Goal: Task Accomplishment & Management: Use online tool/utility

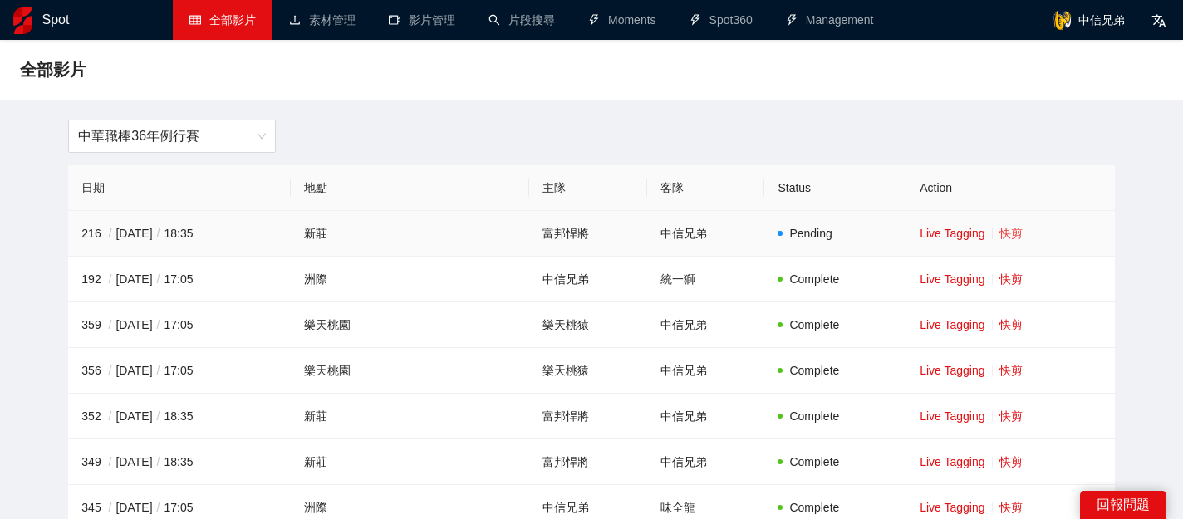
click at [1001, 232] on link "快剪" at bounding box center [1010, 233] width 23 height 13
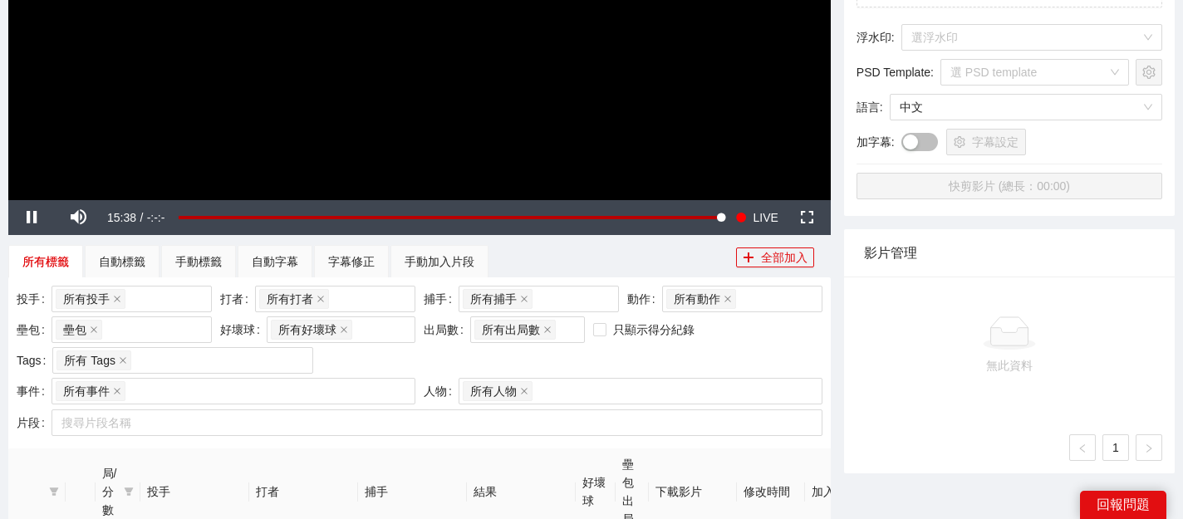
scroll to position [414, 0]
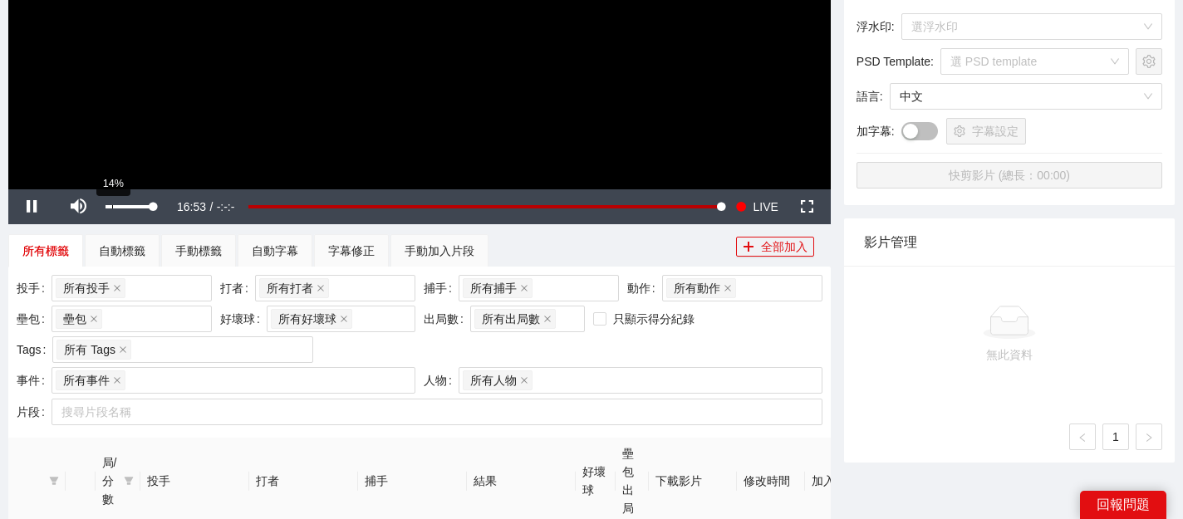
click at [112, 206] on div "14%" at bounding box center [128, 206] width 47 height 3
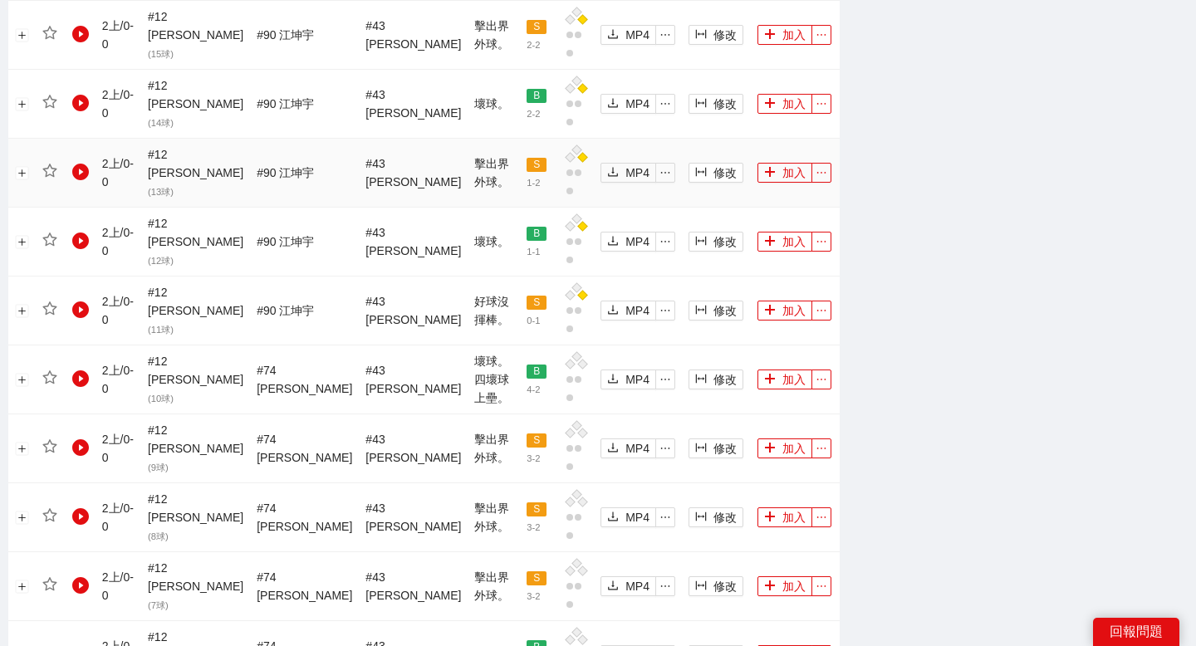
scroll to position [1847, 0]
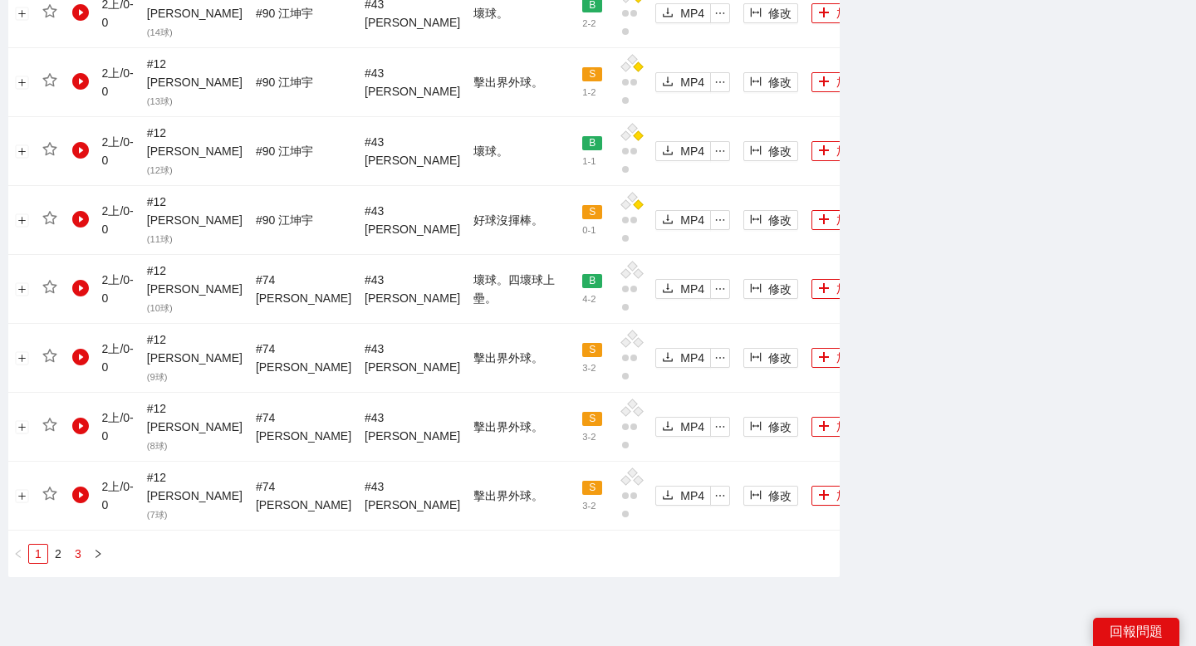
click at [73, 518] on link "3" at bounding box center [78, 554] width 18 height 18
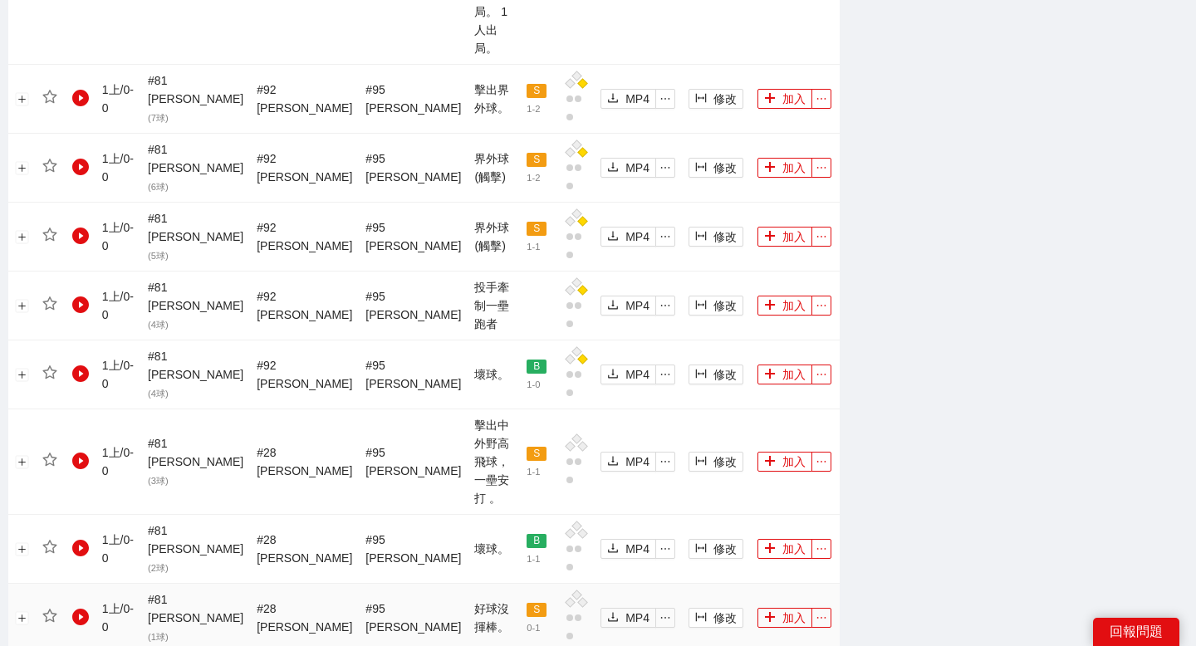
scroll to position [1364, 0]
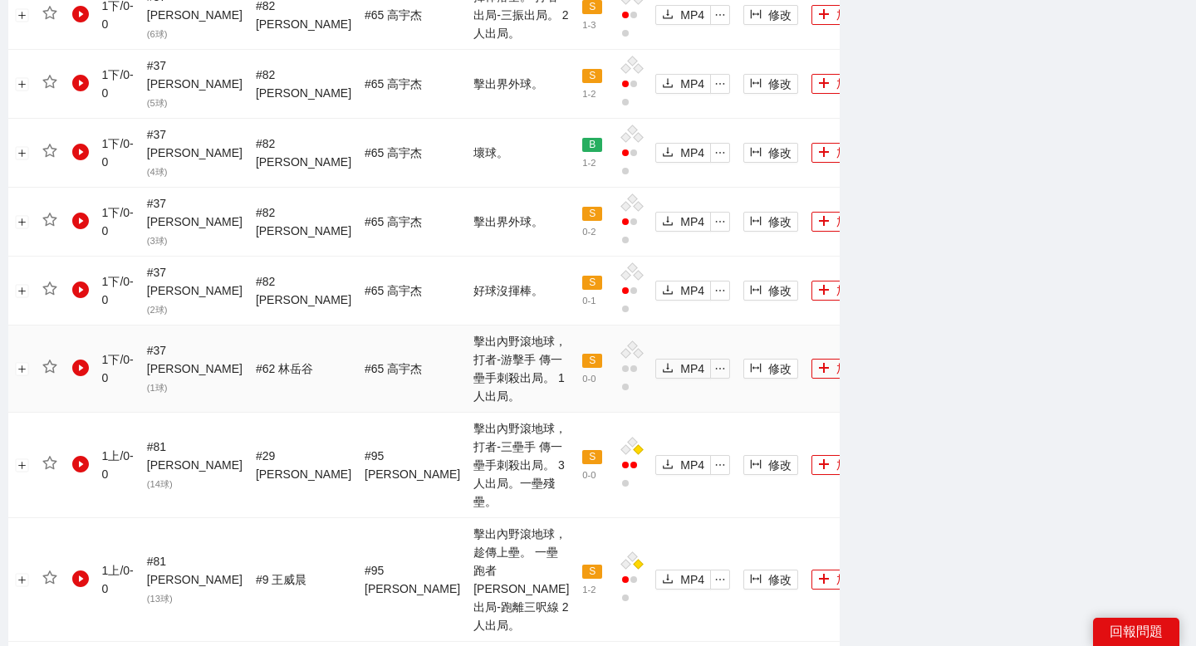
scroll to position [1760, 0]
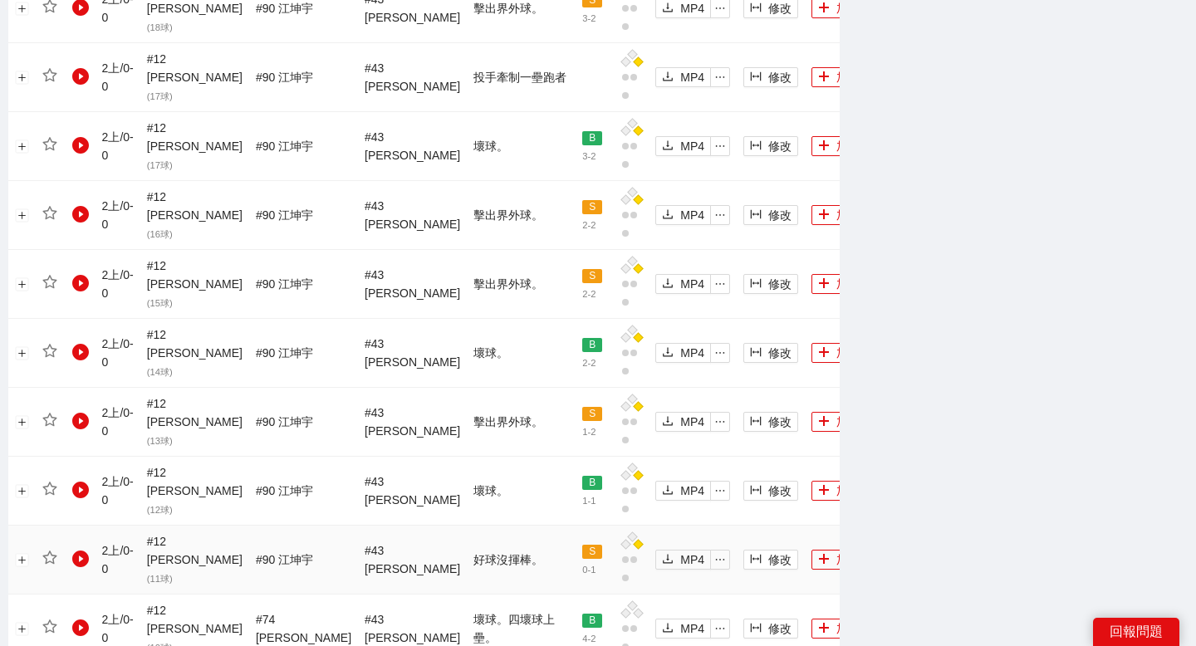
scroll to position [1845, 0]
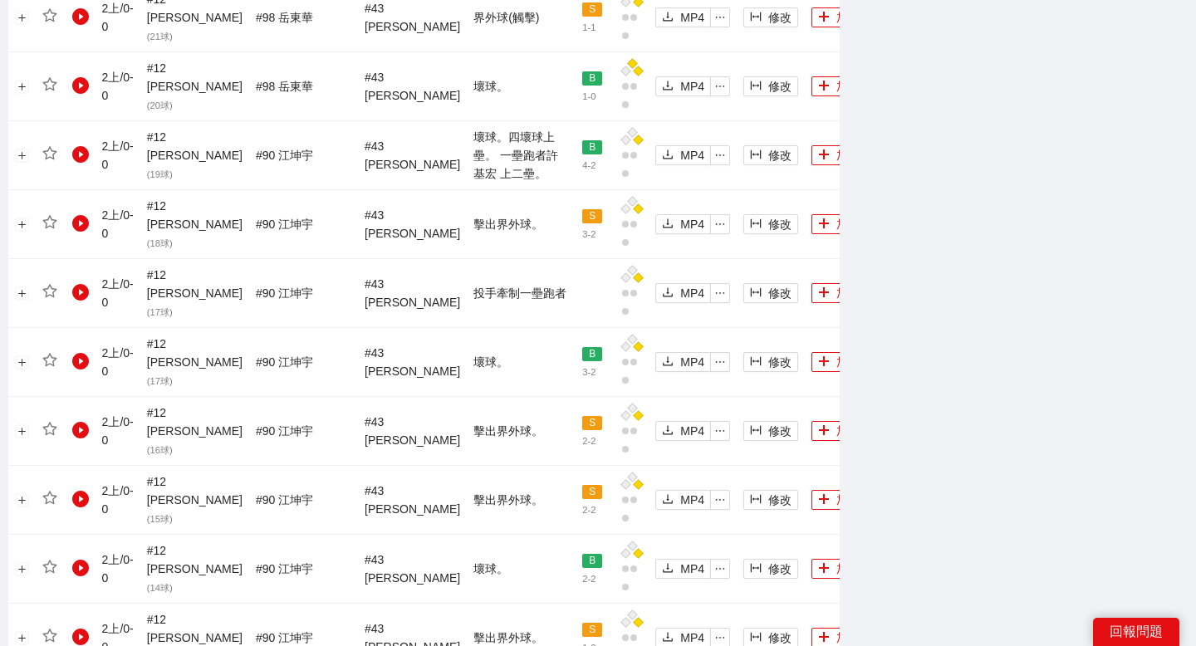
scroll to position [1883, 0]
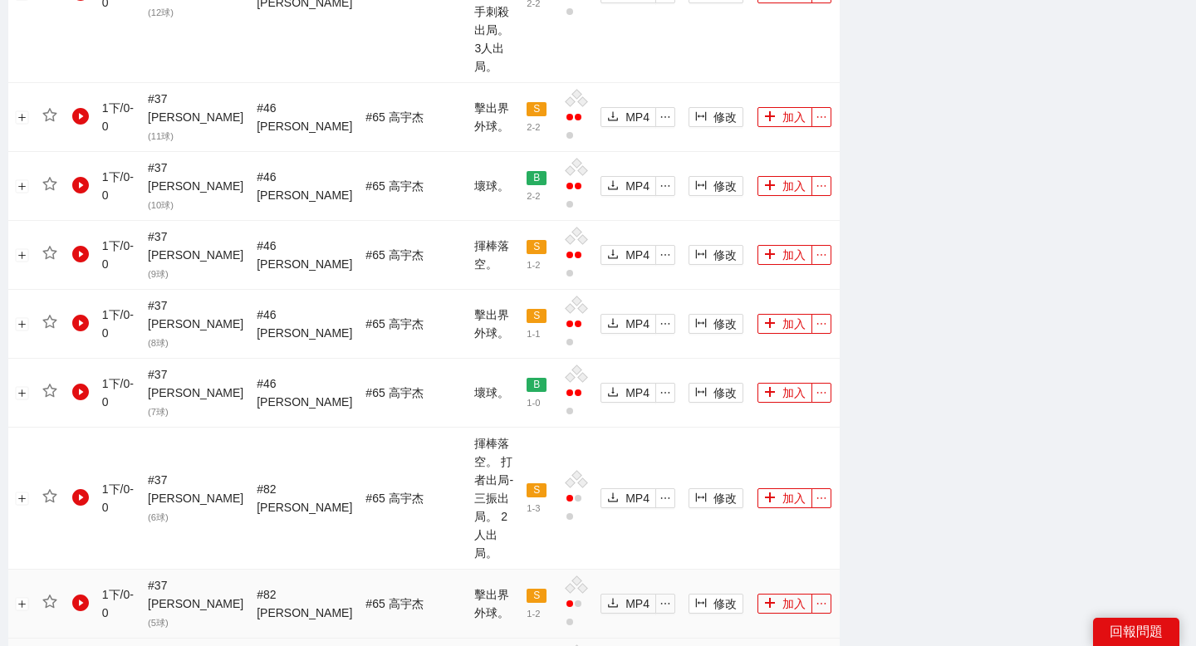
scroll to position [1706, 0]
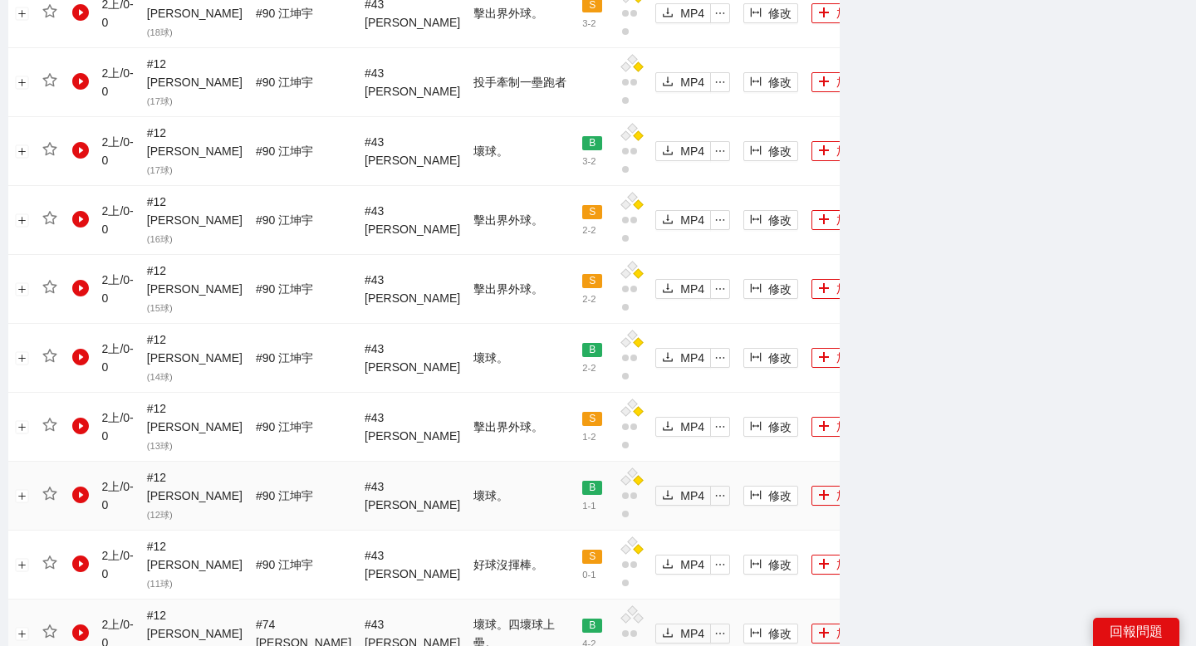
scroll to position [1868, 0]
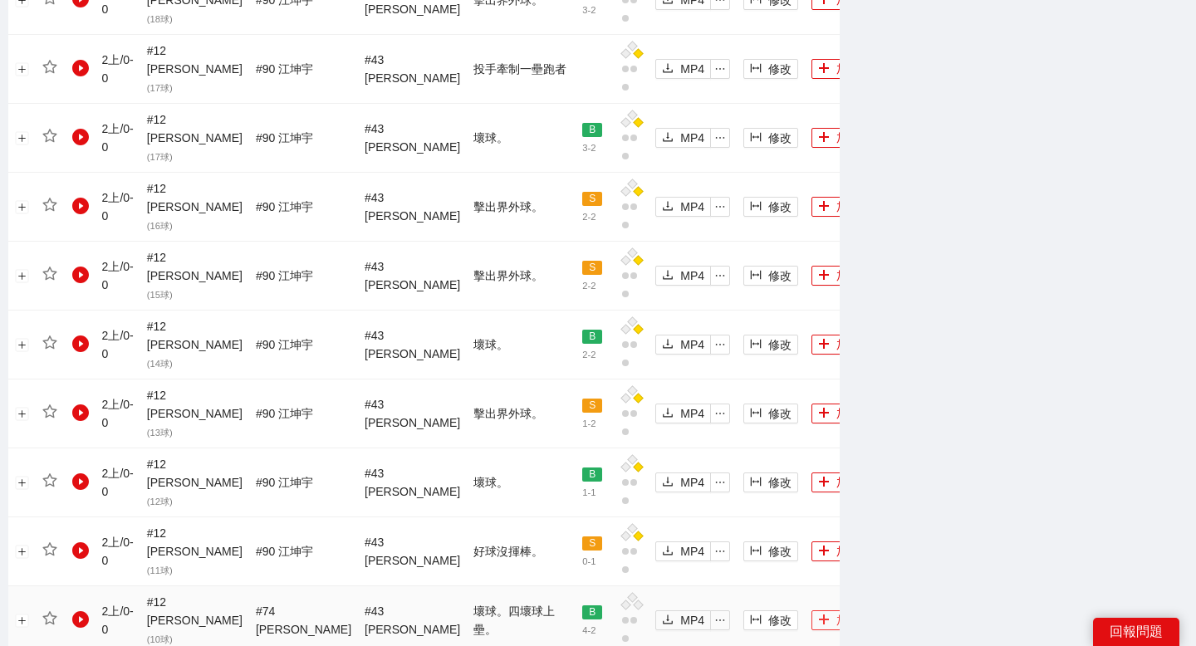
click at [811, 518] on button "加入" at bounding box center [838, 620] width 55 height 20
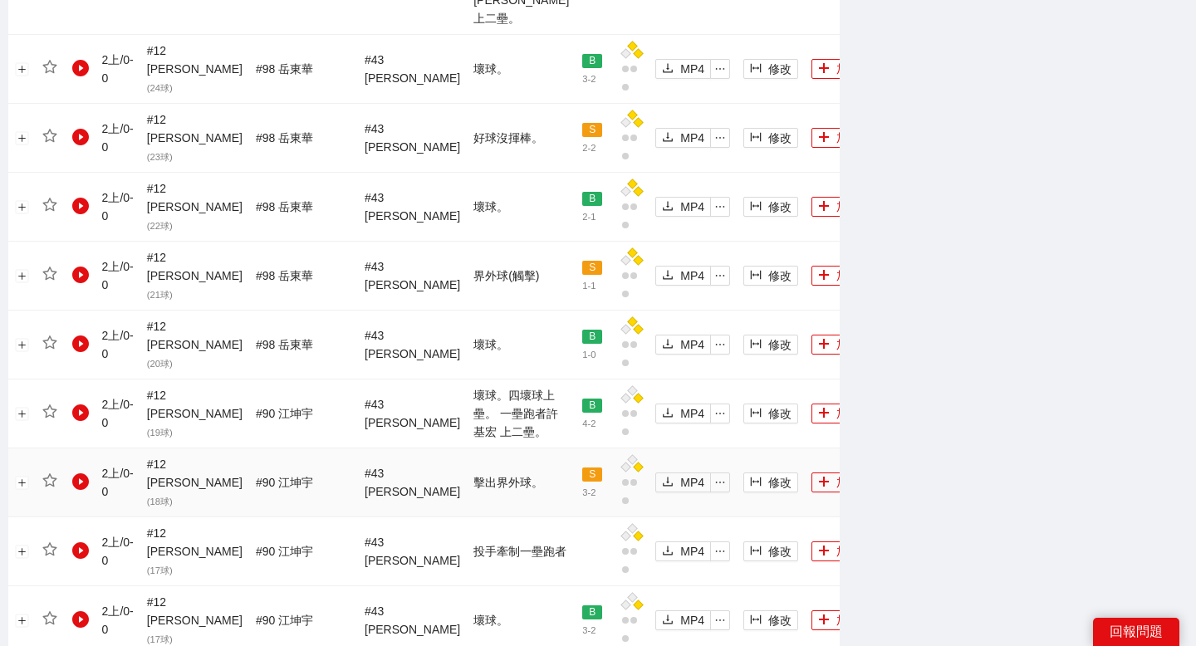
scroll to position [1347, 0]
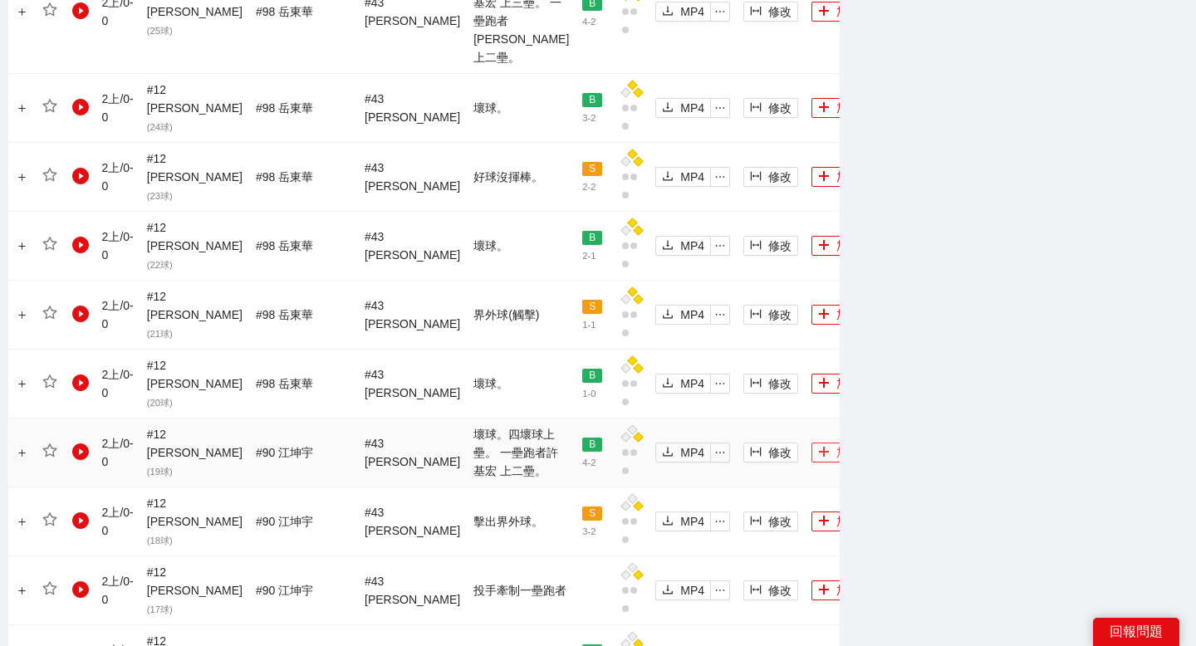
click at [811, 443] on button "加入" at bounding box center [838, 453] width 55 height 20
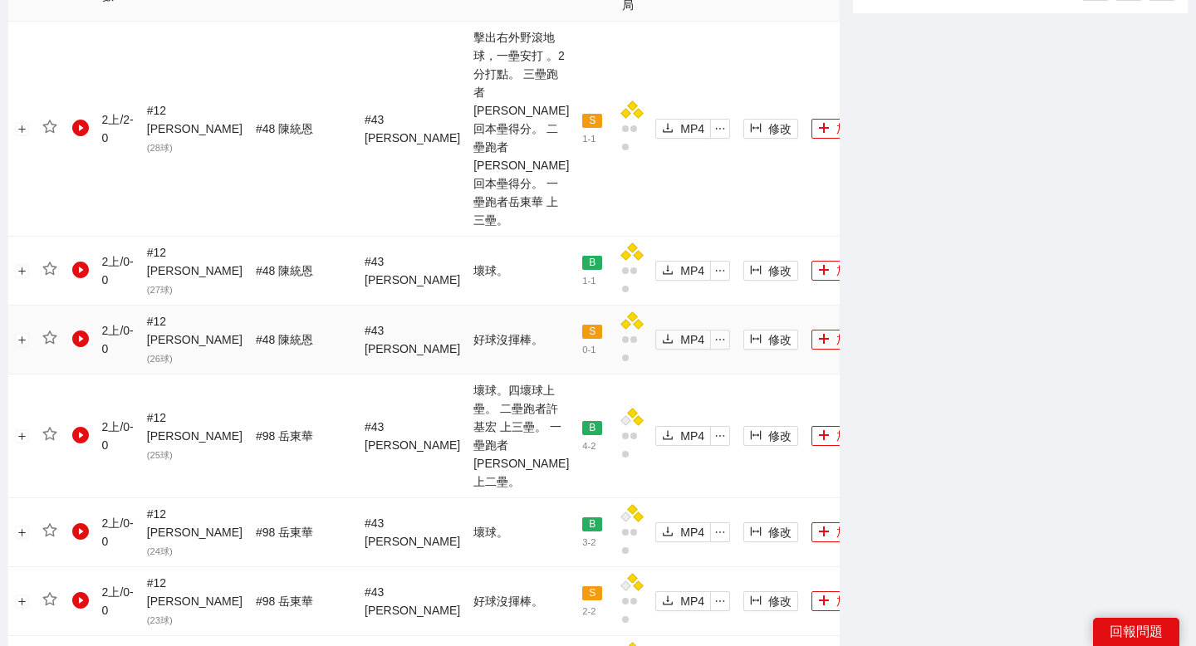
scroll to position [861, 0]
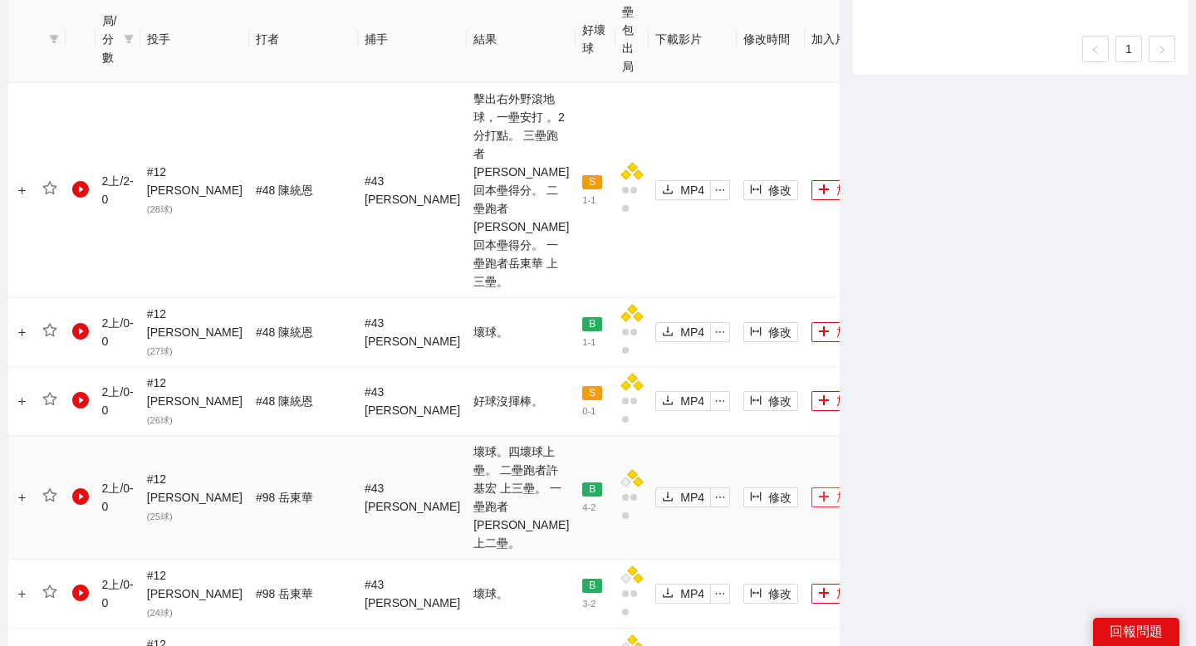
click at [811, 487] on button "加入" at bounding box center [838, 497] width 55 height 20
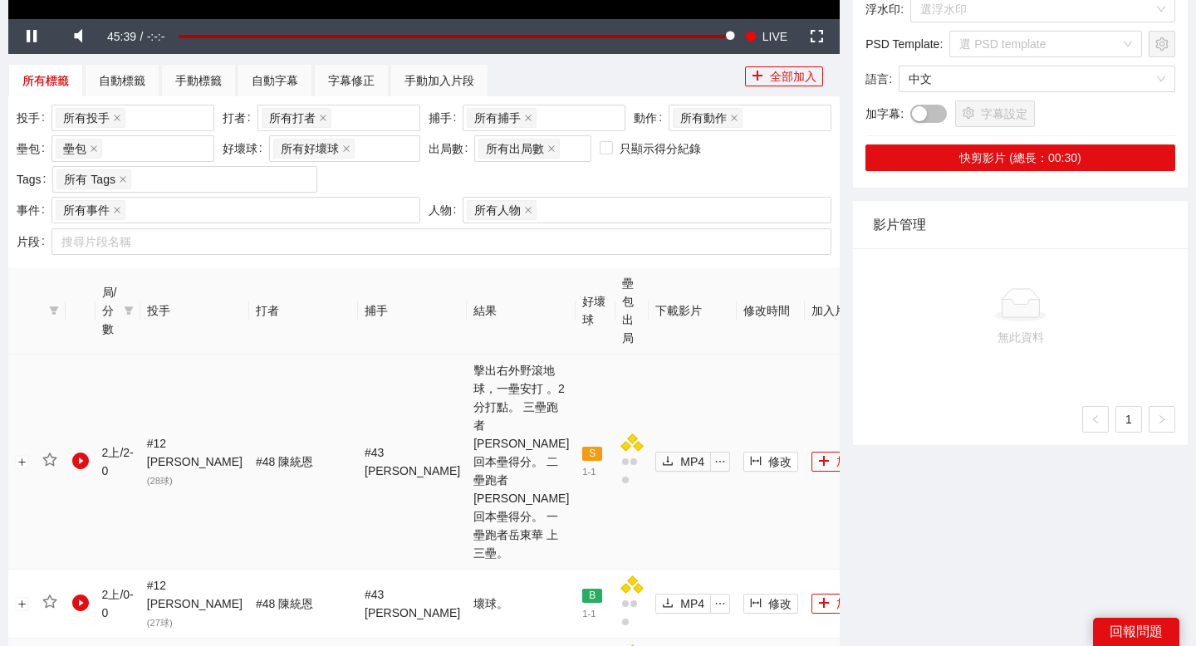
scroll to position [578, 0]
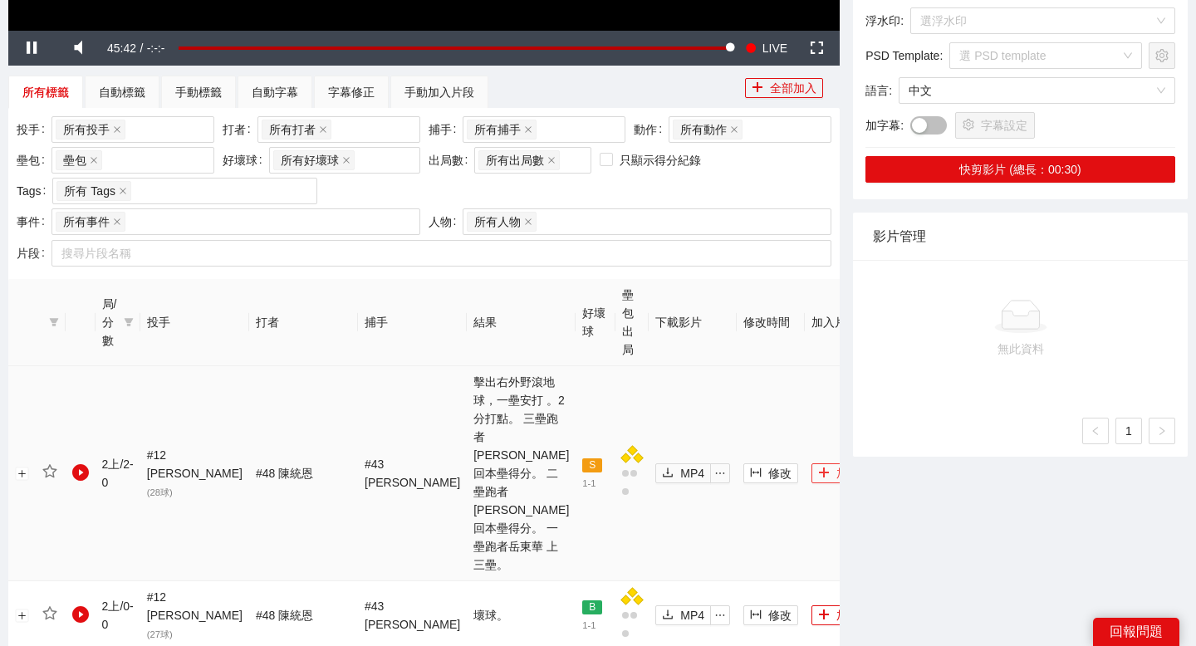
click at [811, 463] on button "加入" at bounding box center [838, 473] width 55 height 20
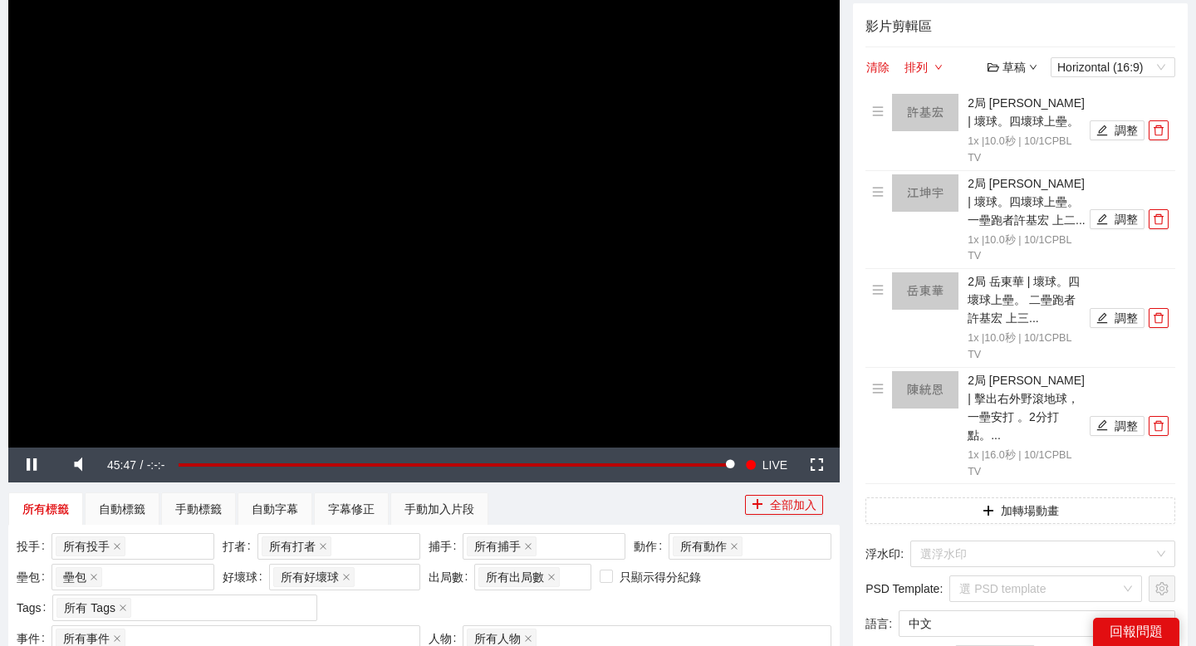
scroll to position [159, 0]
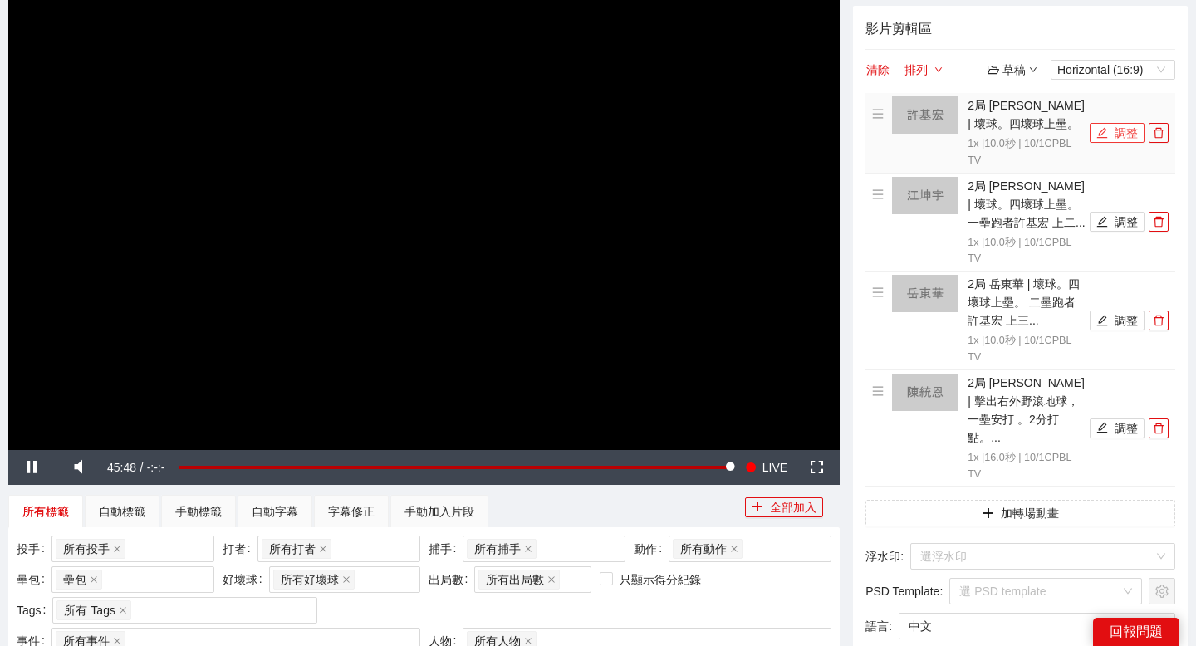
click at [1115, 135] on button "調整" at bounding box center [1117, 133] width 55 height 20
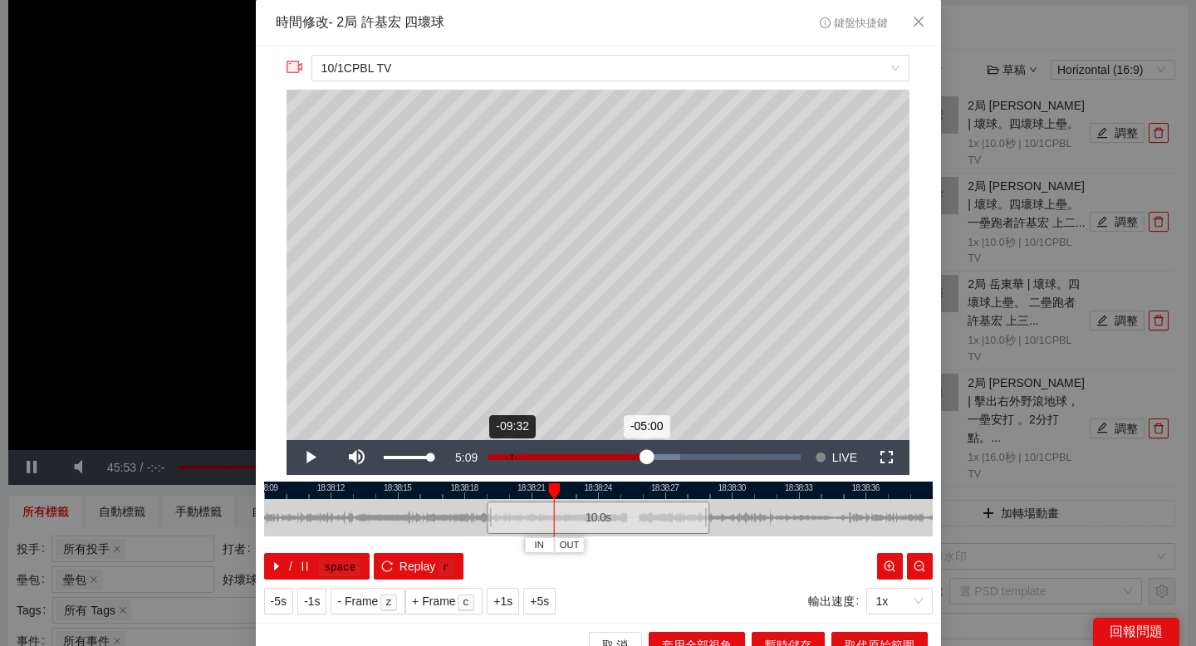
drag, startPoint x: 429, startPoint y: 453, endPoint x: 522, endPoint y: 458, distance: 92.3
click at [518, 457] on div "Play Mute 96% Current Time 5:09 Loaded : 61.39% -09:32 -05:00 Stream Type LIVE …" at bounding box center [597, 457] width 623 height 35
click at [540, 518] on span "IN" at bounding box center [539, 545] width 9 height 15
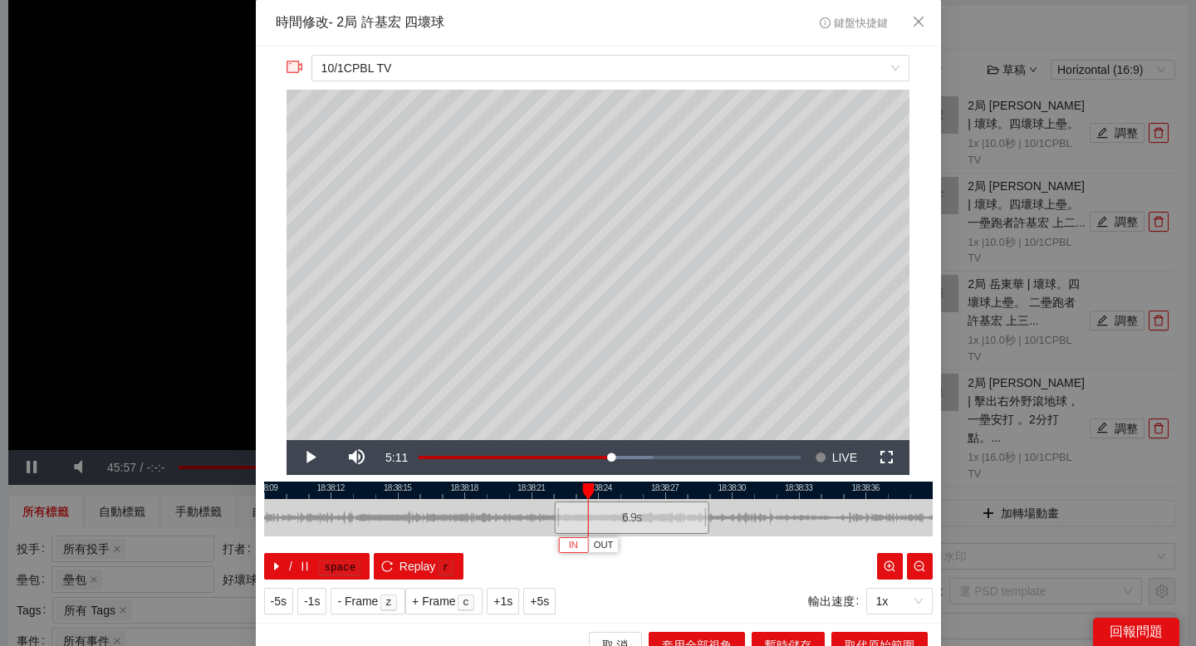
click at [570, 518] on button "IN" at bounding box center [573, 545] width 30 height 16
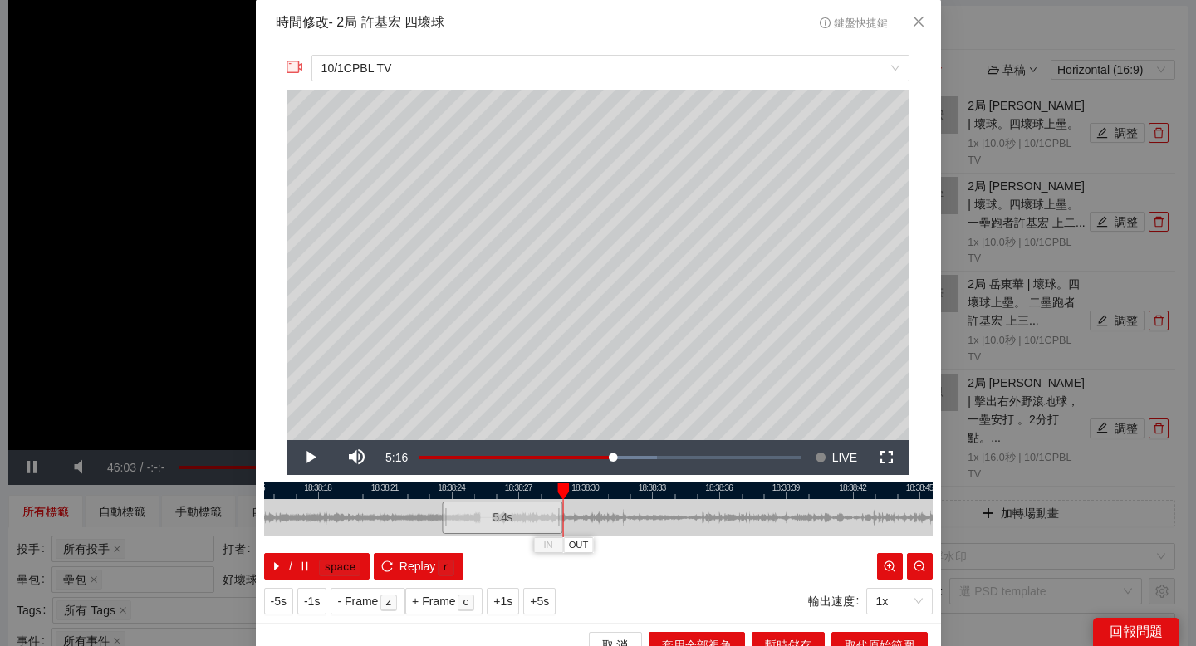
drag, startPoint x: 653, startPoint y: 490, endPoint x: 507, endPoint y: 495, distance: 146.2
click at [507, 495] on div at bounding box center [452, 490] width 668 height 17
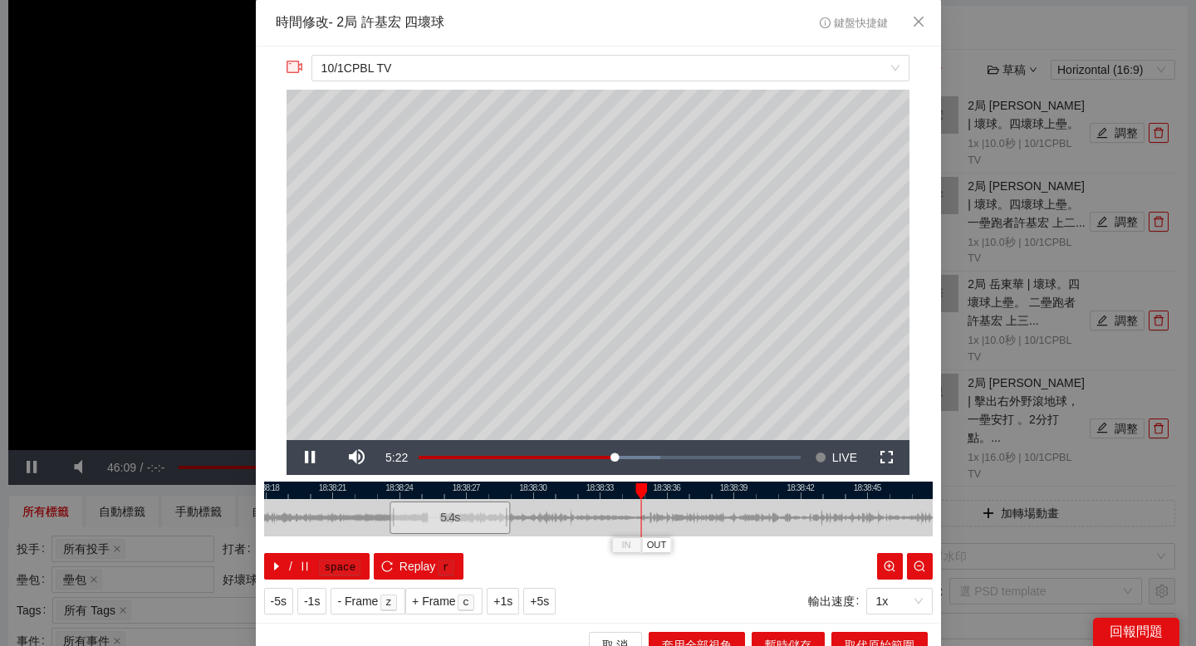
drag, startPoint x: 612, startPoint y: 491, endPoint x: 560, endPoint y: 491, distance: 52.3
click at [560, 491] on div at bounding box center [546, 490] width 668 height 17
click at [737, 483] on div at bounding box center [598, 490] width 668 height 17
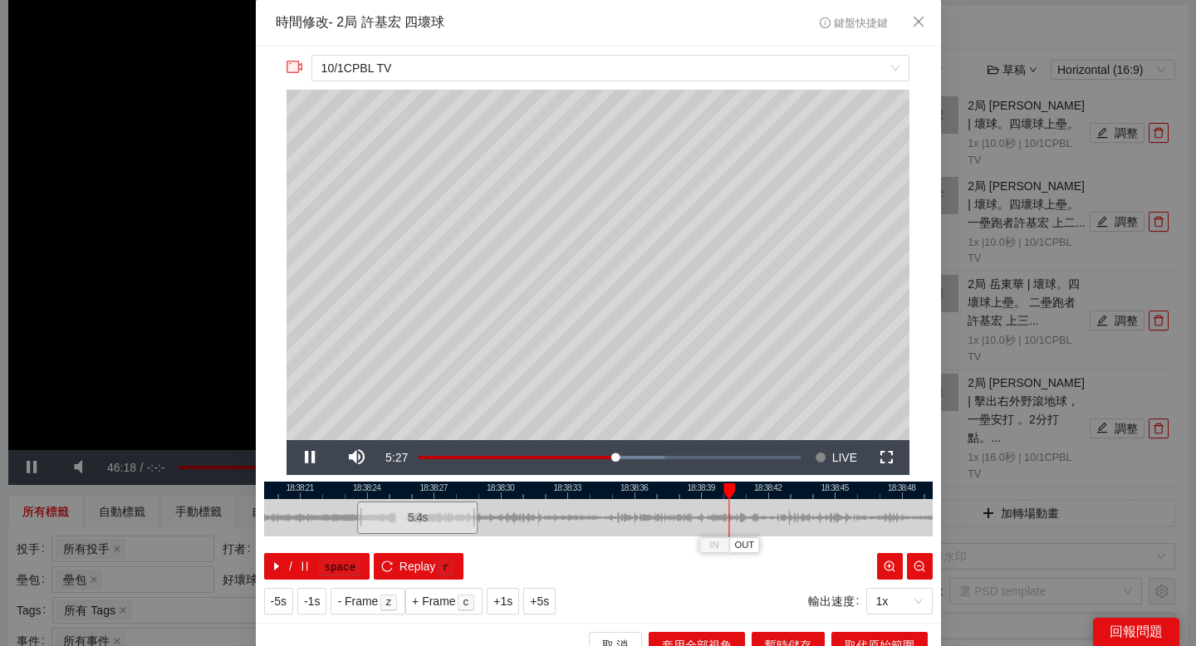
drag, startPoint x: 790, startPoint y: 491, endPoint x: 701, endPoint y: 491, distance: 88.9
click at [701, 491] on div at bounding box center [566, 490] width 668 height 17
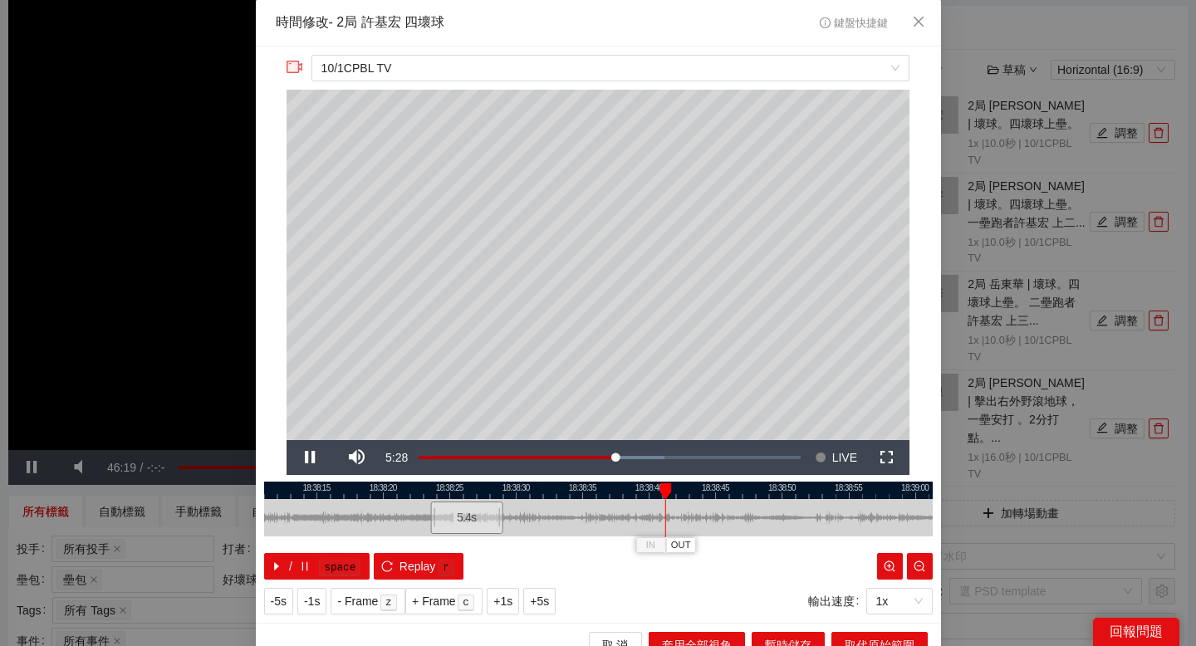
drag, startPoint x: 729, startPoint y: 491, endPoint x: 684, endPoint y: 491, distance: 44.8
click at [684, 491] on div at bounding box center [567, 490] width 668 height 17
click at [684, 491] on div at bounding box center [598, 490] width 668 height 17
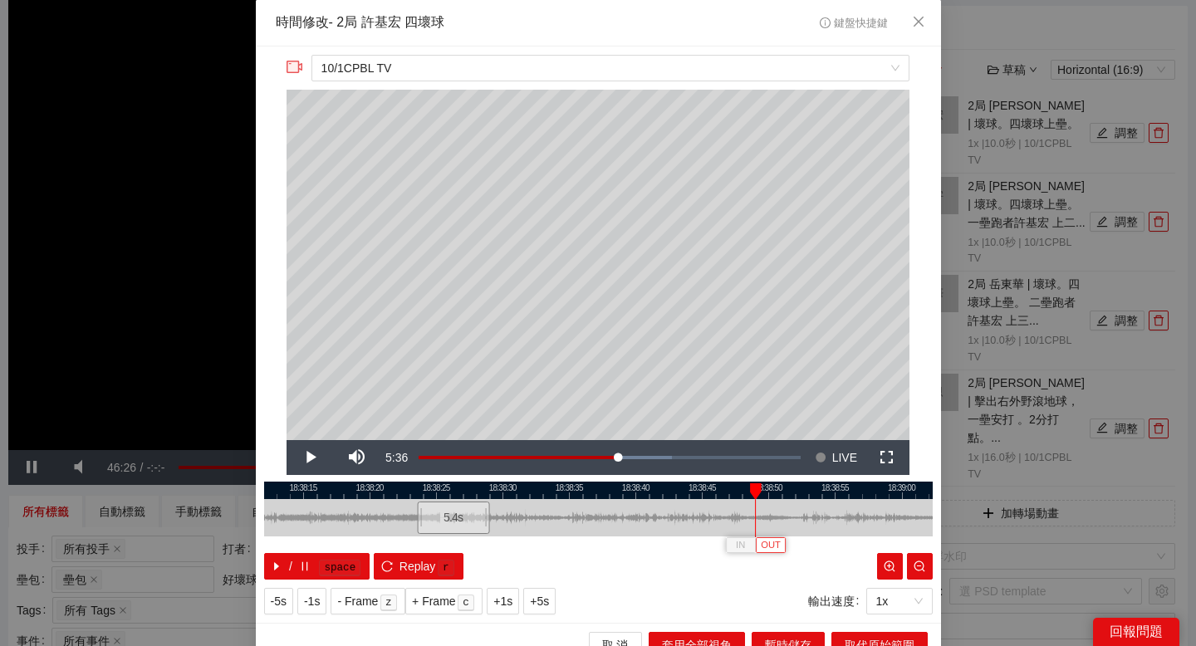
click at [775, 518] on span "OUT" at bounding box center [771, 545] width 20 height 15
click at [841, 518] on button "取代原始範圍" at bounding box center [879, 645] width 96 height 27
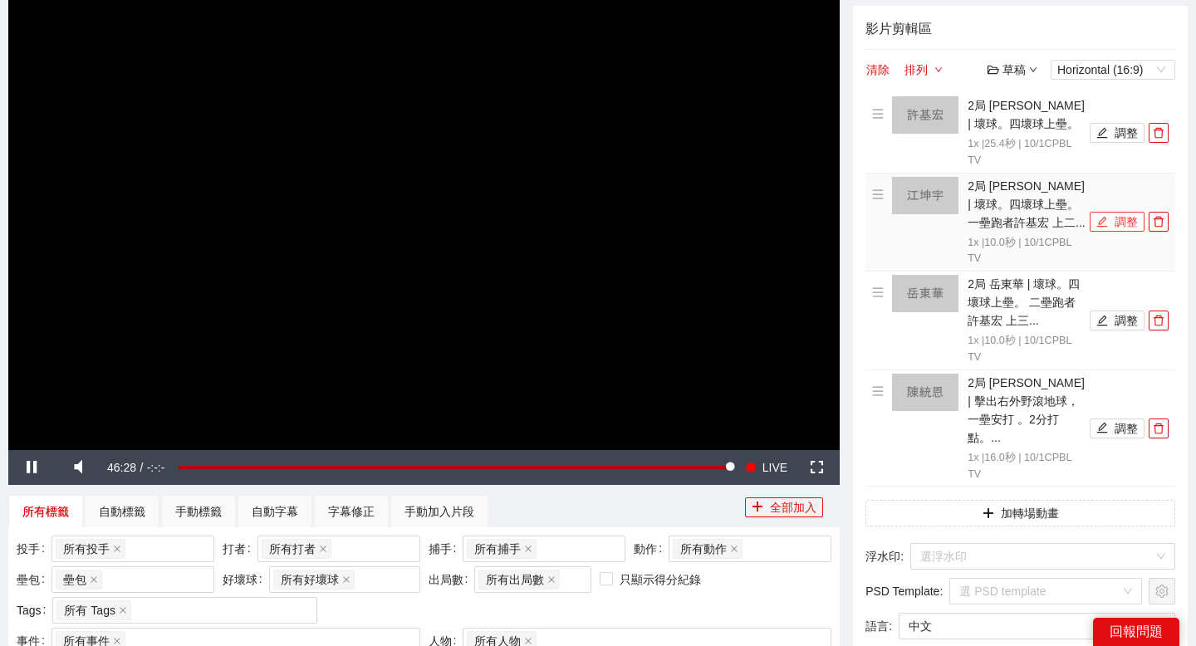
click at [1115, 219] on button "調整" at bounding box center [1117, 222] width 55 height 20
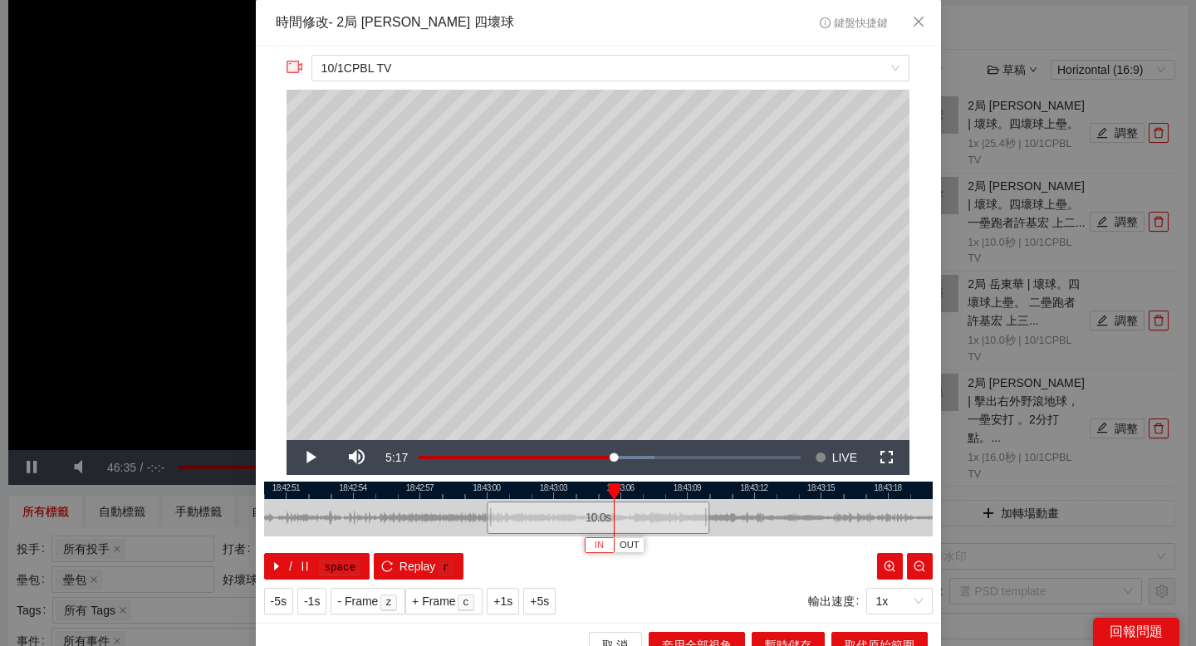
click at [595, 518] on span "IN" at bounding box center [599, 545] width 9 height 15
drag, startPoint x: 715, startPoint y: 482, endPoint x: 611, endPoint y: 482, distance: 103.8
click at [611, 482] on div at bounding box center [540, 490] width 668 height 17
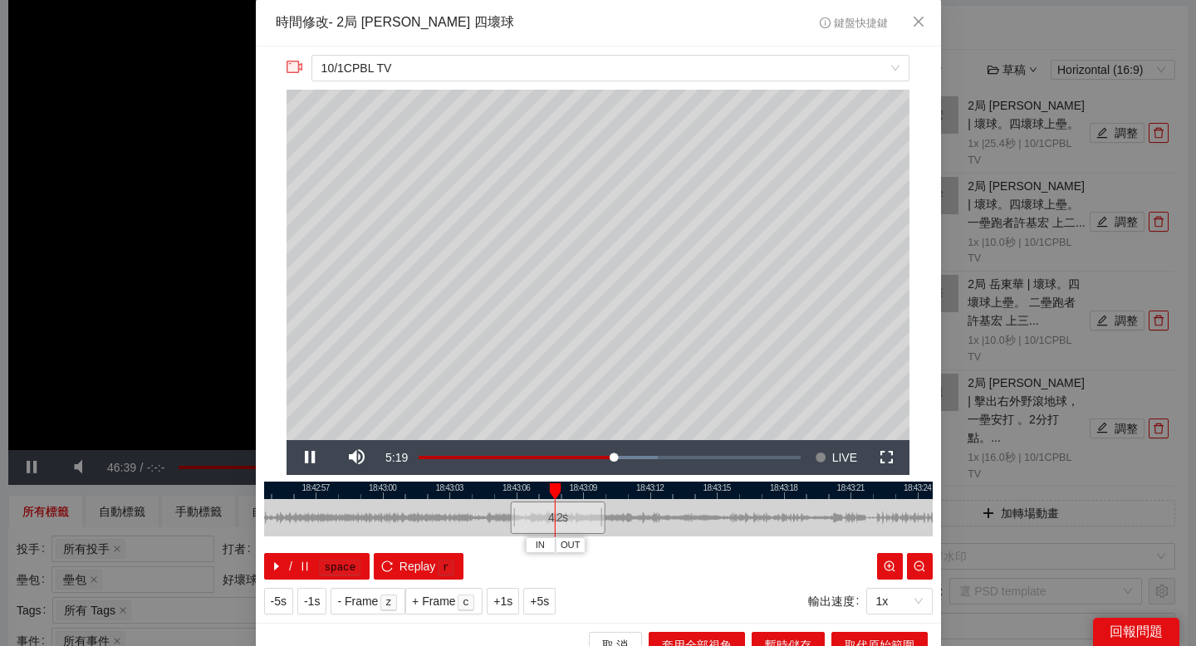
click at [641, 487] on div at bounding box center [598, 490] width 668 height 17
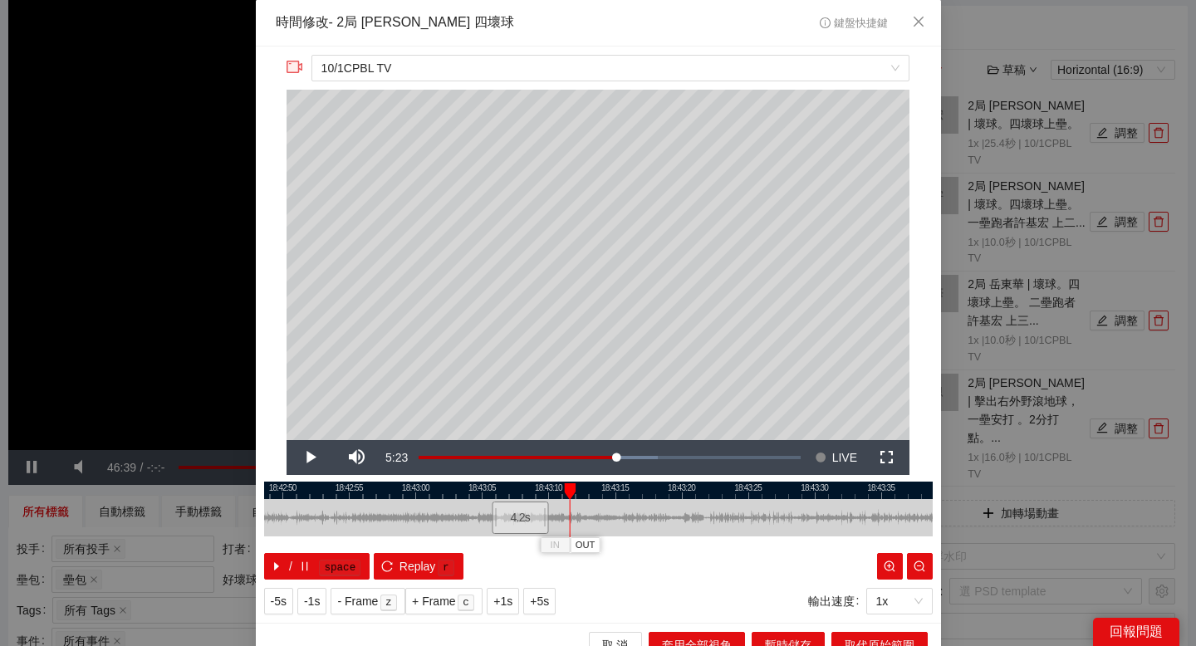
drag, startPoint x: 697, startPoint y: 482, endPoint x: 567, endPoint y: 482, distance: 129.5
click at [567, 482] on div at bounding box center [526, 490] width 668 height 17
click at [587, 484] on div at bounding box center [598, 490] width 668 height 17
click at [641, 483] on div at bounding box center [598, 490] width 668 height 17
click at [704, 483] on div at bounding box center [598, 490] width 668 height 17
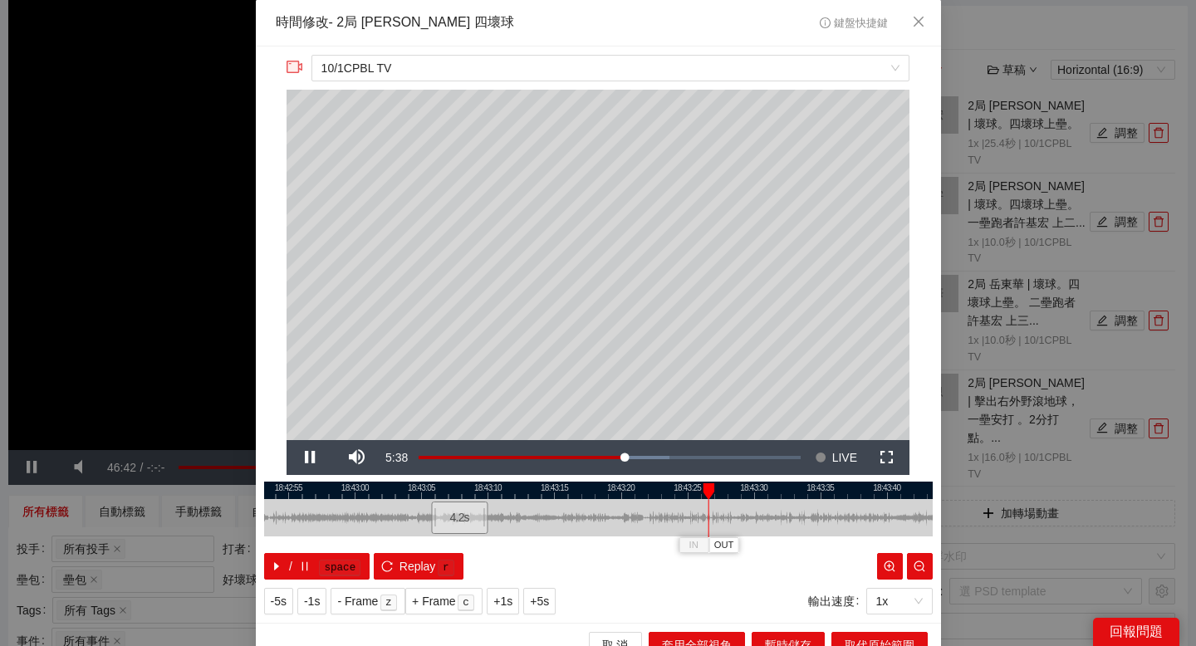
click at [770, 488] on div at bounding box center [598, 490] width 668 height 17
click at [810, 488] on div at bounding box center [598, 490] width 668 height 17
click at [544, 488] on div at bounding box center [598, 490] width 668 height 17
click at [501, 482] on div at bounding box center [598, 490] width 668 height 17
click at [547, 487] on div at bounding box center [553, 491] width 12 height 17
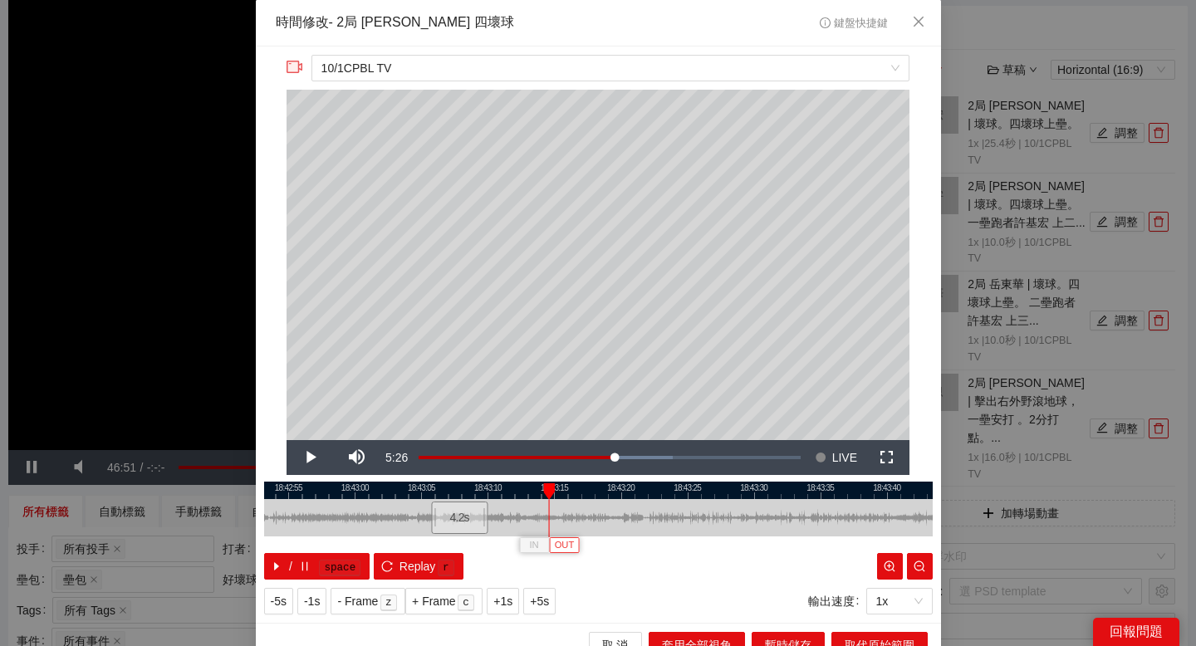
click at [566, 518] on span "OUT" at bounding box center [565, 545] width 20 height 15
click at [533, 484] on div at bounding box center [598, 490] width 668 height 17
click at [850, 518] on span "取代原始範圍" at bounding box center [880, 645] width 70 height 18
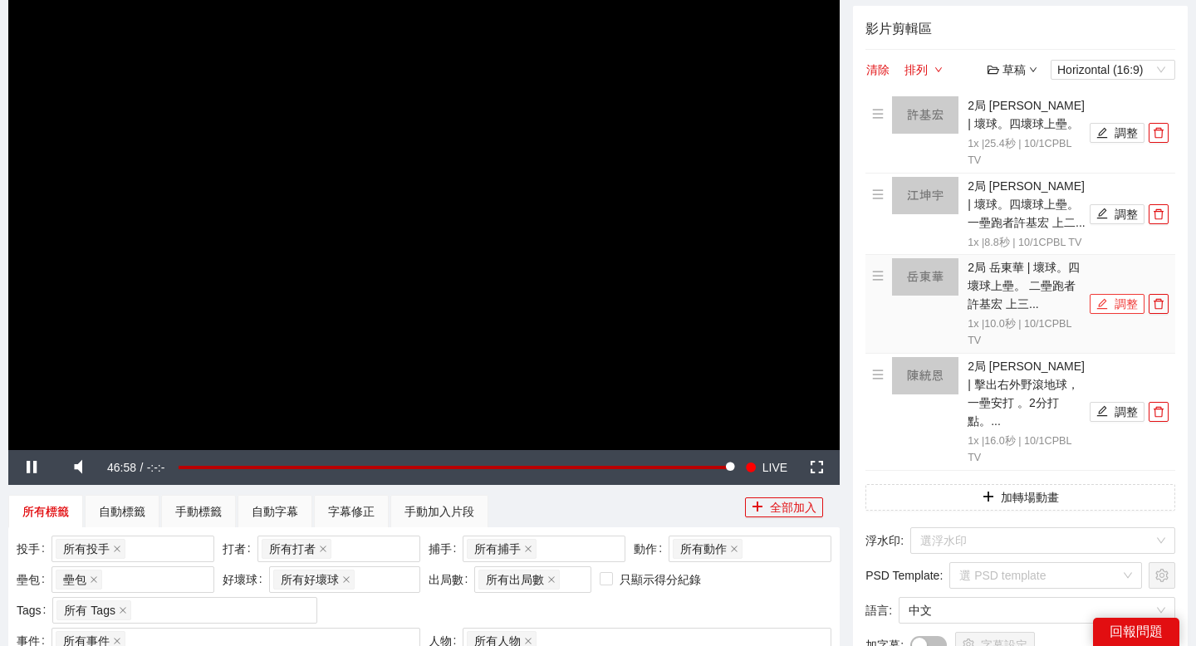
click at [1112, 314] on button "調整" at bounding box center [1117, 304] width 55 height 20
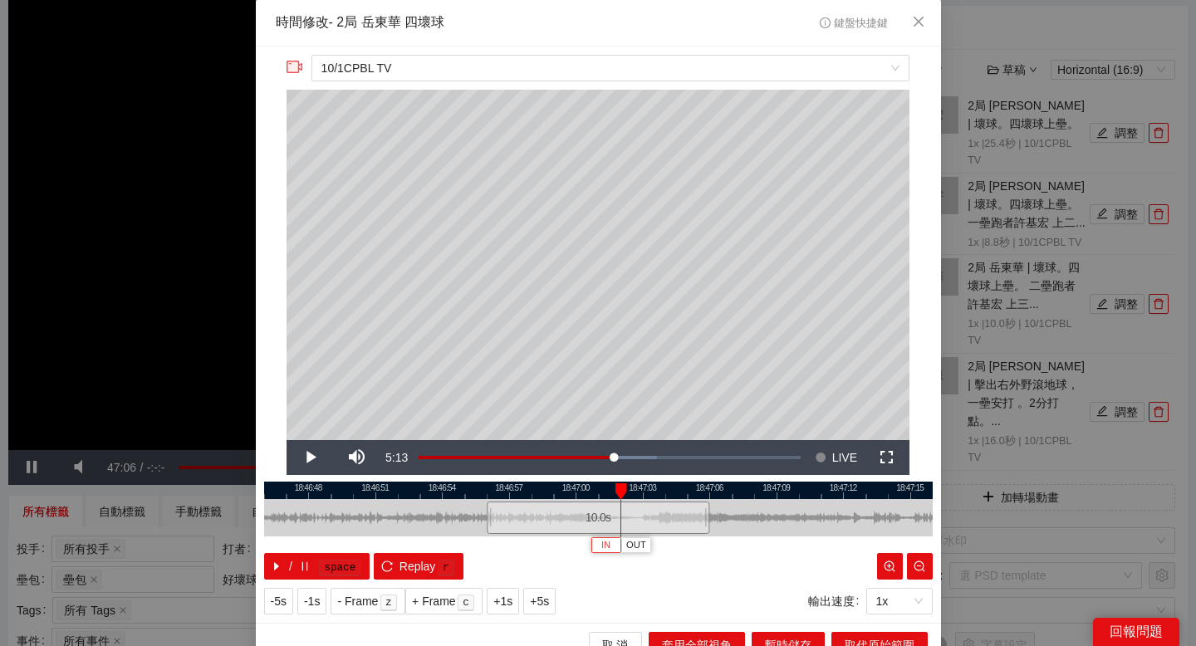
click at [608, 518] on span "IN" at bounding box center [605, 545] width 9 height 15
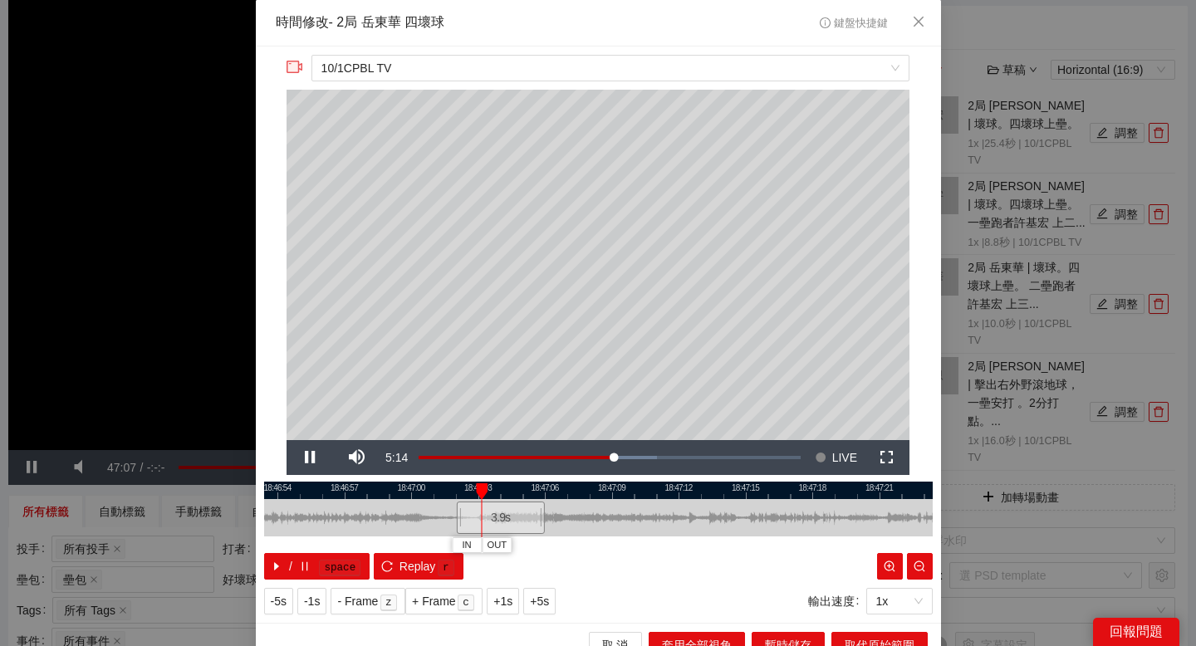
drag, startPoint x: 715, startPoint y: 495, endPoint x: 539, endPoint y: 495, distance: 176.0
click at [539, 495] on div at bounding box center [434, 490] width 668 height 17
click at [577, 485] on div at bounding box center [598, 490] width 668 height 17
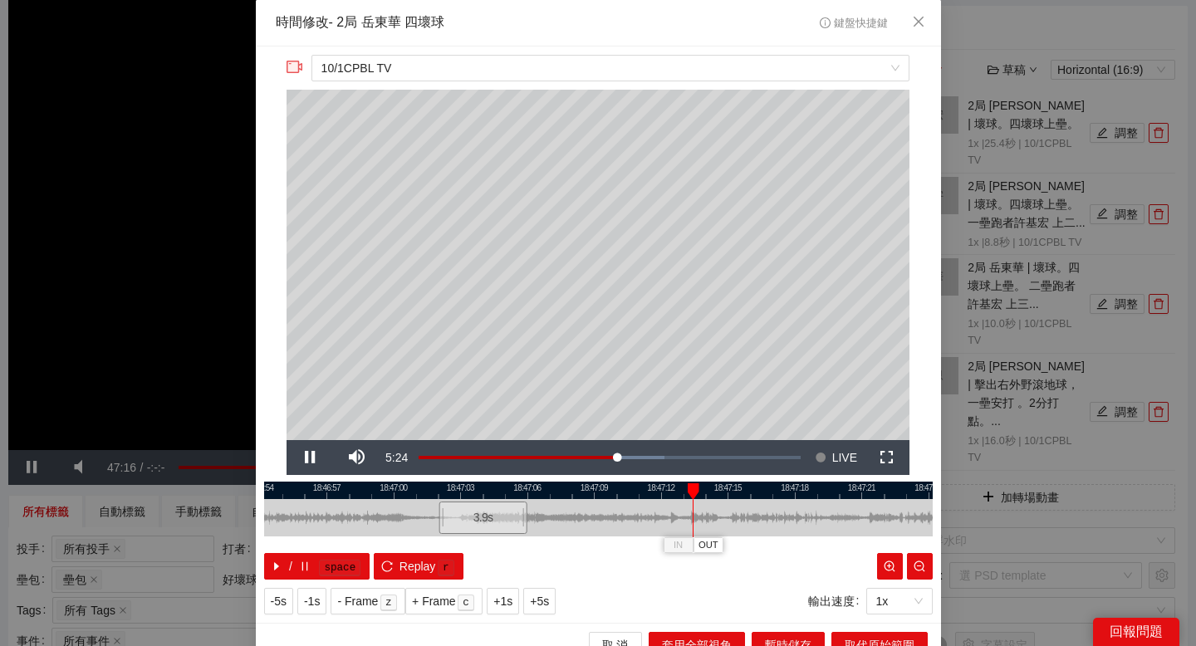
drag, startPoint x: 625, startPoint y: 488, endPoint x: 611, endPoint y: 488, distance: 14.1
click at [611, 488] on div at bounding box center [592, 490] width 668 height 17
drag, startPoint x: 620, startPoint y: 491, endPoint x: 575, endPoint y: 491, distance: 44.8
click at [575, 491] on div at bounding box center [596, 490] width 668 height 17
click at [807, 518] on span "OUT" at bounding box center [810, 545] width 20 height 15
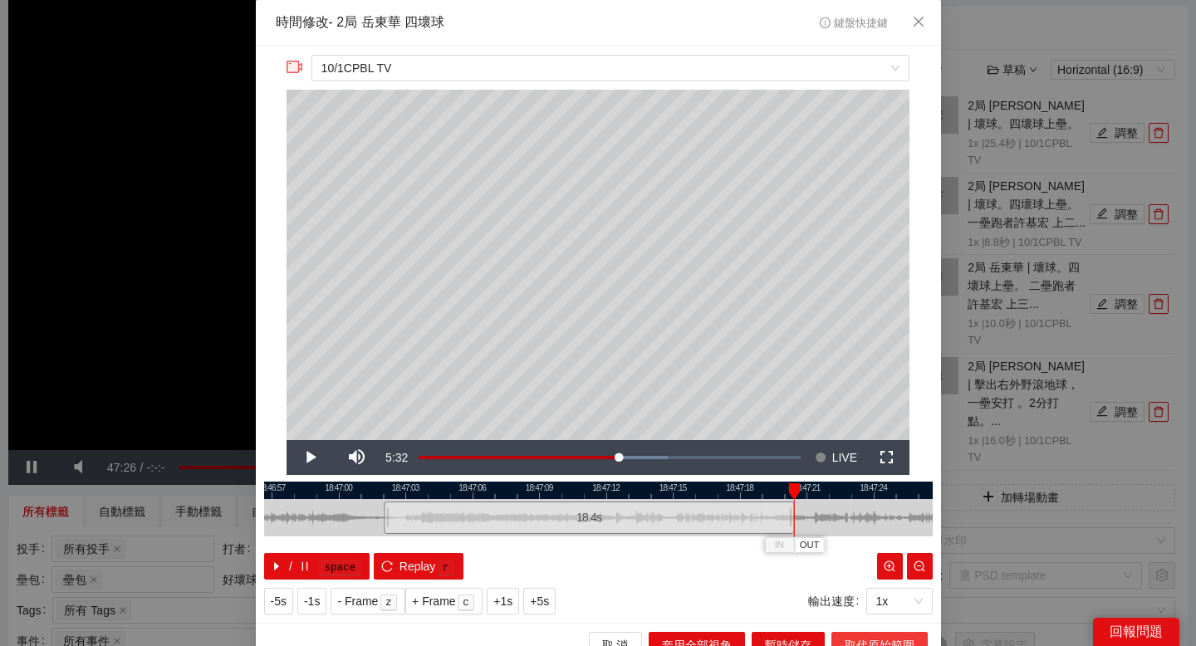
click at [864, 518] on span "取代原始範圍" at bounding box center [880, 645] width 70 height 18
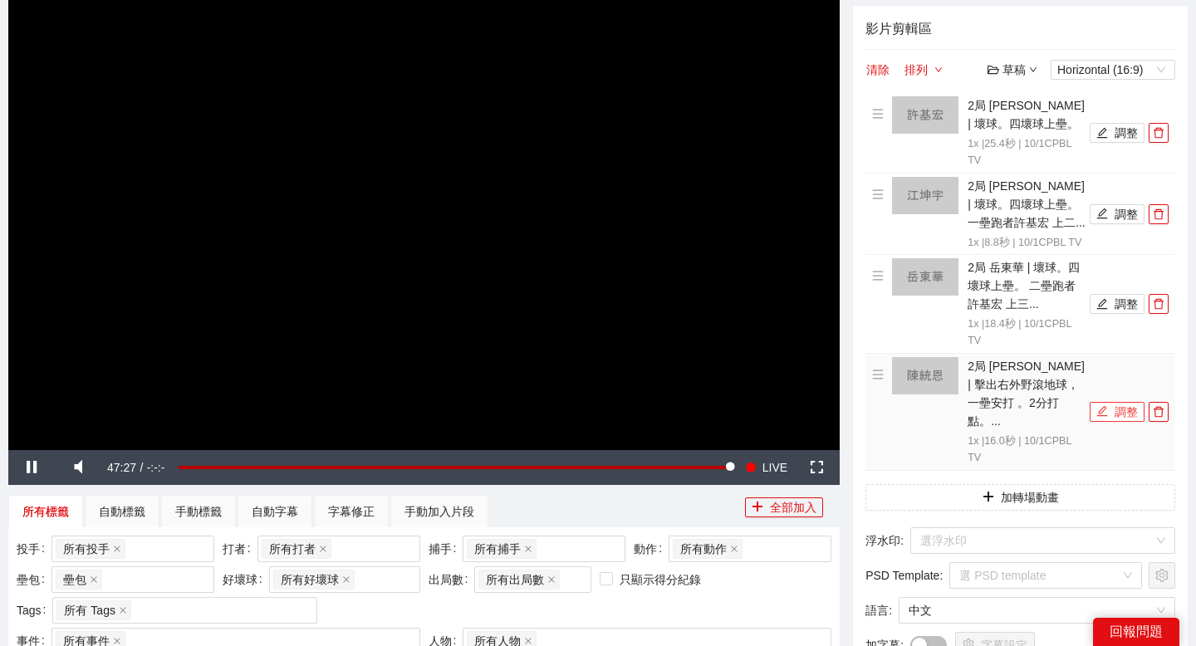
click at [1111, 419] on button "調整" at bounding box center [1117, 412] width 55 height 20
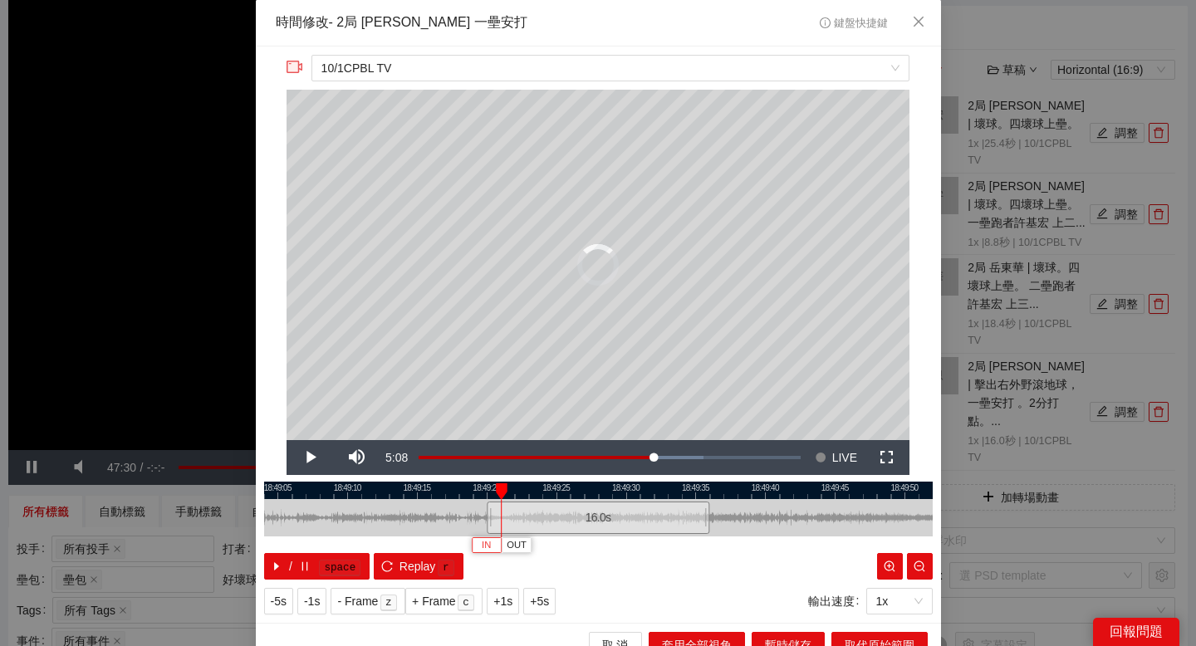
click at [487, 518] on span "IN" at bounding box center [486, 545] width 9 height 15
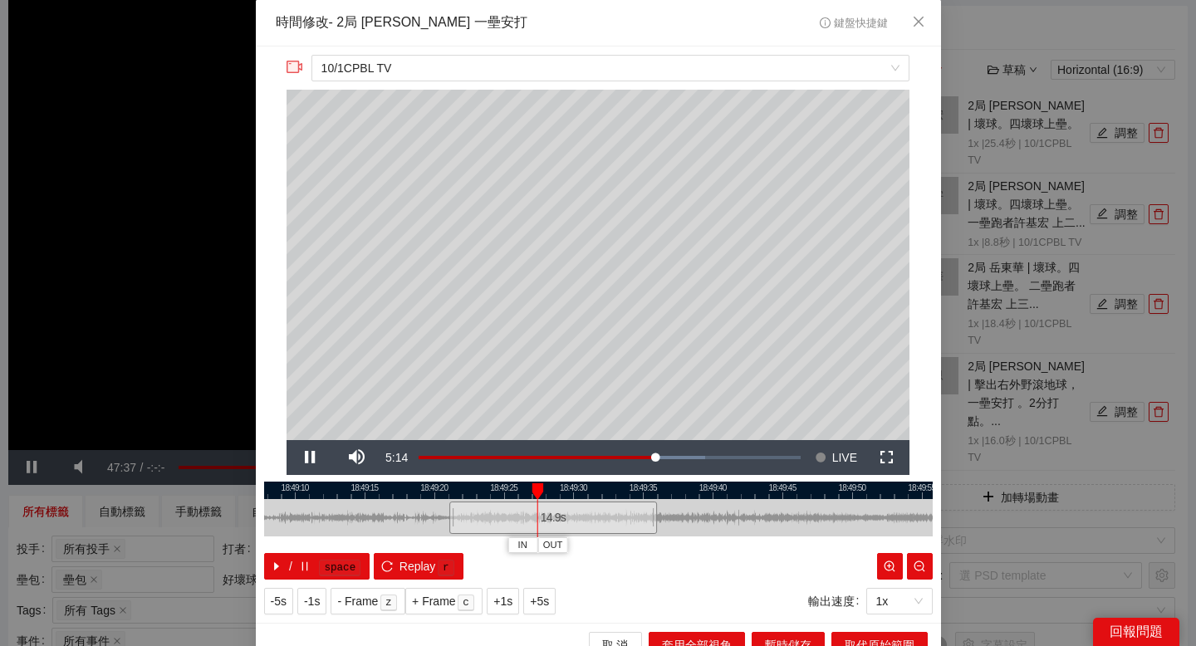
drag, startPoint x: 649, startPoint y: 493, endPoint x: 574, endPoint y: 494, distance: 74.7
click at [574, 493] on div at bounding box center [546, 490] width 668 height 17
drag, startPoint x: 610, startPoint y: 492, endPoint x: 536, endPoint y: 492, distance: 73.1
click at [536, 492] on div at bounding box center [541, 490] width 668 height 17
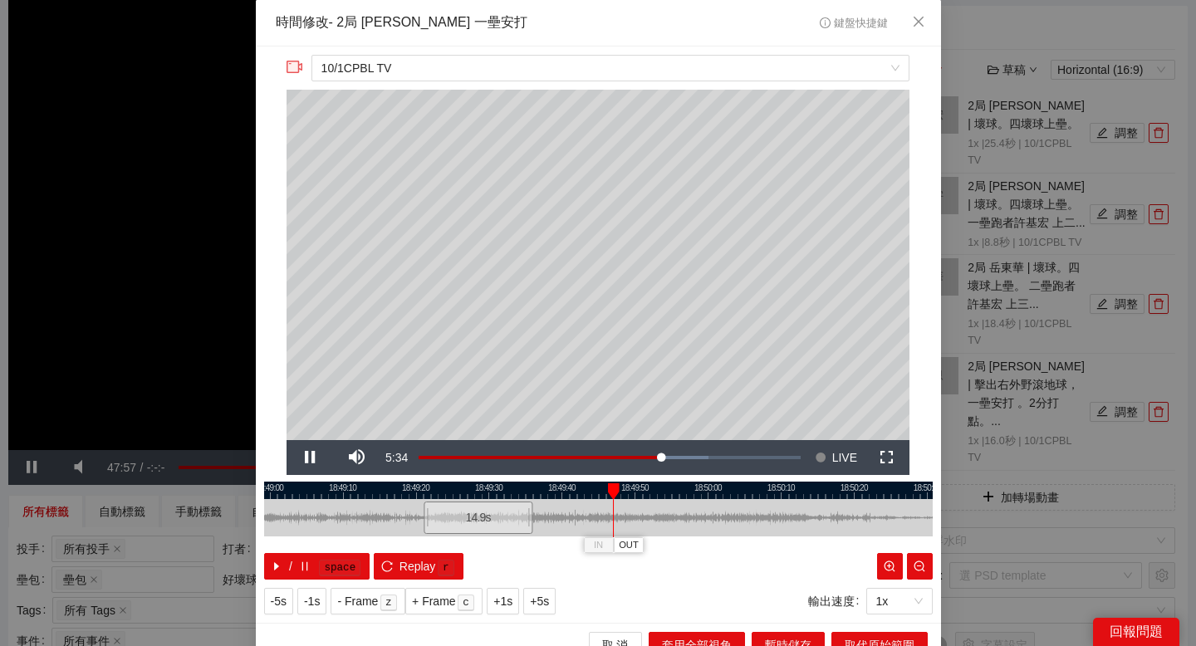
click at [682, 490] on div at bounding box center [598, 490] width 668 height 17
click at [737, 483] on div at bounding box center [598, 490] width 668 height 17
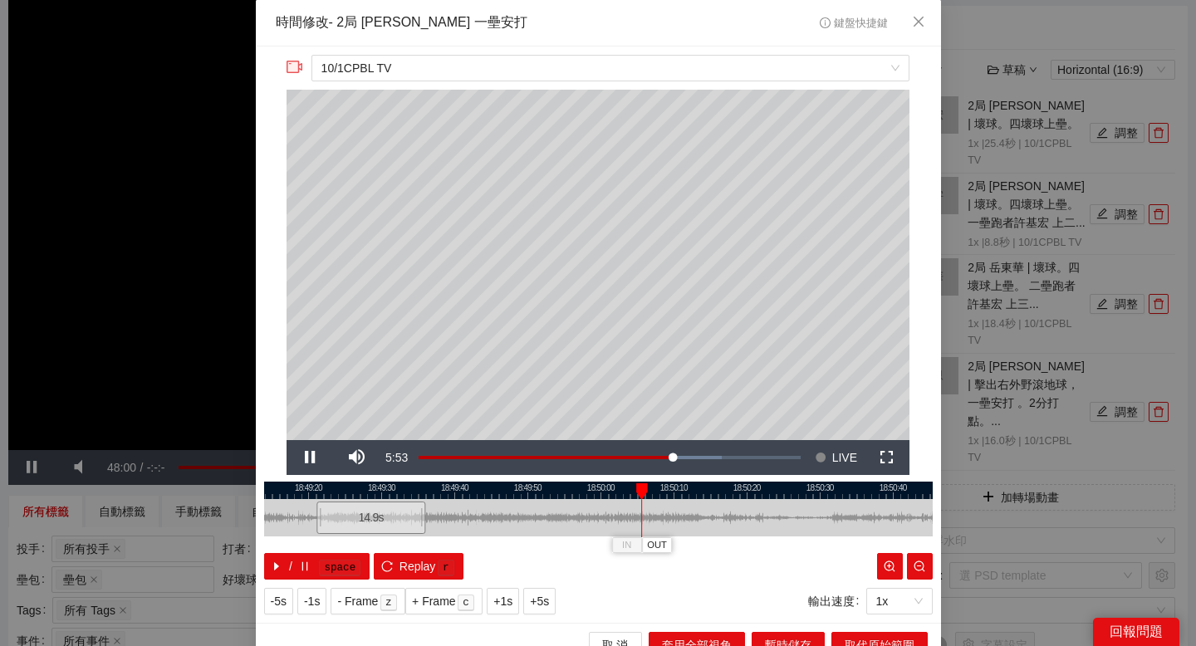
drag, startPoint x: 783, startPoint y: 491, endPoint x: 664, endPoint y: 492, distance: 118.8
click at [664, 492] on div at bounding box center [491, 490] width 668 height 17
click at [658, 518] on span "OUT" at bounding box center [653, 545] width 20 height 15
click at [664, 485] on div at bounding box center [598, 490] width 668 height 17
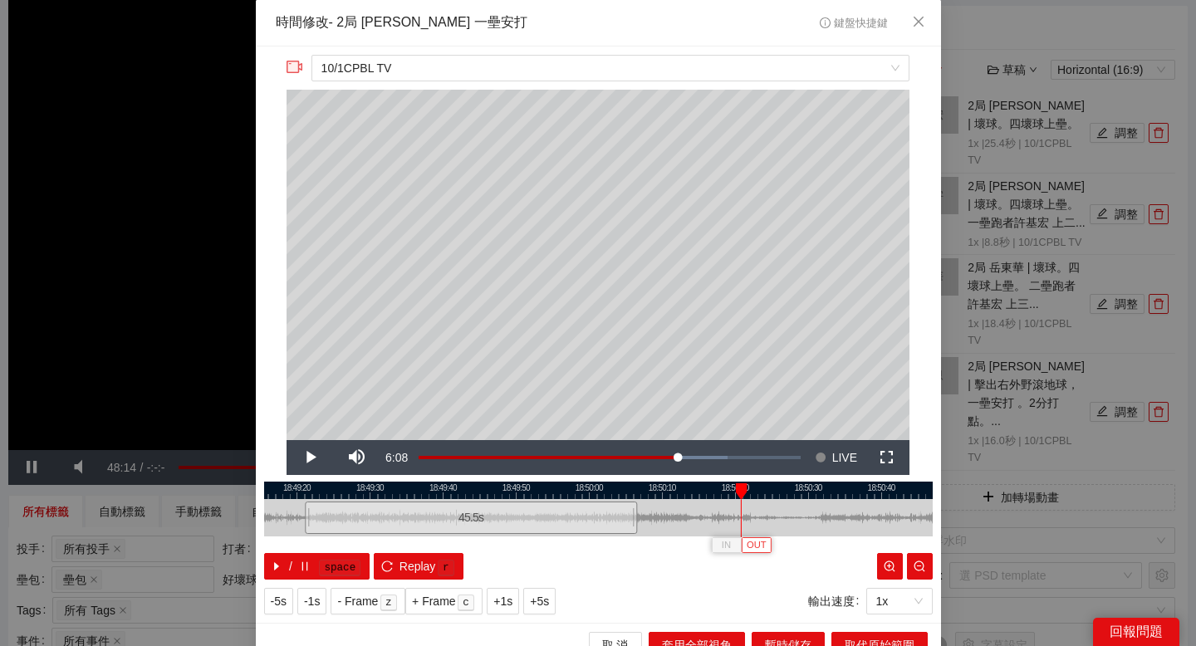
click at [765, 518] on span "OUT" at bounding box center [757, 545] width 20 height 15
click at [863, 518] on span "取代原始範圍" at bounding box center [880, 645] width 70 height 18
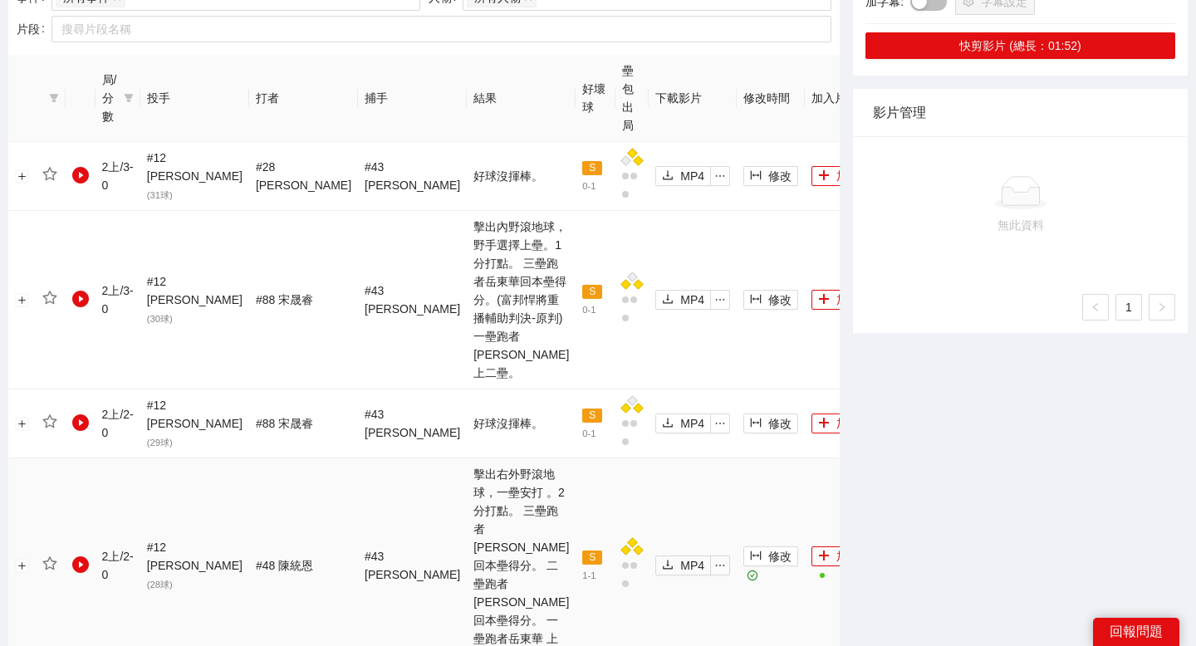
scroll to position [803, 0]
click at [811, 289] on button "加入" at bounding box center [838, 299] width 55 height 20
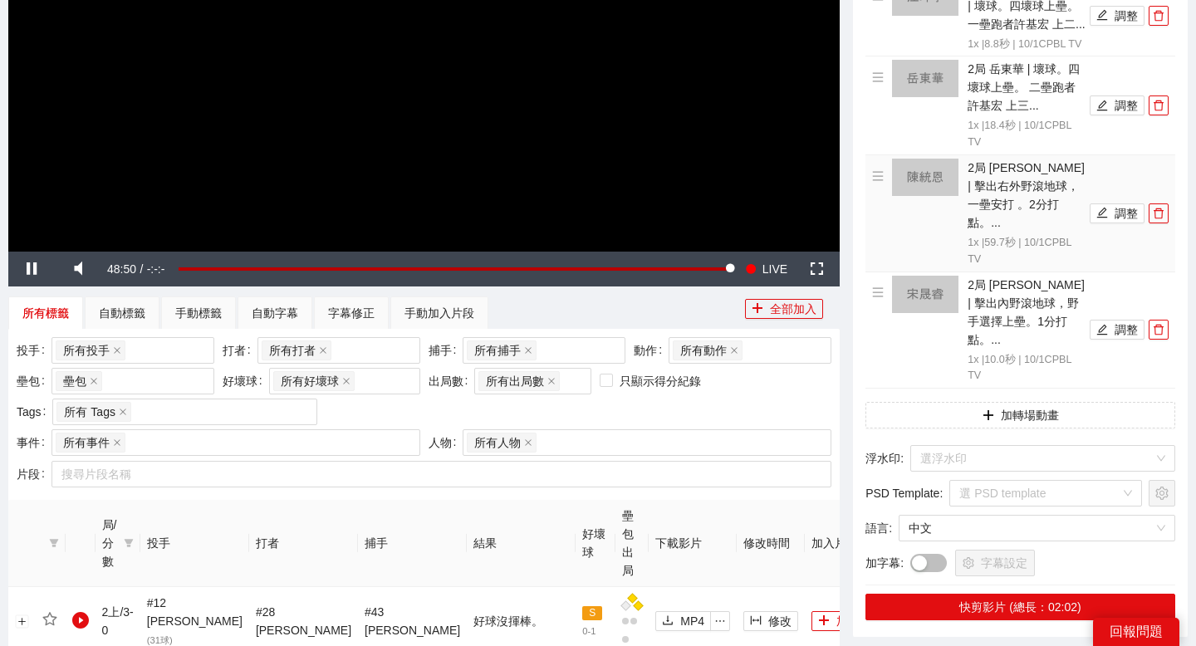
scroll to position [321, 0]
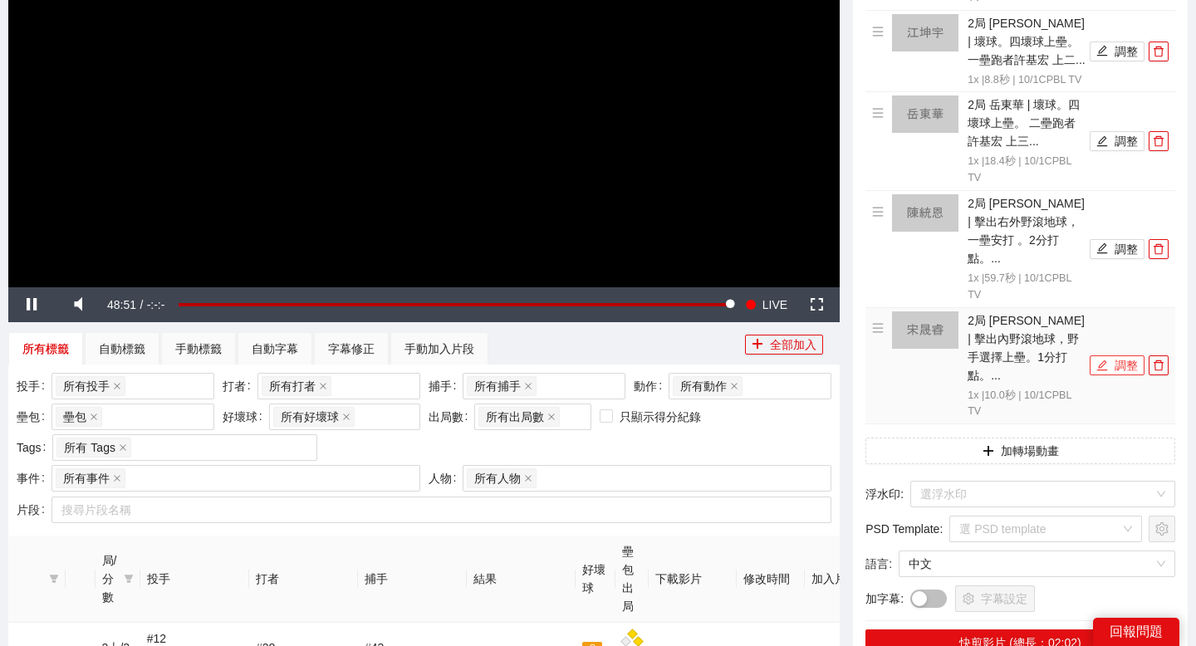
click at [1105, 360] on icon "edit" at bounding box center [1102, 366] width 12 height 12
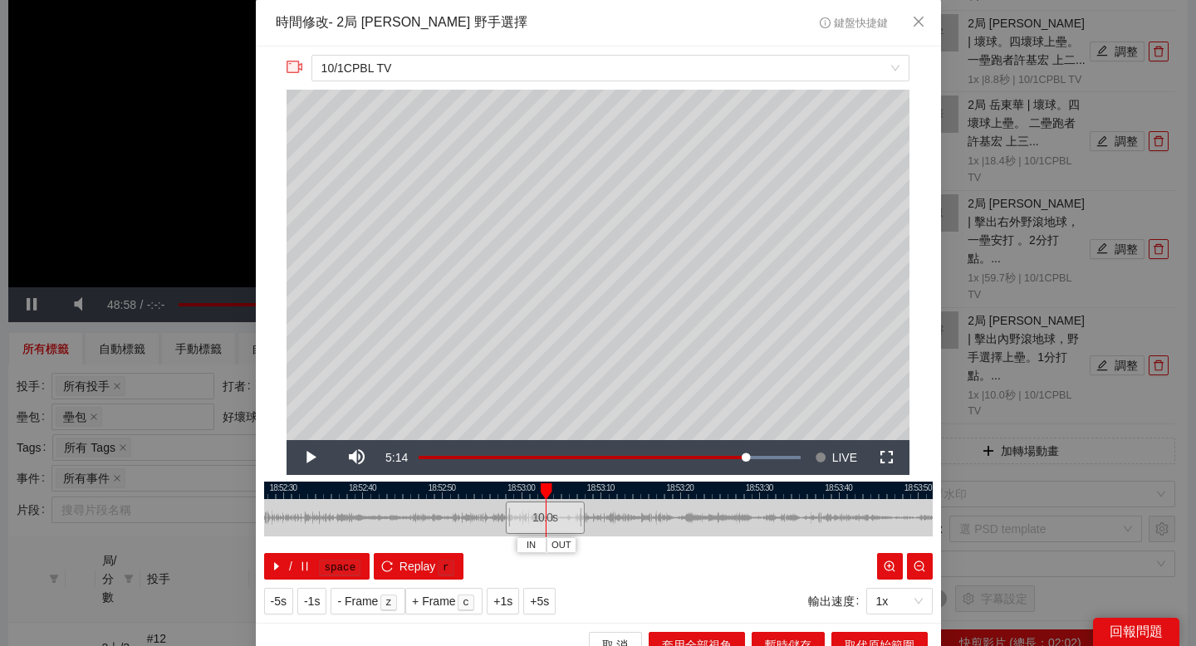
drag, startPoint x: 473, startPoint y: 489, endPoint x: 639, endPoint y: 489, distance: 166.1
click at [637, 489] on div at bounding box center [635, 490] width 668 height 17
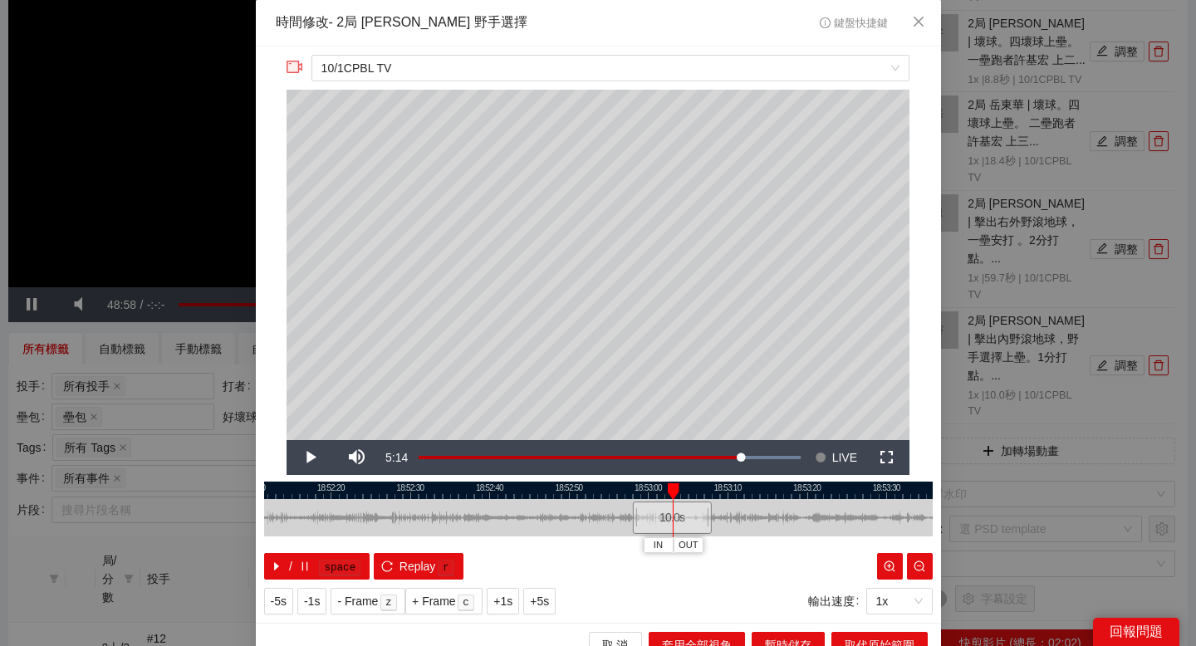
click at [509, 488] on div at bounding box center [598, 490] width 668 height 17
click at [475, 489] on div at bounding box center [598, 490] width 668 height 17
click at [414, 488] on div at bounding box center [598, 490] width 668 height 17
click at [397, 518] on span "IN" at bounding box center [398, 545] width 9 height 15
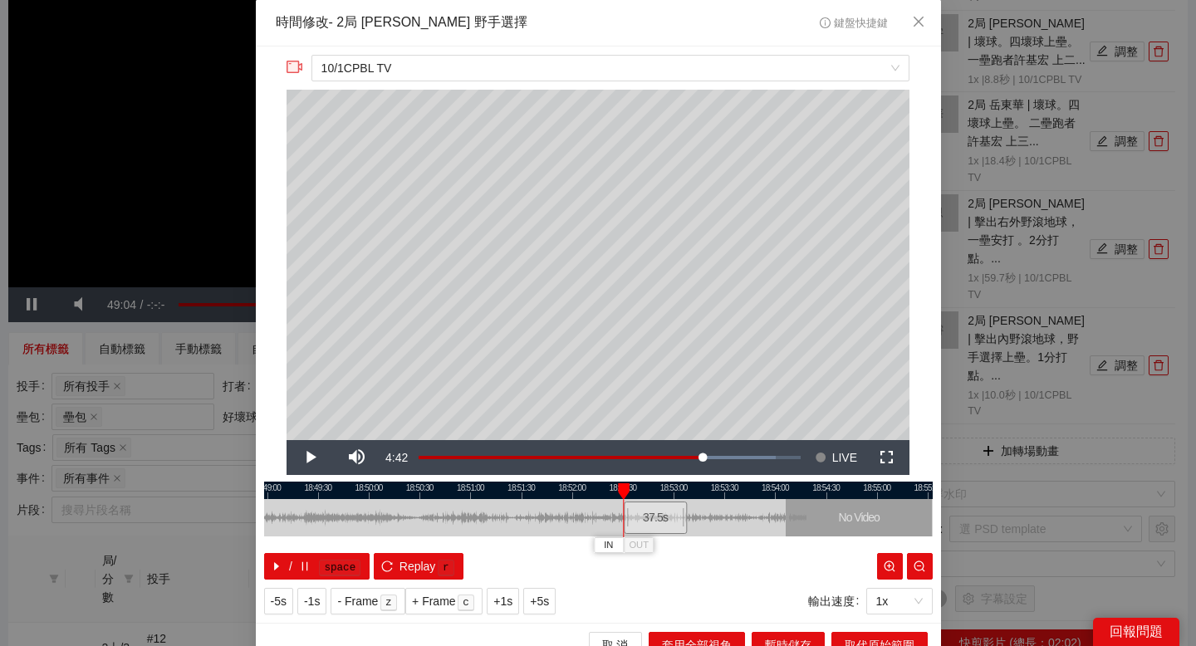
drag, startPoint x: 492, startPoint y: 493, endPoint x: 699, endPoint y: 493, distance: 207.6
click at [699, 493] on div at bounding box center [780, 490] width 668 height 17
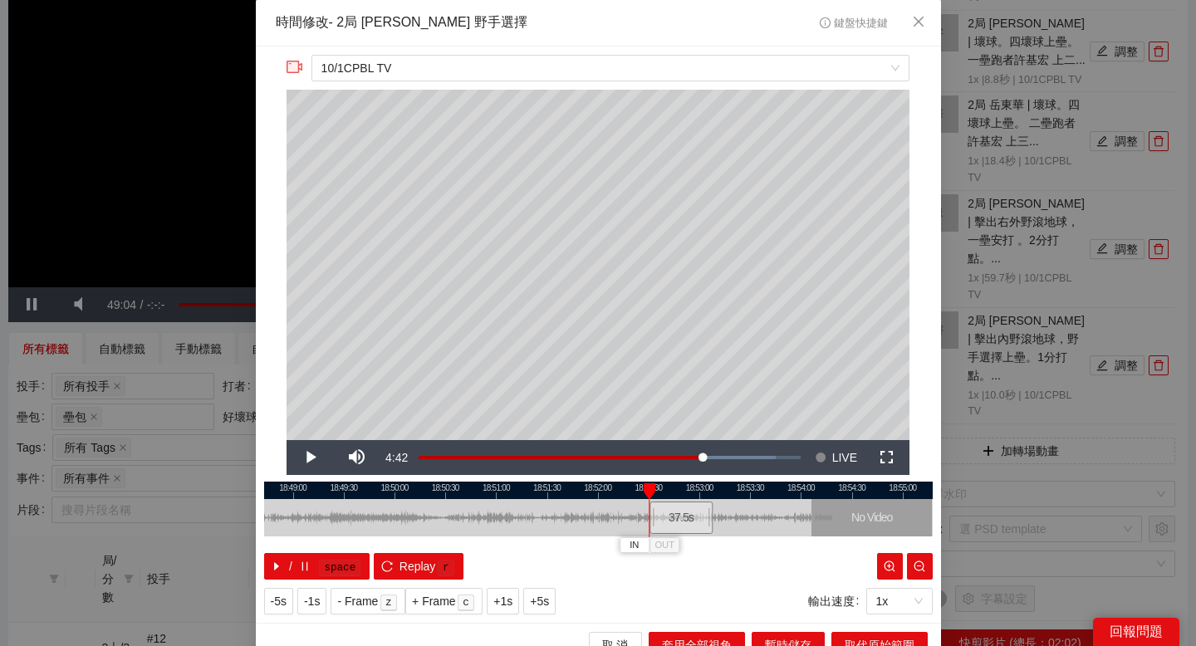
click at [508, 484] on div at bounding box center [598, 490] width 668 height 17
click at [458, 487] on div at bounding box center [598, 490] width 668 height 17
click at [480, 490] on div at bounding box center [598, 490] width 668 height 17
click at [497, 488] on div at bounding box center [598, 490] width 668 height 17
click at [484, 487] on div at bounding box center [598, 490] width 668 height 17
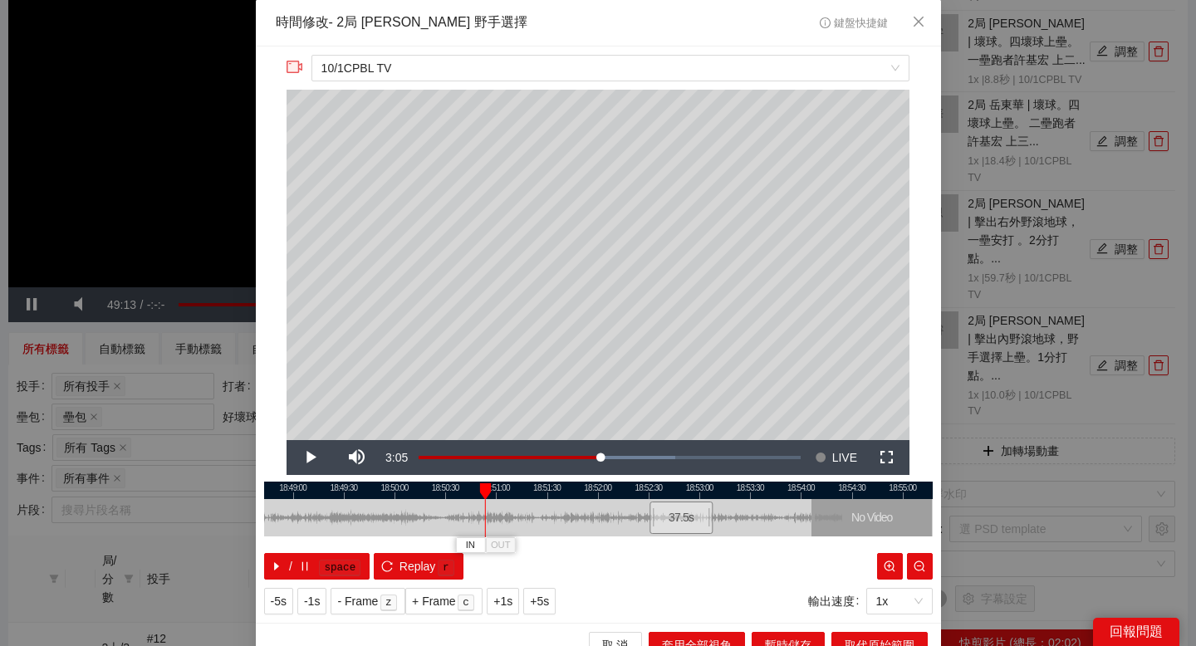
click at [477, 486] on div at bounding box center [598, 490] width 668 height 17
click at [469, 518] on span "IN" at bounding box center [469, 545] width 9 height 15
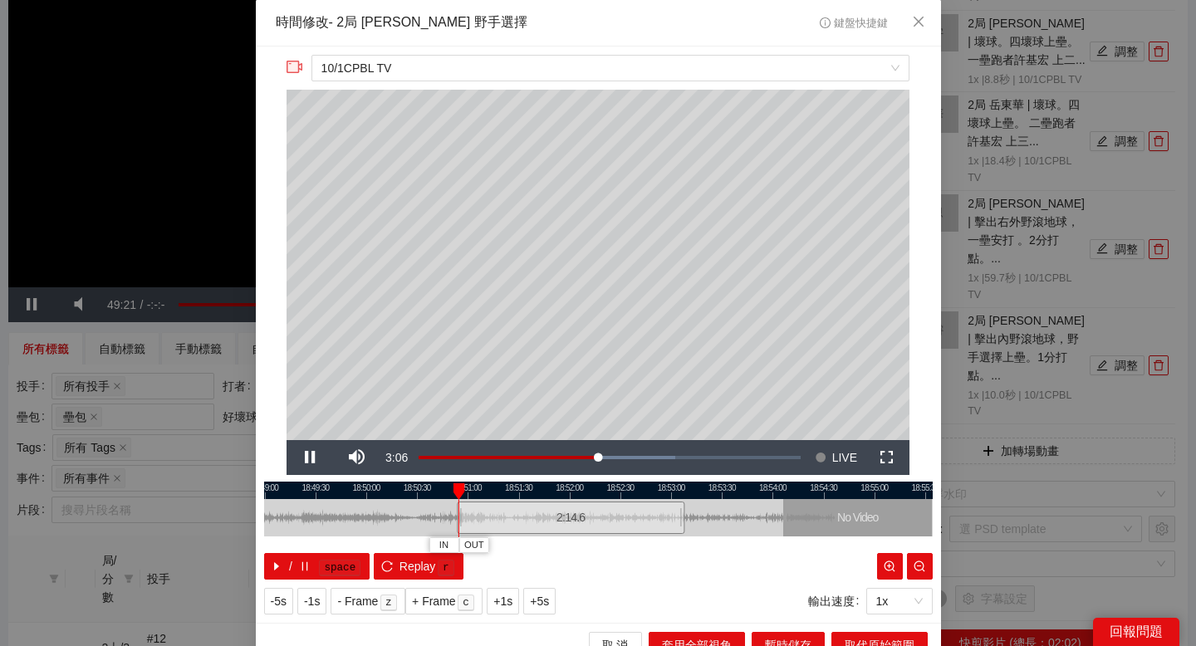
drag, startPoint x: 619, startPoint y: 490, endPoint x: 576, endPoint y: 490, distance: 43.2
click at [576, 490] on div at bounding box center [570, 490] width 668 height 17
click at [491, 483] on div at bounding box center [598, 490] width 668 height 17
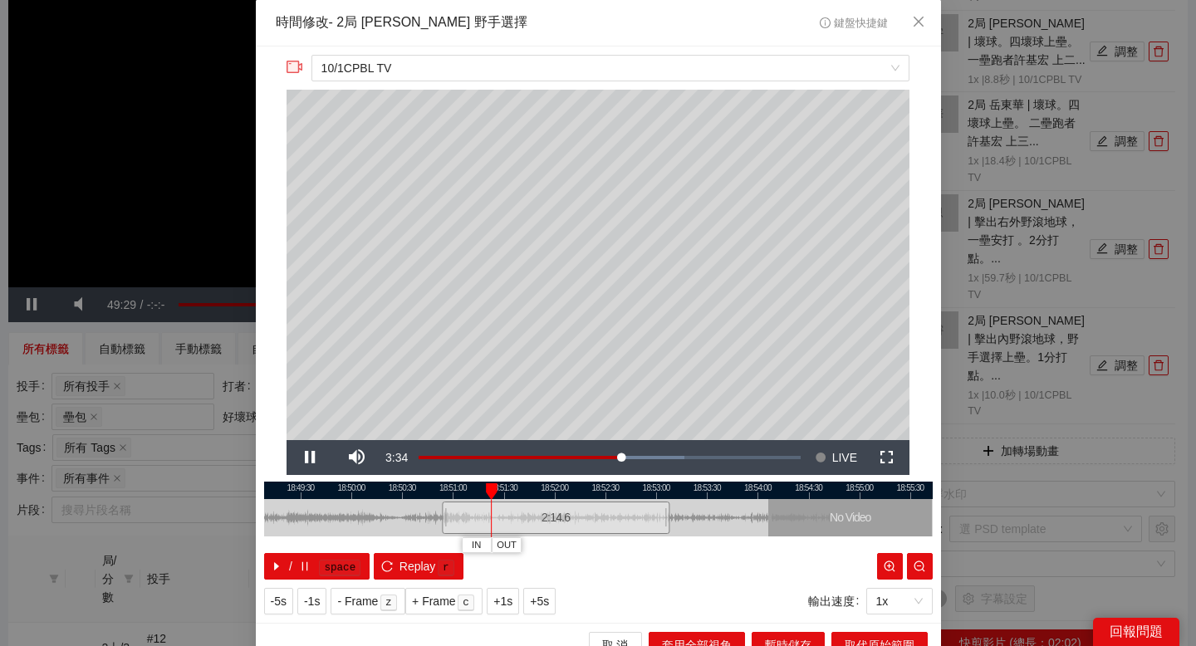
click at [540, 485] on div at bounding box center [598, 490] width 668 height 17
click at [573, 488] on div at bounding box center [598, 490] width 668 height 17
click at [613, 488] on div at bounding box center [598, 490] width 668 height 17
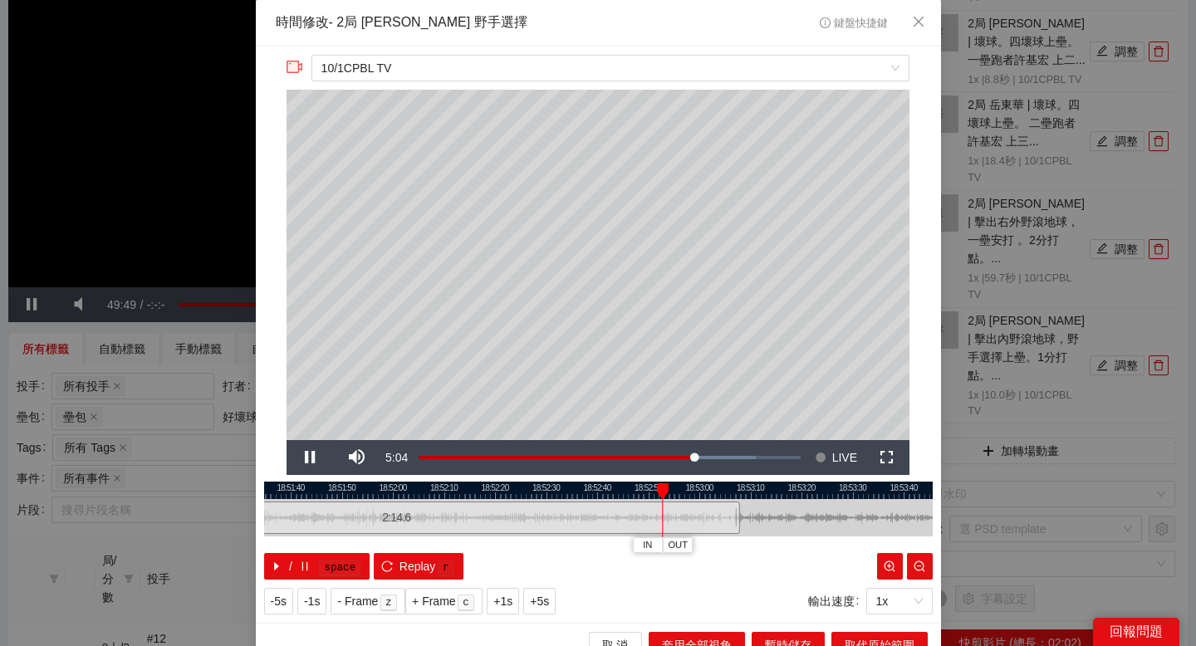
click at [600, 484] on div at bounding box center [598, 490] width 668 height 17
click at [609, 482] on div at bounding box center [598, 490] width 668 height 17
click at [588, 487] on div at bounding box center [598, 490] width 668 height 17
click at [618, 518] on span "OUT" at bounding box center [622, 545] width 20 height 15
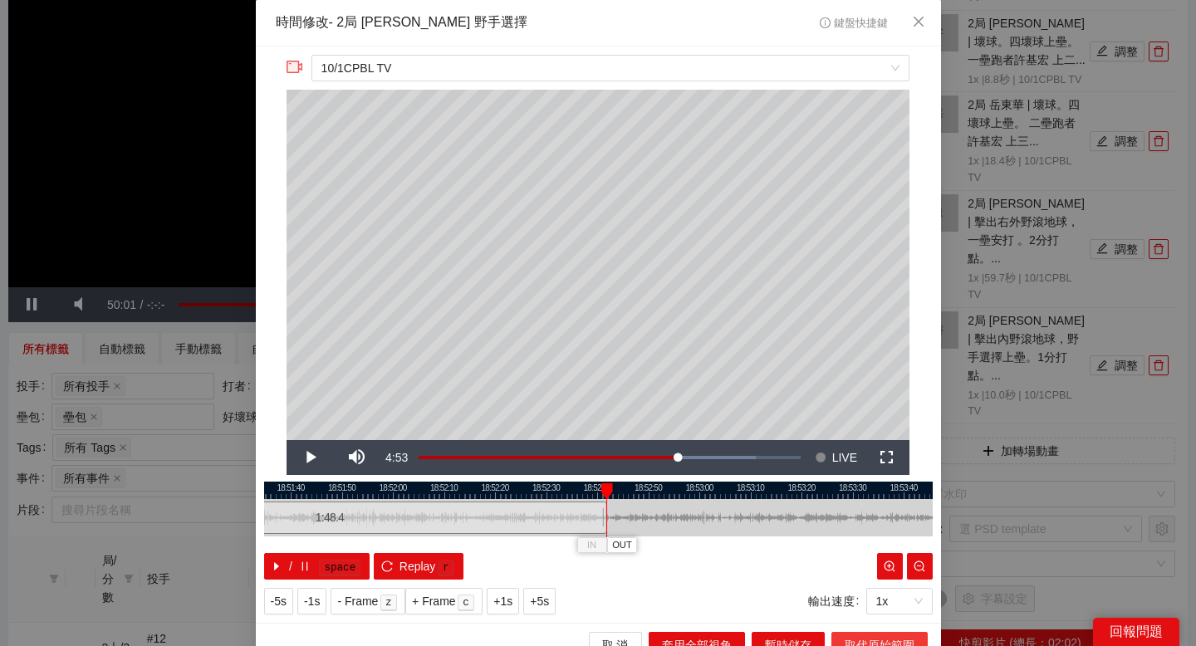
click at [845, 518] on span "取代原始範圍" at bounding box center [880, 645] width 70 height 18
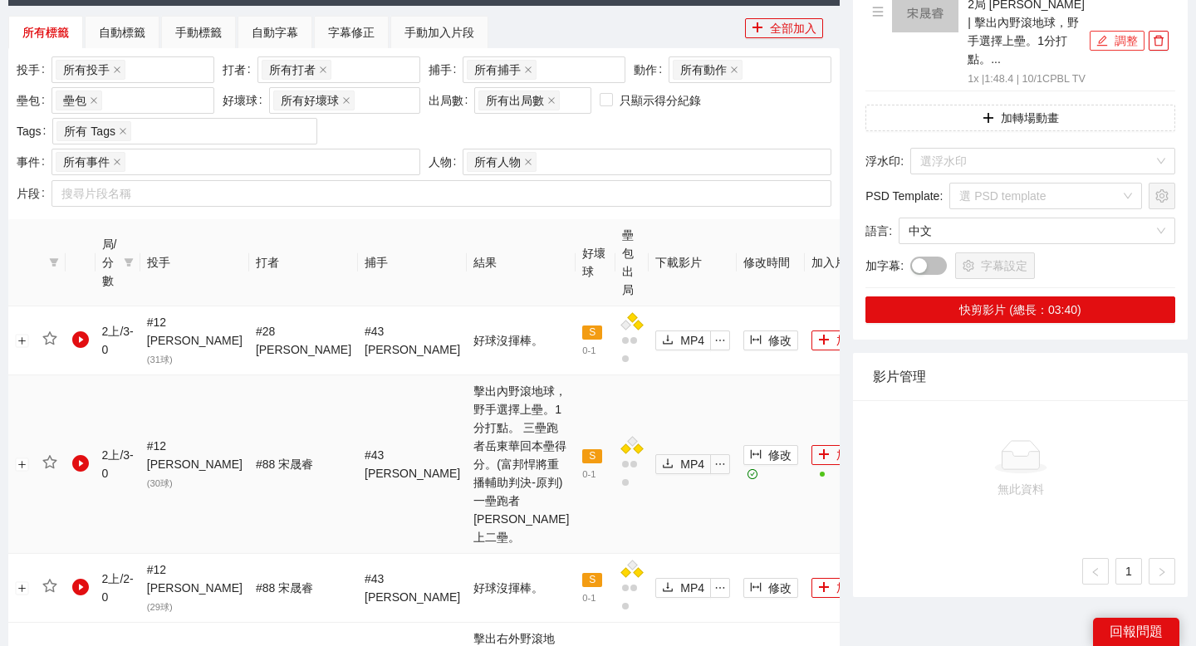
scroll to position [317, 0]
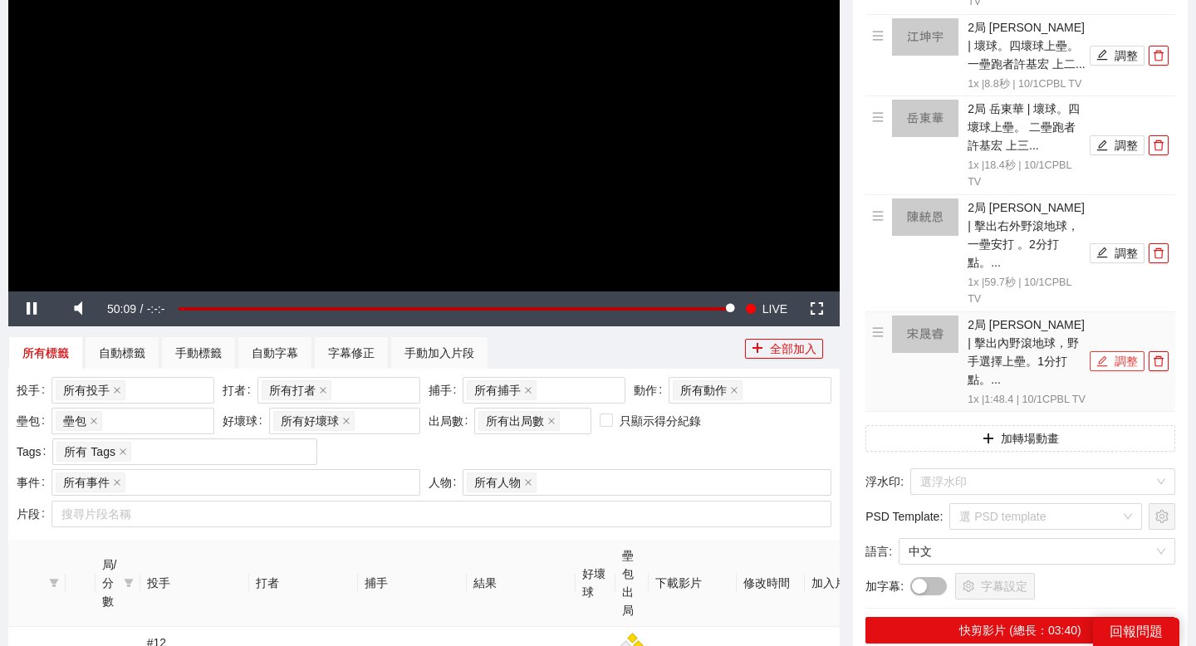
click at [1108, 358] on button "調整" at bounding box center [1117, 361] width 55 height 20
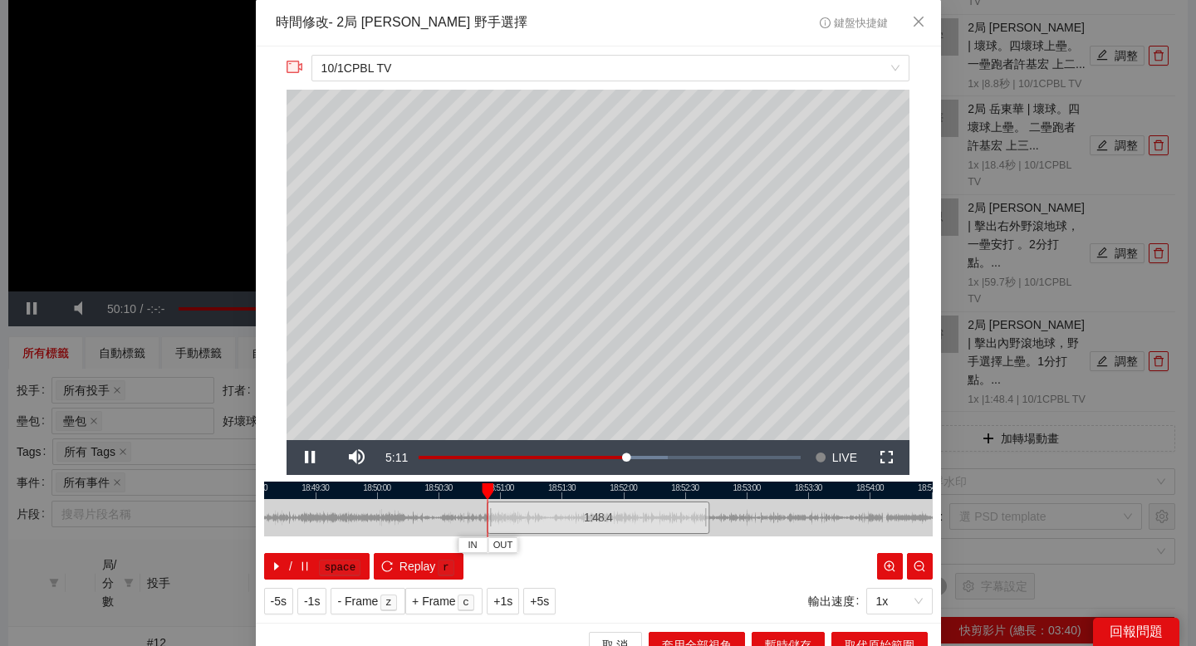
click at [689, 477] on div "**********" at bounding box center [598, 335] width 685 height 576
click at [687, 482] on div at bounding box center [598, 490] width 668 height 17
click at [708, 483] on div at bounding box center [598, 490] width 668 height 17
click at [923, 20] on icon "close" at bounding box center [918, 21] width 13 height 13
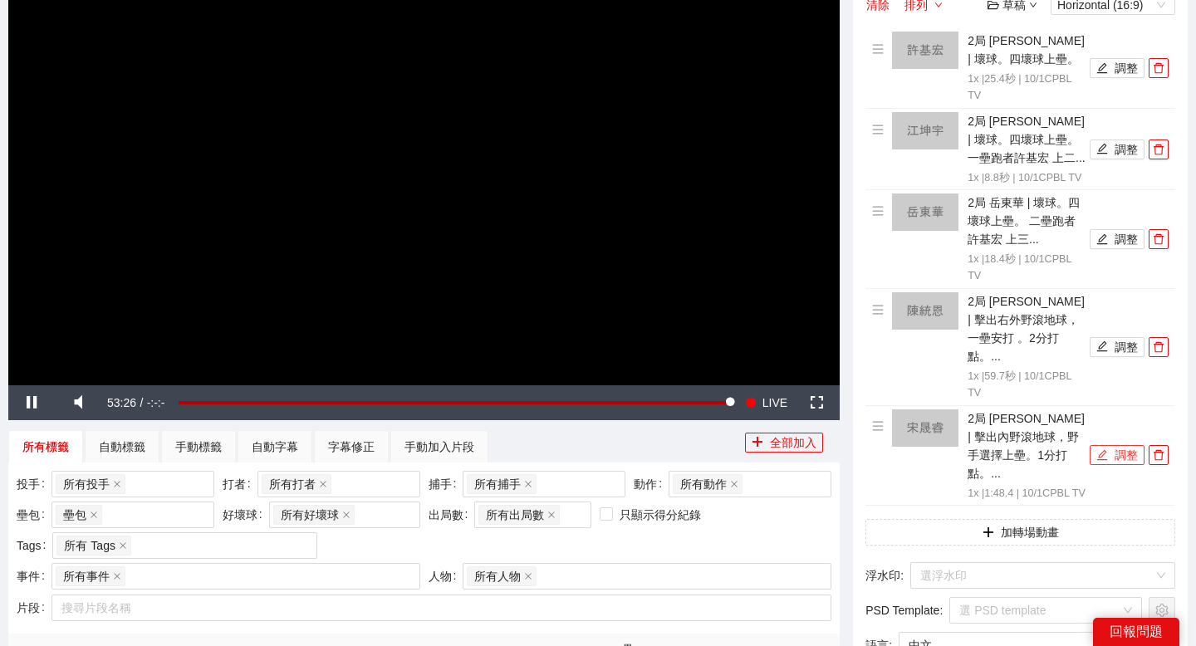
scroll to position [272, 0]
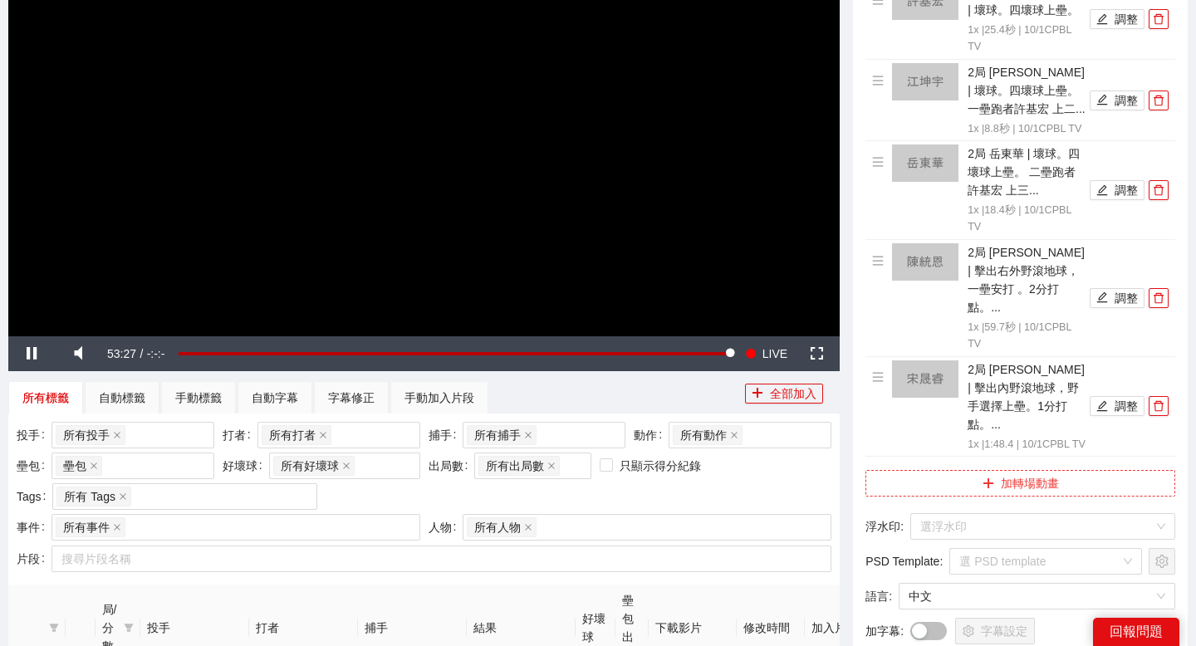
click at [1004, 486] on button "加轉場動畫" at bounding box center [1020, 483] width 310 height 27
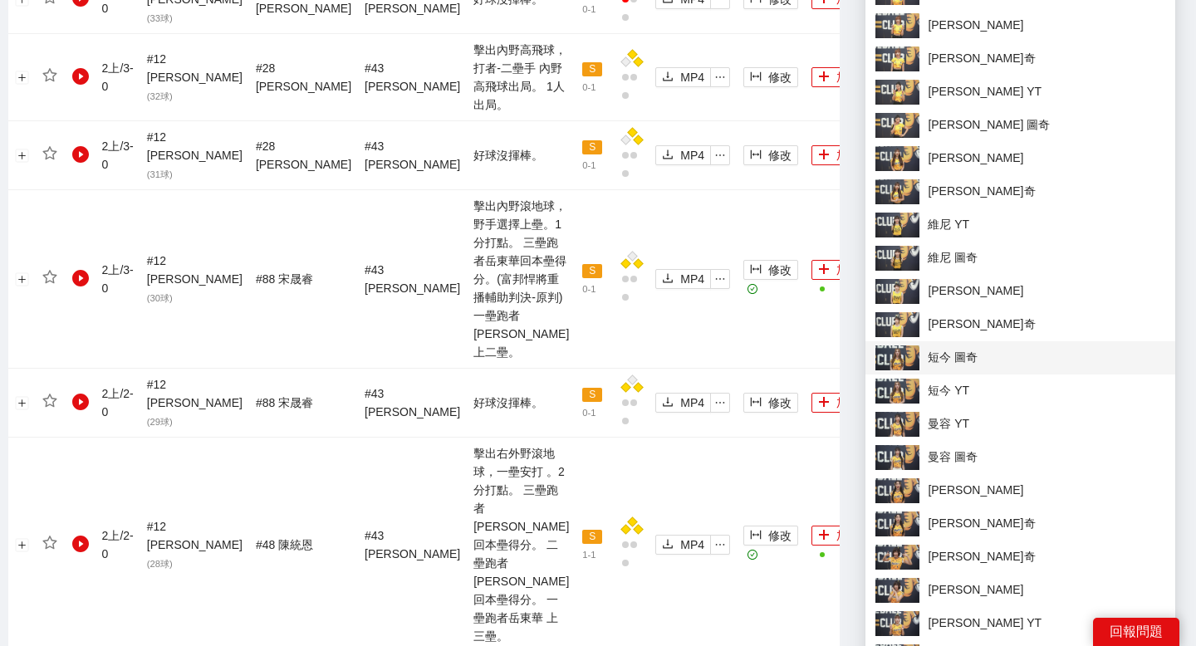
scroll to position [1325, 0]
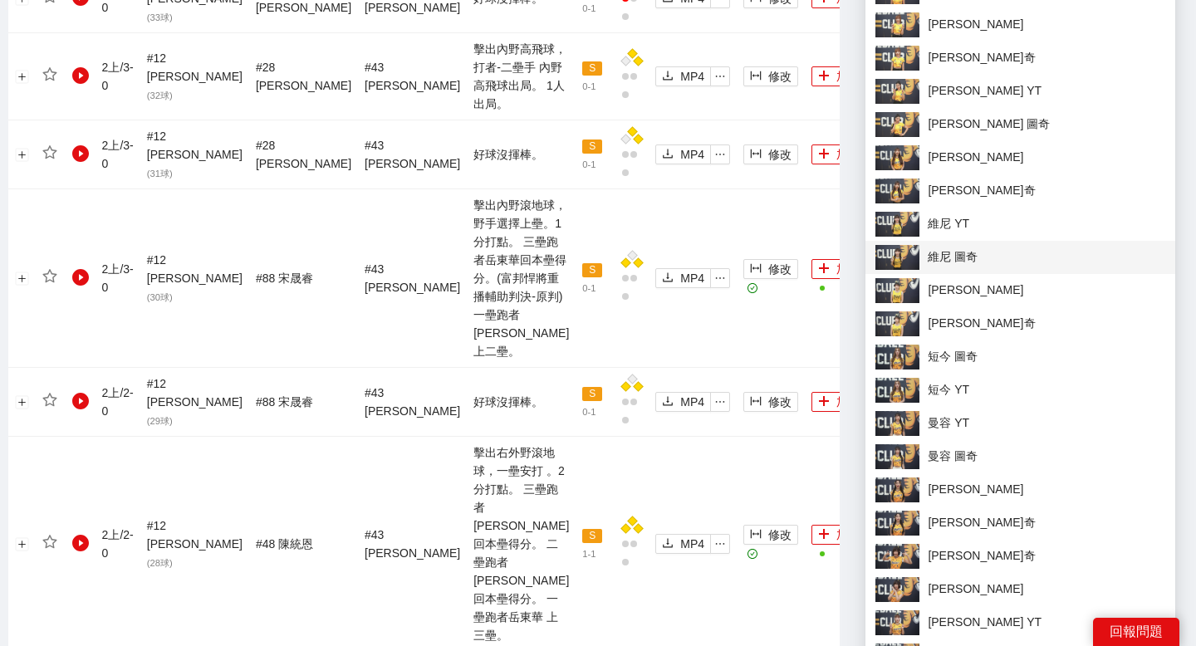
click at [980, 260] on span "維尼 圖奇" at bounding box center [1020, 257] width 290 height 25
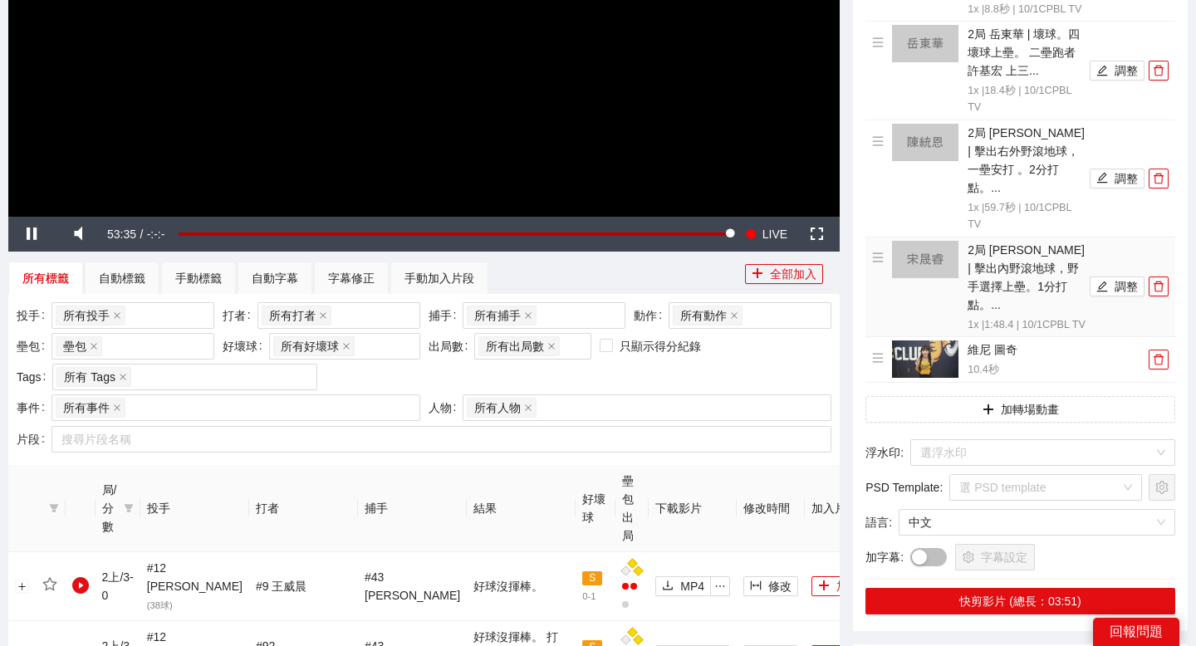
scroll to position [409, 0]
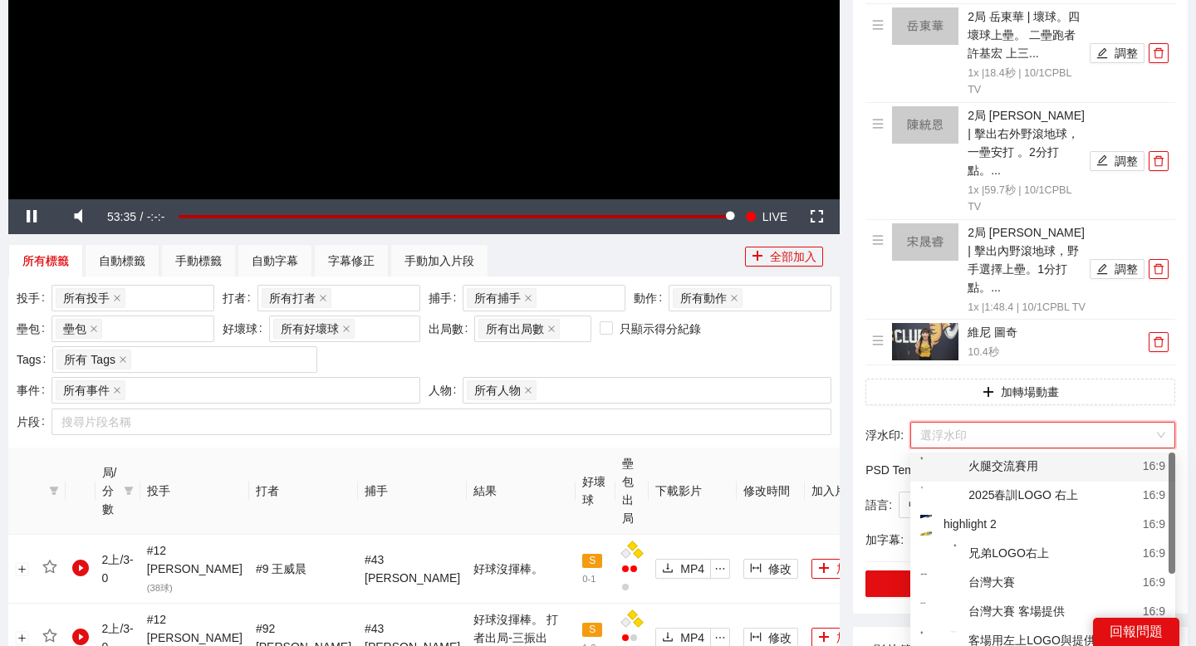
click at [970, 426] on input "search" at bounding box center [1036, 435] width 233 height 25
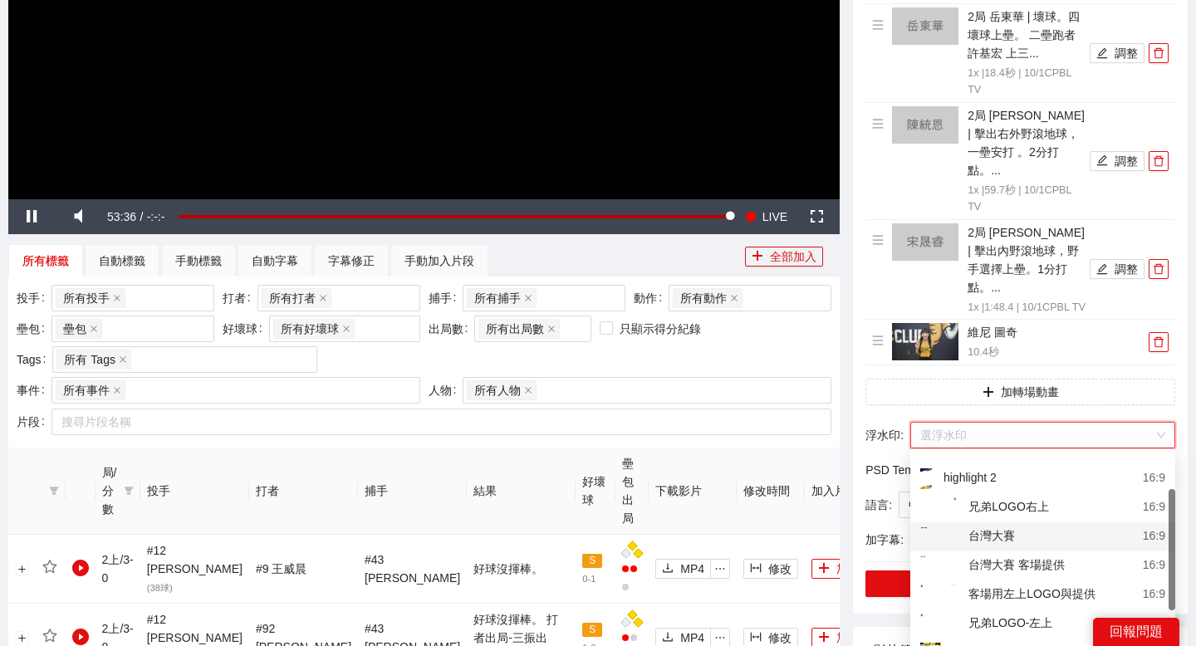
scroll to position [63, 0]
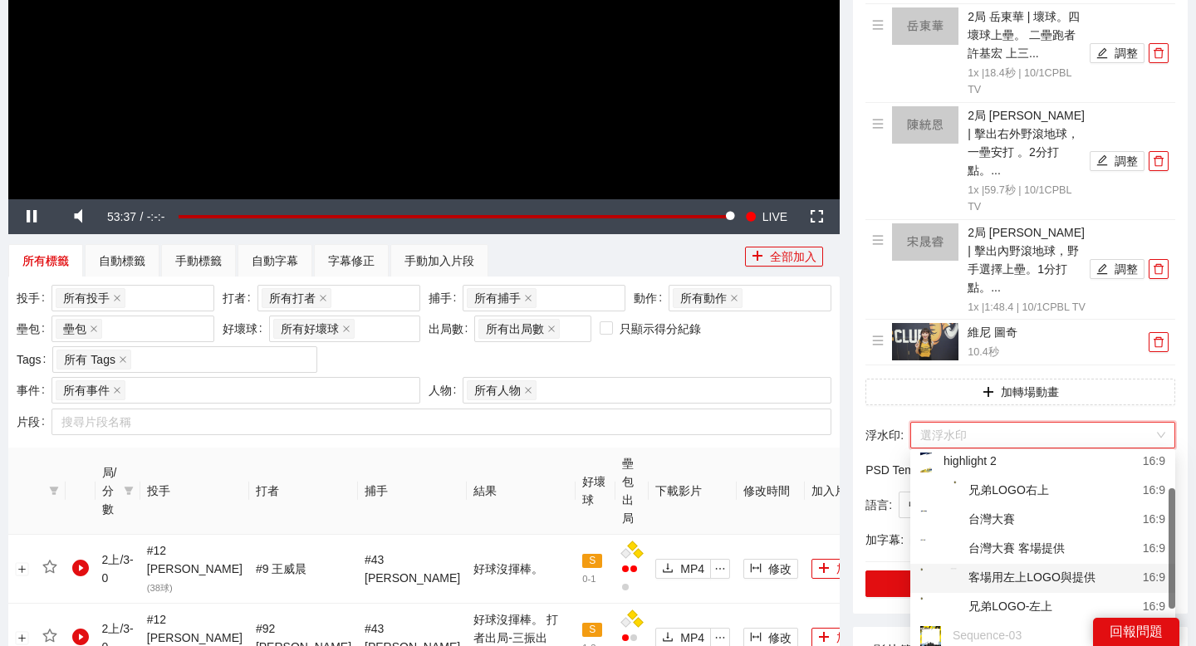
click at [1001, 518] on div "客場用左上LOGO與提供" at bounding box center [1007, 578] width 175 height 21
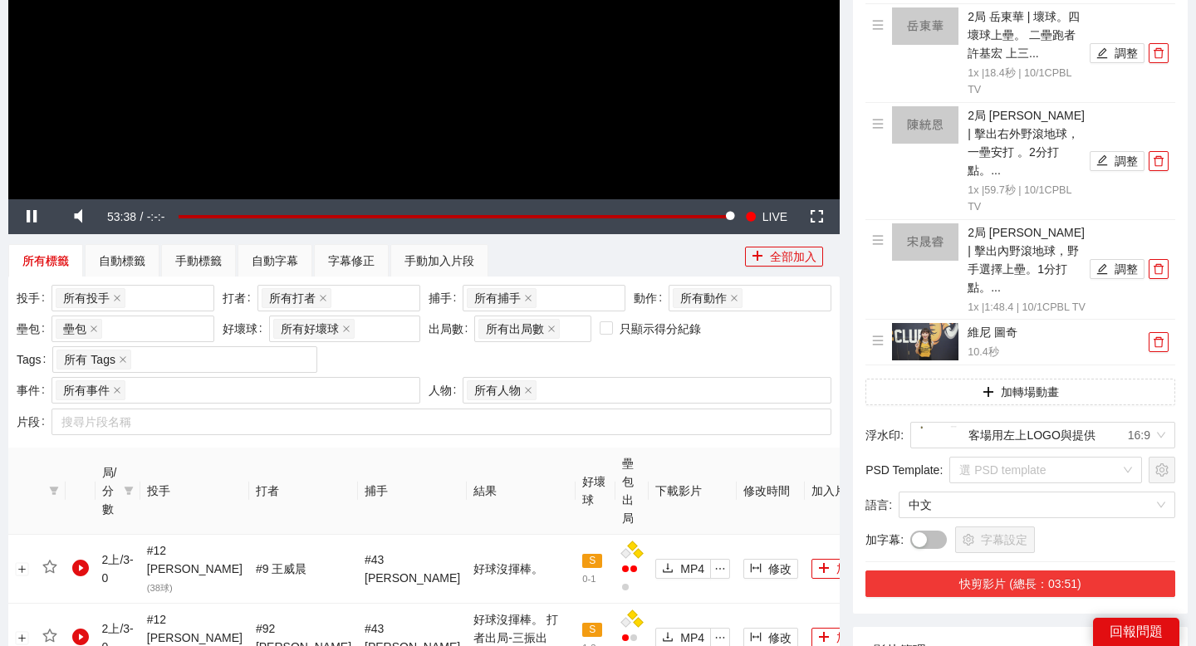
click at [992, 518] on button "快剪影片 (總長：03:51)" at bounding box center [1020, 583] width 310 height 27
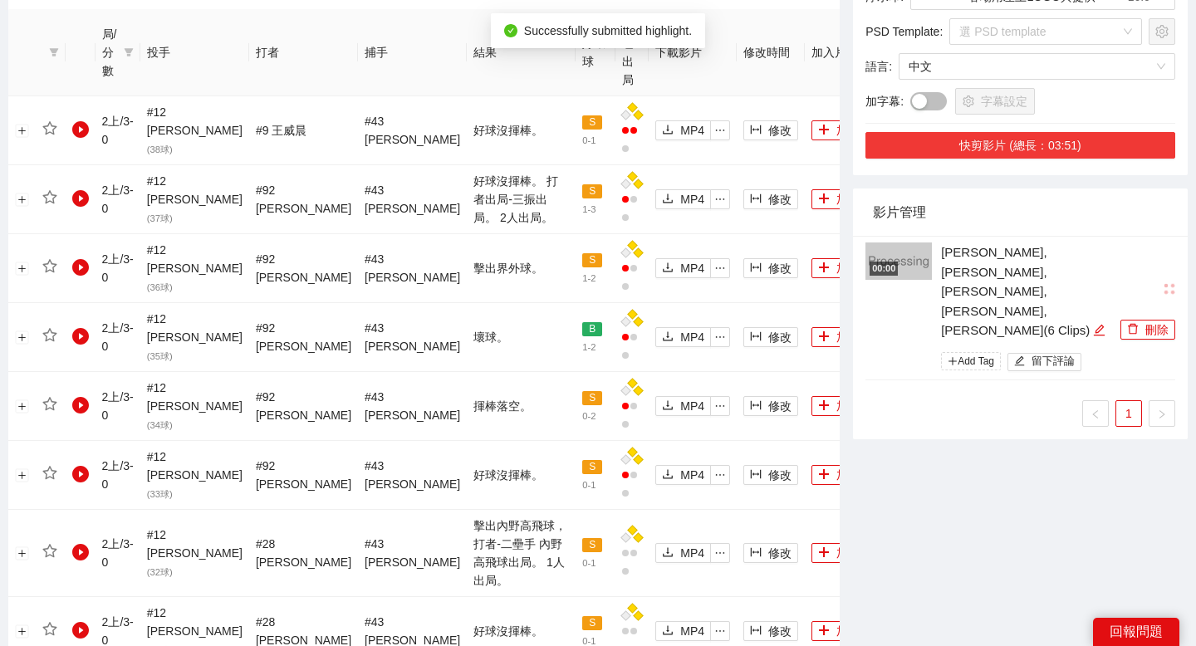
scroll to position [850, 0]
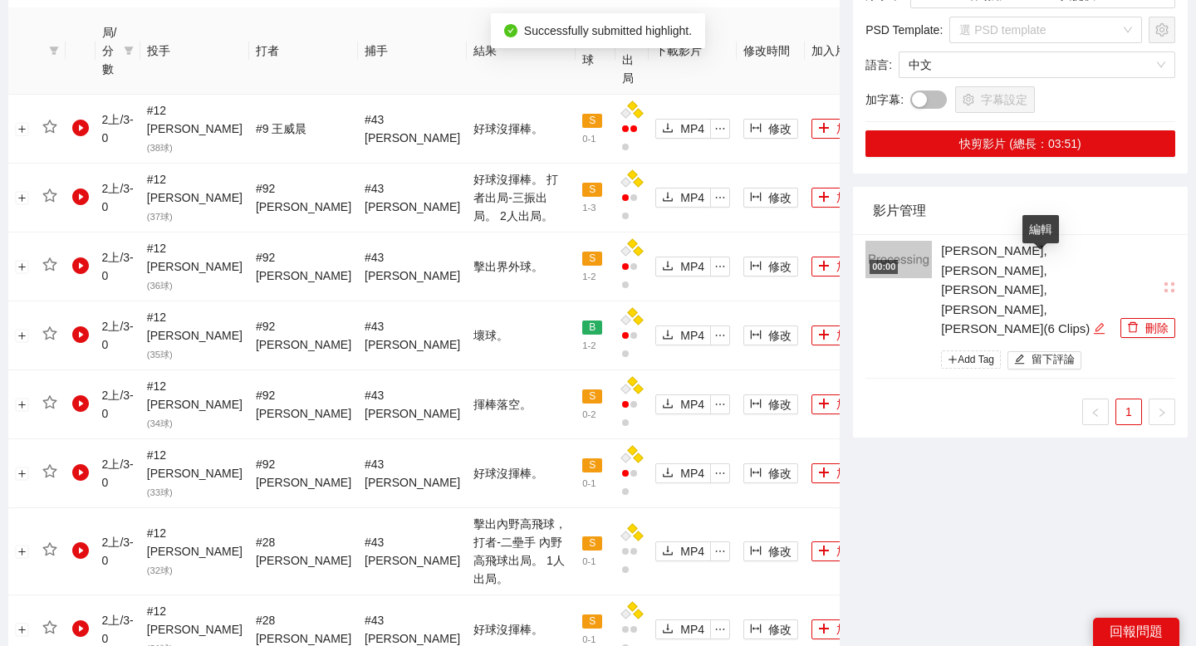
click at [1093, 322] on icon "edit" at bounding box center [1099, 328] width 12 height 12
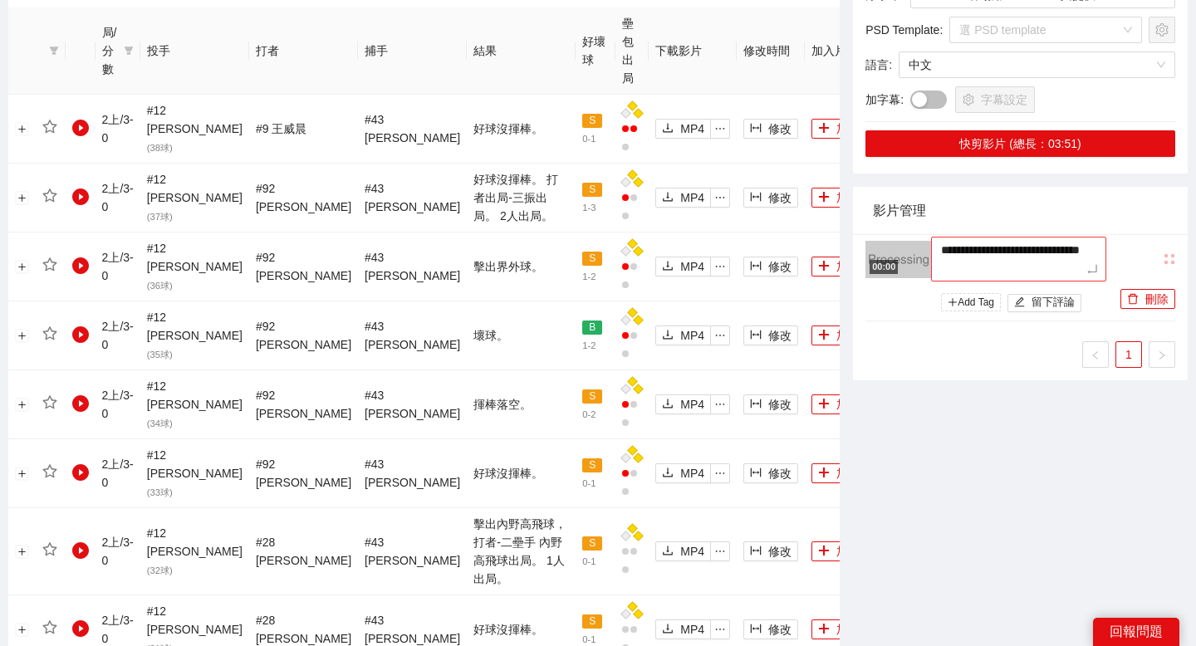
drag, startPoint x: 1048, startPoint y: 261, endPoint x: 994, endPoint y: 267, distance: 54.3
click at [994, 267] on textarea "**********" at bounding box center [1018, 259] width 175 height 45
type textarea "**********"
click at [952, 264] on textarea "**********" at bounding box center [1018, 259] width 175 height 45
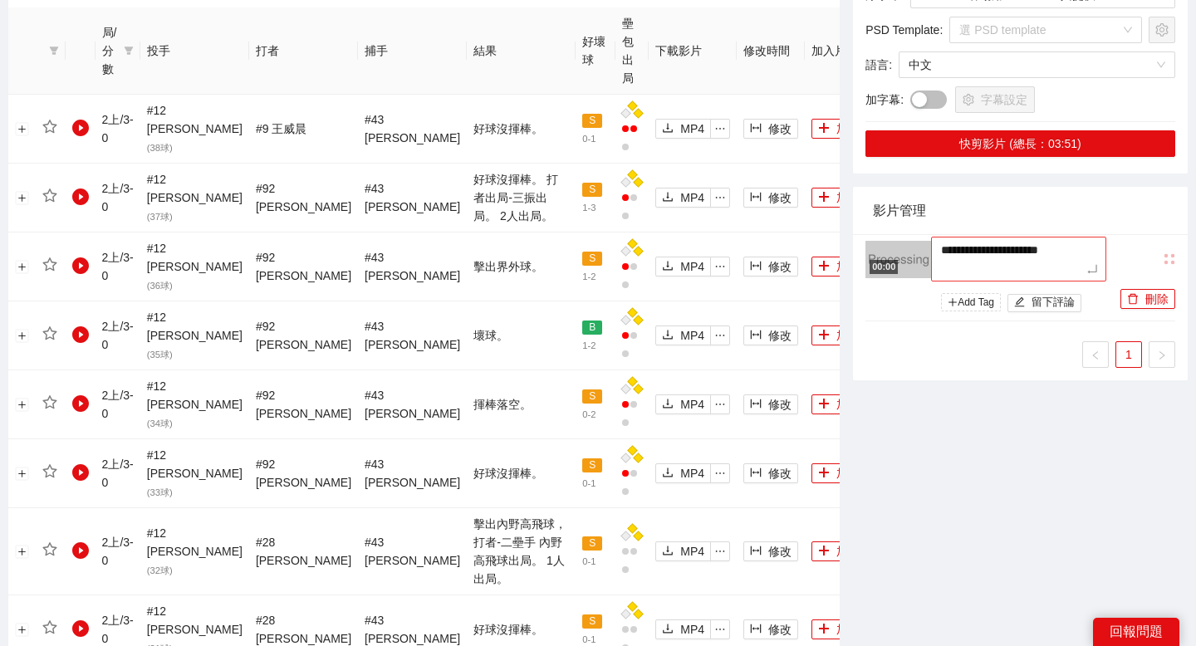
type textarea "**********"
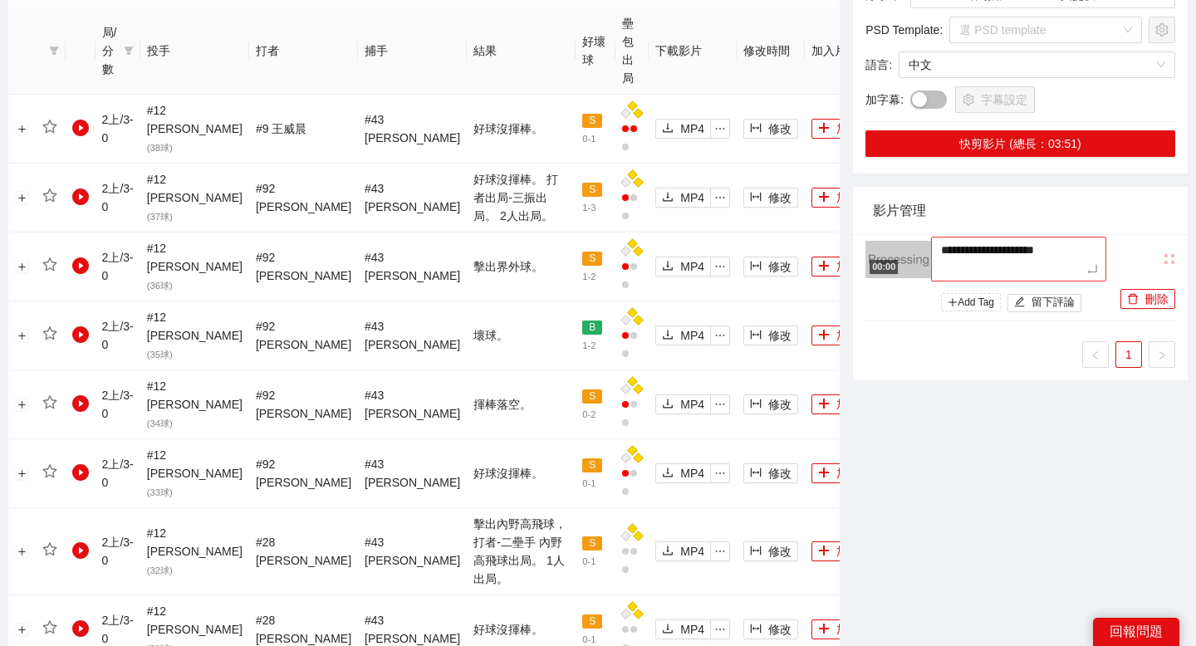
type textarea "**********"
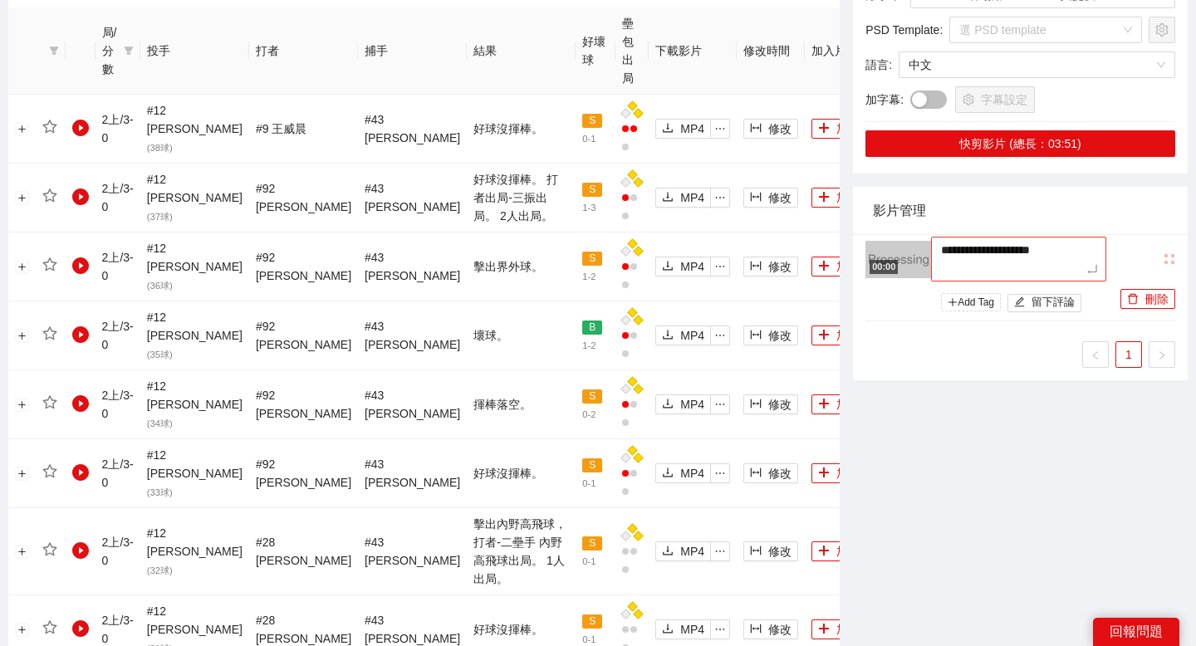
type textarea "**********"
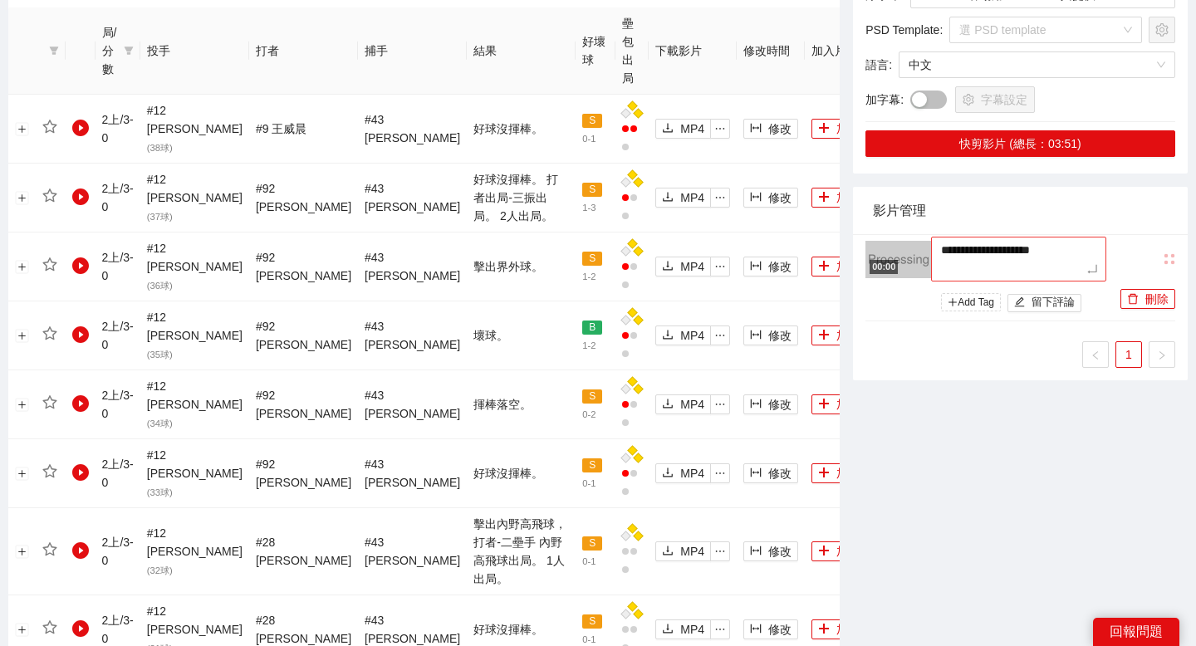
type textarea "**********"
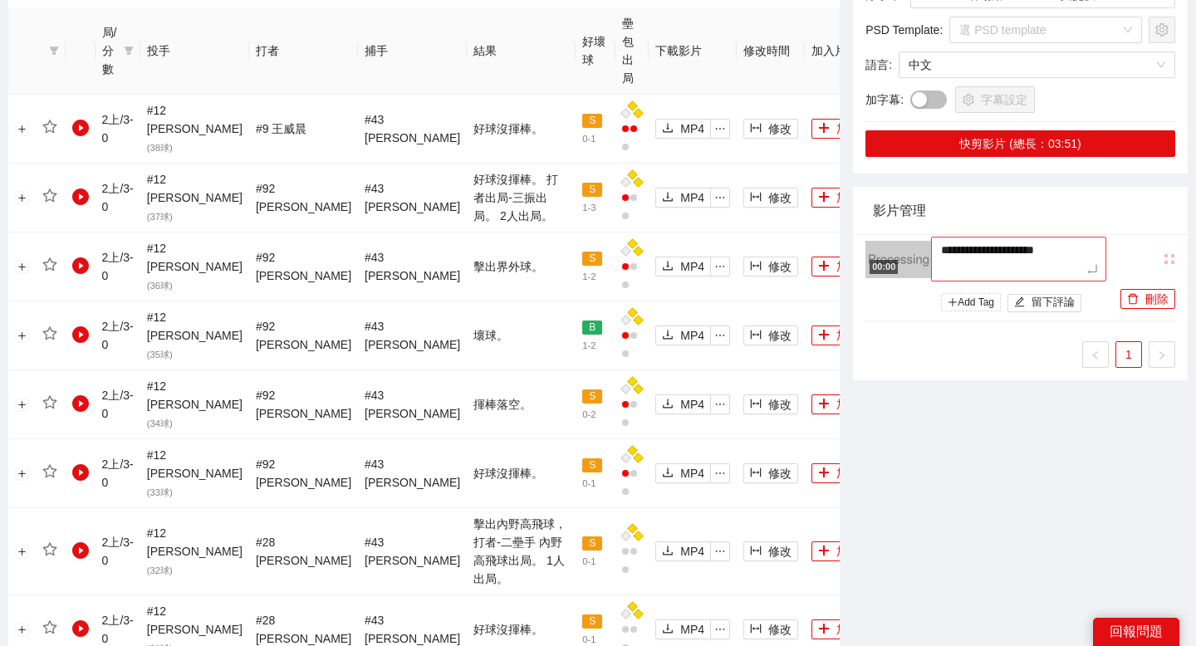
type textarea "**********"
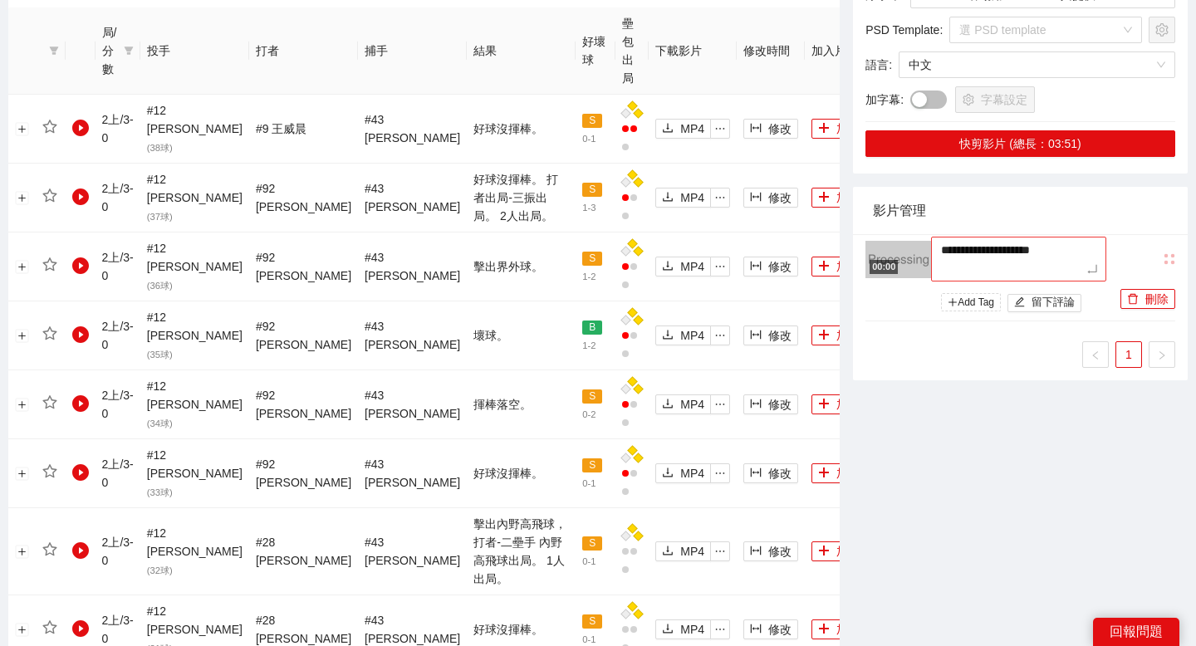
type textarea "**********"
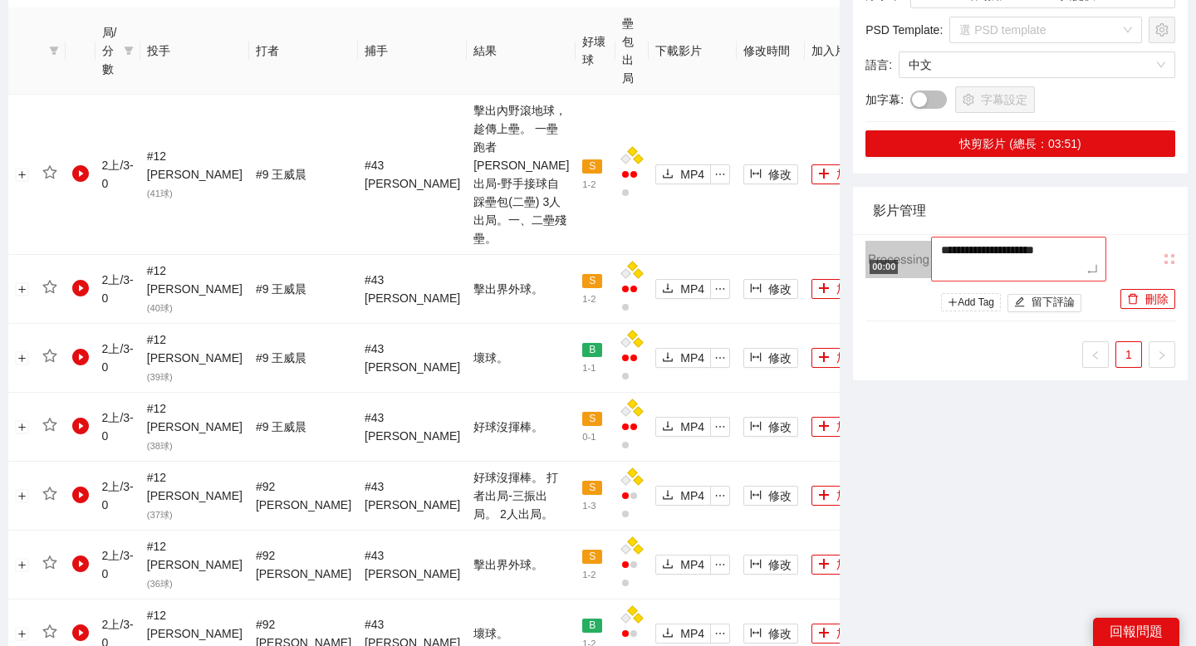
click at [1087, 252] on textarea "**********" at bounding box center [1018, 259] width 175 height 45
drag, startPoint x: 1087, startPoint y: 244, endPoint x: 976, endPoint y: 250, distance: 111.4
click at [975, 250] on textarea "**********" at bounding box center [1018, 259] width 175 height 45
type textarea "********"
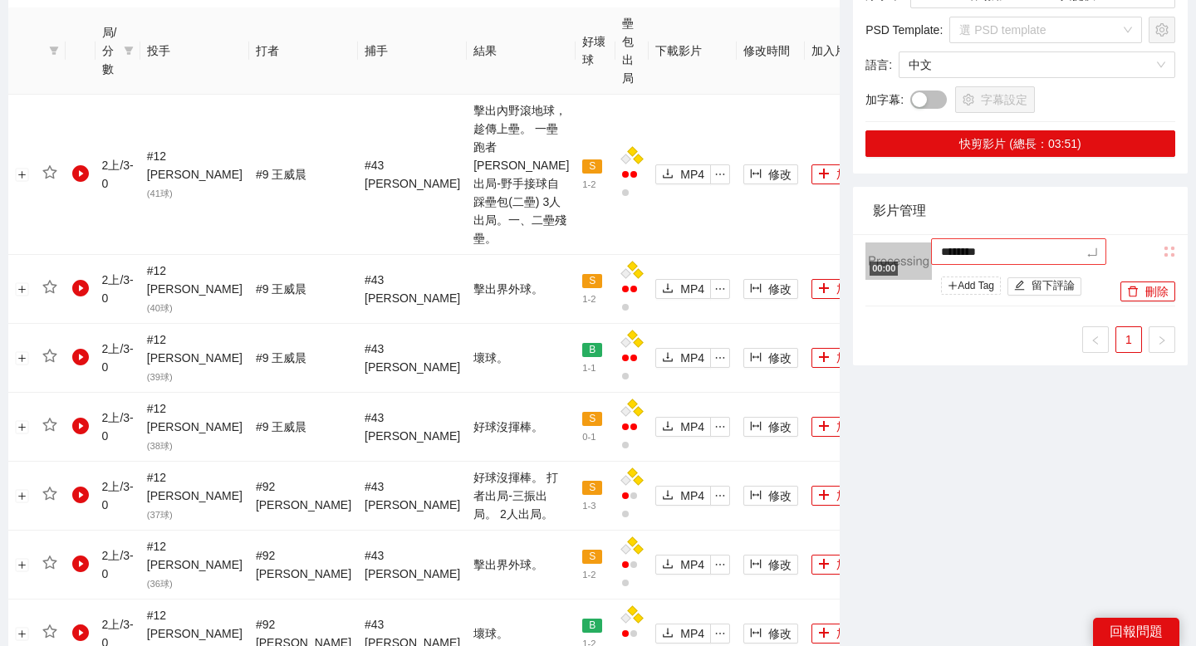
type textarea "**********"
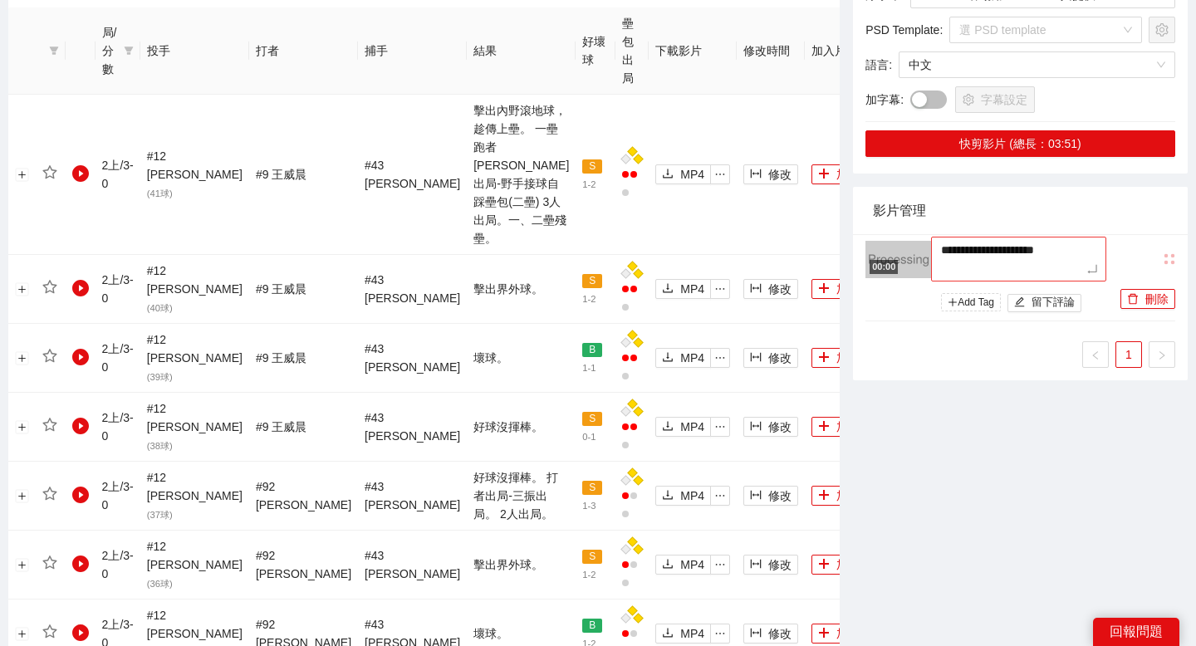
click at [1056, 251] on textarea "**********" at bounding box center [1018, 259] width 175 height 45
click at [1060, 250] on textarea "**********" at bounding box center [1018, 259] width 175 height 45
click at [1070, 248] on textarea "**********" at bounding box center [1018, 259] width 175 height 45
drag, startPoint x: 1065, startPoint y: 247, endPoint x: 975, endPoint y: 247, distance: 90.5
click at [975, 247] on textarea "**********" at bounding box center [1018, 259] width 175 height 45
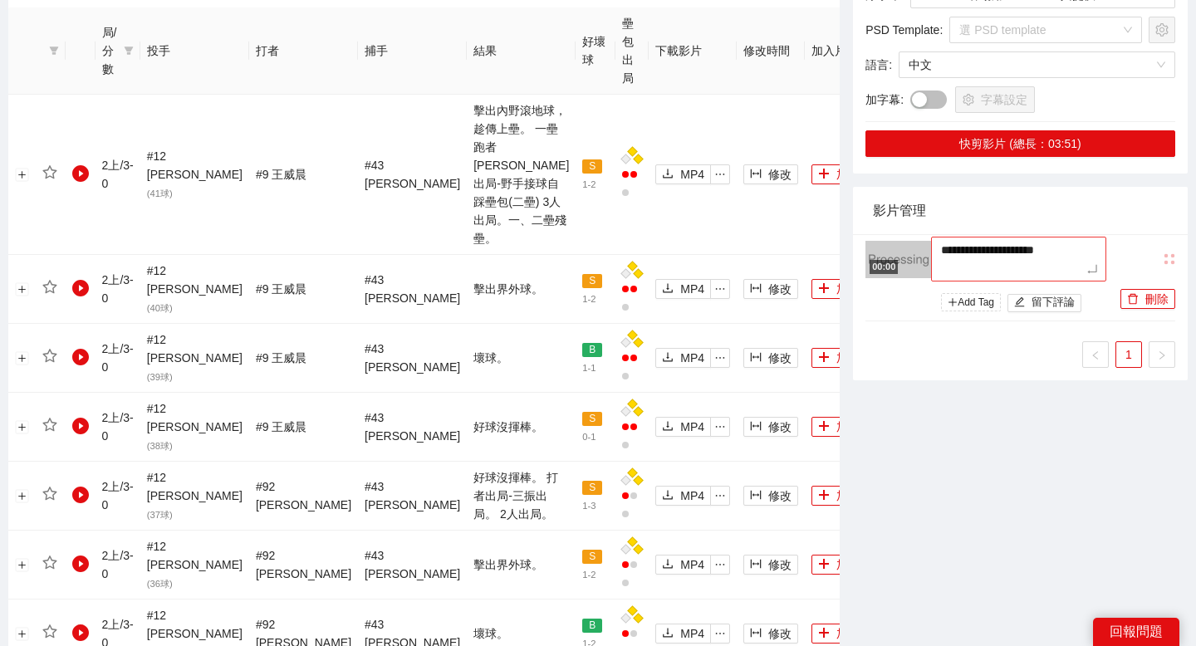
type textarea "**********"
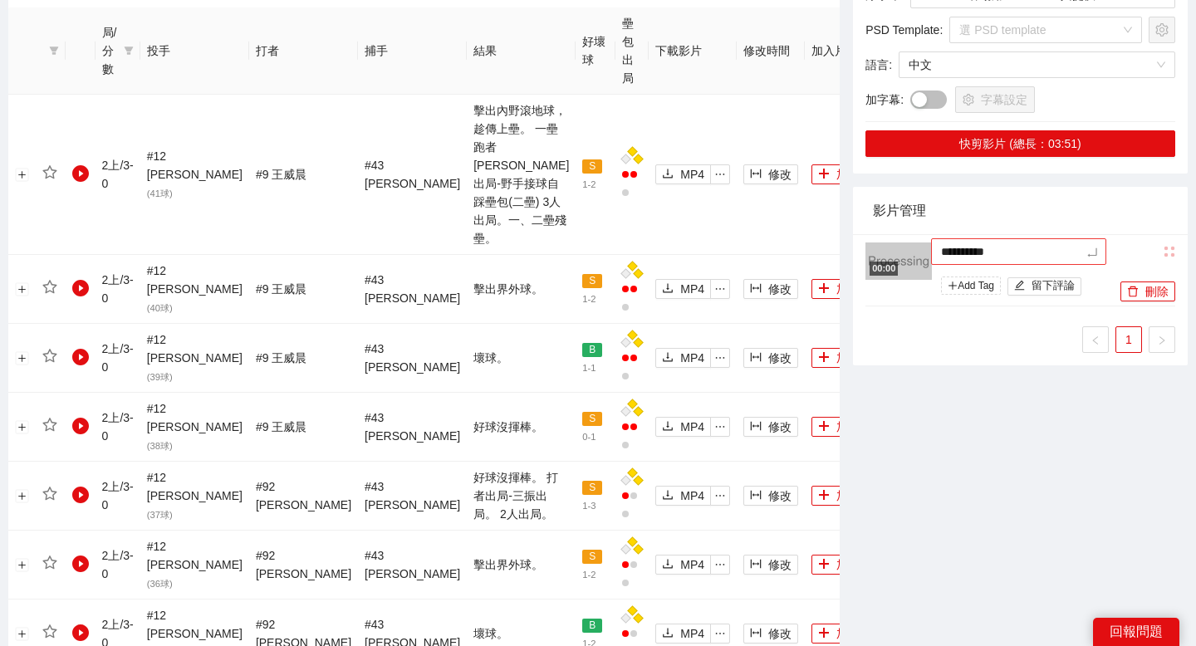
type textarea "**********"
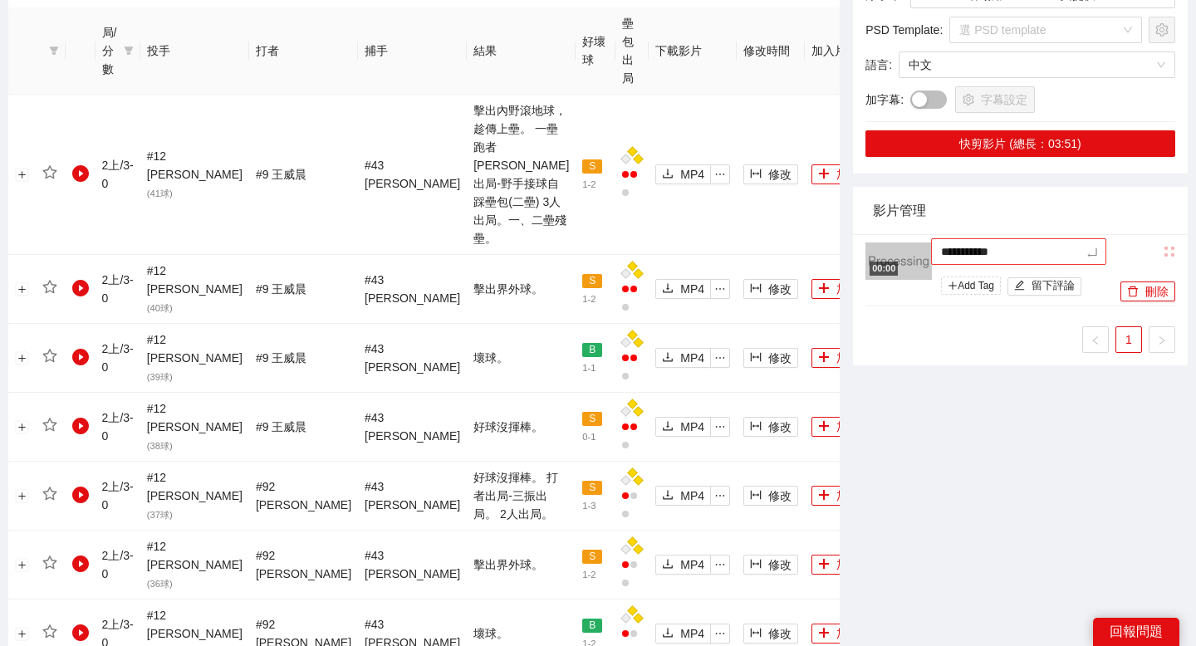
type textarea "**********"
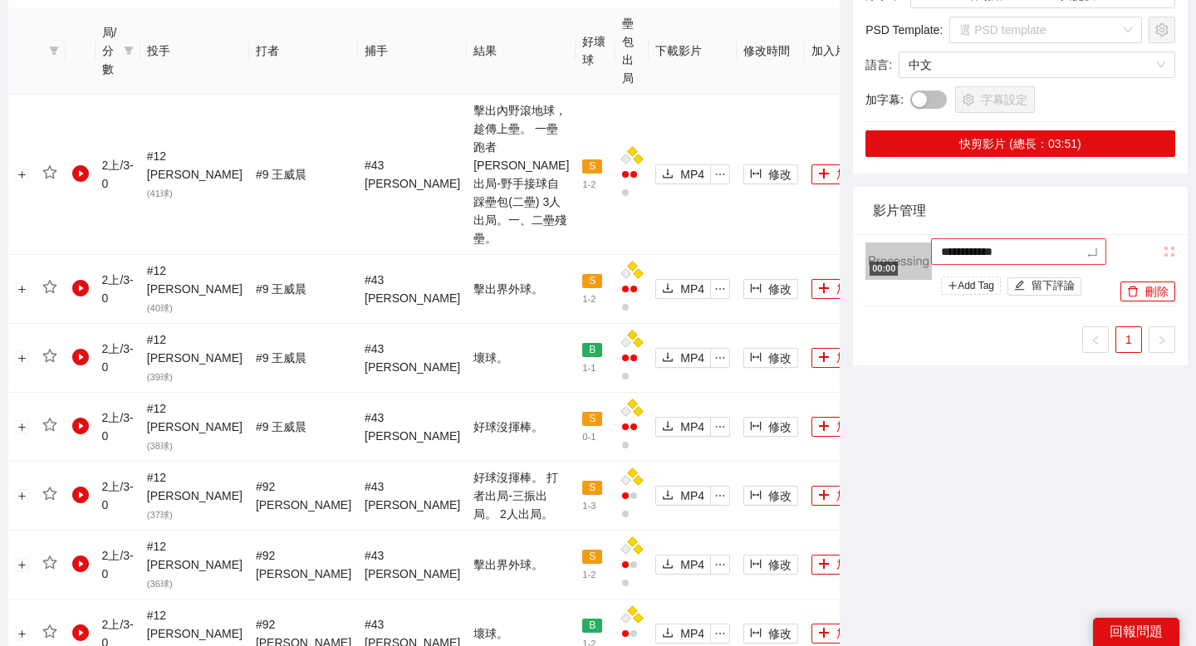
type textarea "**********"
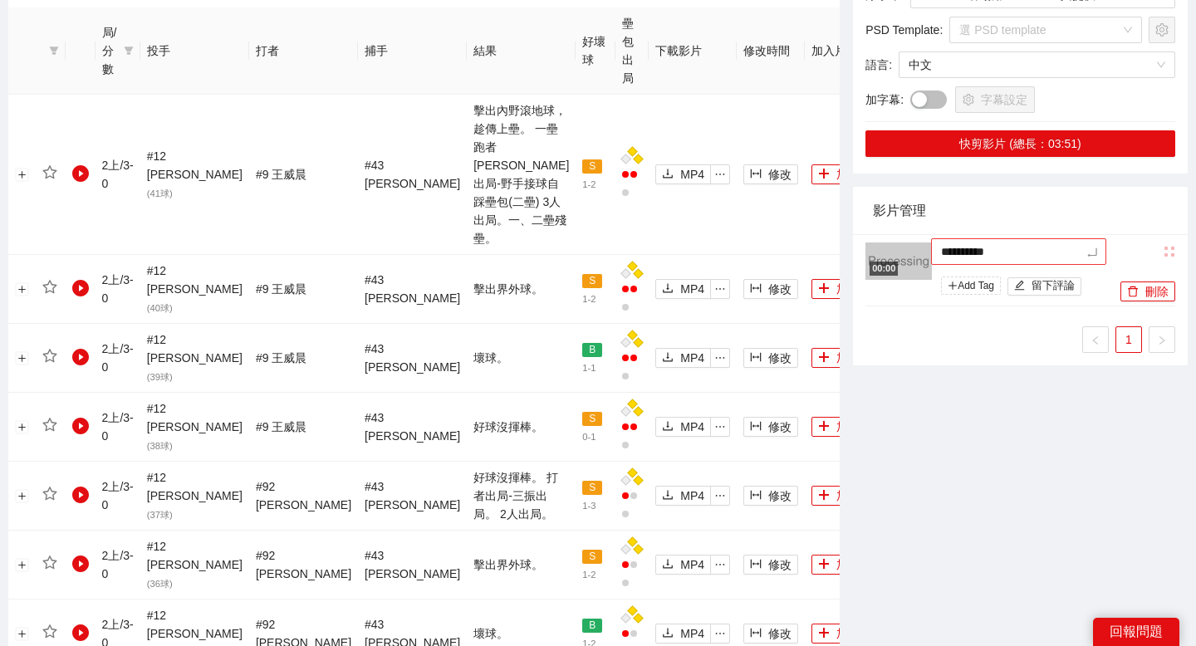
type textarea "**********"
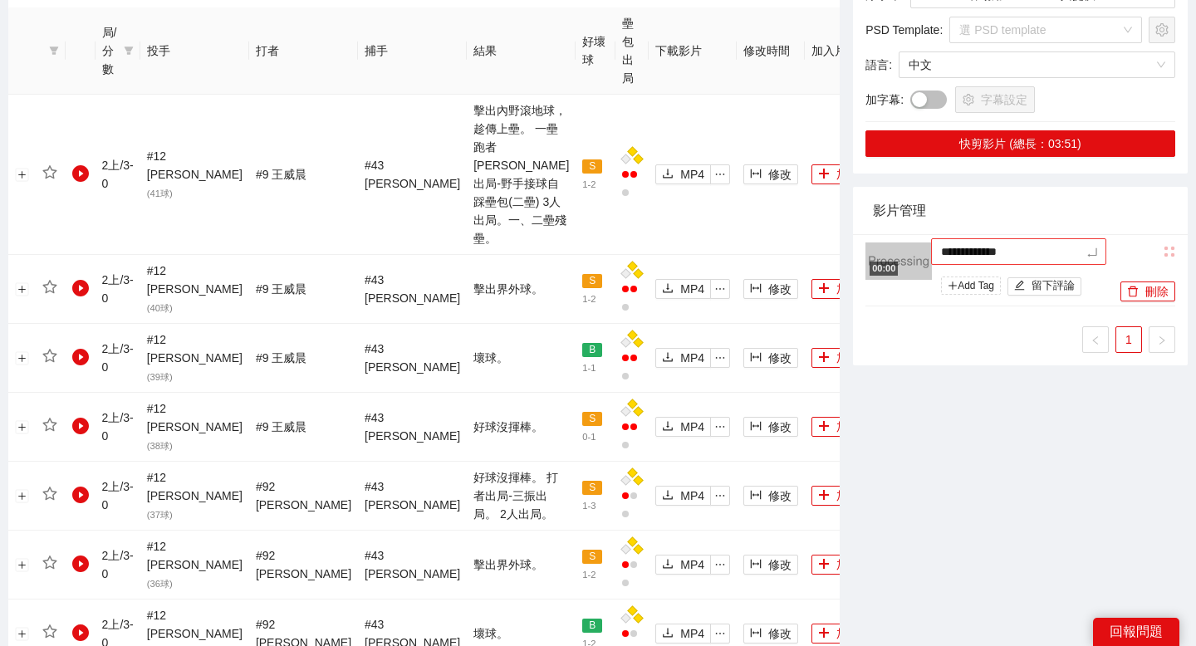
type textarea "**********"
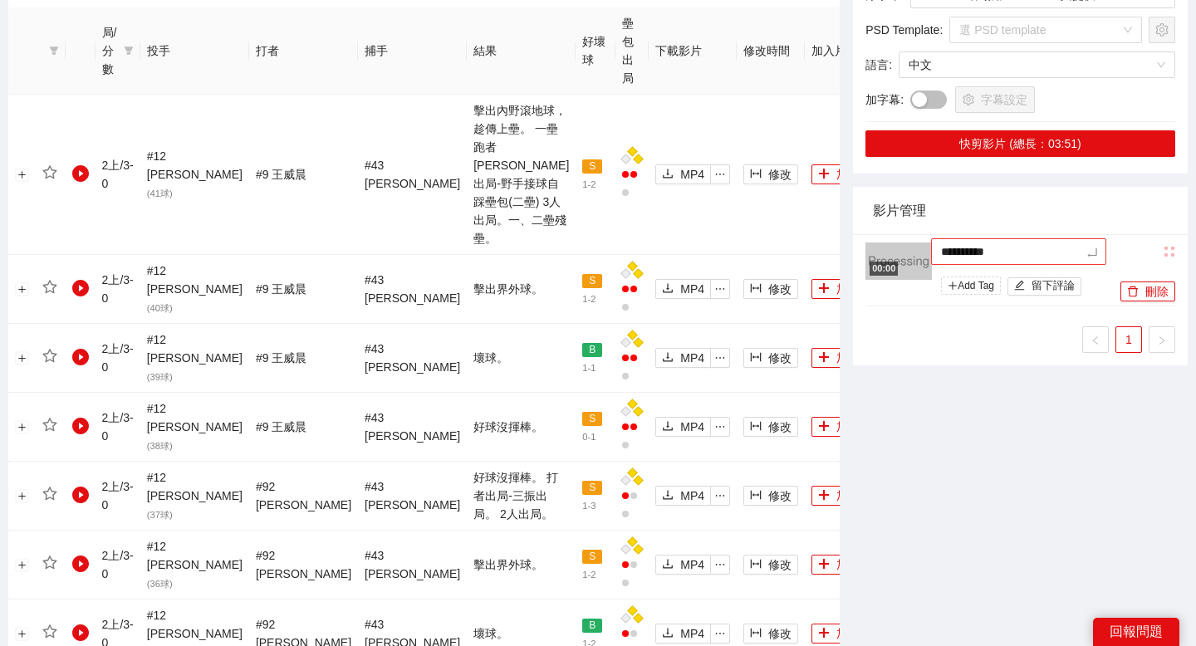
type textarea "**********"
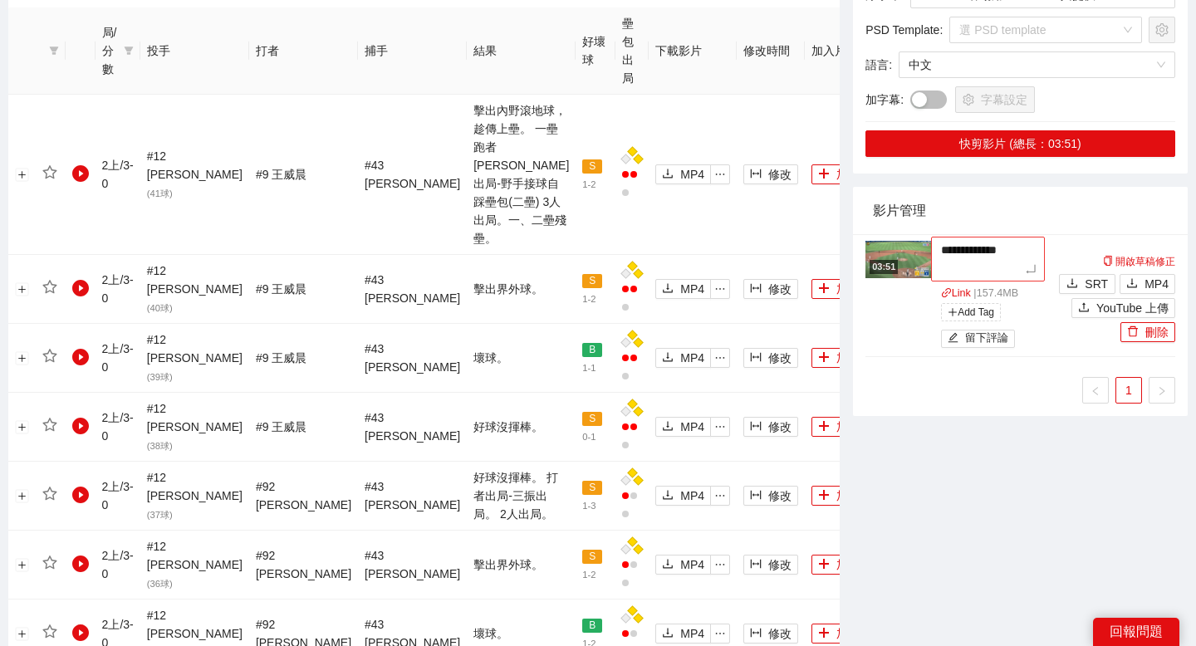
type textarea "**********"
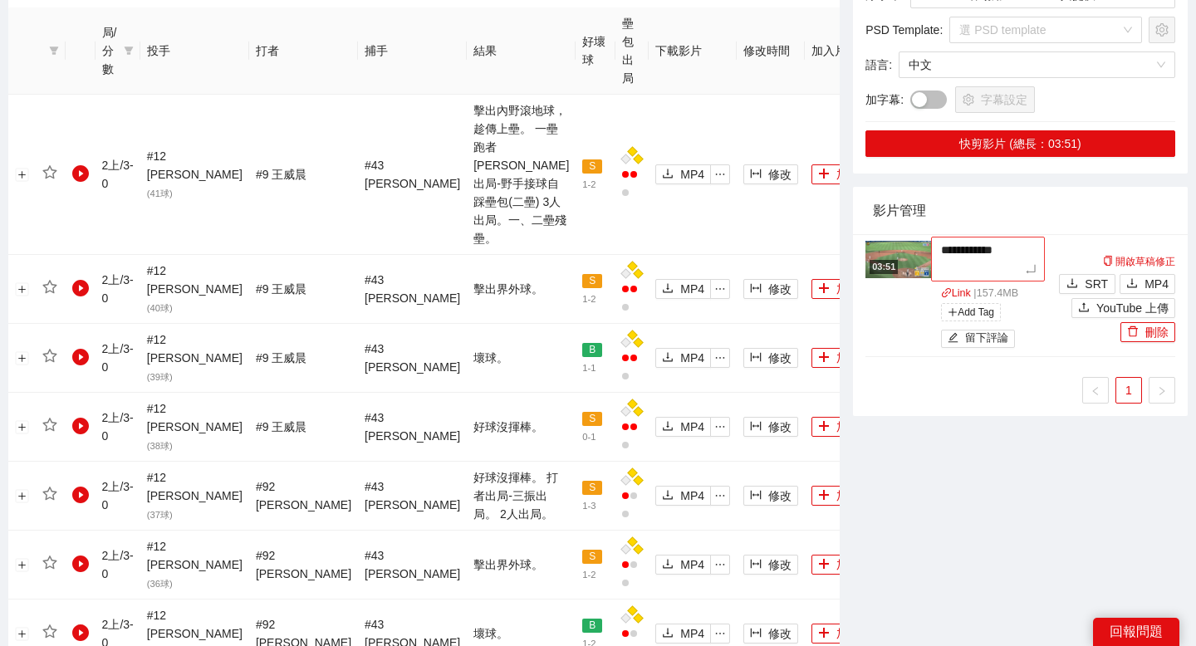
type textarea "**********"
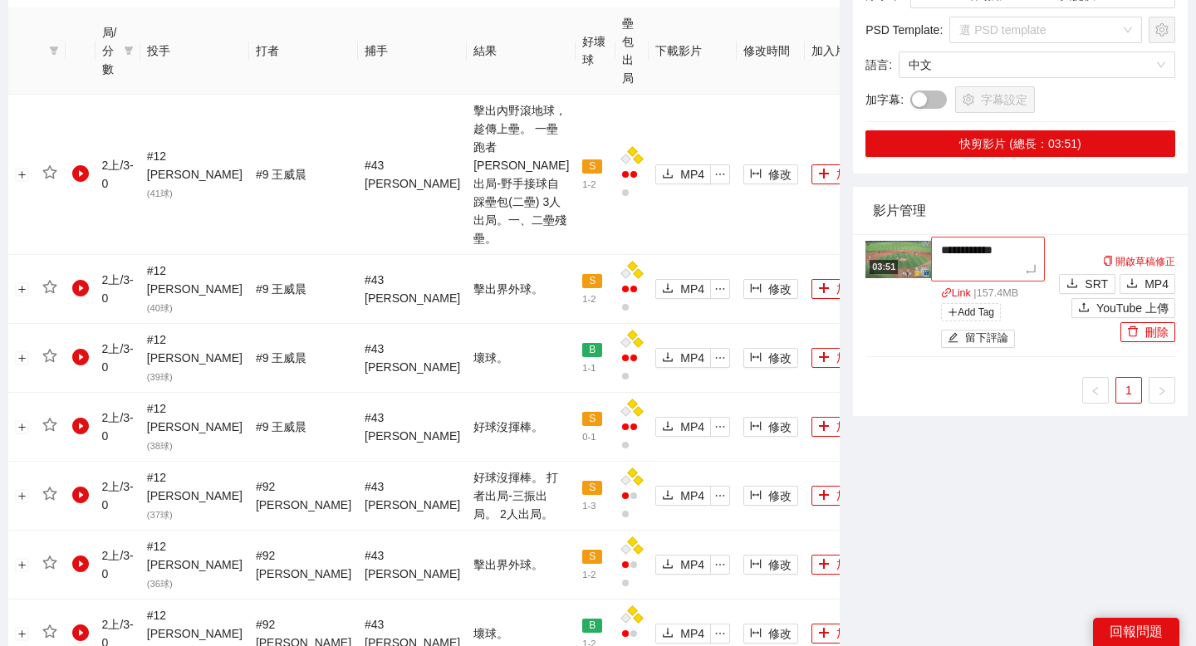
click at [975, 247] on textarea "**********" at bounding box center [988, 259] width 114 height 45
type textarea "**********"
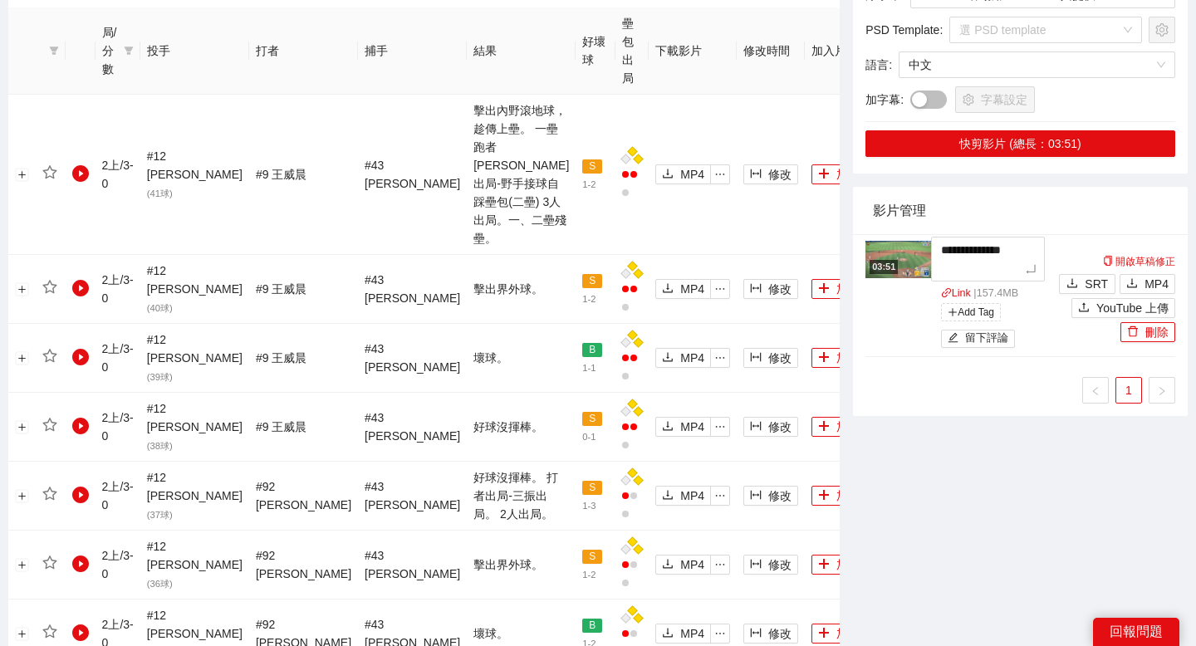
type textarea "**********"
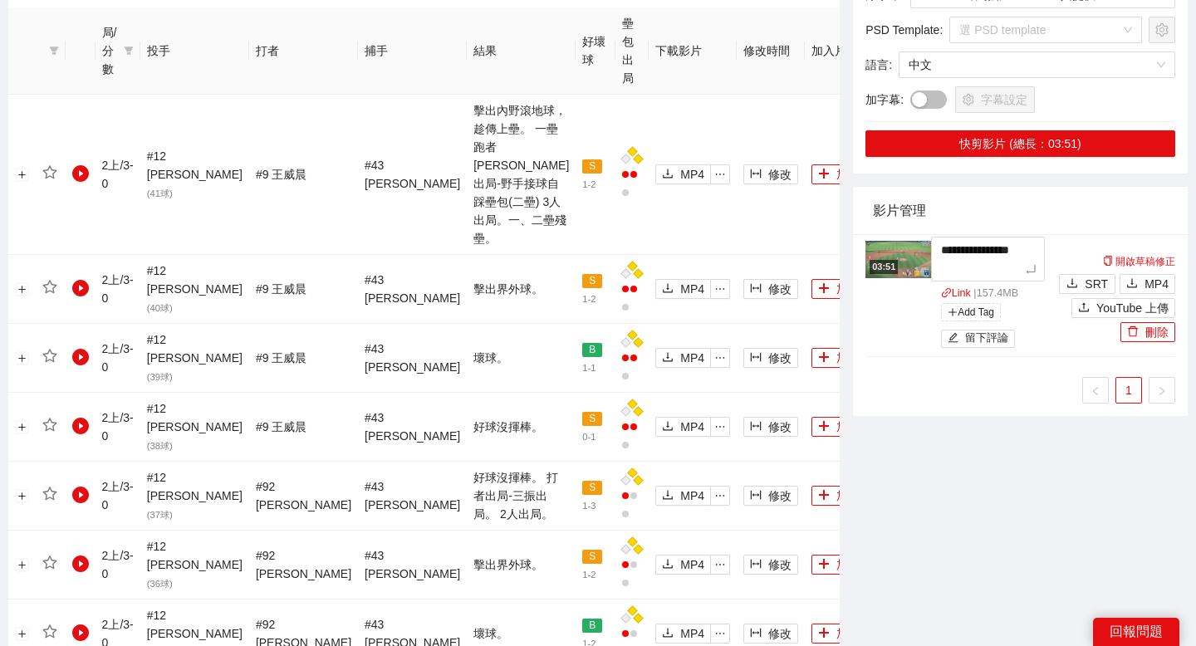
type textarea "**********"
click at [1020, 250] on textarea "**********" at bounding box center [988, 259] width 114 height 45
type textarea "**********"
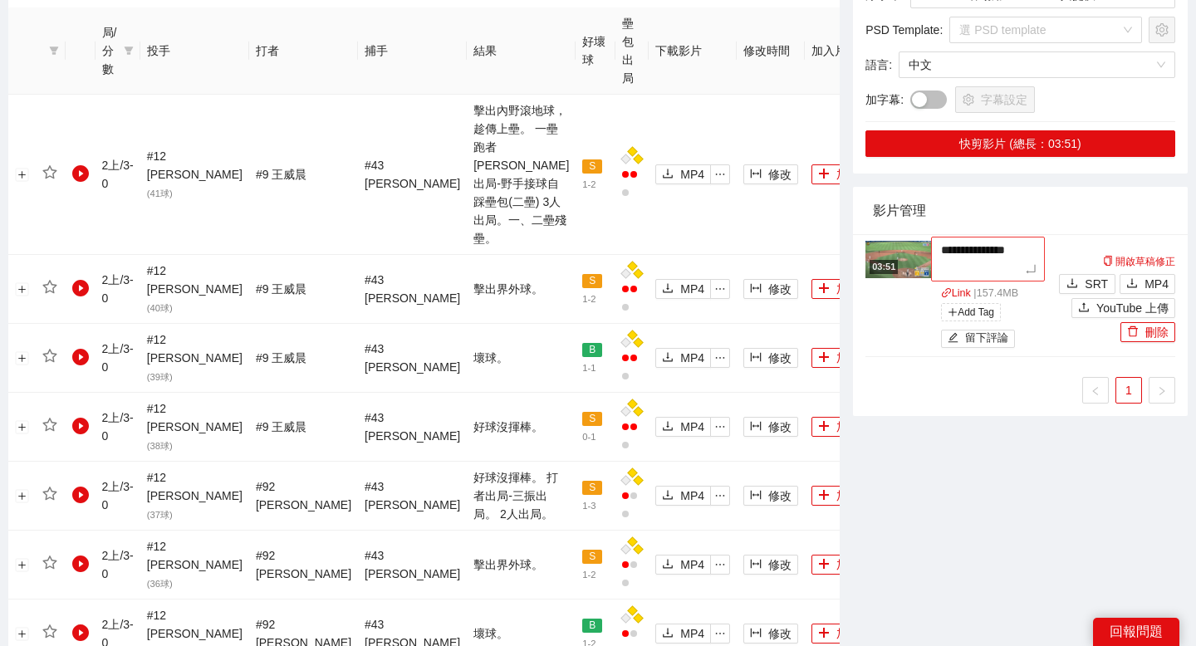
type textarea "**********"
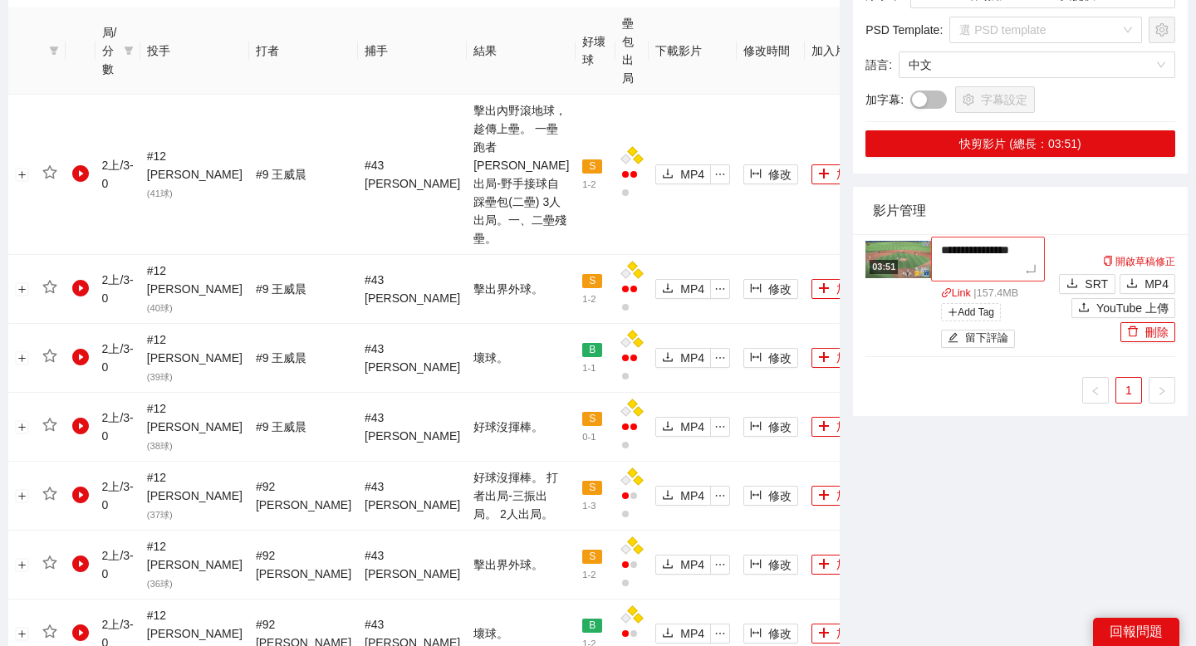
type textarea "**********"
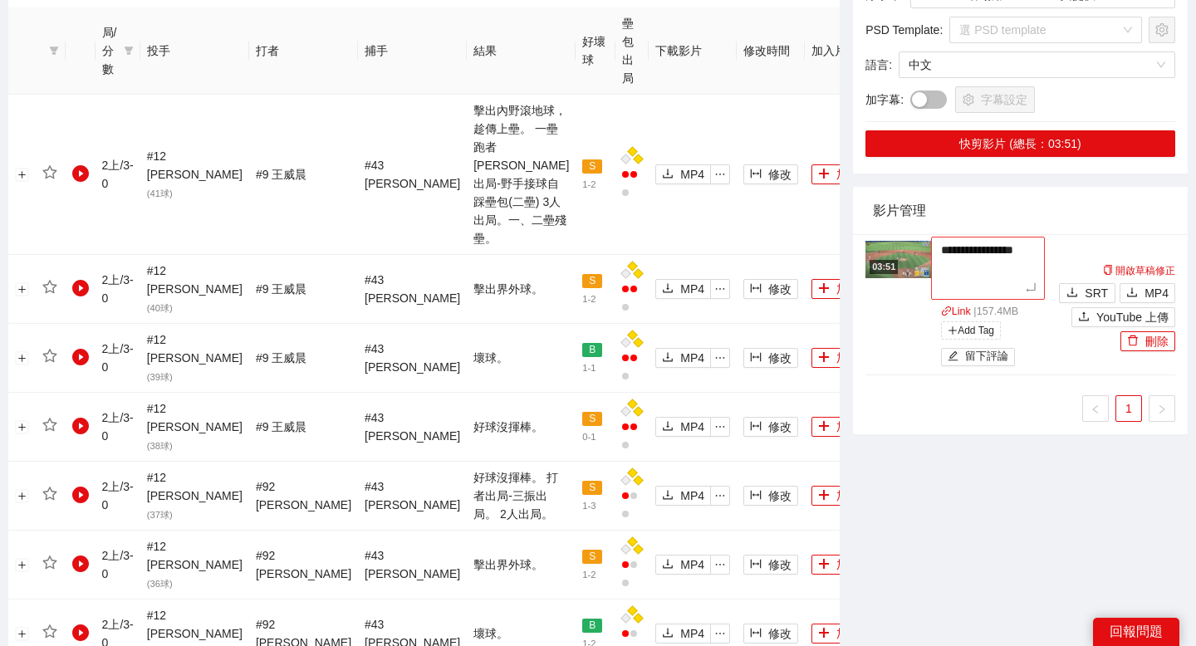
type textarea "**********"
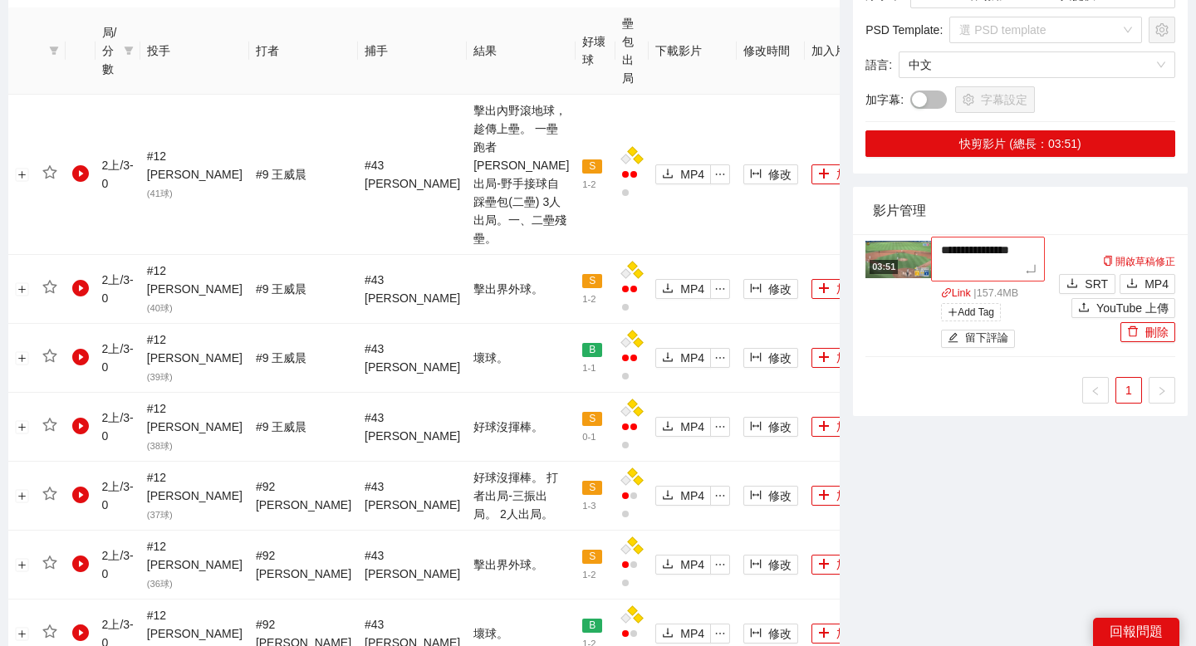
type textarea "**********"
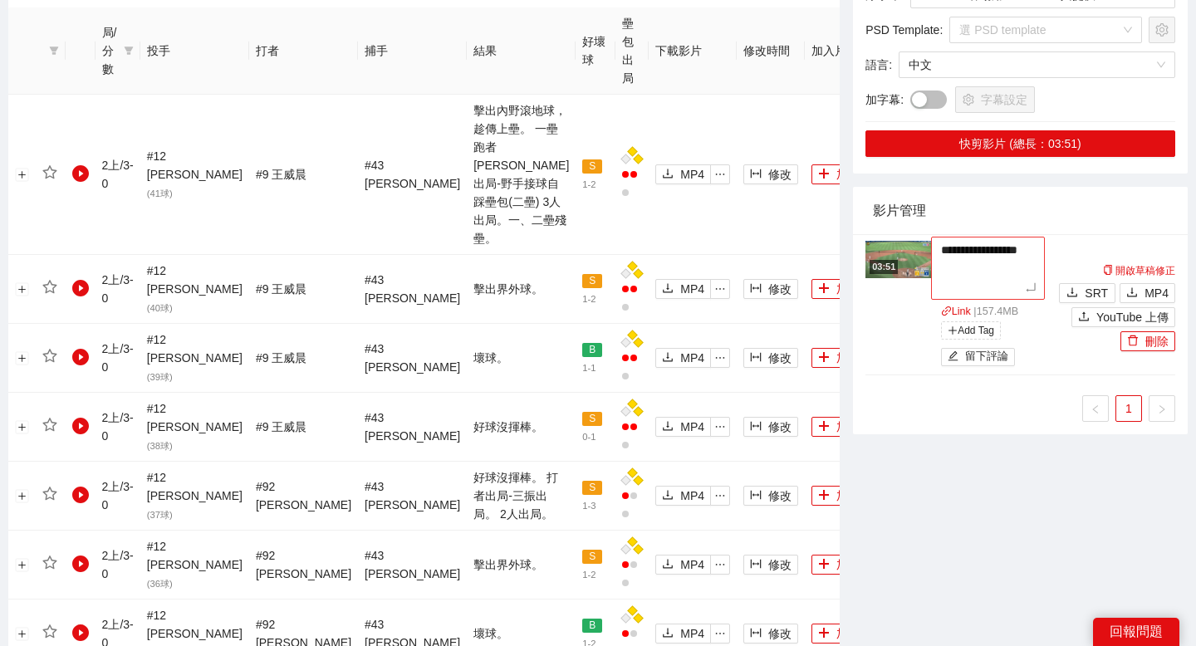
type textarea "**********"
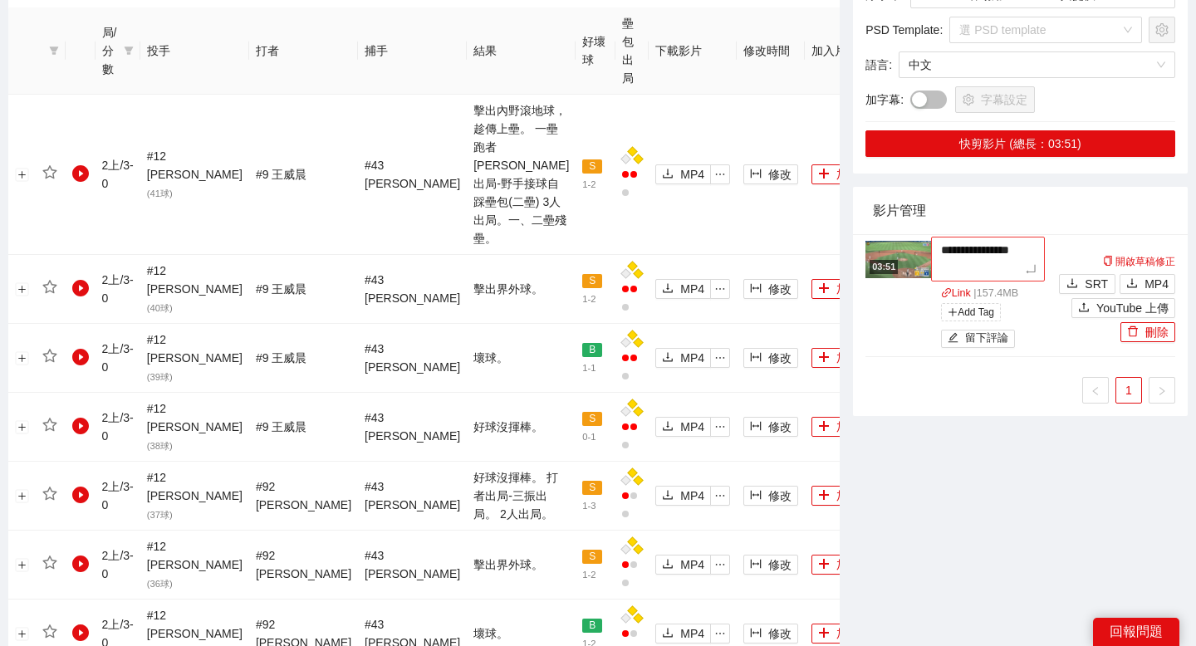
type textarea "**********"
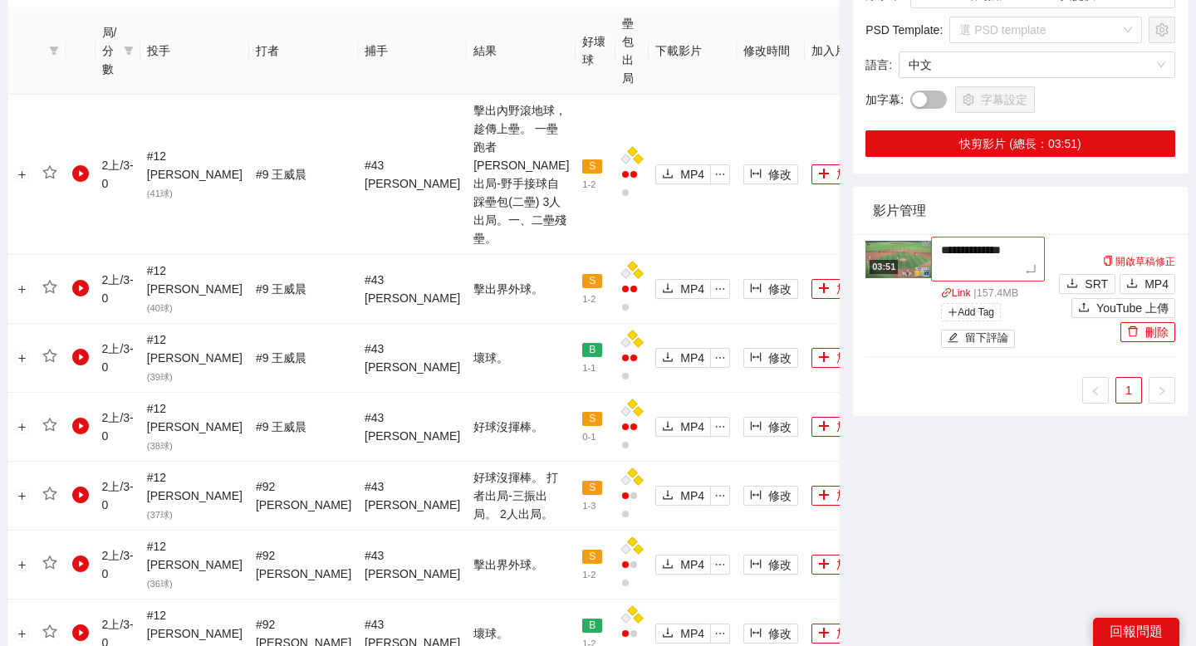
type textarea "**********"
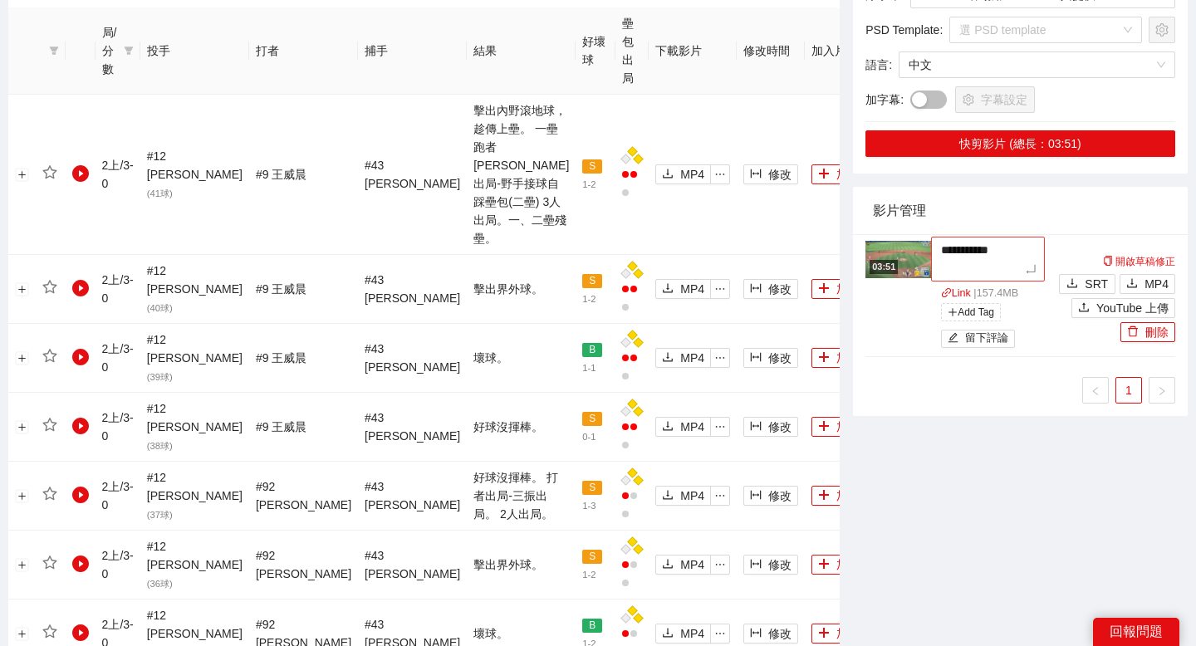
type textarea "**********"
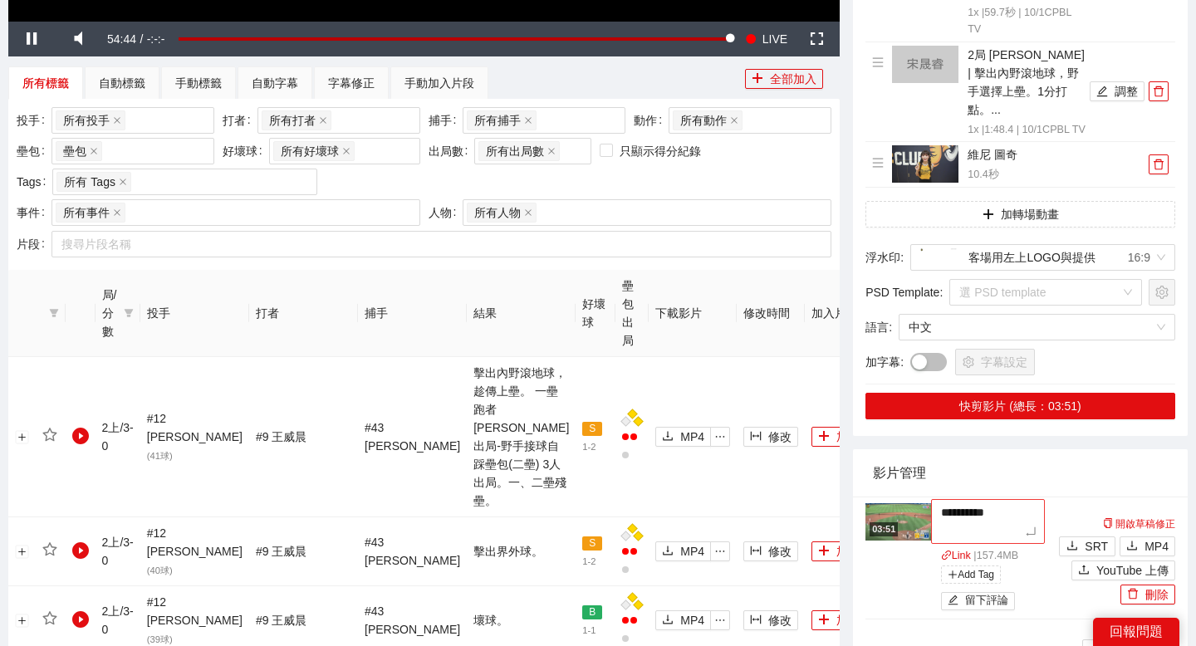
scroll to position [588, 0]
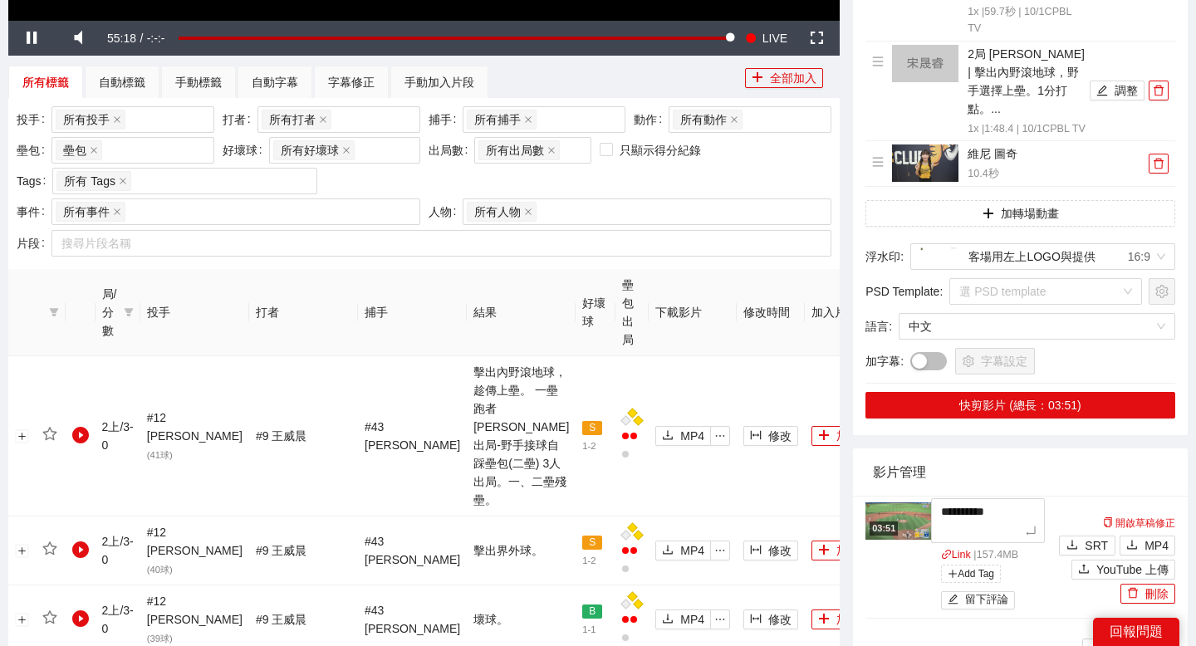
type textarea "*********"
type textarea "********"
type textarea "*******"
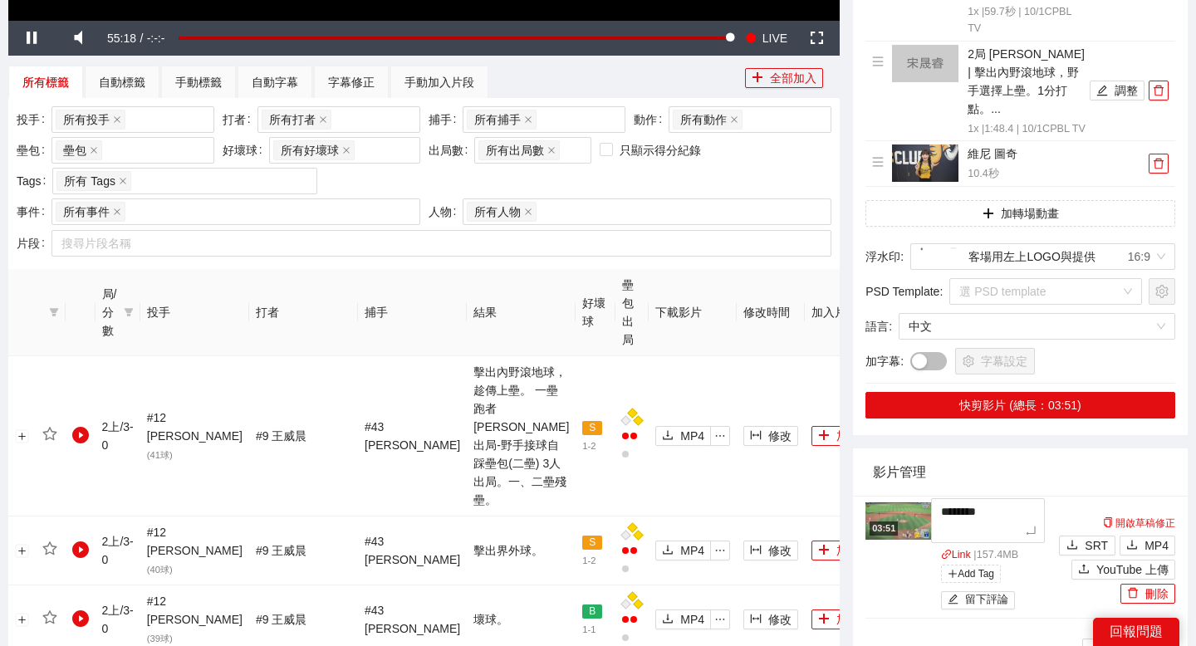
type textarea "*******"
click at [987, 507] on textarea "*******" at bounding box center [988, 511] width 114 height 27
type textarea "******"
type textarea "*******"
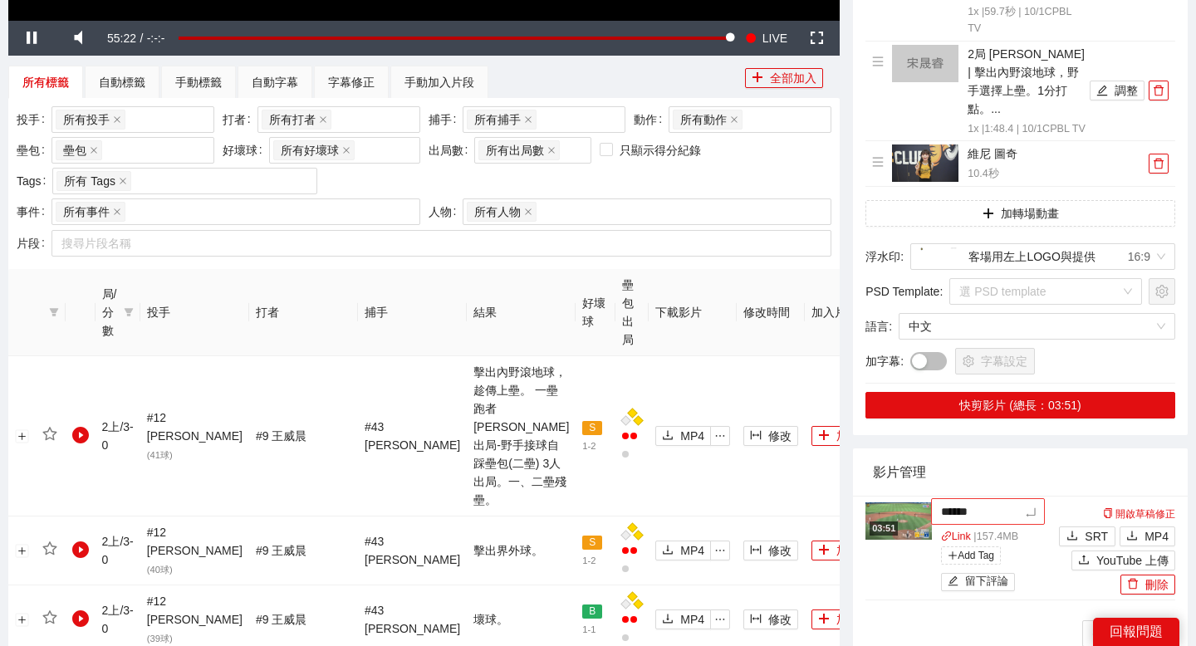
type textarea "*******"
type textarea "********"
type textarea "*******"
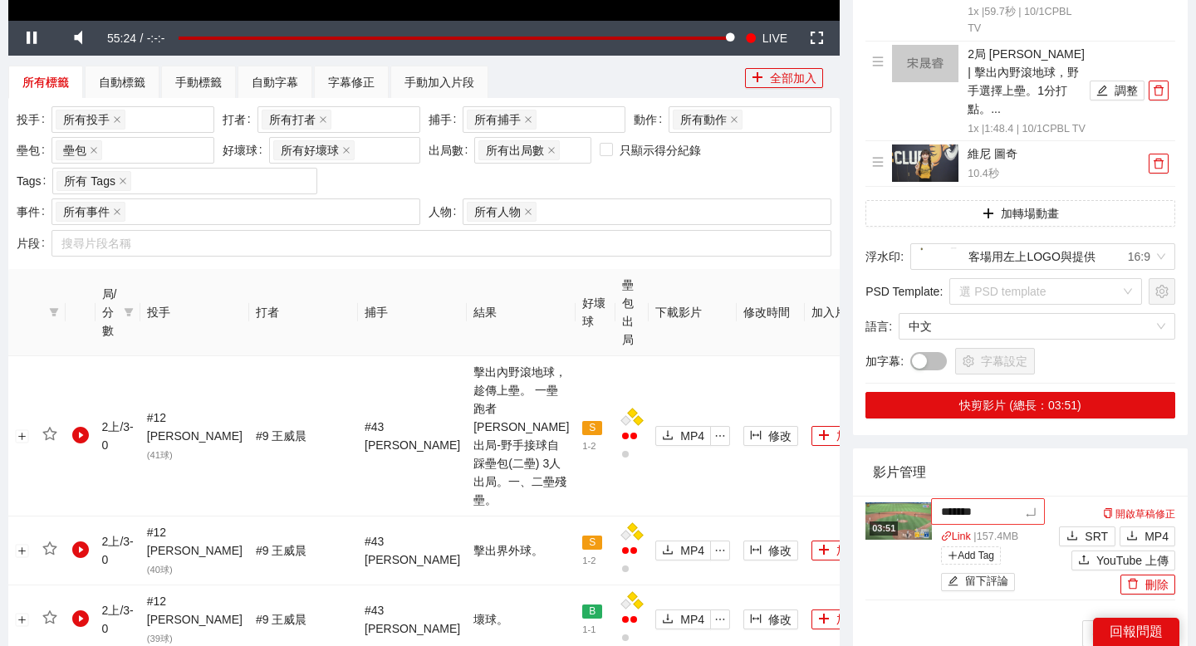
click at [1026, 509] on textarea "*******" at bounding box center [988, 511] width 114 height 27
type textarea "********"
type textarea "*********"
type textarea "**********"
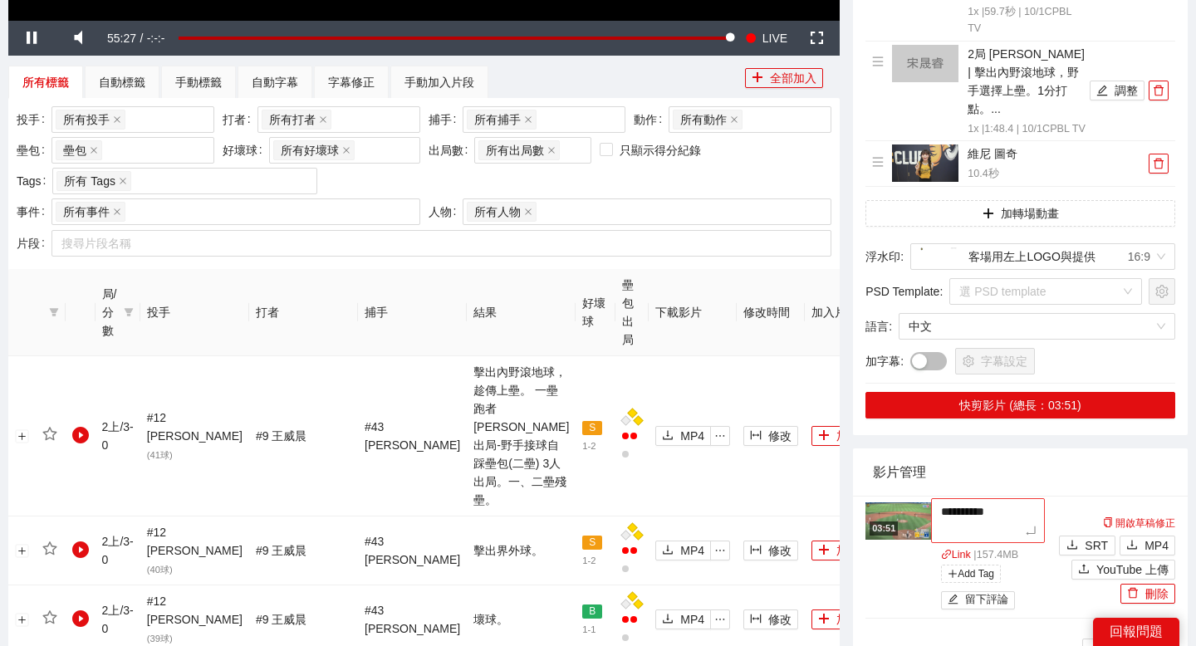
type textarea "********"
type textarea "*********"
type textarea "**********"
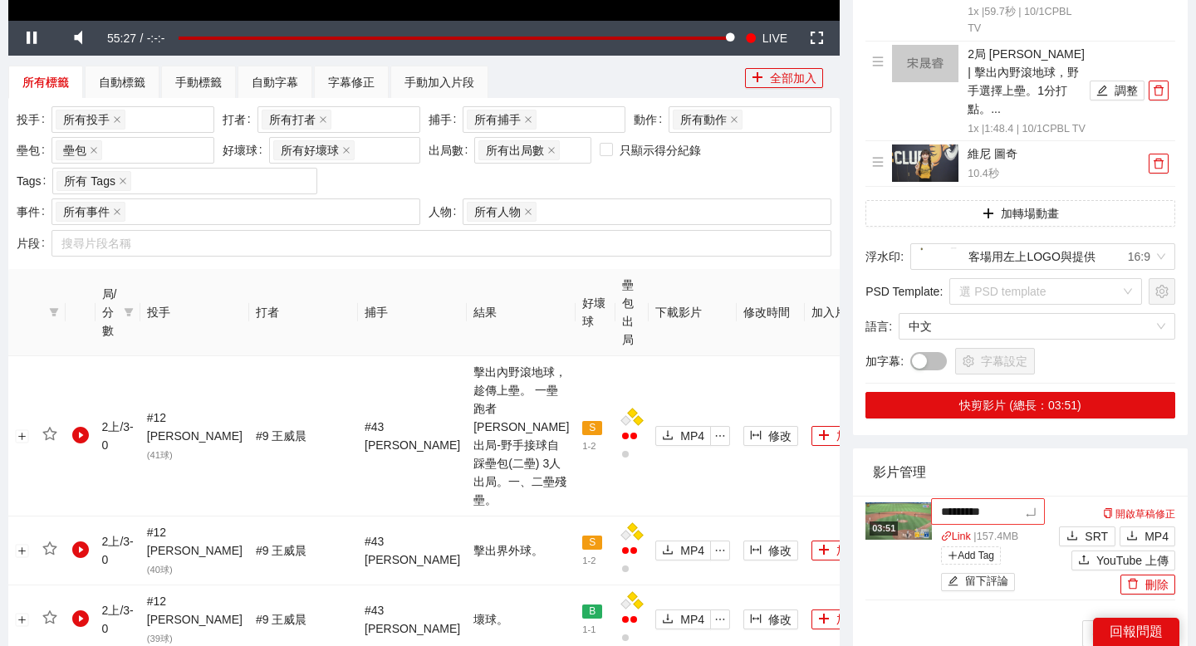
type textarea "**********"
type textarea "*********"
type textarea "**********"
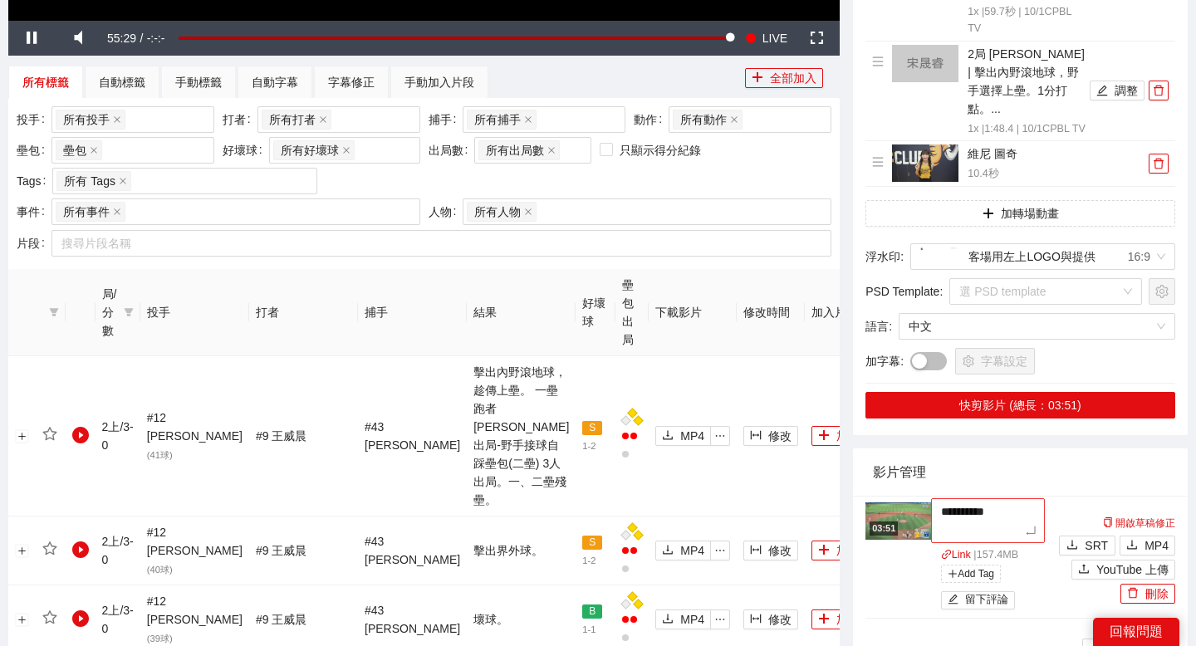
type textarea "**********"
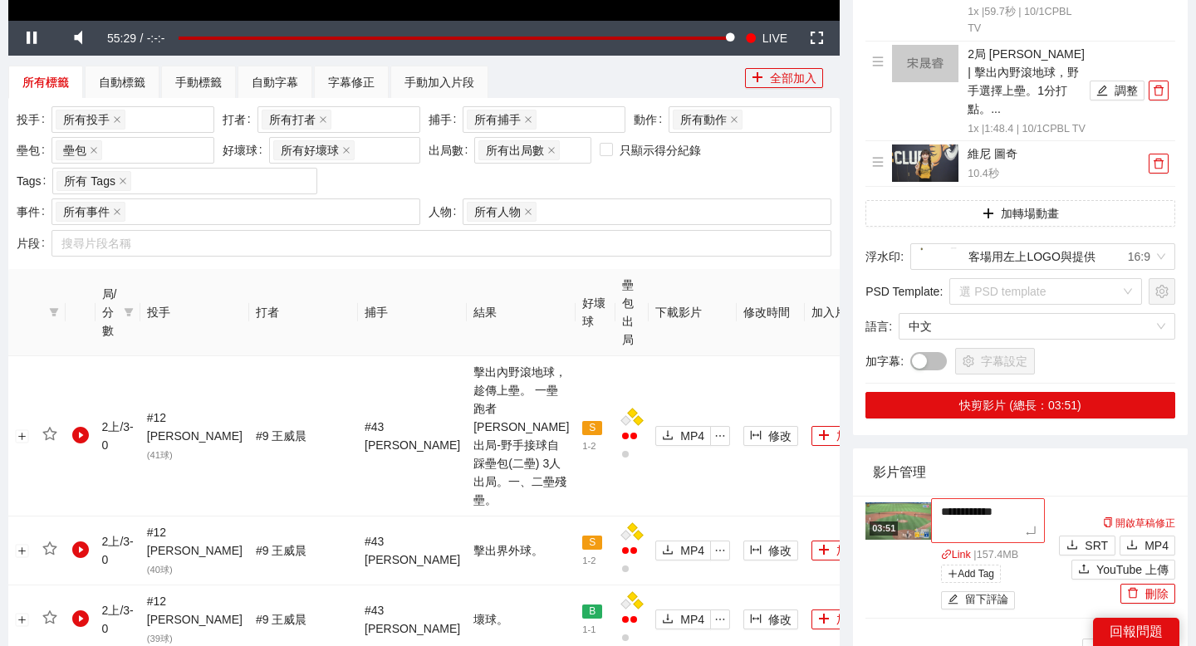
type textarea "**********"
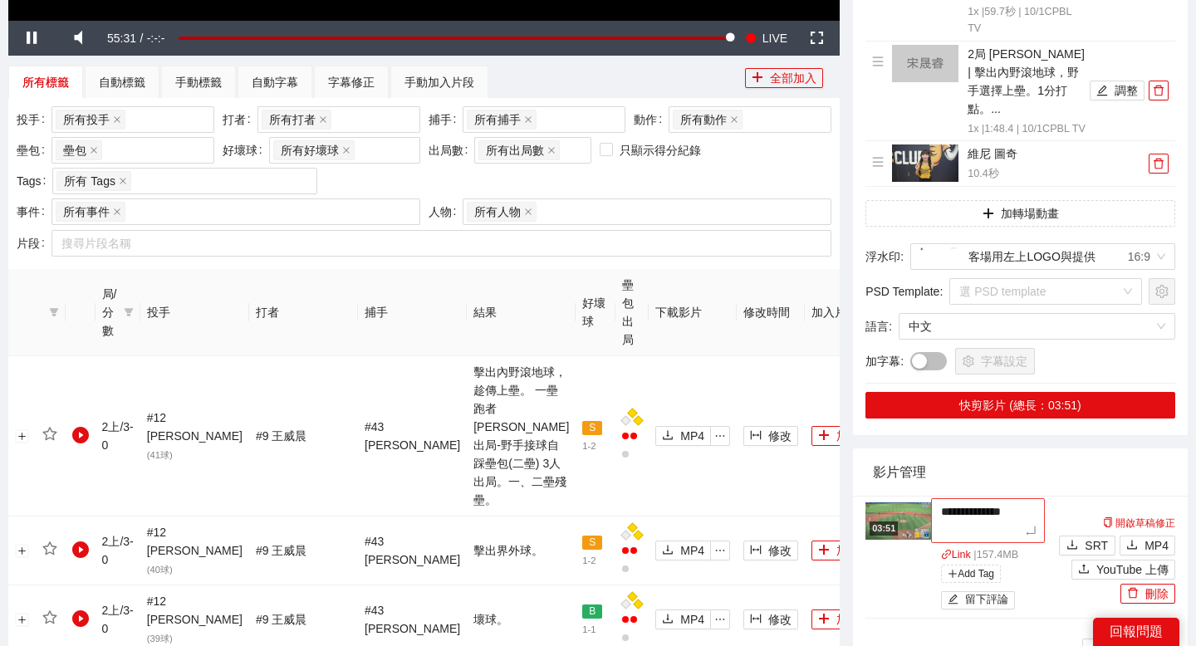
type textarea "**********"
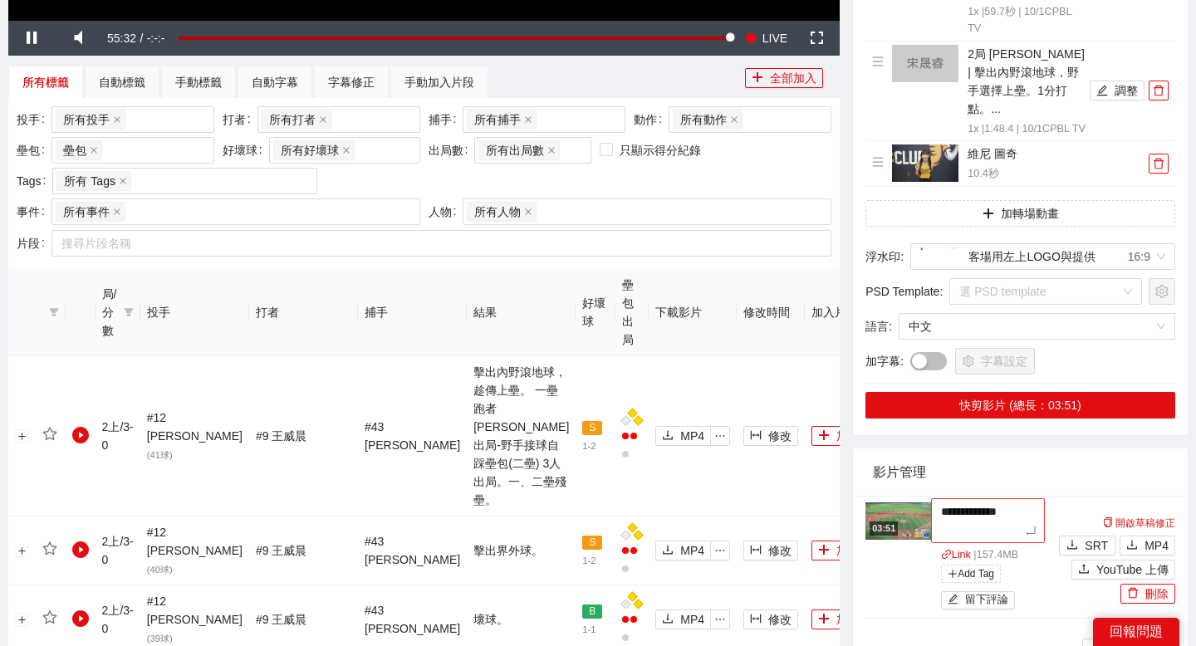
type textarea "**********"
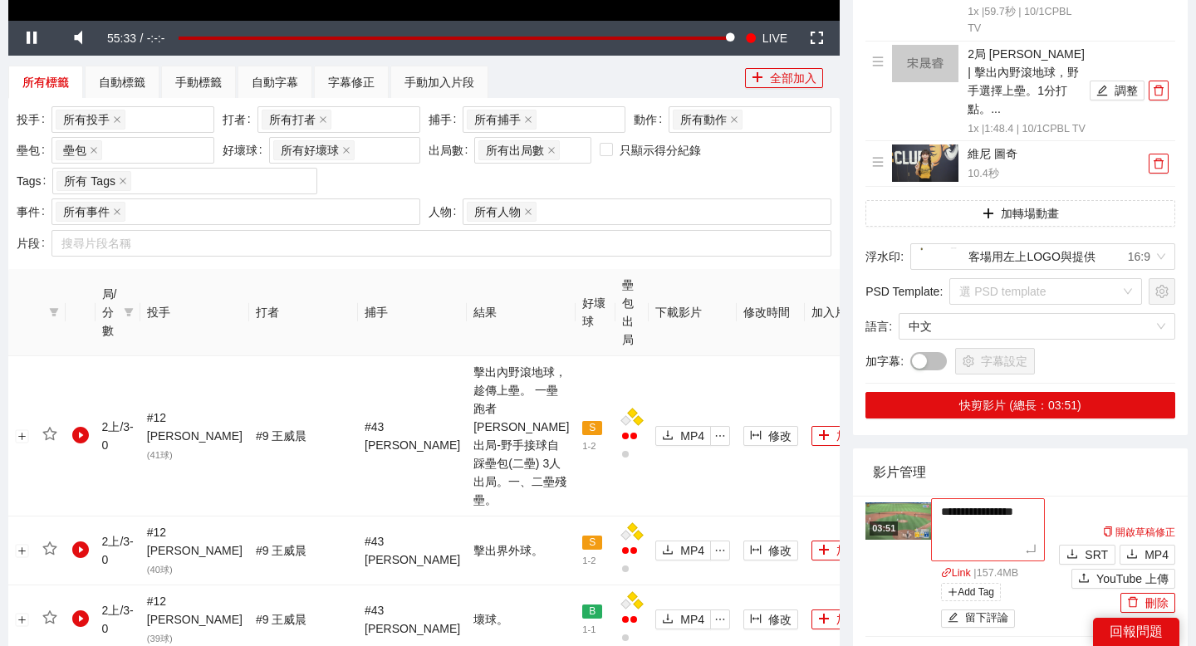
type textarea "**********"
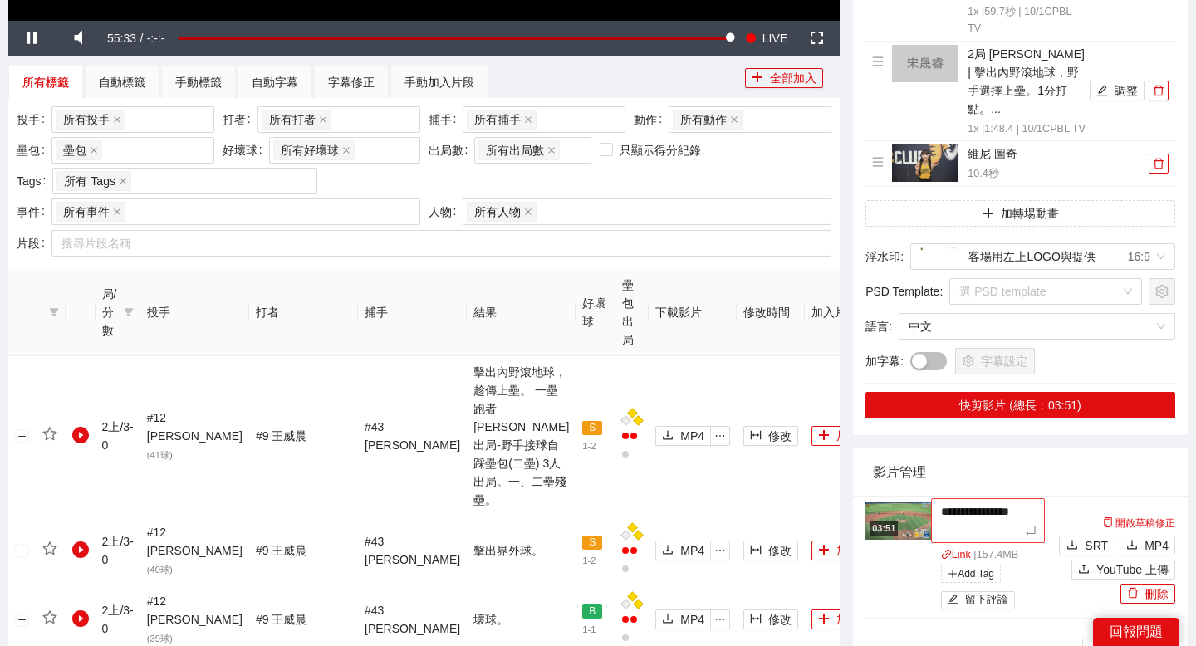
type textarea "**********"
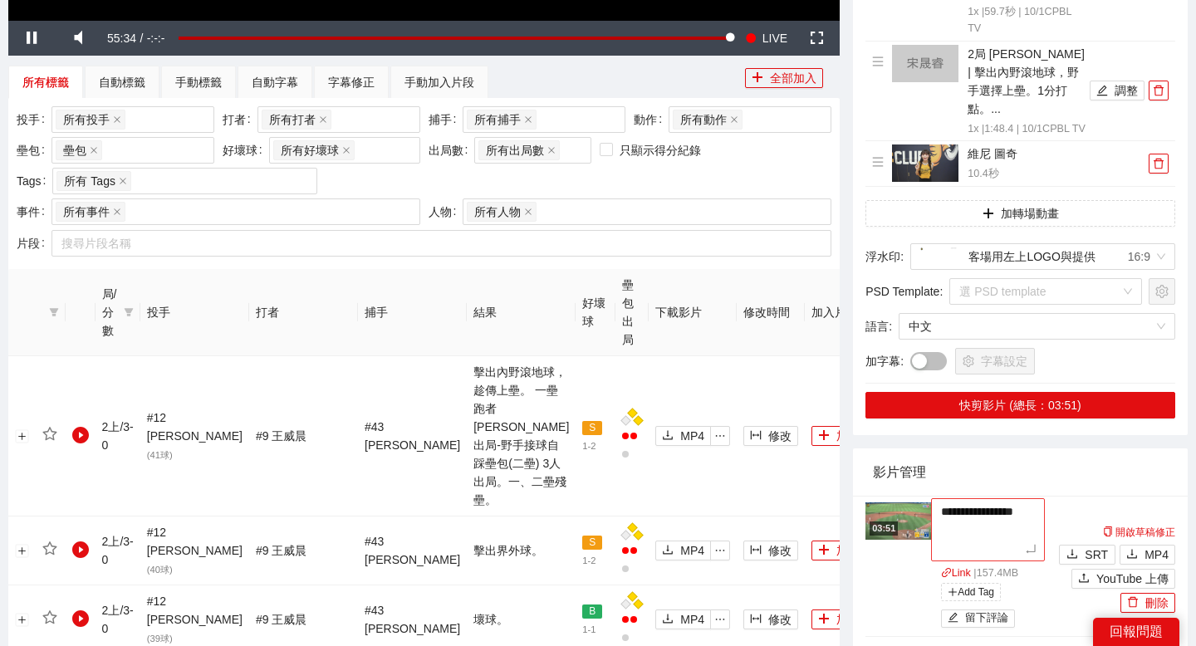
type textarea "**********"
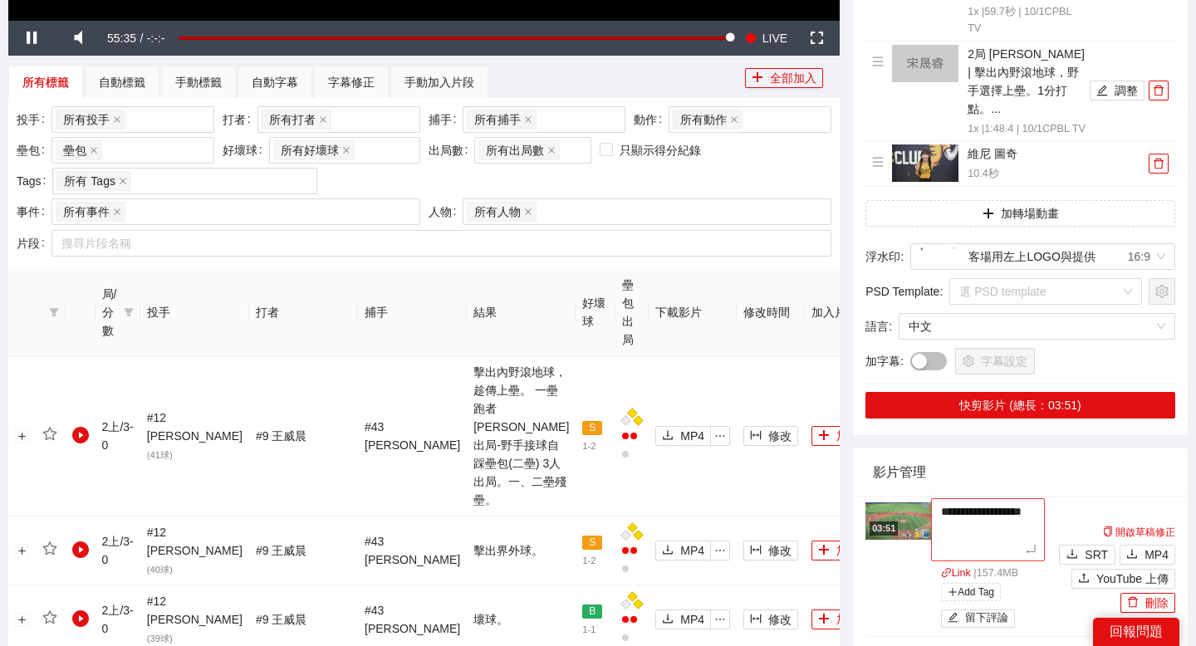
type textarea "**********"
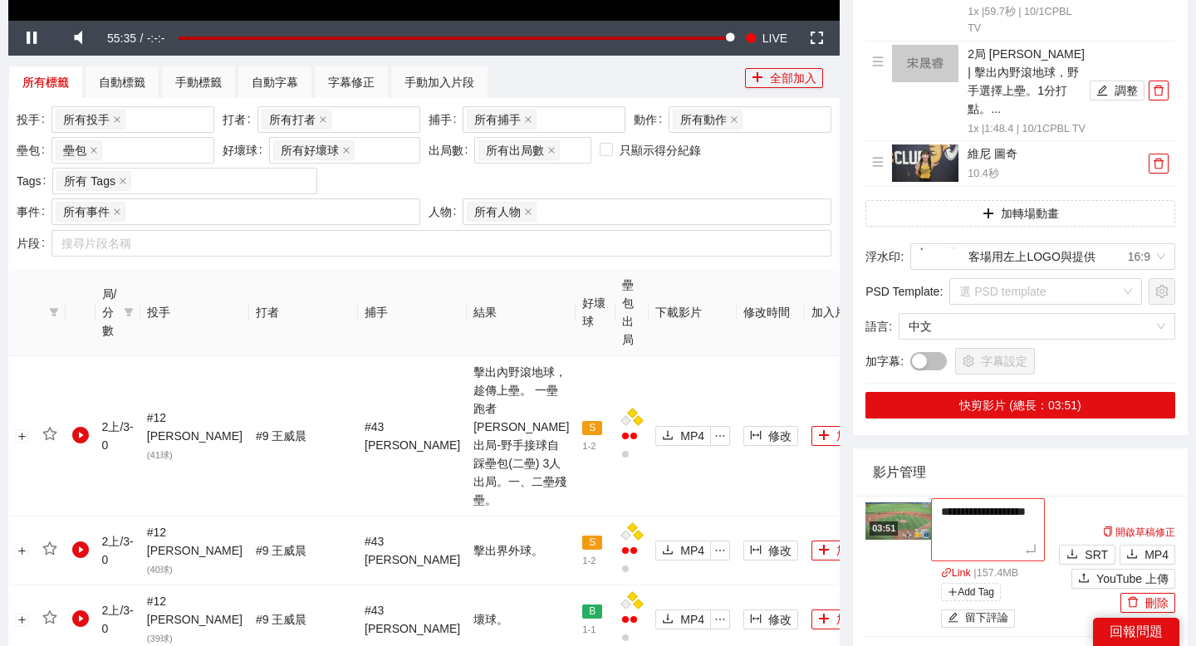
type textarea "**********"
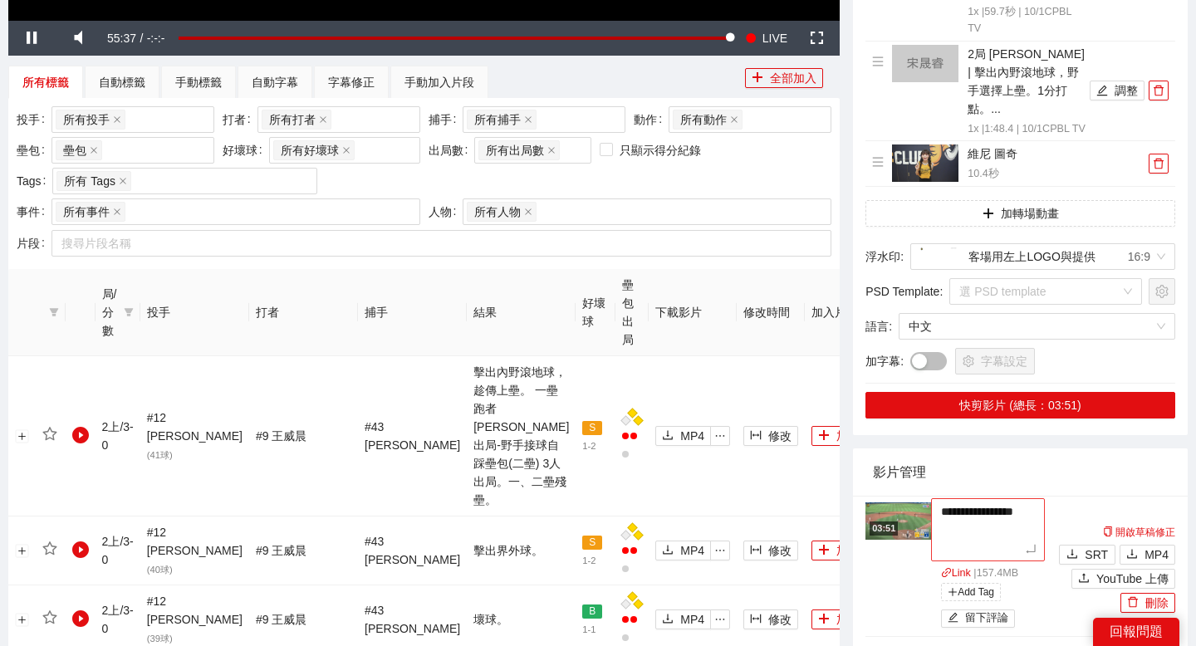
type textarea "**********"
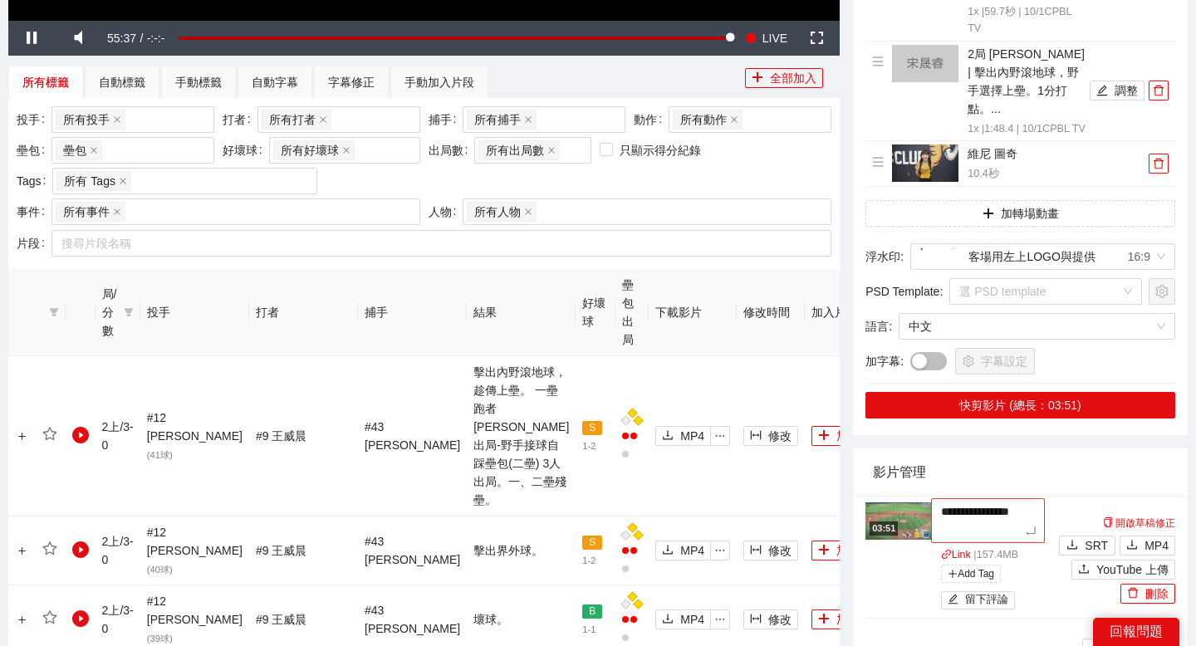
type textarea "**********"
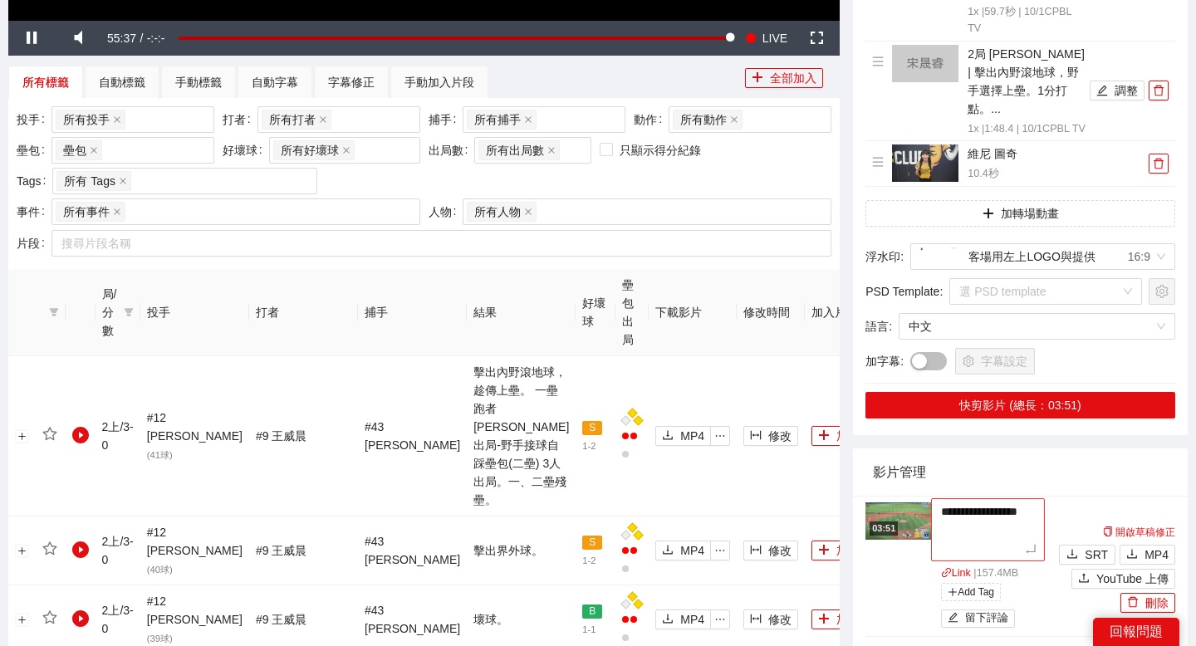
type textarea "**********"
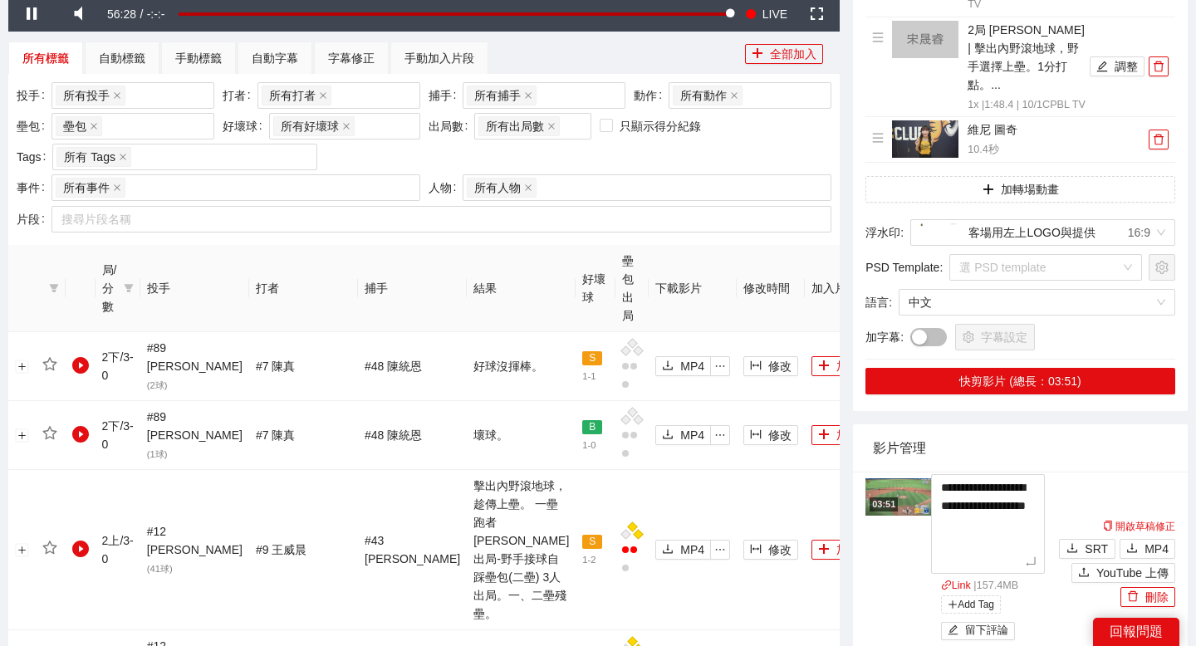
scroll to position [672, 0]
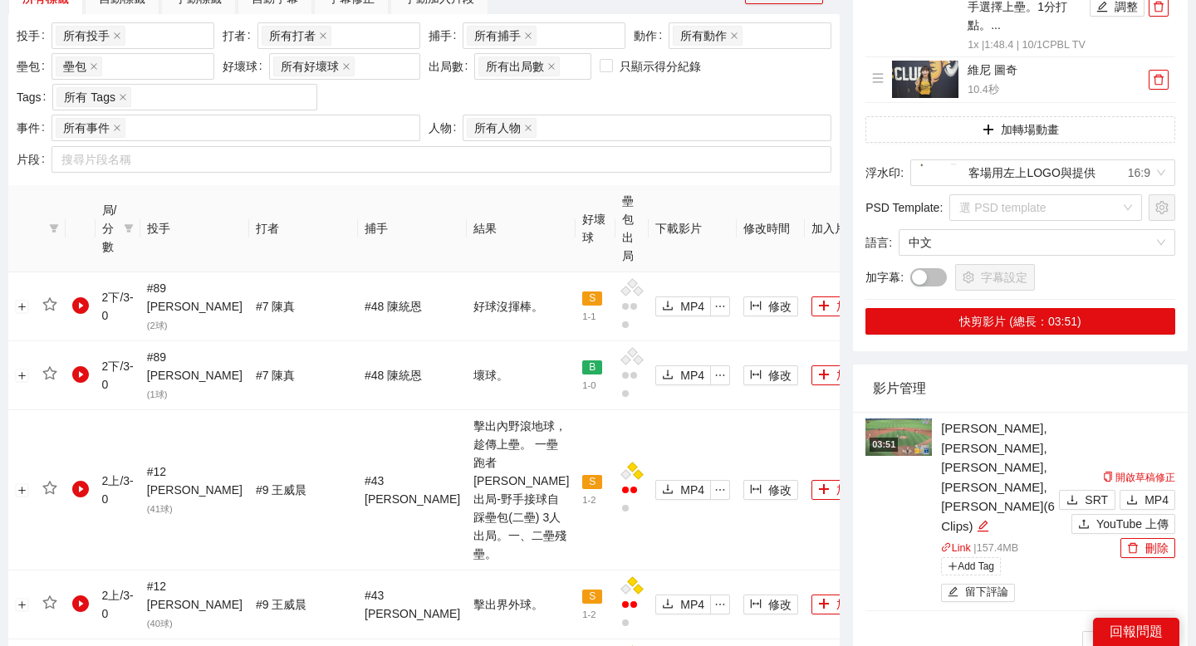
click at [1077, 399] on div "影片管理" at bounding box center [1020, 388] width 295 height 47
click at [1084, 518] on icon "upload" at bounding box center [1084, 524] width 12 height 12
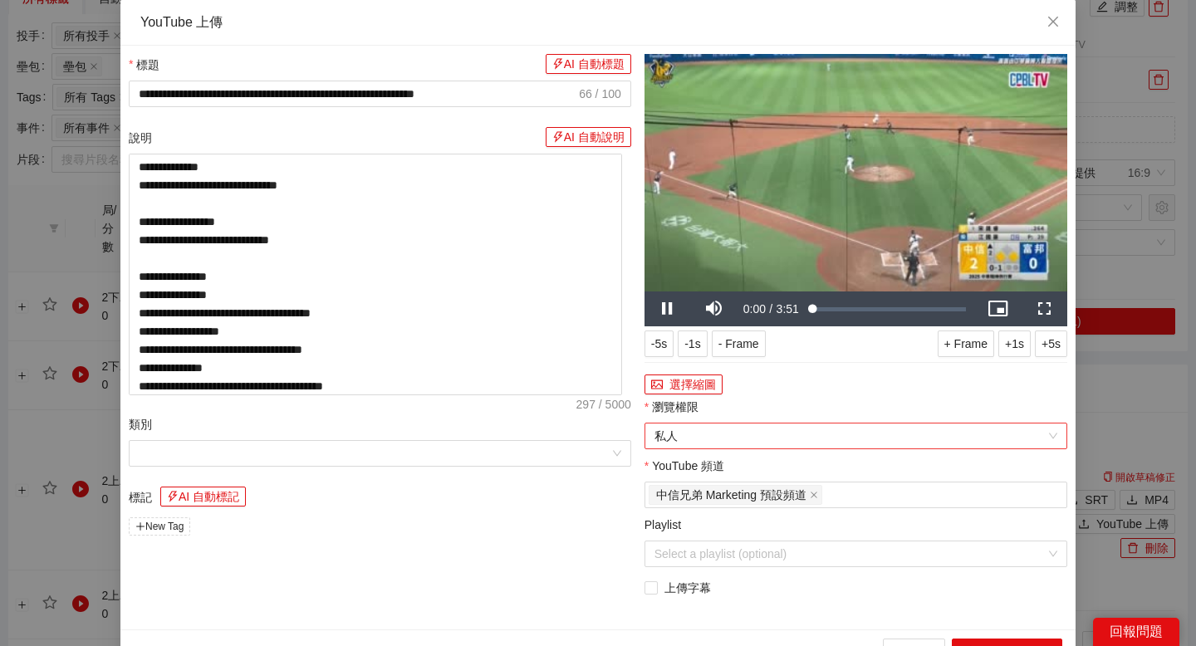
click at [1021, 426] on span "私人" at bounding box center [855, 436] width 403 height 25
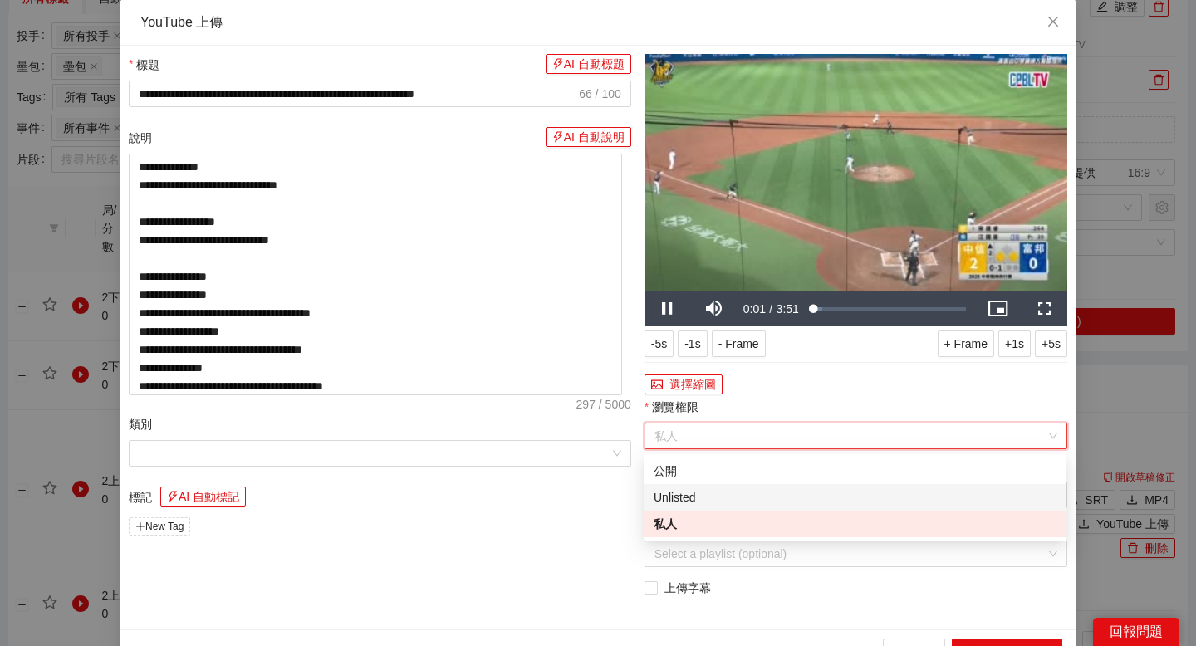
click at [918, 502] on div "Unlisted" at bounding box center [855, 497] width 403 height 18
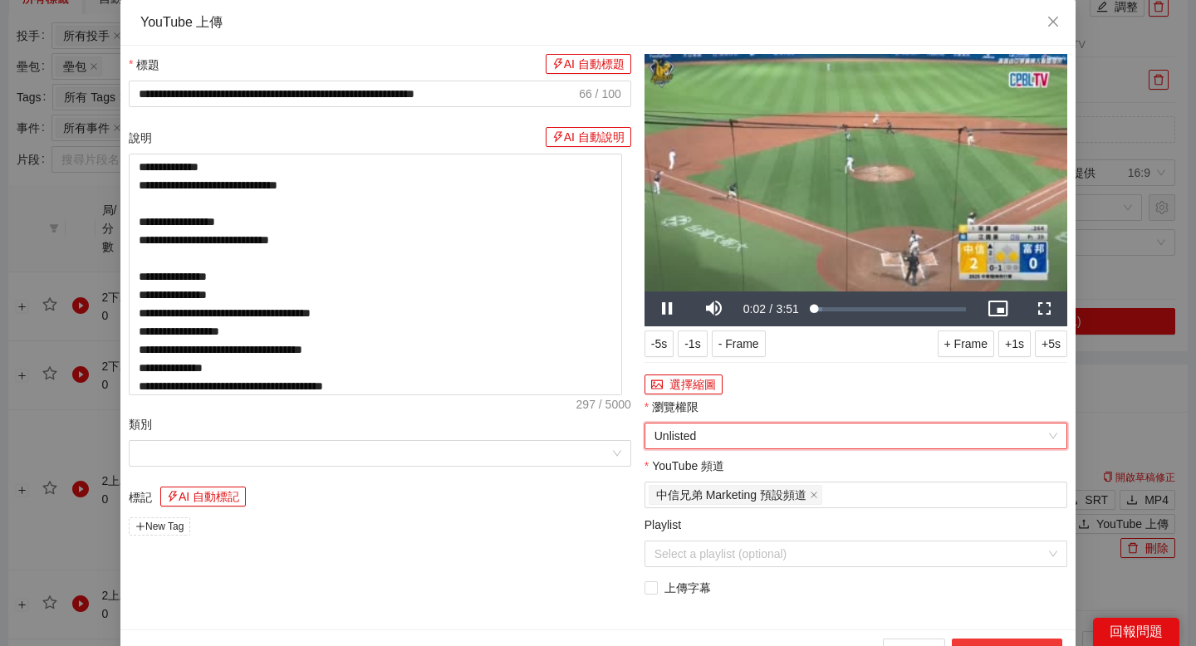
click at [980, 518] on button "上傳到 YouTube" at bounding box center [1007, 652] width 110 height 27
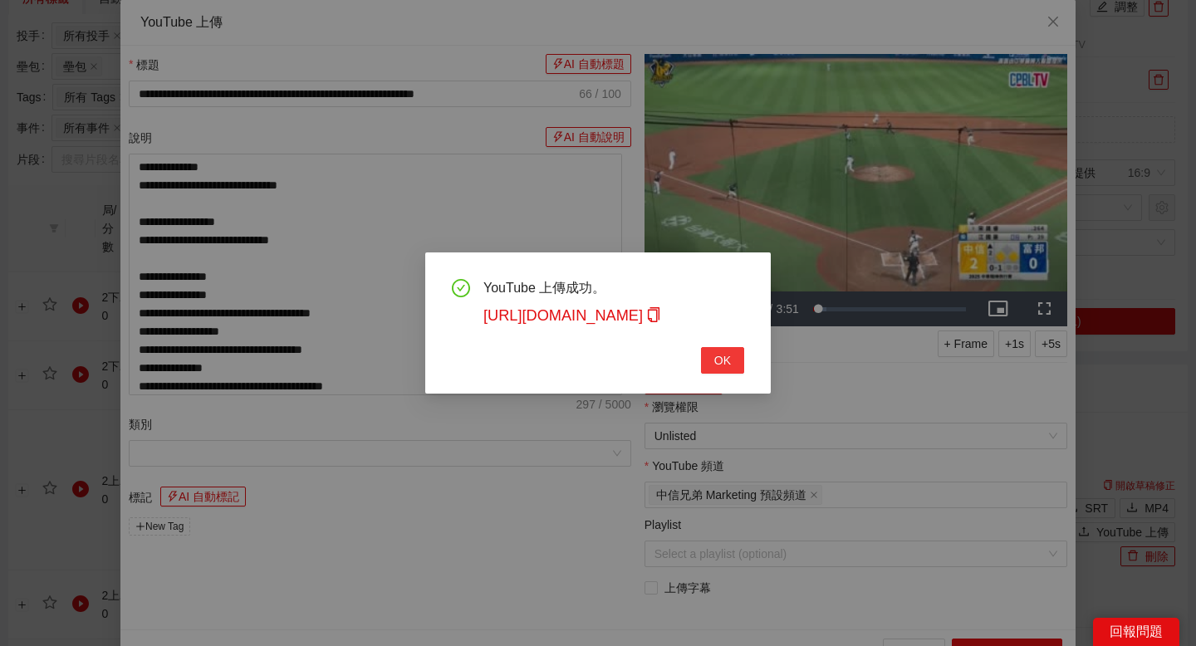
click at [729, 360] on span "OK" at bounding box center [722, 360] width 17 height 18
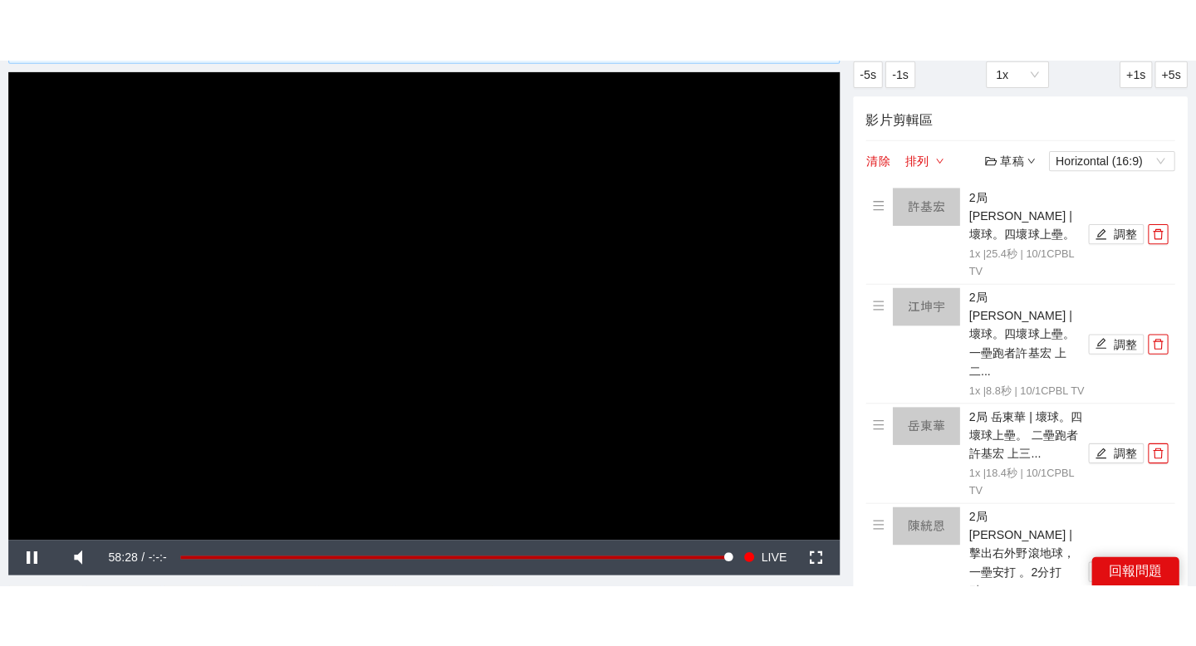
scroll to position [93, 0]
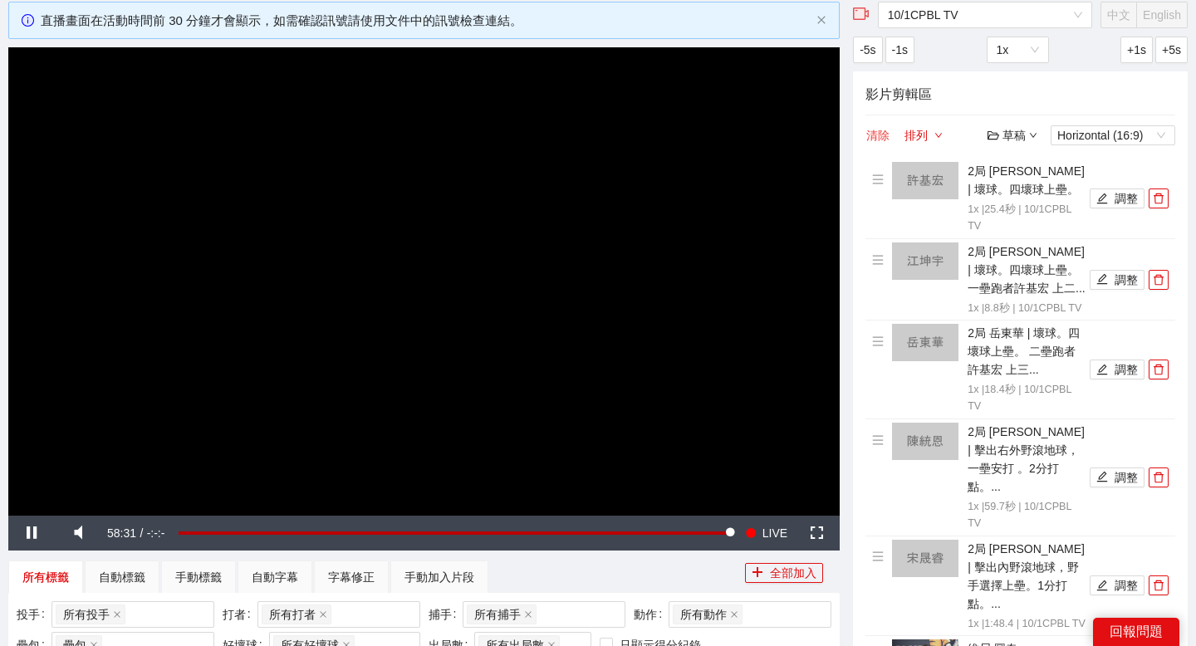
click at [877, 129] on button "清除" at bounding box center [877, 135] width 25 height 20
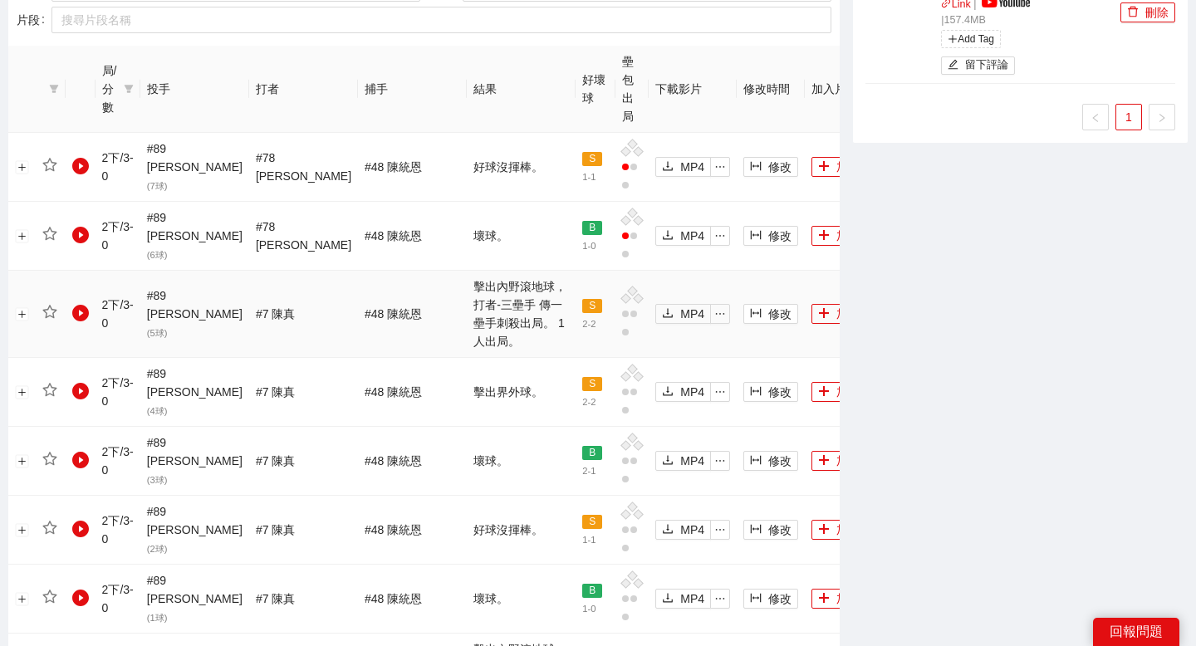
scroll to position [814, 0]
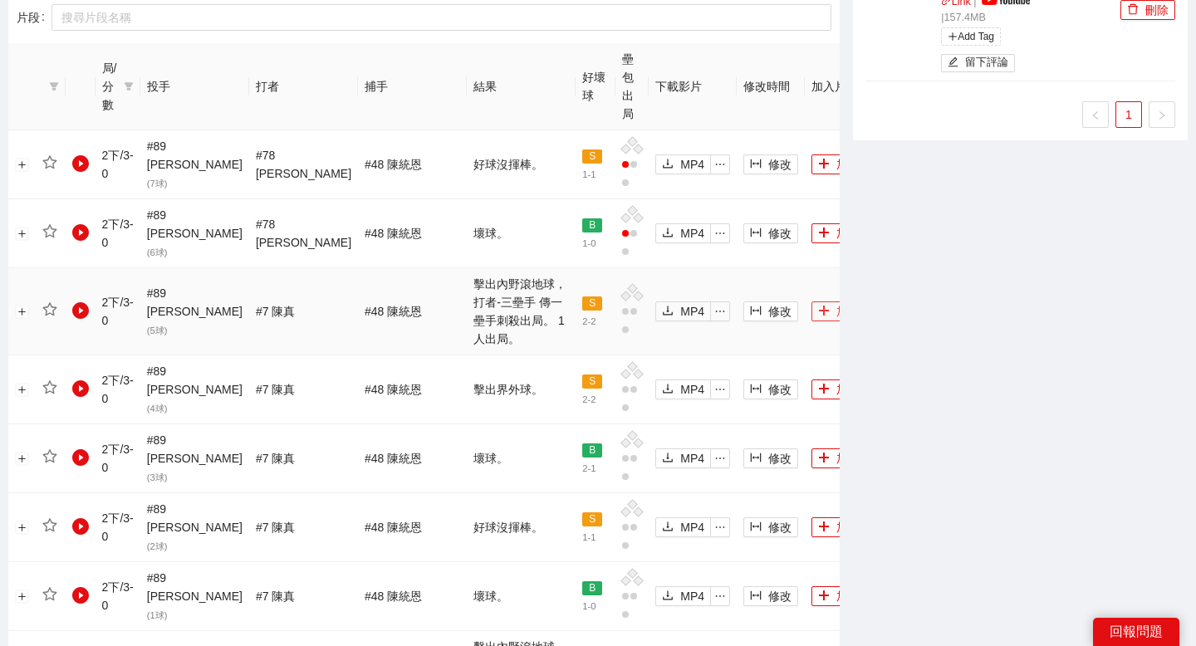
click at [811, 301] on button "加入" at bounding box center [838, 311] width 55 height 20
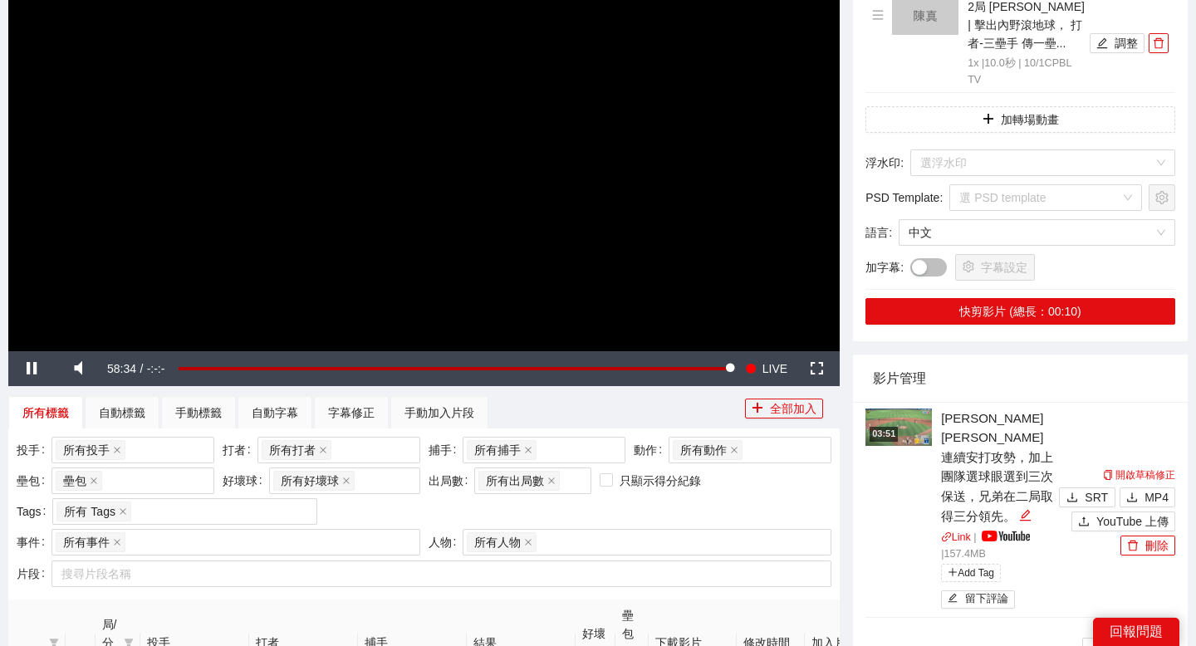
scroll to position [245, 0]
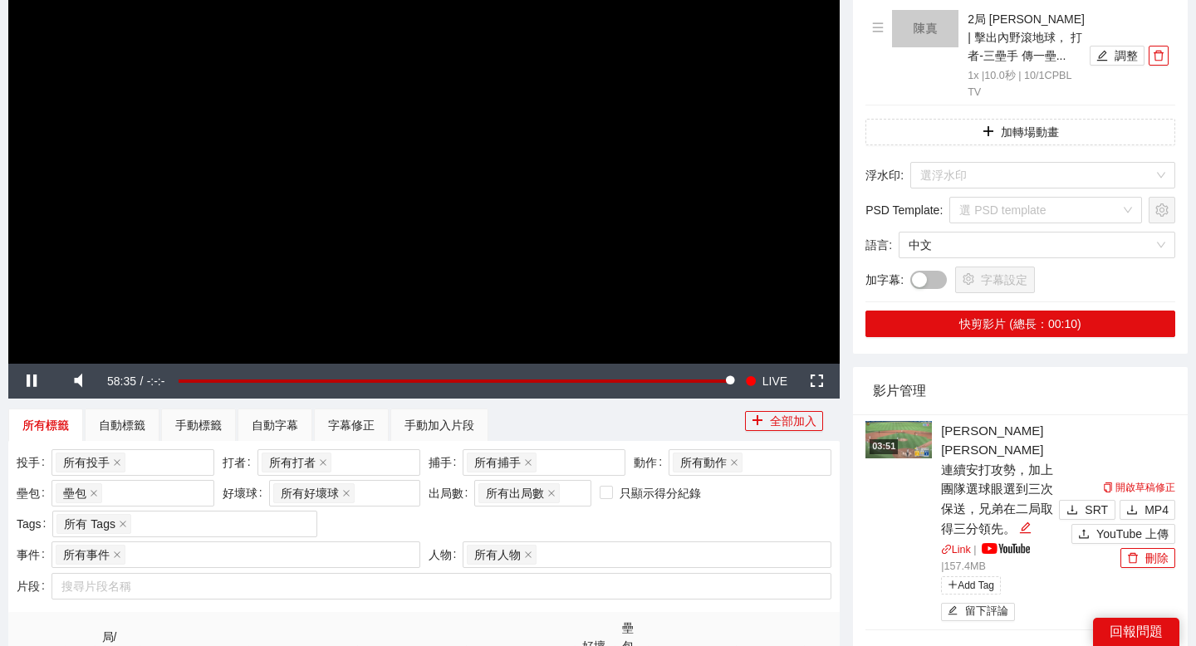
click at [893, 439] on div "03:51" at bounding box center [883, 446] width 28 height 14
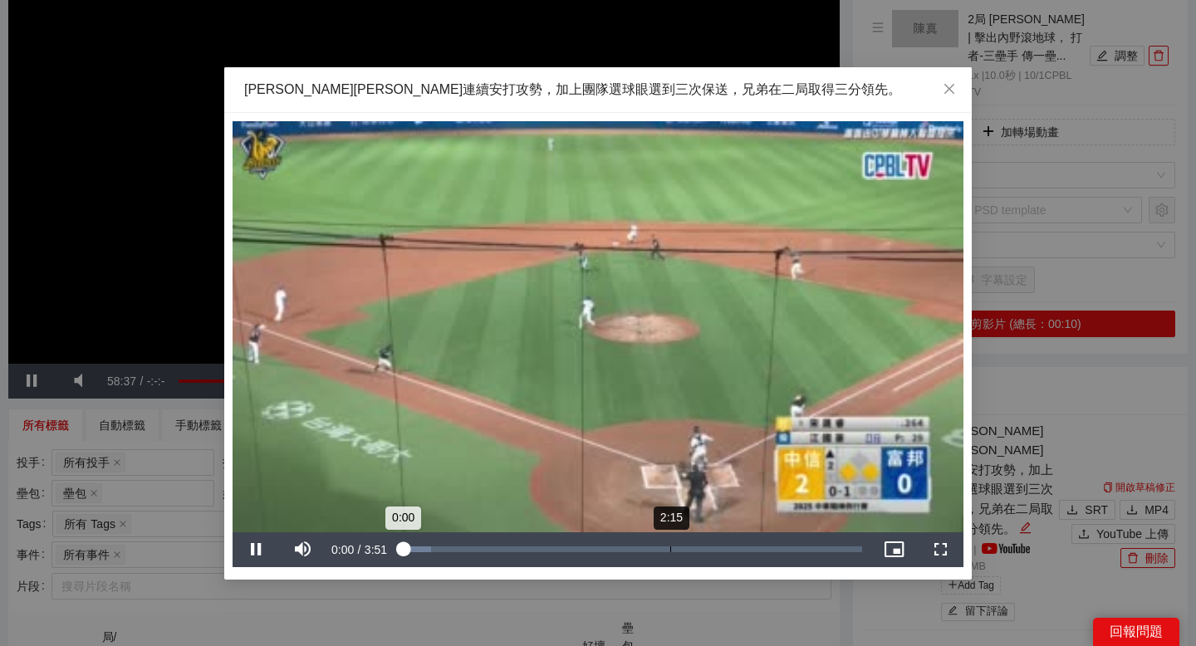
click at [670, 518] on div "Loaded : 6.39% 2:15 0:00" at bounding box center [631, 549] width 477 height 35
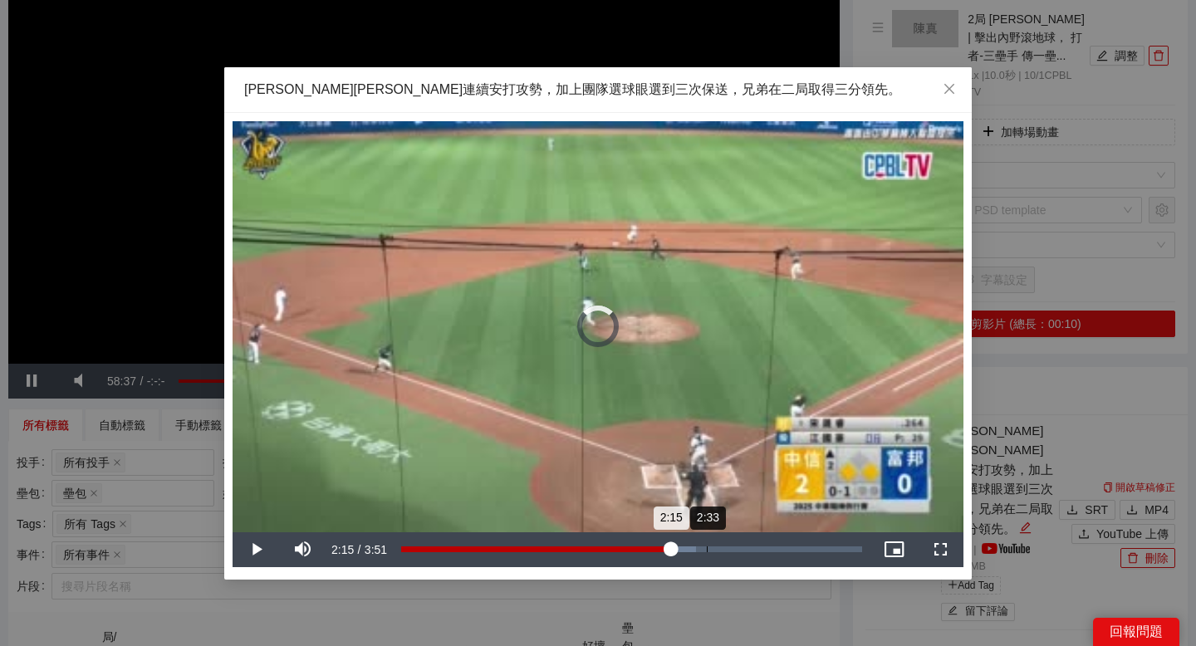
click at [707, 518] on div "Loaded : 63.94% 2:33 2:15" at bounding box center [631, 549] width 461 height 6
click at [733, 518] on div "2:46" at bounding box center [733, 549] width 1 height 6
click at [757, 518] on div "Loaded : 79.07% 2:59 2:47" at bounding box center [631, 549] width 477 height 35
click at [761, 518] on div "3:01" at bounding box center [581, 549] width 360 height 6
click at [776, 518] on div "Loaded : 88.85% 3:04 3:04" at bounding box center [631, 549] width 461 height 6
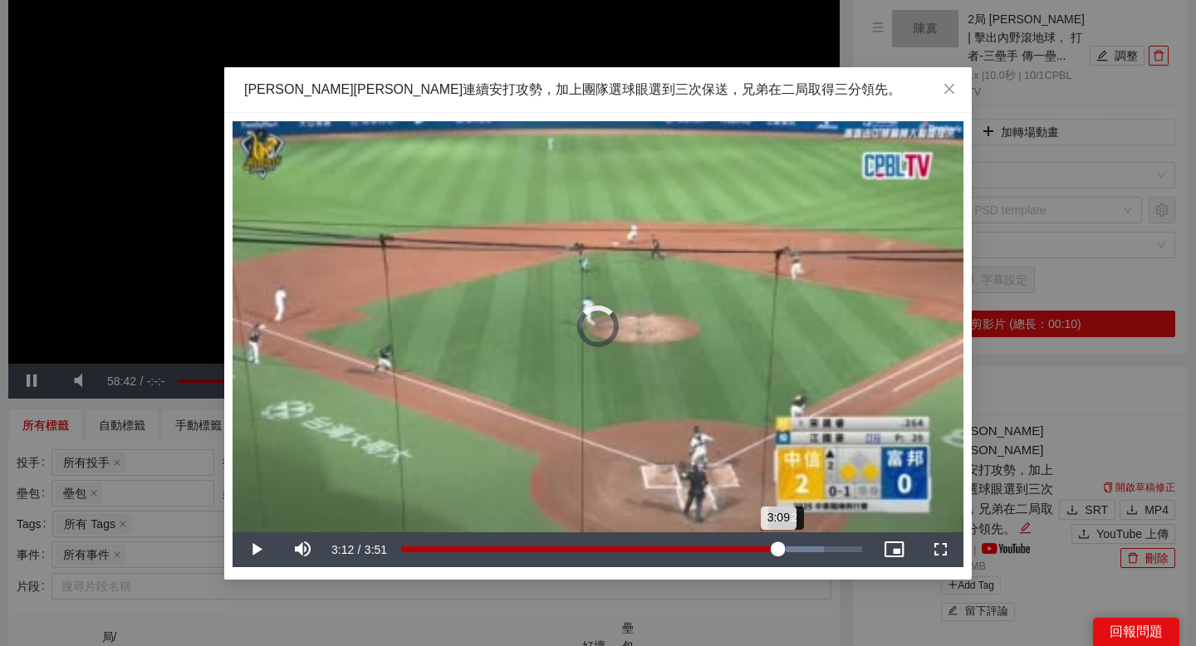
click at [778, 518] on div "3:09" at bounding box center [589, 549] width 377 height 6
click at [796, 518] on div "Loaded : 94.05% 3:18 3:13" at bounding box center [631, 549] width 461 height 6
click at [812, 518] on div "Loaded : 100.00% 3:26 3:26" at bounding box center [631, 549] width 461 height 6
click at [833, 518] on div "3:36" at bounding box center [833, 549] width 1 height 6
click at [845, 518] on div "Loaded : 100.00% 3:37 3:37" at bounding box center [631, 549] width 461 height 6
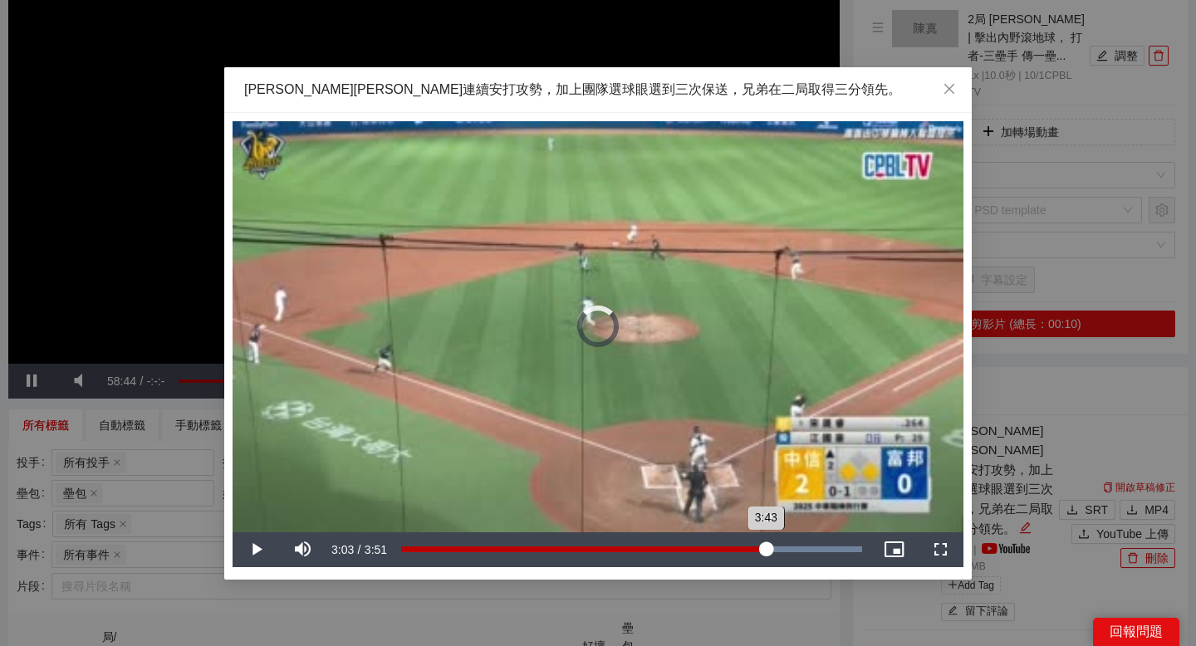
click at [766, 518] on div "Loaded : 100.00% 3:03 3:43" at bounding box center [631, 549] width 461 height 6
click at [744, 518] on div "2:52" at bounding box center [572, 549] width 343 height 6
click at [706, 518] on div "Loaded : 100.00% 2:50 2:52" at bounding box center [631, 549] width 477 height 35
click at [687, 518] on div "Loaded : 100.00% 2:24 2:33" at bounding box center [631, 549] width 477 height 35
click at [654, 518] on div "Loaded : 100.00% 2:06 2:24" at bounding box center [631, 549] width 477 height 35
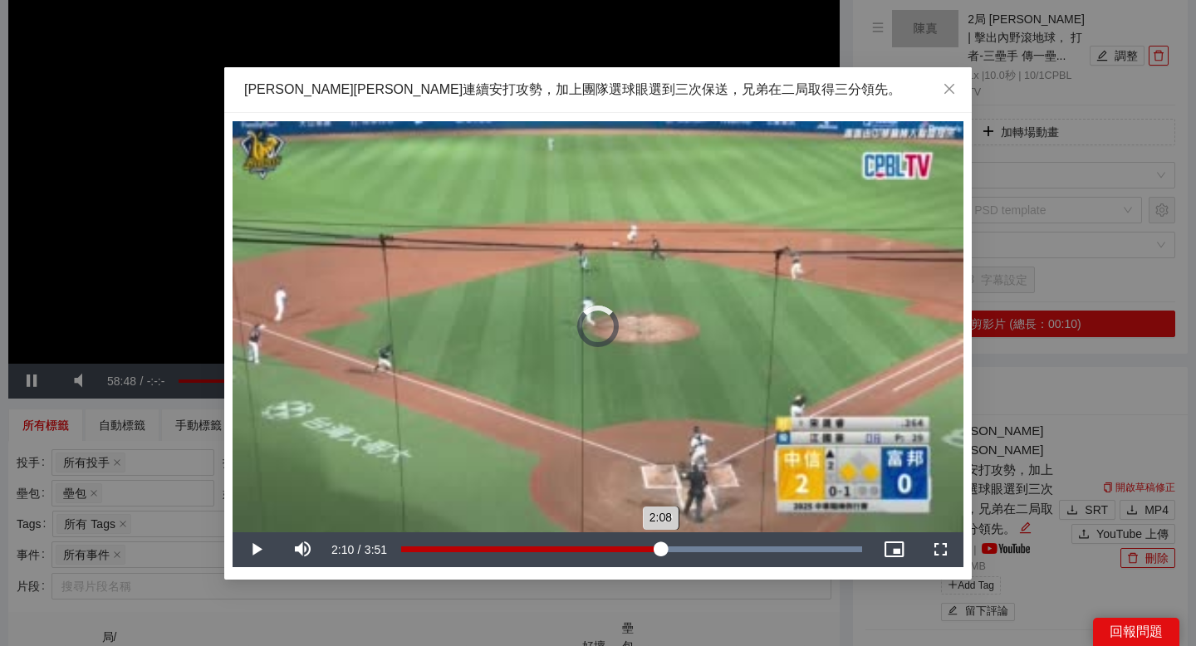
click at [659, 518] on div "2:08" at bounding box center [530, 549] width 259 height 6
click at [256, 518] on span "Video Player" at bounding box center [256, 550] width 47 height 0
click at [618, 518] on div "Loaded : 100.00% 1:45 2:11" at bounding box center [631, 549] width 477 height 35
click at [571, 518] on div "Loaded : 100.00% 1:34 1:49" at bounding box center [631, 549] width 477 height 35
click at [543, 518] on div "Loaded : 100.00% 1:11 1:25" at bounding box center [631, 549] width 477 height 35
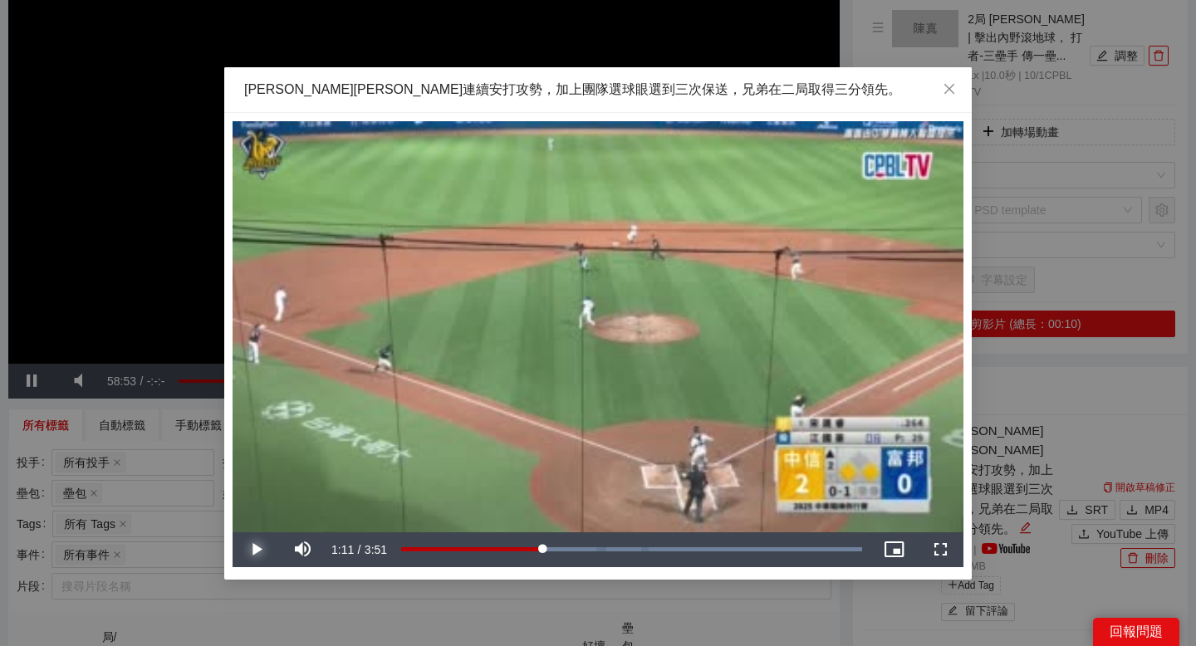
click at [247, 518] on span "Video Player" at bounding box center [256, 550] width 47 height 0
click at [534, 518] on div "Loaded : 100.00% 1:07 1:12" at bounding box center [631, 549] width 477 height 35
click at [519, 518] on div "Loaded : 100.00% 0:59 1:07" at bounding box center [631, 549] width 477 height 35
click at [532, 518] on div "Loaded : 100.00% 1:05 1:05" at bounding box center [631, 549] width 461 height 6
click at [526, 518] on div "1:06" at bounding box center [467, 549] width 132 height 6
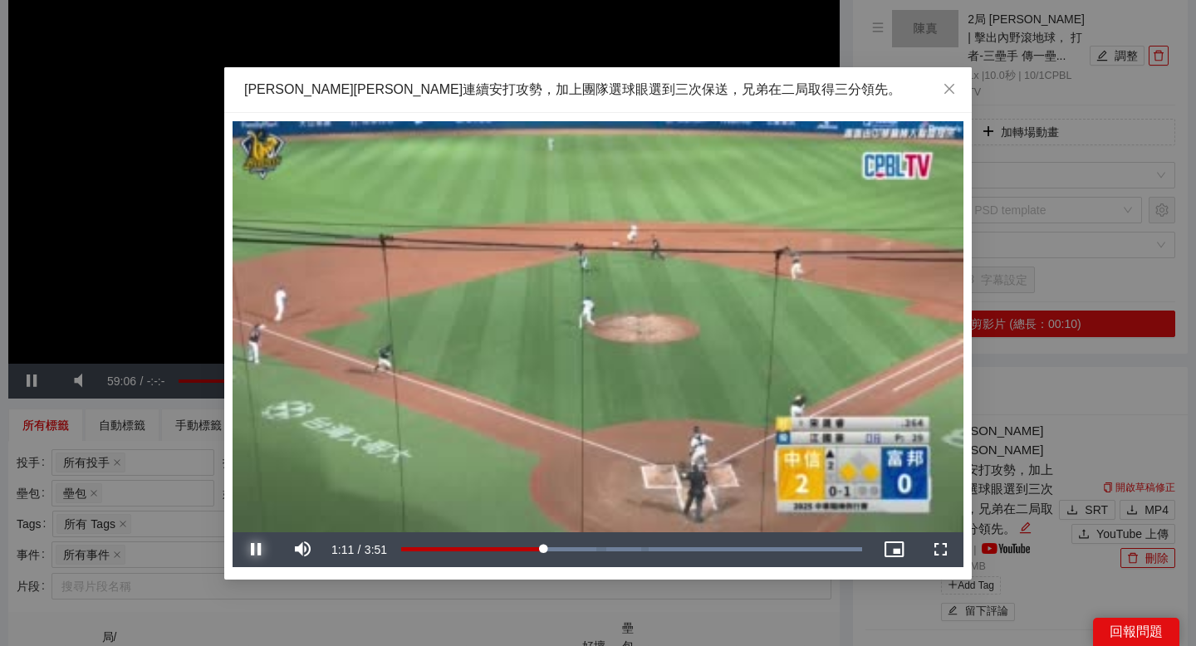
click at [253, 518] on span "Video Player" at bounding box center [256, 550] width 47 height 0
click at [962, 88] on span "Close" at bounding box center [949, 89] width 45 height 45
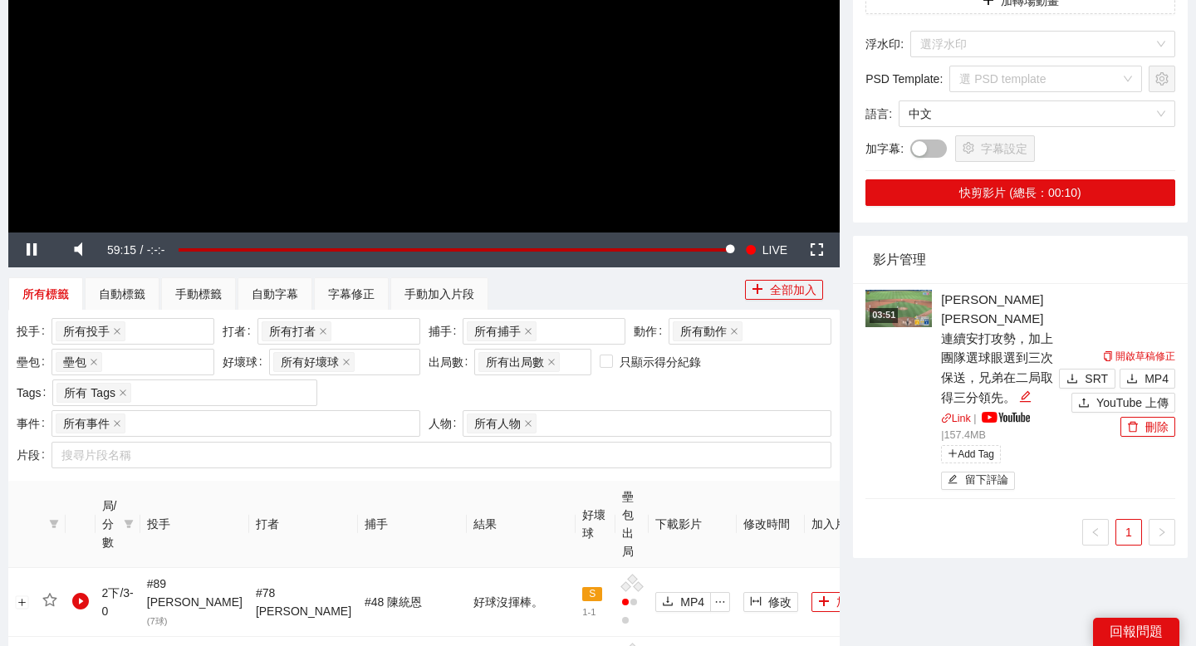
scroll to position [286, 0]
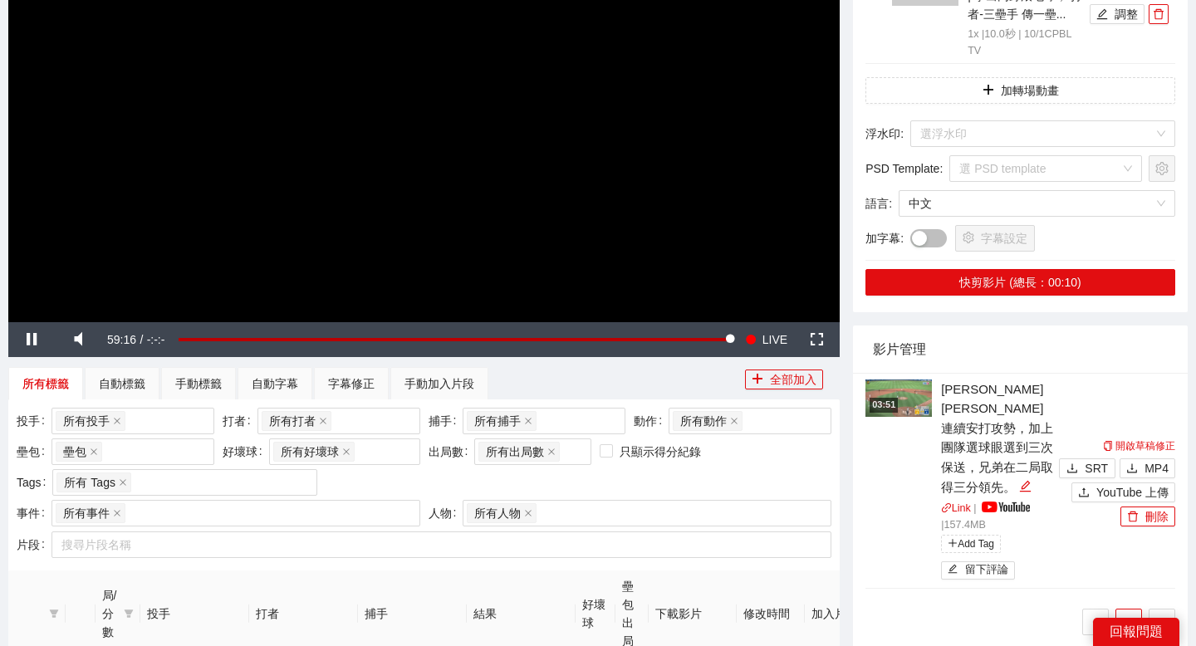
click at [918, 393] on img at bounding box center [898, 398] width 66 height 37
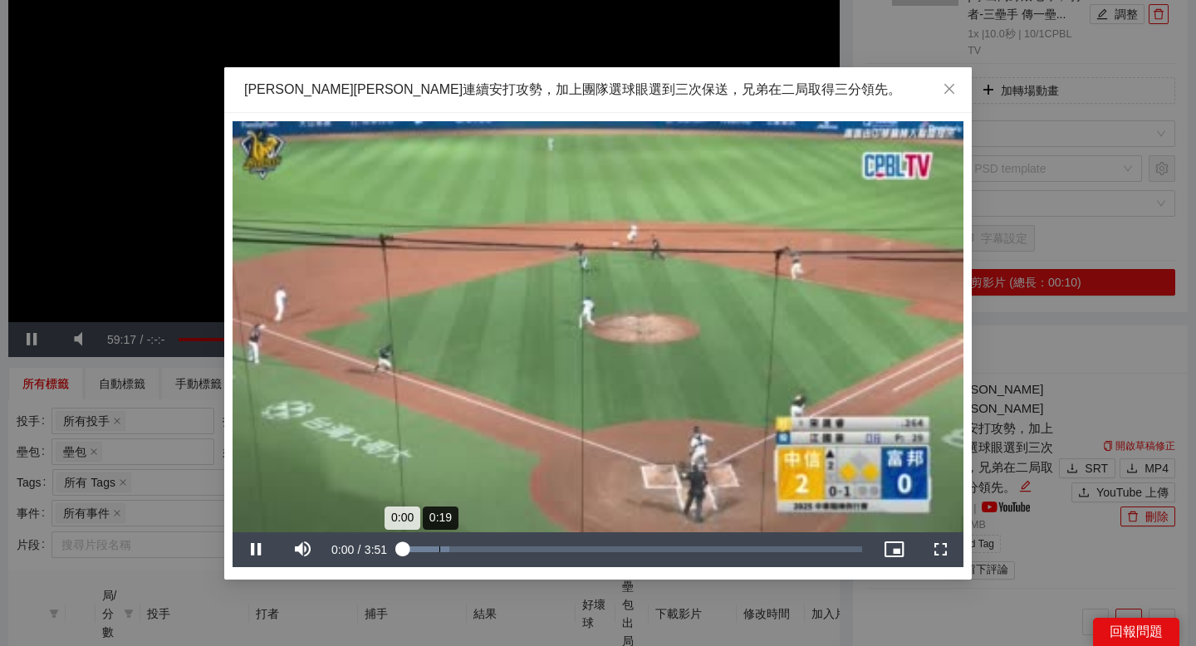
click at [438, 518] on div "Loaded : 10.45% 0:19 0:00" at bounding box center [631, 549] width 477 height 35
click at [481, 518] on div "Loaded : 17.81% 0:40 0:19" at bounding box center [631, 549] width 477 height 35
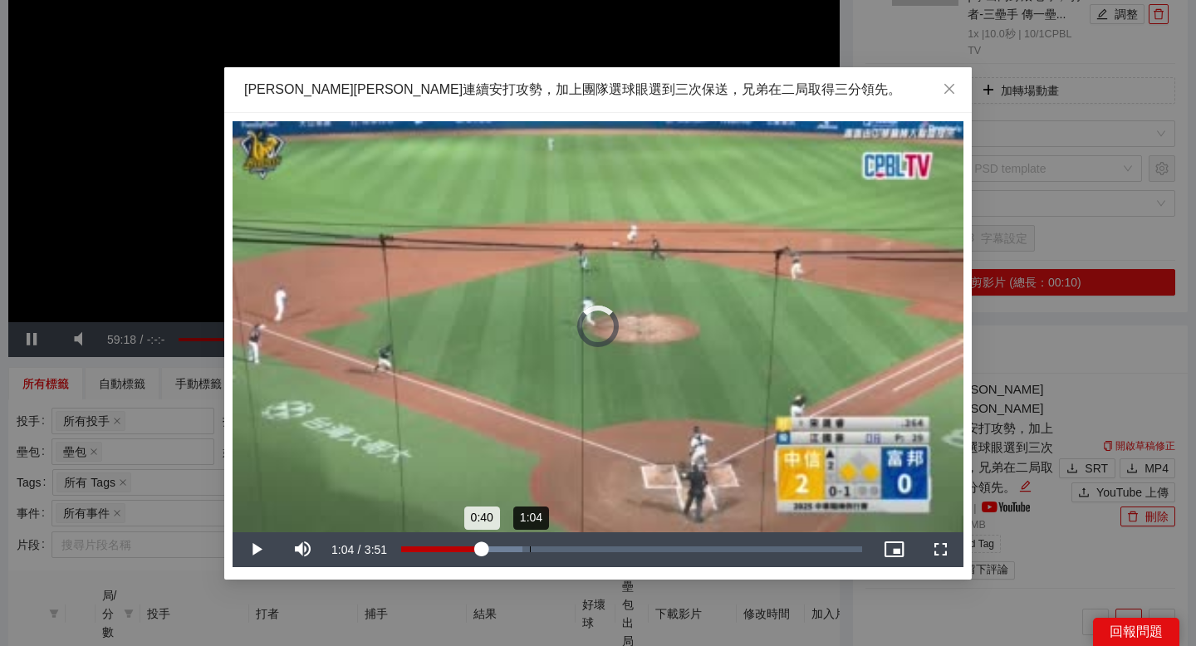
click at [530, 518] on div "Loaded : 26.38% 1:04 0:40" at bounding box center [631, 549] width 477 height 35
click at [551, 518] on div "Loaded : 35.54% 1:15 1:05" at bounding box center [631, 549] width 477 height 35
click at [554, 518] on div "1:16" at bounding box center [477, 549] width 153 height 6
click at [560, 518] on div "1:19" at bounding box center [480, 549] width 159 height 6
click at [564, 518] on div "1:25" at bounding box center [482, 549] width 163 height 6
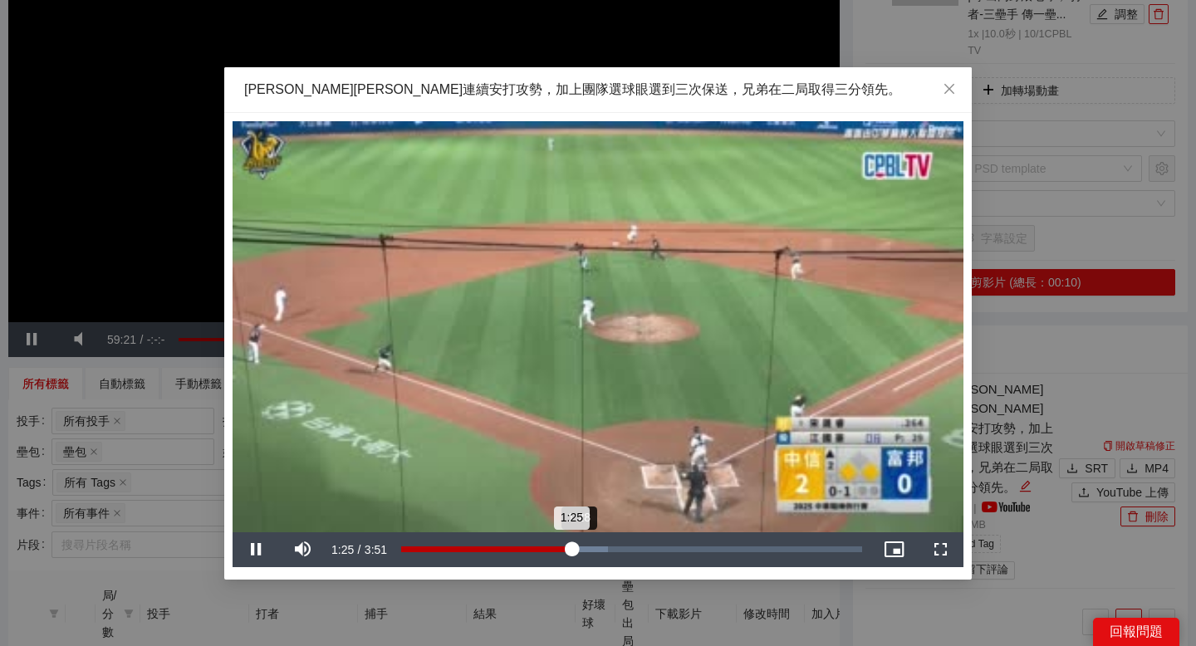
click at [571, 518] on div "1:25" at bounding box center [486, 549] width 170 height 6
click at [609, 518] on div "Loaded : 46.96% 1:44 1:44" at bounding box center [631, 549] width 461 height 6
click at [649, 518] on div "Loaded : 54.82% 1:53 1:44" at bounding box center [631, 549] width 461 height 6
click at [690, 518] on div "Loaded : 63.39% 2:13 2:04" at bounding box center [631, 549] width 461 height 6
click at [732, 518] on div "Loaded : 72.61% 2:46 2:25" at bounding box center [631, 549] width 461 height 6
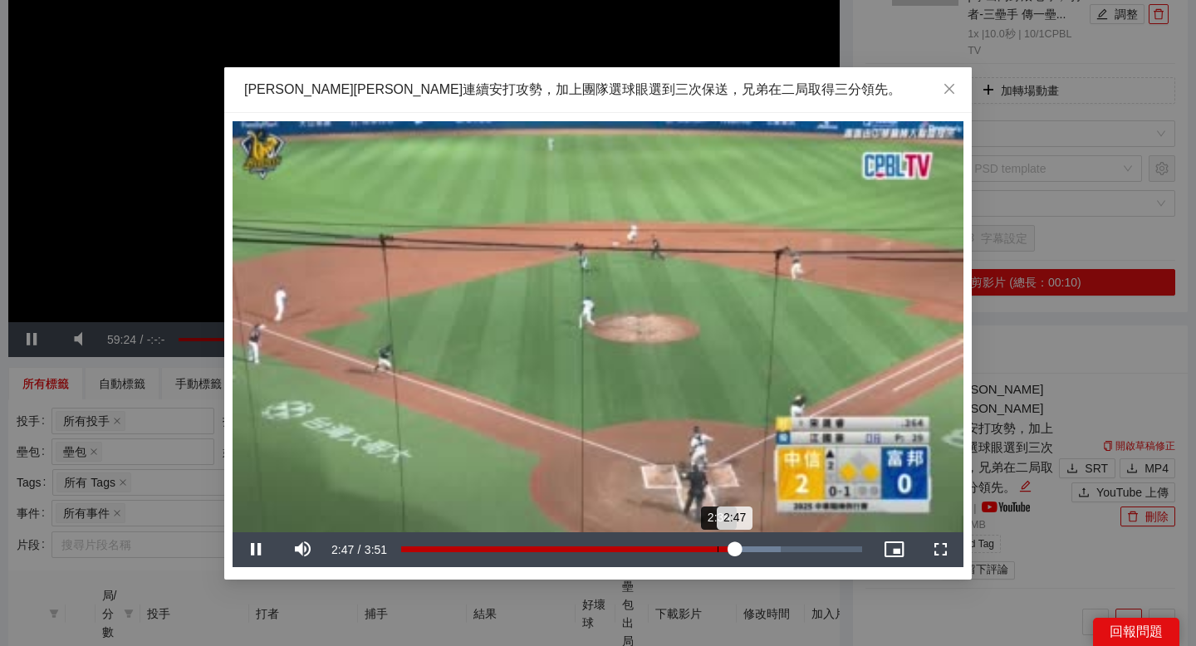
click at [717, 518] on div "2:38" at bounding box center [717, 549] width 1 height 6
click at [688, 518] on div "Loaded : 82.30% 2:37 2:37" at bounding box center [631, 549] width 477 height 35
click at [676, 518] on div "Loaded : 82.30% 2:18 2:25" at bounding box center [631, 549] width 477 height 35
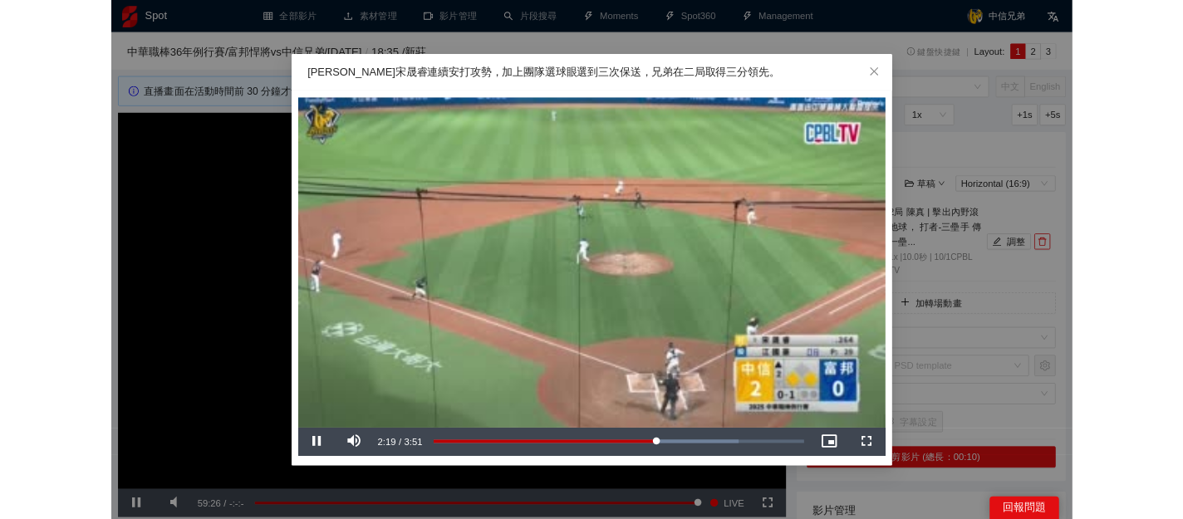
scroll to position [286, 0]
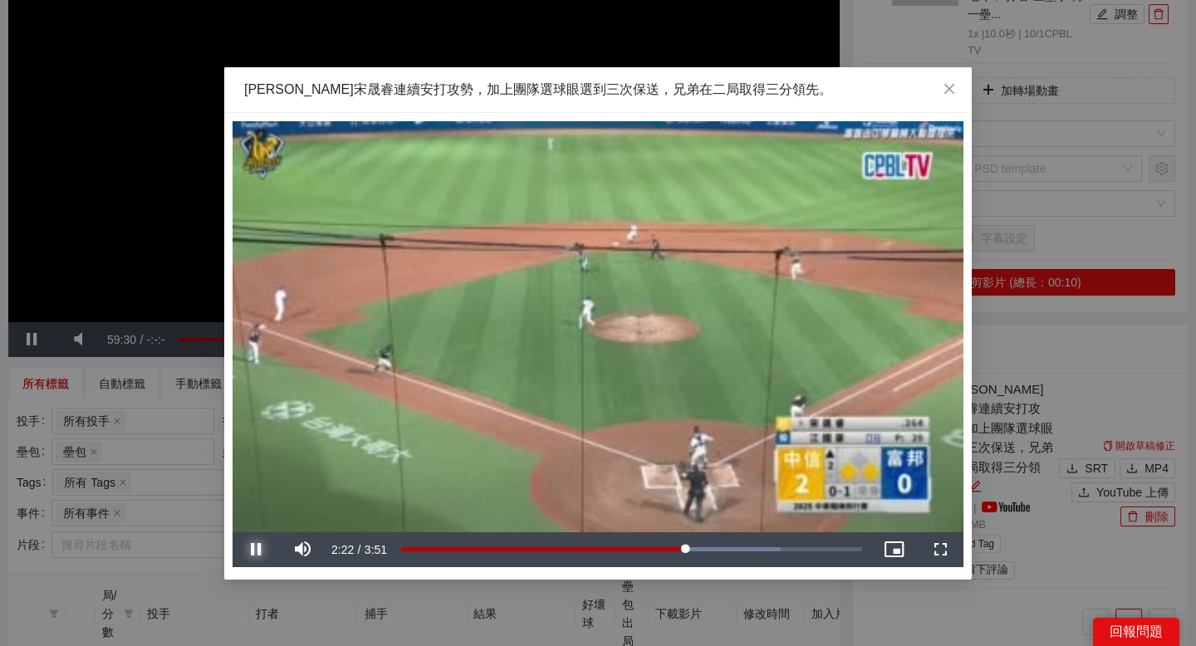
click at [256, 550] on span "Video Player" at bounding box center [256, 550] width 47 height 0
click at [680, 546] on div "2:23" at bounding box center [543, 549] width 285 height 6
click at [257, 550] on span "Video Player" at bounding box center [256, 550] width 47 height 0
click at [950, 85] on icon "close" at bounding box center [949, 88] width 13 height 13
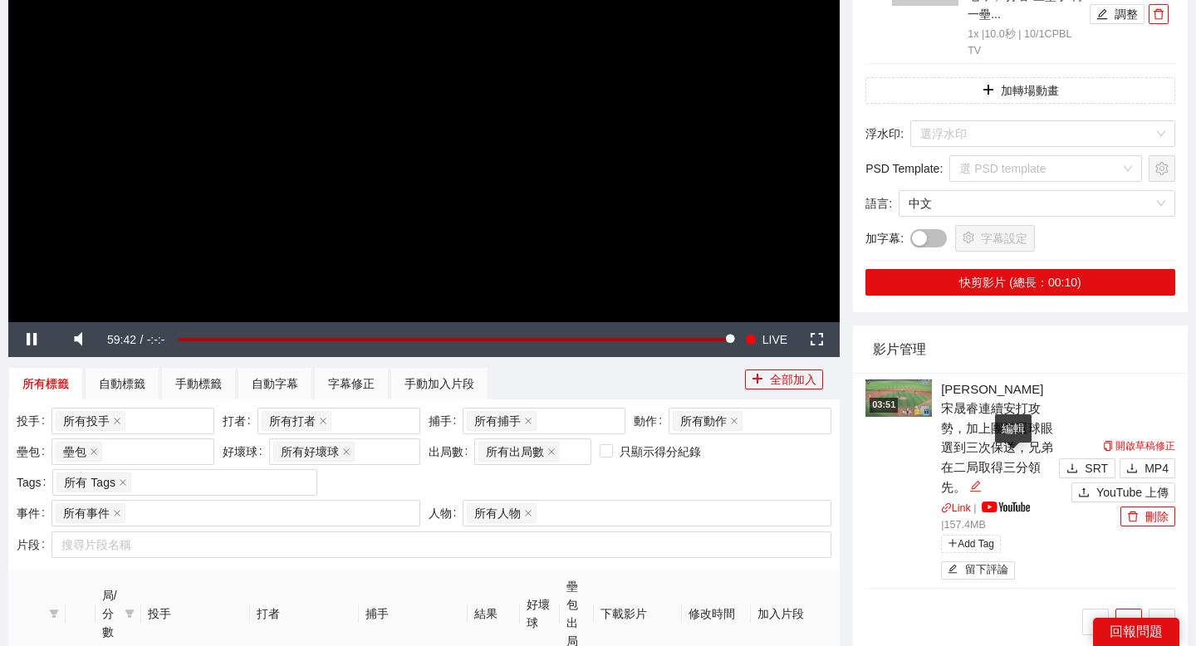
click at [981, 481] on icon "edit" at bounding box center [975, 486] width 11 height 11
type textarea "**********"
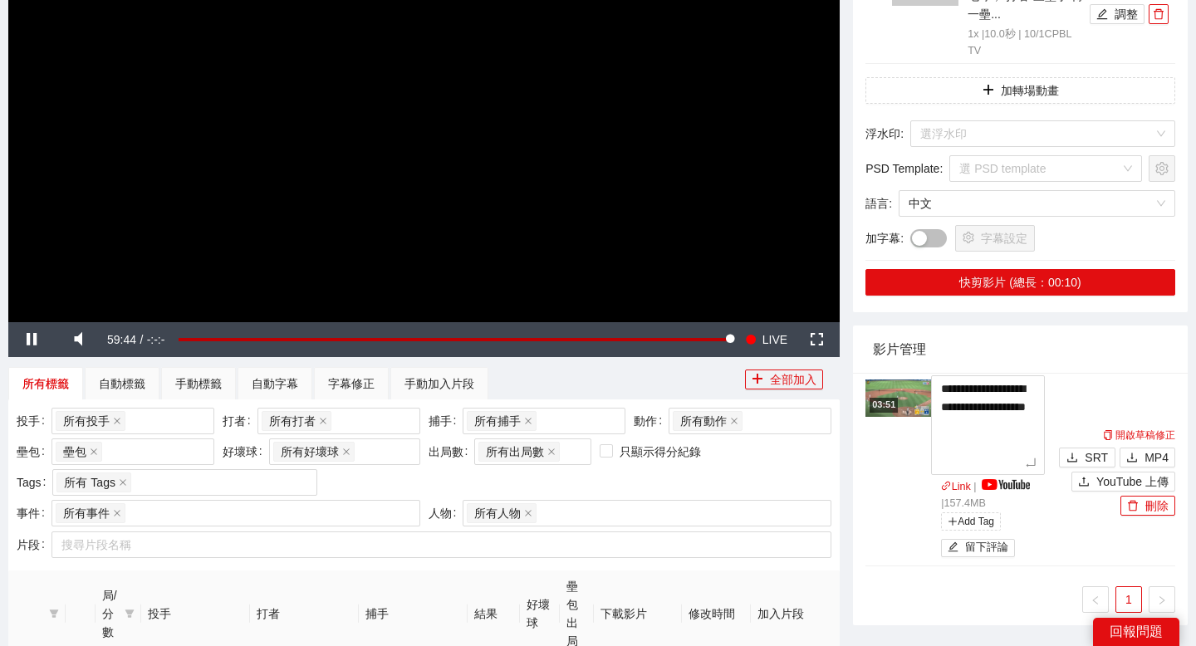
drag, startPoint x: 1037, startPoint y: 467, endPoint x: 908, endPoint y: 384, distance: 153.4
click at [908, 384] on div "**********" at bounding box center [959, 471] width 189 height 183
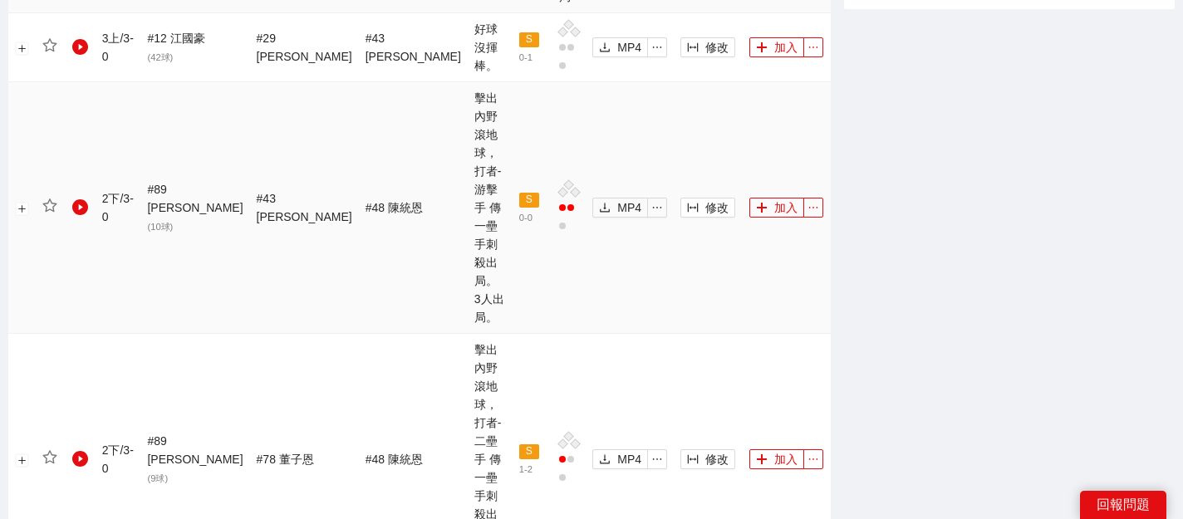
scroll to position [903, 0]
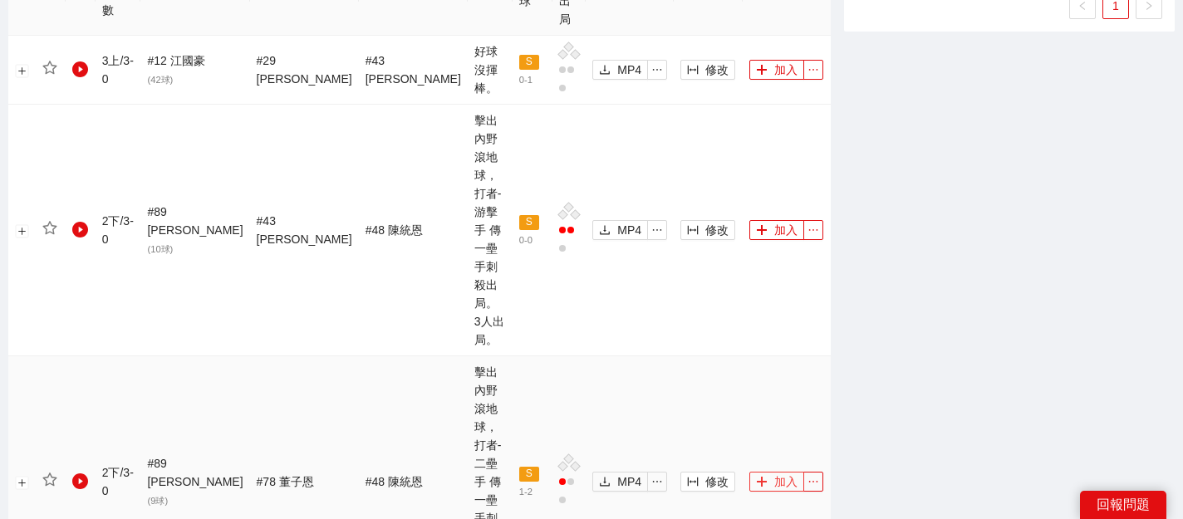
click at [772, 472] on button "加入" at bounding box center [776, 482] width 55 height 20
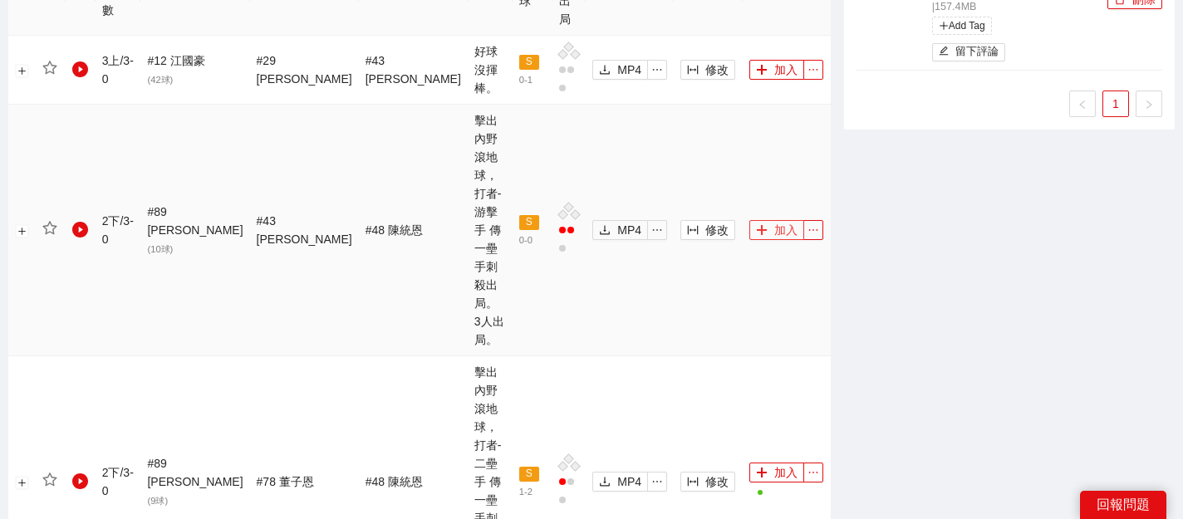
click at [768, 220] on button "加入" at bounding box center [776, 230] width 55 height 20
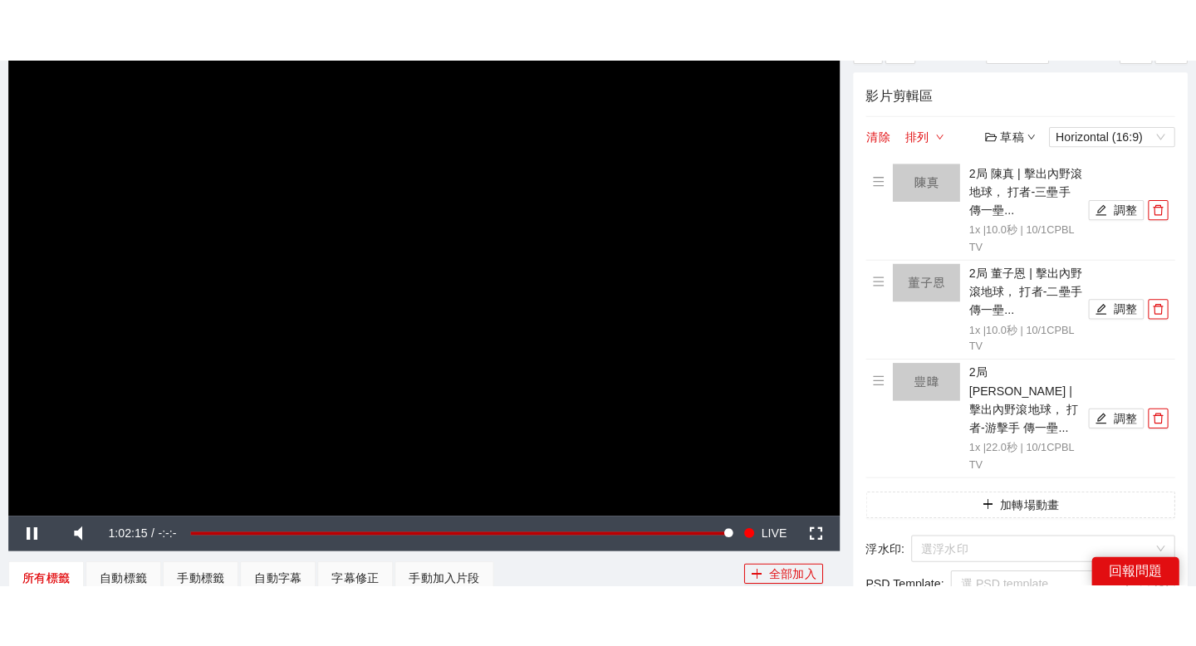
scroll to position [171, 0]
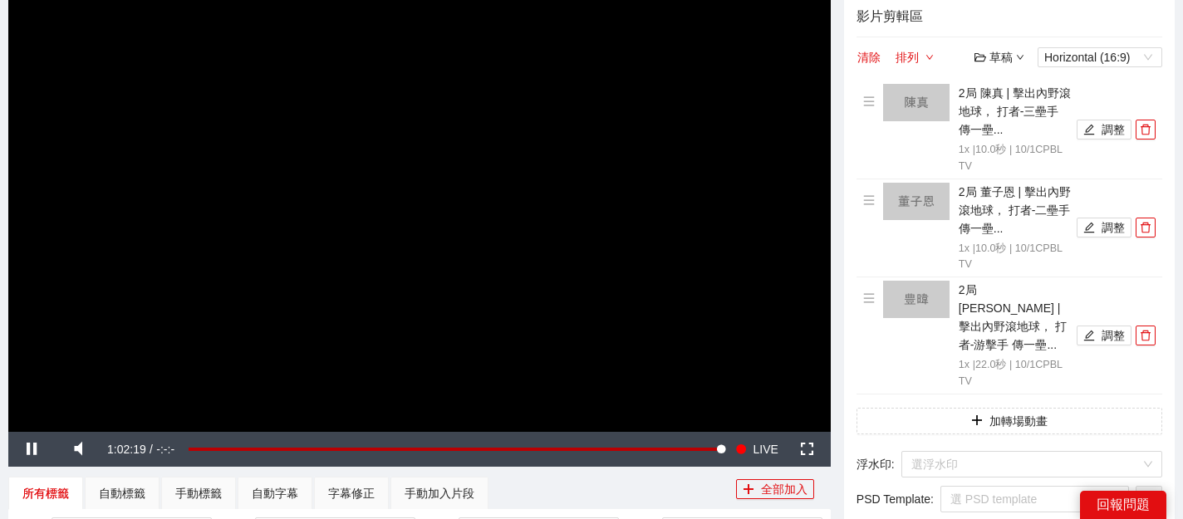
click at [999, 56] on div "草稿" at bounding box center [999, 57] width 50 height 18
click at [1021, 141] on link "儲存新檔" at bounding box center [1014, 147] width 61 height 13
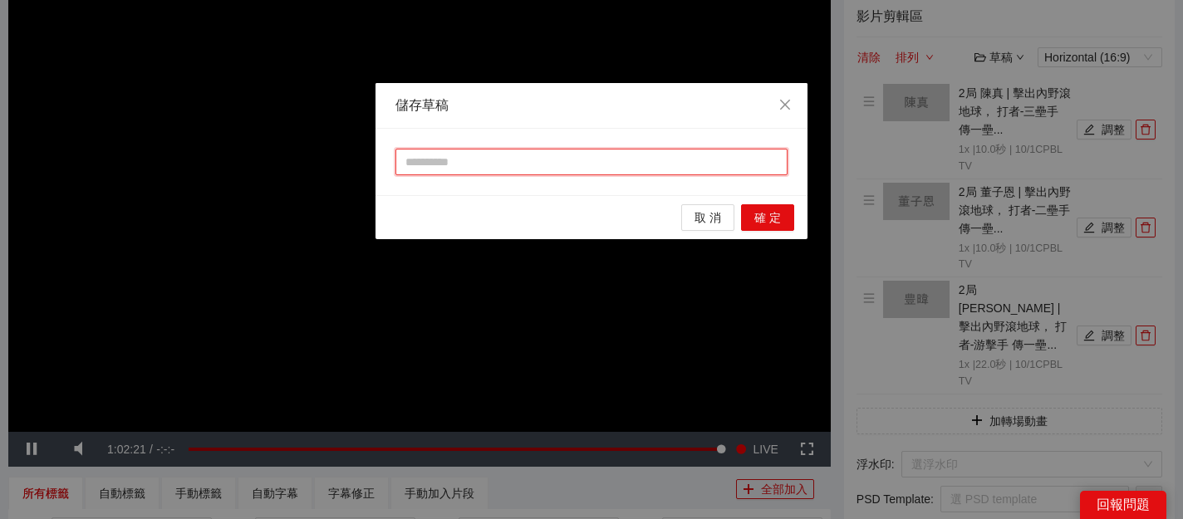
click at [652, 155] on input "text" at bounding box center [591, 162] width 392 height 27
type input "*"
type input "**"
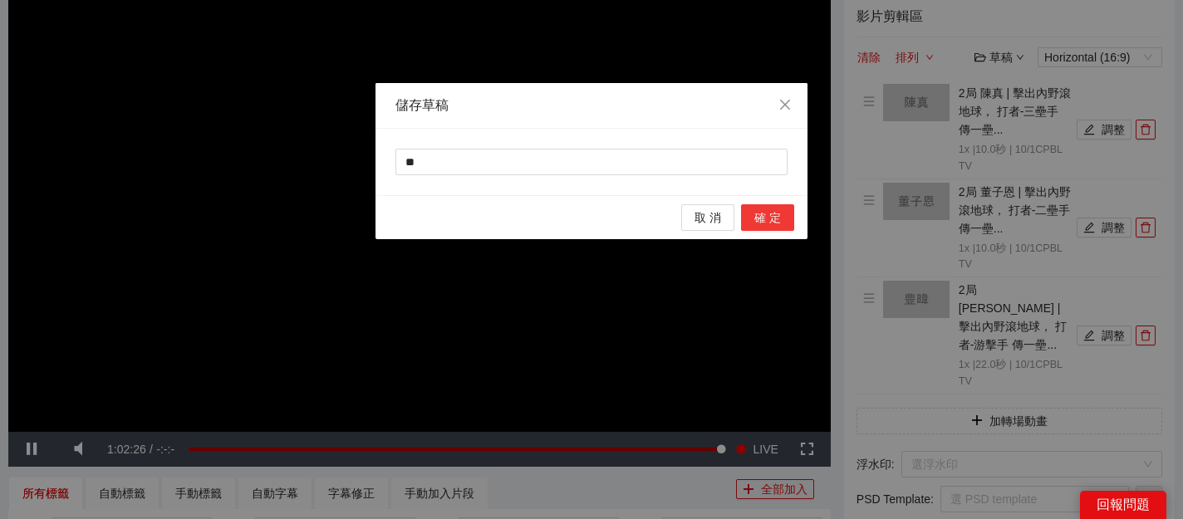
click at [774, 215] on span "確 定" at bounding box center [767, 217] width 27 height 18
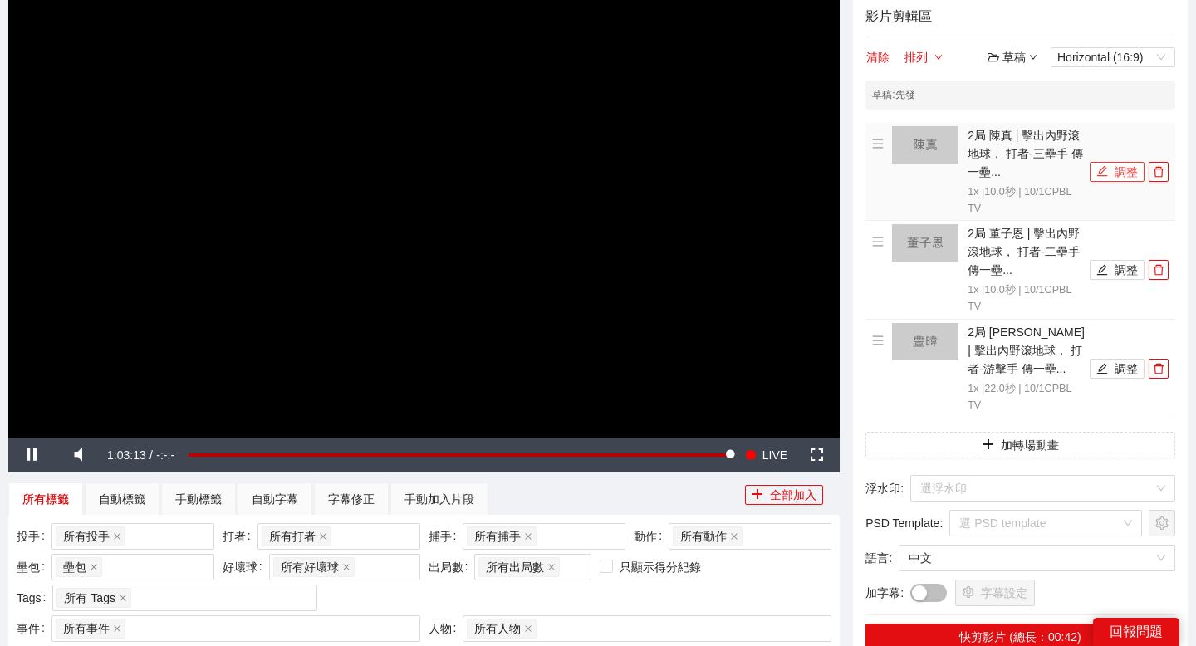
click at [1099, 175] on icon "edit" at bounding box center [1102, 171] width 11 height 11
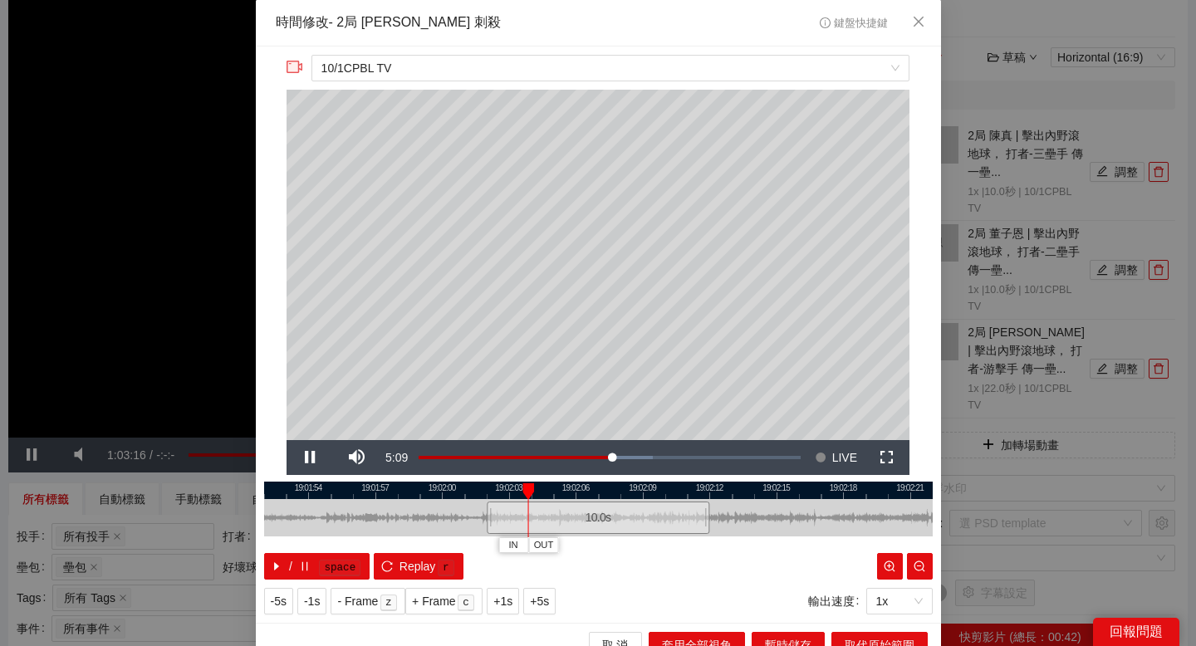
click at [394, 490] on div at bounding box center [598, 490] width 668 height 17
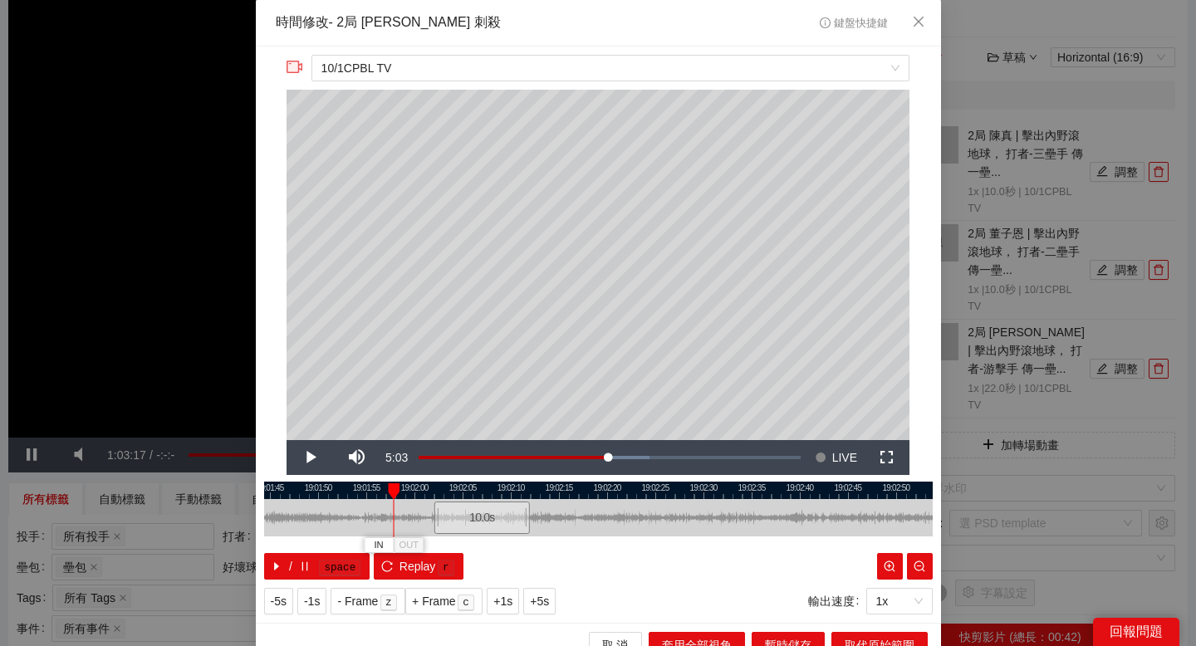
drag, startPoint x: 423, startPoint y: 490, endPoint x: 548, endPoint y: 490, distance: 125.4
click at [548, 490] on div at bounding box center [598, 490] width 668 height 17
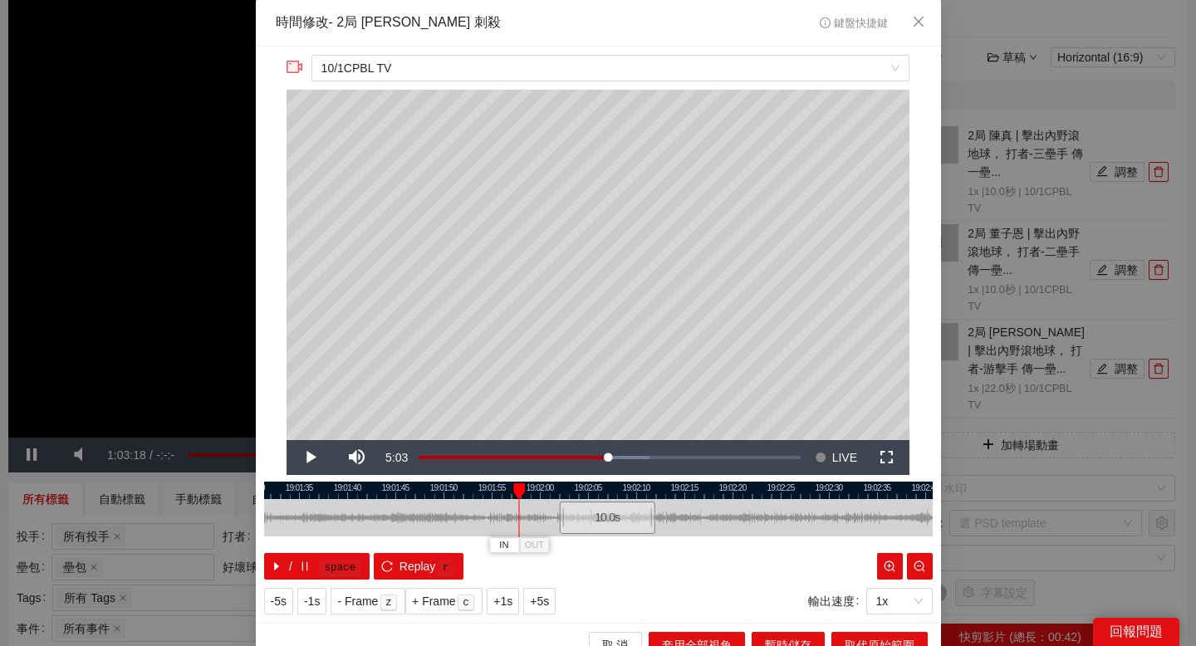
click at [433, 484] on div at bounding box center [598, 490] width 668 height 17
click at [365, 487] on div at bounding box center [598, 490] width 668 height 17
click at [364, 541] on span "IN" at bounding box center [359, 545] width 9 height 15
click at [441, 486] on div at bounding box center [598, 490] width 668 height 17
click at [510, 489] on div at bounding box center [598, 490] width 668 height 17
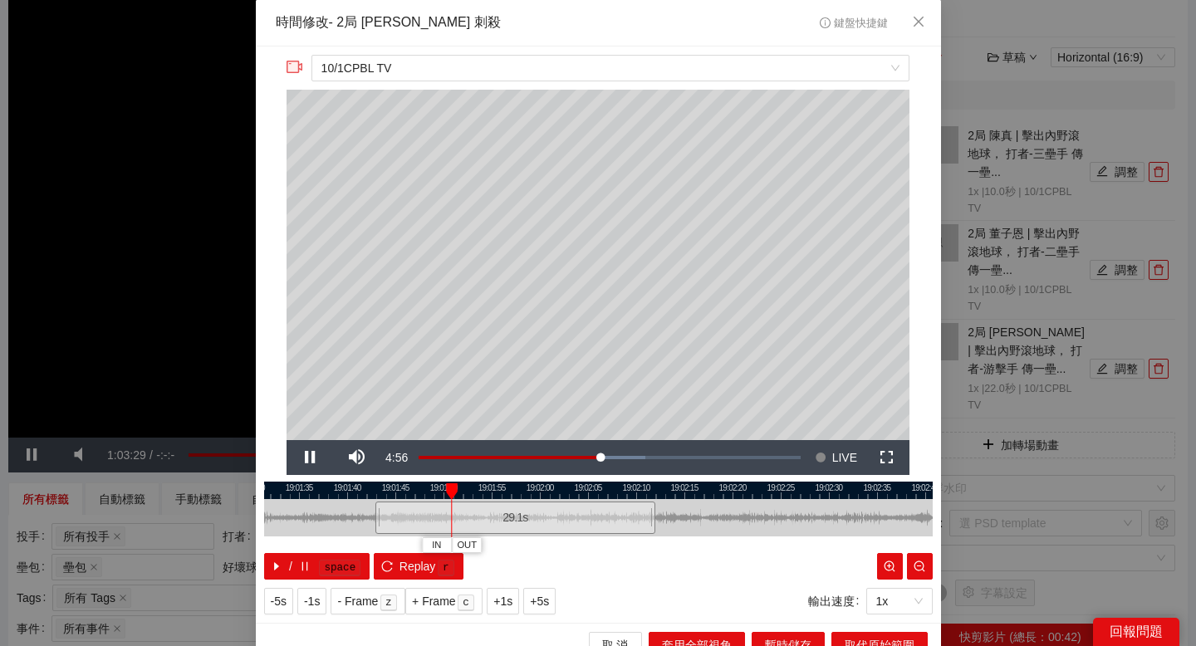
click at [551, 489] on div at bounding box center [598, 490] width 668 height 17
click at [585, 486] on div at bounding box center [598, 490] width 668 height 17
click at [613, 486] on div at bounding box center [598, 490] width 668 height 17
click at [469, 479] on div "**********" at bounding box center [598, 335] width 685 height 576
click at [470, 484] on div at bounding box center [598, 490] width 668 height 17
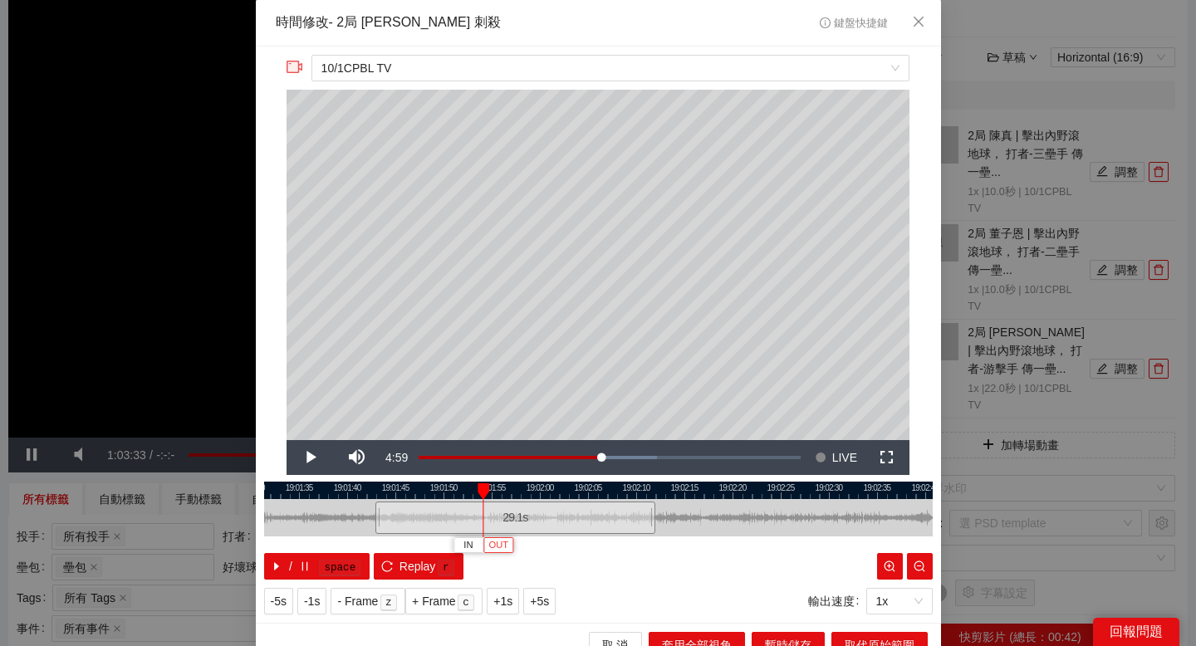
click at [510, 546] on button "OUT" at bounding box center [498, 545] width 30 height 16
click at [444, 487] on div at bounding box center [598, 490] width 668 height 17
click at [536, 491] on div at bounding box center [598, 490] width 668 height 17
click at [582, 496] on div at bounding box center [598, 490] width 668 height 17
click at [648, 494] on div at bounding box center [598, 490] width 668 height 17
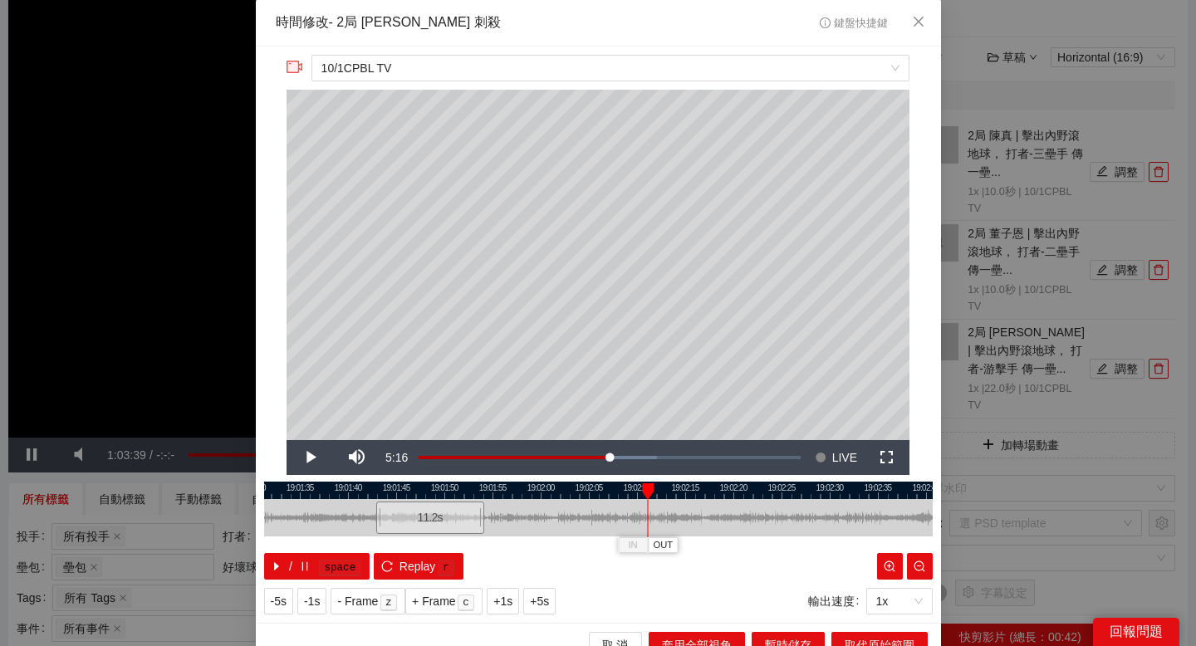
click at [707, 492] on div at bounding box center [598, 490] width 668 height 17
click at [893, 634] on button "取代原始範圍" at bounding box center [879, 645] width 96 height 27
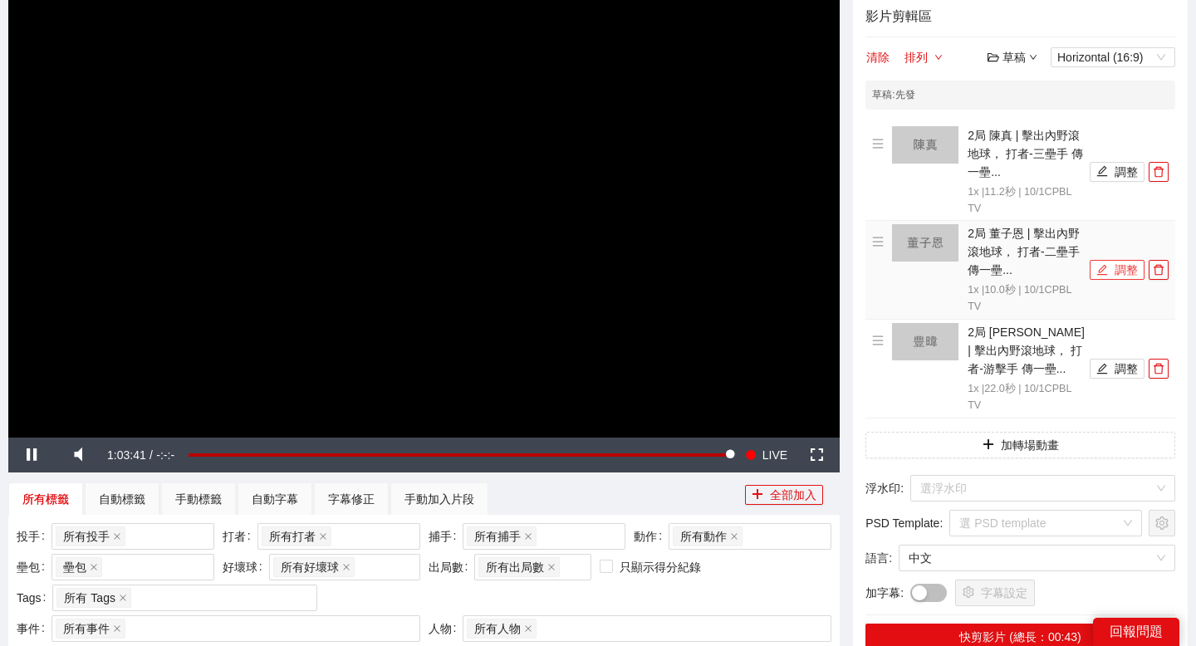
click at [1111, 270] on button "調整" at bounding box center [1117, 270] width 55 height 20
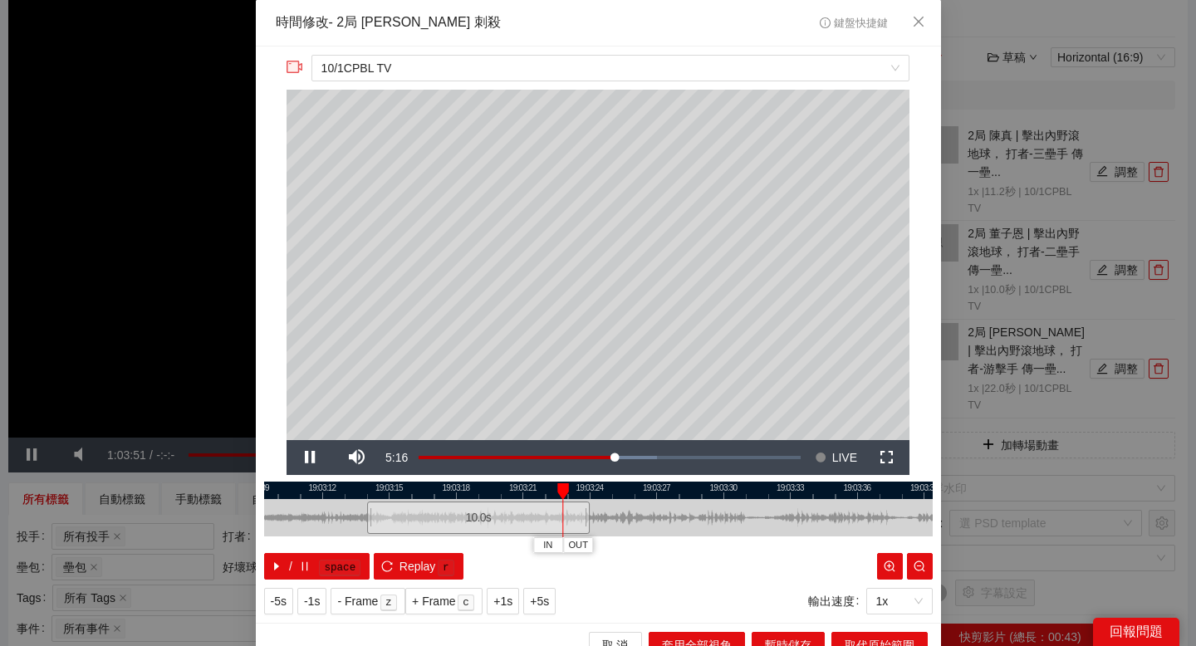
drag, startPoint x: 747, startPoint y: 490, endPoint x: 628, endPoint y: 490, distance: 119.6
click at [628, 490] on div at bounding box center [478, 490] width 668 height 17
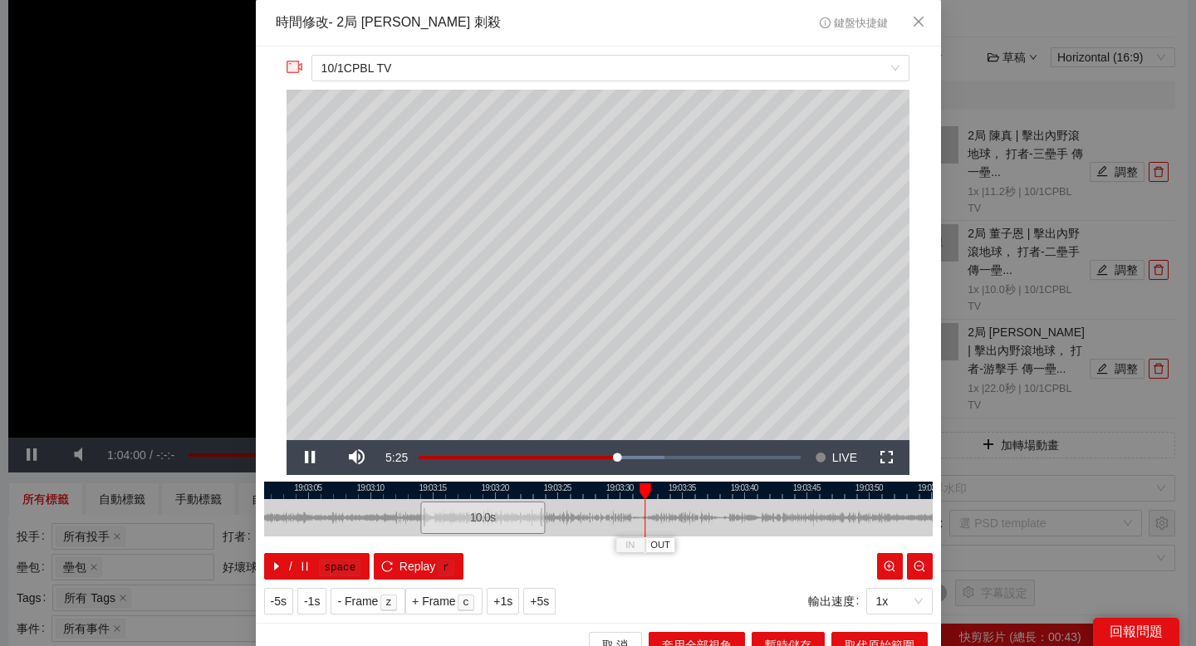
drag, startPoint x: 799, startPoint y: 492, endPoint x: 670, endPoint y: 493, distance: 128.7
click at [670, 493] on div at bounding box center [474, 490] width 668 height 17
click at [673, 541] on span "OUT" at bounding box center [665, 545] width 20 height 15
drag, startPoint x: 785, startPoint y: 491, endPoint x: 683, endPoint y: 499, distance: 102.5
click at [683, 498] on div "19:02:40 19:02:50 19:03:00 19:03:10 19:03:20 19:03:30 19:03:40 19:03:50 19:04:0…" at bounding box center [598, 531] width 668 height 98
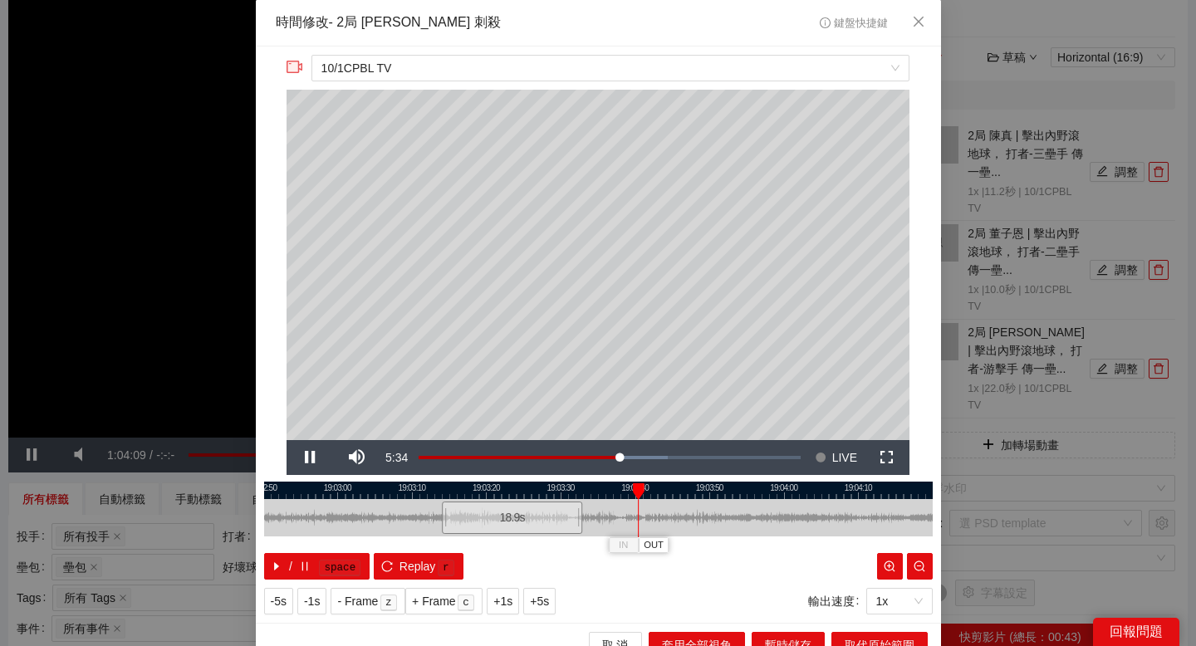
click at [659, 486] on div at bounding box center [598, 490] width 668 height 17
click at [679, 486] on div at bounding box center [598, 490] width 668 height 17
click at [715, 541] on span "OUT" at bounding box center [708, 545] width 20 height 15
click at [681, 490] on div at bounding box center [598, 490] width 668 height 17
click at [855, 637] on span "取代原始範圍" at bounding box center [880, 645] width 70 height 18
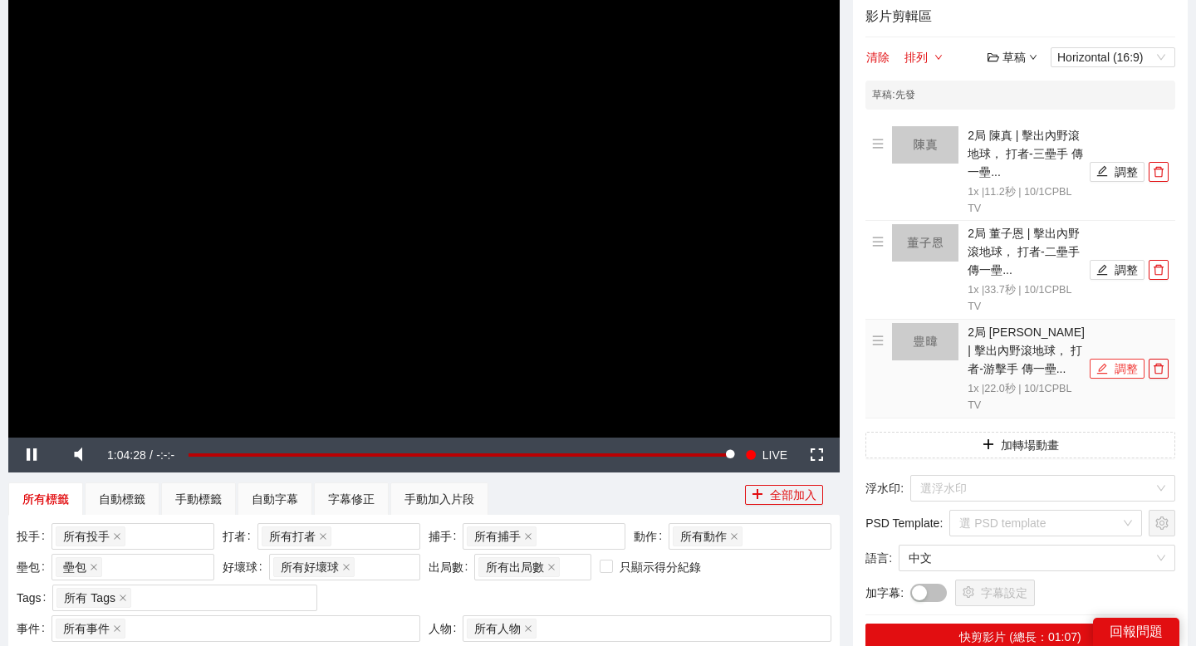
click at [1119, 371] on button "調整" at bounding box center [1117, 369] width 55 height 20
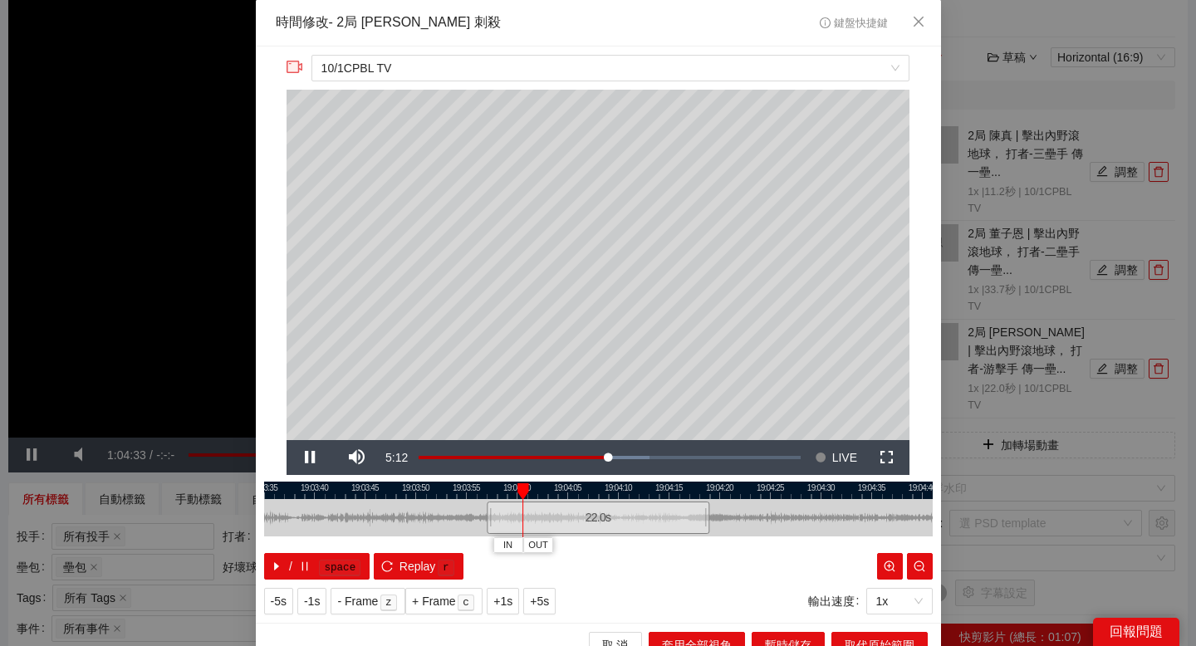
click at [610, 491] on div at bounding box center [598, 490] width 668 height 17
click at [646, 489] on div at bounding box center [598, 490] width 668 height 17
click at [678, 548] on span "OUT" at bounding box center [673, 545] width 20 height 15
click at [849, 636] on span "取代原始範圍" at bounding box center [880, 645] width 70 height 18
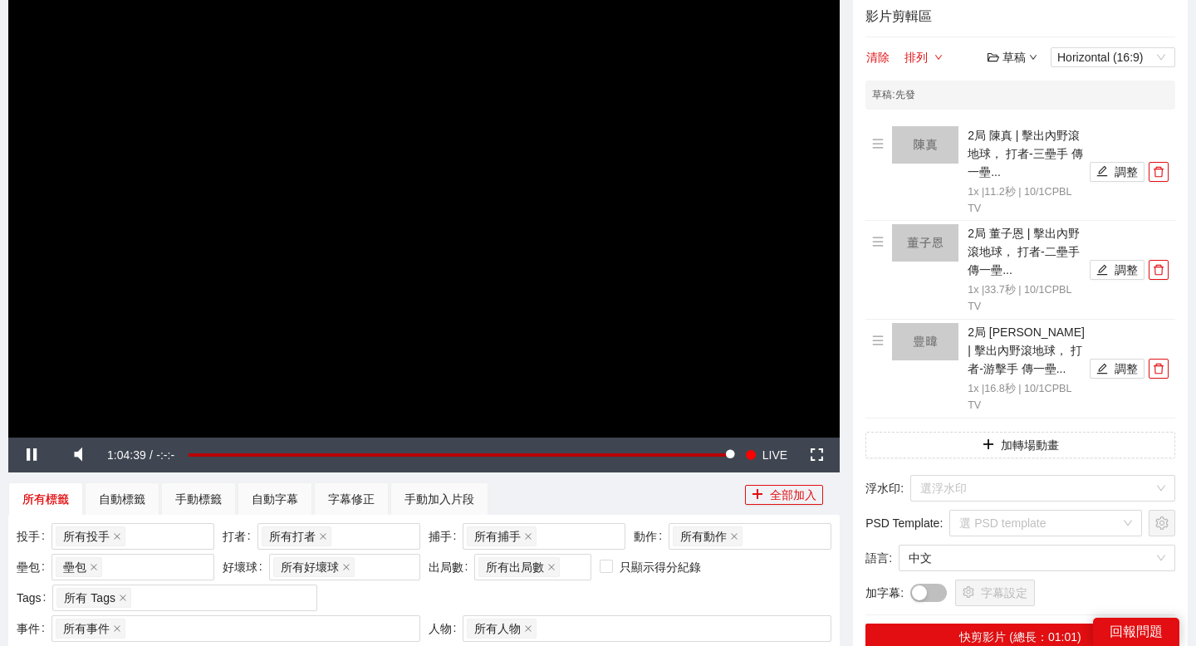
click at [1025, 64] on div "草稿" at bounding box center [1012, 57] width 50 height 18
click at [1018, 115] on link "儲存" at bounding box center [1016, 121] width 38 height 13
click at [1023, 51] on div "草稿" at bounding box center [1012, 57] width 50 height 18
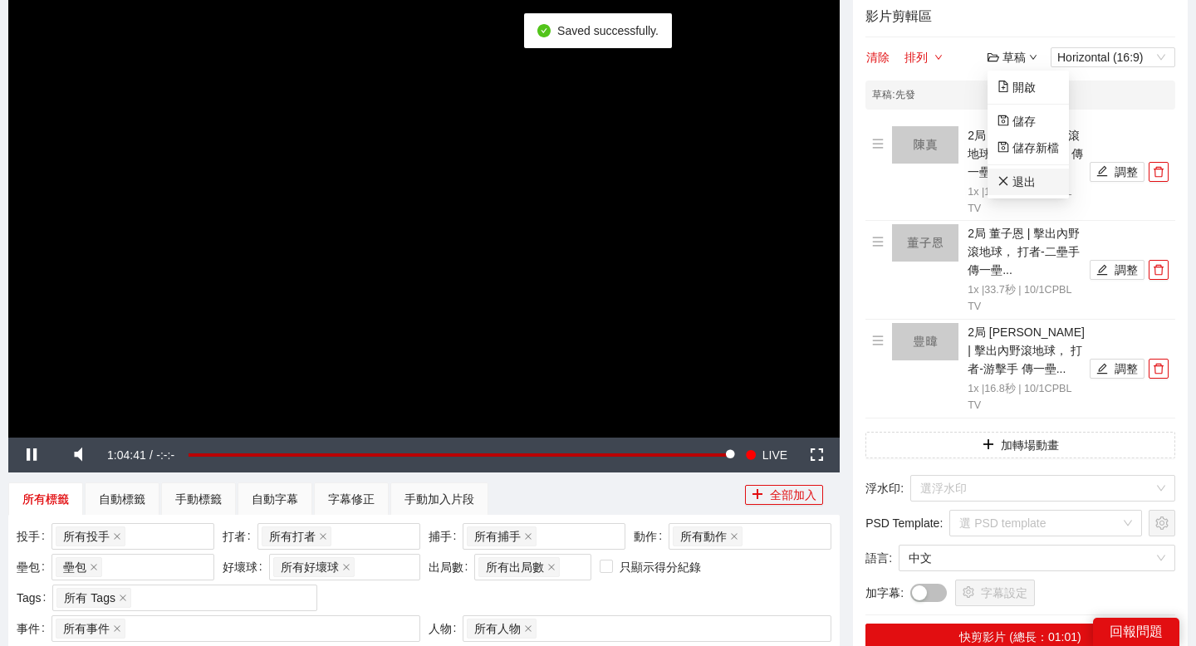
click at [1019, 189] on link "退出" at bounding box center [1016, 181] width 38 height 13
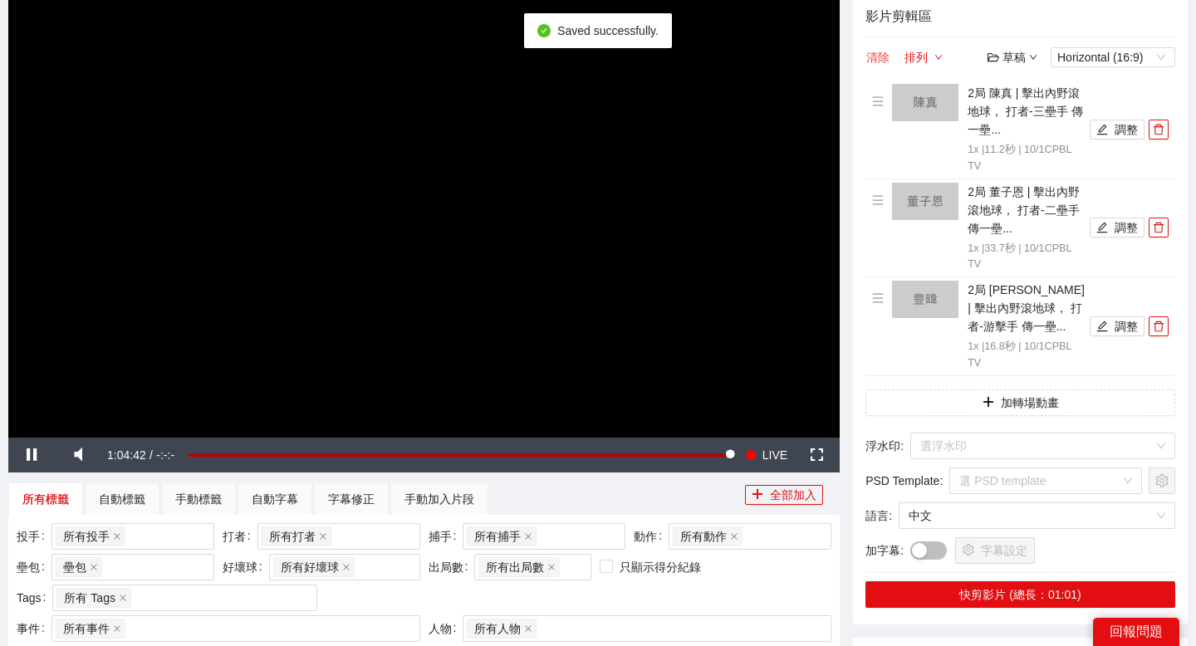
click at [880, 54] on button "清除" at bounding box center [877, 57] width 25 height 20
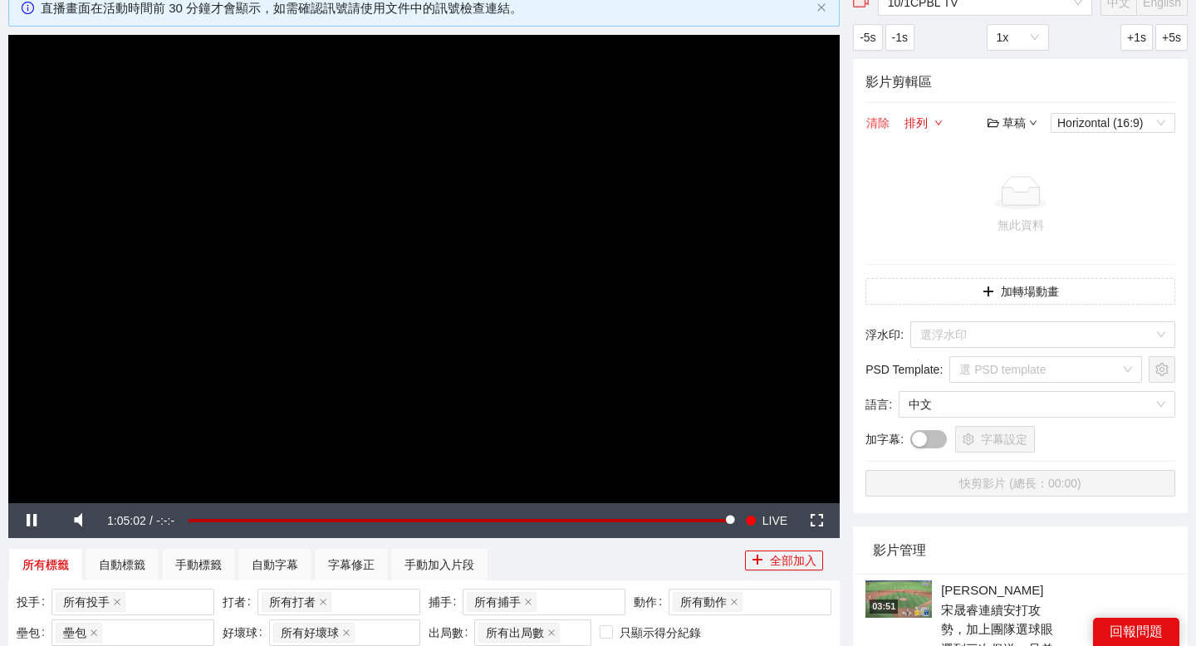
scroll to position [105, 0]
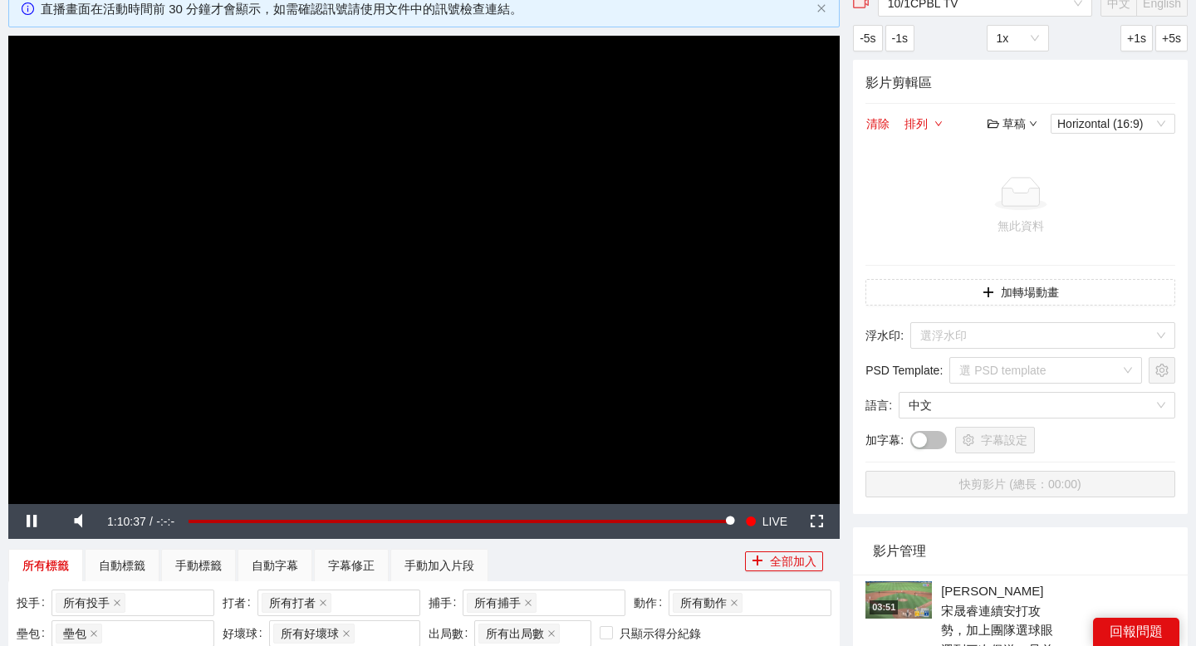
click at [1011, 130] on div "草稿" at bounding box center [1012, 124] width 50 height 18
click at [1029, 147] on link "開啟" at bounding box center [1016, 153] width 38 height 13
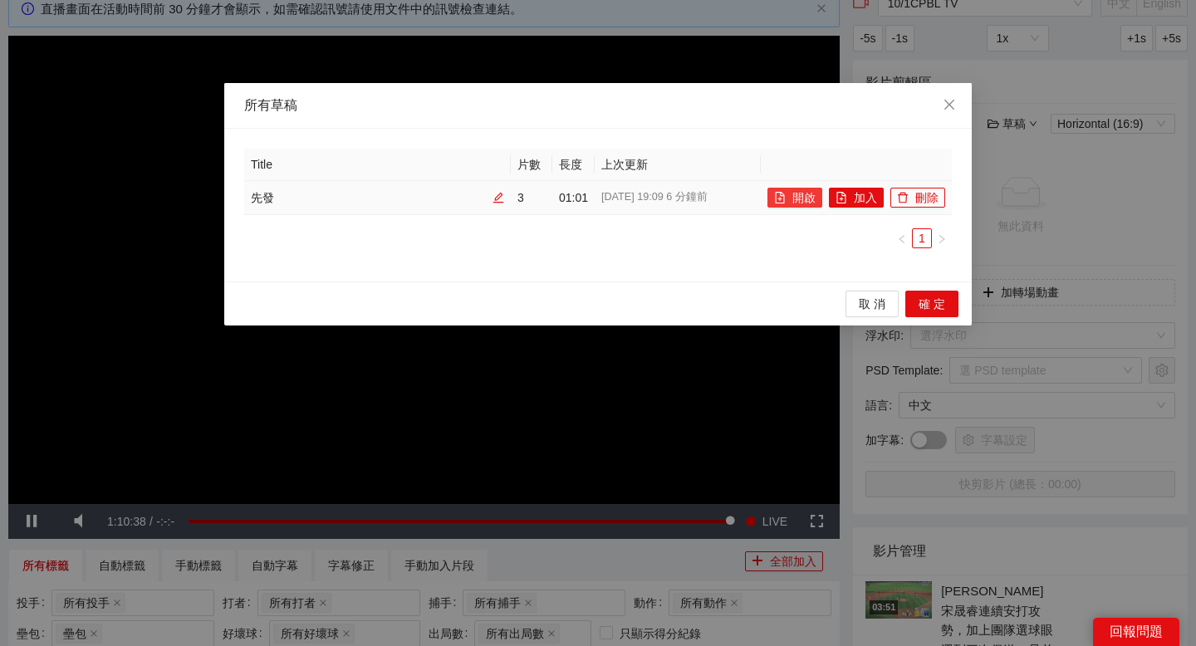
click at [800, 193] on button "開啟" at bounding box center [794, 198] width 55 height 20
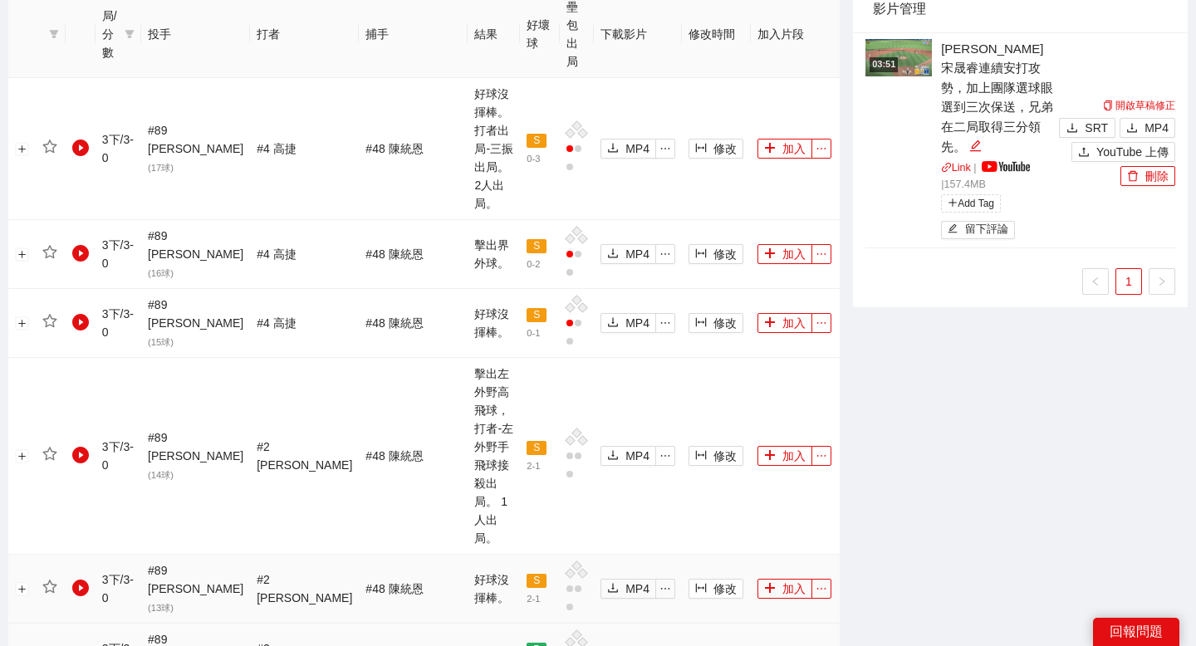
scroll to position [855, 0]
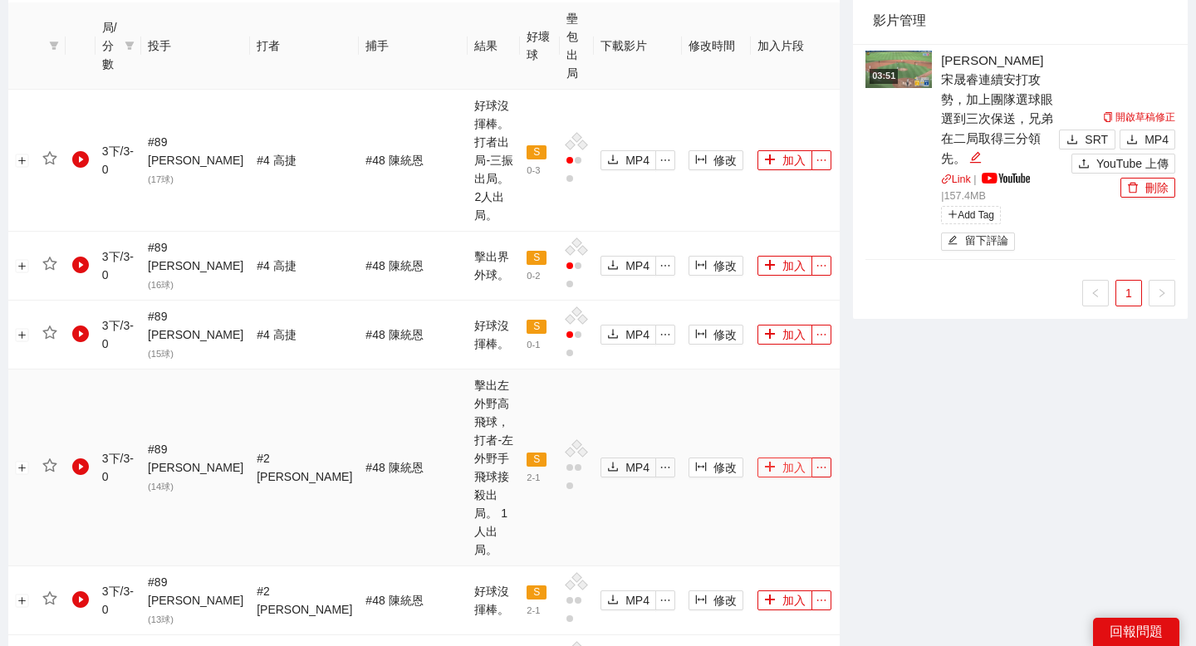
click at [781, 458] on button "加入" at bounding box center [784, 468] width 55 height 20
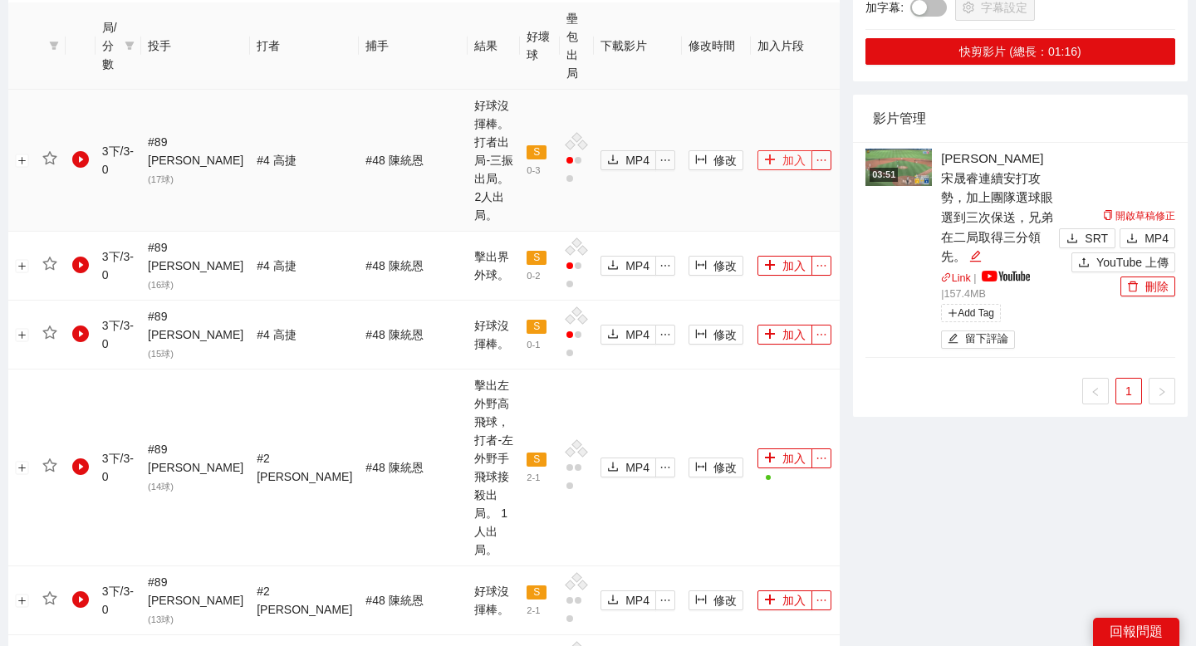
click at [784, 150] on button "加入" at bounding box center [784, 160] width 55 height 20
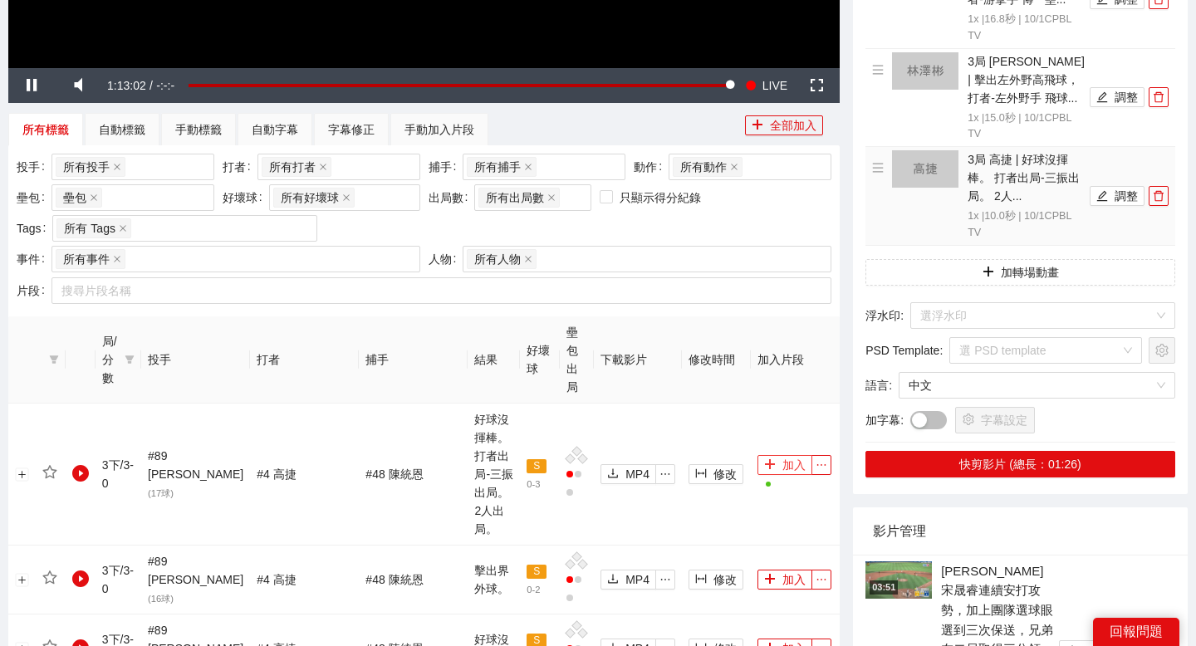
scroll to position [524, 0]
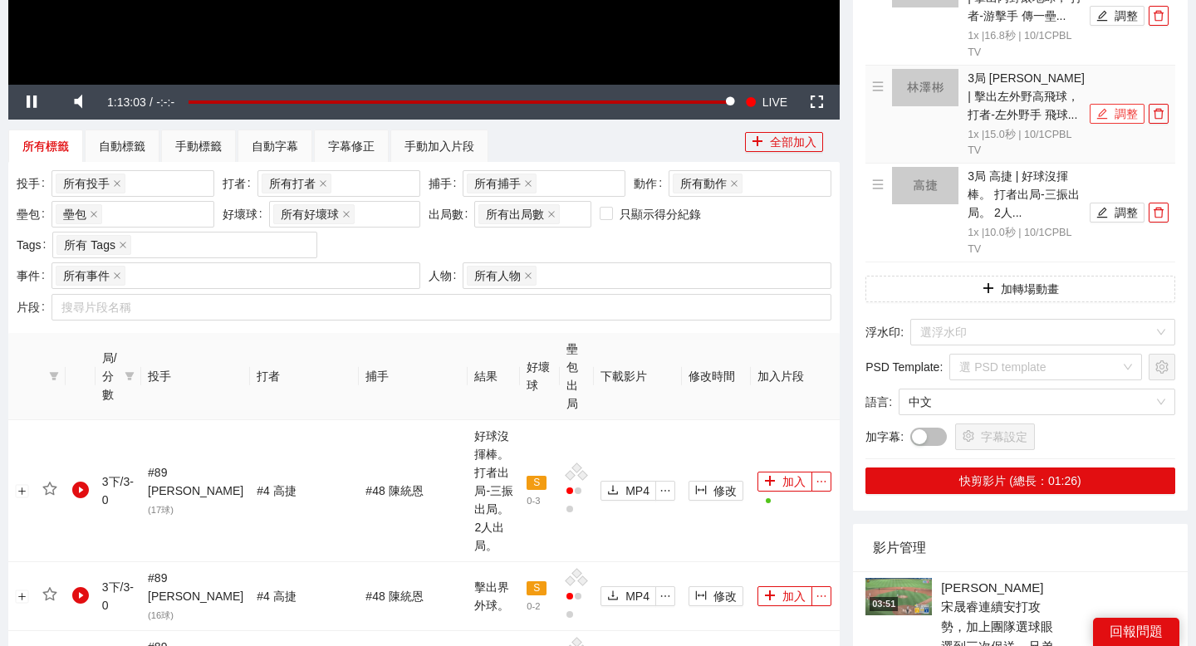
click at [1119, 123] on button "調整" at bounding box center [1117, 114] width 55 height 20
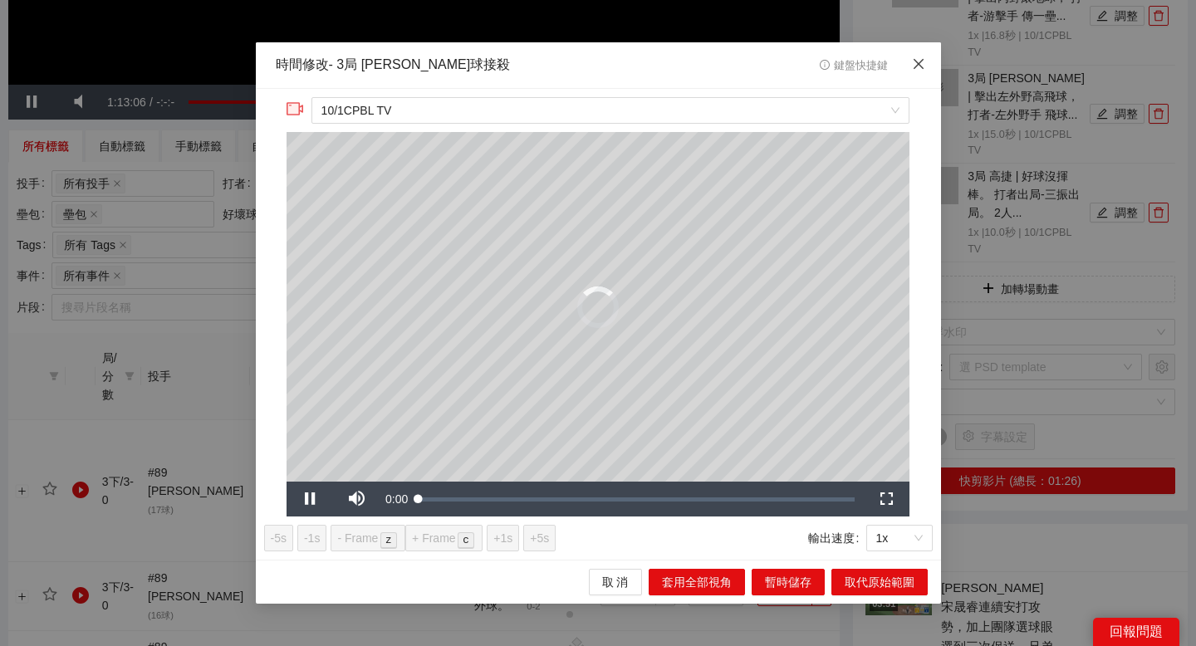
click at [929, 69] on span "Close" at bounding box center [918, 64] width 45 height 45
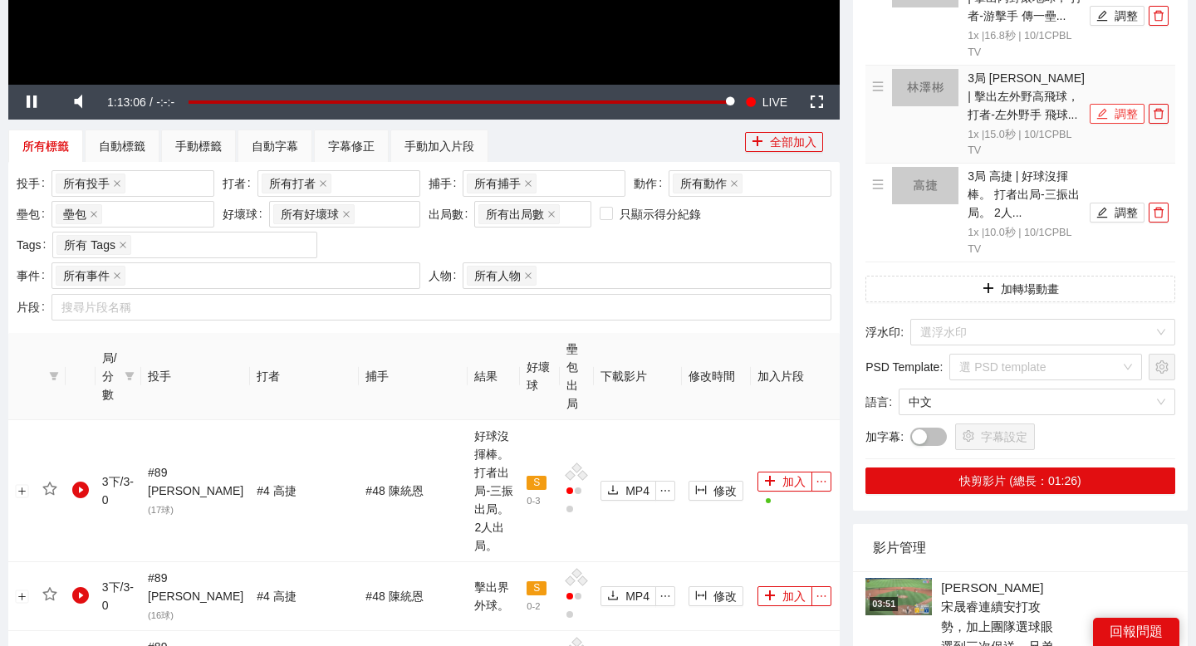
scroll to position [284, 0]
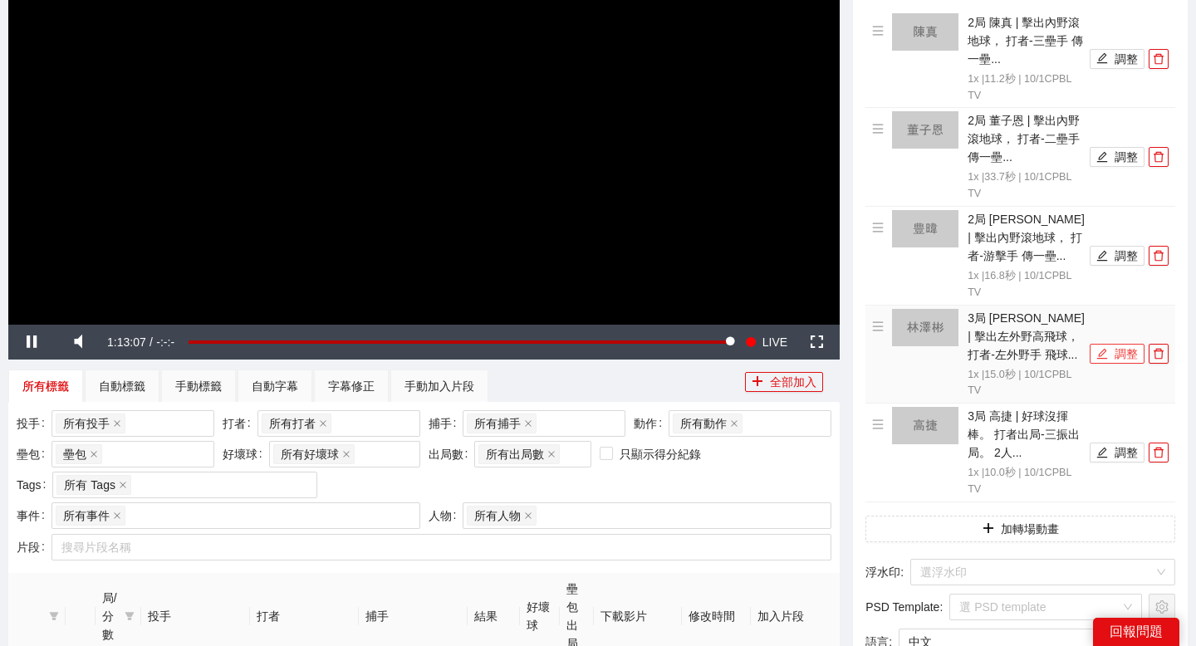
click at [1108, 354] on button "調整" at bounding box center [1117, 354] width 55 height 20
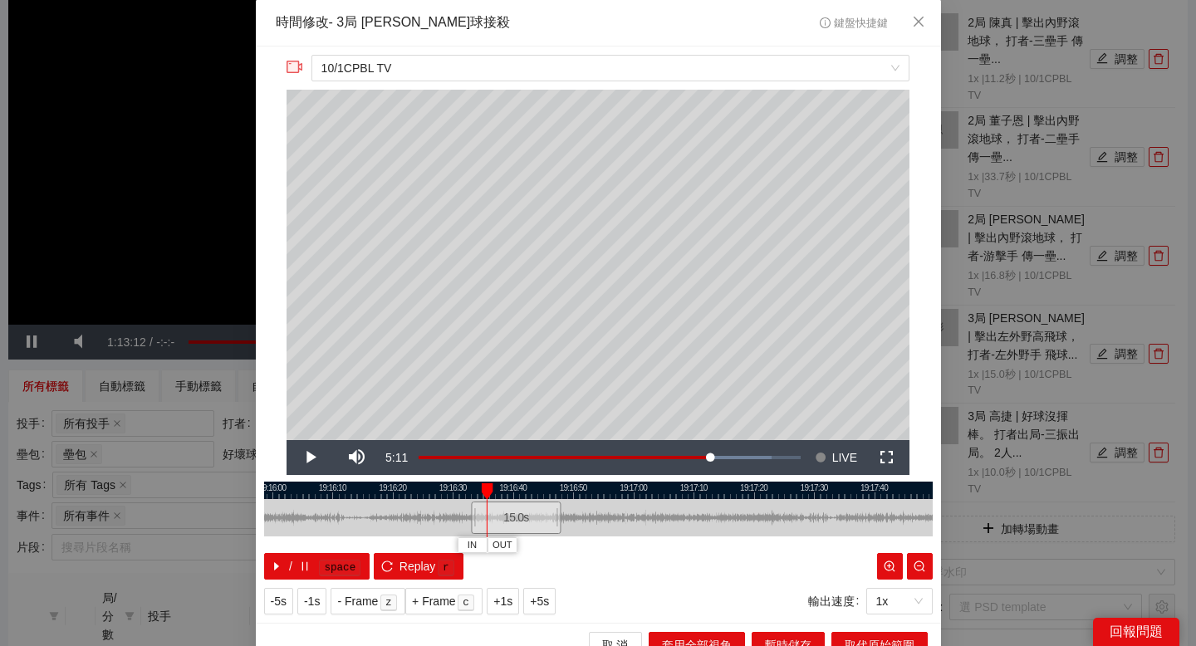
drag, startPoint x: 451, startPoint y: 491, endPoint x: 694, endPoint y: 495, distance: 243.3
click at [693, 495] on div at bounding box center [606, 490] width 668 height 17
click at [523, 495] on div at bounding box center [598, 490] width 668 height 17
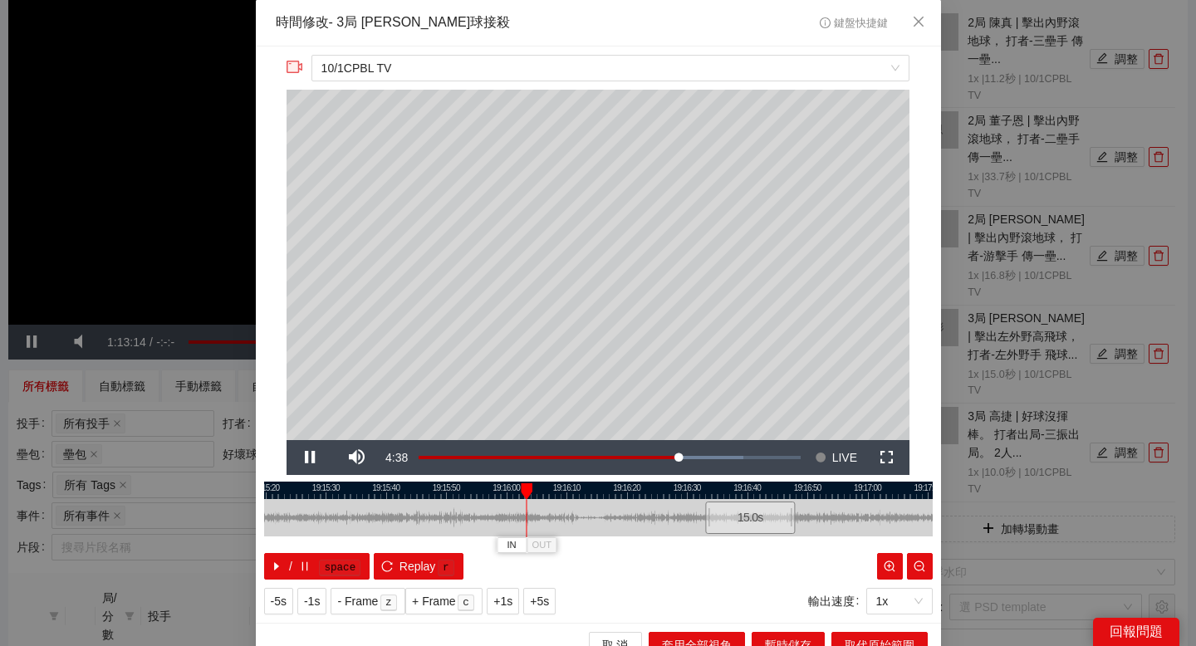
click at [463, 488] on div at bounding box center [598, 490] width 668 height 17
click at [477, 545] on button "IN" at bounding box center [468, 545] width 30 height 16
click at [548, 491] on div at bounding box center [598, 490] width 668 height 17
click at [579, 488] on div at bounding box center [598, 490] width 668 height 17
click at [536, 486] on div at bounding box center [598, 490] width 668 height 17
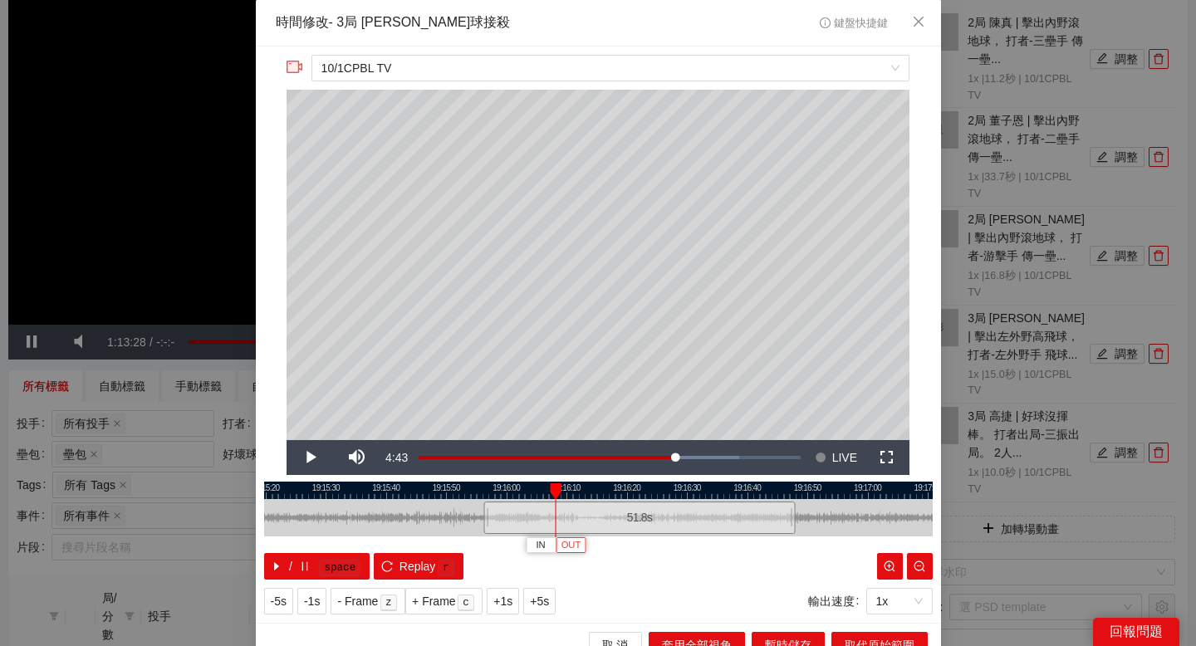
click at [569, 546] on span "OUT" at bounding box center [571, 545] width 20 height 15
click at [539, 485] on div at bounding box center [598, 490] width 668 height 17
click at [569, 544] on span "OUT" at bounding box center [561, 545] width 20 height 15
click at [875, 642] on span "取代原始範圍" at bounding box center [880, 645] width 70 height 18
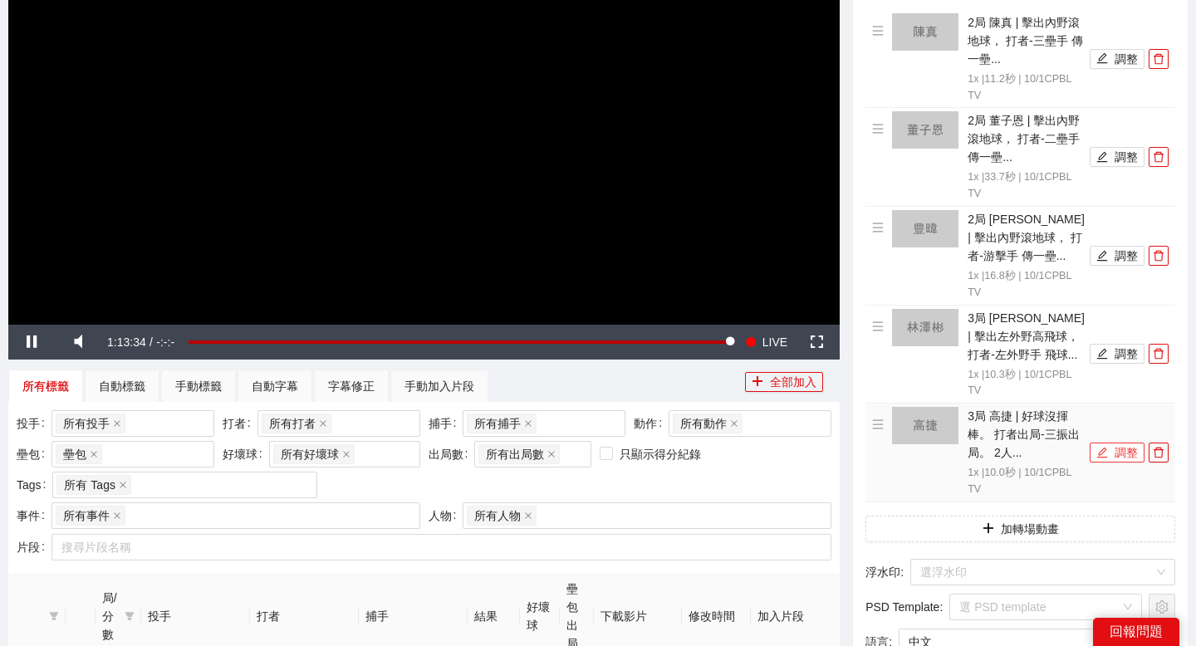
click at [1107, 445] on button "調整" at bounding box center [1117, 453] width 55 height 20
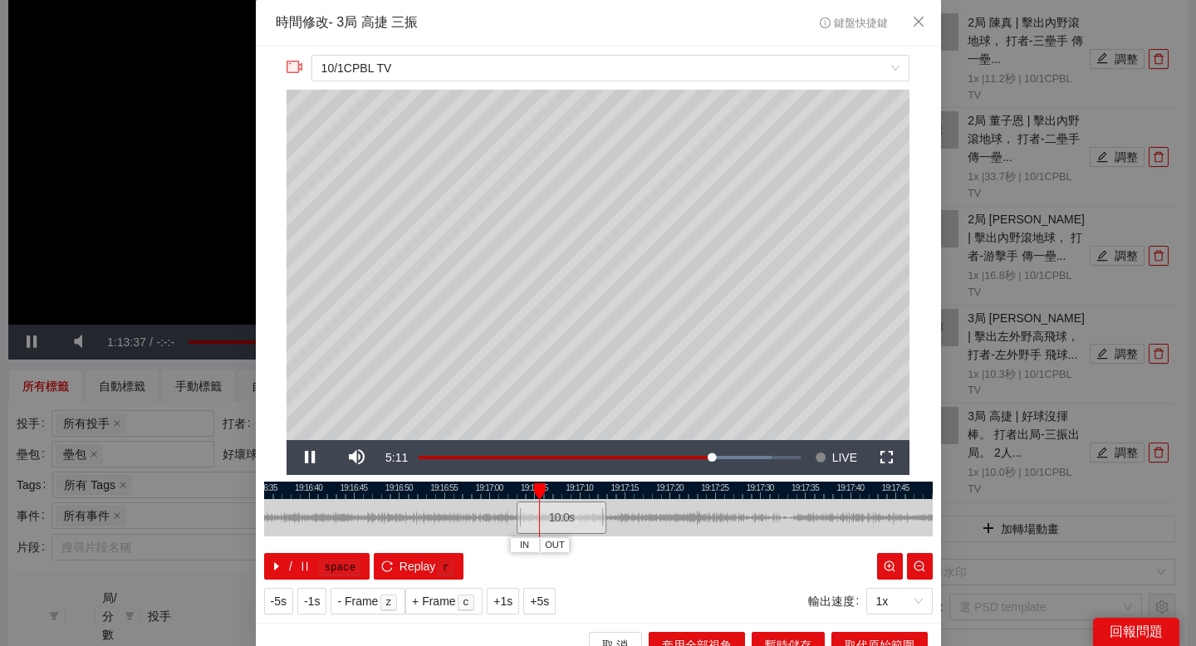
click at [614, 502] on div at bounding box center [598, 517] width 668 height 37
click at [666, 478] on div "**********" at bounding box center [598, 335] width 685 height 576
click at [683, 484] on div at bounding box center [598, 490] width 668 height 17
click at [707, 546] on span "OUT" at bounding box center [705, 545] width 20 height 15
click at [659, 486] on div at bounding box center [598, 490] width 668 height 17
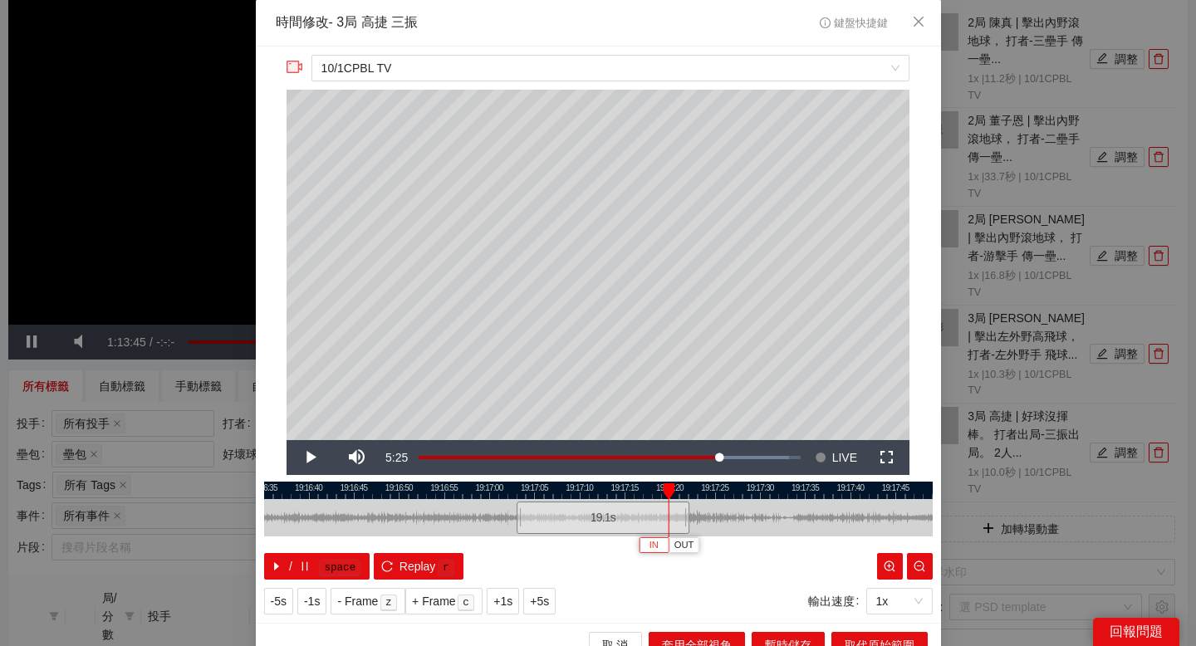
click at [653, 547] on span "IN" at bounding box center [653, 545] width 9 height 15
click at [764, 487] on div at bounding box center [598, 490] width 668 height 17
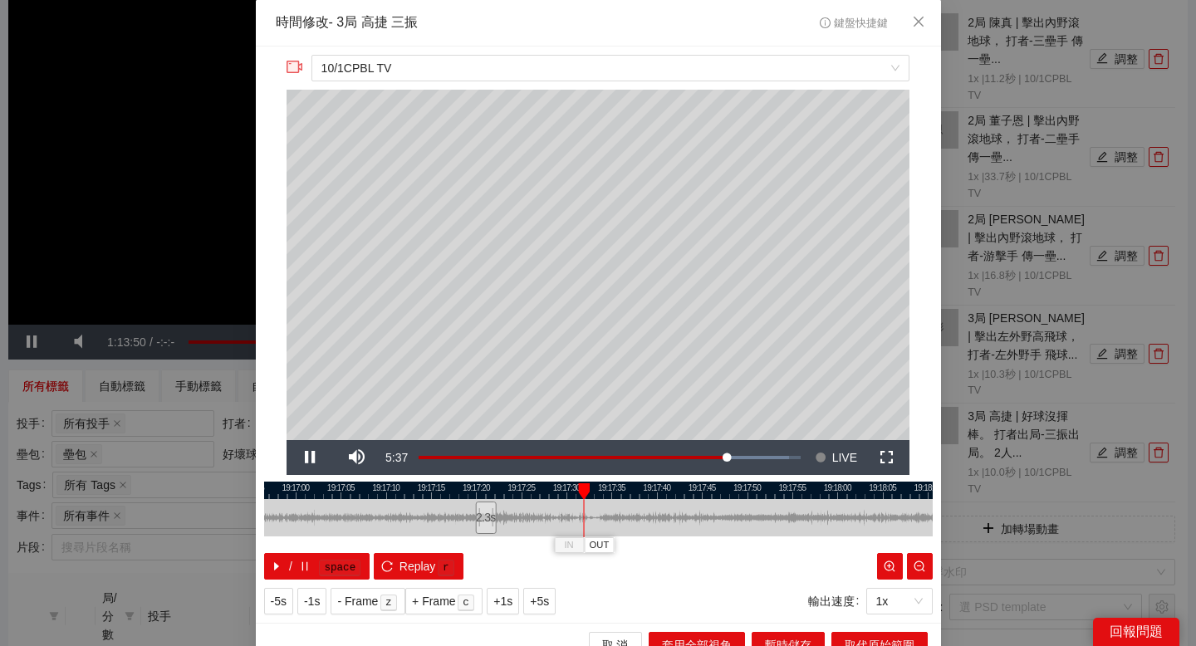
drag, startPoint x: 754, startPoint y: 490, endPoint x: 561, endPoint y: 490, distance: 193.5
click at [561, 490] on div at bounding box center [405, 490] width 668 height 17
click at [686, 487] on div at bounding box center [598, 490] width 668 height 17
click at [686, 487] on div at bounding box center [690, 491] width 12 height 17
click at [732, 540] on span "OUT" at bounding box center [742, 545] width 20 height 15
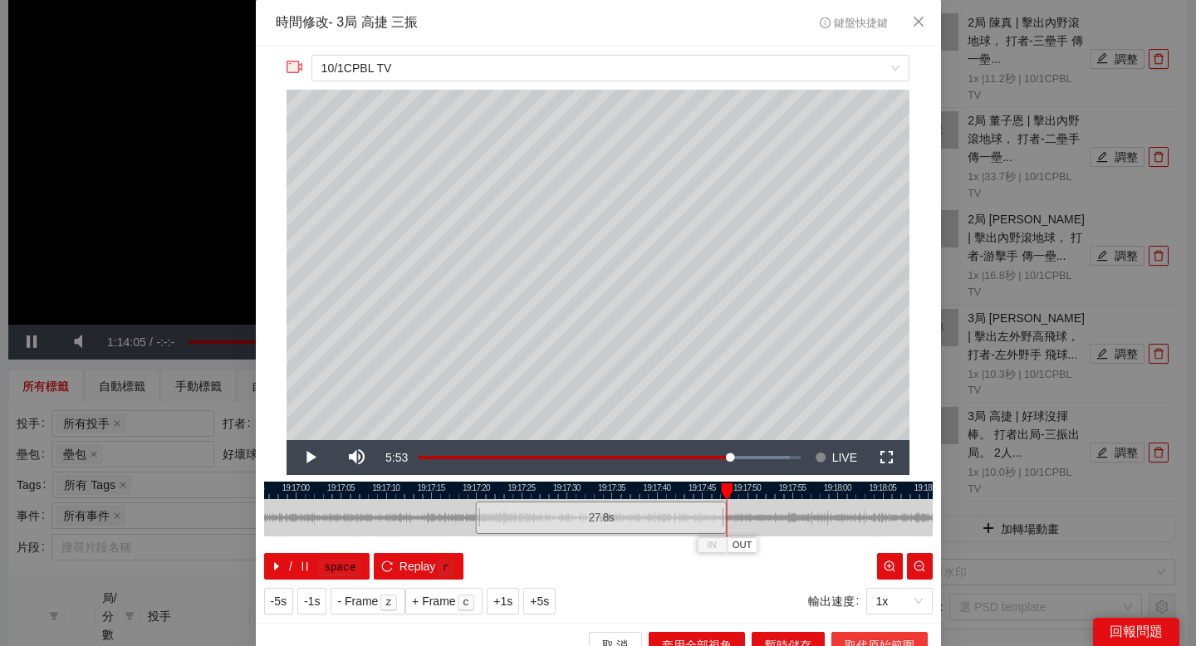
click at [845, 644] on span "取代原始範圍" at bounding box center [880, 645] width 70 height 18
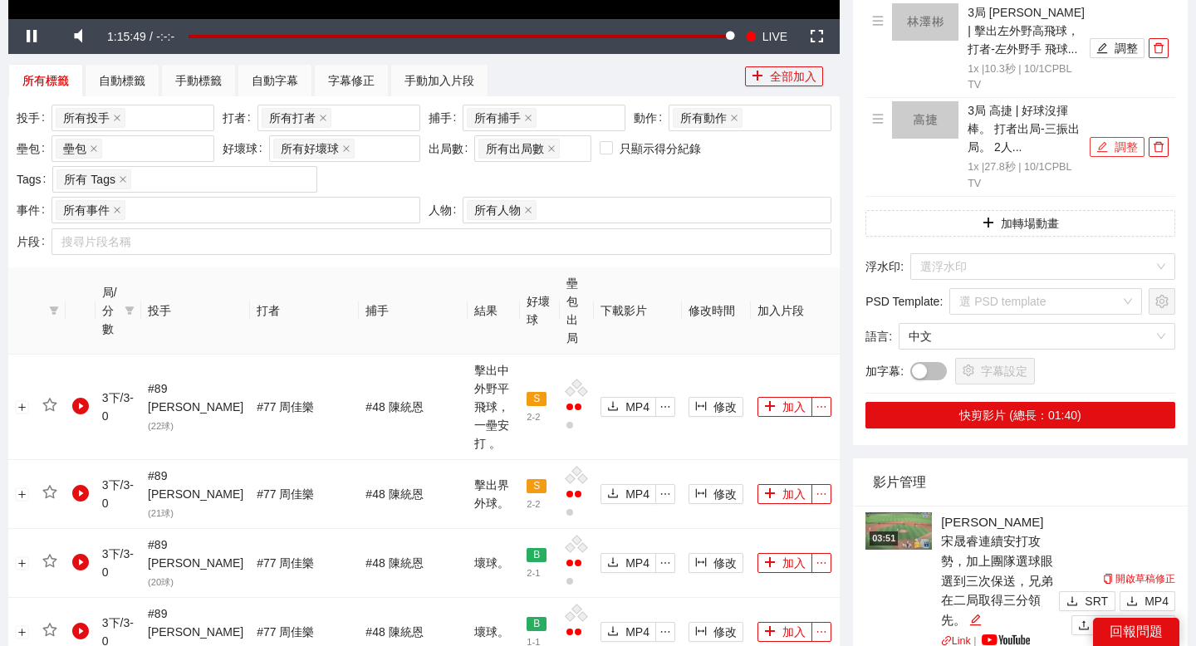
scroll to position [591, 0]
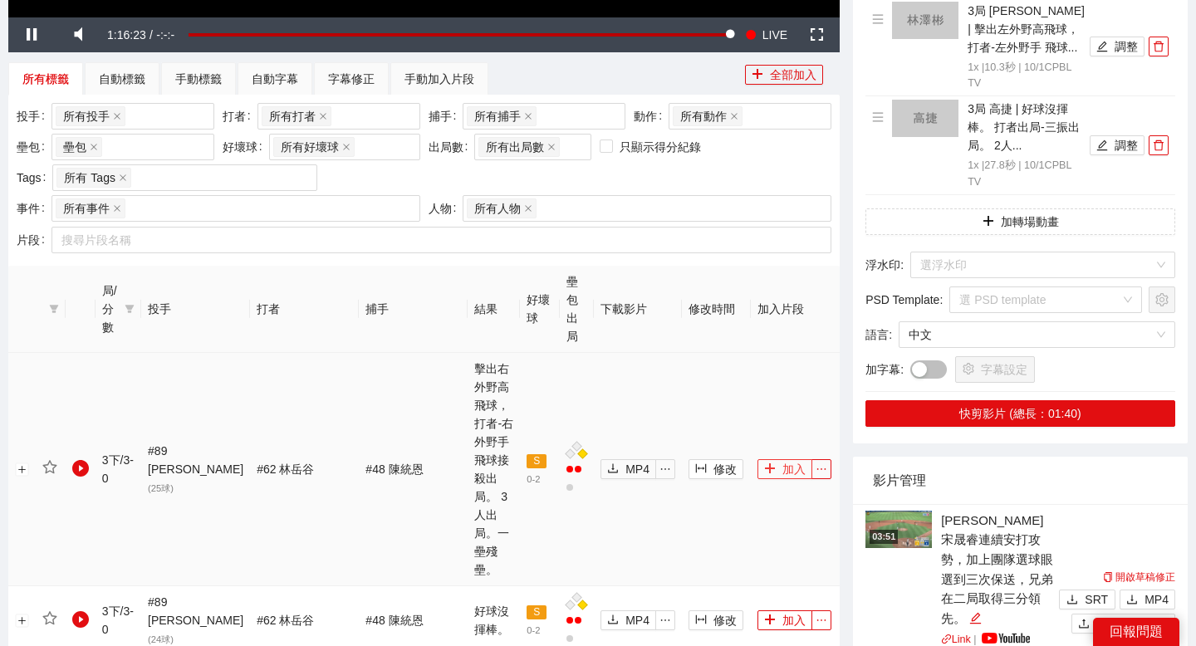
click at [776, 459] on button "加入" at bounding box center [784, 469] width 55 height 20
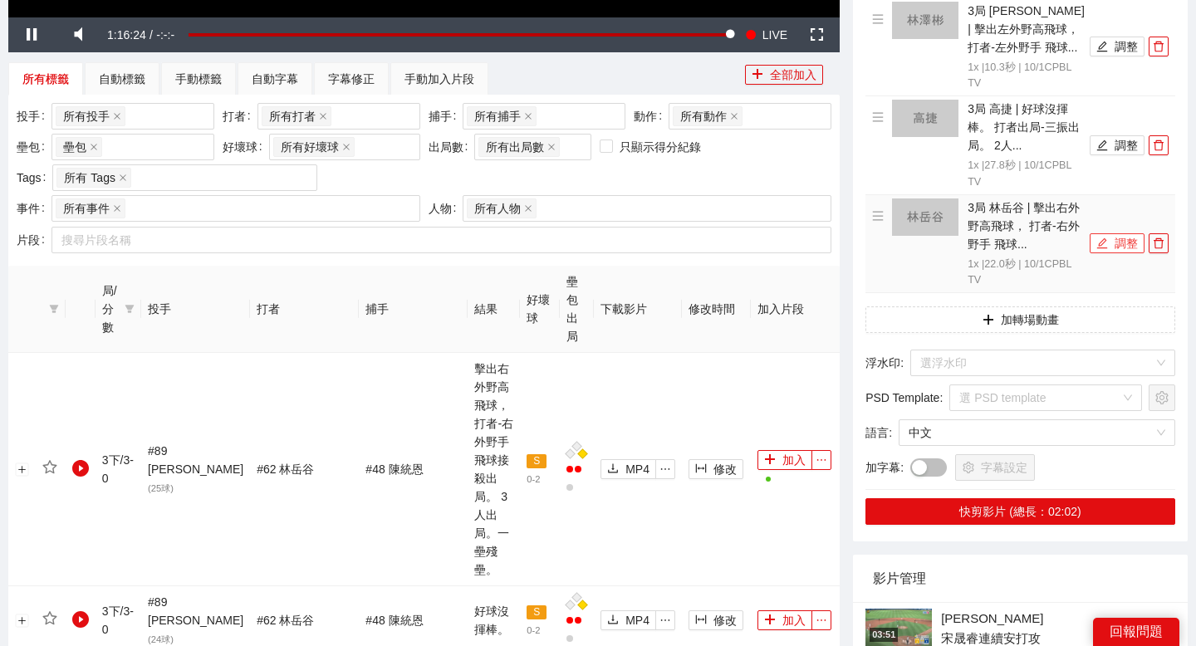
click at [1108, 242] on button "調整" at bounding box center [1117, 243] width 55 height 20
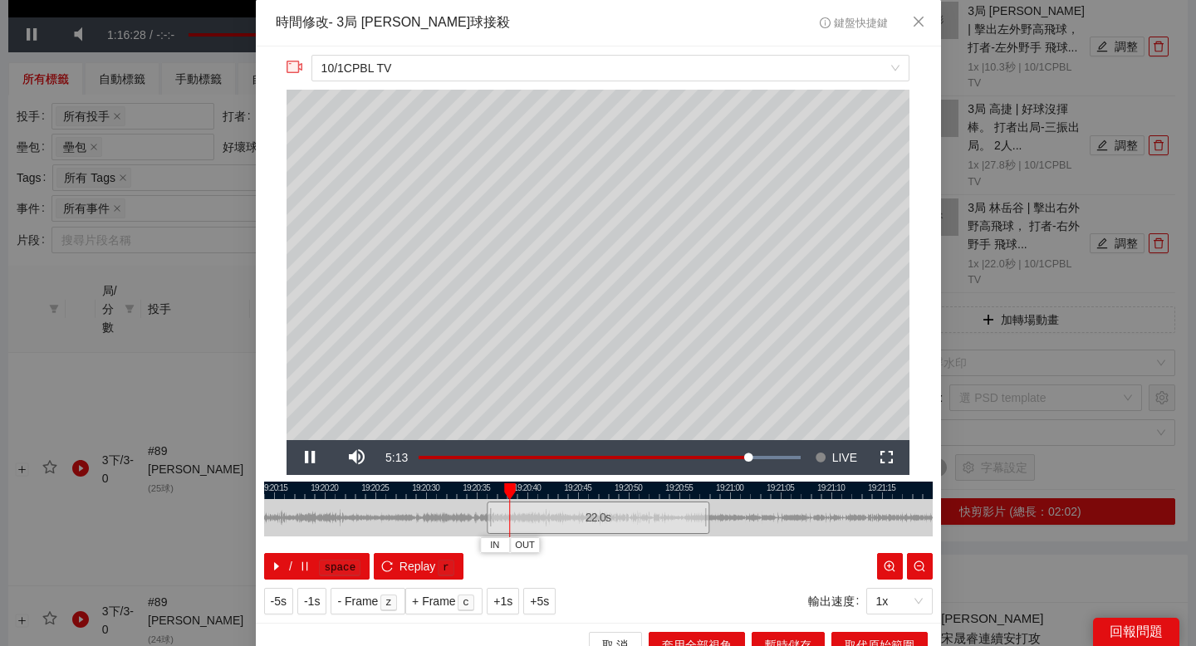
click at [528, 493] on div at bounding box center [598, 490] width 668 height 17
click at [506, 485] on div at bounding box center [598, 490] width 668 height 17
click at [498, 542] on span "IN" at bounding box center [496, 545] width 9 height 15
click at [670, 488] on div at bounding box center [598, 490] width 668 height 17
click at [645, 493] on div at bounding box center [598, 490] width 668 height 17
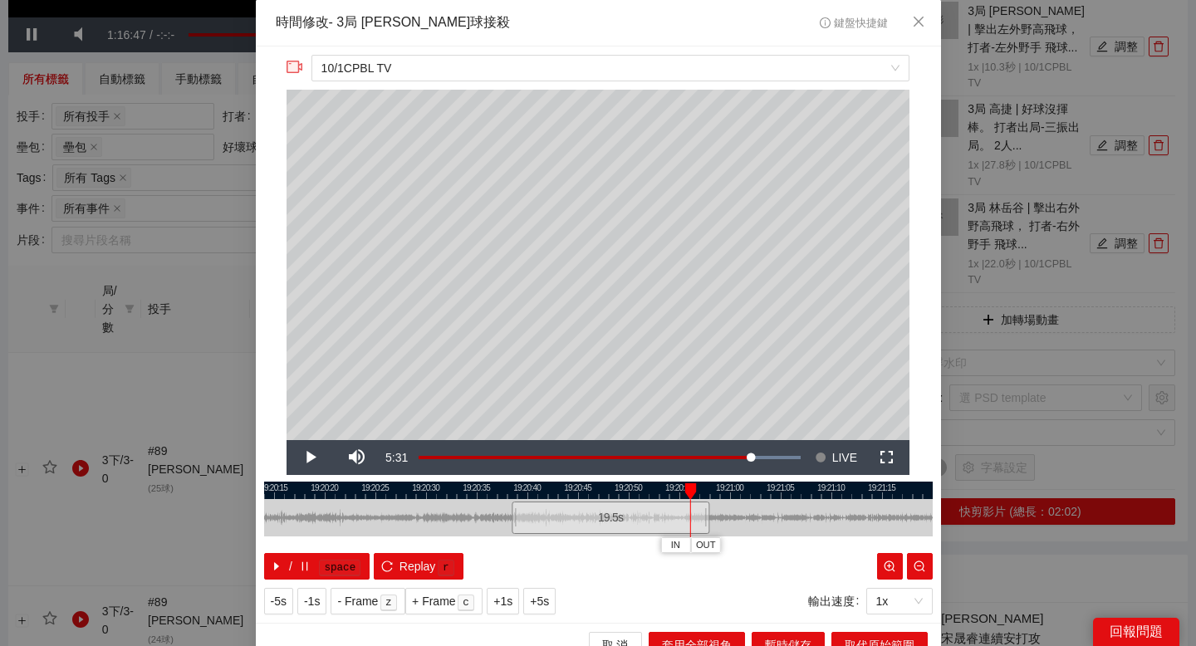
click at [679, 489] on div at bounding box center [598, 490] width 668 height 17
click at [691, 549] on span "OUT" at bounding box center [698, 545] width 20 height 15
click at [845, 636] on span "取代原始範圍" at bounding box center [880, 645] width 70 height 18
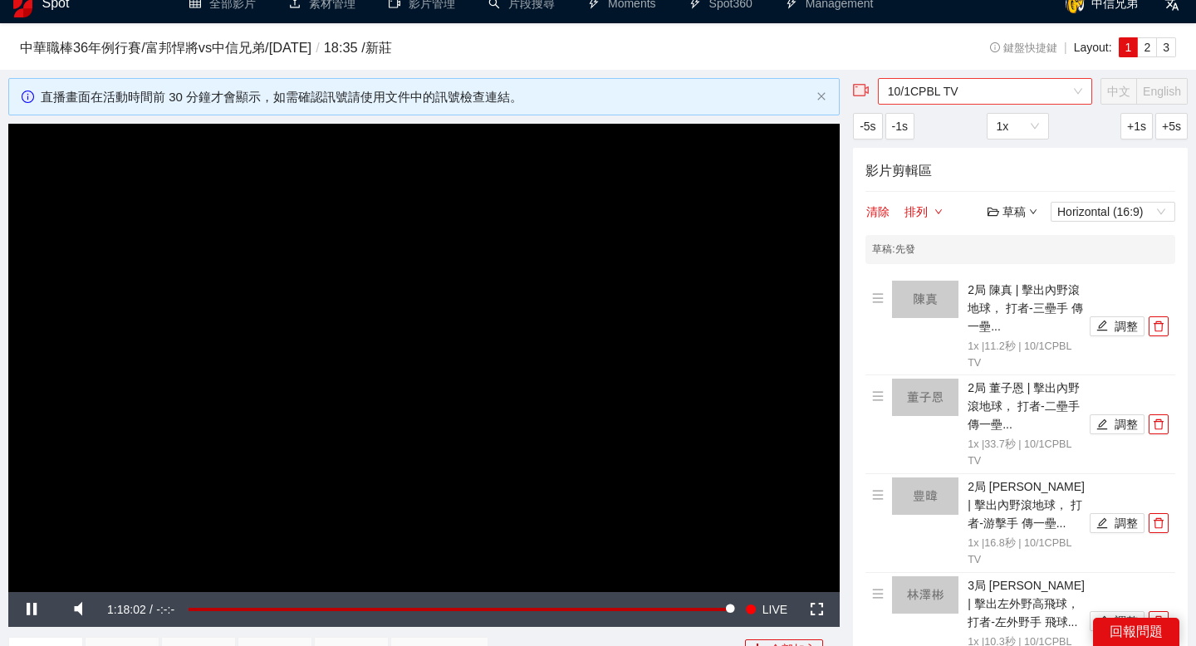
scroll to position [0, 0]
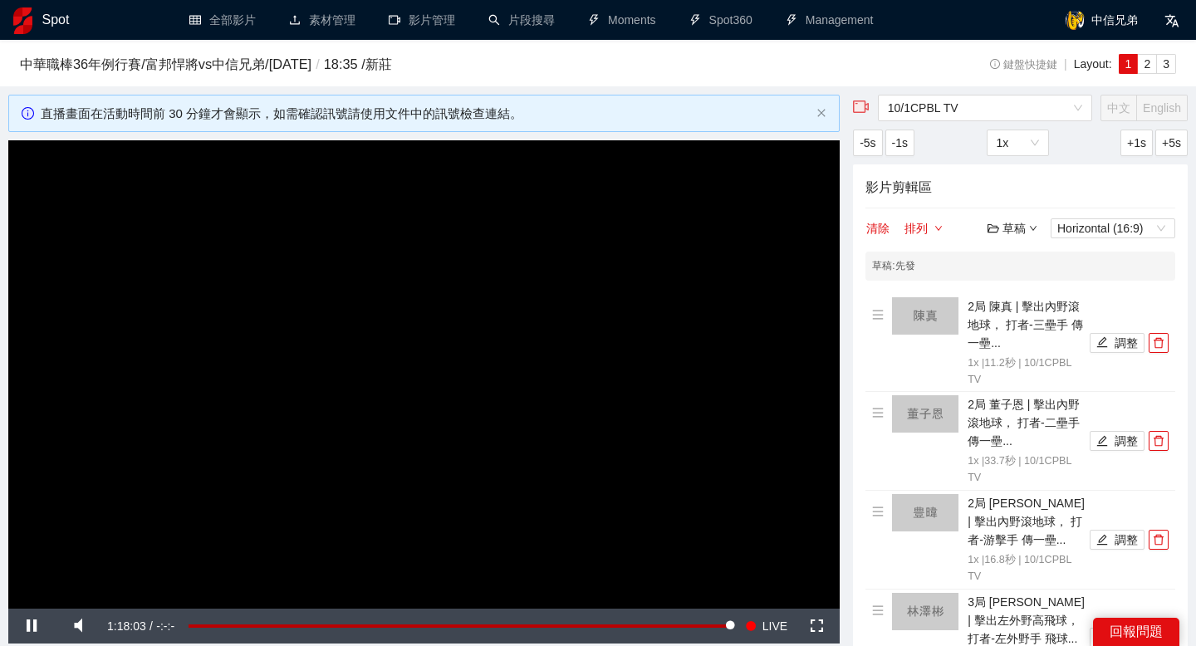
click at [1017, 228] on div "草稿" at bounding box center [1012, 228] width 50 height 18
click at [1018, 288] on link "儲存" at bounding box center [1016, 291] width 38 height 13
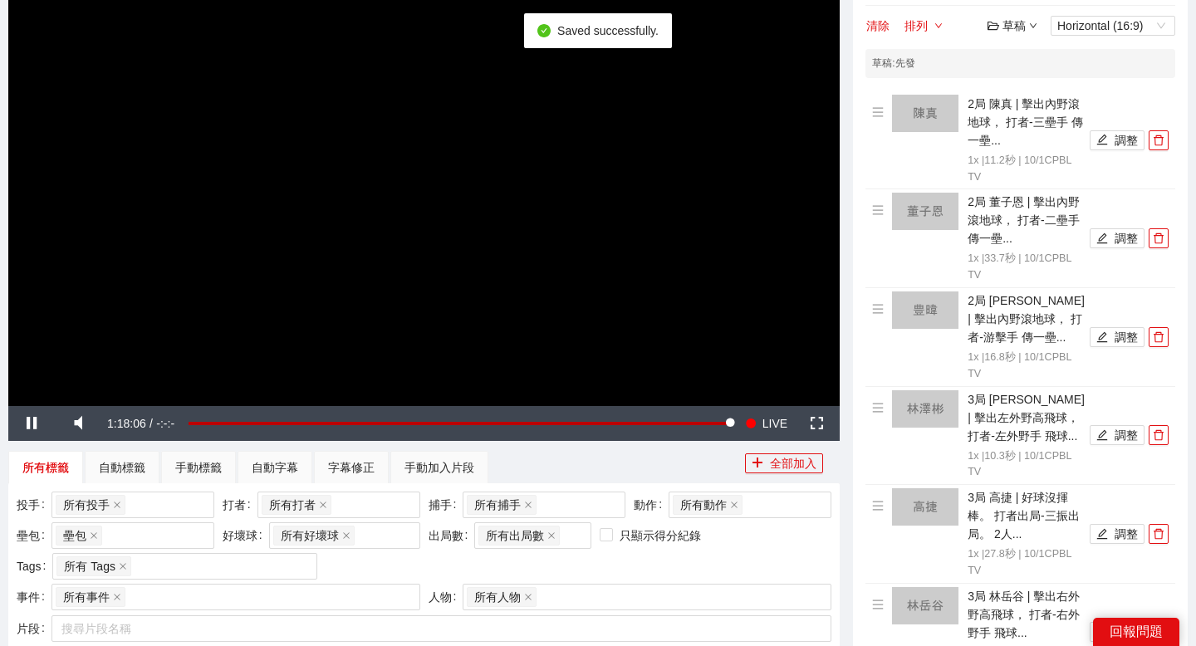
scroll to position [144, 0]
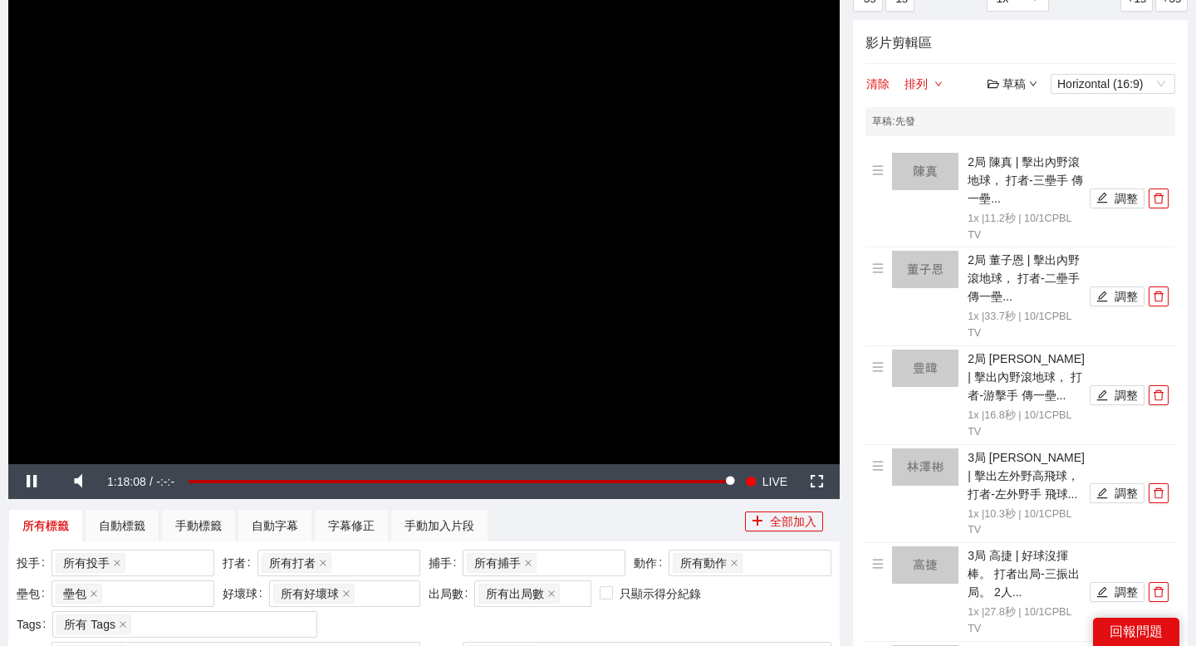
click at [1019, 82] on div "草稿" at bounding box center [1012, 84] width 50 height 18
click at [1012, 214] on link "退出" at bounding box center [1016, 207] width 38 height 13
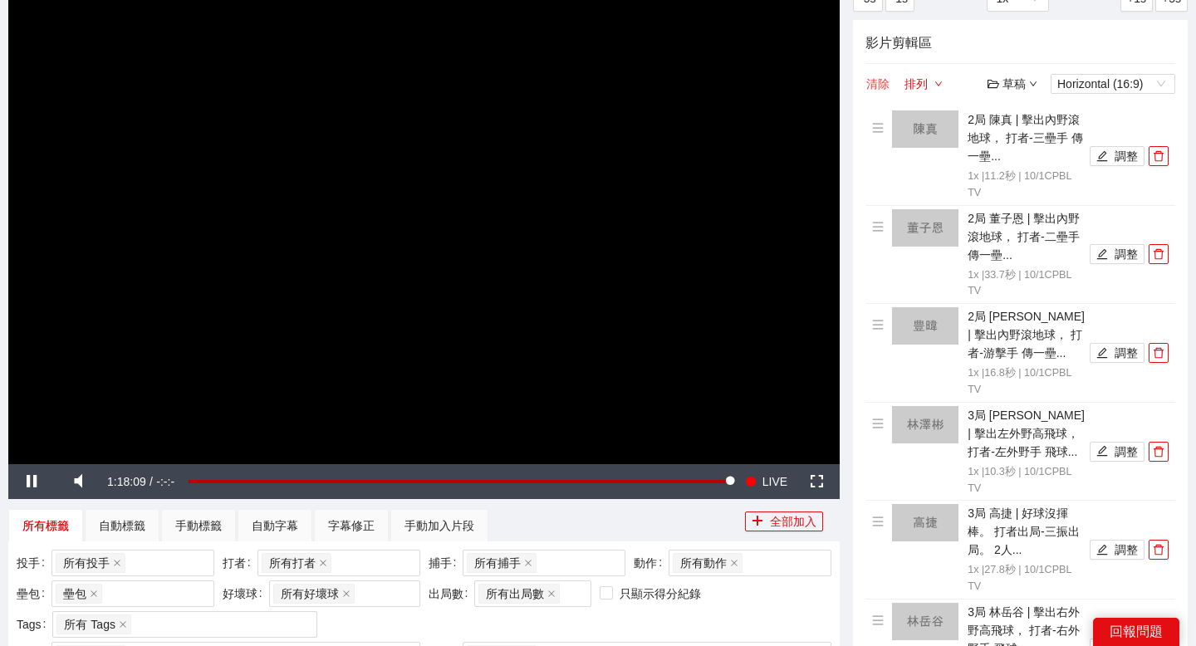
click at [884, 85] on button "清除" at bounding box center [877, 84] width 25 height 20
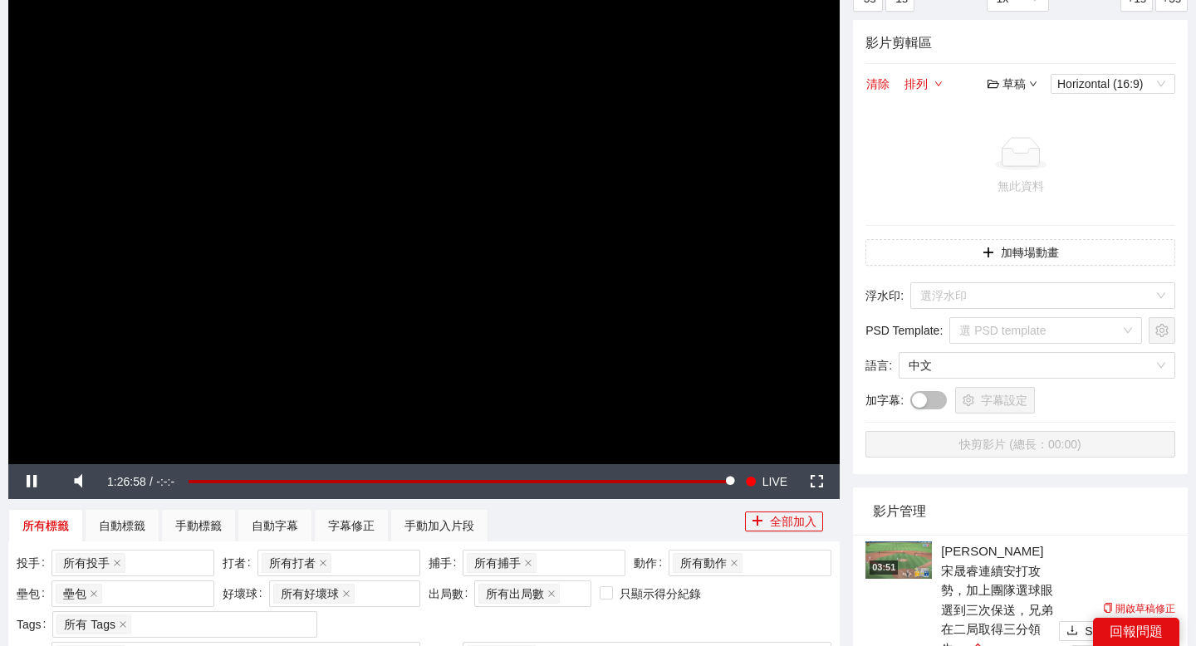
click at [1016, 90] on div "草稿" at bounding box center [1012, 84] width 50 height 18
click at [1021, 109] on link "開啟" at bounding box center [1016, 112] width 38 height 13
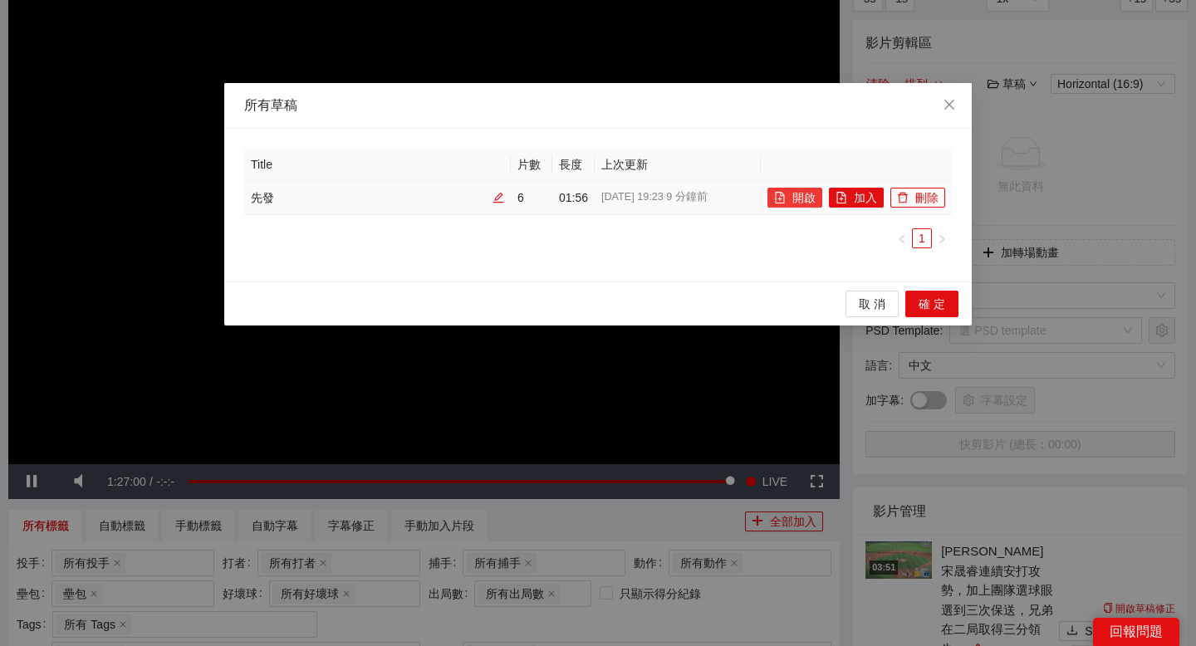
click at [804, 191] on button "開啟" at bounding box center [794, 198] width 55 height 20
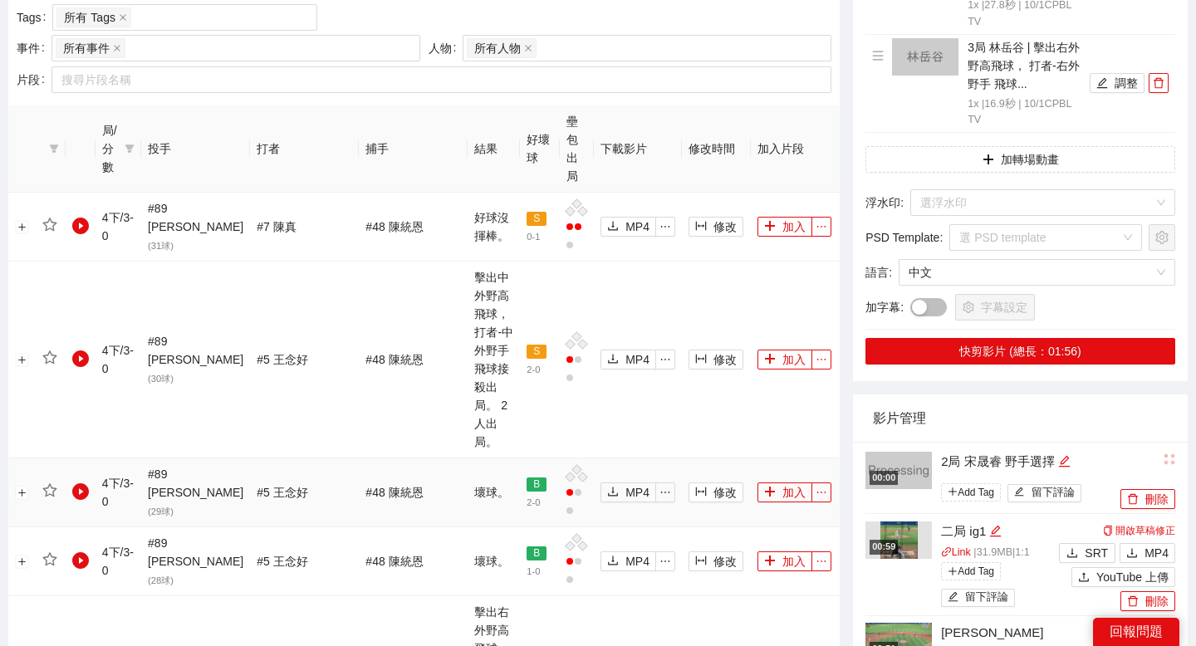
scroll to position [752, 0]
drag, startPoint x: 585, startPoint y: 138, endPoint x: 625, endPoint y: 137, distance: 40.7
click at [625, 137] on th "下載影片" at bounding box center [638, 148] width 88 height 87
click at [468, 129] on th "結果" at bounding box center [494, 148] width 52 height 87
drag, startPoint x: 346, startPoint y: 138, endPoint x: 370, endPoint y: 138, distance: 23.3
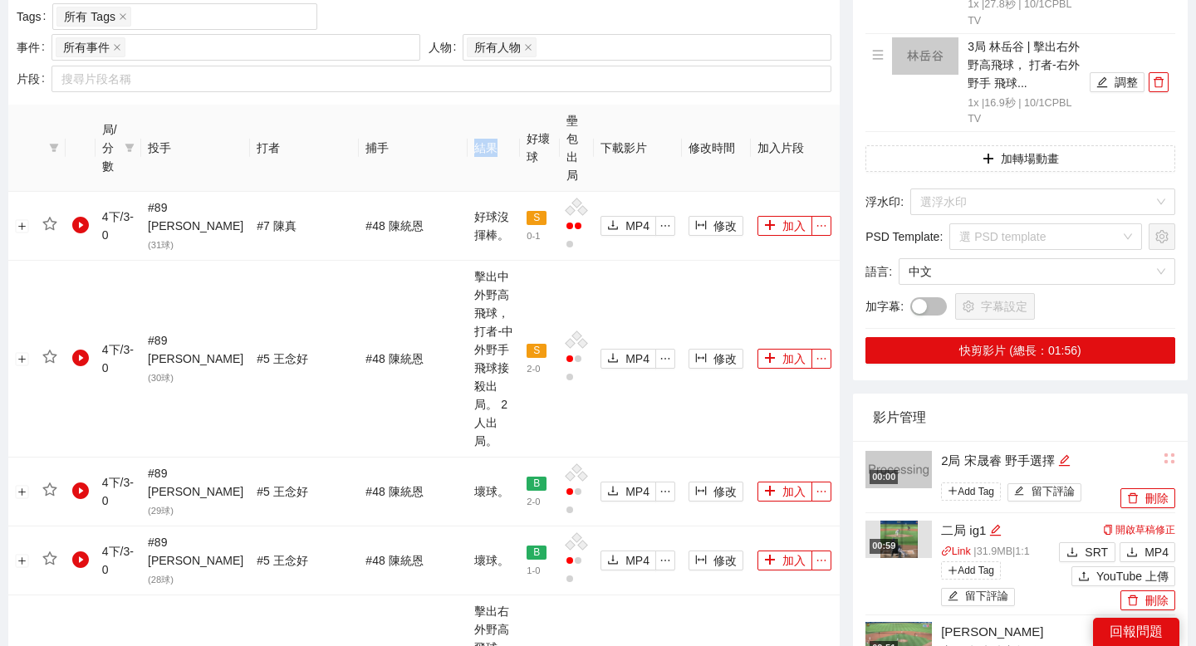
click at [468, 138] on th "結果" at bounding box center [494, 148] width 52 height 87
drag, startPoint x: 363, startPoint y: 138, endPoint x: 344, endPoint y: 139, distance: 19.1
click at [468, 139] on th "結果" at bounding box center [494, 148] width 52 height 87
click at [468, 138] on th "結果" at bounding box center [494, 148] width 52 height 87
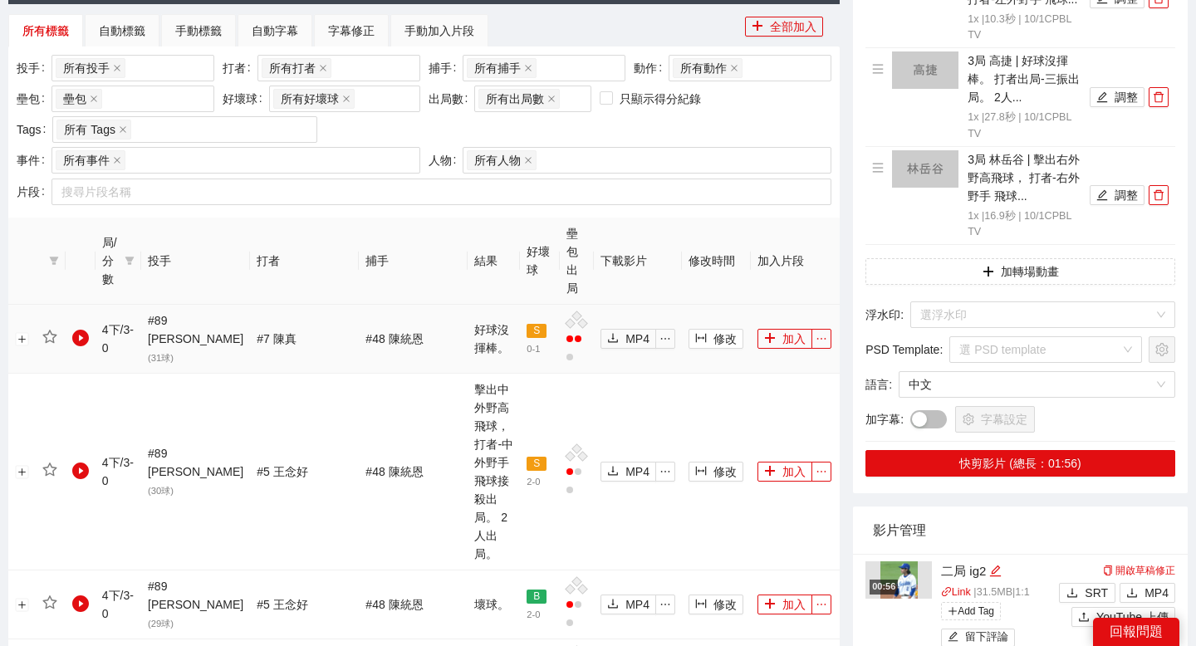
scroll to position [703, 0]
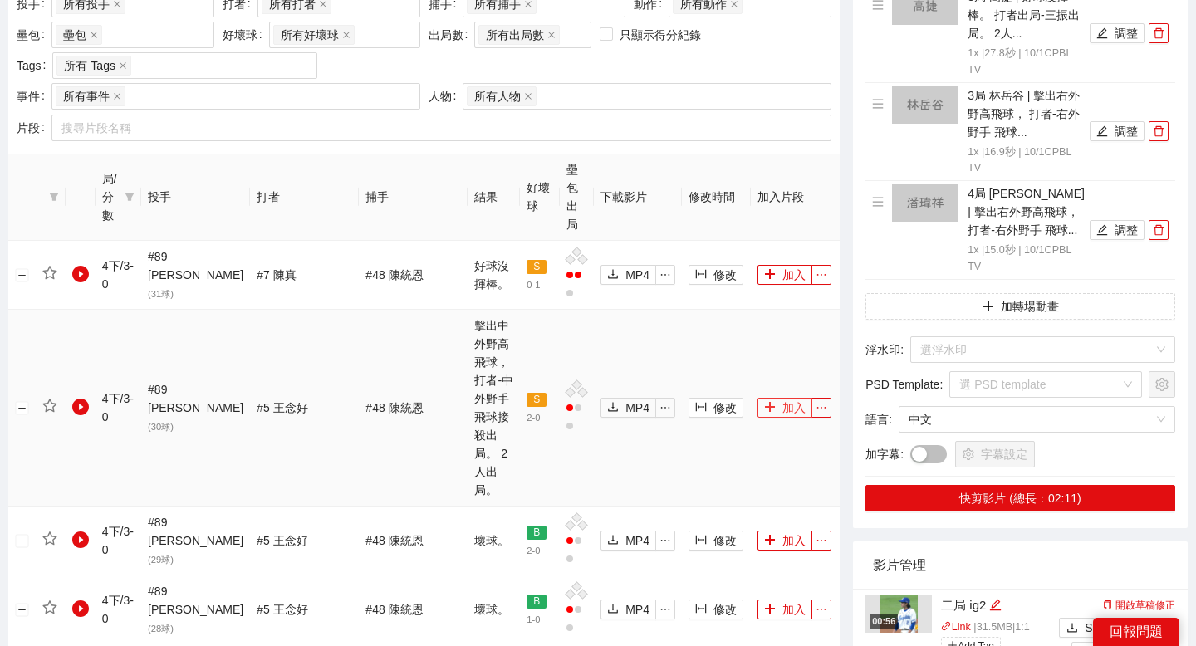
click at [771, 398] on button "加入" at bounding box center [784, 408] width 55 height 20
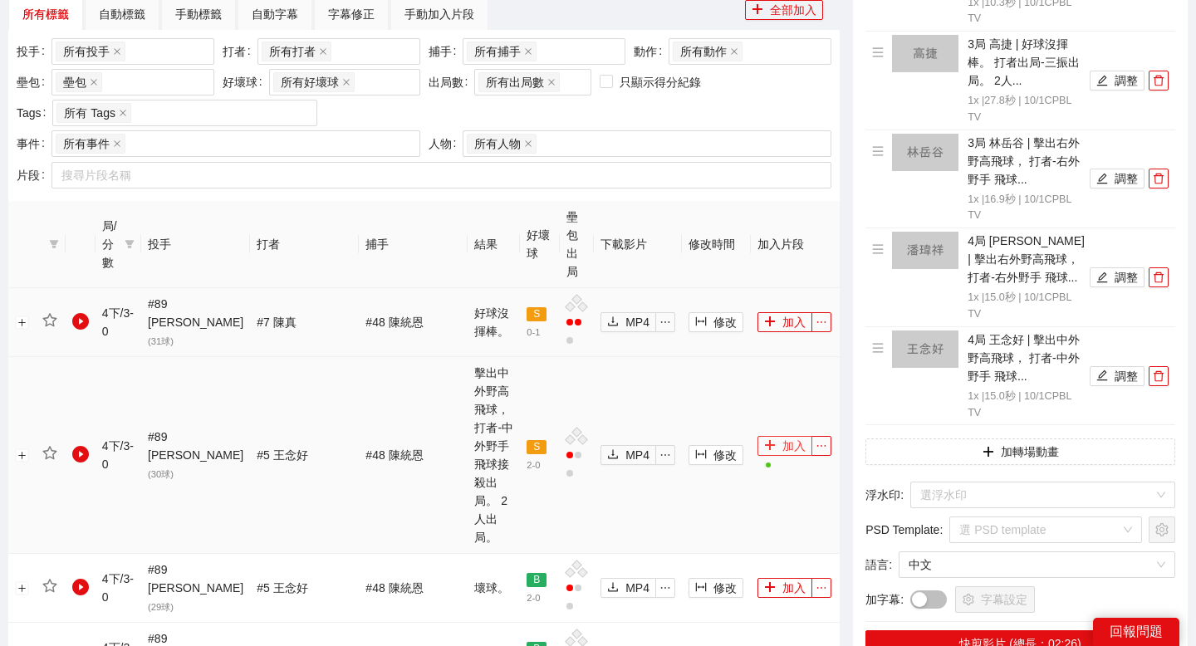
scroll to position [626, 0]
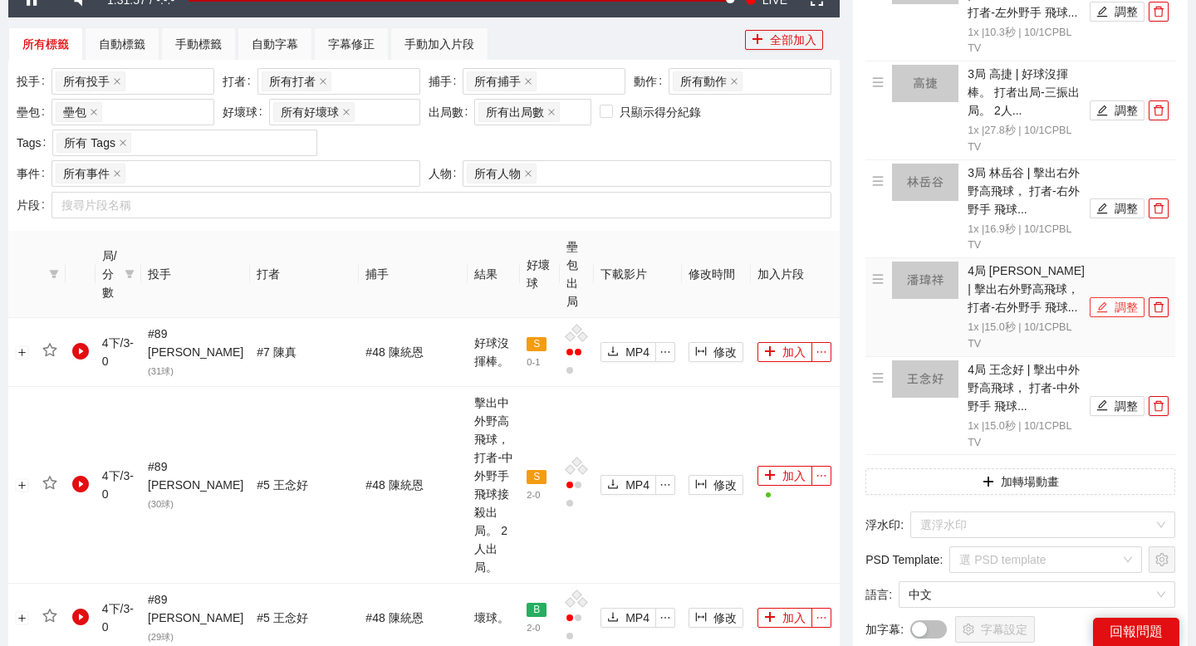
click at [1104, 303] on icon "edit" at bounding box center [1102, 307] width 11 height 11
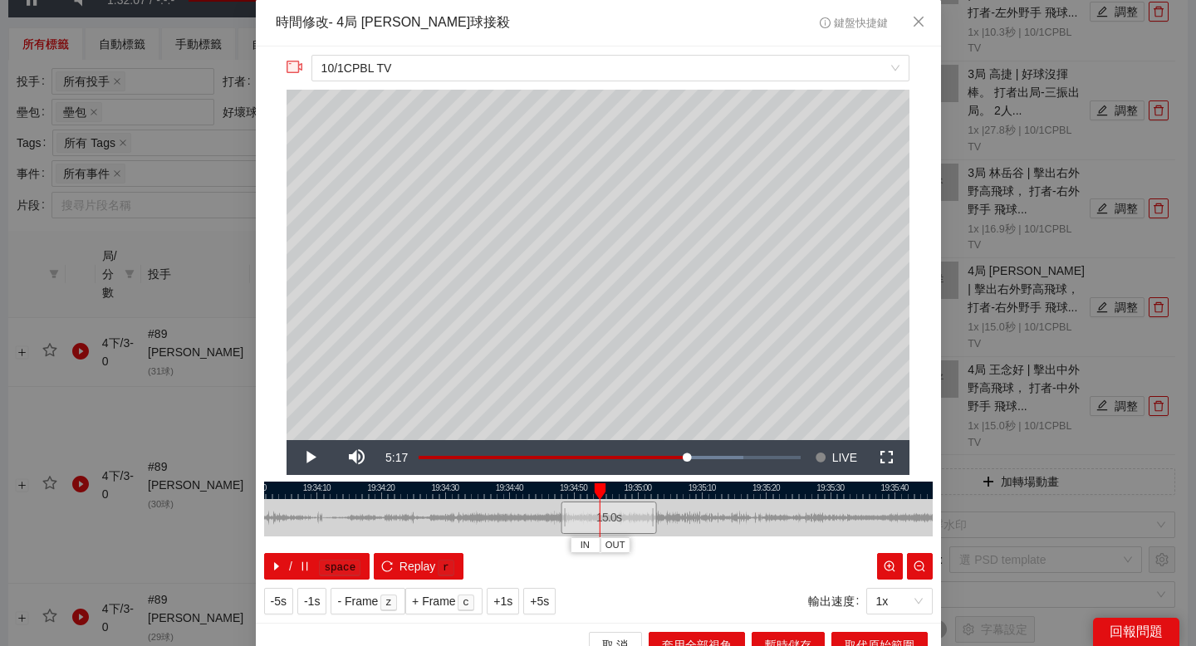
drag, startPoint x: 617, startPoint y: 487, endPoint x: 716, endPoint y: 487, distance: 98.8
click at [716, 487] on div at bounding box center [598, 490] width 668 height 17
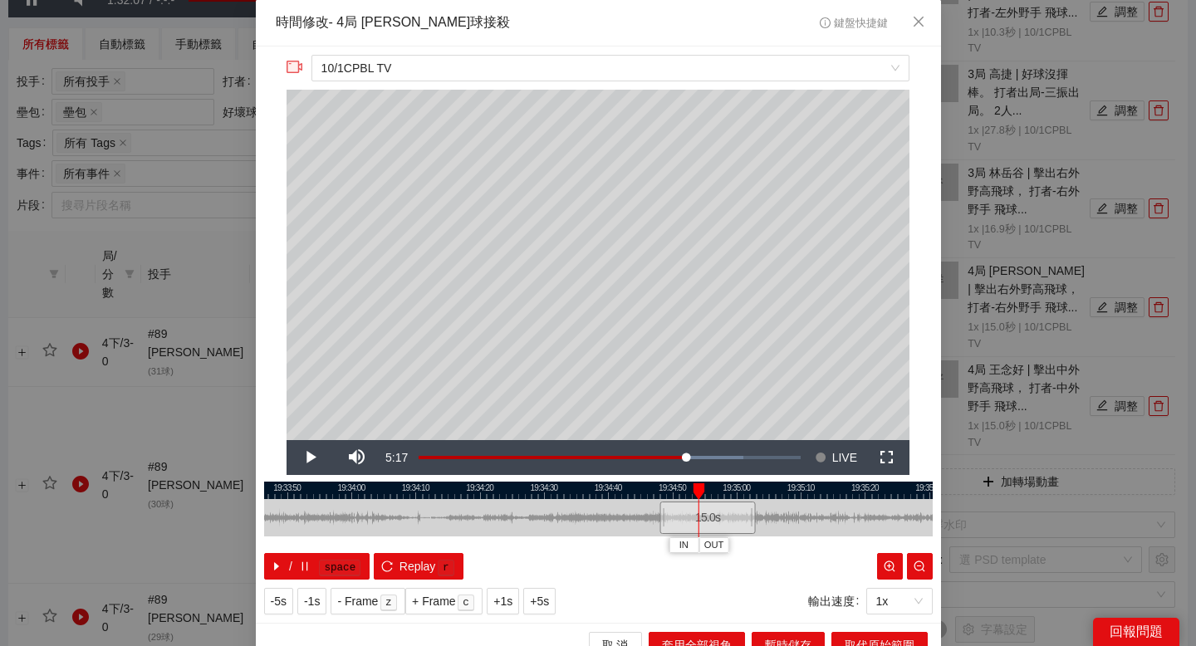
click at [512, 486] on div at bounding box center [598, 490] width 668 height 17
click at [428, 488] on div at bounding box center [598, 490] width 668 height 17
click at [354, 487] on div at bounding box center [598, 490] width 668 height 17
click at [324, 486] on div at bounding box center [598, 490] width 668 height 17
click at [309, 542] on span "IN" at bounding box center [310, 545] width 9 height 15
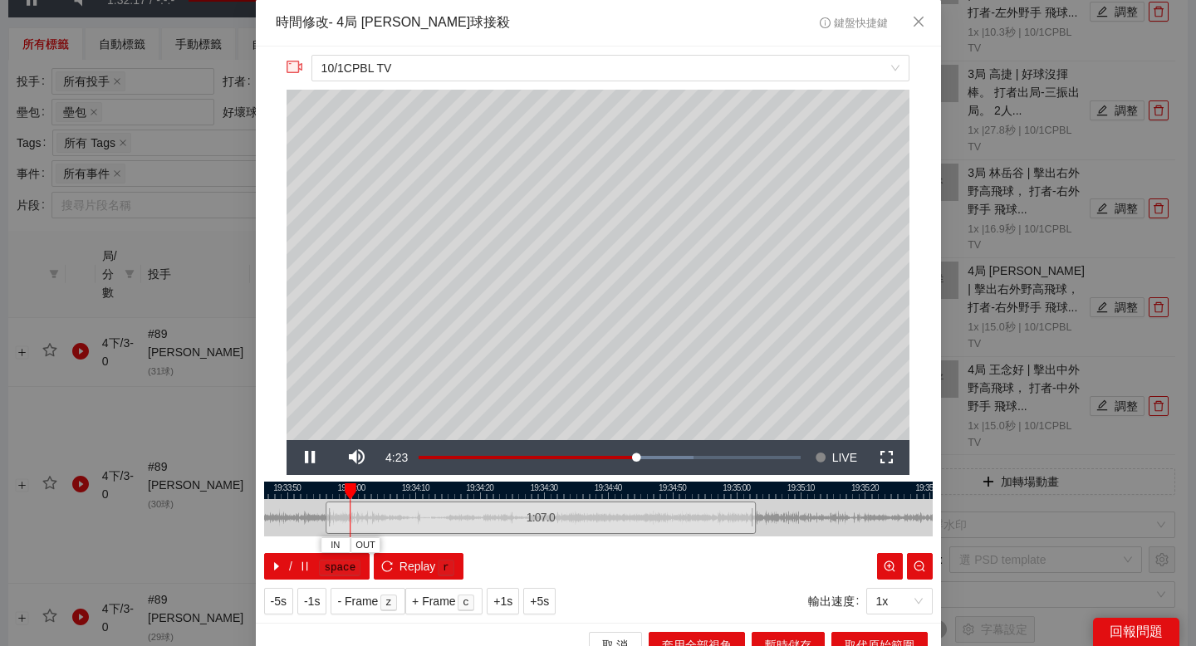
click at [424, 489] on div at bounding box center [598, 490] width 668 height 17
click at [463, 485] on div at bounding box center [598, 490] width 668 height 17
click at [501, 485] on div at bounding box center [598, 490] width 668 height 17
click at [402, 484] on div at bounding box center [598, 490] width 668 height 17
click at [389, 482] on div at bounding box center [598, 490] width 668 height 17
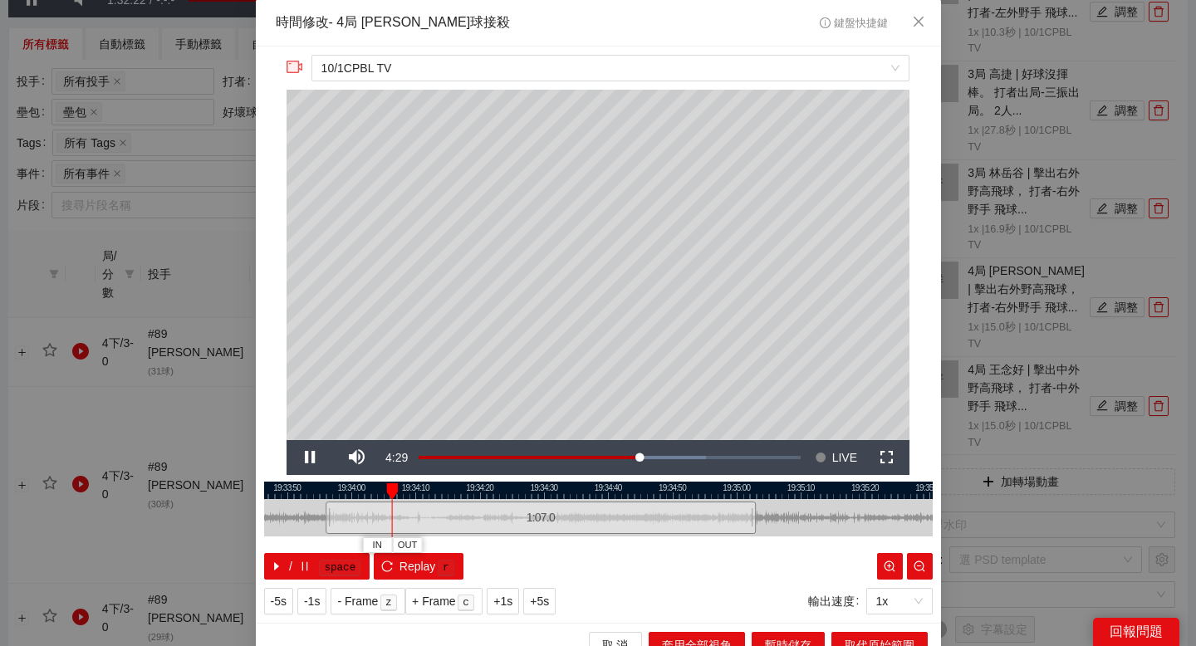
click at [380, 482] on div at bounding box center [598, 490] width 668 height 17
click at [365, 482] on div at bounding box center [598, 490] width 668 height 17
click at [424, 545] on button "OUT" at bounding box center [410, 545] width 30 height 16
click at [845, 636] on span "取代原始範圍" at bounding box center [880, 645] width 70 height 18
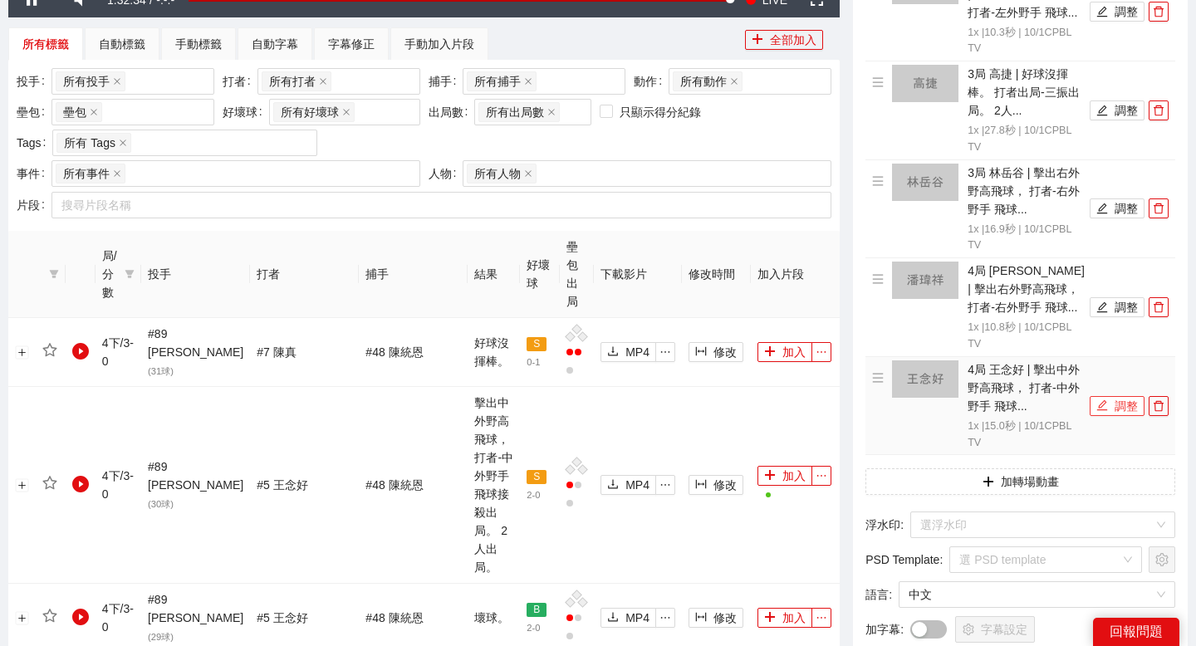
click at [1126, 407] on button "調整" at bounding box center [1117, 406] width 55 height 20
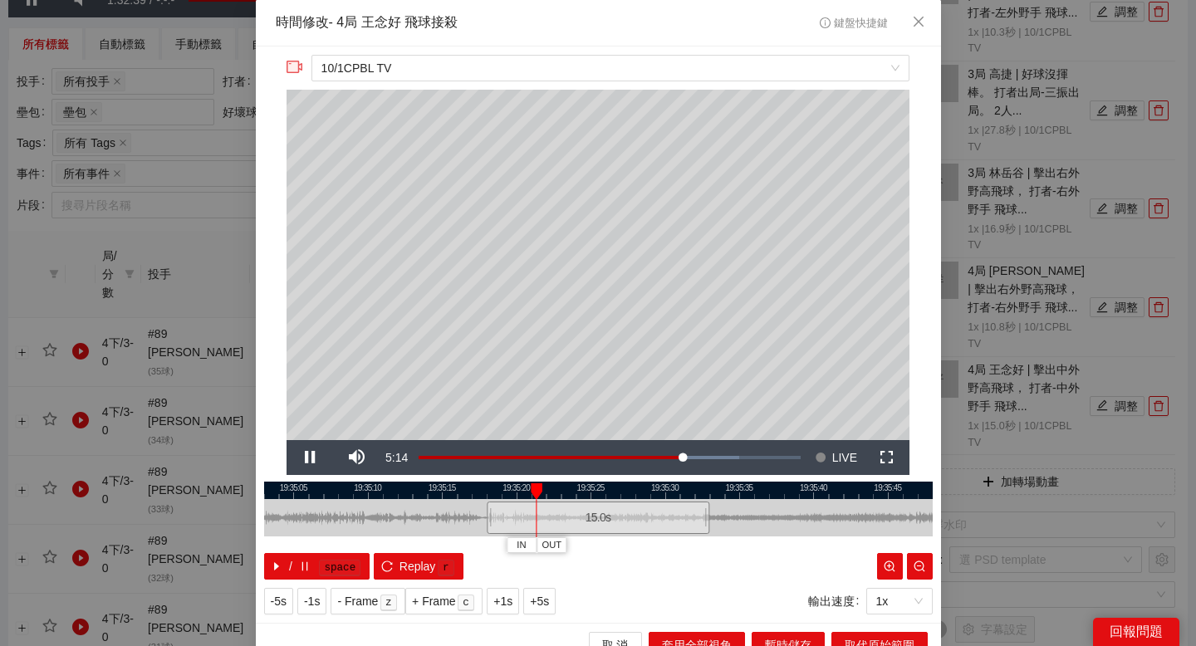
click at [393, 485] on div at bounding box center [598, 490] width 668 height 17
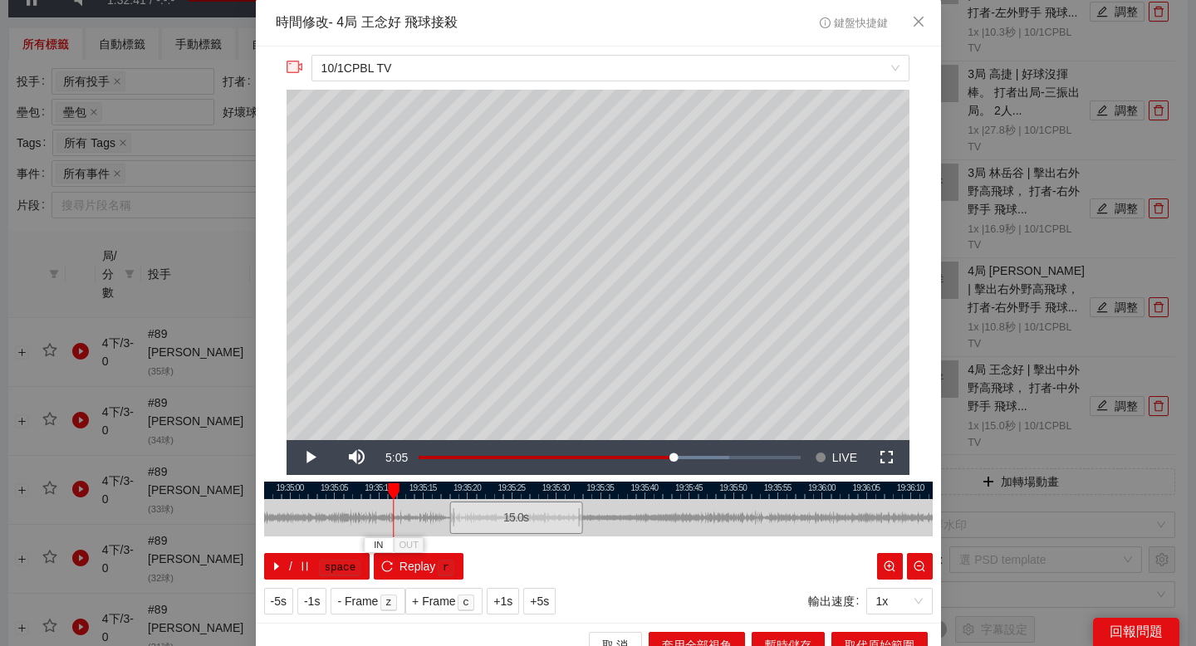
click at [356, 478] on div "**********" at bounding box center [598, 335] width 685 height 576
click at [361, 487] on div at bounding box center [598, 490] width 668 height 17
click at [345, 487] on div at bounding box center [598, 490] width 668 height 17
click at [336, 487] on div at bounding box center [598, 490] width 668 height 17
click at [323, 487] on div at bounding box center [598, 490] width 668 height 17
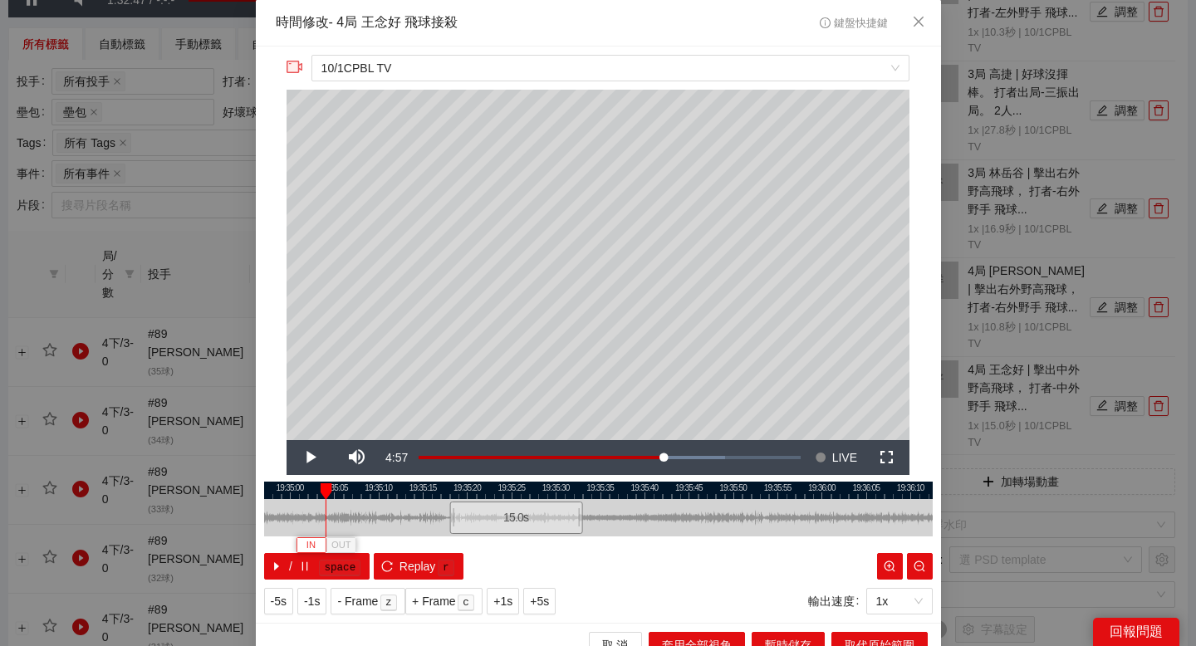
click at [309, 541] on span "IN" at bounding box center [310, 545] width 9 height 15
click at [392, 491] on div at bounding box center [598, 490] width 668 height 17
click at [507, 541] on span "OUT" at bounding box center [512, 545] width 20 height 15
click at [517, 486] on div at bounding box center [598, 490] width 668 height 17
click at [552, 486] on div at bounding box center [598, 490] width 668 height 17
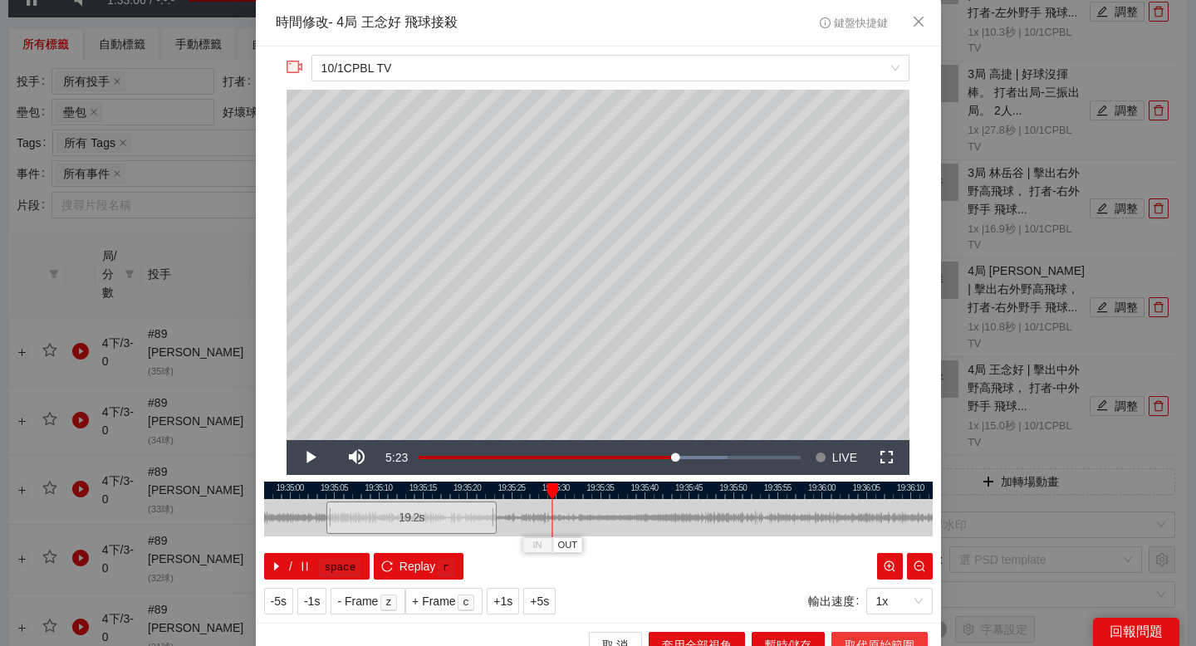
click at [840, 639] on button "取代原始範圍" at bounding box center [879, 645] width 96 height 27
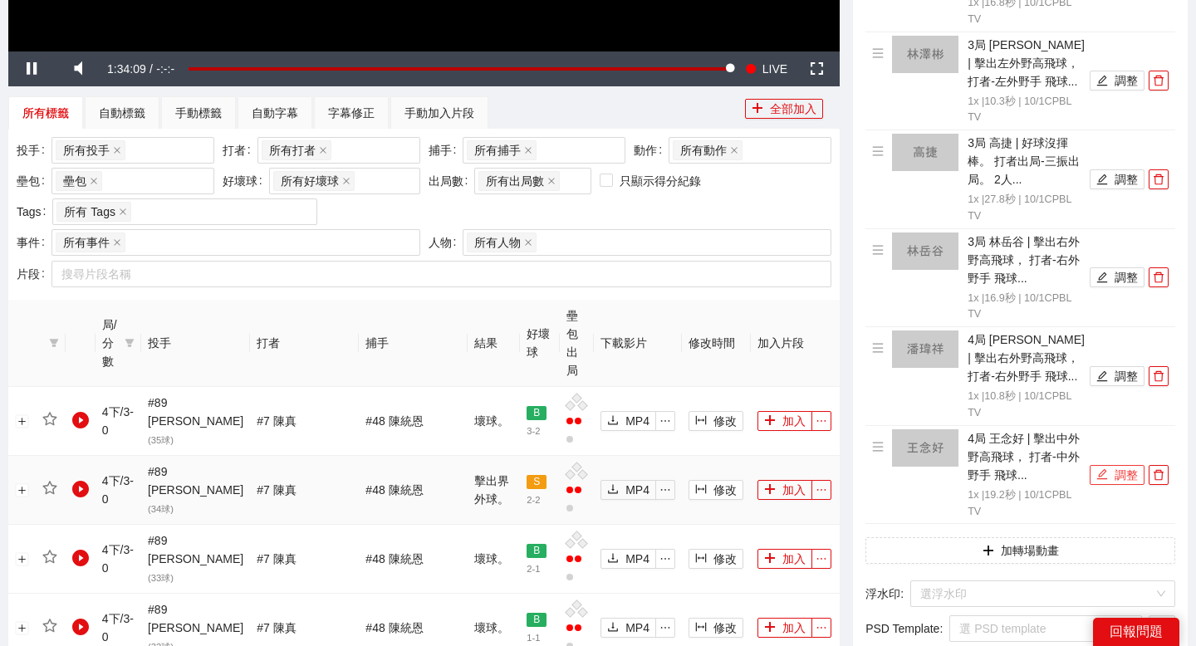
scroll to position [555, 0]
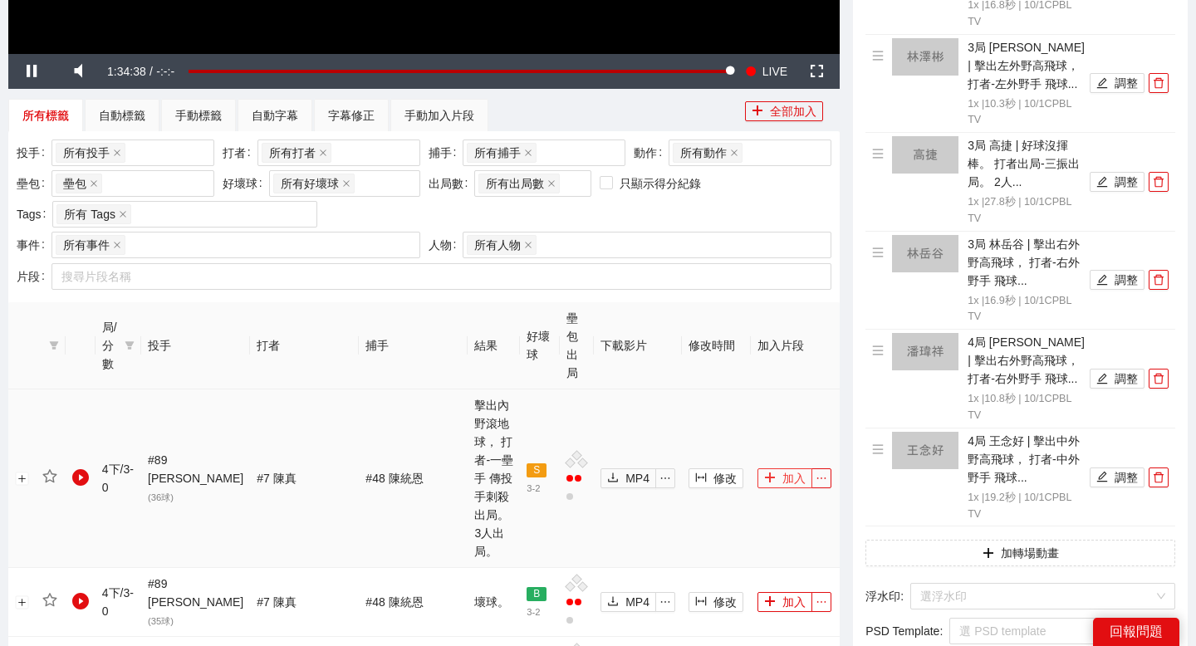
click at [784, 468] on button "加入" at bounding box center [784, 478] width 55 height 20
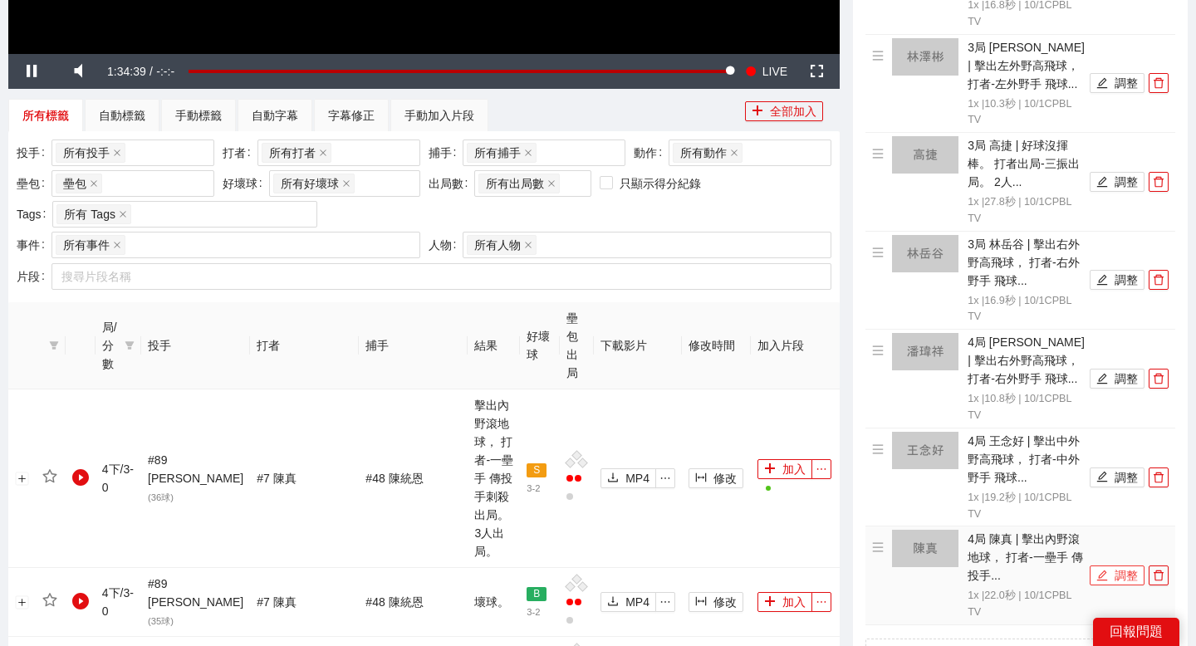
click at [1104, 574] on icon "edit" at bounding box center [1102, 575] width 11 height 11
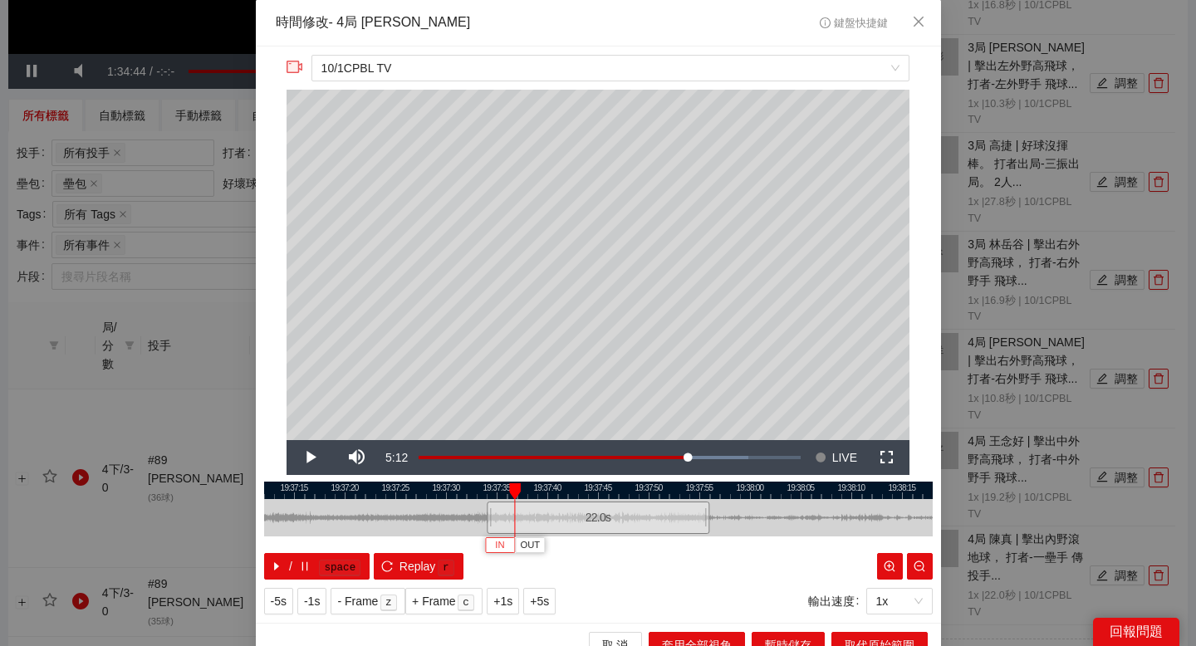
click at [496, 539] on span "IN" at bounding box center [499, 545] width 9 height 15
click at [678, 484] on div at bounding box center [598, 490] width 668 height 17
click at [665, 492] on div at bounding box center [598, 490] width 668 height 17
click at [639, 491] on div at bounding box center [598, 490] width 668 height 17
click at [691, 546] on span "OUT" at bounding box center [687, 545] width 20 height 15
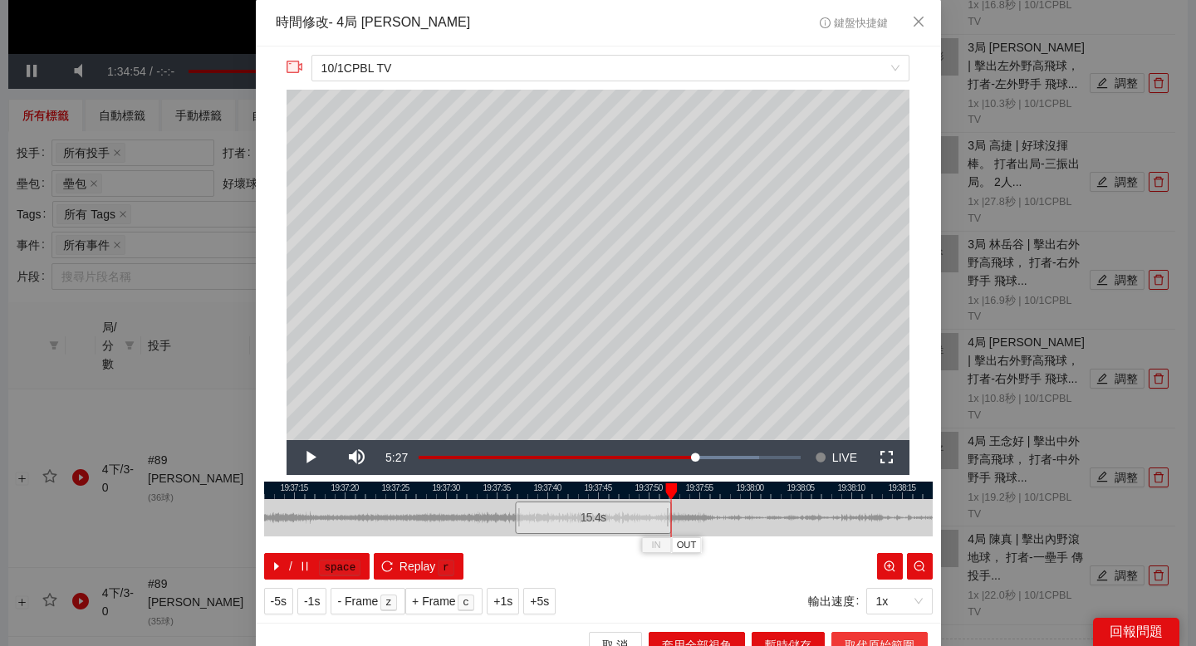
click at [848, 638] on span "取代原始範圍" at bounding box center [880, 645] width 70 height 18
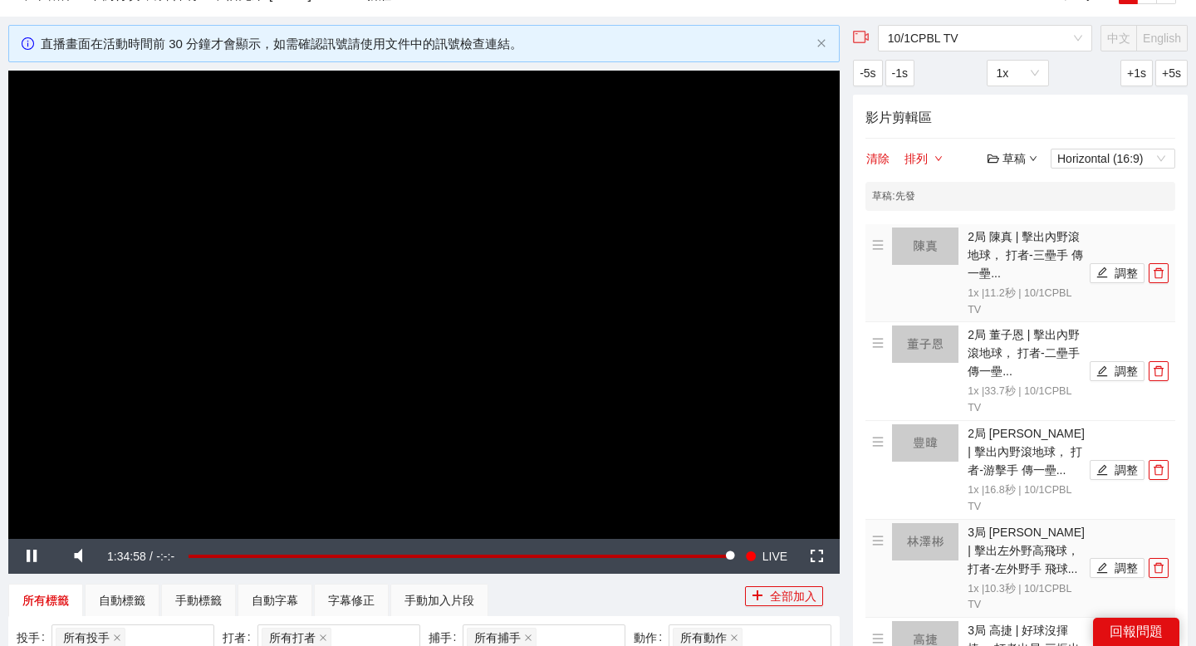
scroll to position [0, 0]
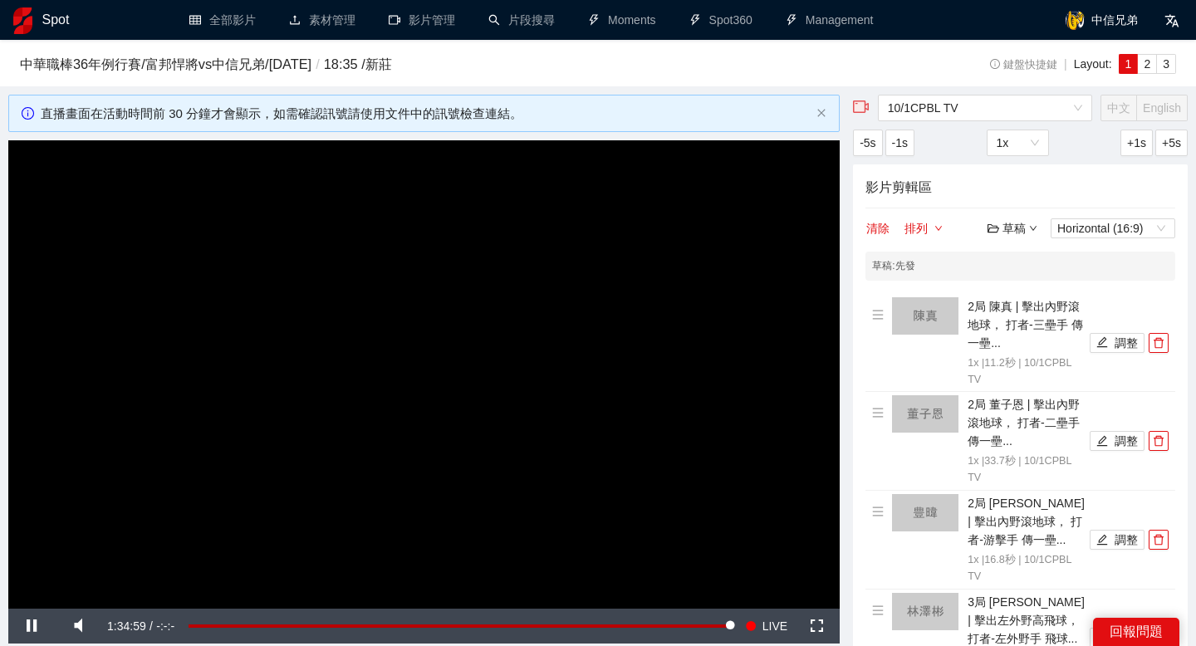
click at [1013, 220] on div "草稿" at bounding box center [1012, 228] width 50 height 18
click at [1016, 286] on link "儲存" at bounding box center [1016, 291] width 38 height 13
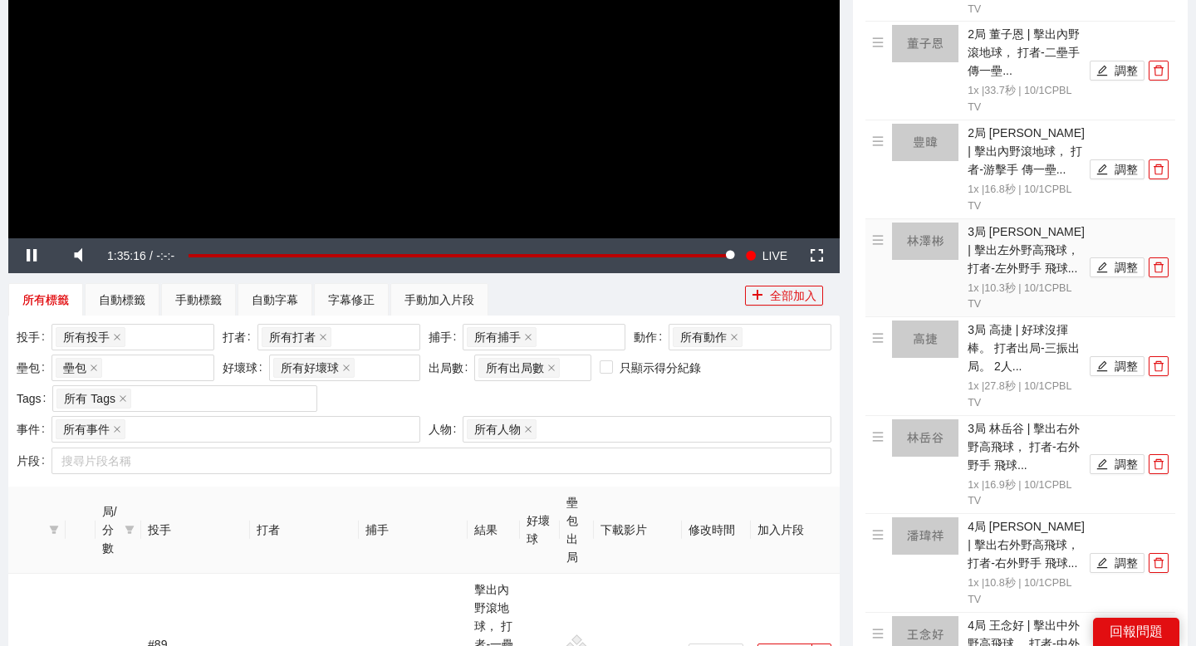
scroll to position [187, 0]
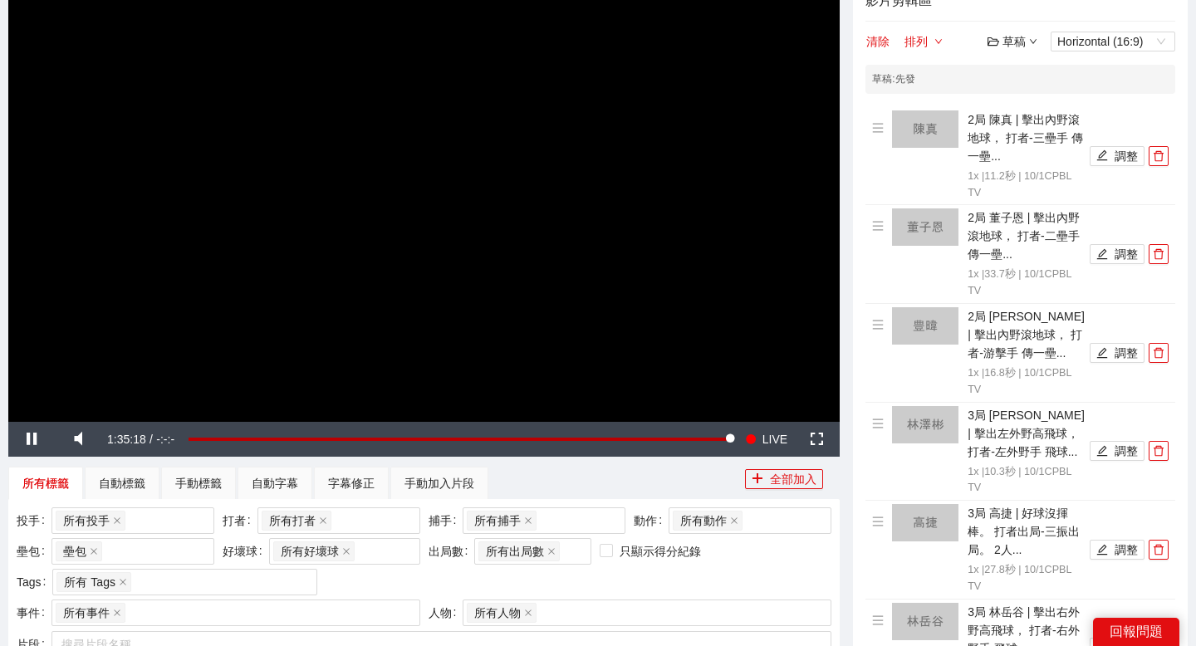
click at [1026, 44] on div "草稿" at bounding box center [1012, 41] width 50 height 18
click at [1023, 101] on link "儲存" at bounding box center [1016, 104] width 38 height 13
click at [1019, 37] on div "草稿" at bounding box center [1012, 41] width 50 height 18
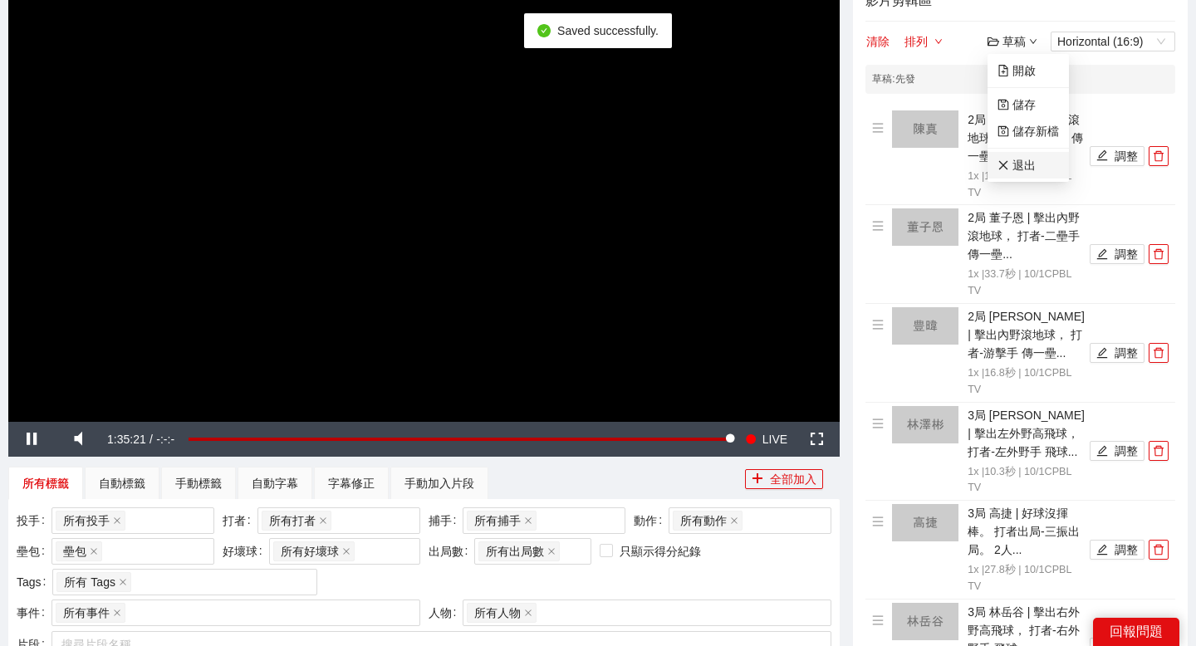
click at [1013, 160] on link "退出" at bounding box center [1016, 165] width 38 height 13
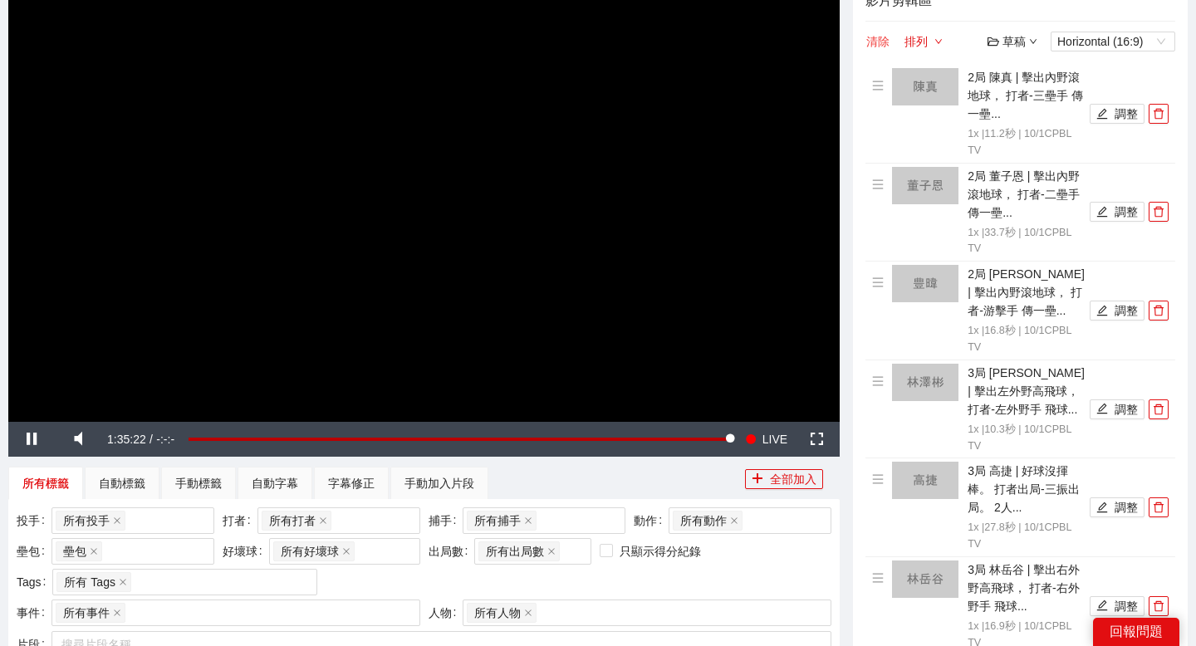
click at [874, 33] on button "清除" at bounding box center [877, 42] width 25 height 20
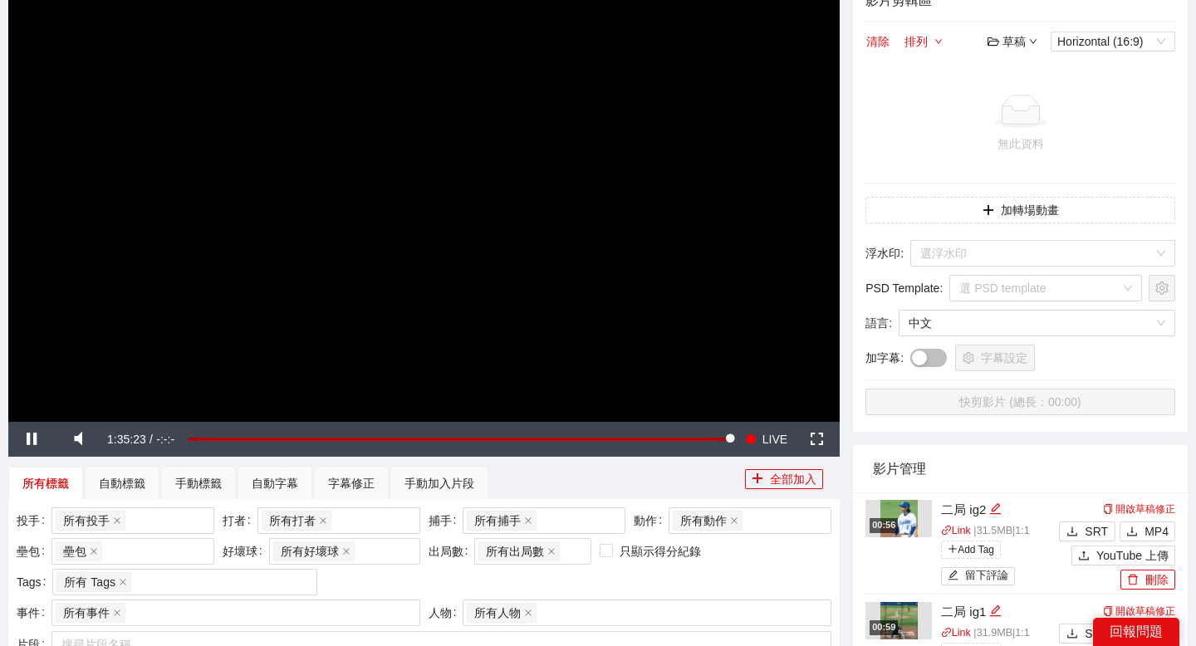
click at [1021, 35] on div "草稿" at bounding box center [1012, 41] width 50 height 18
click at [1010, 64] on link "開啟" at bounding box center [1016, 70] width 38 height 13
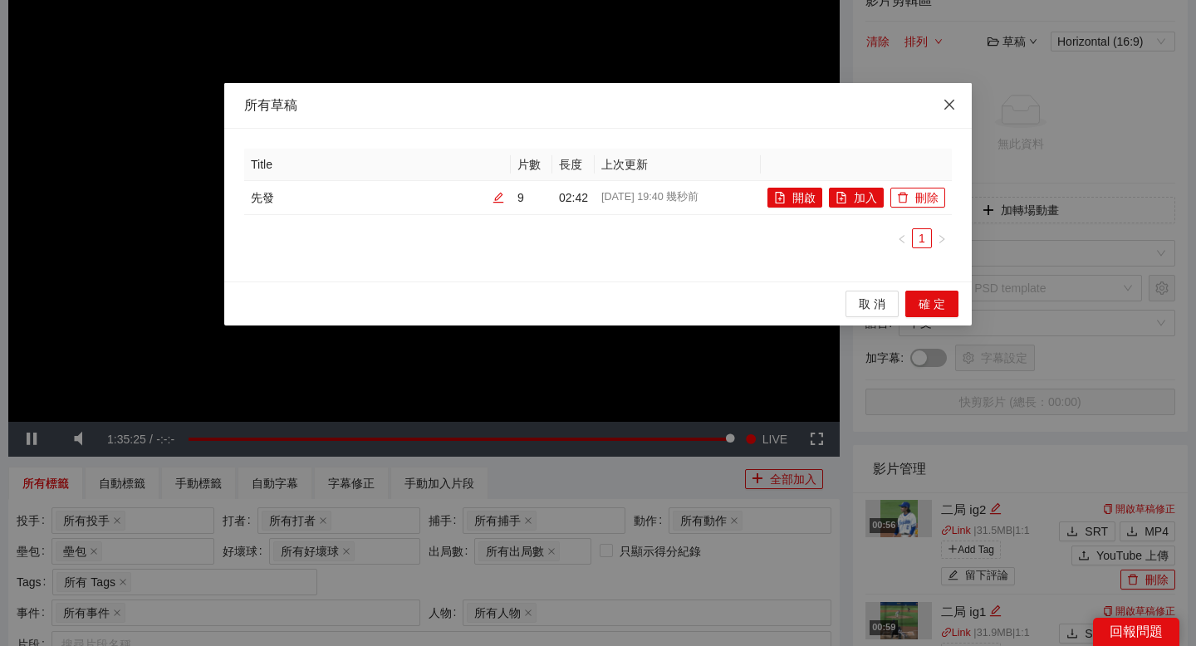
click at [948, 102] on icon "close" at bounding box center [949, 104] width 13 height 13
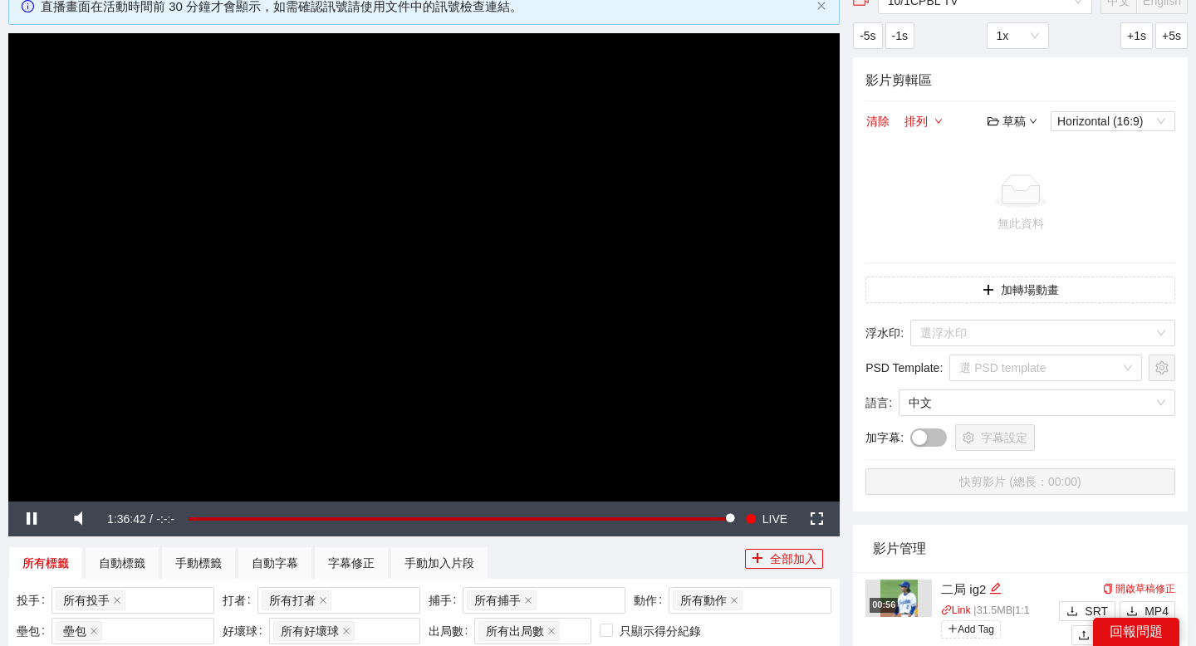
scroll to position [100, 0]
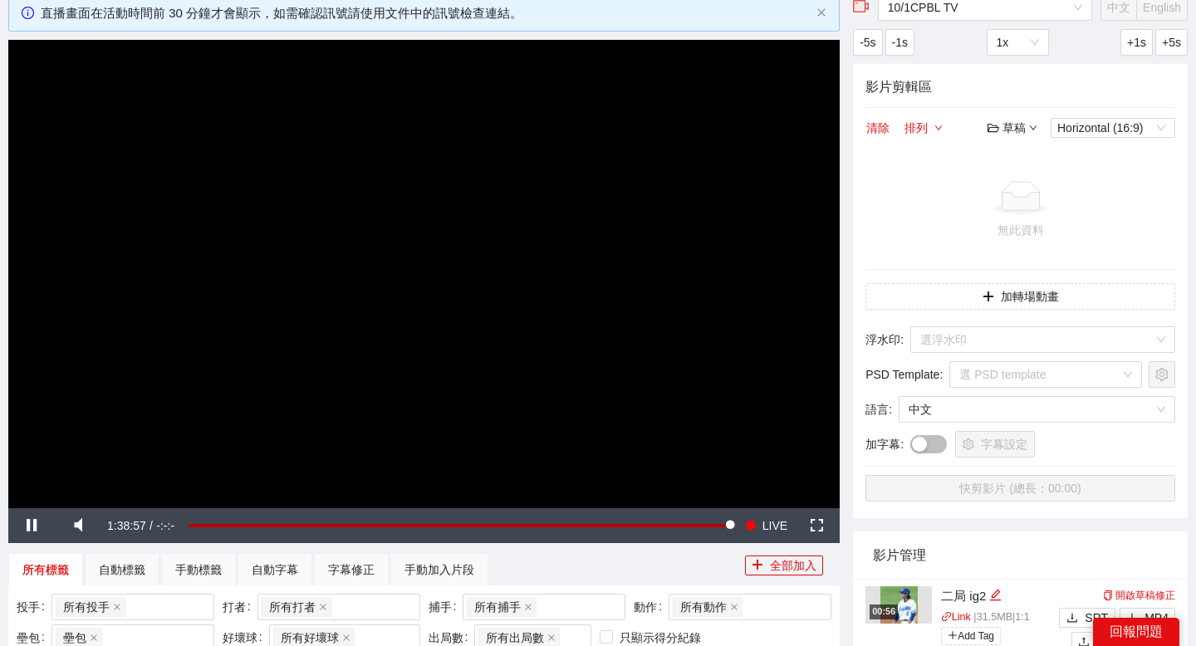
click at [1016, 120] on div "草稿" at bounding box center [1012, 128] width 50 height 18
click at [1021, 153] on link "開啟" at bounding box center [1016, 156] width 38 height 13
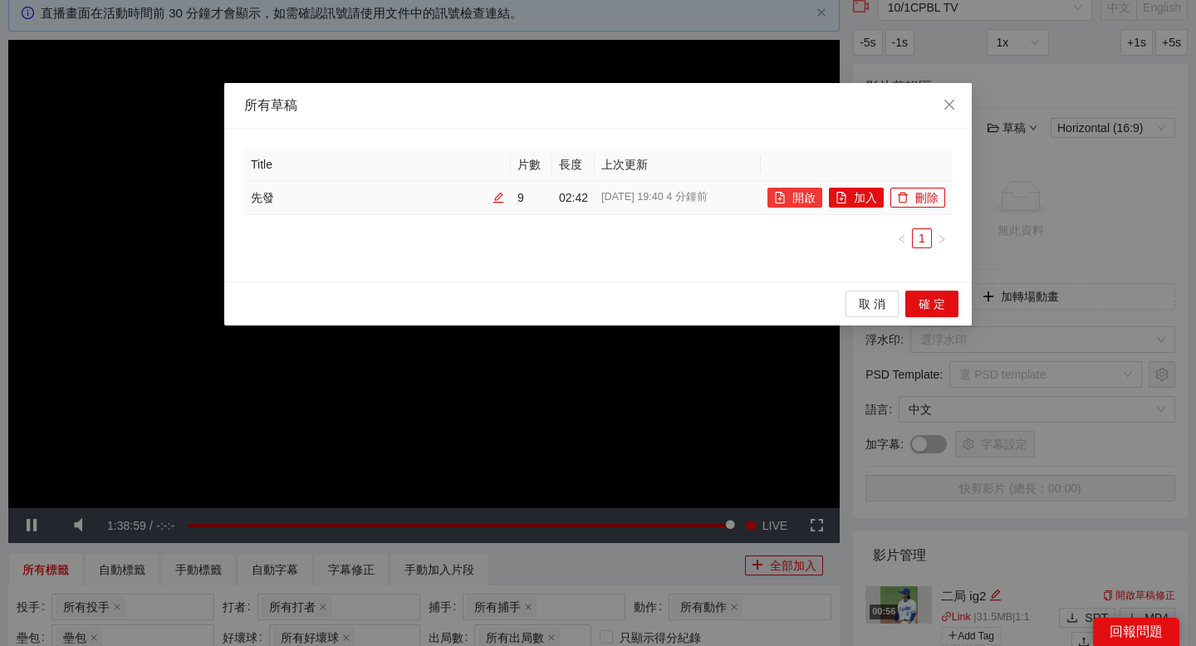
click at [802, 202] on button "開啟" at bounding box center [794, 198] width 55 height 20
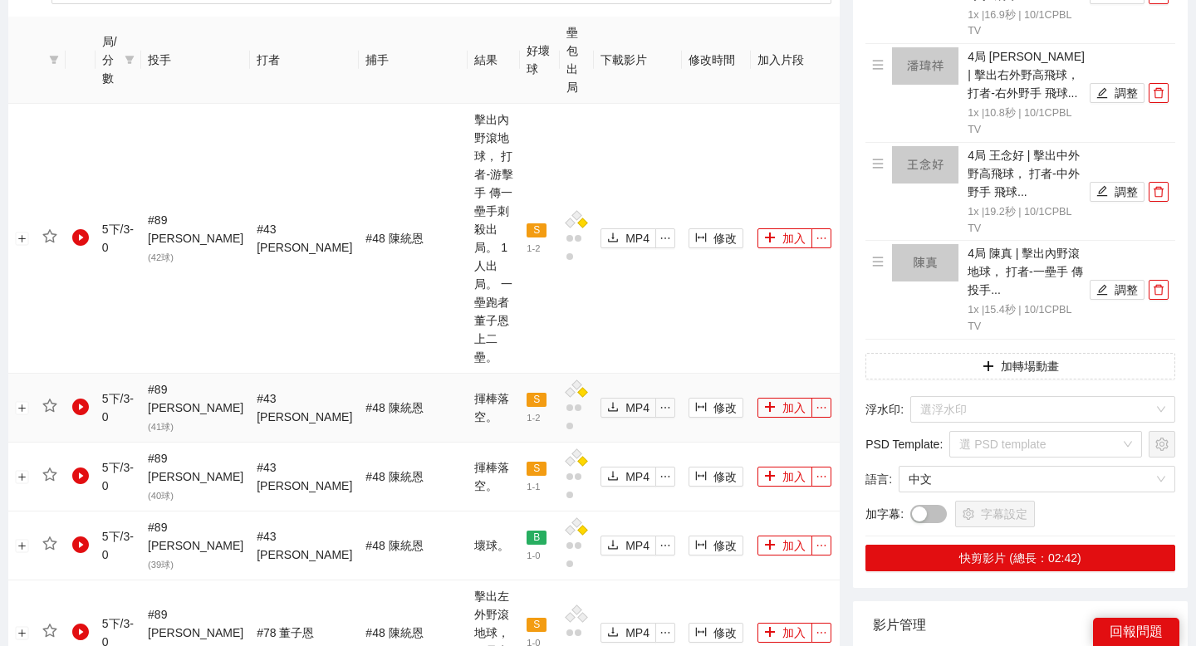
scroll to position [855, 0]
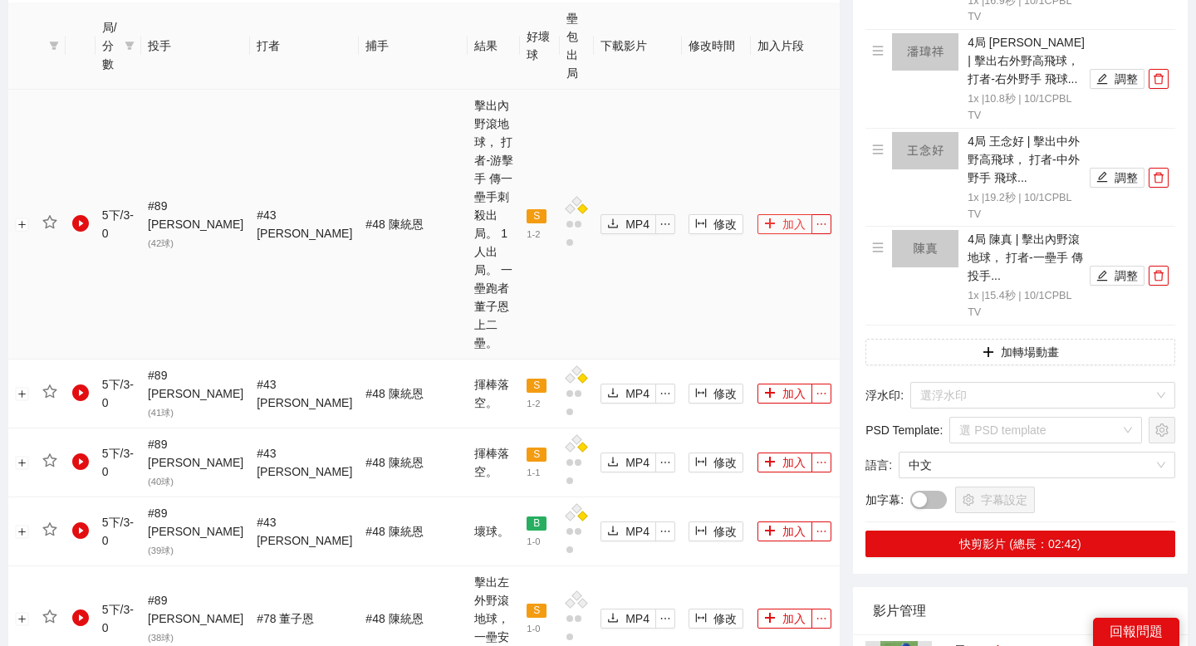
click at [764, 218] on icon "plus" at bounding box center [770, 224] width 12 height 12
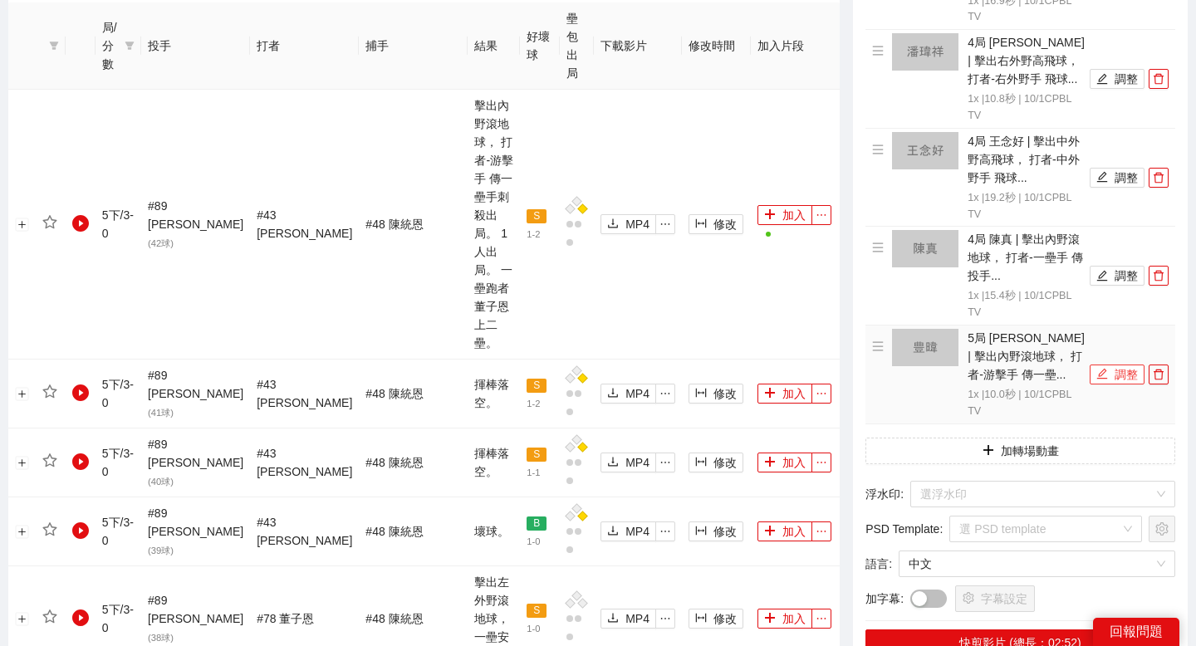
click at [1102, 379] on icon "edit" at bounding box center [1102, 374] width 11 height 11
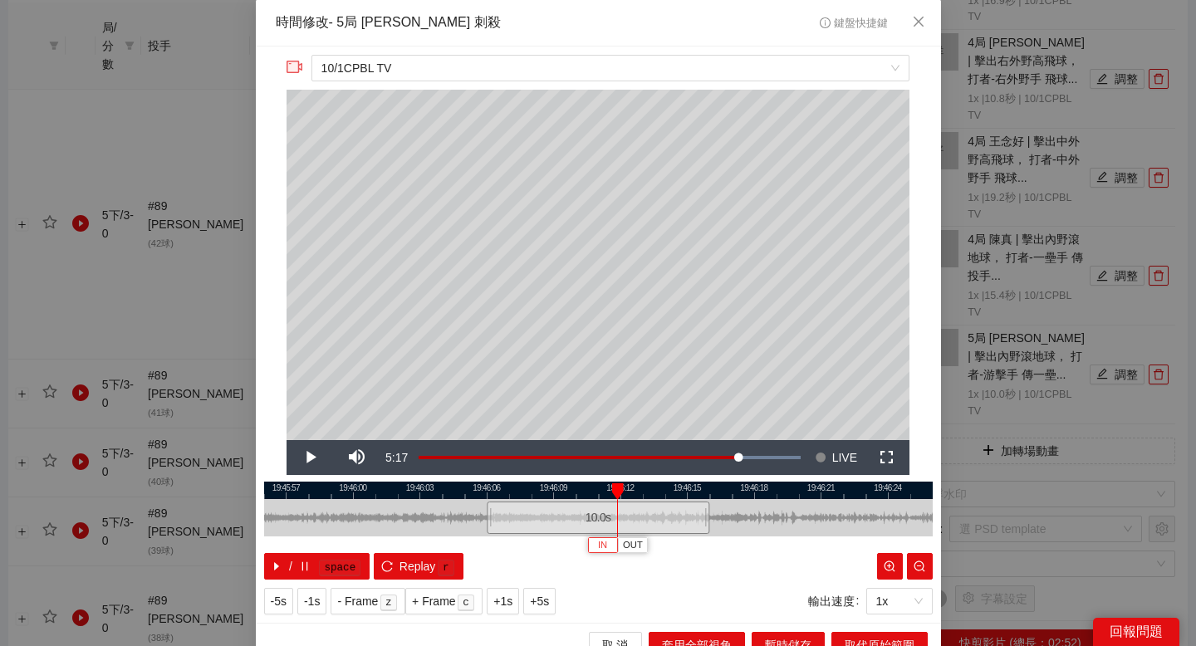
click at [610, 549] on button "IN" at bounding box center [603, 545] width 30 height 16
drag, startPoint x: 771, startPoint y: 492, endPoint x: 692, endPoint y: 491, distance: 79.7
click at [693, 491] on div at bounding box center [520, 490] width 668 height 17
drag, startPoint x: 735, startPoint y: 492, endPoint x: 678, endPoint y: 492, distance: 56.5
click at [678, 492] on div at bounding box center [556, 490] width 668 height 17
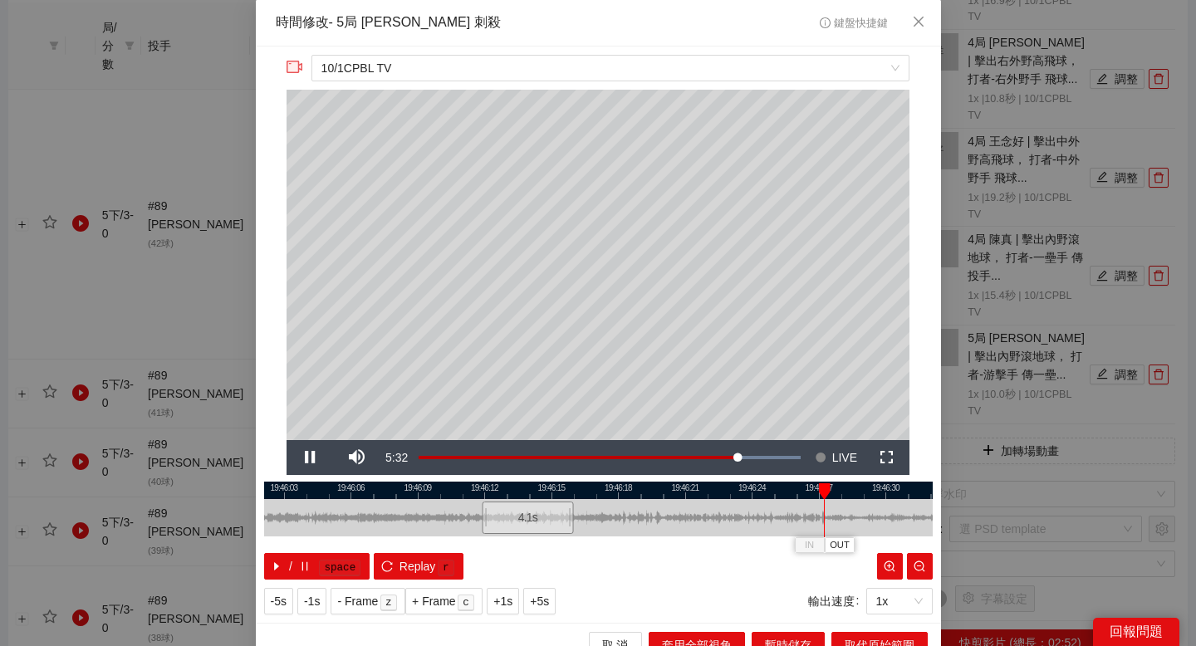
click at [703, 492] on div at bounding box center [598, 490] width 668 height 17
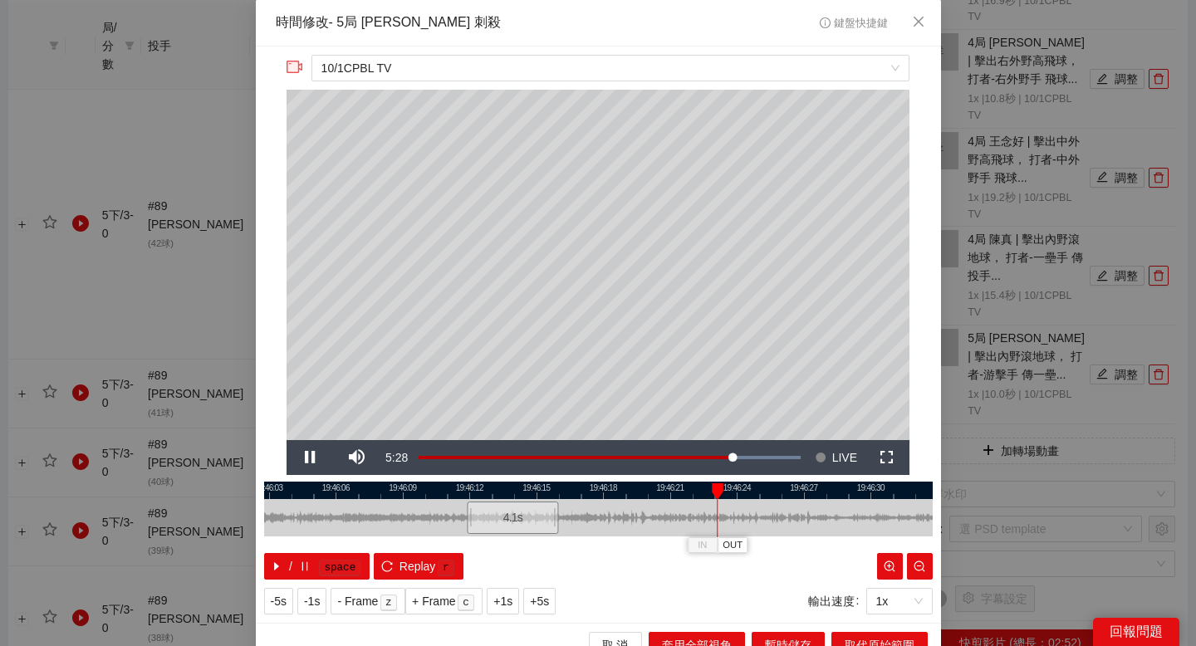
drag, startPoint x: 757, startPoint y: 492, endPoint x: 738, endPoint y: 492, distance: 19.1
click at [739, 492] on div at bounding box center [583, 490] width 668 height 17
click at [639, 485] on div at bounding box center [598, 490] width 668 height 17
click at [619, 479] on div "**********" at bounding box center [598, 335] width 685 height 576
click at [600, 489] on div at bounding box center [598, 490] width 668 height 17
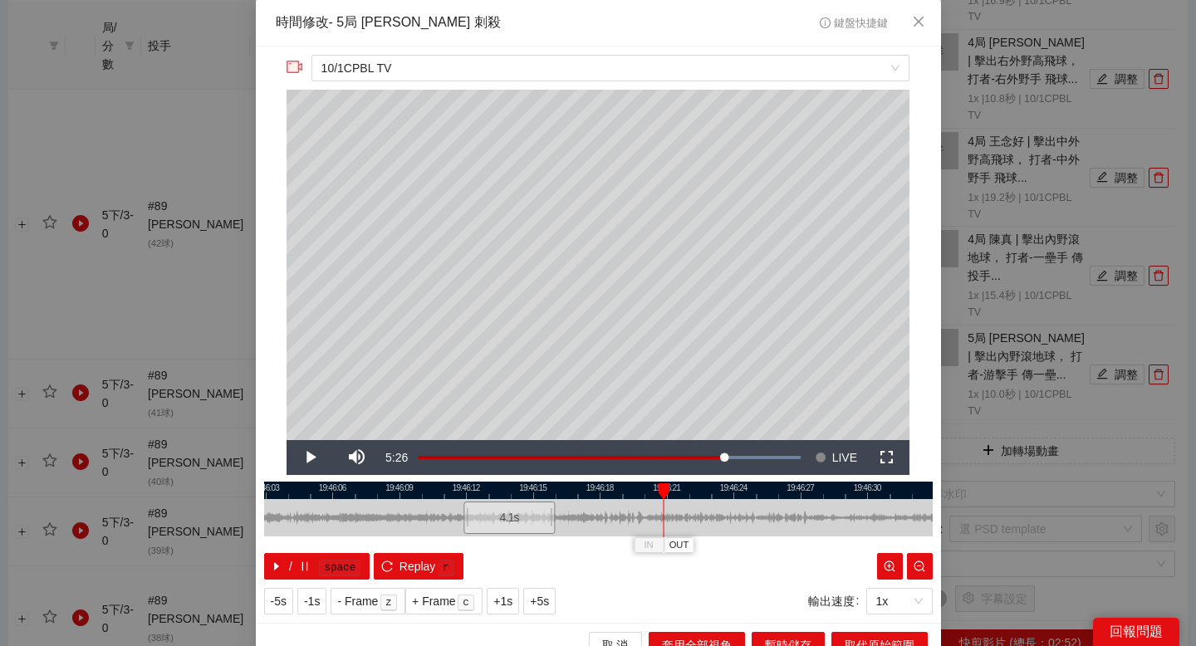
click at [614, 492] on div at bounding box center [598, 490] width 668 height 17
click at [671, 541] on span "OUT" at bounding box center [671, 545] width 20 height 15
click at [469, 480] on div "**********" at bounding box center [598, 335] width 685 height 576
click at [469, 487] on div at bounding box center [598, 490] width 668 height 17
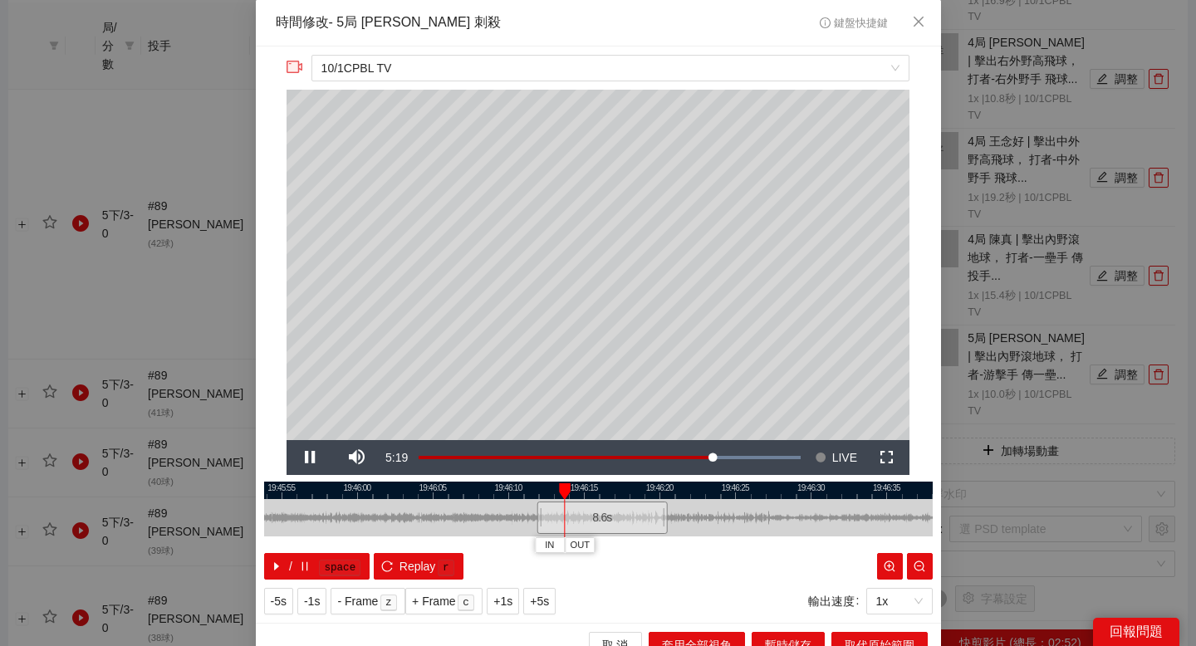
drag, startPoint x: 747, startPoint y: 489, endPoint x: 628, endPoint y: 489, distance: 118.8
click at [628, 489] on div at bounding box center [598, 490] width 668 height 17
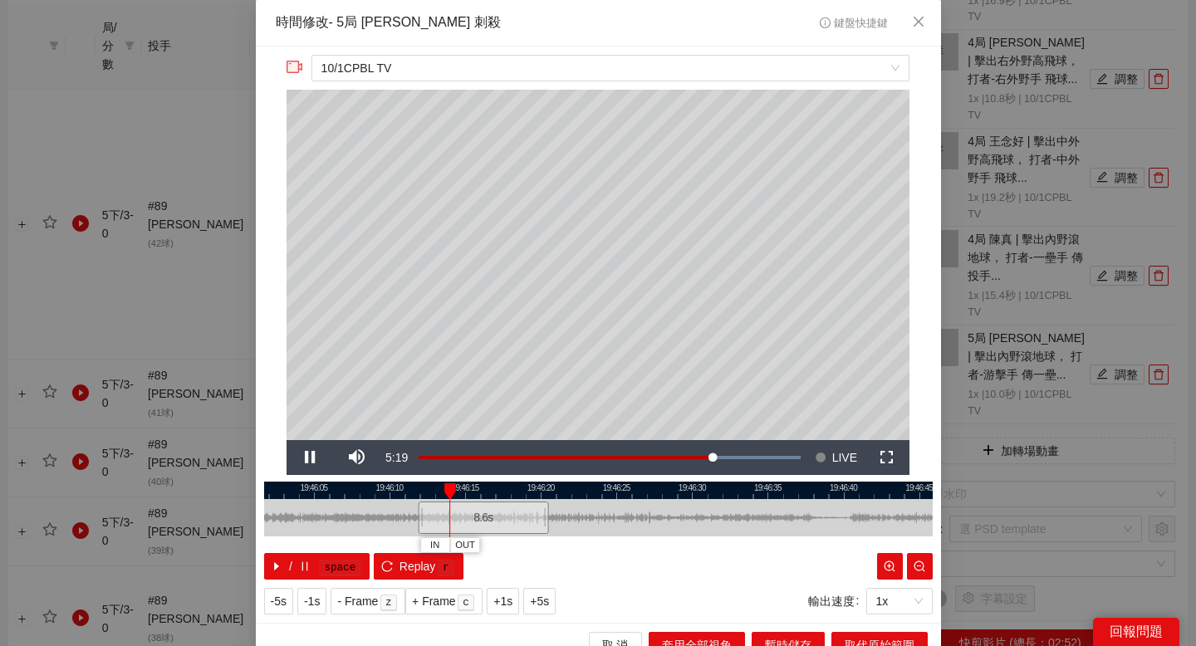
click at [628, 489] on div at bounding box center [598, 490] width 668 height 17
click at [714, 489] on div at bounding box center [598, 490] width 668 height 17
click at [782, 490] on div at bounding box center [598, 490] width 668 height 17
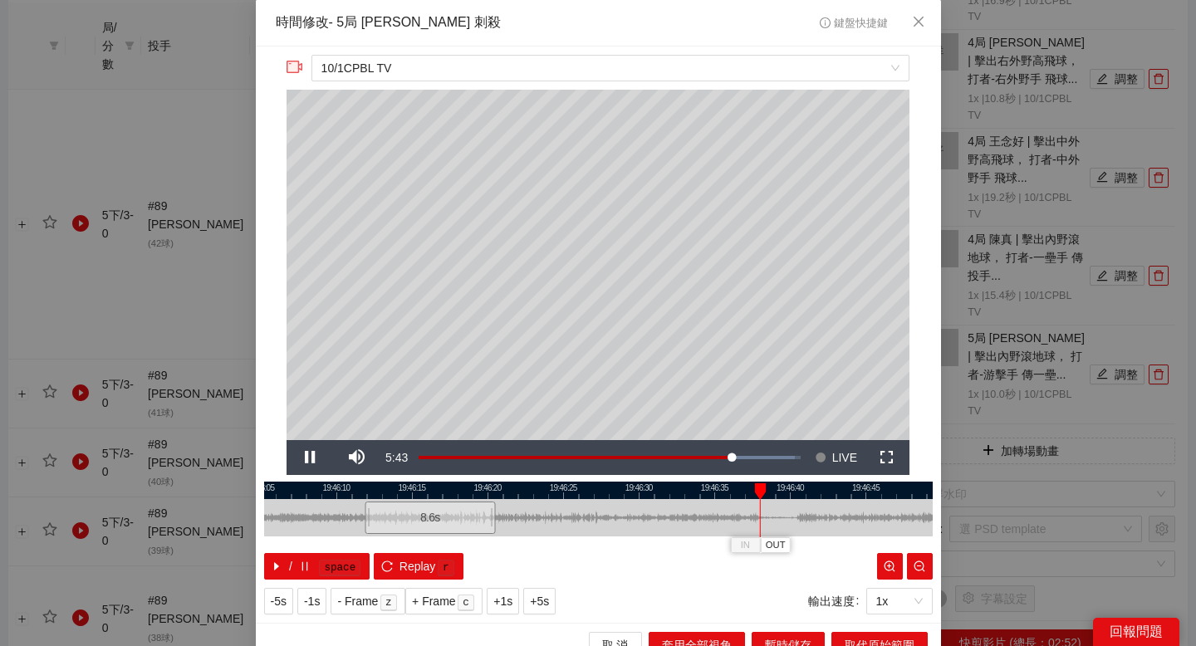
drag, startPoint x: 839, startPoint y: 489, endPoint x: 783, endPoint y: 490, distance: 55.6
click at [783, 490] on div at bounding box center [545, 490] width 668 height 17
click at [806, 540] on span "OUT" at bounding box center [799, 545] width 20 height 15
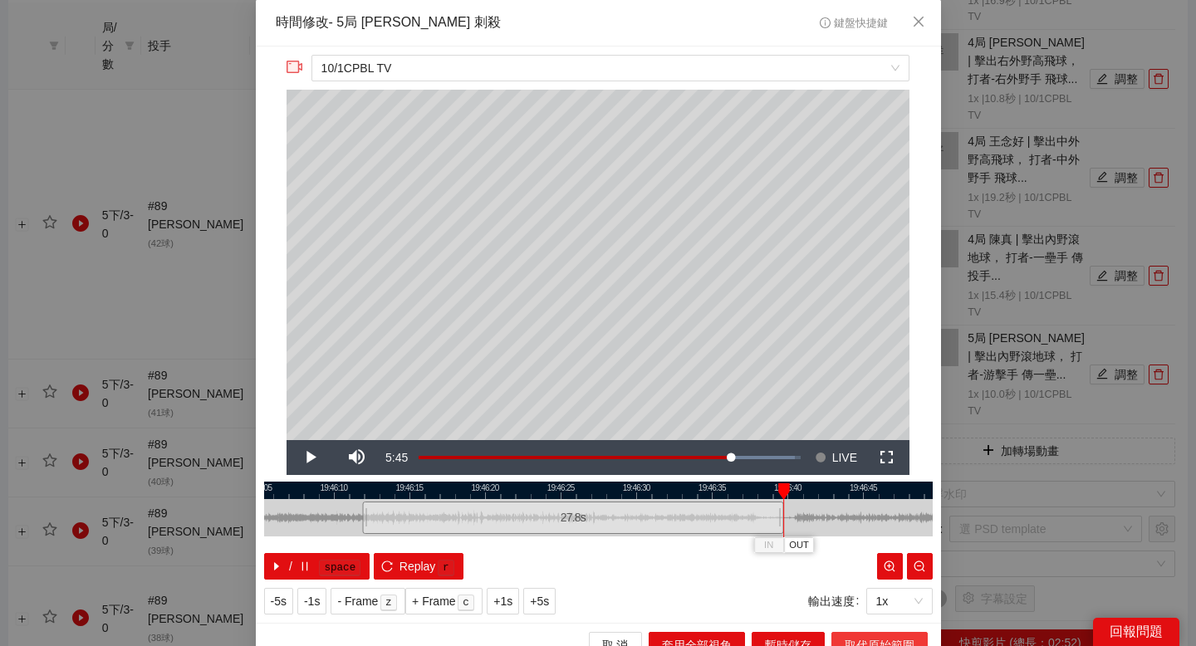
click at [840, 639] on button "取代原始範圍" at bounding box center [879, 645] width 96 height 27
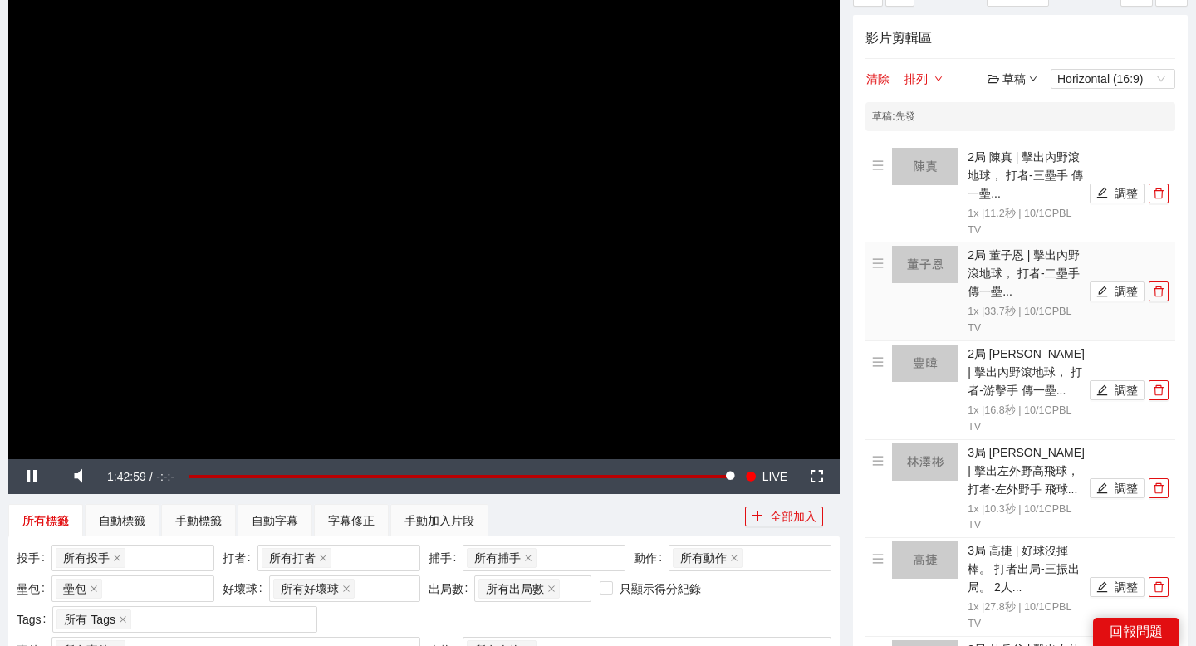
scroll to position [148, 0]
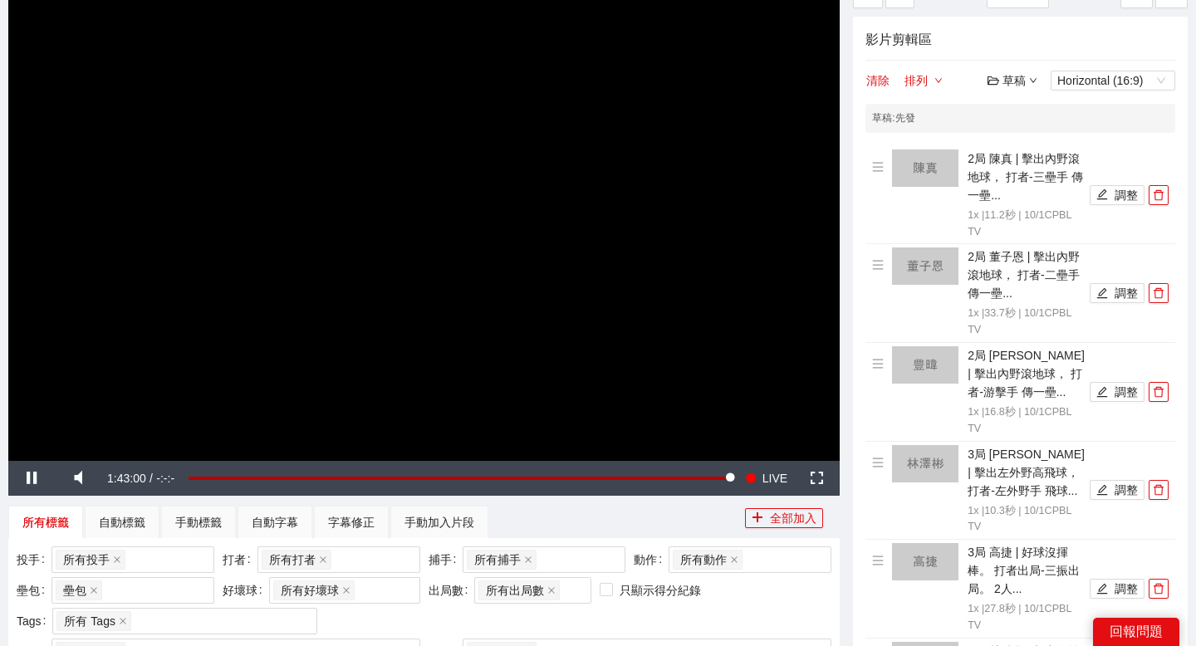
click at [1023, 83] on div "草稿" at bounding box center [1012, 80] width 50 height 18
click at [1016, 137] on link "儲存" at bounding box center [1016, 143] width 38 height 13
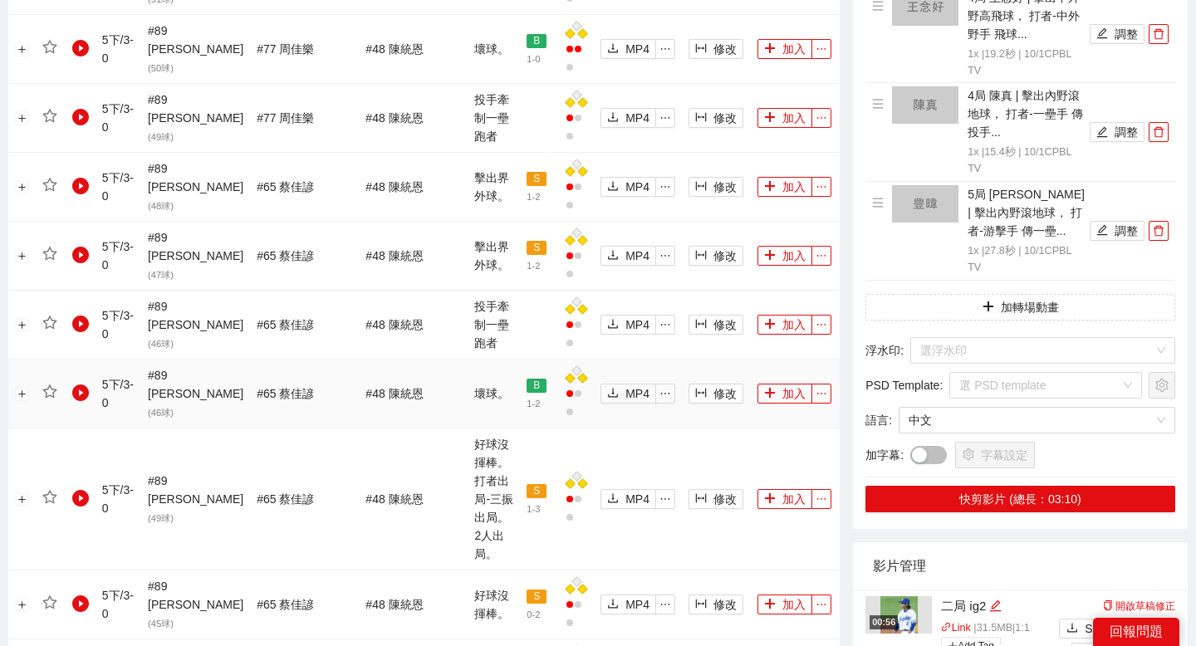
scroll to position [1000, 0]
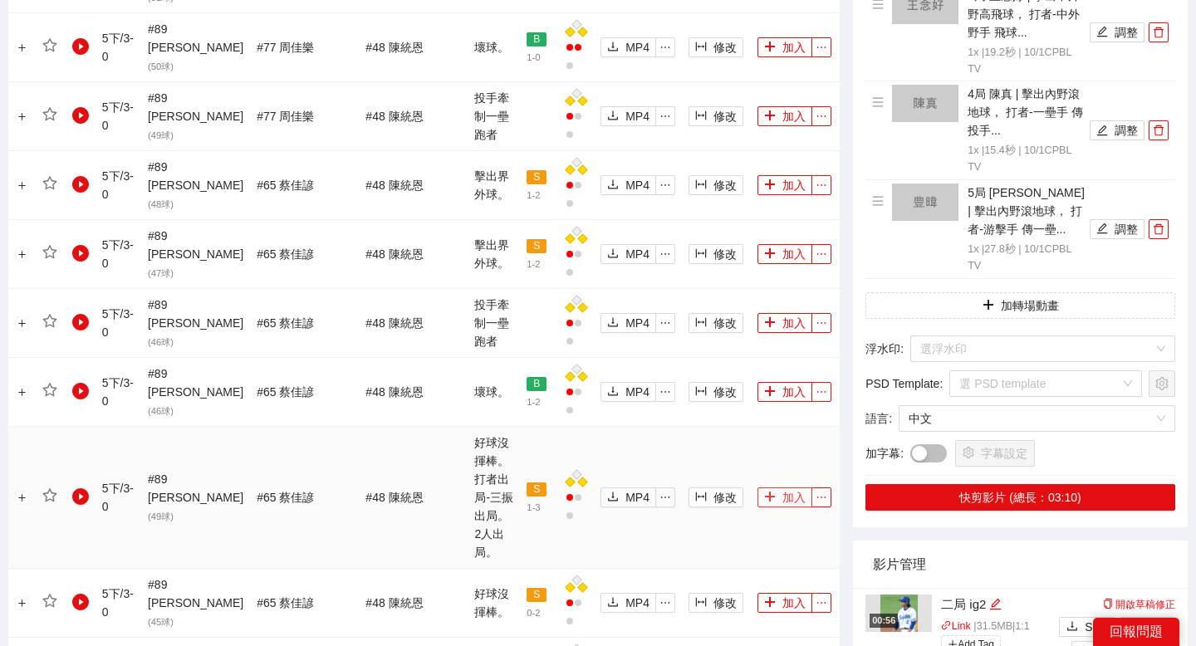
click at [764, 491] on icon "plus" at bounding box center [770, 497] width 12 height 12
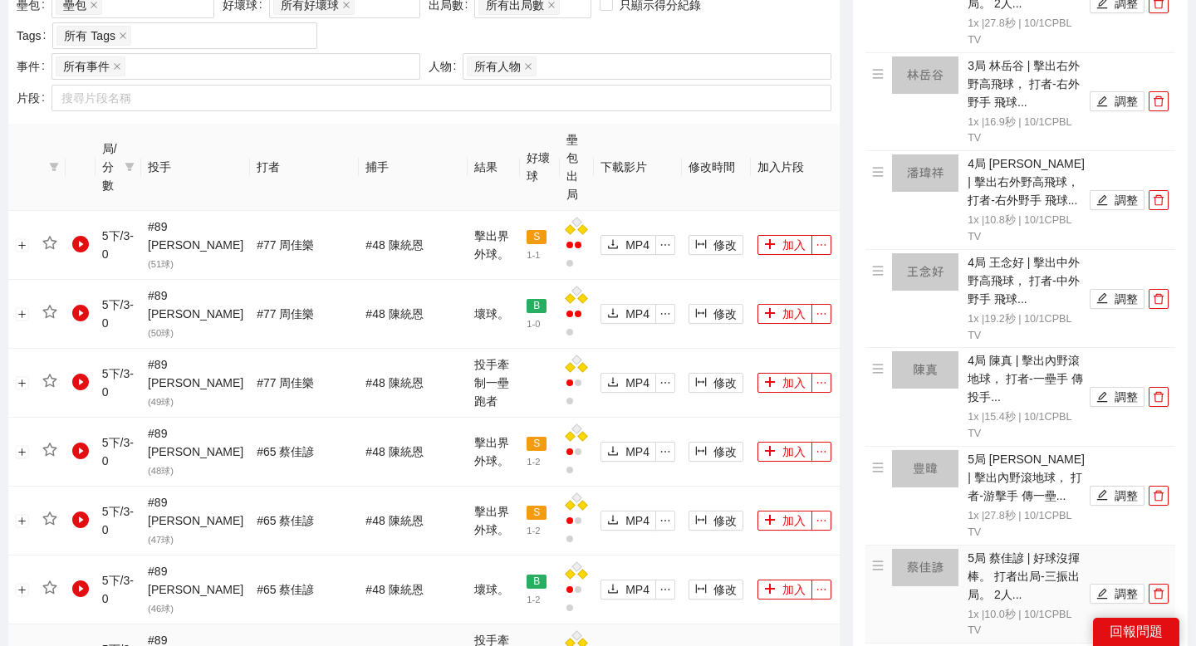
scroll to position [925, 0]
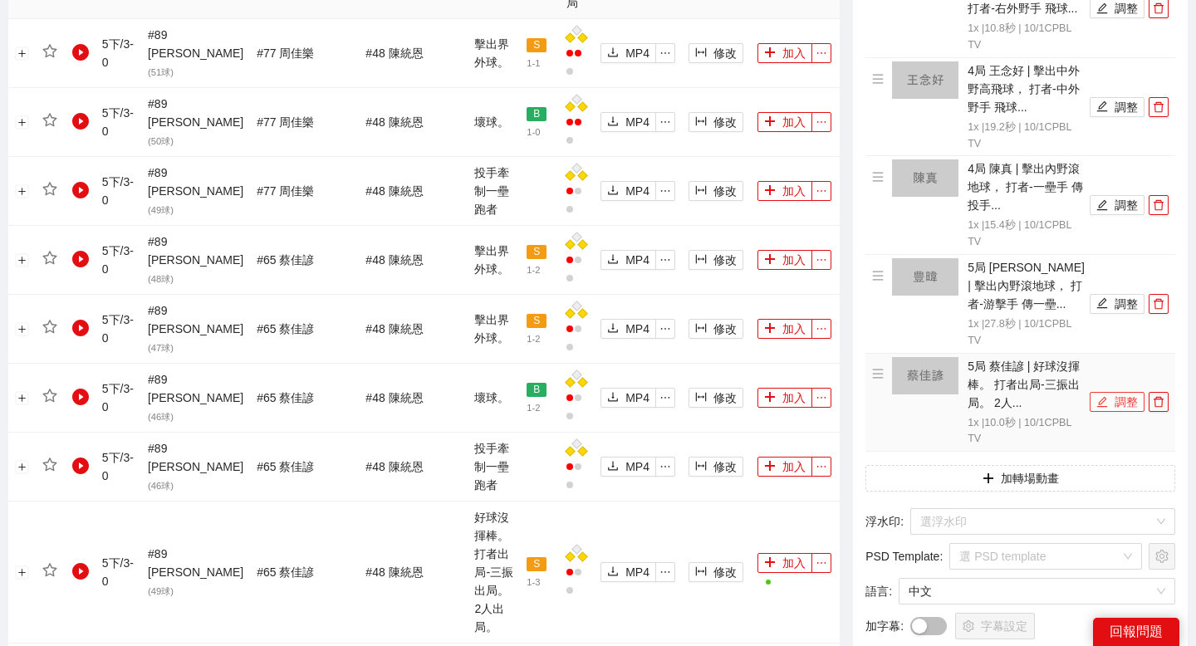
click at [1098, 402] on icon "edit" at bounding box center [1102, 402] width 12 height 12
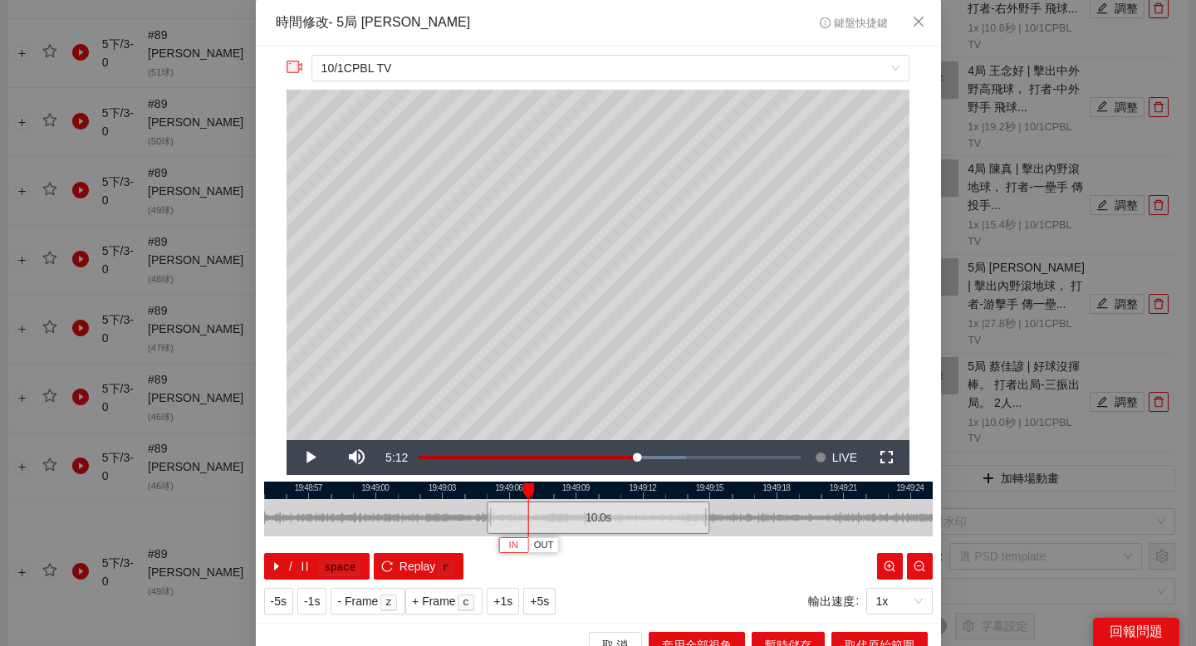
click at [510, 550] on span "IN" at bounding box center [513, 545] width 9 height 15
click at [627, 494] on div at bounding box center [598, 490] width 668 height 17
click at [697, 502] on div "8.1 s" at bounding box center [618, 518] width 181 height 32
drag, startPoint x: 742, startPoint y: 492, endPoint x: 576, endPoint y: 492, distance: 165.3
click at [576, 492] on div at bounding box center [598, 490] width 668 height 17
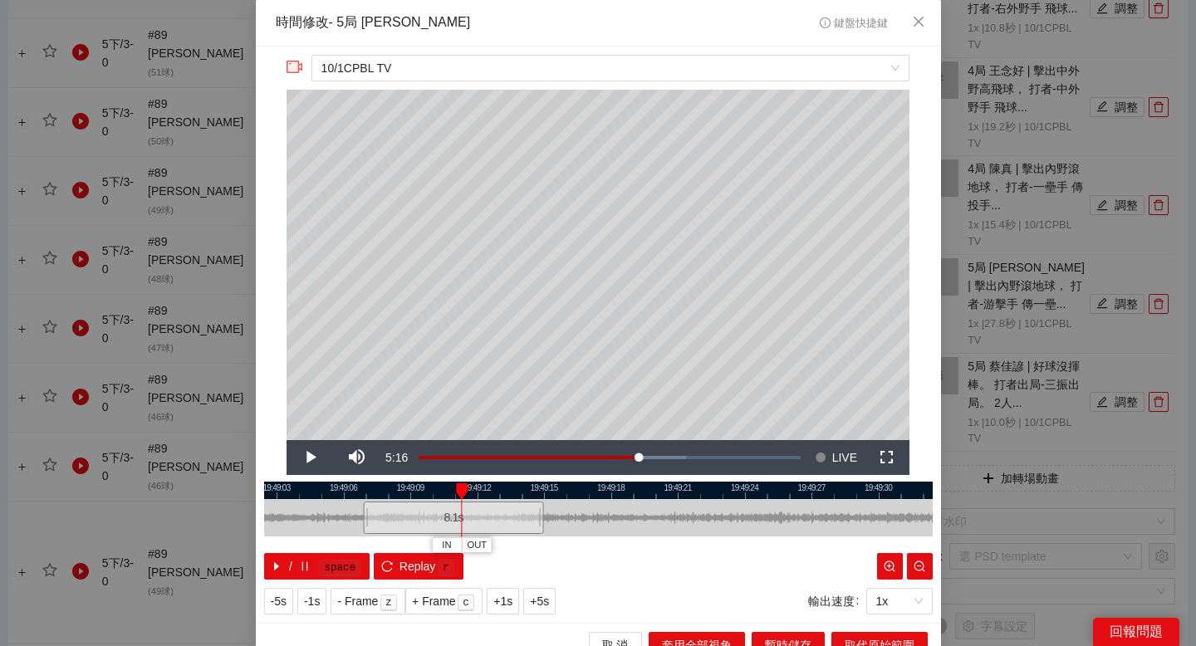
click at [739, 492] on div at bounding box center [598, 490] width 668 height 17
click at [745, 541] on span "OUT" at bounding box center [755, 545] width 20 height 15
click at [851, 487] on div at bounding box center [598, 490] width 668 height 17
click at [857, 540] on span "OUT" at bounding box center [867, 545] width 20 height 15
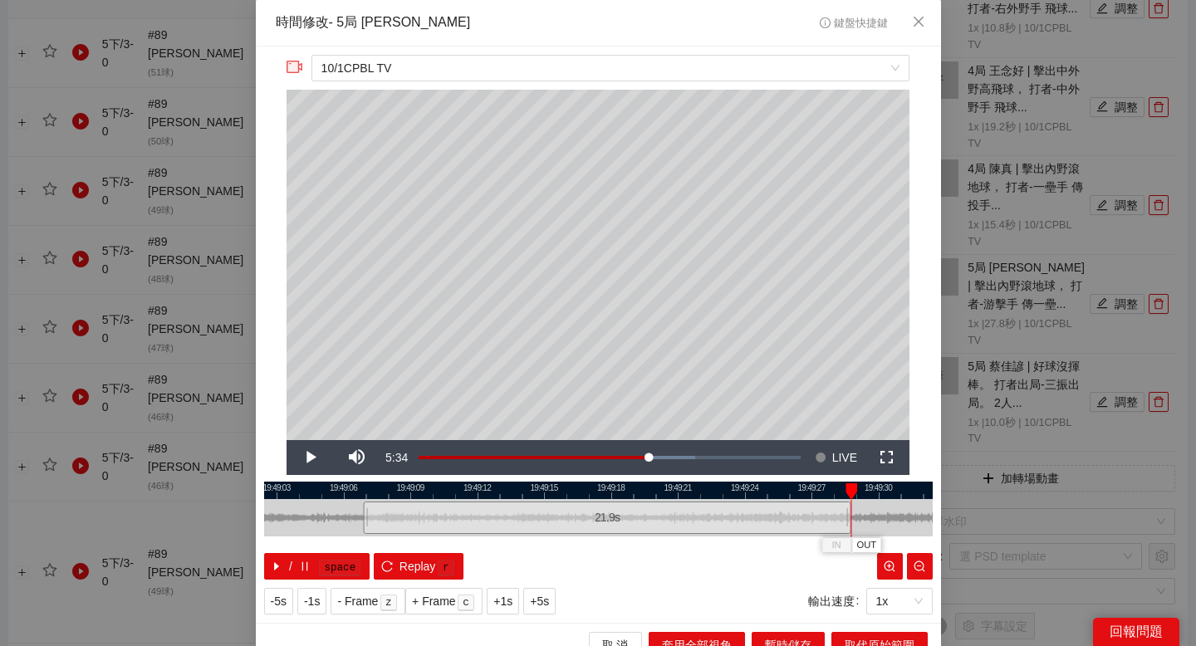
click at [752, 487] on div at bounding box center [598, 490] width 668 height 17
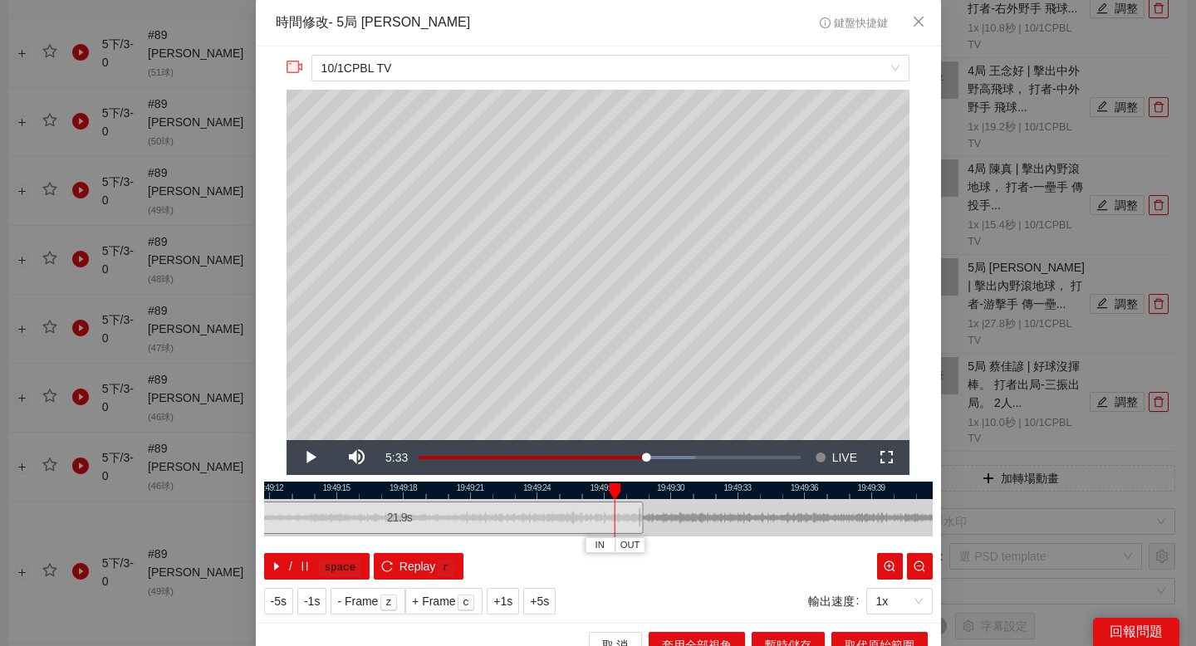
drag, startPoint x: 780, startPoint y: 492, endPoint x: 555, endPoint y: 492, distance: 225.0
click at [555, 492] on div at bounding box center [390, 490] width 668 height 17
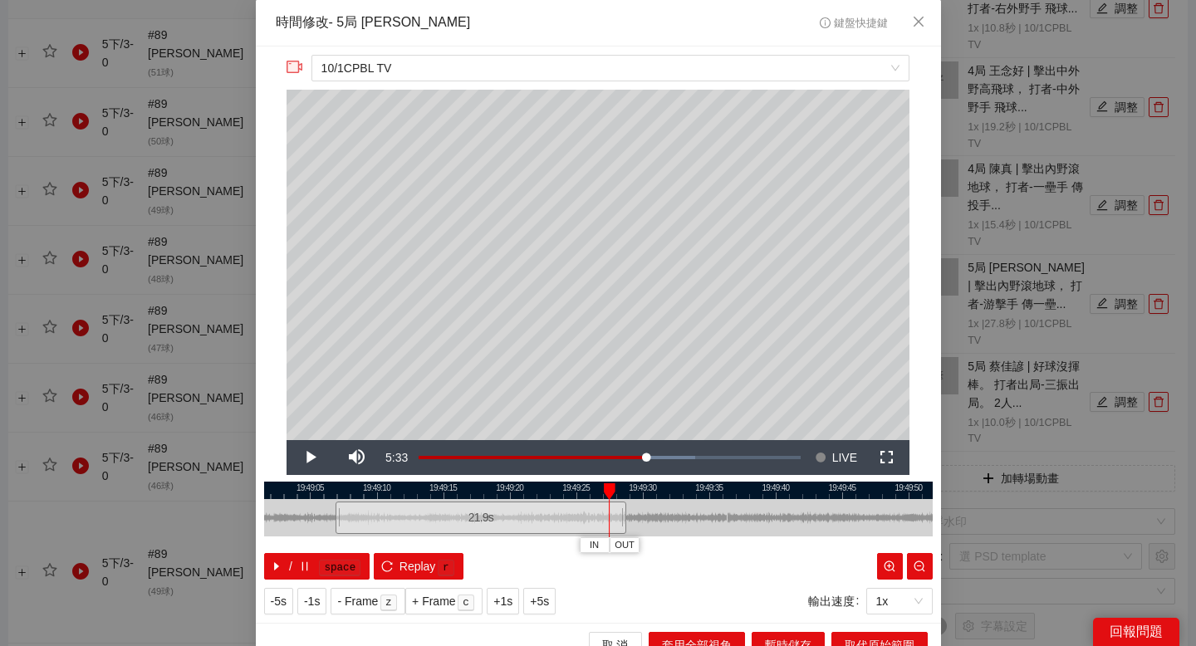
drag, startPoint x: 696, startPoint y: 492, endPoint x: 639, endPoint y: 492, distance: 56.5
click at [639, 492] on div at bounding box center [598, 490] width 668 height 17
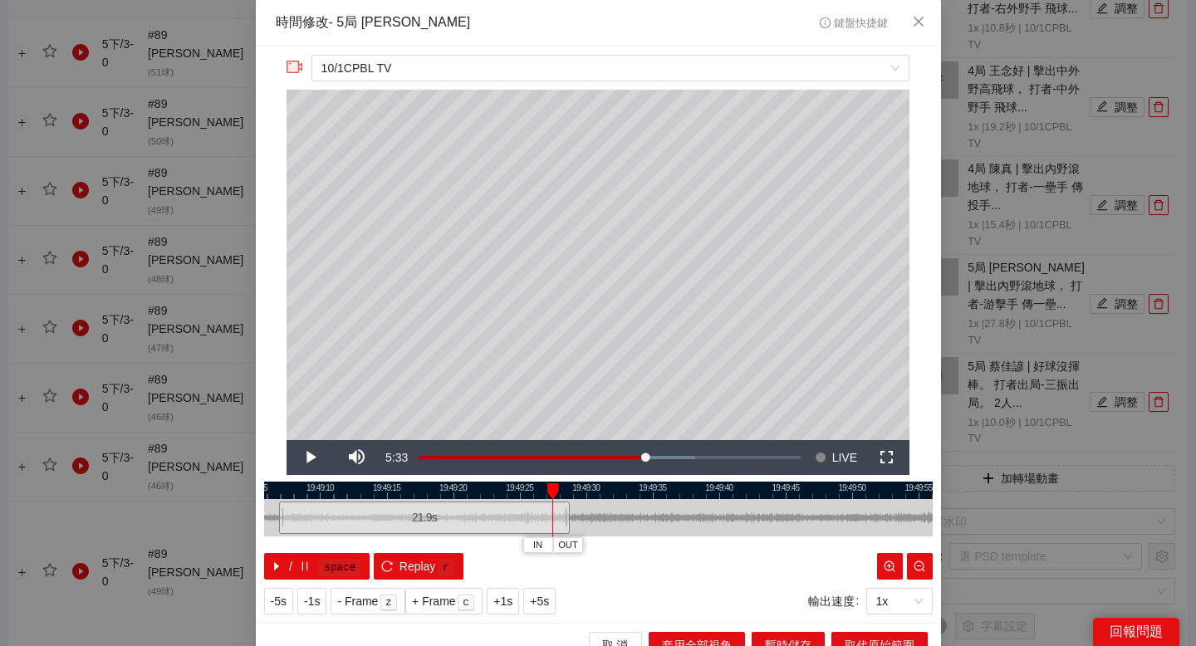
click at [748, 492] on div at bounding box center [598, 490] width 668 height 17
click at [855, 493] on div at bounding box center [598, 490] width 668 height 17
click at [878, 538] on span "OUT" at bounding box center [879, 545] width 20 height 15
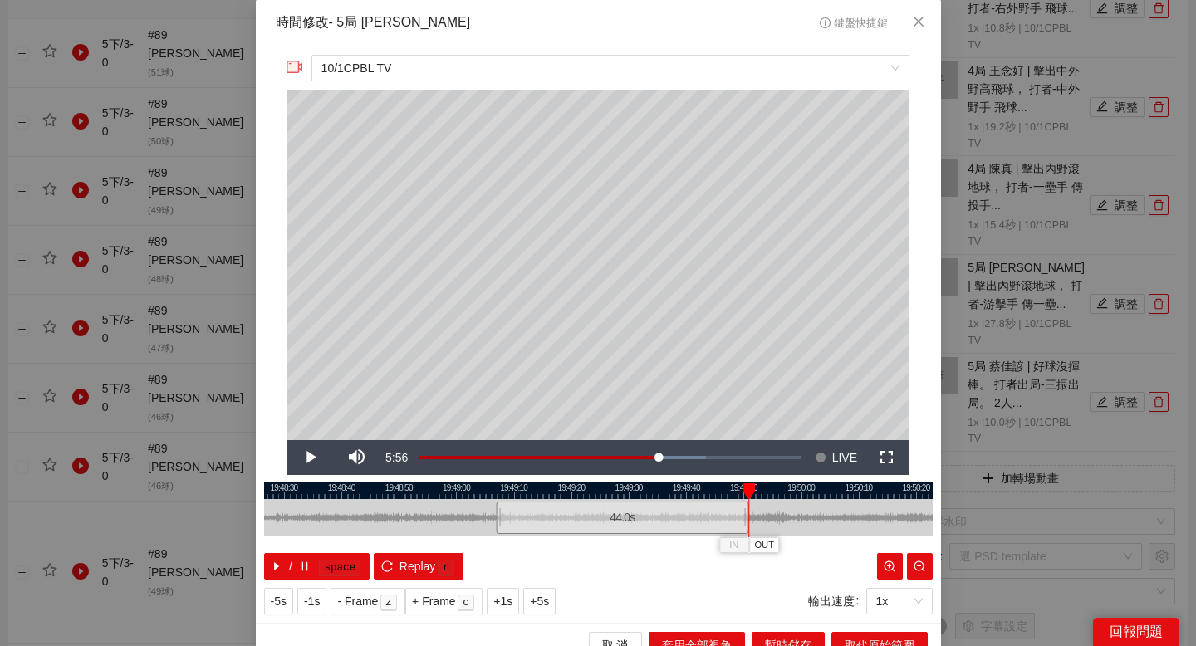
drag, startPoint x: 790, startPoint y: 488, endPoint x: 605, endPoint y: 488, distance: 185.2
click at [605, 488] on div at bounding box center [535, 490] width 668 height 17
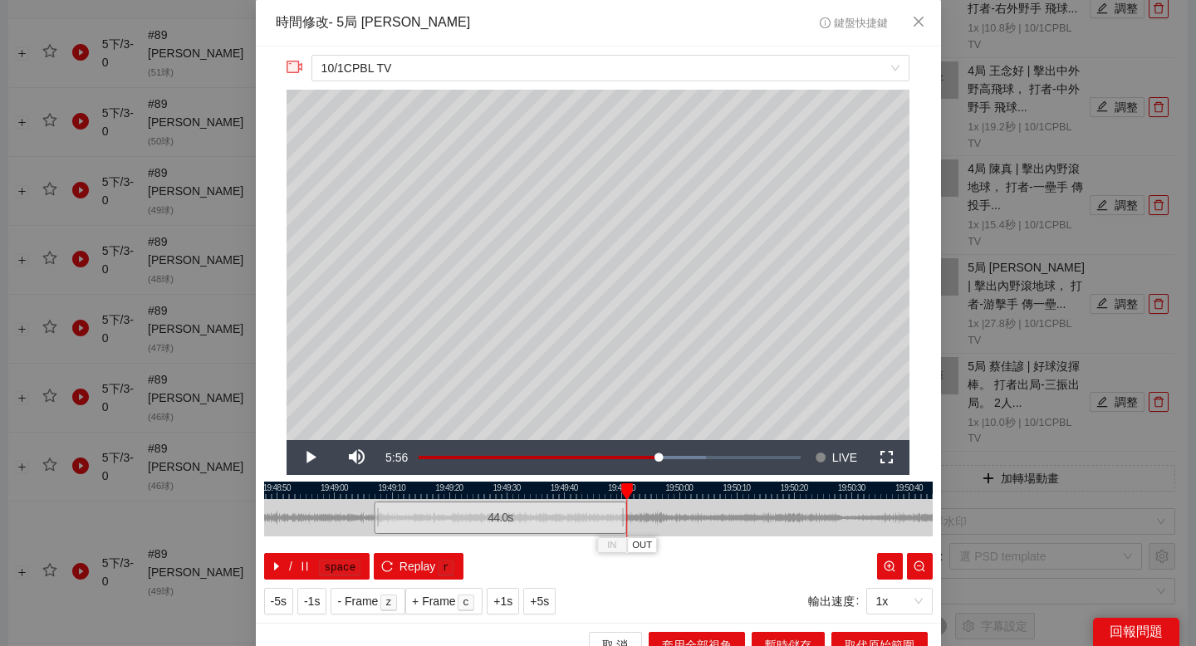
click at [757, 482] on div at bounding box center [598, 490] width 668 height 17
click at [841, 491] on div at bounding box center [598, 490] width 668 height 17
drag, startPoint x: 853, startPoint y: 491, endPoint x: 698, endPoint y: 491, distance: 155.3
click at [698, 491] on div at bounding box center [451, 490] width 668 height 17
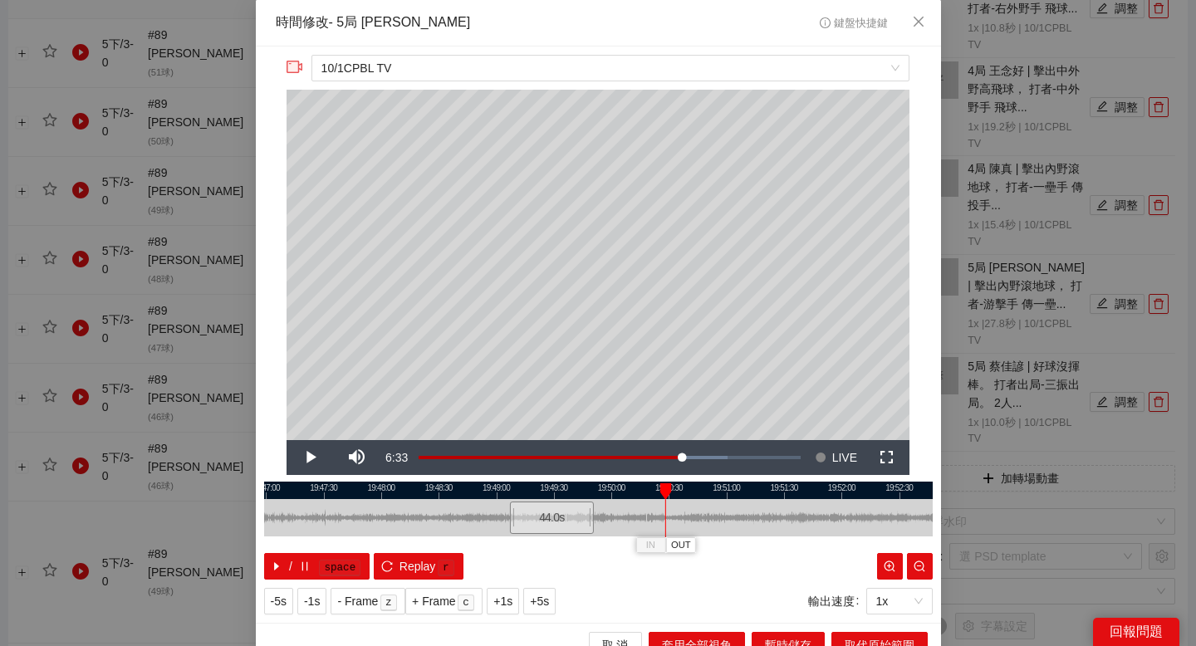
click at [798, 489] on div at bounding box center [598, 490] width 668 height 17
click at [806, 542] on span "OUT" at bounding box center [814, 545] width 20 height 15
click at [649, 492] on div at bounding box center [598, 490] width 668 height 17
click at [672, 489] on div at bounding box center [598, 490] width 668 height 17
click at [690, 489] on div at bounding box center [598, 490] width 668 height 17
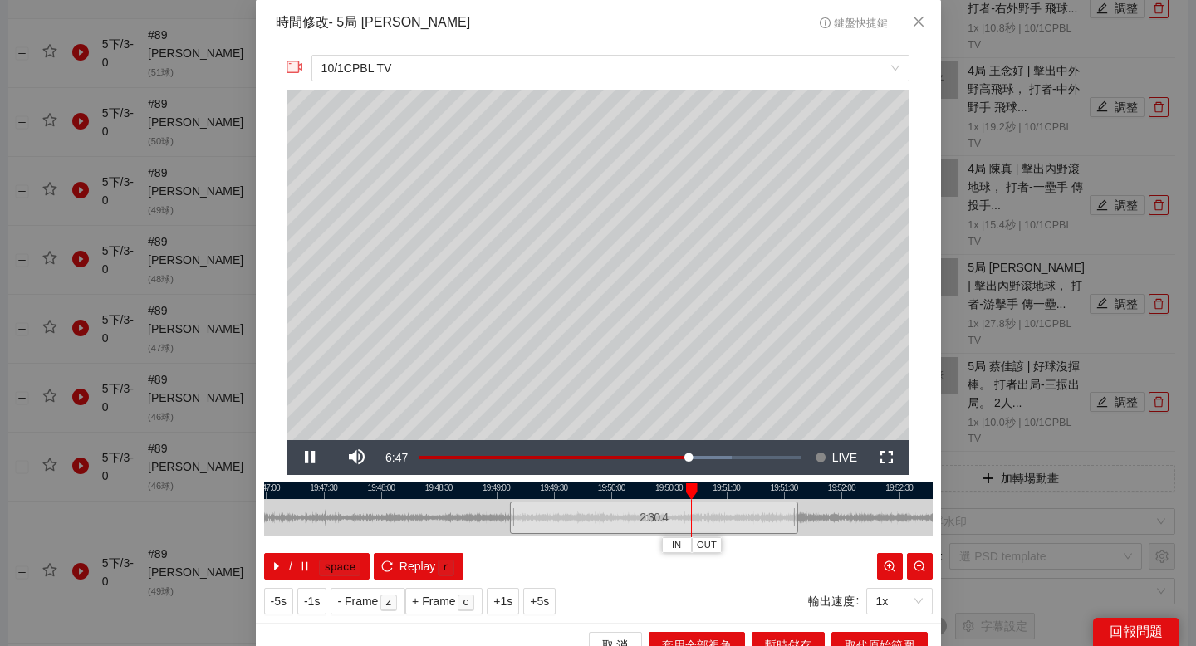
click at [710, 488] on div at bounding box center [598, 490] width 668 height 17
click at [686, 487] on div at bounding box center [598, 490] width 668 height 17
click at [680, 541] on span "IN" at bounding box center [677, 545] width 9 height 15
click at [710, 482] on div at bounding box center [598, 490] width 668 height 17
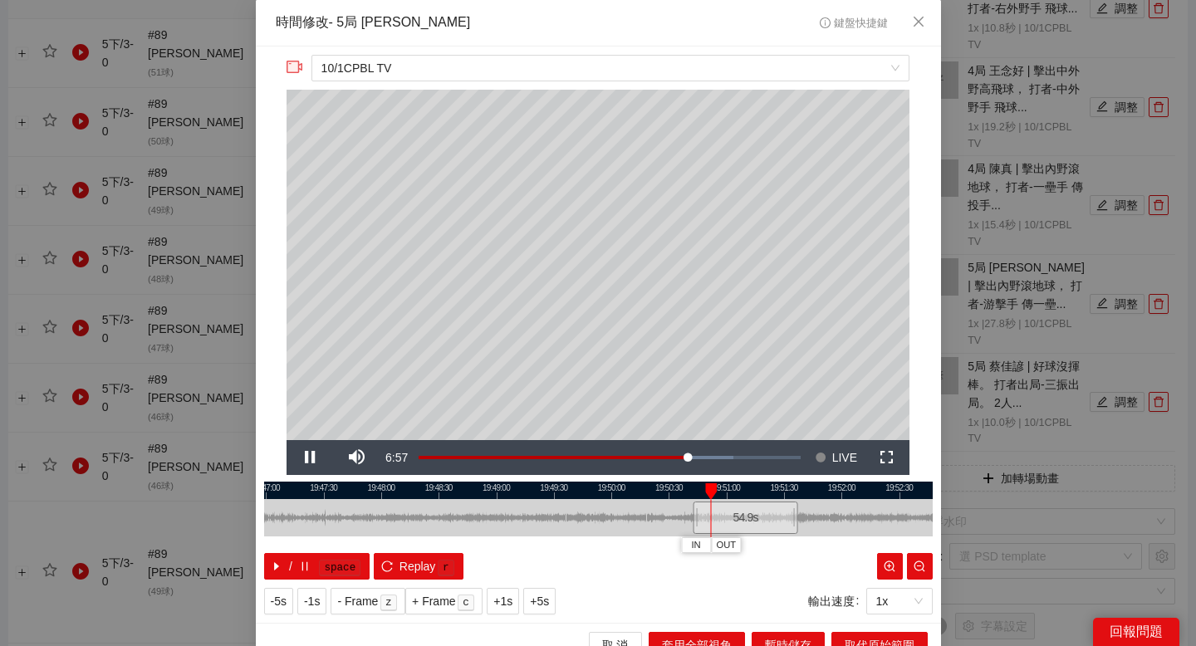
click at [723, 485] on div at bounding box center [598, 490] width 668 height 17
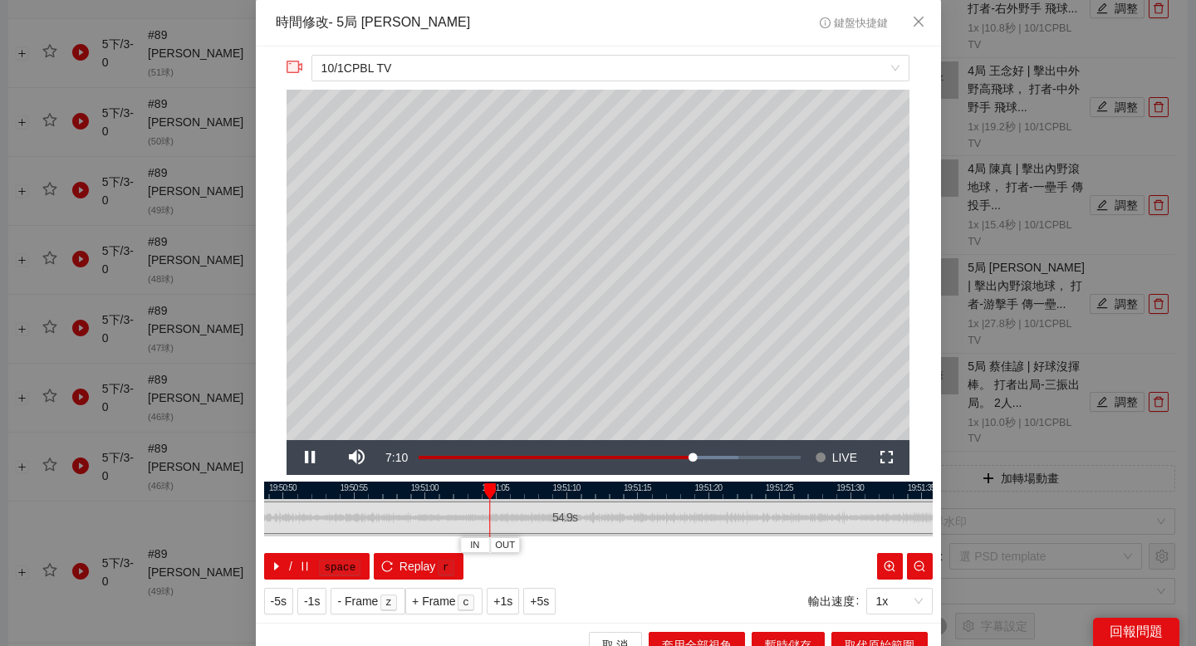
click at [535, 492] on div at bounding box center [598, 490] width 668 height 17
click at [664, 482] on div at bounding box center [598, 490] width 668 height 17
click at [641, 482] on div at bounding box center [598, 490] width 668 height 17
click at [688, 548] on span "OUT" at bounding box center [682, 545] width 20 height 15
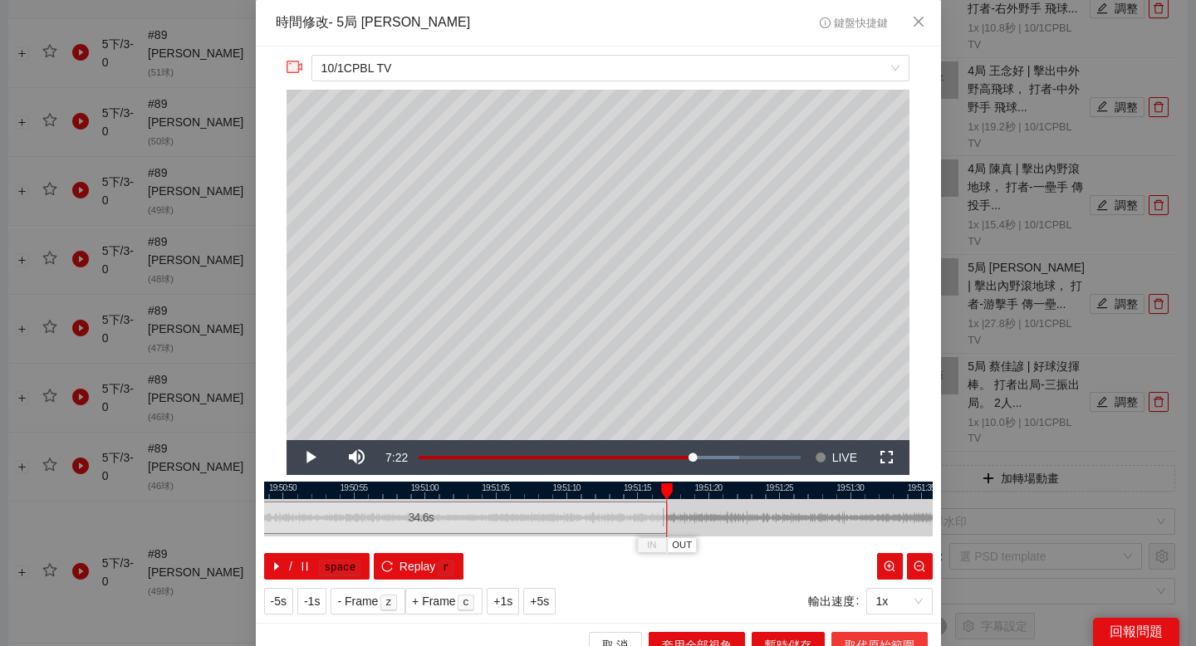
click at [841, 634] on button "取代原始範圍" at bounding box center [879, 645] width 96 height 27
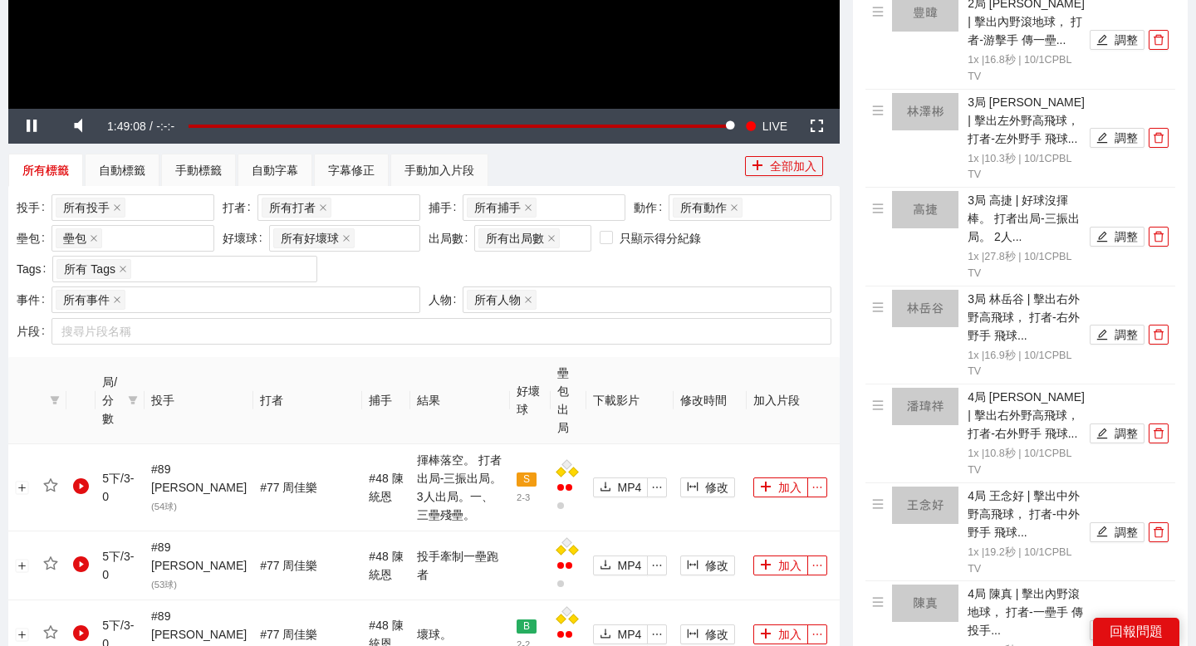
scroll to position [502, 0]
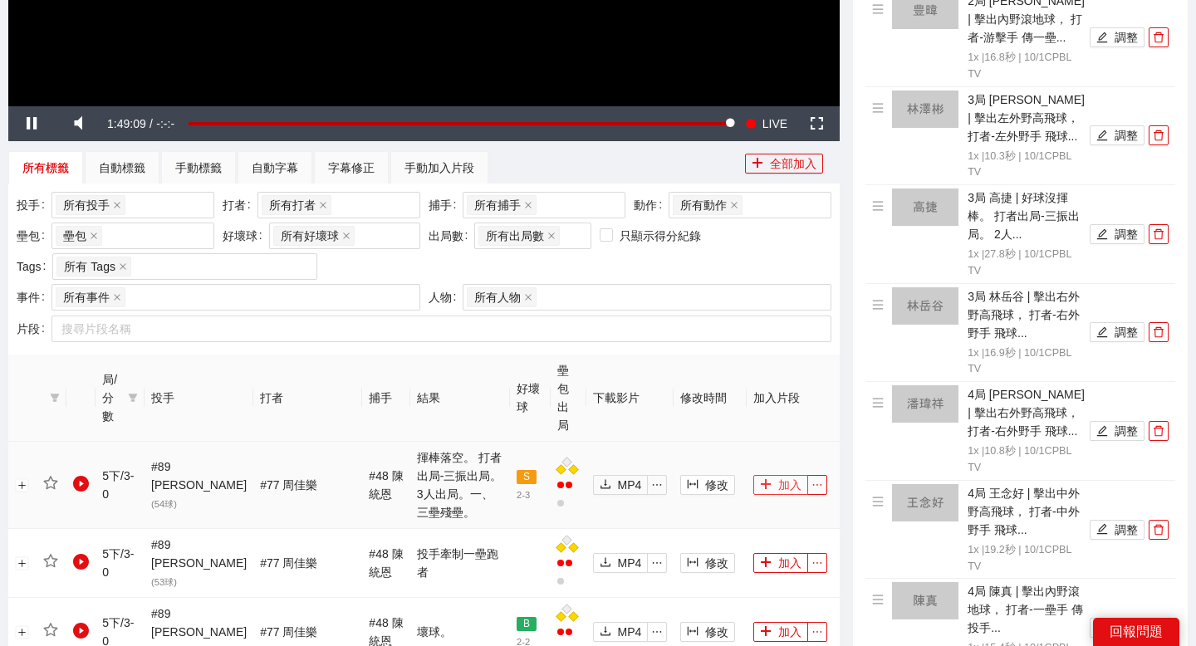
click at [771, 475] on button "加入" at bounding box center [780, 485] width 55 height 20
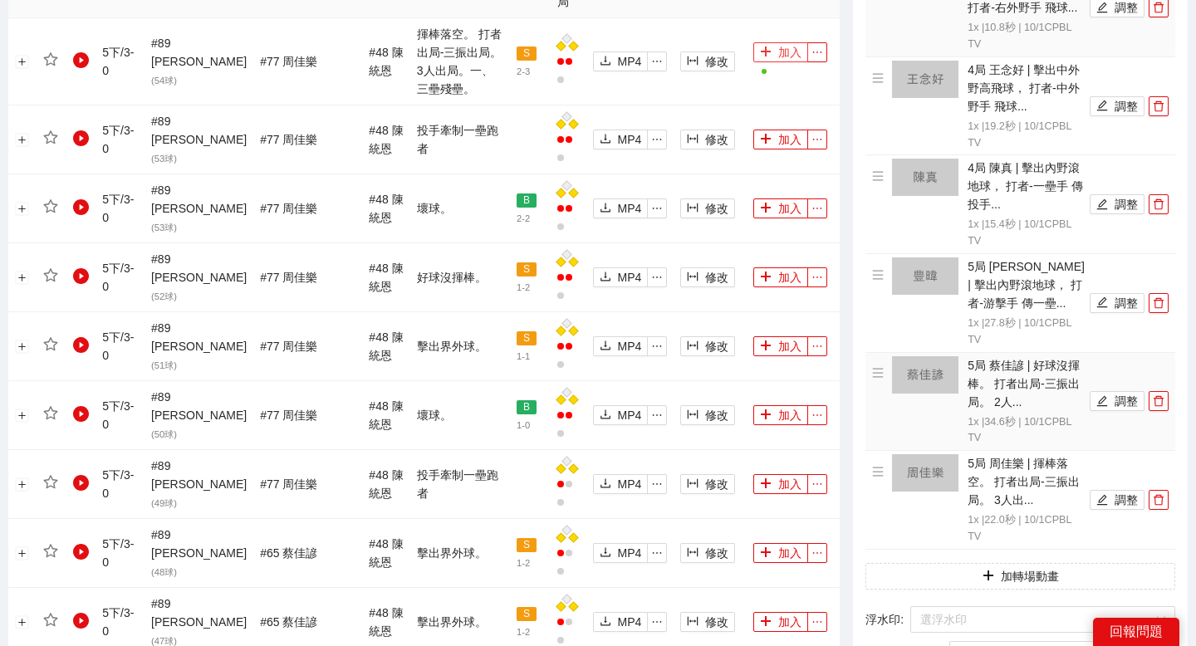
scroll to position [1048, 0]
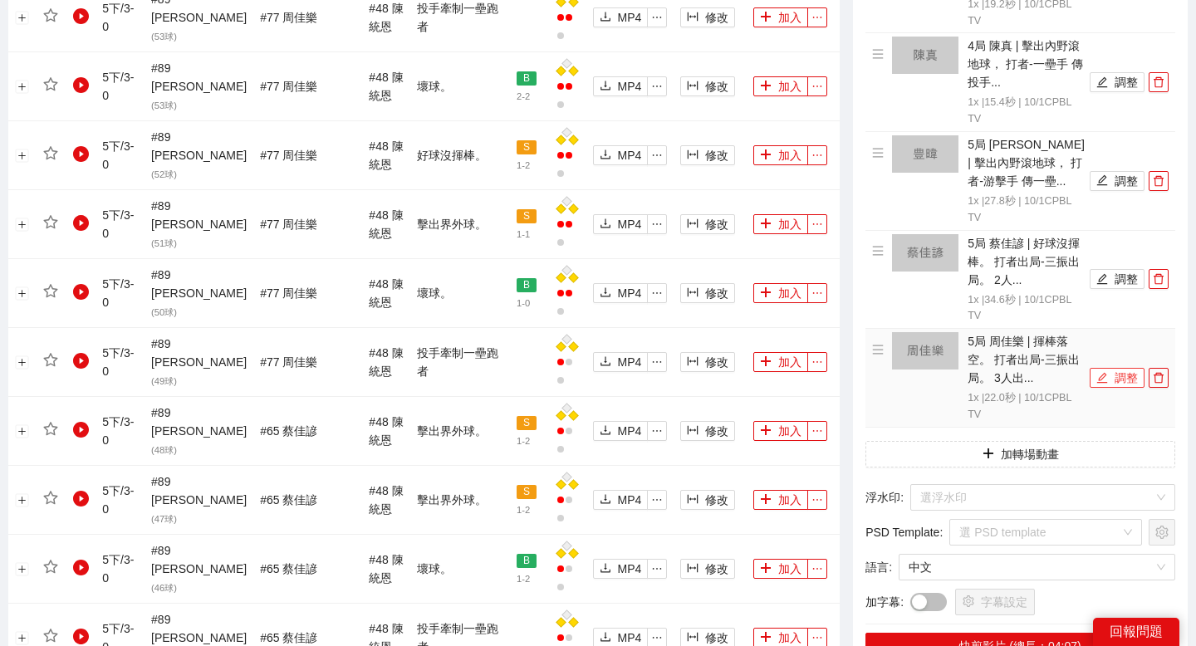
click at [1104, 378] on icon "edit" at bounding box center [1102, 378] width 12 height 12
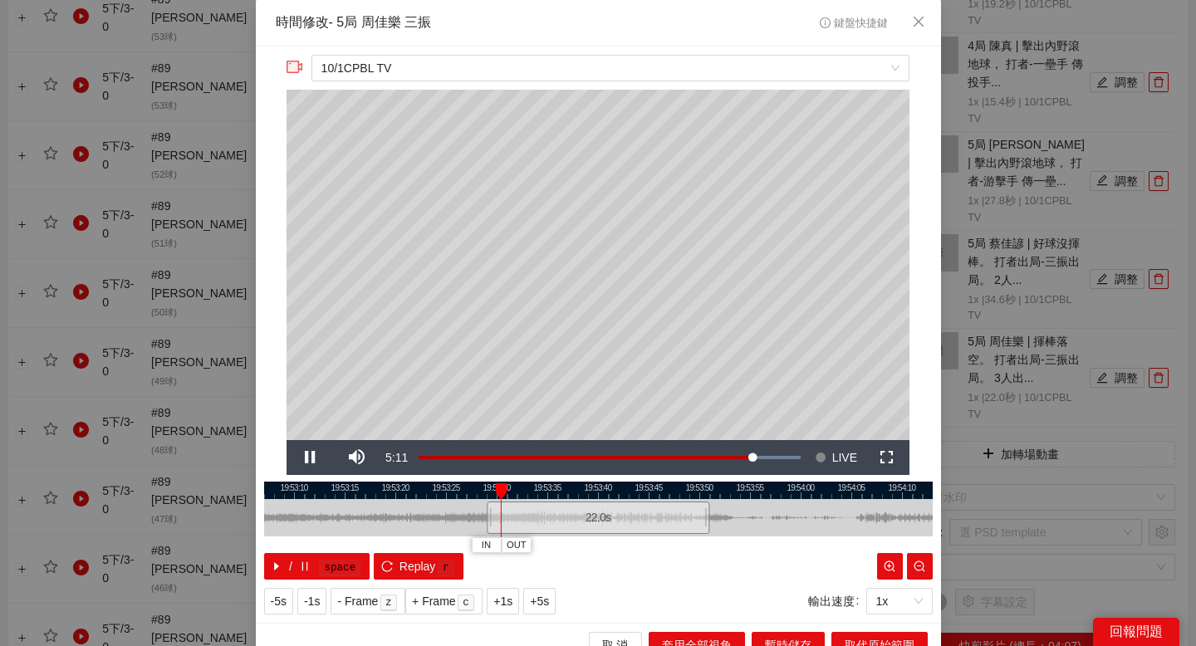
click at [567, 487] on div at bounding box center [598, 490] width 668 height 17
click at [636, 491] on div at bounding box center [598, 490] width 668 height 17
click at [551, 480] on div "**********" at bounding box center [598, 335] width 685 height 576
click at [547, 488] on div at bounding box center [598, 490] width 668 height 17
click at [521, 488] on div at bounding box center [598, 490] width 668 height 17
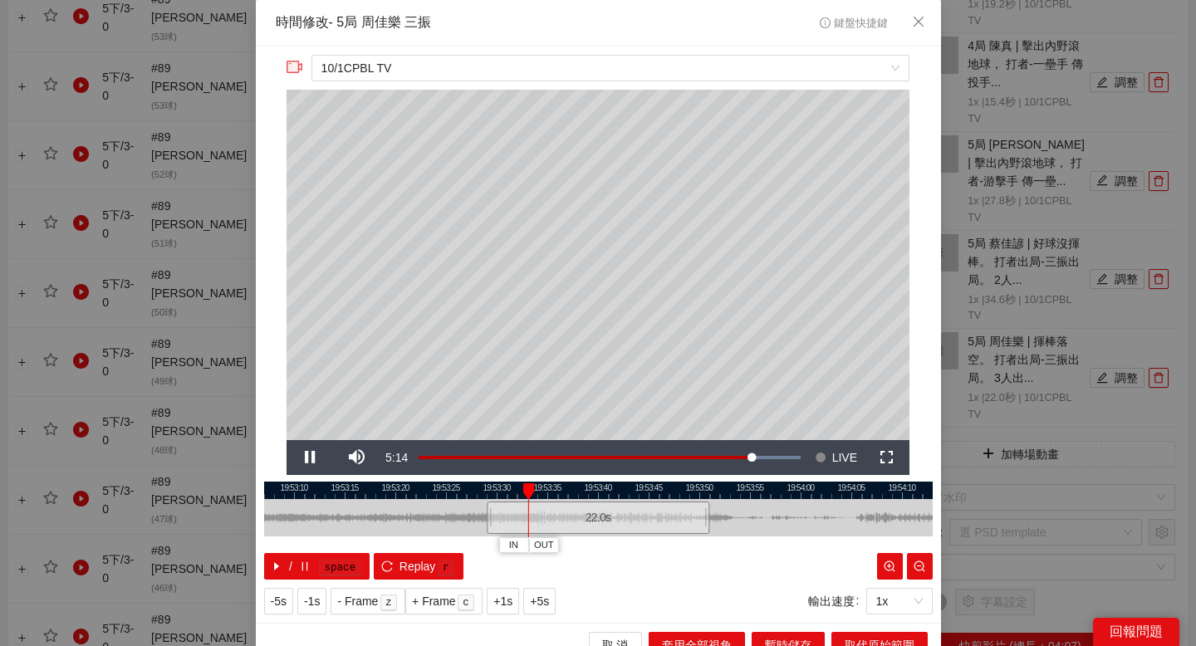
click at [506, 489] on div at bounding box center [598, 490] width 668 height 17
click at [501, 545] on span "IN" at bounding box center [499, 545] width 9 height 15
click at [587, 491] on div at bounding box center [598, 490] width 668 height 17
click at [632, 488] on div at bounding box center [598, 490] width 668 height 17
click at [672, 489] on div at bounding box center [598, 490] width 668 height 17
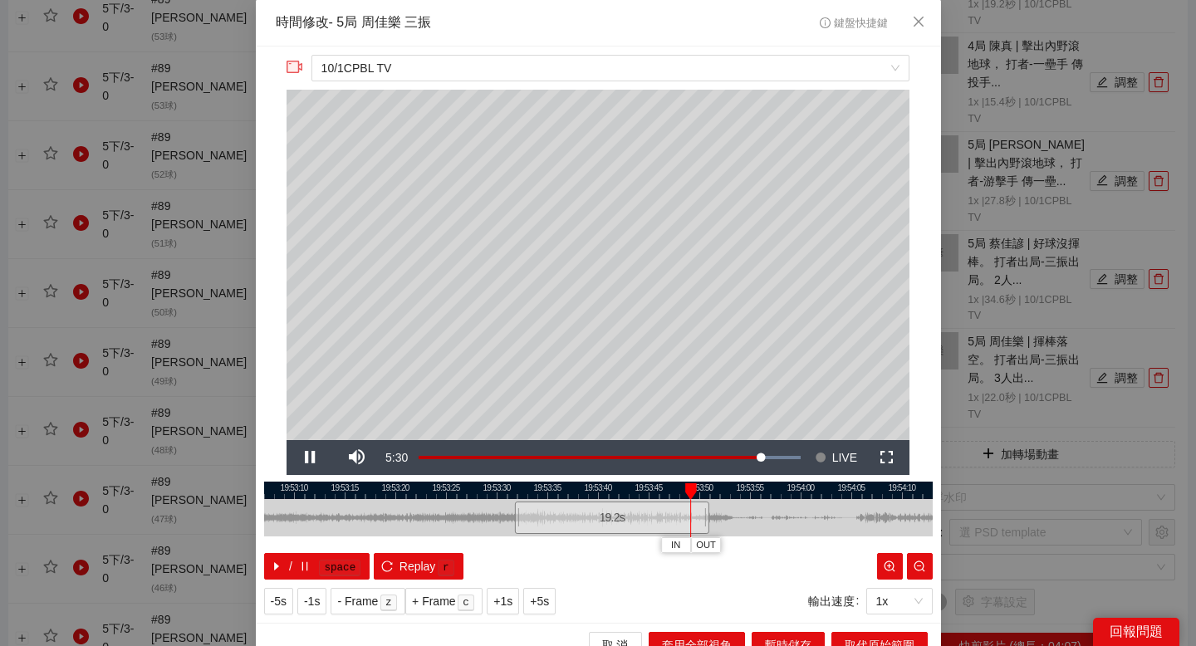
click at [704, 486] on div at bounding box center [598, 490] width 668 height 17
click at [750, 541] on span "OUT" at bounding box center [748, 545] width 20 height 15
click at [877, 637] on span "取代原始範圍" at bounding box center [880, 645] width 70 height 18
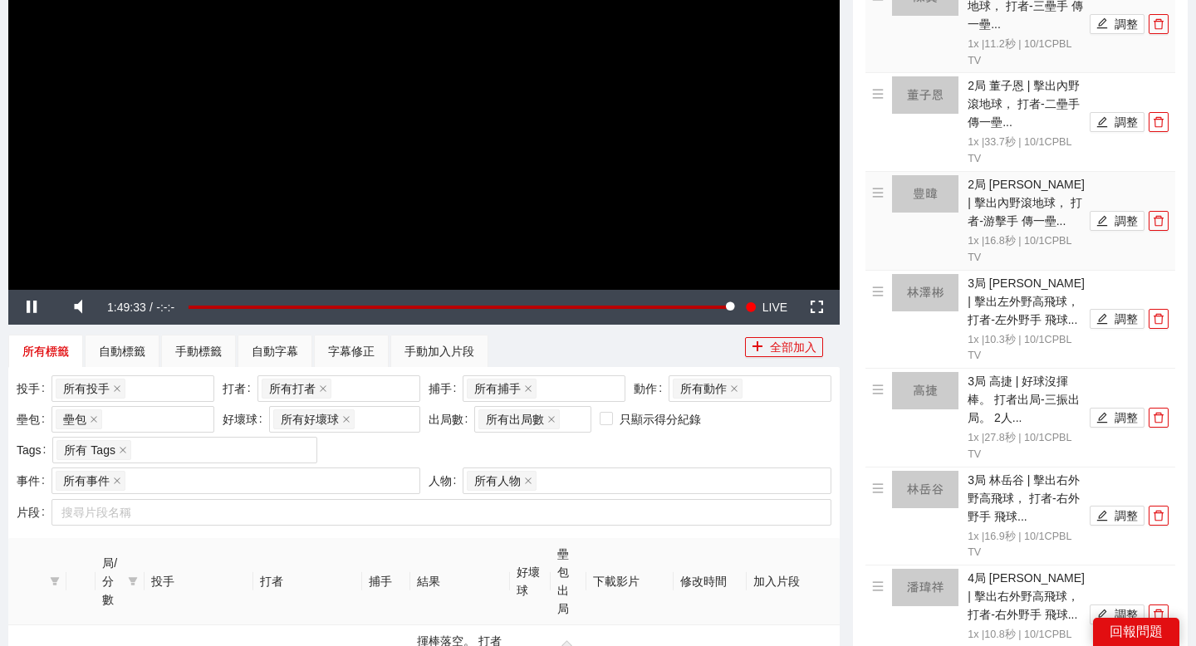
scroll to position [0, 0]
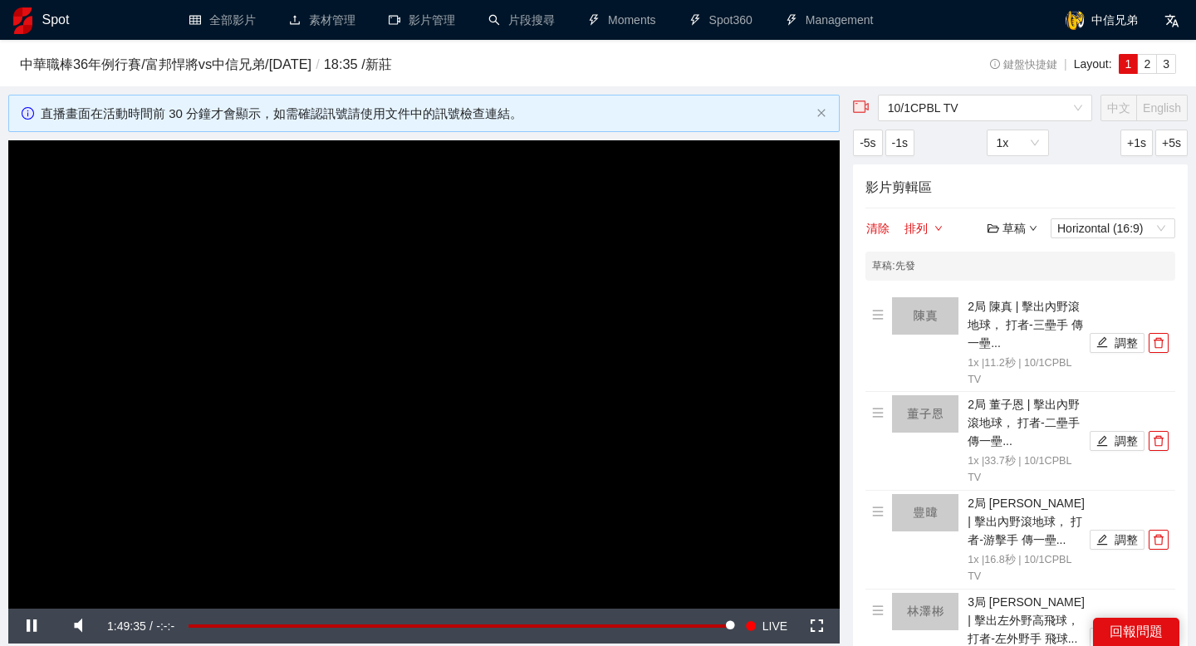
click at [1026, 226] on div "草稿" at bounding box center [1012, 228] width 50 height 18
click at [1028, 288] on link "儲存" at bounding box center [1016, 291] width 38 height 13
click at [1017, 230] on div "草稿" at bounding box center [1012, 228] width 50 height 18
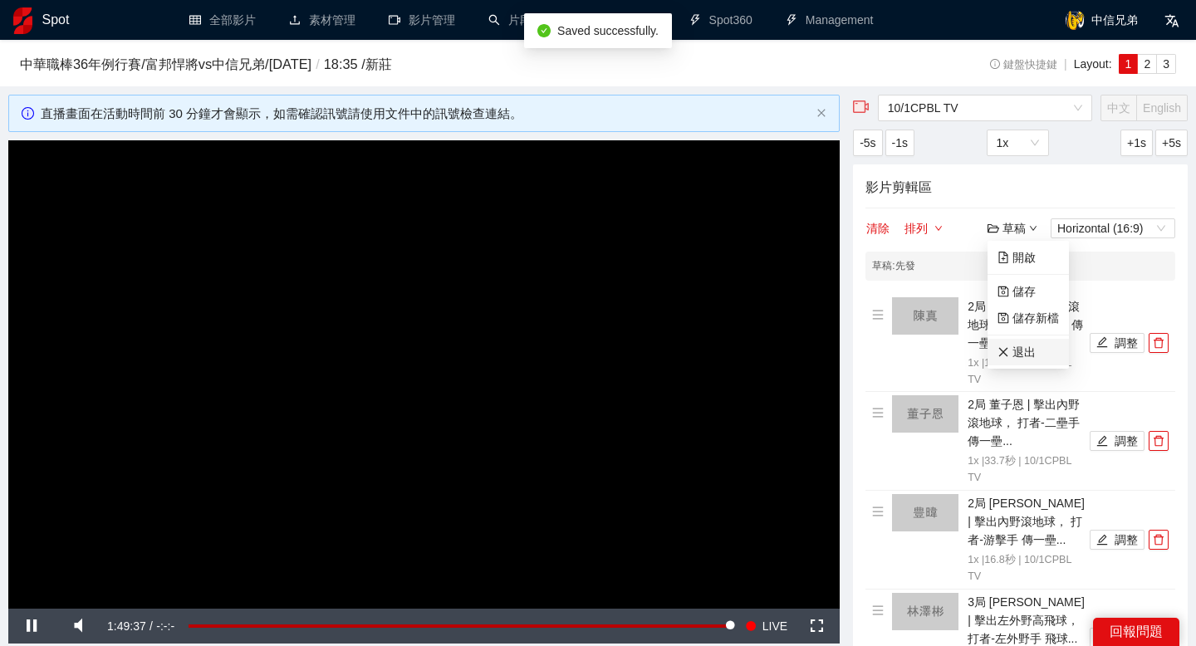
click at [1010, 347] on link "退出" at bounding box center [1016, 351] width 38 height 13
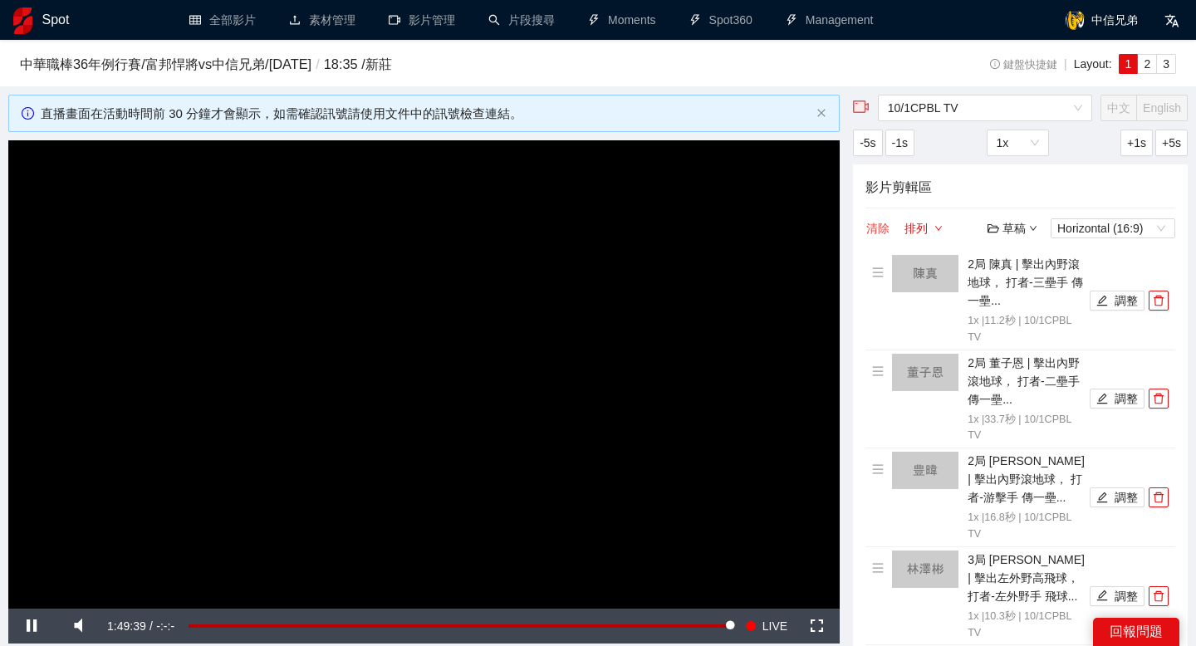
click at [882, 228] on button "清除" at bounding box center [877, 228] width 25 height 20
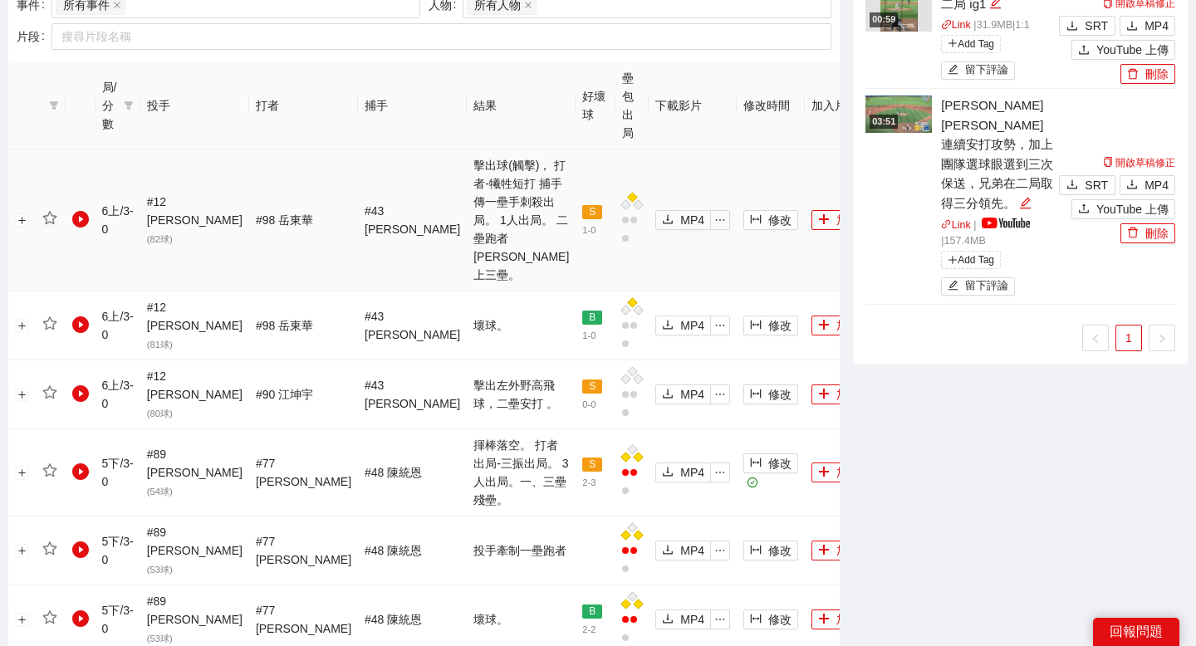
scroll to position [777, 0]
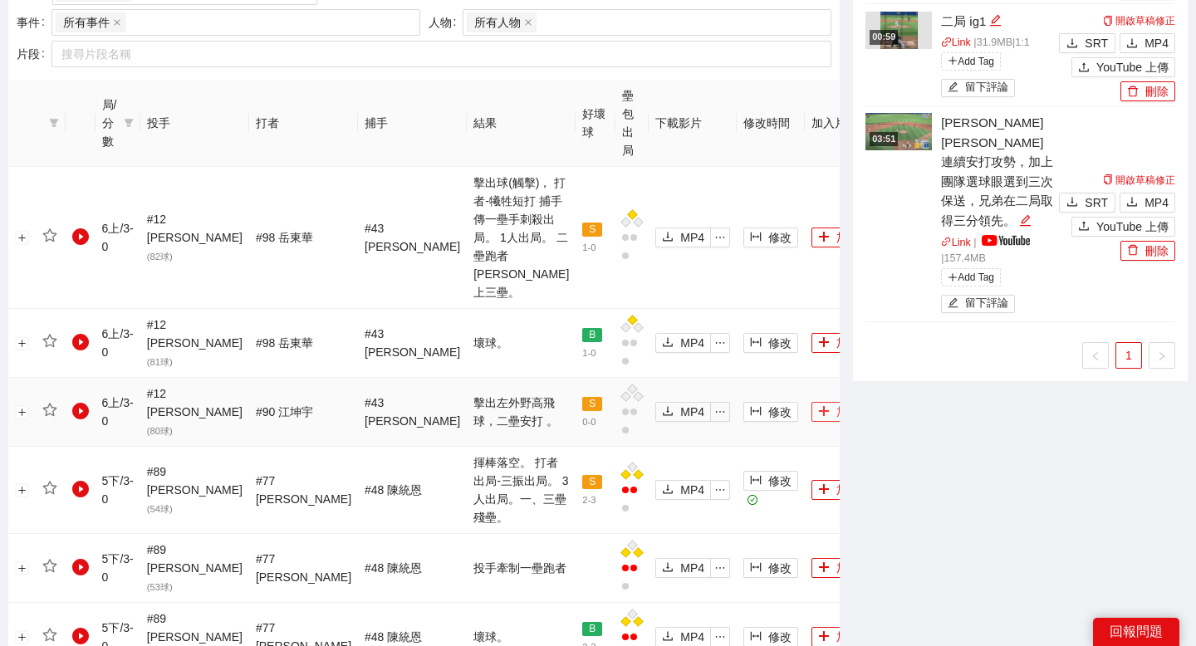
click at [811, 402] on button "加入" at bounding box center [838, 412] width 55 height 20
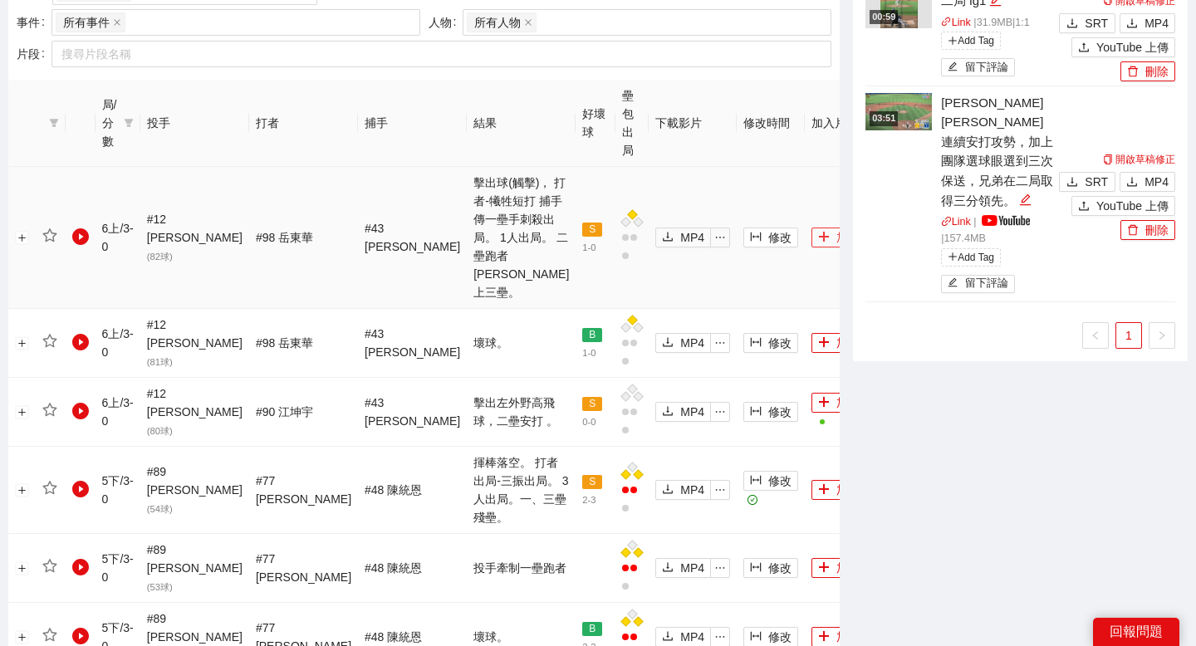
click at [811, 228] on button "加入" at bounding box center [838, 238] width 55 height 20
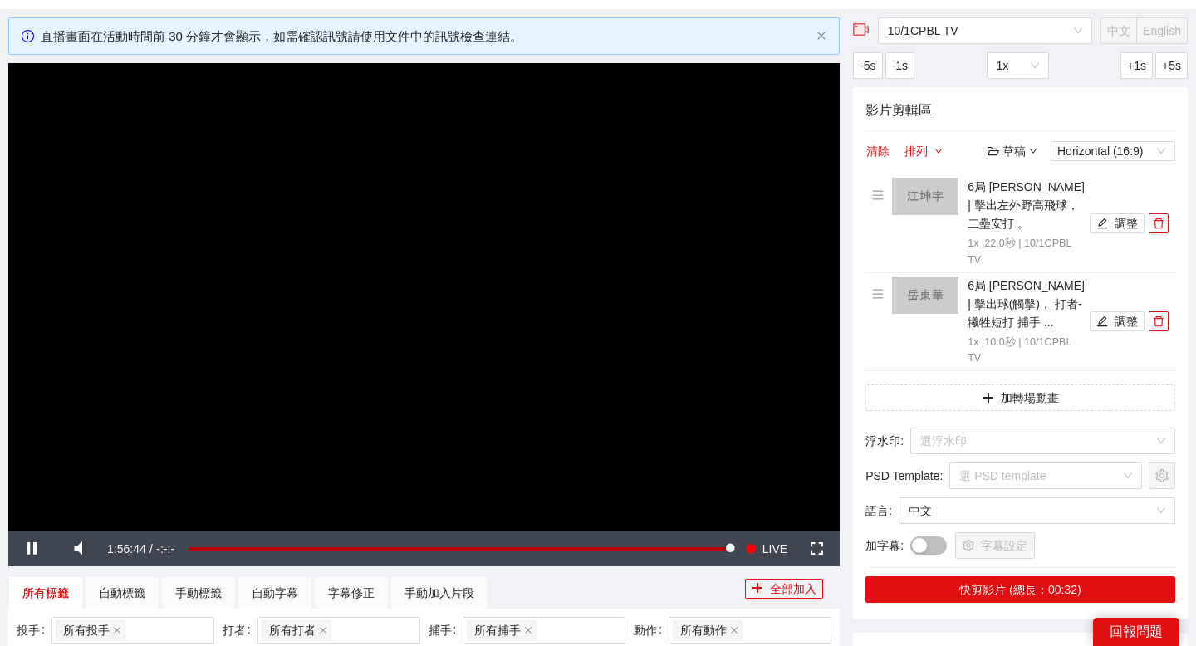
scroll to position [74, 0]
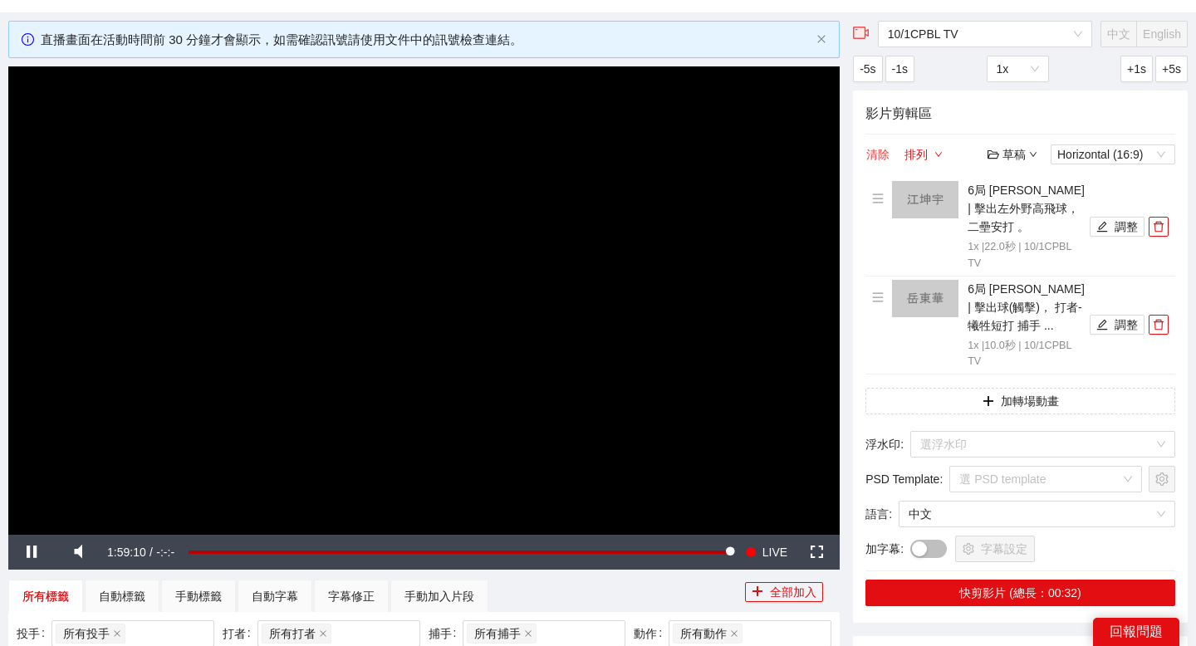
click at [879, 153] on button "清除" at bounding box center [877, 154] width 25 height 20
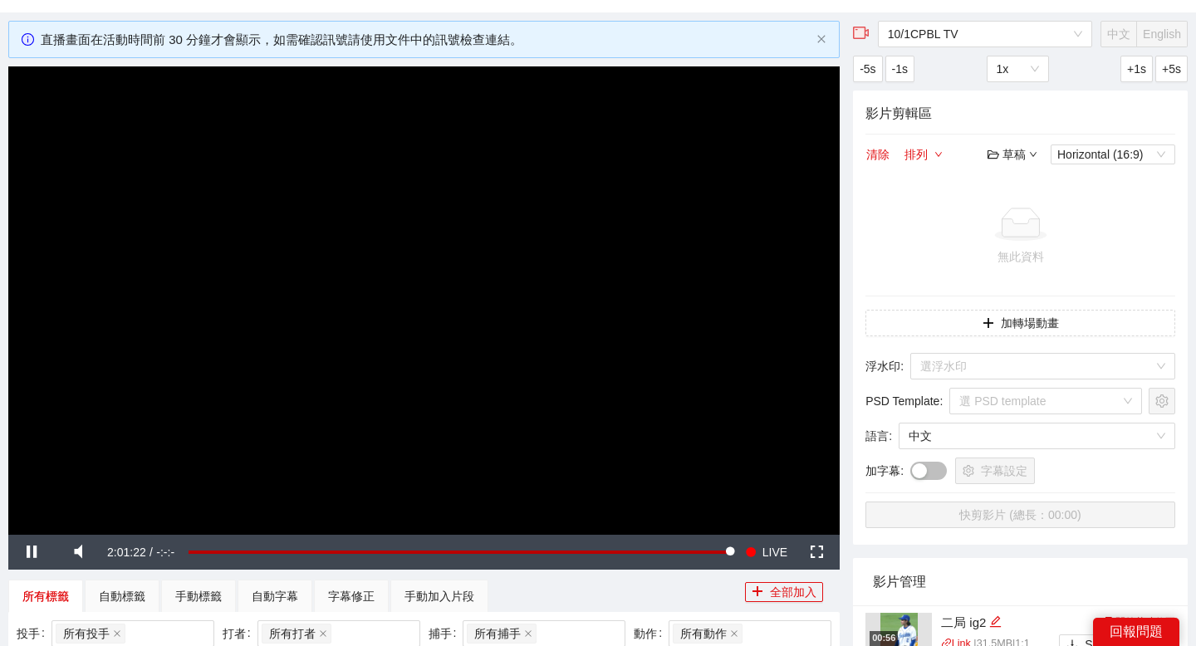
click at [1021, 151] on div "草稿" at bounding box center [1012, 154] width 50 height 18
click at [1014, 186] on link "開啟" at bounding box center [1016, 184] width 38 height 13
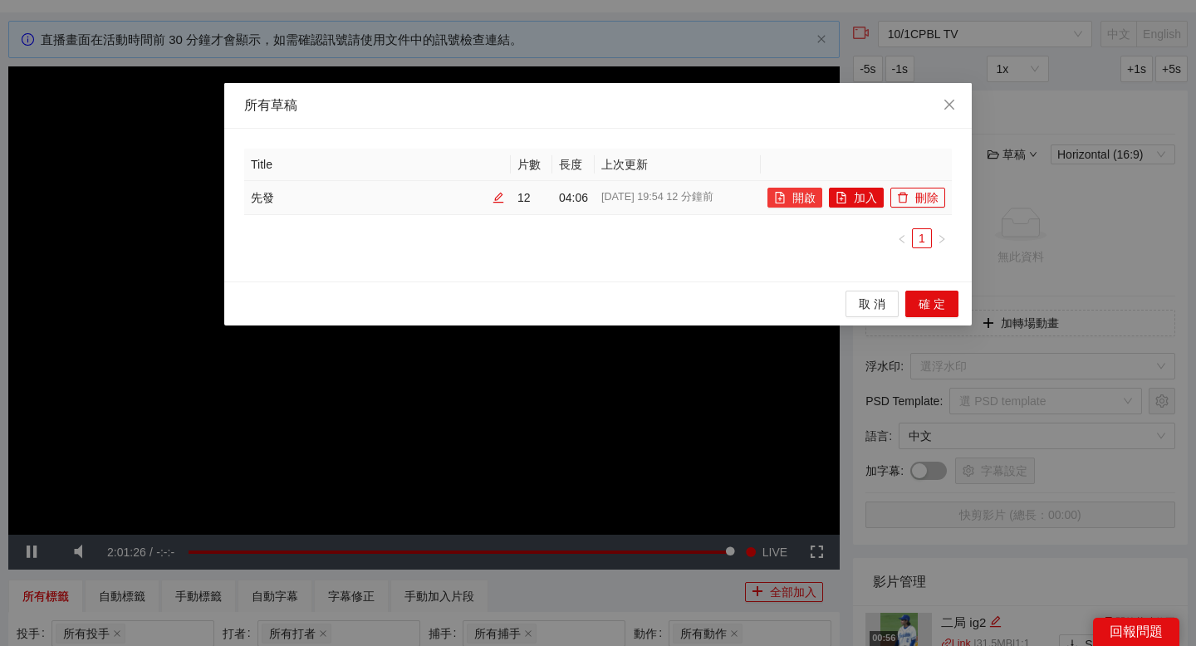
click at [802, 193] on button "開啟" at bounding box center [794, 198] width 55 height 20
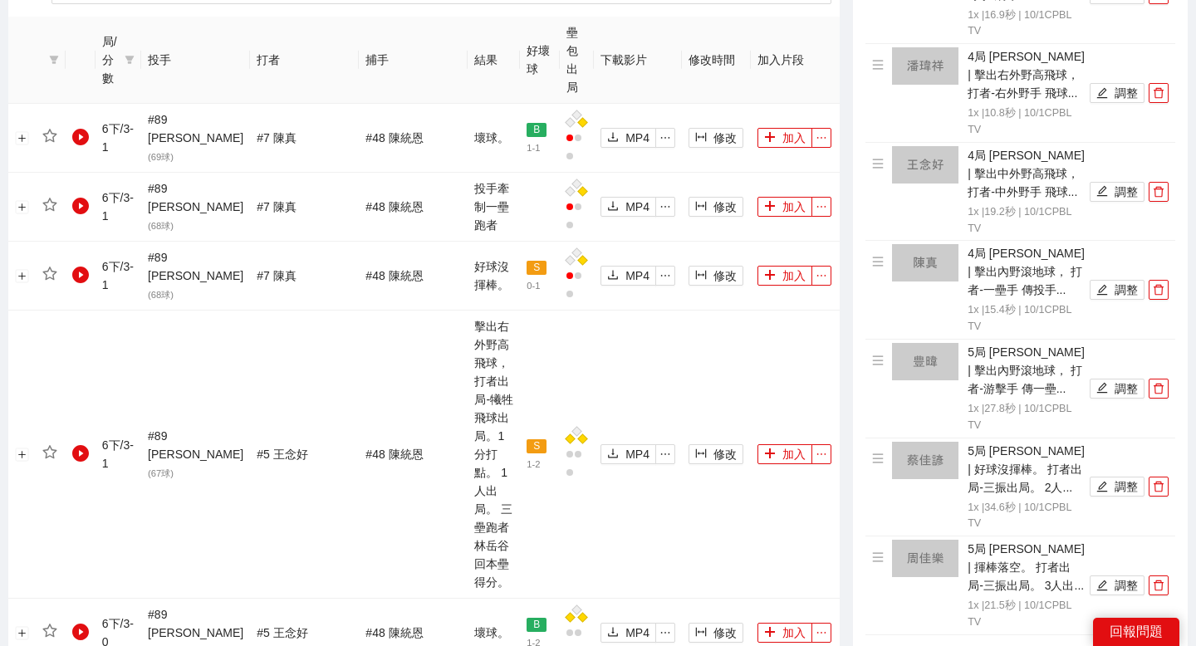
scroll to position [841, 0]
click at [770, 448] on icon "plus" at bounding box center [770, 452] width 1 height 9
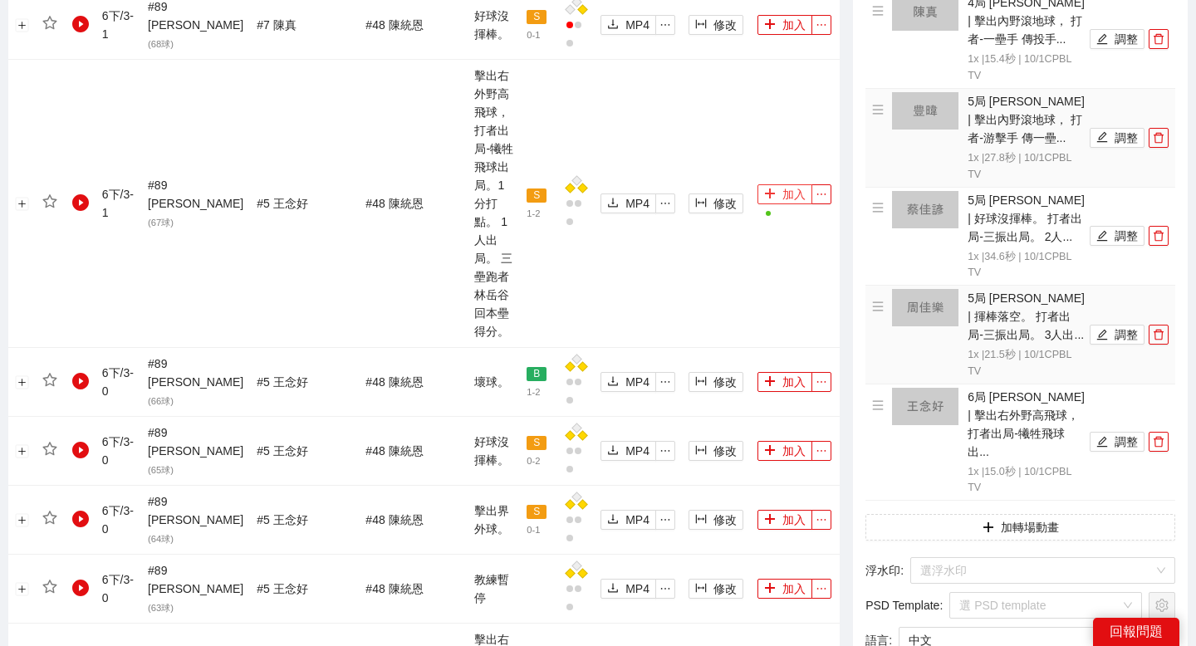
scroll to position [1099, 0]
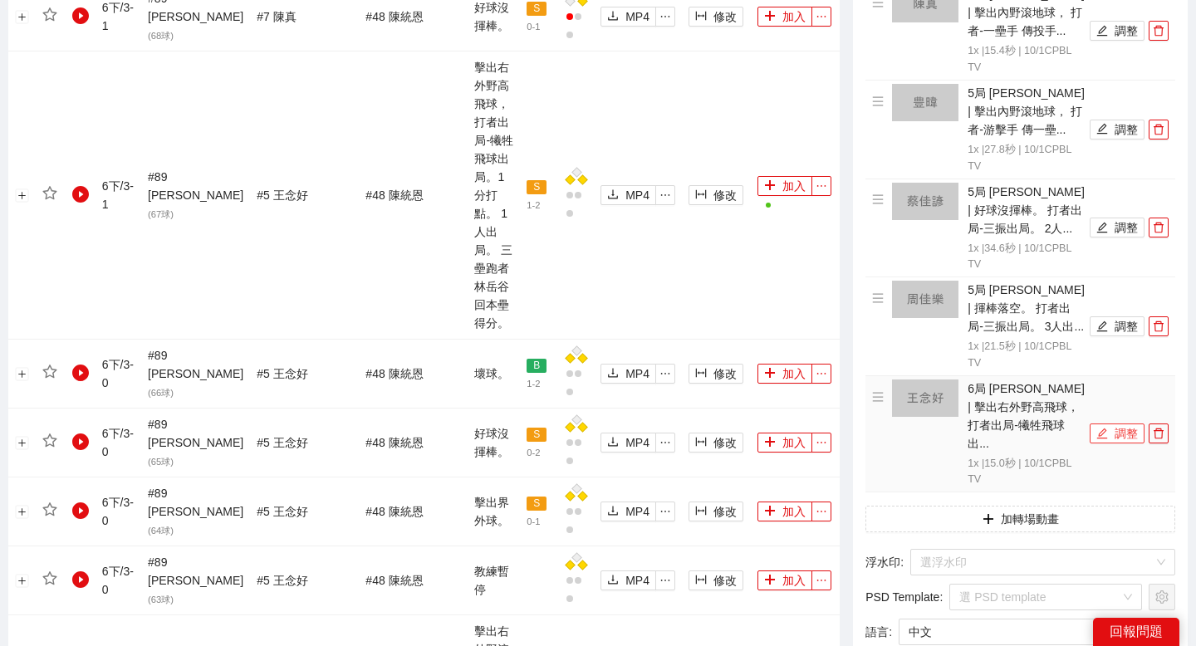
click at [1122, 427] on button "調整" at bounding box center [1117, 434] width 55 height 20
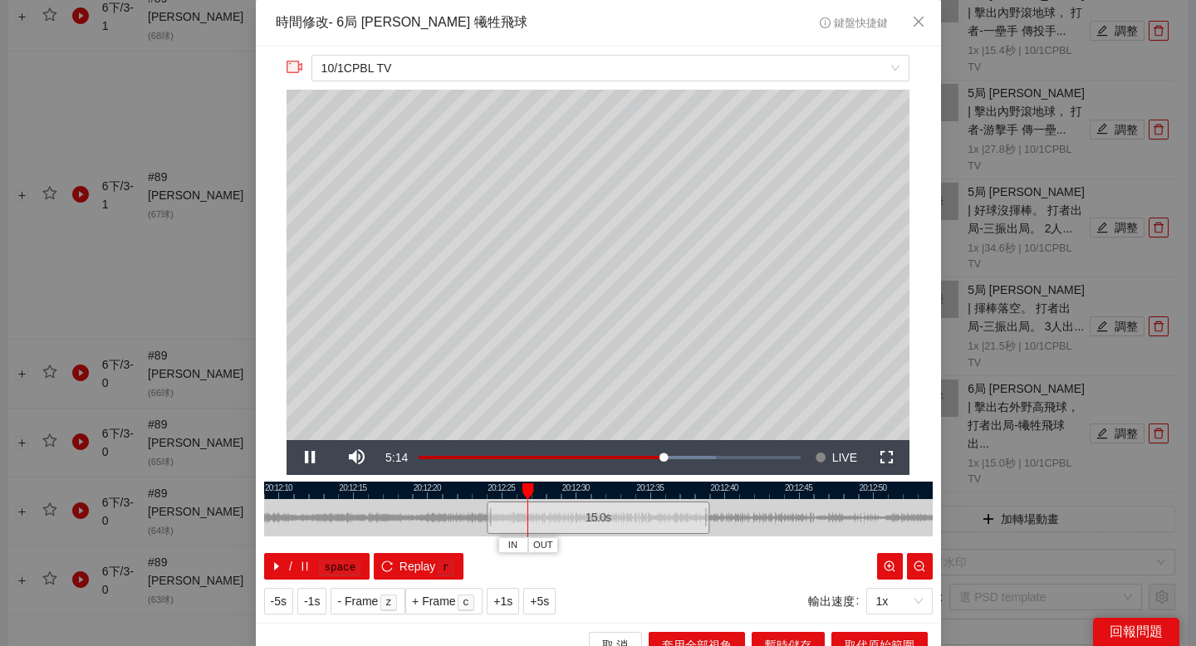
click at [620, 497] on div at bounding box center [598, 490] width 668 height 17
click at [675, 484] on div at bounding box center [598, 490] width 668 height 17
click at [831, 540] on span "OUT" at bounding box center [841, 545] width 20 height 15
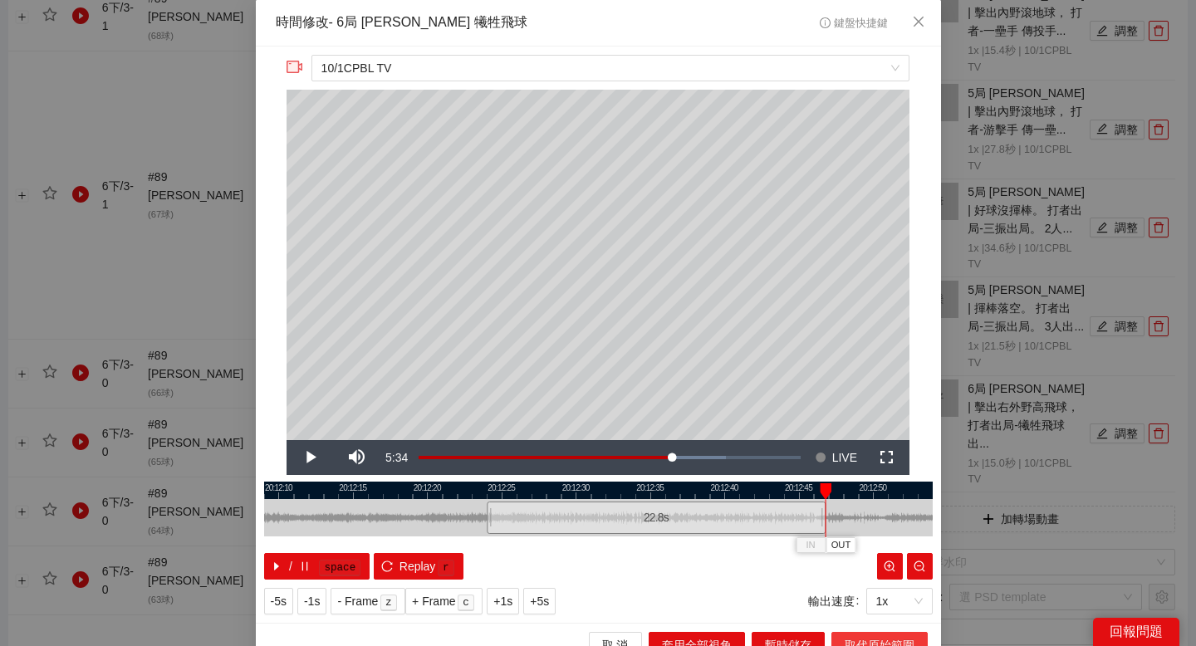
click at [878, 633] on button "取代原始範圍" at bounding box center [879, 645] width 96 height 27
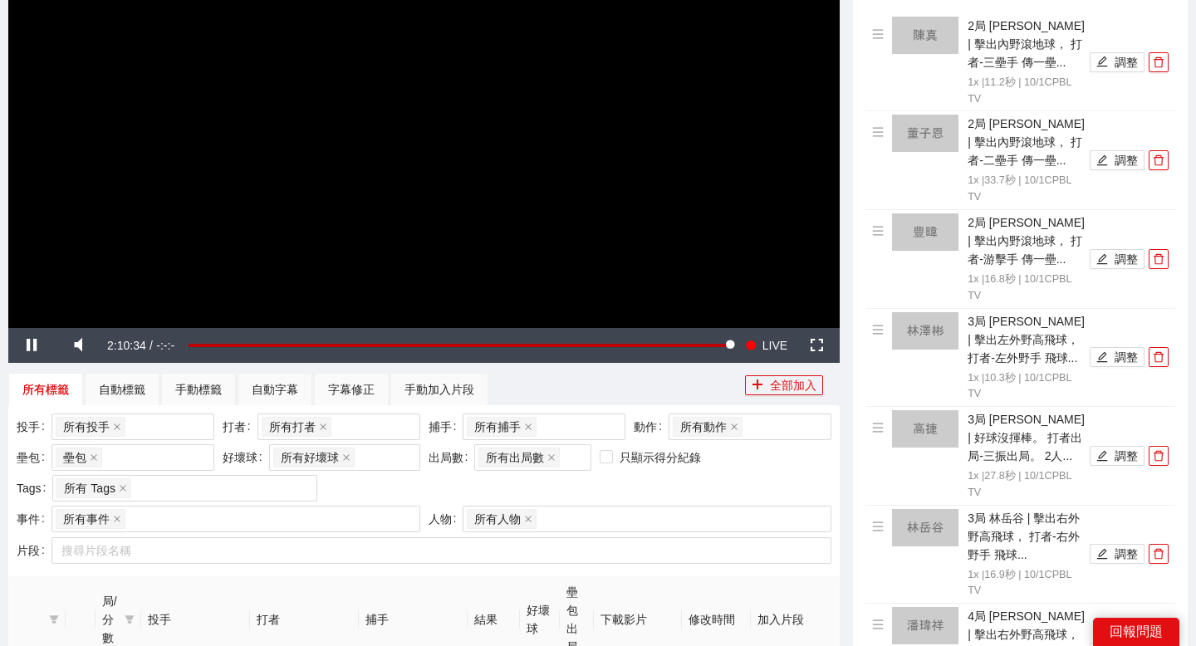
scroll to position [0, 0]
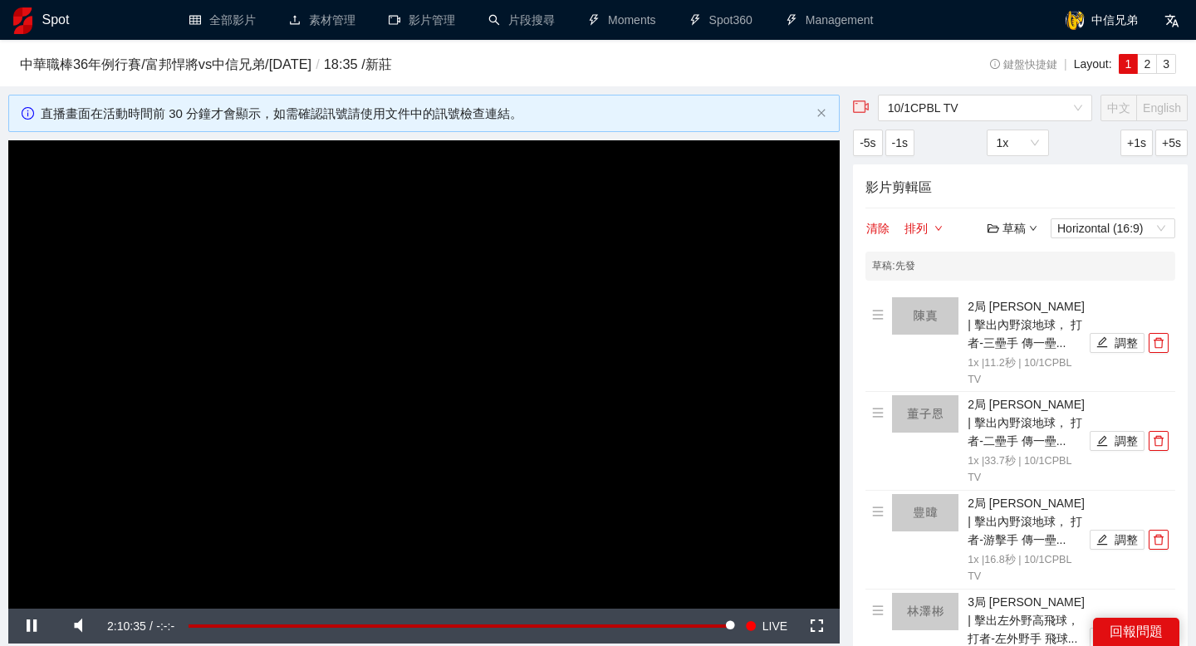
click at [1026, 219] on div "草稿" at bounding box center [1012, 228] width 50 height 18
click at [1020, 286] on link "儲存" at bounding box center [1016, 291] width 38 height 13
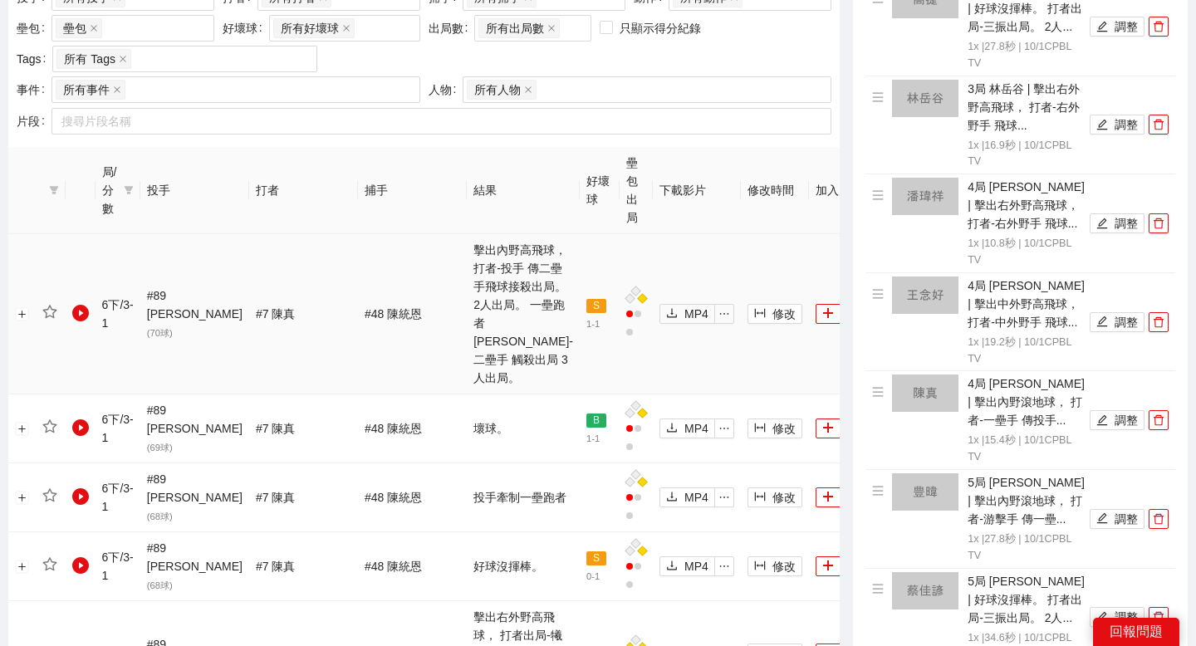
scroll to position [706, 0]
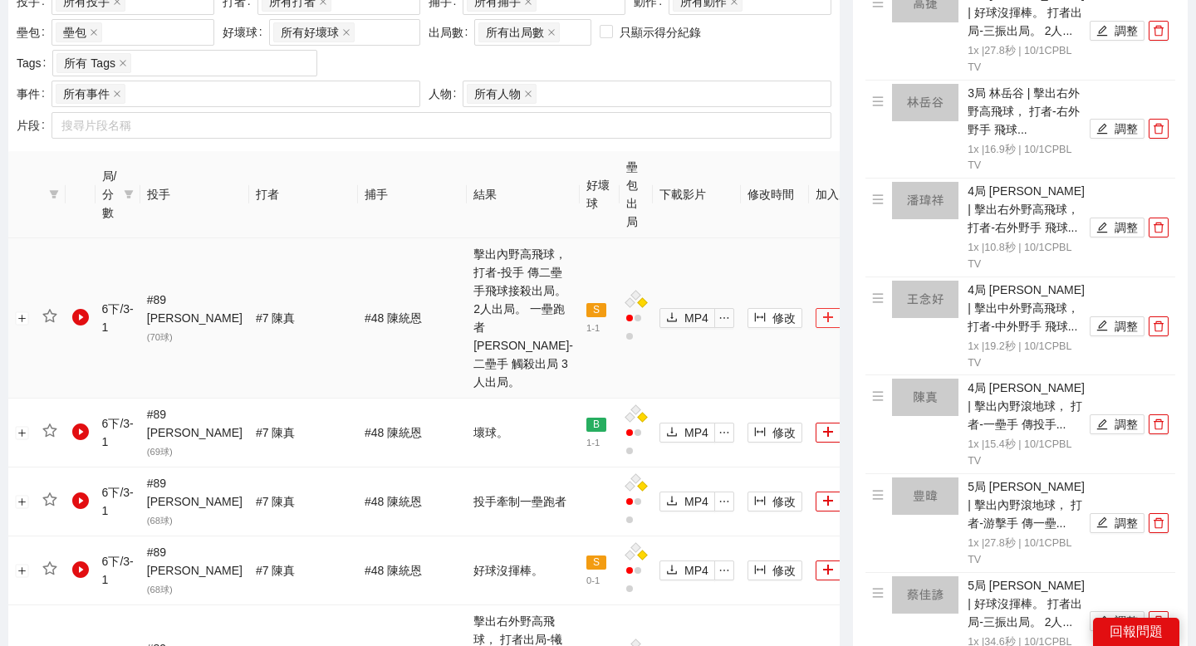
click at [822, 311] on icon "plus" at bounding box center [828, 317] width 12 height 12
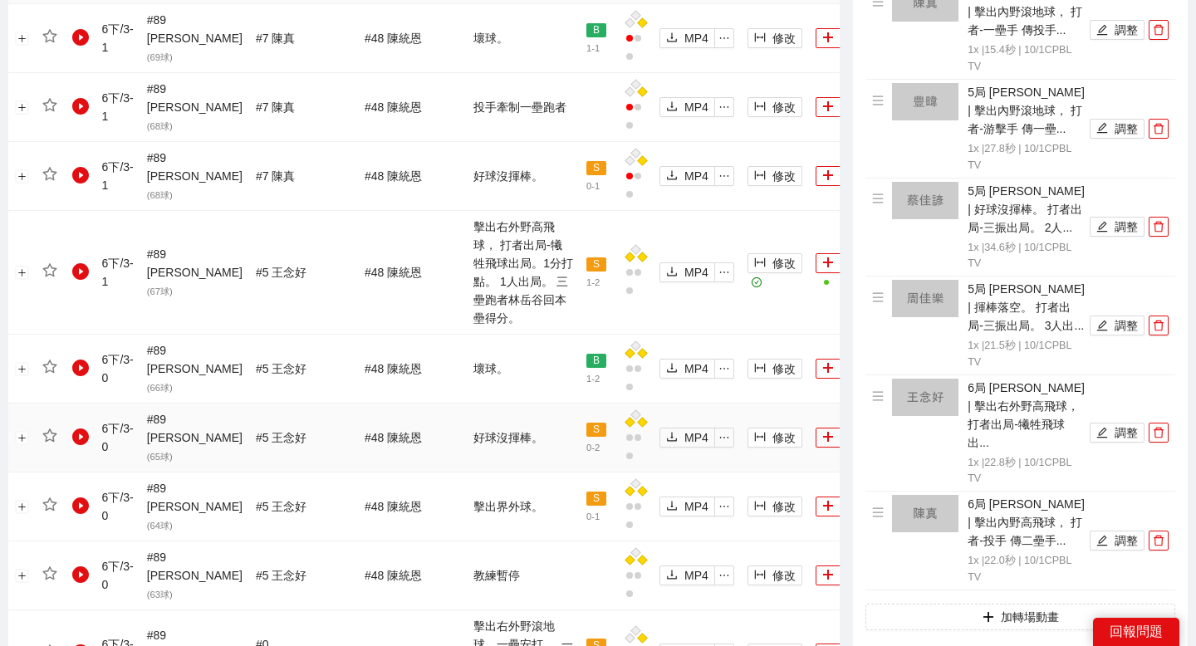
scroll to position [1158, 0]
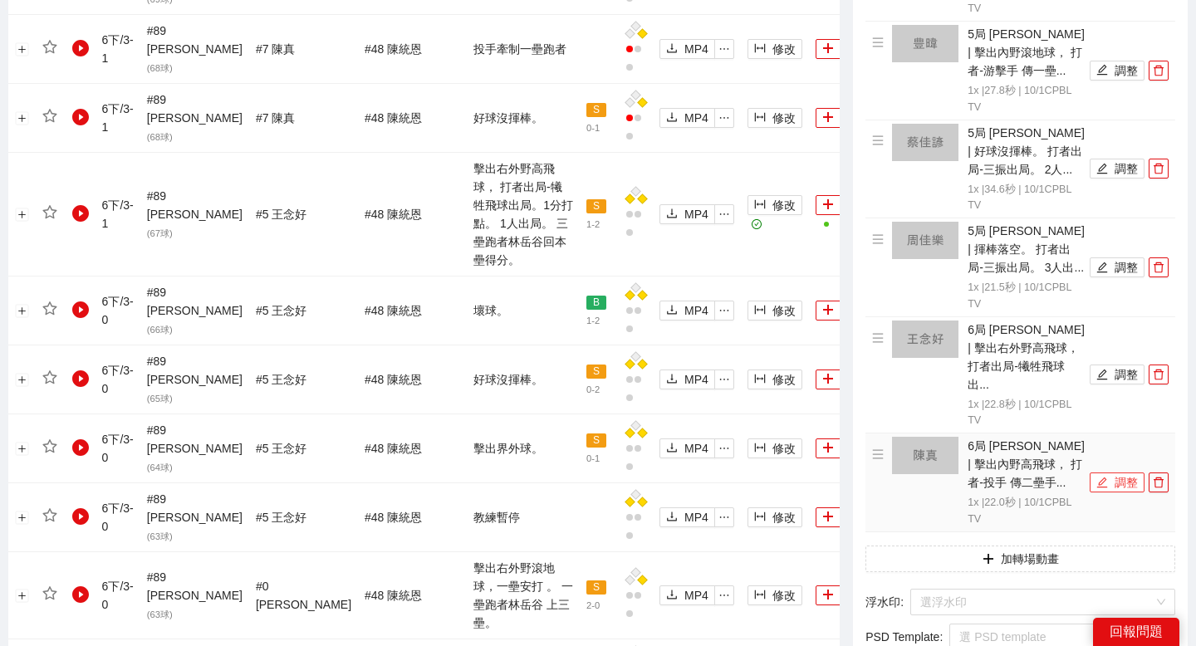
click at [1104, 477] on icon "edit" at bounding box center [1102, 482] width 11 height 11
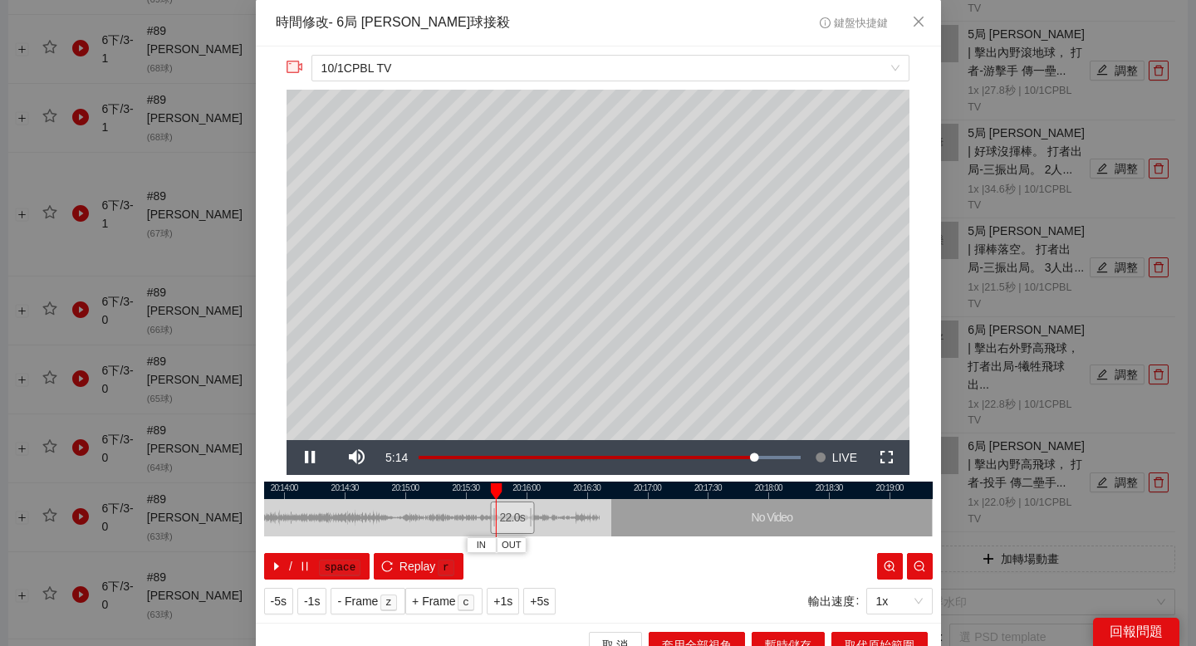
drag, startPoint x: 474, startPoint y: 492, endPoint x: 623, endPoint y: 492, distance: 148.6
click at [619, 492] on div at bounding box center [598, 490] width 668 height 17
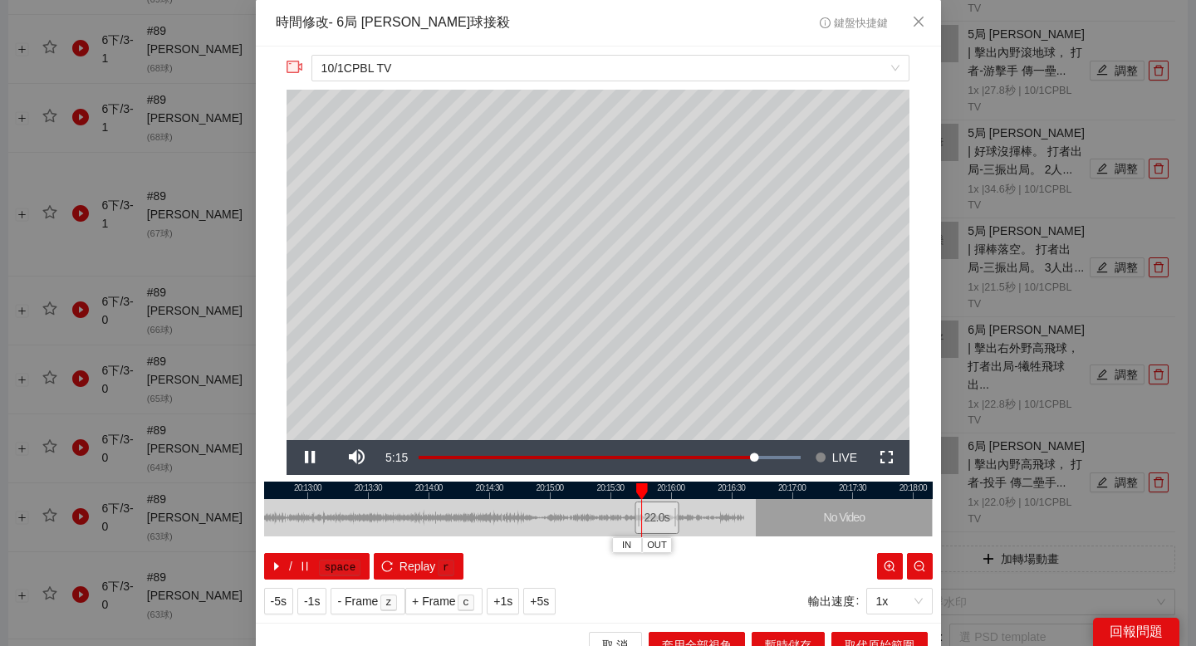
click at [504, 492] on div at bounding box center [598, 490] width 668 height 17
click at [455, 492] on div at bounding box center [598, 490] width 668 height 17
click at [407, 487] on div at bounding box center [598, 490] width 668 height 17
click at [478, 487] on div at bounding box center [598, 490] width 668 height 17
click at [507, 486] on div at bounding box center [598, 490] width 668 height 17
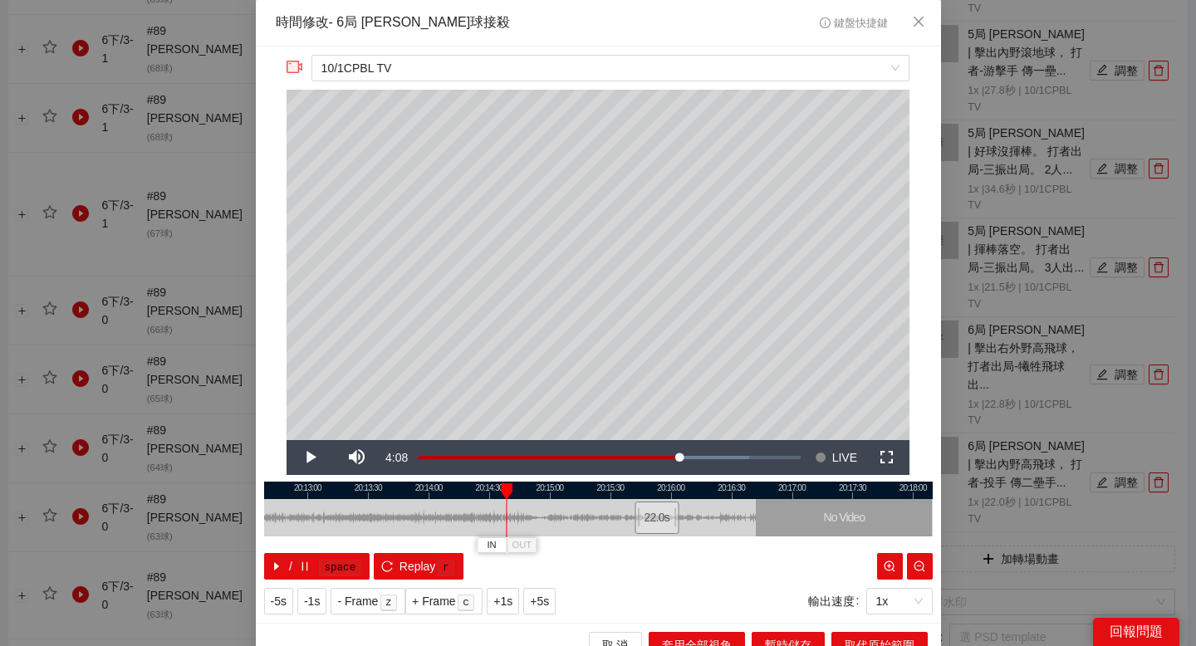
click at [464, 486] on div at bounding box center [598, 490] width 668 height 17
click at [455, 486] on div at bounding box center [598, 490] width 668 height 17
click at [452, 538] on button "IN" at bounding box center [445, 545] width 30 height 16
click at [501, 487] on div at bounding box center [598, 490] width 668 height 17
click at [555, 490] on div at bounding box center [598, 490] width 668 height 17
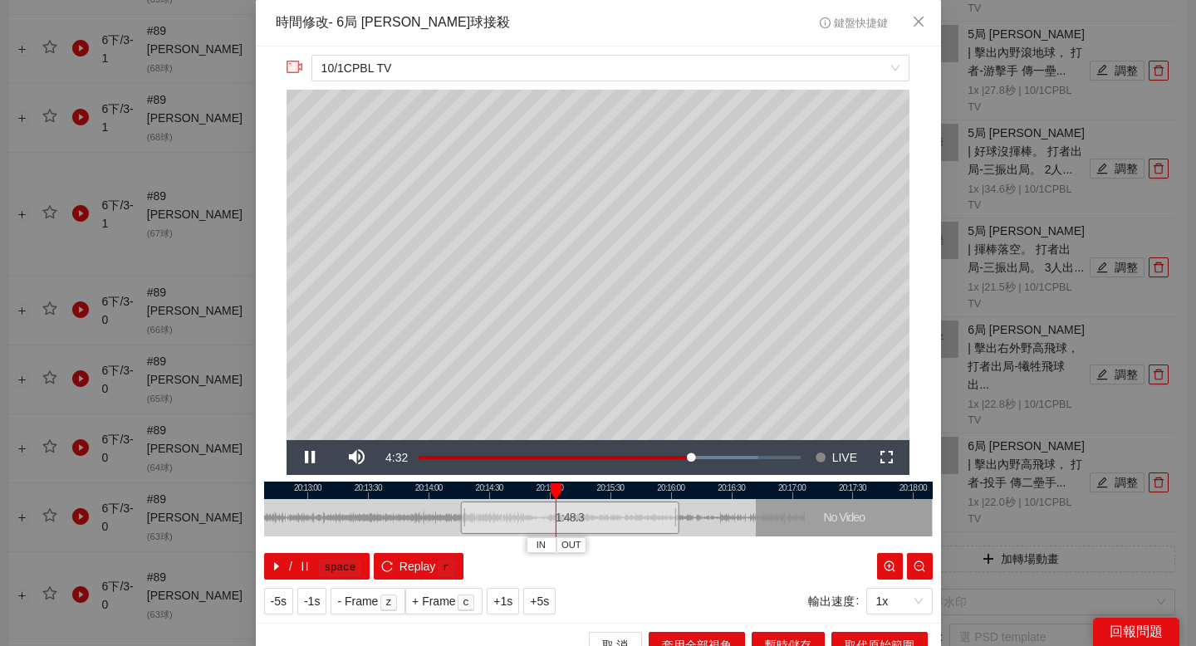
click at [542, 491] on div at bounding box center [598, 490] width 668 height 17
click at [509, 483] on div at bounding box center [598, 490] width 668 height 17
click at [524, 490] on div at bounding box center [598, 490] width 668 height 17
click at [542, 542] on span "OUT" at bounding box center [545, 545] width 20 height 15
click at [846, 637] on span "取代原始範圍" at bounding box center [880, 645] width 70 height 18
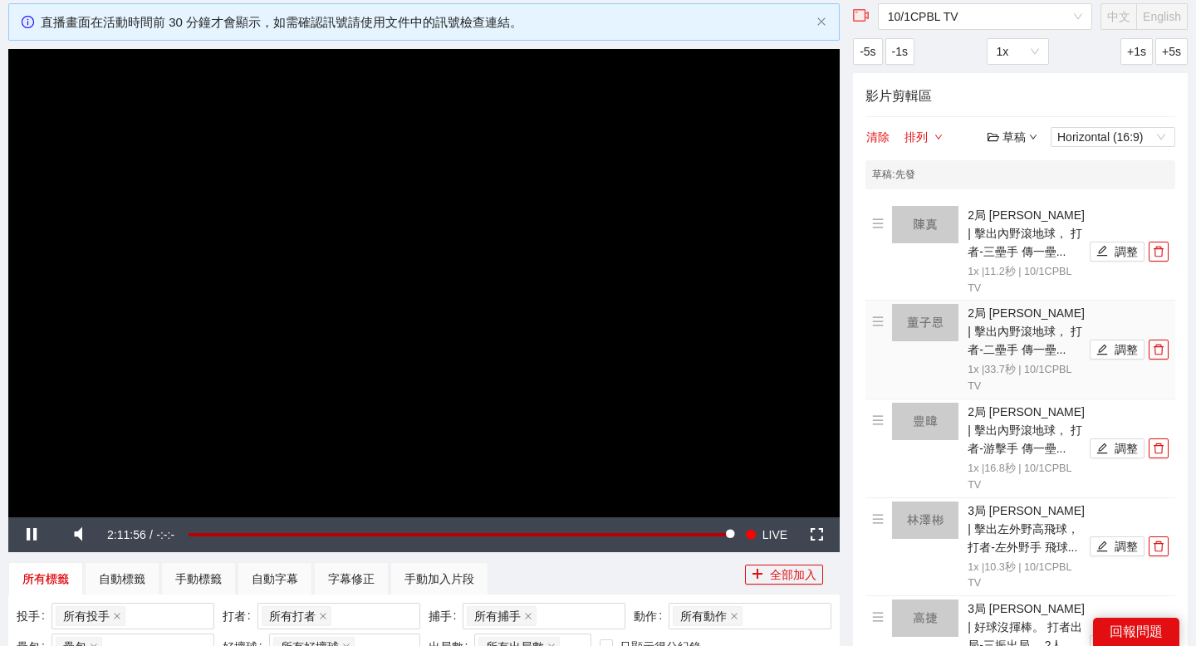
scroll to position [0, 0]
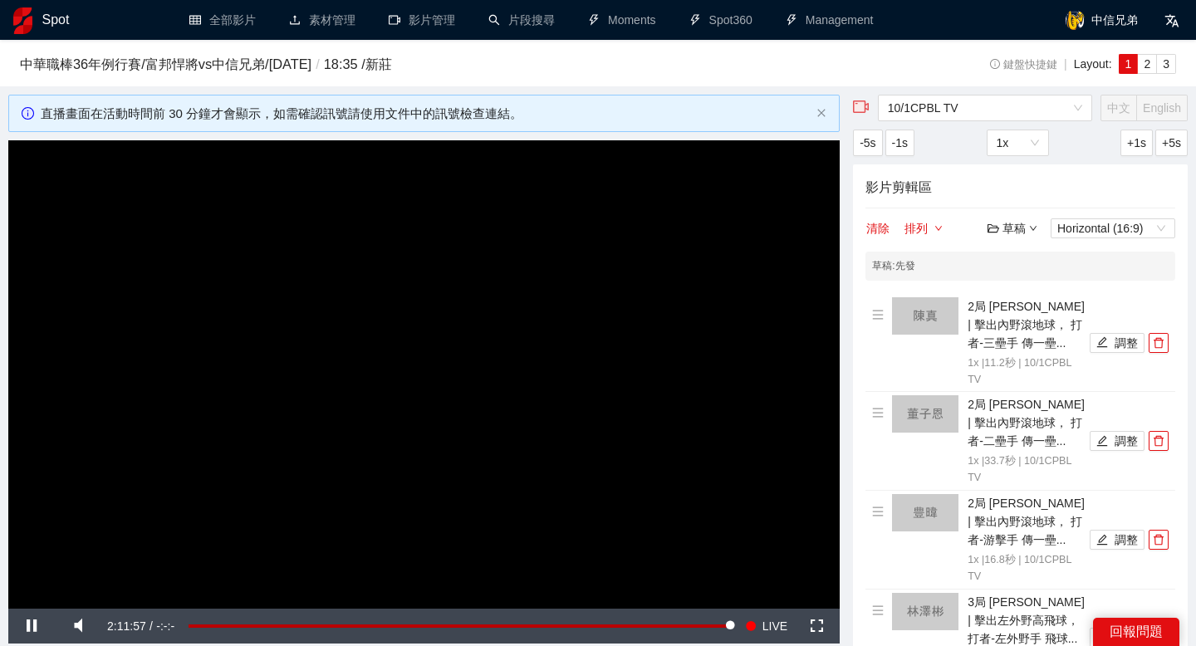
click at [1026, 232] on div "草稿" at bounding box center [1012, 228] width 50 height 18
click at [1011, 291] on link "儲存" at bounding box center [1016, 291] width 38 height 13
click at [1019, 227] on div "草稿" at bounding box center [1012, 228] width 50 height 18
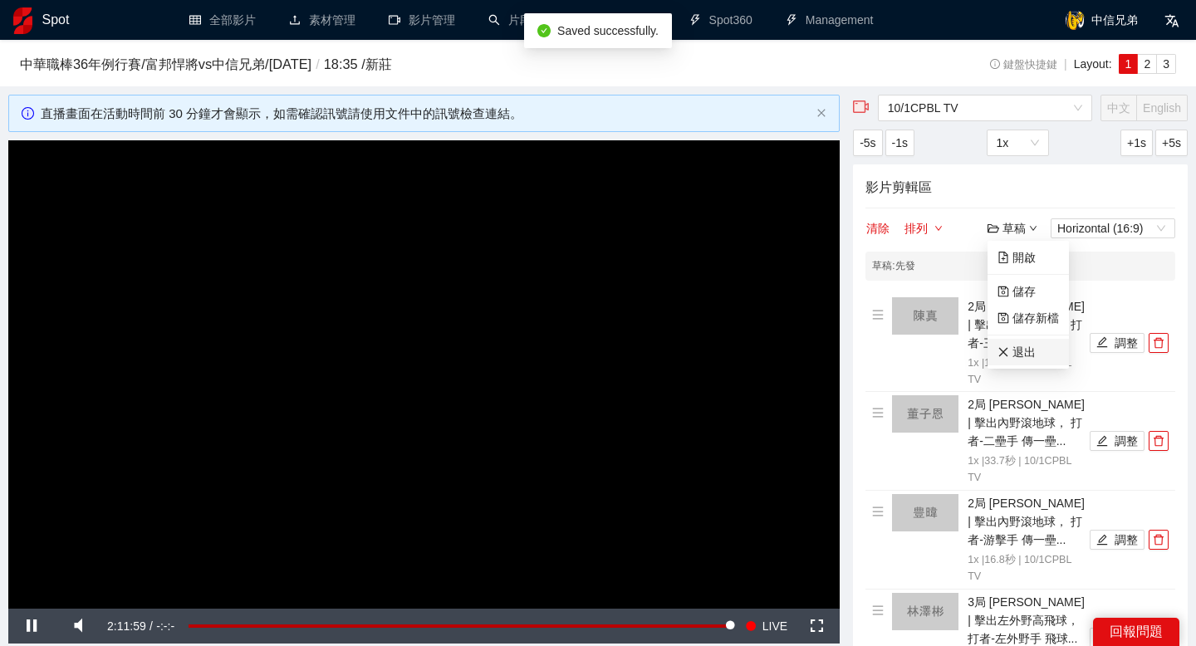
click at [1026, 354] on link "退出" at bounding box center [1016, 351] width 38 height 13
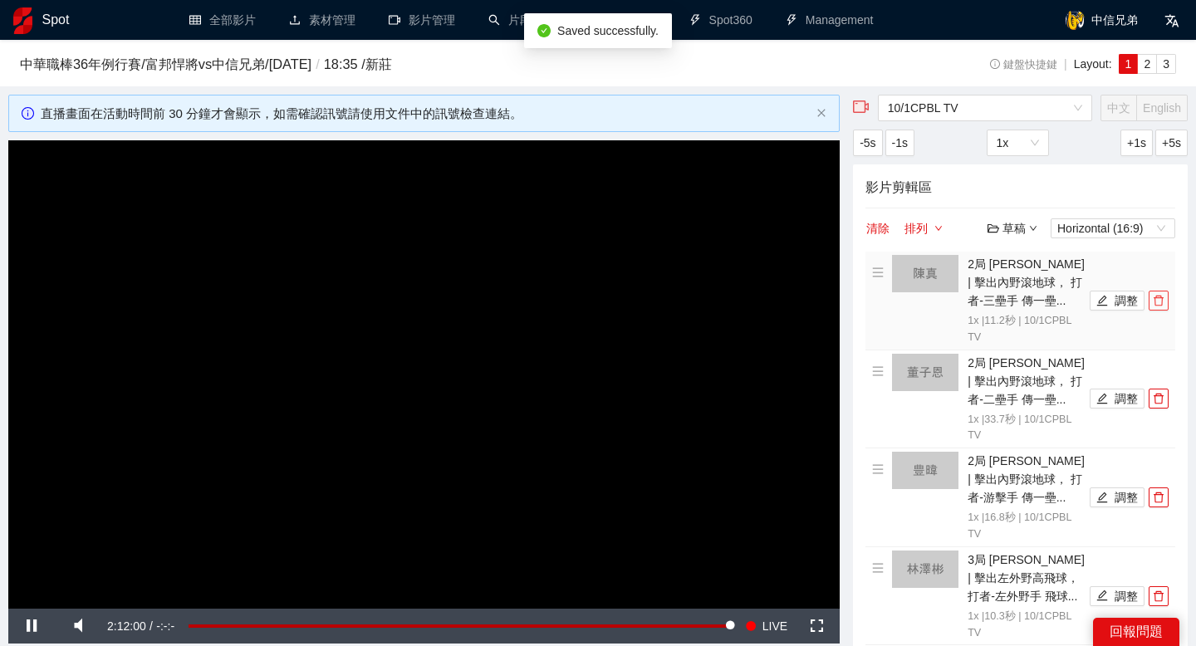
click at [1159, 297] on icon "delete" at bounding box center [1158, 301] width 10 height 11
click at [1159, 394] on icon "delete" at bounding box center [1158, 399] width 10 height 11
click at [1159, 297] on icon "delete" at bounding box center [1158, 301] width 10 height 11
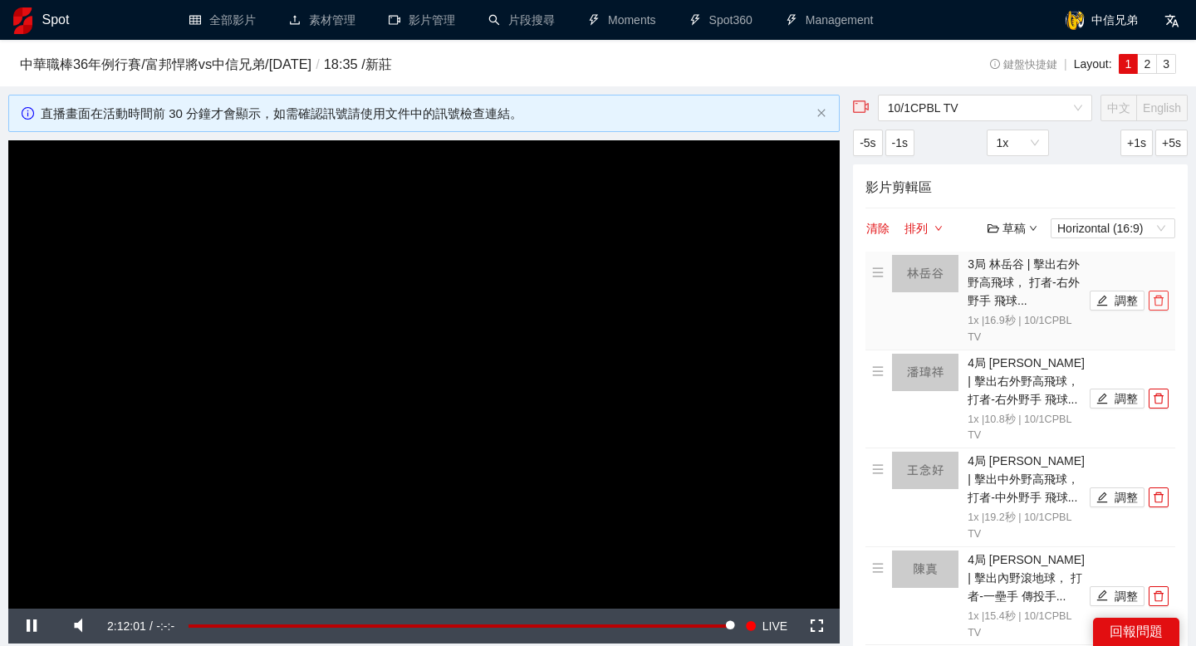
click at [1159, 297] on icon "delete" at bounding box center [1158, 301] width 10 height 11
click at [1159, 394] on icon "delete" at bounding box center [1158, 399] width 10 height 11
click at [1159, 297] on icon "delete" at bounding box center [1158, 301] width 10 height 11
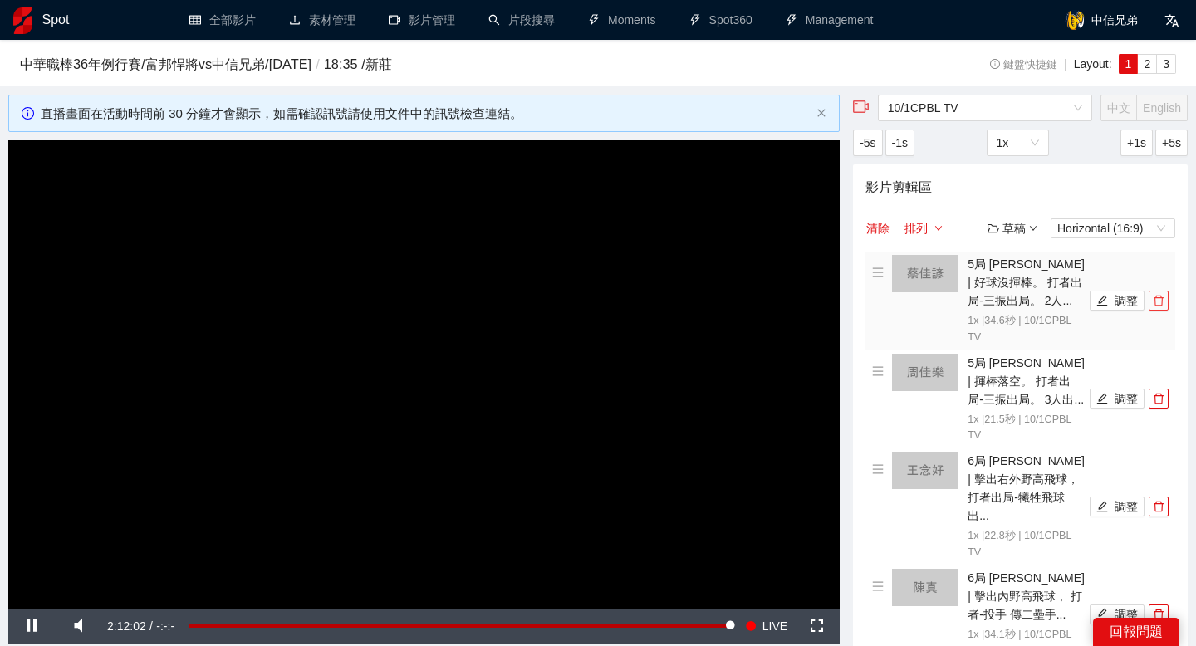
click at [1159, 297] on icon "delete" at bounding box center [1158, 301] width 10 height 11
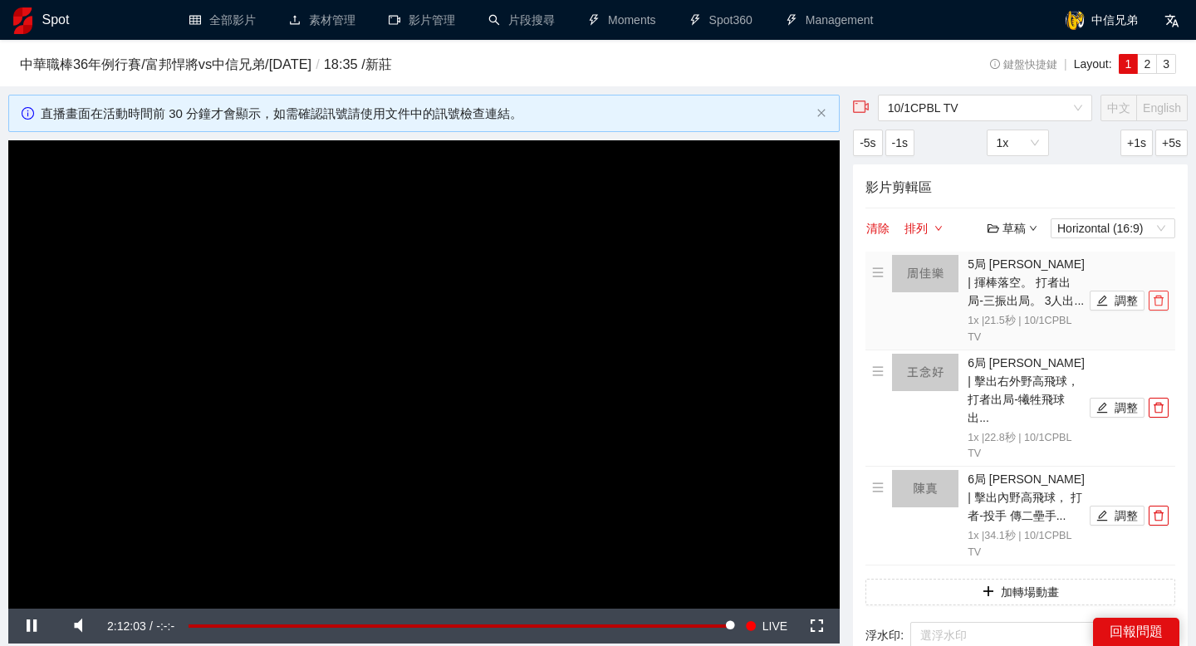
click at [1159, 297] on icon "delete" at bounding box center [1158, 301] width 10 height 11
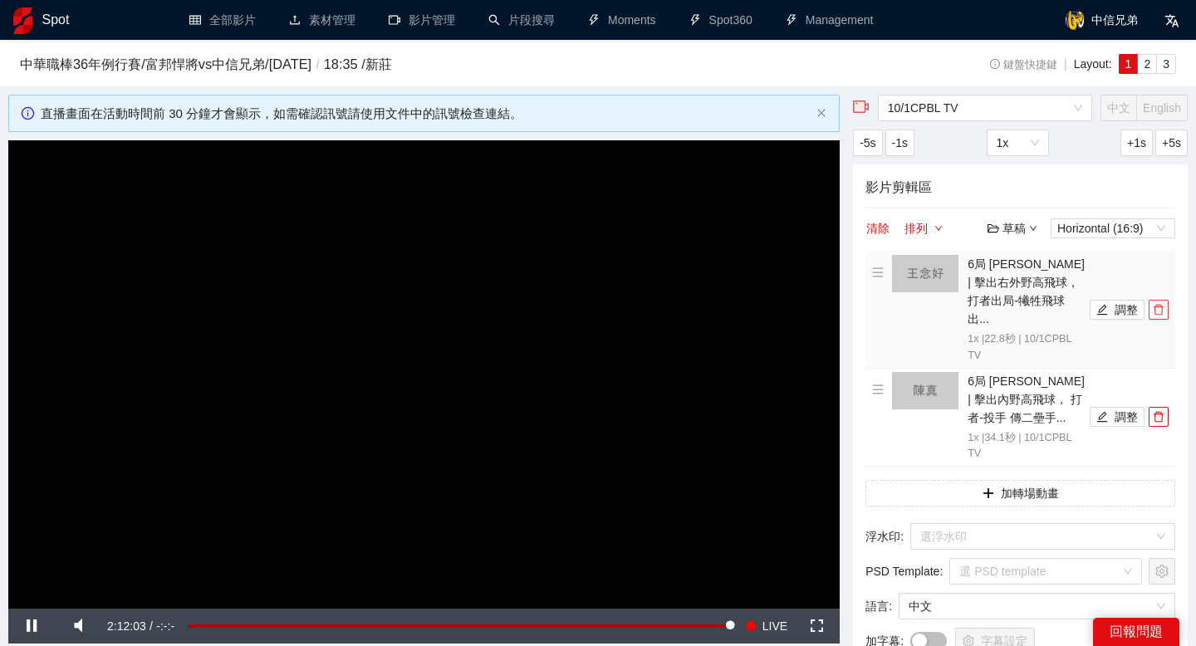
click at [1159, 305] on icon "delete" at bounding box center [1158, 310] width 10 height 11
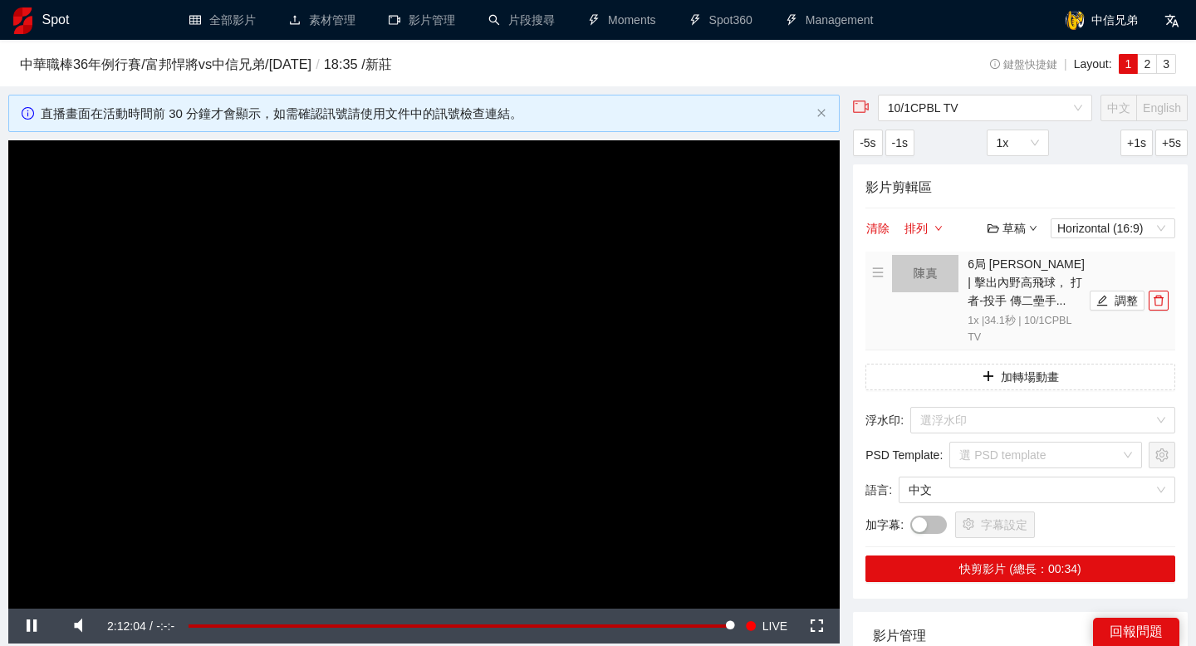
scroll to position [121, 0]
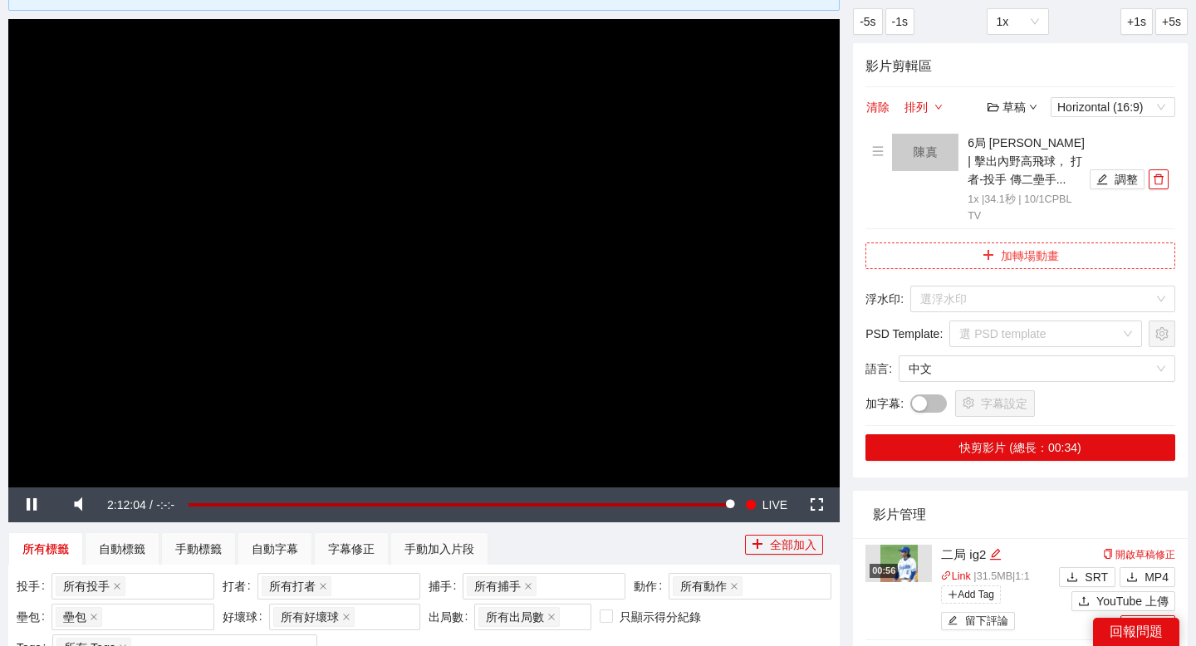
click at [1051, 256] on button "加轉場動畫" at bounding box center [1020, 255] width 310 height 27
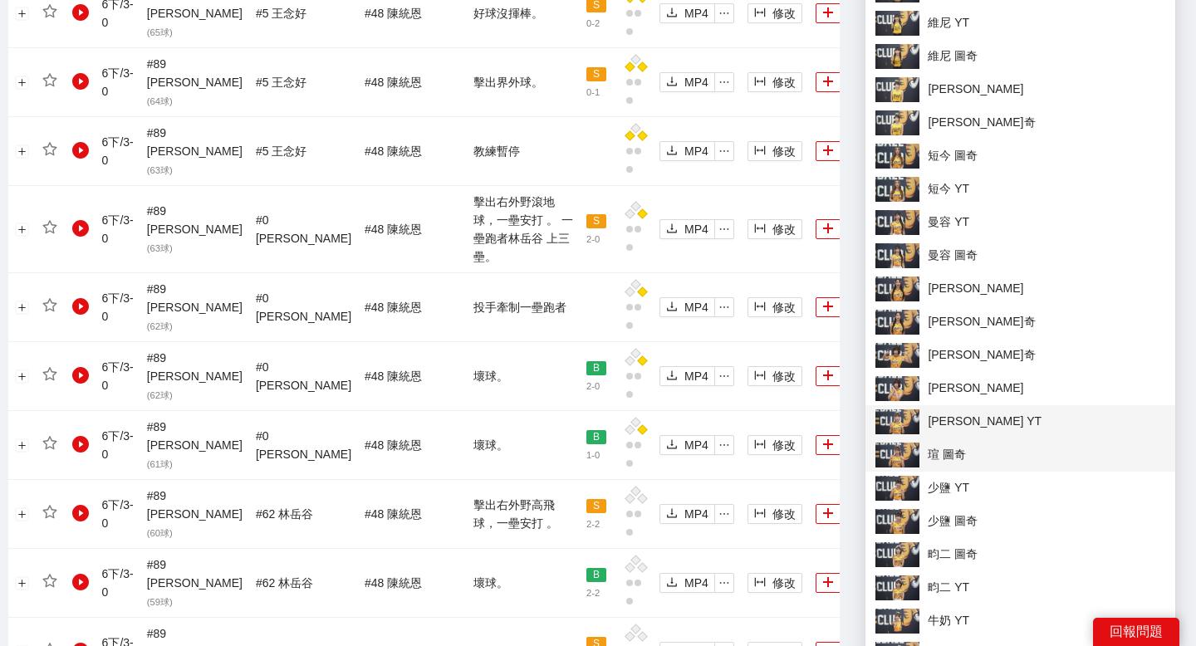
click at [962, 457] on span "瑄 圖奇" at bounding box center [1020, 455] width 290 height 25
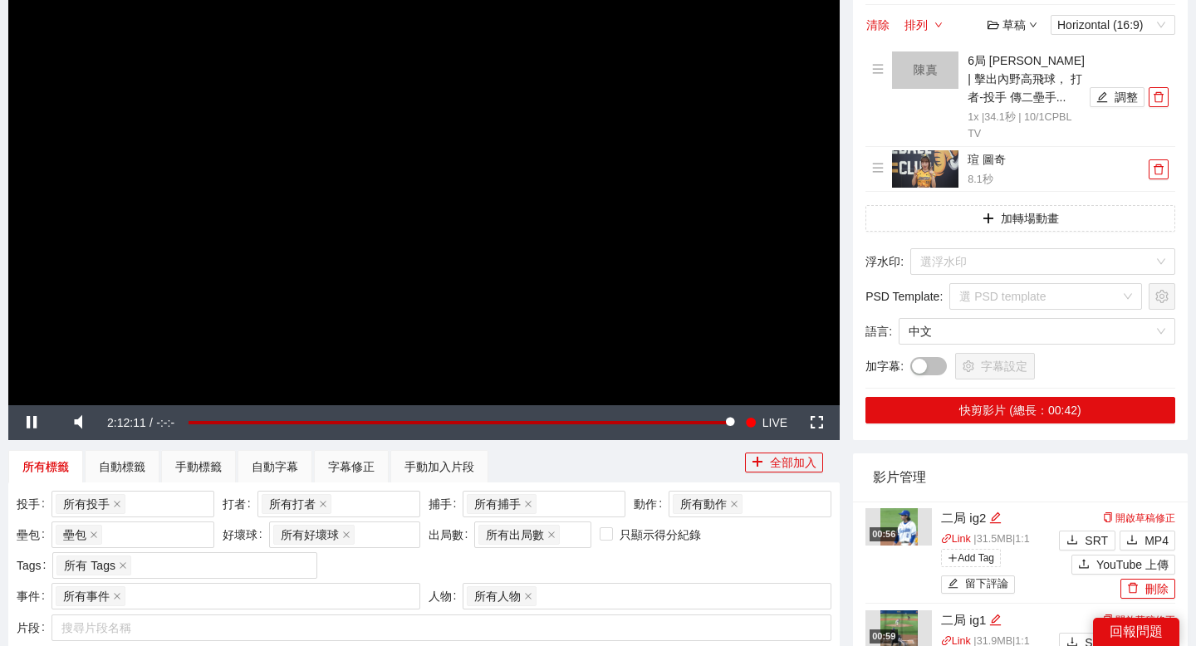
scroll to position [200, 0]
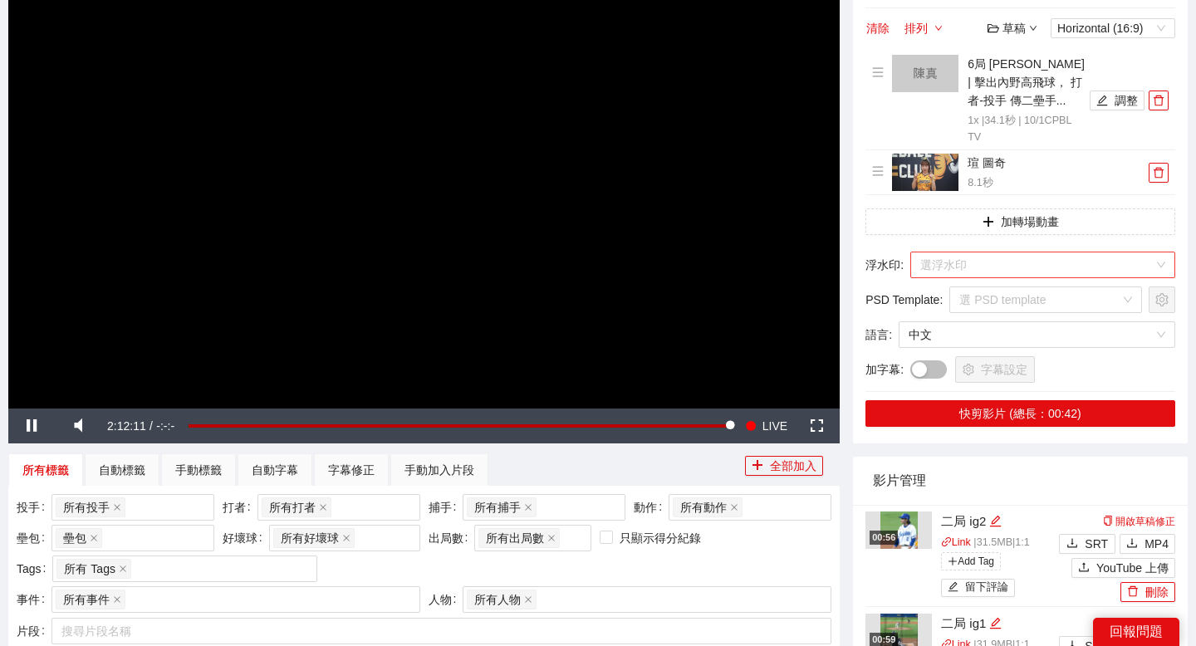
click at [994, 272] on input "search" at bounding box center [1036, 264] width 233 height 25
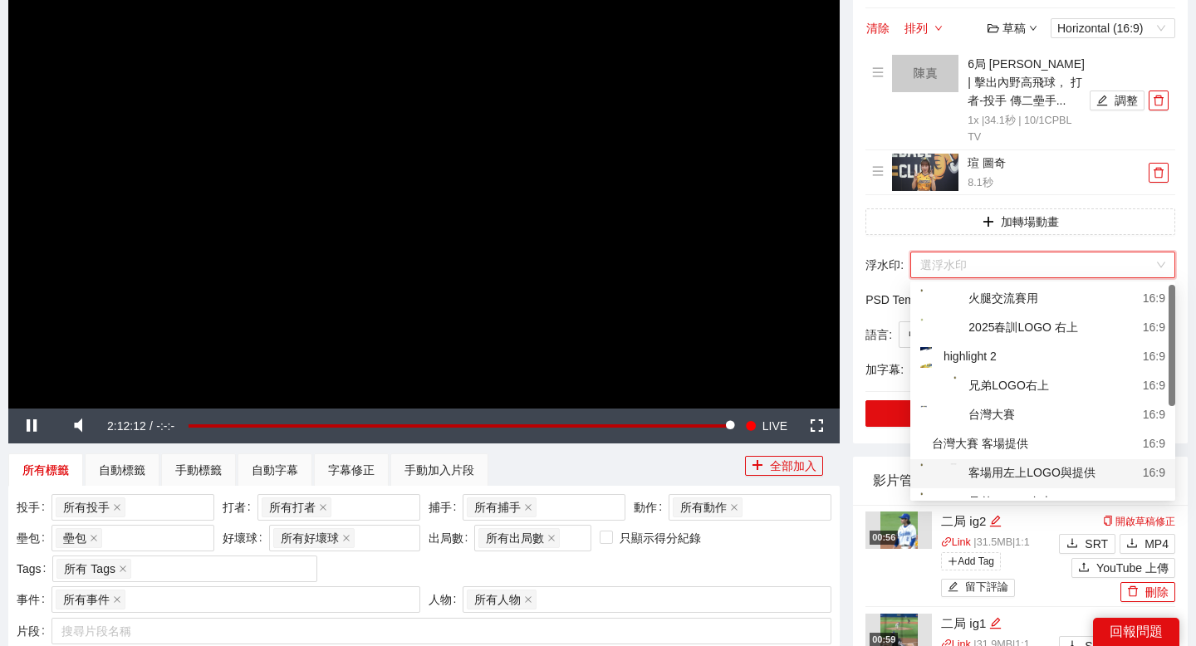
click at [1000, 463] on div "客場用左上LOGO與提供" at bounding box center [1007, 473] width 175 height 21
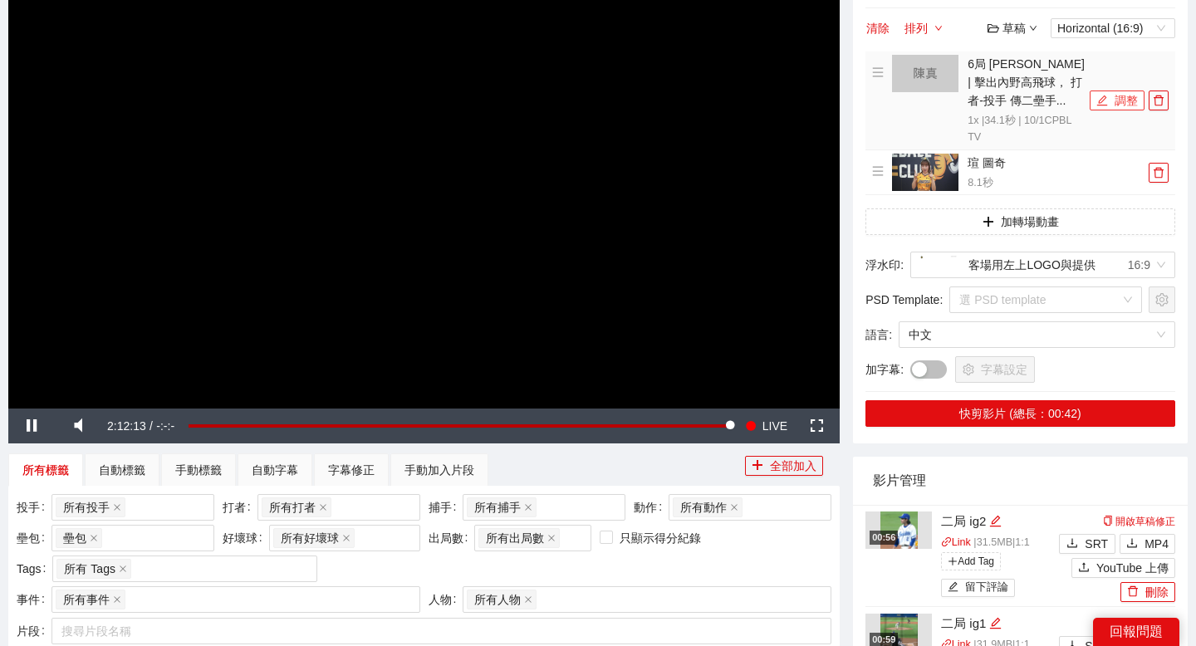
click at [1118, 110] on button "調整" at bounding box center [1117, 101] width 55 height 20
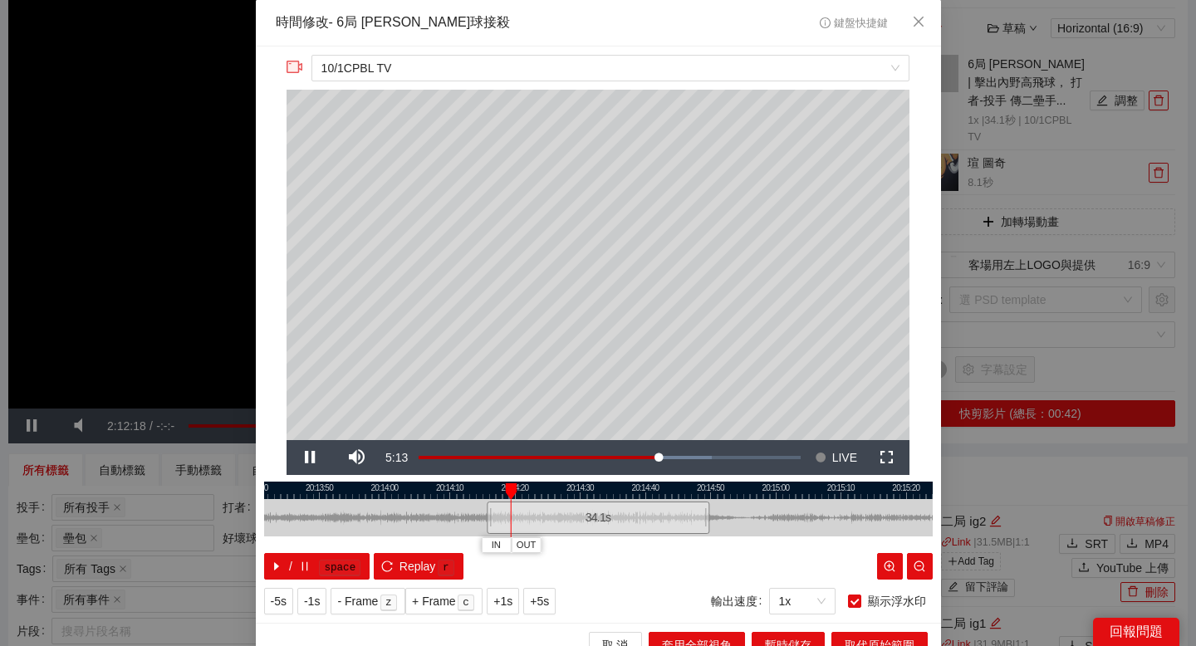
click at [586, 497] on div at bounding box center [598, 490] width 668 height 17
click at [648, 487] on div at bounding box center [598, 490] width 668 height 17
click at [918, 29] on span "Close" at bounding box center [918, 22] width 45 height 45
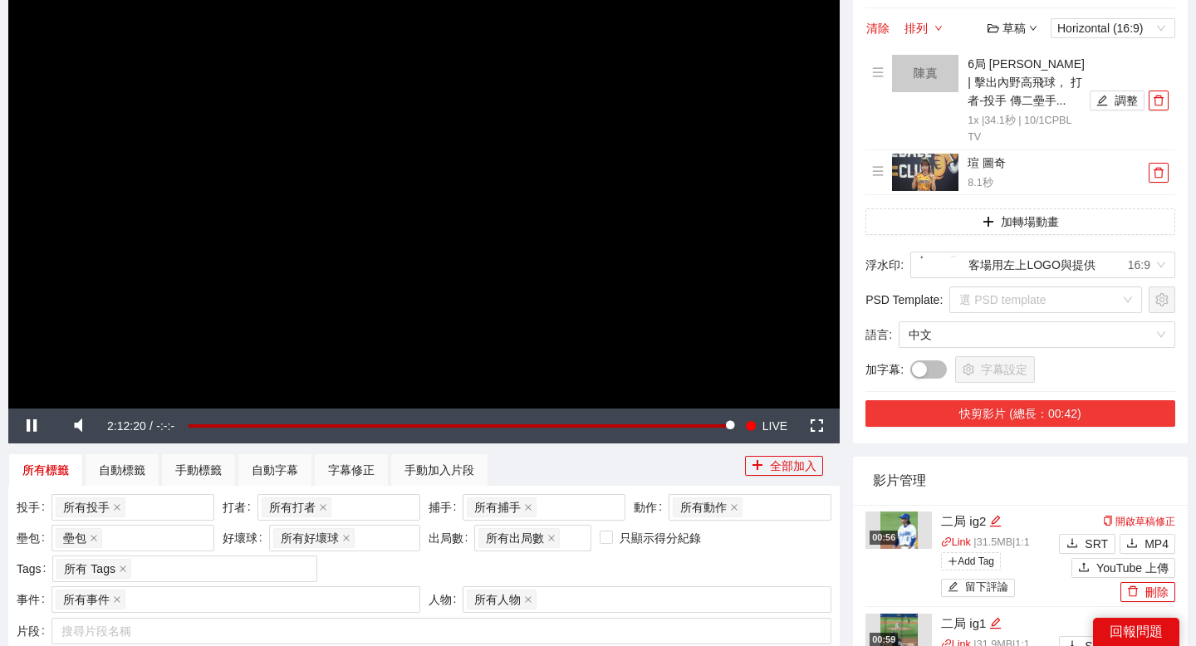
click at [1046, 413] on button "快剪影片 (總長：00:42)" at bounding box center [1020, 413] width 310 height 27
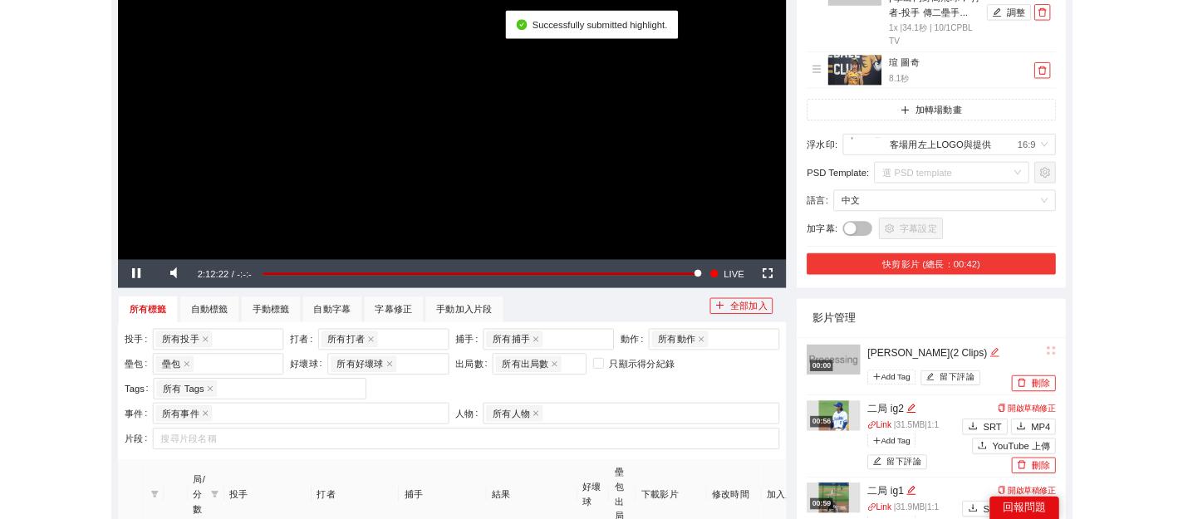
scroll to position [374, 0]
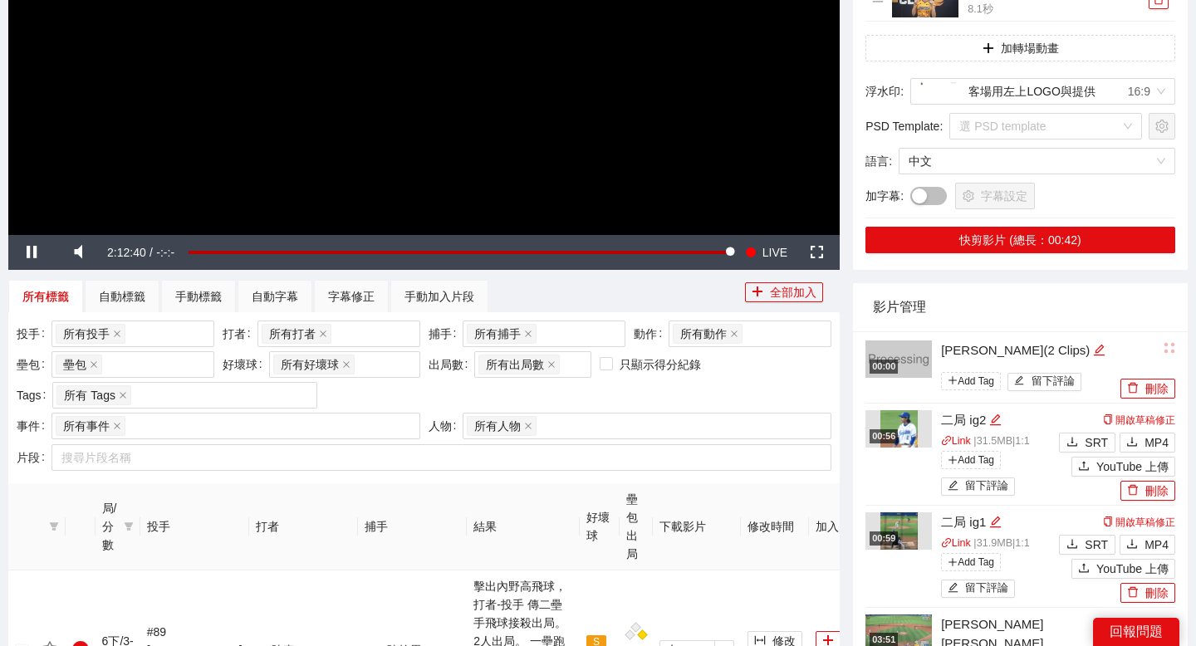
click at [1037, 346] on div "[PERSON_NAME](2 Clips)" at bounding box center [1028, 350] width 175 height 20
click at [1035, 347] on div "[PERSON_NAME](2 Clips)" at bounding box center [1028, 350] width 175 height 20
click at [1093, 347] on icon "edit" at bounding box center [1099, 350] width 12 height 12
drag, startPoint x: 1032, startPoint y: 347, endPoint x: 854, endPoint y: 347, distance: 178.5
click at [855, 347] on div "**********" at bounding box center [1020, 606] width 335 height 551
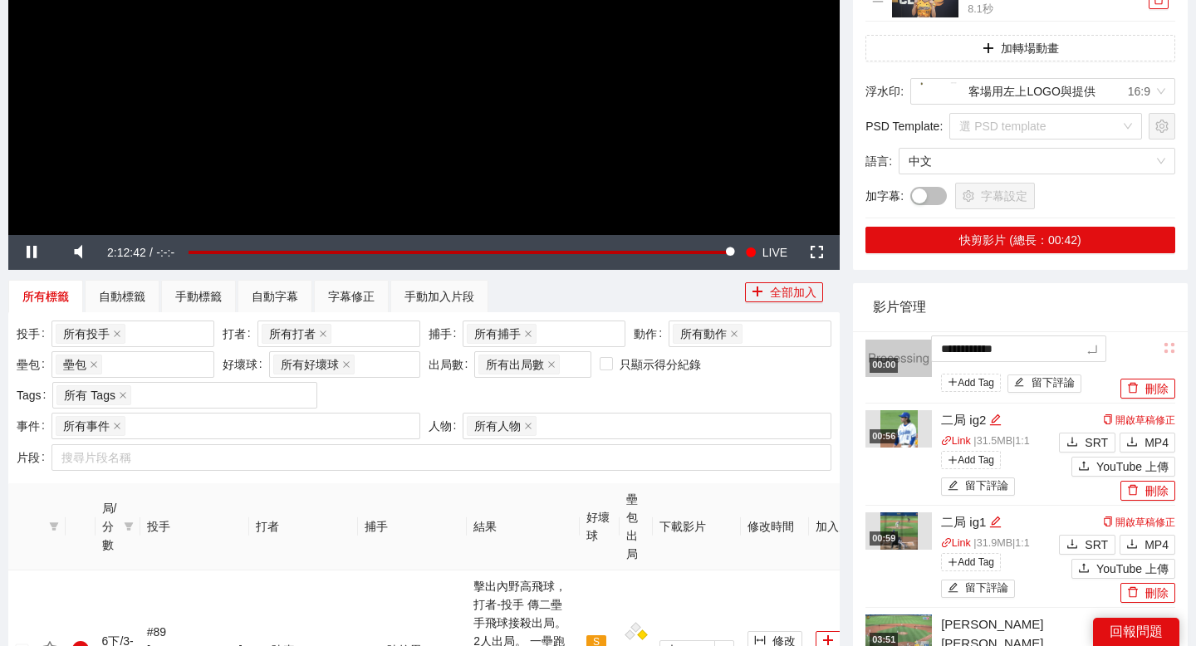
type textarea "***"
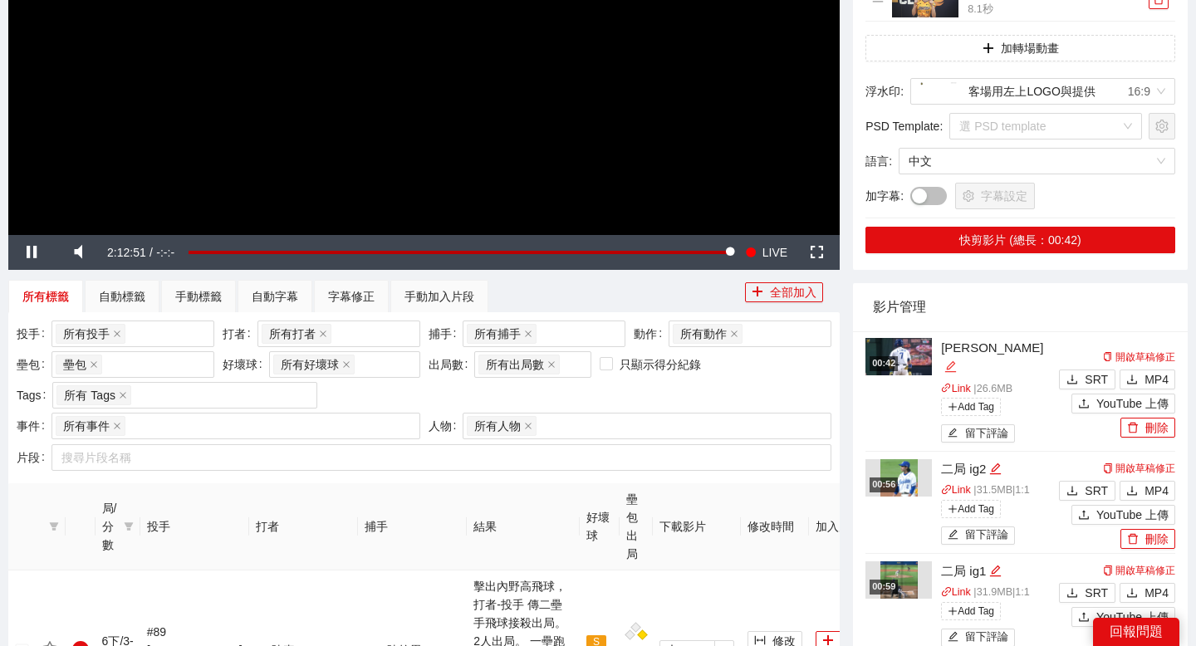
click at [957, 360] on icon "edit" at bounding box center [950, 366] width 12 height 12
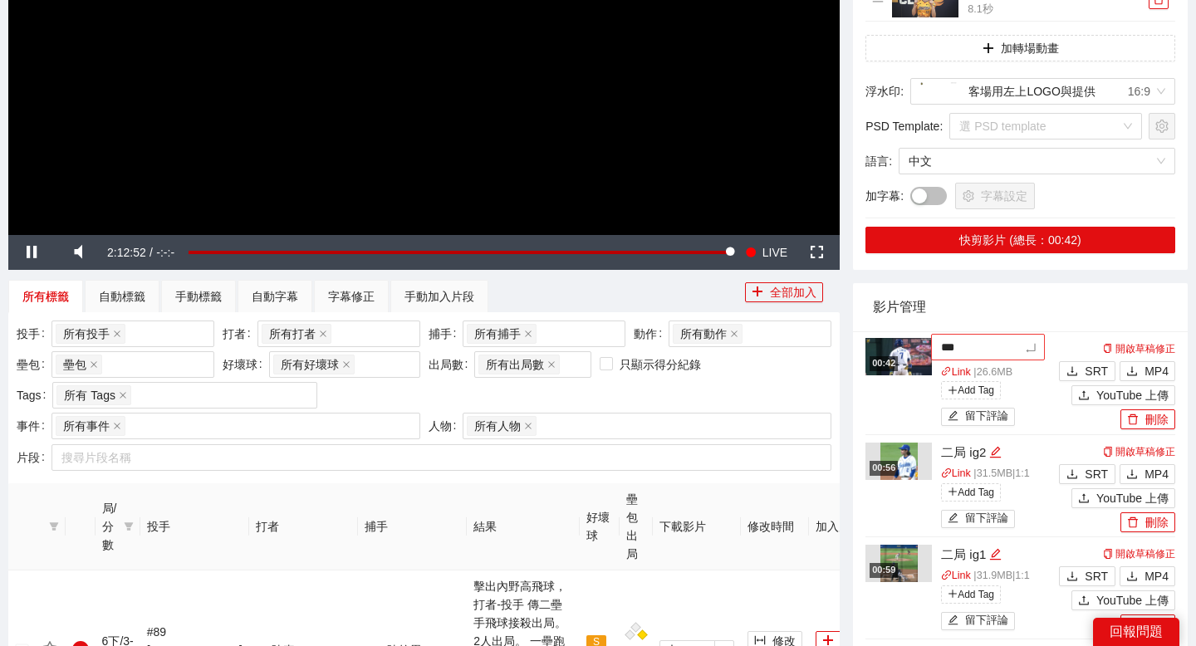
click at [943, 345] on textarea "***" at bounding box center [988, 347] width 114 height 27
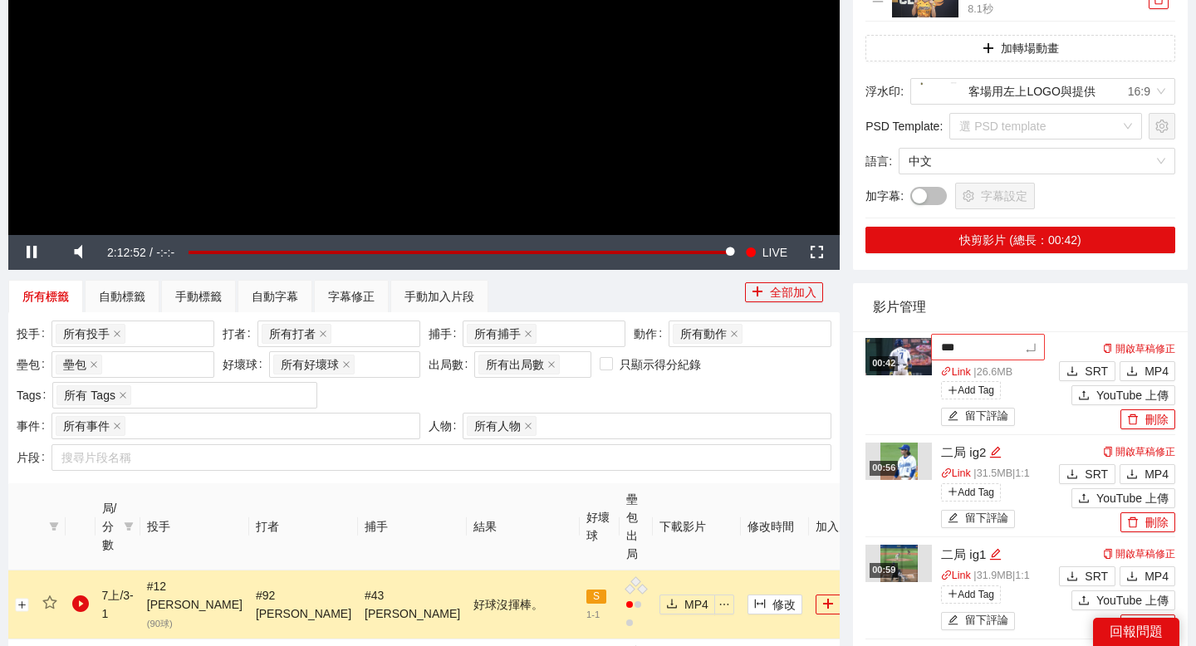
type textarea "******"
type textarea "*******"
type textarea "********"
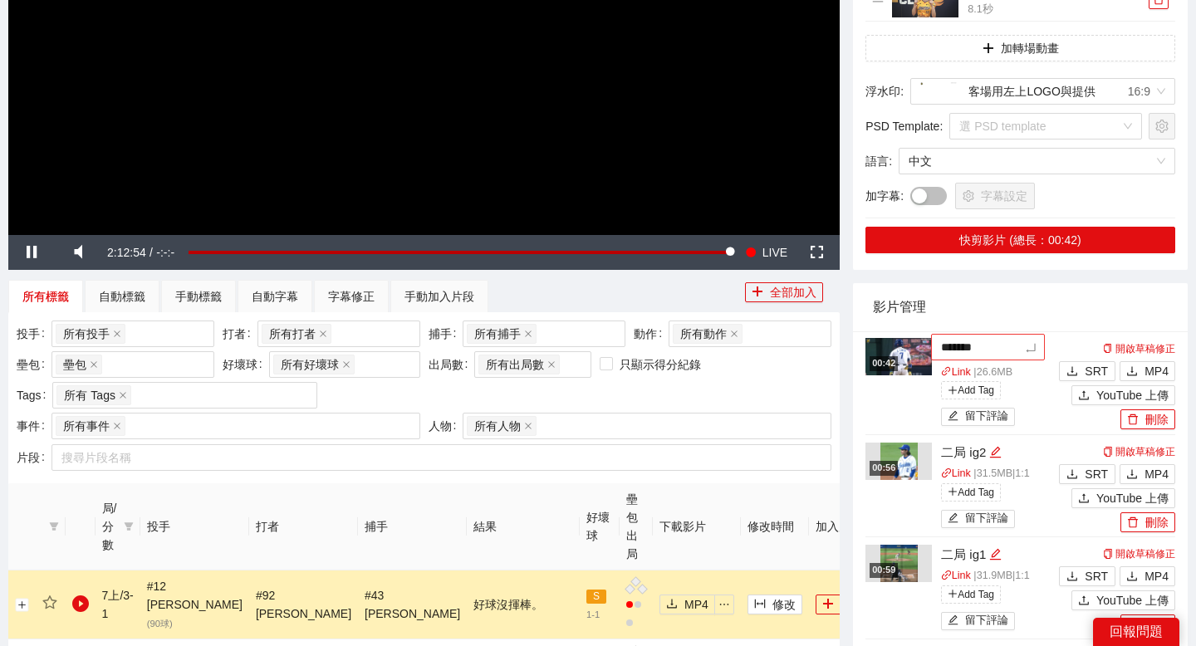
type textarea "********"
type textarea "*********"
type textarea "********"
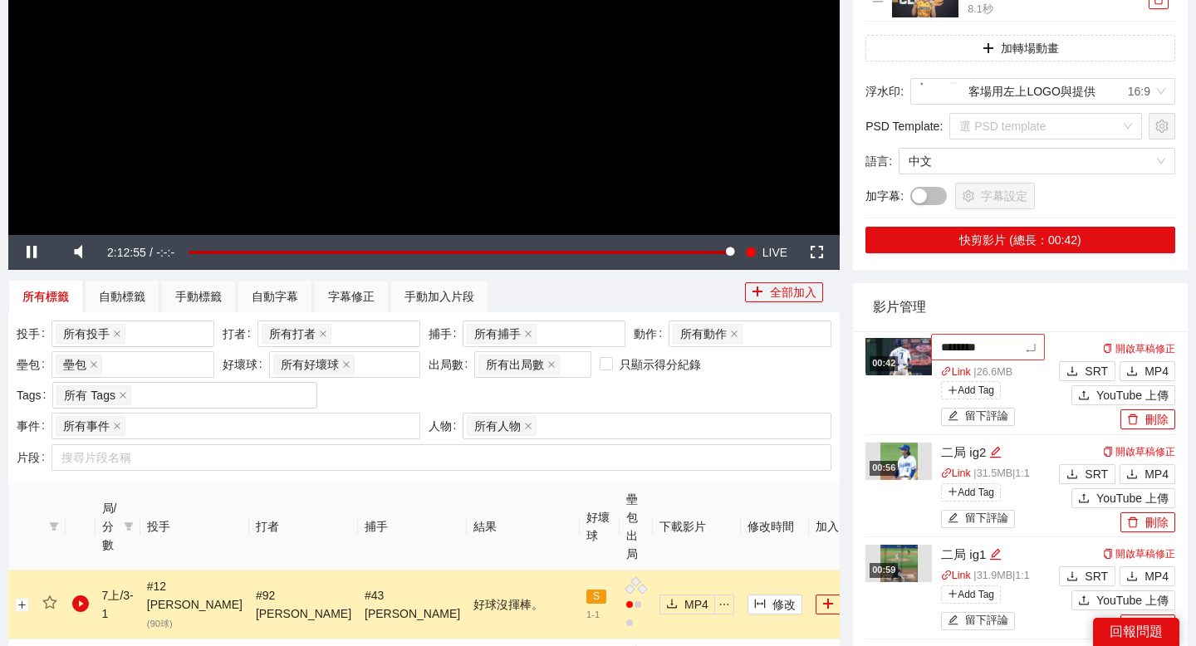
type textarea "*******"
type textarea "******"
type textarea "*******"
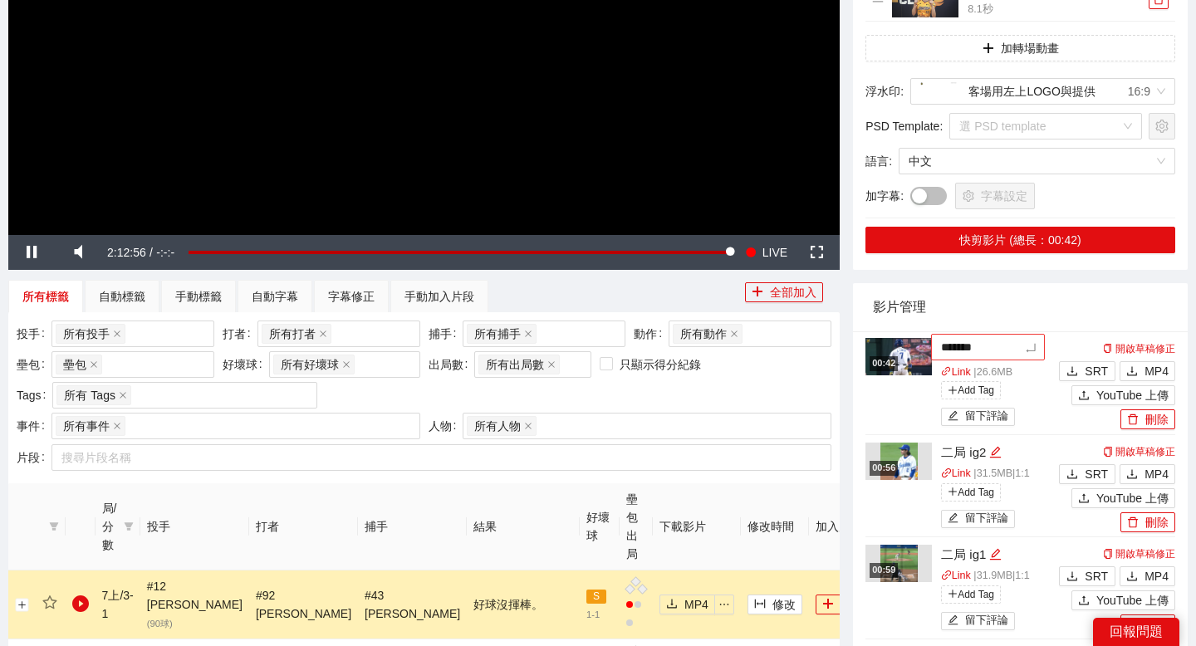
type textarea "********"
type textarea "*******"
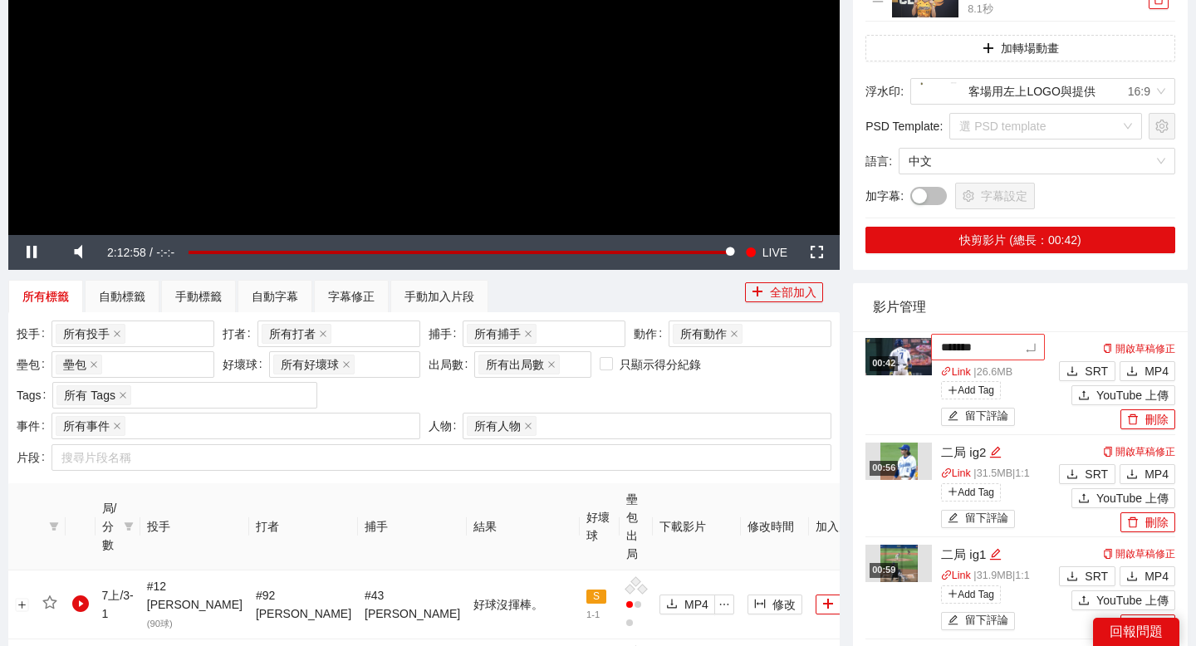
click at [1021, 342] on textarea "*******" at bounding box center [988, 347] width 114 height 27
type textarea "********"
type textarea "*********"
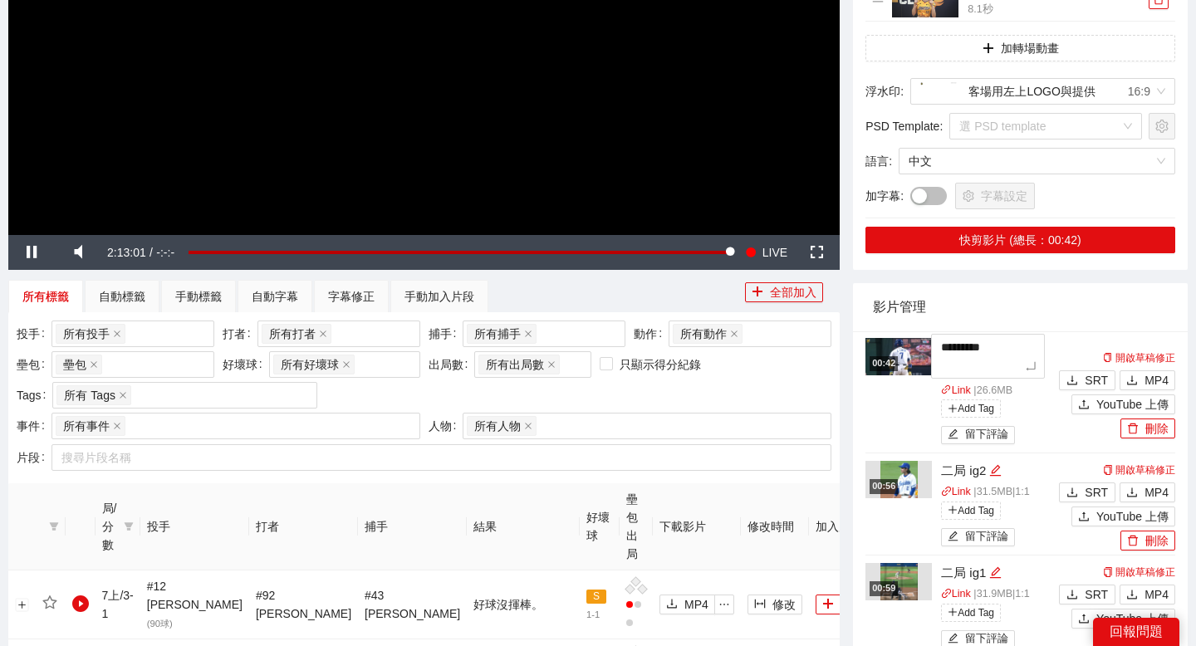
type textarea "**********"
type textarea "********"
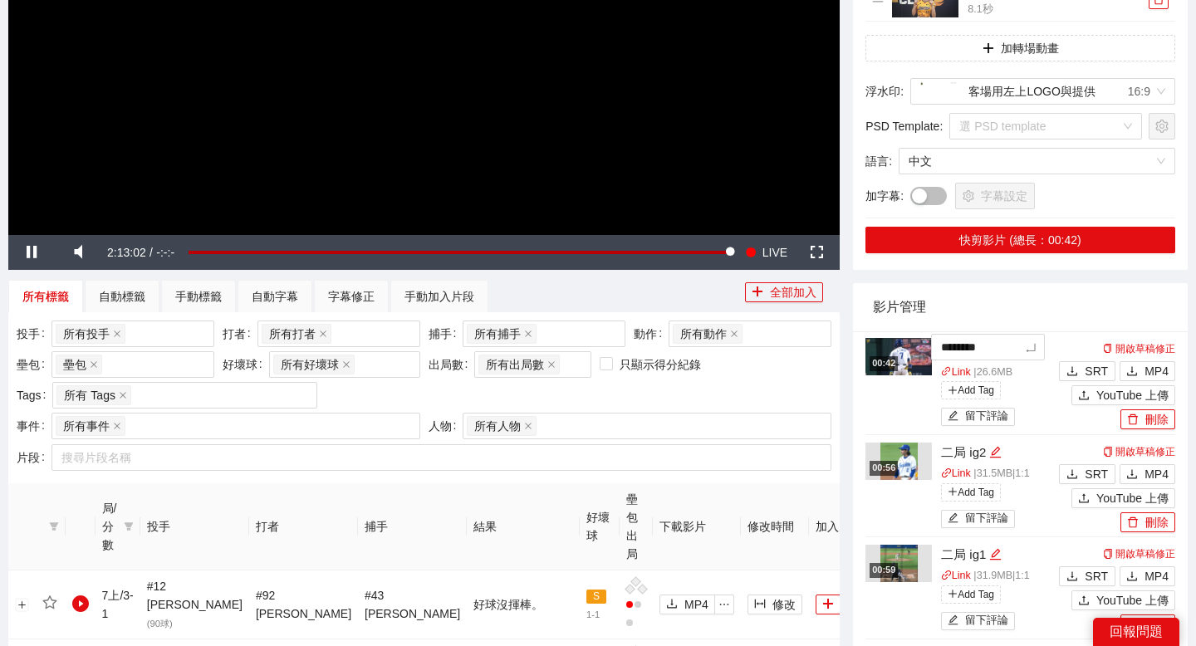
type textarea "*********"
type textarea "**********"
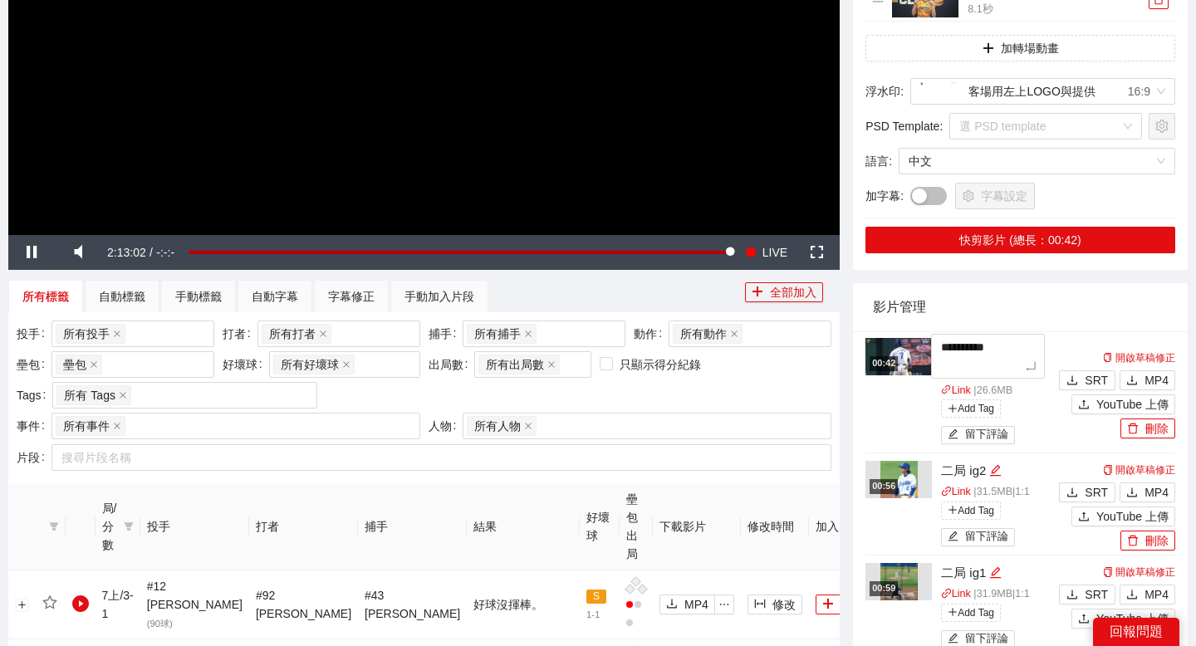
type textarea "**********"
type textarea "*********"
type textarea "**********"
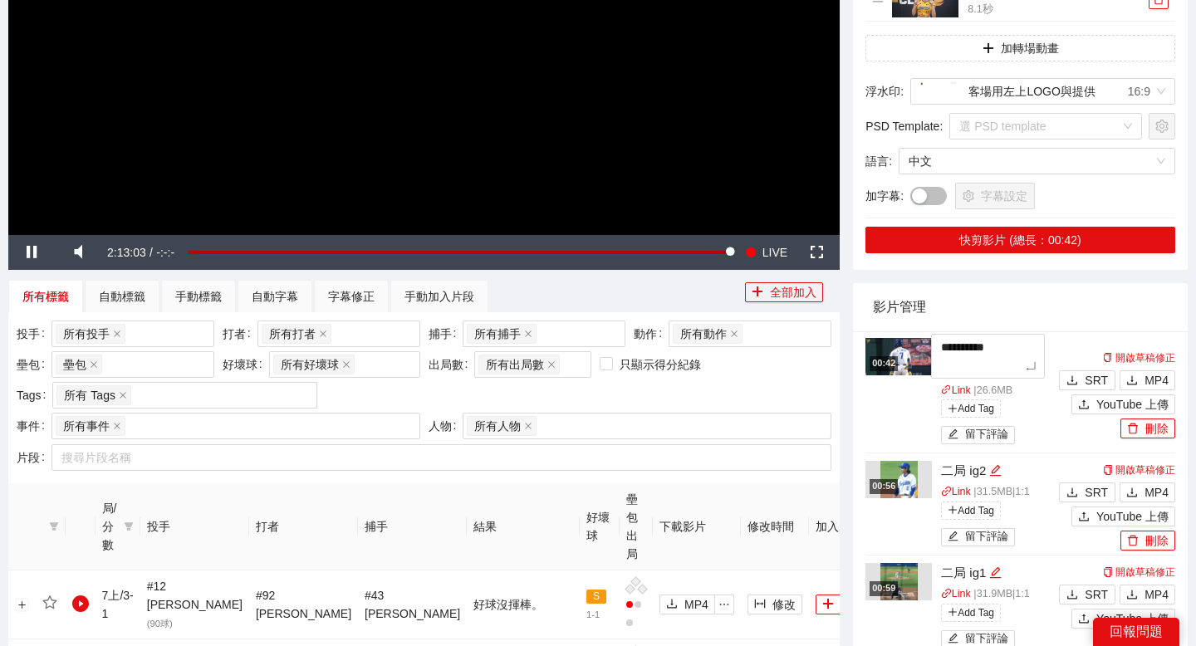
type textarea "**********"
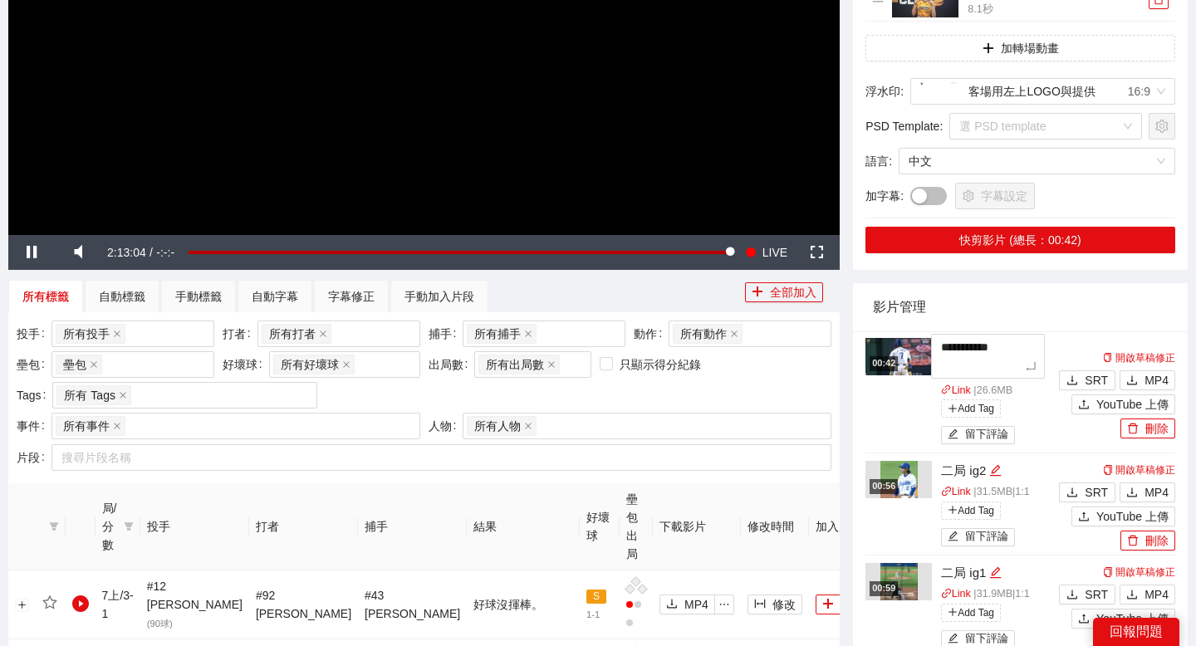
type textarea "**********"
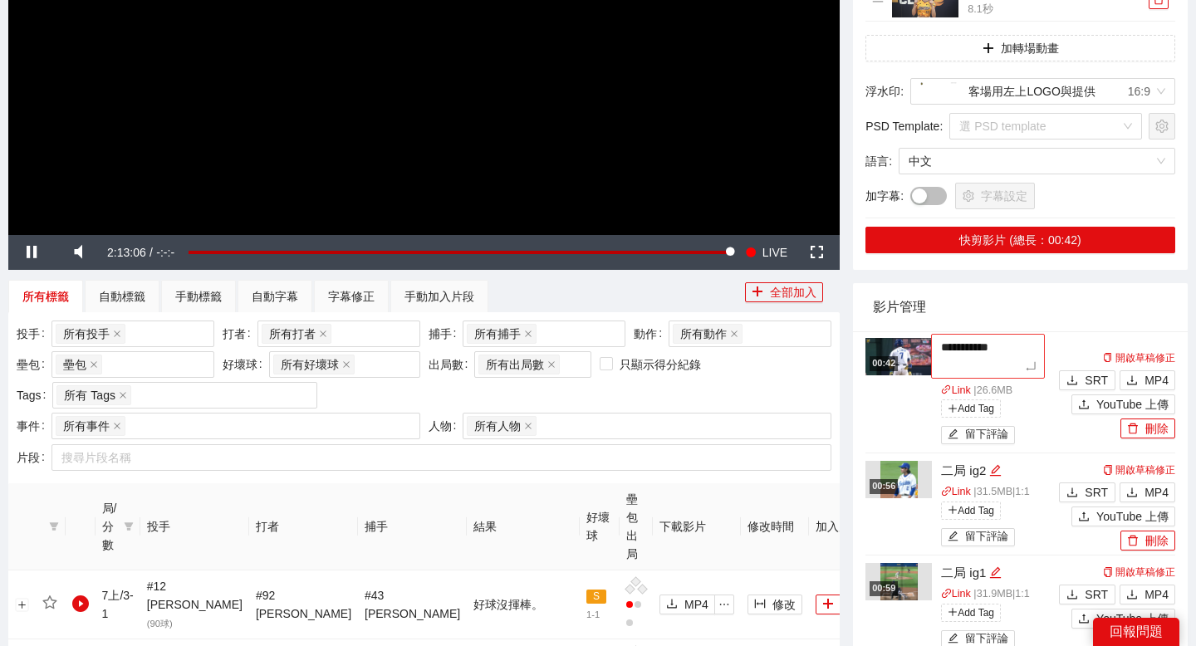
type textarea "**********"
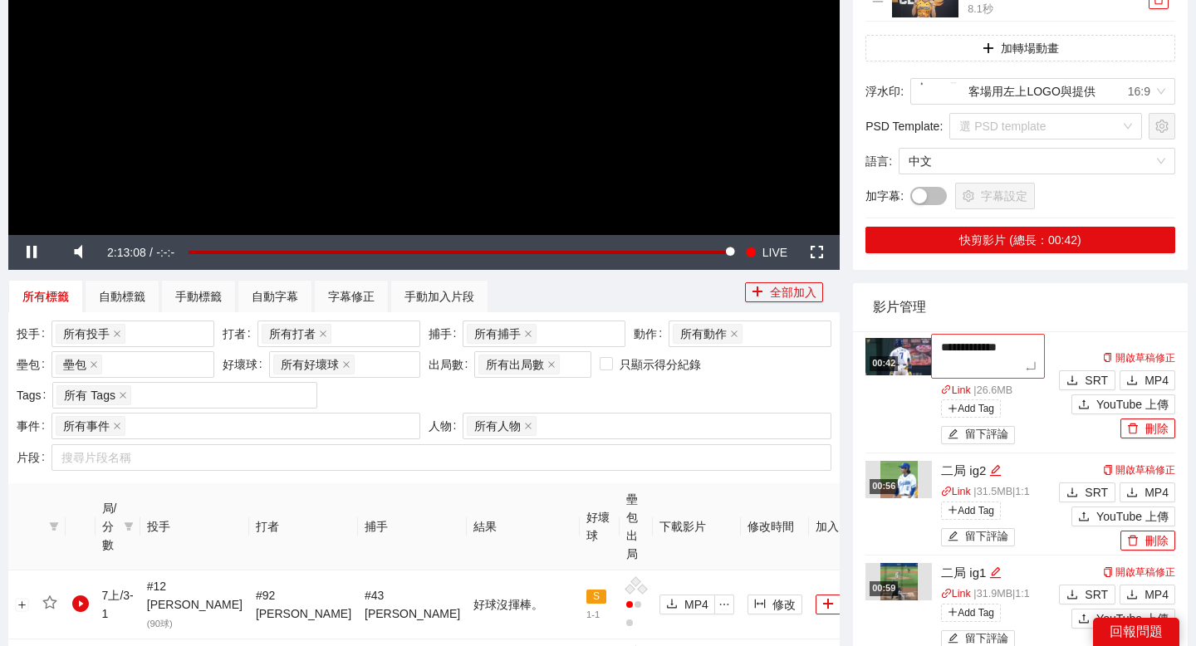
type textarea "**********"
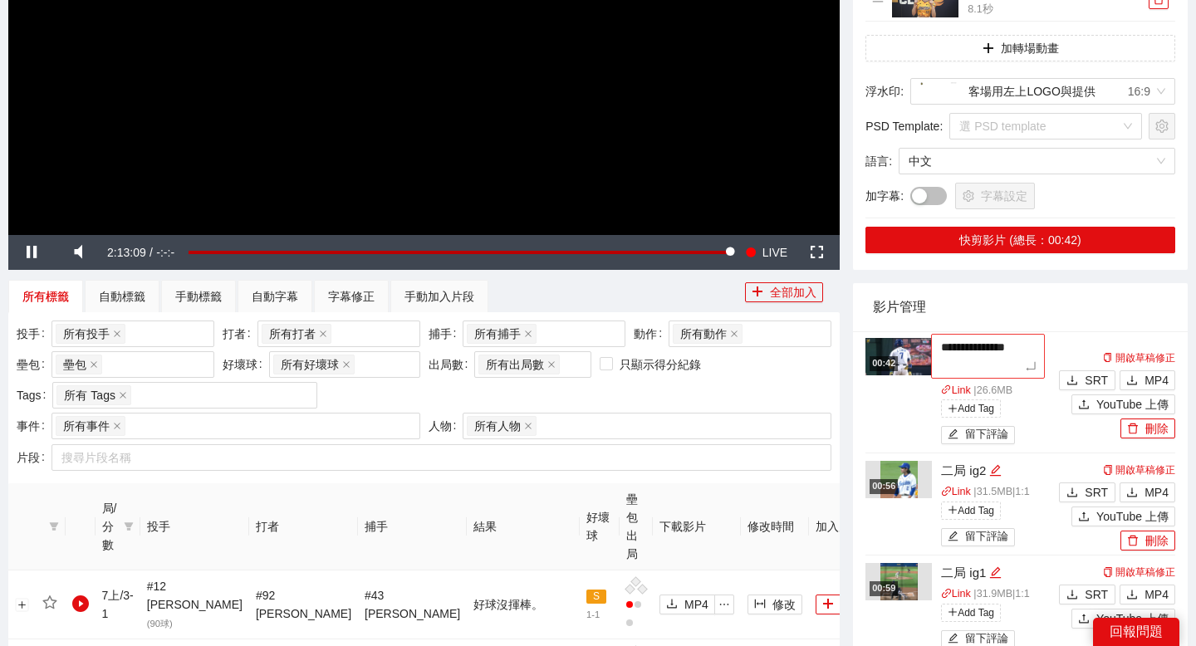
type textarea "**********"
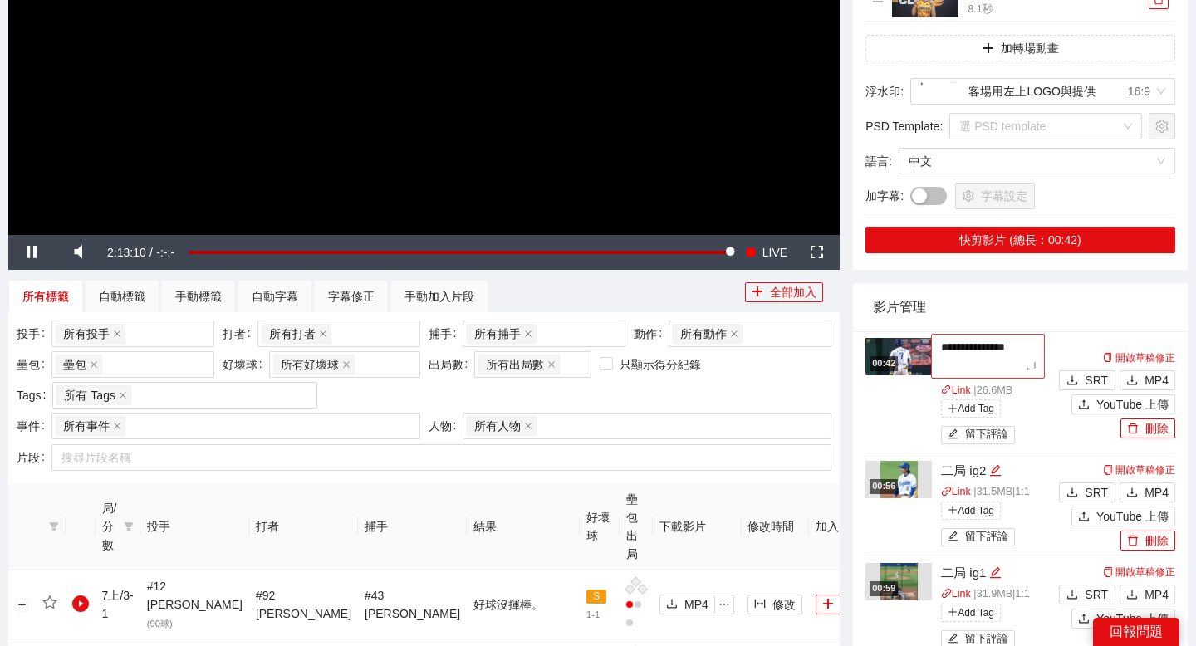
type textarea "**********"
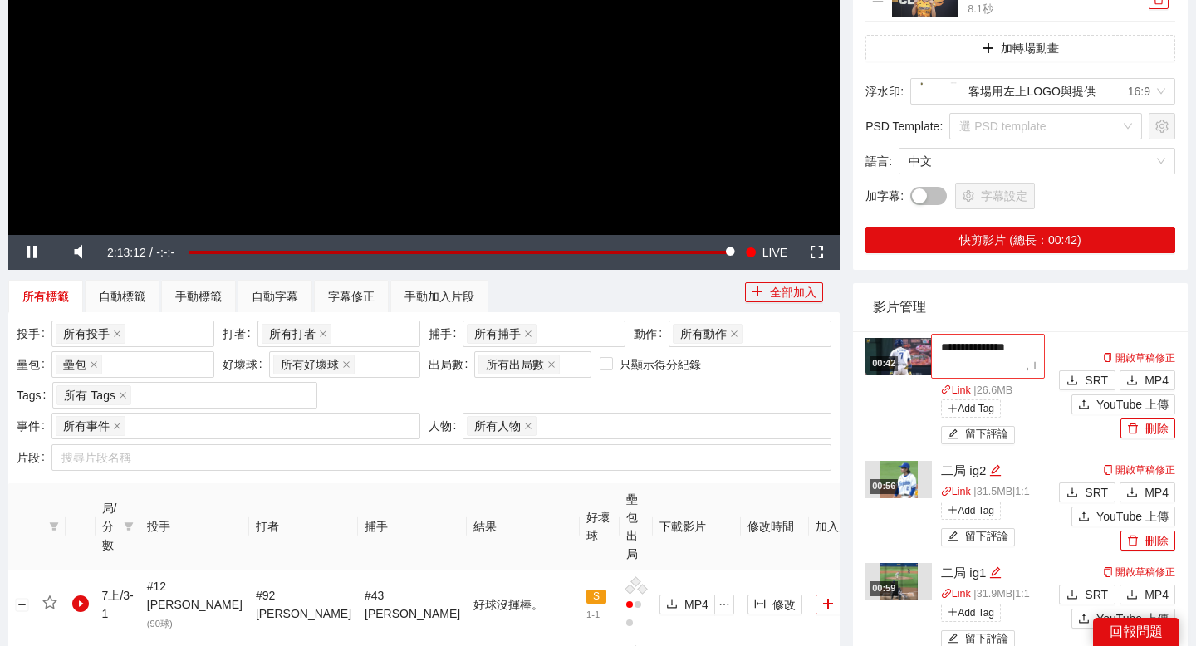
type textarea "**********"
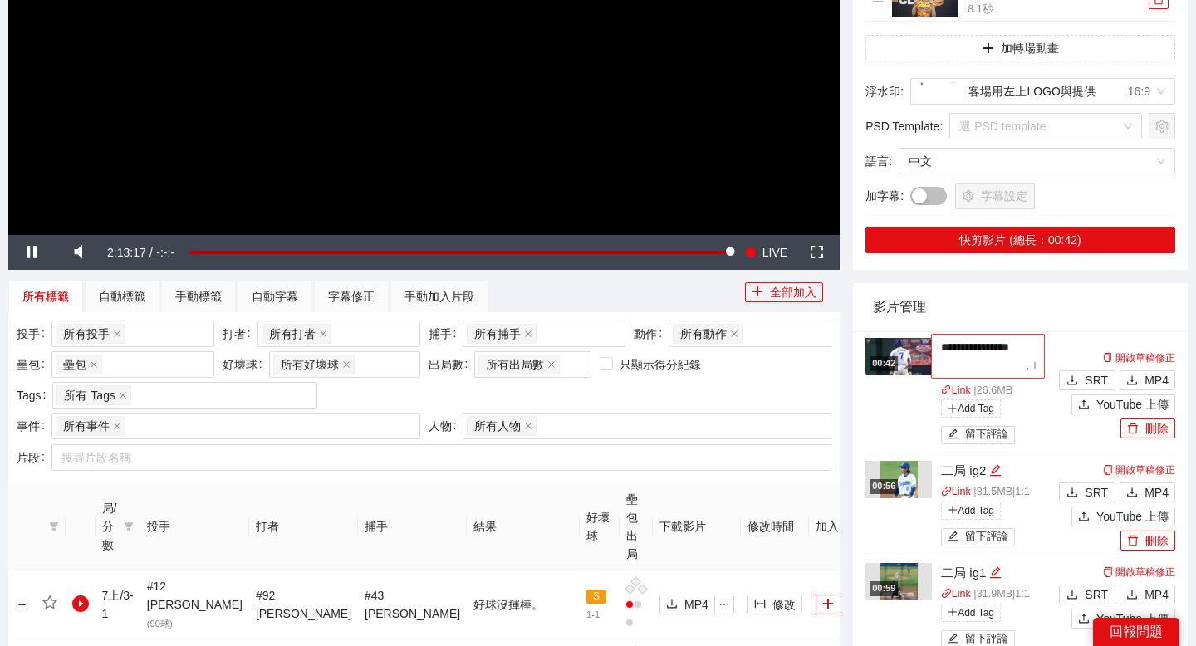
type textarea "**********"
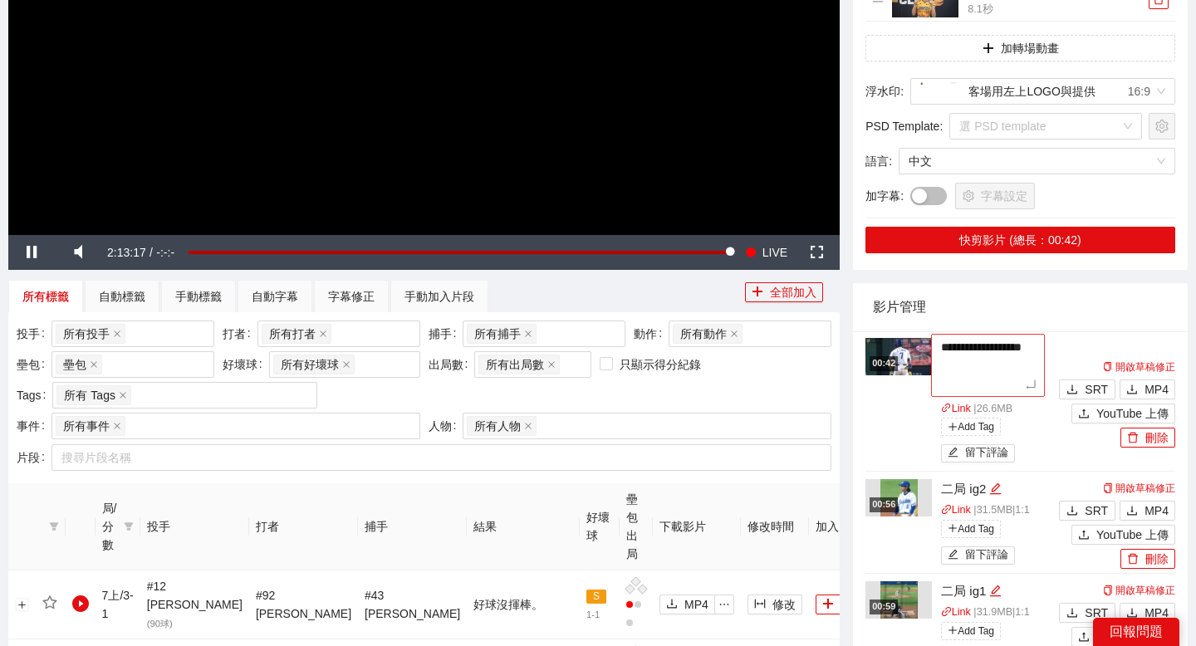
type textarea "**********"
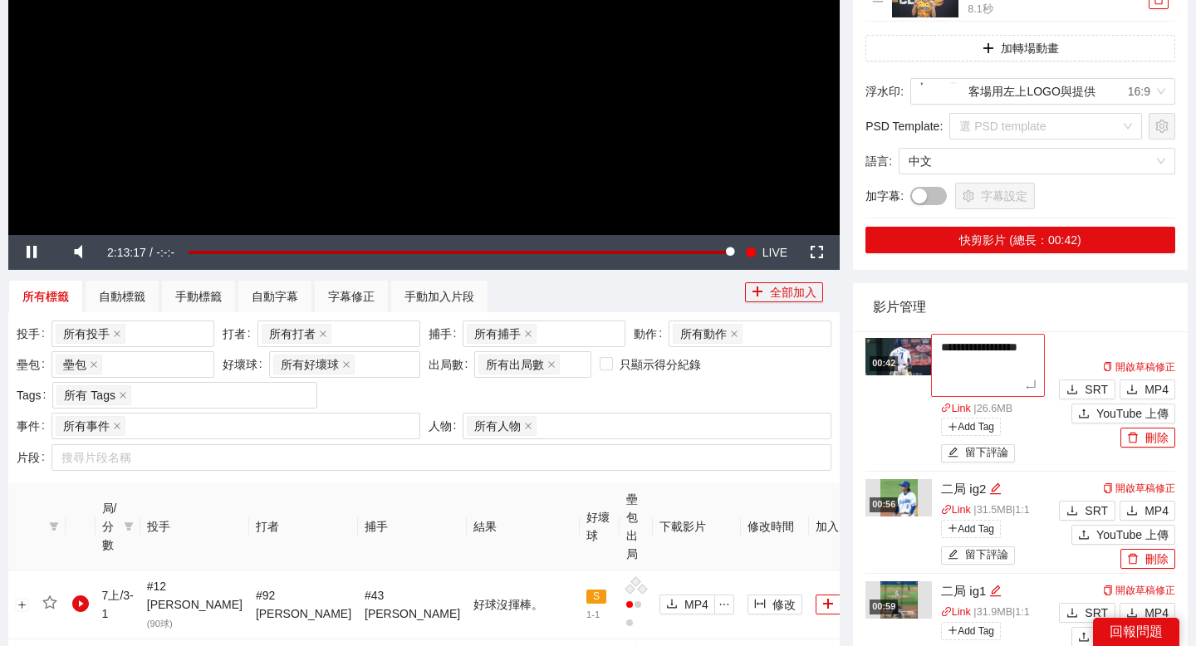
type textarea "**********"
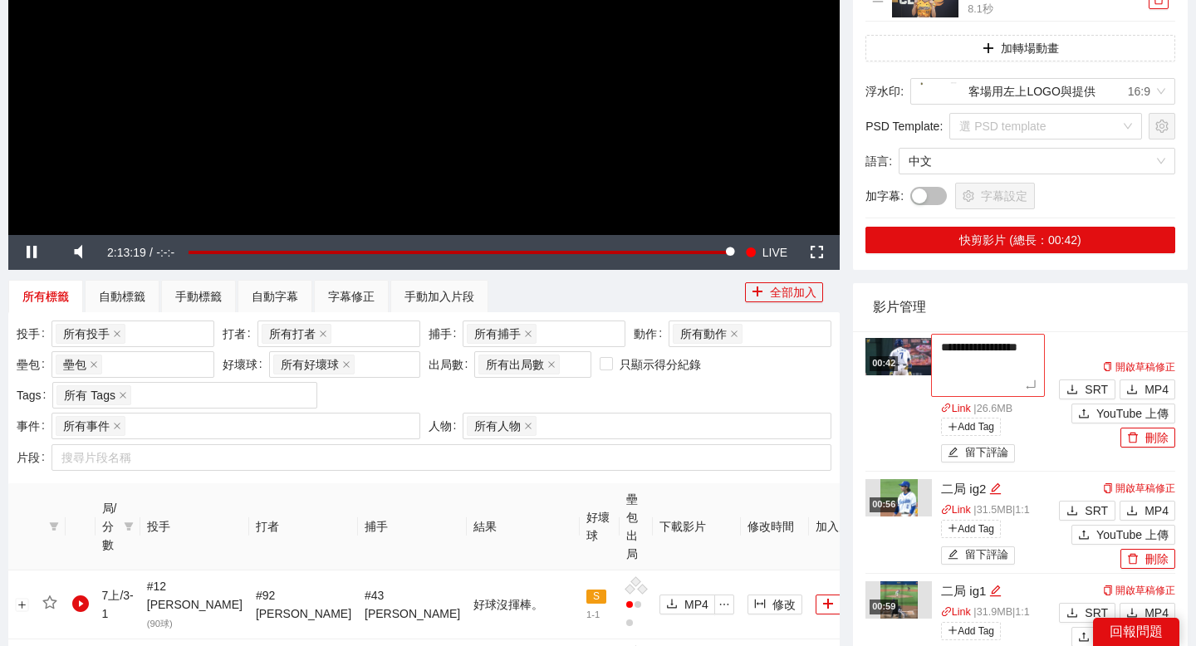
type textarea "**********"
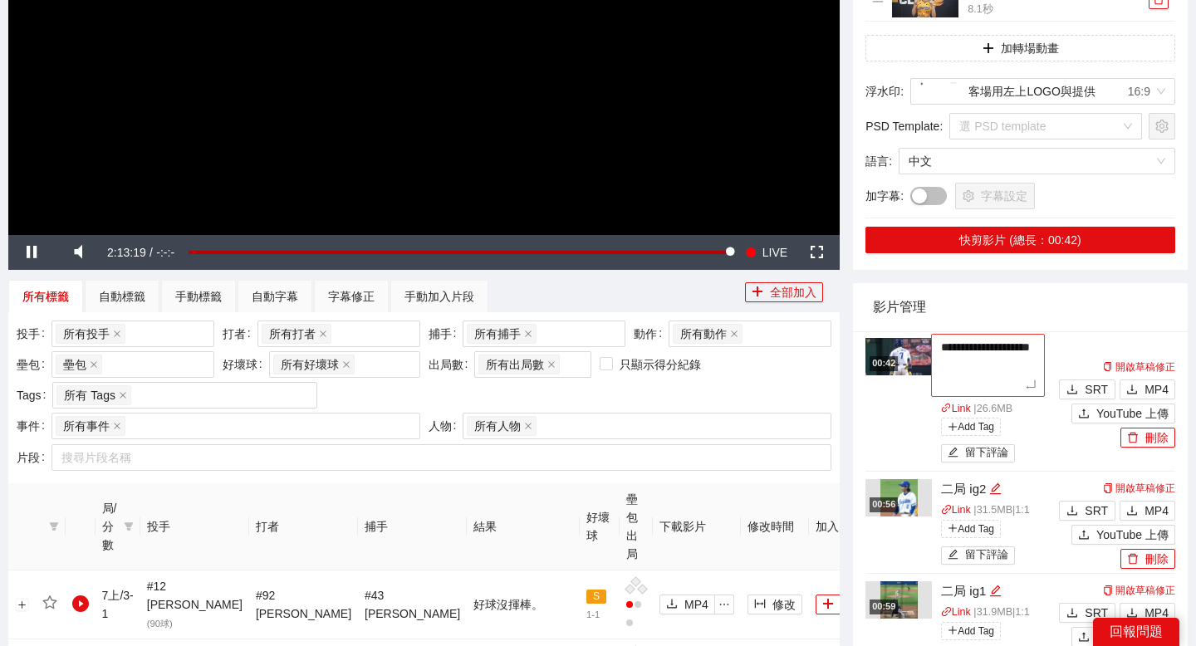
type textarea "**********"
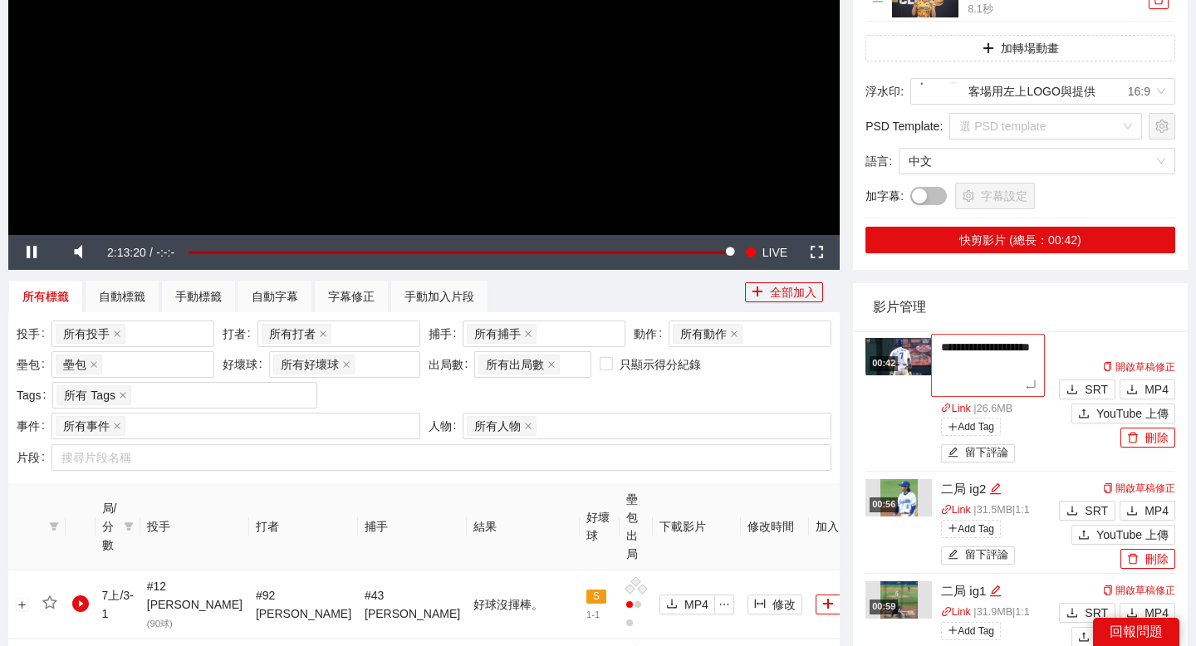
type textarea "**********"
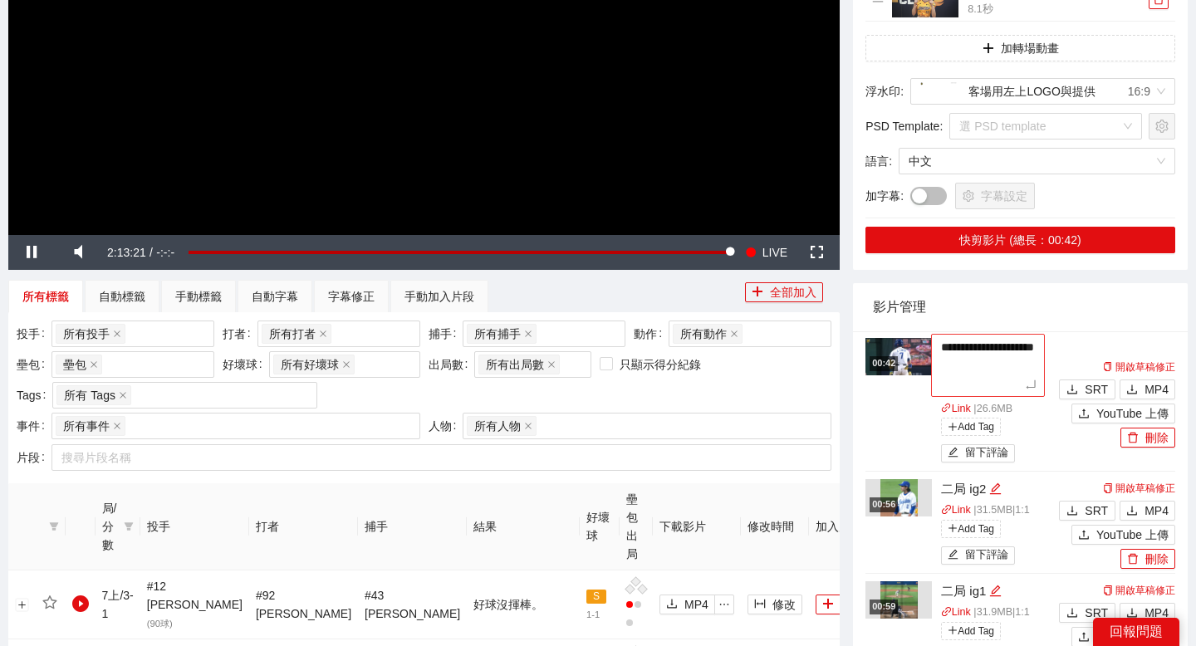
type textarea "**********"
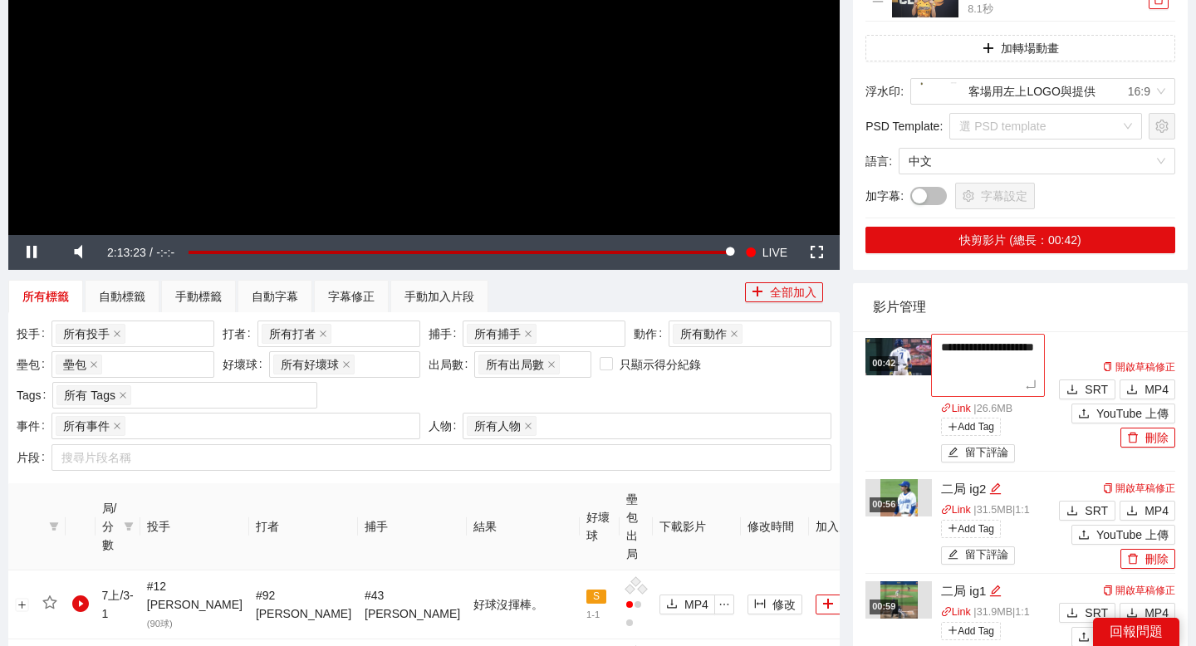
type textarea "**********"
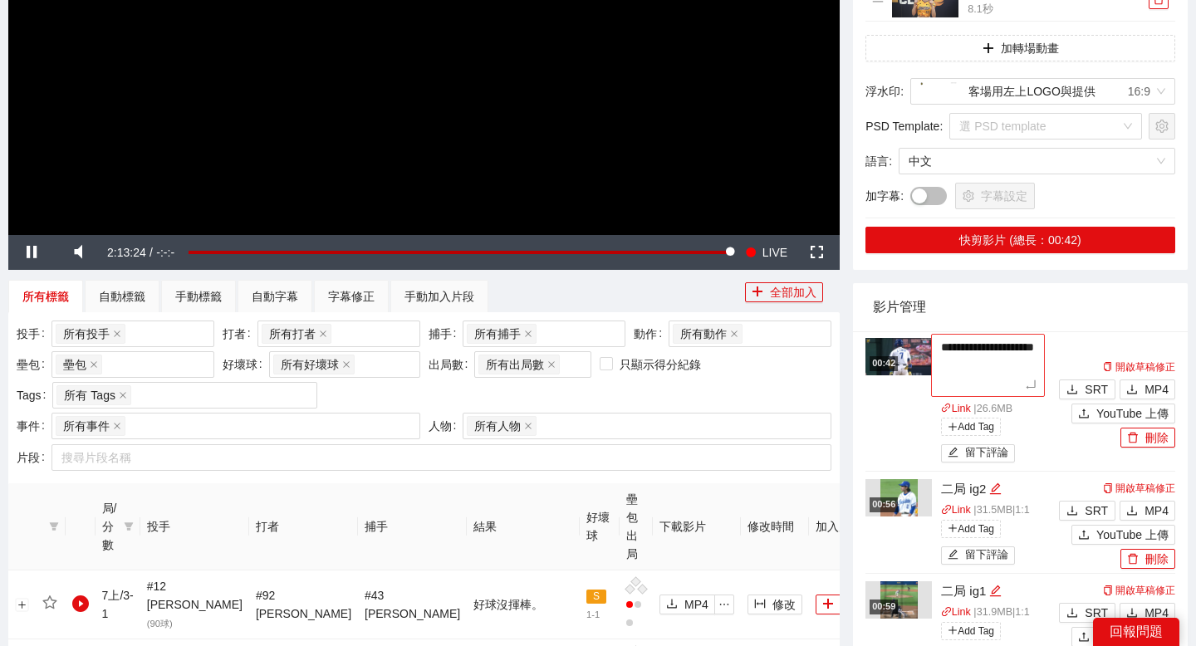
type textarea "**********"
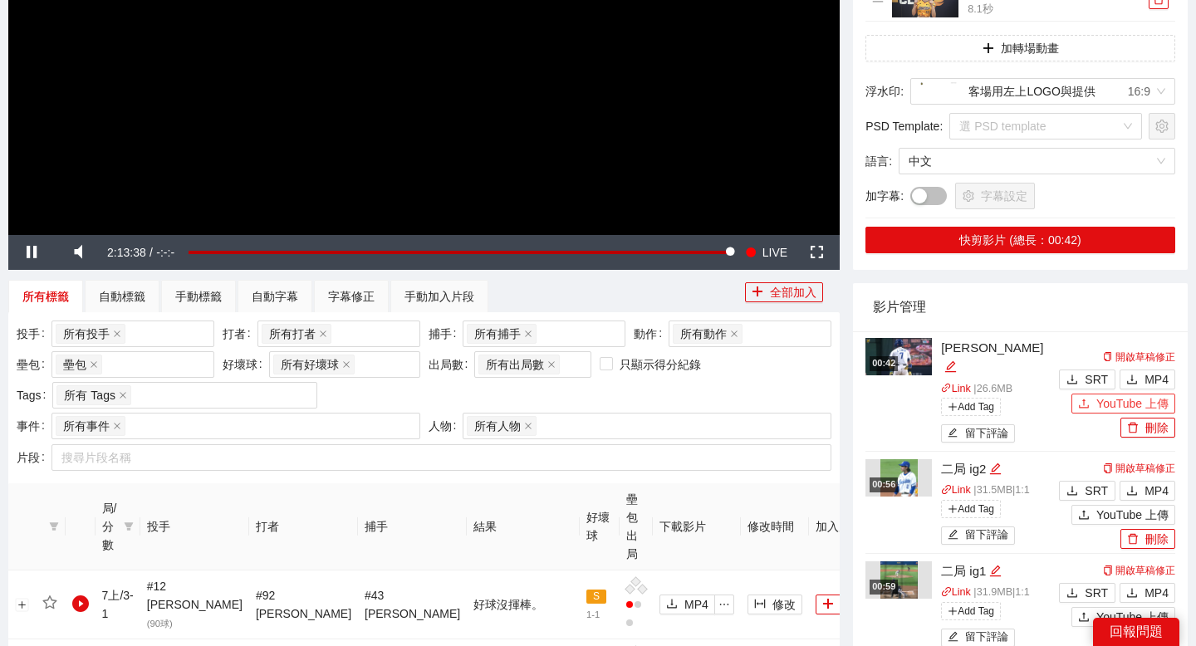
click at [1075, 411] on div "開啟草稿修正 SRT MP4 YouTube 上傳 刪除" at bounding box center [1115, 392] width 120 height 91
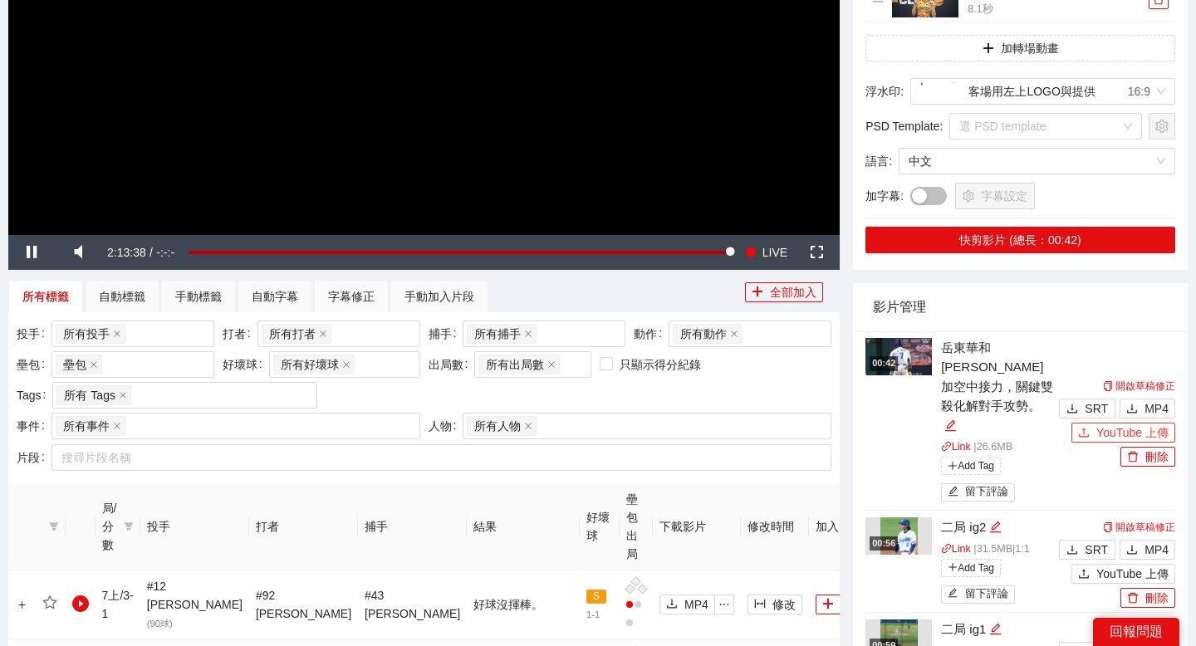
click at [1082, 427] on icon "upload" at bounding box center [1084, 433] width 12 height 12
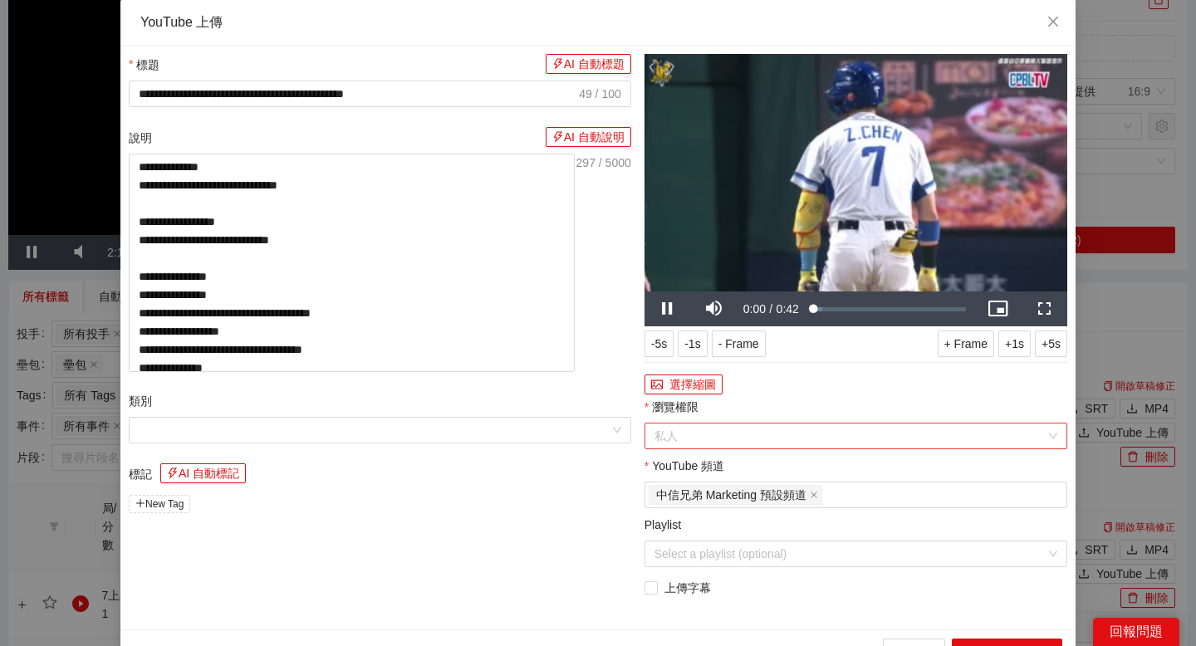
click at [814, 443] on span "私人" at bounding box center [855, 436] width 403 height 25
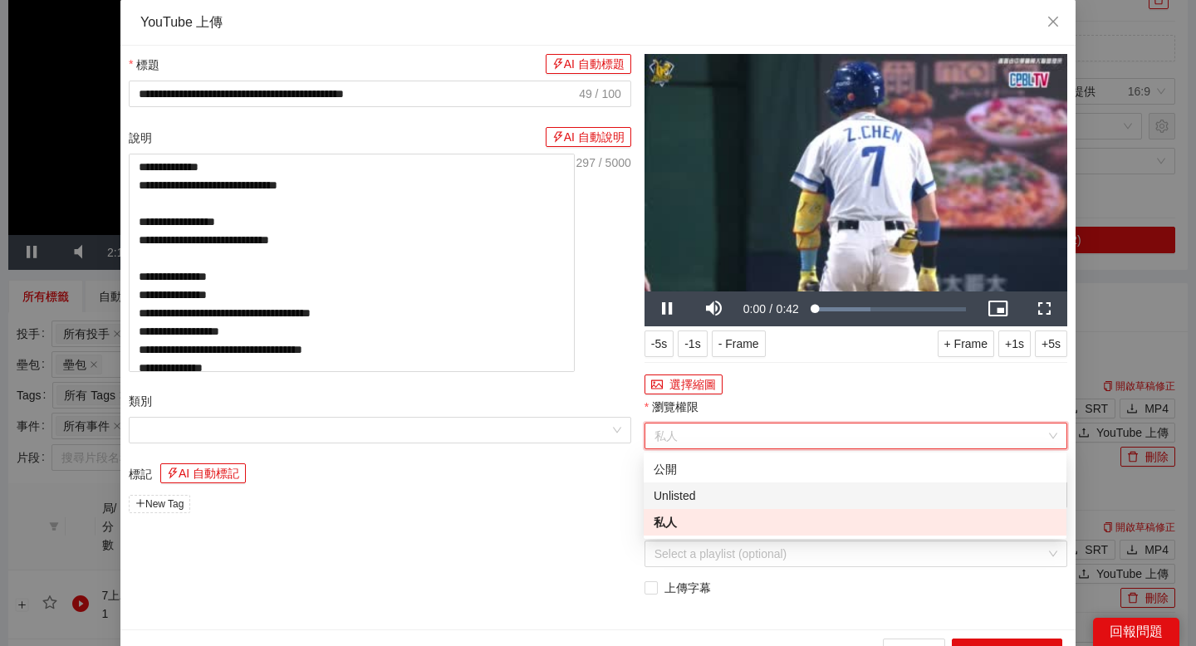
click at [781, 507] on div "Unlisted" at bounding box center [855, 495] width 423 height 27
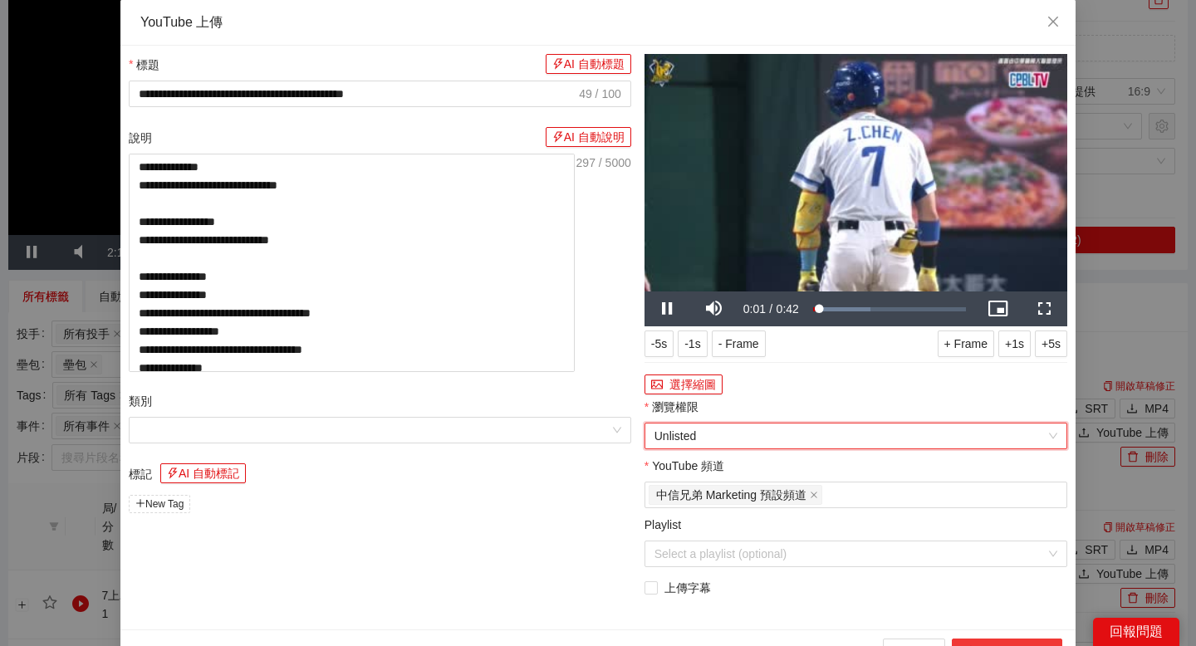
click at [957, 642] on button "上傳到 YouTube" at bounding box center [1007, 652] width 110 height 27
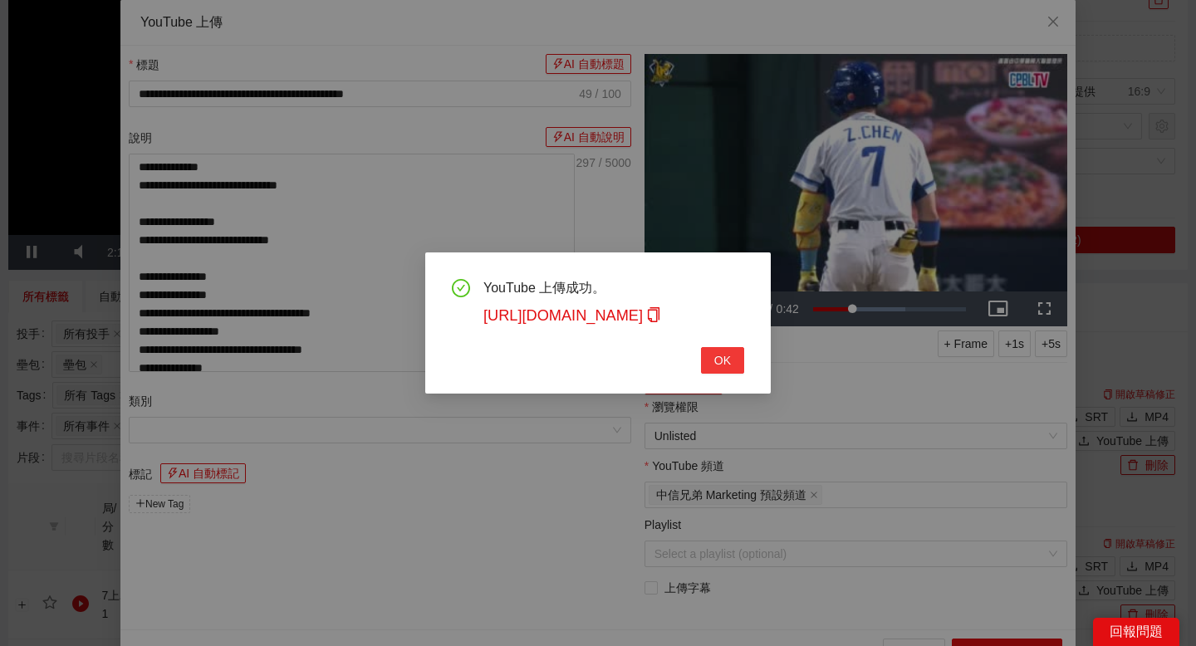
click at [730, 360] on span "OK" at bounding box center [722, 360] width 17 height 18
type textarea "**********"
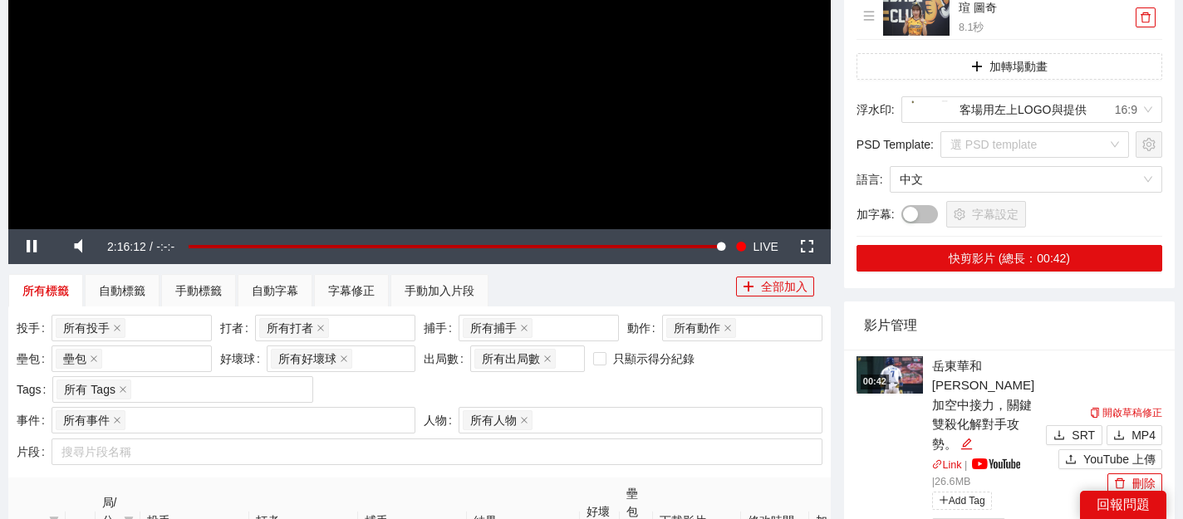
click at [897, 356] on img at bounding box center [889, 374] width 66 height 37
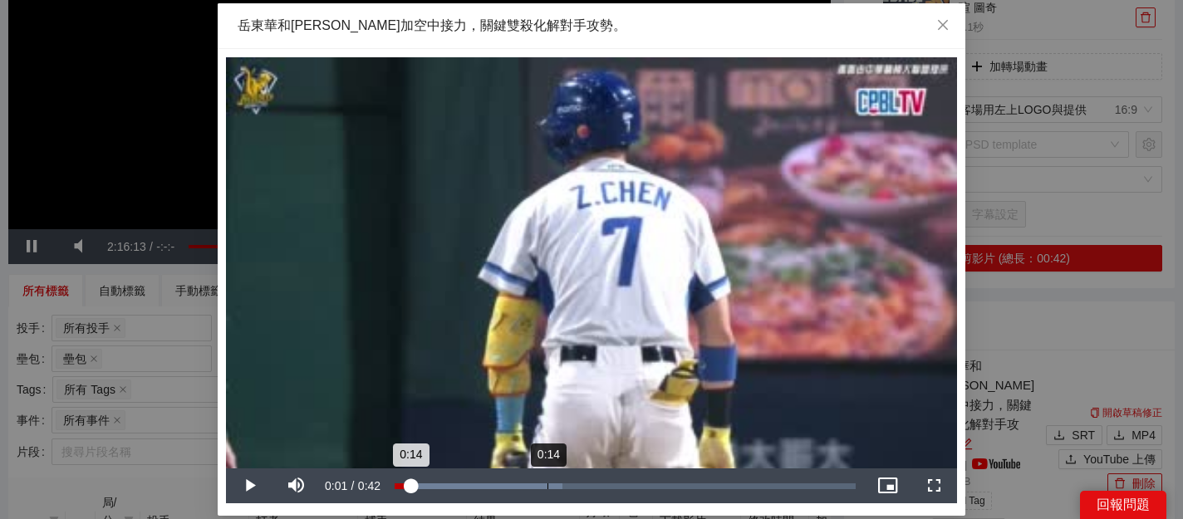
click at [547, 485] on div "Loaded : 36.45% 0:14 0:14" at bounding box center [624, 486] width 461 height 6
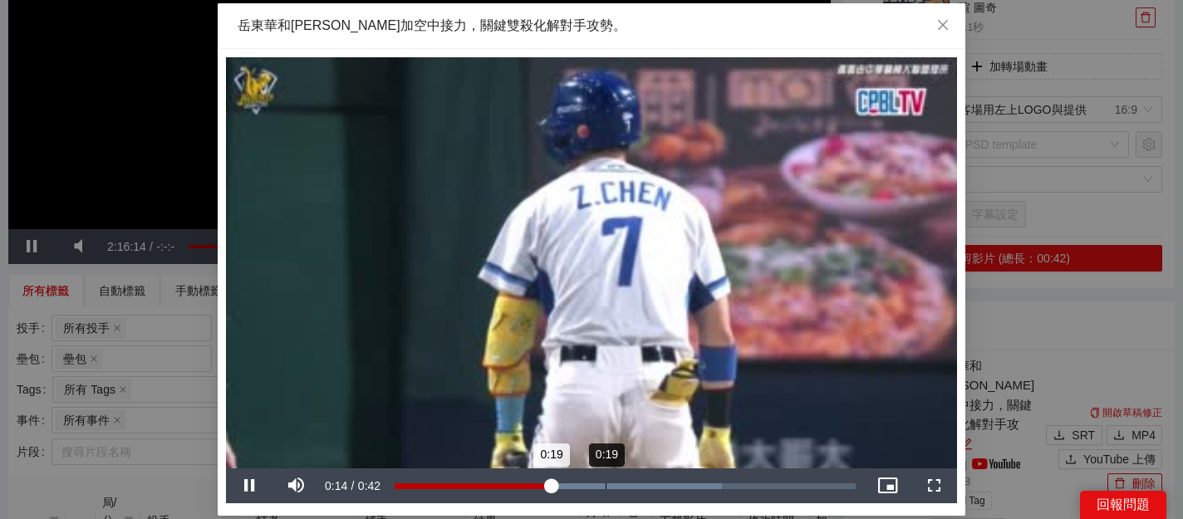
click at [605, 478] on div "Loaded : 71.04% 0:19 0:19" at bounding box center [624, 485] width 477 height 35
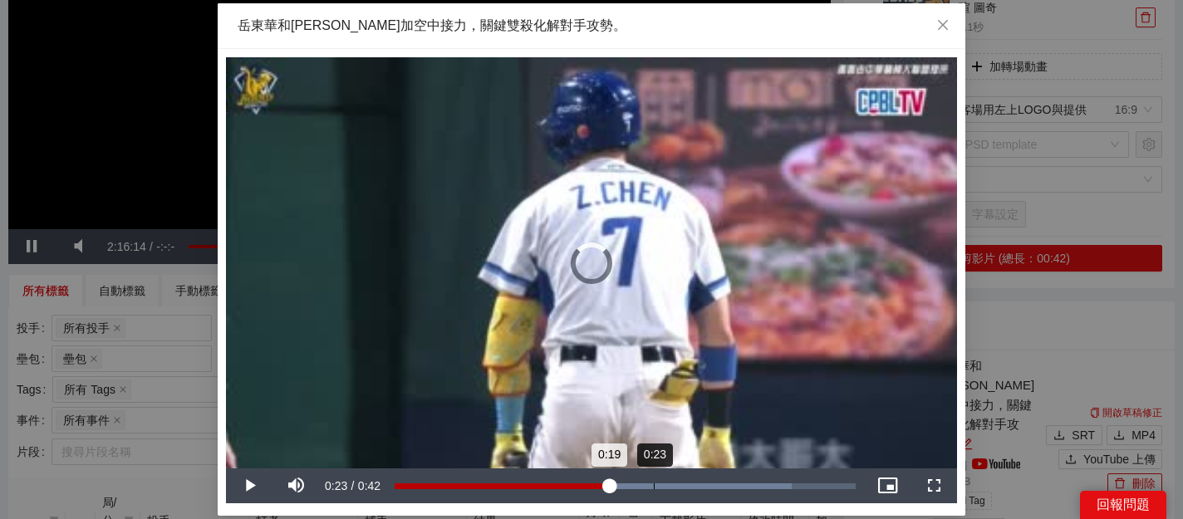
click at [654, 478] on div "Loaded : 86.09% 0:23 0:19" at bounding box center [624, 485] width 477 height 35
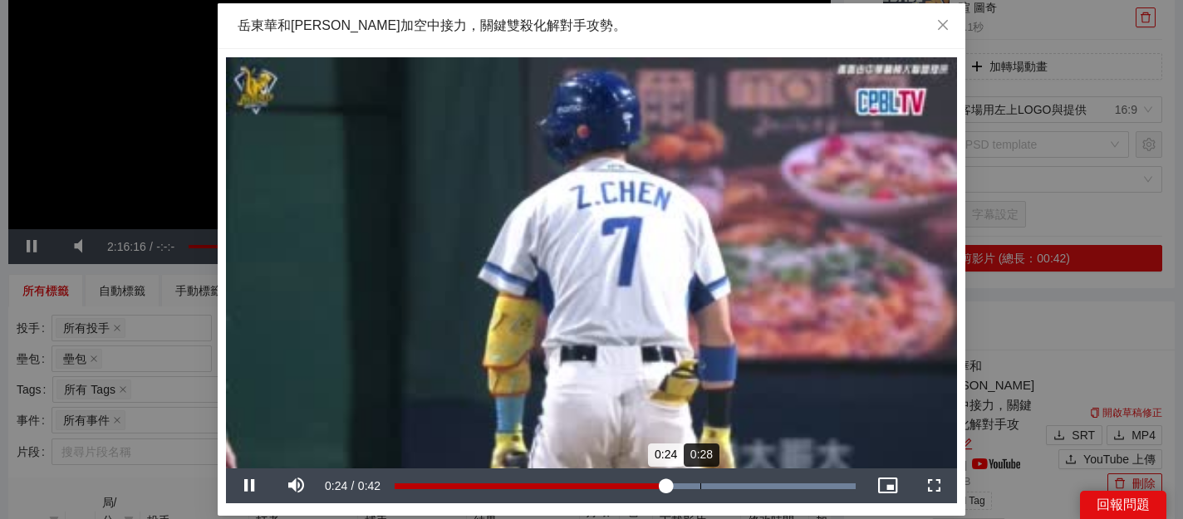
click at [701, 478] on div "Loaded : 100.00% 0:28 0:24" at bounding box center [624, 485] width 477 height 35
click at [675, 481] on div "Loaded : 100.00% 0:25 0:28" at bounding box center [624, 485] width 477 height 35
click at [675, 482] on div "Loaded : 100.00% 0:25 0:25" at bounding box center [624, 485] width 477 height 35
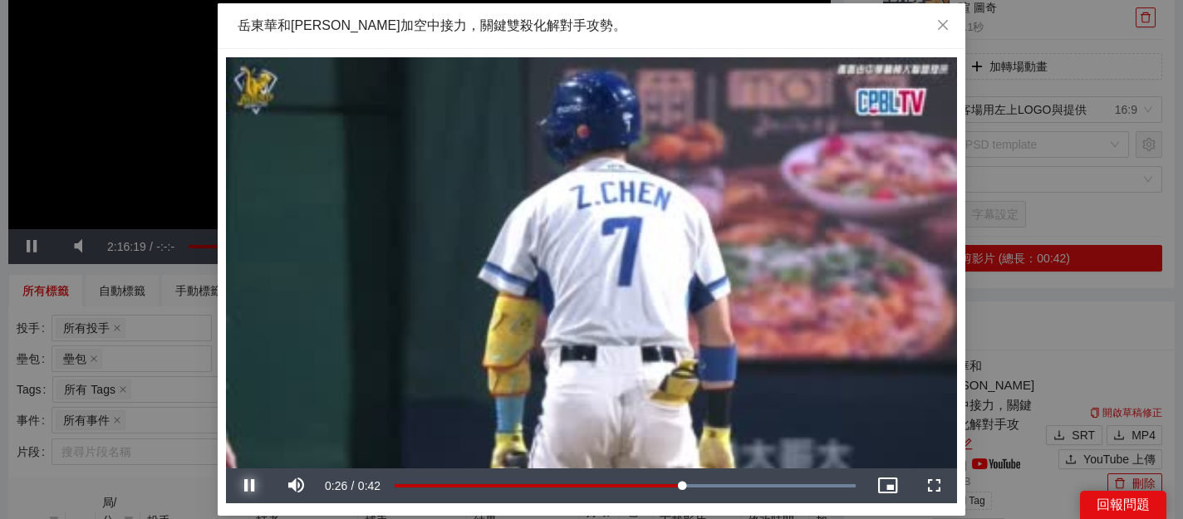
click at [266, 486] on span "Video Player" at bounding box center [249, 486] width 47 height 0
click at [676, 483] on div "0:25" at bounding box center [535, 486] width 282 height 6
click at [250, 486] on span "Video Player" at bounding box center [249, 486] width 47 height 0
click at [243, 486] on span "Video Player" at bounding box center [249, 486] width 47 height 0
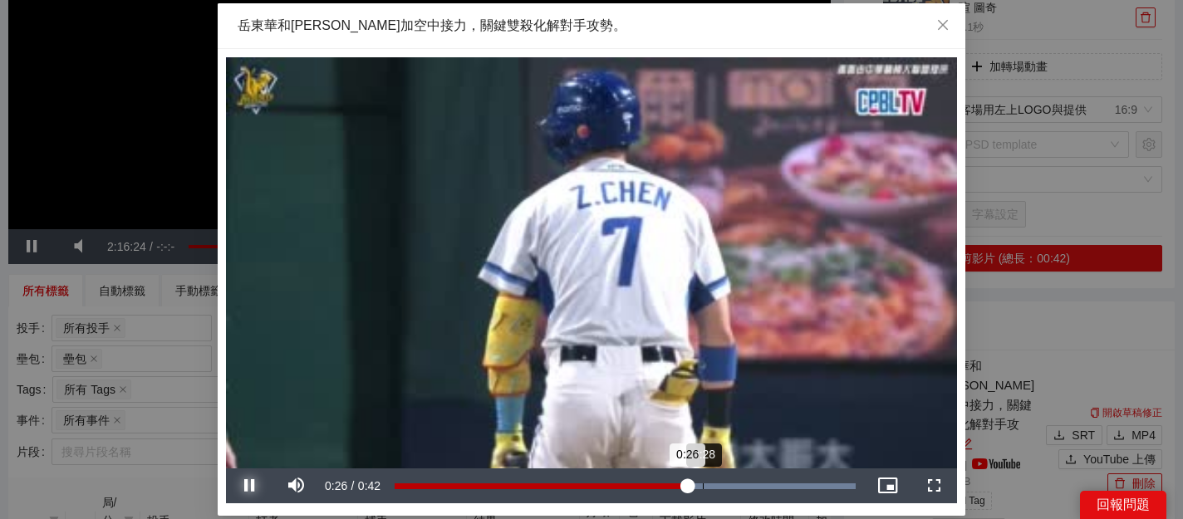
click at [706, 483] on div "Loaded : 100.00% 0:28 0:26" at bounding box center [624, 486] width 461 height 6
click at [734, 483] on div "Loaded : 100.00% 0:31 0:28" at bounding box center [624, 486] width 461 height 6
click at [752, 483] on div "Loaded : 100.00% 0:31 0:31" at bounding box center [624, 486] width 461 height 6
click at [786, 483] on div "Loaded : 100.00% 0:35 0:36" at bounding box center [624, 486] width 461 height 6
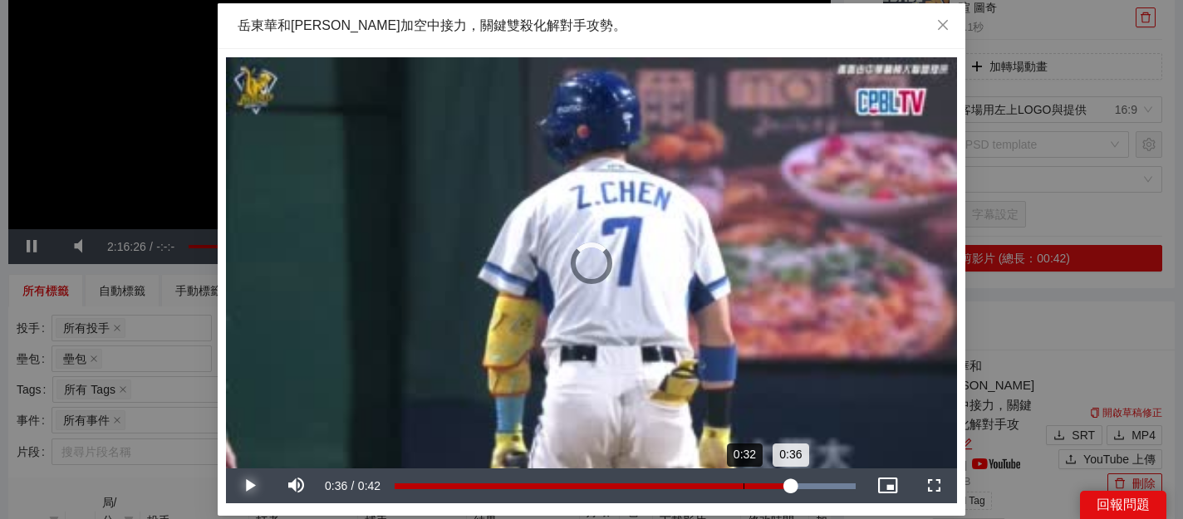
click at [743, 484] on div "Loaded : 100.00% 0:32 0:36" at bounding box center [624, 486] width 461 height 6
click at [731, 482] on div "Loaded : 100.00% 0:30 0:30" at bounding box center [624, 485] width 477 height 35
click at [714, 482] on div "Loaded : 100.00% 0:29 0:31" at bounding box center [624, 485] width 477 height 35
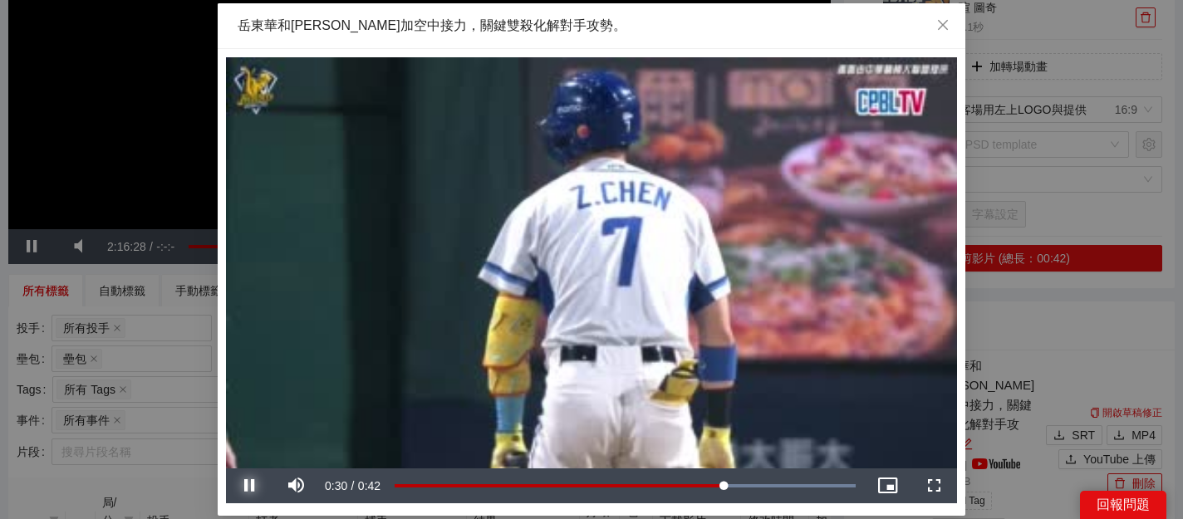
click at [236, 486] on span "Video Player" at bounding box center [249, 486] width 47 height 0
click at [717, 482] on div "Loaded : 100.00% 0:29 0:30" at bounding box center [624, 485] width 477 height 35
click at [706, 483] on div "Loaded : 100.00% 0:28 0:29" at bounding box center [624, 486] width 461 height 6
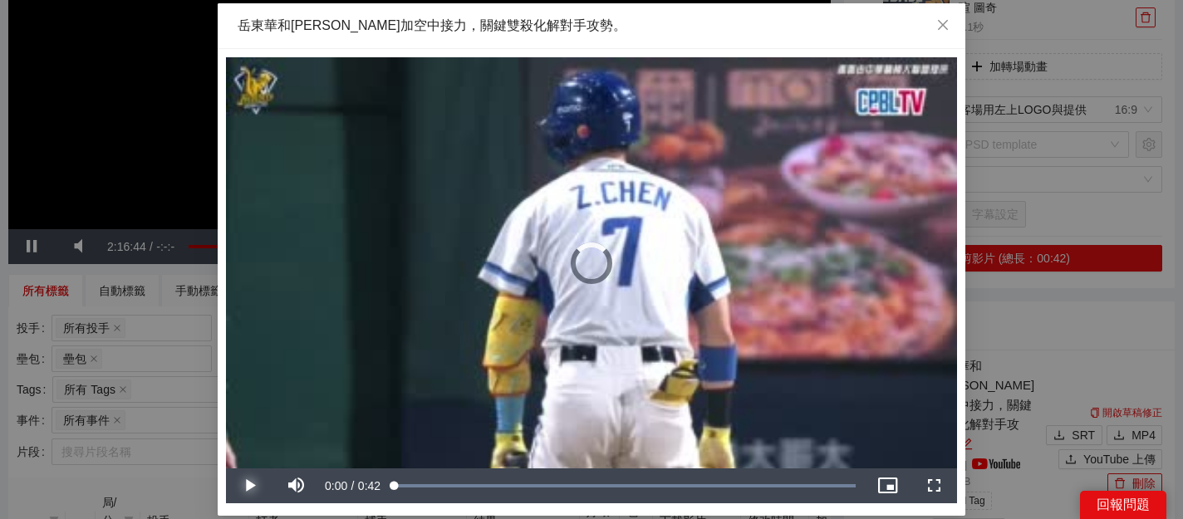
drag, startPoint x: 701, startPoint y: 487, endPoint x: 377, endPoint y: 473, distance: 324.2
click at [377, 473] on div "Play Mute 66% Current Time 0:00 / Duration 0:42 Loaded : 100.00% 0:00 0:00 Stre…" at bounding box center [591, 485] width 731 height 35
click at [244, 486] on span "Video Player" at bounding box center [249, 486] width 47 height 0
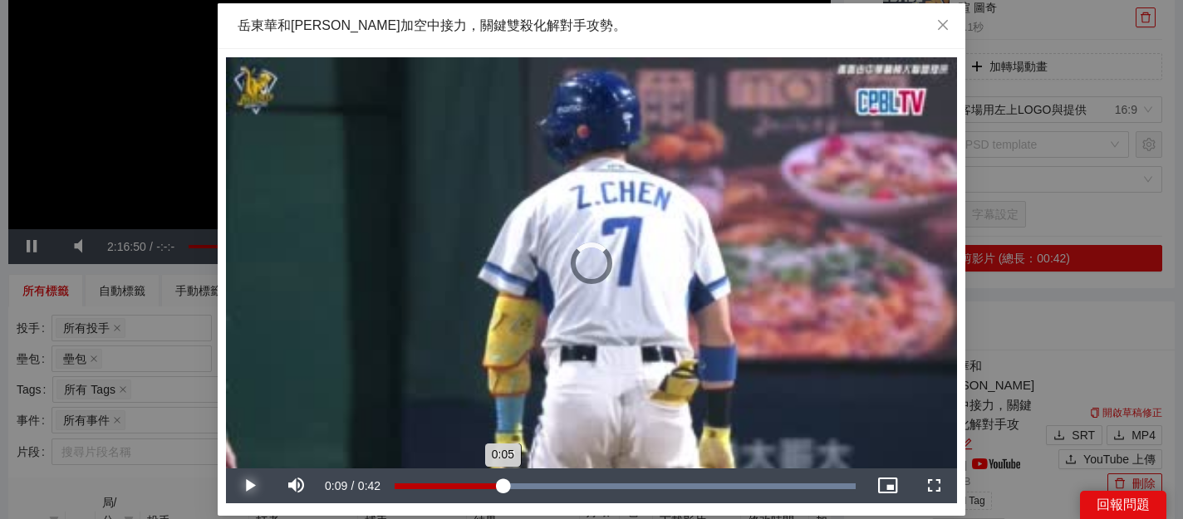
click at [502, 483] on div "Loaded : 100.00% 0:09 0:05" at bounding box center [624, 486] width 461 height 6
click at [543, 482] on div "Loaded : 100.00% 0:13 0:13" at bounding box center [624, 485] width 477 height 35
click at [567, 482] on div "Loaded : 100.00% 0:15 0:14" at bounding box center [624, 485] width 477 height 35
click at [591, 484] on div "Loaded : 100.00% 0:17 0:16" at bounding box center [624, 486] width 461 height 6
click at [609, 483] on div "Loaded : 100.00% 0:19 0:18" at bounding box center [624, 486] width 461 height 6
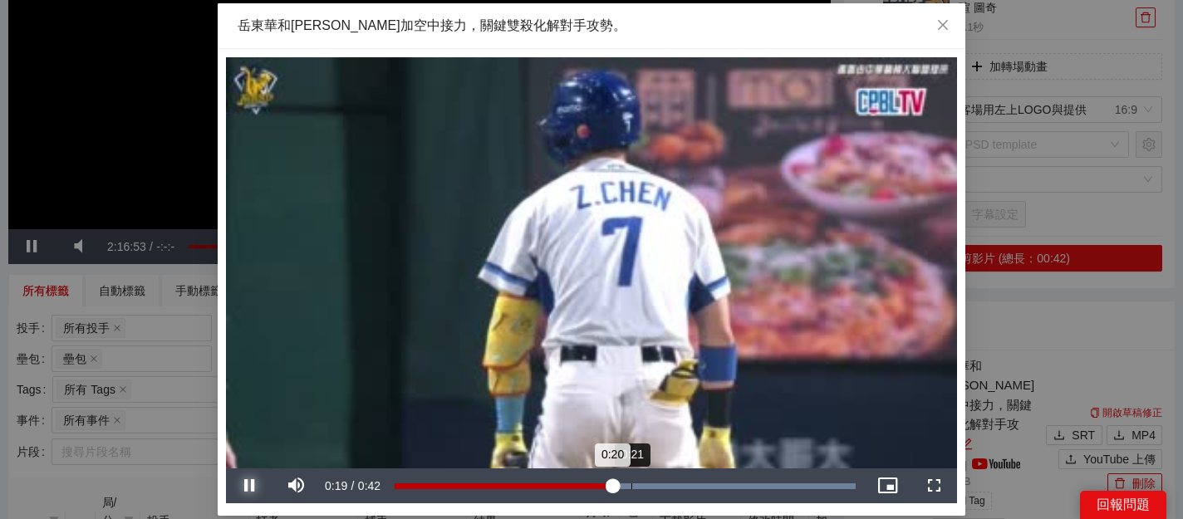
click at [630, 483] on div "Loaded : 100.00% 0:21 0:20" at bounding box center [624, 486] width 461 height 6
click at [662, 481] on div "Loaded : 100.00% 0:24 0:22" at bounding box center [624, 485] width 477 height 35
click at [642, 477] on div "Loaded : 100.00% 0:22 0:25" at bounding box center [624, 485] width 477 height 35
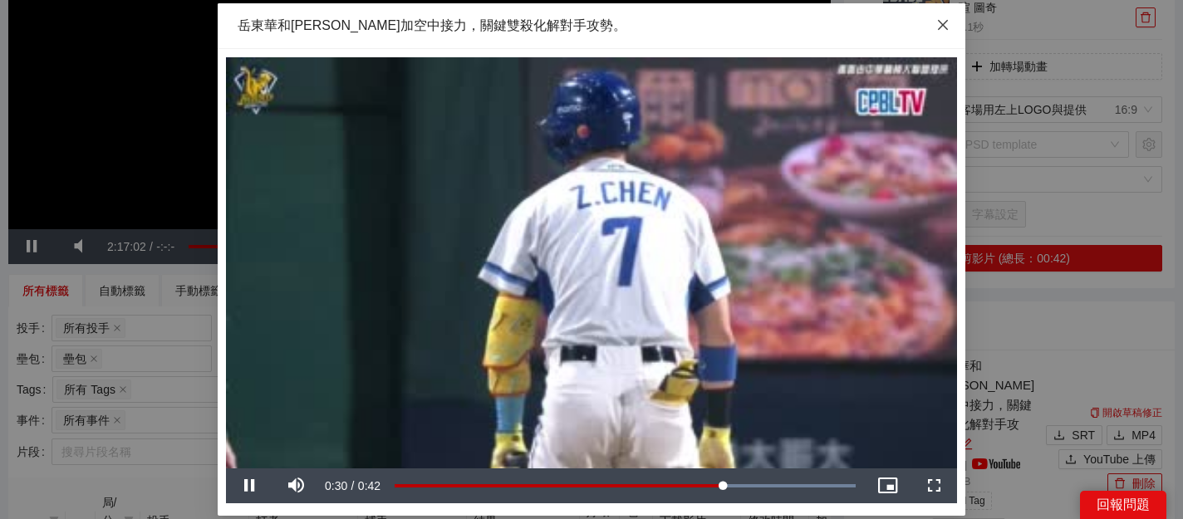
click at [934, 22] on span "Close" at bounding box center [942, 25] width 45 height 45
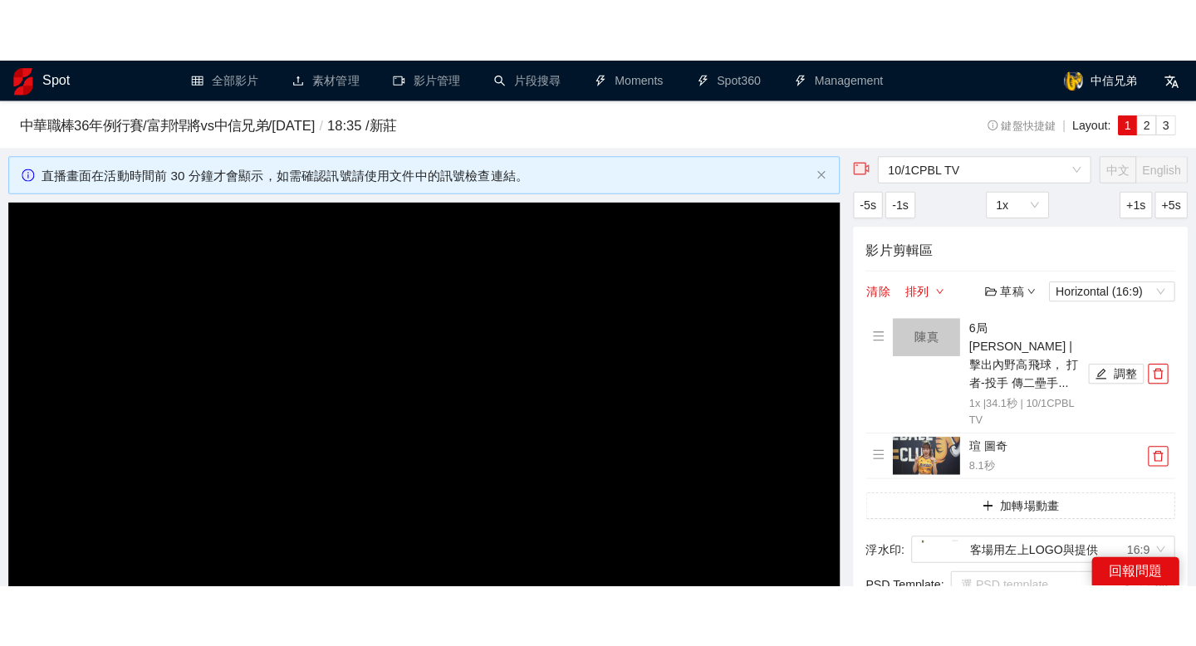
scroll to position [276, 0]
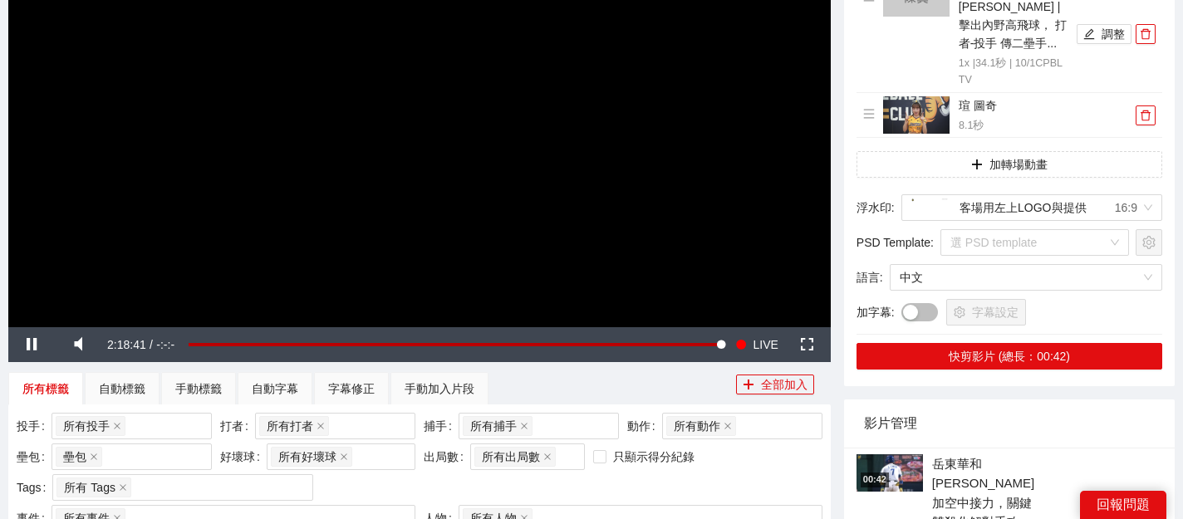
click at [881, 454] on img at bounding box center [889, 472] width 66 height 37
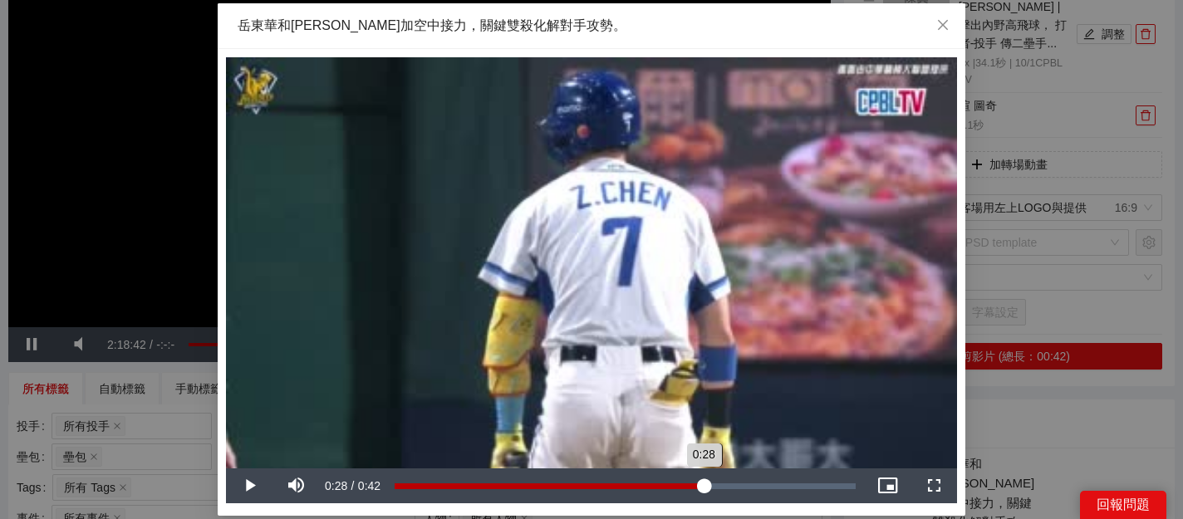
click at [703, 487] on div "Loaded : 18.81% 0:28 0:28" at bounding box center [624, 486] width 461 height 6
click at [247, 486] on span "Video Player" at bounding box center [249, 486] width 47 height 0
click at [703, 481] on div "Loaded : 18.81% 0:28 0:29" at bounding box center [624, 485] width 477 height 35
click at [255, 486] on span "Video Player" at bounding box center [249, 486] width 47 height 0
click at [254, 486] on span "Video Player" at bounding box center [249, 486] width 47 height 0
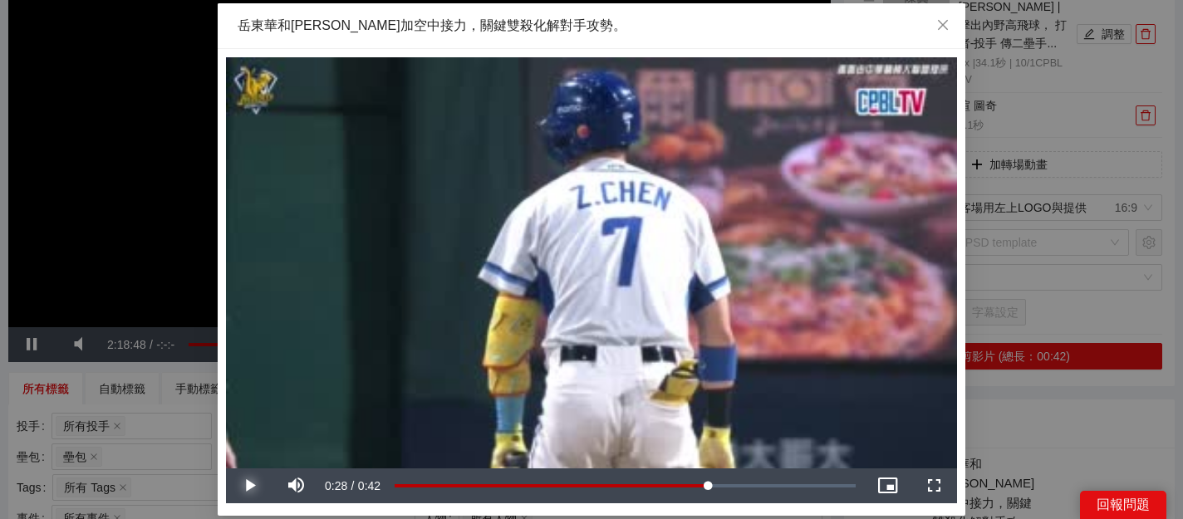
click at [252, 486] on span "Video Player" at bounding box center [249, 486] width 47 height 0
click at [946, 22] on icon "close" at bounding box center [943, 25] width 10 height 10
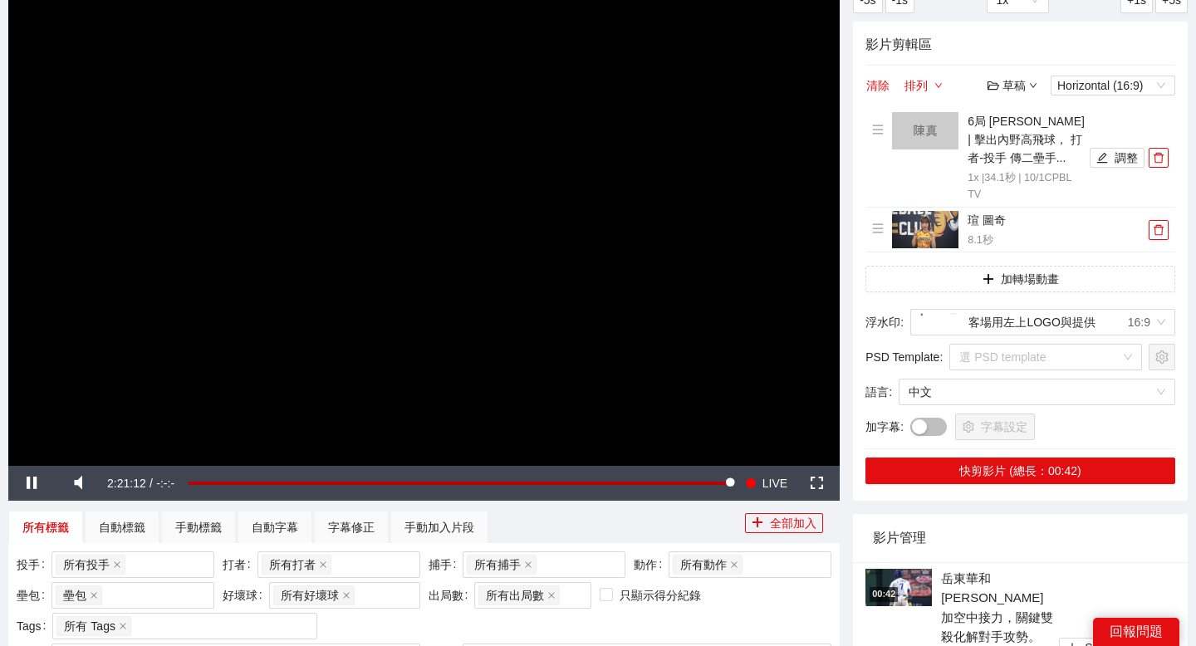
scroll to position [144, 0]
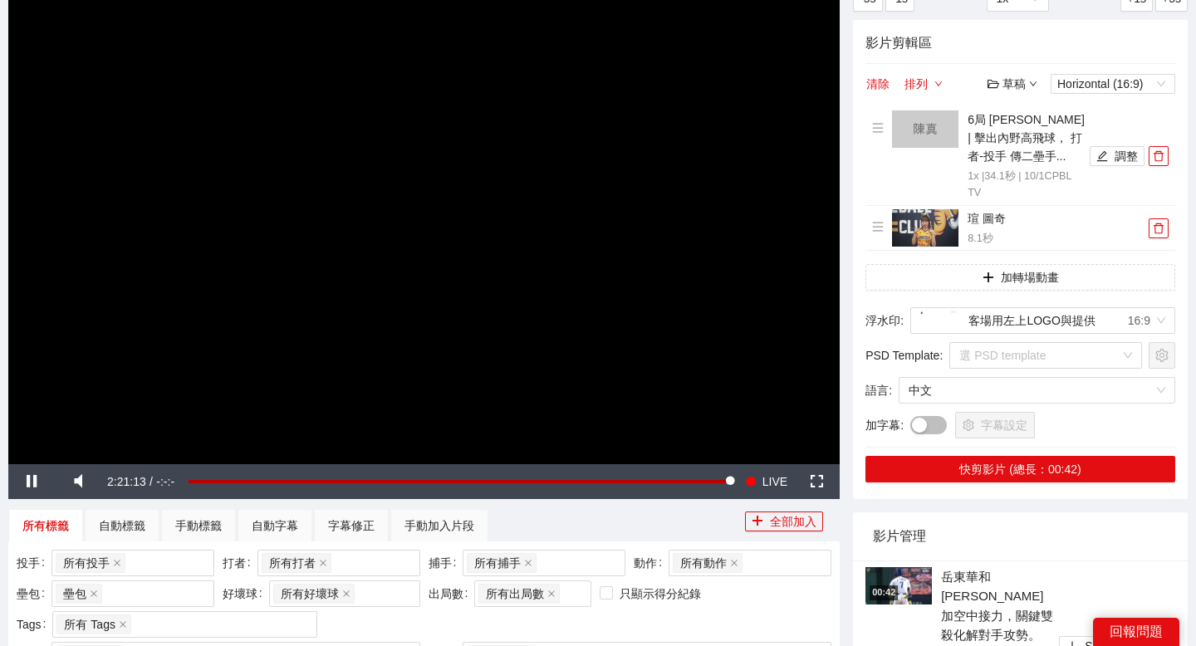
click at [862, 86] on div "影片剪輯區 清除 排列 草稿 Horizontal (16:9) 6局 陳真 | 擊出內野高飛球， 打者-投手 傳二壘手... 1x | 34.1 秒 | 1…" at bounding box center [1020, 259] width 335 height 479
click at [873, 86] on button "清除" at bounding box center [877, 84] width 25 height 20
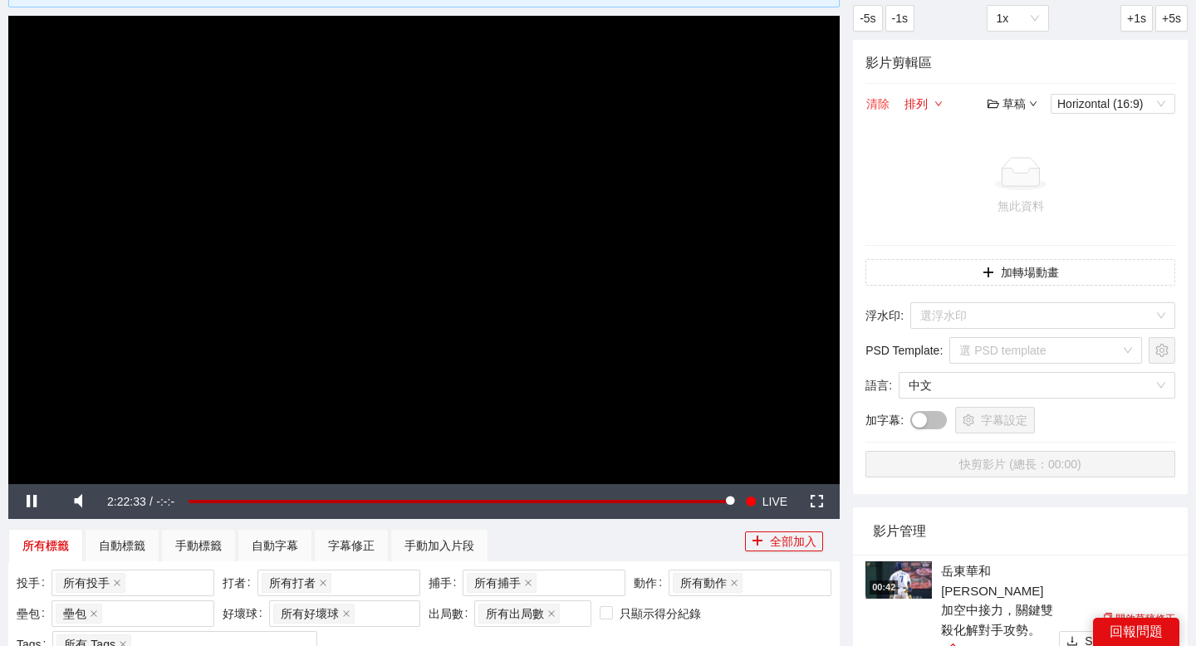
scroll to position [121, 0]
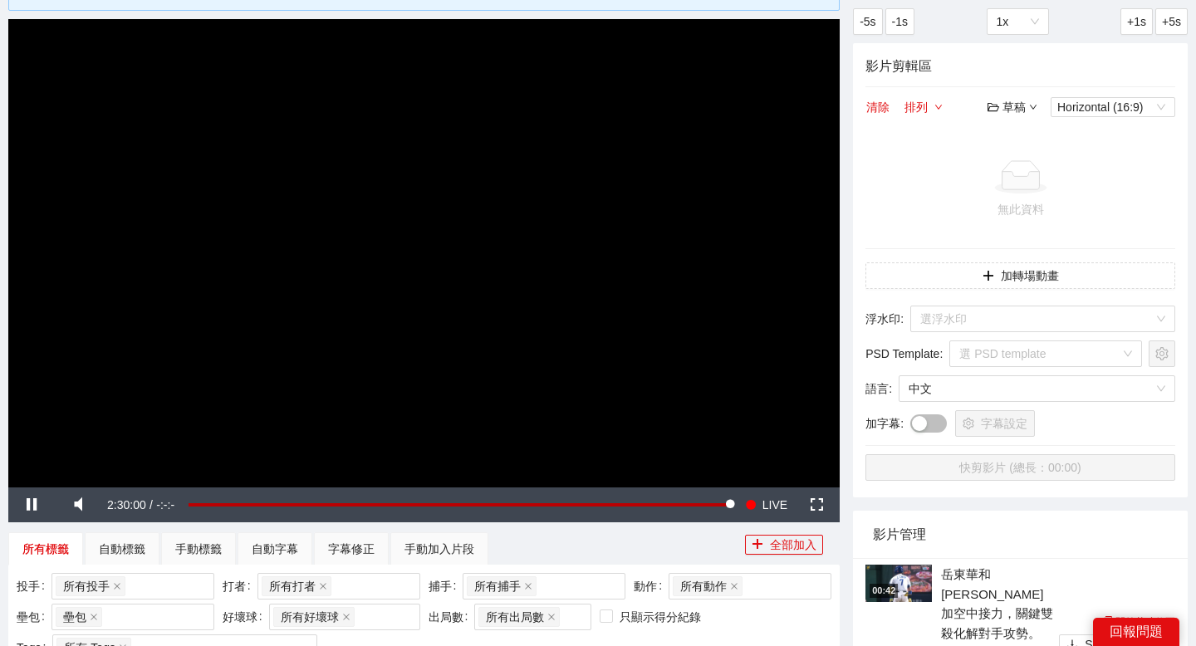
click at [1021, 101] on div "草稿" at bounding box center [1012, 107] width 50 height 18
click at [1021, 140] on link "開啟" at bounding box center [1016, 136] width 38 height 13
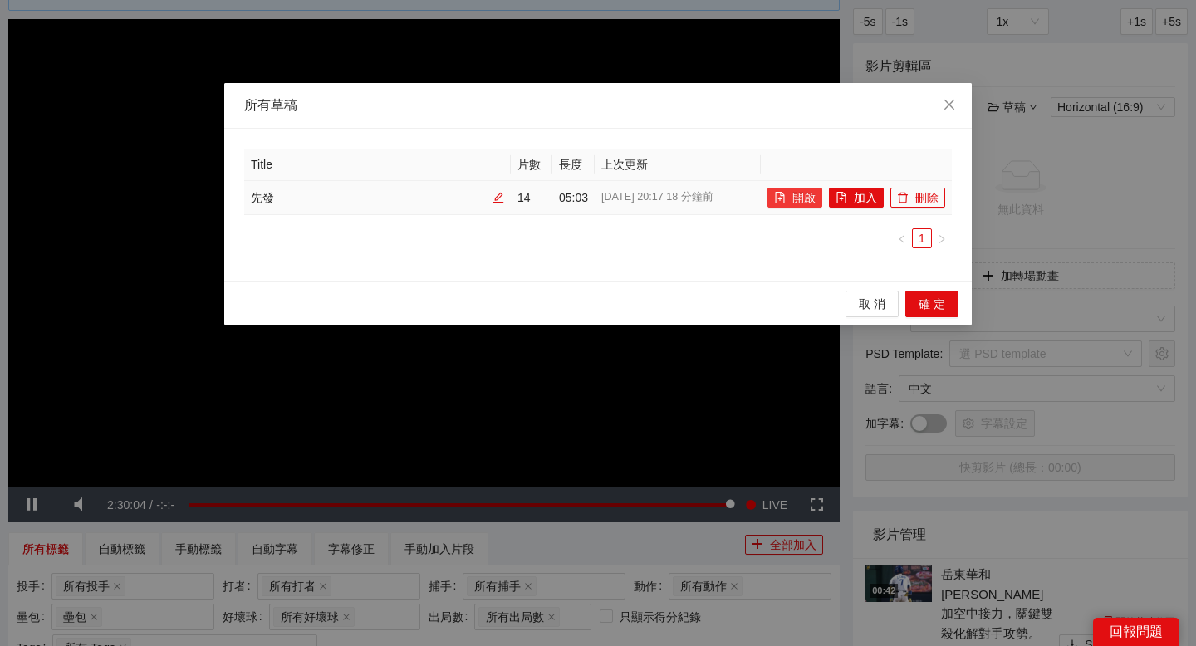
click at [801, 190] on button "開啟" at bounding box center [794, 198] width 55 height 20
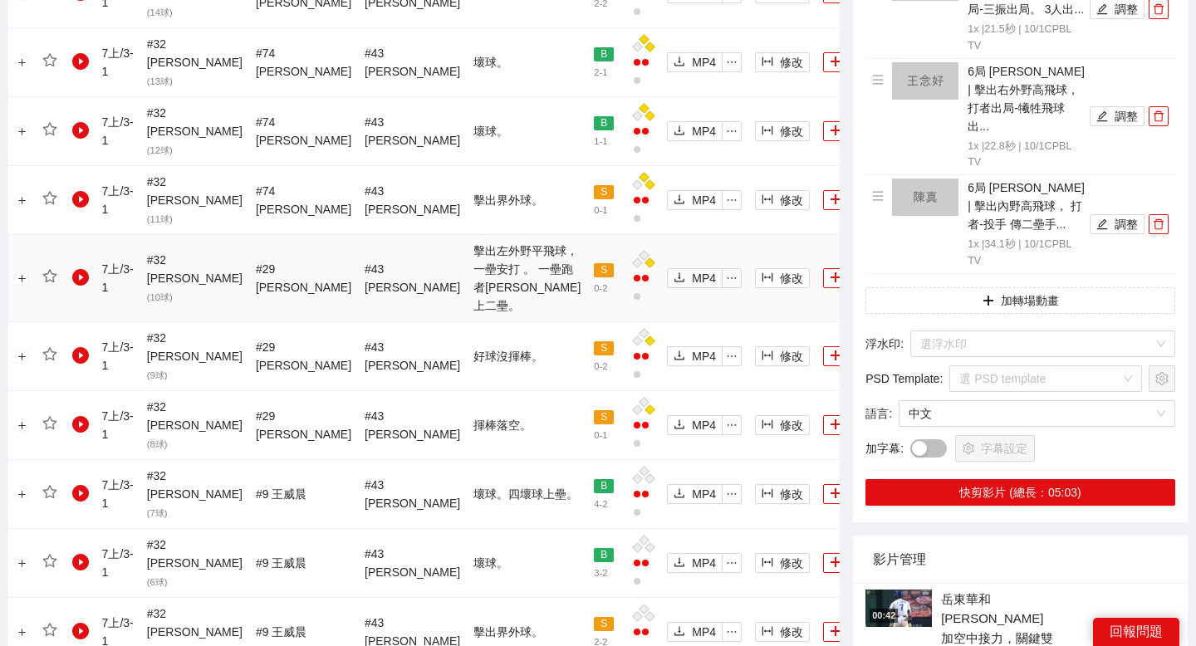
scroll to position [1431, 0]
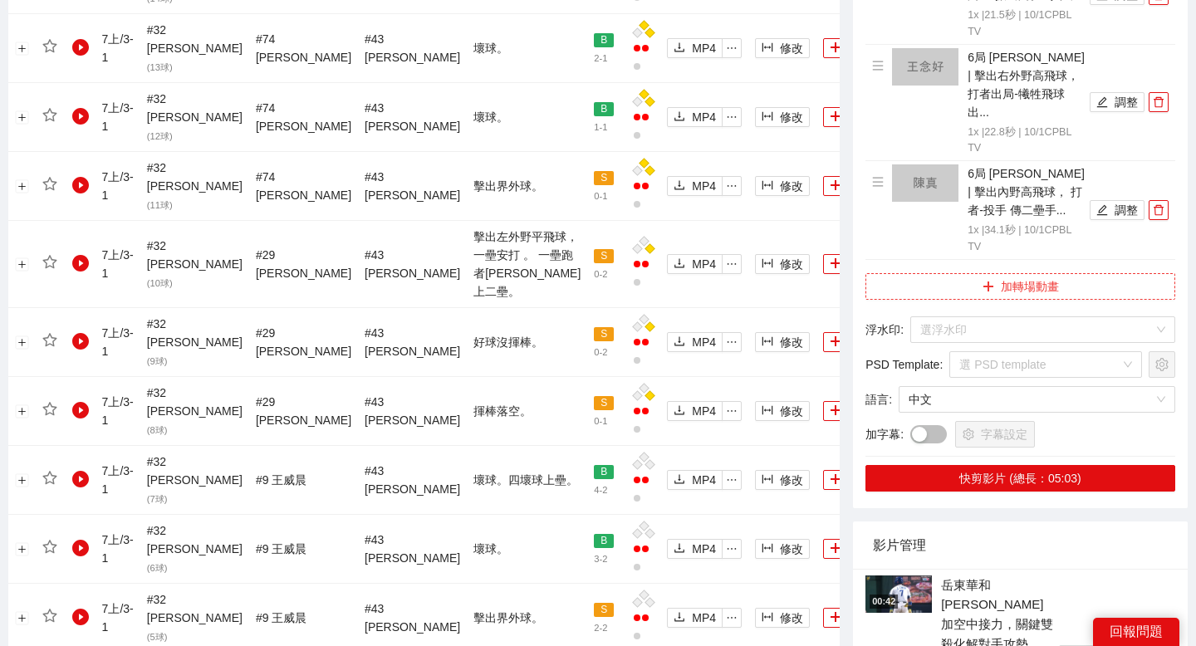
click at [1062, 273] on button "加轉場動畫" at bounding box center [1020, 286] width 310 height 27
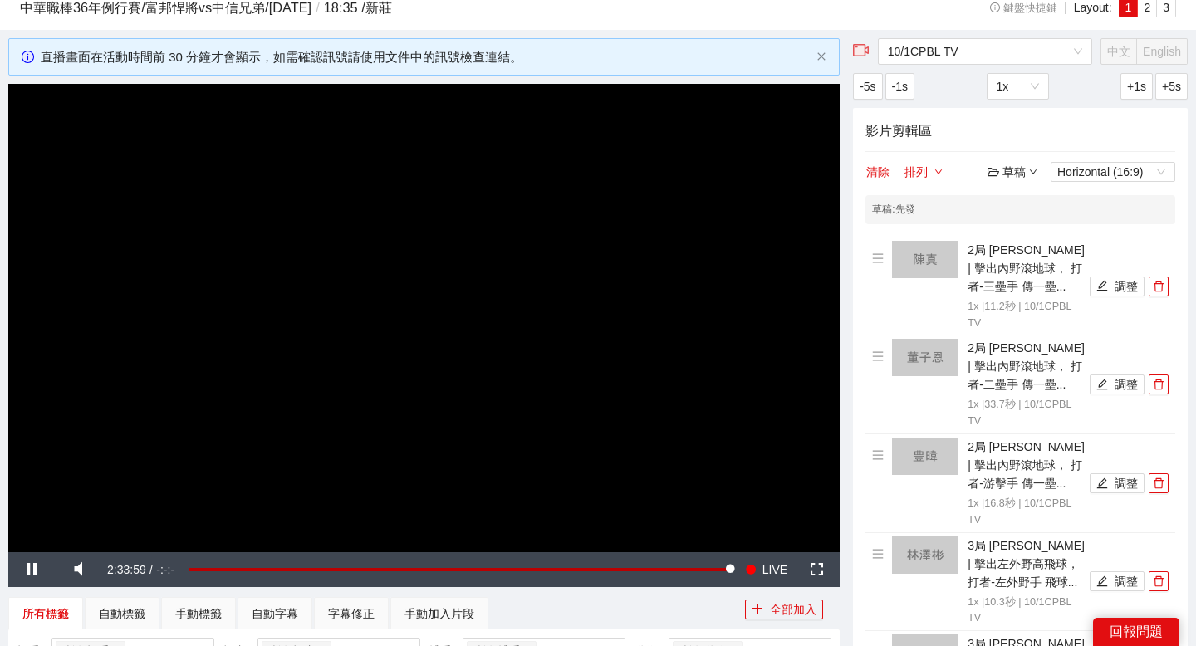
scroll to position [51, 0]
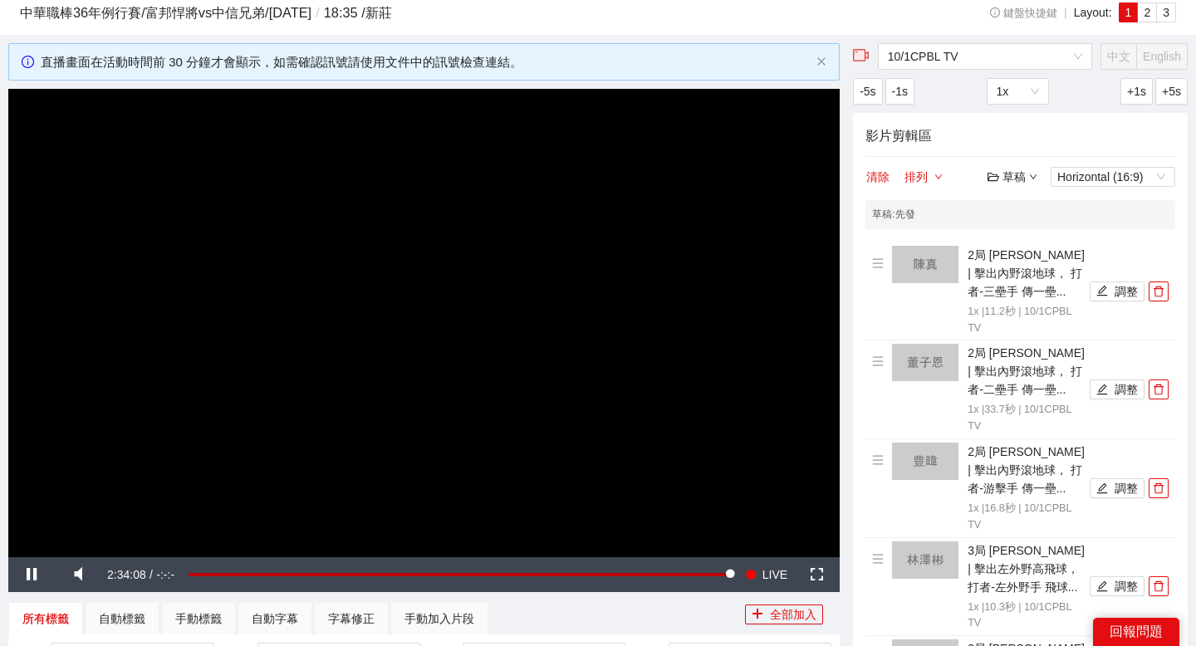
click at [998, 181] on icon "folder-open" at bounding box center [993, 177] width 12 height 12
click at [977, 180] on div "清除 排列 草稿 Horizontal (16:9)" at bounding box center [1020, 177] width 310 height 20
click at [999, 175] on div "草稿" at bounding box center [1012, 177] width 50 height 18
click at [995, 173] on icon "folder-open" at bounding box center [993, 177] width 12 height 12
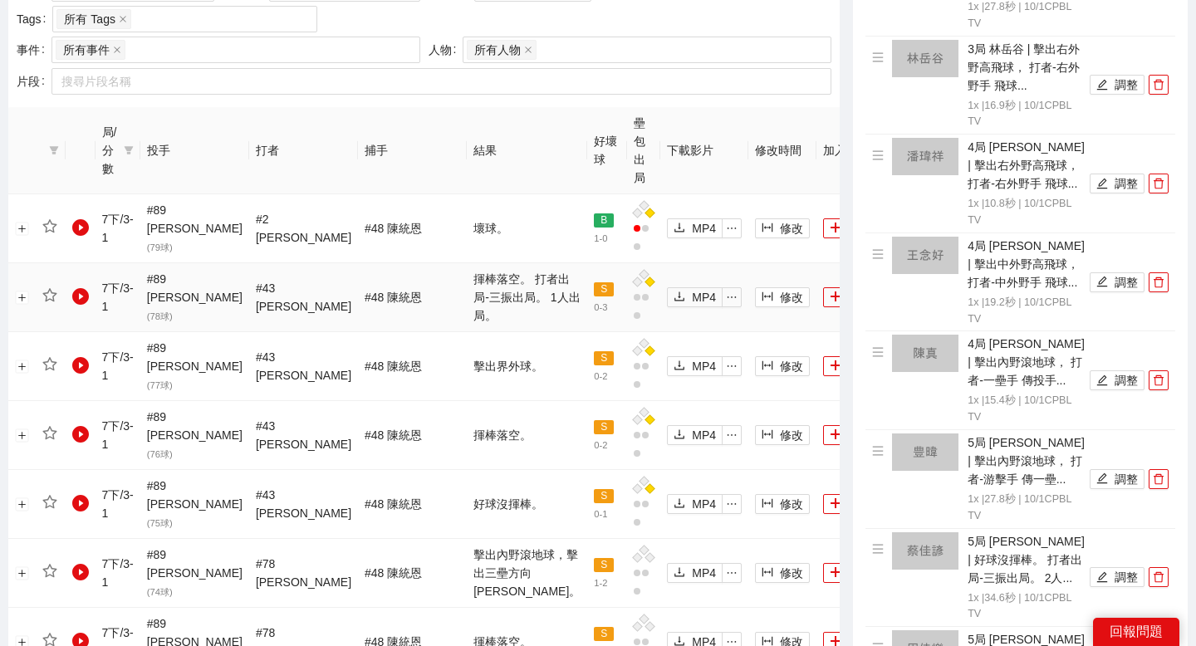
scroll to position [784, 0]
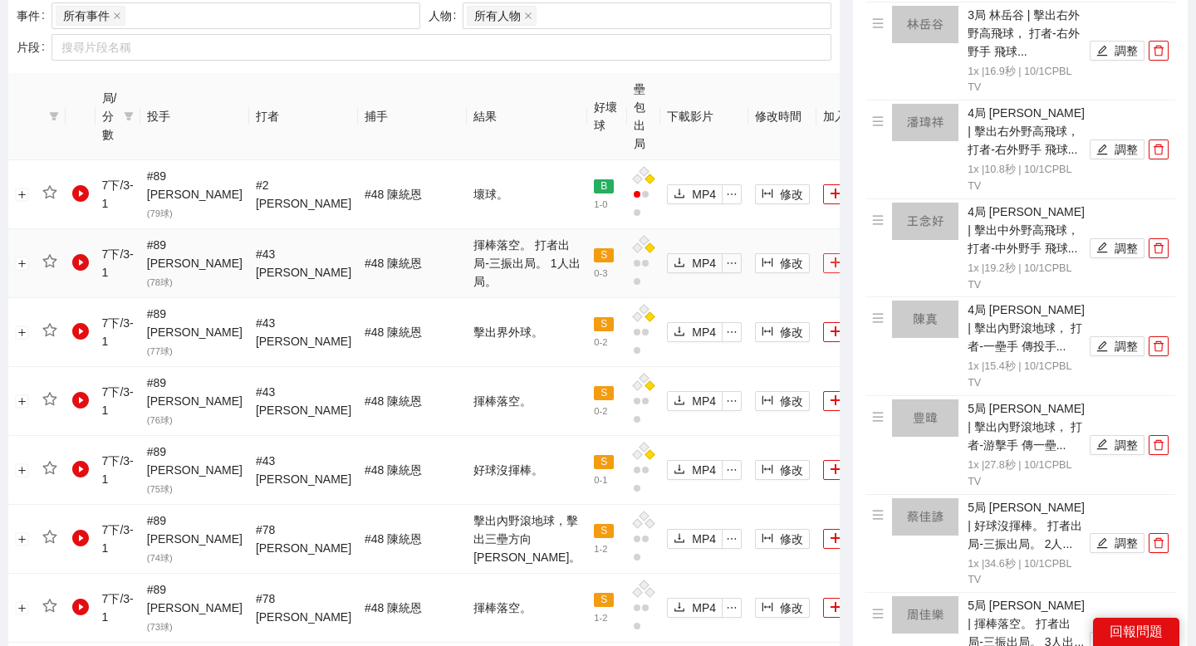
click at [823, 253] on button "加入" at bounding box center [850, 263] width 55 height 20
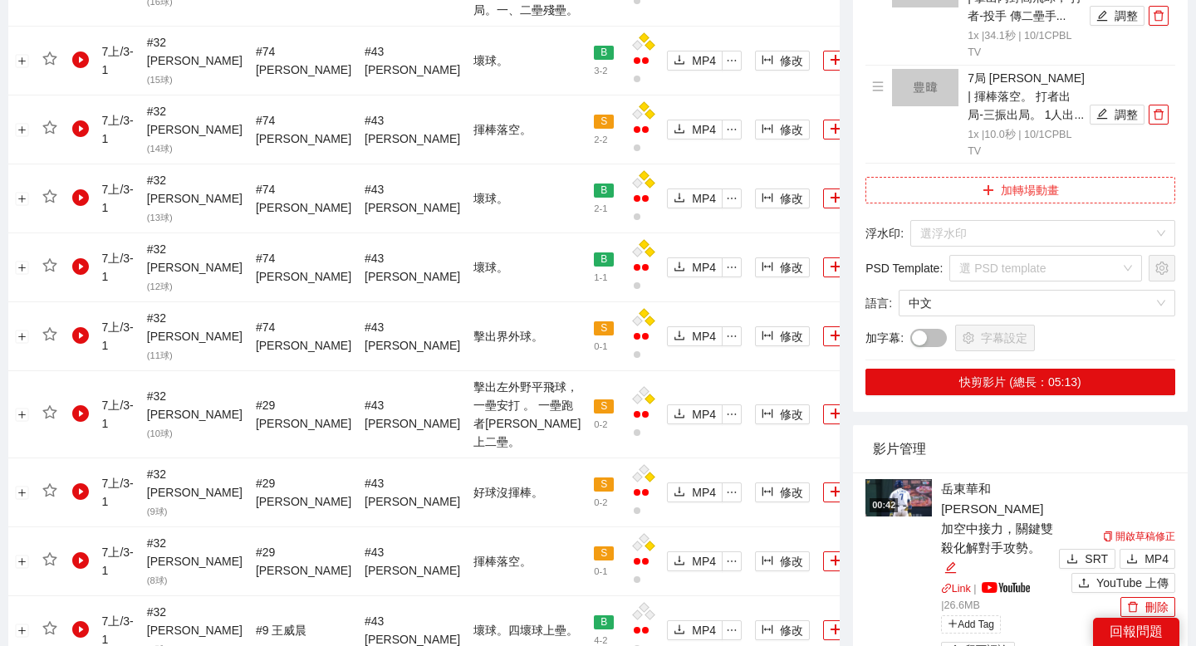
scroll to position [1431, 0]
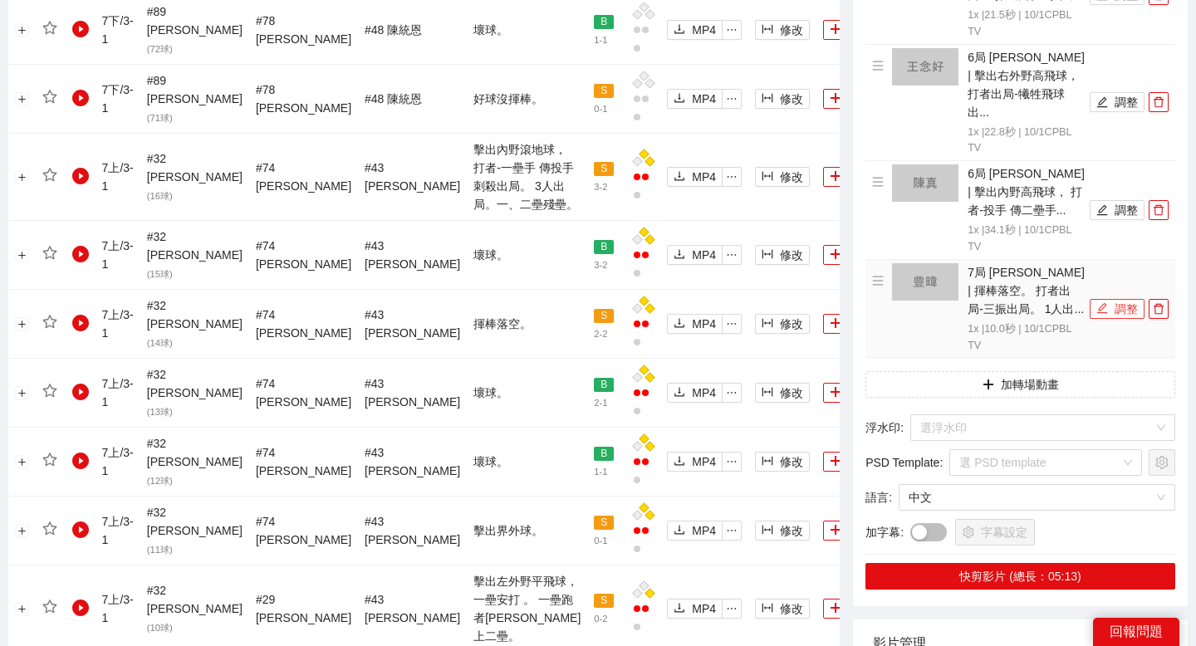
click at [1110, 299] on button "調整" at bounding box center [1117, 309] width 55 height 20
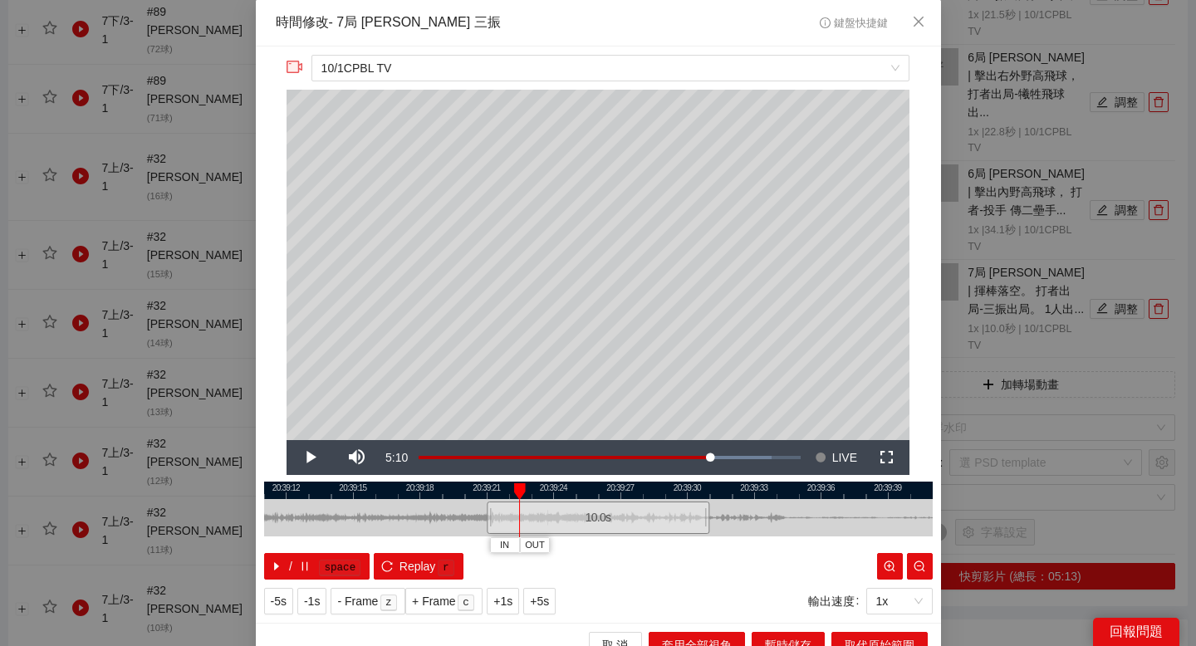
click at [511, 493] on div at bounding box center [598, 490] width 668 height 17
click at [498, 545] on span "IN" at bounding box center [501, 545] width 9 height 15
click at [758, 493] on div at bounding box center [598, 490] width 668 height 17
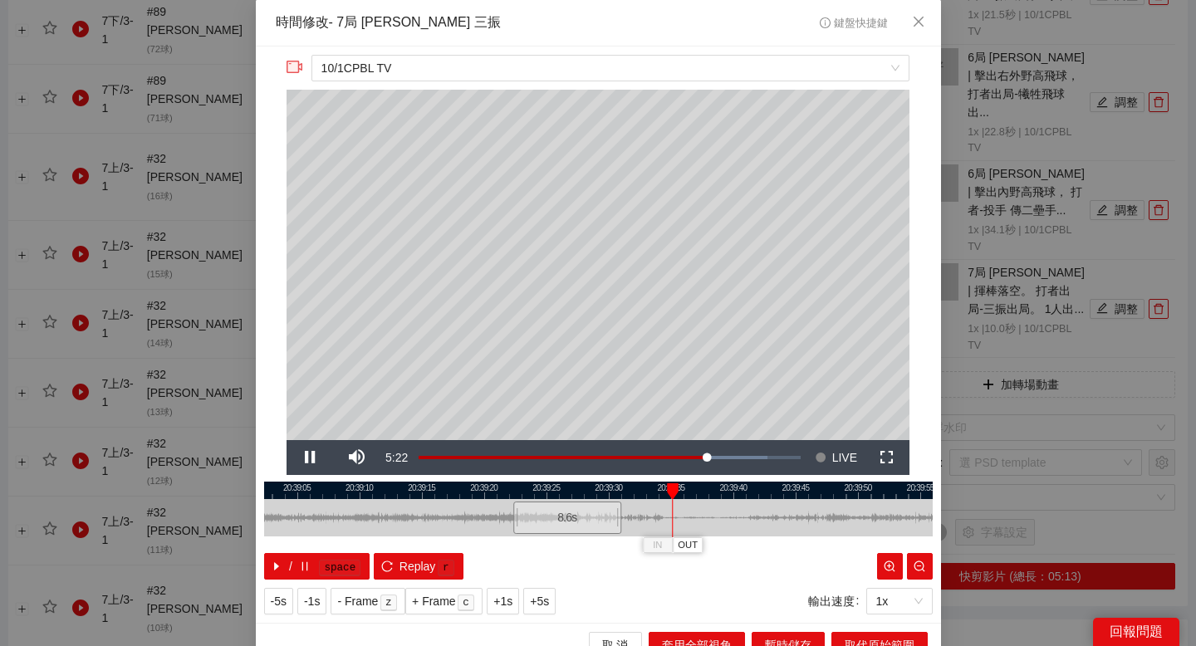
drag, startPoint x: 760, startPoint y: 490, endPoint x: 633, endPoint y: 491, distance: 127.1
click at [633, 490] on div at bounding box center [481, 490] width 668 height 17
click at [708, 496] on div at bounding box center [598, 490] width 668 height 17
click at [738, 493] on div at bounding box center [598, 490] width 668 height 17
click at [777, 551] on span "OUT" at bounding box center [774, 545] width 20 height 15
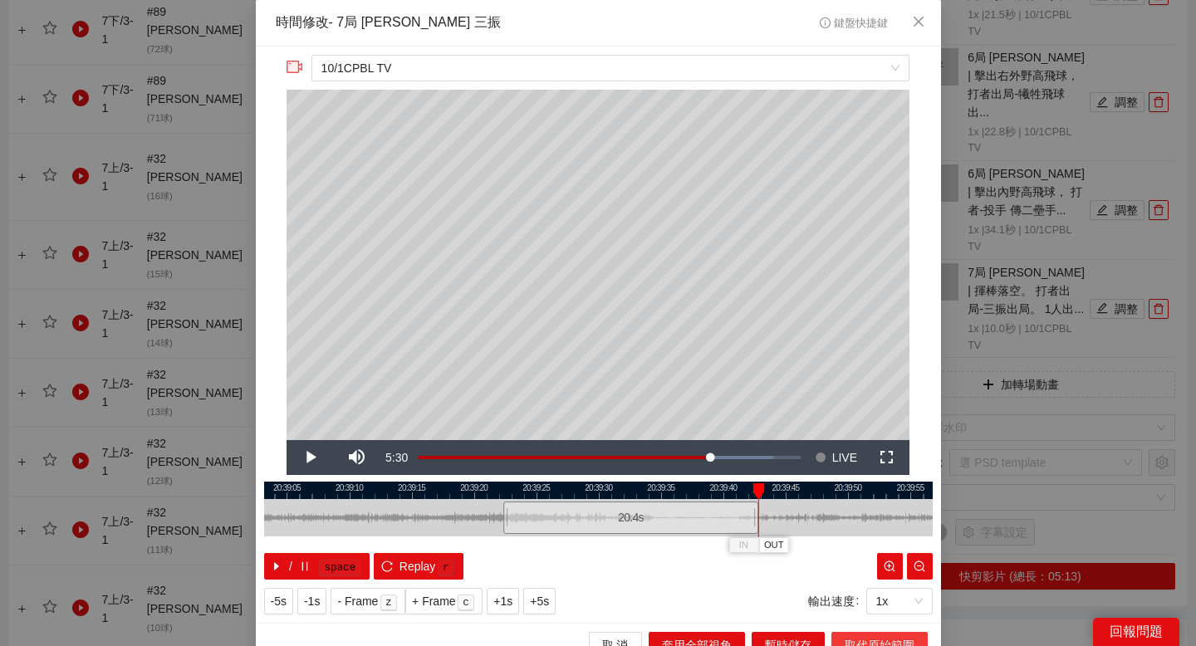
click at [849, 636] on span "取代原始範圍" at bounding box center [880, 645] width 70 height 18
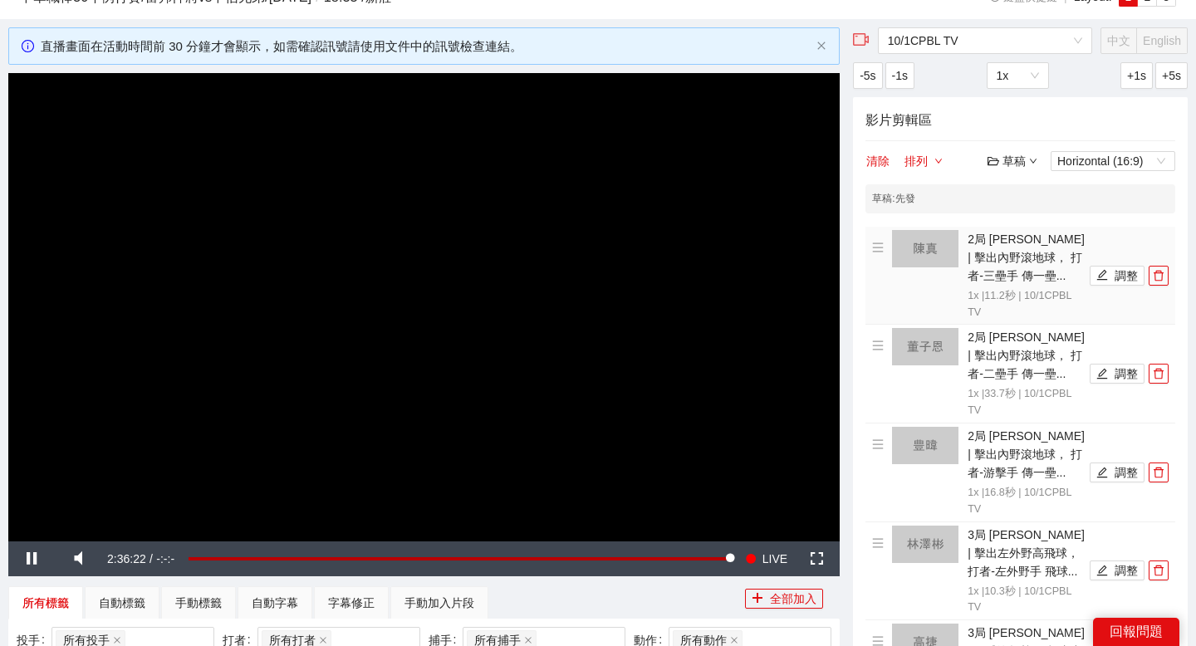
scroll to position [25, 0]
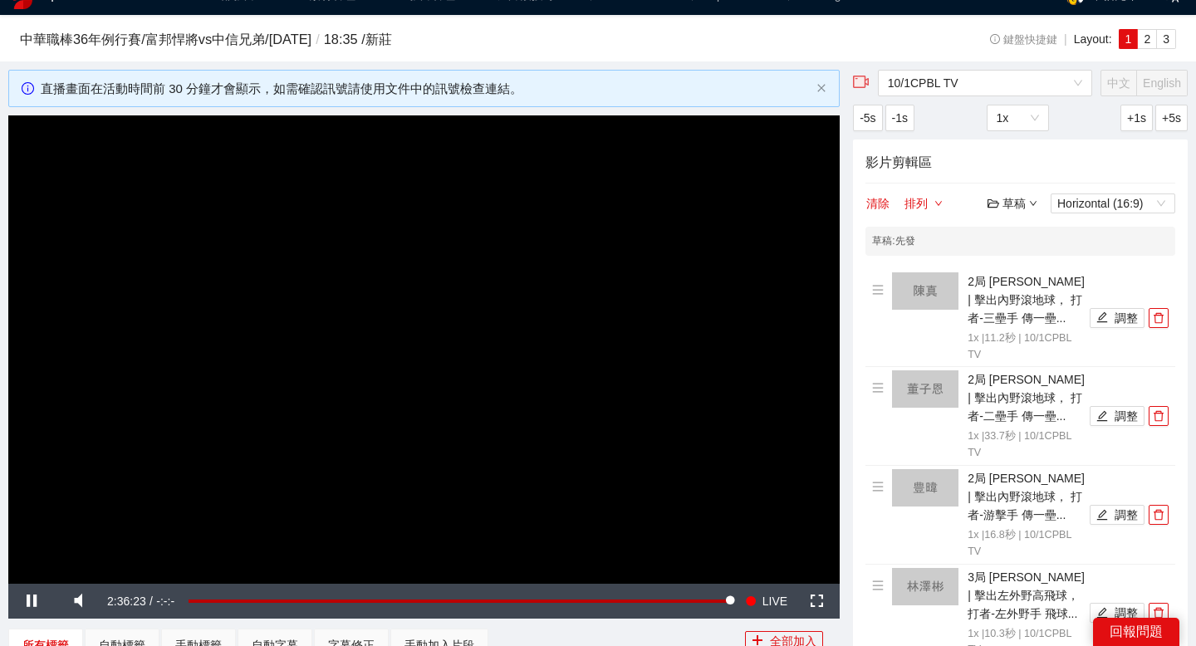
click at [1001, 199] on div "草稿" at bounding box center [1012, 203] width 50 height 18
click at [1018, 266] on link "儲存" at bounding box center [1016, 267] width 38 height 13
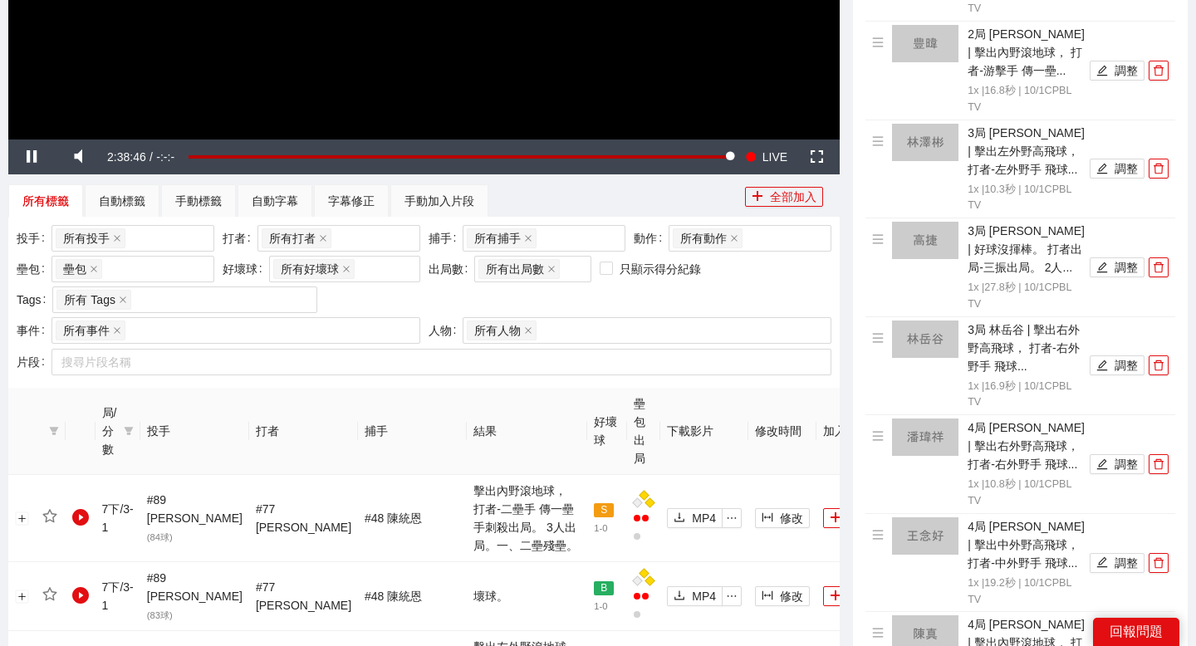
scroll to position [477, 0]
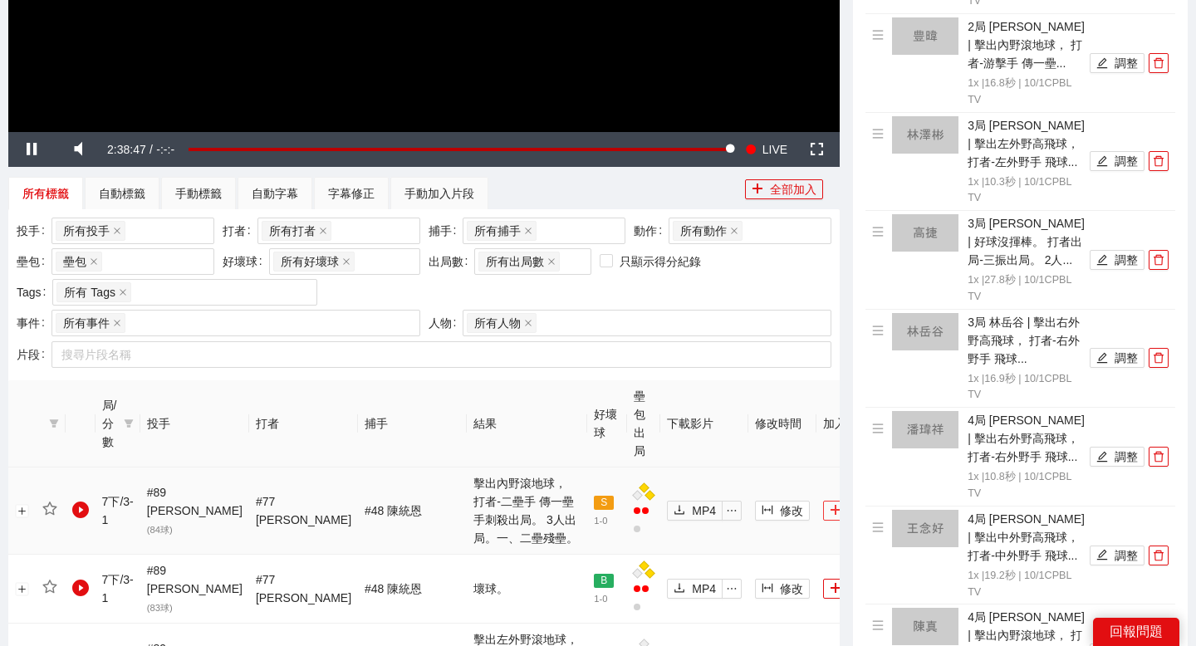
click at [823, 501] on button "加入" at bounding box center [850, 511] width 55 height 20
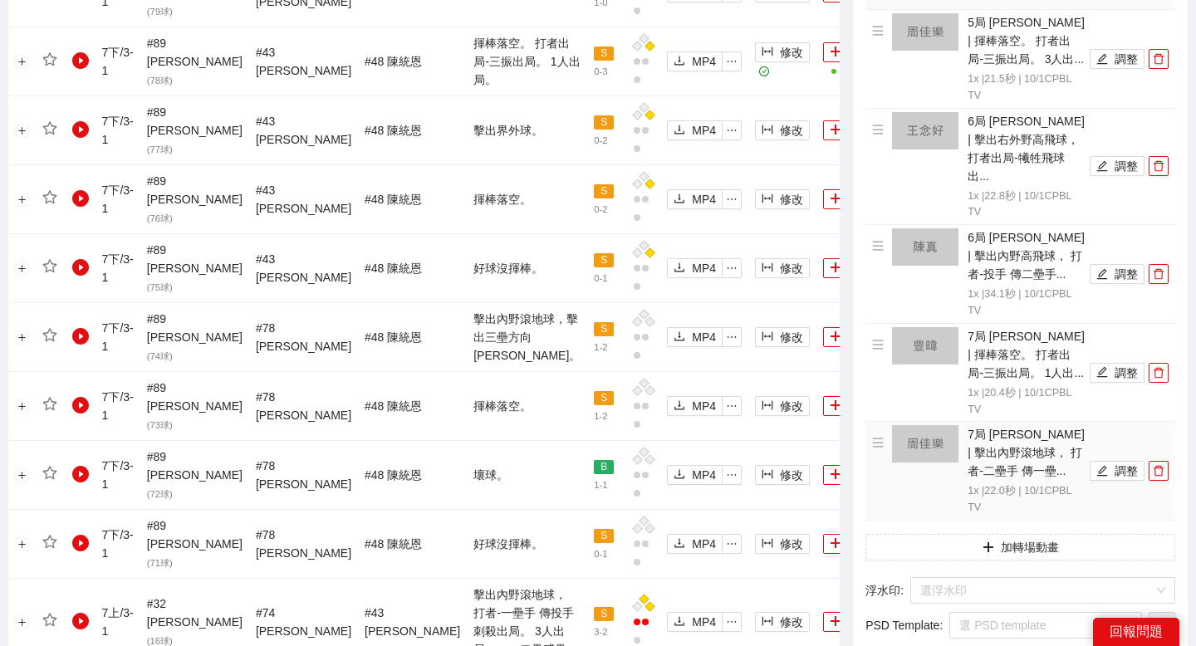
scroll to position [1378, 0]
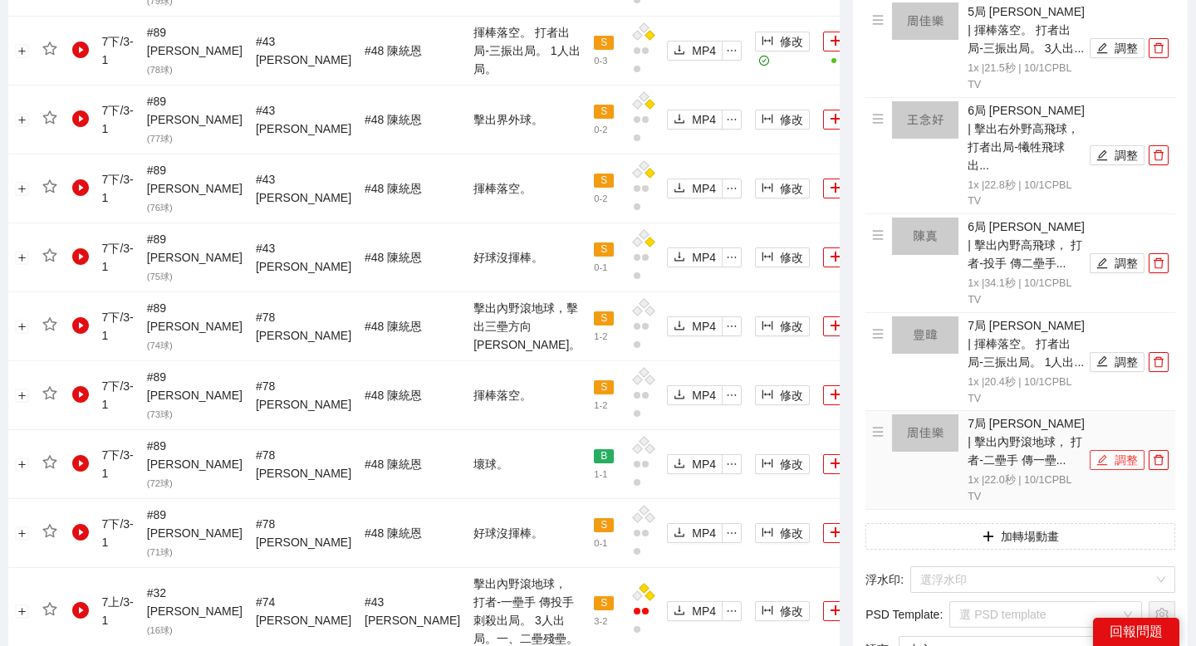
click at [1112, 450] on button "調整" at bounding box center [1117, 460] width 55 height 20
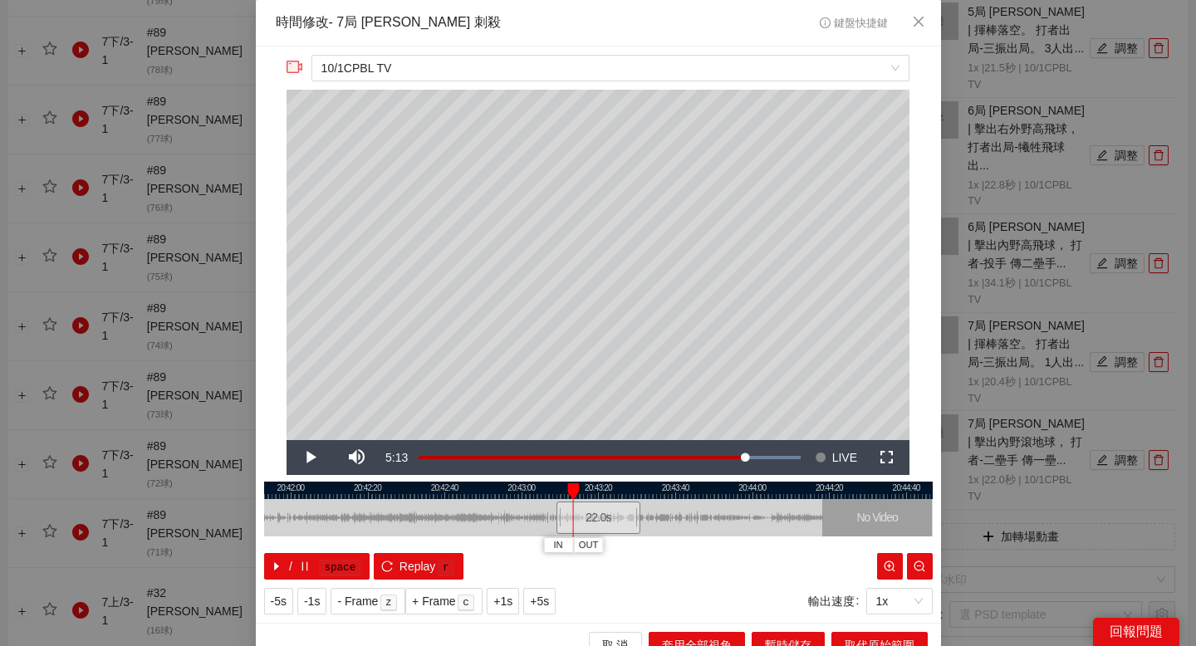
drag, startPoint x: 474, startPoint y: 492, endPoint x: 623, endPoint y: 492, distance: 148.6
click at [620, 492] on div at bounding box center [663, 490] width 668 height 17
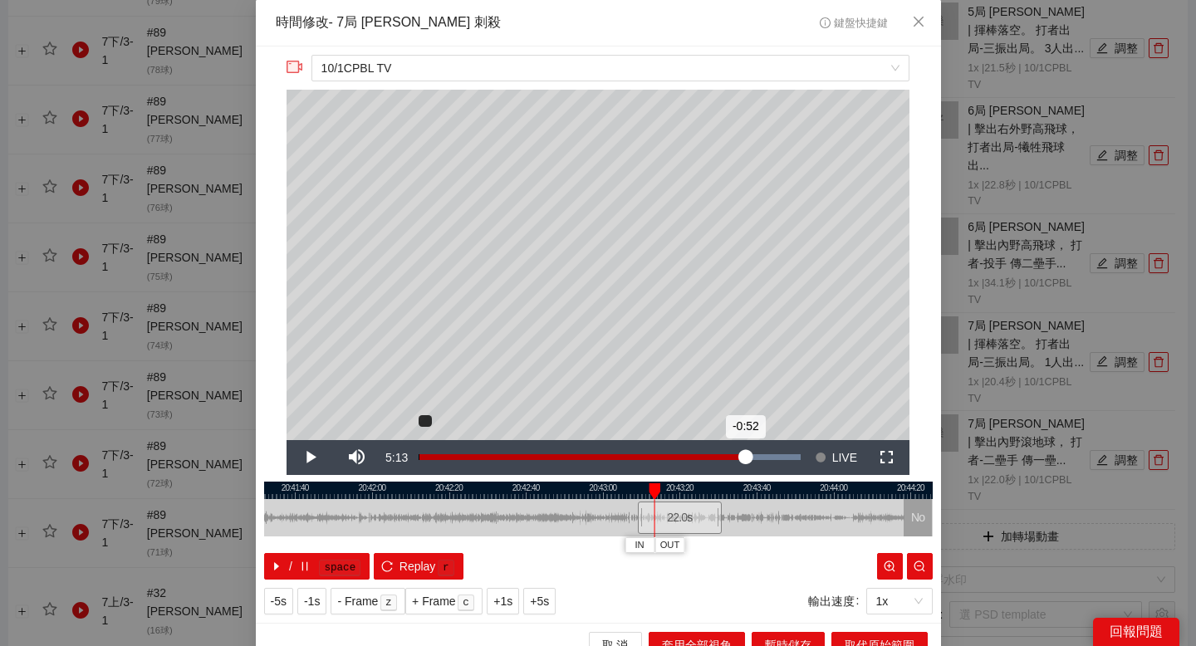
click at [473, 473] on div "Loaded : 100.00% -0:52" at bounding box center [609, 457] width 399 height 35
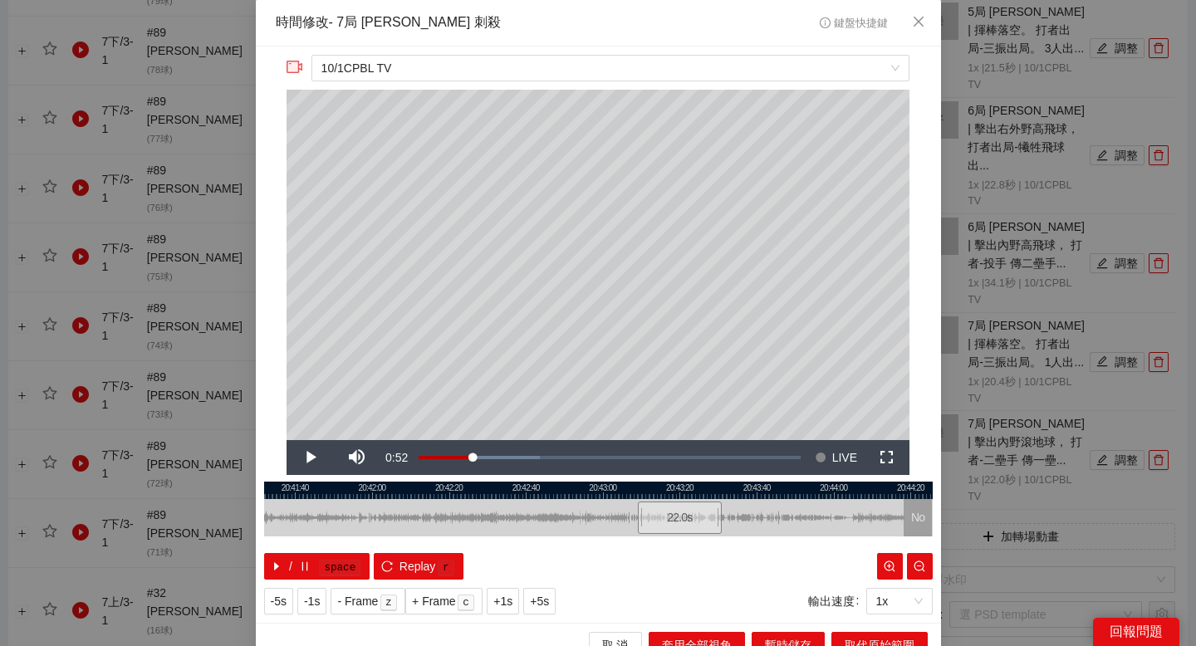
click at [468, 487] on div at bounding box center [598, 490] width 668 height 17
click at [812, 456] on button "Seek to live, currently behind live LIVE" at bounding box center [836, 457] width 54 height 35
click at [809, 440] on button "Seek to live, currently behind live LIVE" at bounding box center [836, 457] width 54 height 35
click at [452, 488] on div at bounding box center [598, 490] width 668 height 17
click at [531, 487] on div at bounding box center [598, 490] width 668 height 17
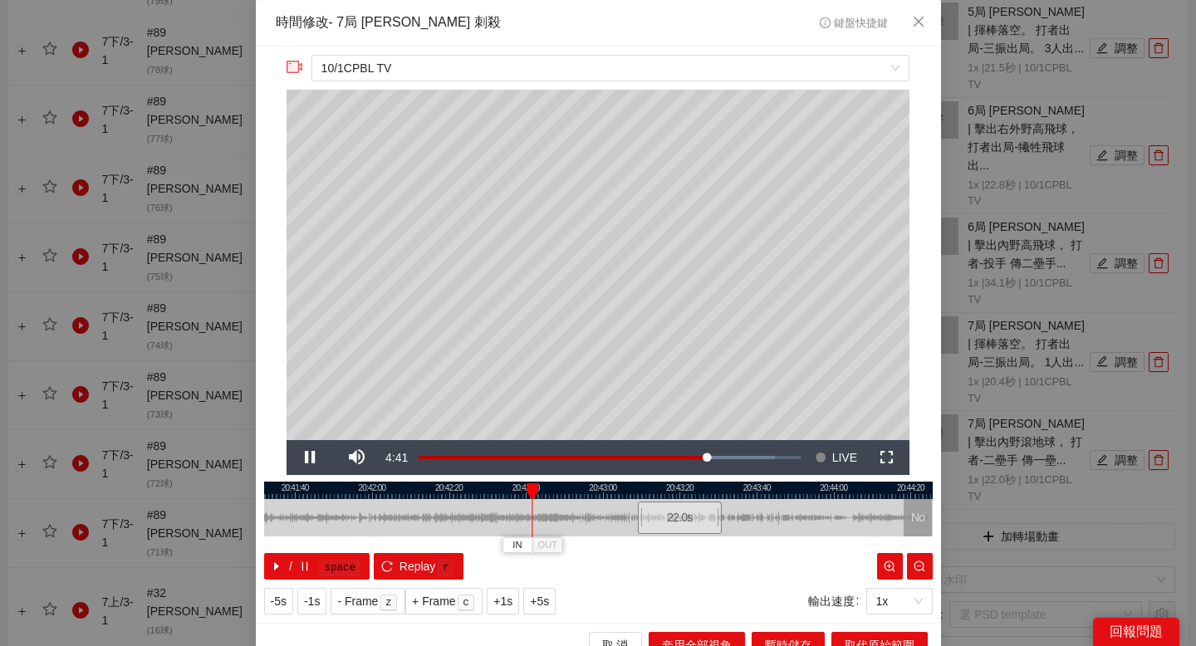
click at [558, 487] on div at bounding box center [598, 490] width 668 height 17
click at [534, 487] on div at bounding box center [598, 490] width 668 height 17
click at [527, 547] on span "IN" at bounding box center [529, 545] width 9 height 15
click at [589, 484] on div at bounding box center [598, 490] width 668 height 17
click at [628, 551] on span "OUT" at bounding box center [625, 545] width 20 height 15
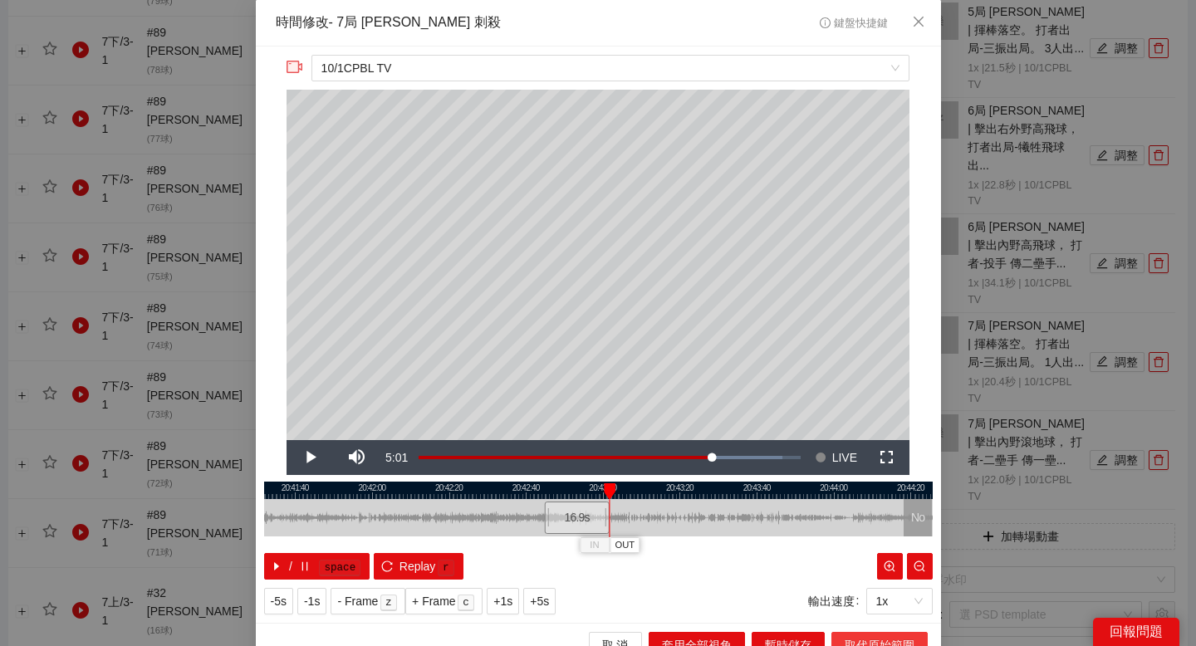
click at [864, 639] on span "取代原始範圍" at bounding box center [880, 645] width 70 height 18
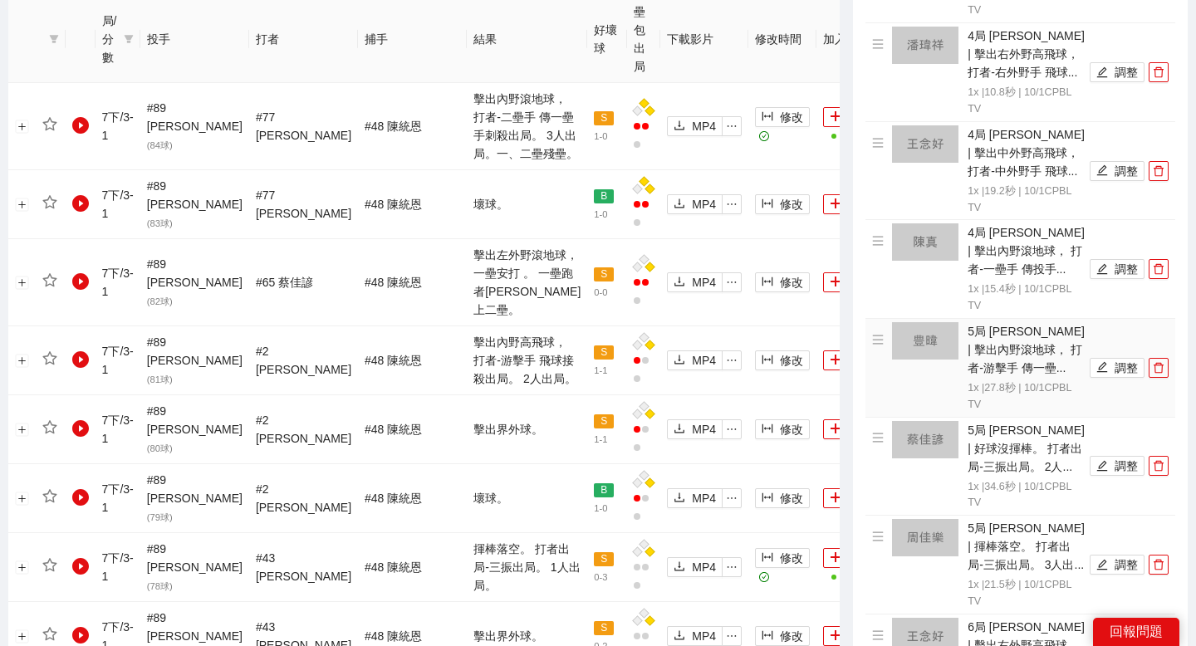
scroll to position [869, 0]
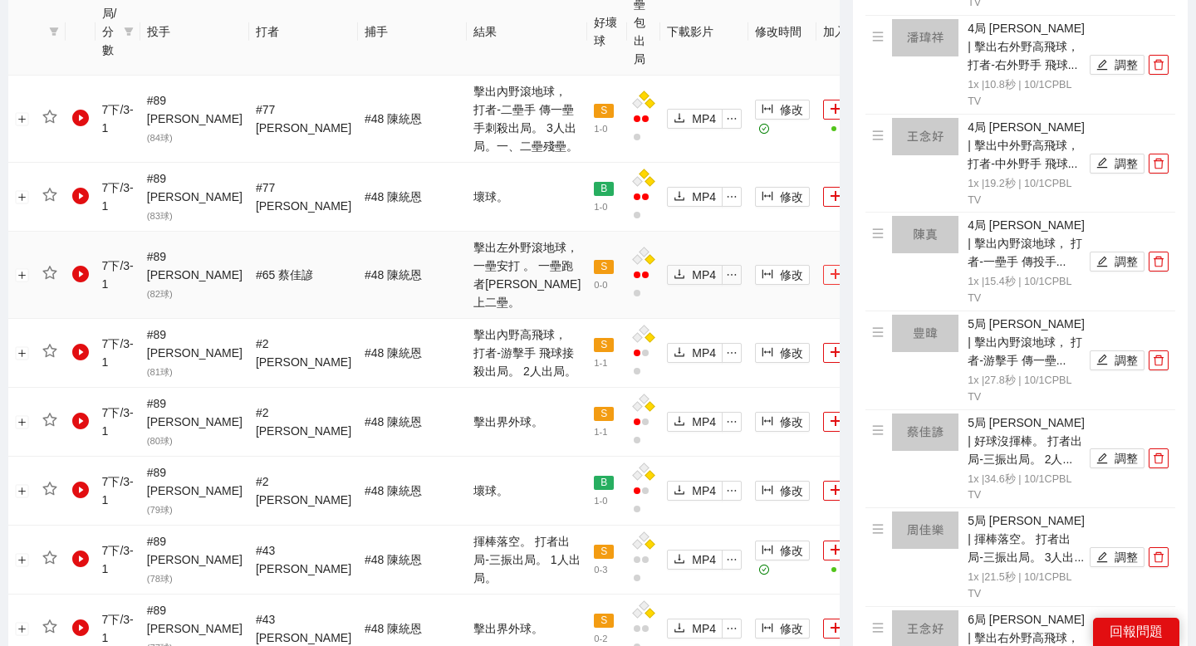
click at [823, 265] on button "加入" at bounding box center [850, 275] width 55 height 20
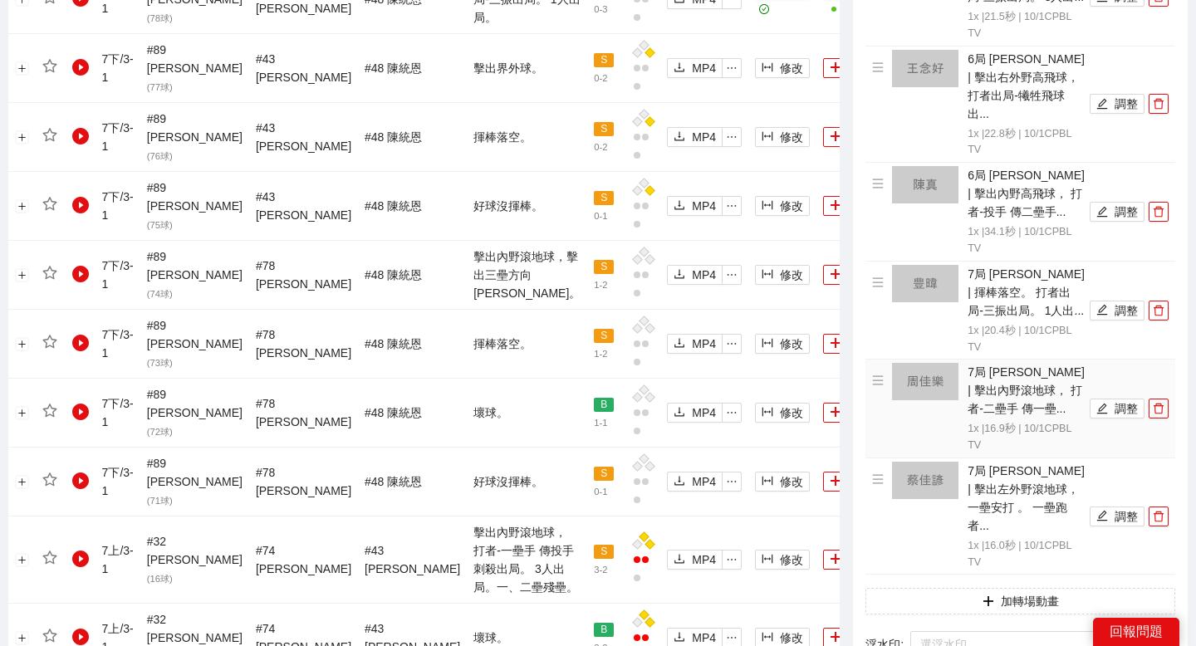
scroll to position [1536, 0]
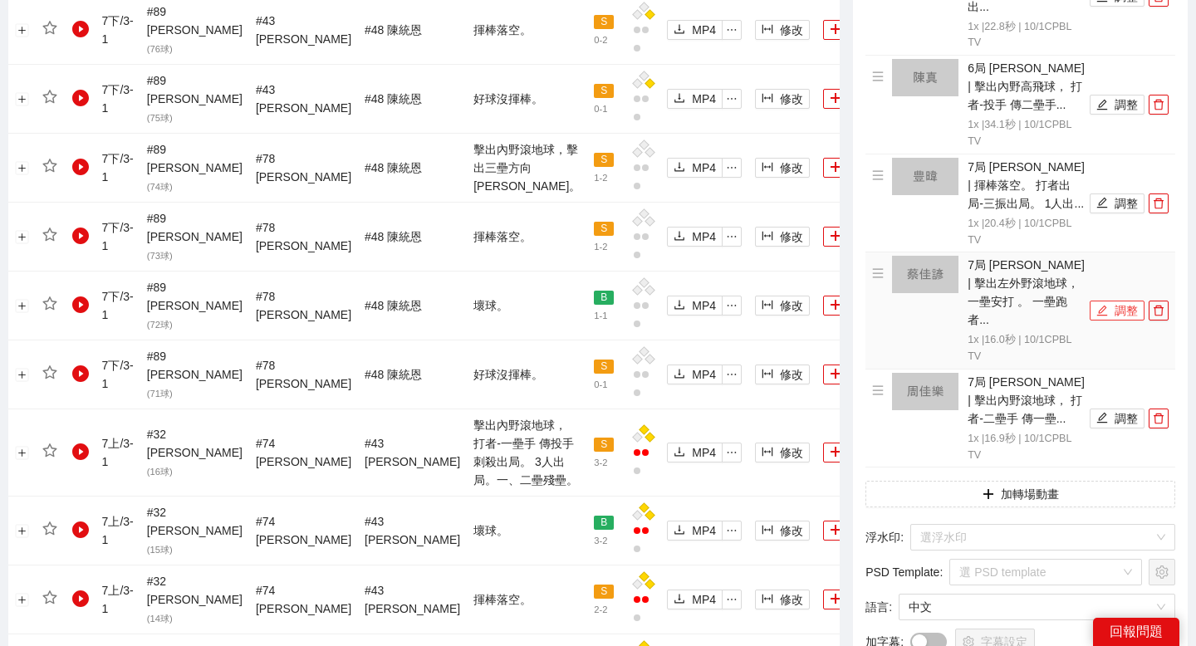
click at [1109, 301] on button "調整" at bounding box center [1117, 311] width 55 height 20
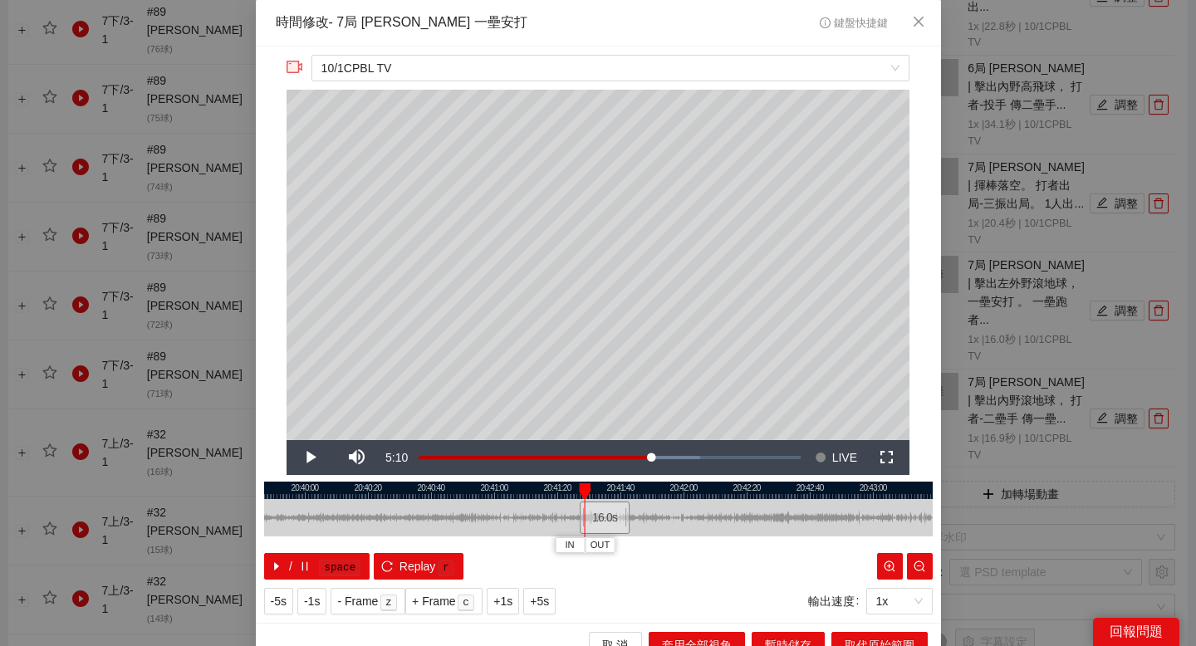
drag, startPoint x: 561, startPoint y: 492, endPoint x: 699, endPoint y: 492, distance: 137.8
click at [696, 492] on div at bounding box center [659, 490] width 668 height 17
click at [503, 499] on div at bounding box center [598, 517] width 668 height 37
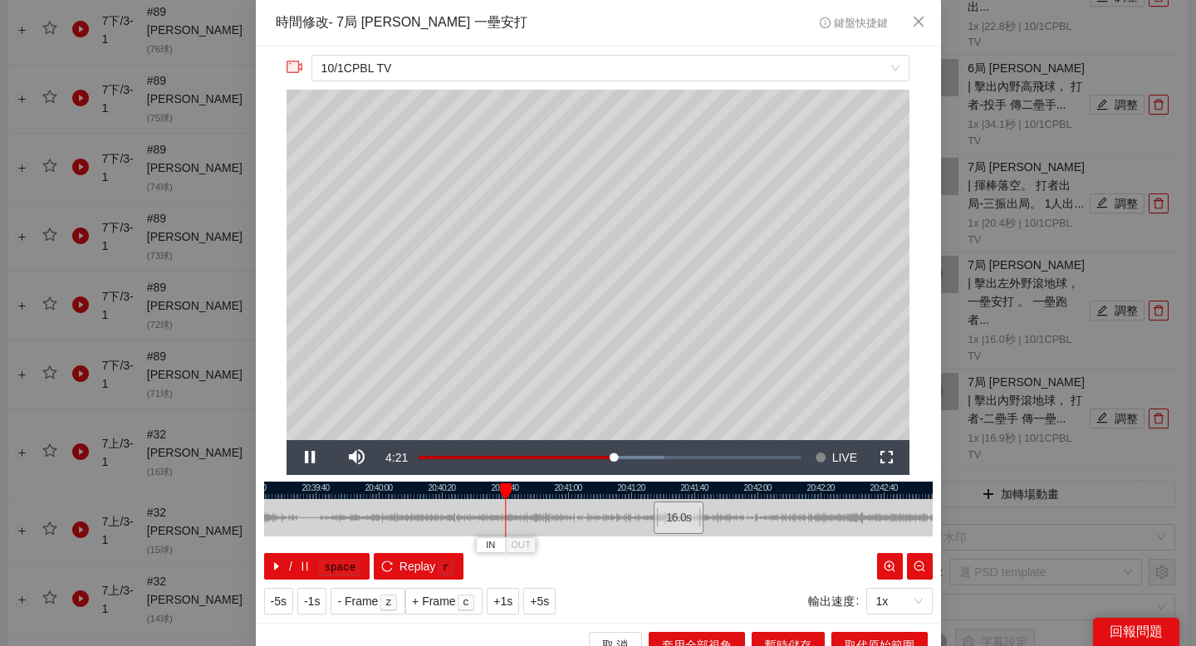
click at [522, 486] on div at bounding box center [598, 490] width 668 height 17
click at [556, 486] on div at bounding box center [598, 490] width 668 height 17
click at [547, 487] on div at bounding box center [598, 490] width 668 height 17
click at [535, 486] on div at bounding box center [598, 490] width 668 height 17
click at [519, 487] on div at bounding box center [598, 490] width 668 height 17
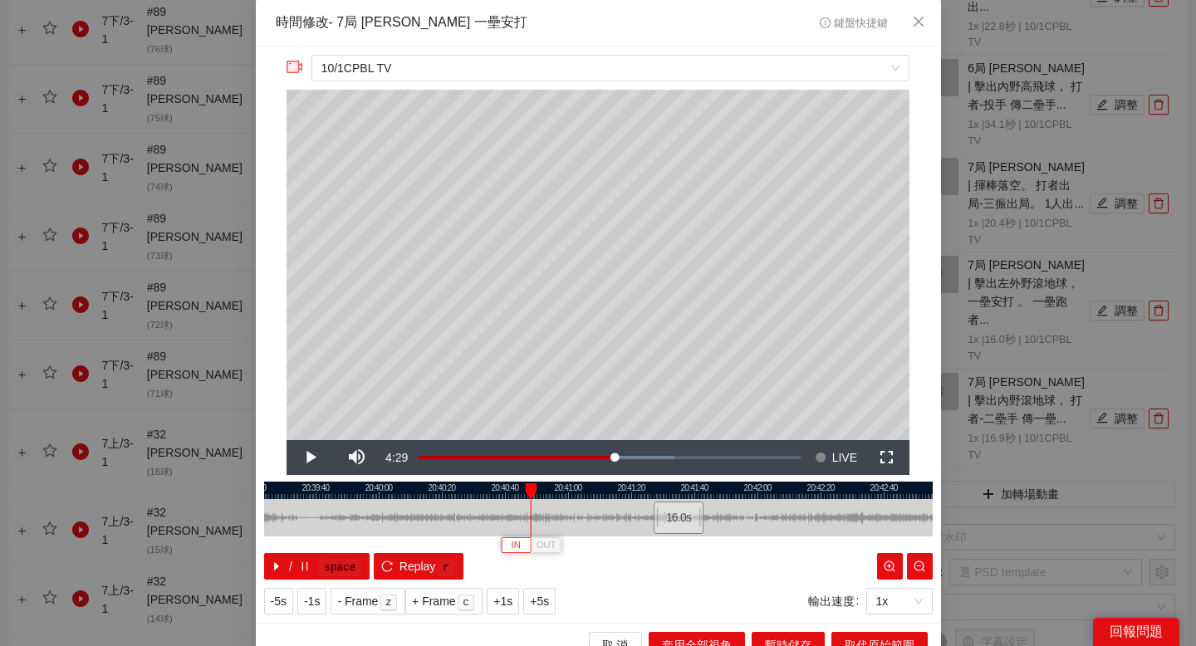
click at [514, 538] on span "IN" at bounding box center [516, 545] width 9 height 15
click at [566, 488] on div at bounding box center [598, 490] width 668 height 17
click at [588, 489] on div at bounding box center [598, 490] width 668 height 17
click at [560, 487] on div at bounding box center [598, 490] width 668 height 17
click at [550, 487] on div at bounding box center [598, 490] width 668 height 17
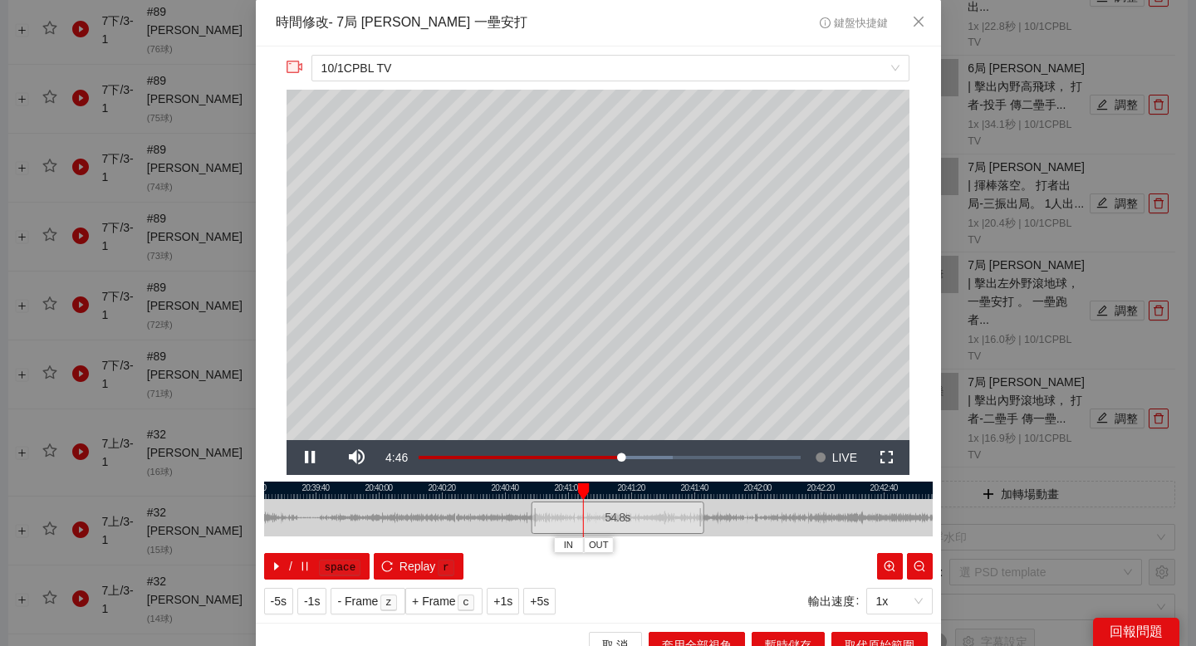
click at [565, 490] on div at bounding box center [598, 490] width 668 height 17
click at [561, 487] on div at bounding box center [598, 490] width 668 height 17
click at [584, 541] on span "OUT" at bounding box center [583, 545] width 20 height 15
click at [842, 640] on button "取代原始範圍" at bounding box center [879, 645] width 96 height 27
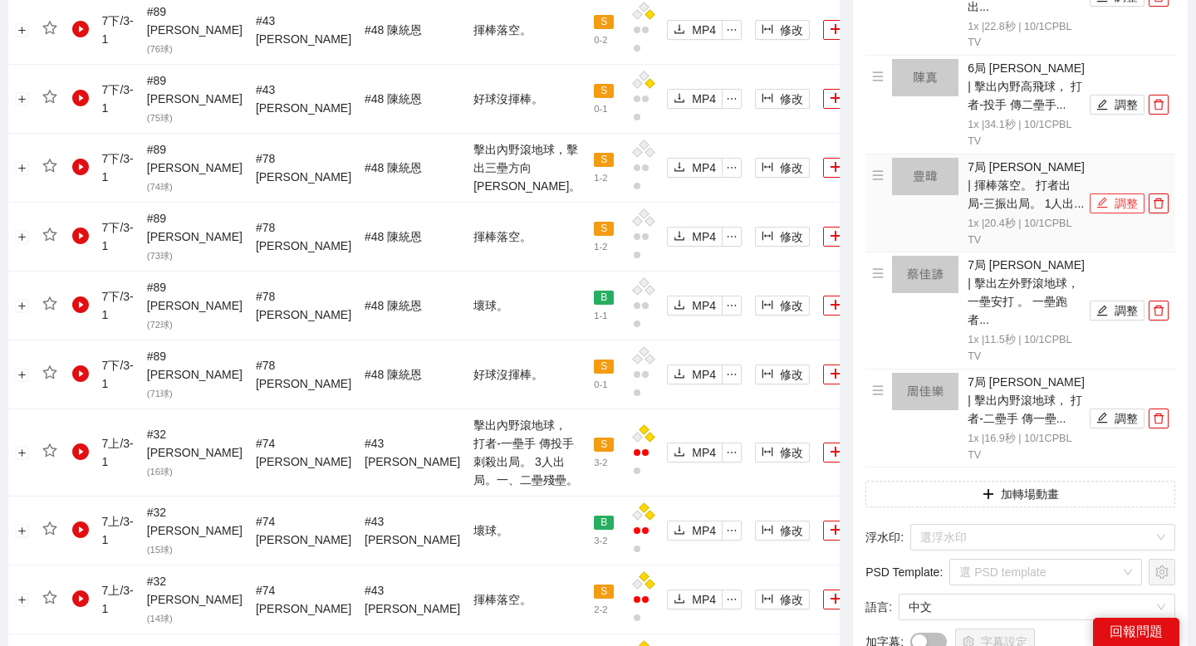
click at [1098, 197] on icon "edit" at bounding box center [1102, 203] width 12 height 12
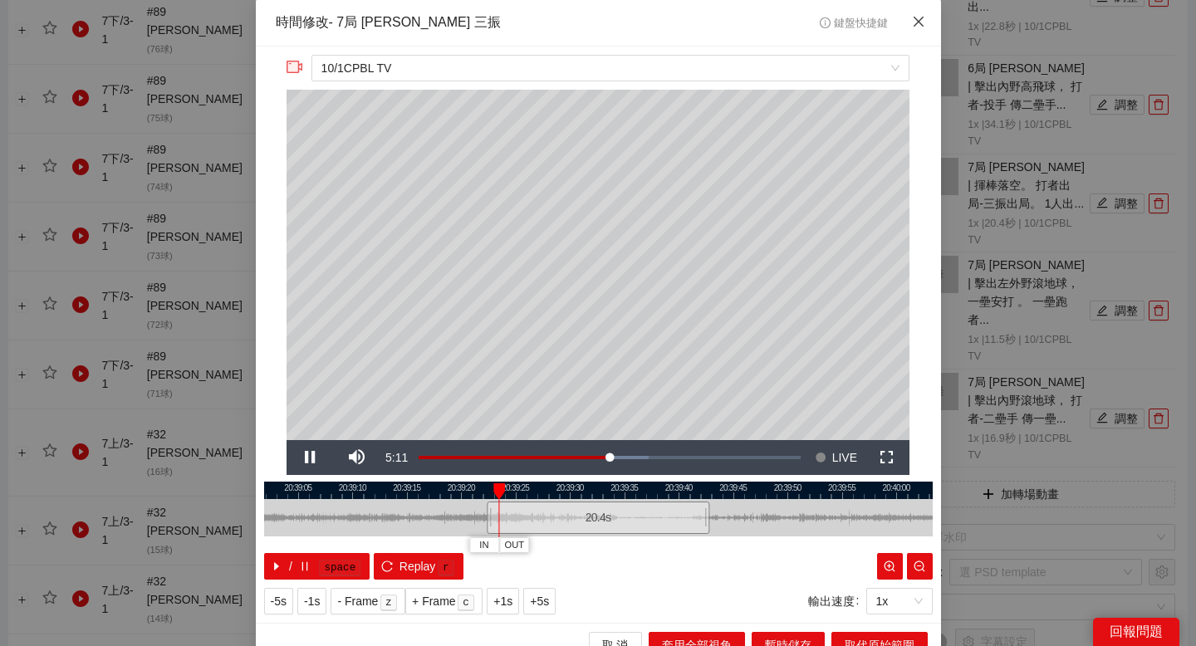
click at [923, 20] on icon "close" at bounding box center [918, 21] width 13 height 13
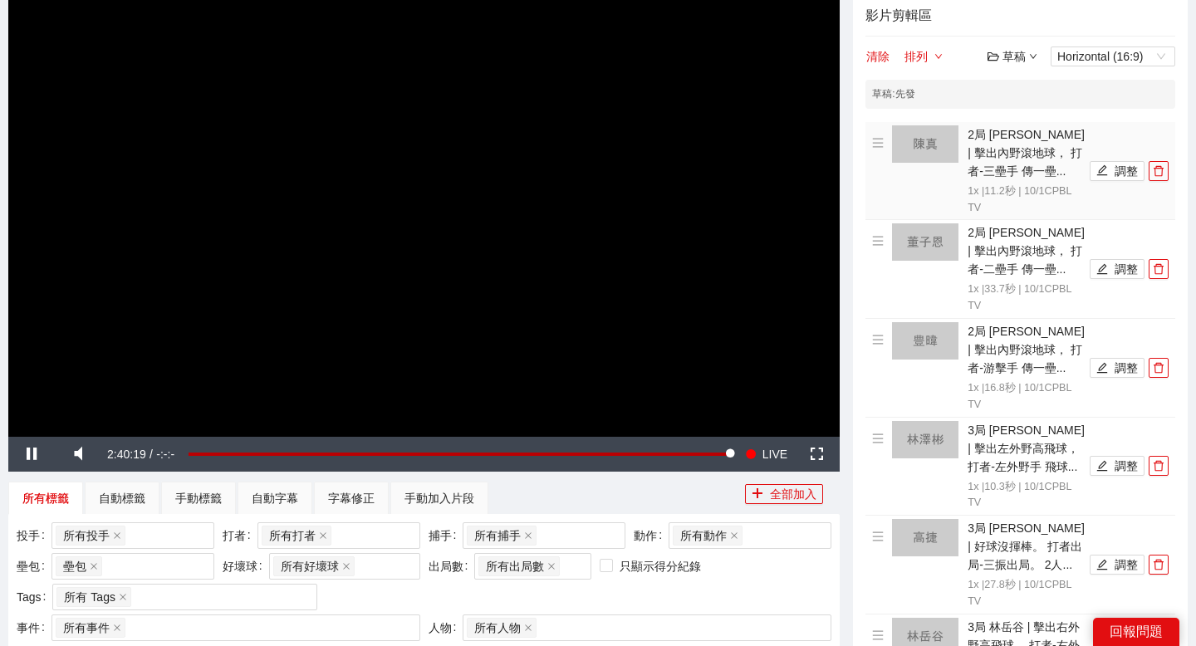
scroll to position [0, 0]
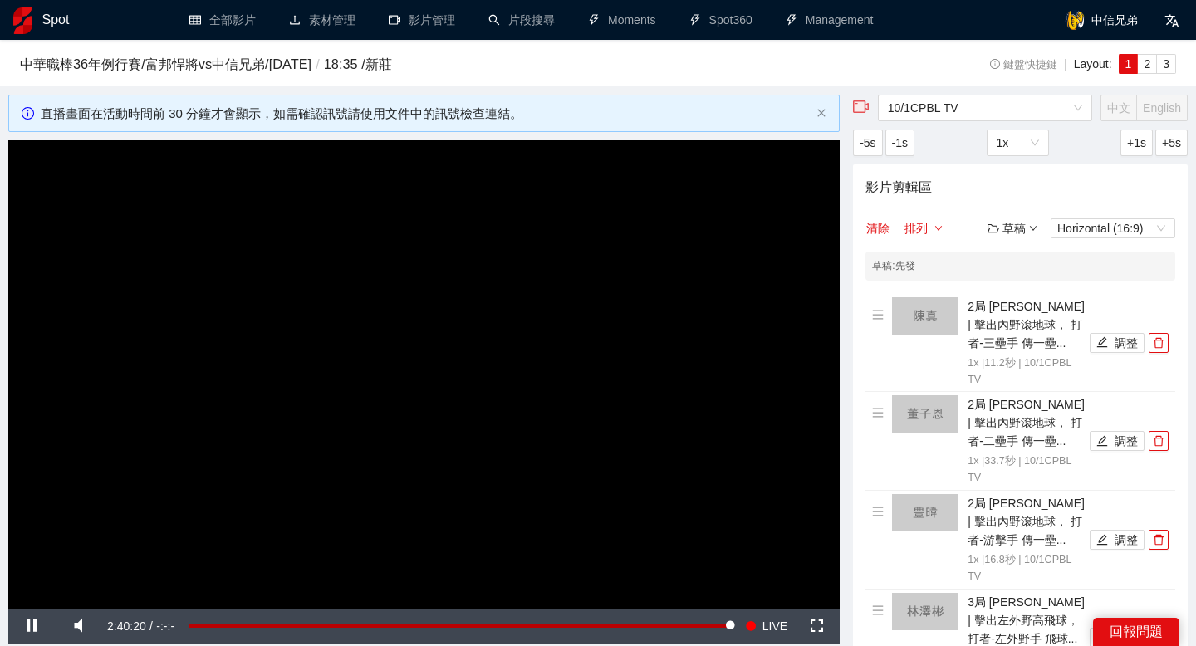
click at [1014, 223] on div "草稿" at bounding box center [1012, 228] width 50 height 18
click at [1022, 289] on link "儲存" at bounding box center [1016, 291] width 38 height 13
click at [1020, 228] on div "草稿" at bounding box center [1012, 228] width 50 height 18
click at [1020, 348] on link "退出" at bounding box center [1016, 351] width 38 height 13
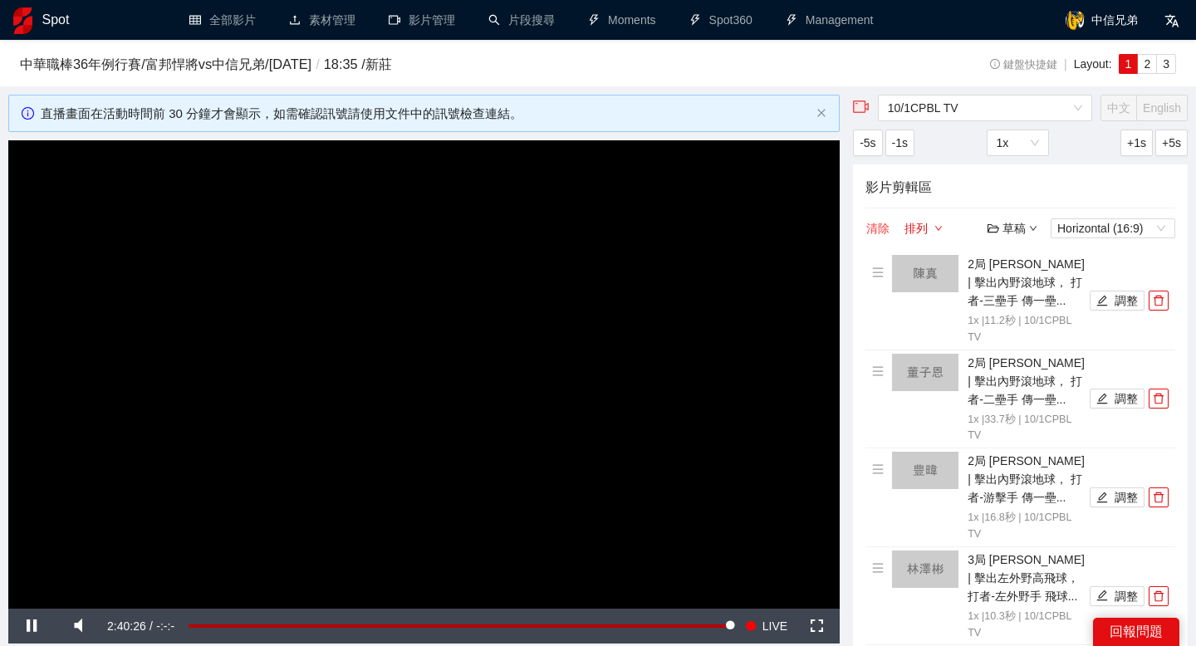
click at [880, 231] on button "清除" at bounding box center [877, 228] width 25 height 20
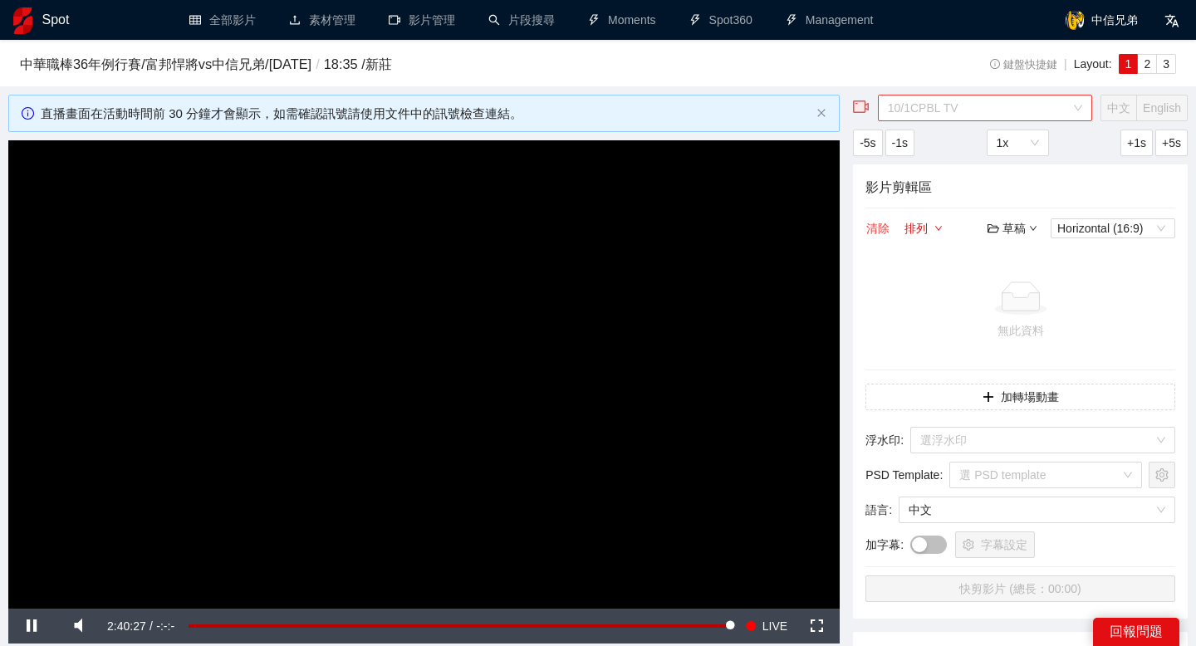
click at [992, 111] on span "10/1CPBL TV" at bounding box center [985, 107] width 194 height 25
click at [1004, 228] on div "草稿" at bounding box center [1012, 228] width 50 height 18
click at [1014, 252] on link "開啟" at bounding box center [1016, 257] width 38 height 13
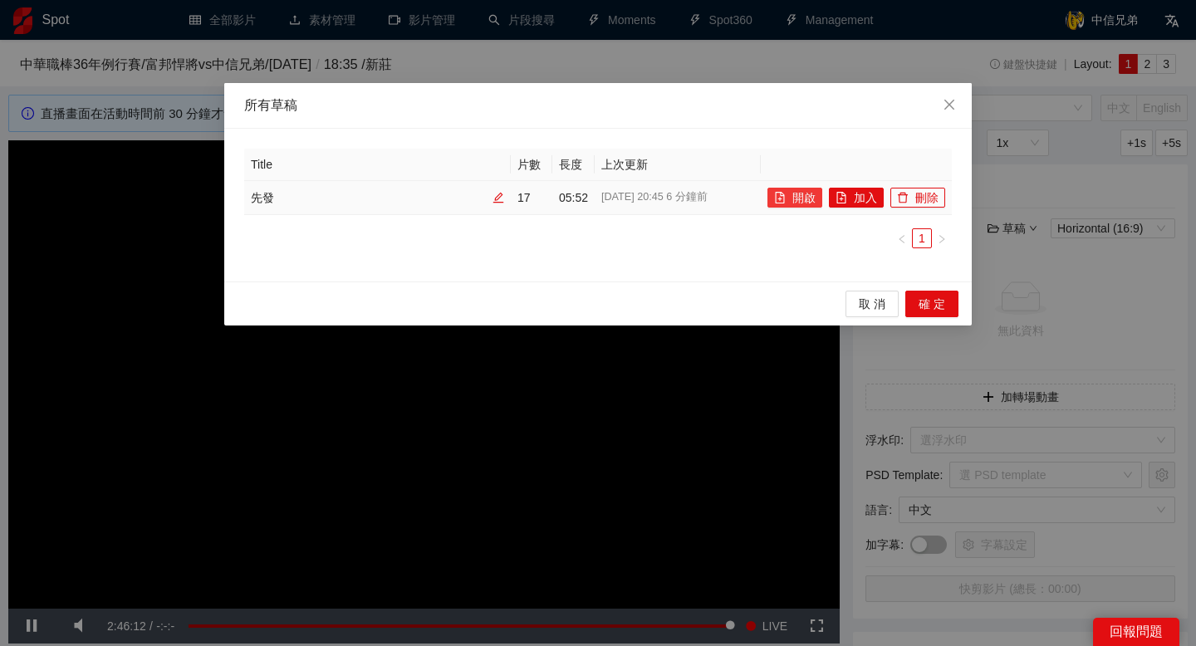
click at [784, 198] on icon "file-add" at bounding box center [780, 198] width 12 height 12
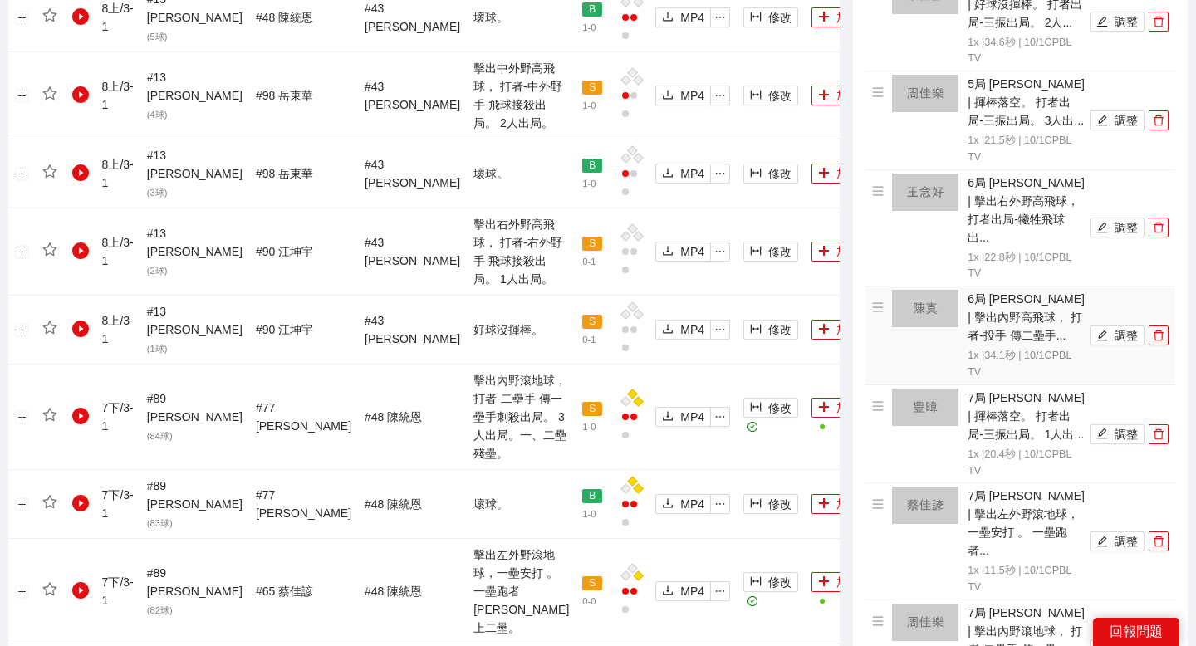
scroll to position [1306, 0]
click at [1104, 329] on icon "edit" at bounding box center [1102, 334] width 11 height 11
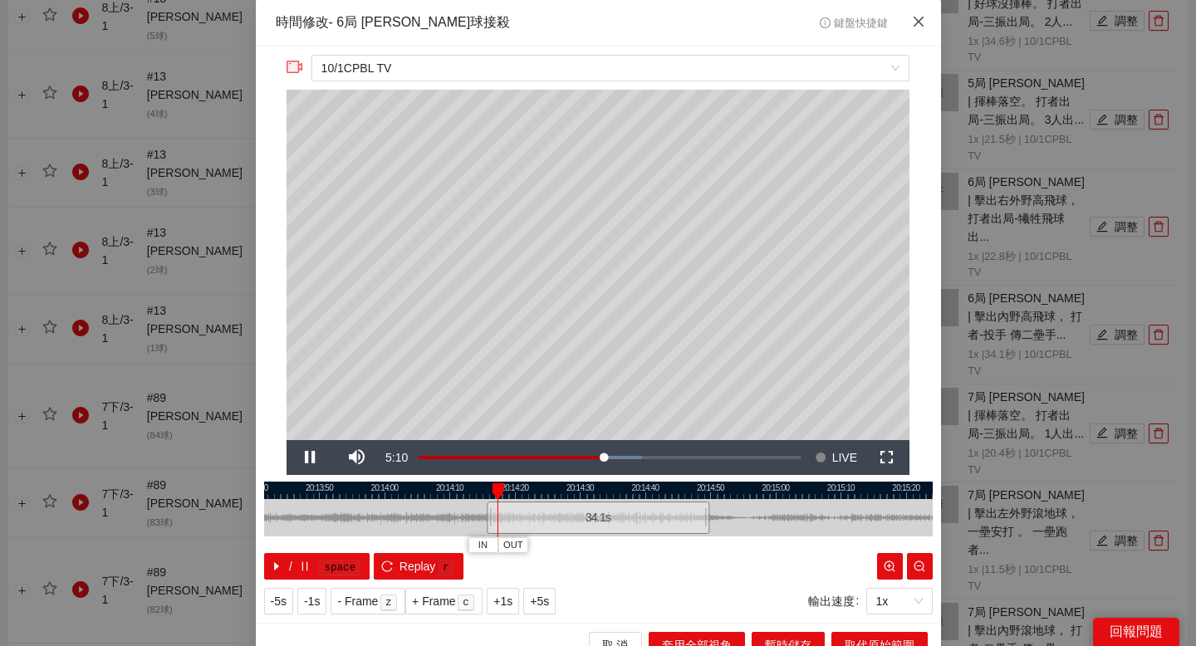
click at [914, 28] on icon "close" at bounding box center [918, 21] width 13 height 13
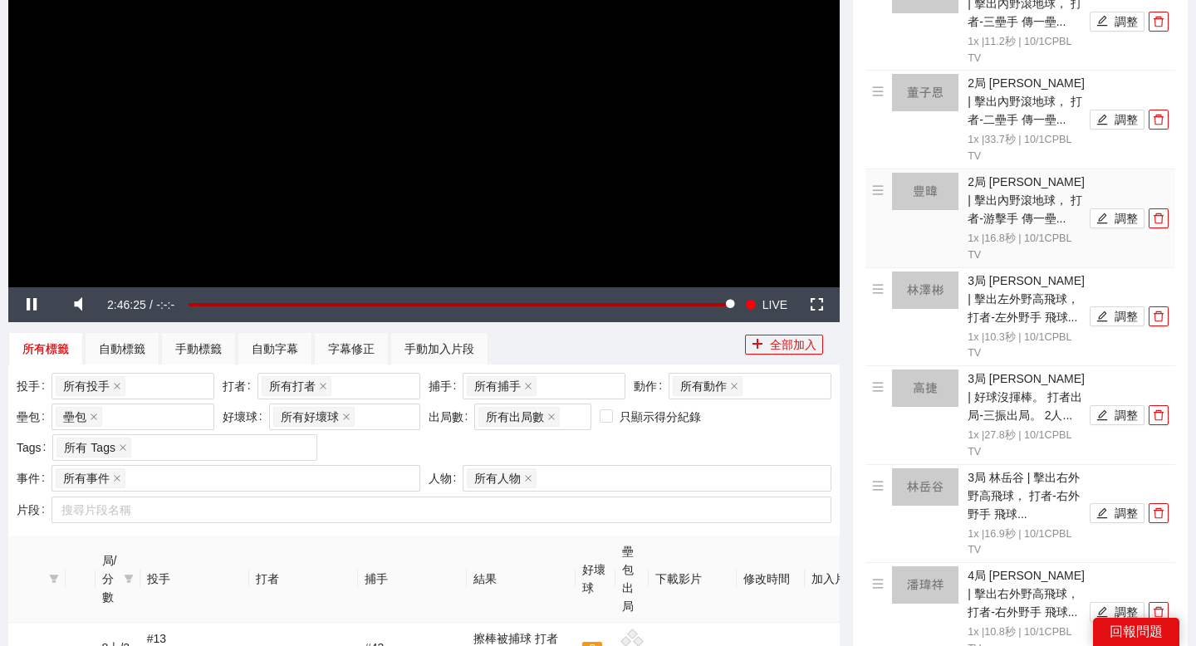
scroll to position [313, 0]
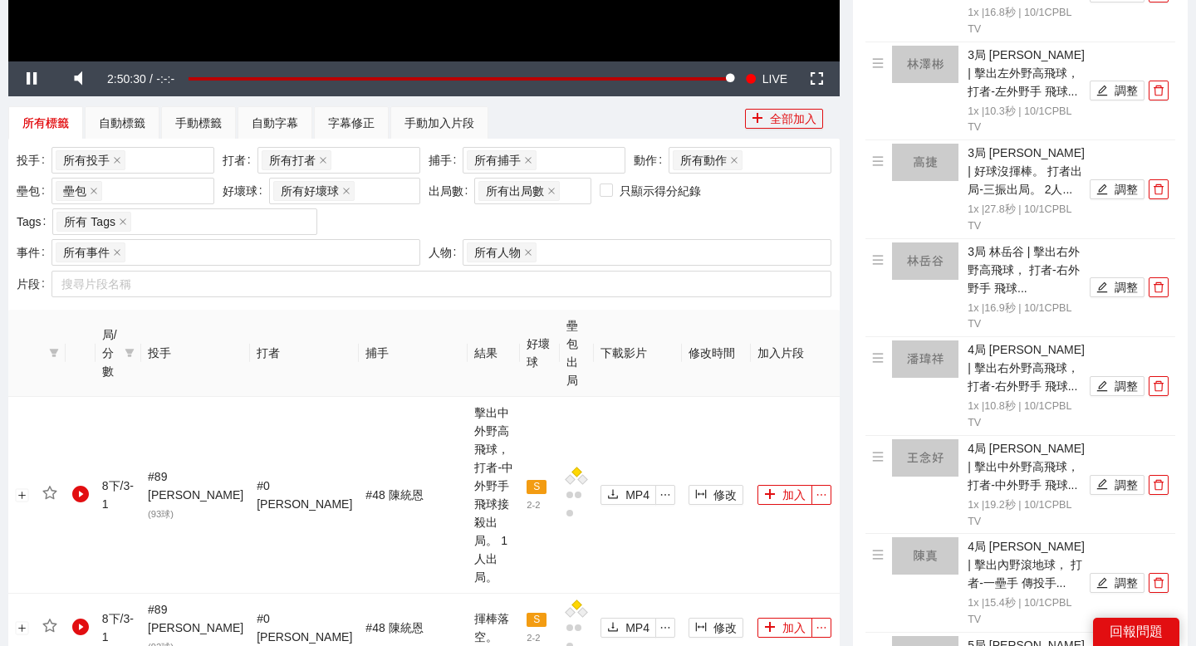
scroll to position [550, 0]
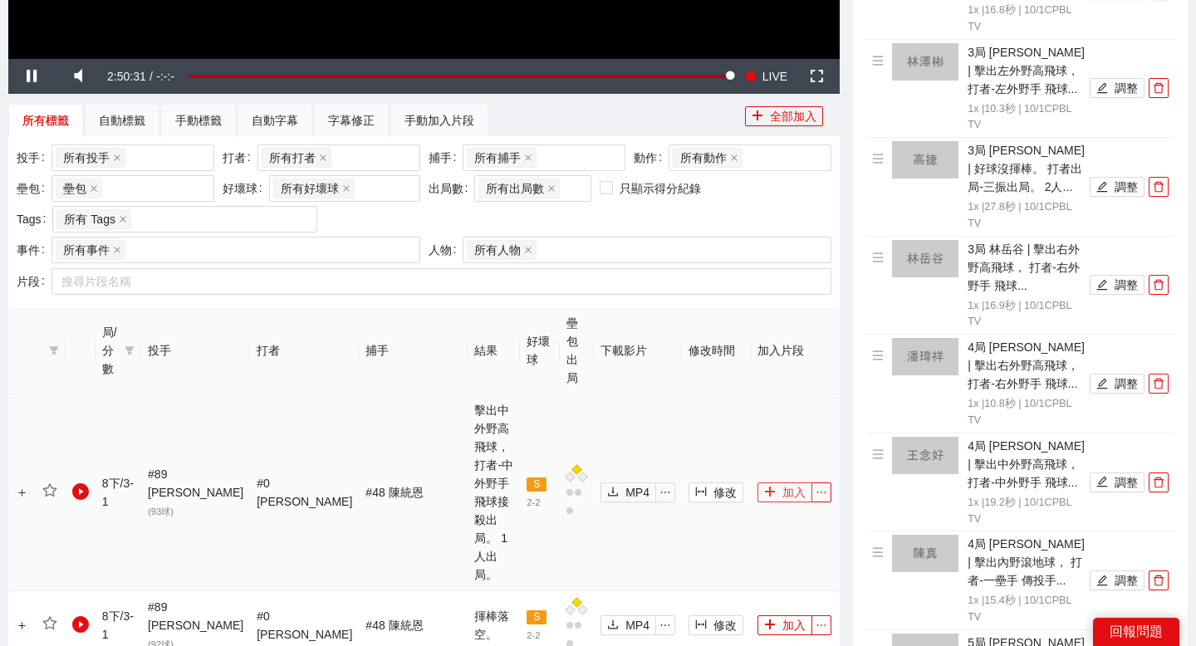
click at [780, 482] on button "加入" at bounding box center [784, 492] width 55 height 20
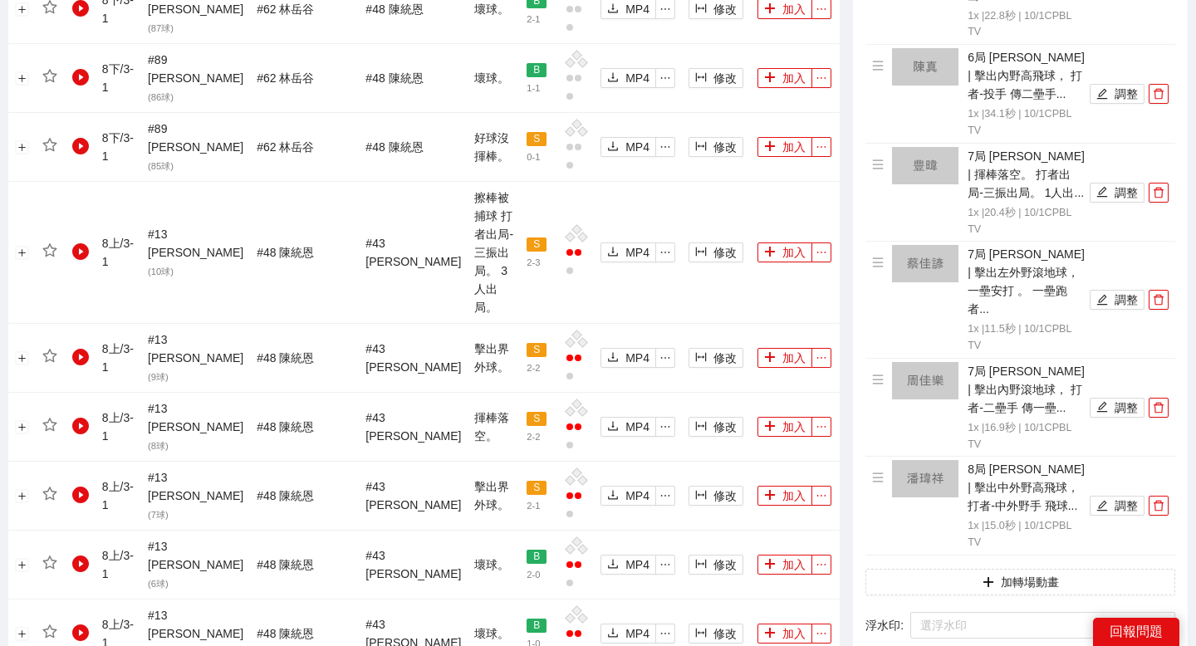
scroll to position [1607, 0]
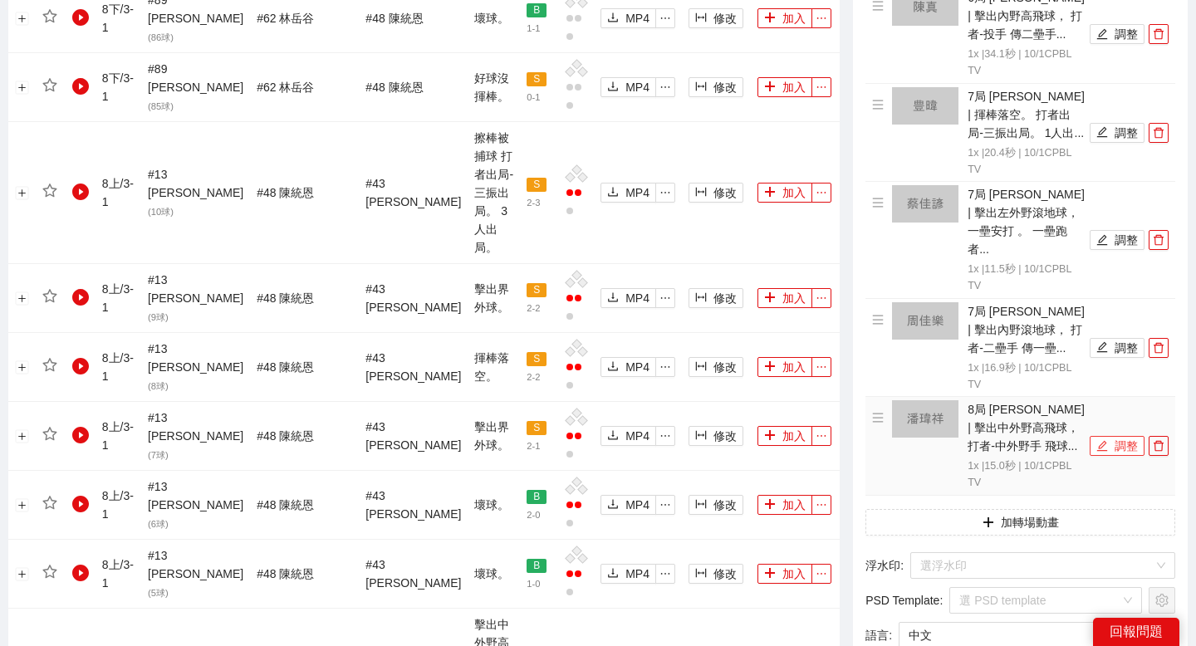
click at [1123, 436] on button "調整" at bounding box center [1117, 446] width 55 height 20
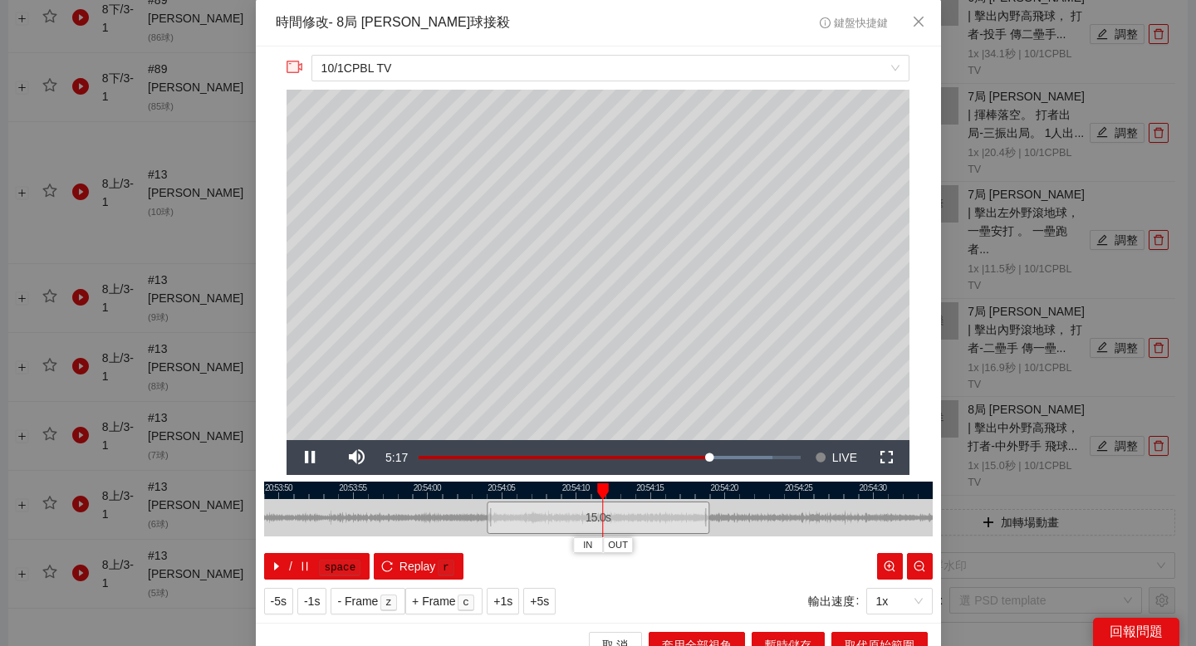
click at [487, 482] on div at bounding box center [598, 490] width 668 height 17
click at [487, 551] on button "IN" at bounding box center [491, 545] width 30 height 16
click at [624, 491] on div at bounding box center [598, 490] width 668 height 17
drag, startPoint x: 685, startPoint y: 488, endPoint x: 619, endPoint y: 488, distance: 65.6
click at [619, 488] on div at bounding box center [532, 490] width 668 height 17
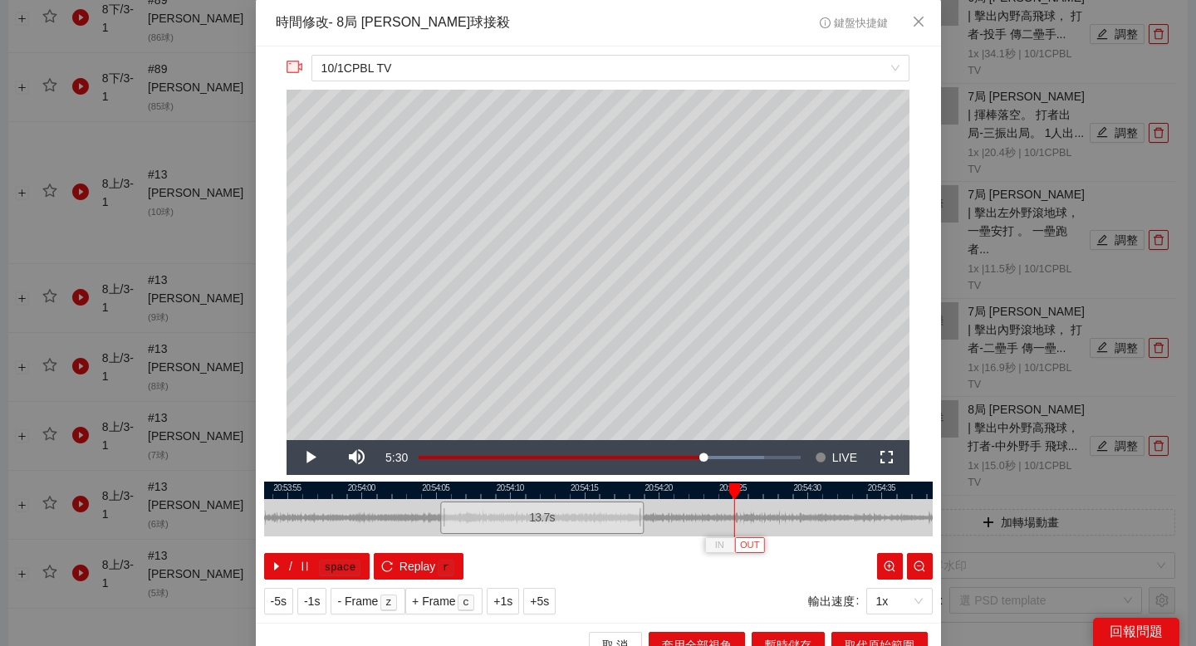
click at [750, 540] on span "OUT" at bounding box center [750, 545] width 20 height 15
click at [850, 641] on span "取代原始範圍" at bounding box center [880, 645] width 70 height 18
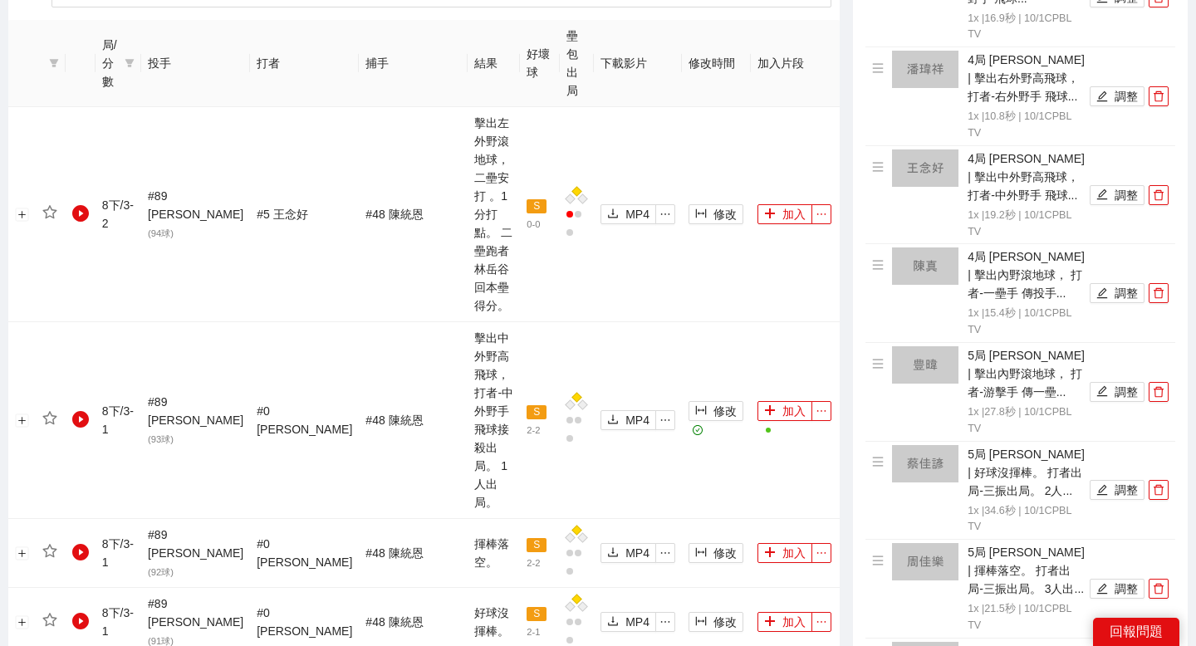
scroll to position [0, 0]
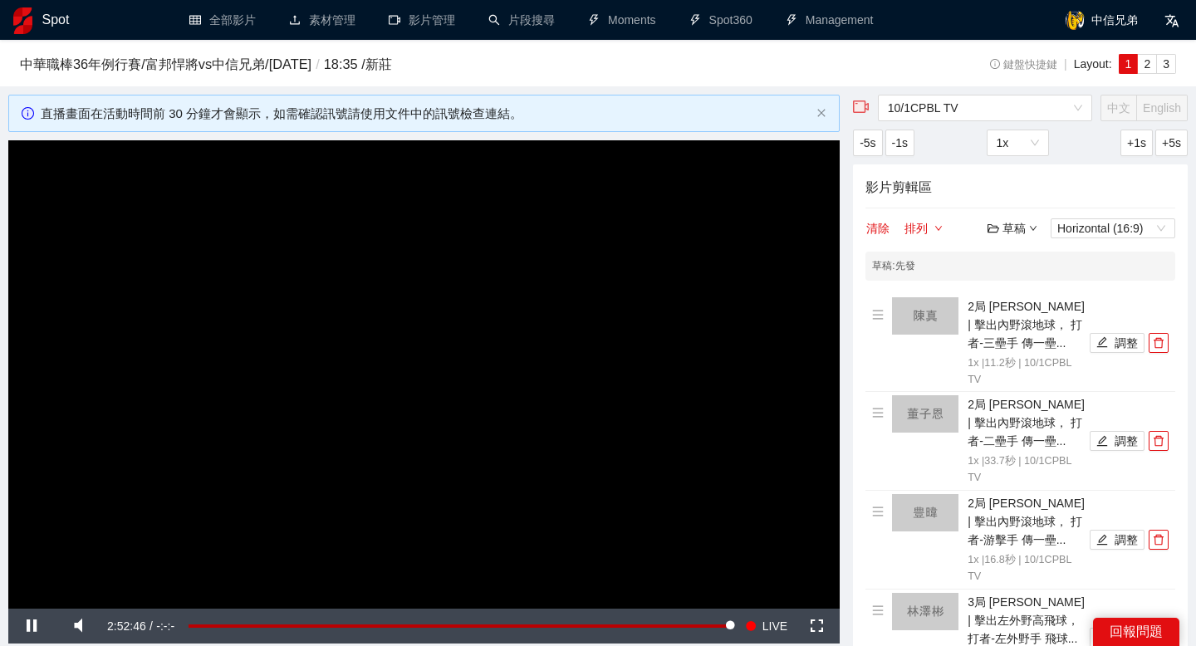
click at [1014, 229] on div "草稿" at bounding box center [1012, 228] width 50 height 18
click at [1026, 291] on link "儲存" at bounding box center [1016, 291] width 38 height 13
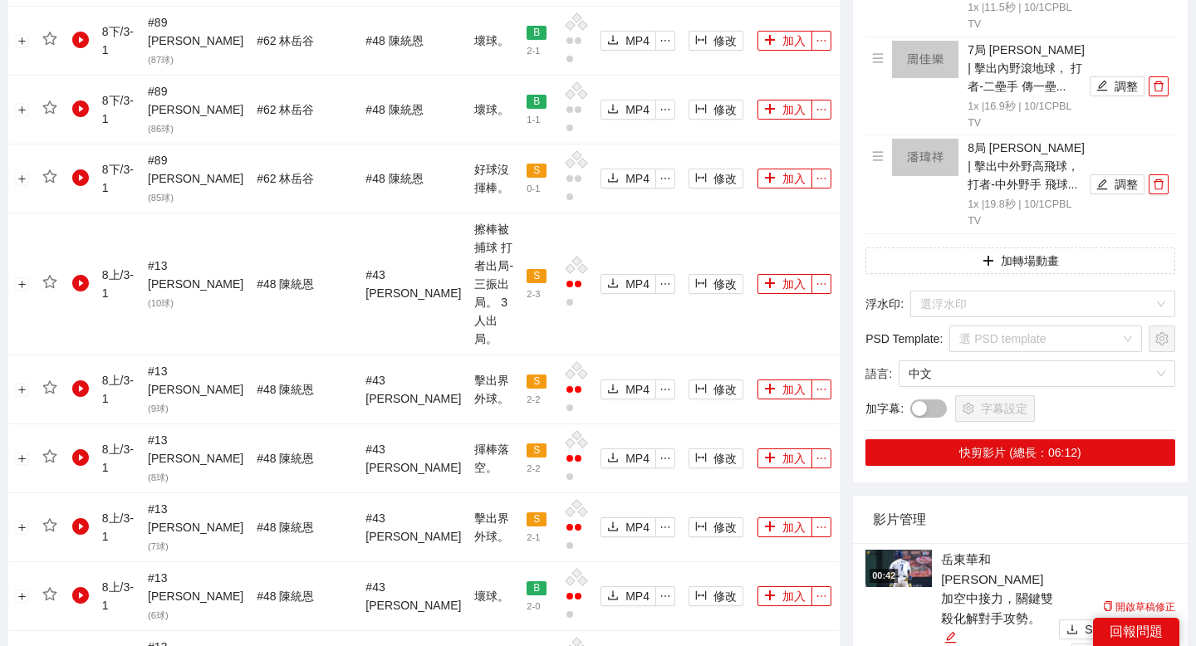
scroll to position [1870, 0]
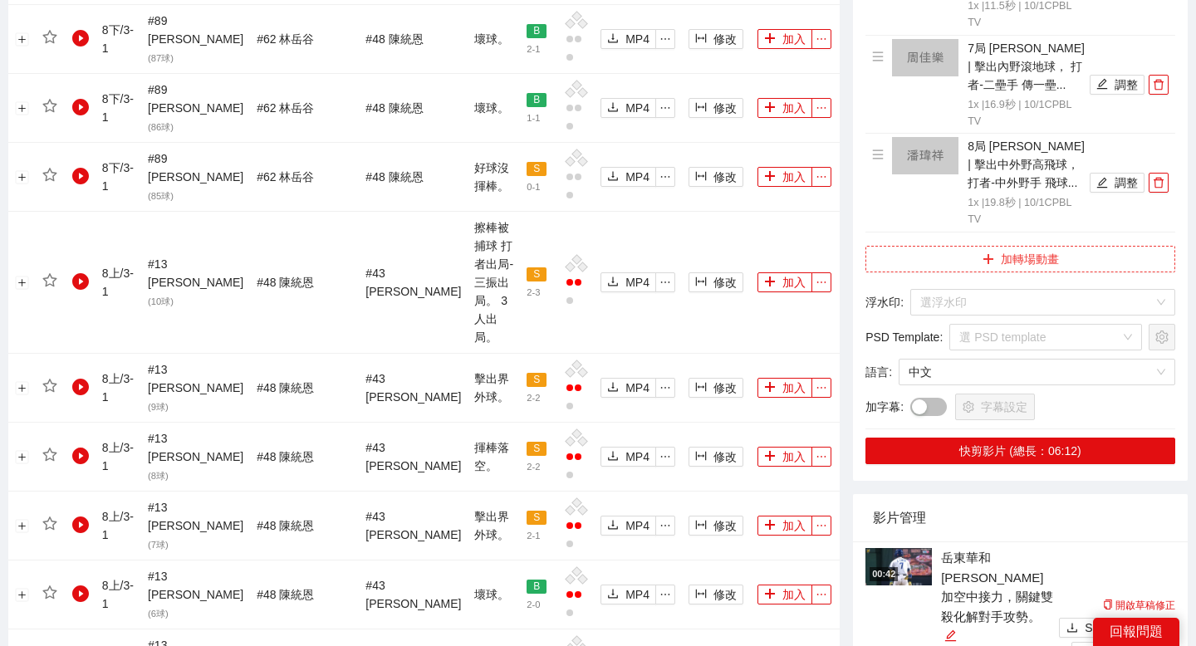
click at [981, 246] on button "加轉場動畫" at bounding box center [1020, 259] width 310 height 27
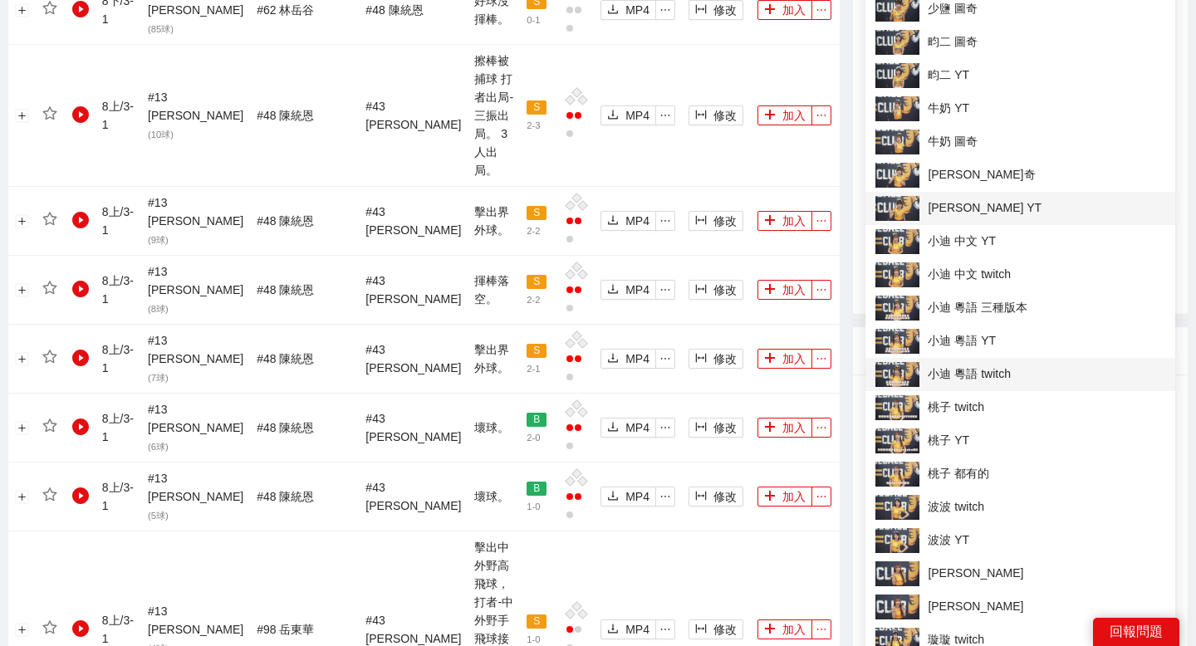
scroll to position [2034, 0]
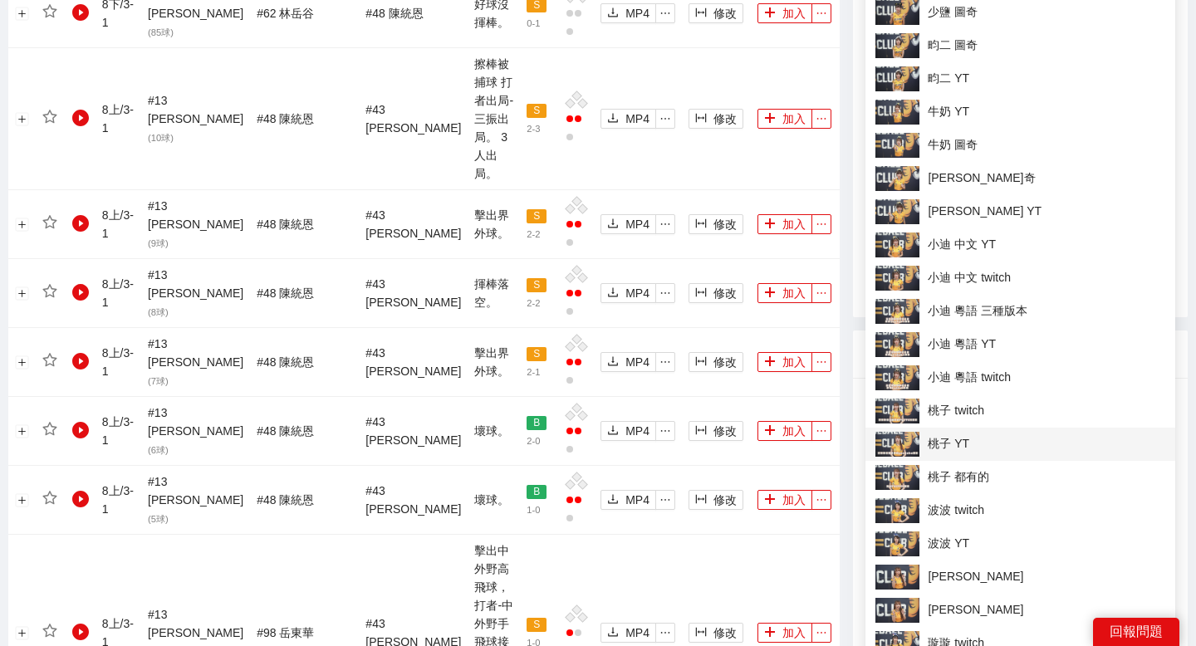
click at [970, 436] on span "桃子 YT" at bounding box center [1020, 444] width 290 height 25
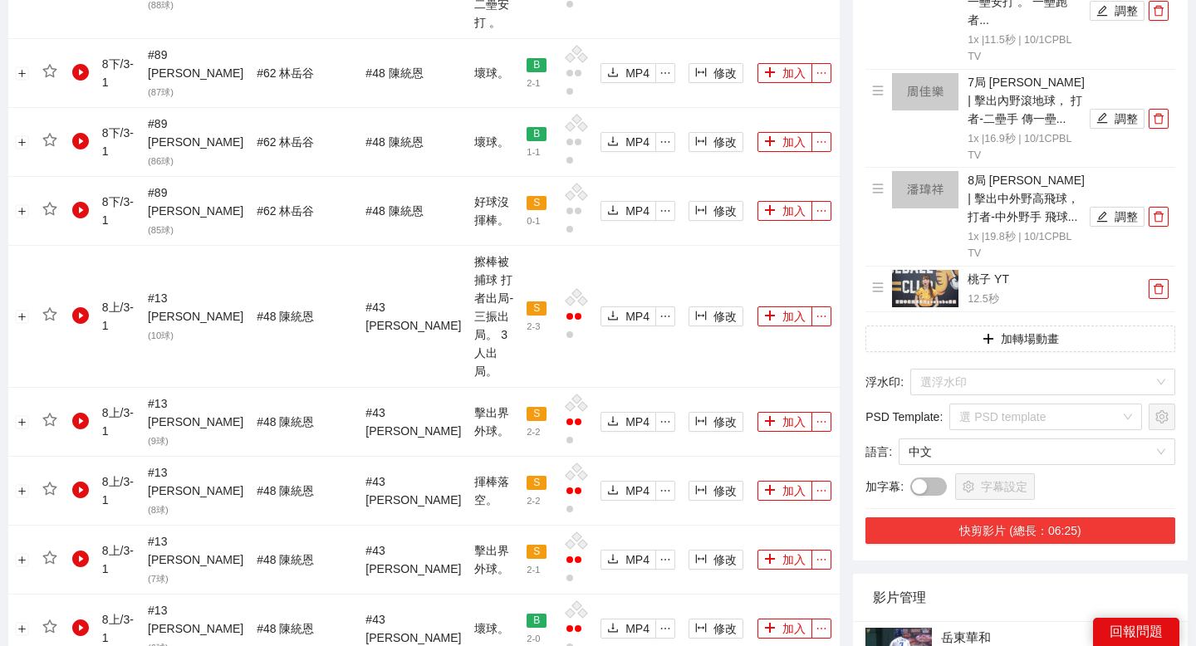
scroll to position [1865, 0]
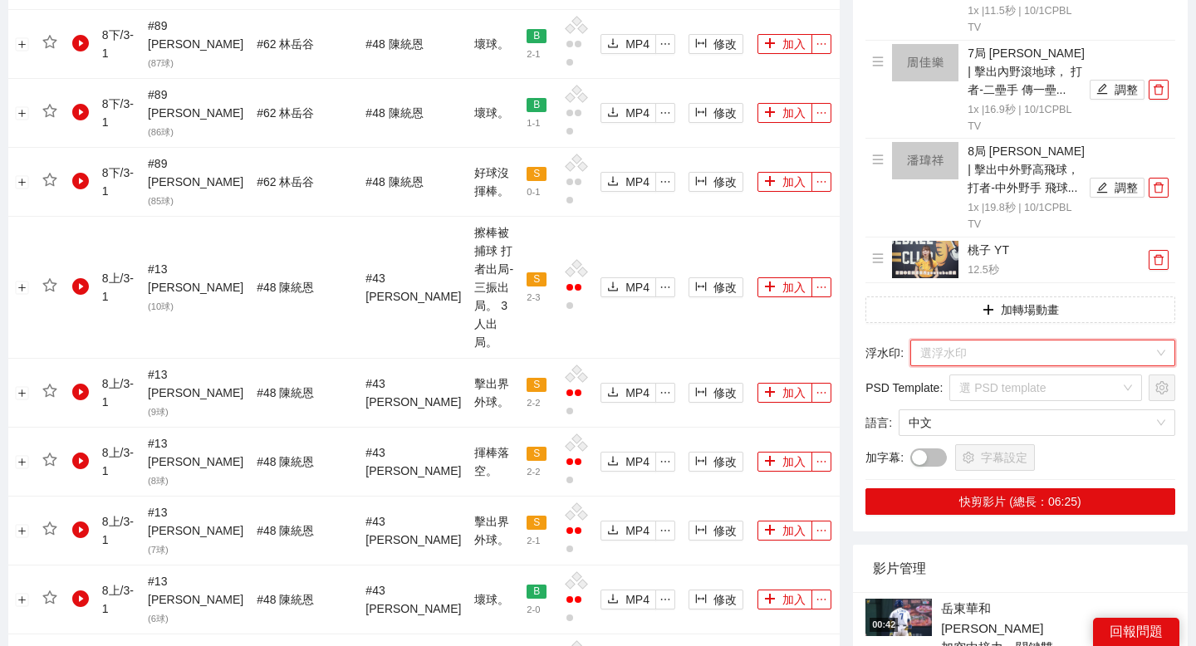
click at [982, 340] on input "search" at bounding box center [1036, 352] width 233 height 25
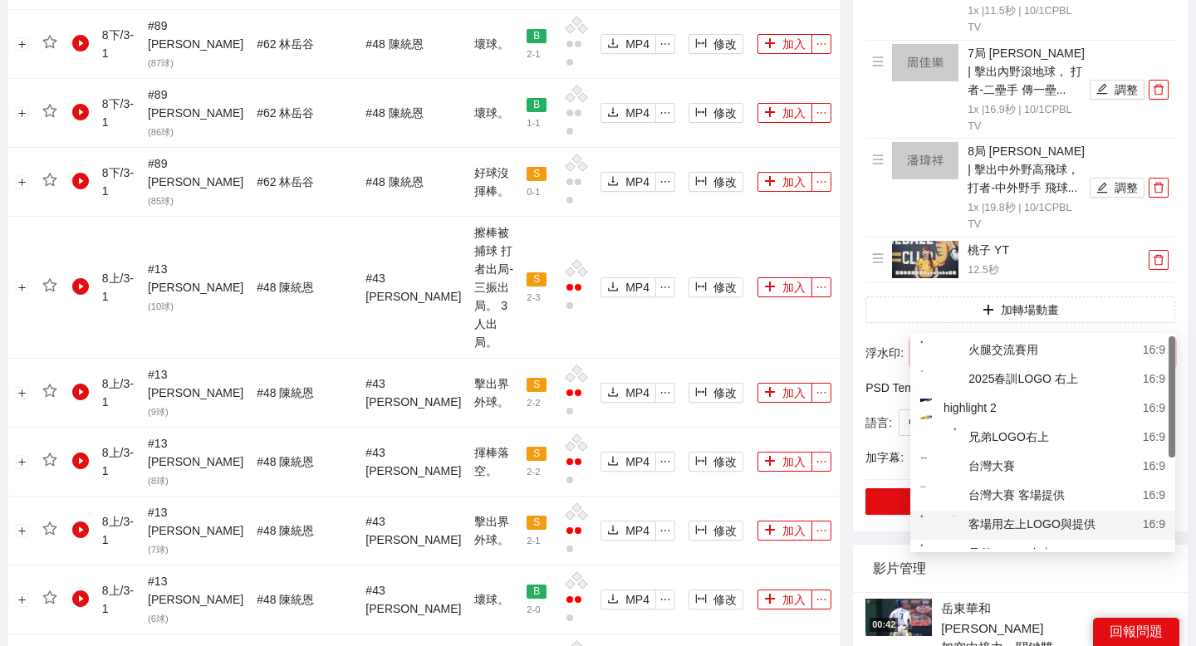
click at [997, 519] on div "客場用左上LOGO與提供" at bounding box center [1007, 525] width 175 height 21
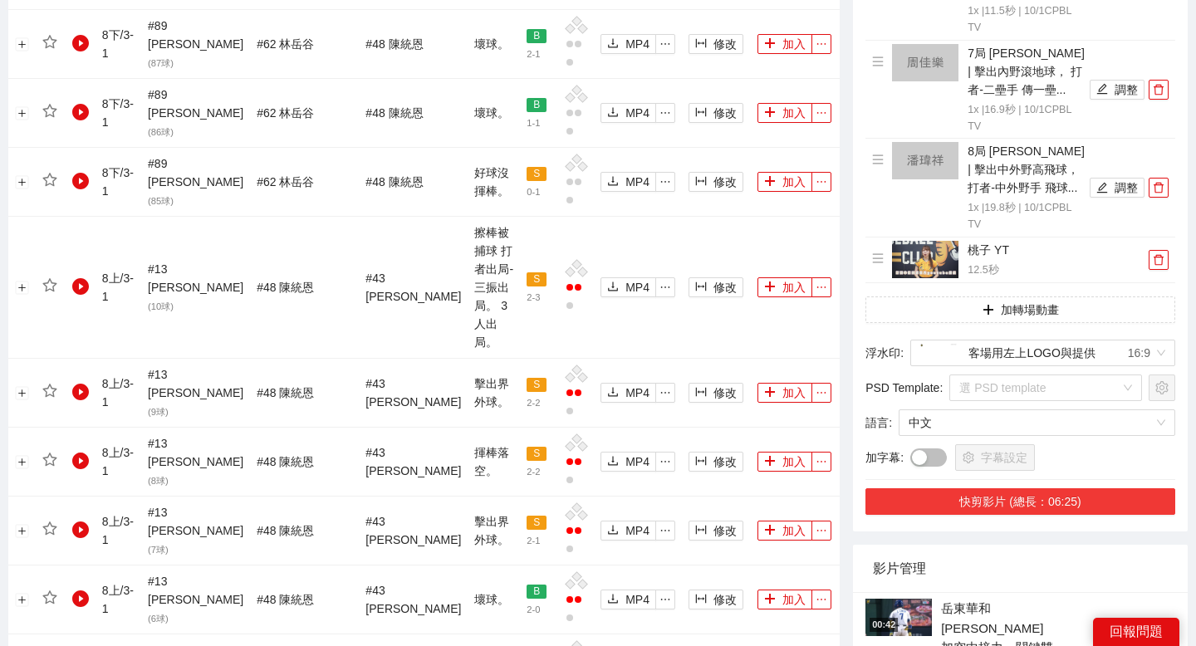
click at [1005, 488] on button "快剪影片 (總長：06:25)" at bounding box center [1020, 501] width 310 height 27
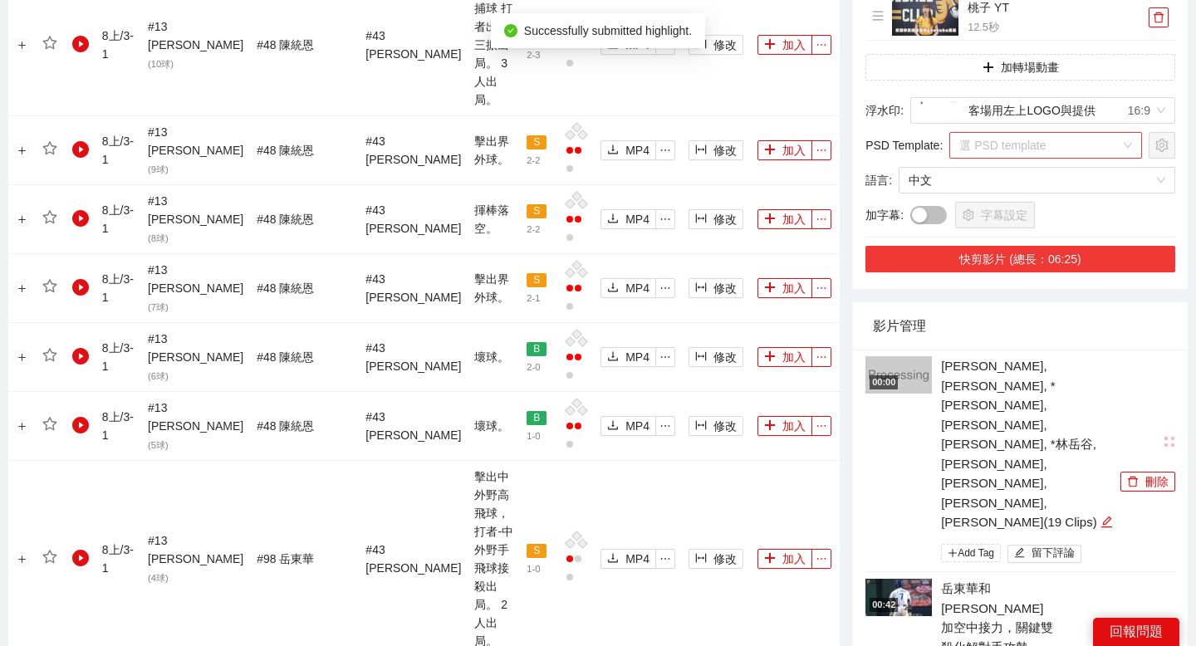
scroll to position [2117, 0]
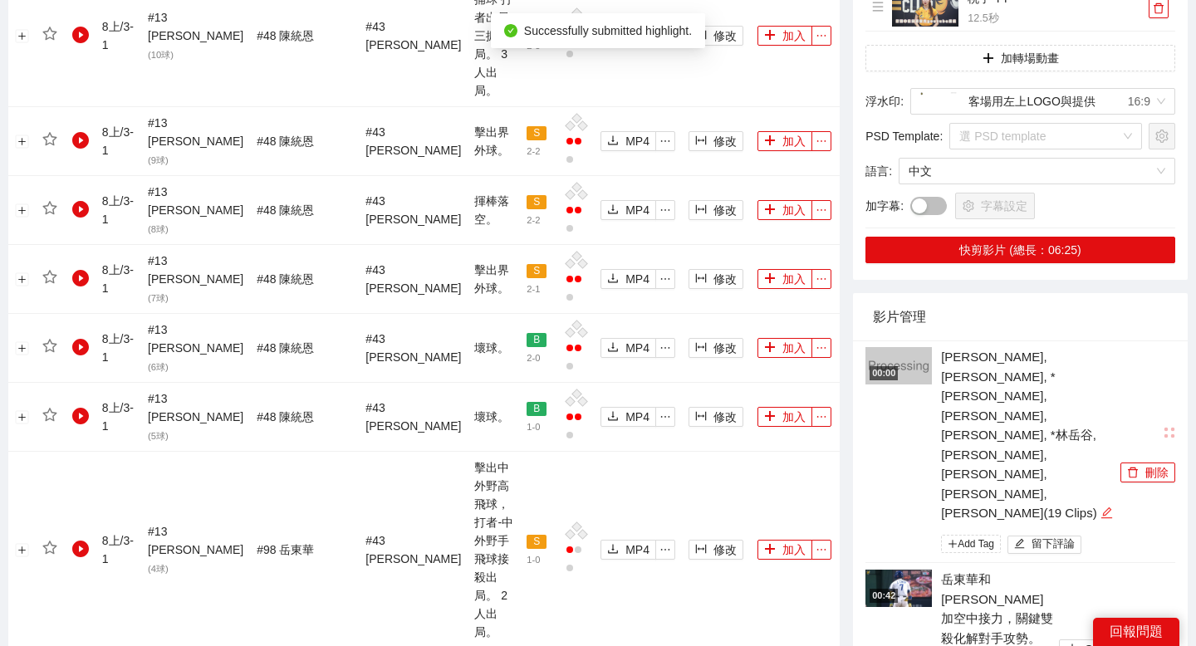
click at [1101, 507] on icon "edit" at bounding box center [1106, 512] width 11 height 11
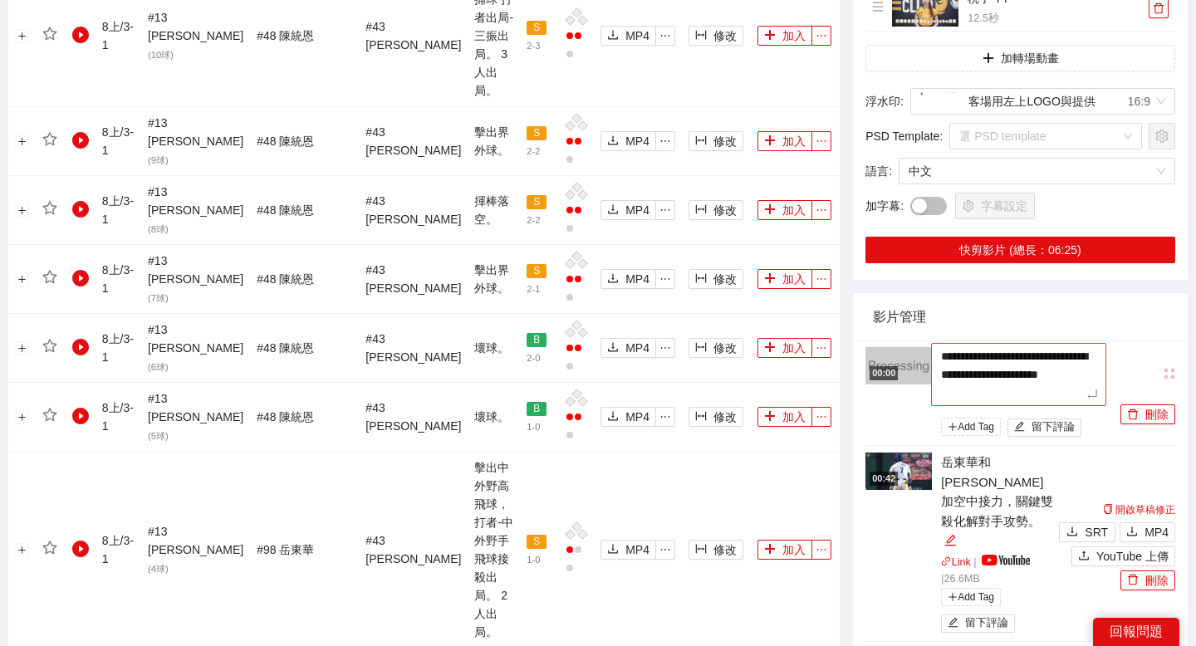
drag, startPoint x: 1093, startPoint y: 359, endPoint x: 942, endPoint y: 315, distance: 157.4
click at [942, 343] on textarea "**********" at bounding box center [1018, 374] width 175 height 63
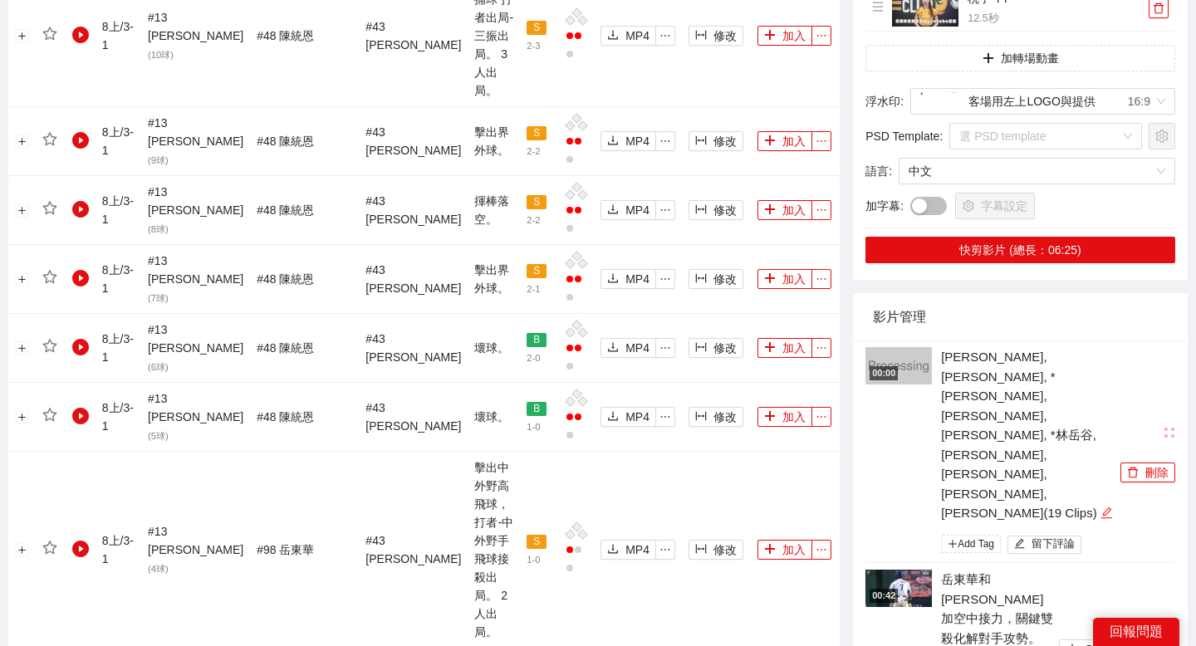
click at [1100, 503] on div "編輯" at bounding box center [1106, 513] width 12 height 20
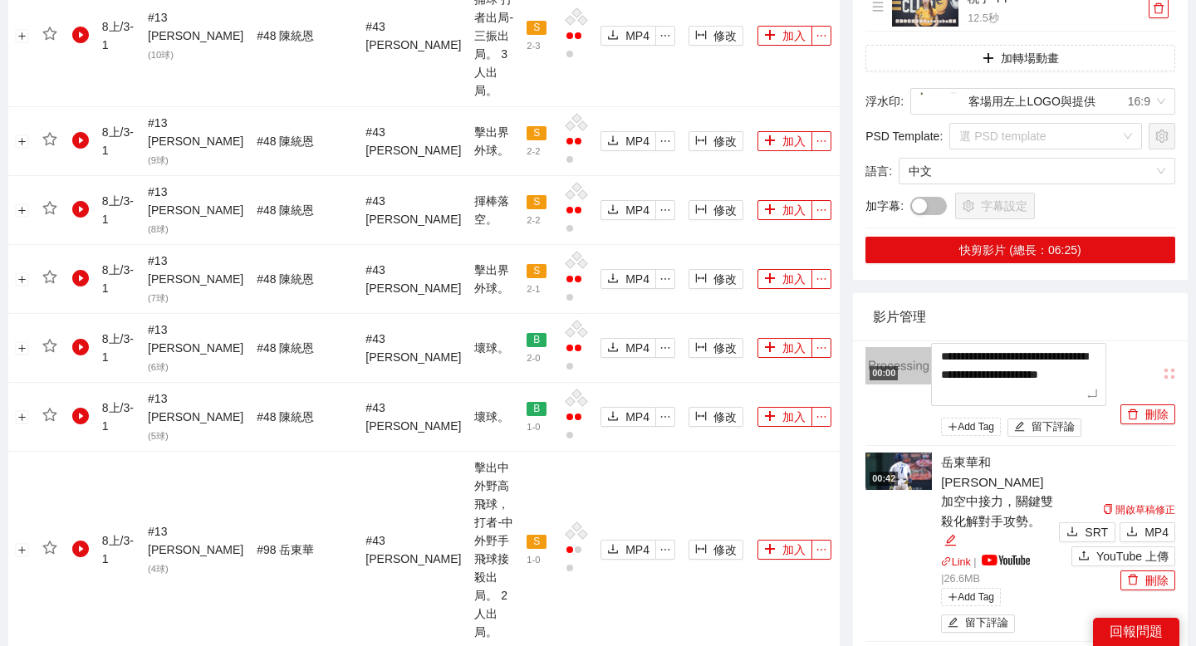
drag, startPoint x: 1092, startPoint y: 355, endPoint x: 918, endPoint y: 314, distance: 178.5
click at [921, 347] on div "**********" at bounding box center [990, 394] width 251 height 94
type textarea "***"
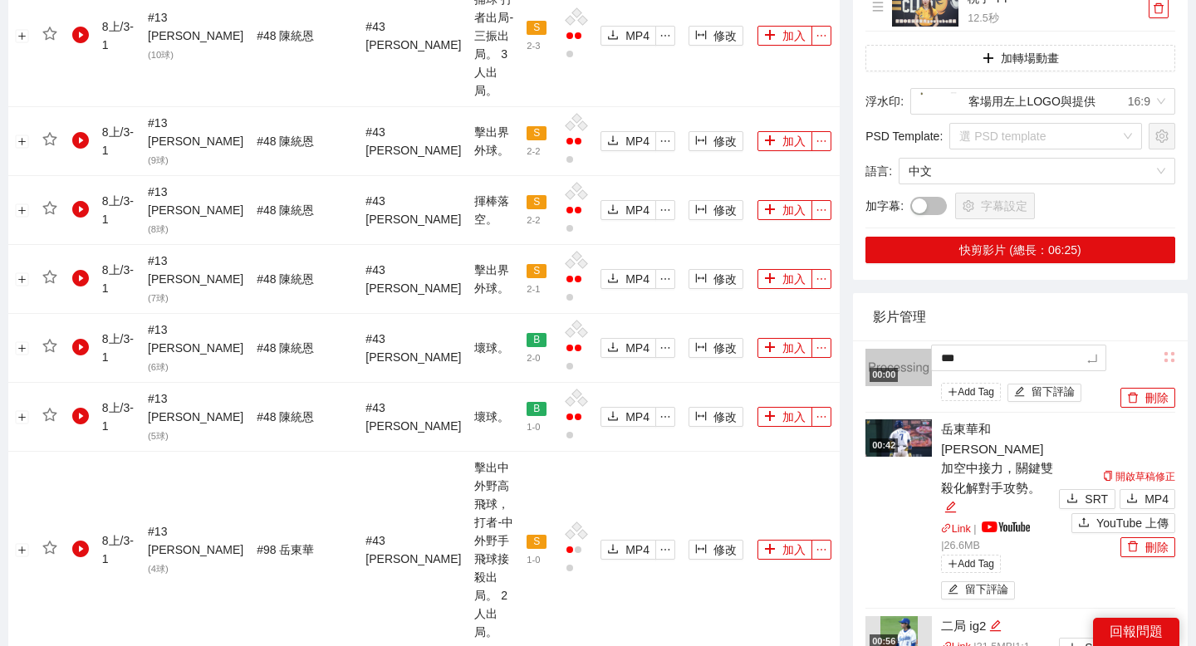
click at [1045, 293] on div "影片管理" at bounding box center [1020, 316] width 295 height 47
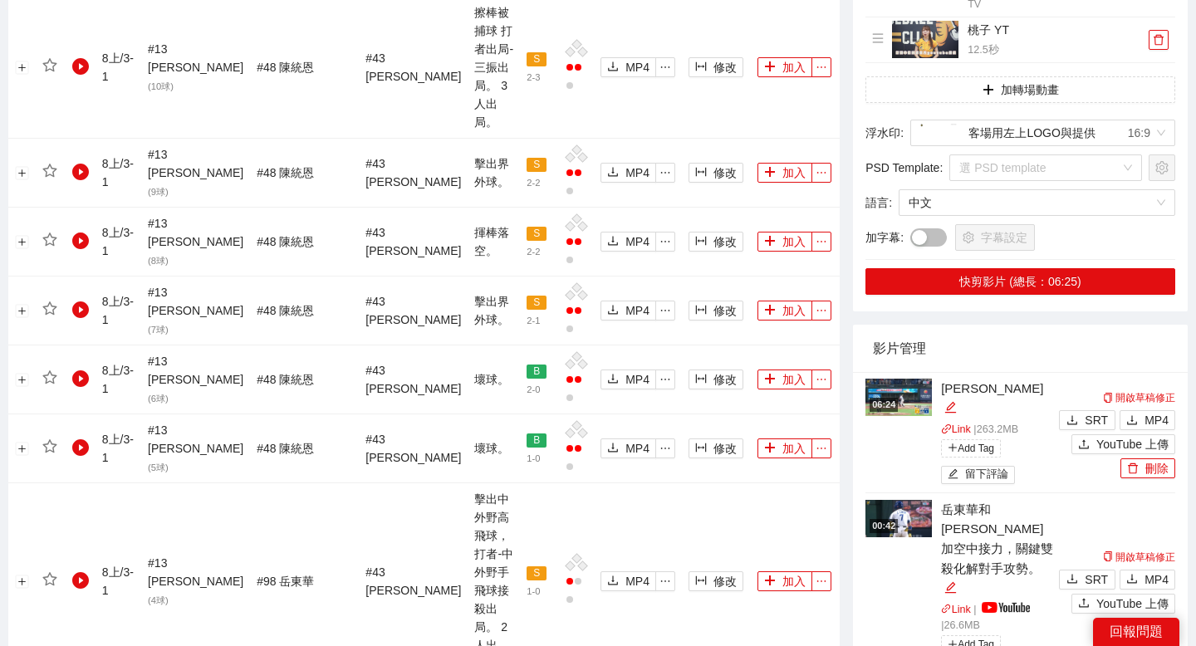
scroll to position [2093, 0]
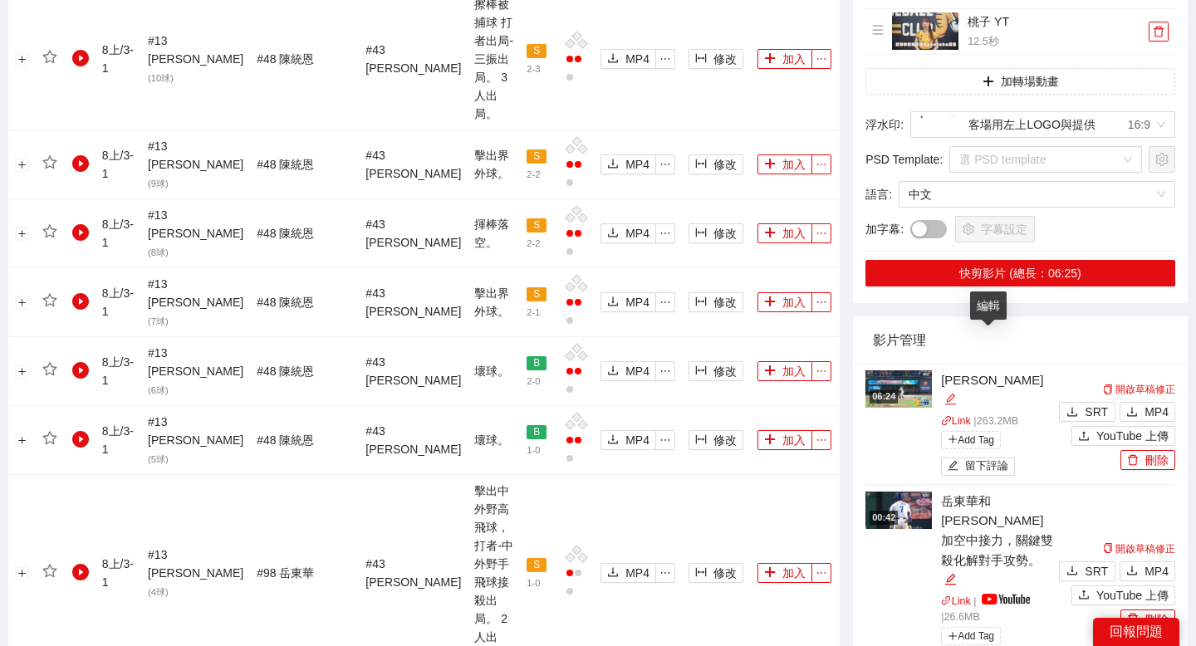
click at [956, 394] on icon "edit" at bounding box center [950, 399] width 11 height 11
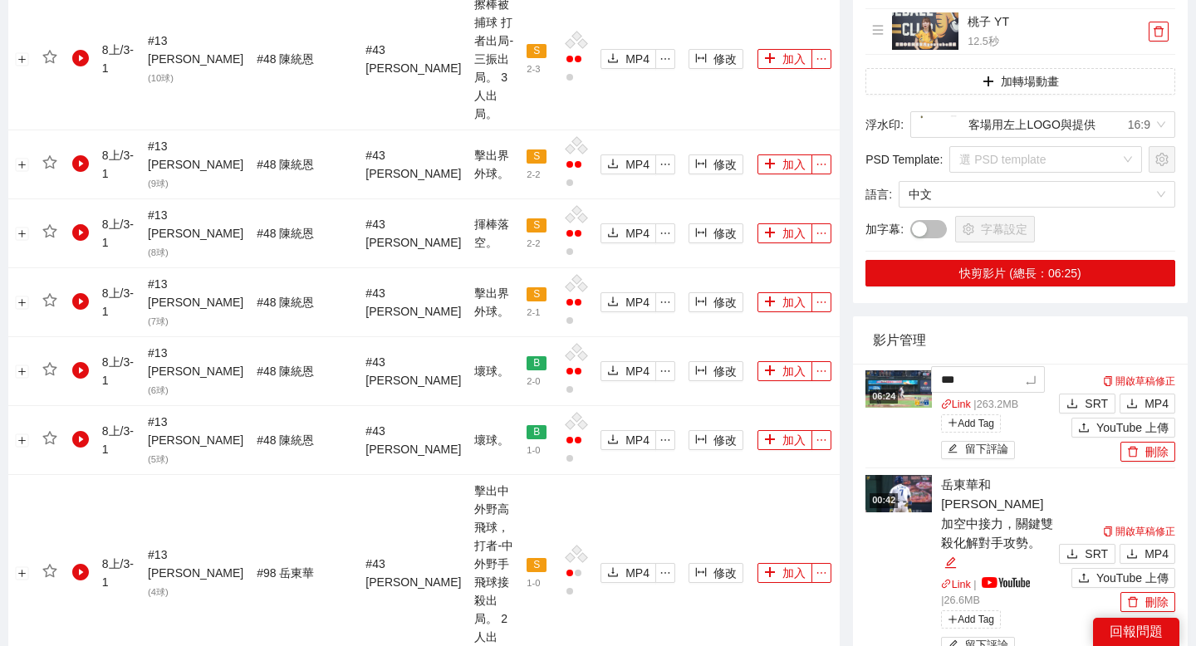
type textarea "****"
type textarea "*****"
type textarea "****"
type textarea "***"
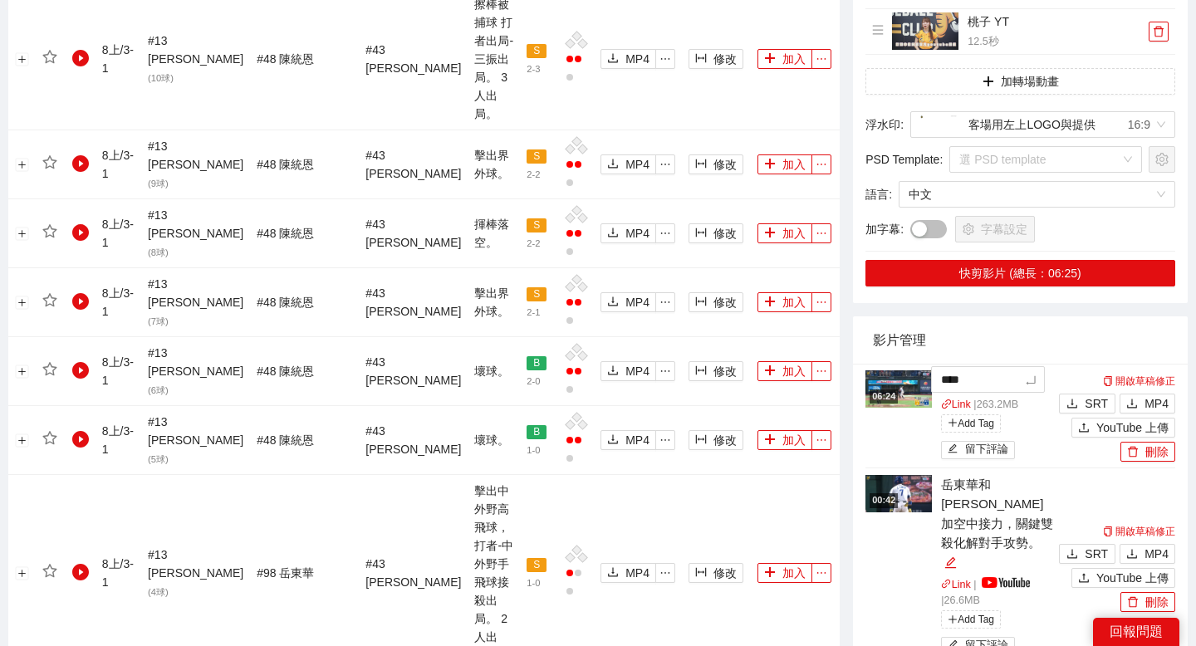
type textarea "***"
type textarea "****"
type textarea "*****"
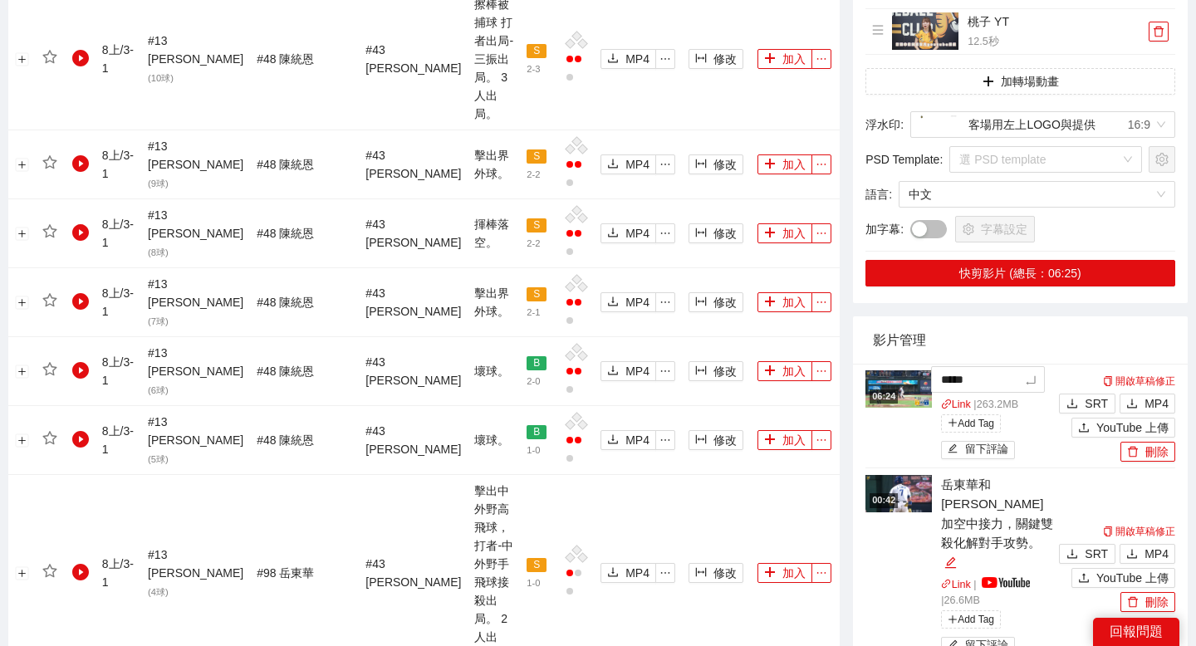
type textarea "******"
type textarea "****"
type textarea "*****"
type textarea "******"
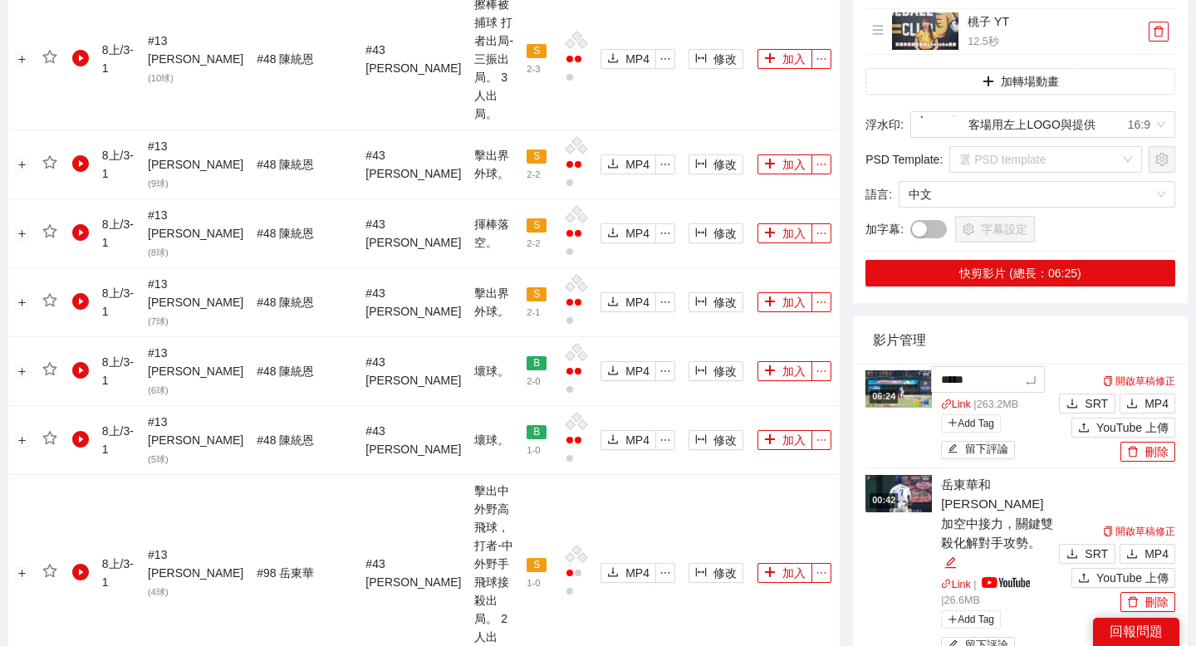
type textarea "******"
type textarea "*****"
type textarea "******"
type textarea "*******"
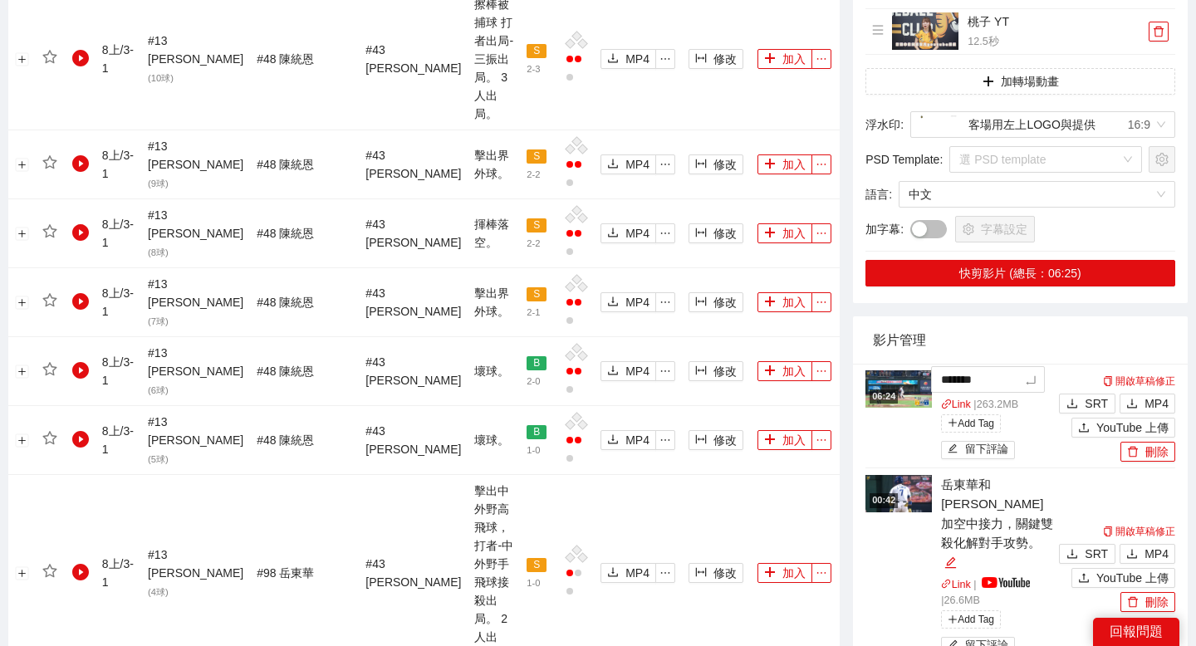
type textarea "******"
type textarea "*******"
type textarea "********"
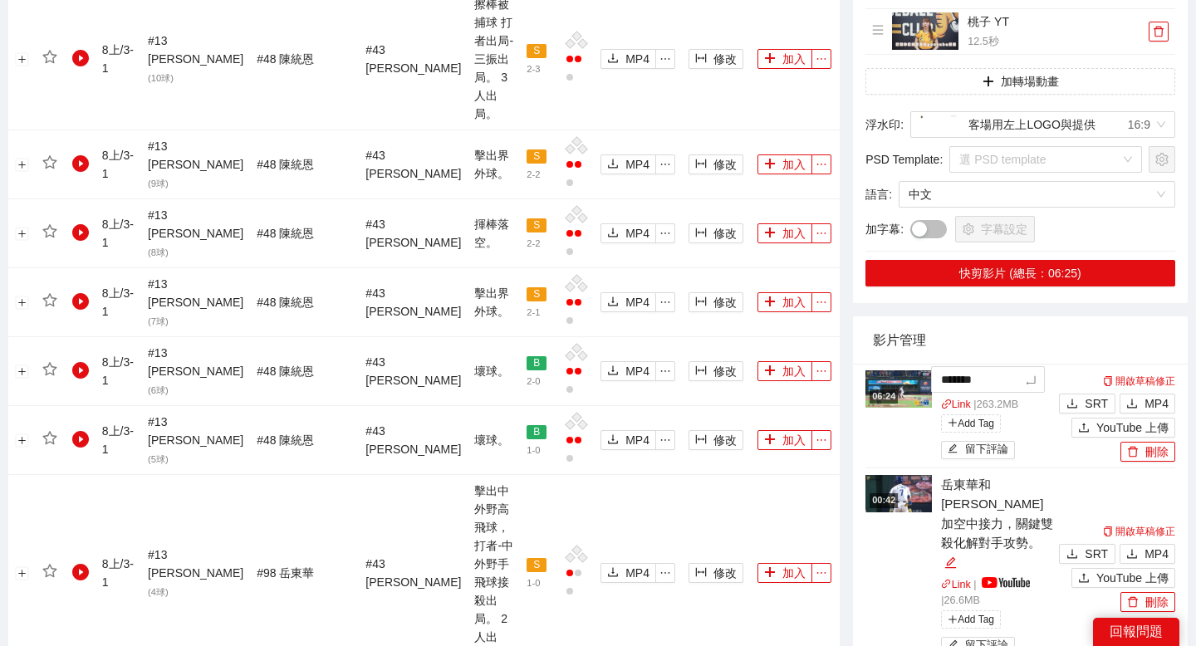
type textarea "********"
type textarea "*******"
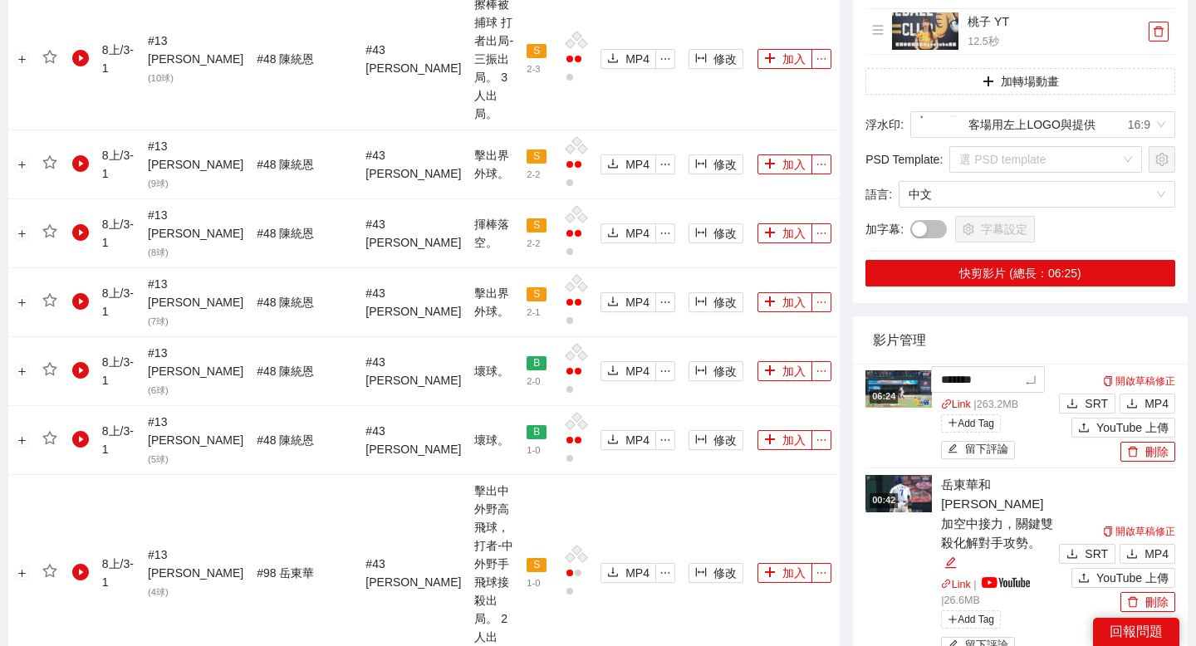
type textarea "******"
type textarea "*******"
type textarea "********"
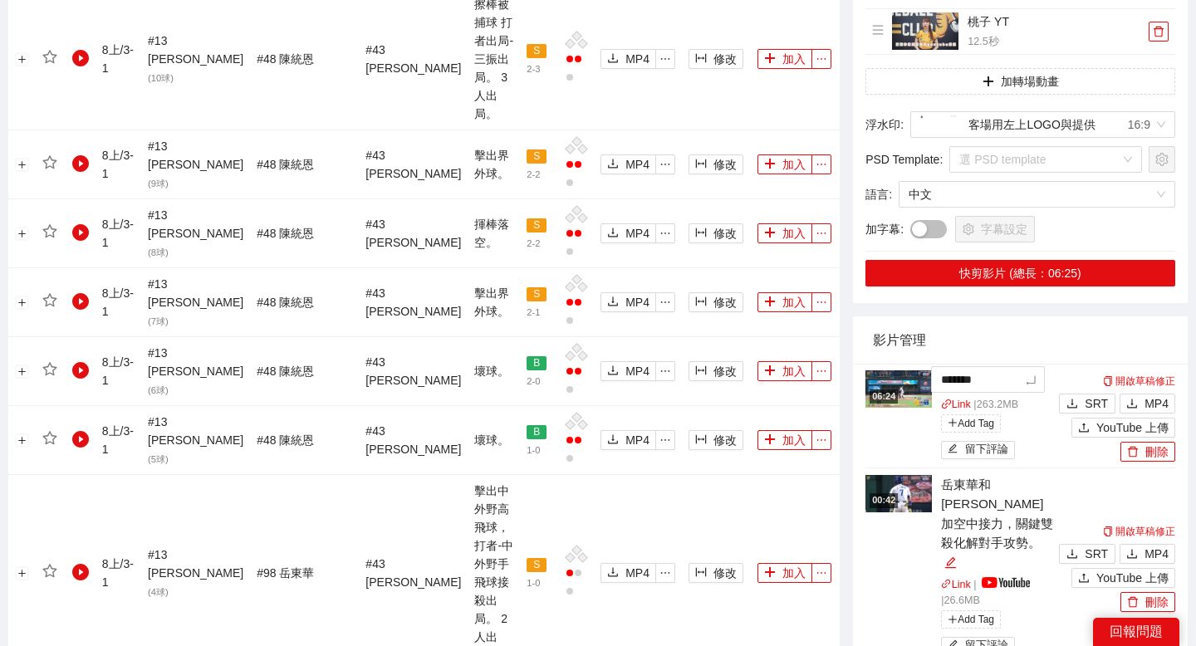
type textarea "********"
type textarea "*******"
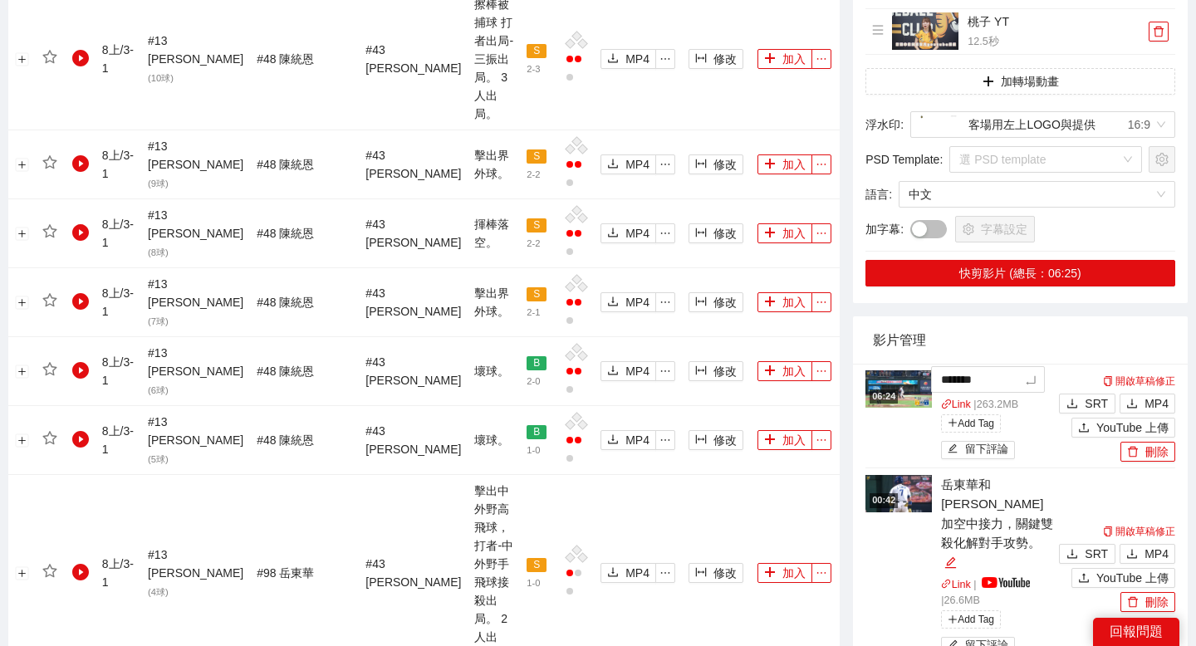
type textarea "******"
type textarea "*******"
type textarea "********"
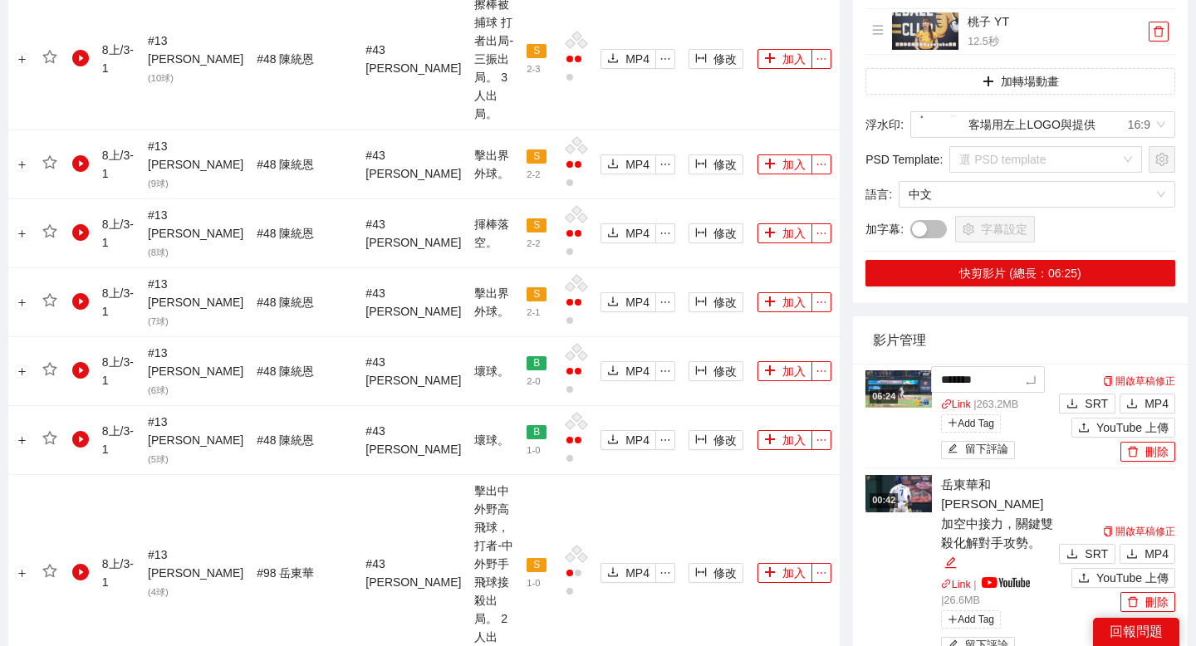
type textarea "********"
type textarea "*******"
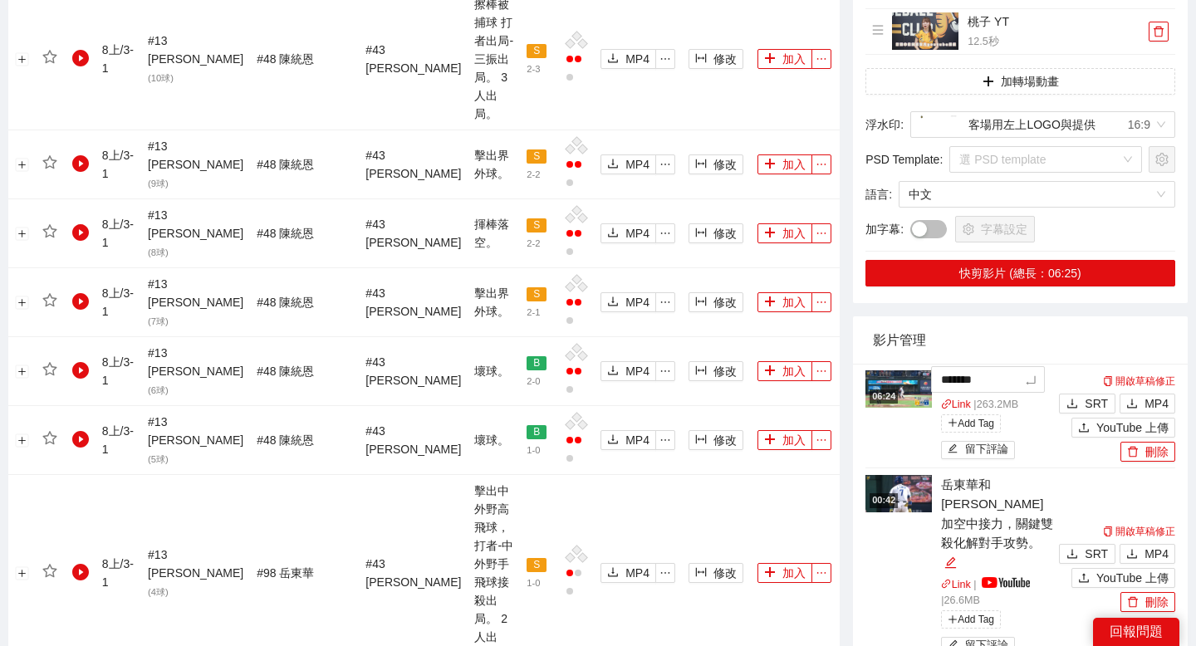
type textarea "******"
type textarea "*******"
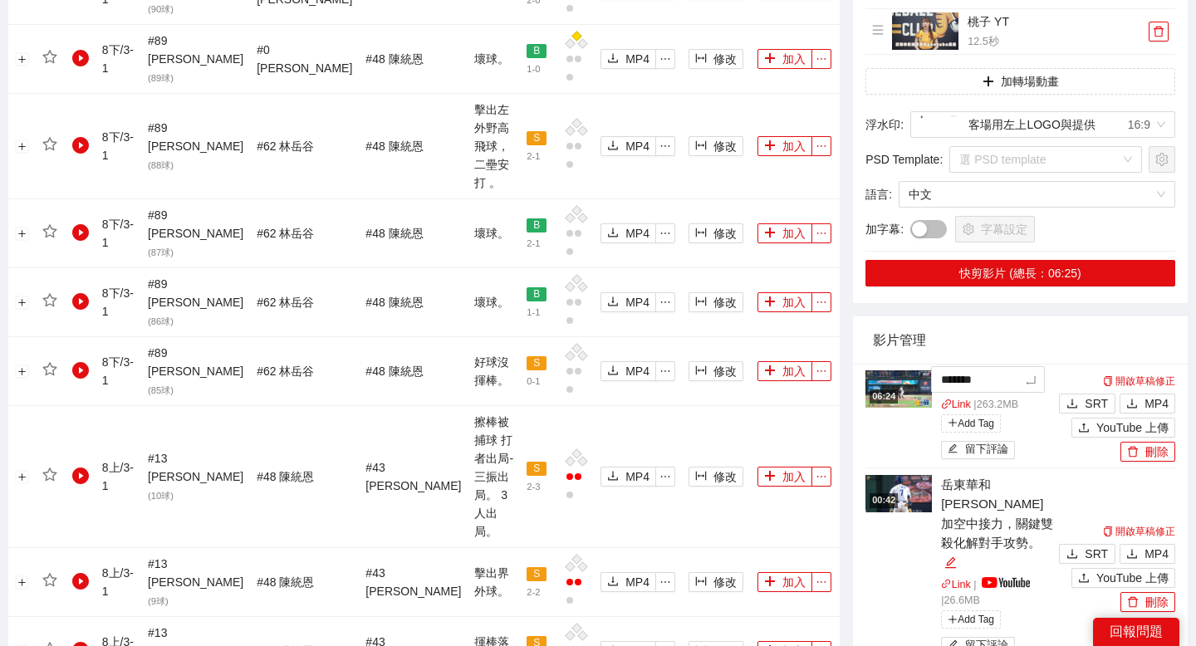
type textarea "********"
type textarea "*******"
type textarea "********"
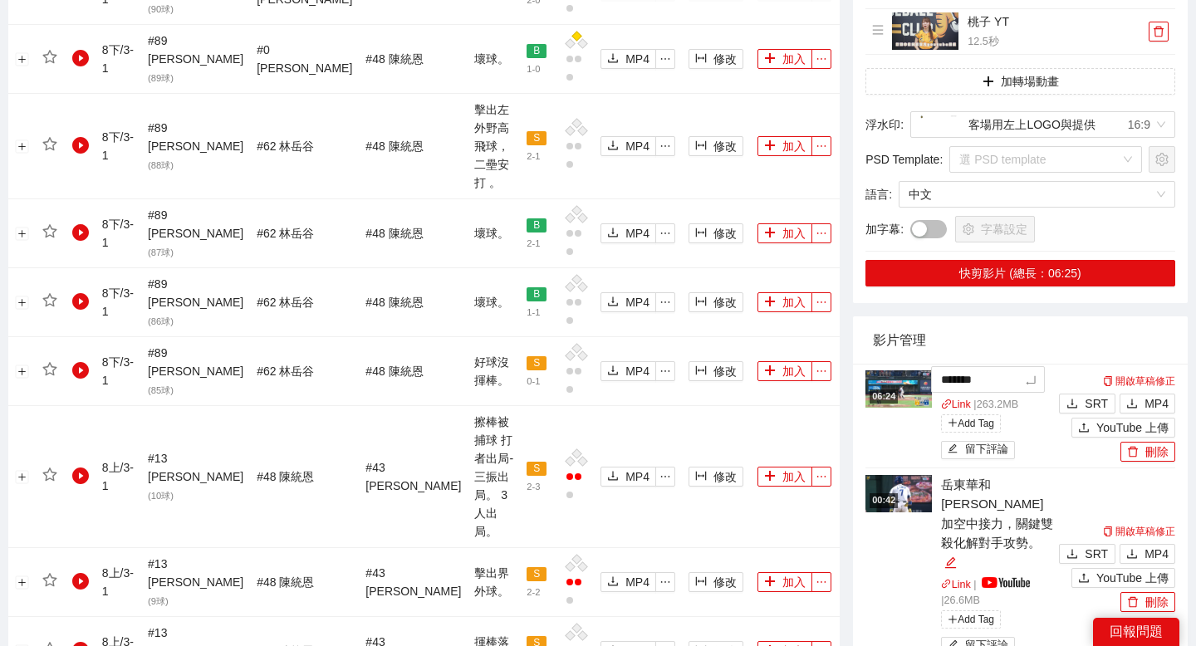
type textarea "********"
type textarea "*********"
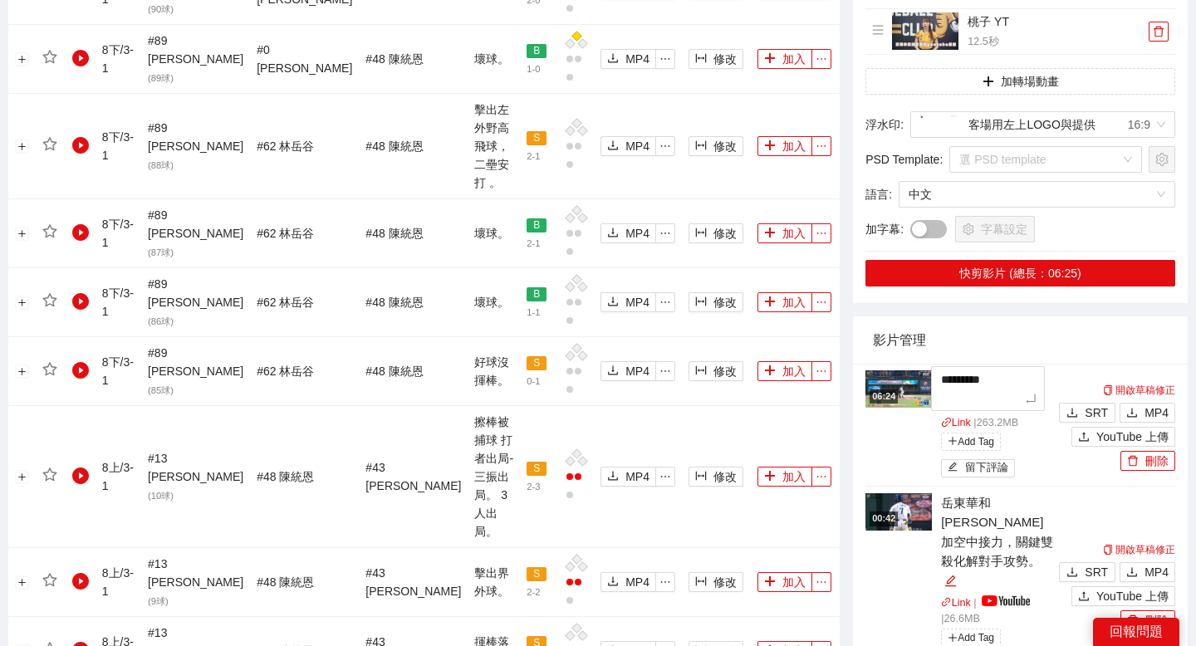
type textarea "**********"
type textarea "*********"
type textarea "**********"
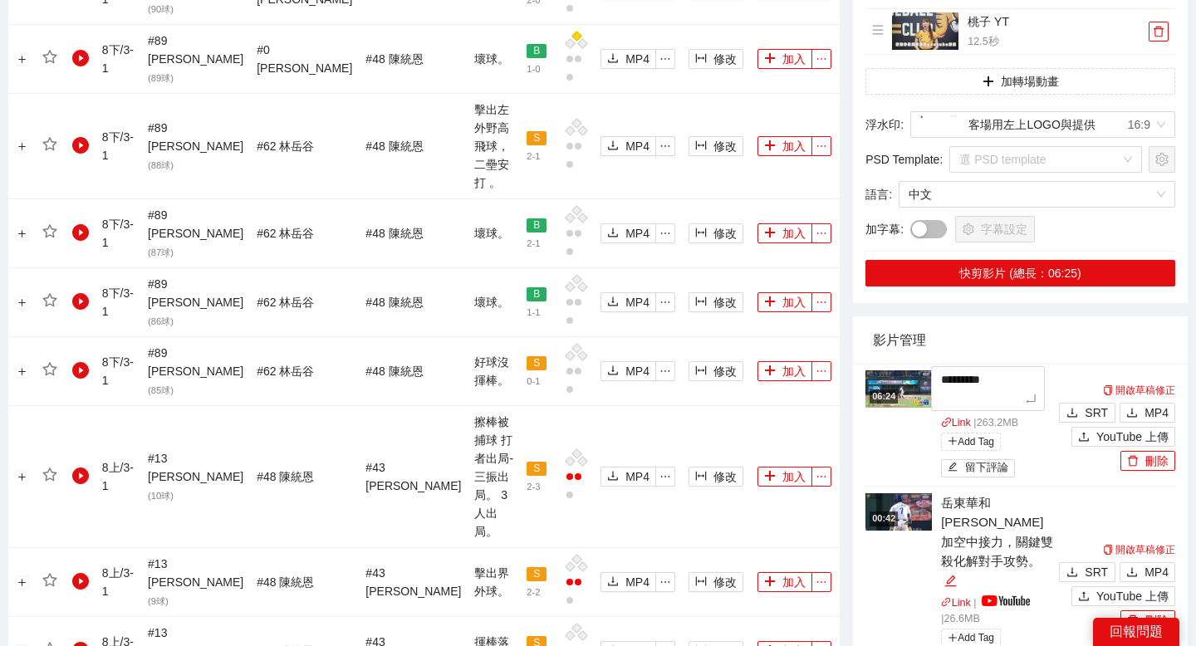
type textarea "**********"
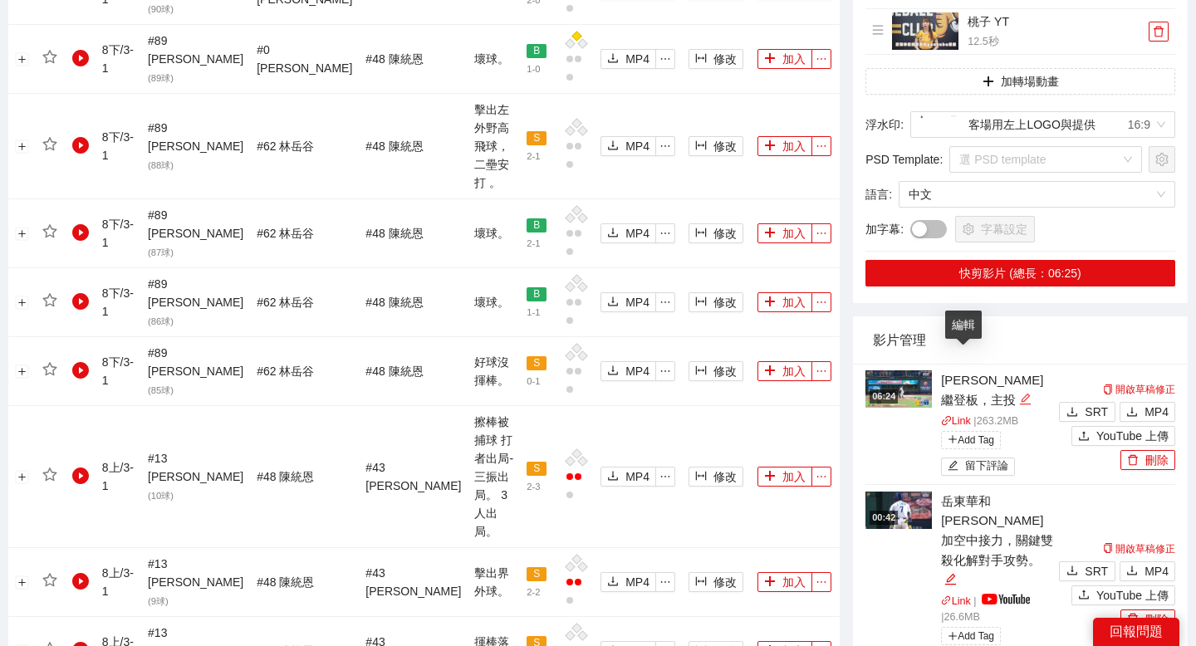
click at [1019, 393] on icon "edit" at bounding box center [1025, 399] width 12 height 12
type textarea "**********"
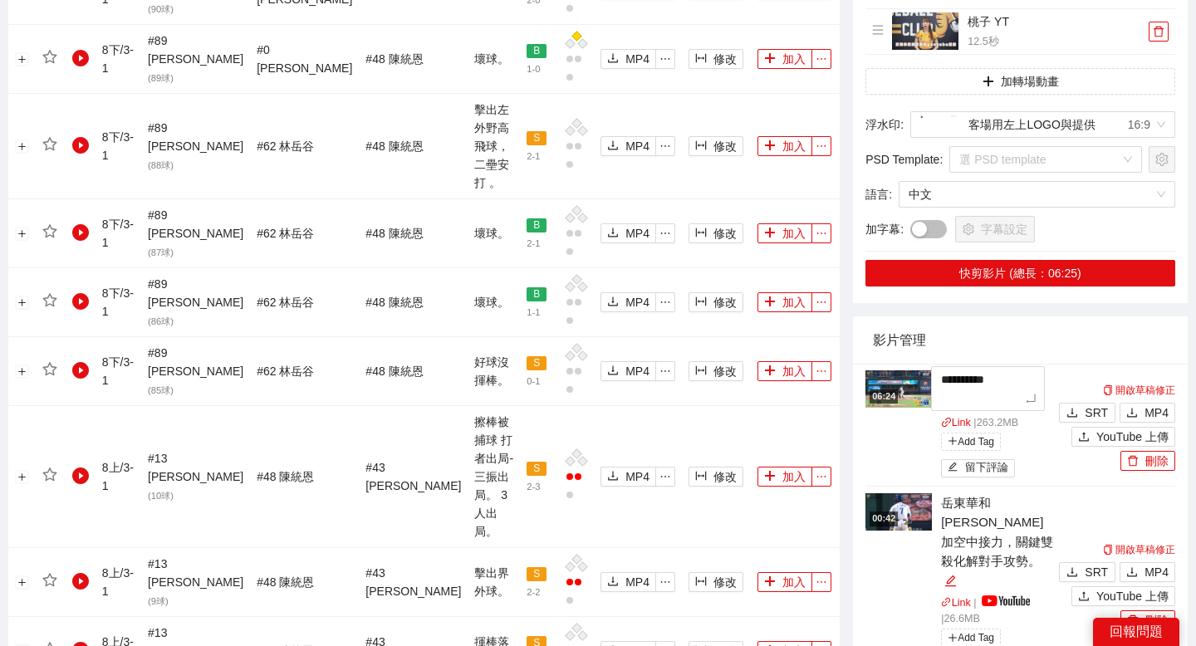
type textarea "**********"
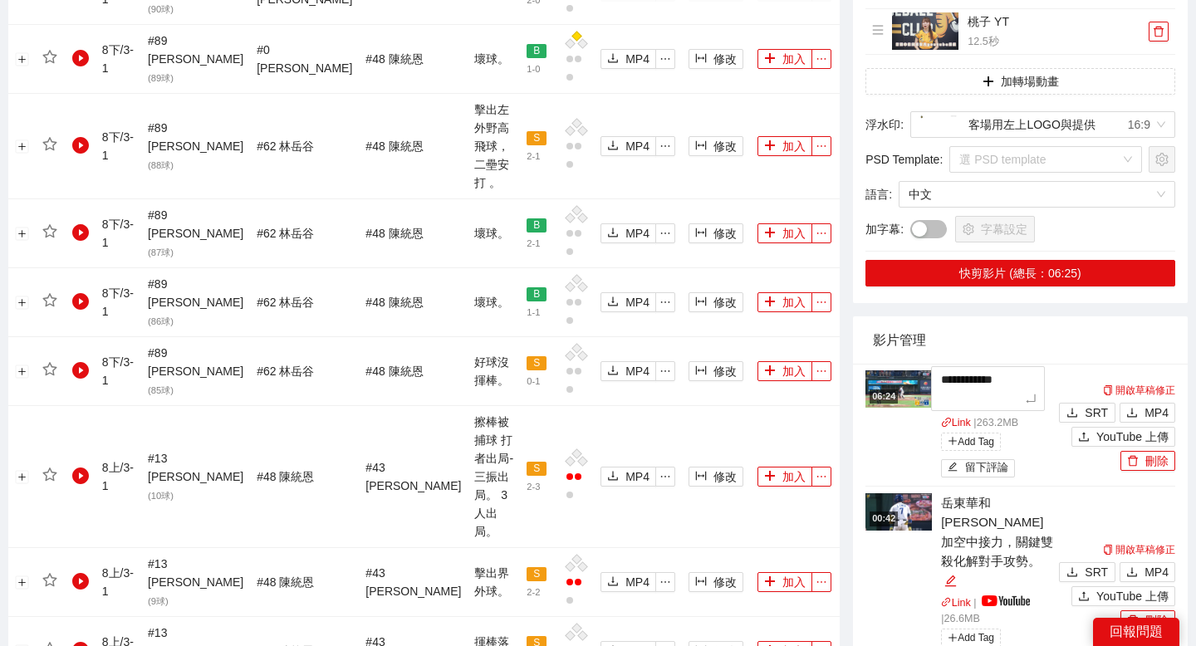
type textarea "**********"
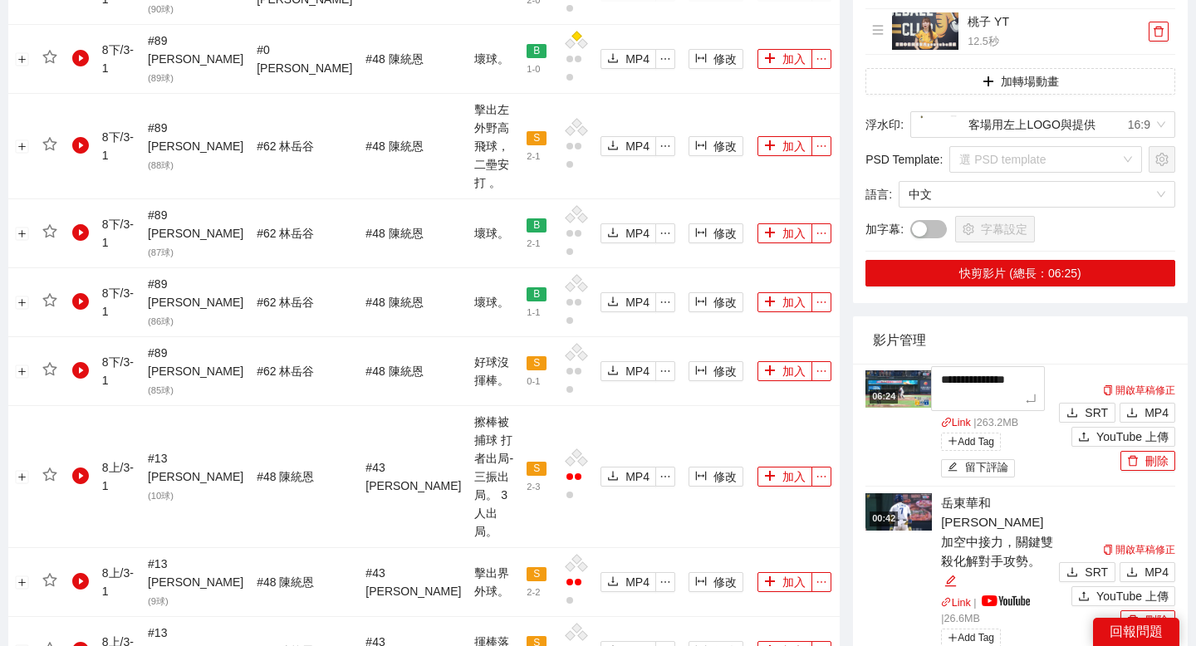
type textarea "**********"
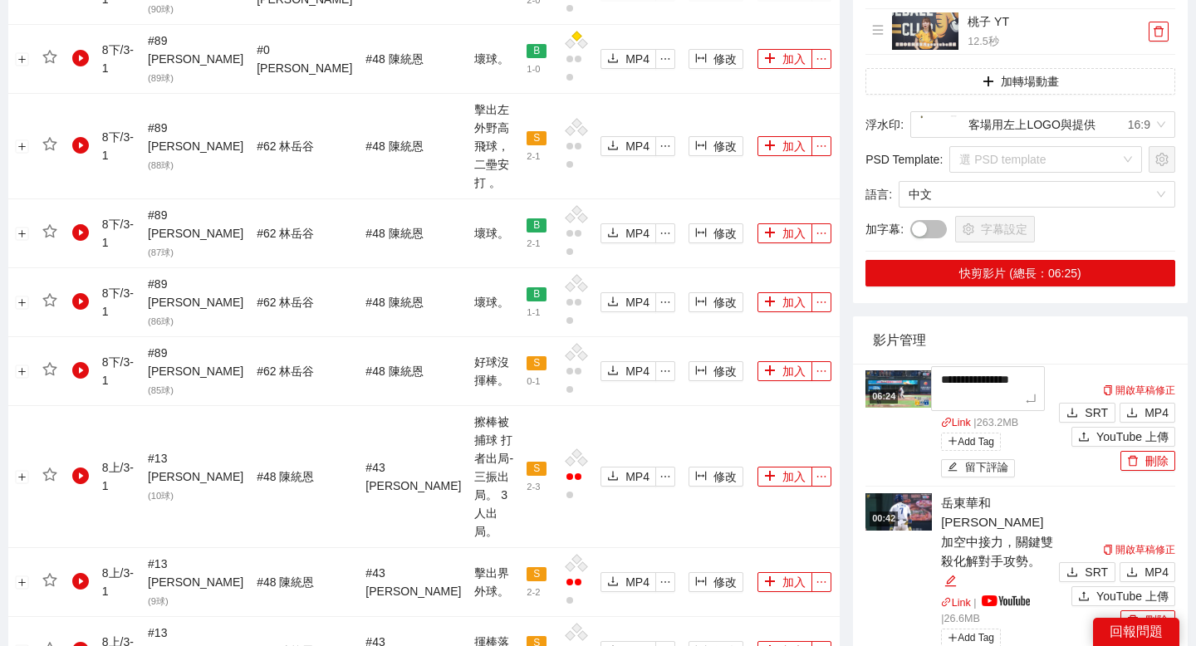
type textarea "**********"
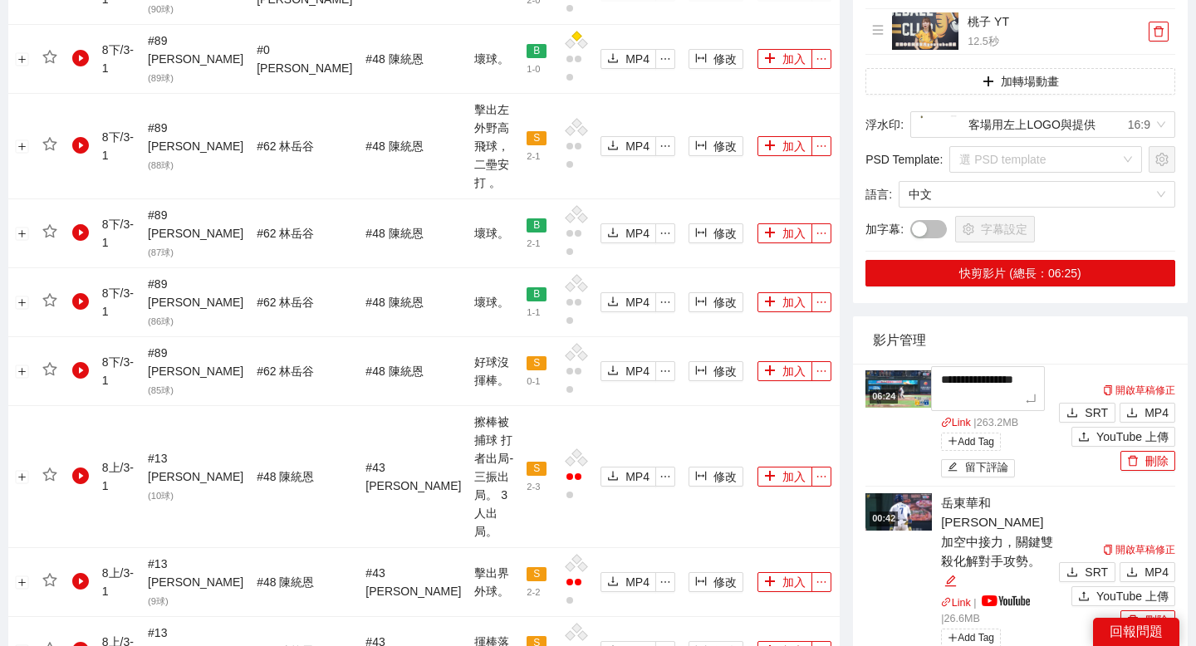
type textarea "**********"
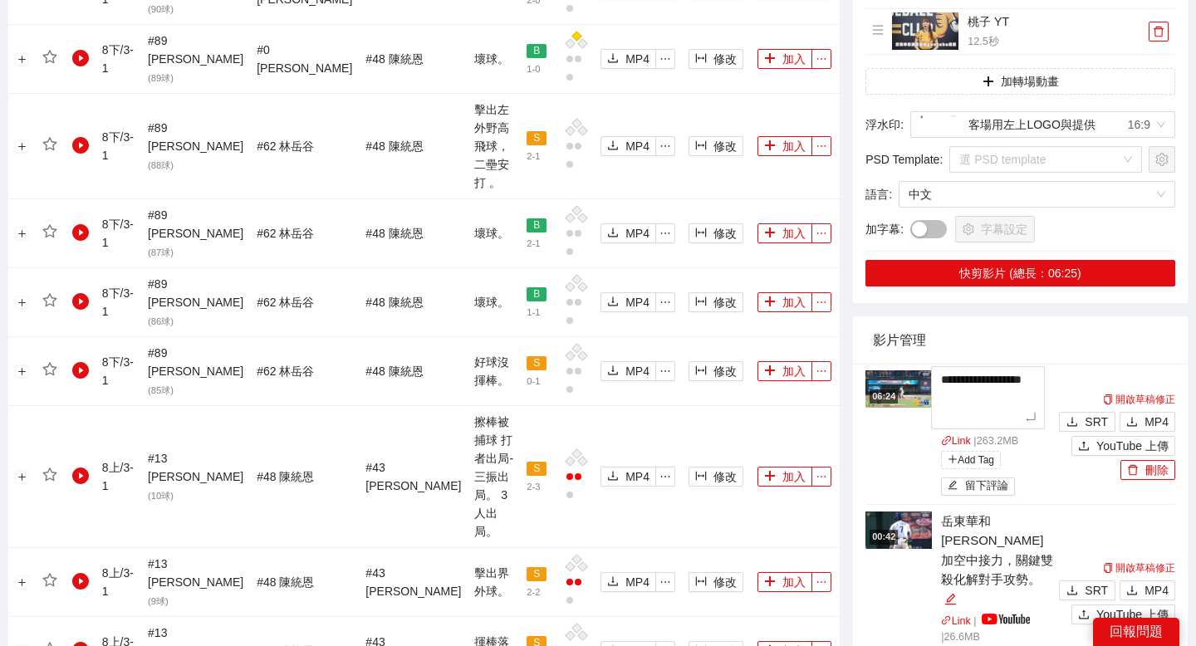
type textarea "**********"
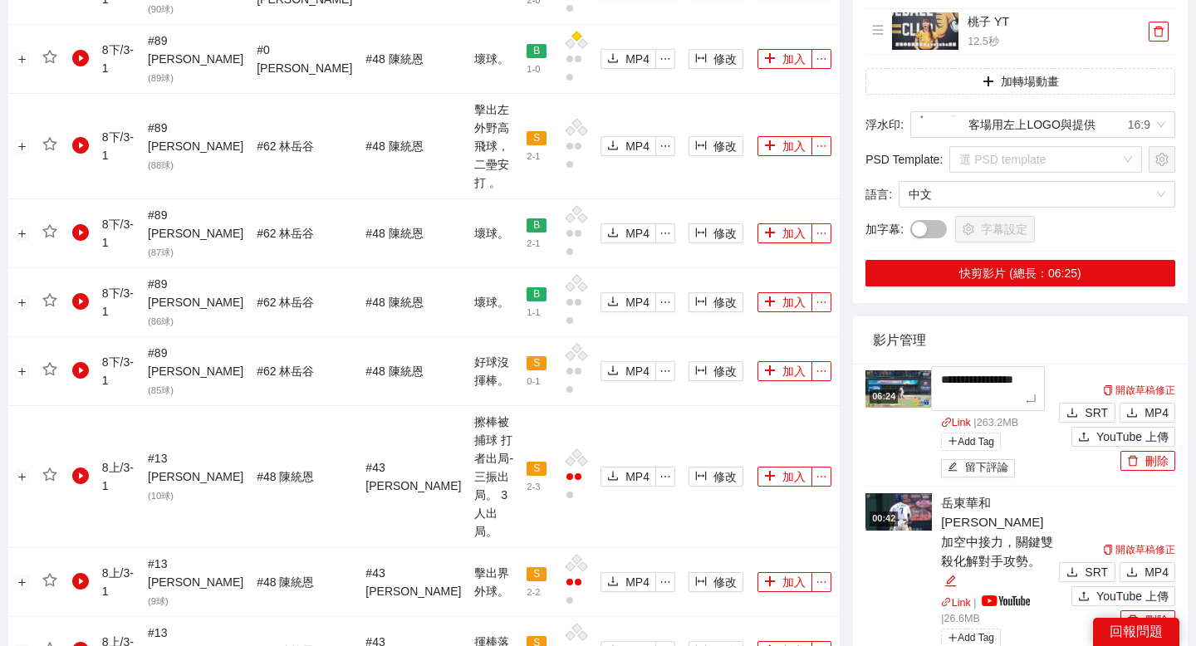
type textarea "**********"
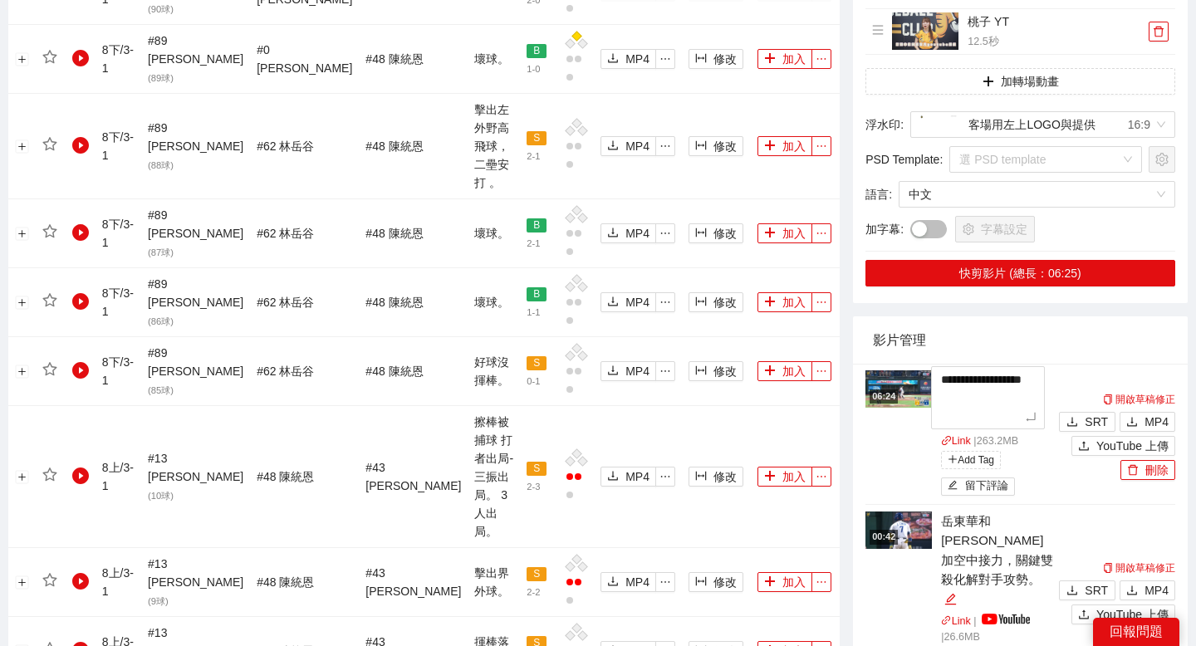
type textarea "**********"
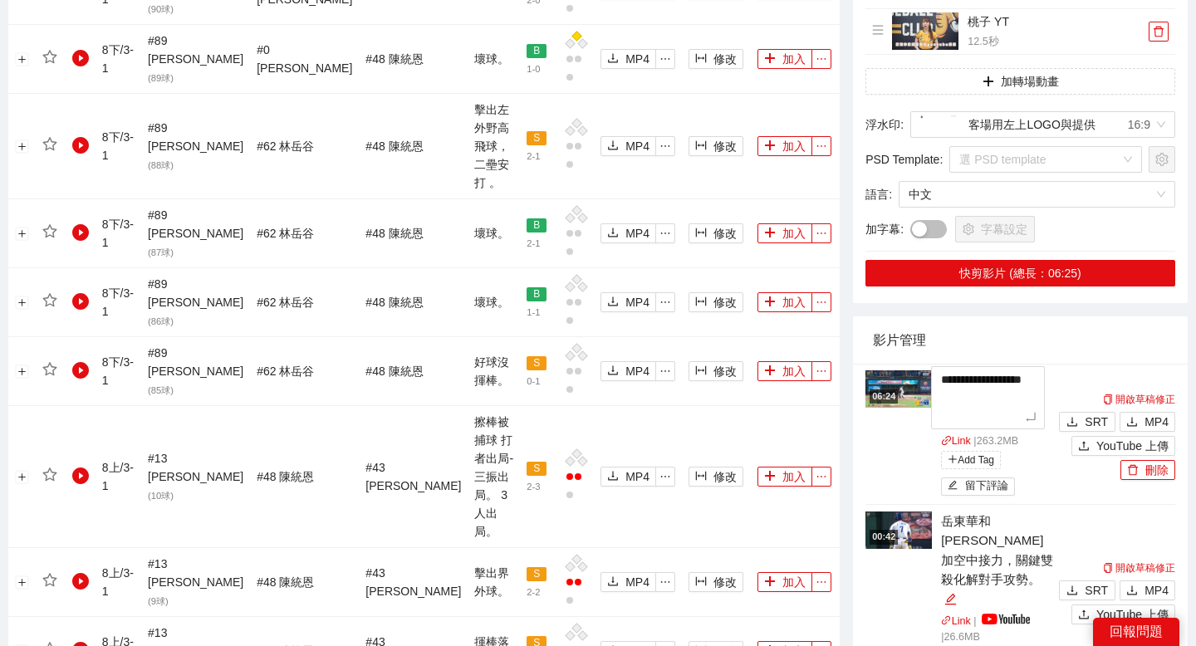
type textarea "**********"
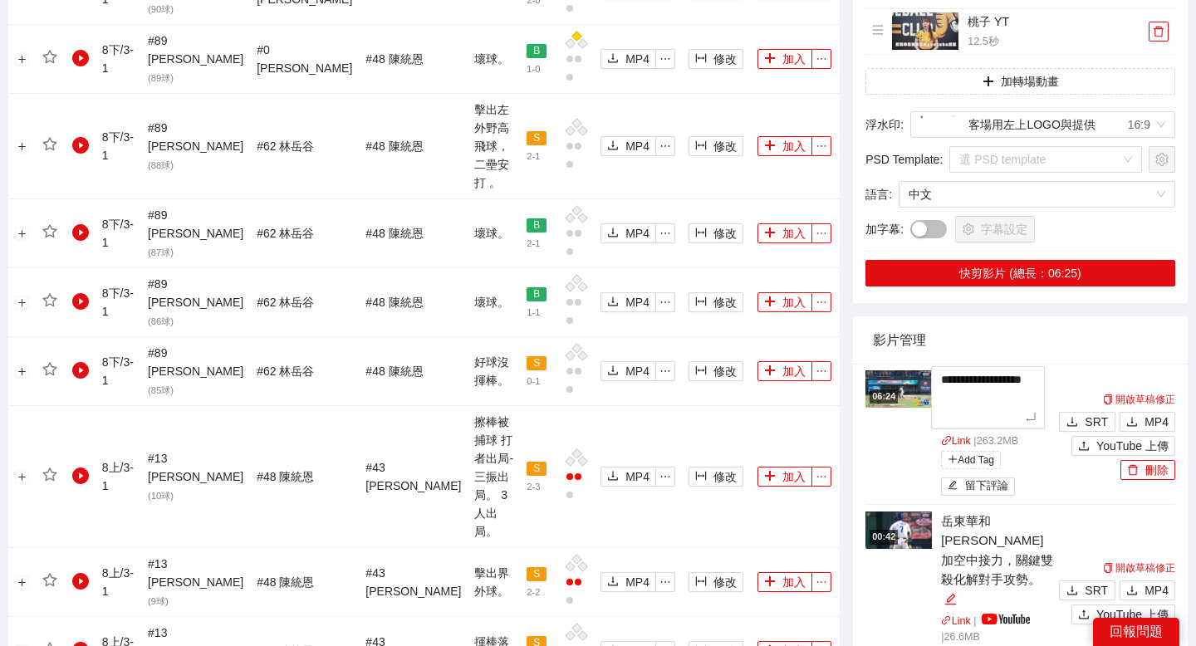
type textarea "**********"
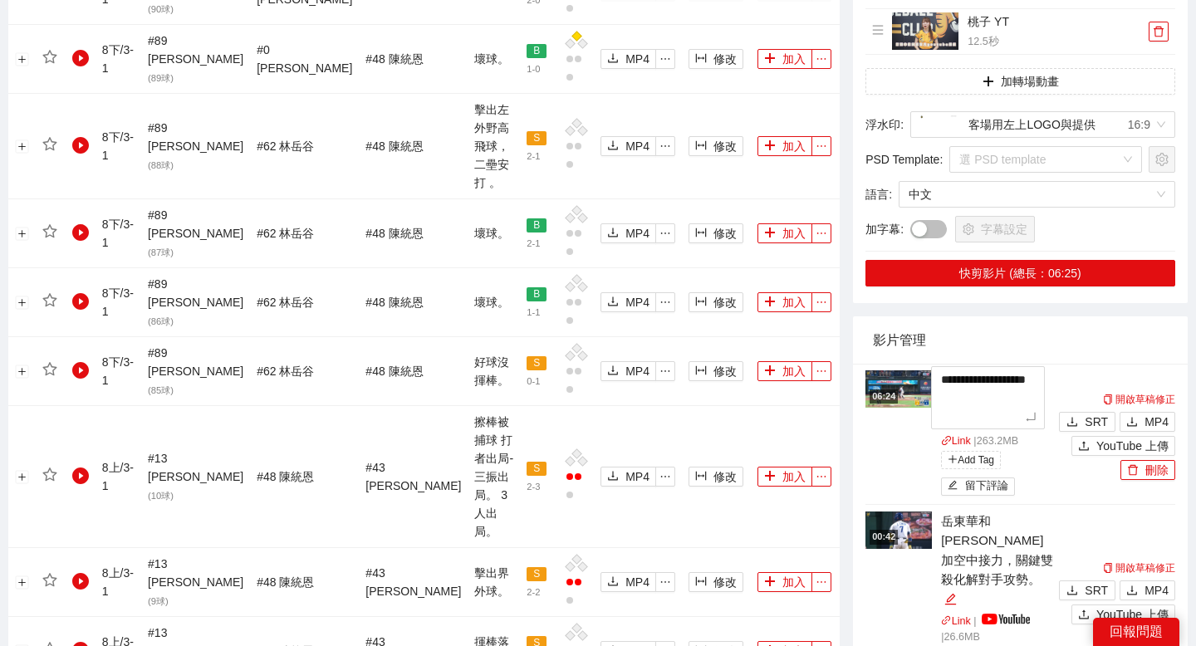
type textarea "**********"
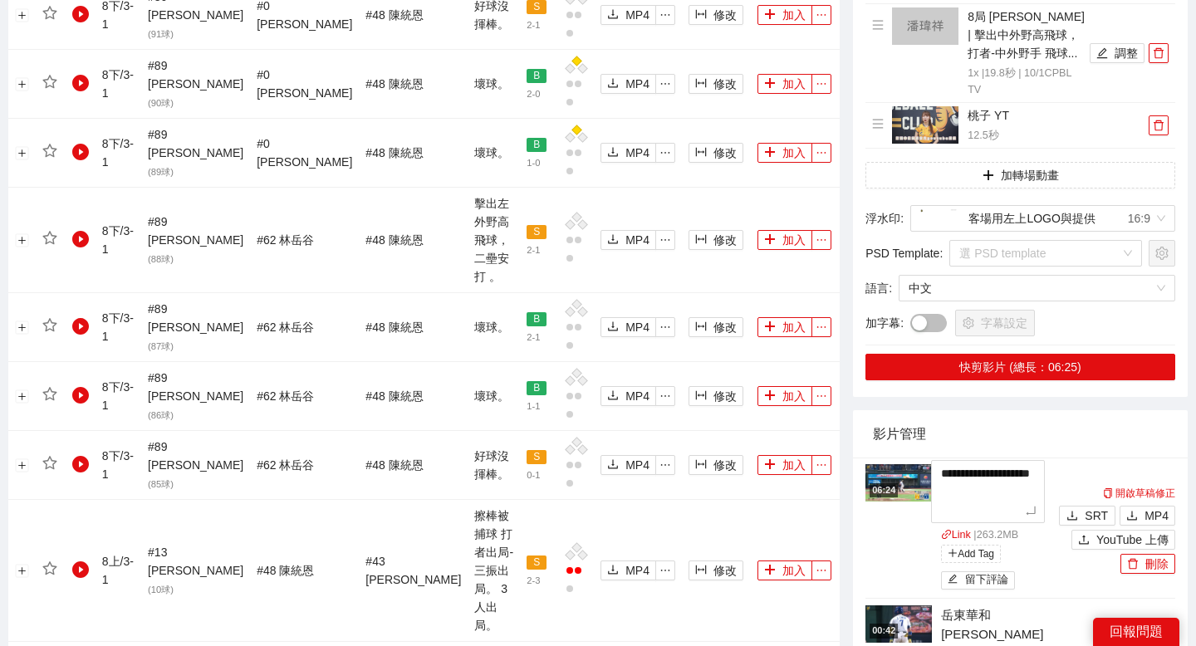
scroll to position [2015, 0]
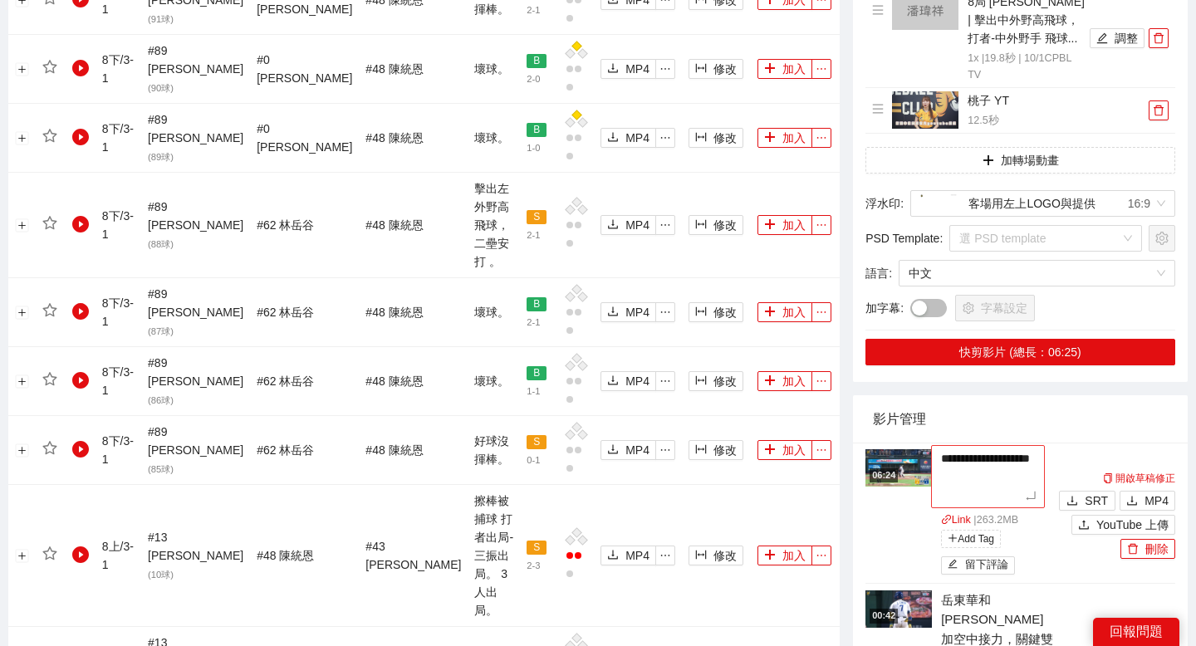
type textarea "**********"
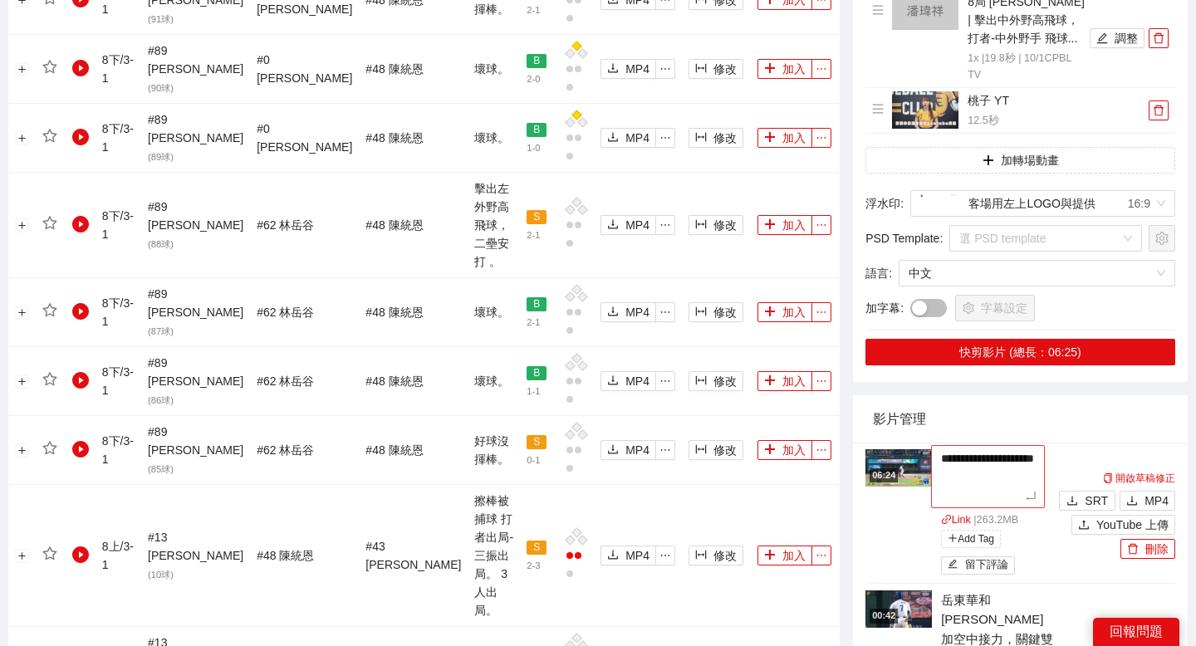
type textarea "**********"
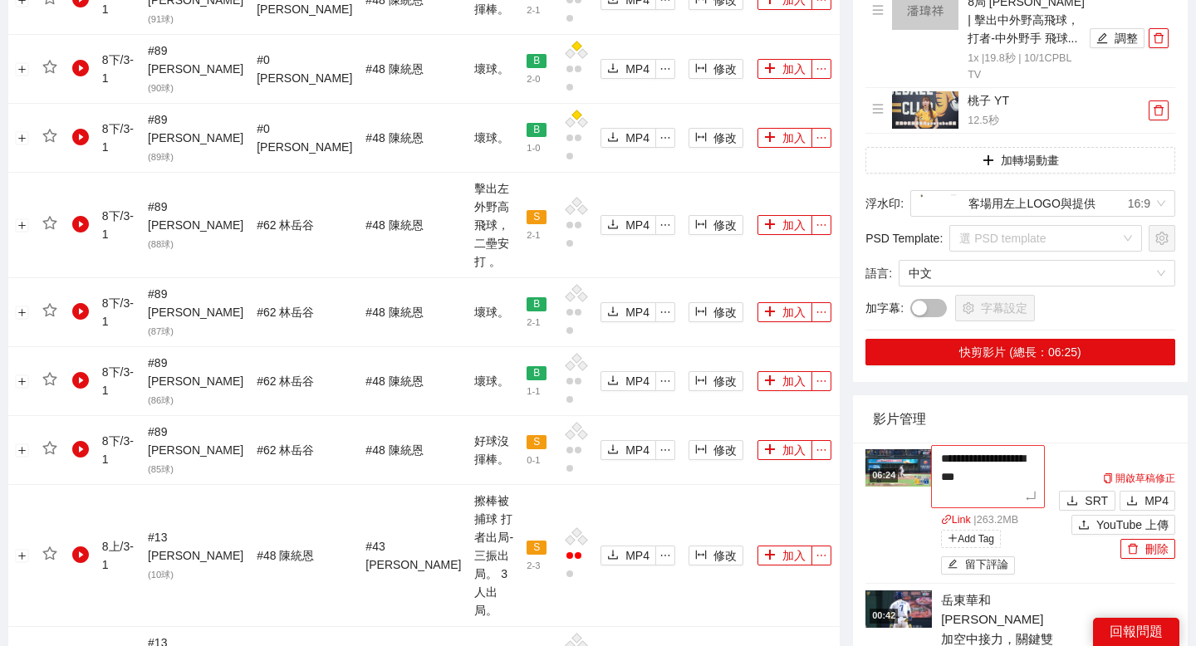
type textarea "**********"
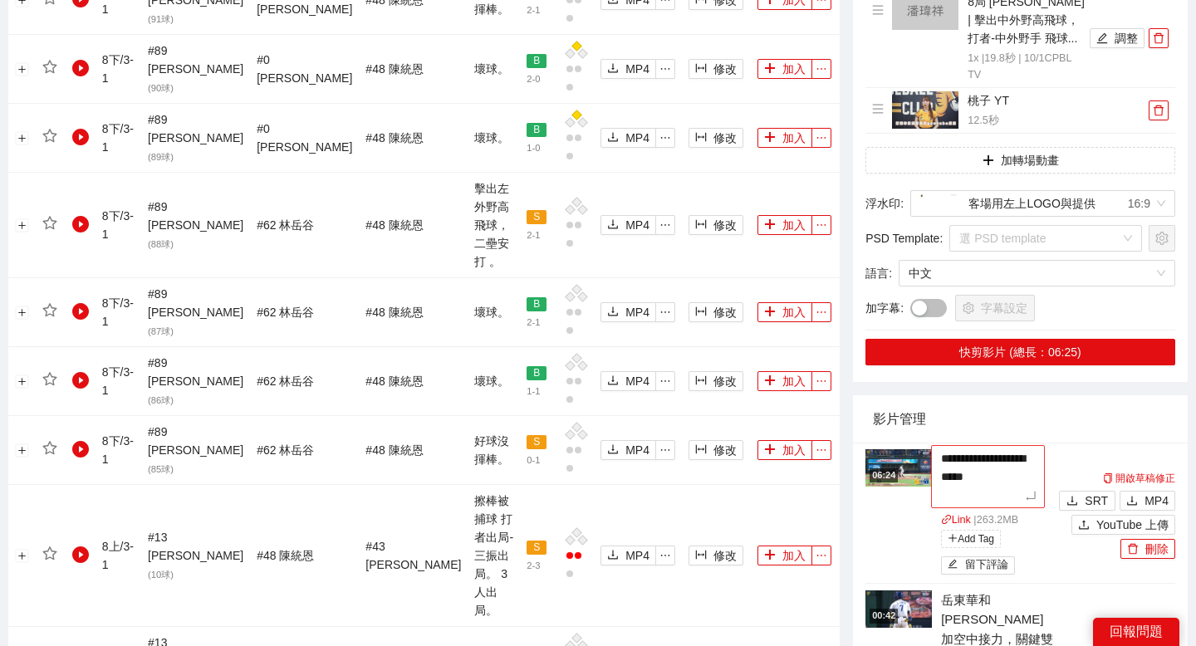
type textarea "**********"
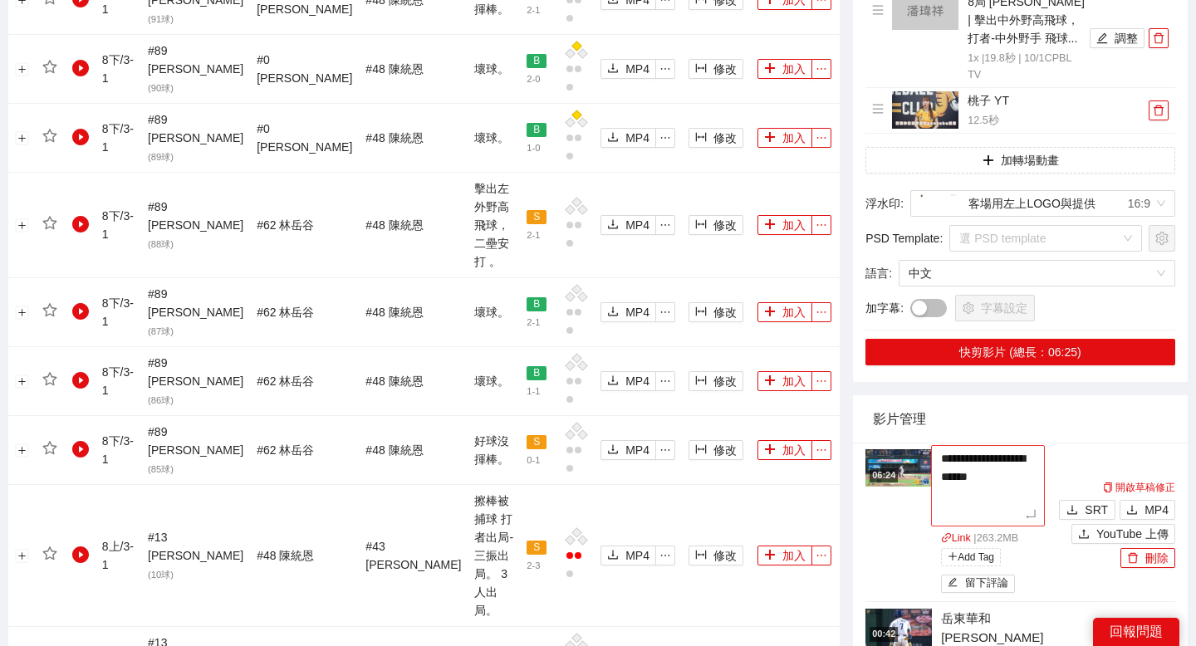
type textarea "**********"
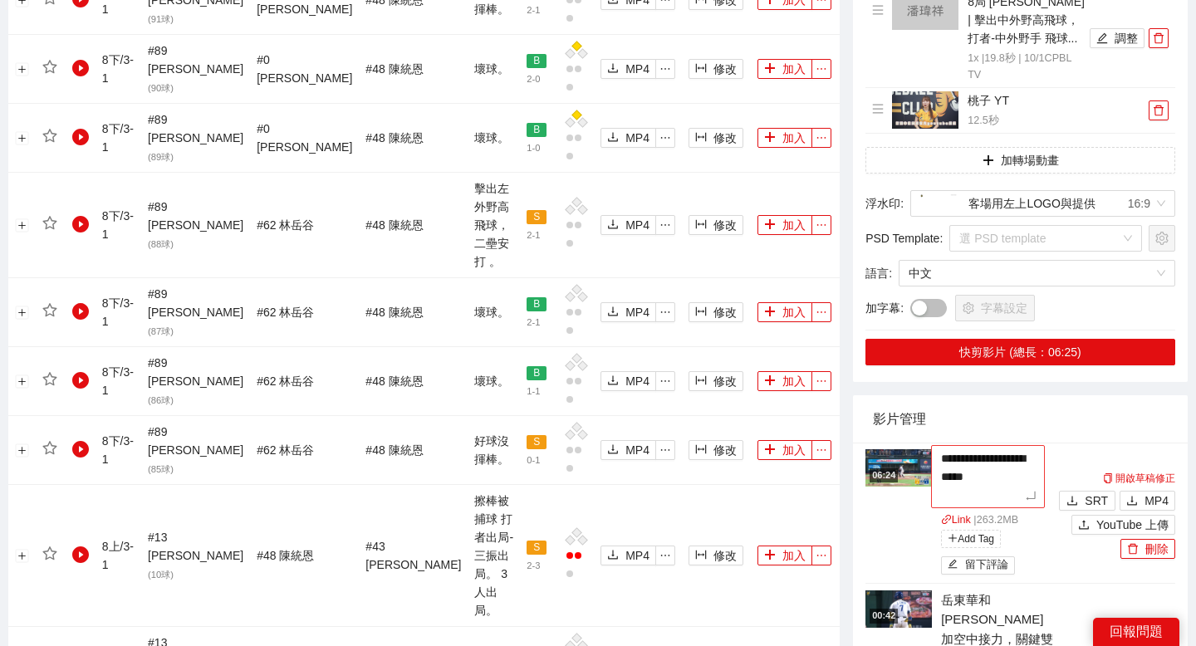
type textarea "**********"
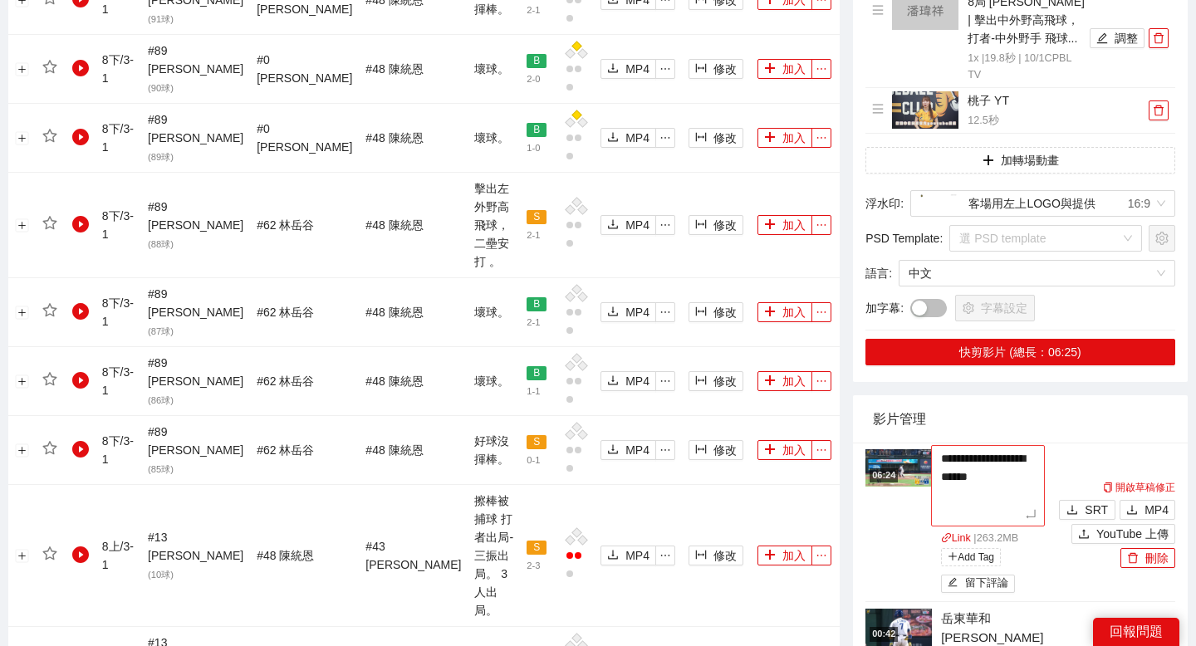
type textarea "**********"
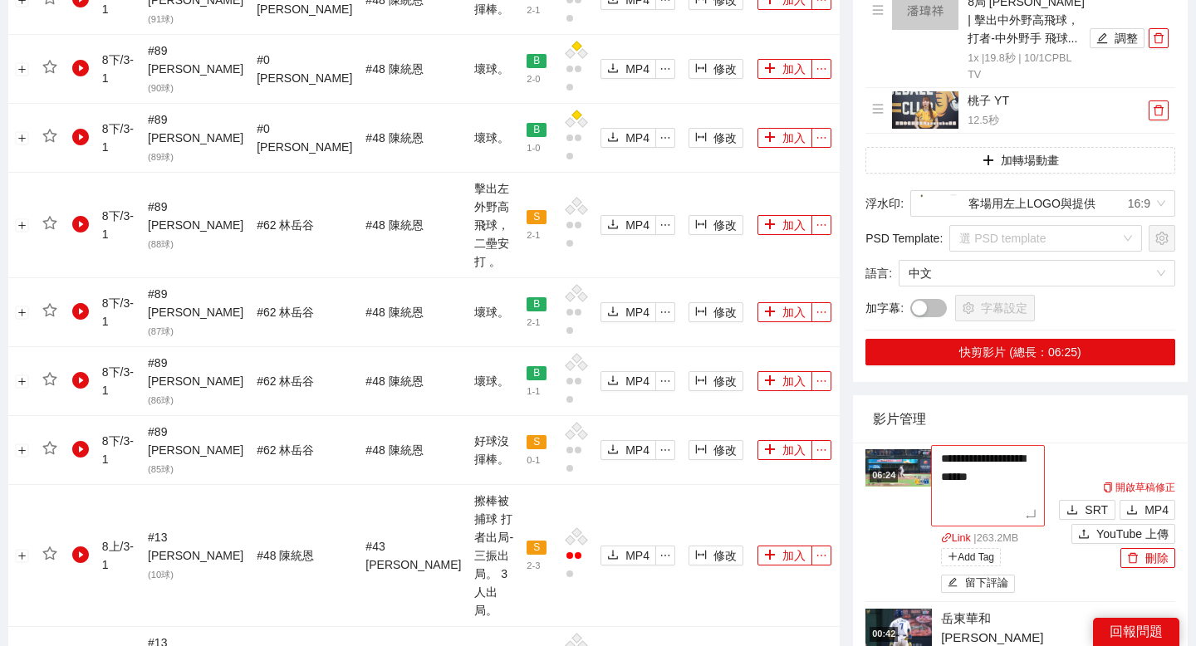
type textarea "**********"
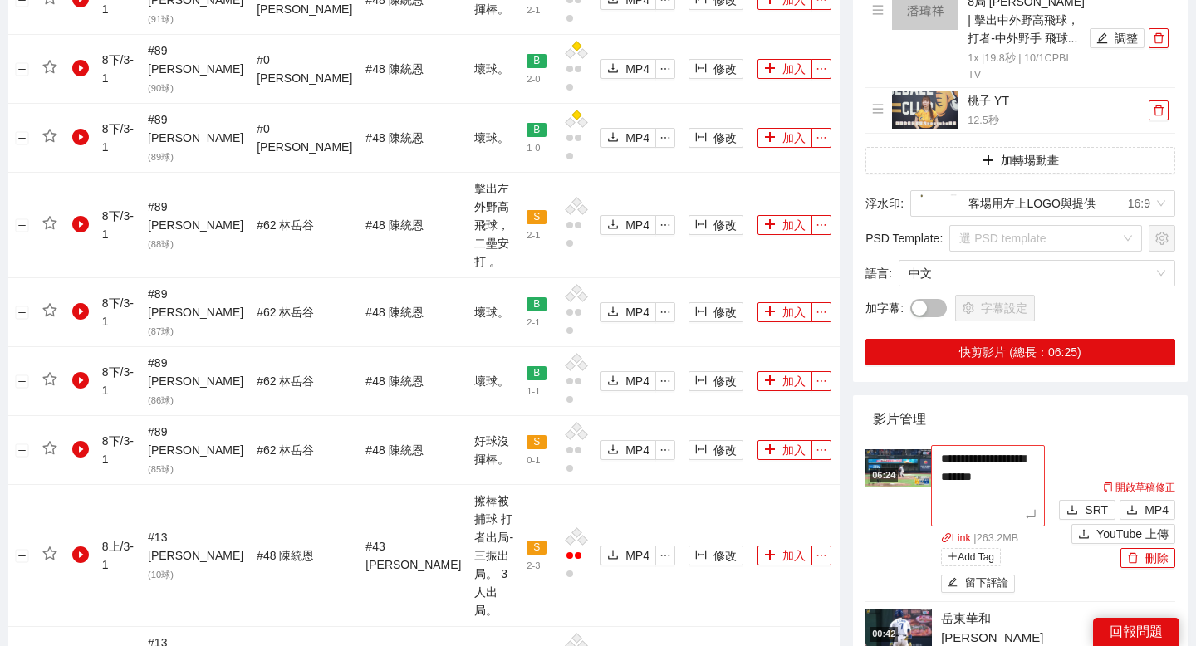
type textarea "**********"
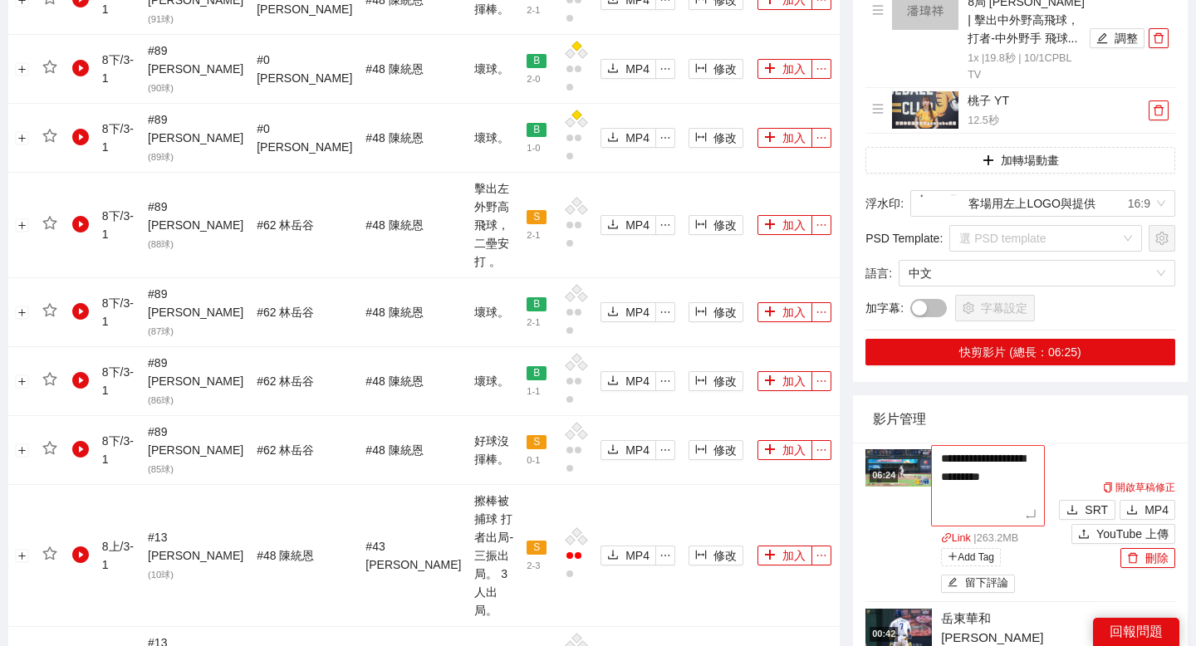
type textarea "**********"
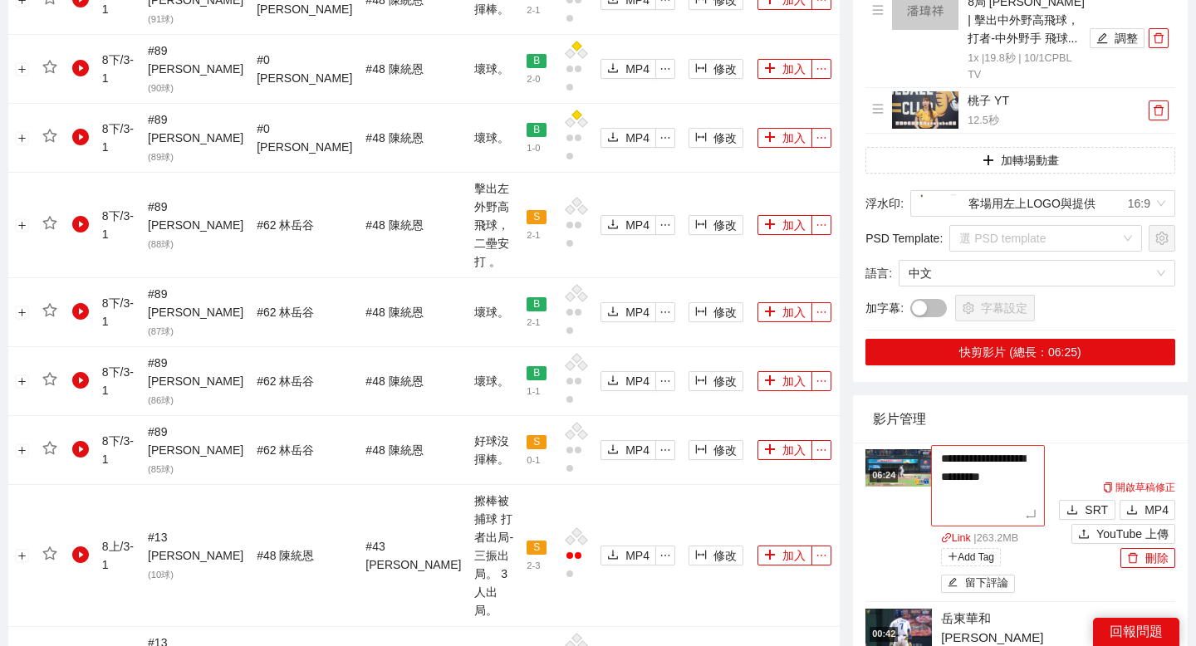
type textarea "**********"
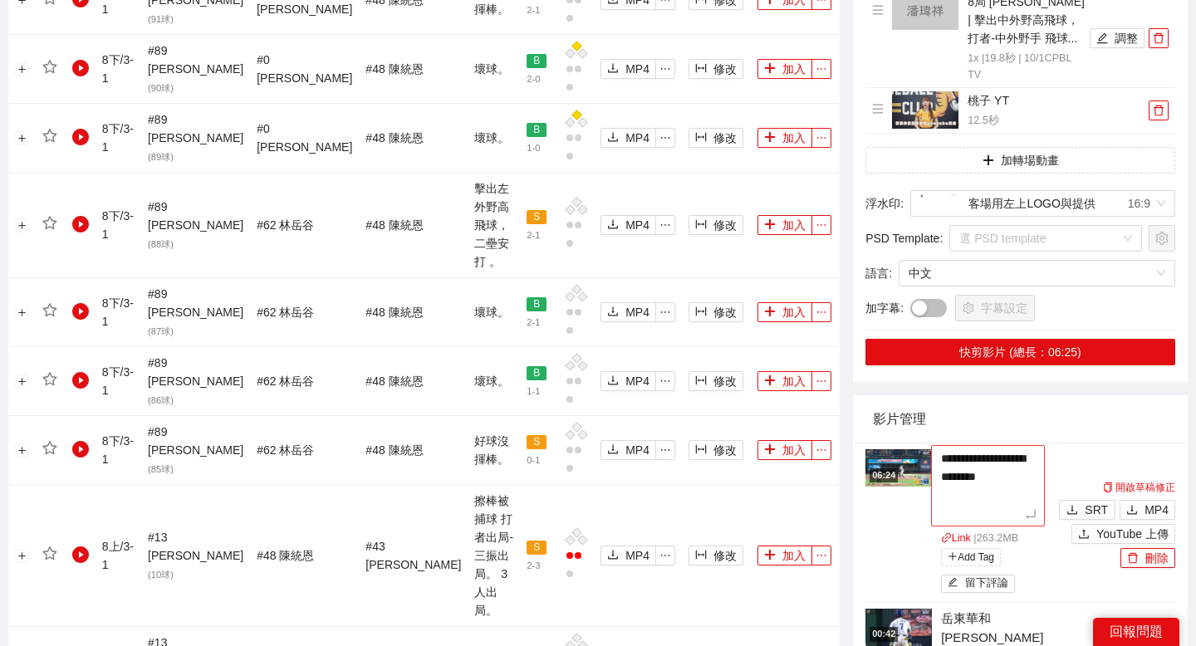
type textarea "**********"
click at [1055, 395] on div "影片管理" at bounding box center [1020, 418] width 295 height 47
click at [1032, 512] on icon "edit" at bounding box center [1037, 517] width 11 height 11
click at [953, 457] on textarea "**********" at bounding box center [988, 485] width 114 height 81
type textarea "**********"
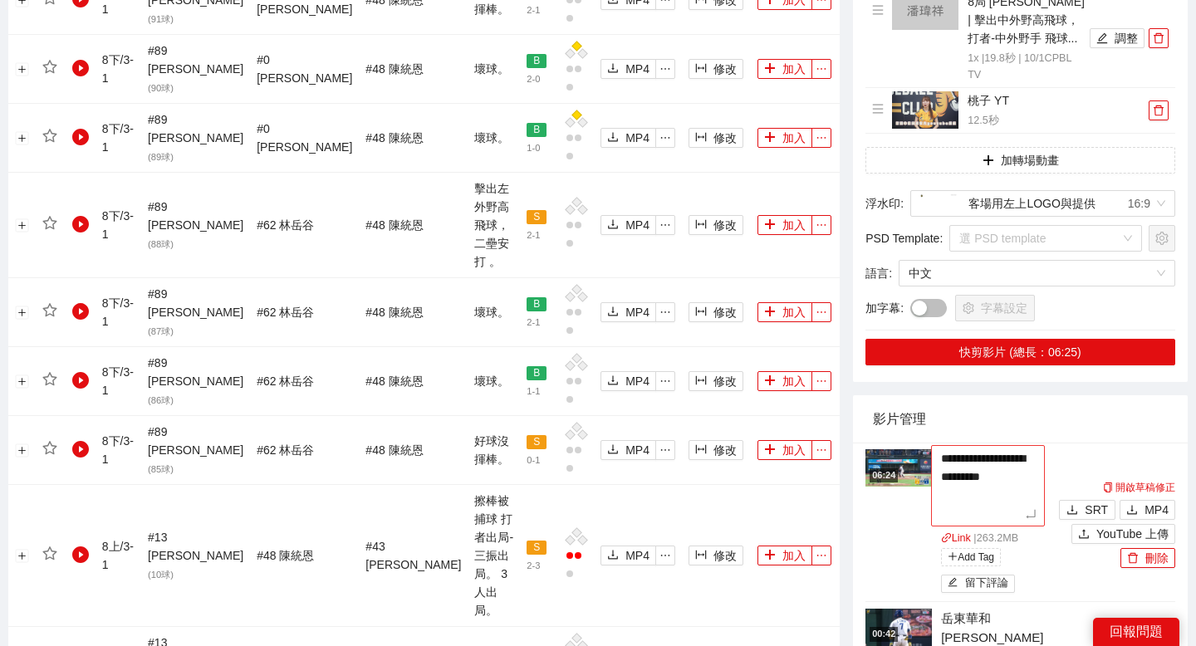
type textarea "**********"
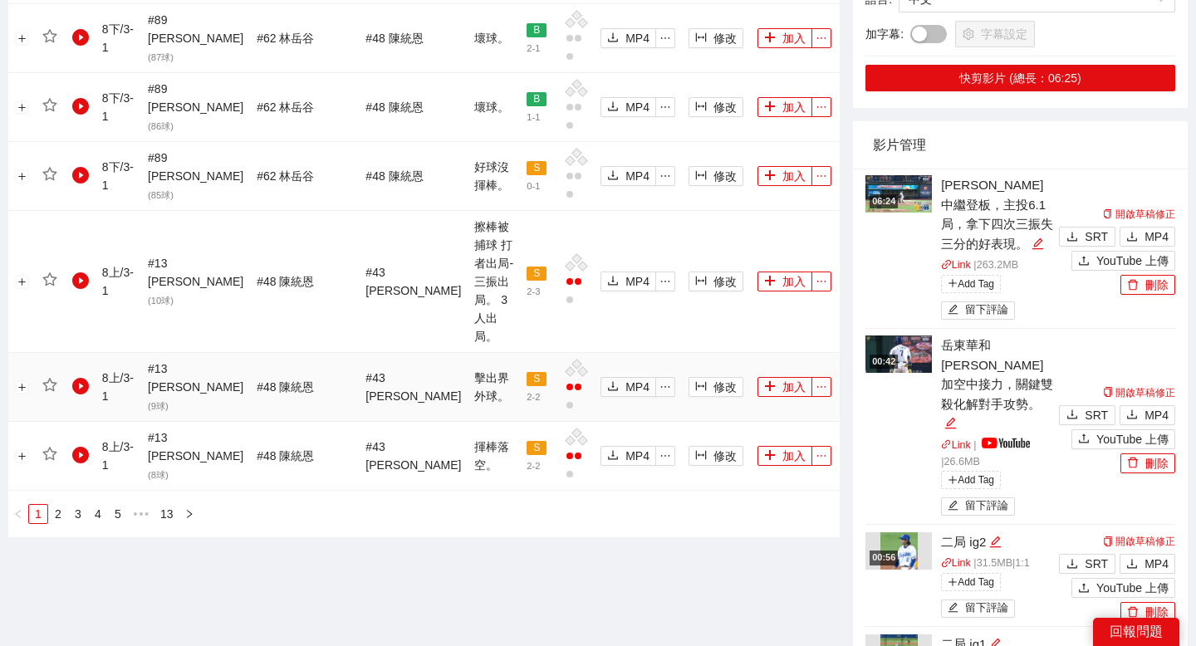
scroll to position [2321, 0]
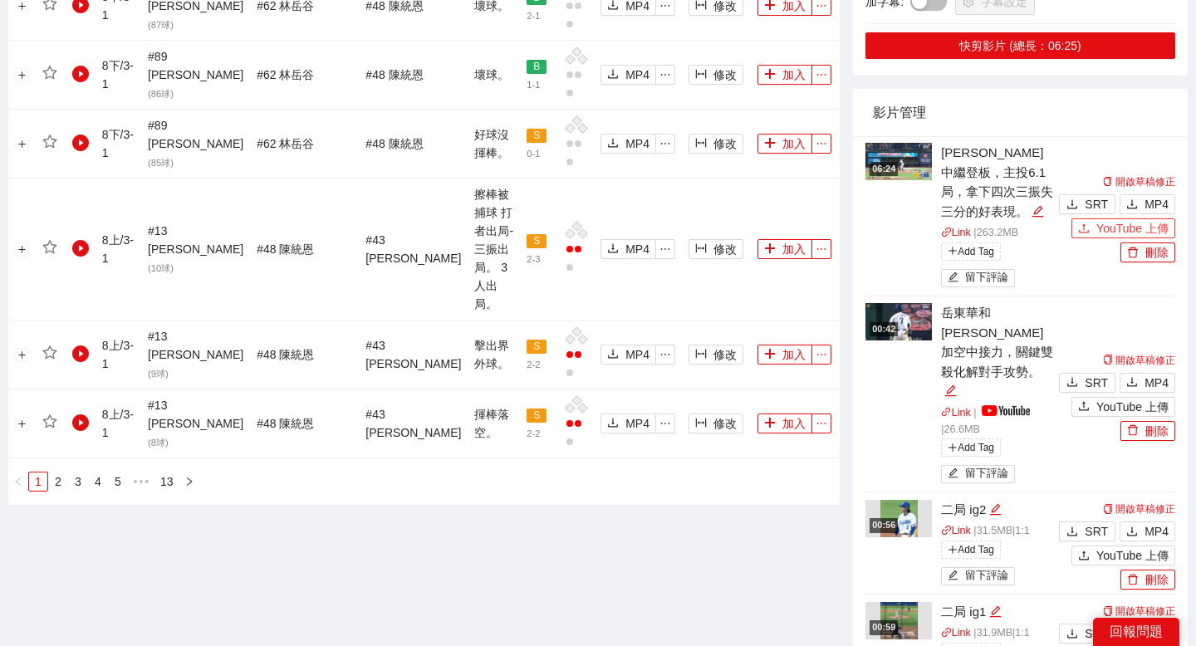
click at [1085, 223] on icon "upload" at bounding box center [1084, 229] width 12 height 12
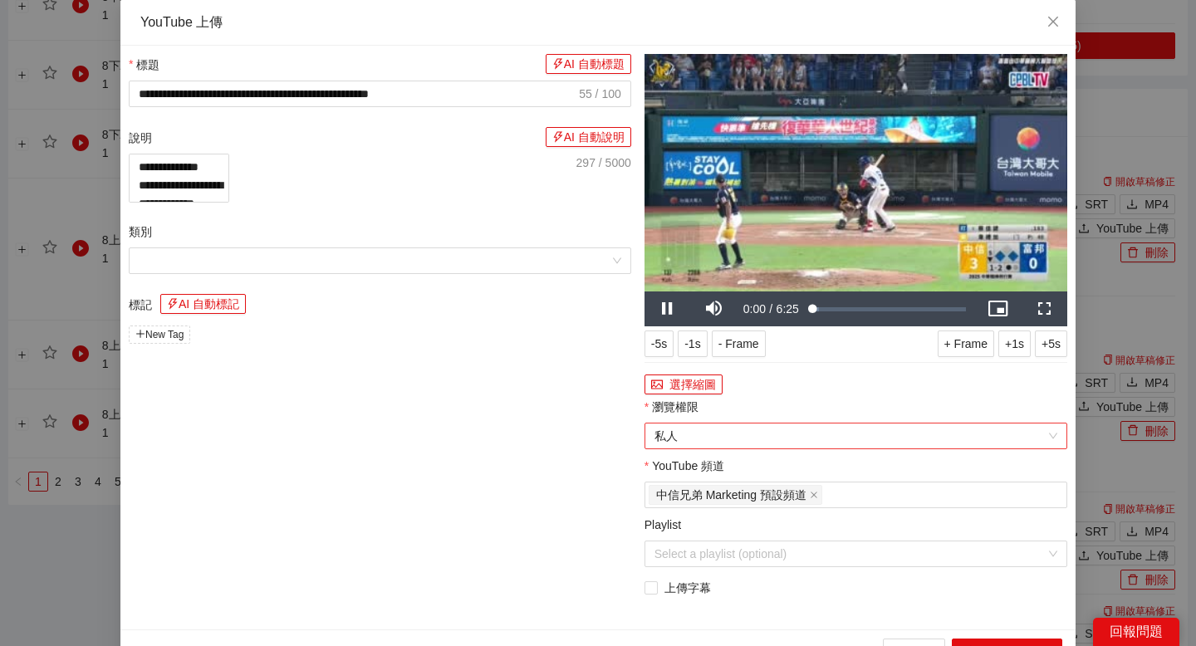
click at [751, 443] on span "私人" at bounding box center [855, 436] width 403 height 25
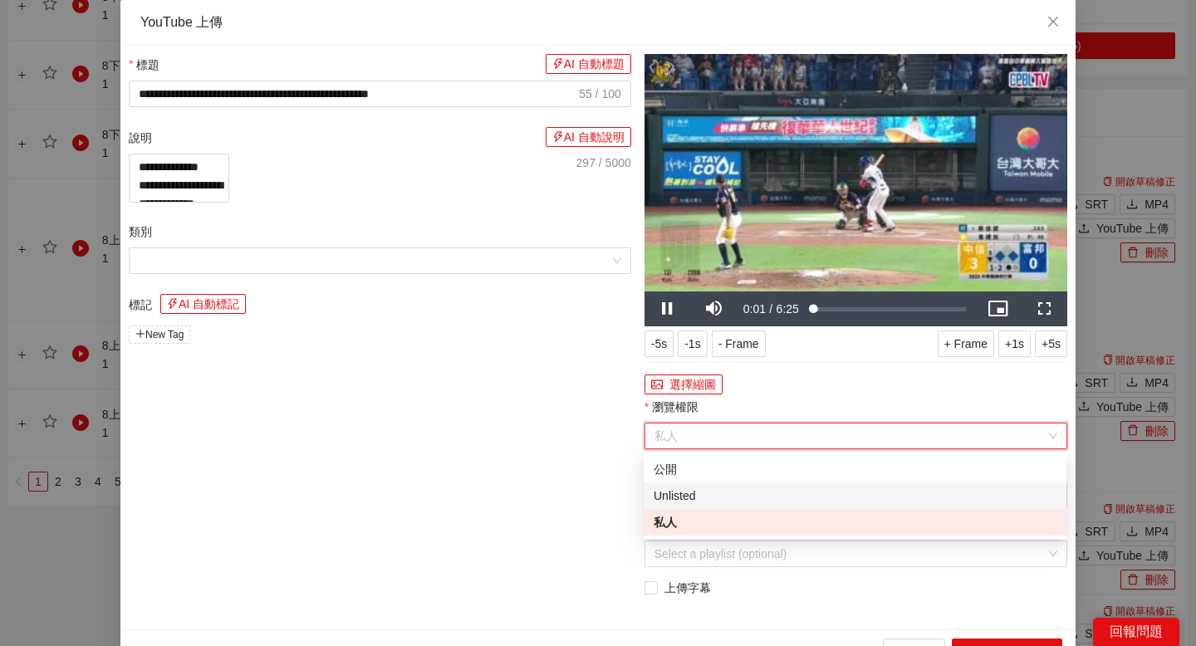
click at [720, 489] on div "Unlisted" at bounding box center [855, 496] width 403 height 18
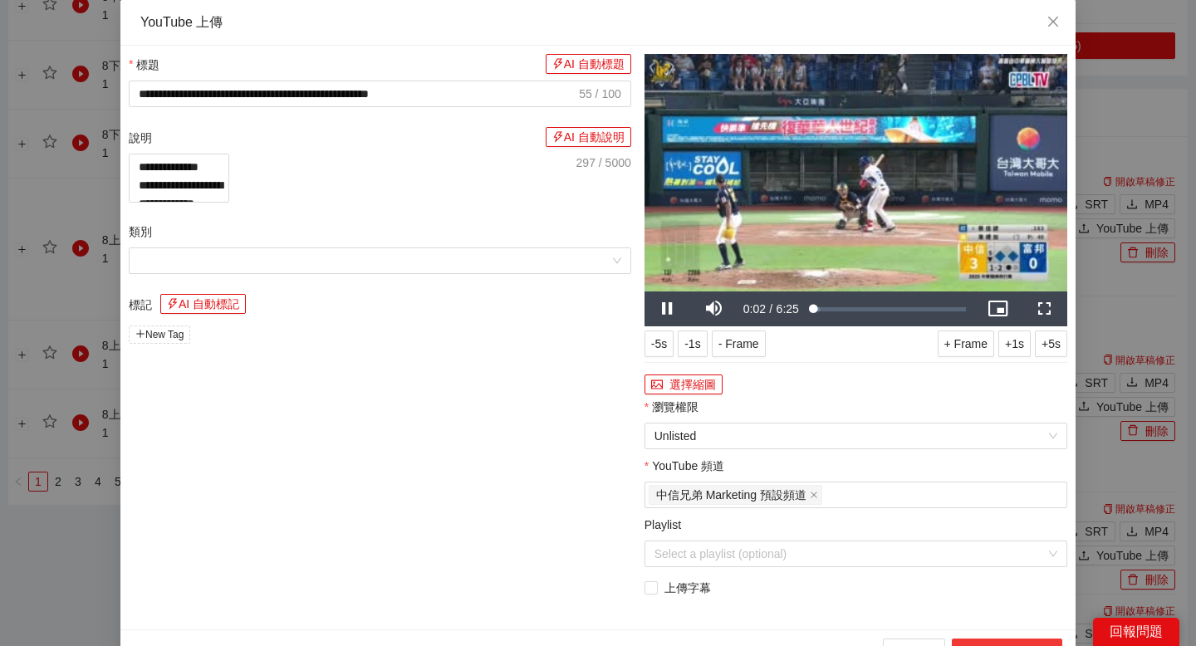
click at [966, 640] on button "上傳到 YouTube" at bounding box center [1007, 652] width 110 height 27
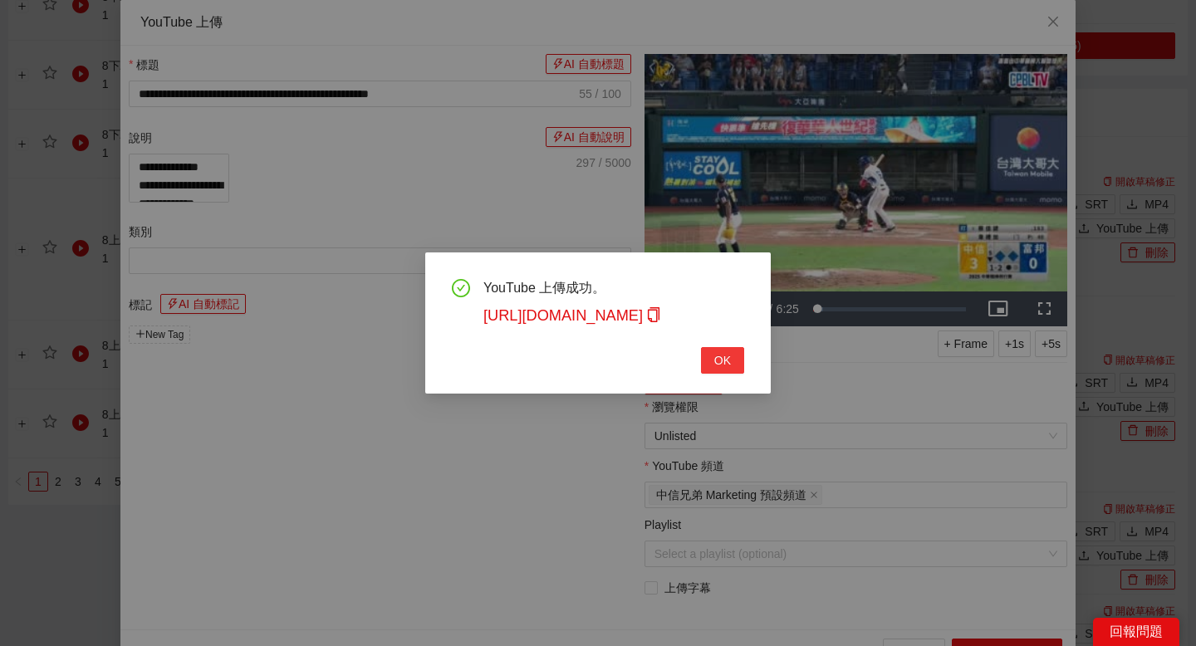
click at [728, 373] on button "OK" at bounding box center [722, 360] width 43 height 27
type textarea "**********"
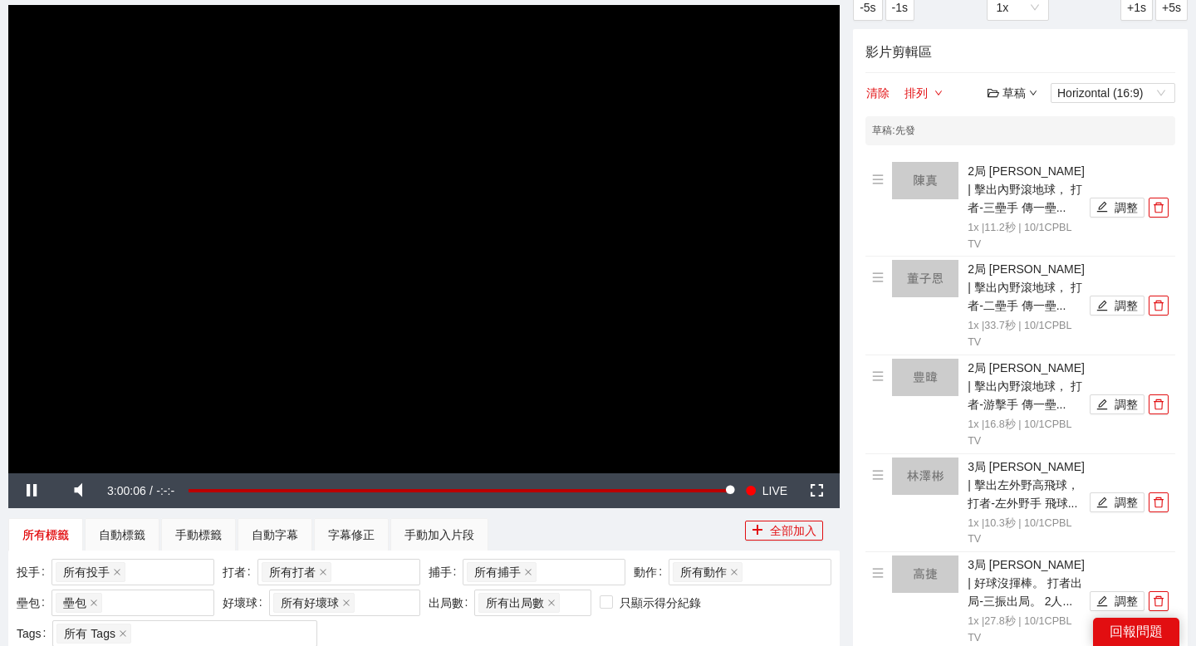
scroll to position [153, 0]
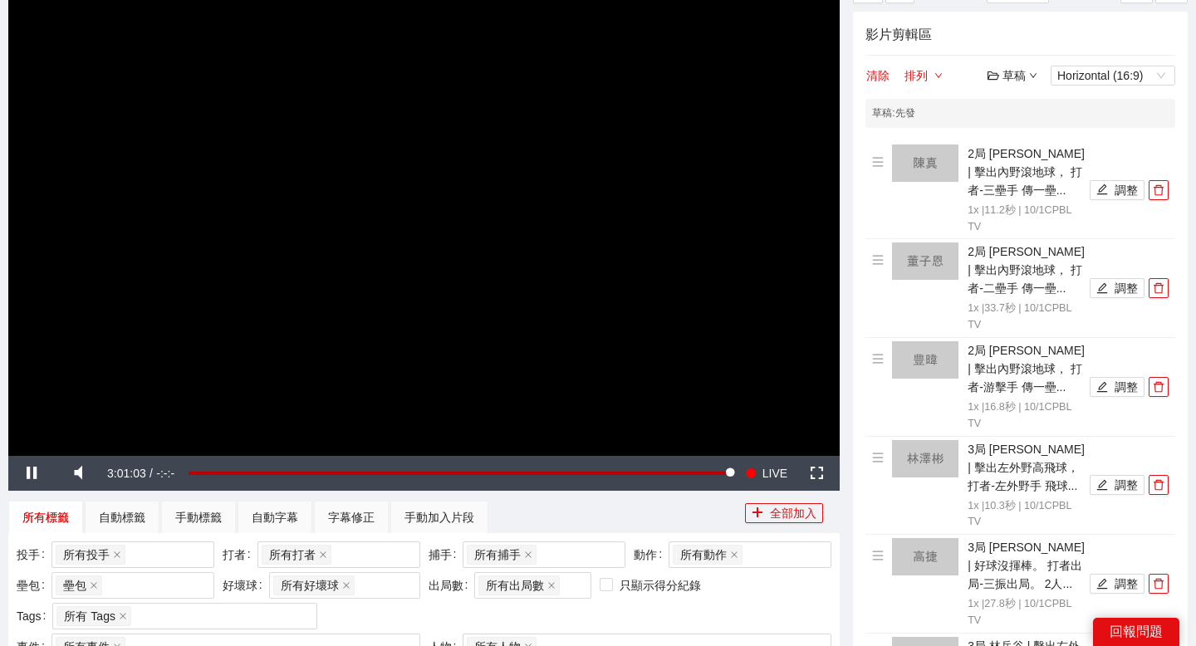
click at [1016, 77] on div "草稿" at bounding box center [1012, 75] width 50 height 18
click at [1011, 193] on link "退出" at bounding box center [1016, 199] width 38 height 13
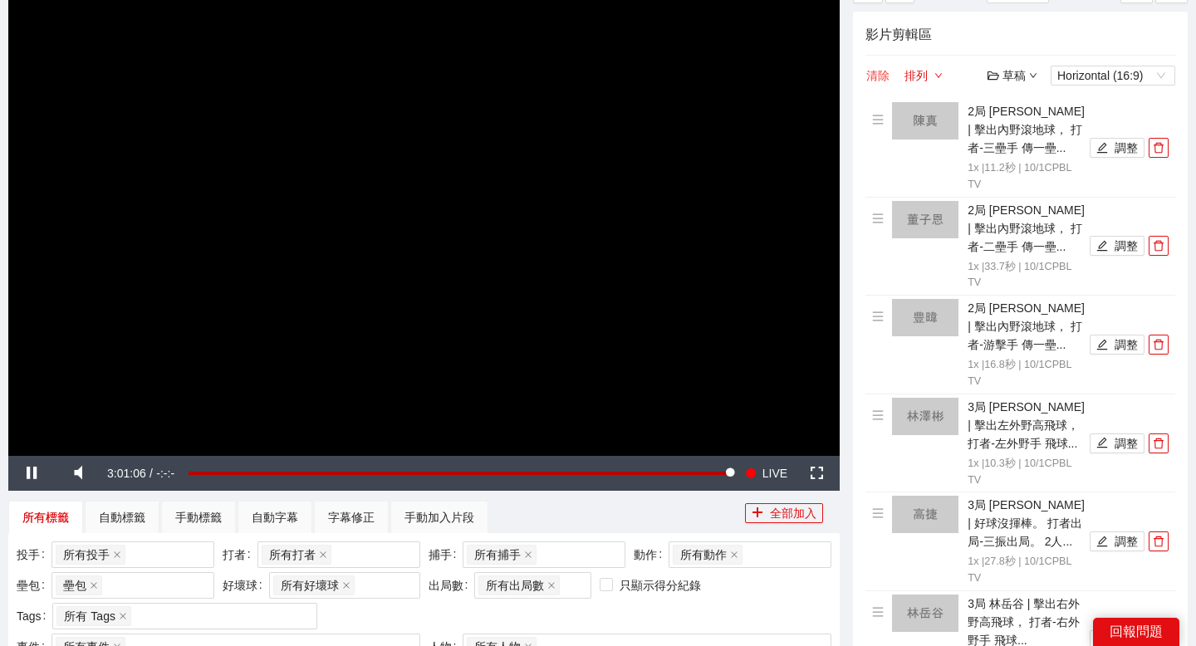
click at [877, 71] on button "清除" at bounding box center [877, 76] width 25 height 20
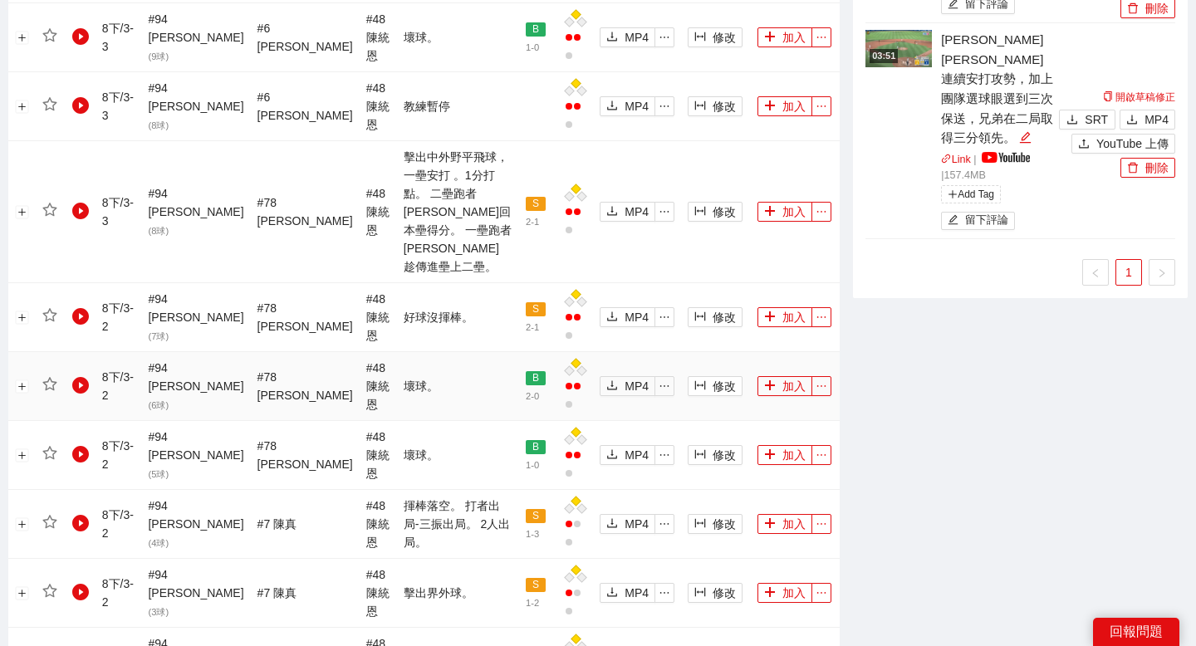
scroll to position [1356, 0]
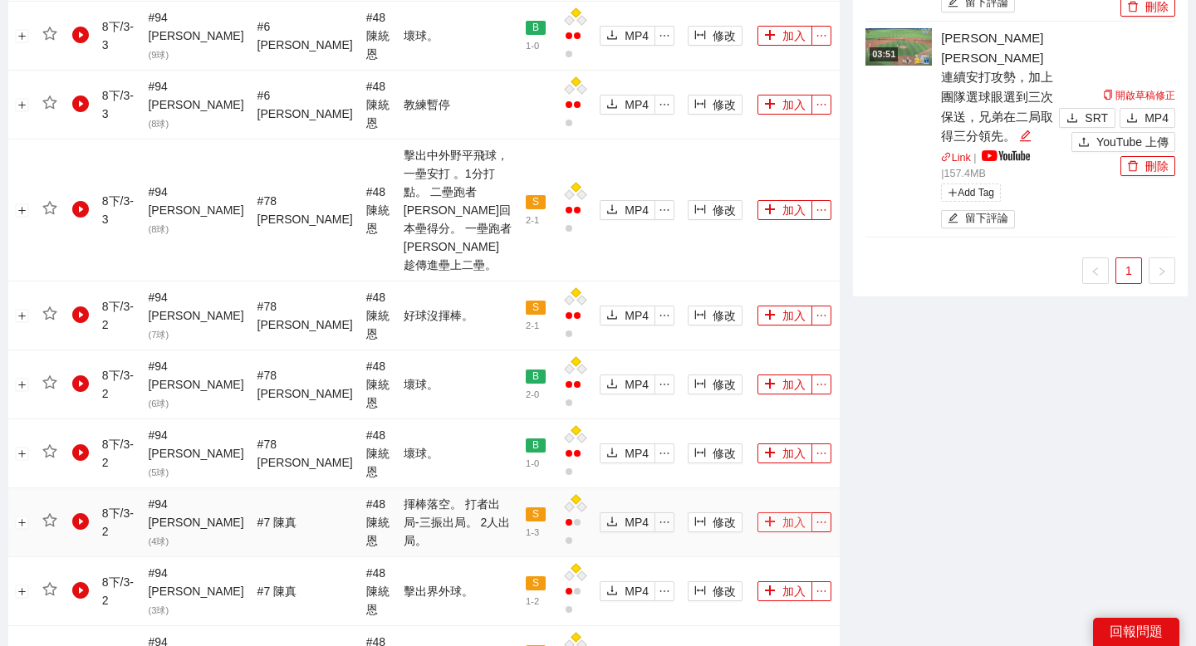
click at [764, 516] on icon "plus" at bounding box center [770, 522] width 12 height 12
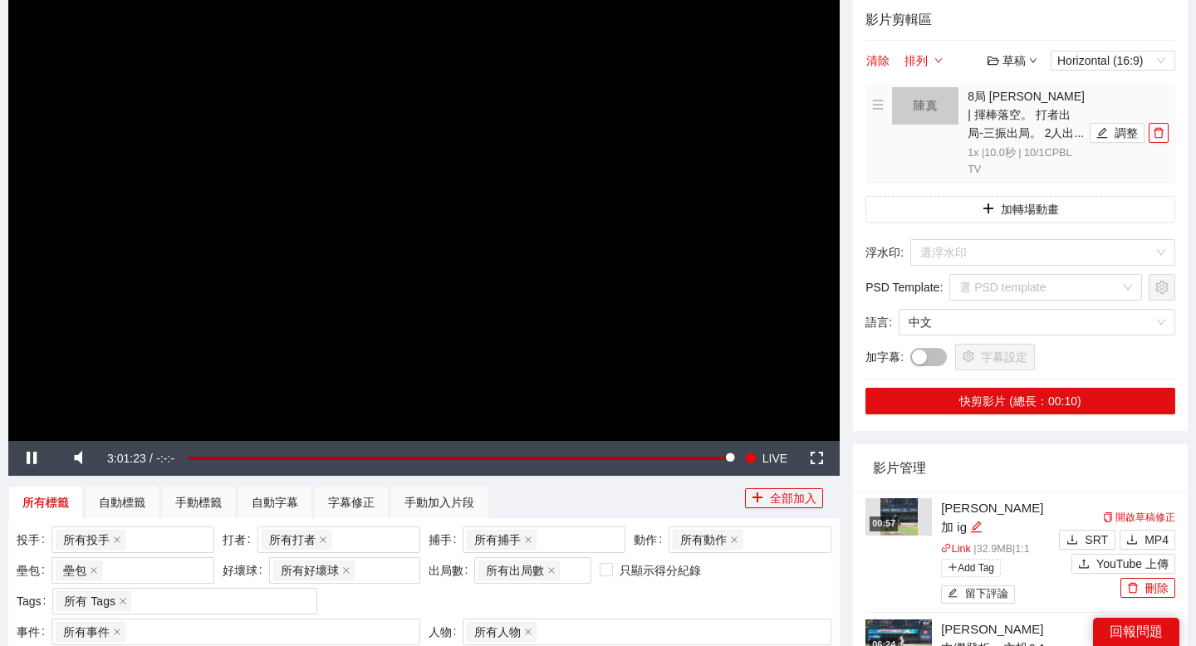
scroll to position [161, 0]
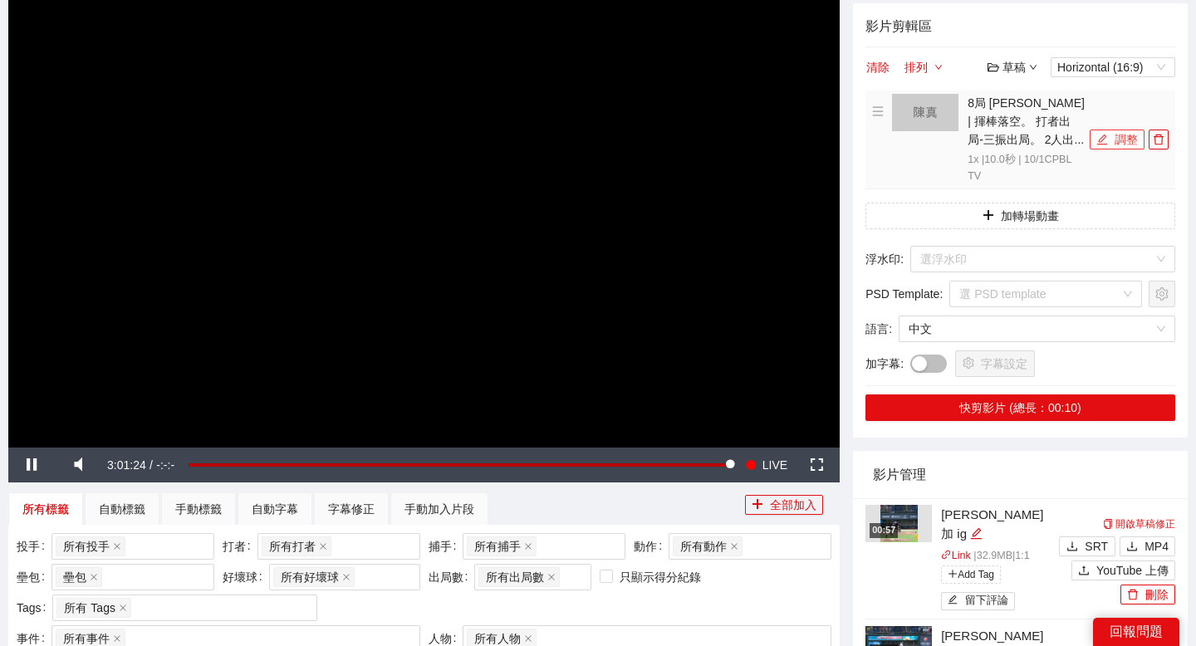
click at [1109, 135] on button "調整" at bounding box center [1117, 140] width 55 height 20
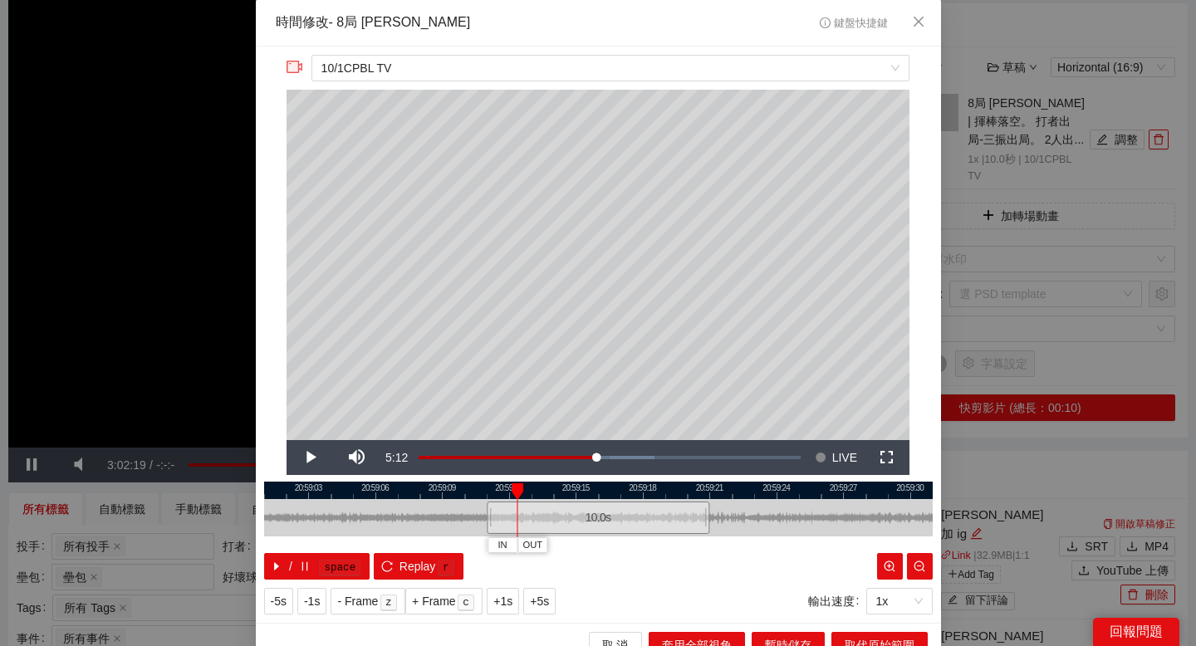
click at [488, 489] on div at bounding box center [598, 490] width 668 height 17
click at [505, 548] on button "IN" at bounding box center [496, 545] width 30 height 16
click at [648, 487] on div at bounding box center [598, 490] width 668 height 17
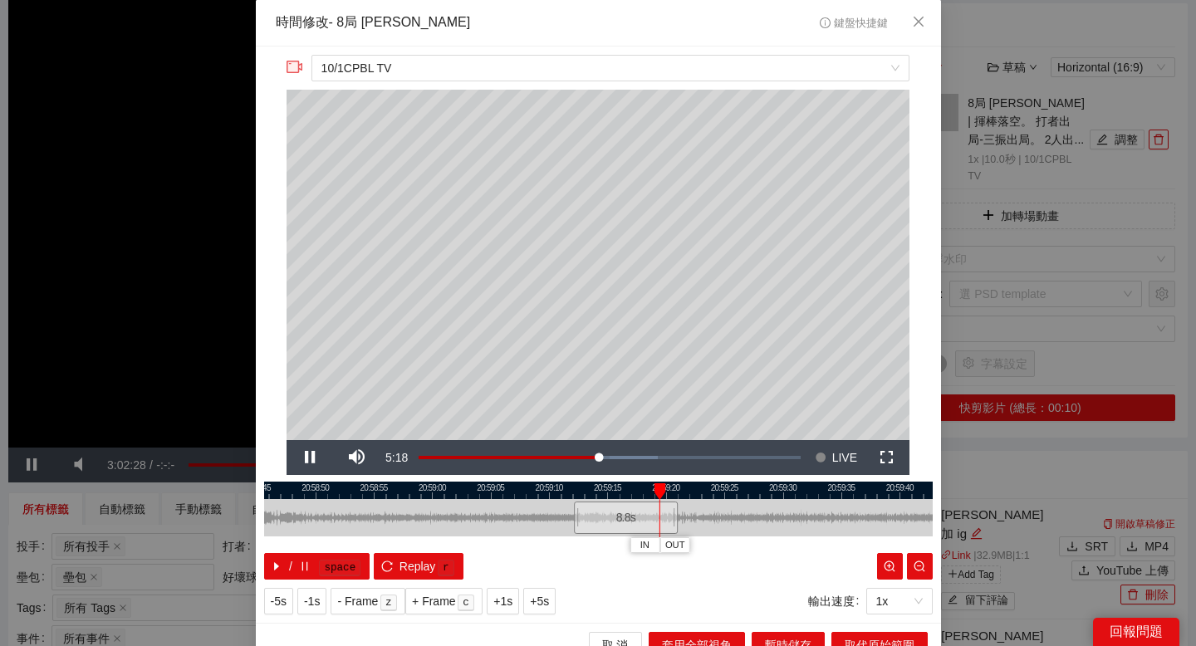
drag, startPoint x: 629, startPoint y: 487, endPoint x: 550, endPoint y: 487, distance: 79.7
click at [550, 487] on div at bounding box center [596, 490] width 668 height 17
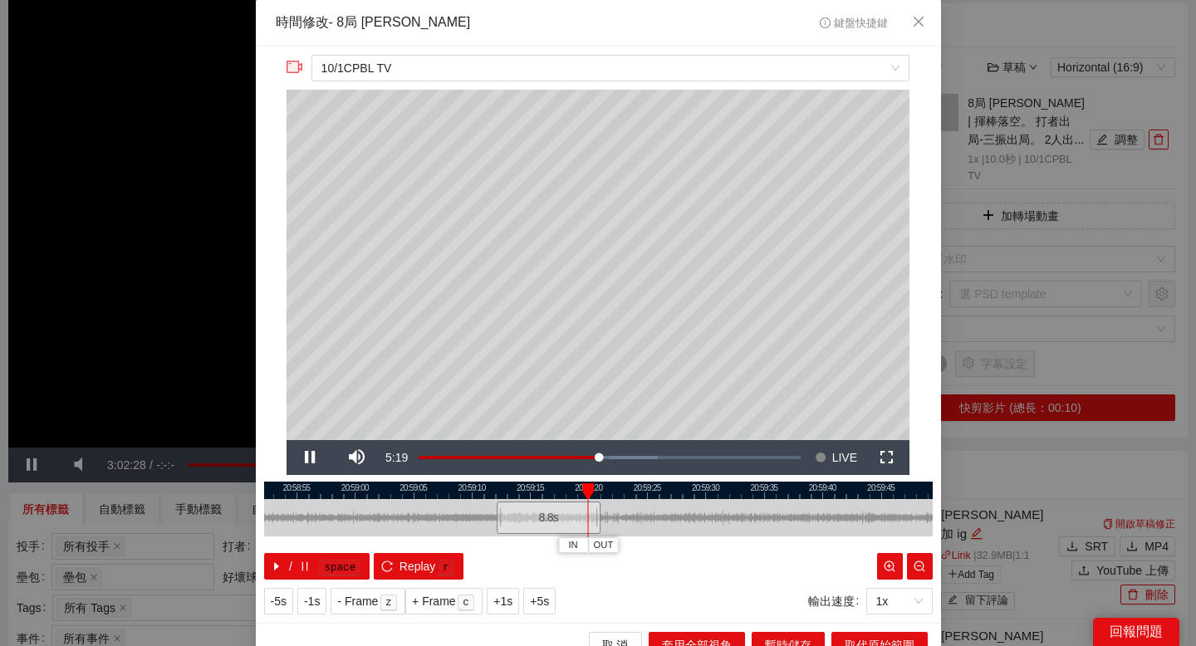
click at [644, 487] on div at bounding box center [598, 490] width 668 height 17
click at [688, 488] on div at bounding box center [598, 490] width 668 height 17
click at [706, 488] on div at bounding box center [598, 490] width 668 height 17
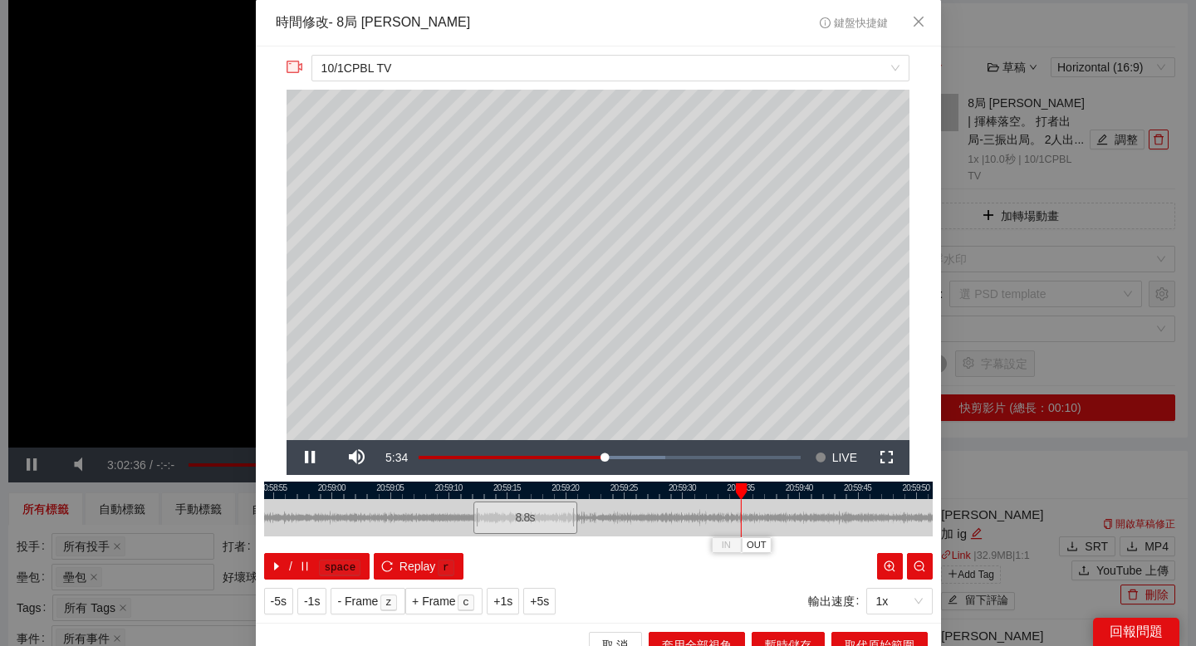
drag, startPoint x: 732, startPoint y: 489, endPoint x: 693, endPoint y: 489, distance: 39.9
click at [693, 489] on div at bounding box center [575, 490] width 668 height 17
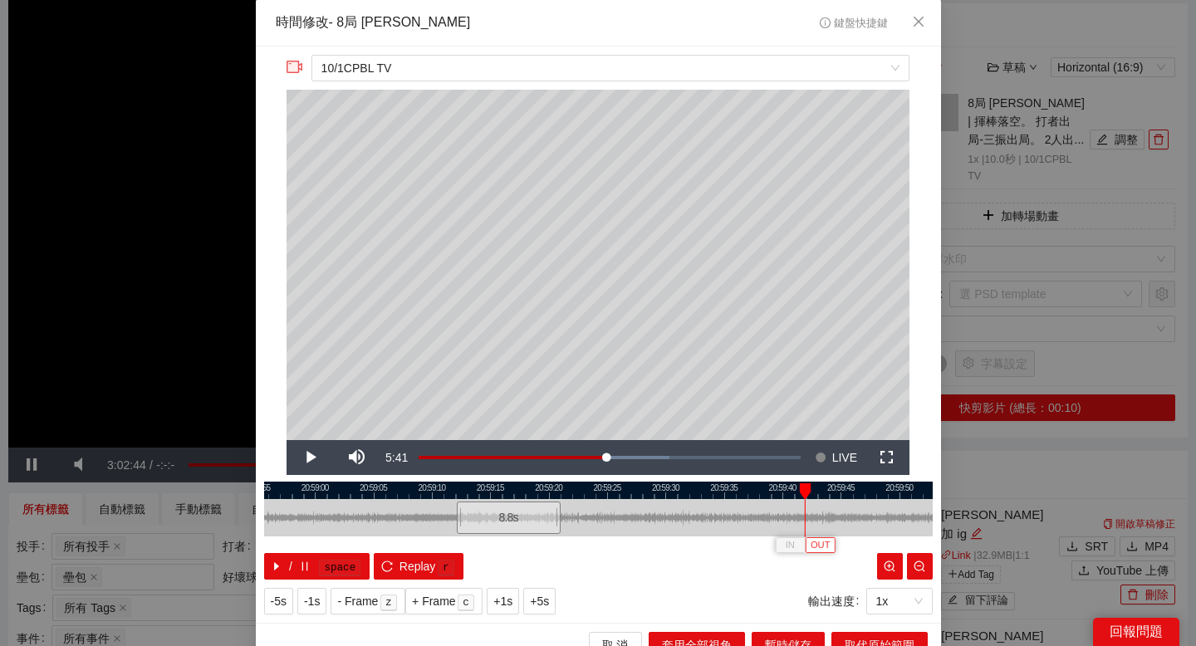
click at [824, 541] on span "OUT" at bounding box center [820, 545] width 20 height 15
click at [854, 637] on span "取代原始範圍" at bounding box center [880, 645] width 70 height 18
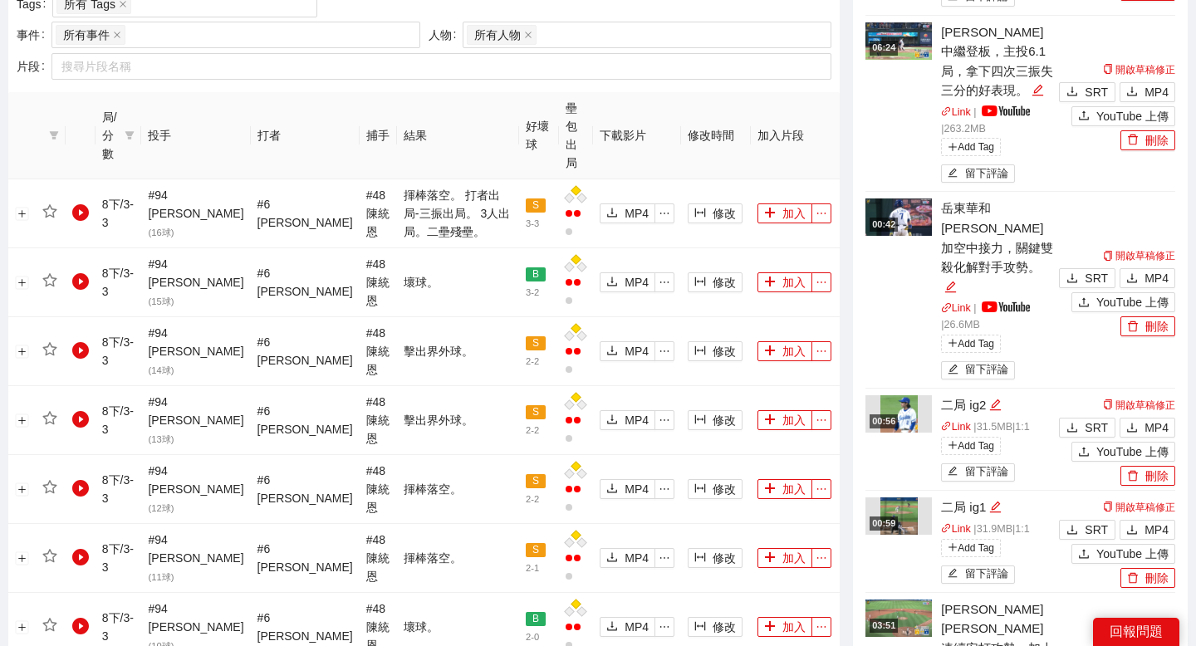
scroll to position [776, 0]
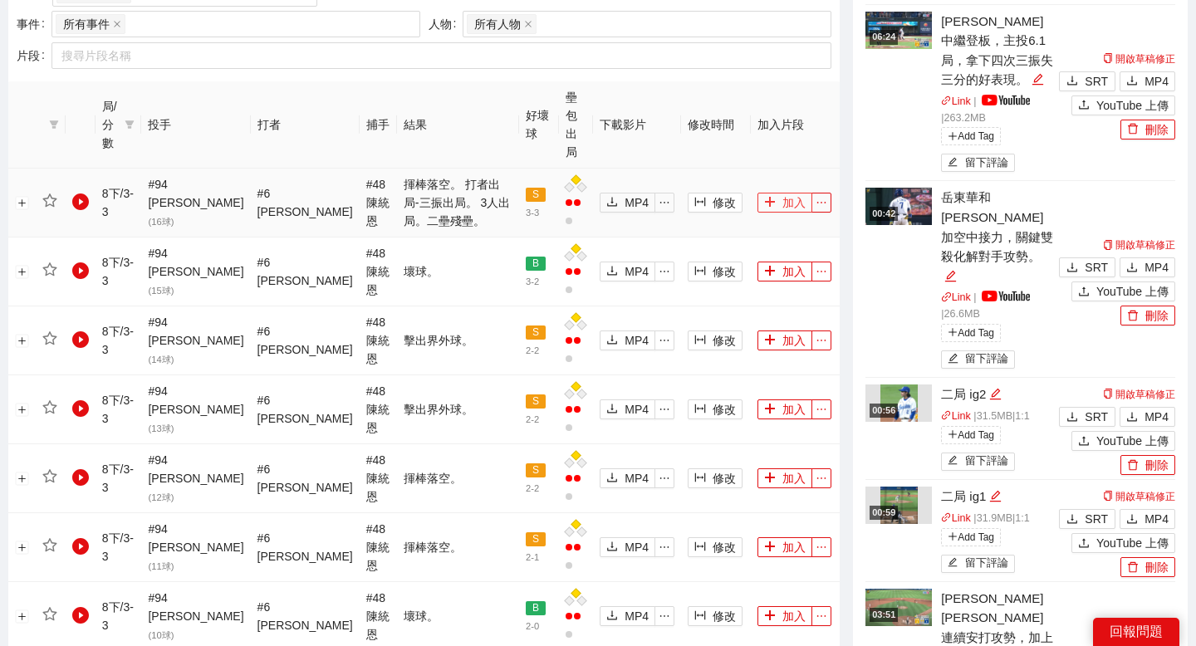
click at [789, 193] on button "加入" at bounding box center [784, 203] width 55 height 20
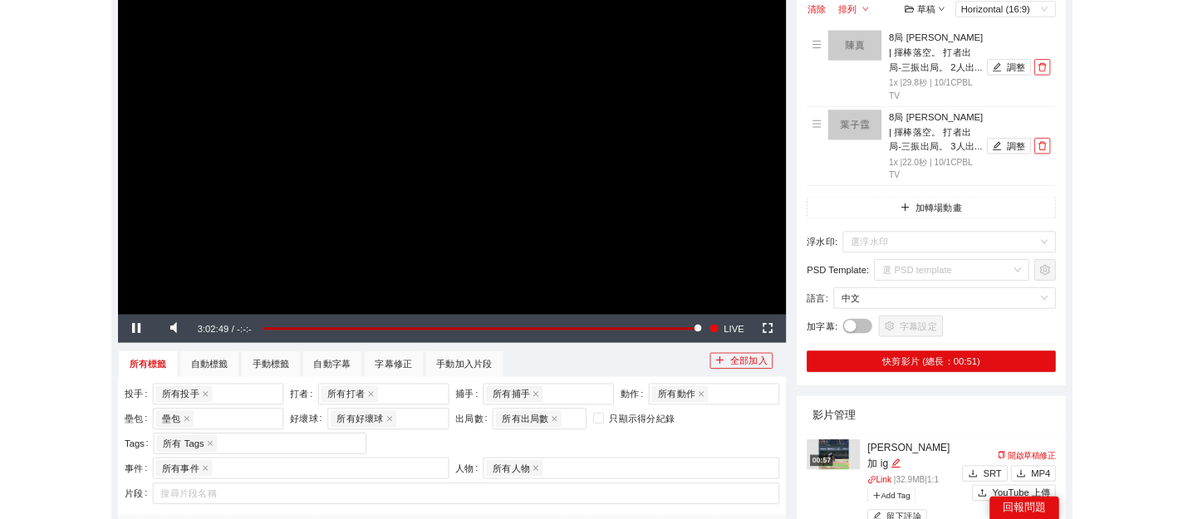
scroll to position [100, 0]
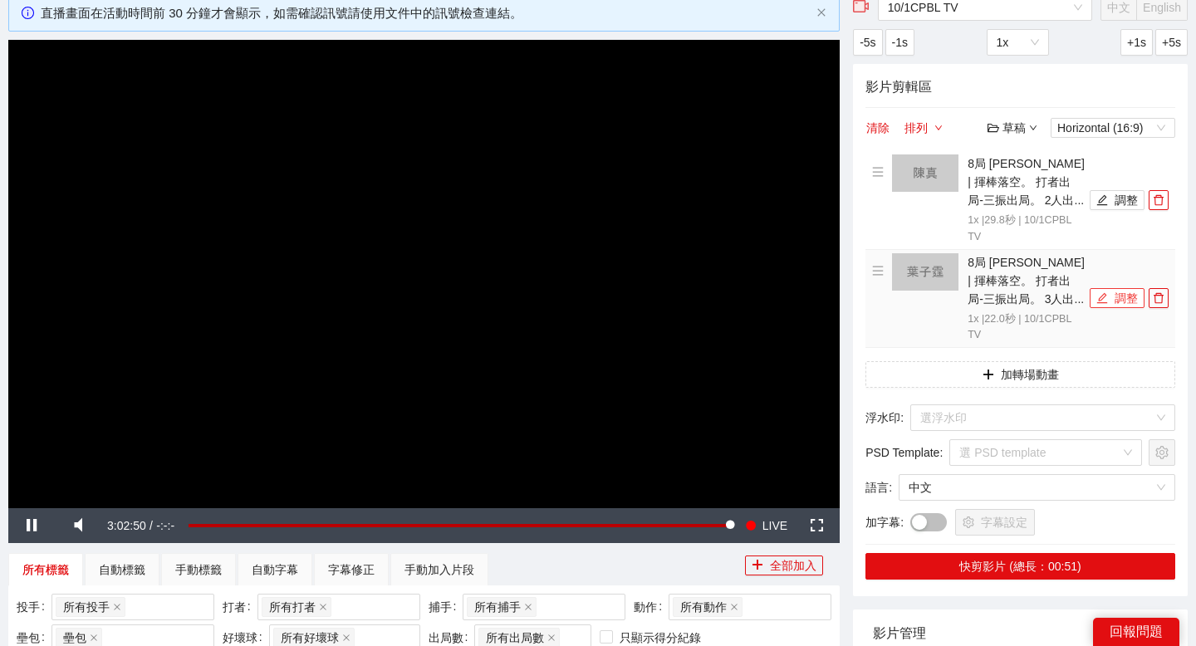
click at [1104, 294] on icon "edit" at bounding box center [1102, 298] width 12 height 12
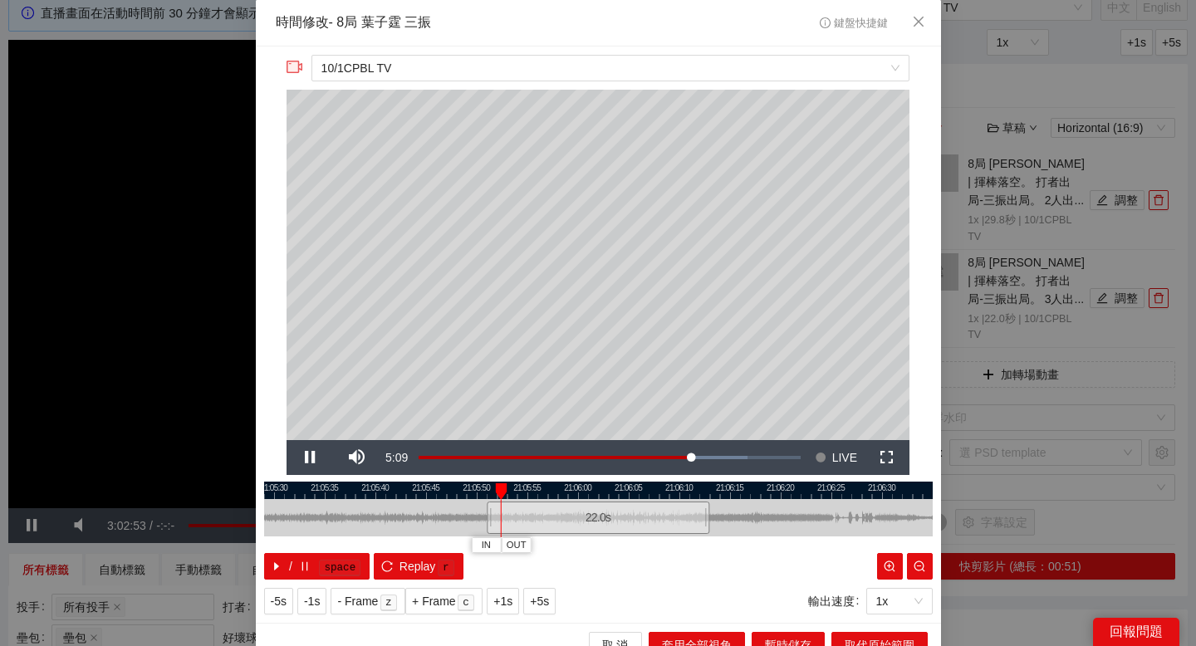
click at [544, 493] on div at bounding box center [598, 490] width 668 height 17
click at [572, 488] on div at bounding box center [598, 490] width 668 height 17
click at [553, 494] on div at bounding box center [598, 490] width 668 height 17
click at [541, 490] on div at bounding box center [598, 490] width 668 height 17
click at [530, 488] on div at bounding box center [598, 490] width 668 height 17
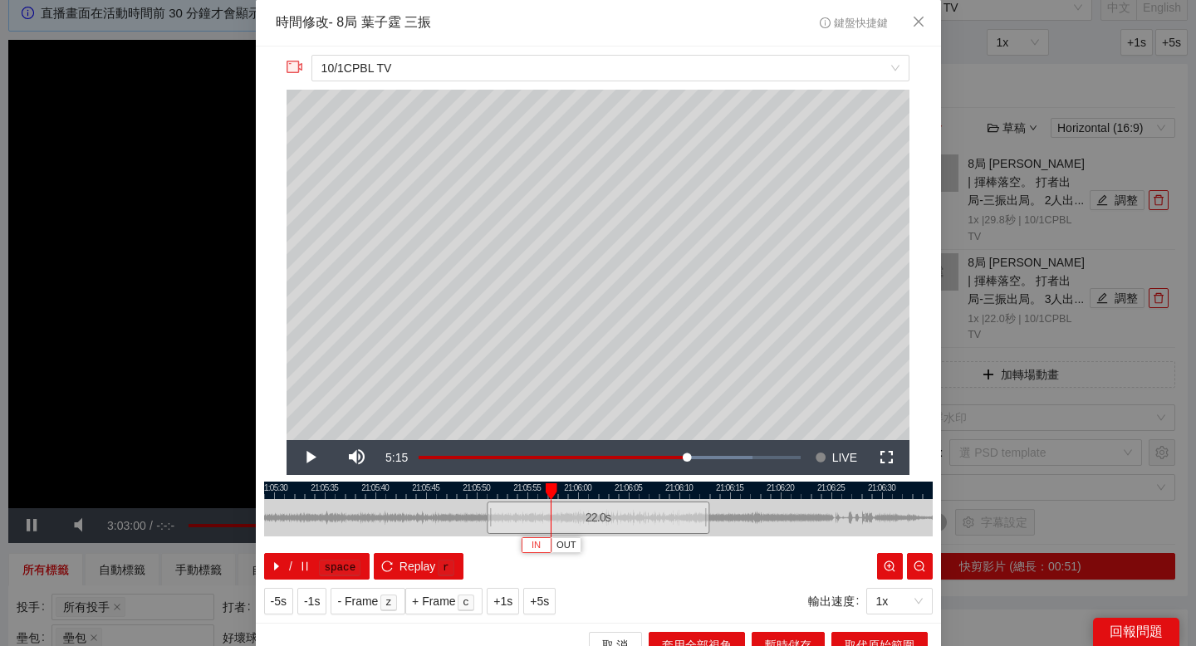
click at [533, 541] on span "IN" at bounding box center [535, 545] width 9 height 15
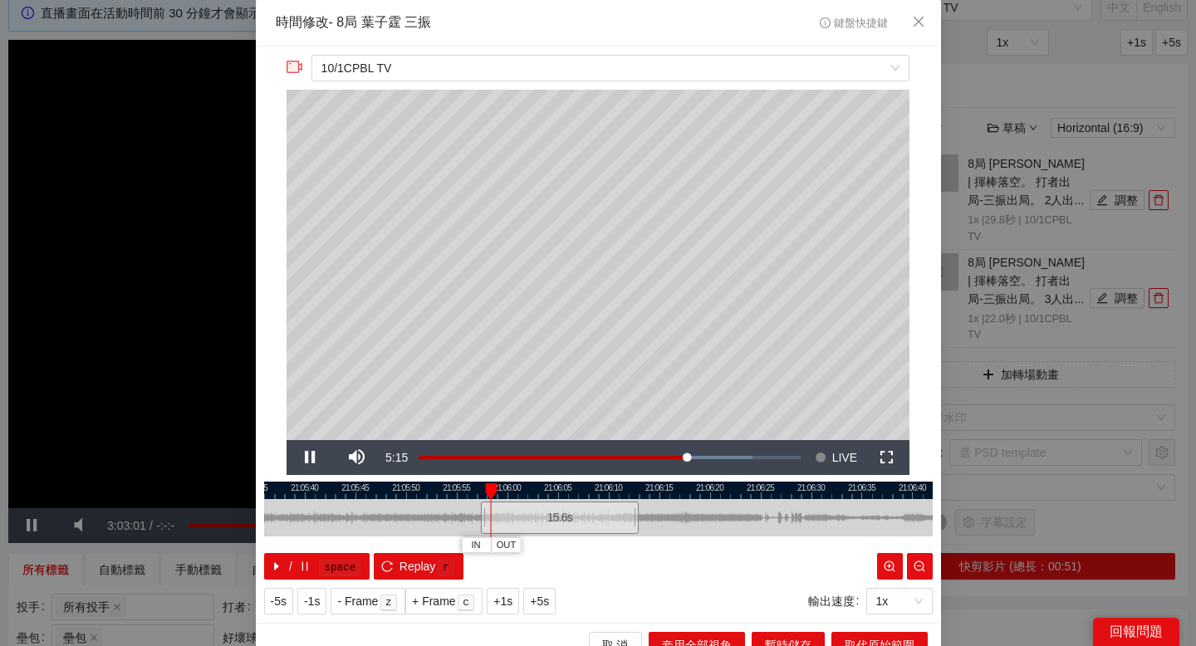
drag, startPoint x: 632, startPoint y: 492, endPoint x: 561, endPoint y: 492, distance: 70.6
click at [561, 492] on div at bounding box center [527, 490] width 668 height 17
click at [566, 492] on div at bounding box center [598, 490] width 668 height 17
click at [613, 492] on div at bounding box center [598, 490] width 668 height 17
click at [660, 488] on div at bounding box center [598, 490] width 668 height 17
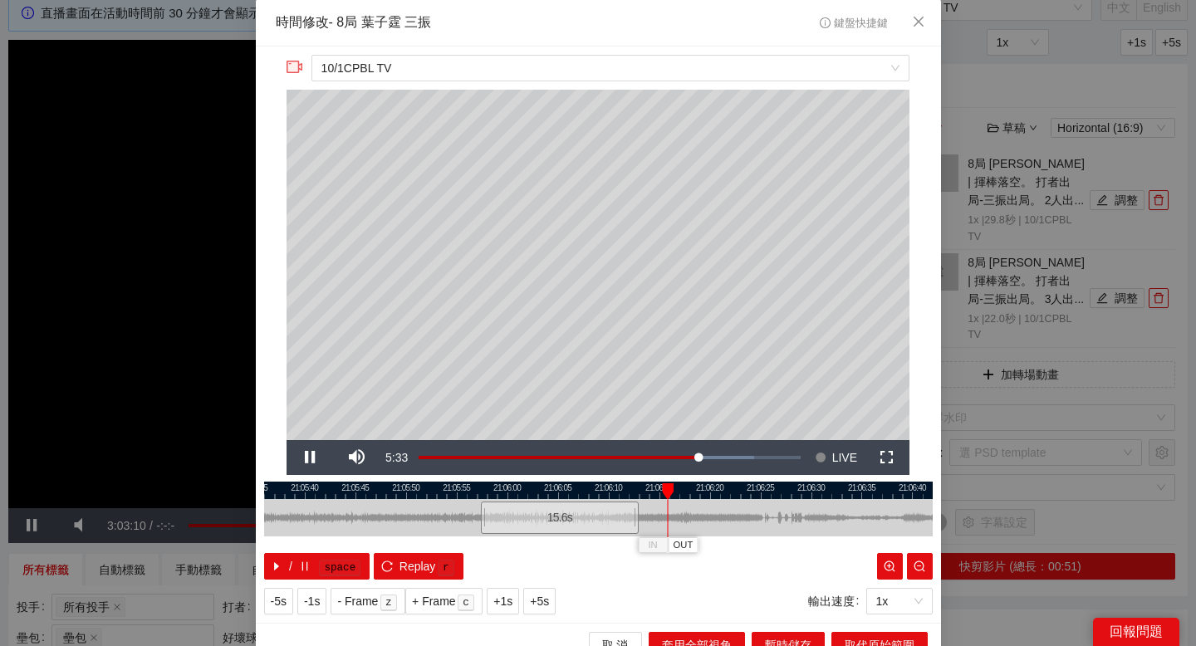
click at [691, 489] on div at bounding box center [598, 490] width 668 height 17
click at [657, 487] on div at bounding box center [598, 490] width 668 height 17
click at [645, 487] on div at bounding box center [598, 490] width 668 height 17
click at [616, 482] on div at bounding box center [598, 490] width 668 height 17
click at [666, 542] on span "OUT" at bounding box center [667, 545] width 20 height 15
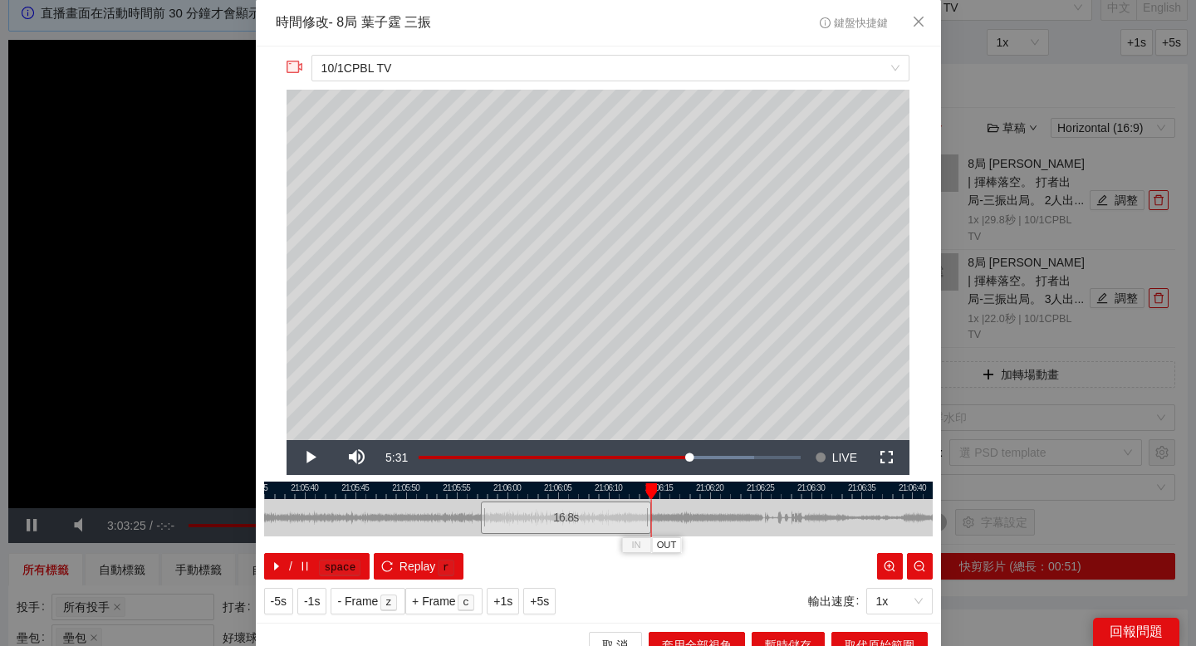
click at [619, 493] on div at bounding box center [598, 490] width 668 height 17
click at [600, 492] on div at bounding box center [598, 490] width 668 height 17
click at [572, 490] on div at bounding box center [598, 490] width 668 height 17
click at [634, 491] on div at bounding box center [598, 490] width 668 height 17
click at [686, 491] on div at bounding box center [598, 490] width 668 height 17
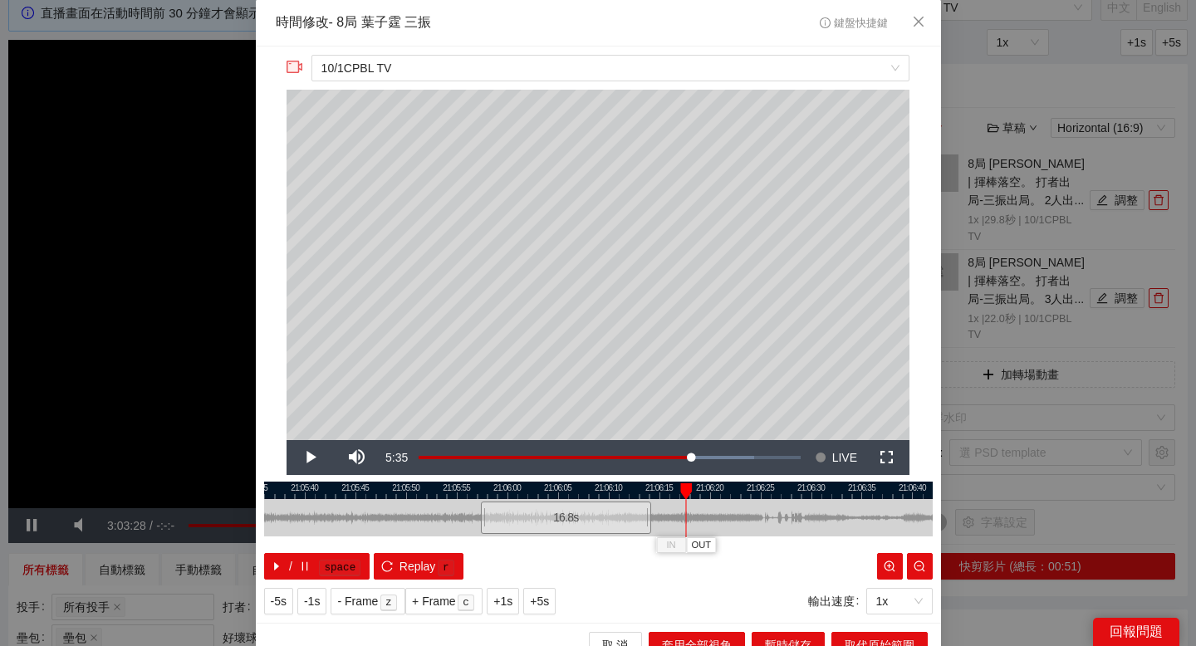
click at [731, 491] on div at bounding box center [598, 490] width 668 height 17
click at [752, 491] on div at bounding box center [598, 490] width 668 height 17
click at [859, 636] on span "取代原始範圍" at bounding box center [880, 645] width 70 height 18
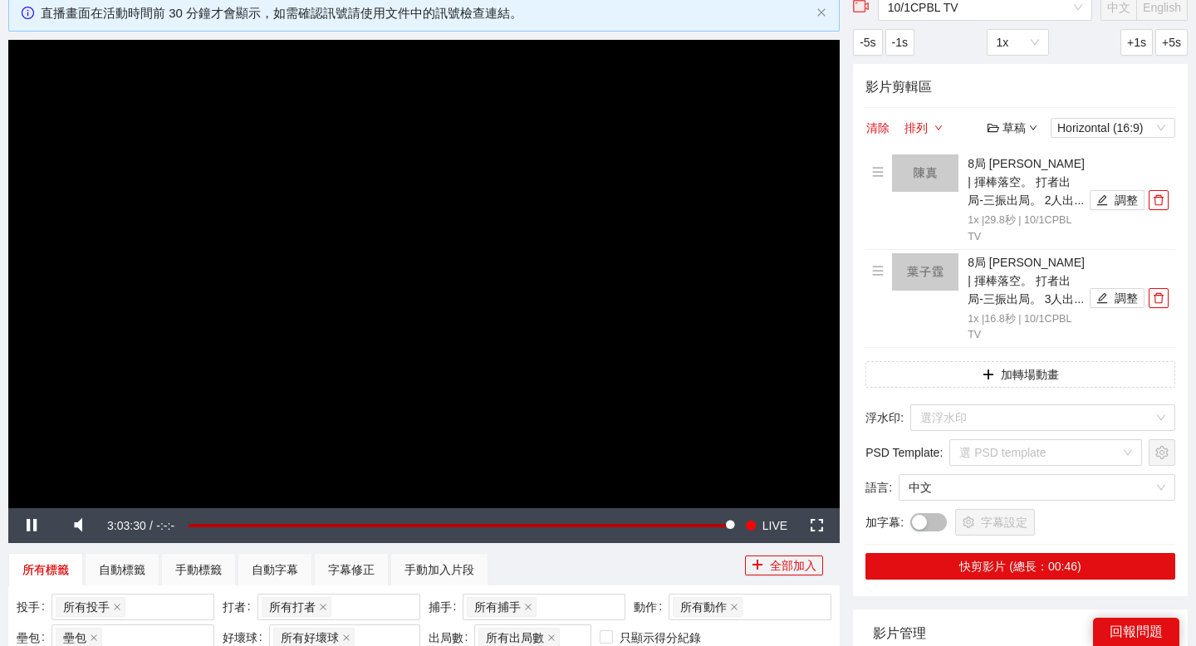
click at [1019, 132] on div "草稿" at bounding box center [1012, 128] width 50 height 18
click at [1016, 216] on link "儲存新檔" at bounding box center [1027, 218] width 61 height 13
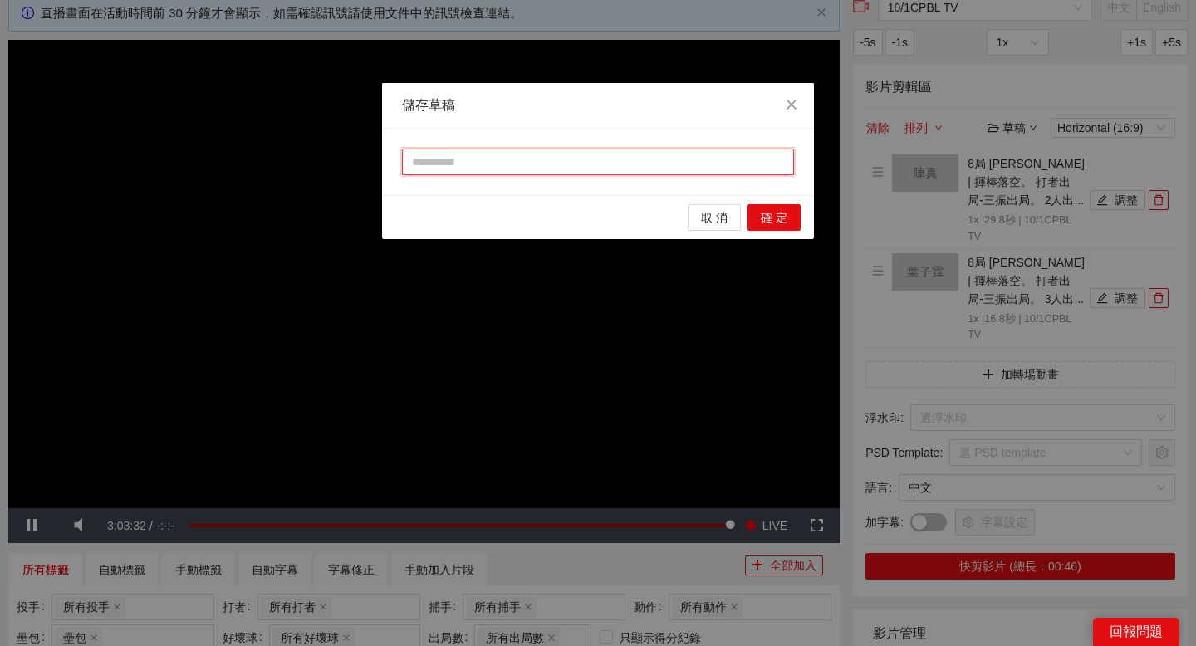
click at [636, 164] on input "text" at bounding box center [598, 162] width 392 height 27
type input "*"
type input "**"
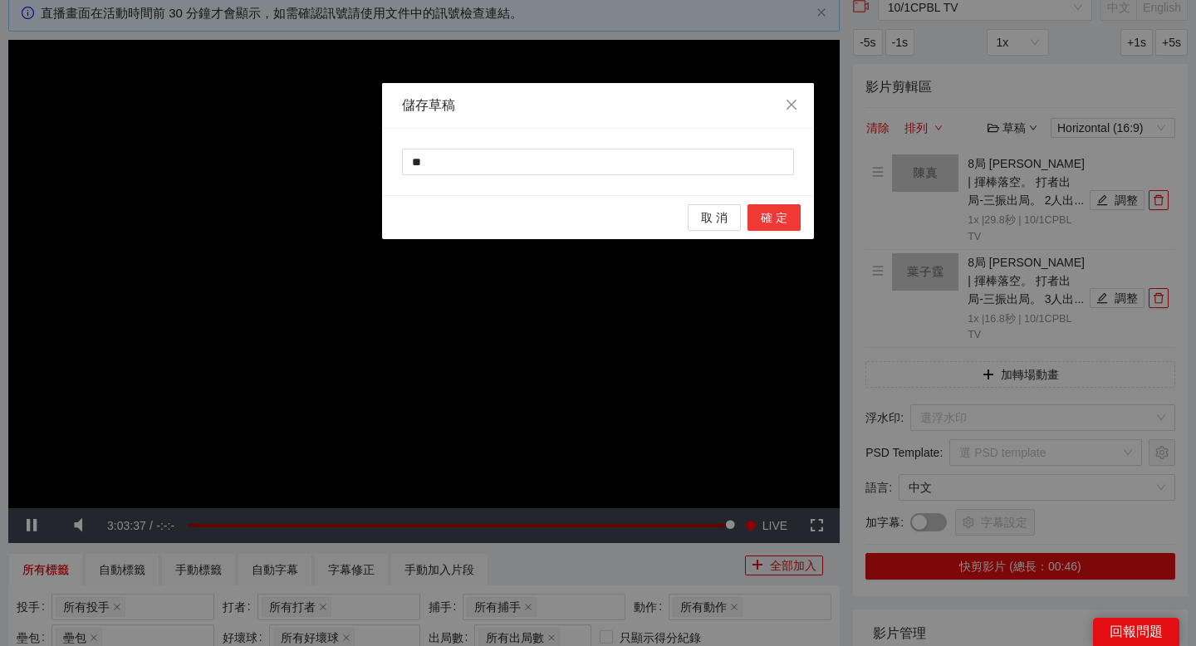
click at [774, 212] on span "確 定" at bounding box center [774, 217] width 27 height 18
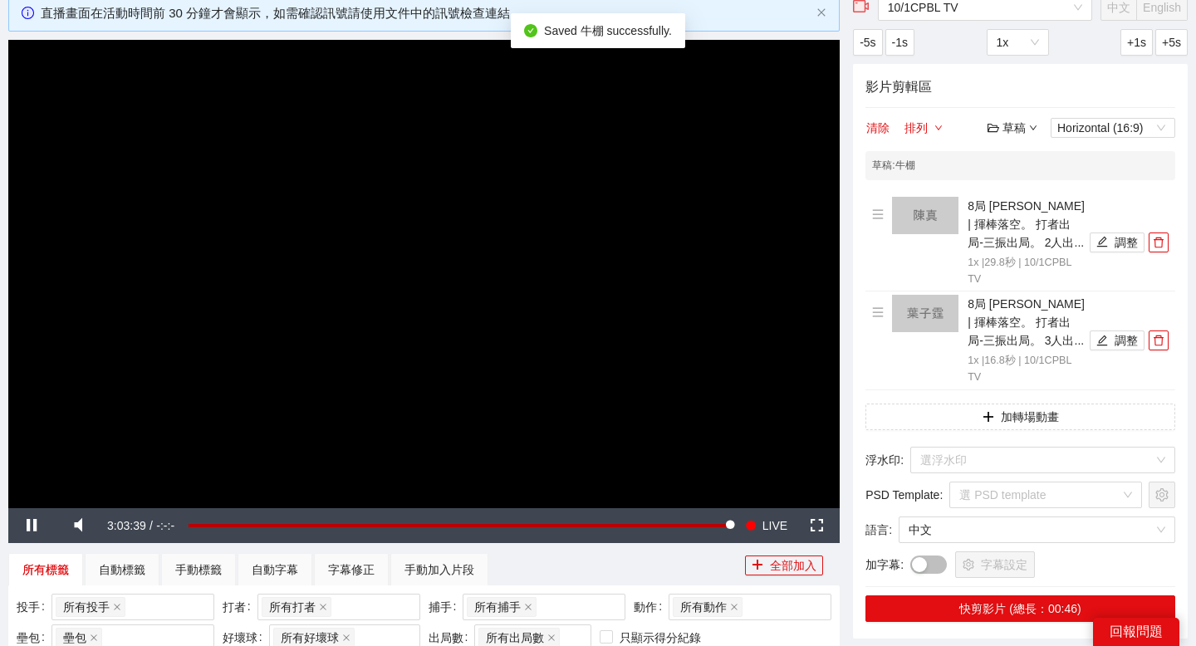
click at [1021, 123] on div "草稿" at bounding box center [1012, 128] width 50 height 18
click at [1016, 247] on link "退出" at bounding box center [1016, 252] width 38 height 13
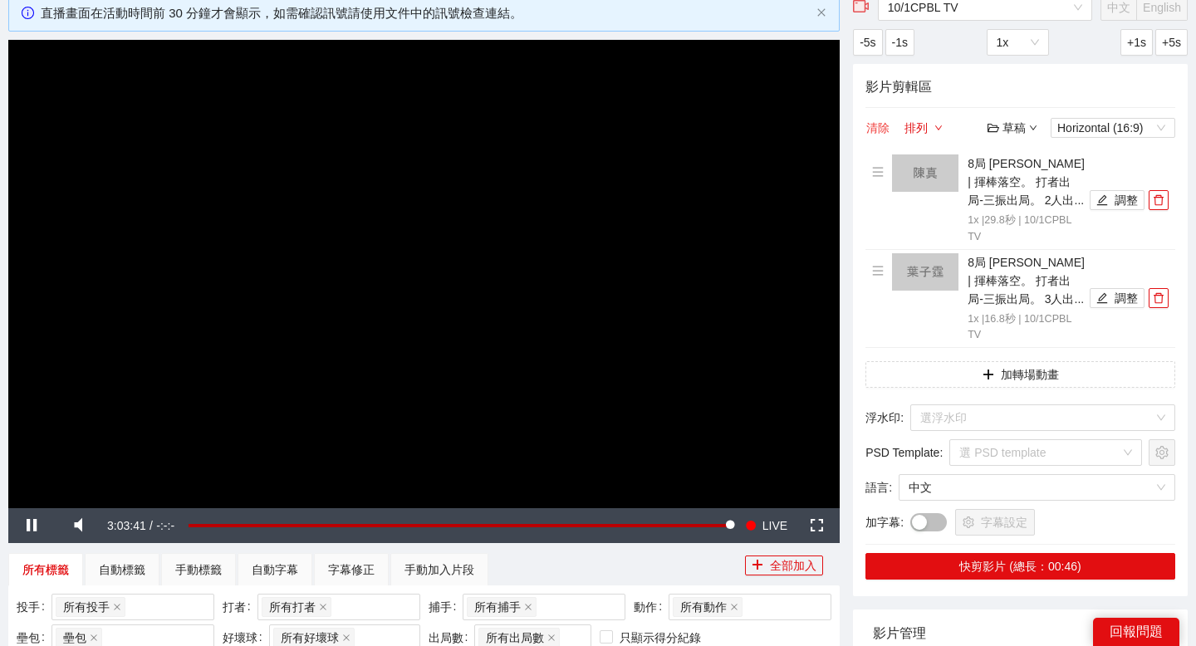
click at [884, 130] on button "清除" at bounding box center [877, 128] width 25 height 20
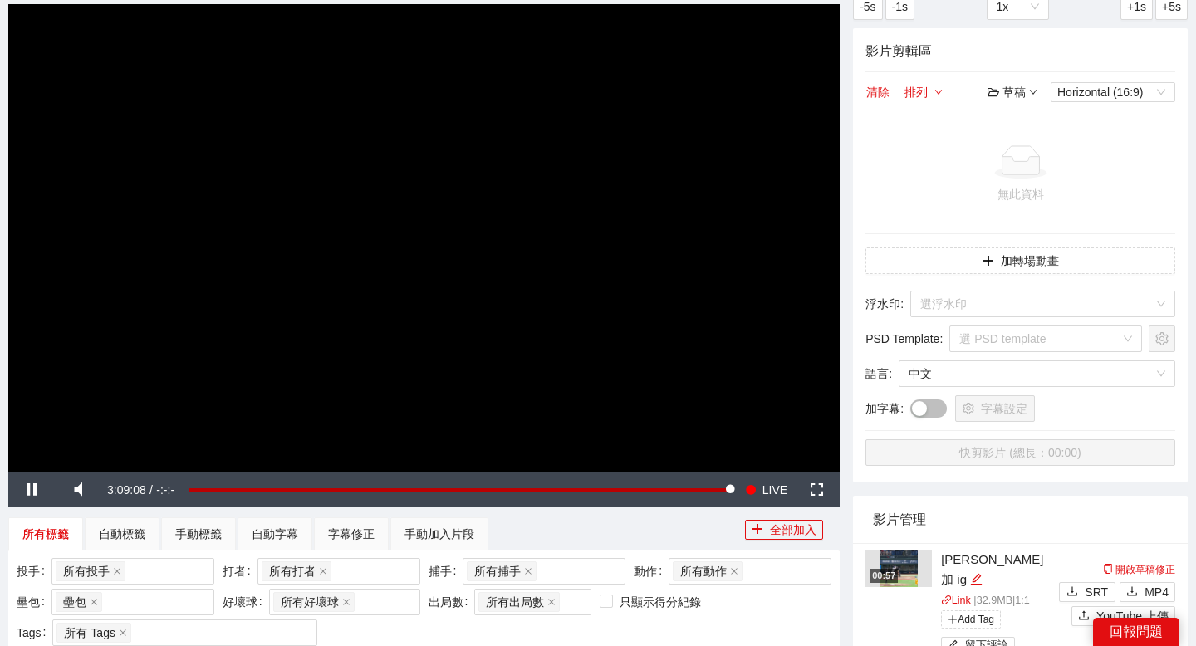
scroll to position [133, 0]
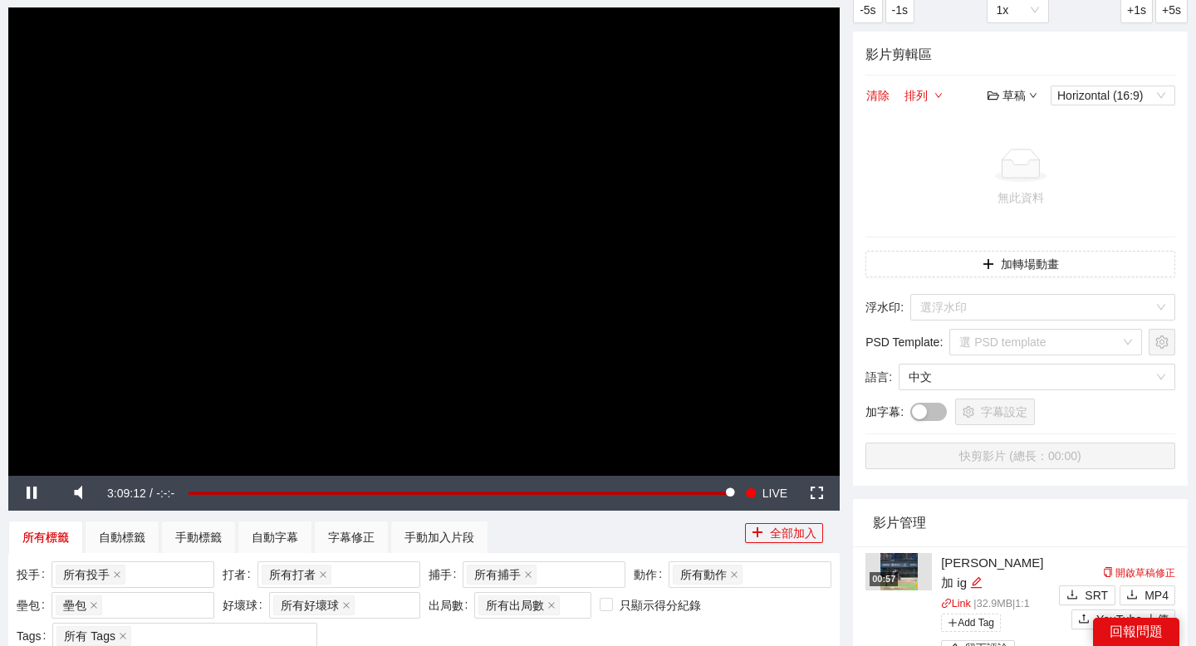
click at [1029, 91] on icon "down" at bounding box center [1033, 95] width 8 height 8
click at [1020, 119] on link "開啟" at bounding box center [1016, 125] width 38 height 13
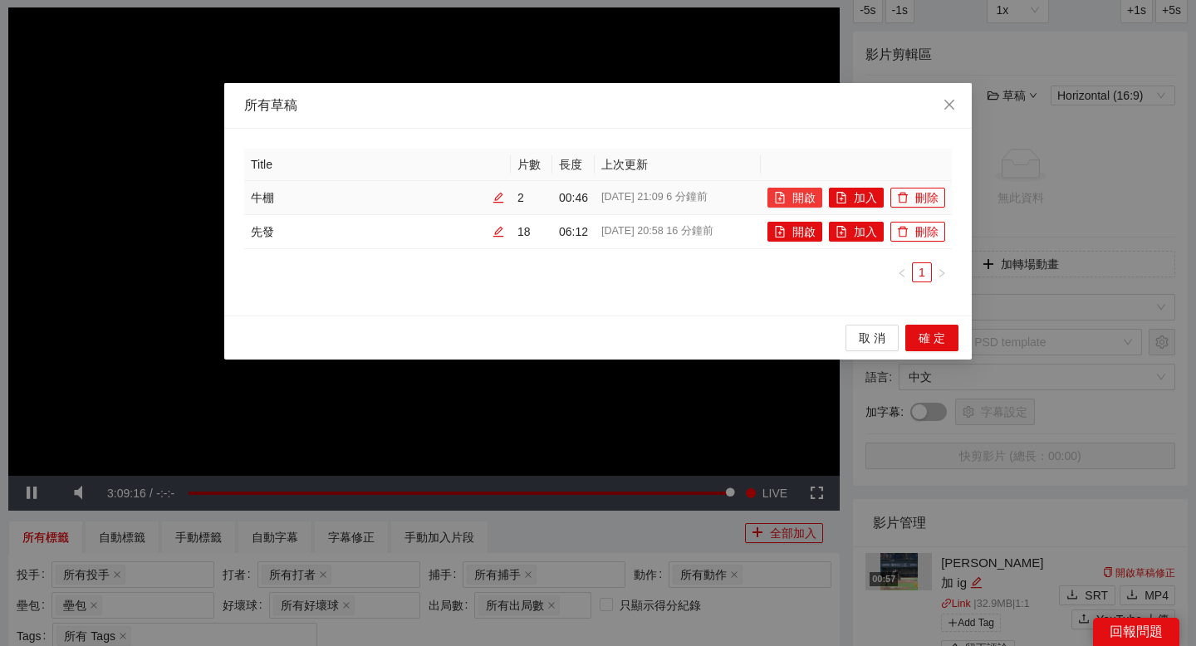
click at [793, 199] on button "開啟" at bounding box center [794, 198] width 55 height 20
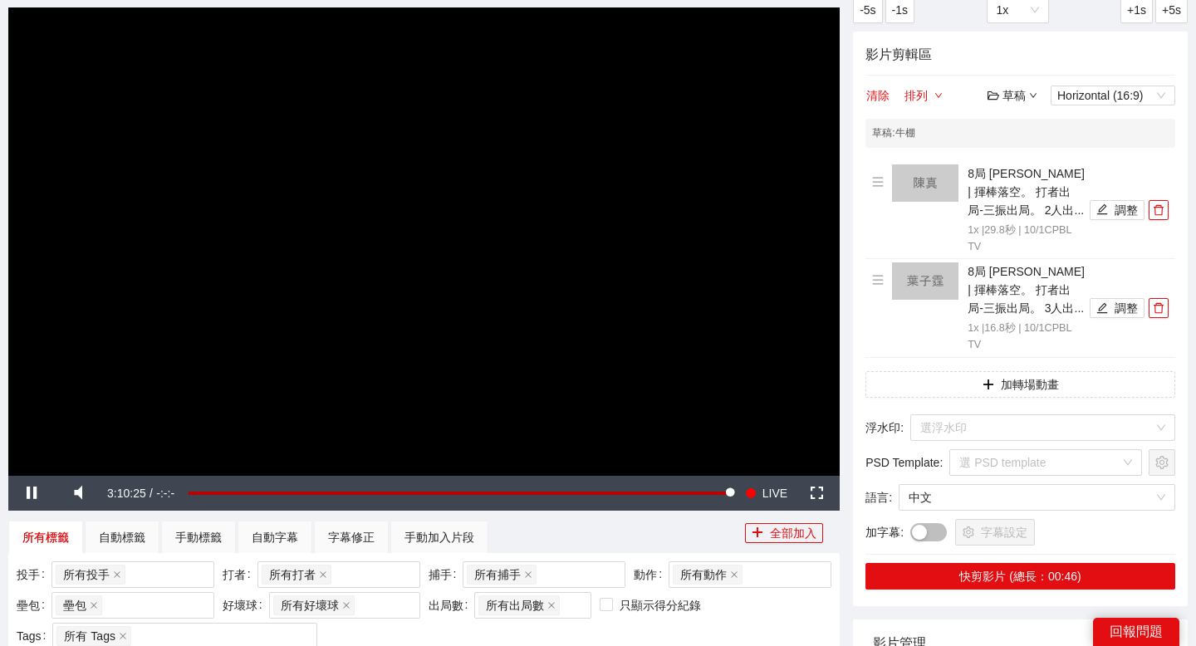
click at [1024, 90] on div "草稿" at bounding box center [1012, 95] width 50 height 18
click at [1016, 158] on link "儲存" at bounding box center [1016, 159] width 38 height 13
click at [1015, 97] on div "草稿" at bounding box center [1012, 95] width 50 height 18
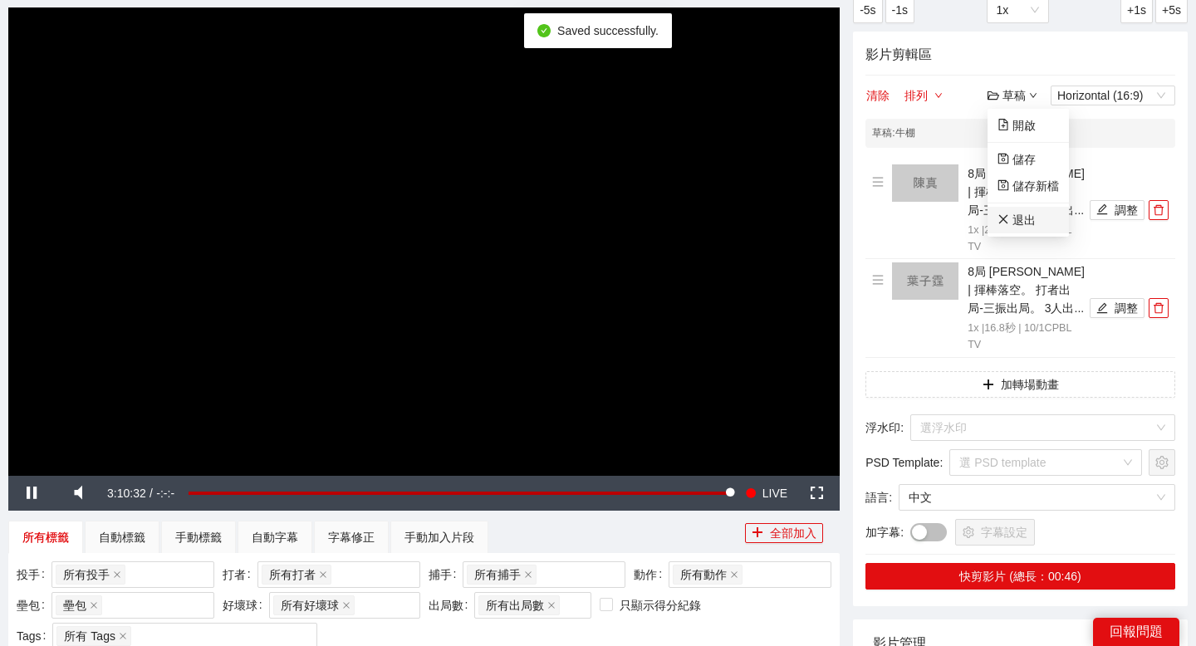
click at [1015, 214] on link "退出" at bounding box center [1016, 219] width 38 height 13
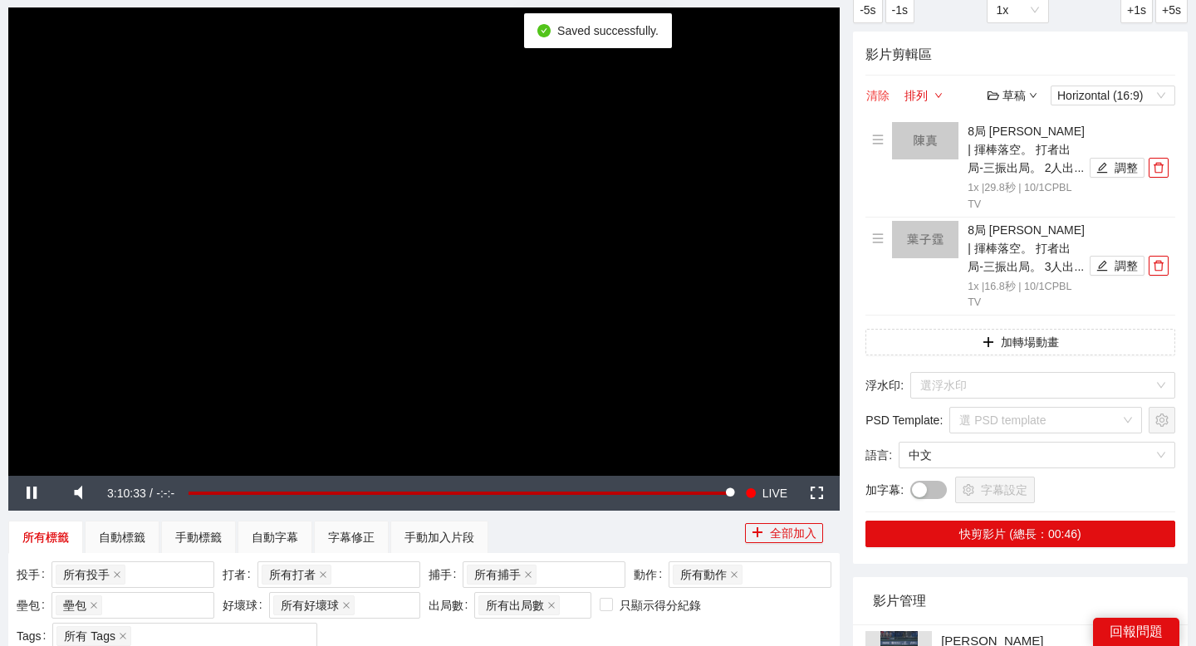
click at [884, 96] on button "清除" at bounding box center [877, 96] width 25 height 20
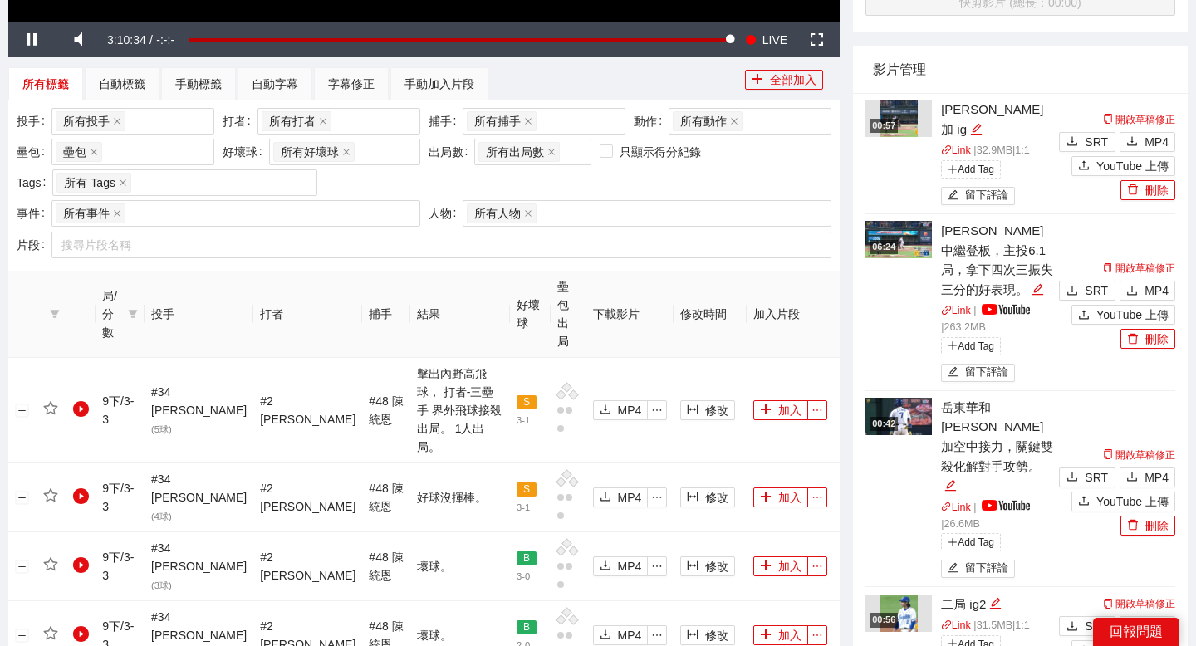
scroll to position [603, 0]
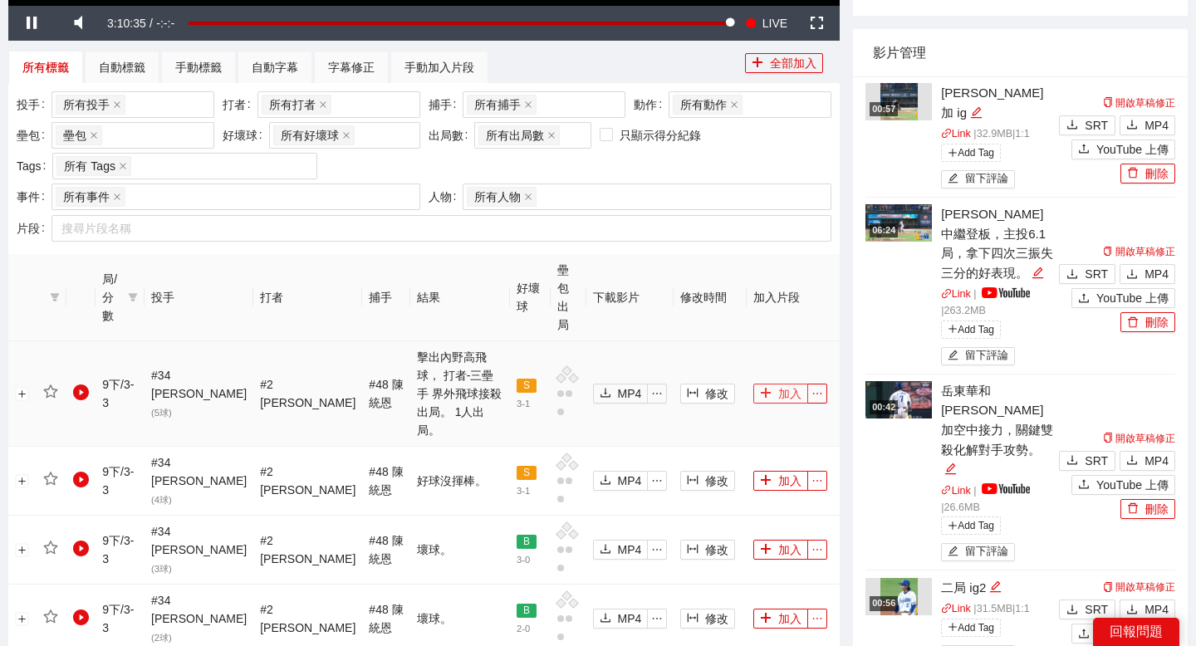
click at [761, 393] on icon "plus" at bounding box center [765, 393] width 9 height 1
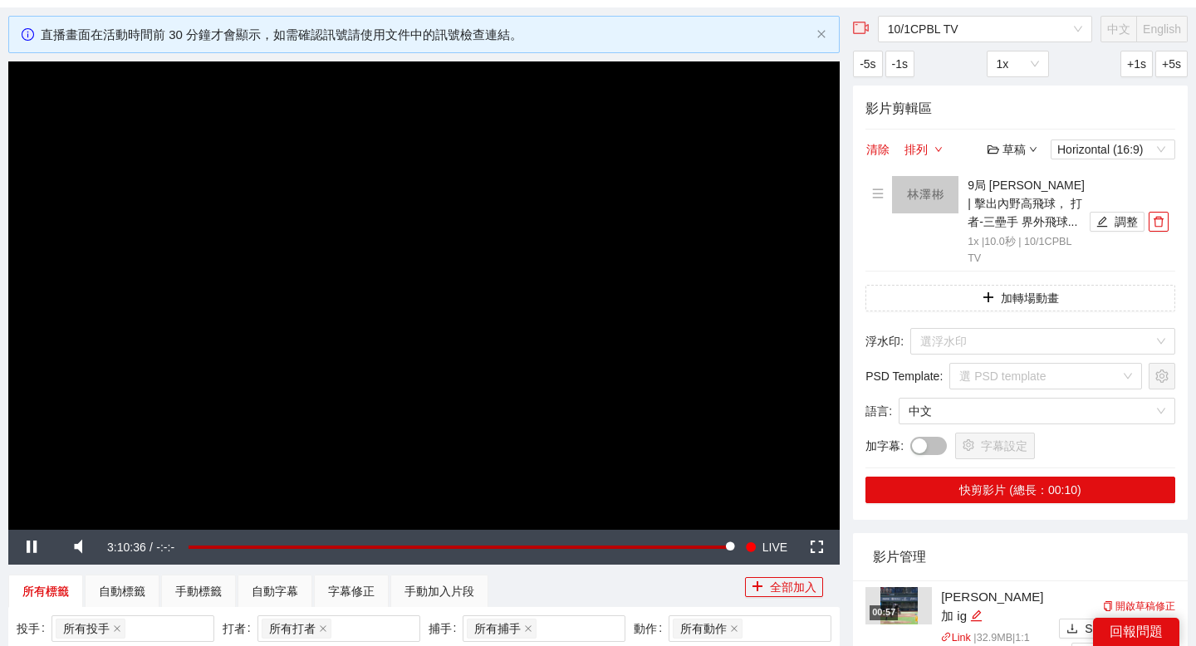
scroll to position [0, 0]
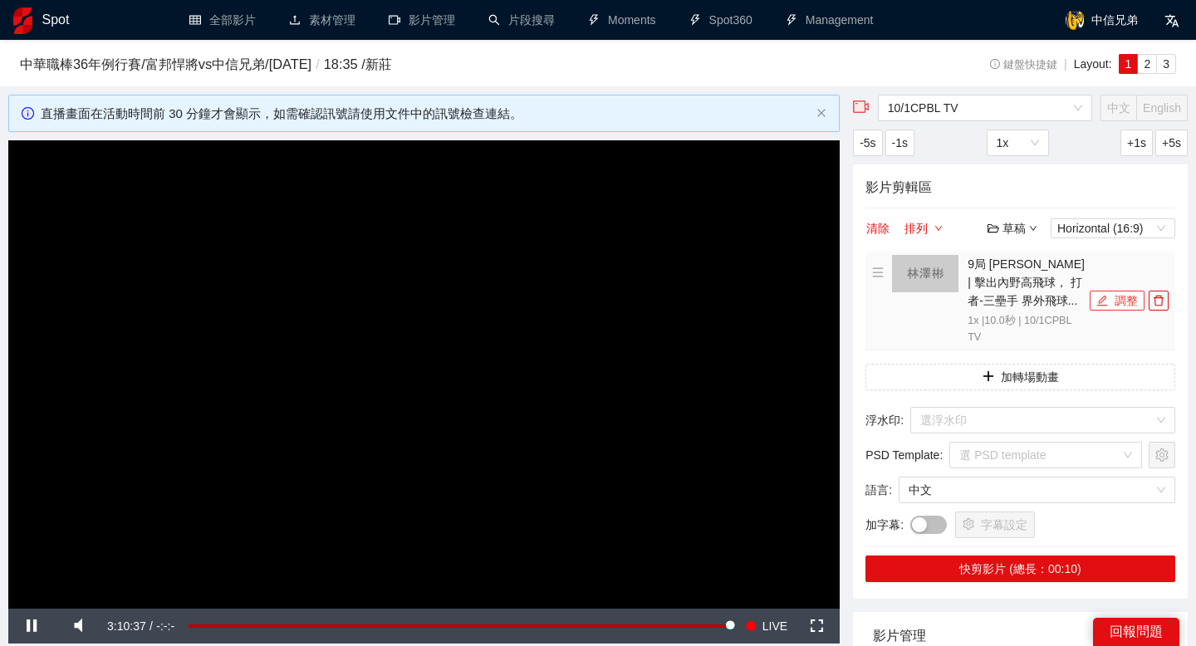
click at [1104, 309] on button "調整" at bounding box center [1117, 301] width 55 height 20
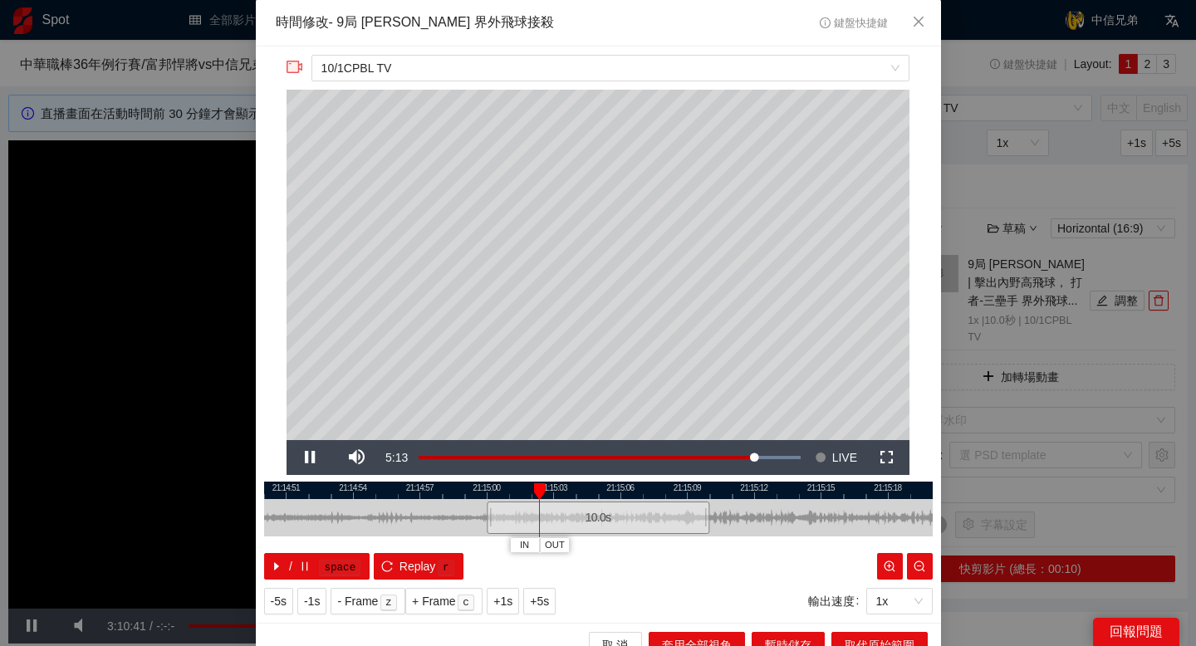
click at [602, 492] on div at bounding box center [598, 490] width 668 height 17
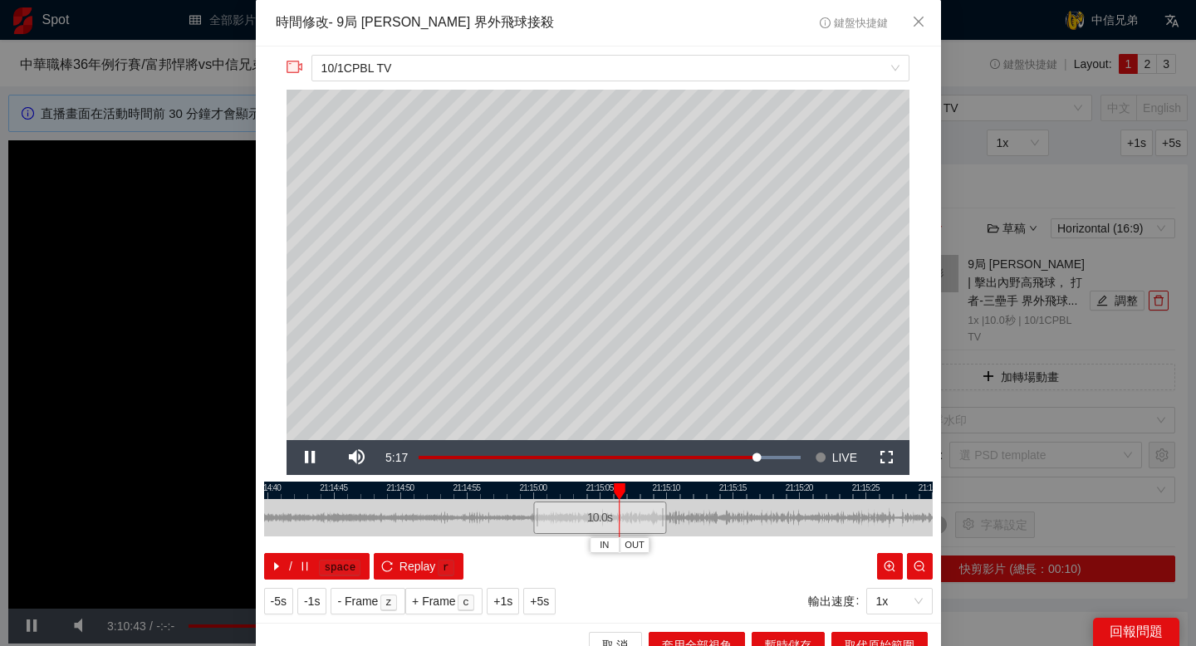
drag, startPoint x: 585, startPoint y: 488, endPoint x: 490, endPoint y: 490, distance: 94.7
click at [490, 490] on div at bounding box center [598, 490] width 668 height 17
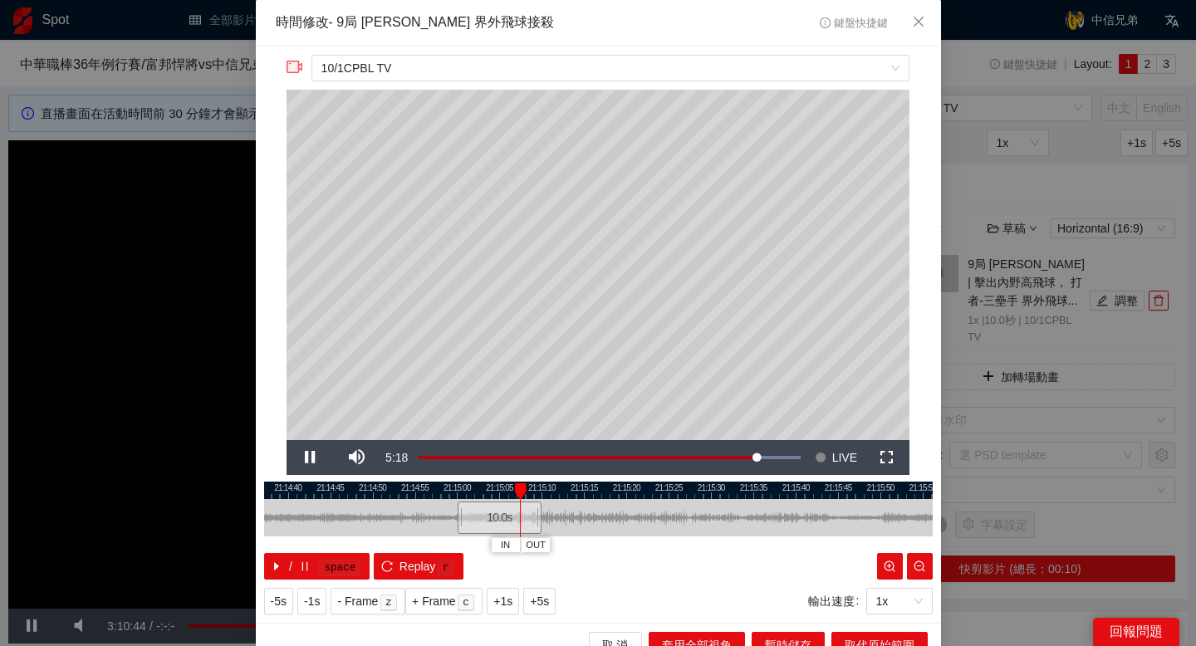
drag, startPoint x: 490, startPoint y: 490, endPoint x: 430, endPoint y: 490, distance: 59.8
click at [430, 490] on div at bounding box center [598, 490] width 668 height 17
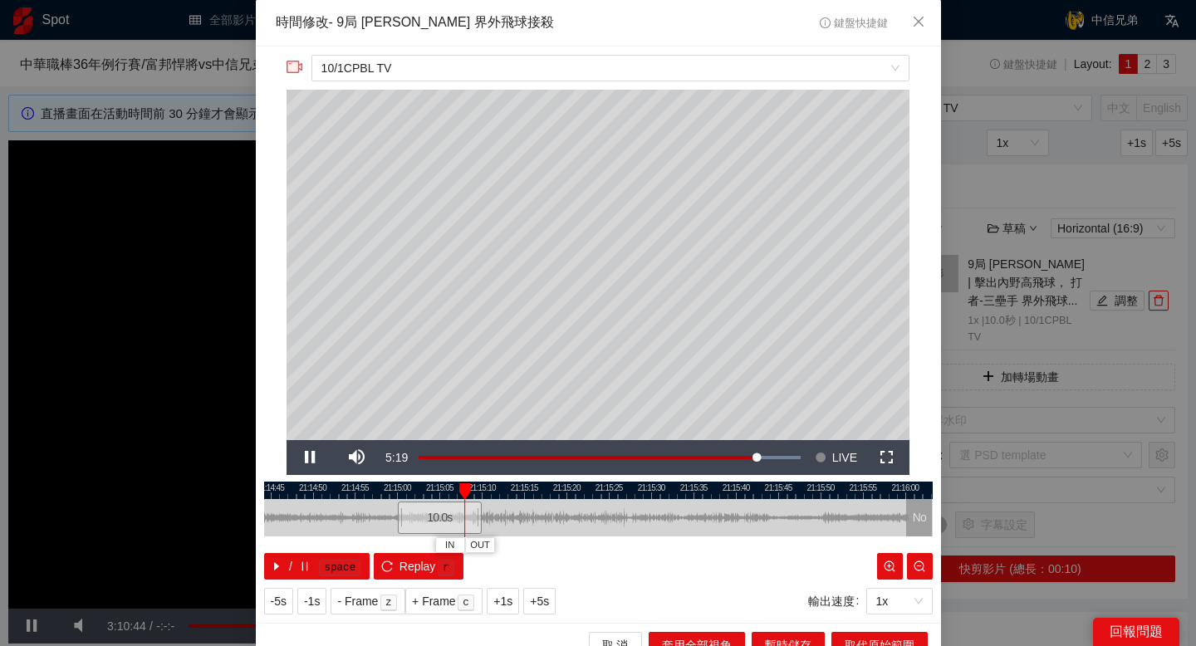
click at [535, 487] on div at bounding box center [598, 490] width 668 height 17
click at [570, 492] on div at bounding box center [598, 490] width 668 height 17
click at [610, 486] on div at bounding box center [598, 490] width 668 height 17
click at [640, 491] on div at bounding box center [598, 490] width 668 height 17
click at [676, 484] on div at bounding box center [598, 490] width 668 height 17
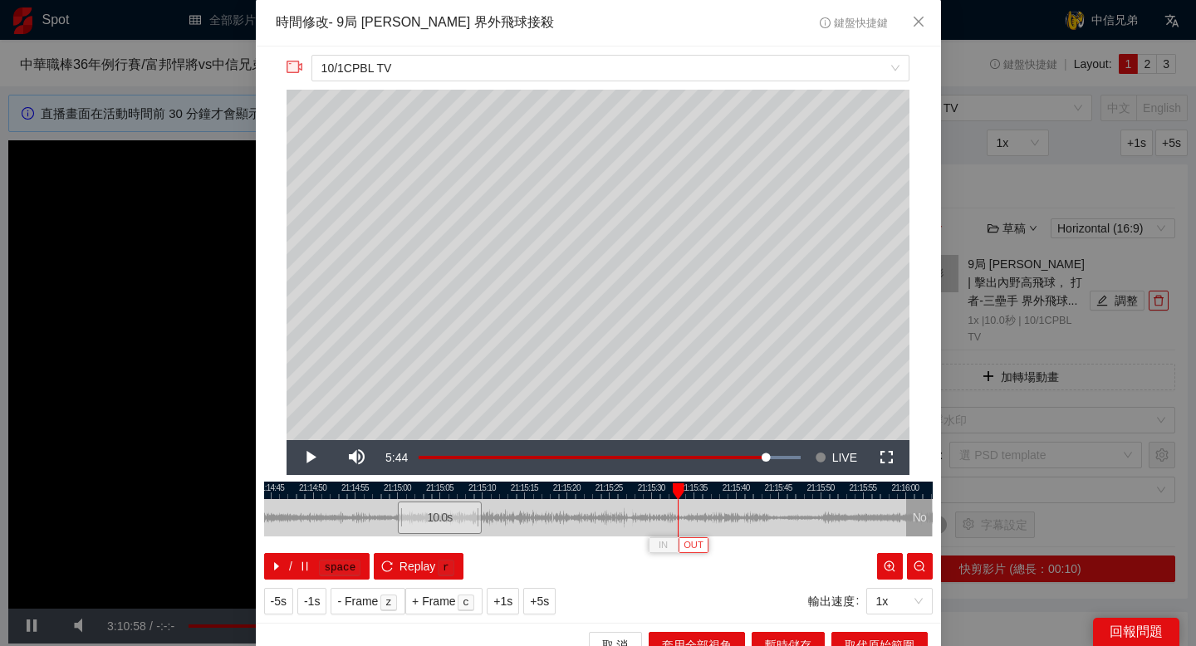
click at [692, 540] on span "OUT" at bounding box center [693, 545] width 20 height 15
click at [843, 639] on button "取代原始範圍" at bounding box center [879, 645] width 96 height 27
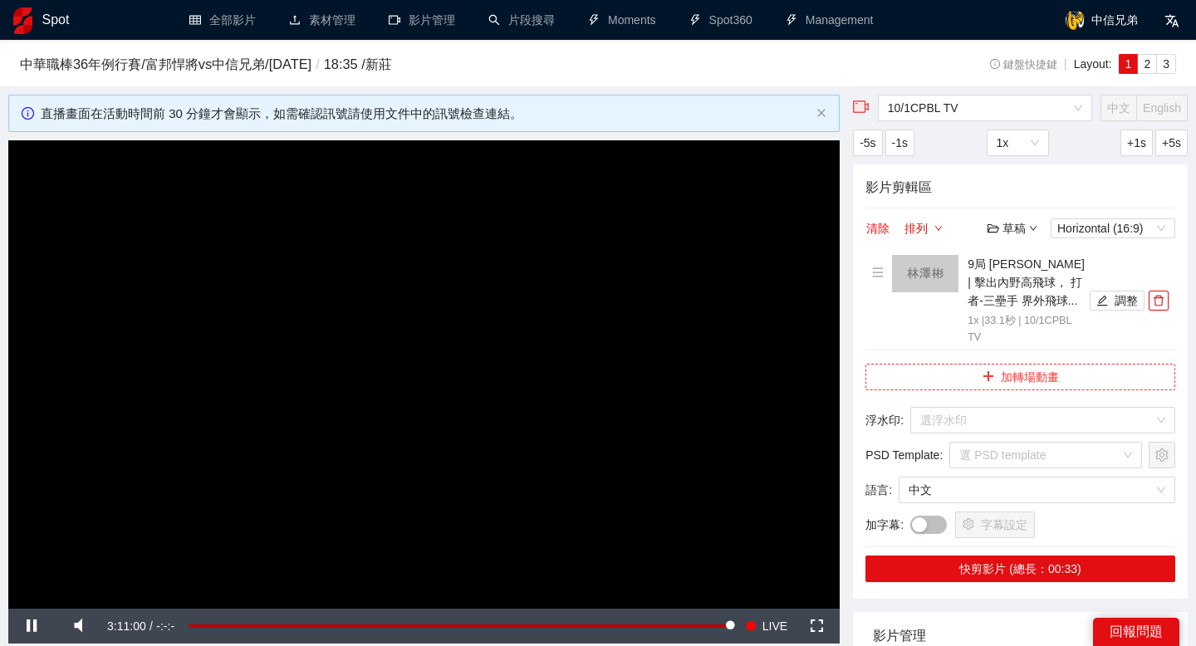
click at [1033, 371] on button "加轉場動畫" at bounding box center [1020, 377] width 310 height 27
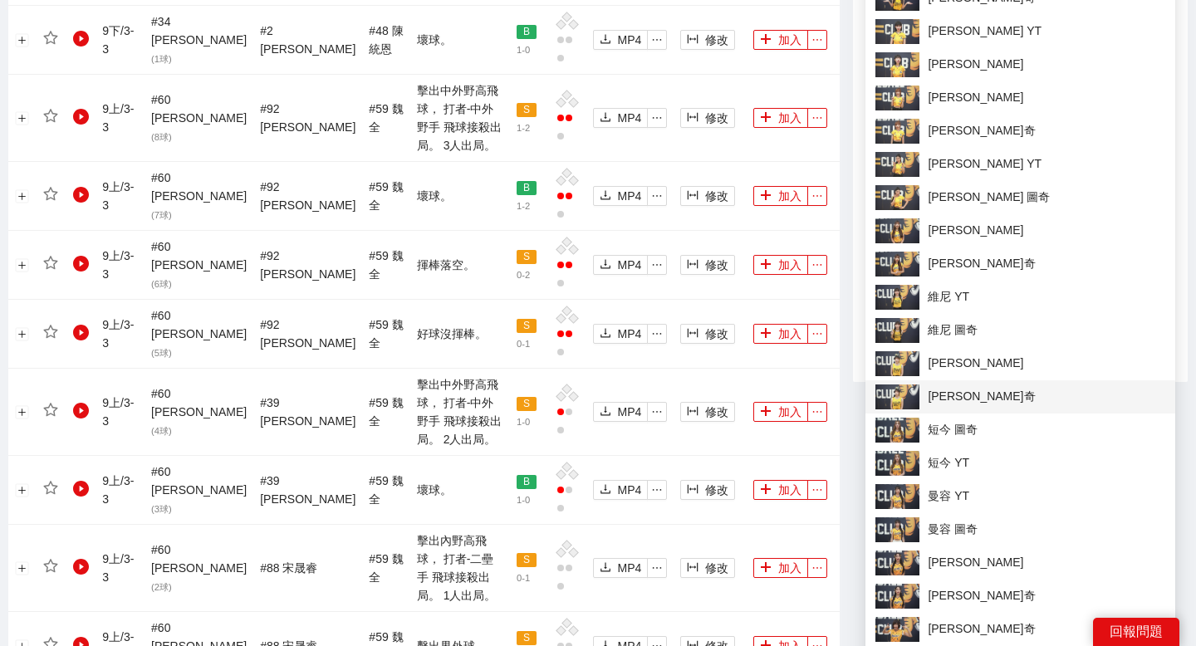
scroll to position [1276, 0]
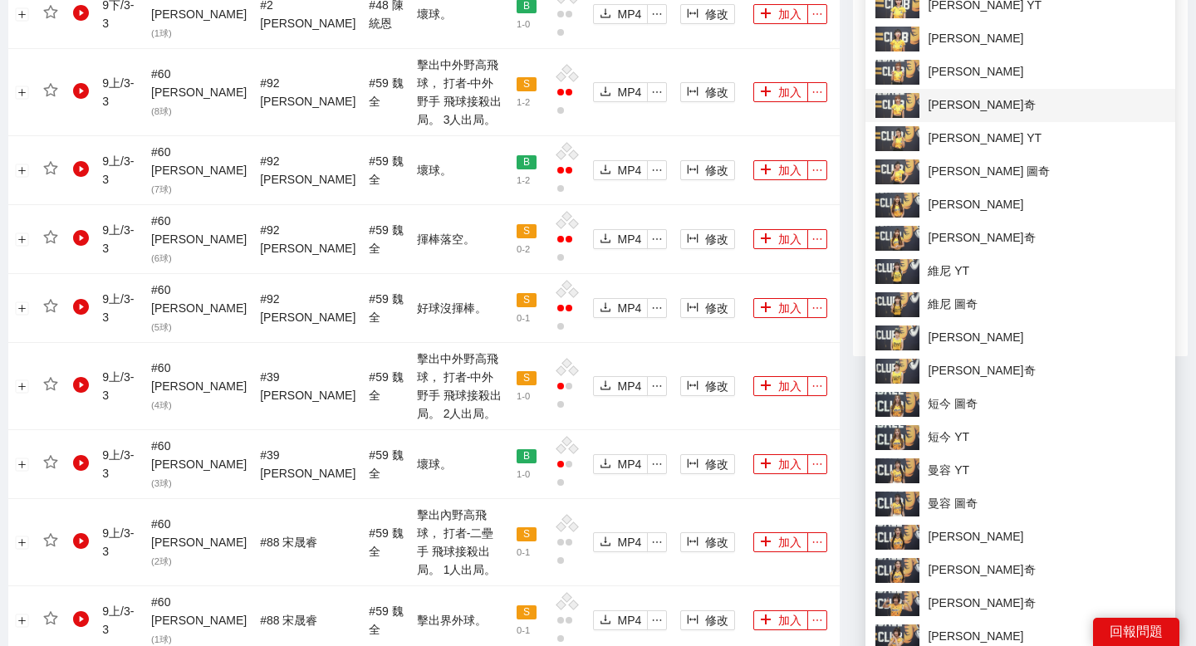
click at [956, 95] on span "[PERSON_NAME]奇" at bounding box center [1020, 105] width 290 height 25
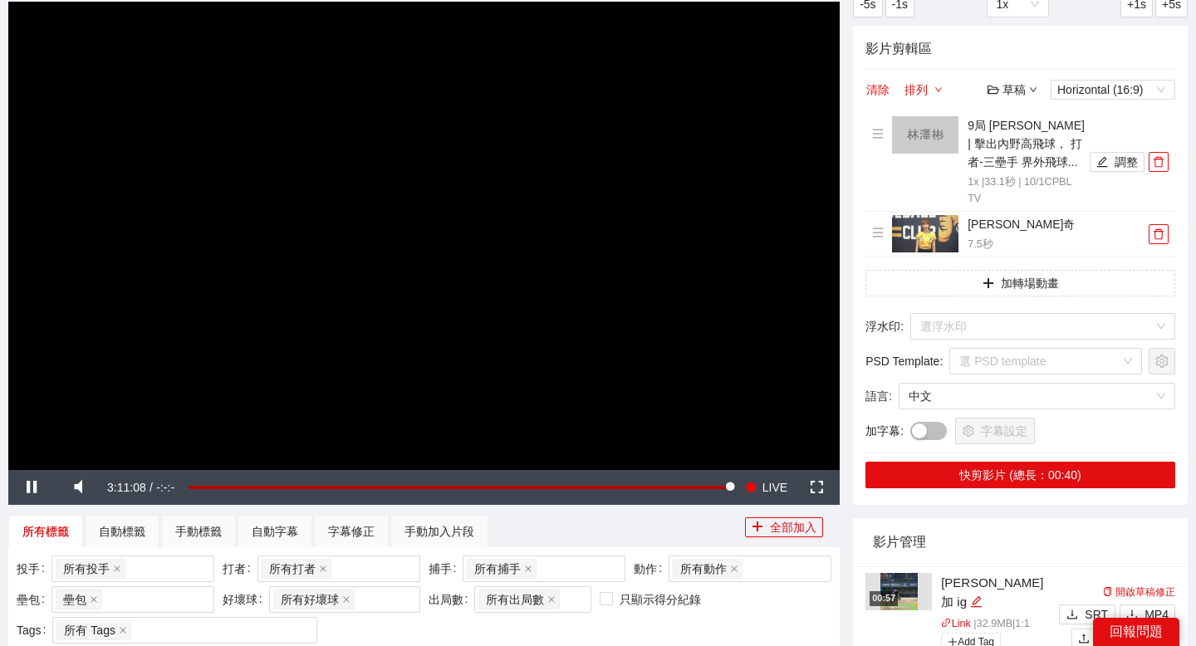
scroll to position [110, 0]
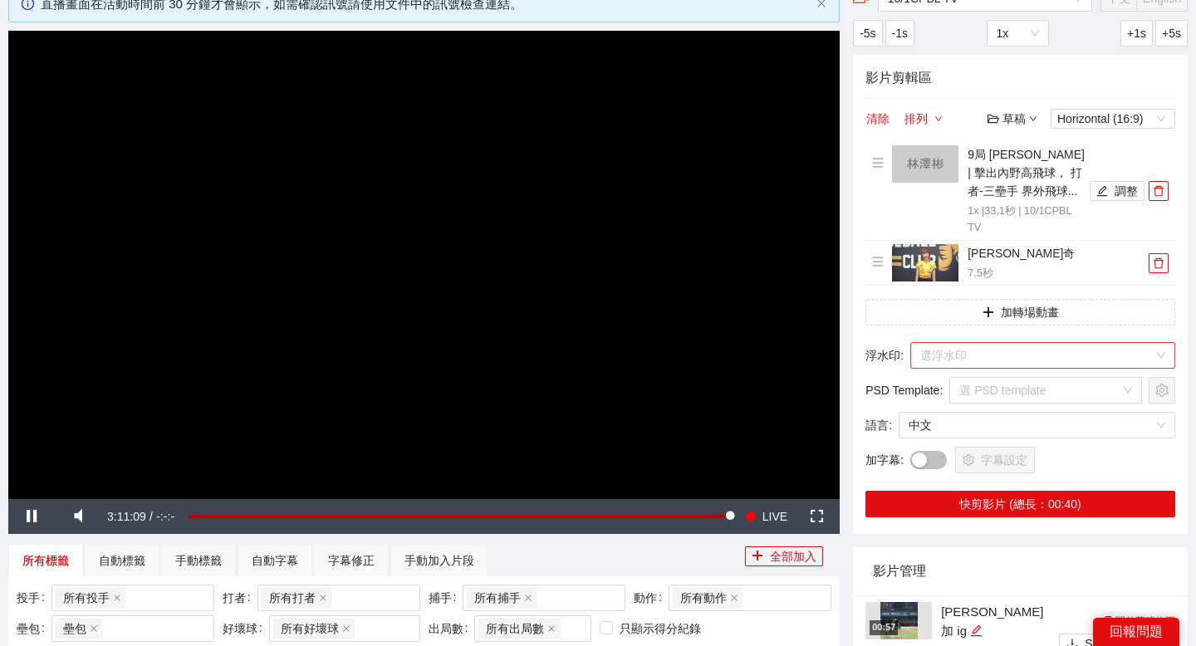
click at [972, 360] on input "search" at bounding box center [1036, 355] width 233 height 25
click at [992, 357] on input "search" at bounding box center [1036, 355] width 233 height 25
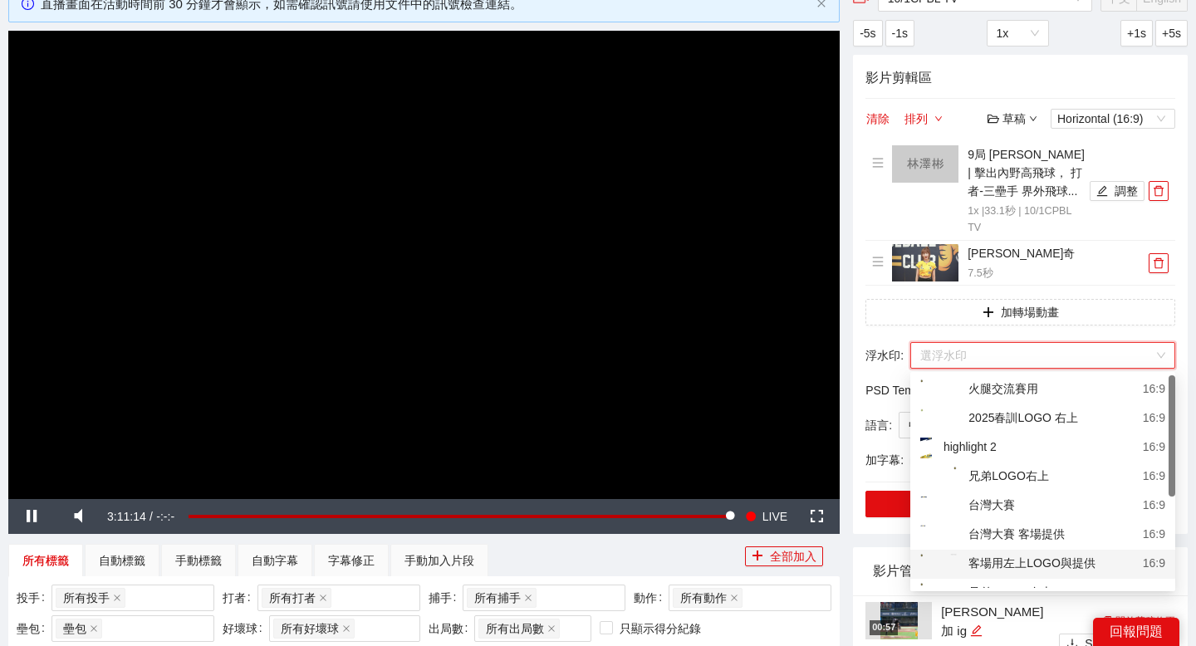
click at [997, 561] on div "客場用左上LOGO與提供" at bounding box center [1007, 564] width 175 height 21
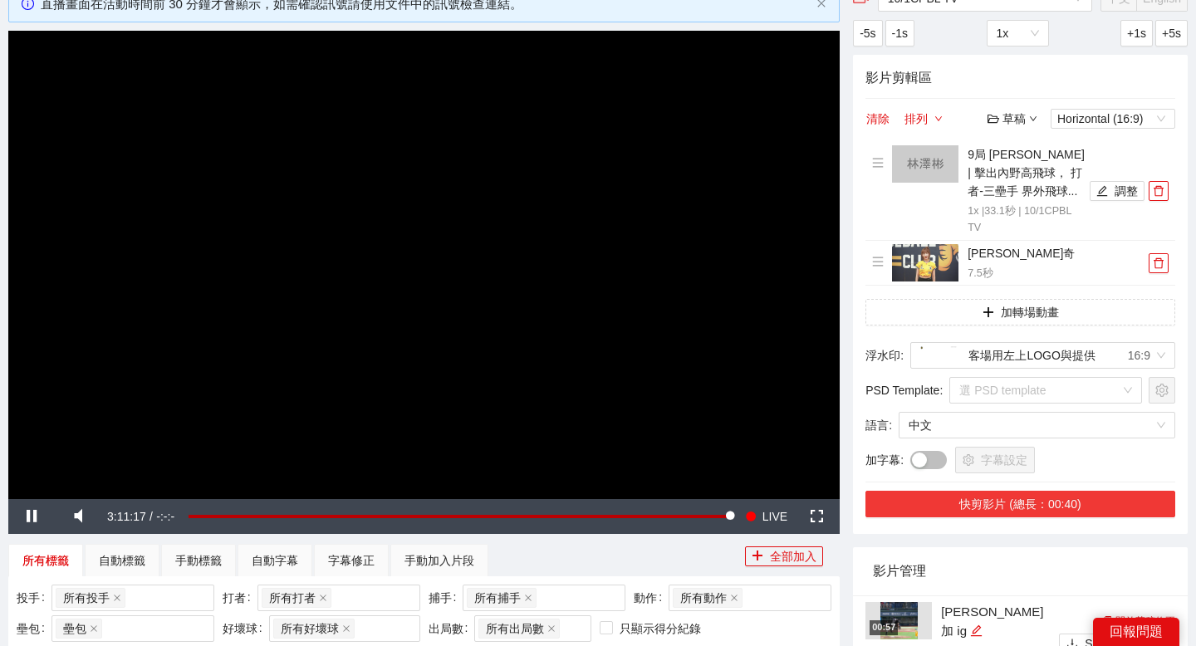
click at [997, 504] on button "快剪影片 (總長：00:40)" at bounding box center [1020, 504] width 310 height 27
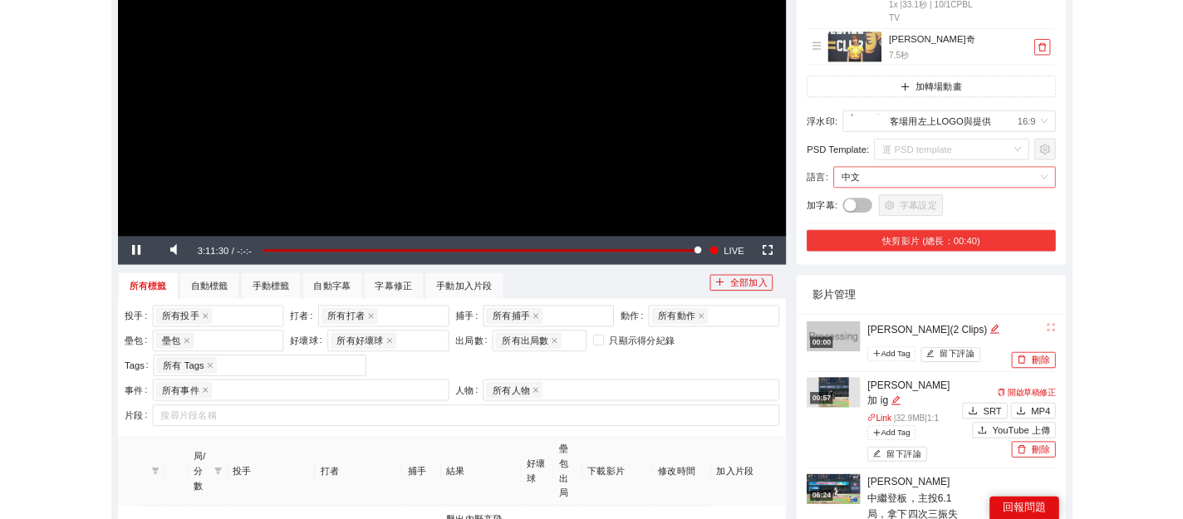
scroll to position [341, 0]
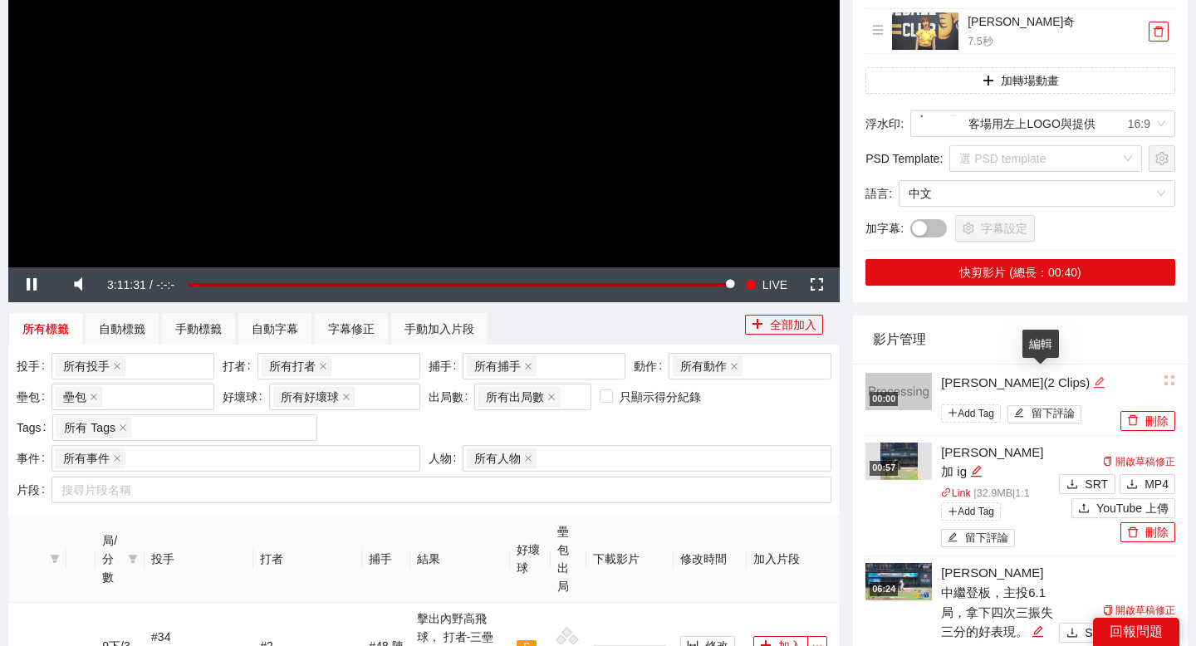
click at [1093, 381] on icon "edit" at bounding box center [1099, 382] width 12 height 12
drag, startPoint x: 1048, startPoint y: 381, endPoint x: 906, endPoint y: 380, distance: 142.0
click at [906, 380] on div "**********" at bounding box center [990, 400] width 251 height 57
type textarea "***"
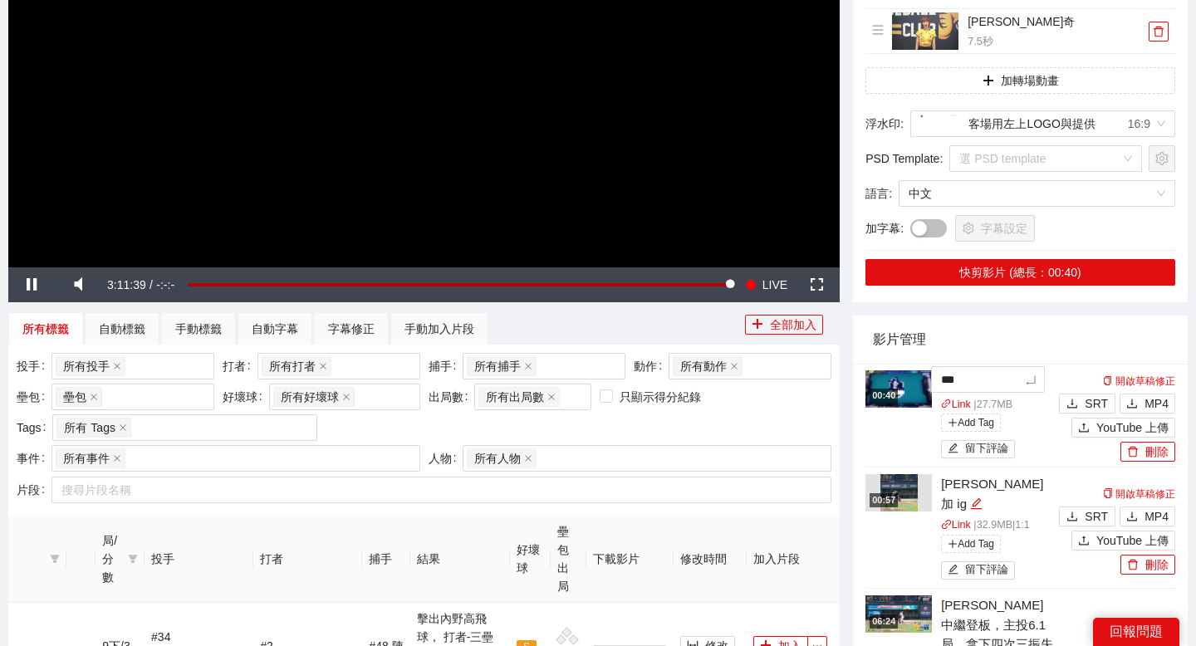
type textarea "****"
type textarea "*****"
type textarea "******"
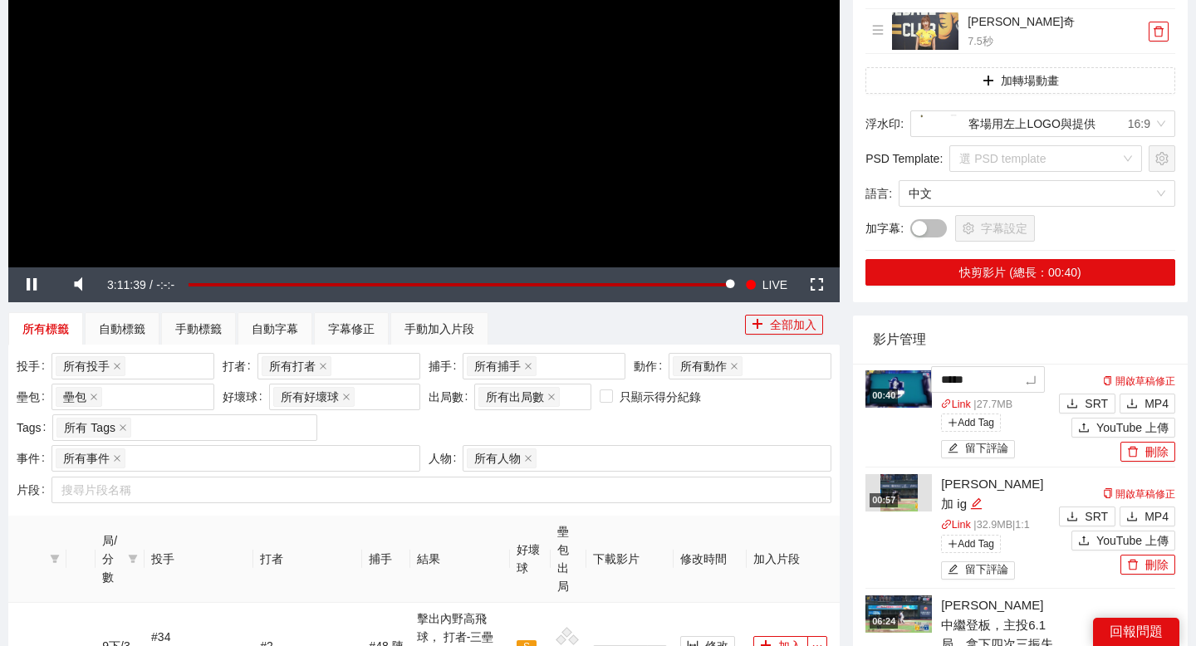
type textarea "******"
type textarea "*******"
type textarea "********"
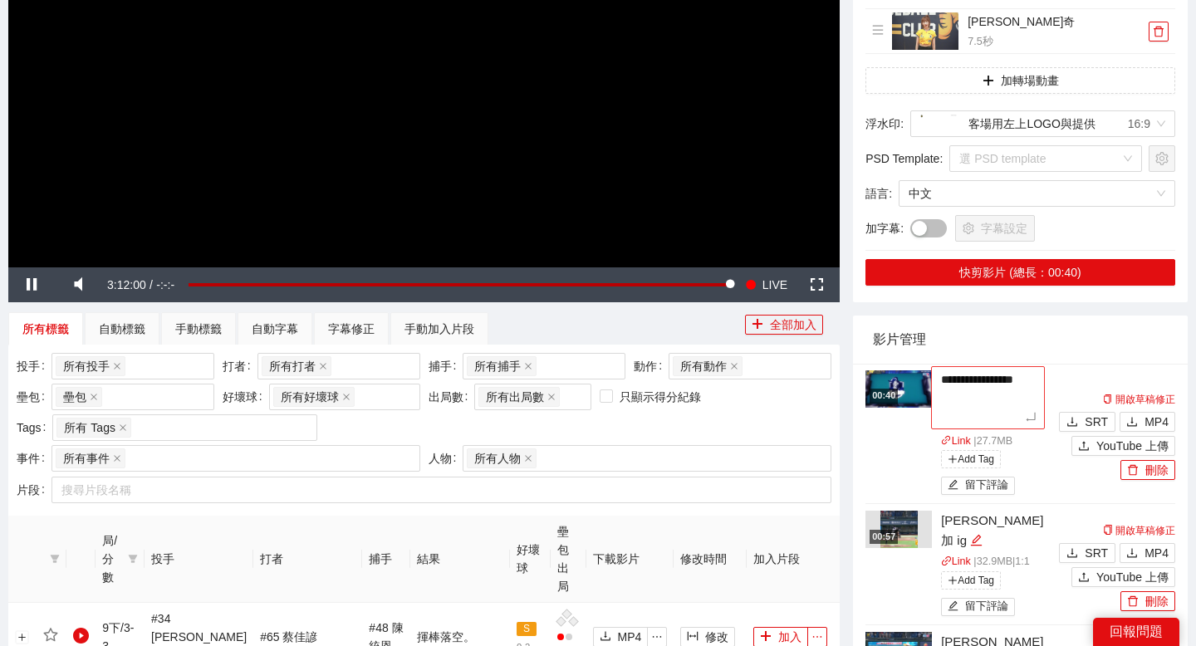
click at [954, 393] on textarea "**********" at bounding box center [988, 397] width 114 height 63
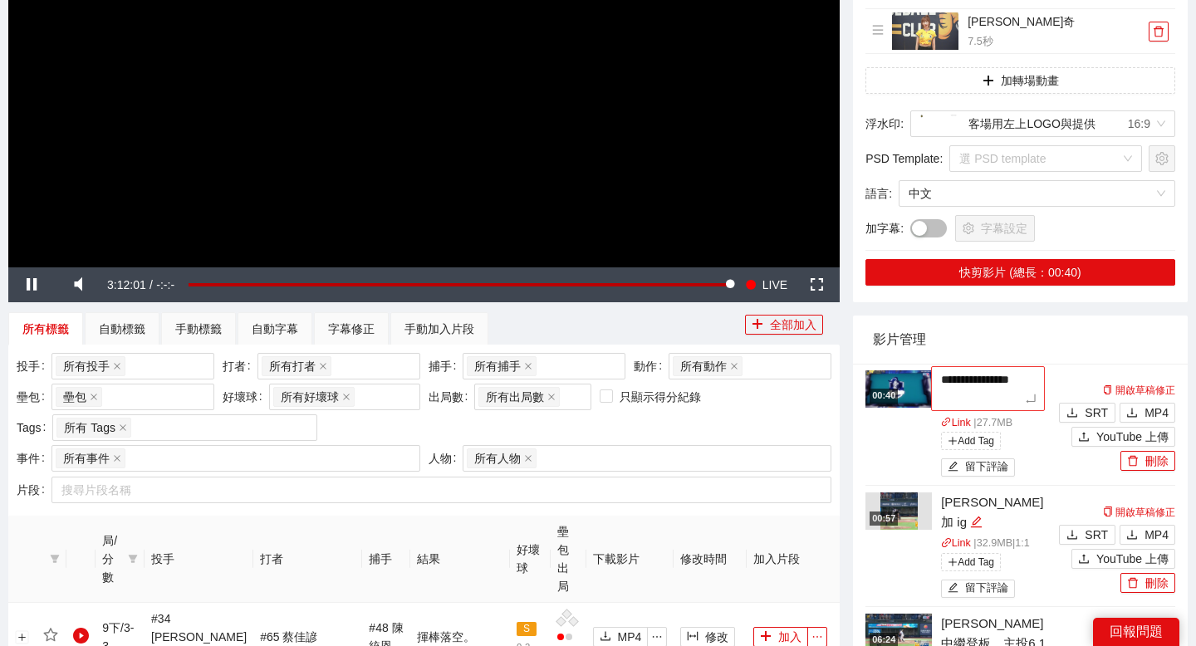
click at [1035, 399] on textarea "**********" at bounding box center [988, 388] width 114 height 45
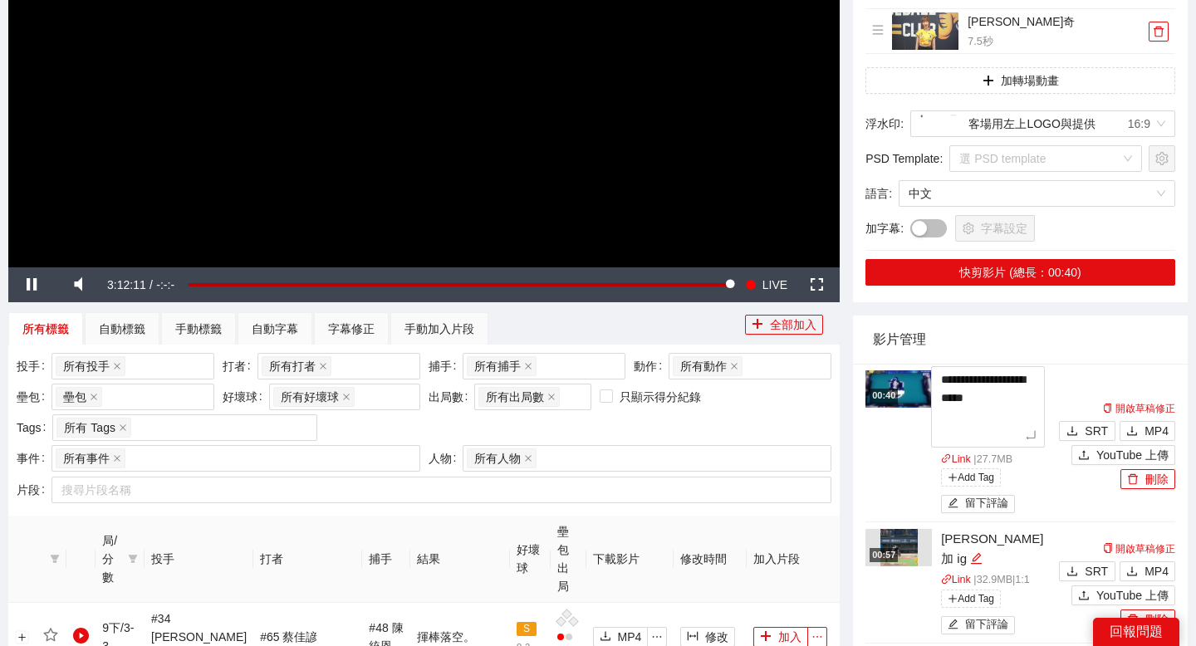
click at [1076, 378] on li "**********" at bounding box center [1020, 443] width 310 height 159
click at [891, 378] on img at bounding box center [898, 388] width 66 height 37
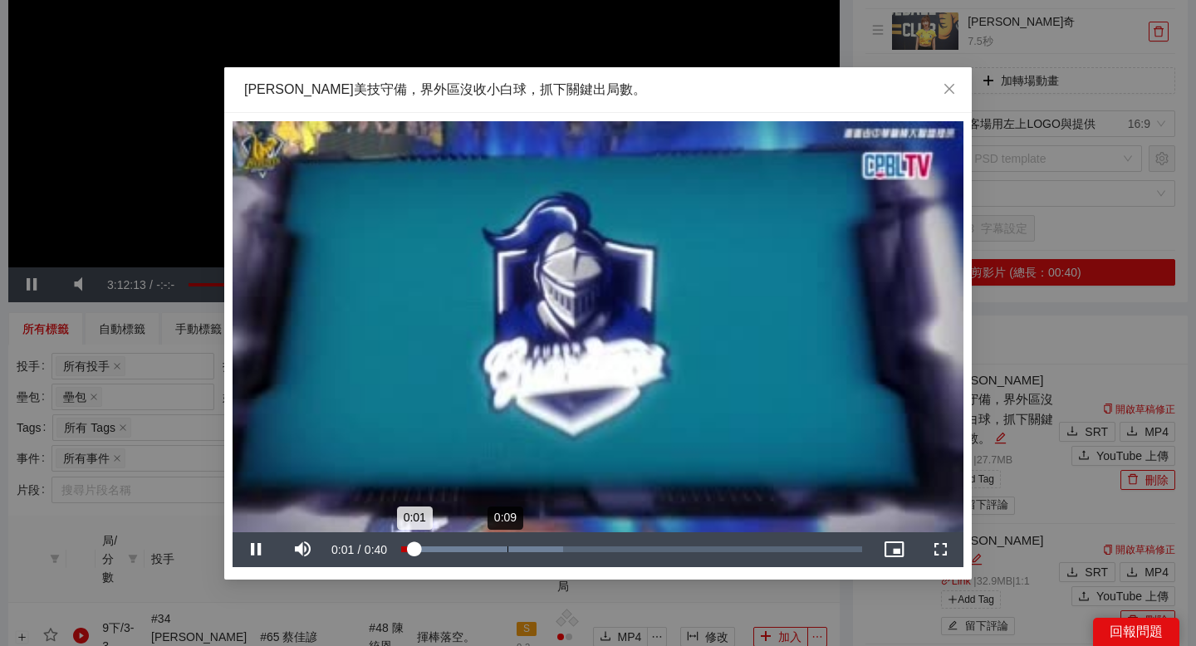
click at [506, 544] on div "Loaded : 35.09% 0:09 0:01" at bounding box center [631, 549] width 477 height 35
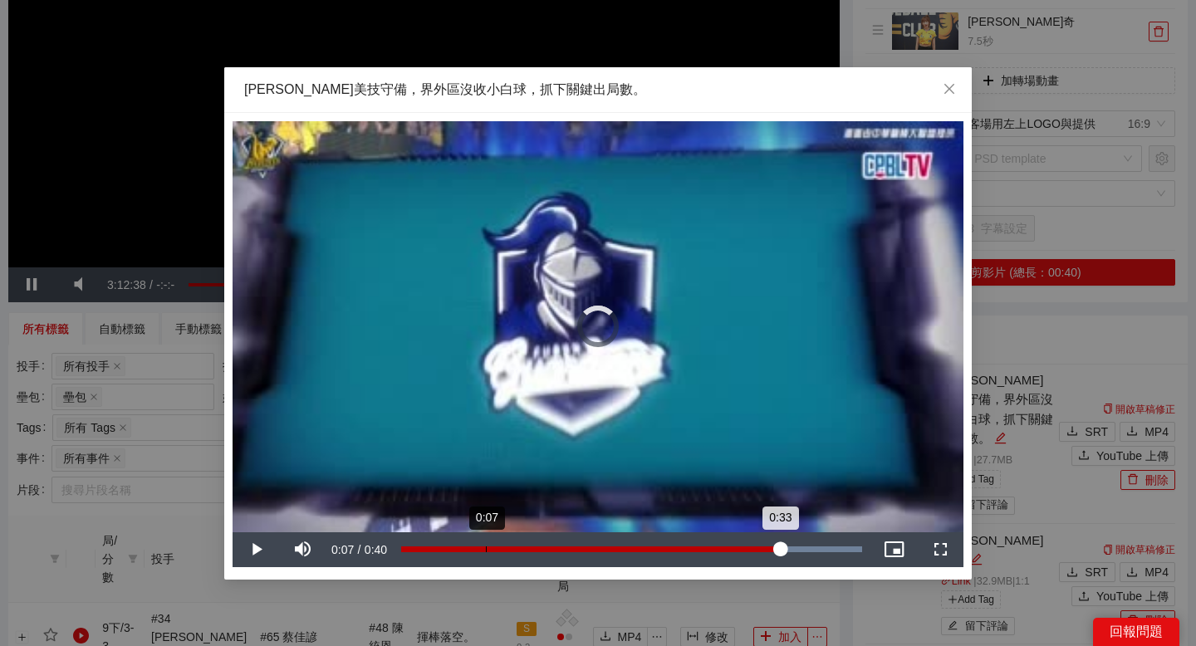
click at [486, 551] on div "0:07" at bounding box center [486, 549] width 1 height 6
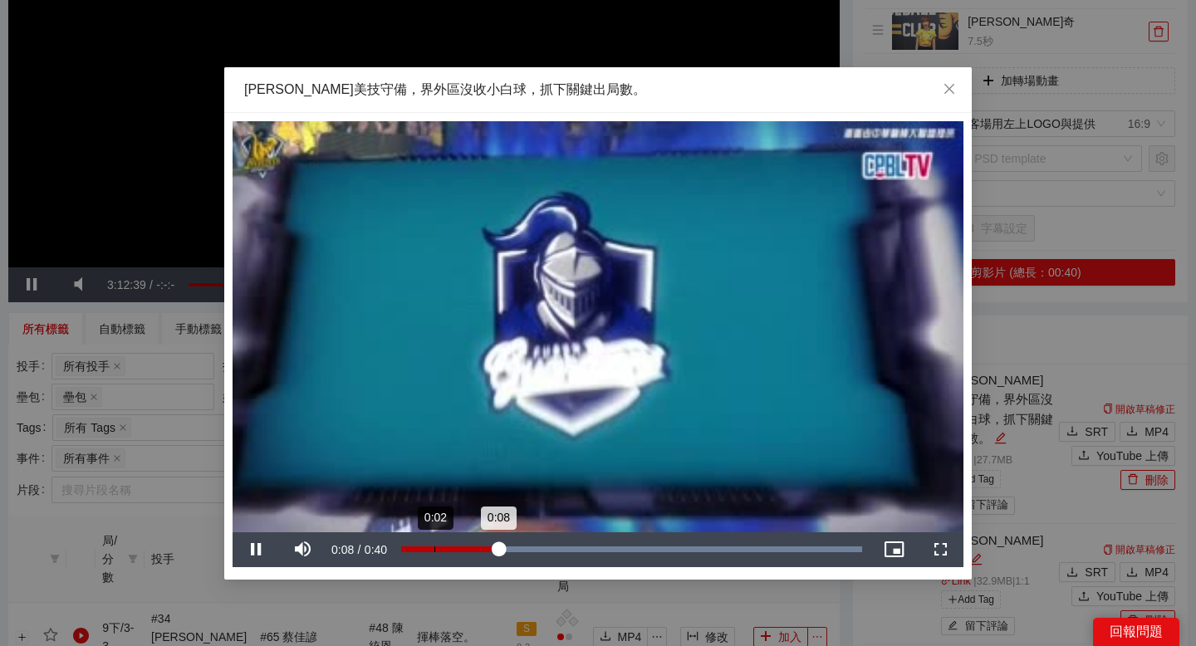
click at [433, 553] on div "Loaded : 100.00% 0:02 0:08" at bounding box center [631, 549] width 477 height 35
click at [945, 91] on icon "close" at bounding box center [949, 88] width 13 height 13
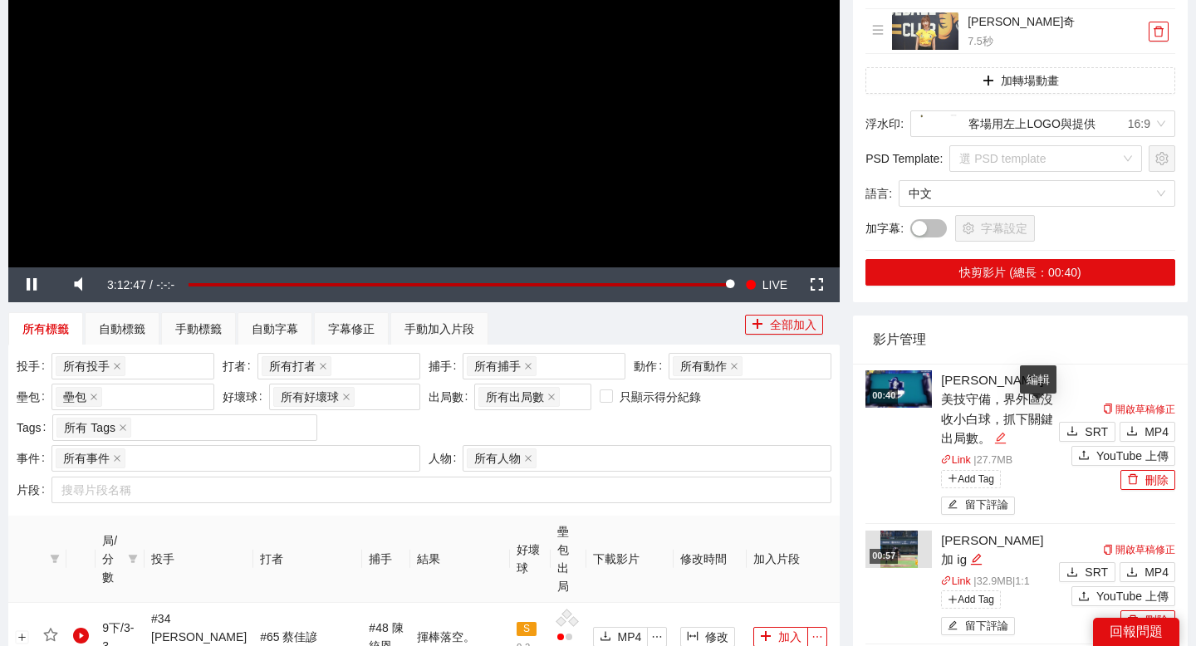
click at [1006, 432] on icon "edit" at bounding box center [1000, 438] width 12 height 12
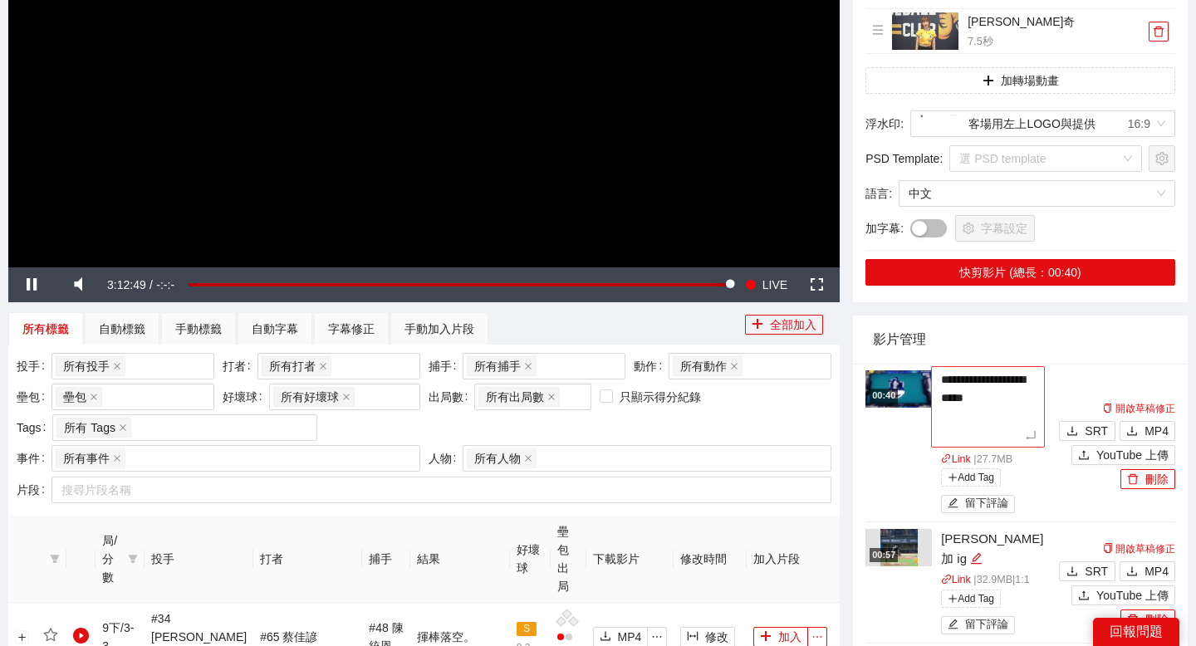
drag, startPoint x: 976, startPoint y: 397, endPoint x: 942, endPoint y: 396, distance: 34.1
click at [942, 396] on textarea "**********" at bounding box center [988, 406] width 114 height 81
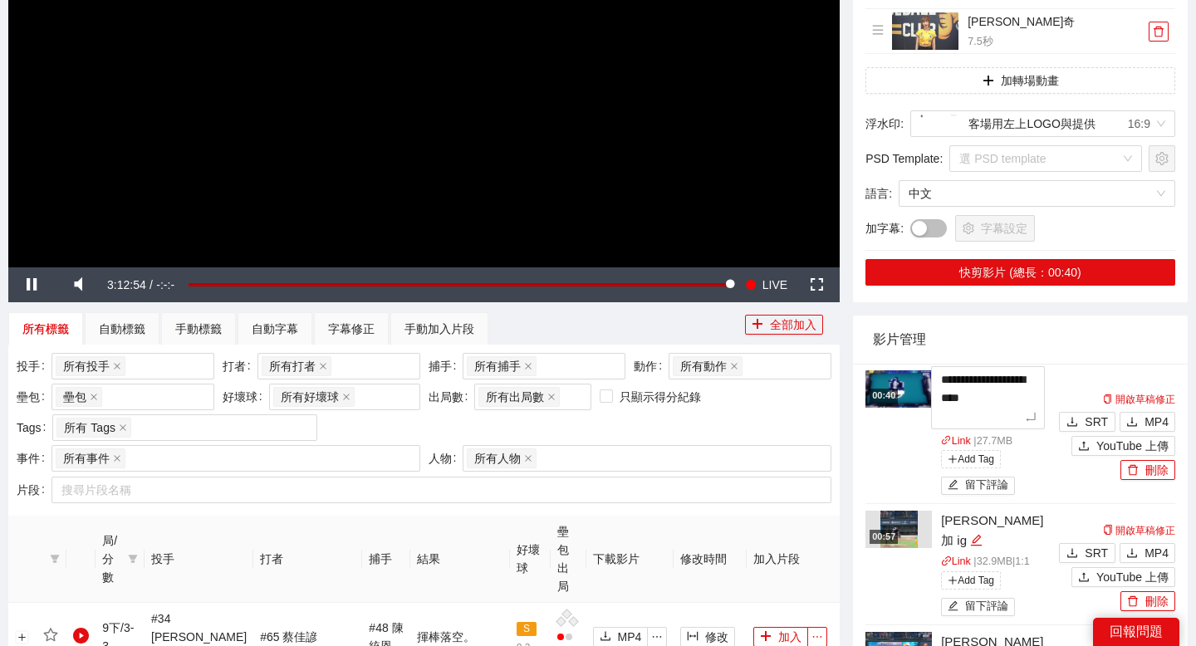
click at [1074, 379] on li "**********" at bounding box center [1020, 434] width 310 height 141
click at [1077, 448] on button "YouTube 上傳" at bounding box center [1123, 446] width 104 height 20
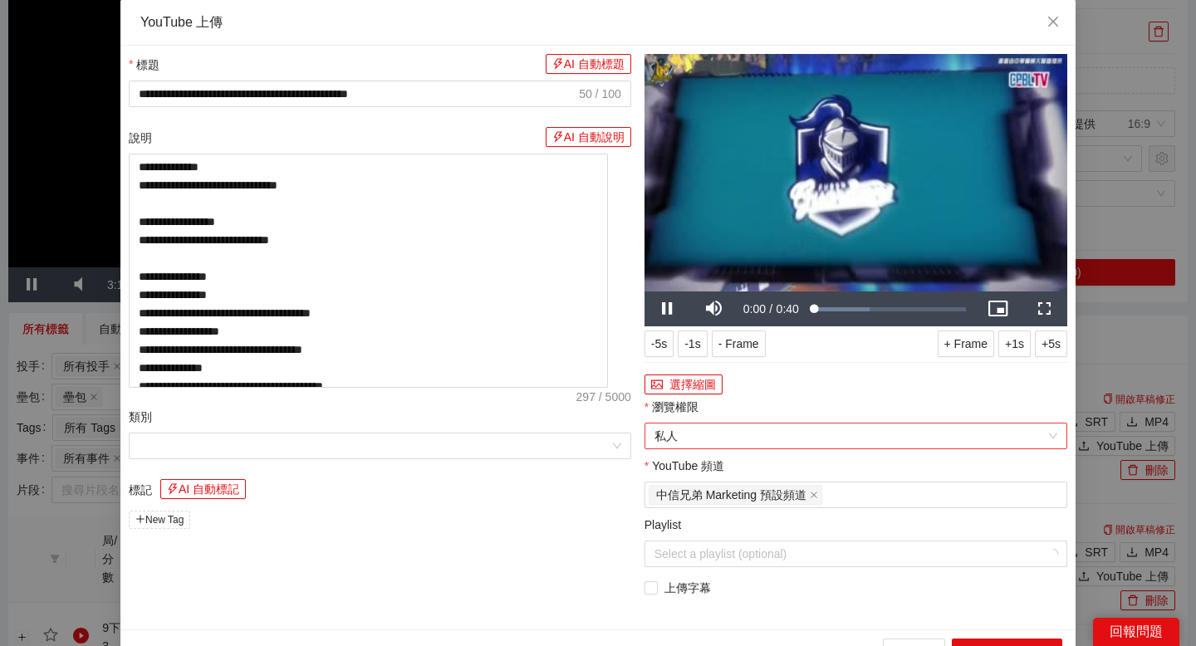
click at [887, 428] on span "私人" at bounding box center [855, 436] width 403 height 25
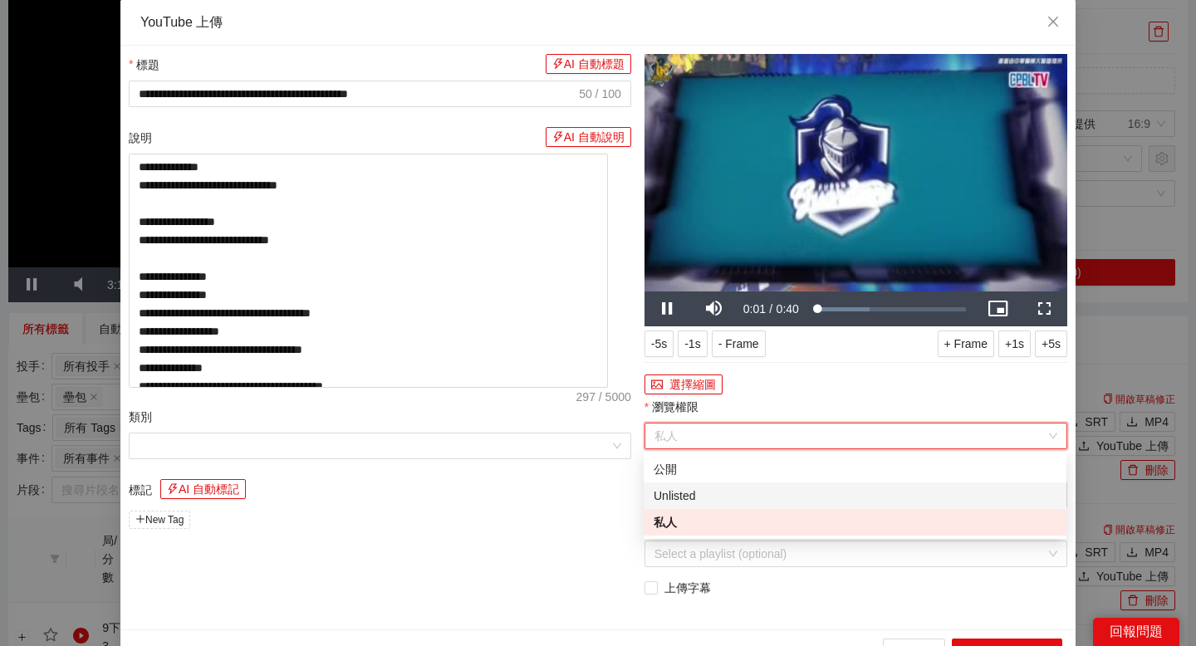
click at [832, 499] on div "Unlisted" at bounding box center [855, 496] width 403 height 18
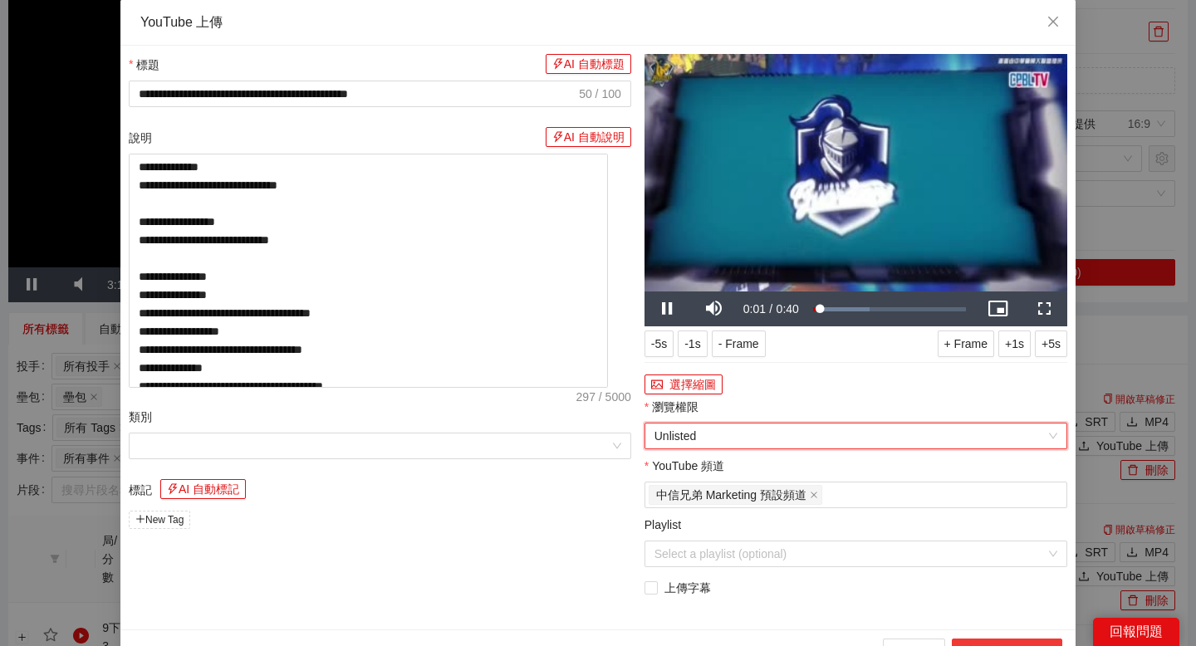
click at [957, 640] on button "上傳到 YouTube" at bounding box center [1007, 652] width 110 height 27
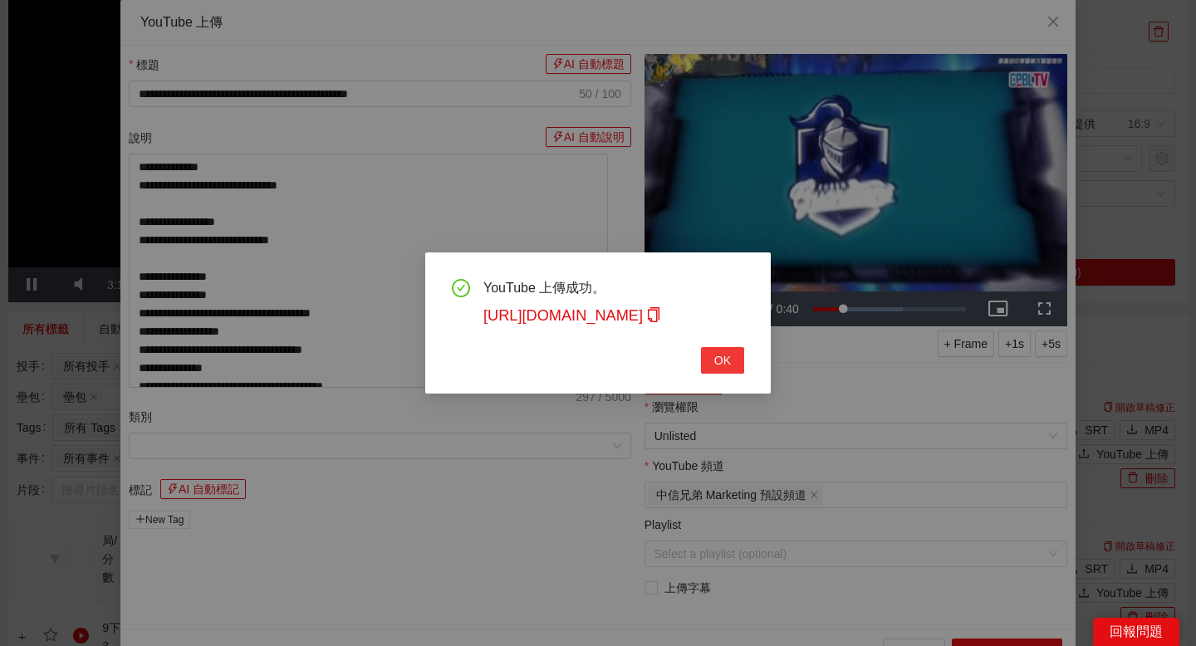
click at [717, 370] on button "OK" at bounding box center [722, 360] width 43 height 27
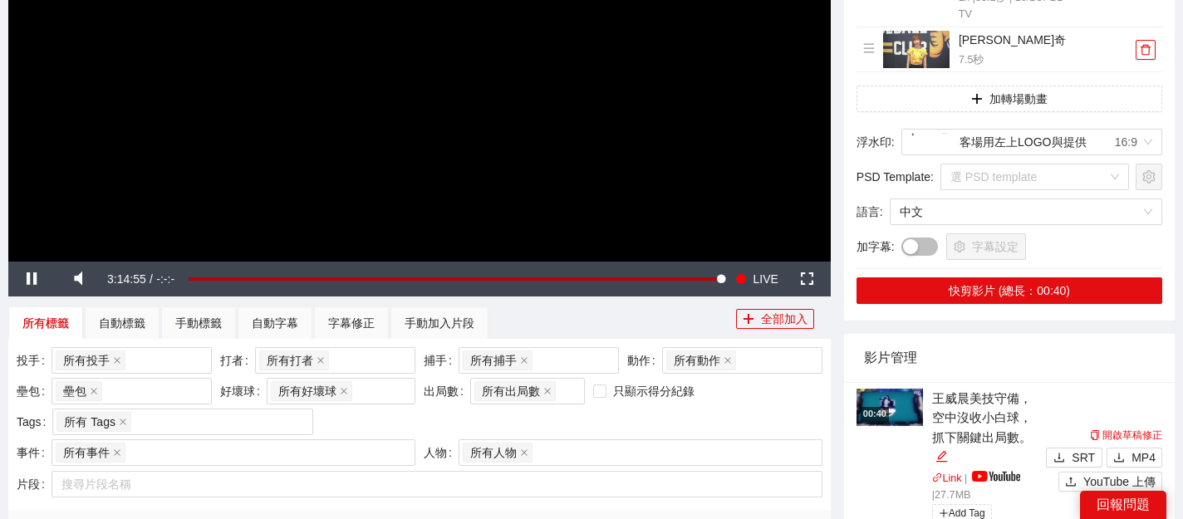
click at [889, 407] on div "00:40" at bounding box center [874, 414] width 28 height 14
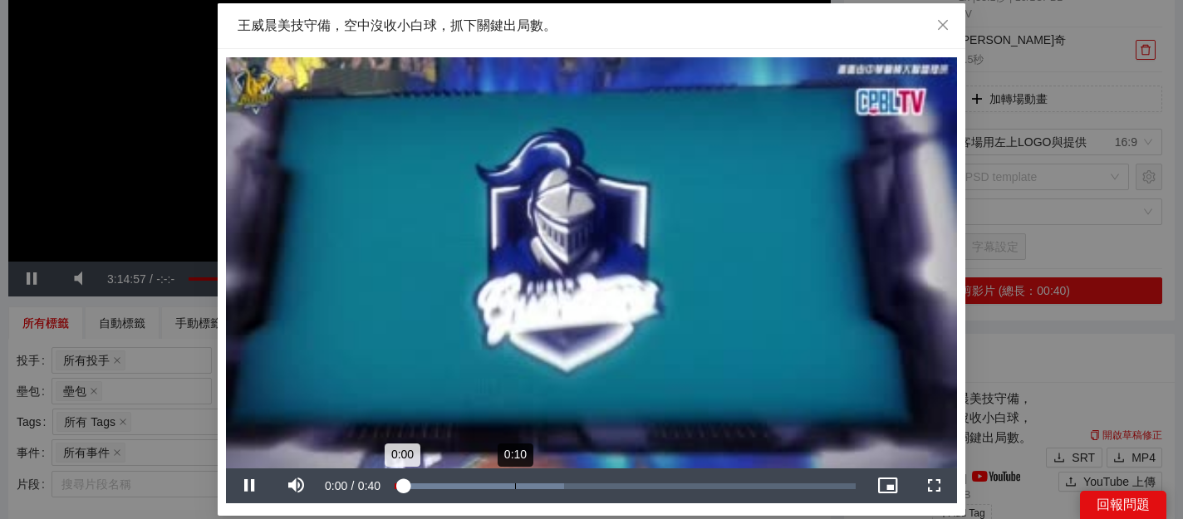
click at [514, 482] on div "Loaded : 36.72% 0:10 0:00" at bounding box center [624, 485] width 477 height 35
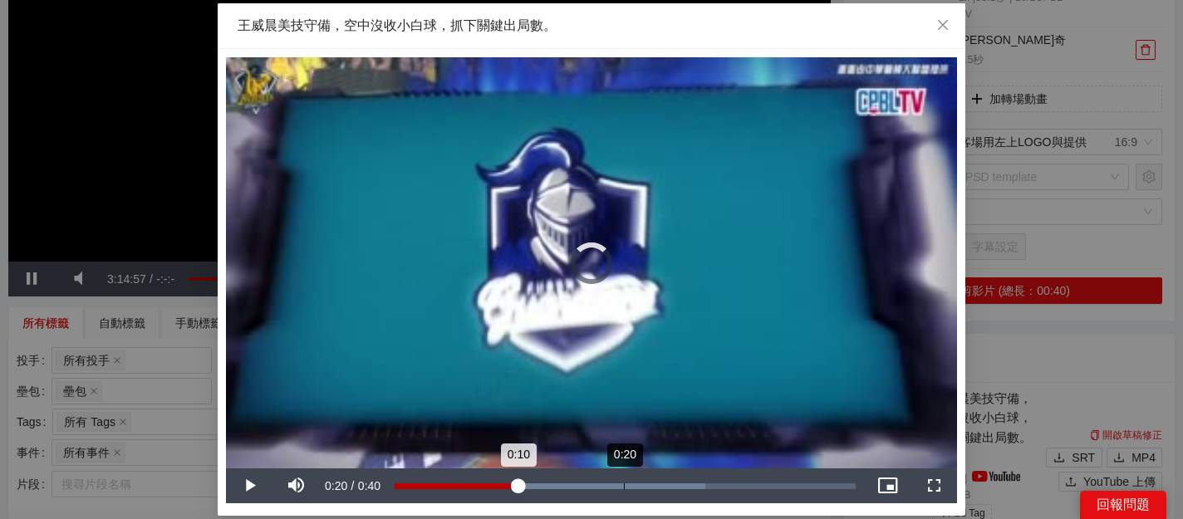
click at [624, 482] on div "Loaded : 67.35% 0:20 0:10" at bounding box center [624, 485] width 477 height 35
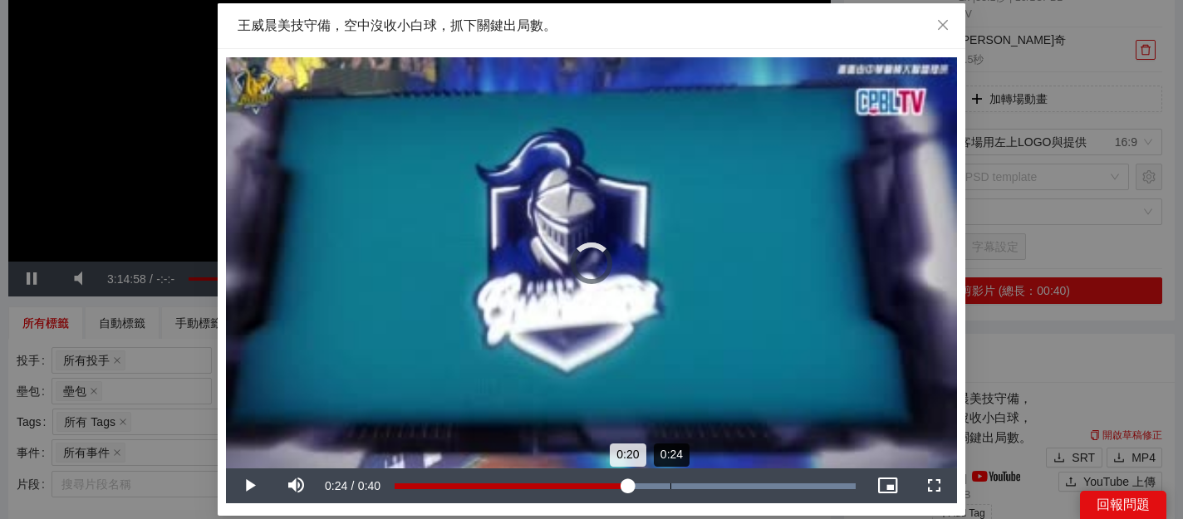
click at [670, 482] on div "Loaded : 100.00% 0:24 0:20" at bounding box center [624, 485] width 477 height 35
click at [659, 482] on div "Loaded : 100.00% 0:23 0:25" at bounding box center [624, 485] width 477 height 35
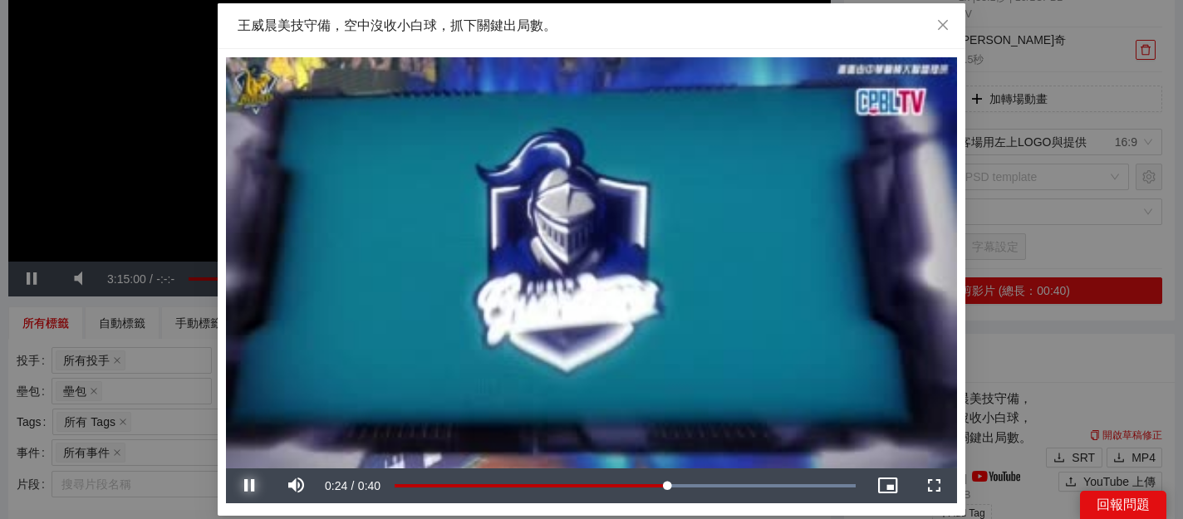
click at [249, 486] on span "Video Player" at bounding box center [249, 486] width 47 height 0
click at [708, 478] on div "Loaded : 100.00% 0:27 0:24" at bounding box center [624, 485] width 477 height 35
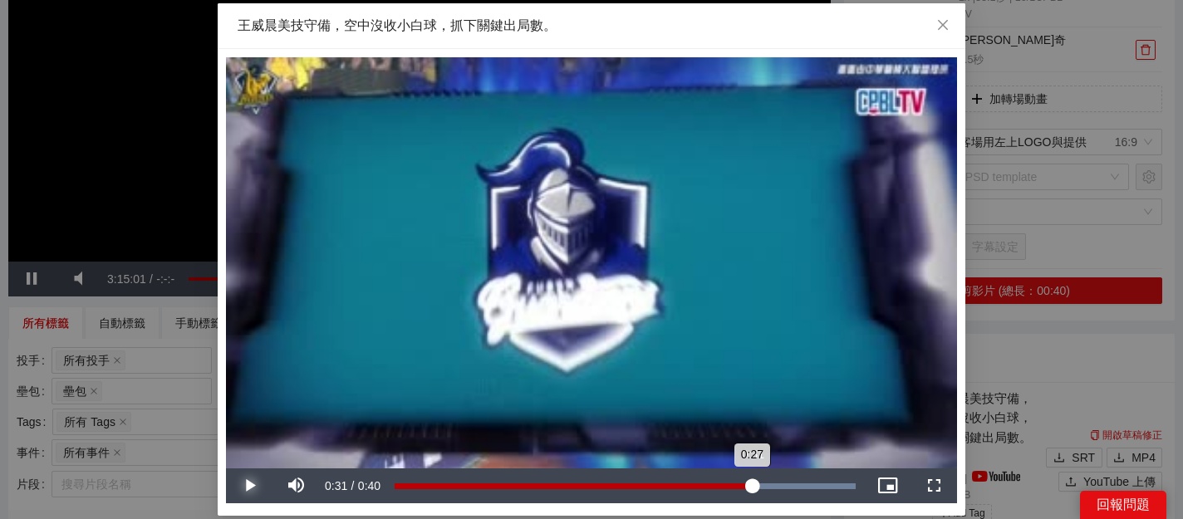
click at [751, 478] on div "Loaded : 100.00% 0:31 0:27" at bounding box center [624, 485] width 477 height 35
click at [772, 478] on div "Loaded : 100.00% 0:32 0:31" at bounding box center [624, 485] width 477 height 35
click at [682, 478] on div "Loaded : 100.00% 0:25 0:33" at bounding box center [624, 485] width 477 height 35
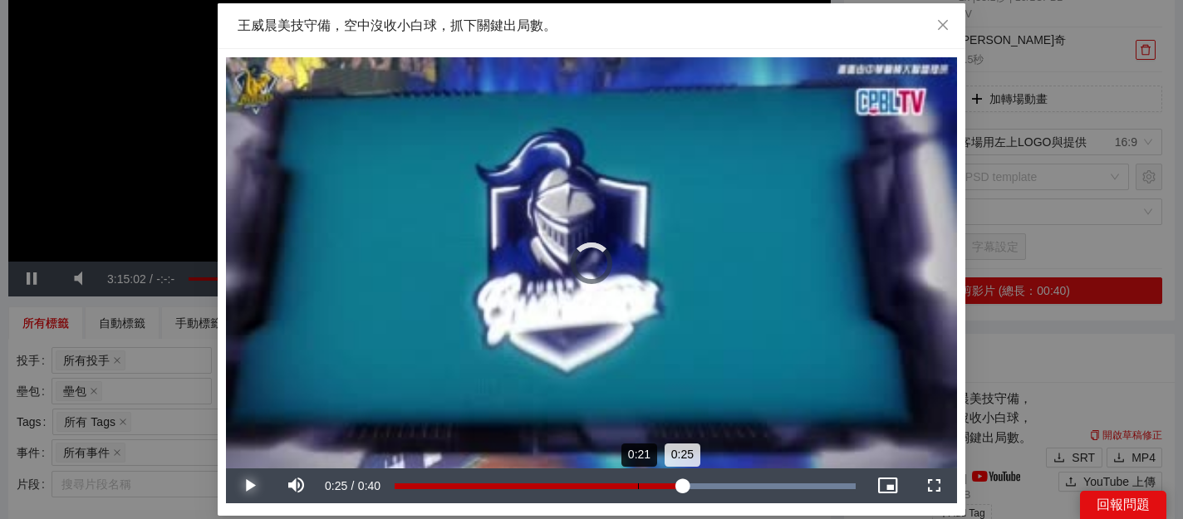
click at [638, 479] on div "Loaded : 100.00% 0:21 0:25" at bounding box center [624, 485] width 477 height 35
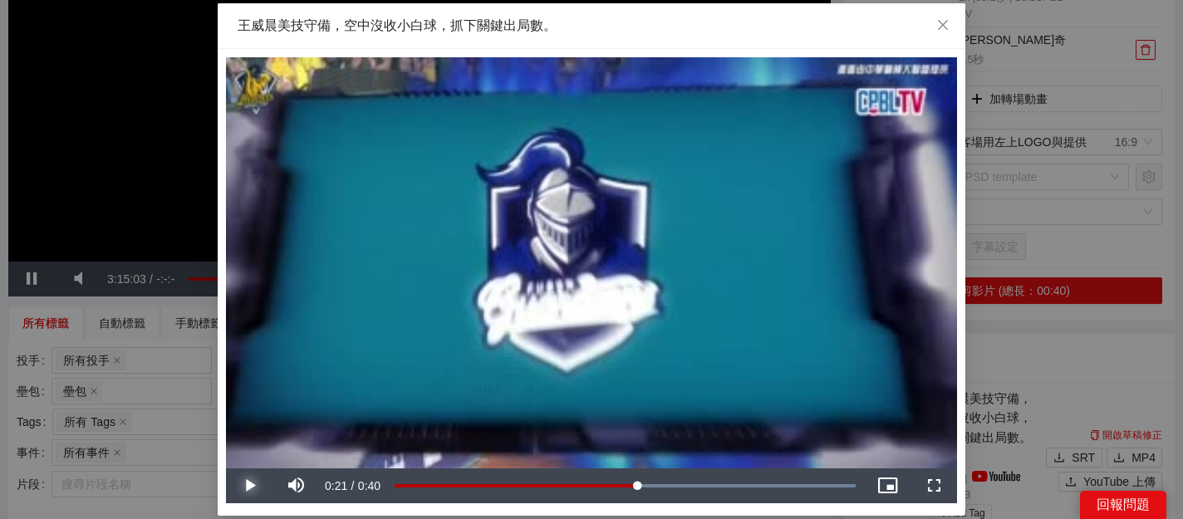
click at [250, 486] on span "Video Player" at bounding box center [249, 486] width 47 height 0
click at [249, 486] on span "Video Player" at bounding box center [249, 486] width 47 height 0
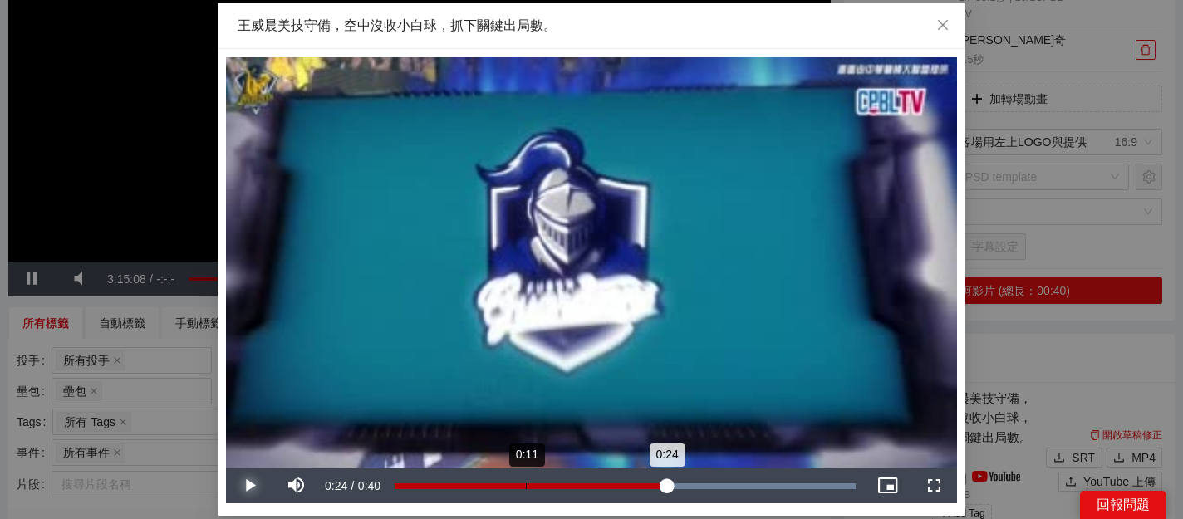
click at [505, 483] on div "Loaded : 100.00% 0:11 0:24" at bounding box center [624, 486] width 461 height 6
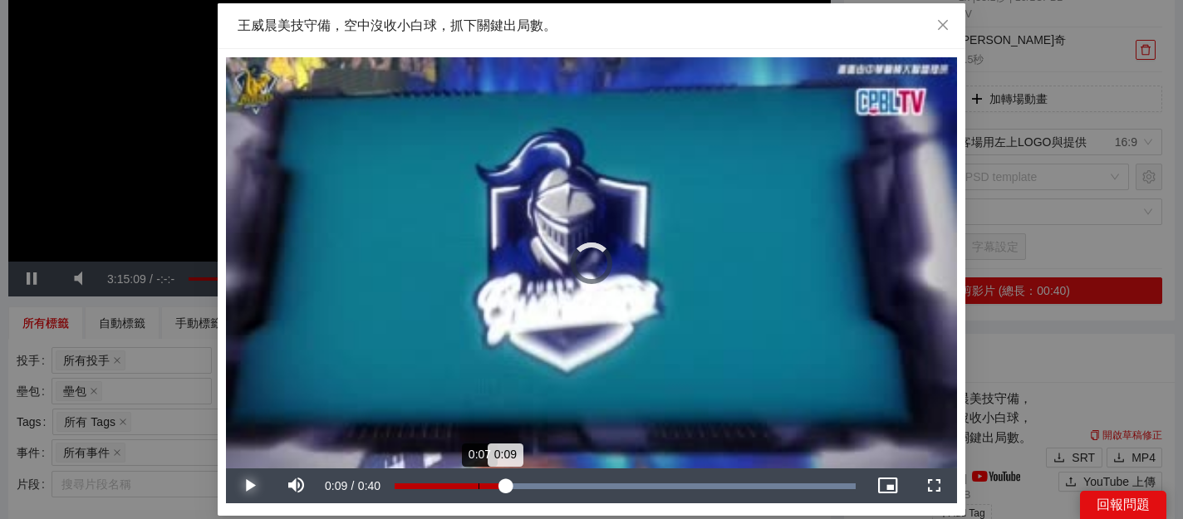
click at [478, 484] on div "0:07" at bounding box center [478, 486] width 1 height 6
click at [554, 480] on div "Loaded : 100.00% 0:14 0:07" at bounding box center [624, 485] width 477 height 35
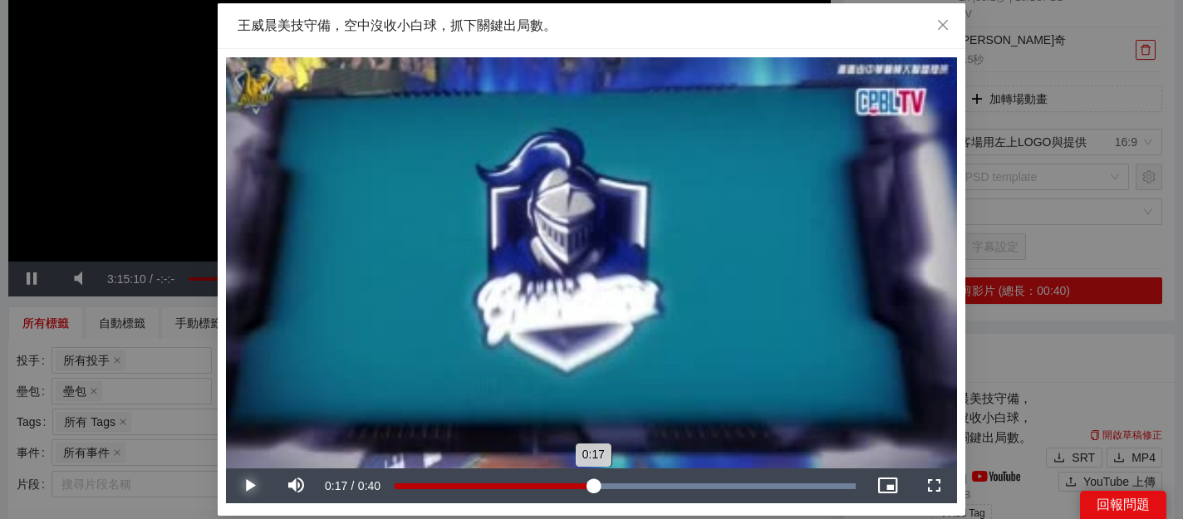
click at [592, 483] on div "Loaded : 100.00% 0:17 0:17" at bounding box center [624, 486] width 461 height 6
click at [561, 483] on div "Loaded : 100.00% 0:15 0:17" at bounding box center [624, 486] width 461 height 6
click at [542, 485] on div "Loaded : 100.00% 0:13 0:14" at bounding box center [624, 486] width 461 height 6
click at [253, 486] on span "Video Player" at bounding box center [249, 486] width 47 height 0
click at [611, 477] on div "Loaded : 100.00% 0:19 0:19" at bounding box center [624, 485] width 477 height 35
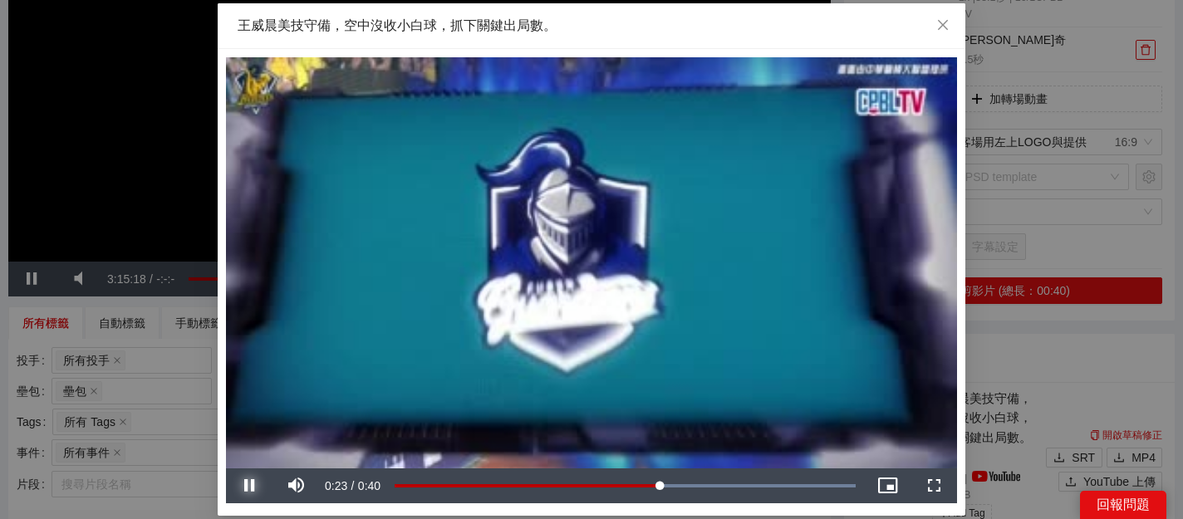
click at [248, 486] on span "Video Player" at bounding box center [249, 486] width 47 height 0
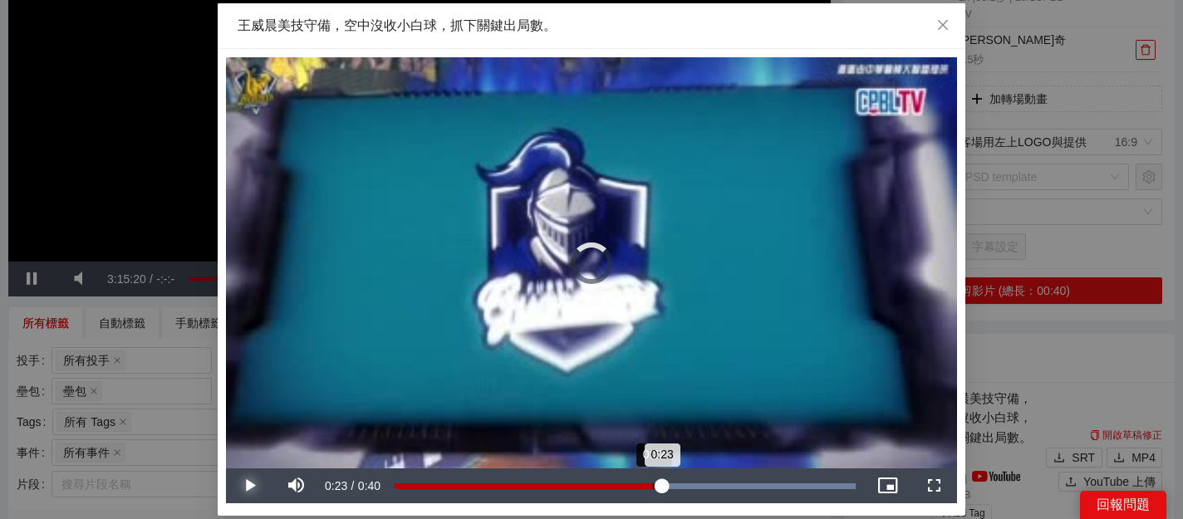
click at [653, 485] on div "0:23" at bounding box center [527, 486] width 267 height 6
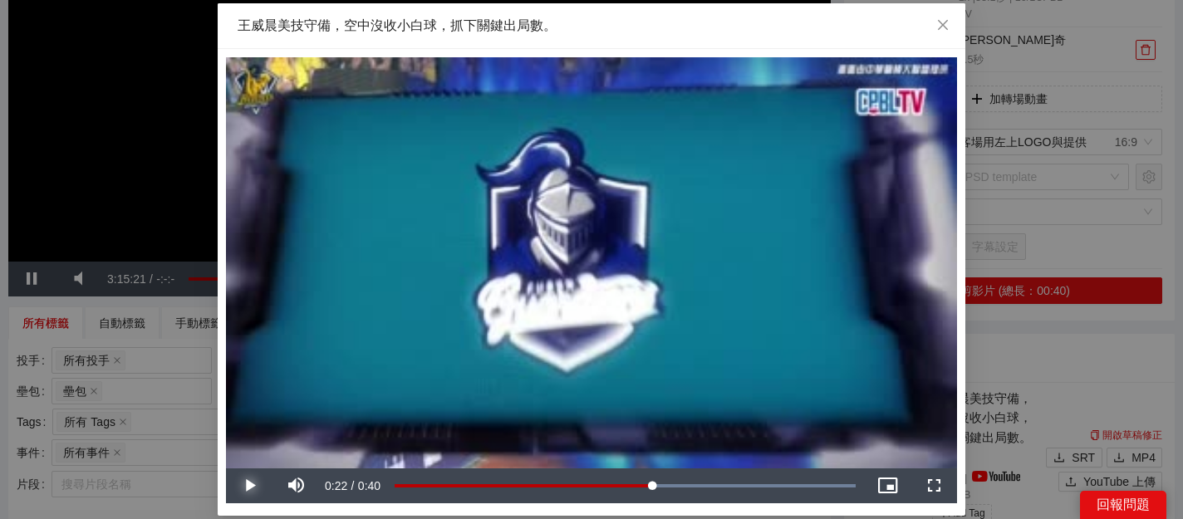
click at [252, 486] on span "Video Player" at bounding box center [249, 486] width 47 height 0
click at [251, 486] on span "Video Player" at bounding box center [249, 486] width 47 height 0
click at [943, 28] on icon "close" at bounding box center [942, 24] width 13 height 13
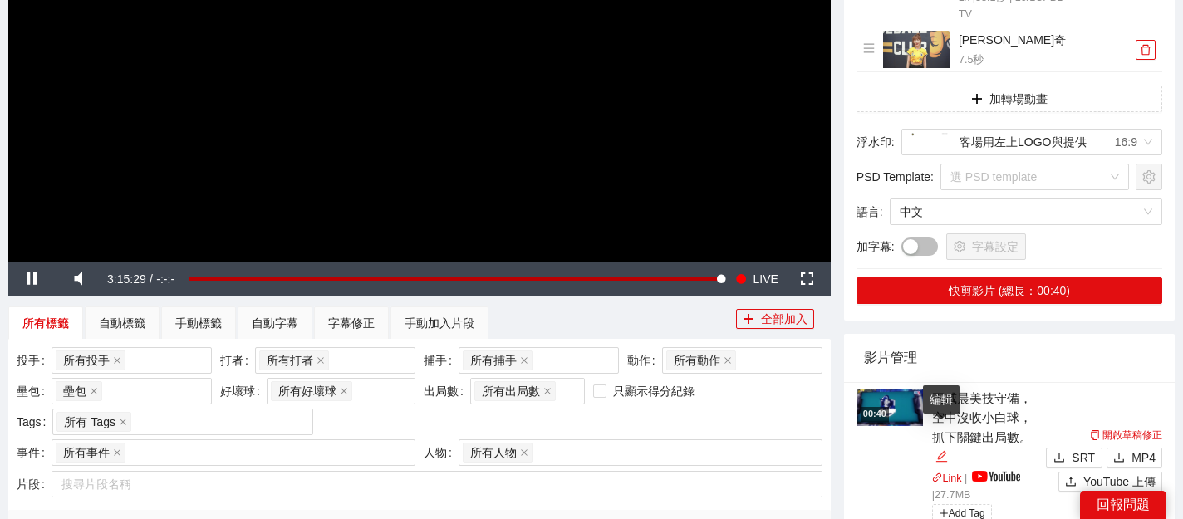
click at [938, 450] on icon "edit" at bounding box center [941, 456] width 12 height 12
drag, startPoint x: 984, startPoint y: 435, endPoint x: 918, endPoint y: 372, distance: 91.0
click at [918, 389] on div "**********" at bounding box center [948, 471] width 185 height 164
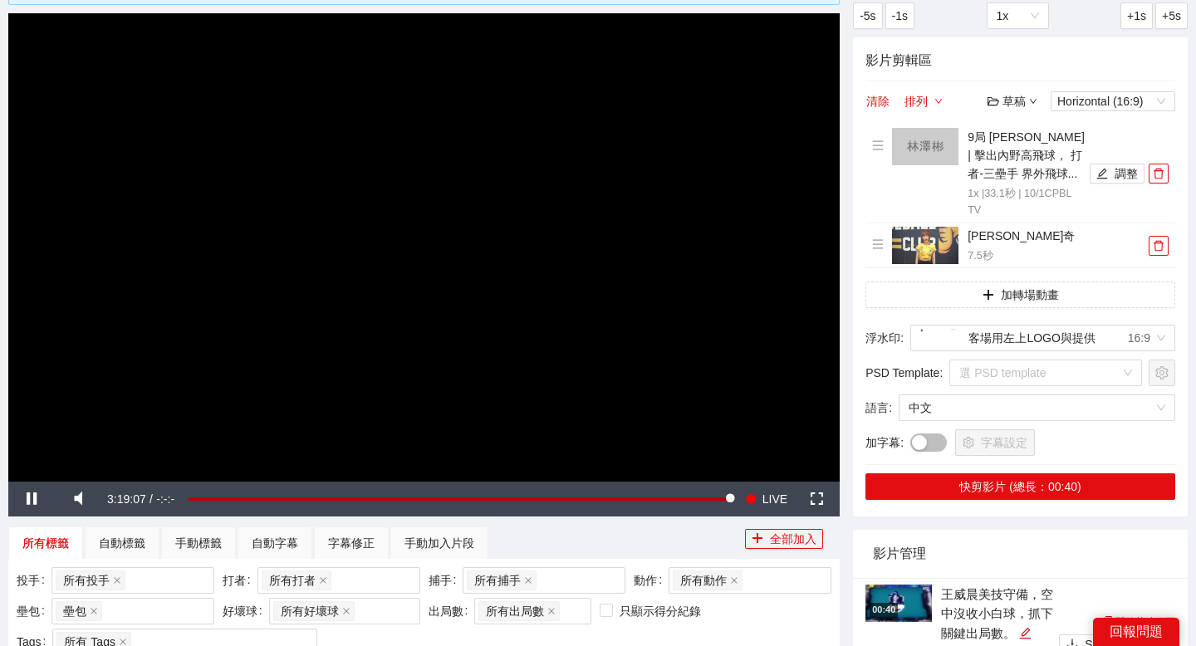
scroll to position [126, 0]
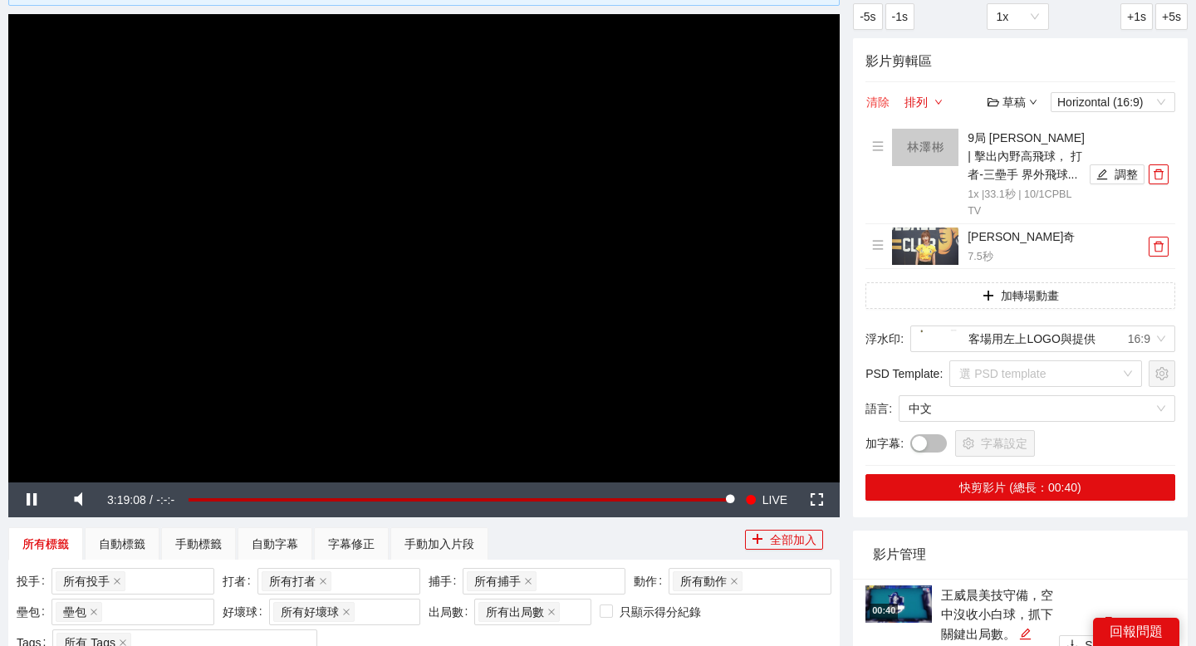
click at [888, 101] on button "清除" at bounding box center [877, 102] width 25 height 20
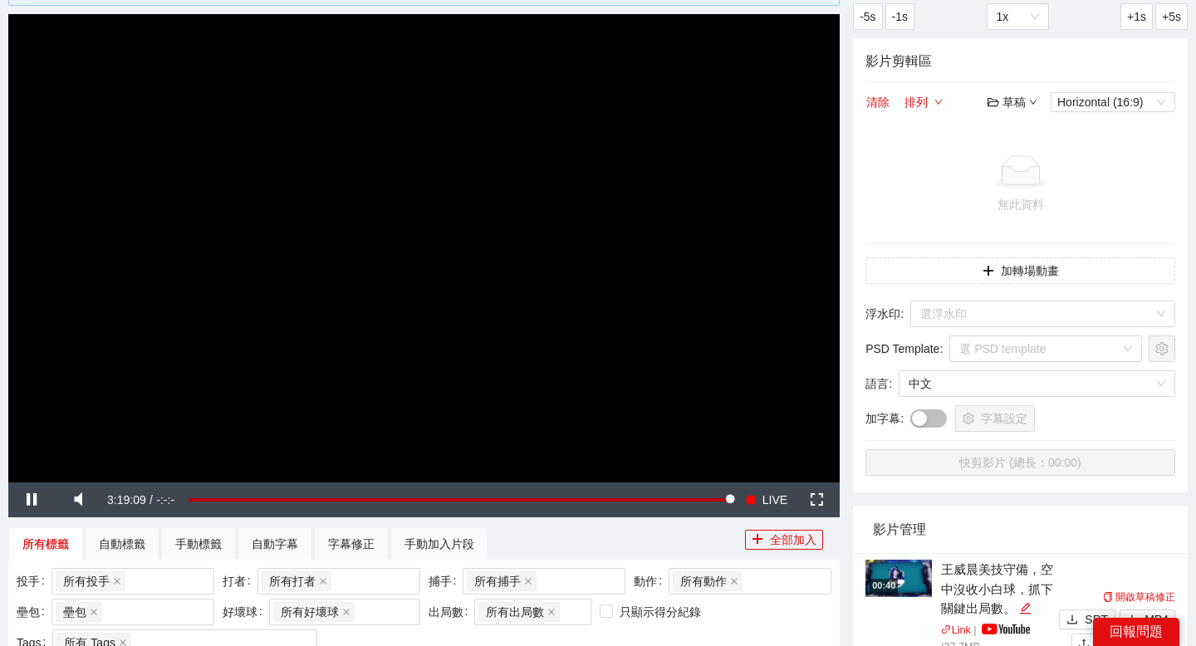
click at [1009, 107] on div "草稿" at bounding box center [1012, 102] width 50 height 18
click at [1016, 127] on link "開啟" at bounding box center [1016, 131] width 38 height 13
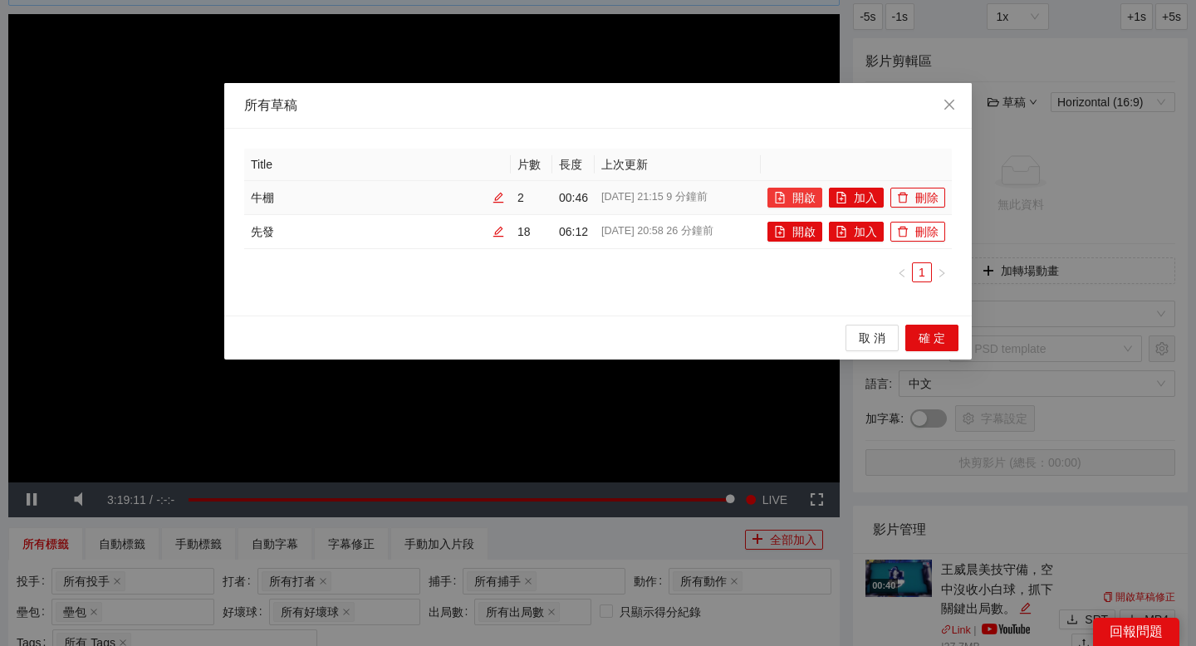
click at [806, 198] on button "開啟" at bounding box center [794, 198] width 55 height 20
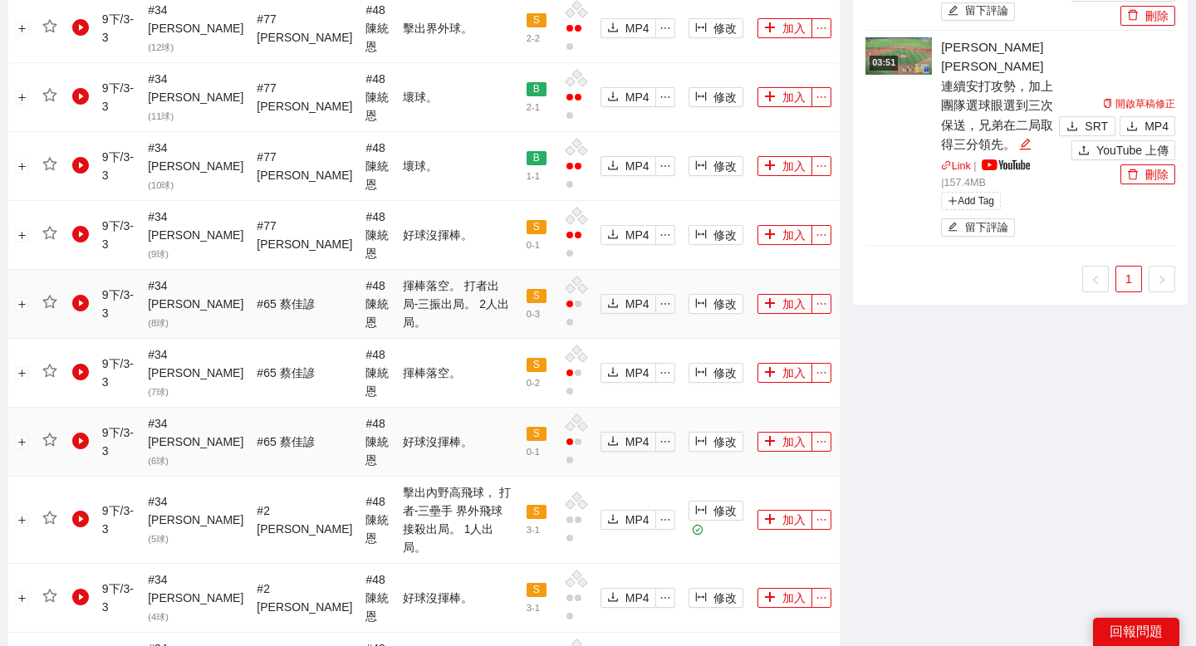
scroll to position [1635, 0]
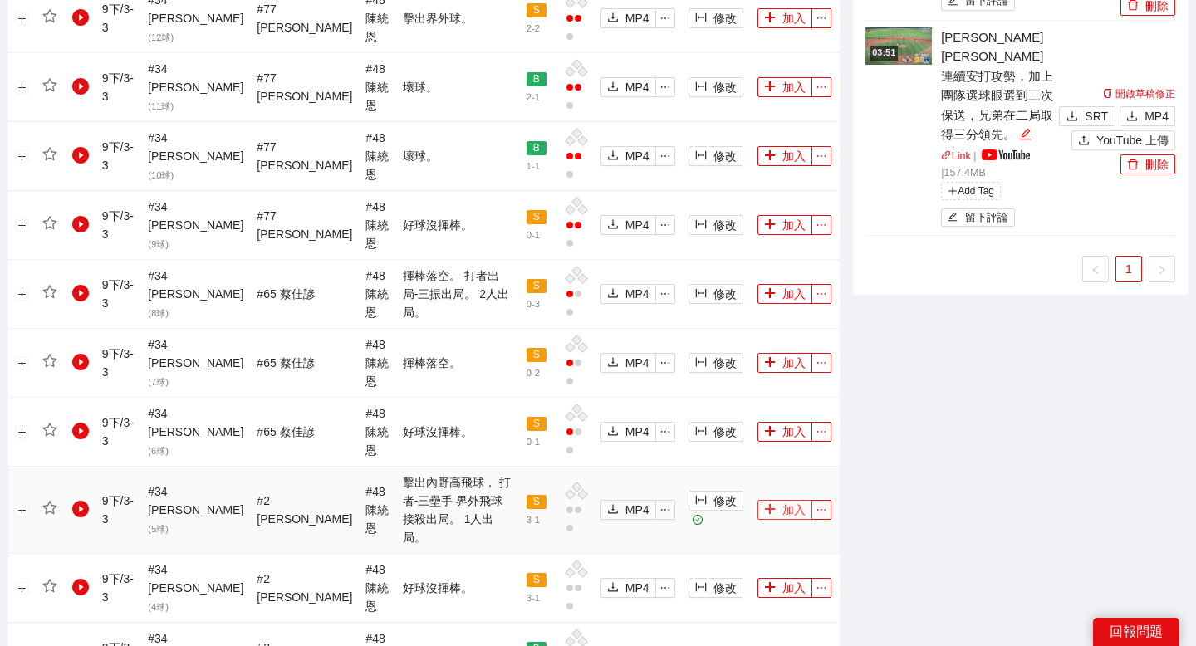
click at [768, 500] on button "加入" at bounding box center [784, 510] width 55 height 20
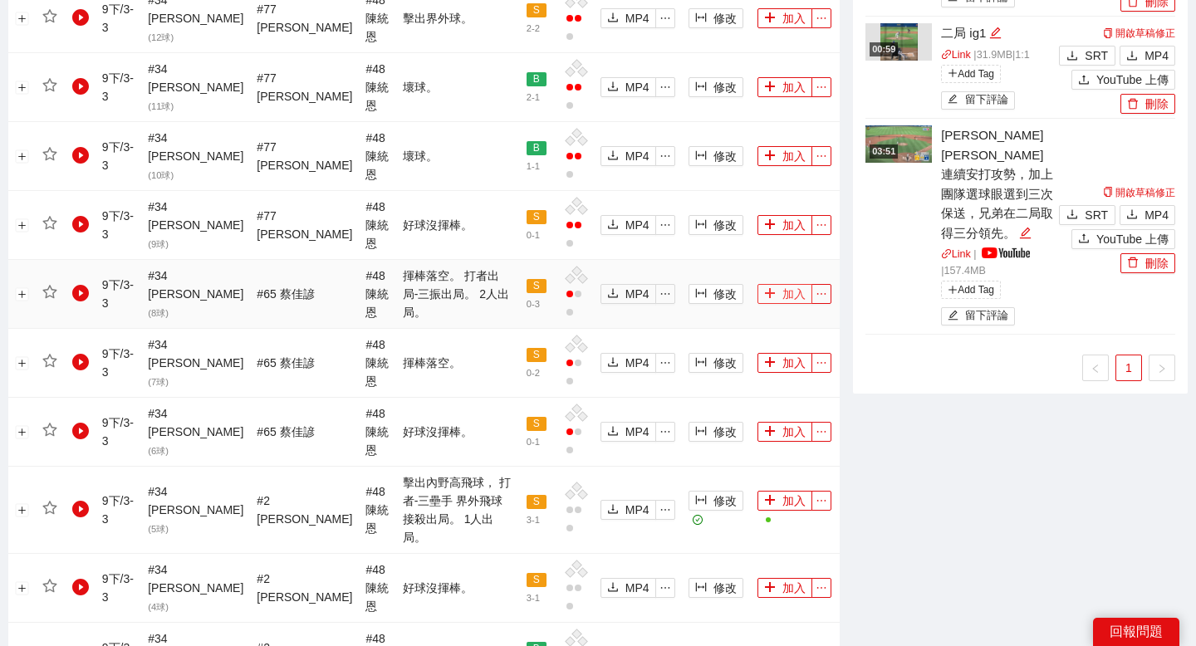
click at [765, 293] on icon "plus" at bounding box center [769, 293] width 9 height 1
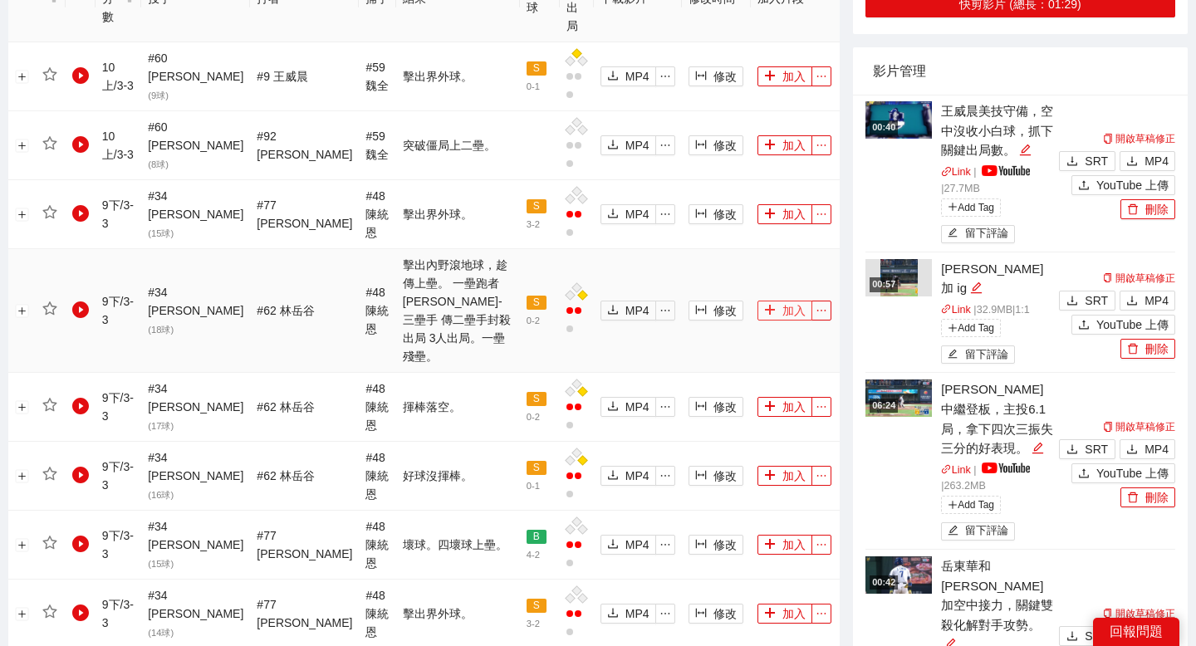
click at [770, 301] on button "加入" at bounding box center [784, 311] width 55 height 20
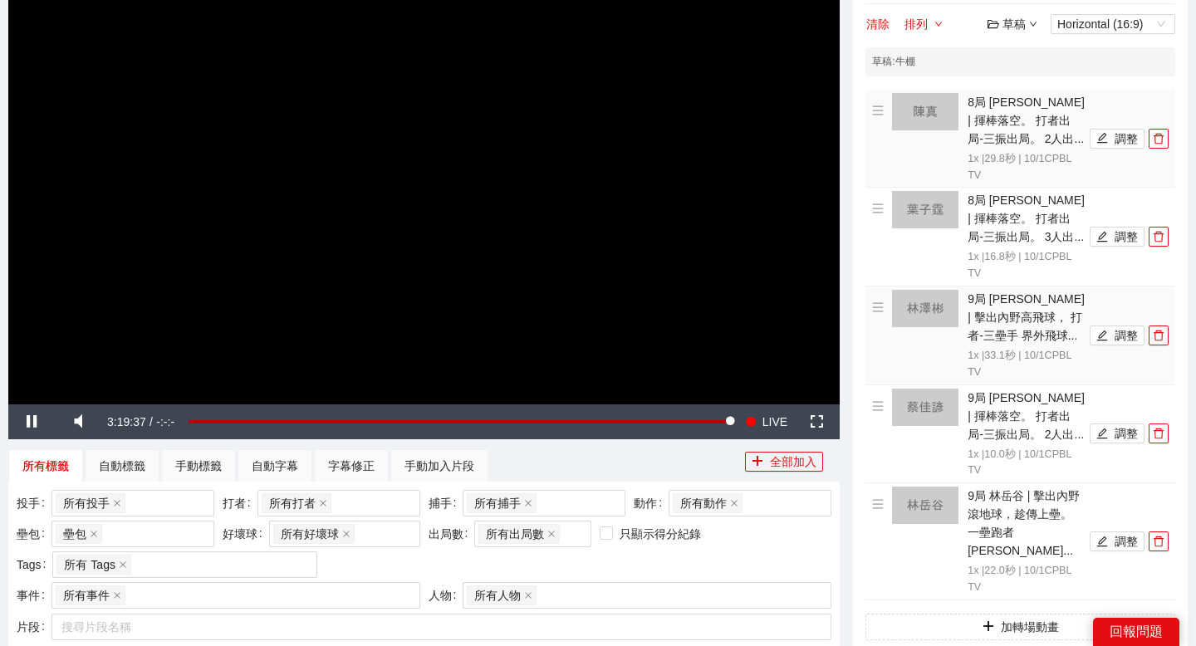
scroll to position [393, 0]
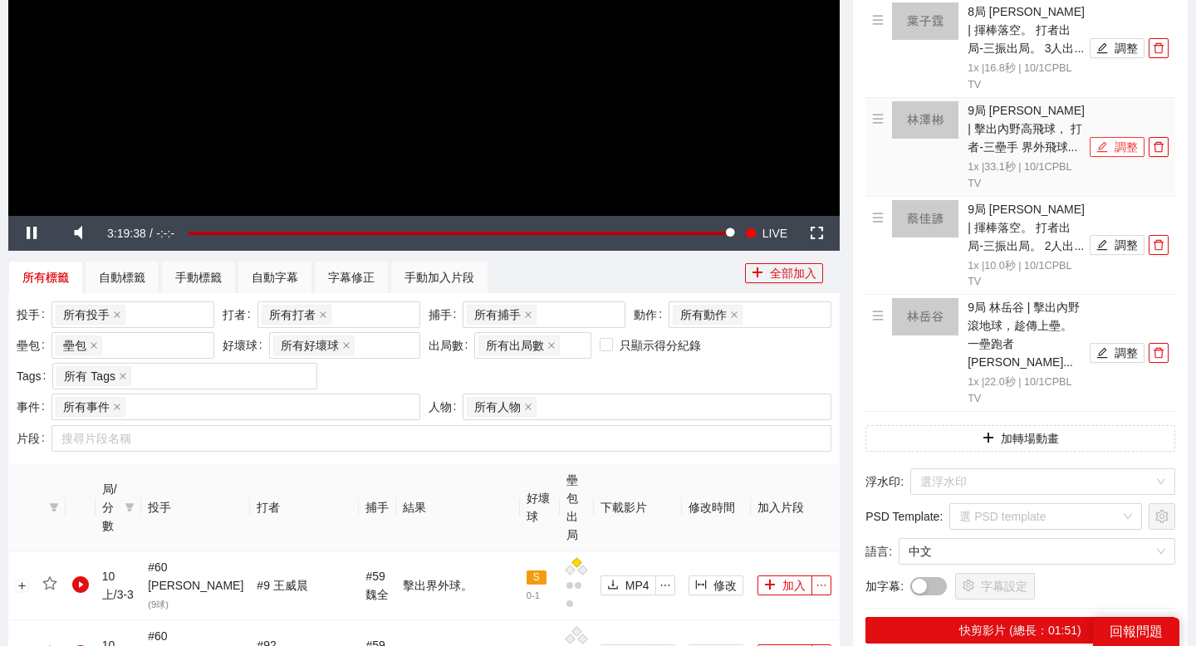
click at [1119, 156] on button "調整" at bounding box center [1117, 147] width 55 height 20
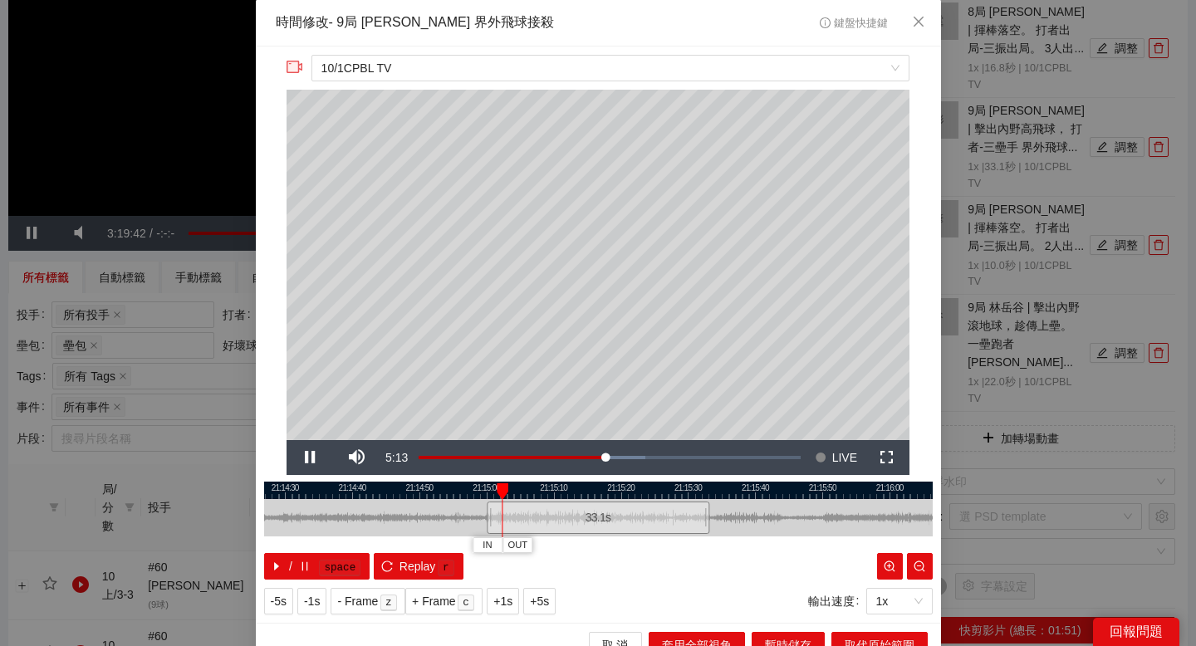
click at [688, 489] on div at bounding box center [598, 490] width 668 height 17
click at [923, 27] on icon "close" at bounding box center [918, 21] width 13 height 13
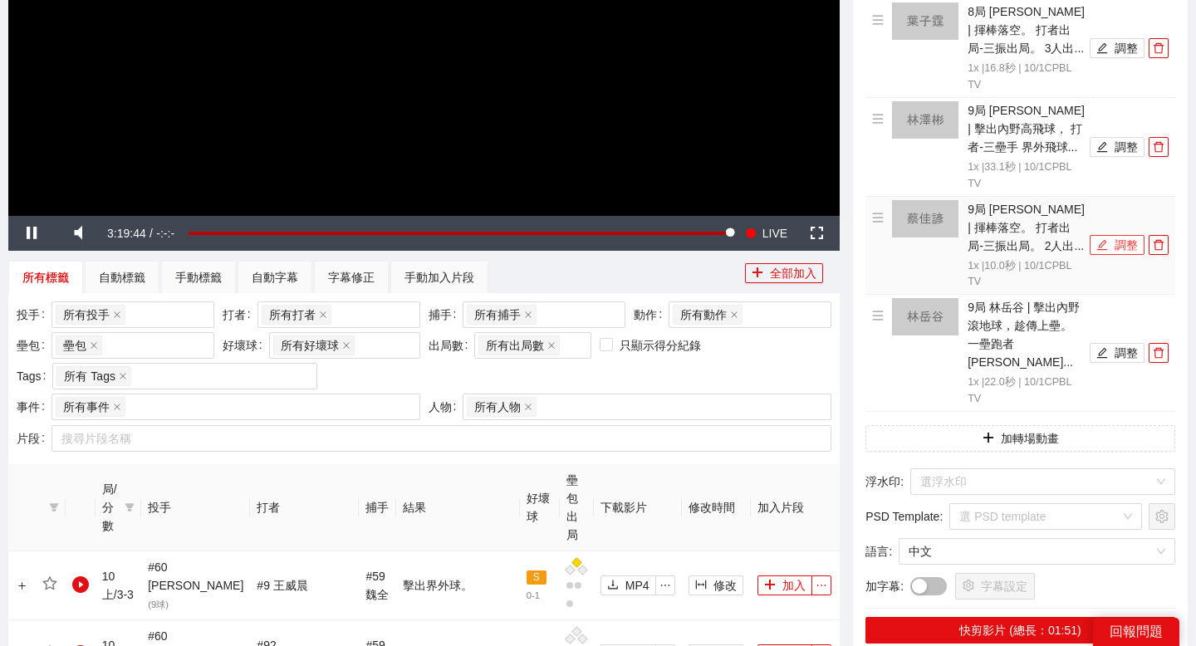
click at [1116, 241] on button "調整" at bounding box center [1117, 245] width 55 height 20
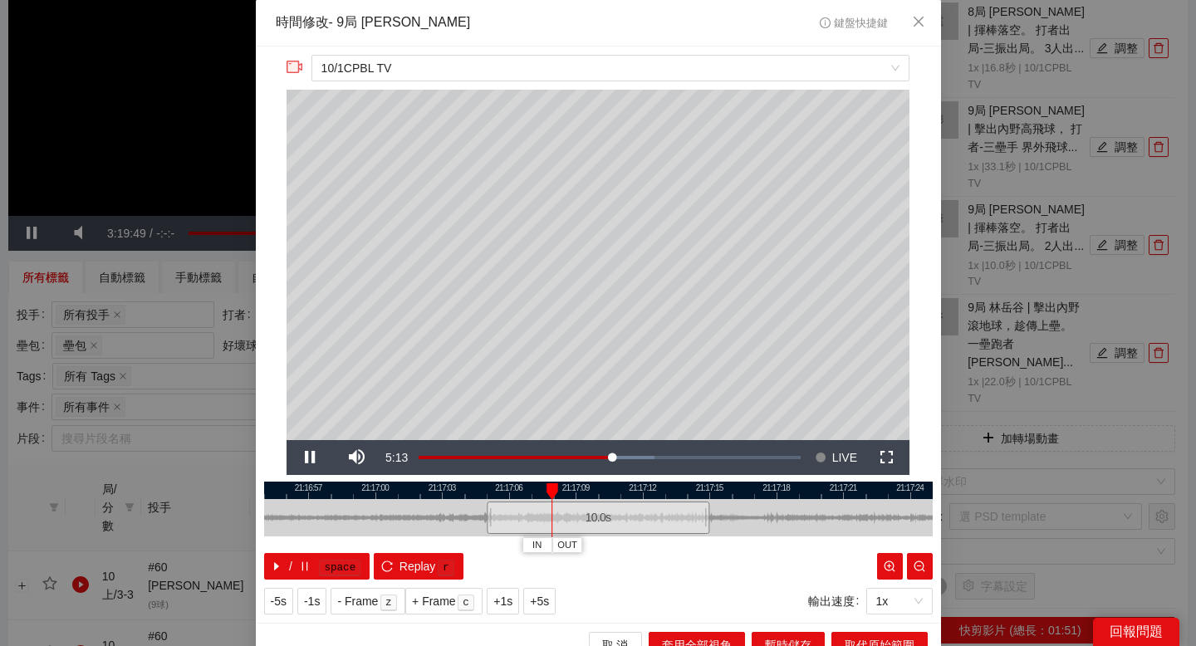
click at [624, 486] on div at bounding box center [598, 490] width 668 height 17
drag, startPoint x: 703, startPoint y: 489, endPoint x: 562, endPoint y: 489, distance: 141.2
click at [562, 489] on div at bounding box center [527, 490] width 668 height 17
click at [602, 486] on div at bounding box center [598, 490] width 668 height 17
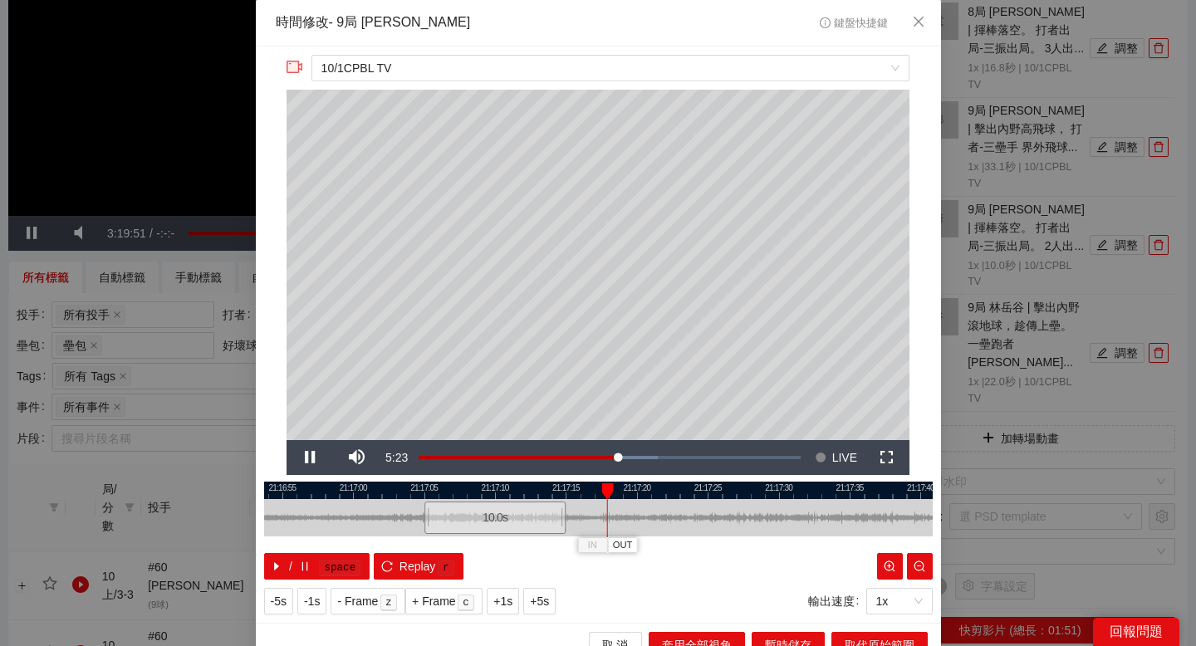
click at [629, 491] on div at bounding box center [598, 490] width 668 height 17
click at [720, 487] on div at bounding box center [598, 490] width 668 height 17
click at [704, 487] on div at bounding box center [598, 490] width 668 height 17
click at [634, 489] on div at bounding box center [598, 490] width 668 height 17
click at [660, 489] on div at bounding box center [598, 490] width 668 height 17
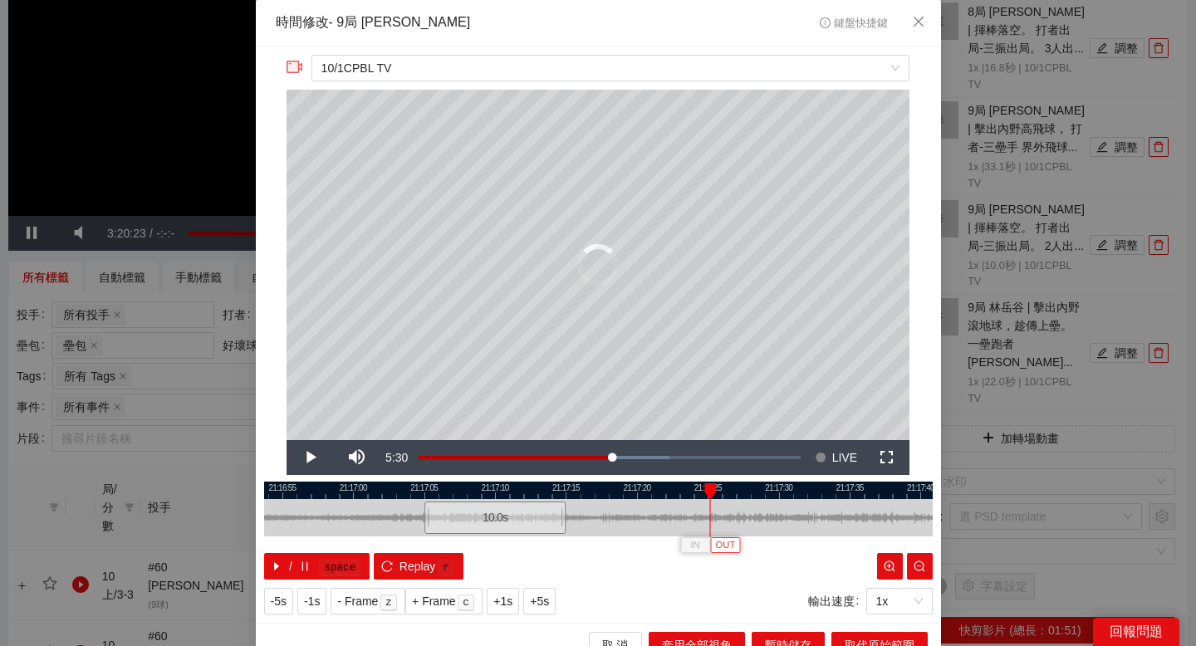
click at [726, 541] on span "OUT" at bounding box center [726, 545] width 20 height 15
click at [838, 644] on button "取代原始範圍" at bounding box center [879, 645] width 96 height 27
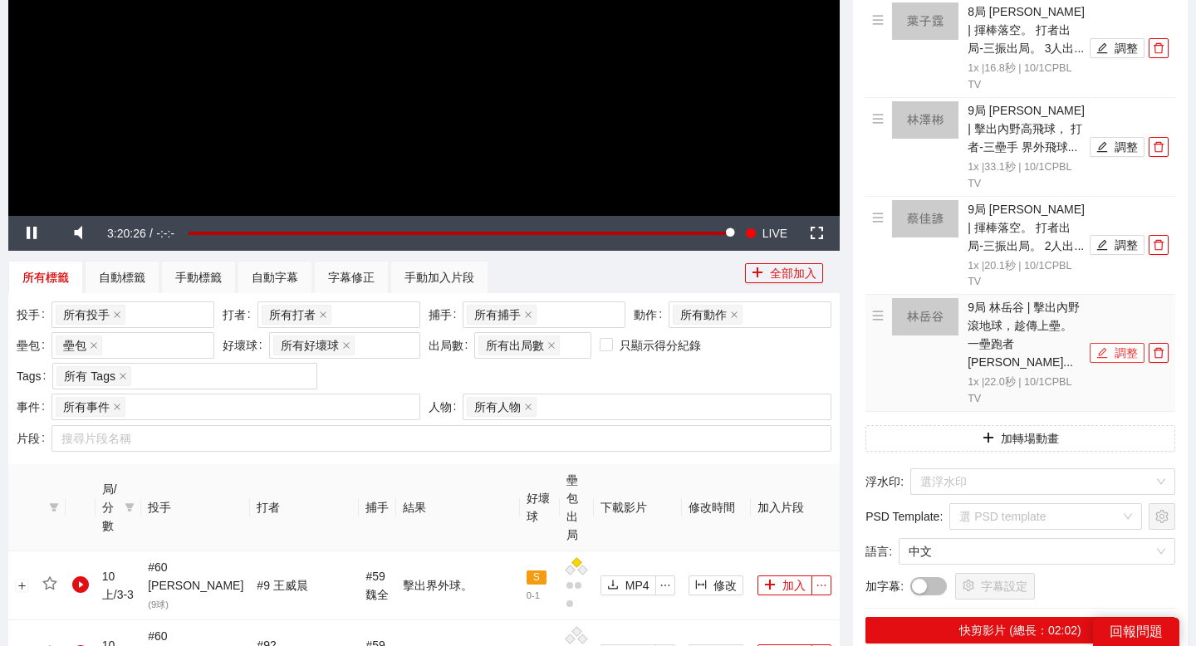
click at [1115, 346] on button "調整" at bounding box center [1117, 353] width 55 height 20
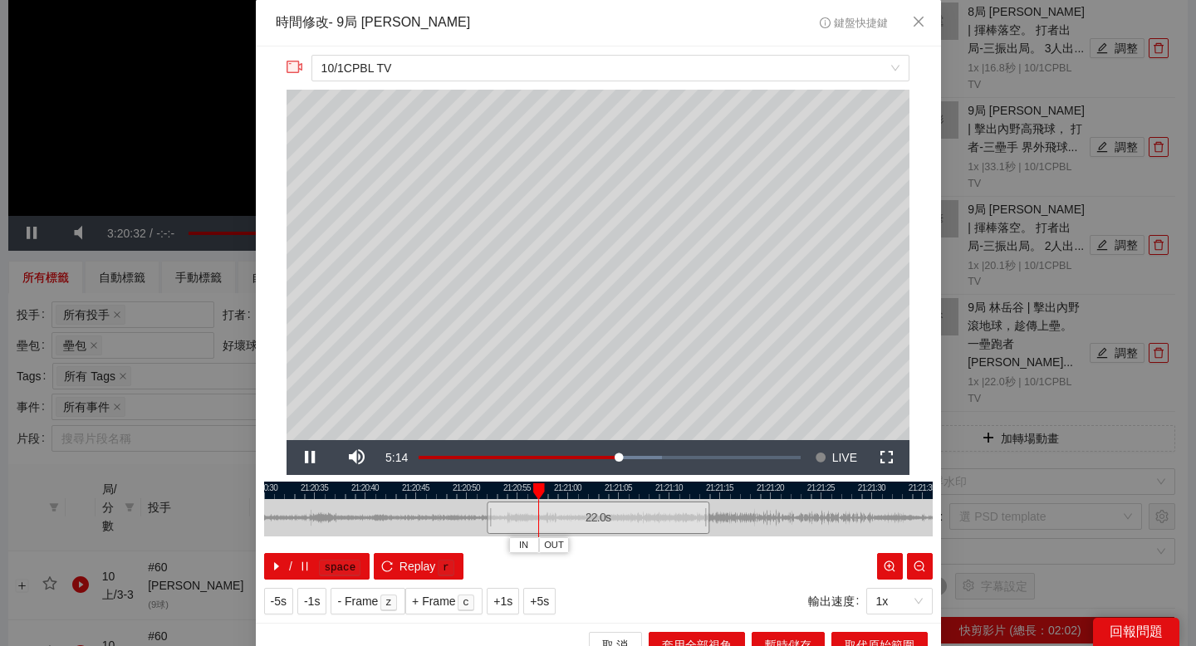
click at [561, 490] on div at bounding box center [598, 490] width 668 height 17
click at [608, 494] on div at bounding box center [598, 490] width 668 height 17
click at [638, 494] on div at bounding box center [598, 490] width 668 height 17
click at [671, 494] on div at bounding box center [598, 490] width 668 height 17
click at [698, 494] on div at bounding box center [598, 490] width 668 height 17
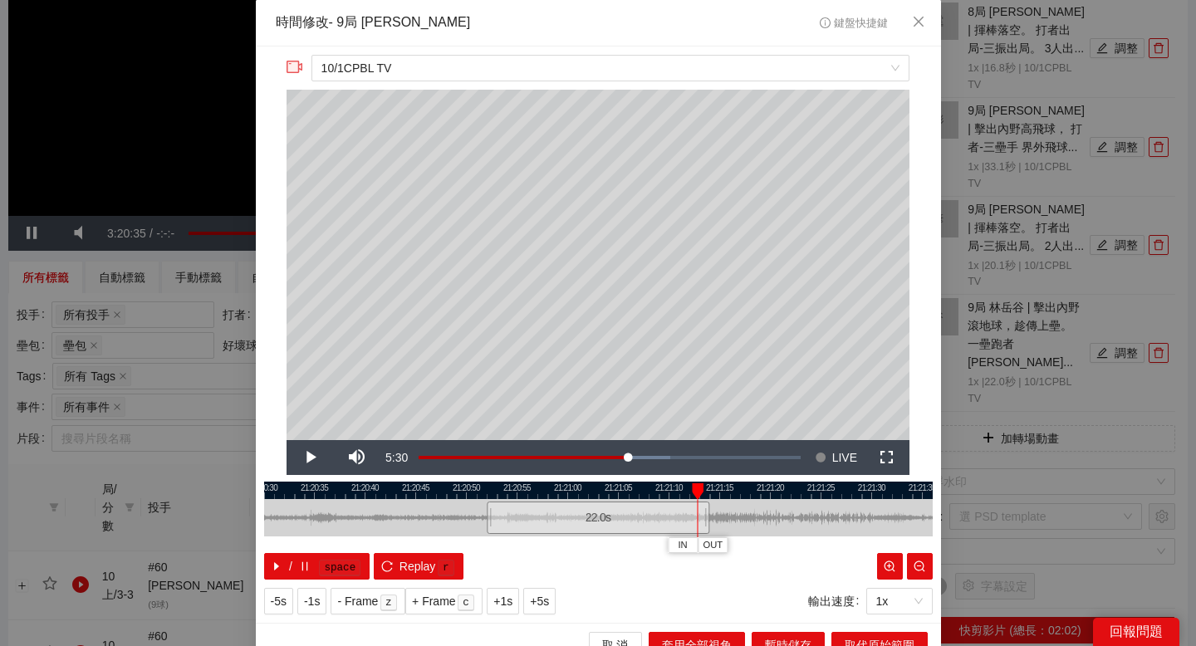
click at [793, 494] on div at bounding box center [598, 490] width 668 height 17
click at [815, 543] on span "OUT" at bounding box center [808, 545] width 20 height 15
click at [717, 485] on div at bounding box center [598, 490] width 668 height 17
click at [701, 485] on div at bounding box center [598, 490] width 668 height 17
click at [691, 487] on div at bounding box center [598, 490] width 668 height 17
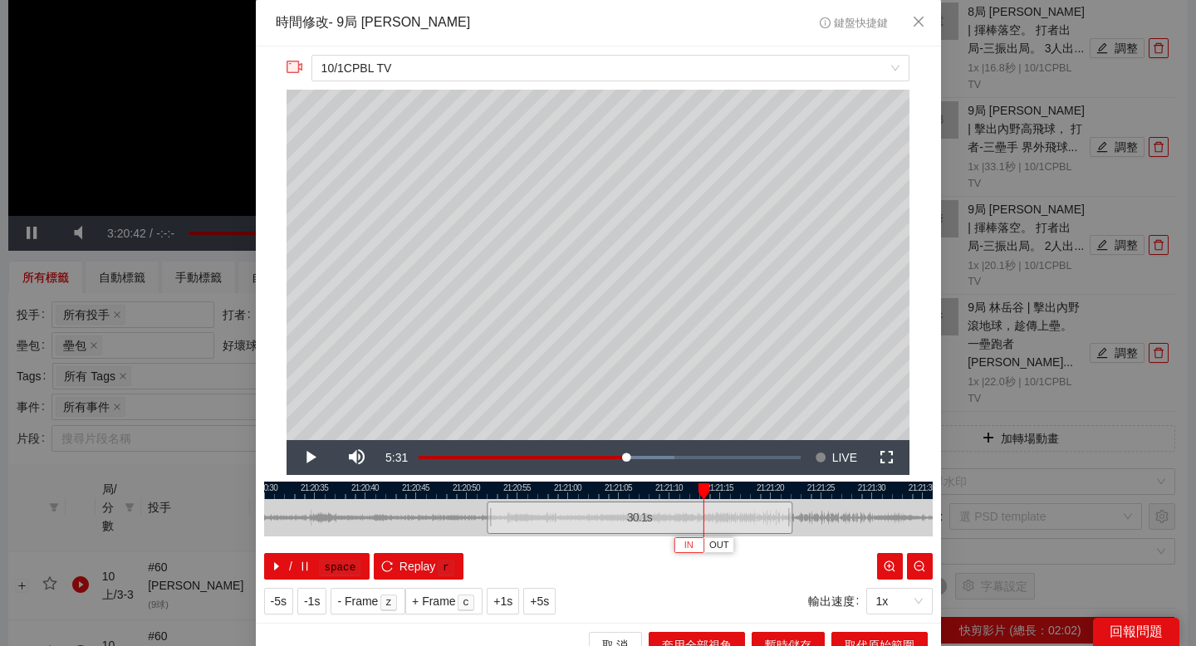
click at [693, 542] on span "IN" at bounding box center [688, 545] width 9 height 15
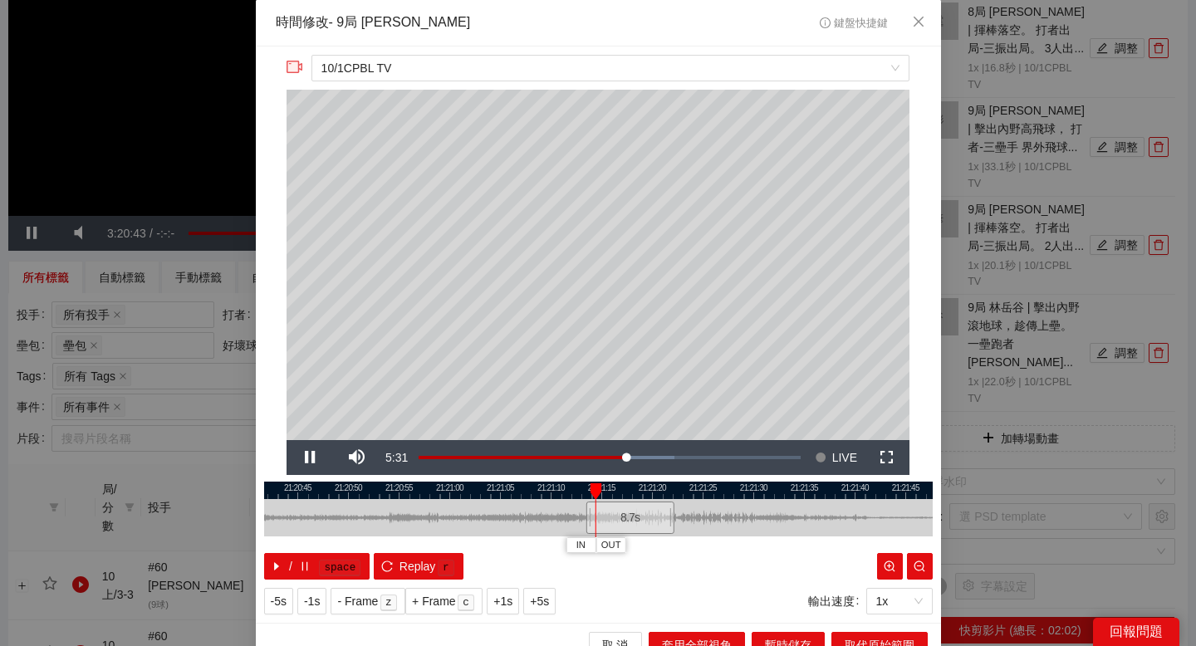
drag, startPoint x: 790, startPoint y: 482, endPoint x: 576, endPoint y: 485, distance: 213.4
click at [576, 485] on div at bounding box center [480, 490] width 668 height 17
click at [624, 486] on div at bounding box center [598, 490] width 668 height 17
click at [639, 487] on div at bounding box center [598, 490] width 668 height 17
click at [609, 492] on div at bounding box center [598, 490] width 668 height 17
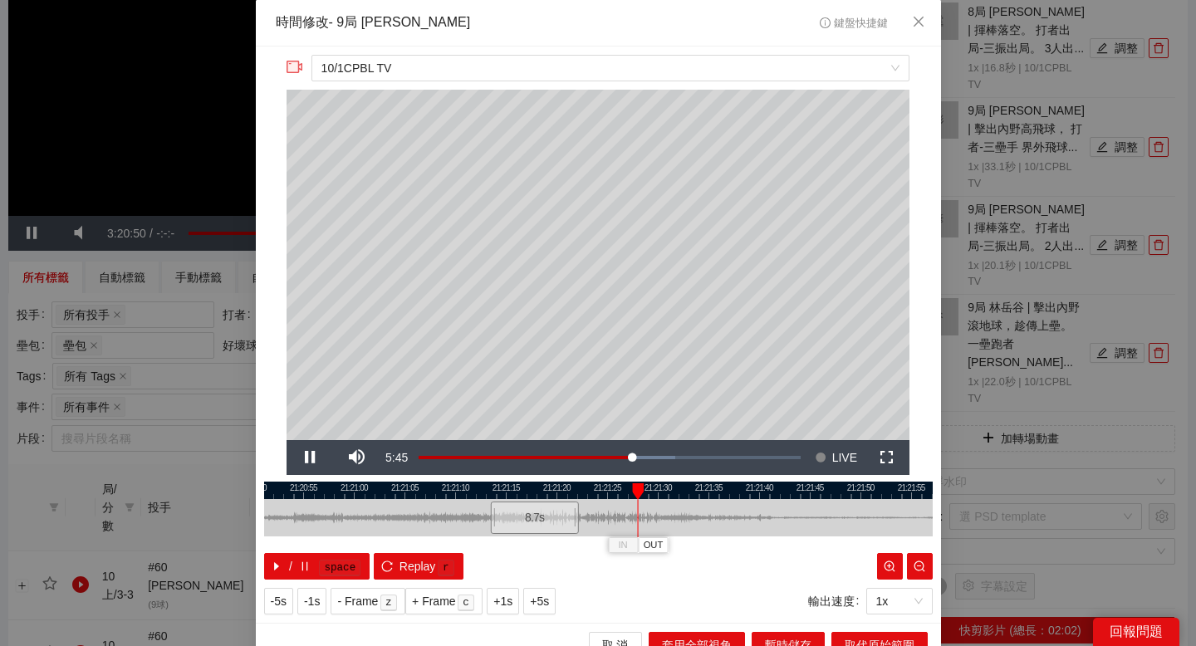
click at [609, 492] on div at bounding box center [598, 490] width 668 height 17
click at [628, 484] on div at bounding box center [627, 491] width 12 height 17
click at [653, 542] on span "OUT" at bounding box center [645, 545] width 20 height 15
click at [840, 634] on button "取代原始範圍" at bounding box center [879, 645] width 96 height 27
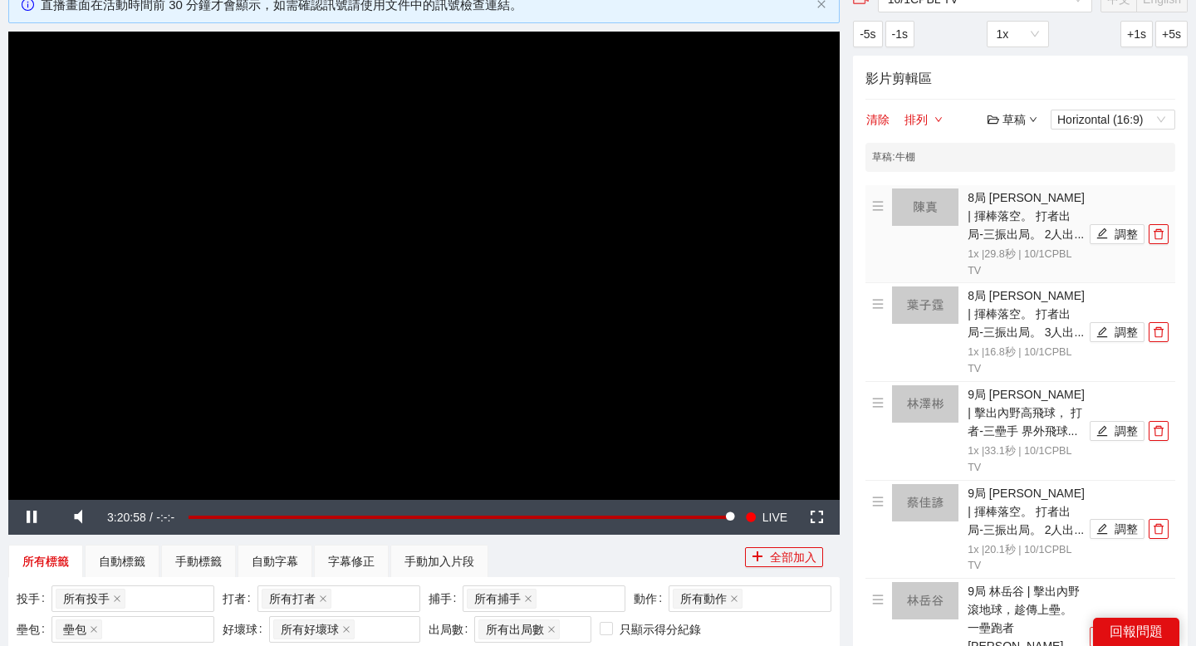
scroll to position [0, 0]
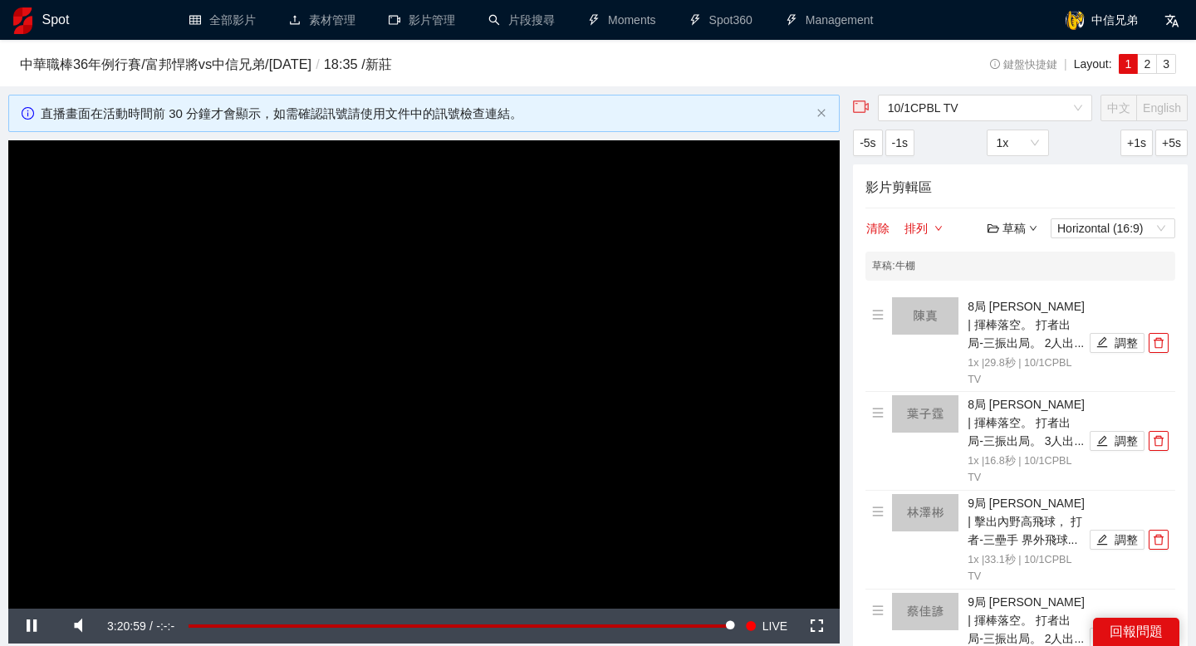
click at [1006, 219] on div "草稿" at bounding box center [1012, 228] width 50 height 18
click at [1021, 294] on link "儲存" at bounding box center [1016, 291] width 38 height 13
click at [1018, 229] on div "草稿" at bounding box center [1012, 228] width 50 height 18
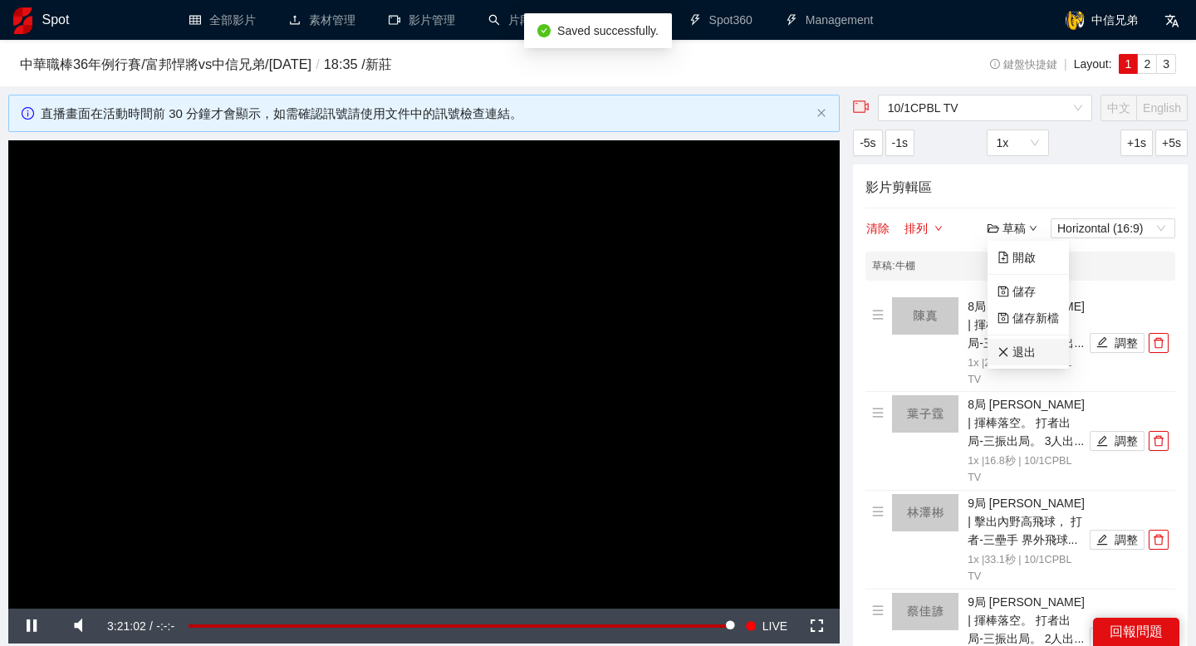
click at [1015, 350] on link "退出" at bounding box center [1016, 351] width 38 height 13
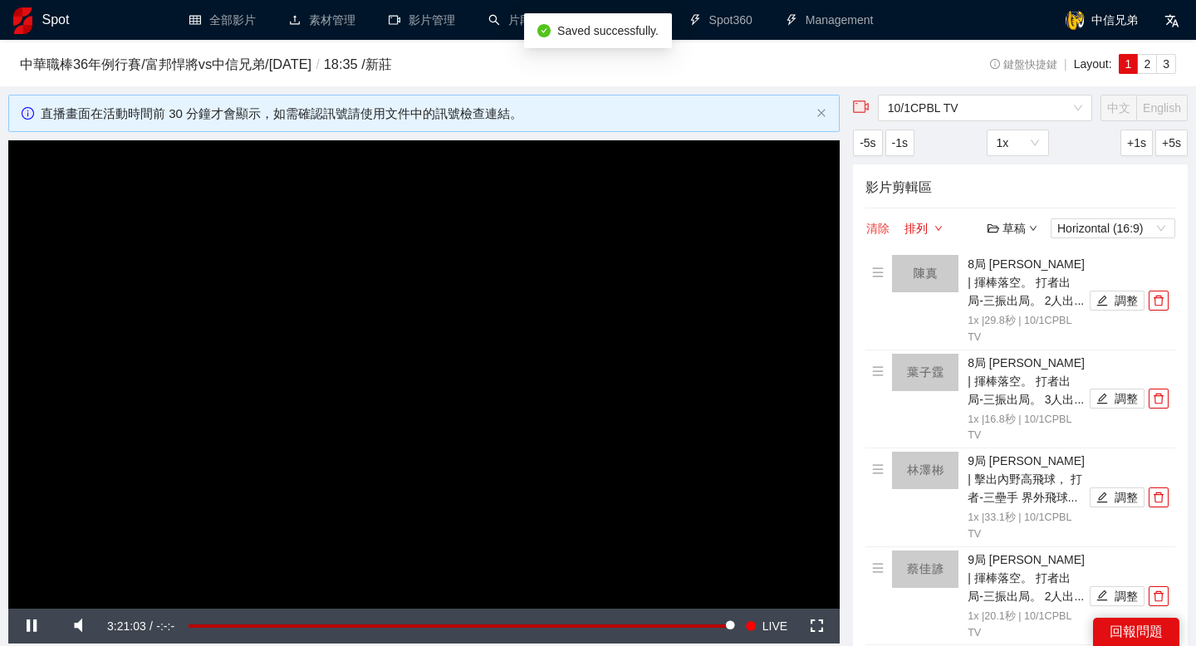
click at [879, 228] on button "清除" at bounding box center [877, 228] width 25 height 20
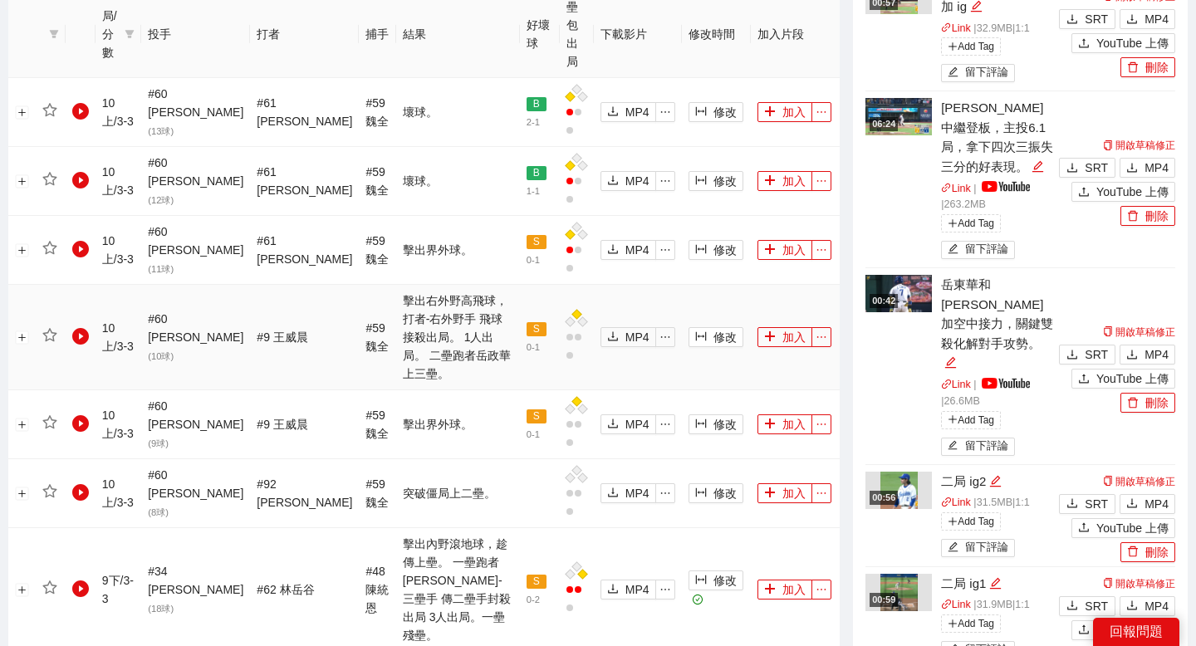
scroll to position [869, 0]
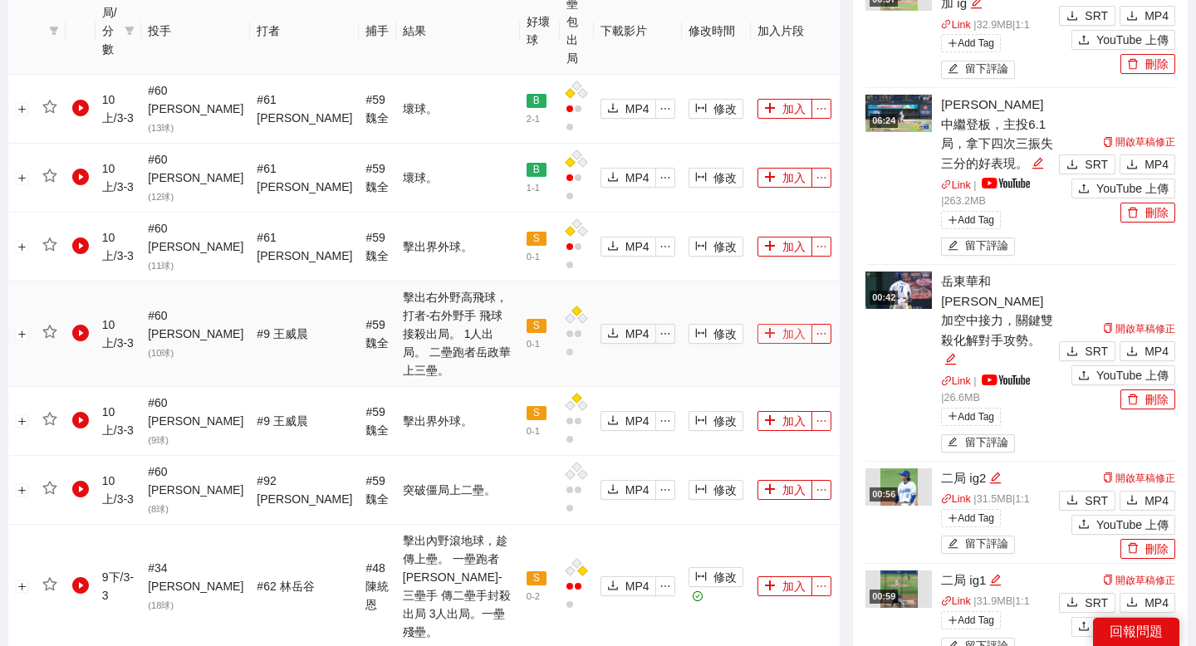
click at [777, 324] on button "加入" at bounding box center [784, 334] width 55 height 20
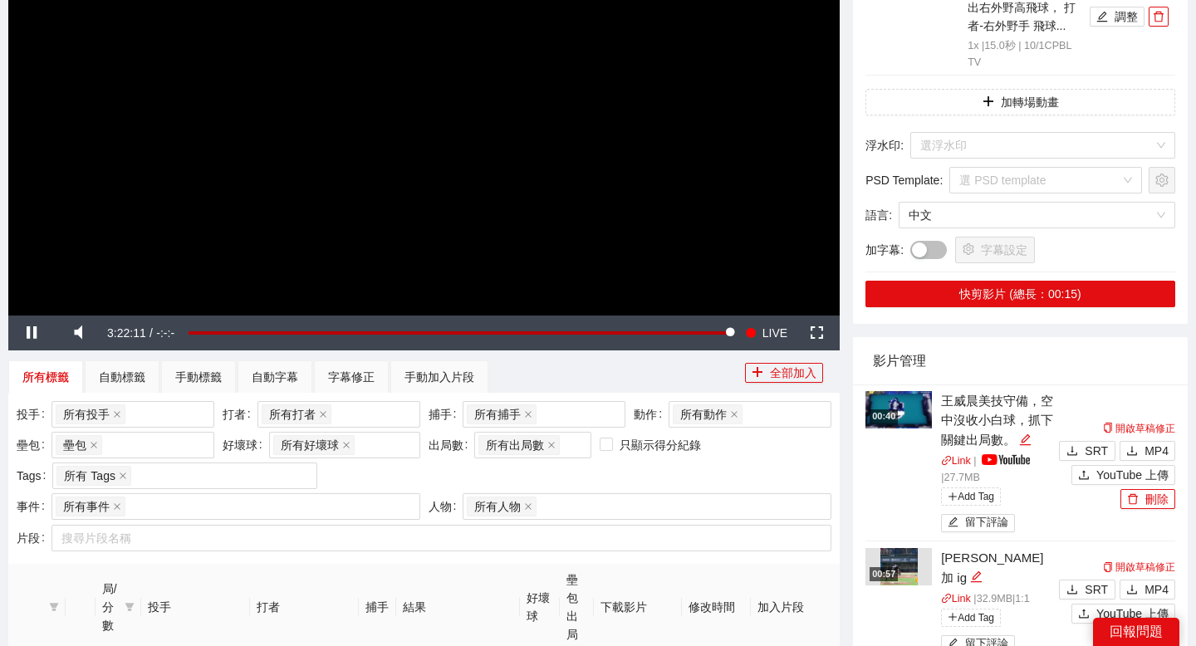
scroll to position [107, 0]
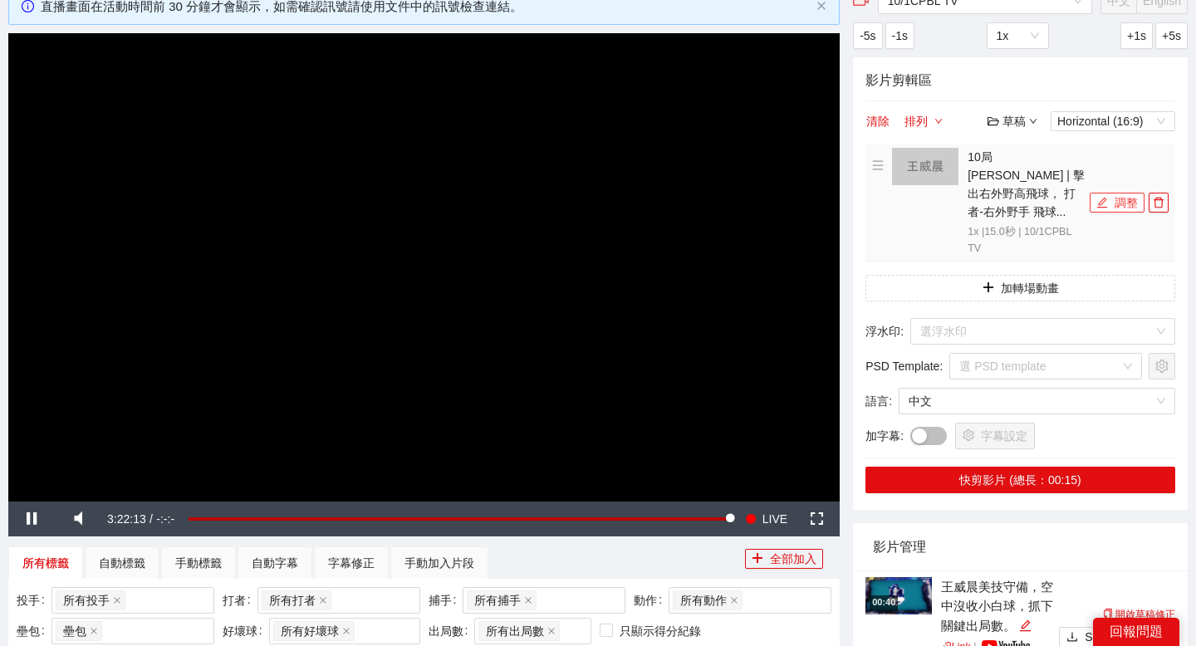
click at [1118, 193] on button "調整" at bounding box center [1117, 203] width 55 height 20
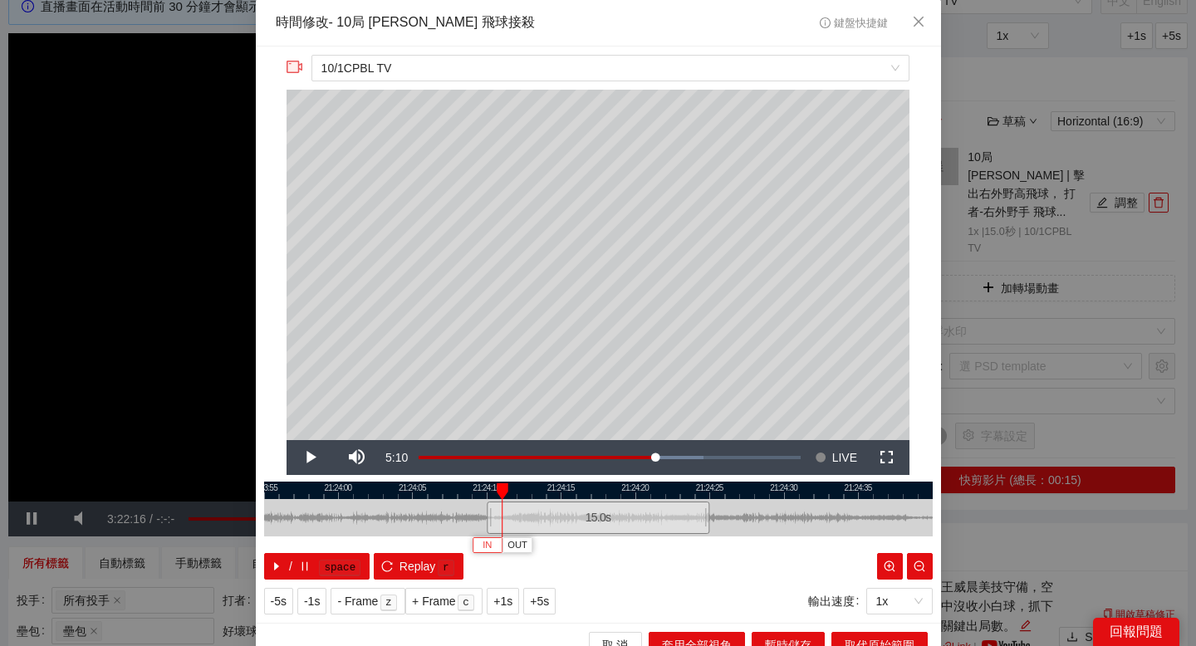
click at [492, 547] on button "IN" at bounding box center [488, 545] width 30 height 16
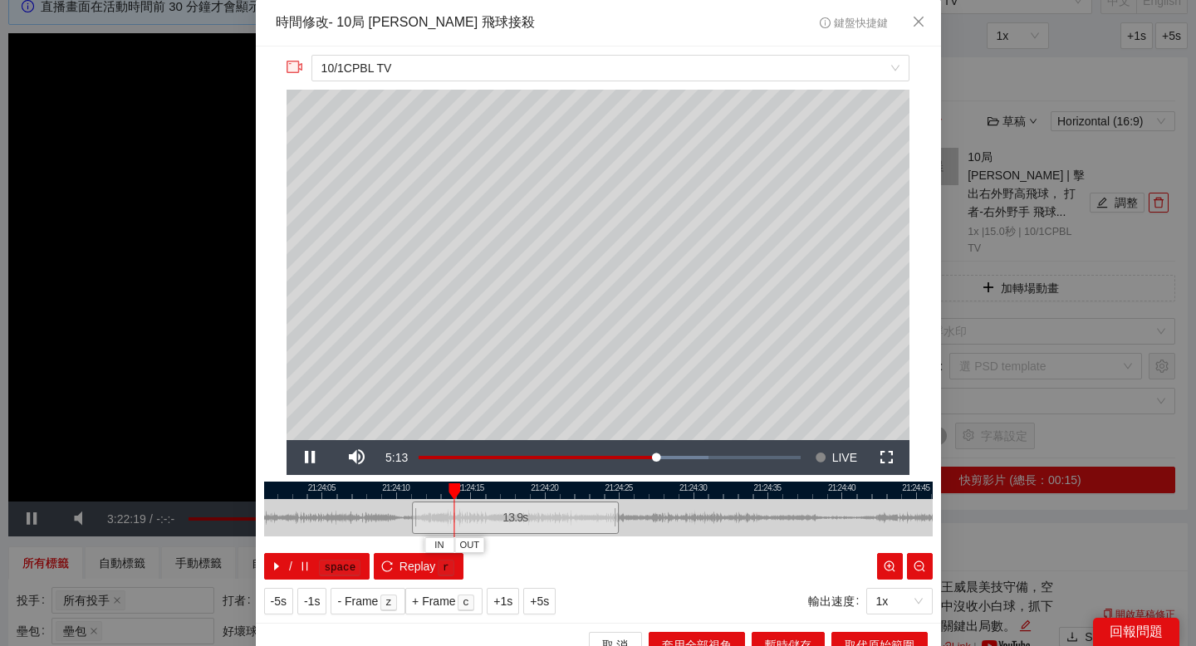
drag, startPoint x: 683, startPoint y: 486, endPoint x: 589, endPoint y: 485, distance: 93.8
click at [589, 485] on div at bounding box center [508, 490] width 668 height 17
click at [548, 488] on div at bounding box center [598, 490] width 668 height 17
click at [659, 544] on span "OUT" at bounding box center [661, 545] width 20 height 15
click at [796, 543] on span "OUT" at bounding box center [791, 545] width 20 height 15
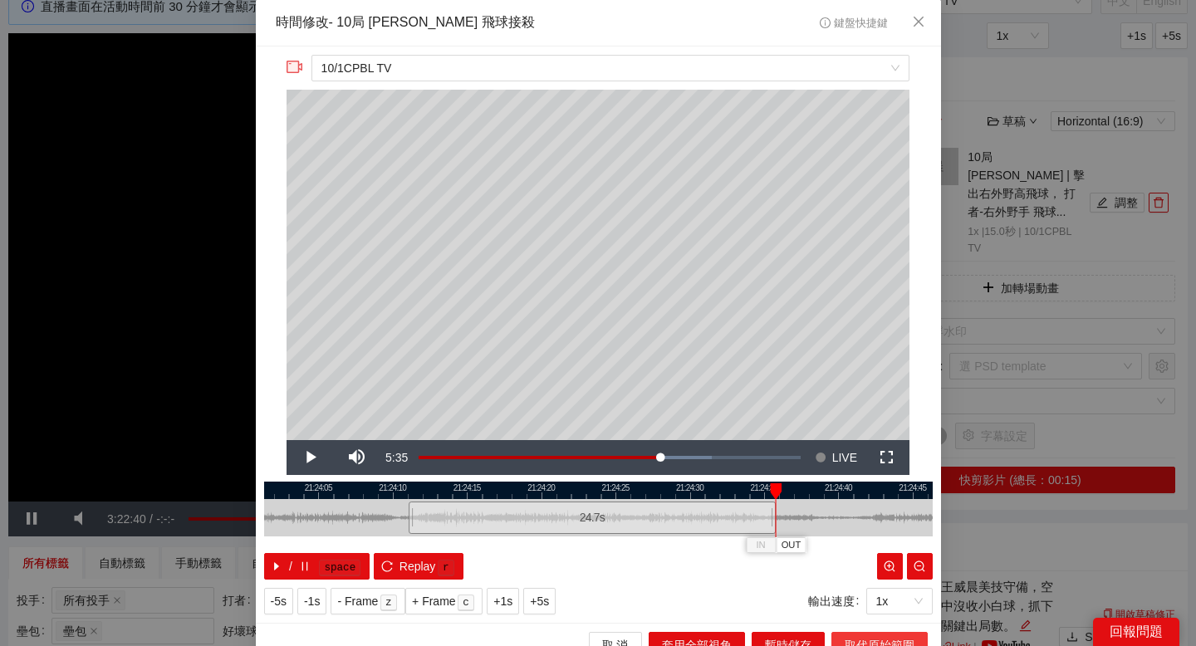
click at [865, 638] on span "取代原始範圍" at bounding box center [880, 645] width 70 height 18
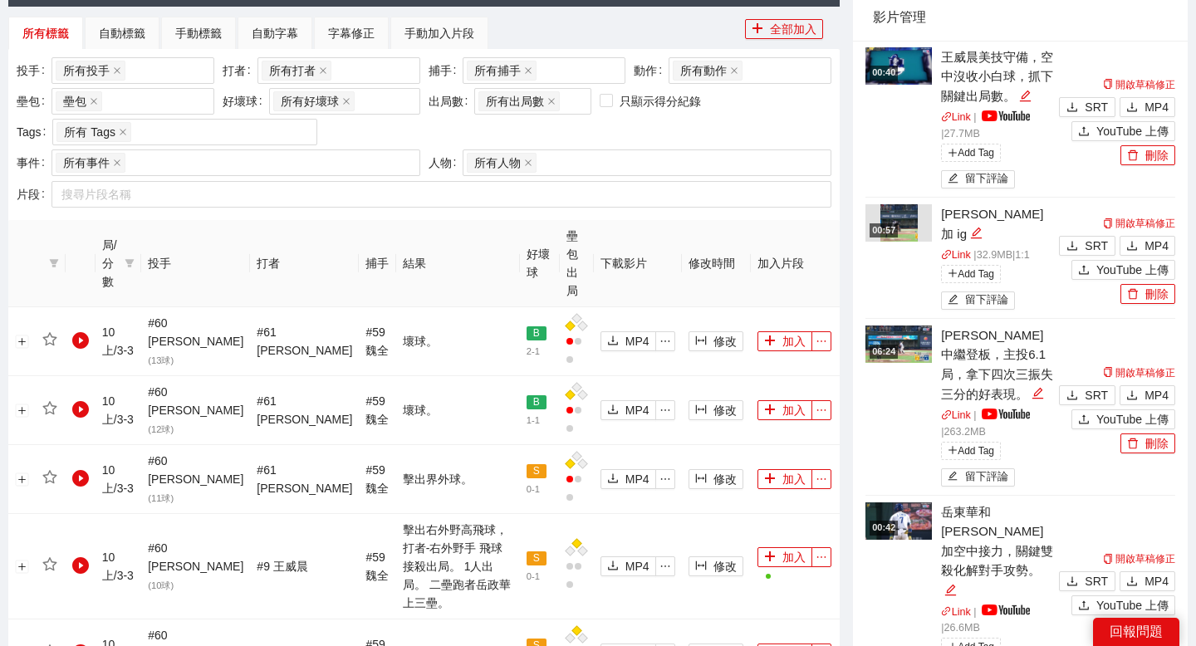
scroll to position [639, 0]
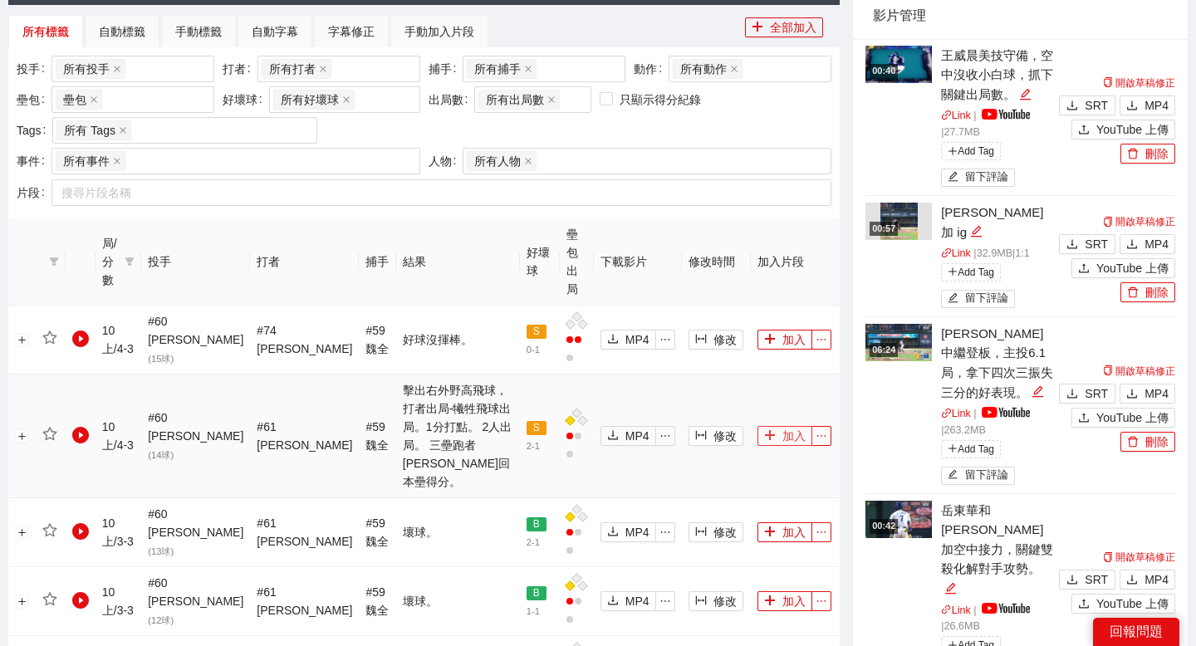
click at [764, 429] on icon "plus" at bounding box center [770, 435] width 12 height 12
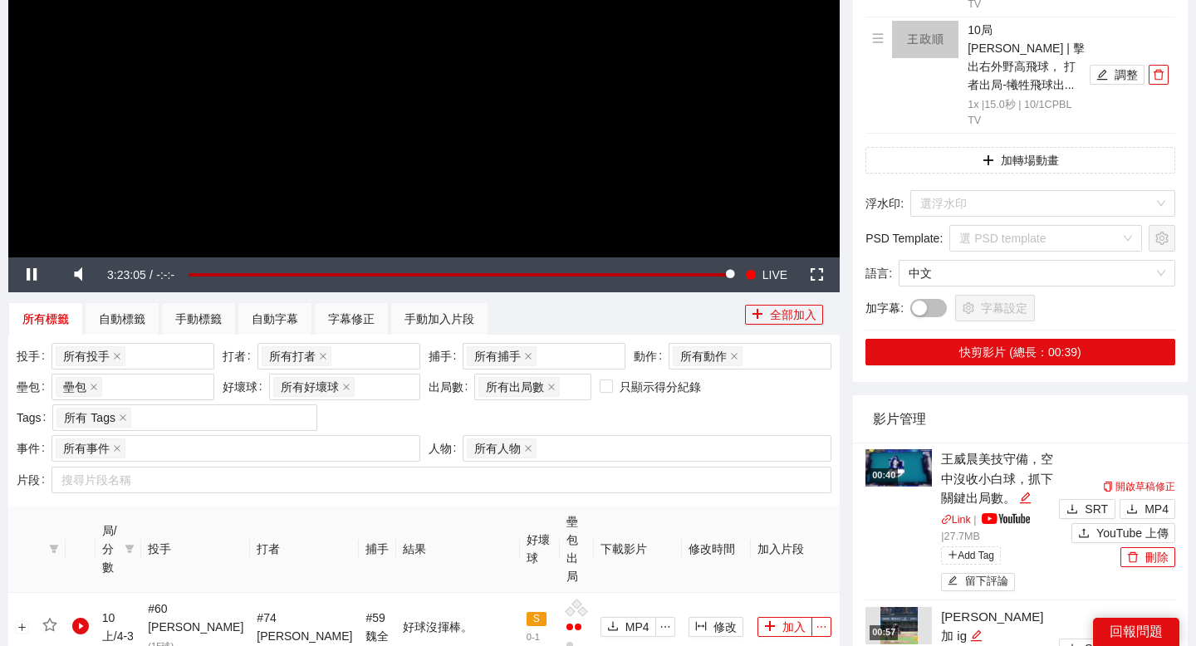
scroll to position [250, 0]
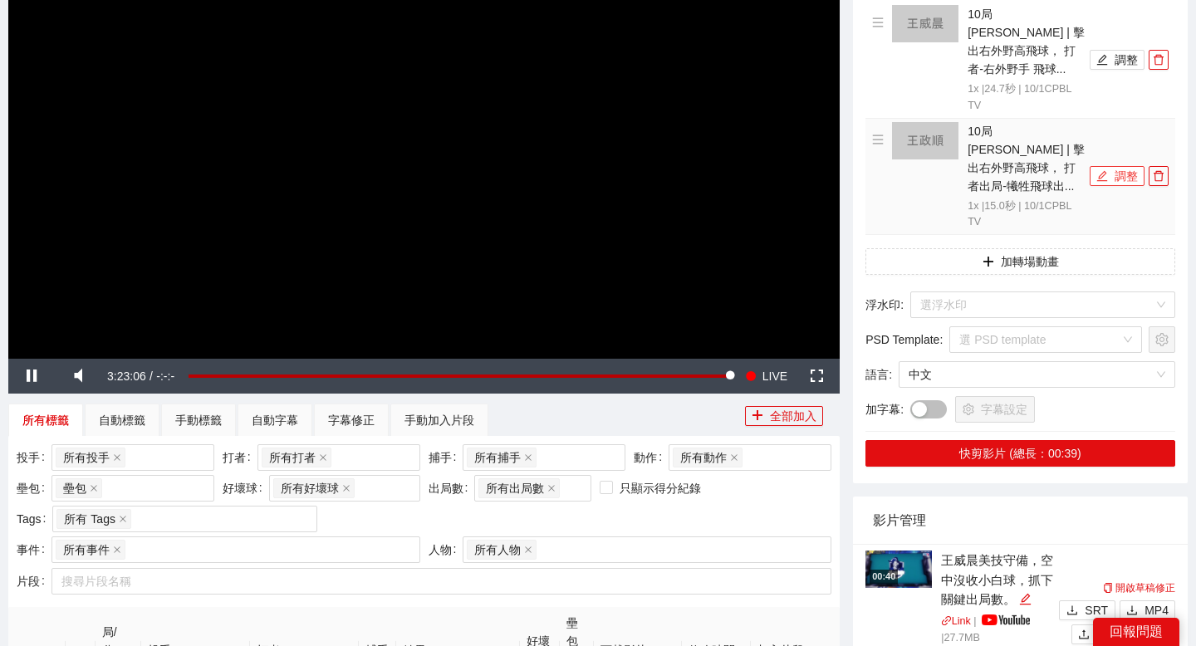
click at [1108, 166] on button "調整" at bounding box center [1117, 176] width 55 height 20
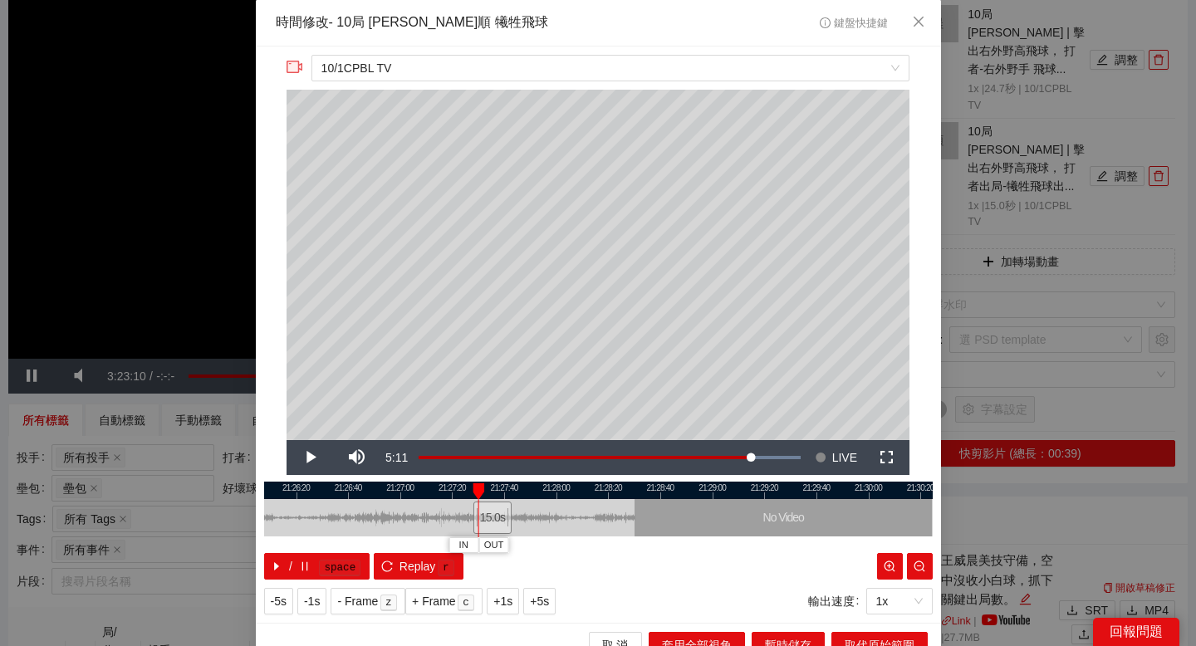
drag, startPoint x: 449, startPoint y: 490, endPoint x: 574, endPoint y: 492, distance: 124.6
click at [564, 492] on div at bounding box center [598, 490] width 668 height 17
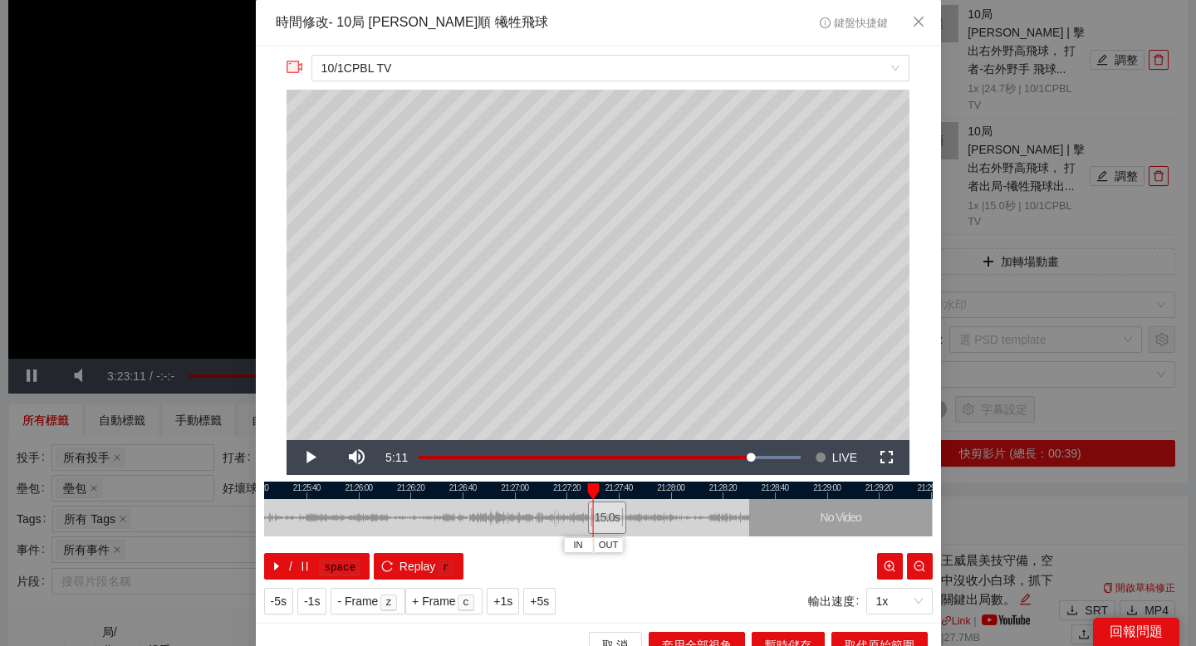
click at [546, 492] on div at bounding box center [598, 490] width 668 height 17
click at [522, 487] on div at bounding box center [598, 490] width 668 height 17
click at [503, 487] on div at bounding box center [598, 490] width 668 height 17
click at [492, 487] on div at bounding box center [598, 490] width 668 height 17
click at [472, 487] on div at bounding box center [598, 490] width 668 height 17
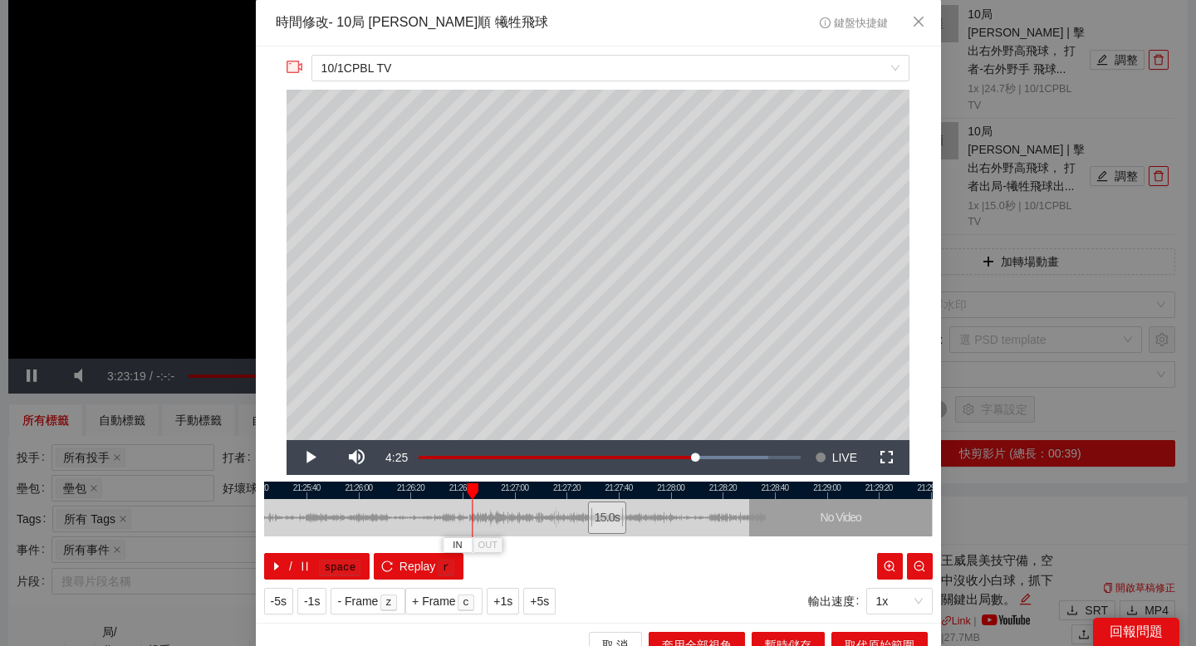
click at [464, 487] on div at bounding box center [598, 490] width 668 height 17
click at [456, 543] on span "IN" at bounding box center [454, 545] width 9 height 15
click at [521, 488] on div at bounding box center [598, 490] width 668 height 17
click at [539, 488] on div at bounding box center [598, 490] width 668 height 17
click at [561, 492] on div at bounding box center [598, 490] width 668 height 17
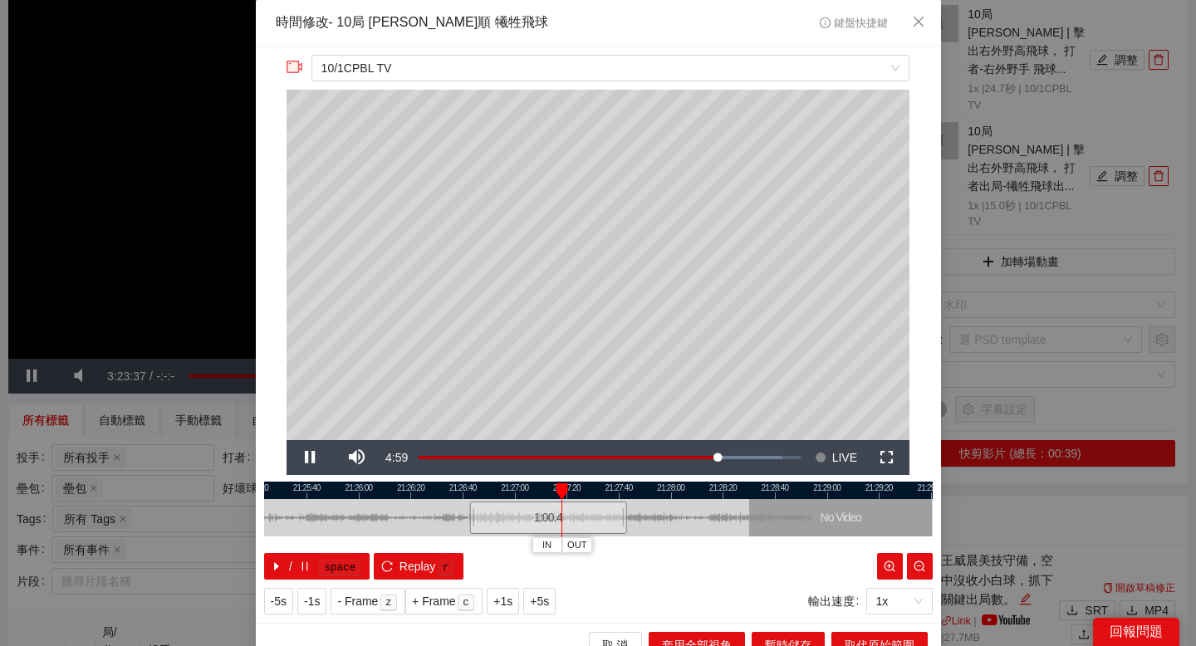
click at [593, 492] on div at bounding box center [598, 490] width 668 height 17
click at [629, 538] on span "OUT" at bounding box center [625, 545] width 20 height 15
click at [861, 639] on span "取代原始範圍" at bounding box center [880, 645] width 70 height 18
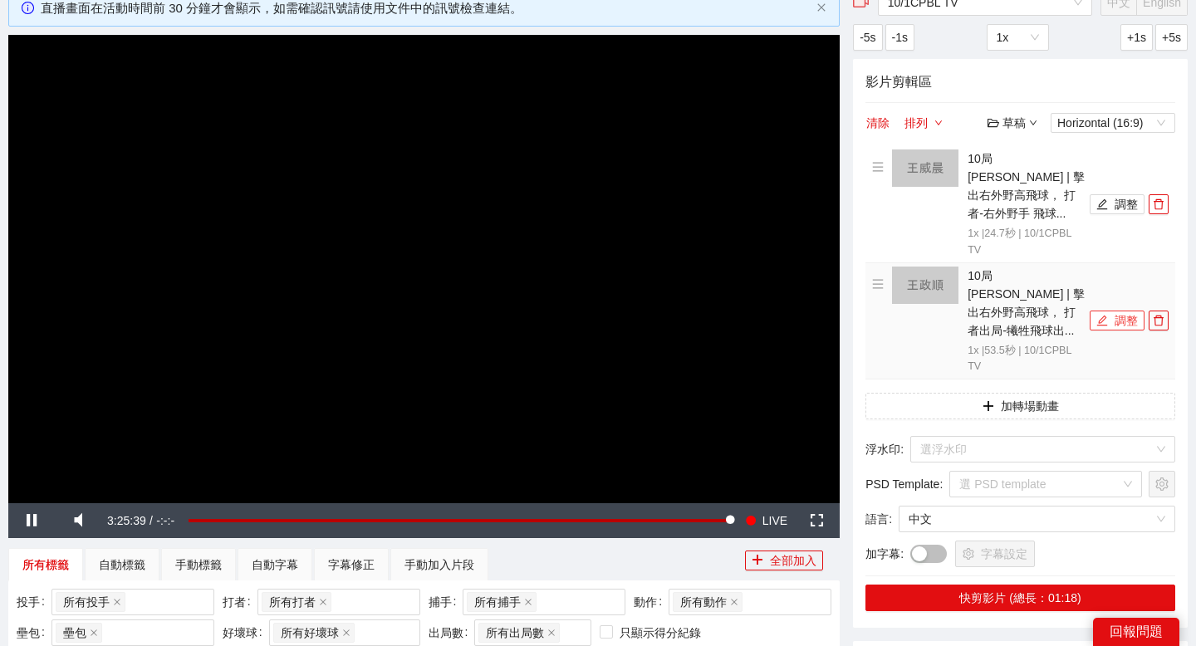
scroll to position [105, 0]
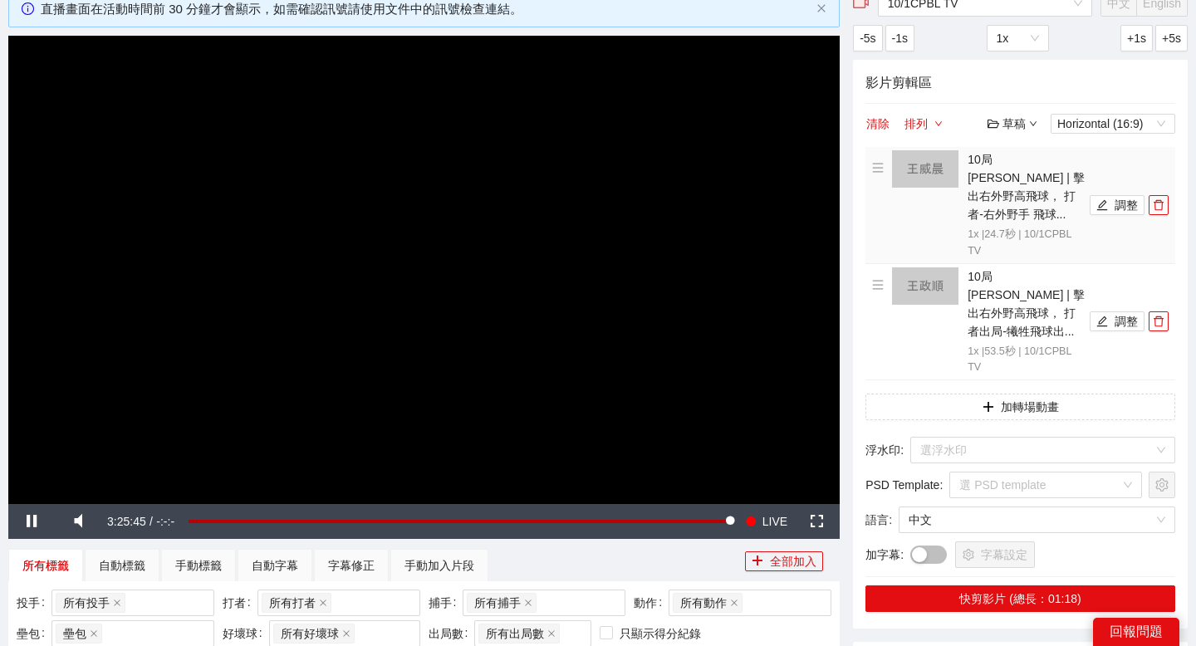
click at [941, 174] on img at bounding box center [925, 168] width 66 height 37
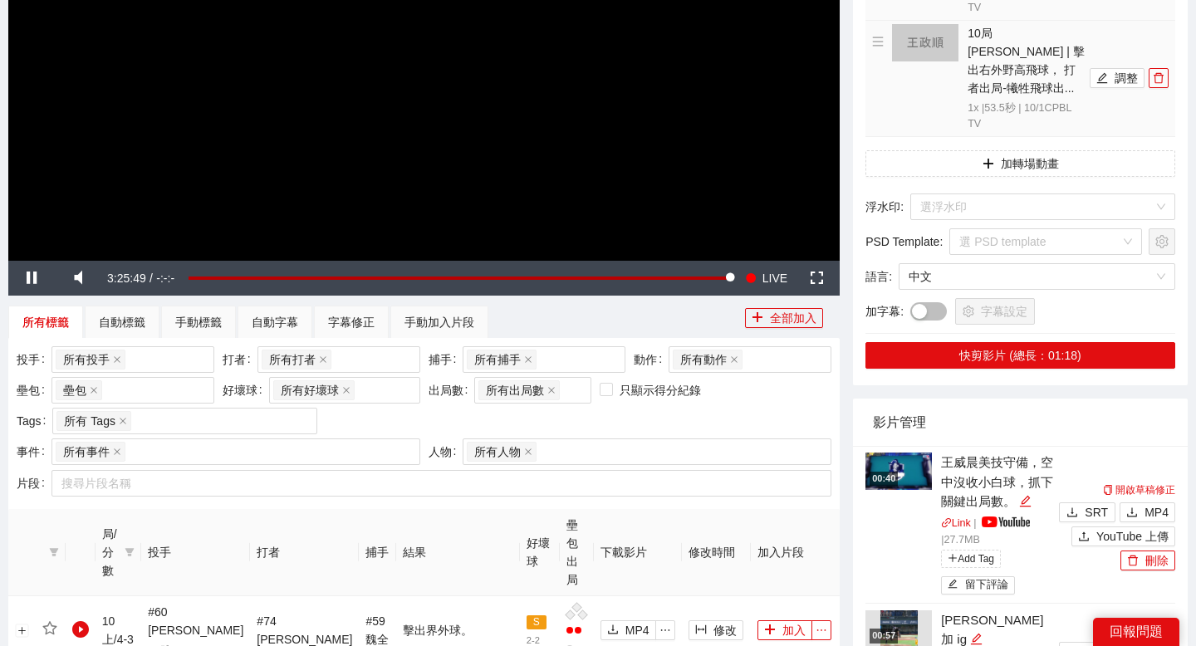
scroll to position [124, 0]
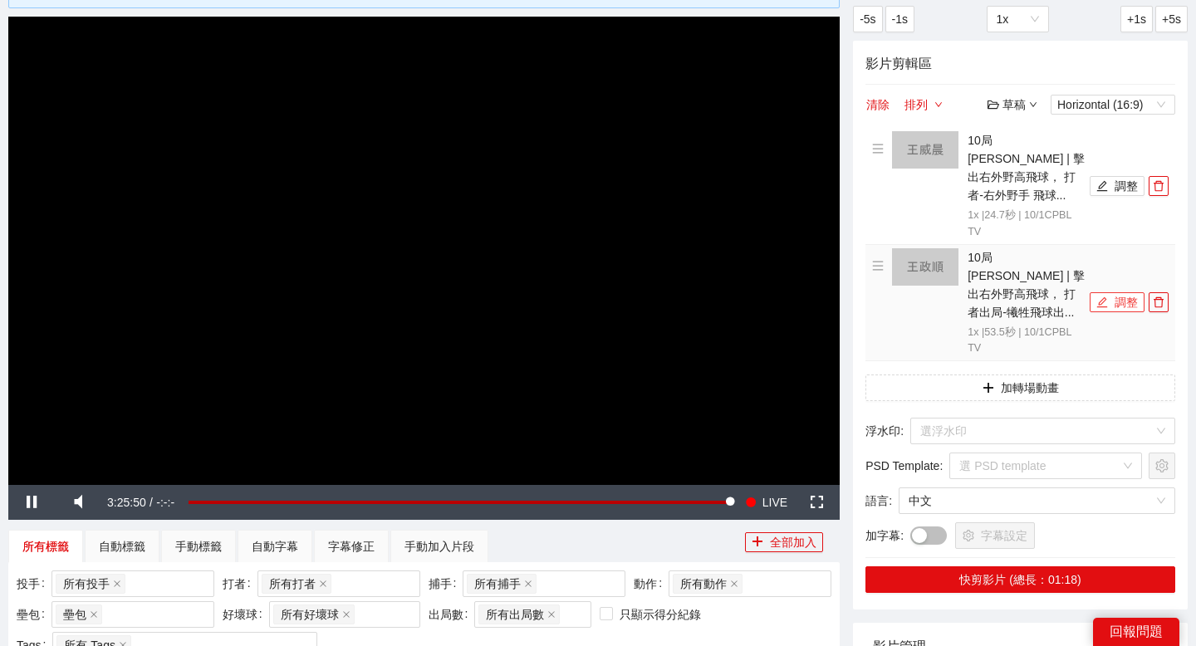
click at [1098, 296] on icon "edit" at bounding box center [1102, 302] width 12 height 12
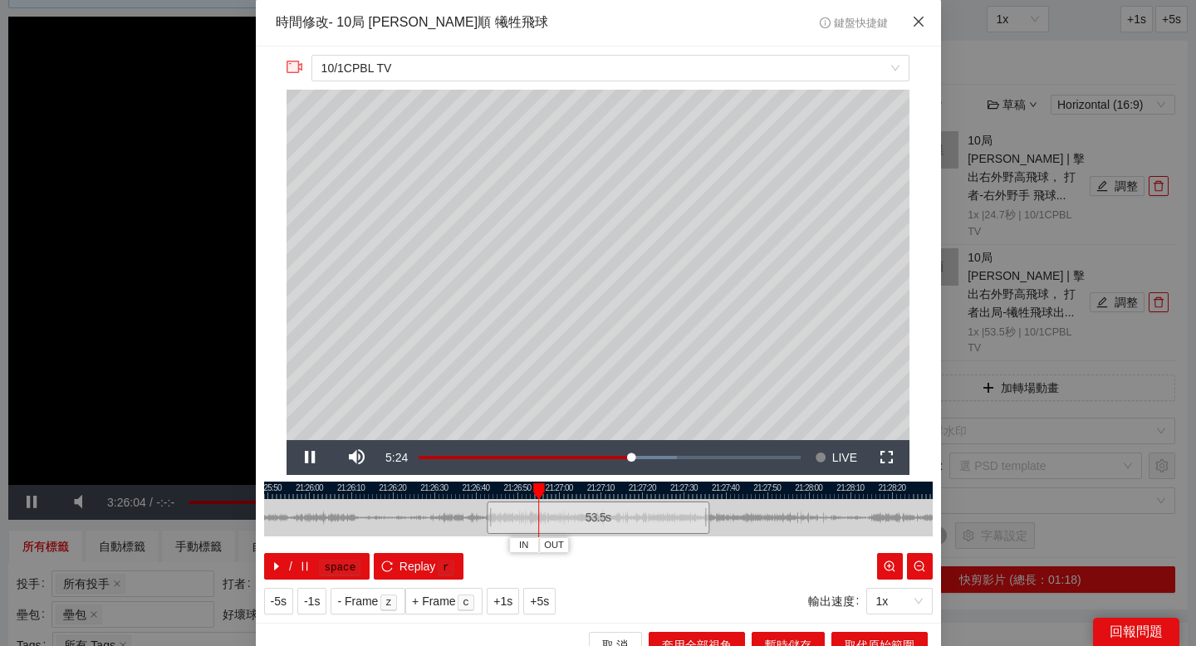
click at [917, 13] on span "Close" at bounding box center [918, 22] width 45 height 45
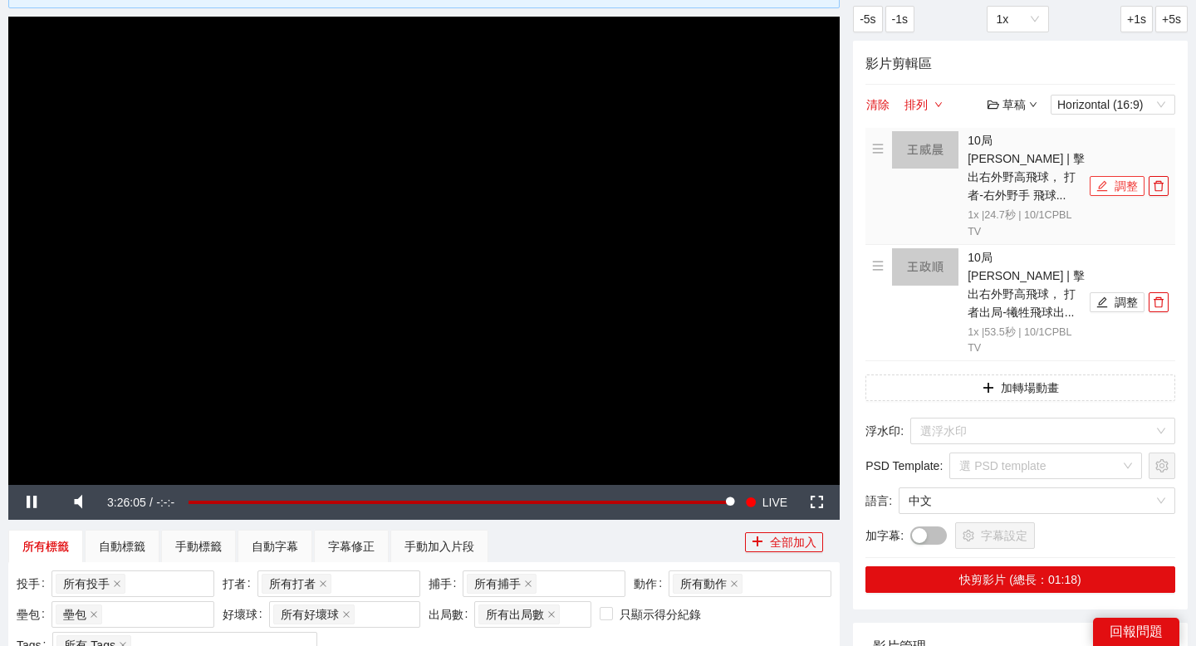
click at [1108, 176] on button "調整" at bounding box center [1117, 186] width 55 height 20
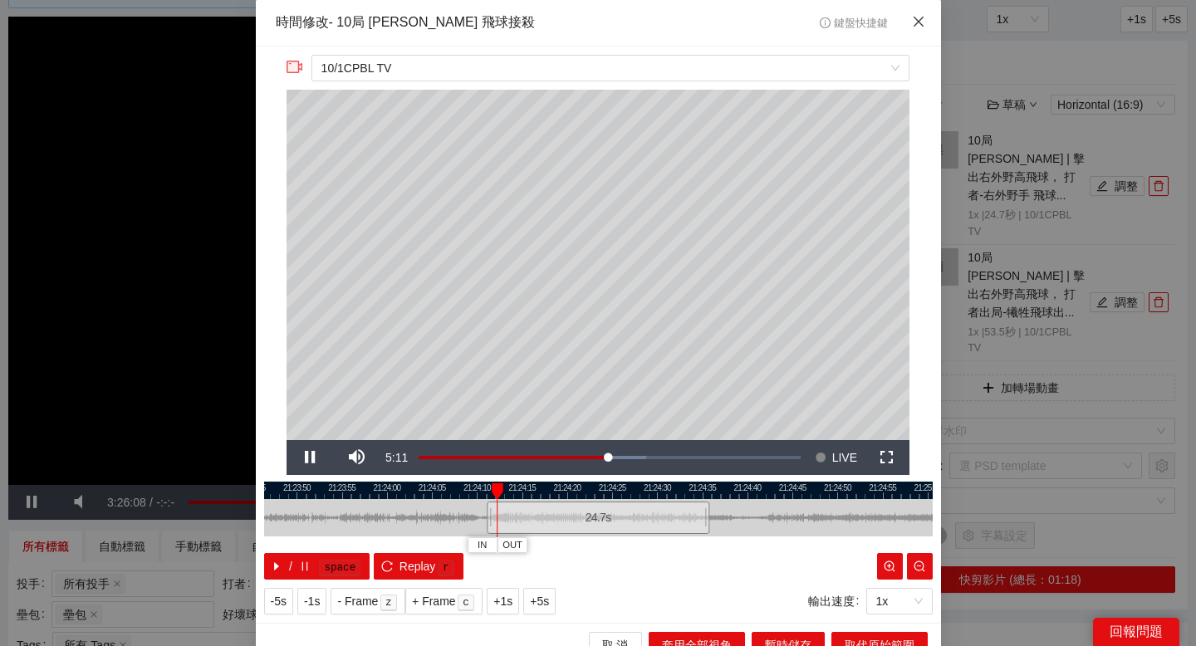
click at [912, 22] on icon "close" at bounding box center [918, 21] width 13 height 13
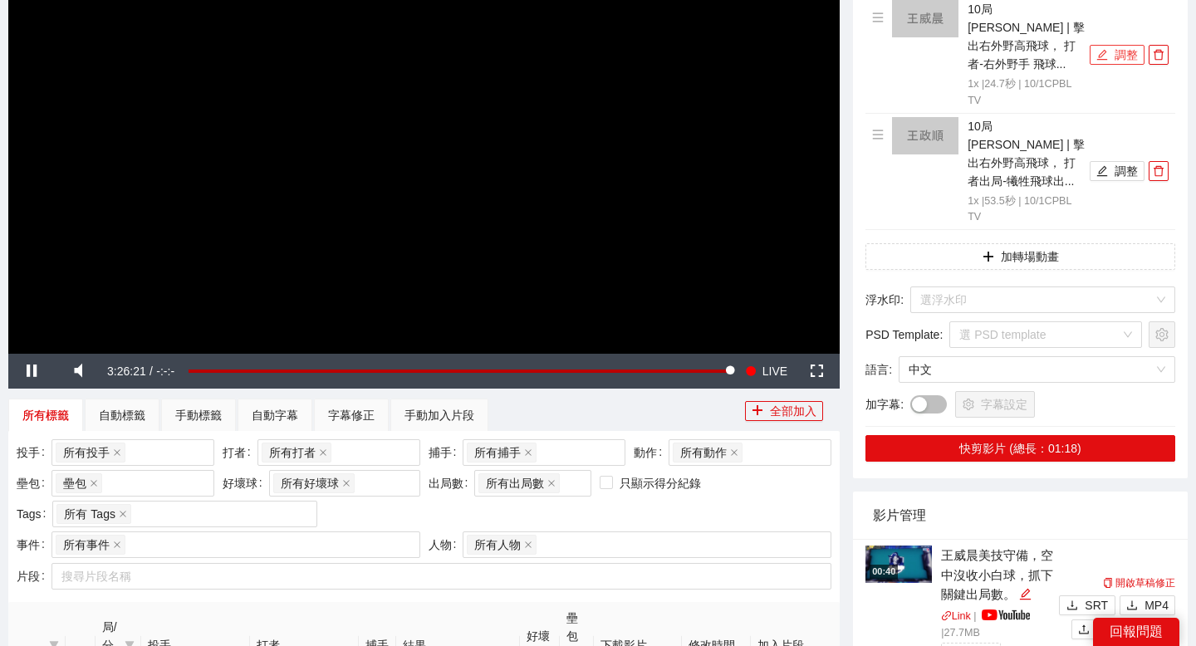
scroll to position [208, 0]
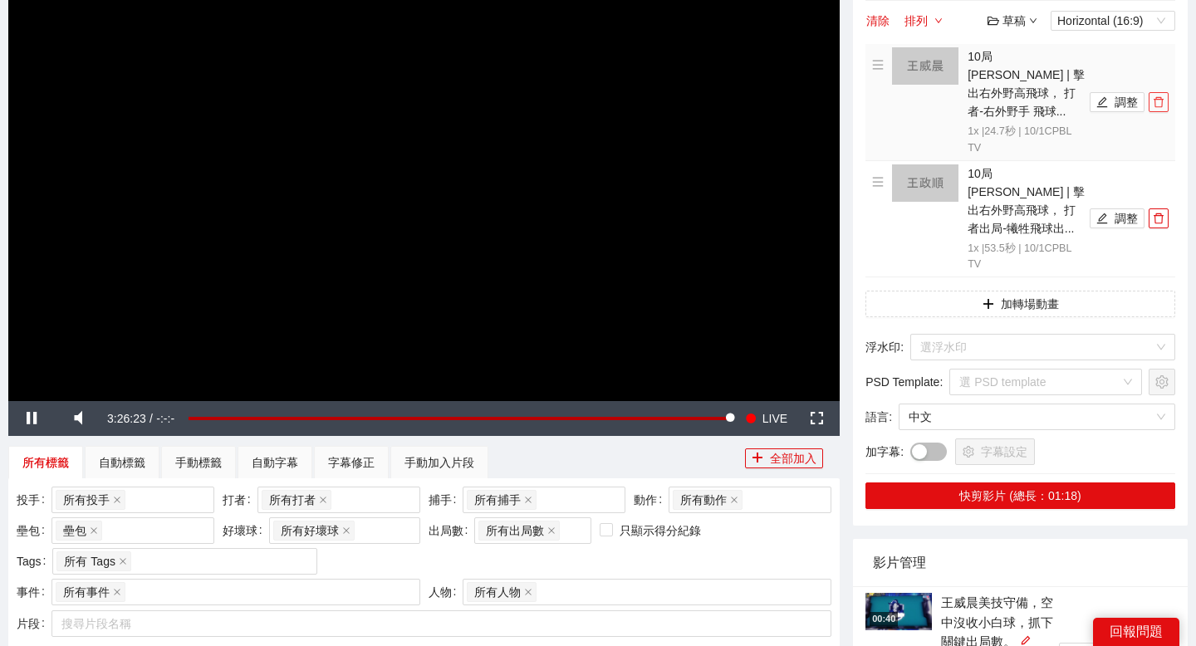
click at [1152, 99] on button "button" at bounding box center [1158, 102] width 20 height 20
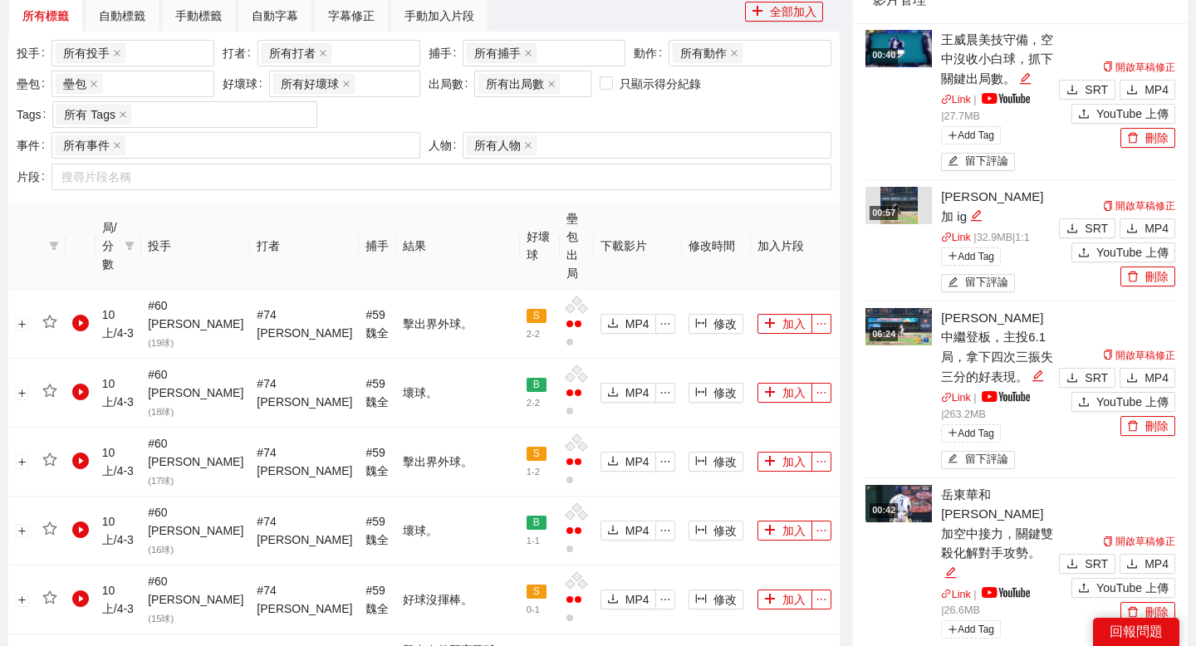
scroll to position [668, 0]
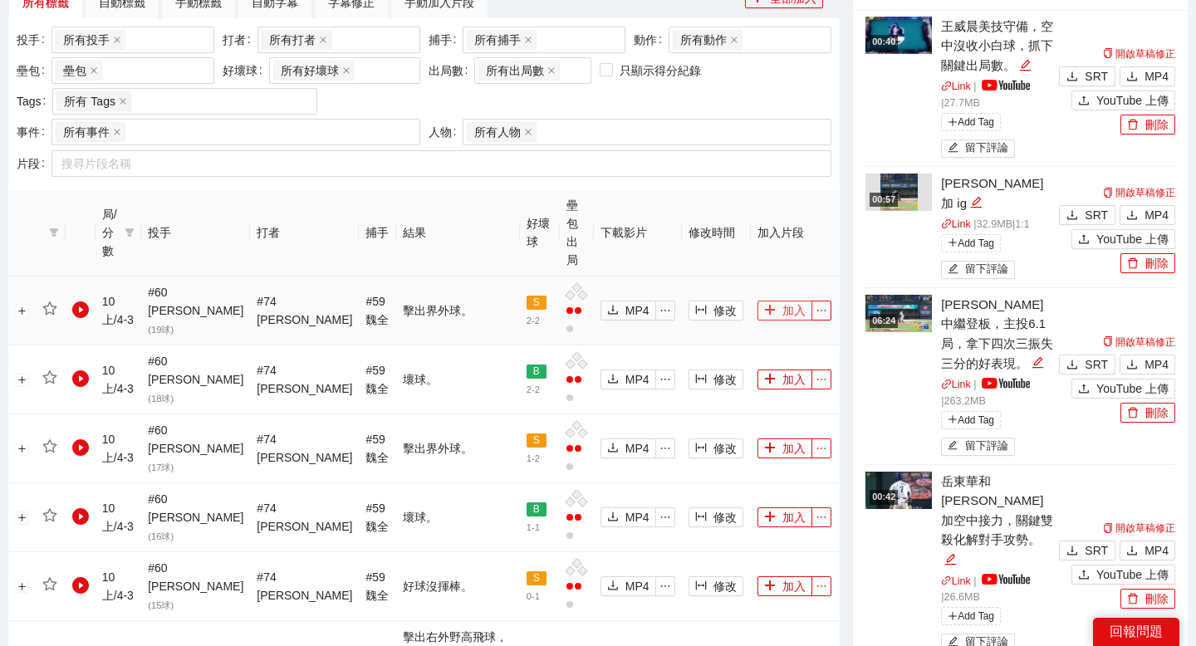
click at [779, 301] on button "加入" at bounding box center [784, 311] width 55 height 20
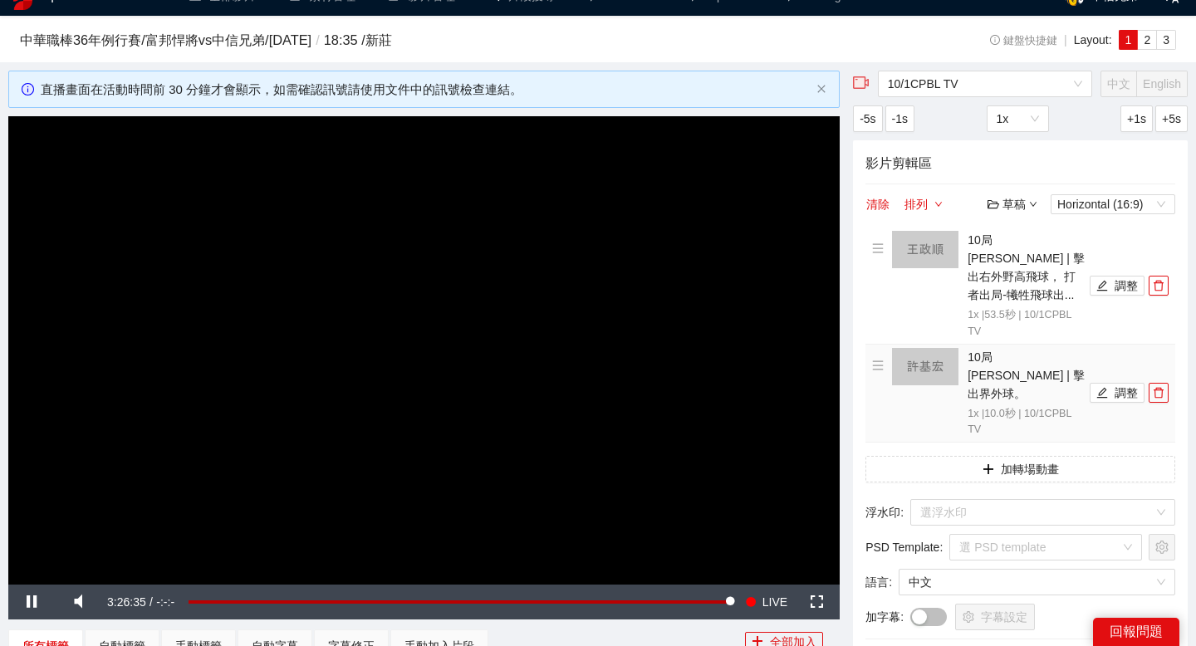
scroll to position [23, 0]
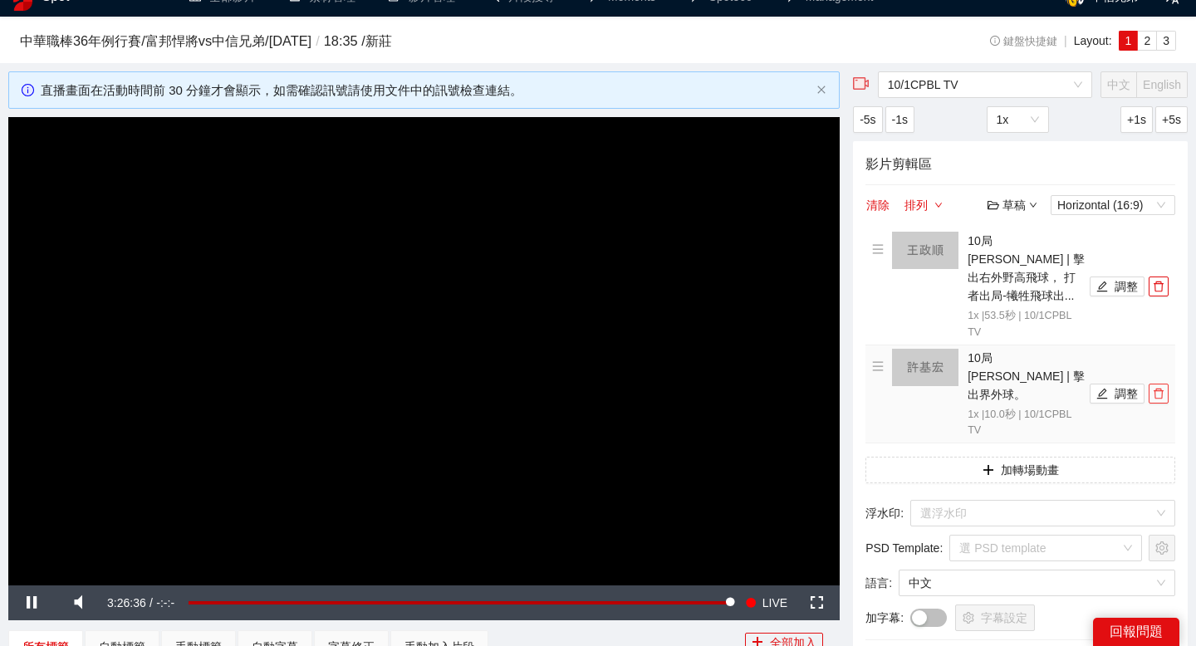
click at [1161, 388] on icon "delete" at bounding box center [1159, 394] width 12 height 12
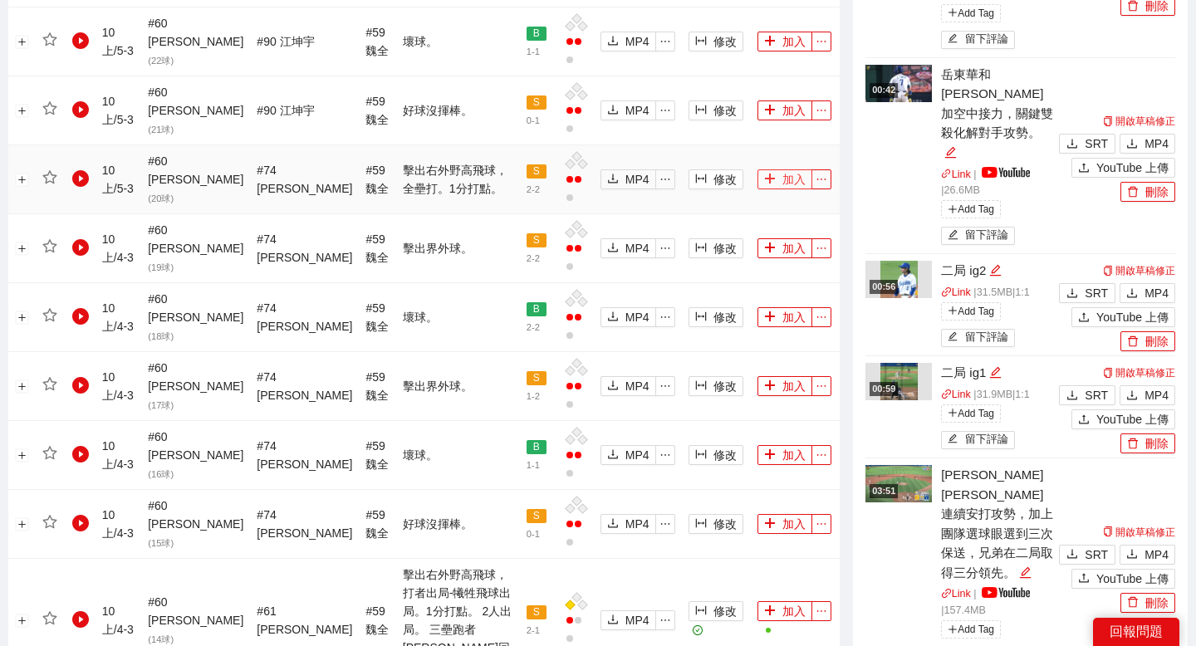
scroll to position [1071, 0]
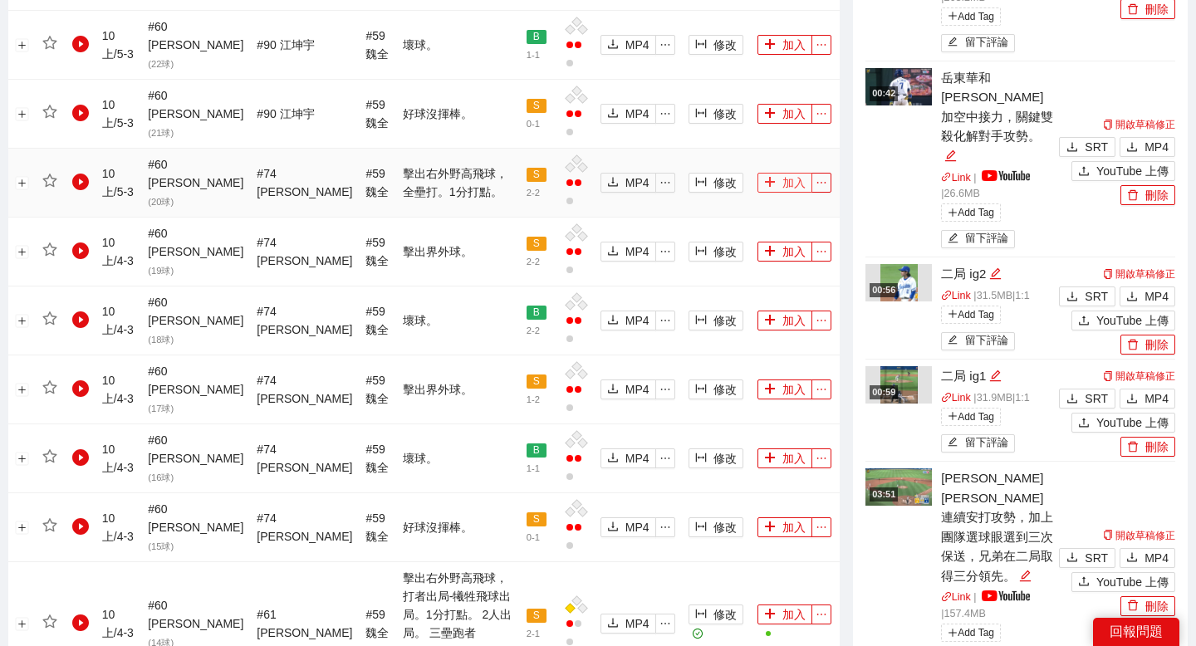
click at [764, 176] on span "plus" at bounding box center [770, 182] width 12 height 13
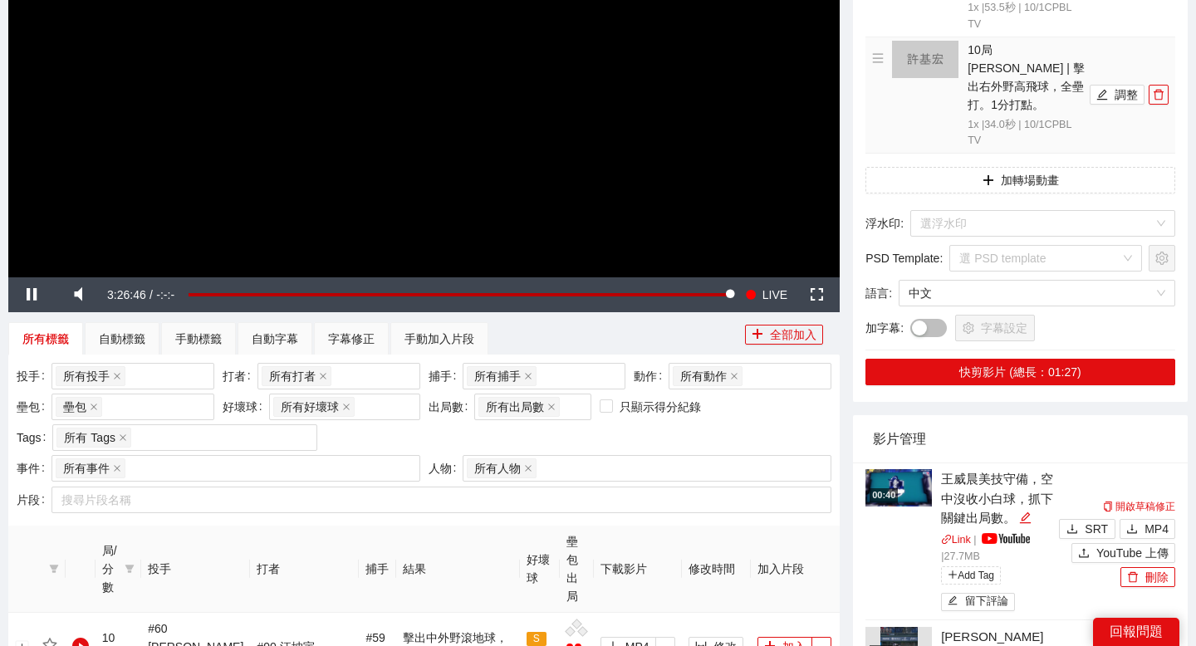
scroll to position [217, 0]
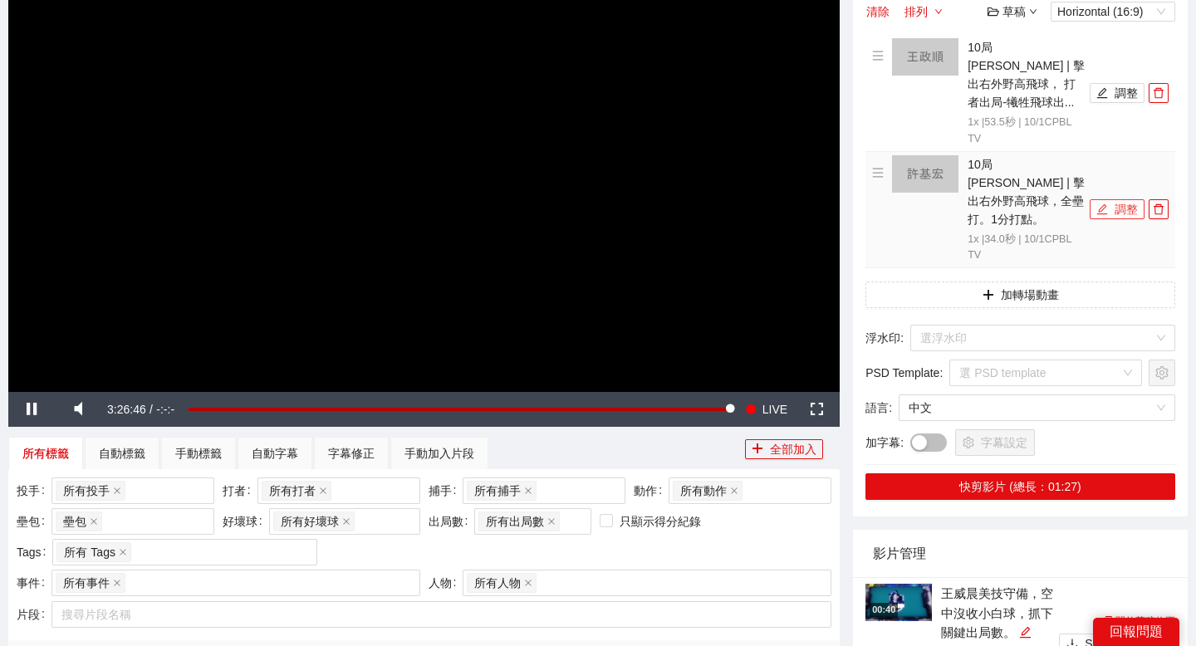
click at [1114, 199] on button "調整" at bounding box center [1117, 209] width 55 height 20
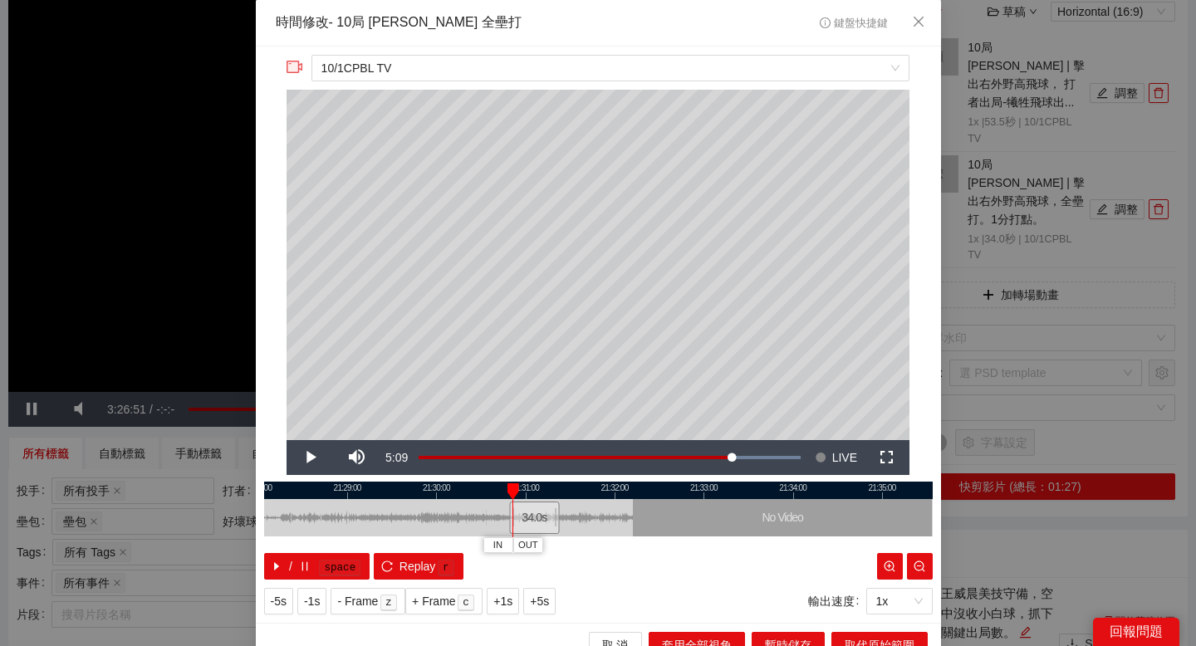
click at [752, 491] on div at bounding box center [598, 490] width 668 height 17
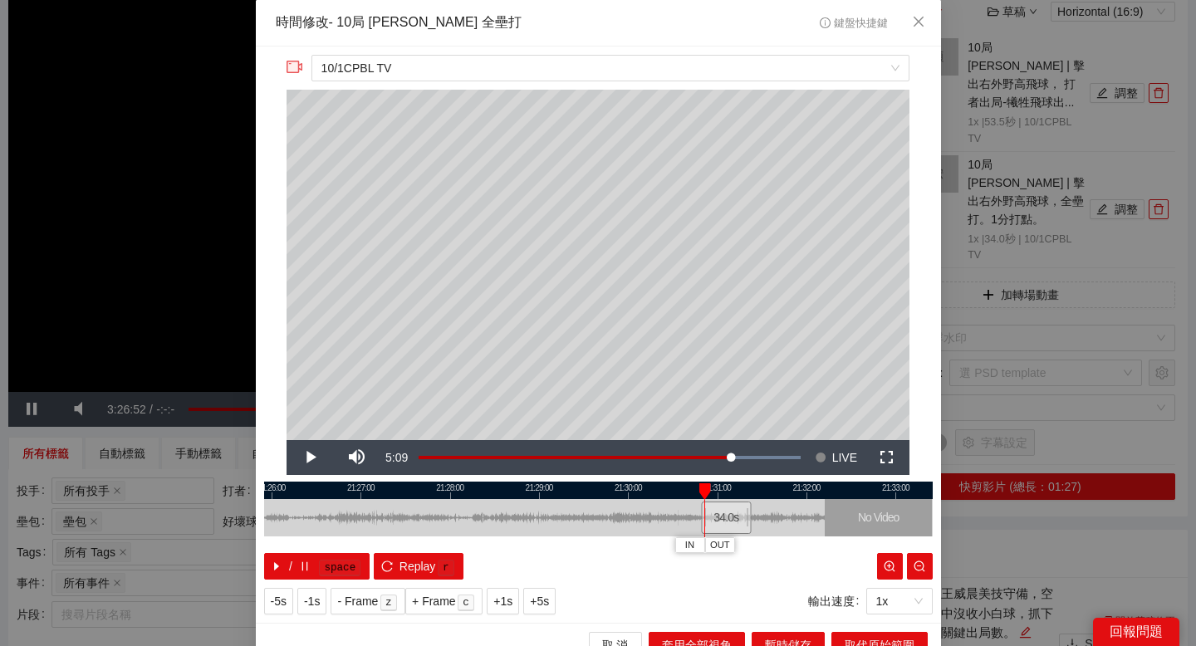
click at [506, 482] on div at bounding box center [598, 490] width 668 height 17
click at [543, 487] on div at bounding box center [598, 490] width 668 height 17
click at [559, 492] on div at bounding box center [598, 490] width 668 height 17
click at [575, 491] on div at bounding box center [598, 490] width 668 height 17
click at [586, 491] on div at bounding box center [598, 490] width 668 height 17
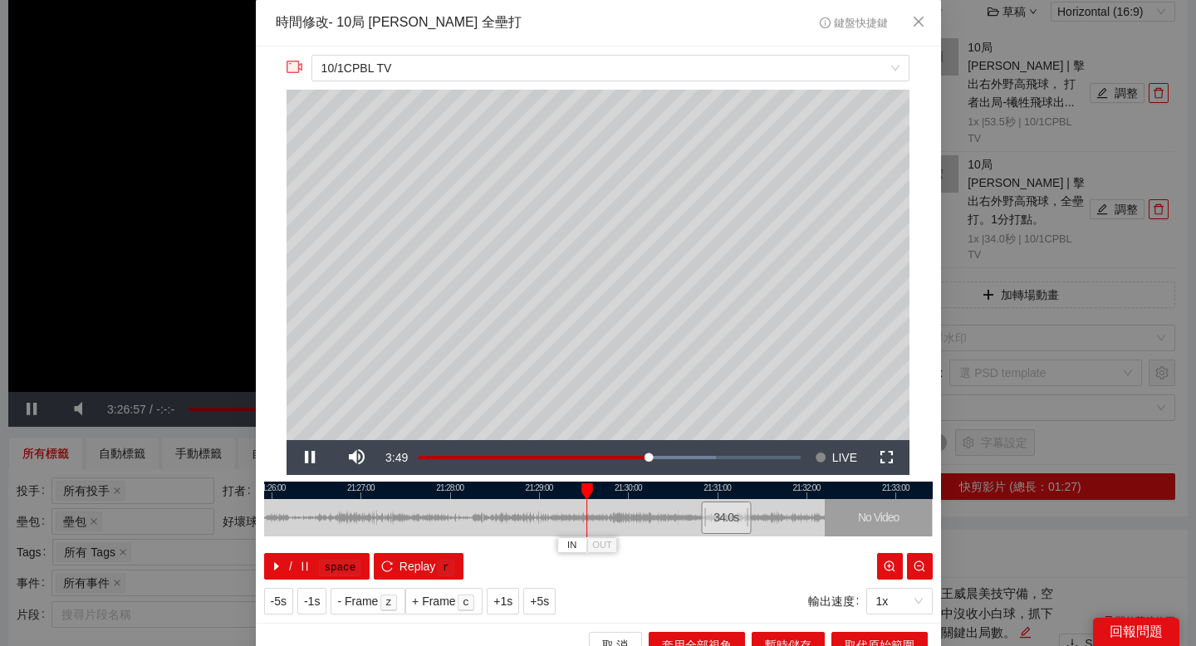
click at [605, 491] on div at bounding box center [598, 490] width 668 height 17
click at [610, 494] on div "IN OUT" at bounding box center [606, 491] width 12 height 17
click at [626, 494] on div at bounding box center [598, 490] width 668 height 17
click at [609, 482] on div at bounding box center [598, 490] width 668 height 17
click at [602, 482] on div at bounding box center [598, 490] width 668 height 17
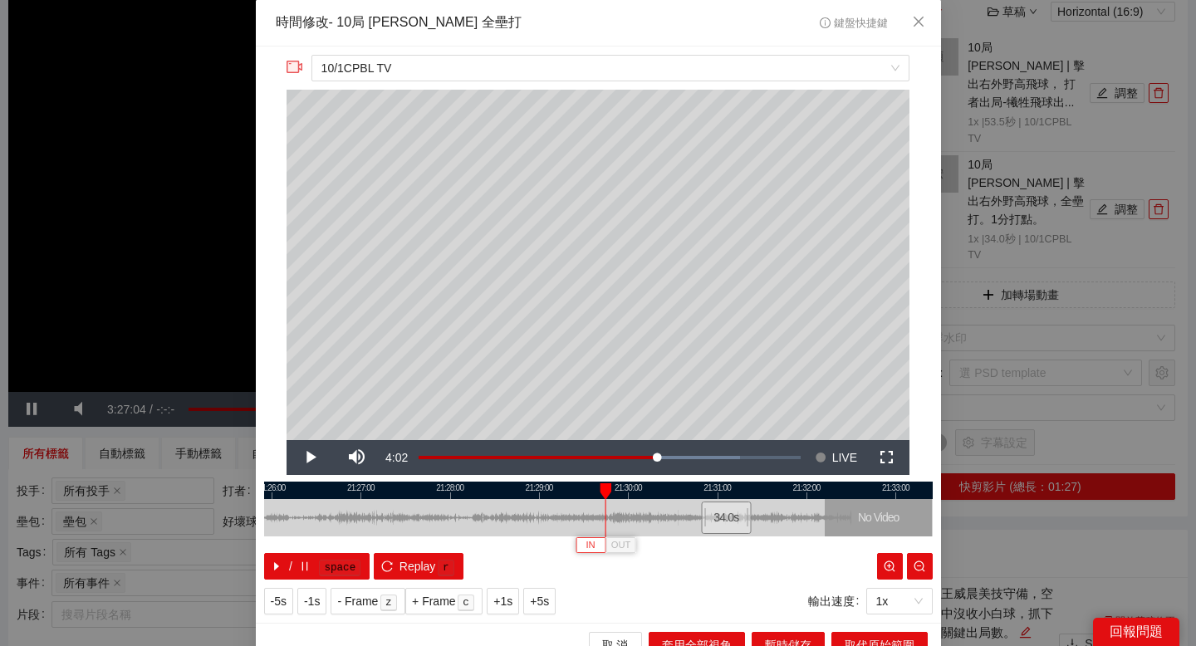
click at [580, 544] on button "IN" at bounding box center [590, 545] width 30 height 16
click at [630, 483] on div at bounding box center [598, 490] width 668 height 17
click at [658, 488] on div at bounding box center [598, 490] width 668 height 17
click at [673, 489] on div at bounding box center [598, 490] width 668 height 17
click at [696, 491] on div at bounding box center [598, 490] width 668 height 17
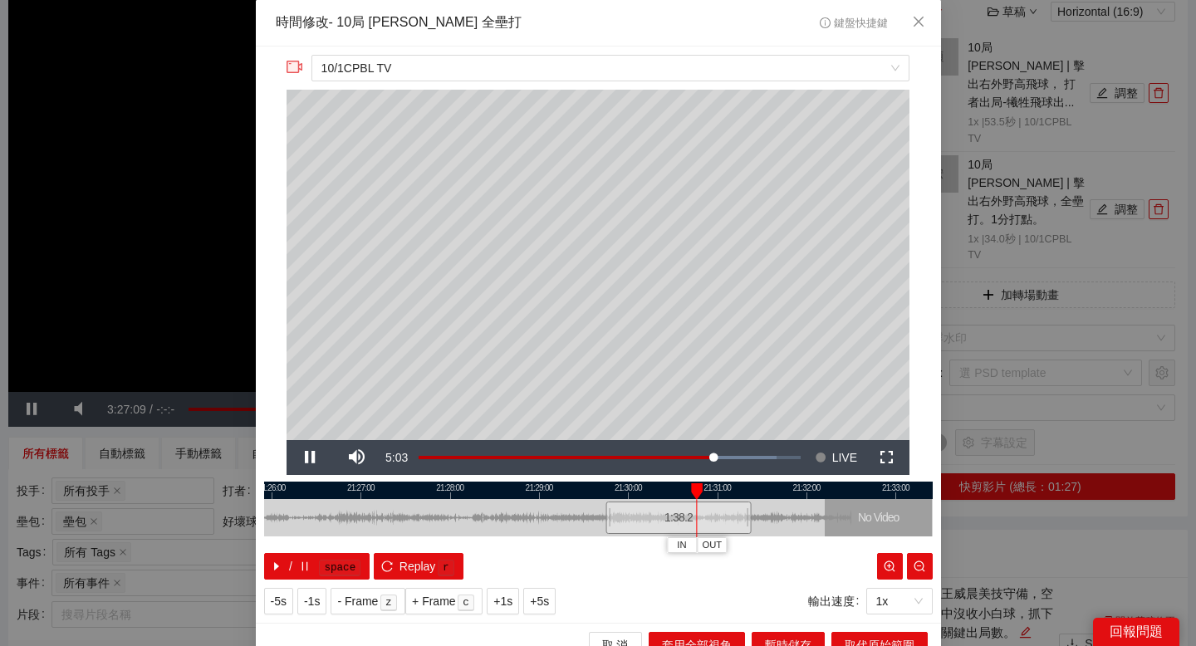
click at [717, 491] on div at bounding box center [598, 490] width 668 height 17
click at [693, 486] on div at bounding box center [598, 490] width 668 height 17
click at [682, 485] on div at bounding box center [598, 490] width 668 height 17
click at [702, 540] on span "OUT" at bounding box center [703, 545] width 20 height 15
click at [840, 636] on button "取代原始範圍" at bounding box center [879, 645] width 96 height 27
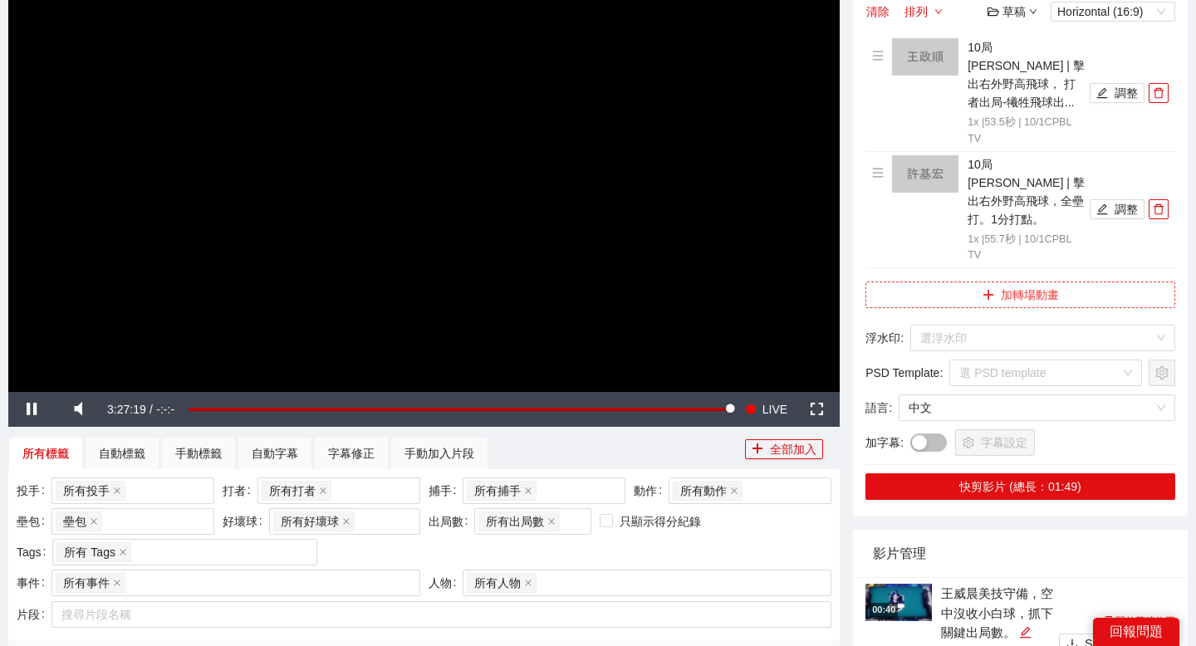
click at [1050, 282] on button "加轉場動畫" at bounding box center [1020, 295] width 310 height 27
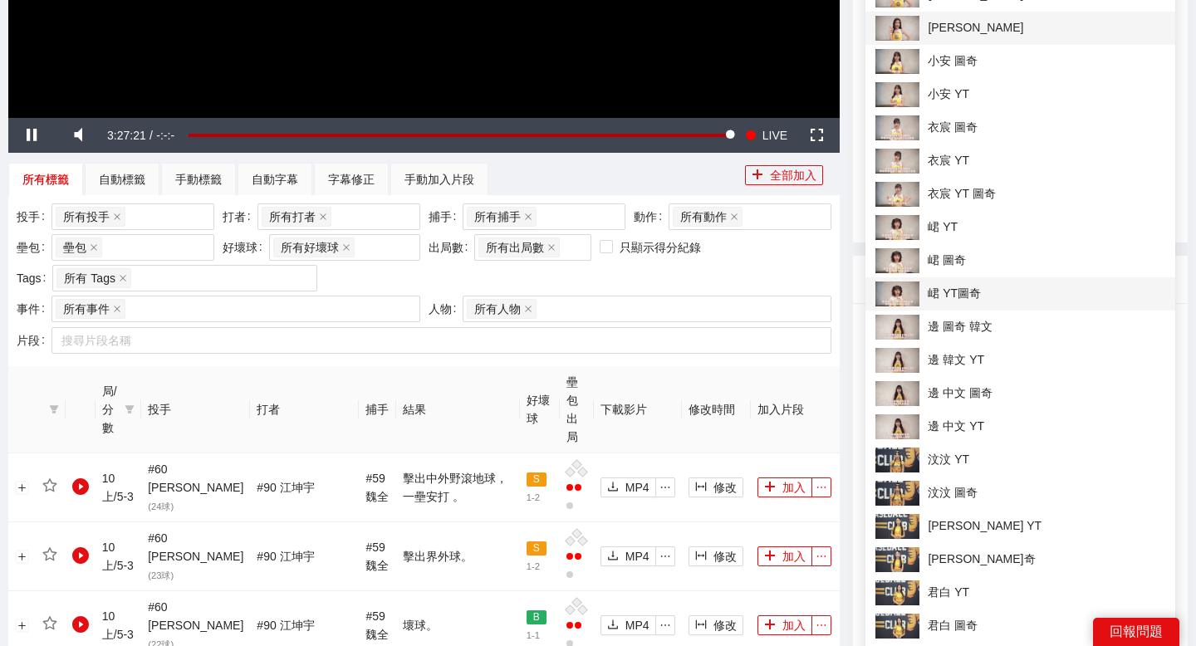
scroll to position [492, 0]
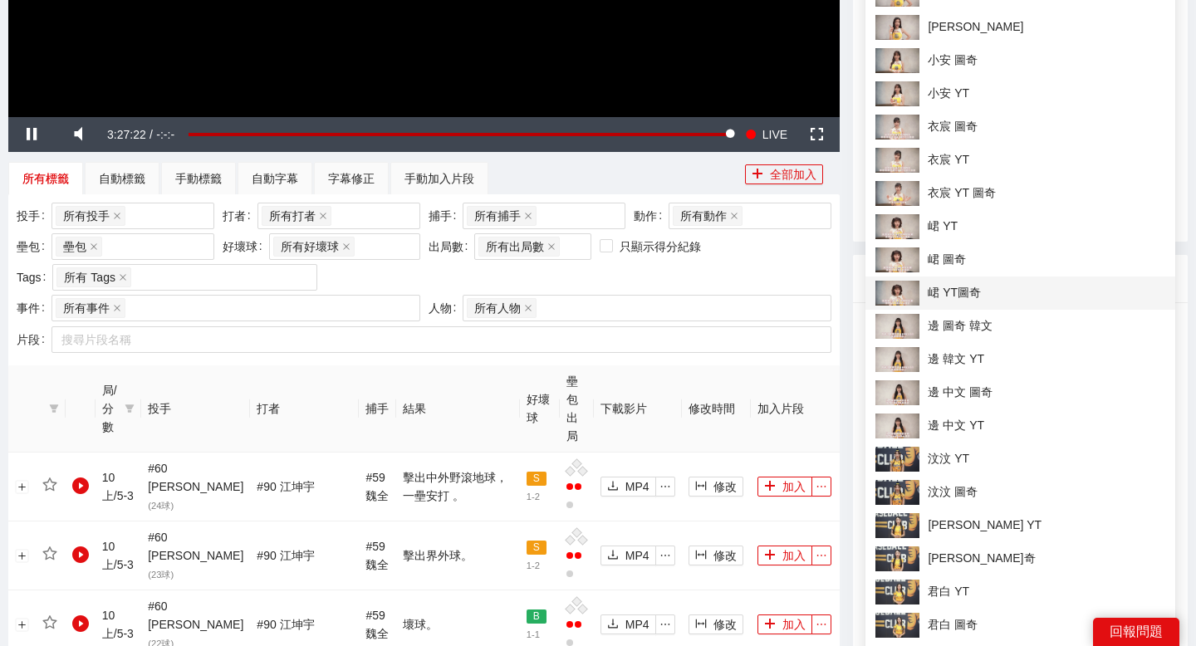
click at [991, 291] on span "峮 YT圖奇" at bounding box center [1020, 293] width 290 height 25
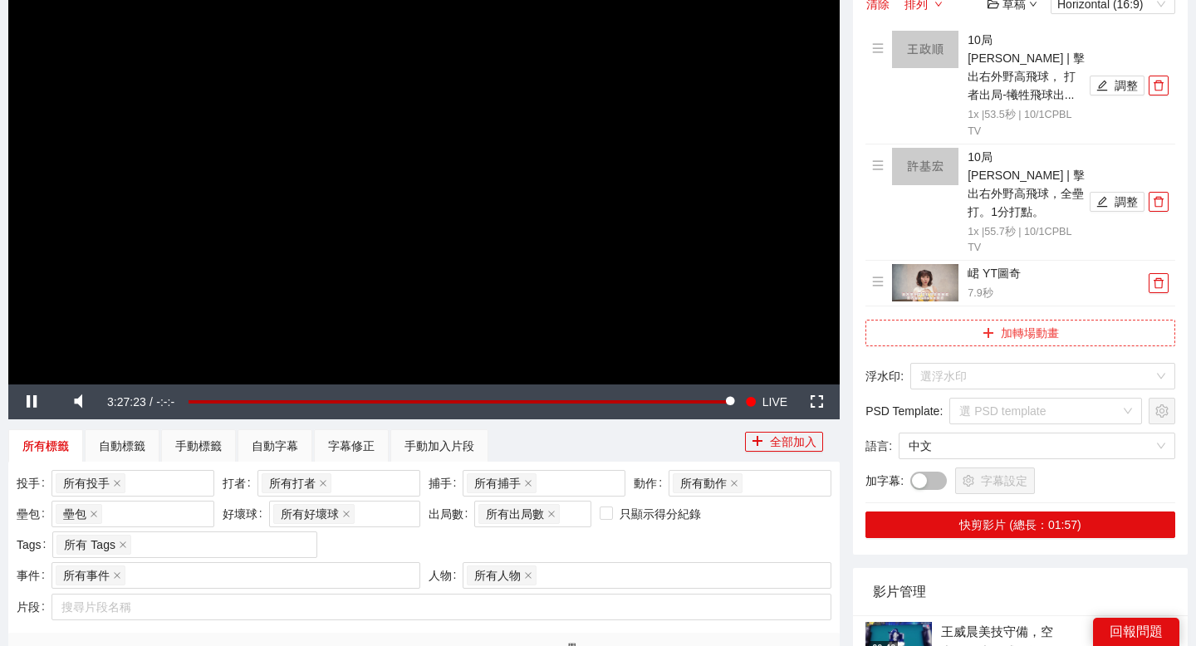
scroll to position [254, 0]
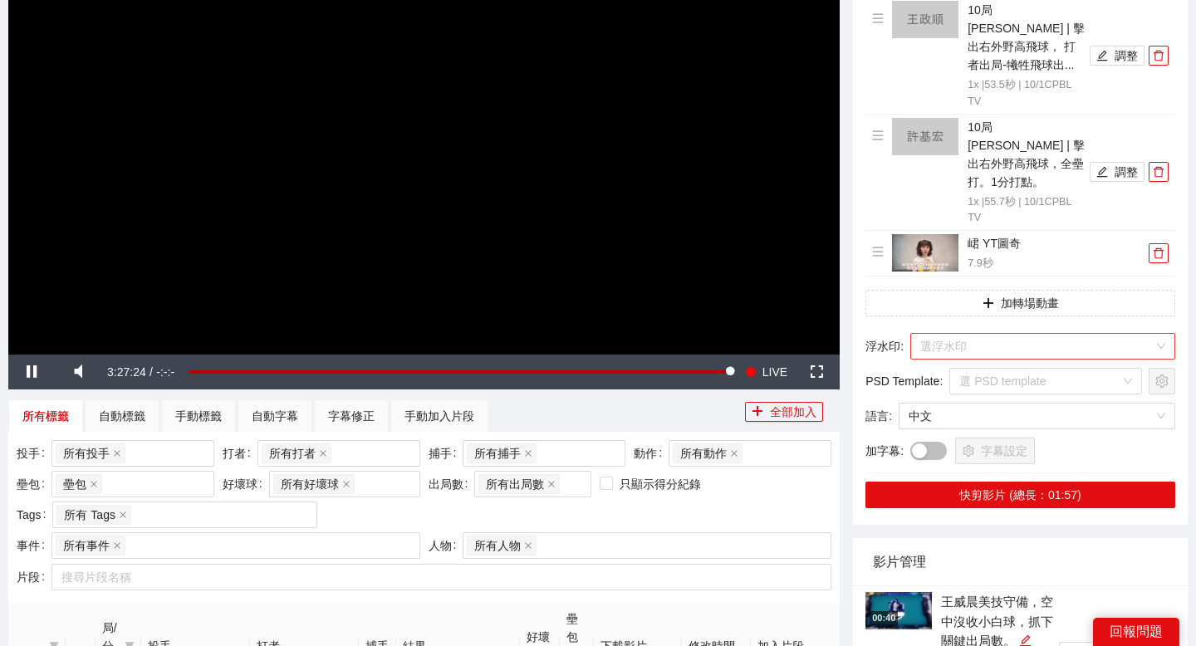
click at [1006, 334] on input "search" at bounding box center [1036, 346] width 233 height 25
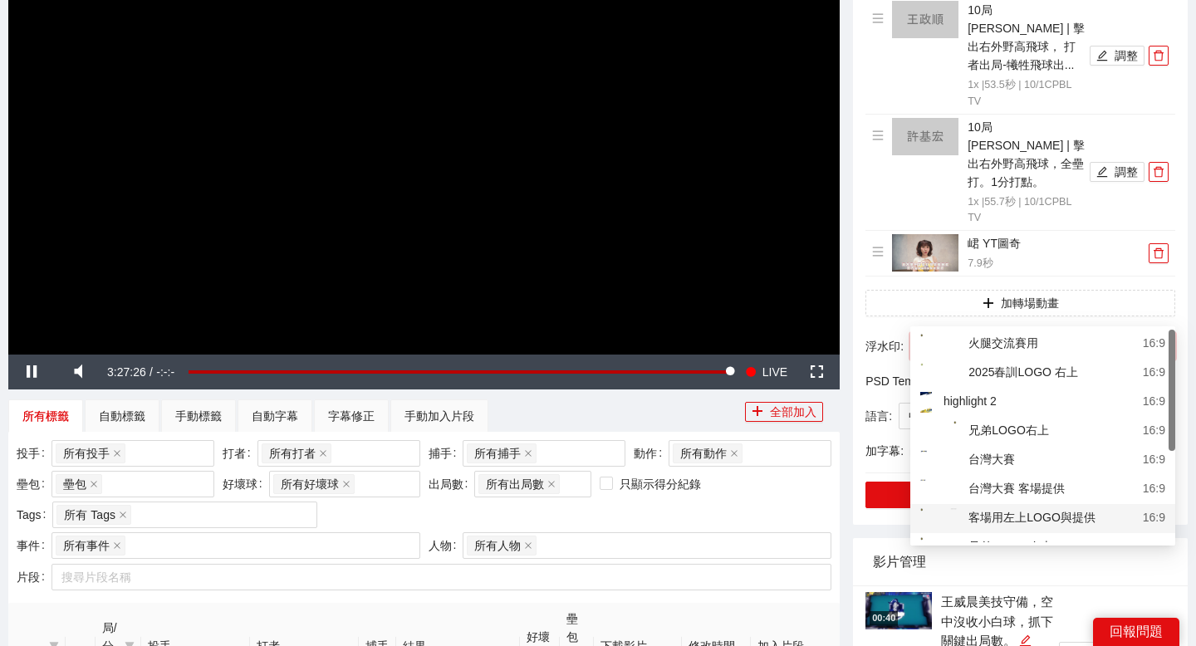
click at [1024, 510] on div "客場用左上LOGO與提供" at bounding box center [1007, 518] width 175 height 21
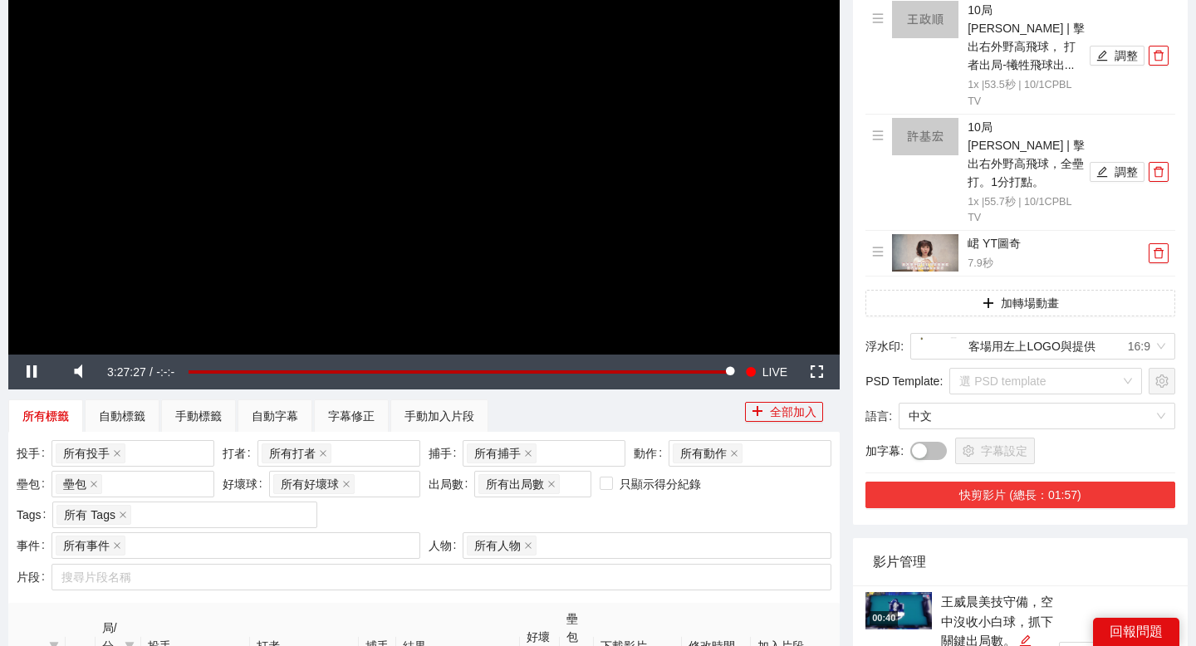
click at [1030, 482] on button "快剪影片 (總長：01:57)" at bounding box center [1020, 495] width 310 height 27
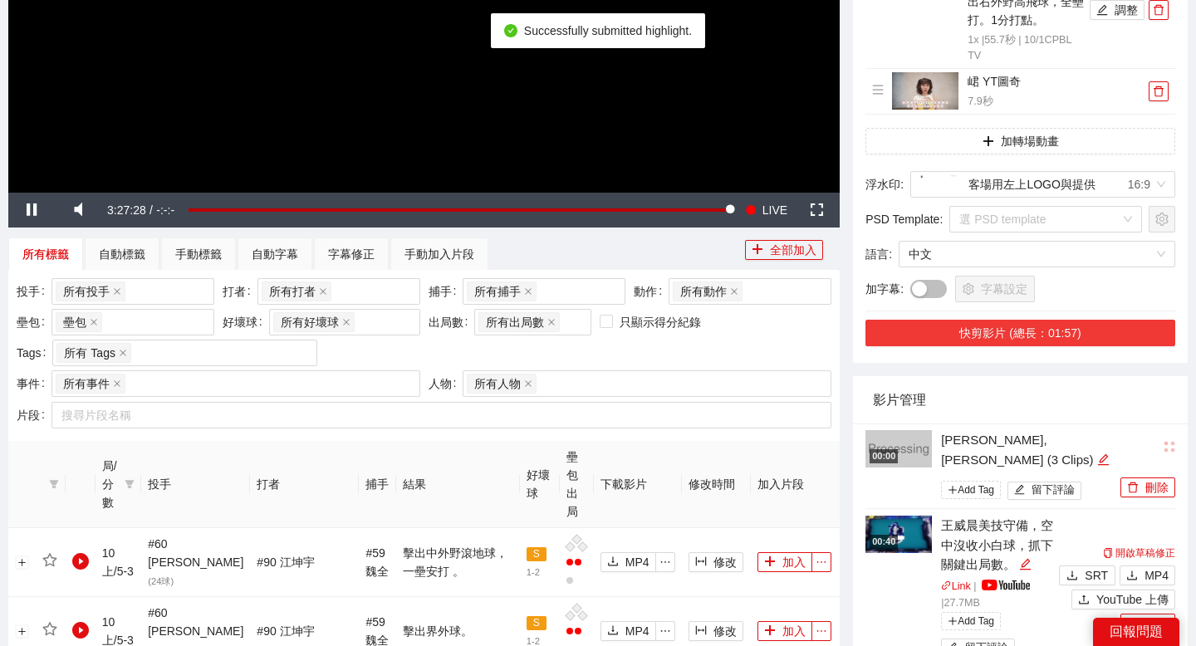
scroll to position [462, 0]
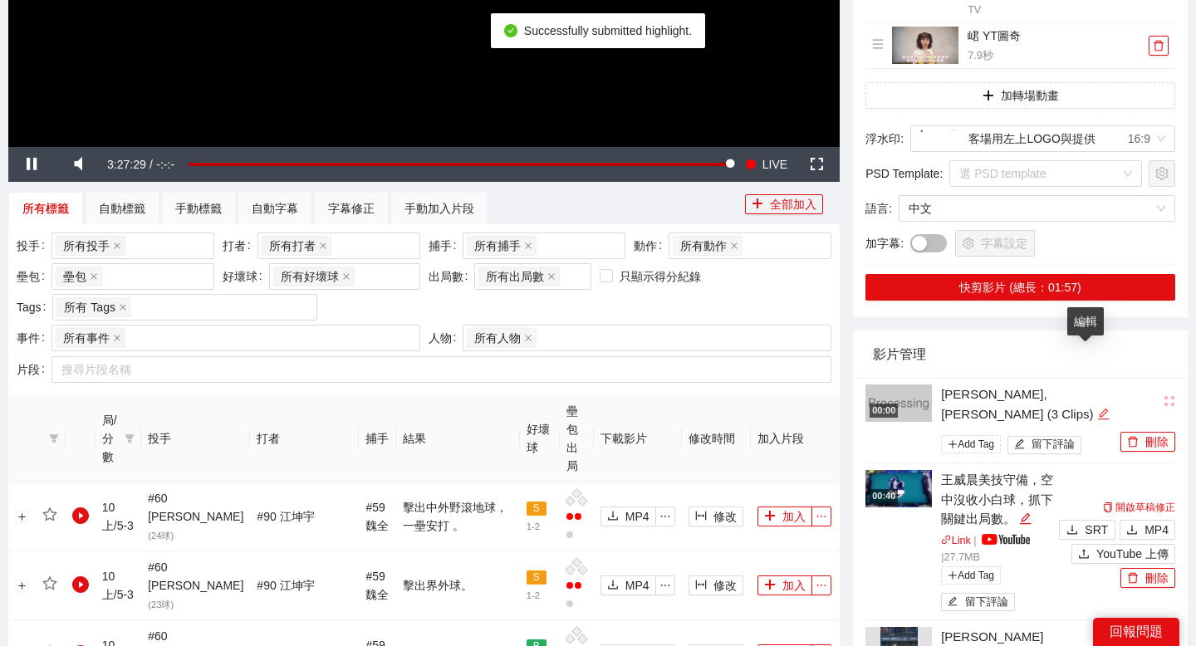
click at [1097, 408] on icon "edit" at bounding box center [1103, 414] width 12 height 12
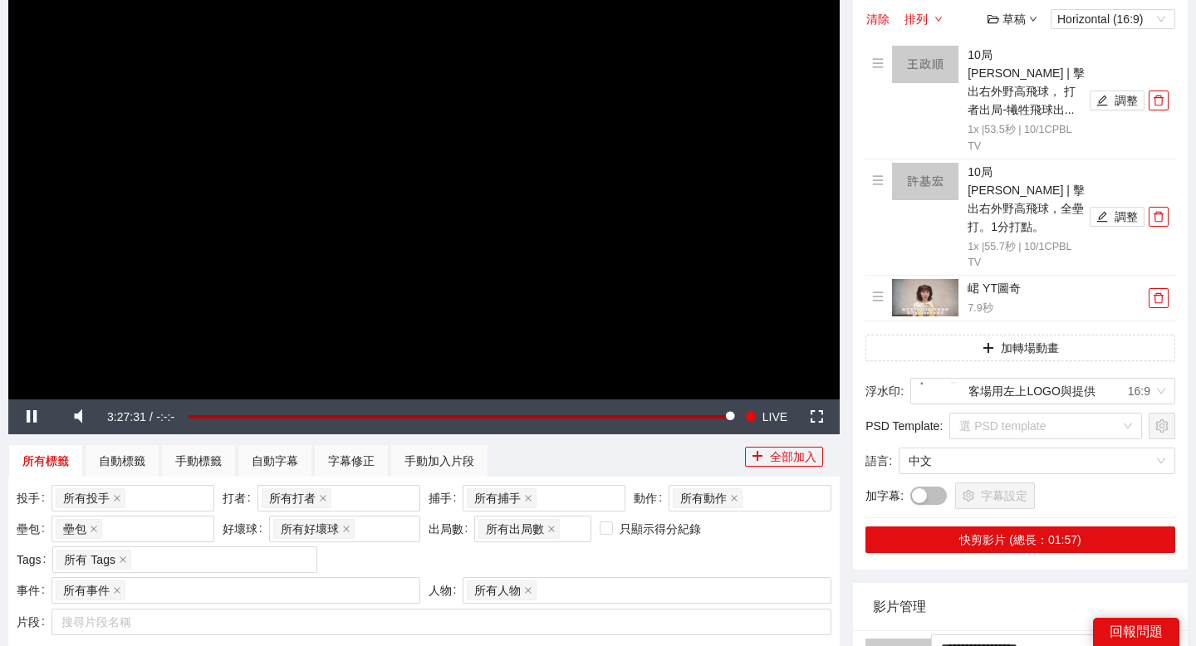
scroll to position [213, 0]
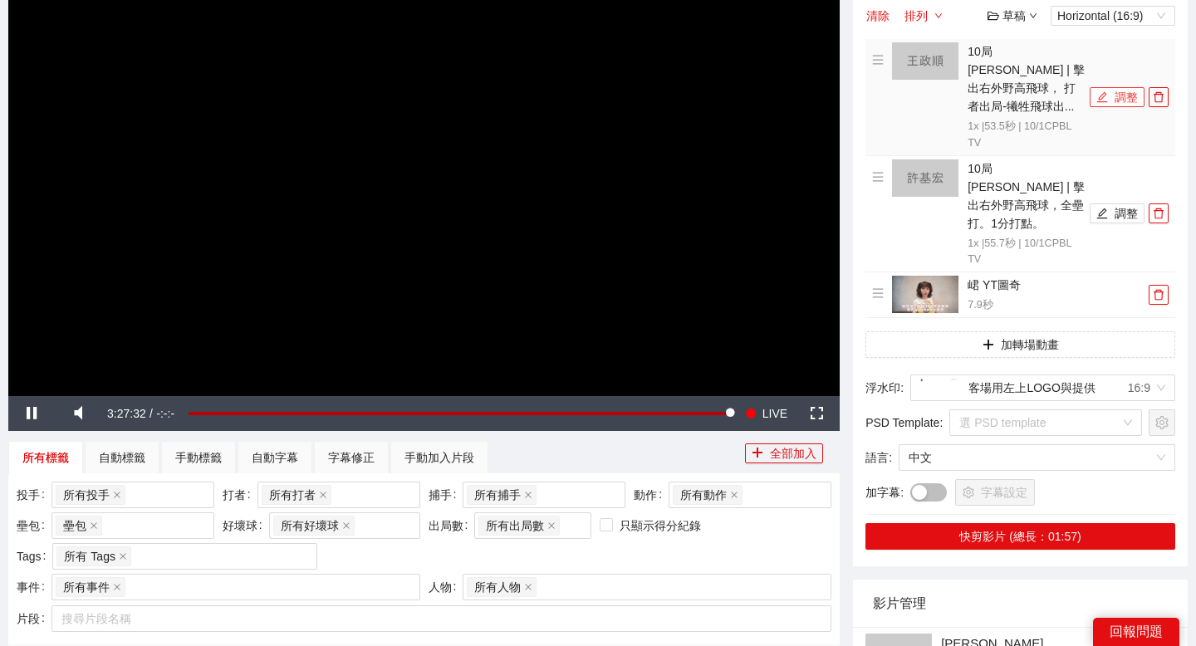
click at [1104, 95] on button "調整" at bounding box center [1117, 97] width 55 height 20
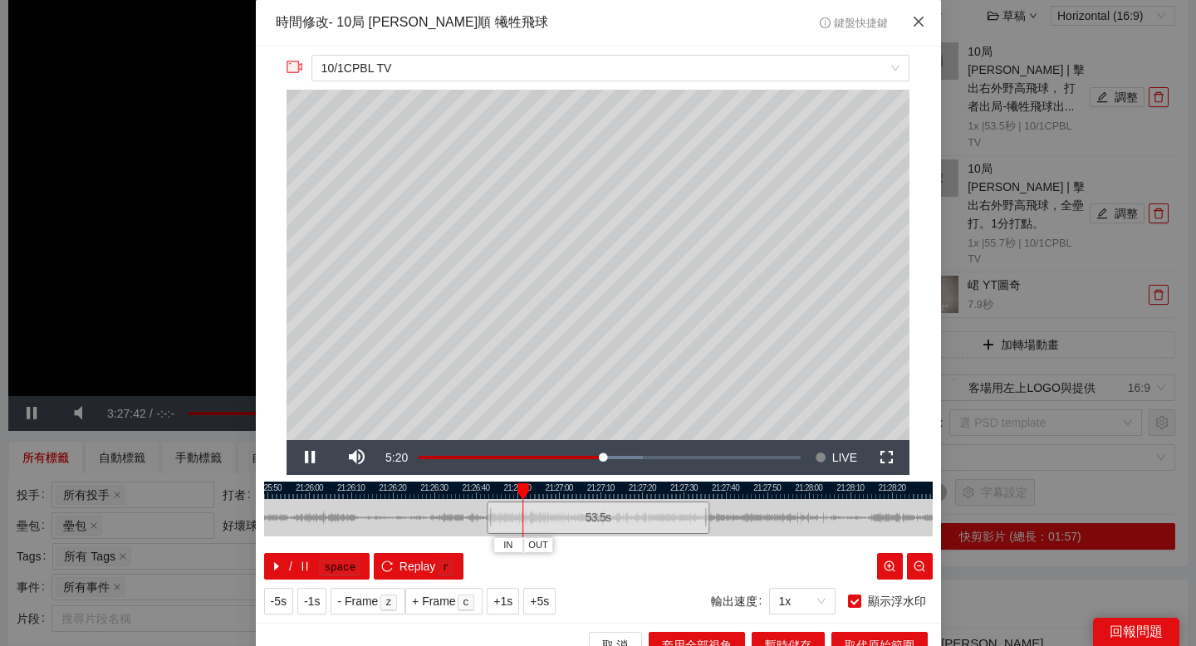
click at [918, 24] on icon "close" at bounding box center [918, 21] width 13 height 13
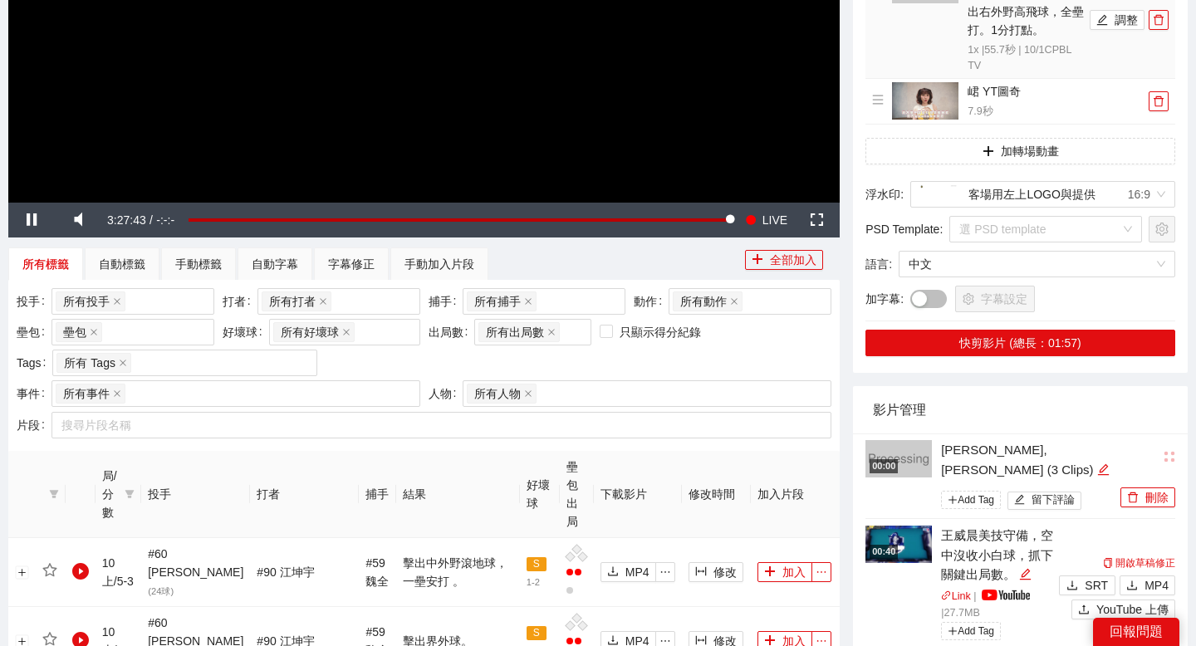
scroll to position [420, 0]
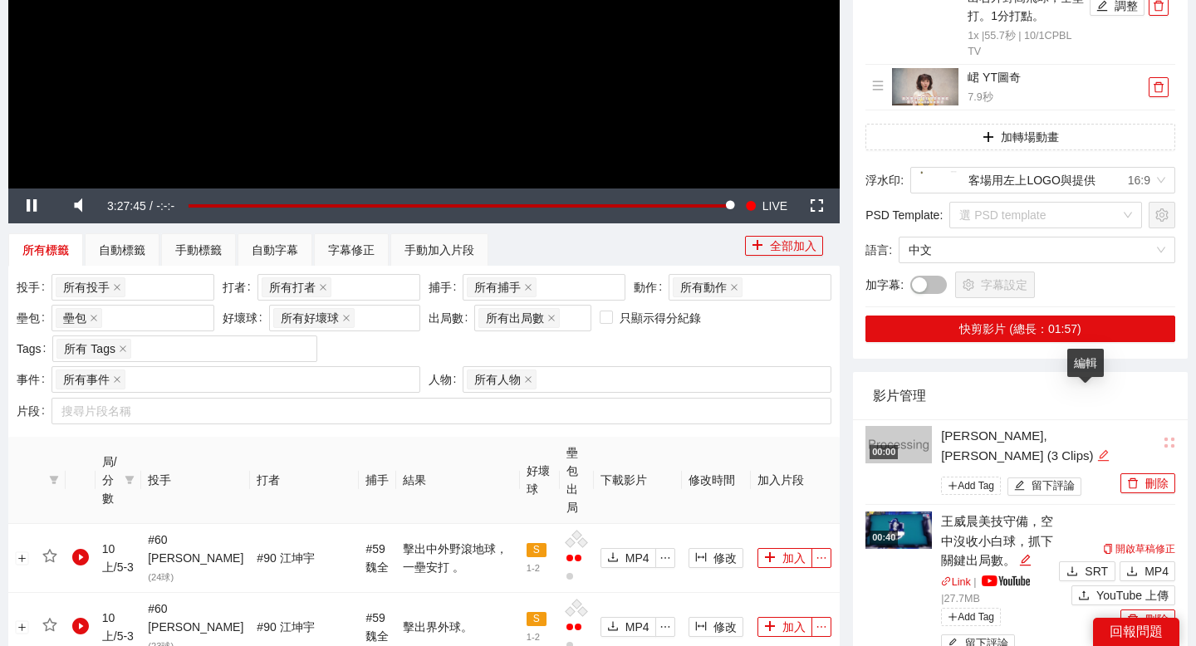
click at [1097, 449] on icon "edit" at bounding box center [1102, 454] width 11 height 11
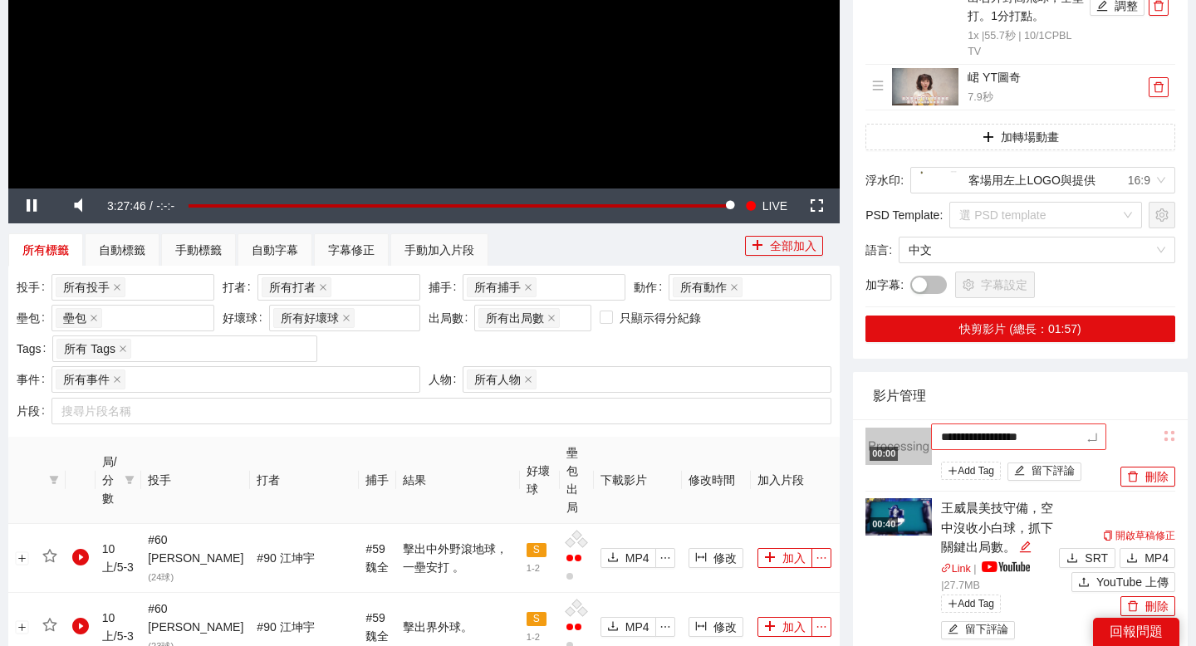
drag, startPoint x: 1072, startPoint y: 402, endPoint x: 1017, endPoint y: 401, distance: 54.8
click at [1017, 424] on textarea "**********" at bounding box center [1018, 437] width 175 height 27
drag, startPoint x: 982, startPoint y: 404, endPoint x: 835, endPoint y: 403, distance: 147.0
click at [1002, 424] on textarea "***" at bounding box center [1018, 437] width 175 height 27
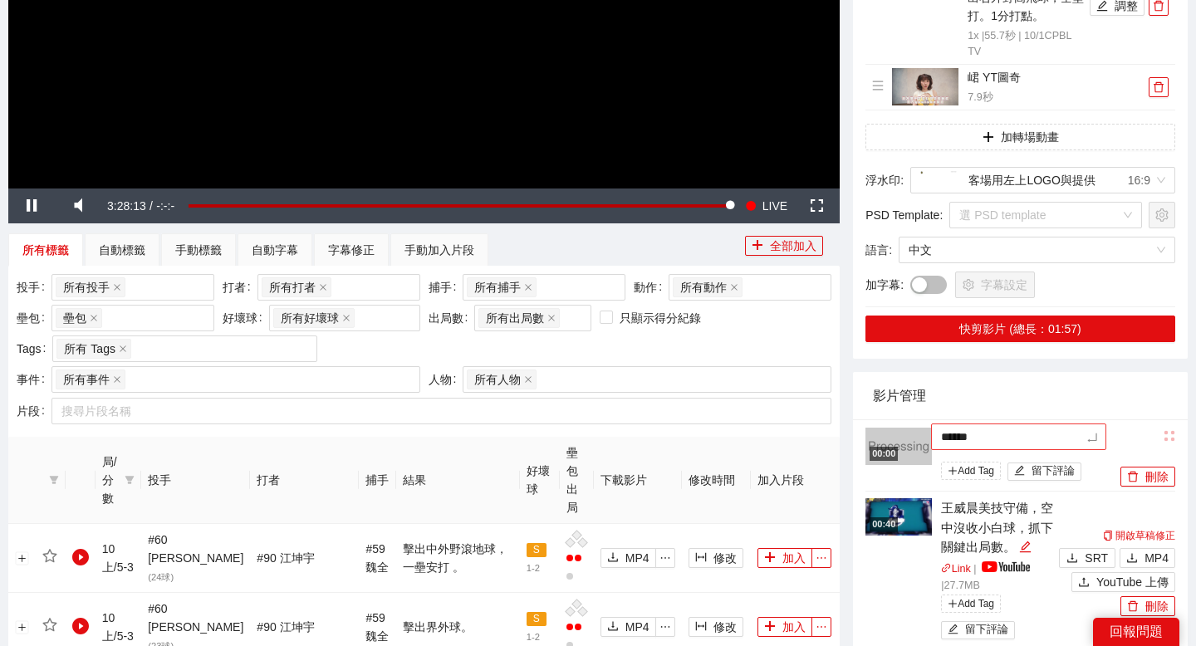
click at [974, 424] on textarea "******" at bounding box center [1018, 437] width 175 height 27
click at [1037, 424] on textarea "********" at bounding box center [1018, 437] width 175 height 27
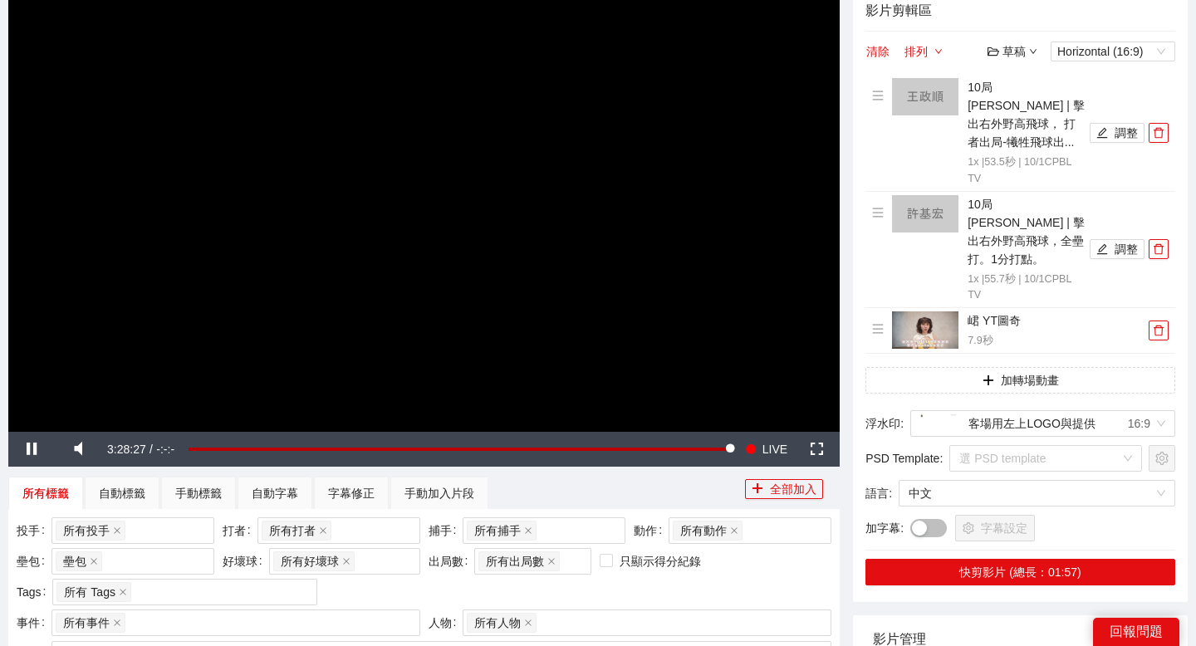
scroll to position [516, 0]
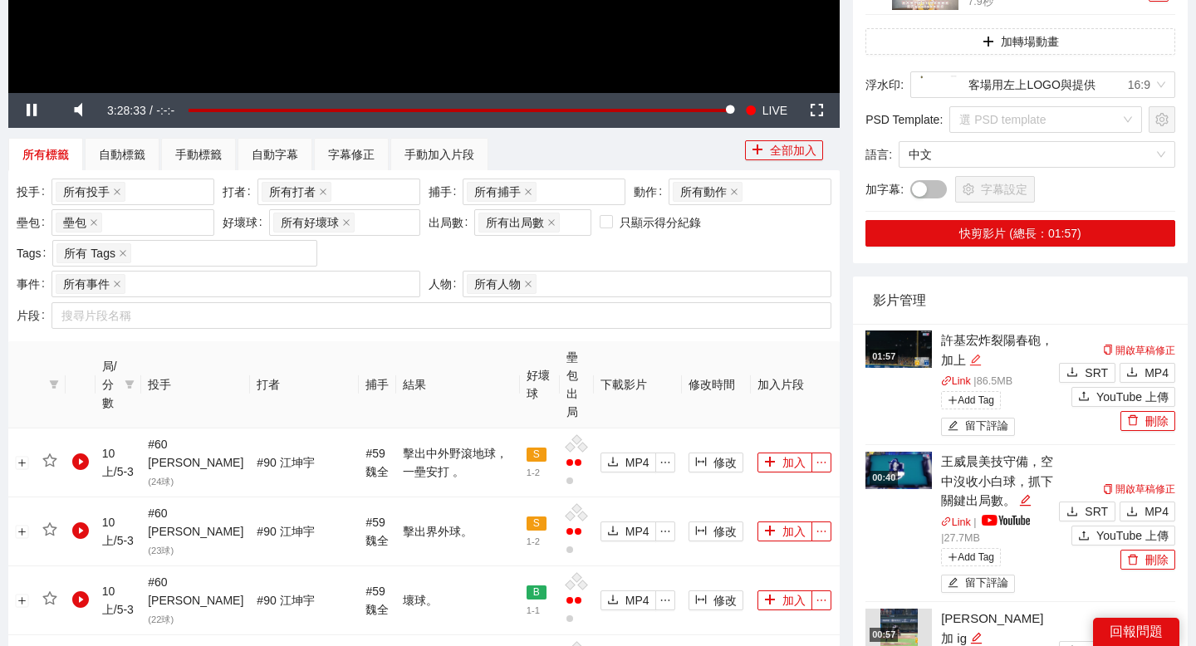
click at [976, 354] on icon "edit" at bounding box center [975, 360] width 12 height 12
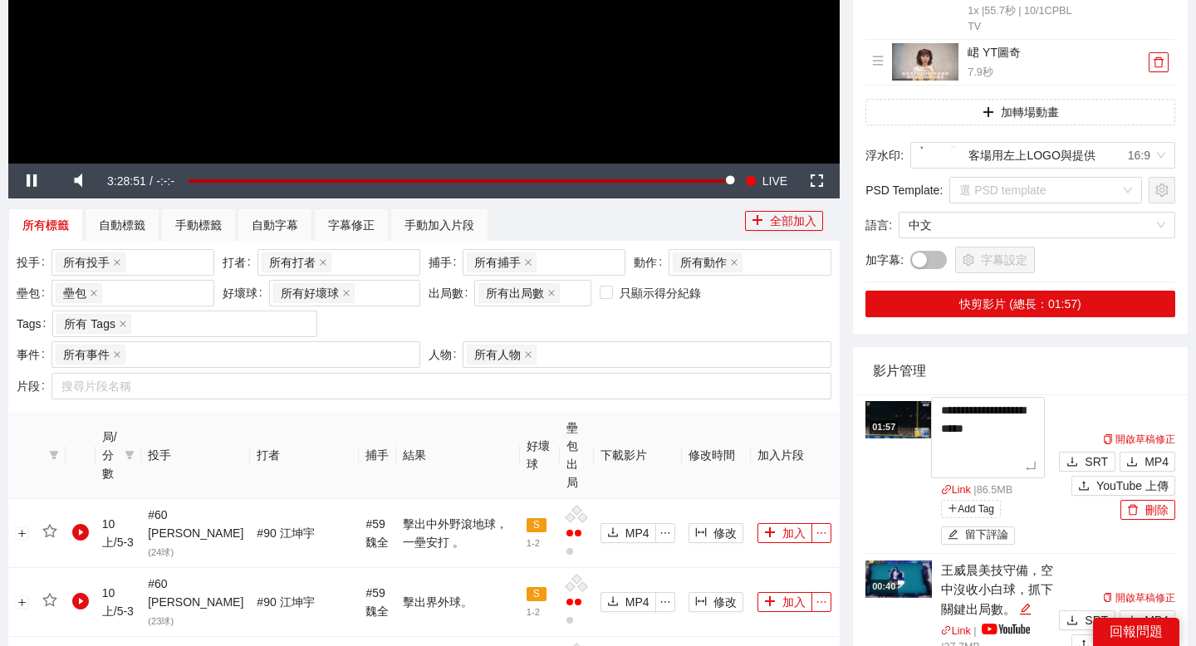
scroll to position [444, 0]
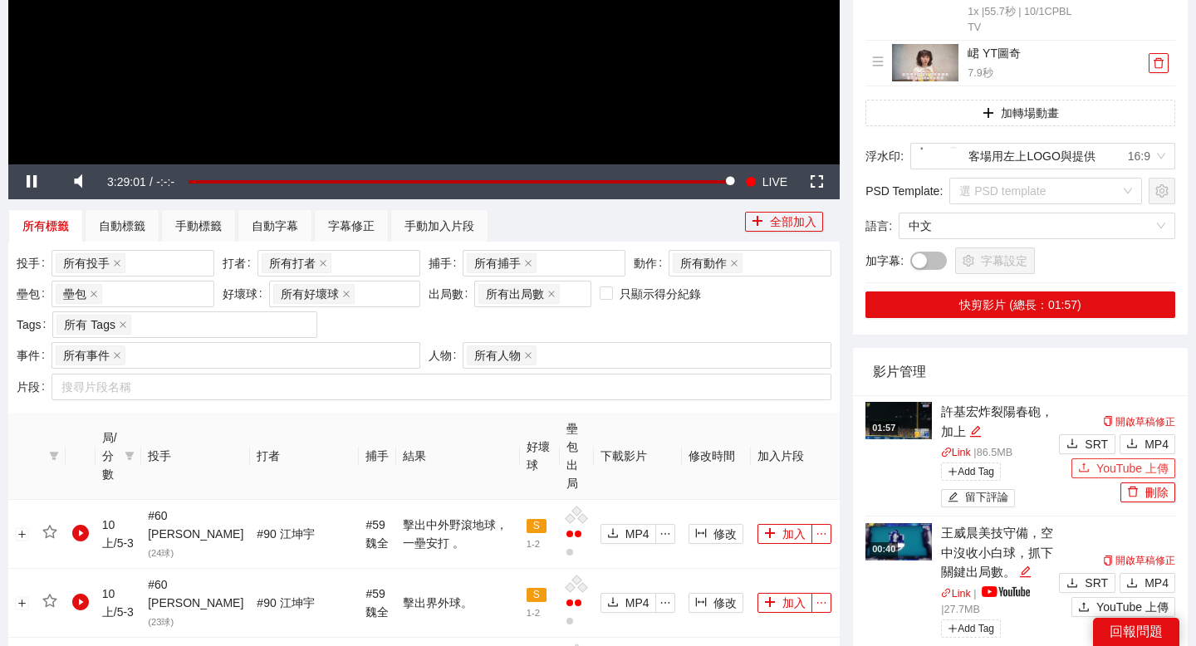
click at [1080, 457] on div "開啟草稿修正 SRT MP4 YouTube 上傳 刪除" at bounding box center [1115, 457] width 120 height 91
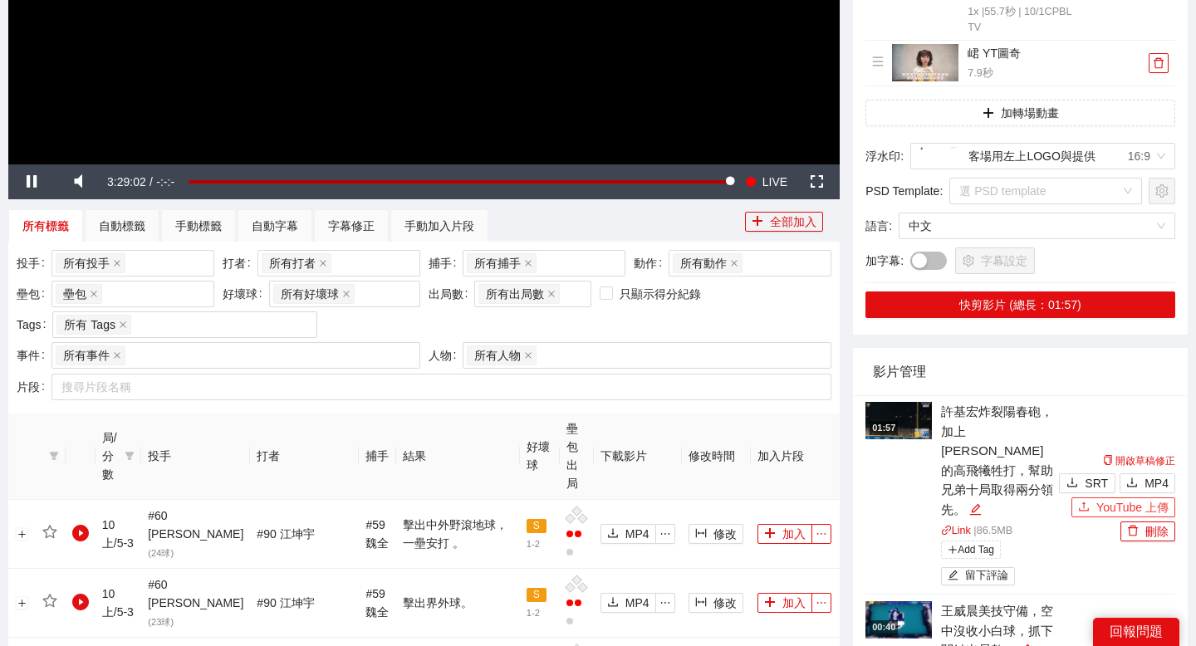
click at [1084, 501] on icon "upload" at bounding box center [1084, 507] width 12 height 12
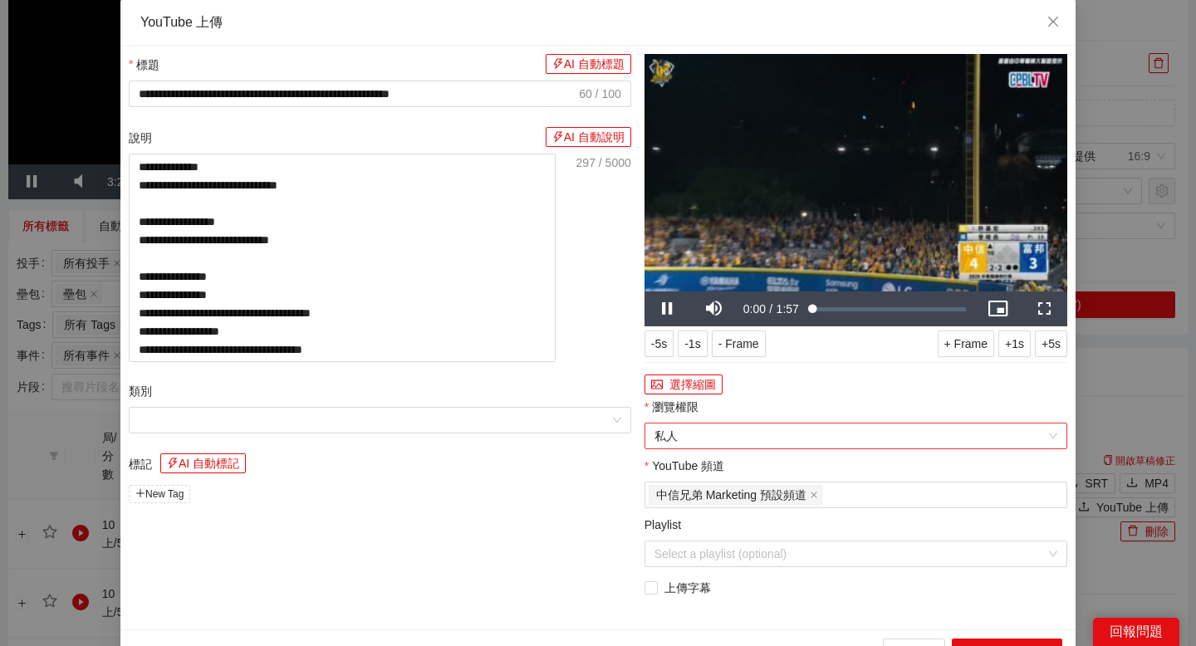
click at [907, 429] on span "私人" at bounding box center [855, 436] width 403 height 25
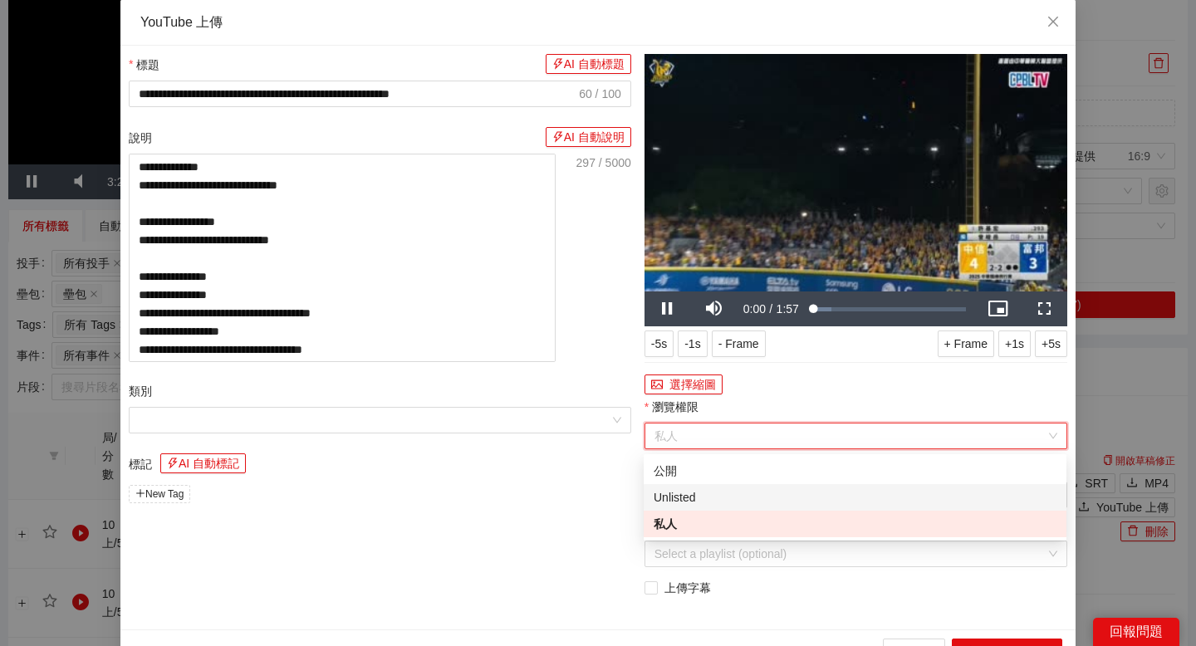
click at [825, 492] on div "Unlisted" at bounding box center [855, 497] width 403 height 18
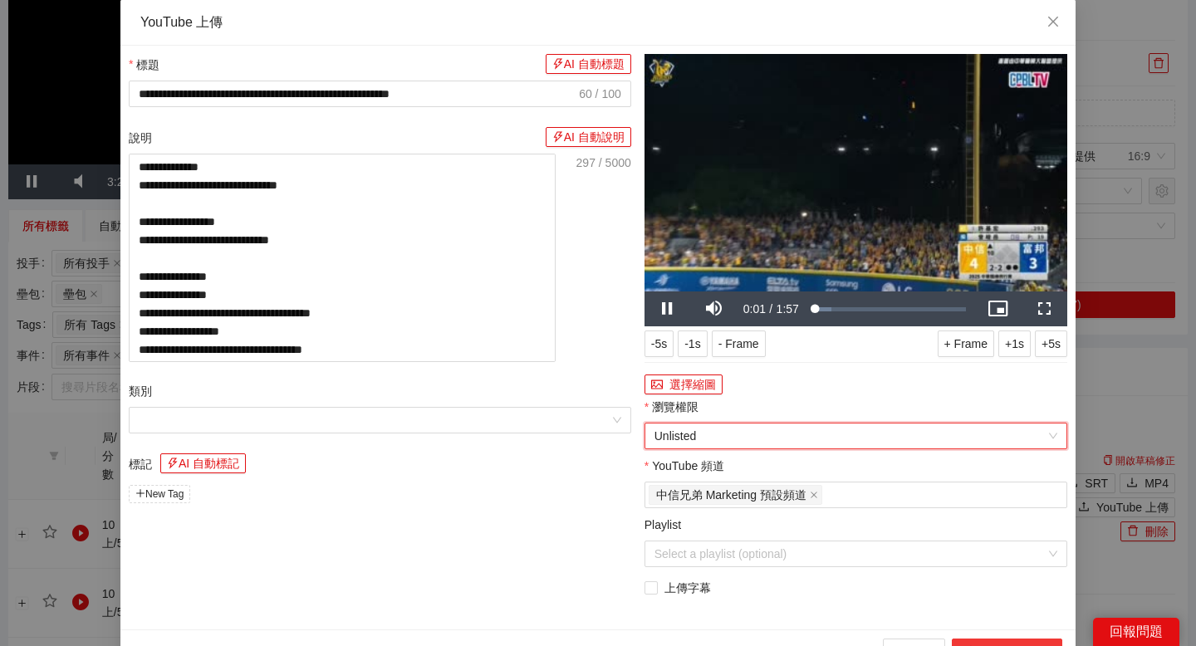
click at [969, 643] on button "上傳到 YouTube" at bounding box center [1007, 652] width 110 height 27
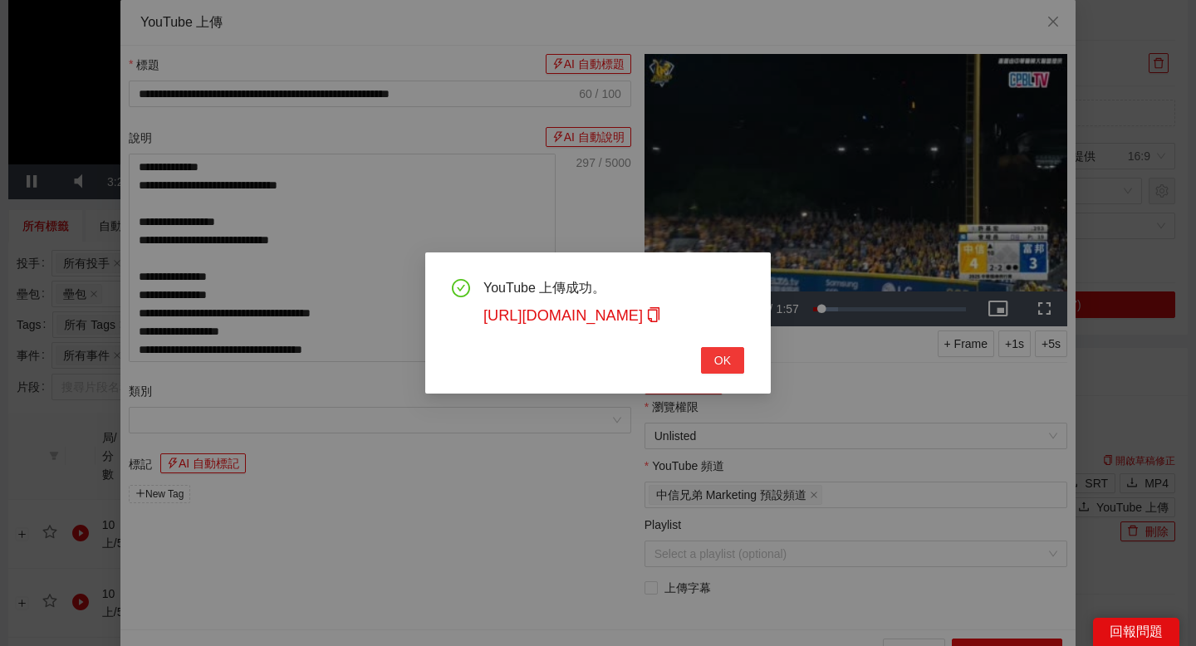
click at [724, 364] on span "OK" at bounding box center [722, 360] width 17 height 18
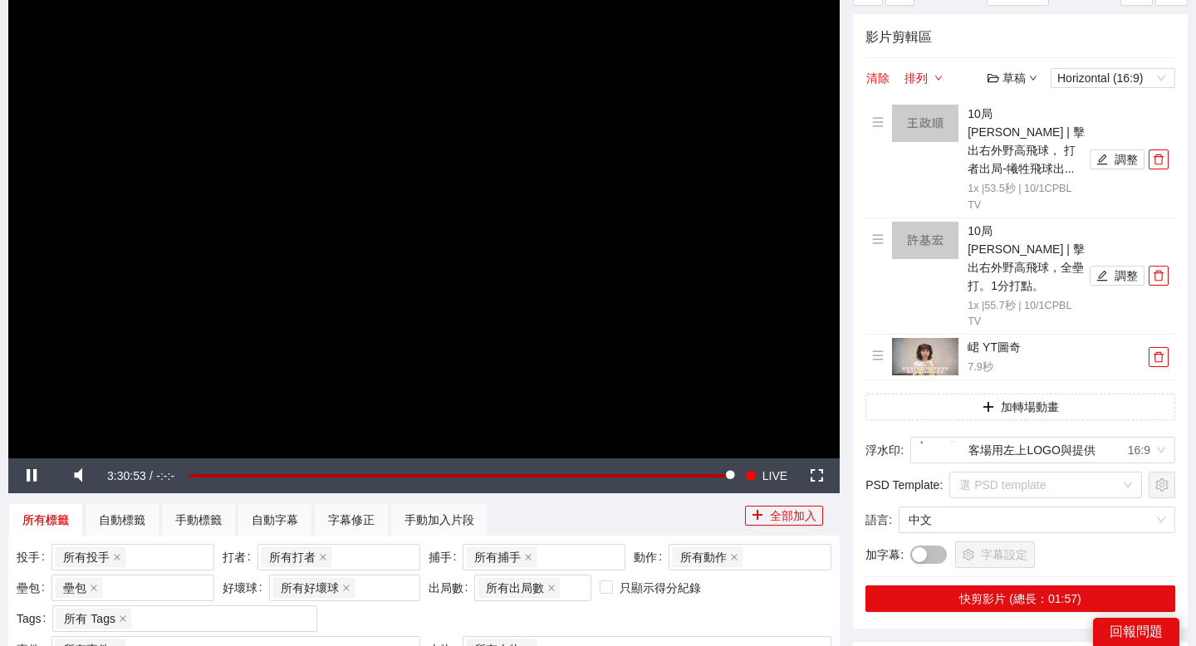
scroll to position [149, 0]
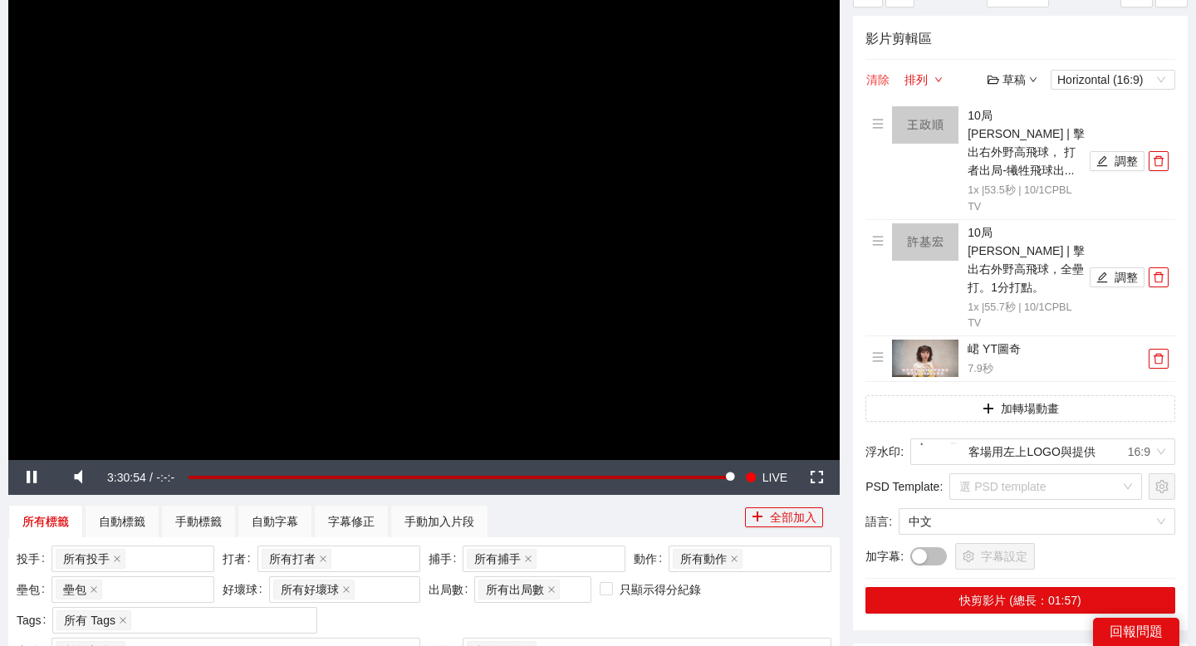
drag, startPoint x: 883, startPoint y: 70, endPoint x: 899, endPoint y: 70, distance: 15.8
click at [883, 70] on button "清除" at bounding box center [877, 80] width 25 height 20
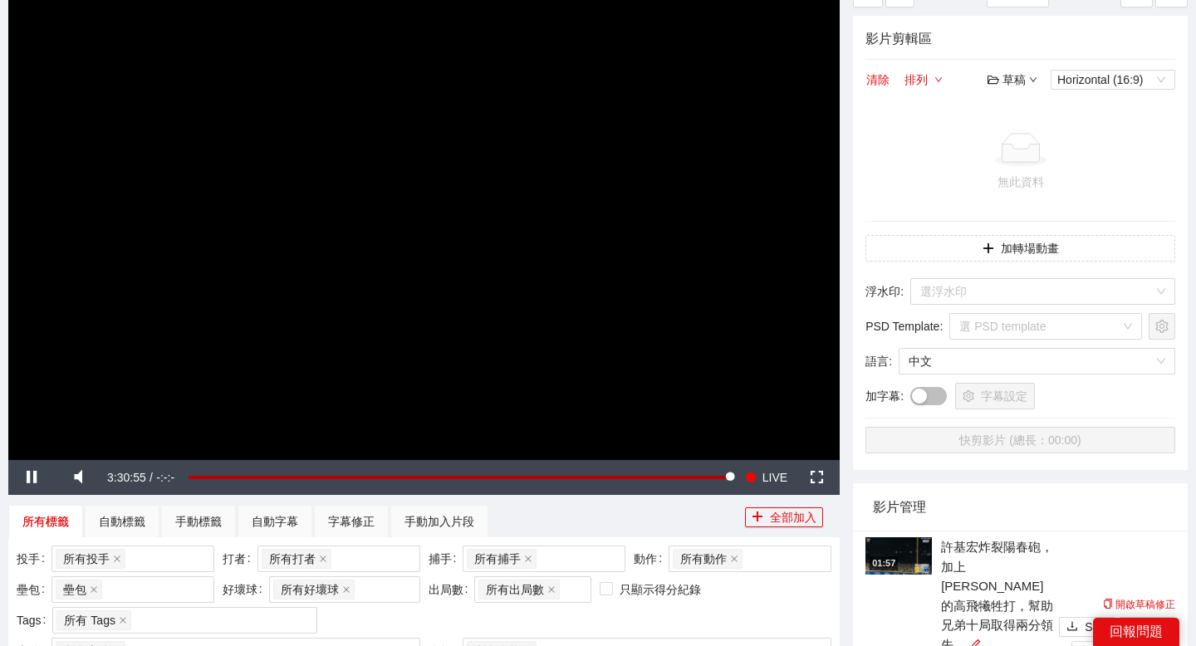
click at [1025, 76] on div "草稿" at bounding box center [1012, 80] width 50 height 18
click at [1026, 113] on link "開啟" at bounding box center [1016, 109] width 38 height 13
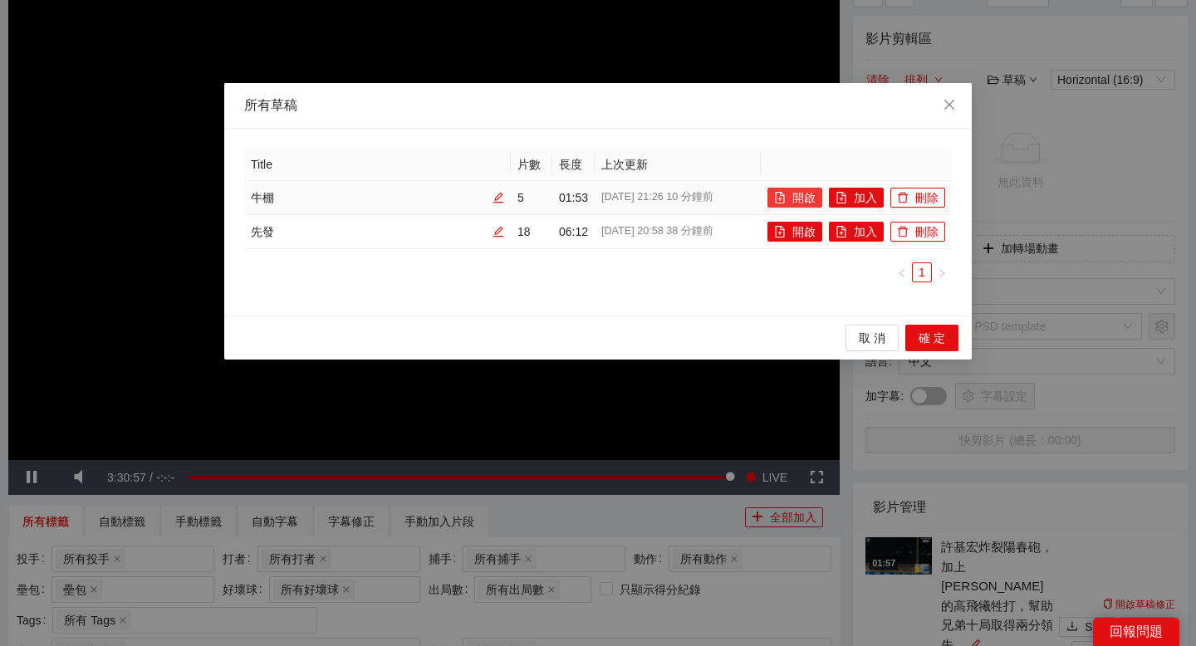
click at [801, 200] on button "開啟" at bounding box center [794, 198] width 55 height 20
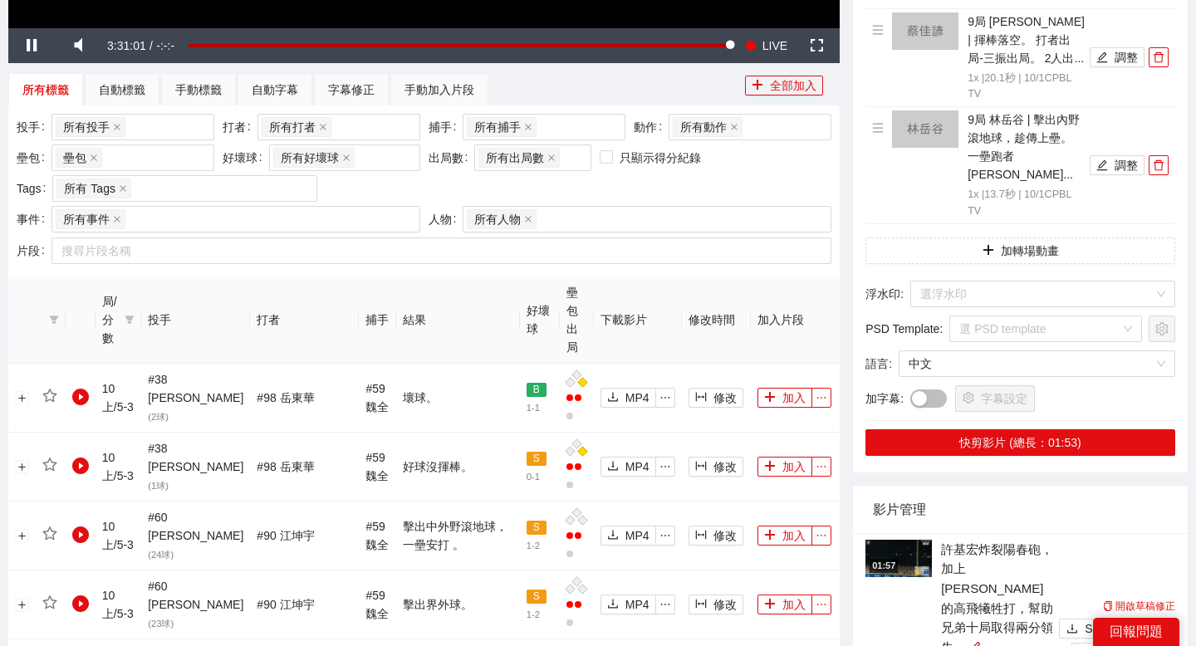
scroll to position [579, 0]
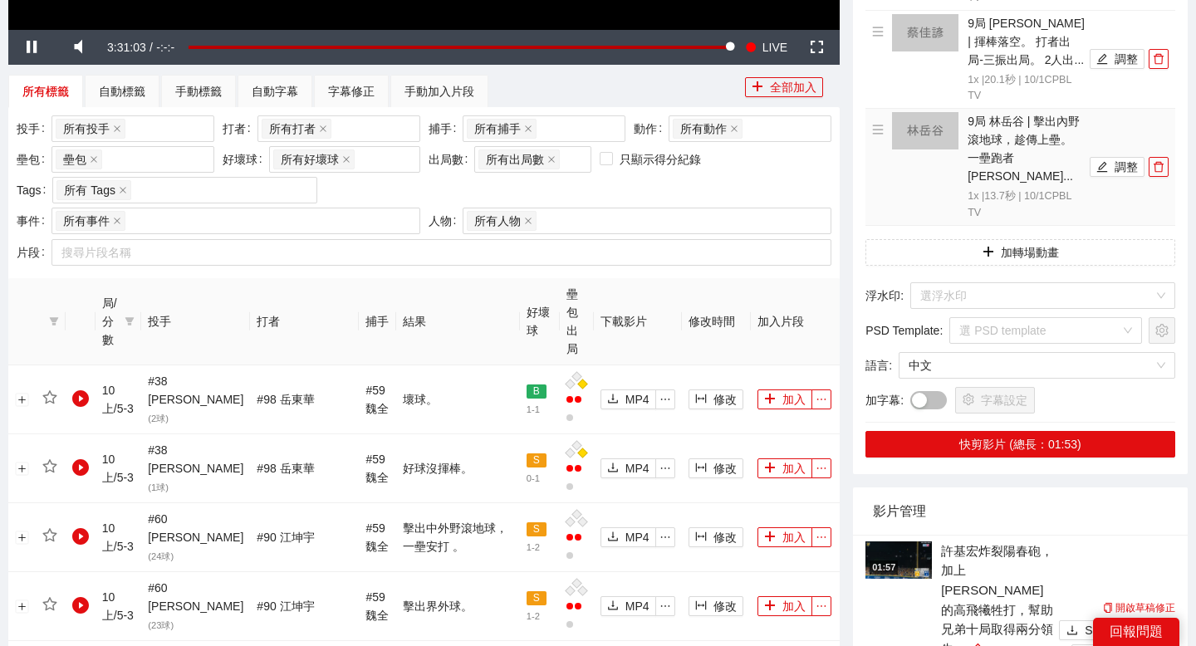
click at [1103, 170] on li "9局 林岳谷 | 擊出內野滾地球，趁傳上壘。 一壘跑者周佳... 1x | 13.7 秒 | 10/1CPBL TV 調整" at bounding box center [1020, 167] width 296 height 110
click at [1107, 163] on icon "edit" at bounding box center [1102, 167] width 12 height 12
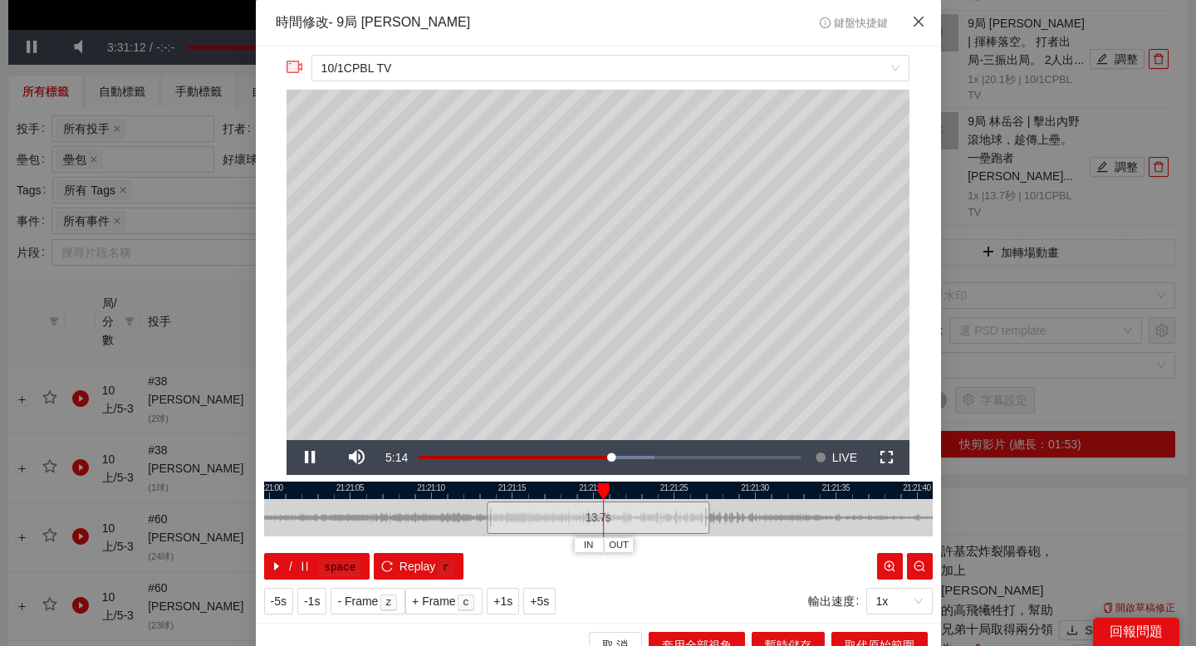
click at [916, 21] on icon "close" at bounding box center [918, 22] width 10 height 10
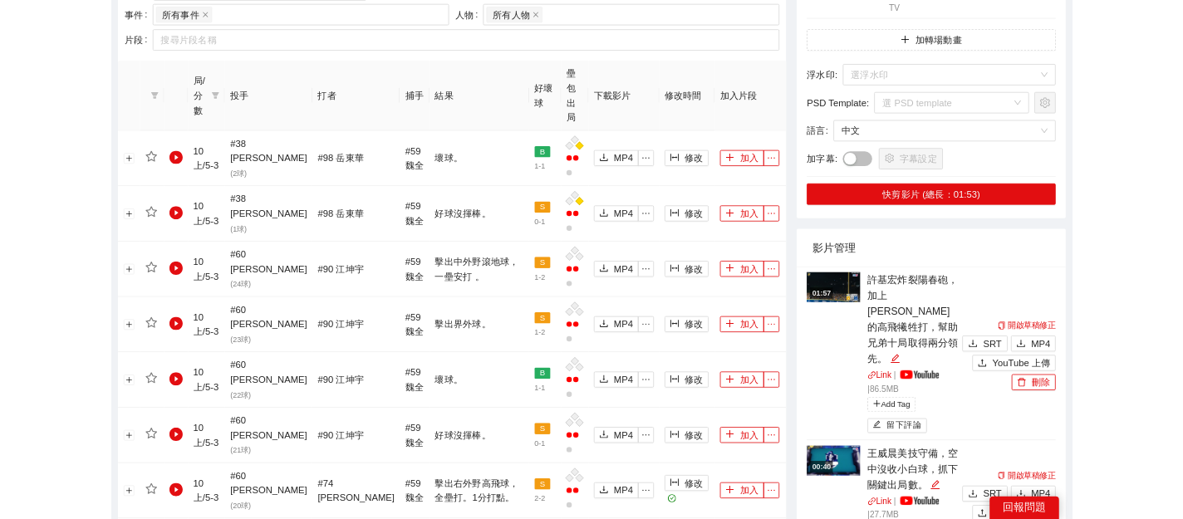
scroll to position [824, 0]
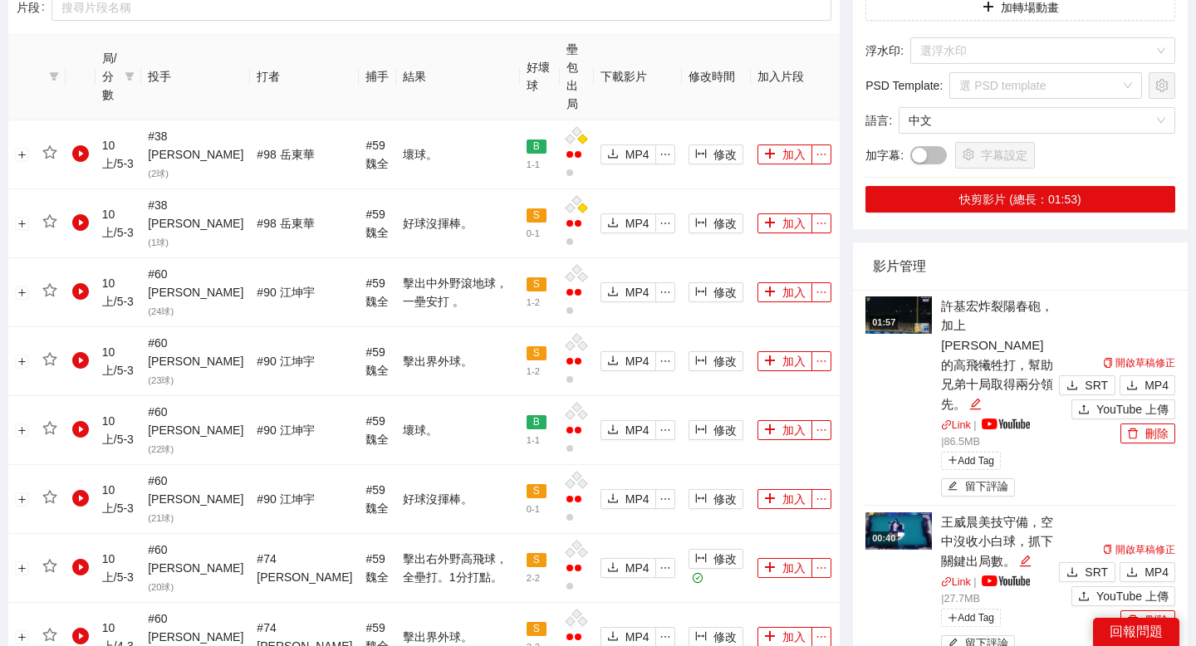
click at [909, 306] on img at bounding box center [898, 314] width 66 height 37
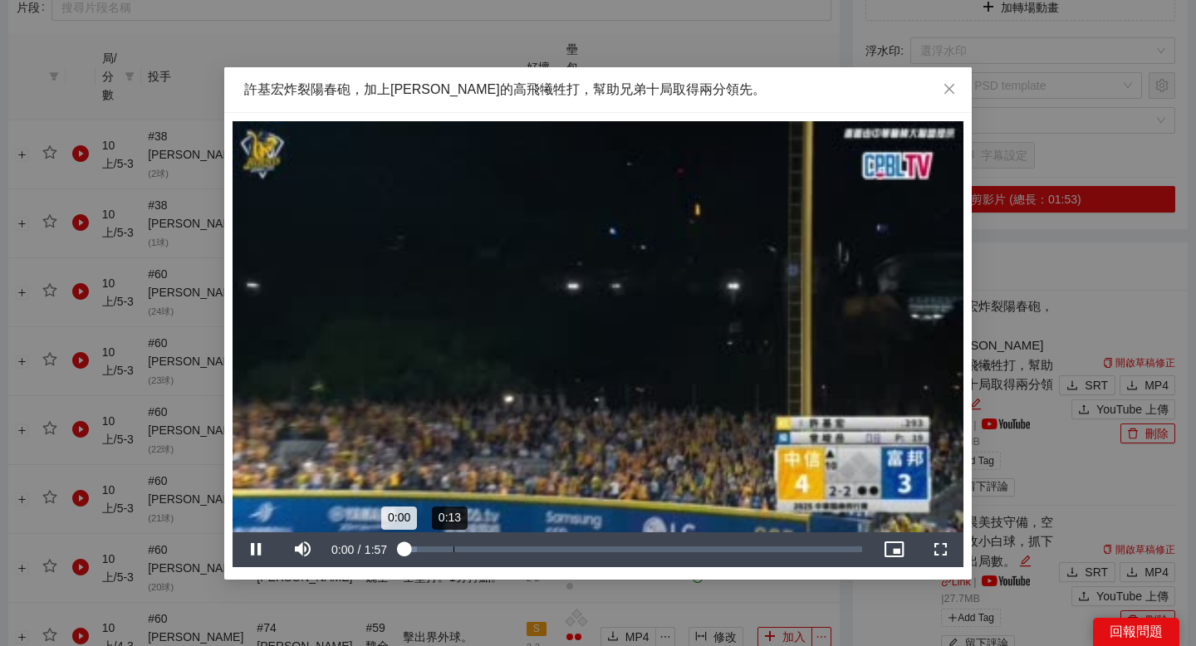
click at [443, 549] on div "Loaded : 3.47% 0:13 0:00" at bounding box center [631, 549] width 461 height 6
click at [493, 544] on div "Loaded : 16.26% 0:16 0:10" at bounding box center [631, 549] width 477 height 35
click at [508, 544] on div "Loaded : 31.67% 0:27 0:23" at bounding box center [631, 549] width 477 height 35
click at [519, 544] on div "Loaded : 34.49% 0:30 0:27" at bounding box center [631, 549] width 477 height 35
click at [486, 548] on div "0:30" at bounding box center [460, 549] width 119 height 6
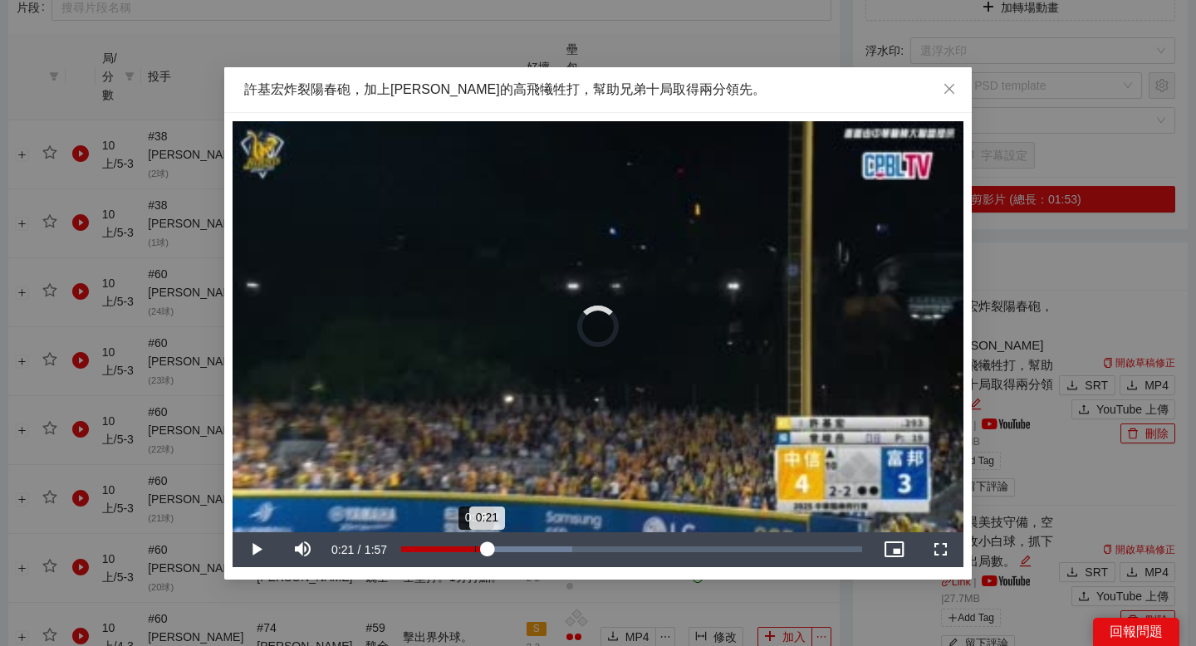
click at [474, 548] on div "Loaded : 37.09% 0:18 0:21" at bounding box center [631, 549] width 461 height 6
click at [457, 550] on div "0:19" at bounding box center [438, 549] width 75 height 6
click at [438, 550] on div "Loaded : 37.09% 0:09 0:14" at bounding box center [631, 549] width 461 height 6
click at [477, 549] on div "Loaded : 37.09% 0:19 0:10" at bounding box center [631, 549] width 461 height 6
click at [553, 544] on div "Loaded : 37.09% 0:32 0:19" at bounding box center [631, 549] width 477 height 35
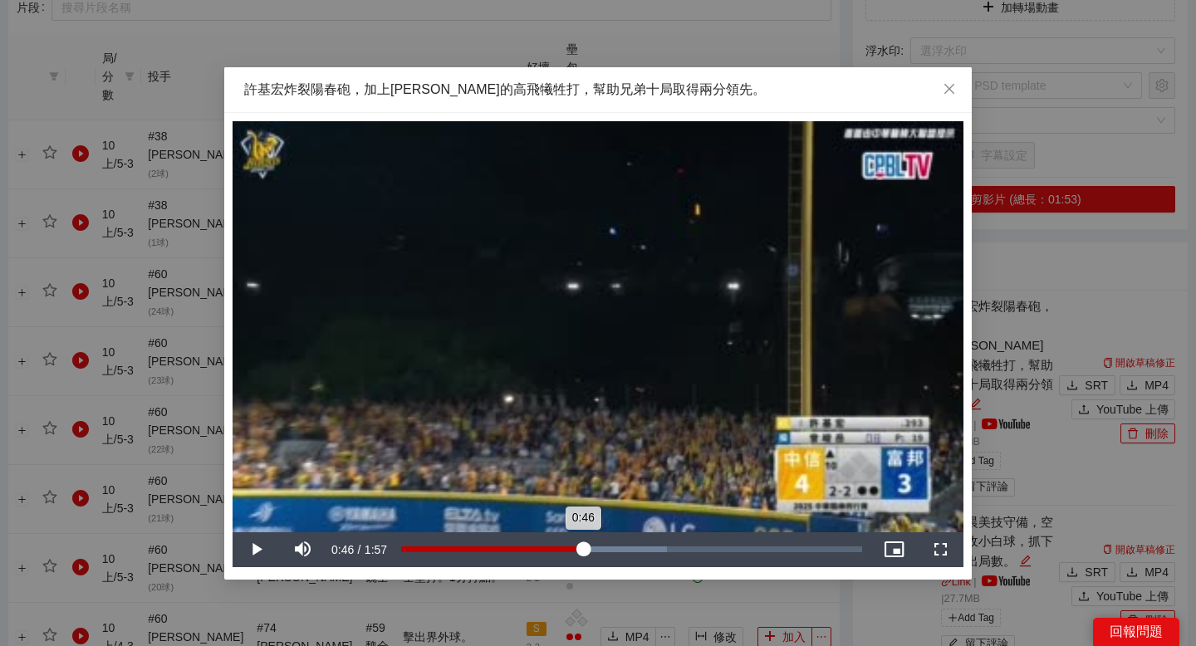
click at [583, 546] on div "Loaded : 57.58% 0:46 0:46" at bounding box center [631, 549] width 461 height 6
click at [448, 565] on div "Loaded : 57.58% 0:37 0:46" at bounding box center [631, 549] width 477 height 35
click at [558, 553] on div "Loaded : 57.58% 0:39 0:39" at bounding box center [631, 549] width 477 height 35
click at [603, 552] on div "Loaded : 57.58% 0:51 0:51" at bounding box center [631, 549] width 477 height 35
click at [630, 551] on div "Loaded : 67.57% 0:58 0:58" at bounding box center [631, 549] width 461 height 6
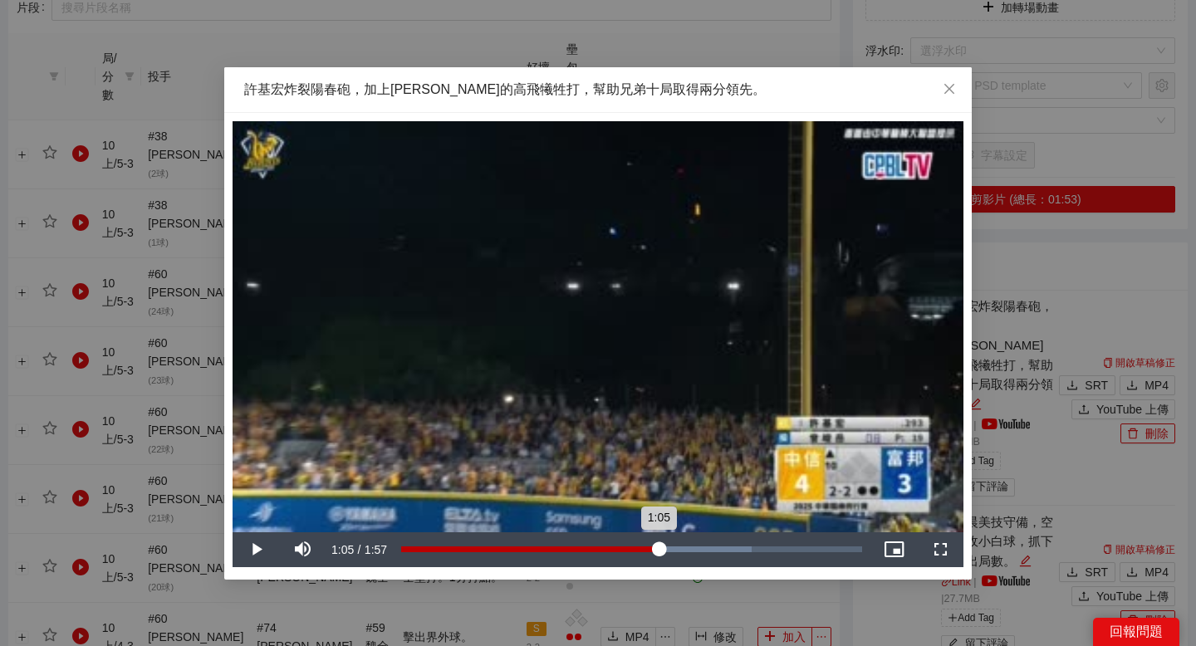
click at [658, 548] on div "Loaded : 76.00% 1:05 1:05" at bounding box center [631, 549] width 461 height 6
click at [637, 547] on div "1:00" at bounding box center [637, 549] width 1 height 6
click at [256, 550] on span "Video Player" at bounding box center [256, 550] width 47 height 0
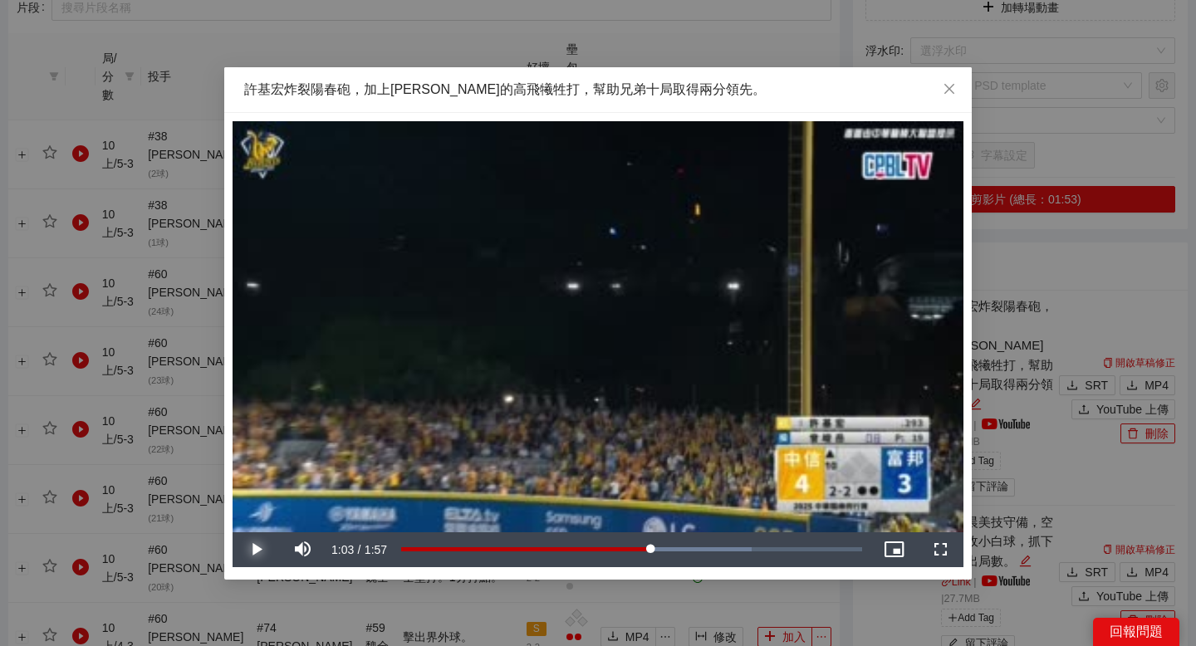
click at [256, 550] on span "Video Player" at bounding box center [256, 550] width 47 height 0
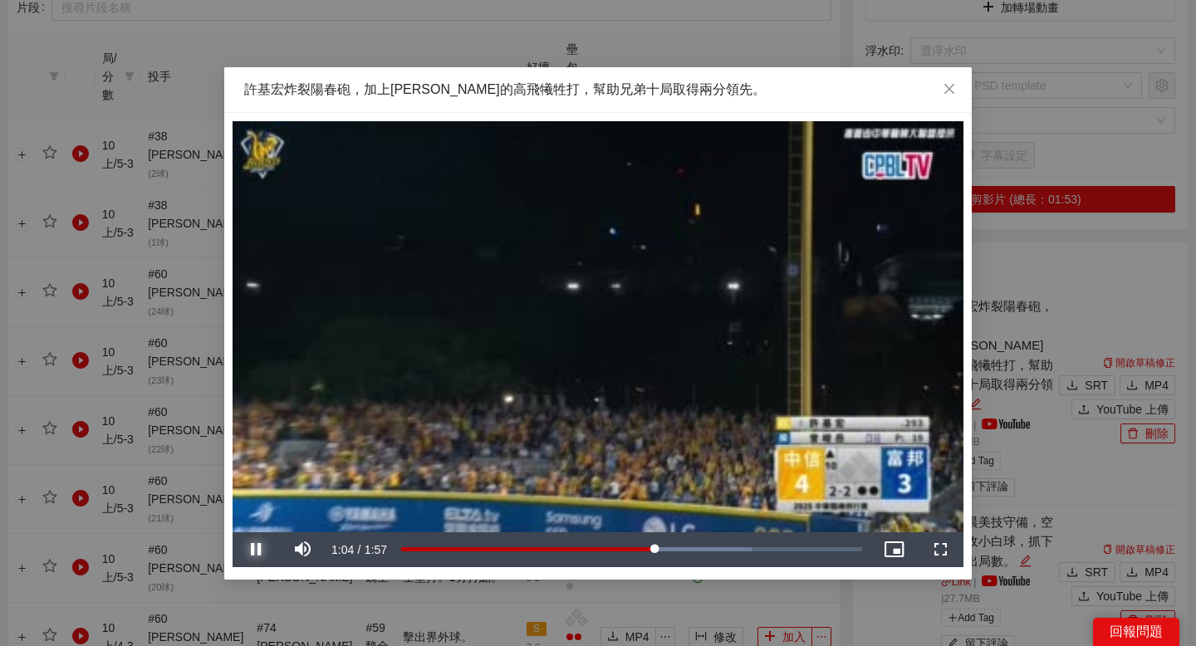
click at [256, 550] on span "Video Player" at bounding box center [256, 550] width 47 height 0
click at [257, 550] on span "Video Player" at bounding box center [256, 550] width 47 height 0
click at [262, 550] on span "Video Player" at bounding box center [256, 550] width 47 height 0
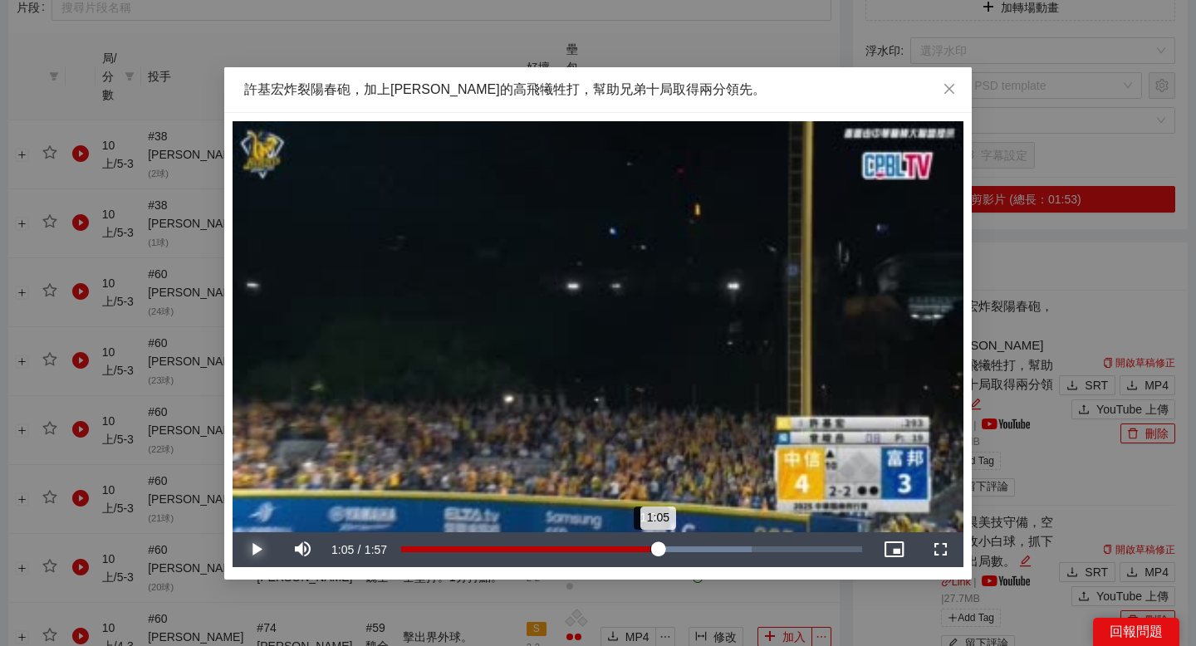
click at [650, 546] on div "1:05" at bounding box center [529, 549] width 257 height 6
click at [261, 550] on span "Video Player" at bounding box center [256, 550] width 47 height 0
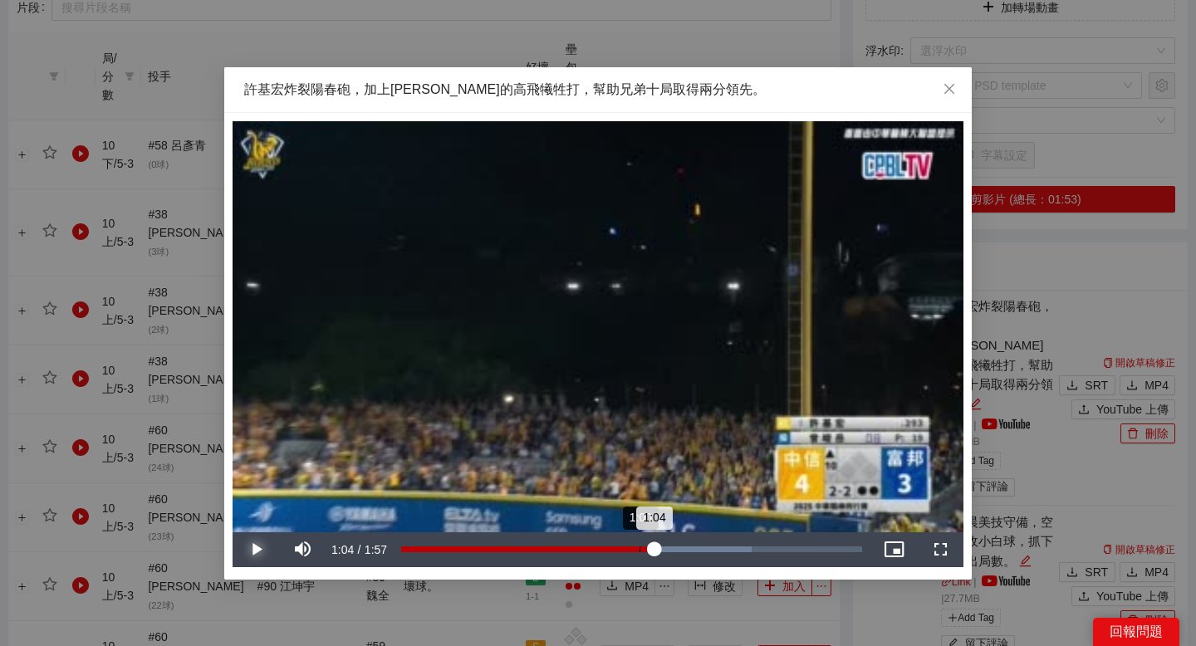
click at [639, 546] on div "Loaded : 76.00% 1:00 1:04" at bounding box center [631, 549] width 477 height 35
click at [628, 546] on div "Loaded : 76.00% 0:57 1:00" at bounding box center [631, 549] width 477 height 35
click at [659, 546] on div "Loaded : 76.00% 1:05 0:57" at bounding box center [631, 549] width 477 height 35
click at [677, 546] on div "Loaded : 81.44% 1:10 1:10" at bounding box center [631, 549] width 477 height 35
click at [233, 532] on button "Play" at bounding box center [256, 549] width 47 height 35
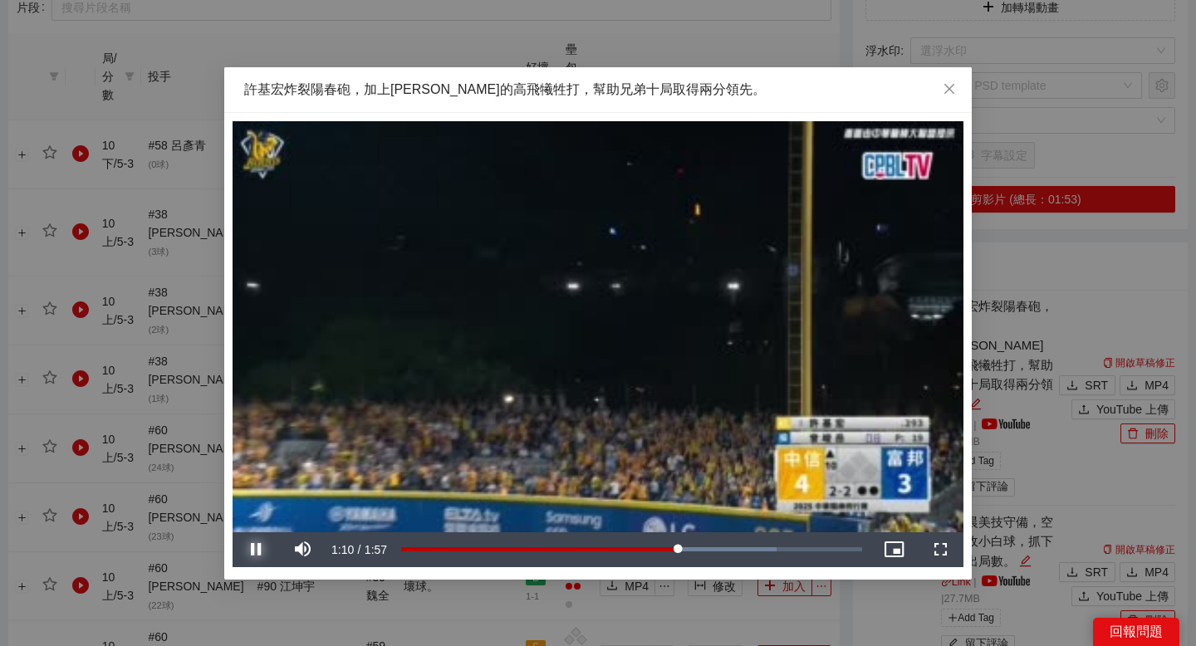
click at [233, 532] on button "Pause" at bounding box center [256, 549] width 47 height 35
click at [233, 532] on button "Play" at bounding box center [256, 549] width 47 height 35
click at [233, 532] on button "Pause" at bounding box center [256, 549] width 47 height 35
click at [233, 532] on button "Play" at bounding box center [256, 549] width 47 height 35
click at [233, 532] on button "Pause" at bounding box center [256, 549] width 47 height 35
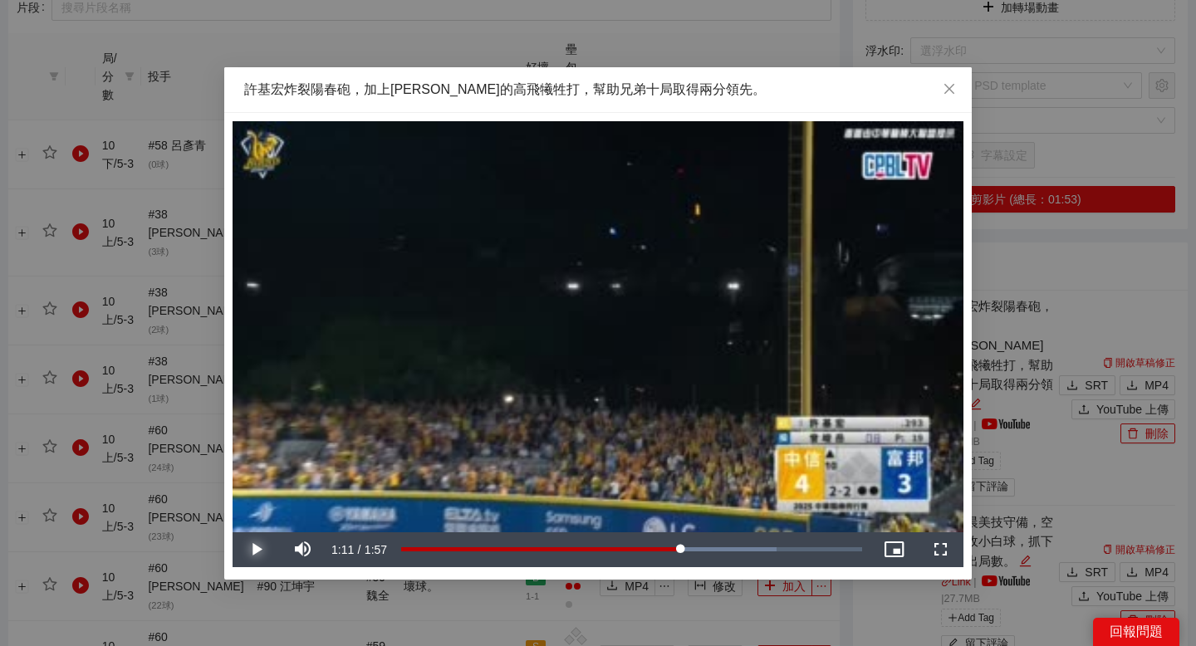
click at [233, 532] on button "Play" at bounding box center [256, 549] width 47 height 35
click at [233, 532] on button "Pause" at bounding box center [256, 549] width 47 height 35
click at [939, 91] on span "Close" at bounding box center [949, 89] width 45 height 45
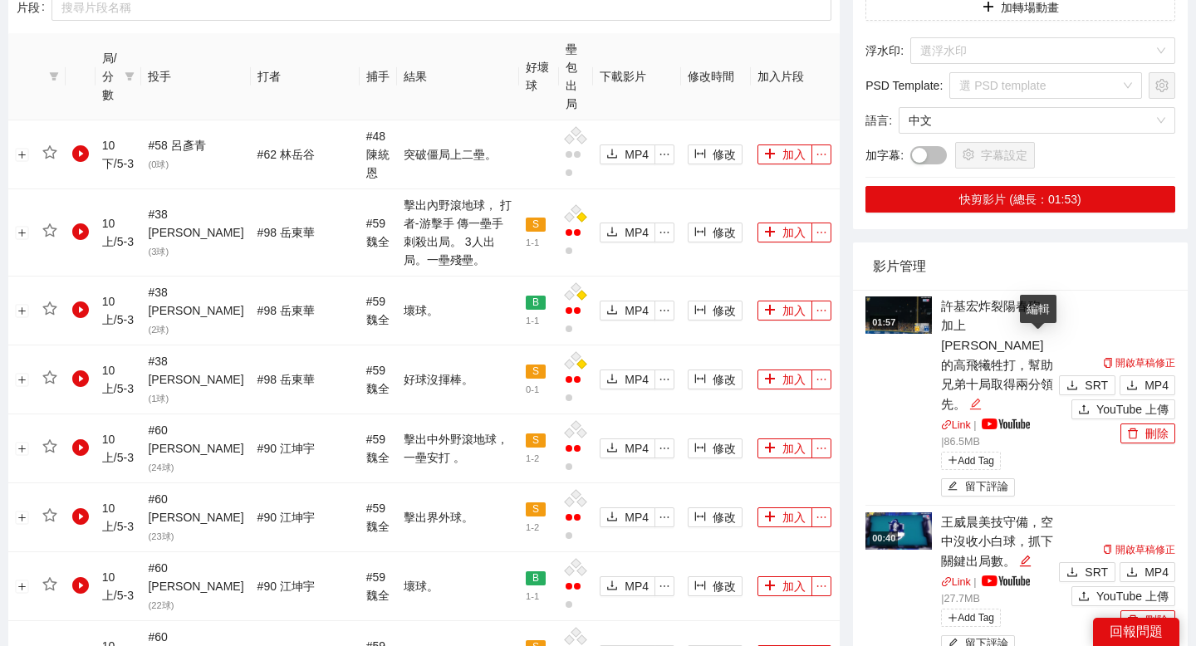
click at [982, 398] on icon "edit" at bounding box center [975, 404] width 12 height 12
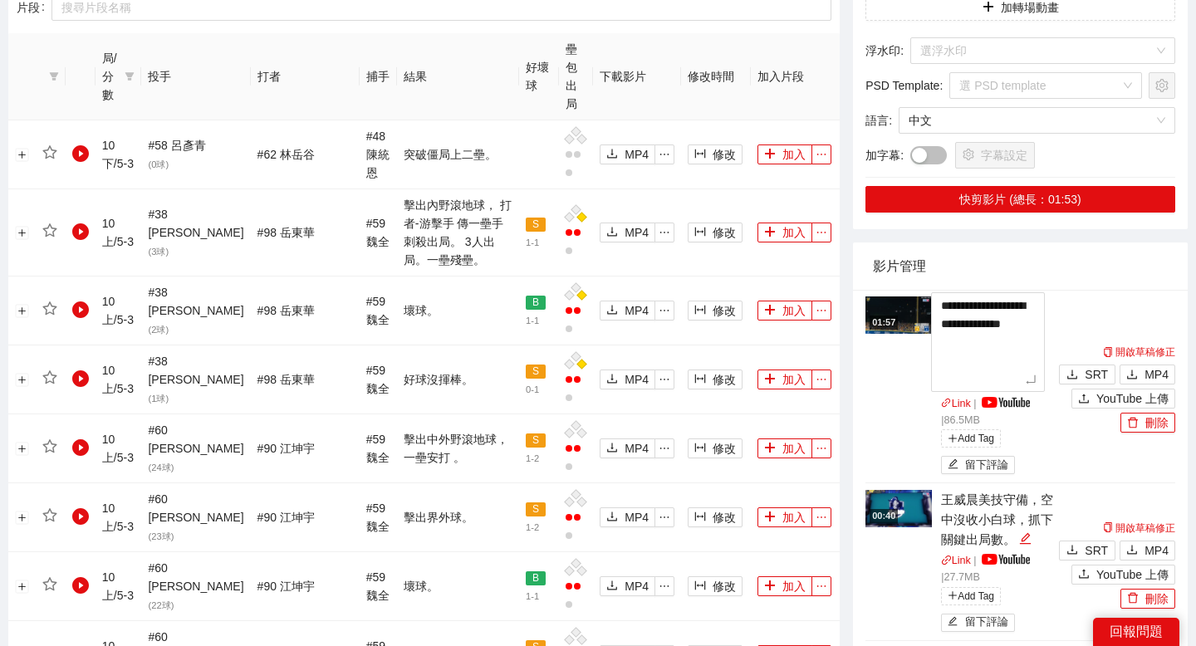
drag, startPoint x: 1001, startPoint y: 360, endPoint x: 920, endPoint y: 277, distance: 116.9
click at [920, 290] on li "**********" at bounding box center [1020, 387] width 310 height 194
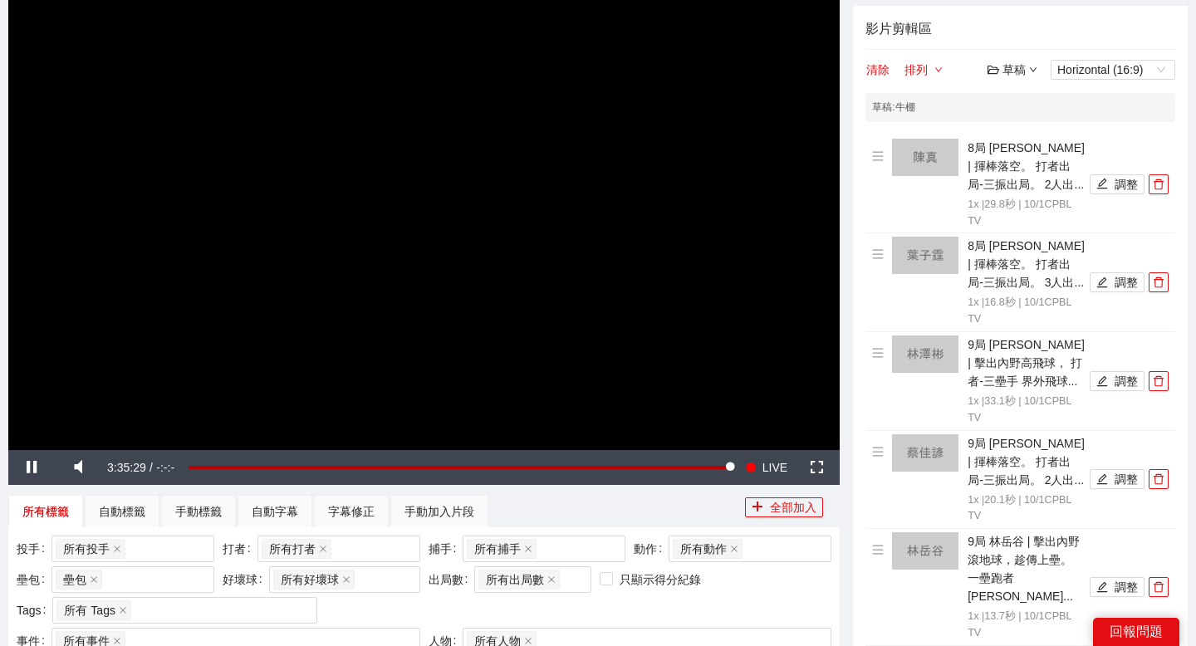
scroll to position [155, 0]
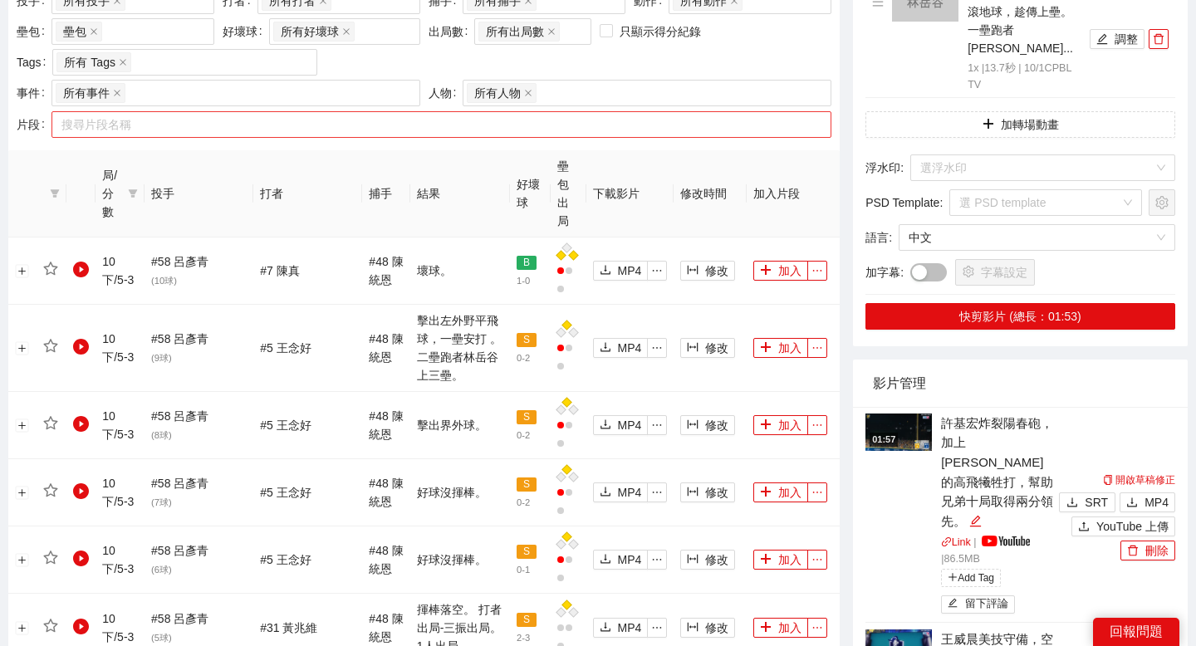
scroll to position [708, 0]
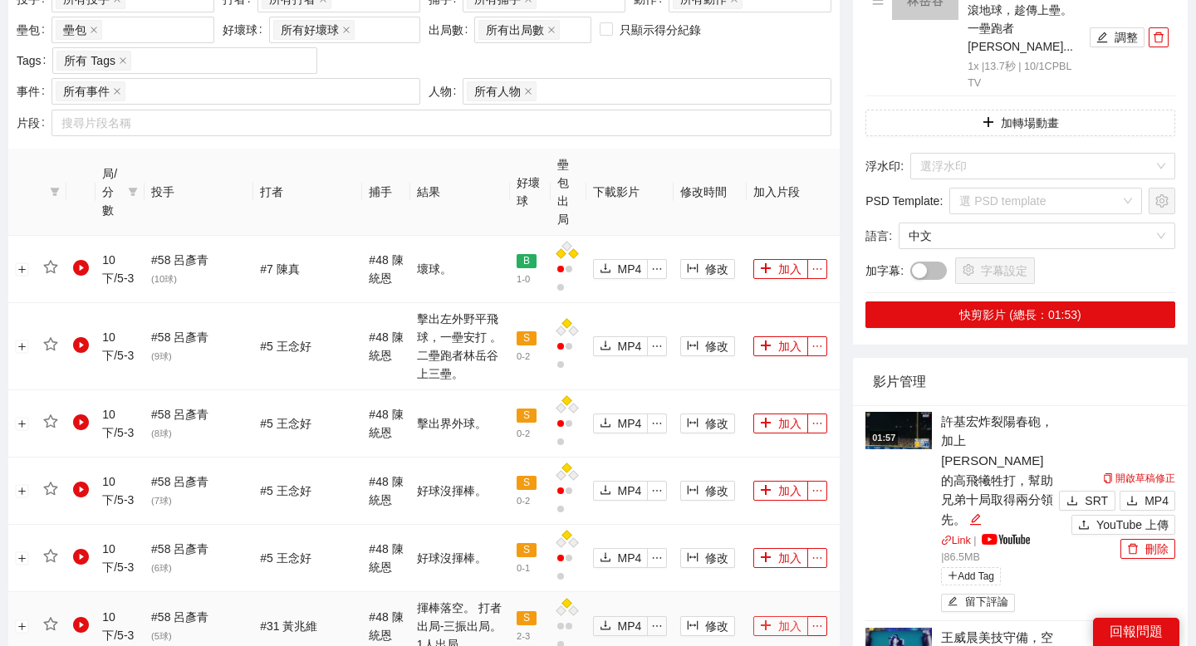
click at [758, 616] on button "加入" at bounding box center [780, 626] width 55 height 20
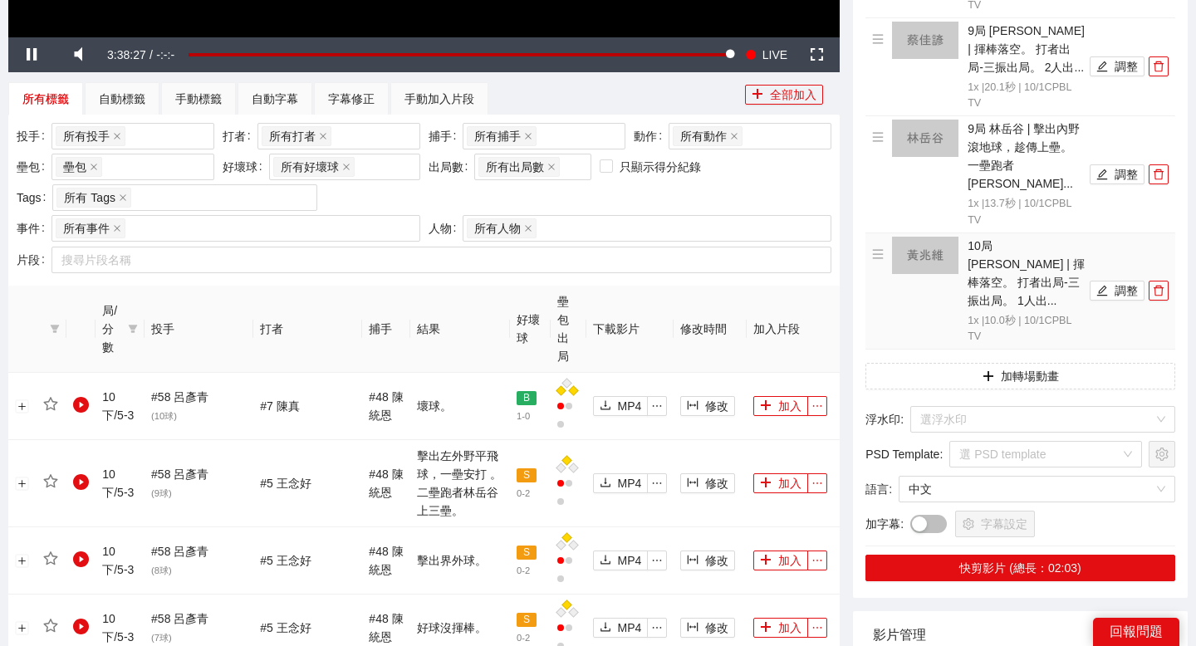
scroll to position [562, 0]
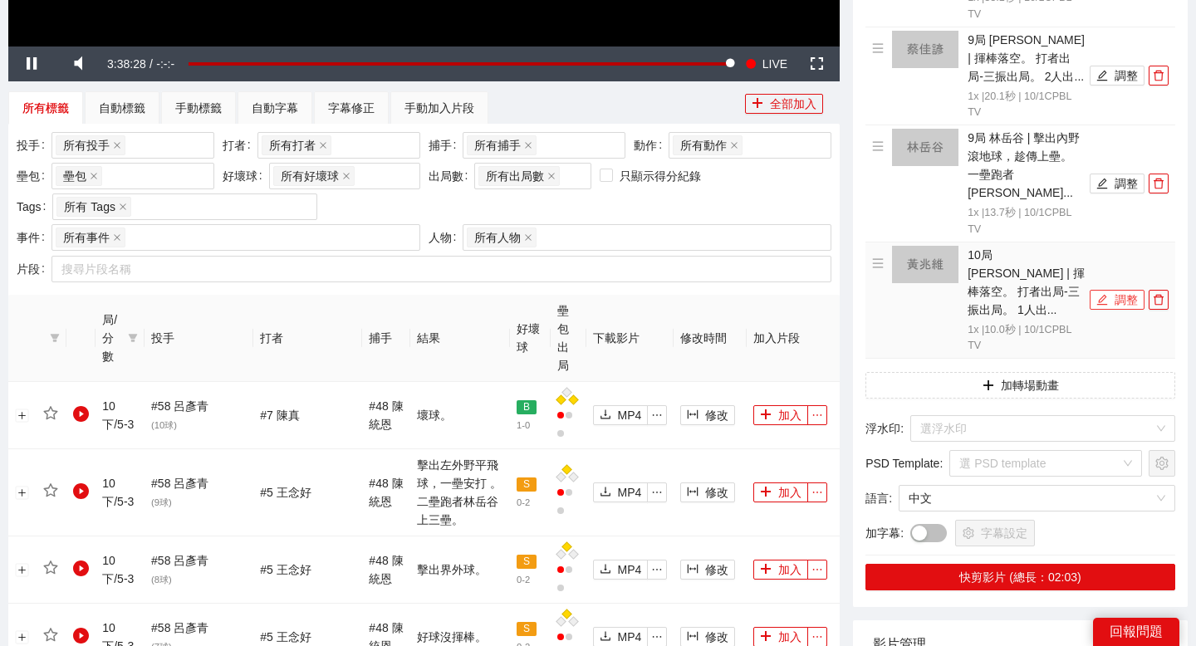
click at [1119, 290] on button "調整" at bounding box center [1117, 300] width 55 height 20
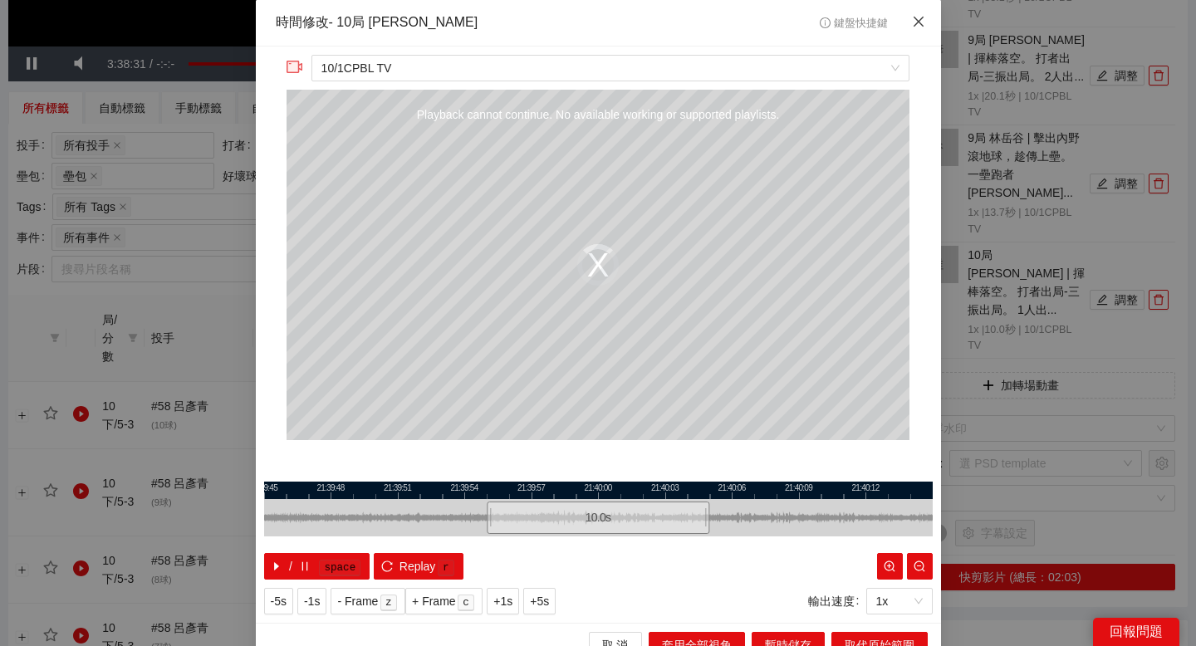
click at [914, 34] on span "Close" at bounding box center [918, 22] width 45 height 45
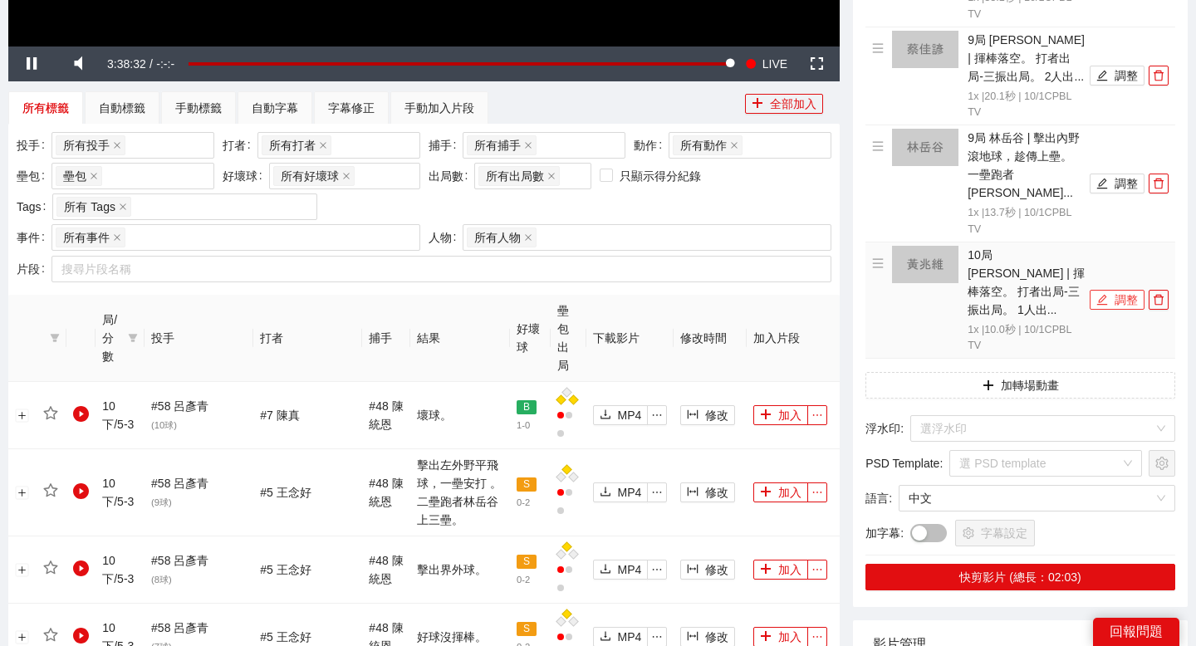
click at [1111, 290] on button "調整" at bounding box center [1117, 300] width 55 height 20
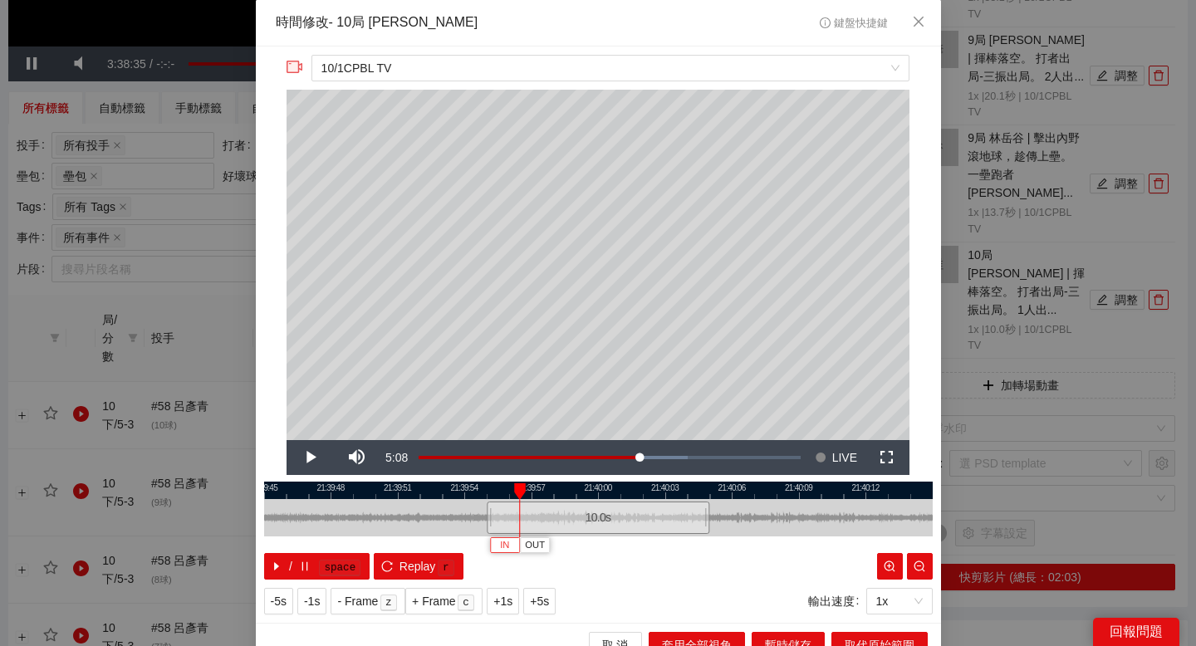
click at [507, 546] on span "IN" at bounding box center [504, 545] width 9 height 15
click at [605, 490] on div at bounding box center [598, 490] width 668 height 17
click at [661, 492] on div at bounding box center [598, 490] width 668 height 17
click at [757, 492] on div at bounding box center [598, 490] width 668 height 17
drag, startPoint x: 718, startPoint y: 488, endPoint x: 561, endPoint y: 488, distance: 156.9
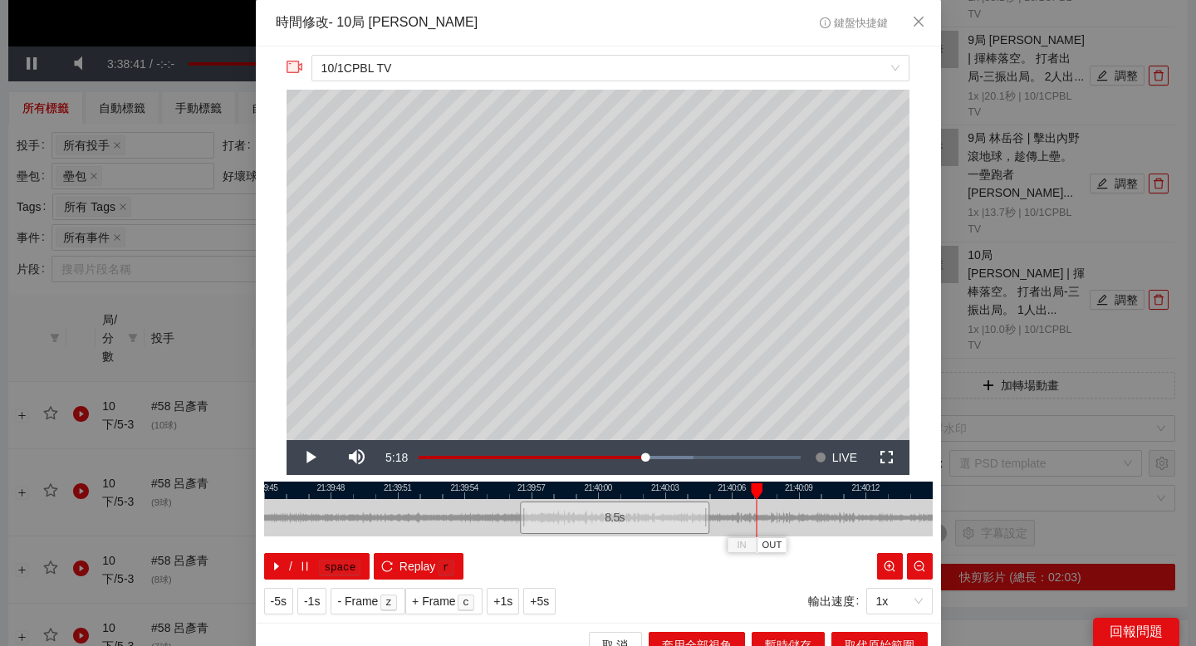
click at [561, 488] on div at bounding box center [598, 490] width 668 height 17
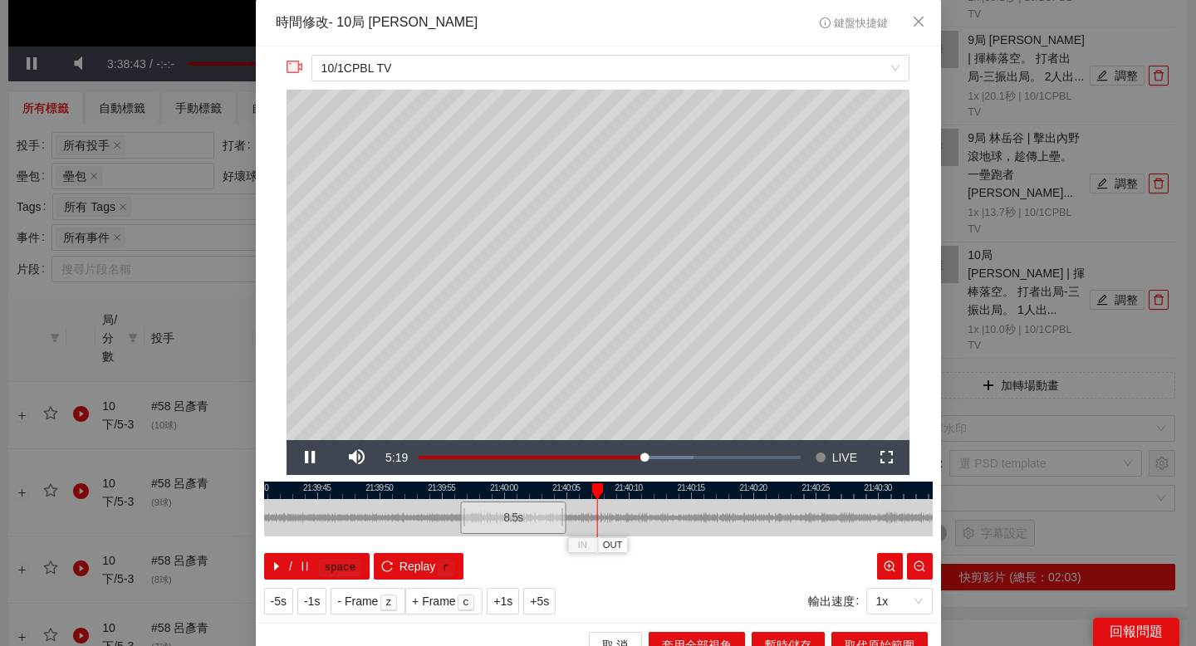
click at [632, 487] on div at bounding box center [598, 490] width 668 height 17
click at [701, 539] on span "OUT" at bounding box center [696, 545] width 20 height 15
click at [861, 636] on span "取代原始範圍" at bounding box center [880, 645] width 70 height 18
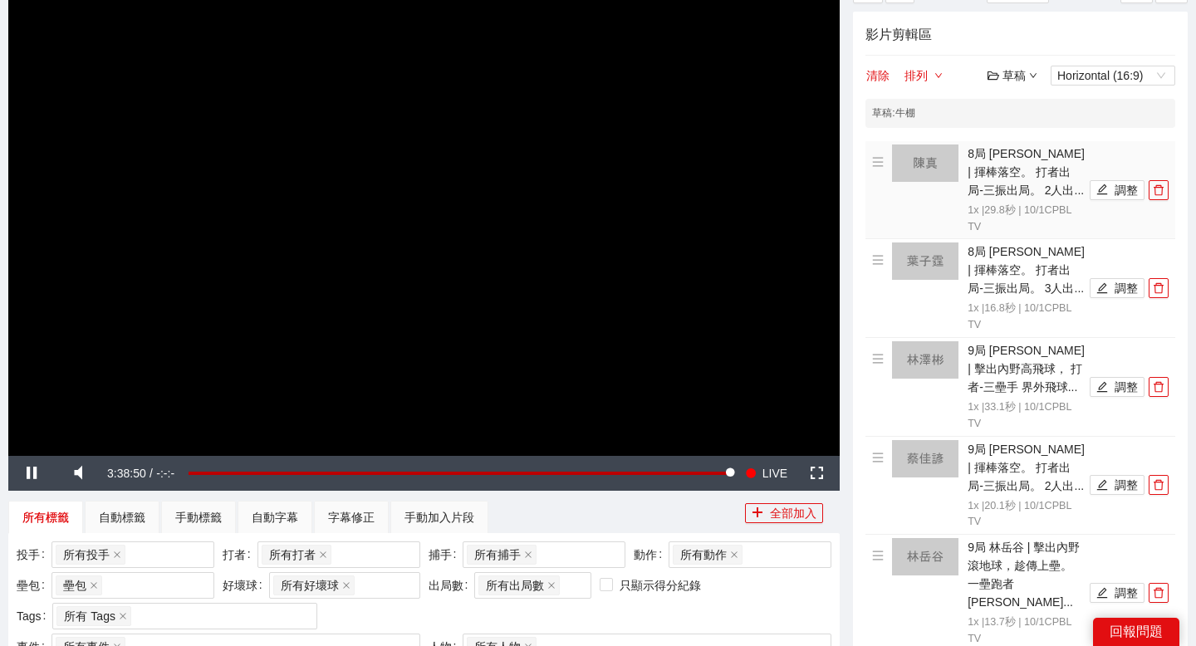
scroll to position [108, 0]
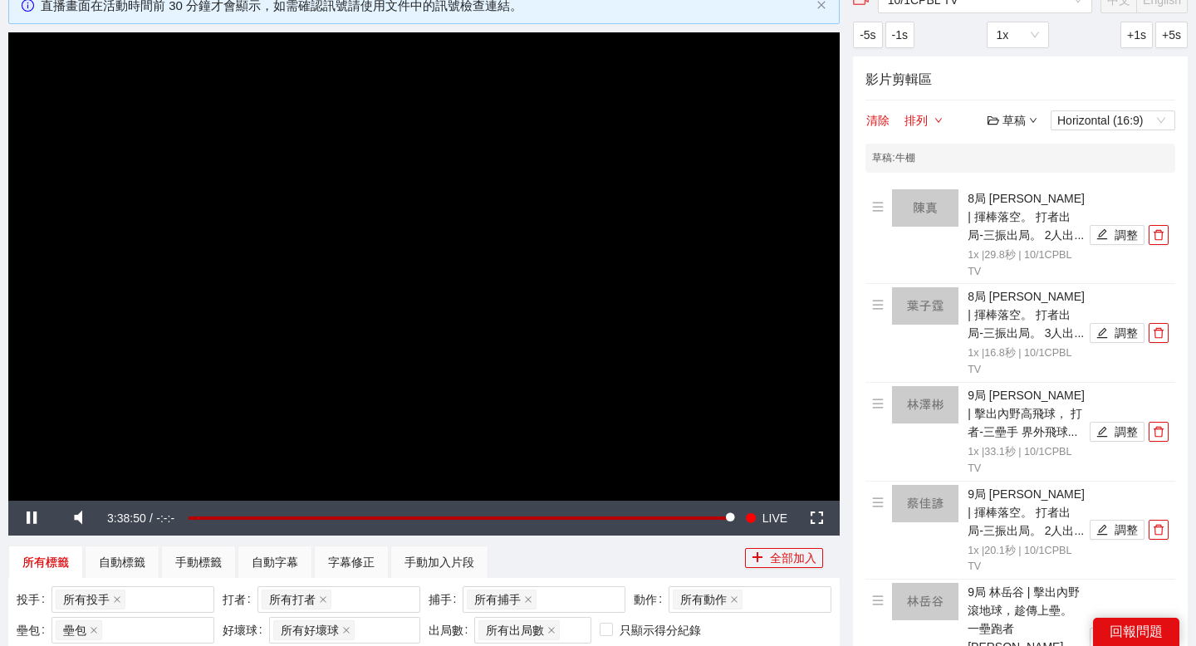
click at [1015, 130] on div "草稿 Horizontal (16:9)" at bounding box center [1081, 120] width 188 height 20
click at [1021, 121] on div "草稿" at bounding box center [1012, 120] width 50 height 18
click at [1033, 187] on link "儲存" at bounding box center [1016, 184] width 38 height 13
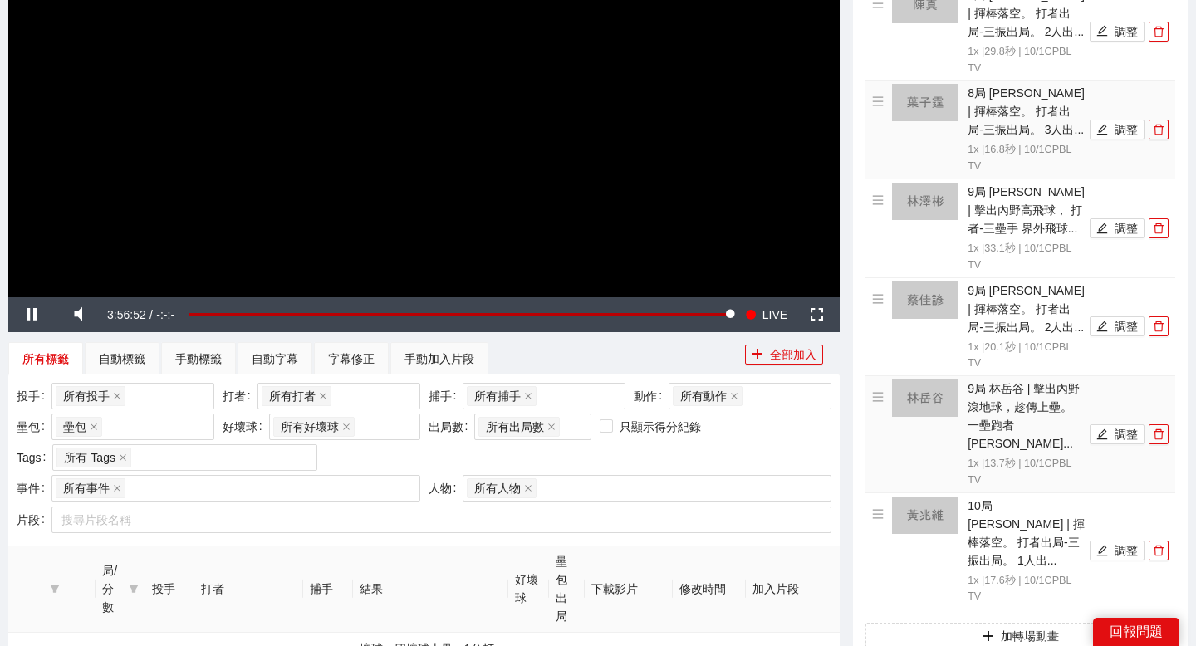
scroll to position [310, 0]
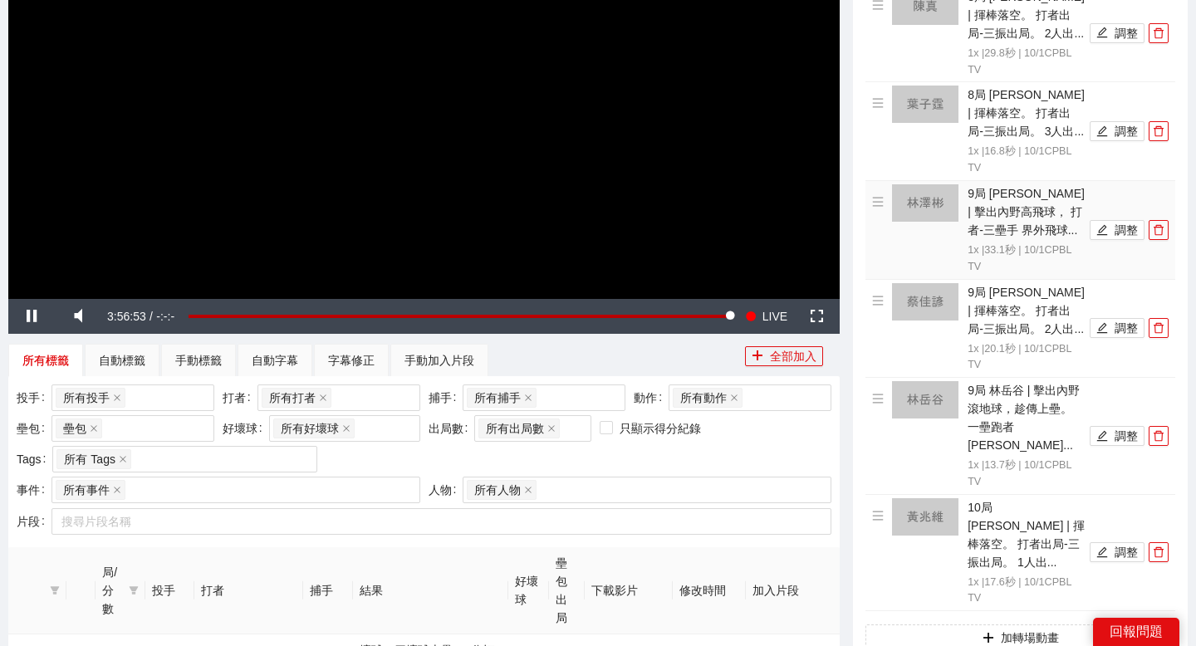
click at [927, 199] on img at bounding box center [925, 202] width 66 height 37
click at [931, 219] on img at bounding box center [925, 202] width 66 height 37
click at [1118, 232] on button "調整" at bounding box center [1117, 230] width 55 height 20
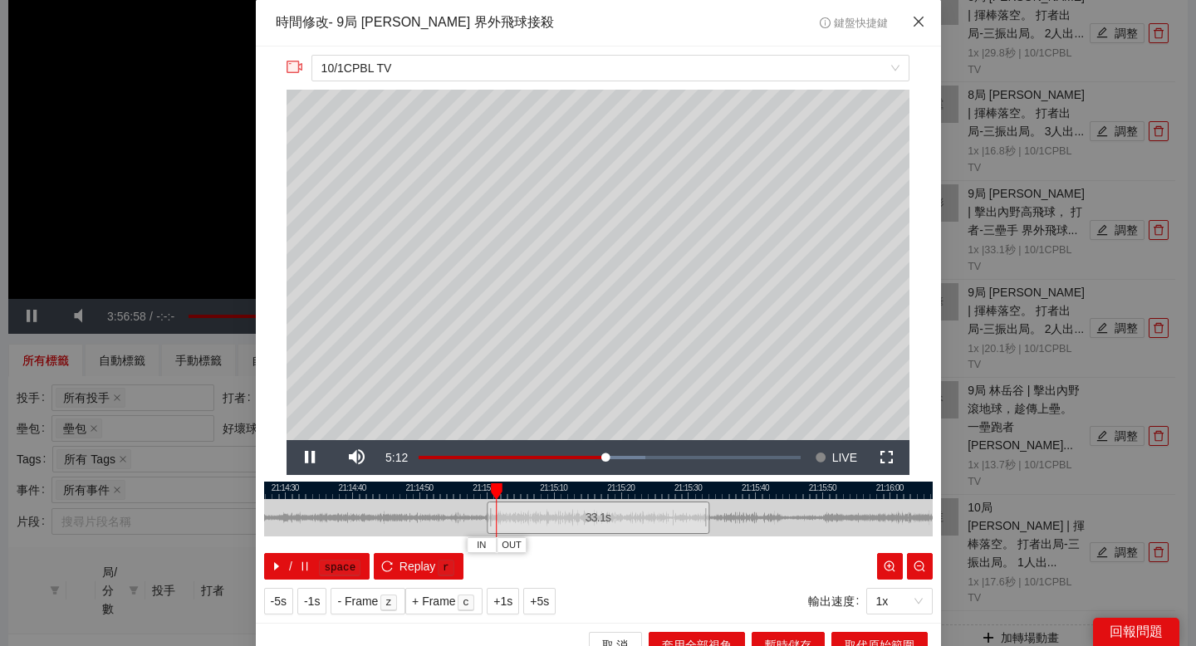
click at [920, 23] on icon "close" at bounding box center [918, 22] width 10 height 10
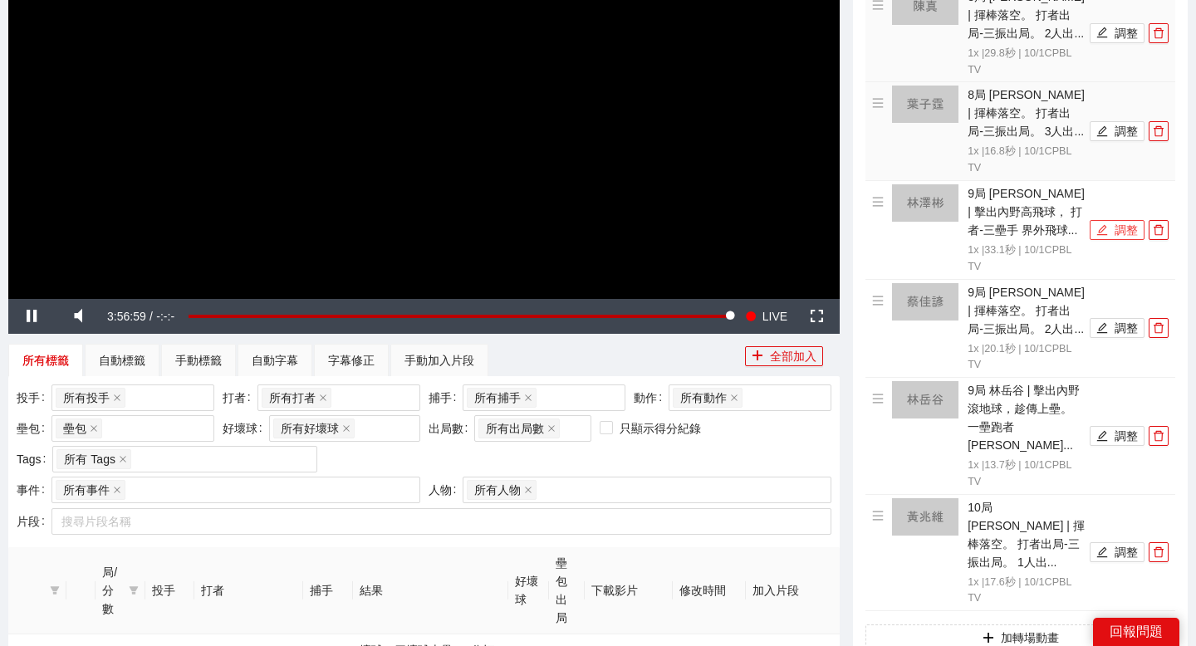
scroll to position [214, 0]
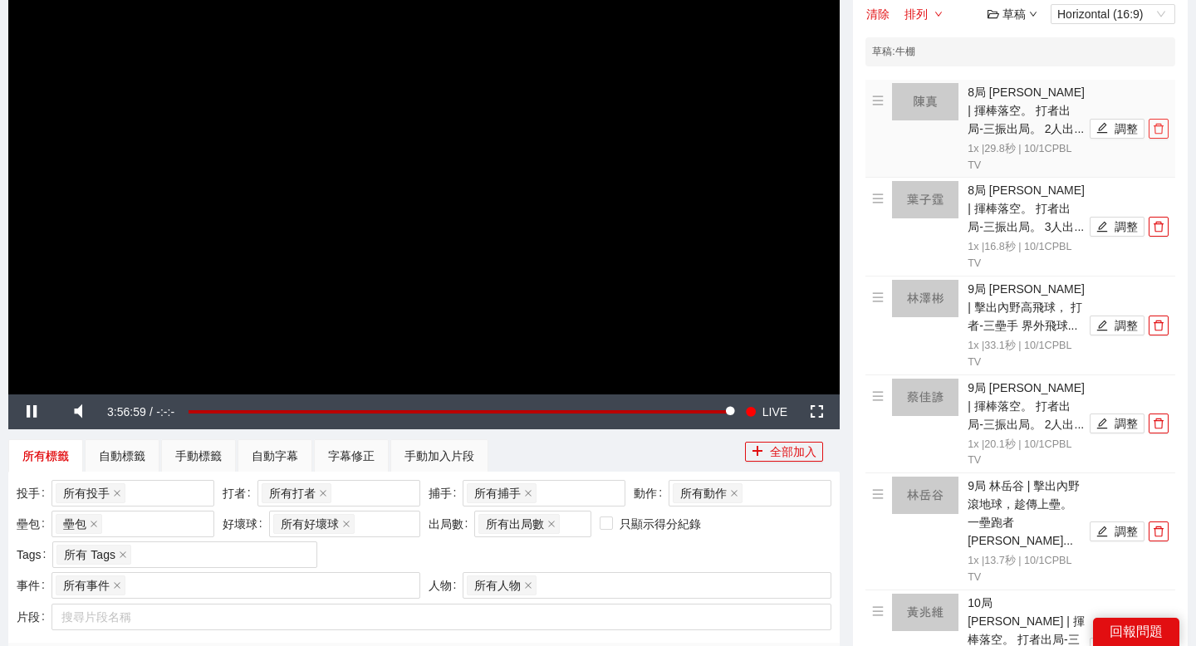
click at [1159, 134] on icon "delete" at bounding box center [1159, 129] width 12 height 12
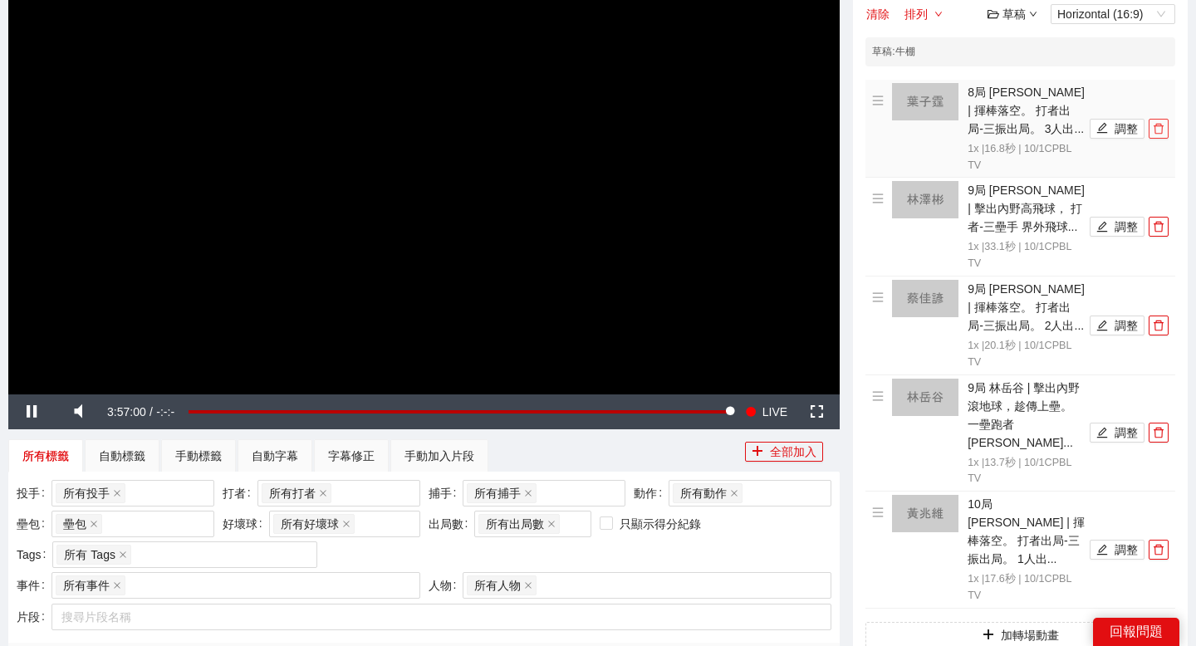
click at [1159, 134] on icon "delete" at bounding box center [1159, 129] width 12 height 12
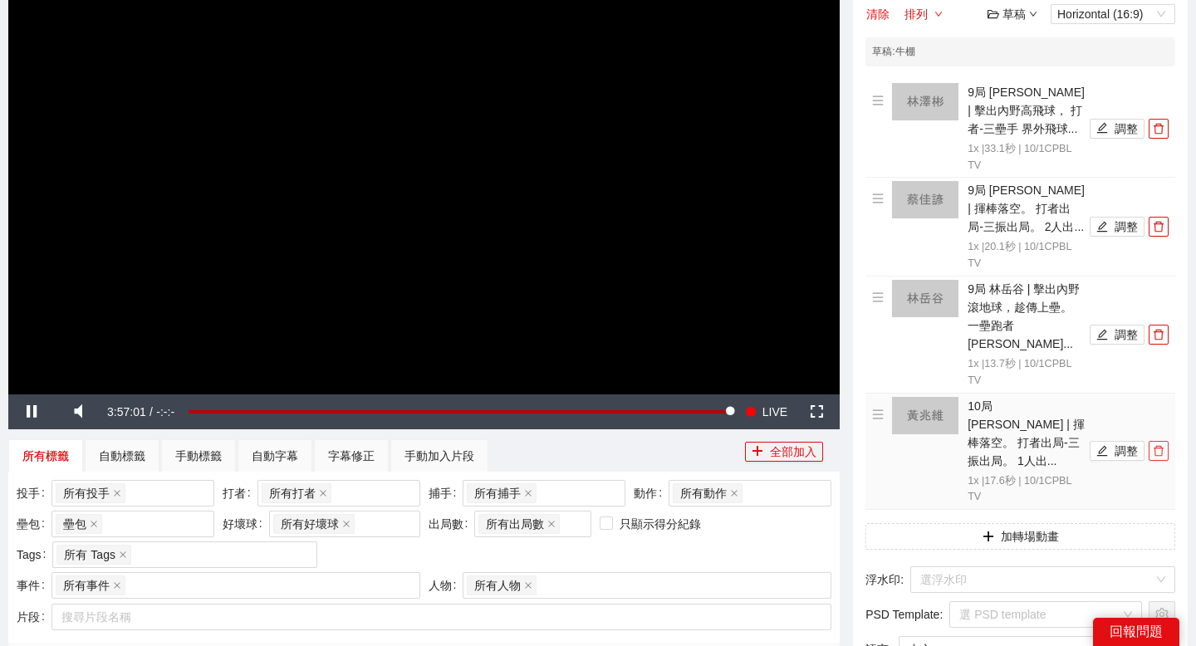
click at [1156, 445] on icon "delete" at bounding box center [1159, 451] width 12 height 12
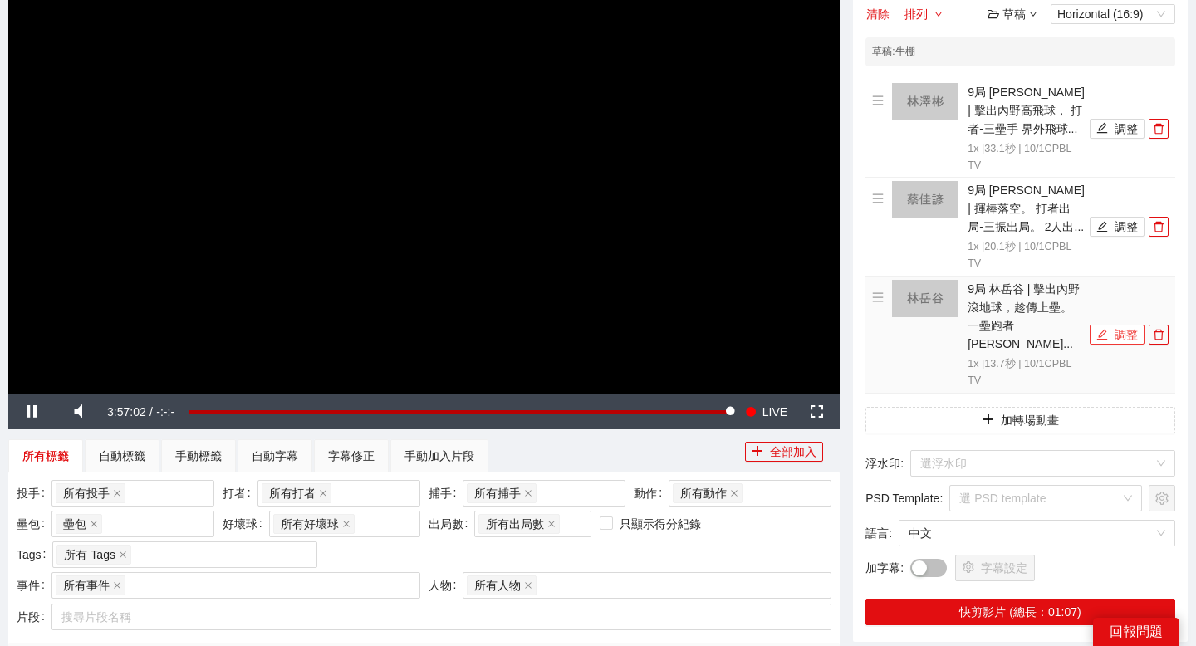
click at [1116, 325] on button "調整" at bounding box center [1117, 335] width 55 height 20
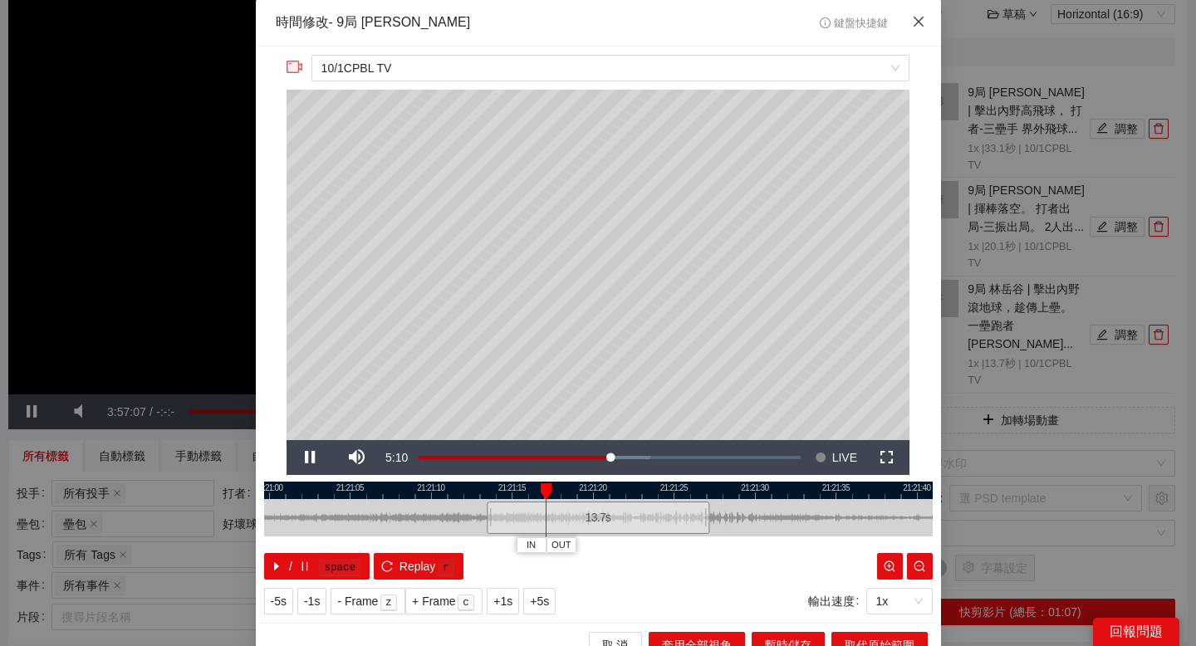
click at [915, 26] on icon "close" at bounding box center [918, 21] width 13 height 13
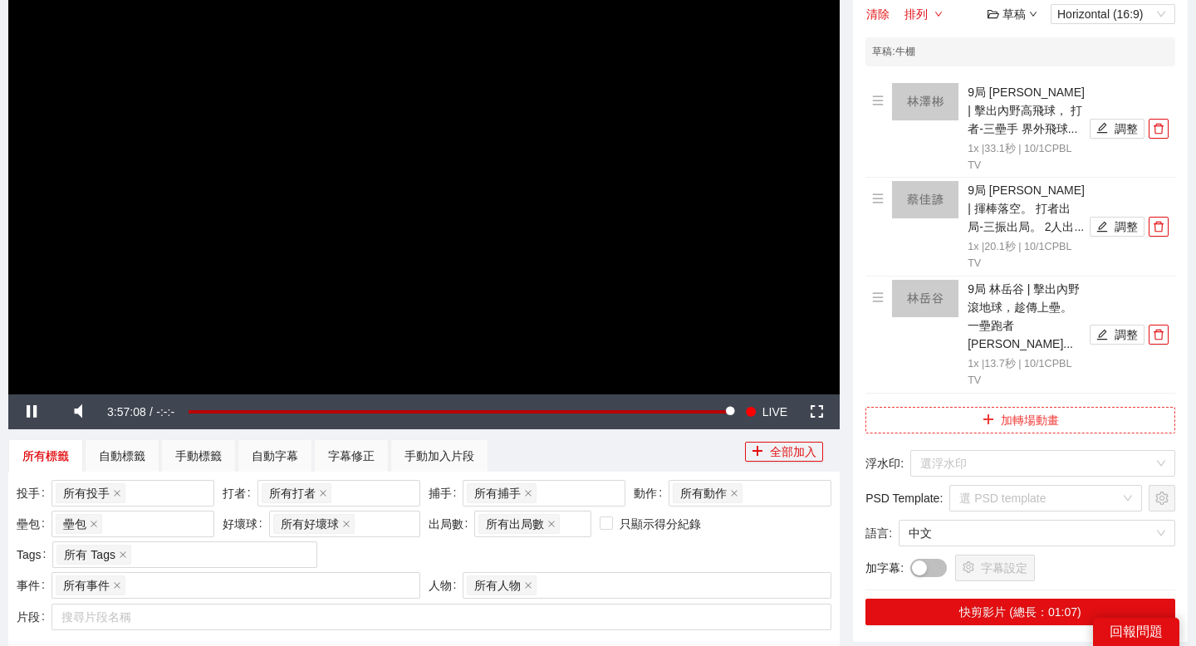
click at [997, 407] on button "加轉場動畫" at bounding box center [1020, 420] width 310 height 27
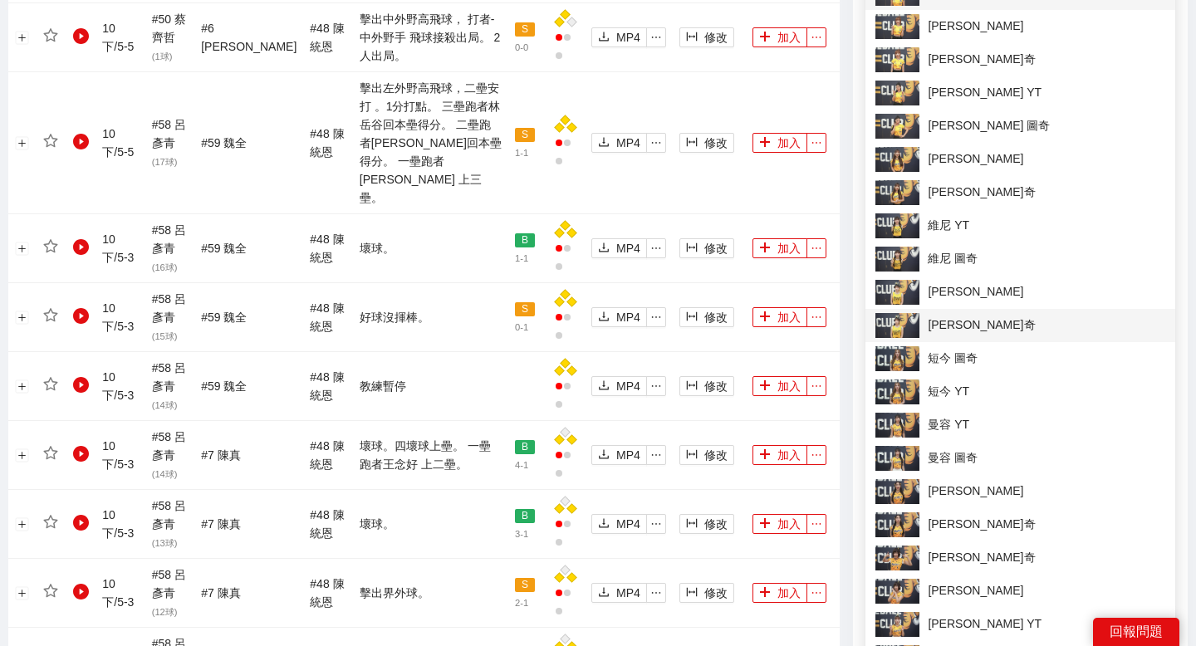
scroll to position [1343, 0]
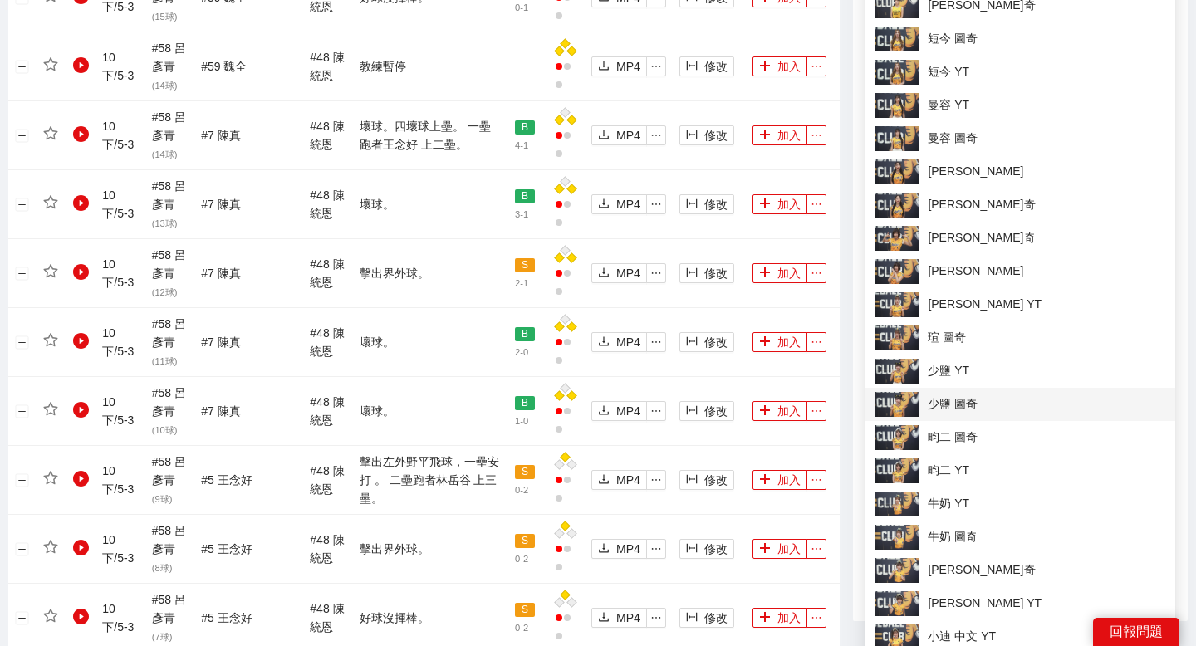
click at [970, 400] on span "少鹽 圖奇" at bounding box center [1020, 404] width 290 height 25
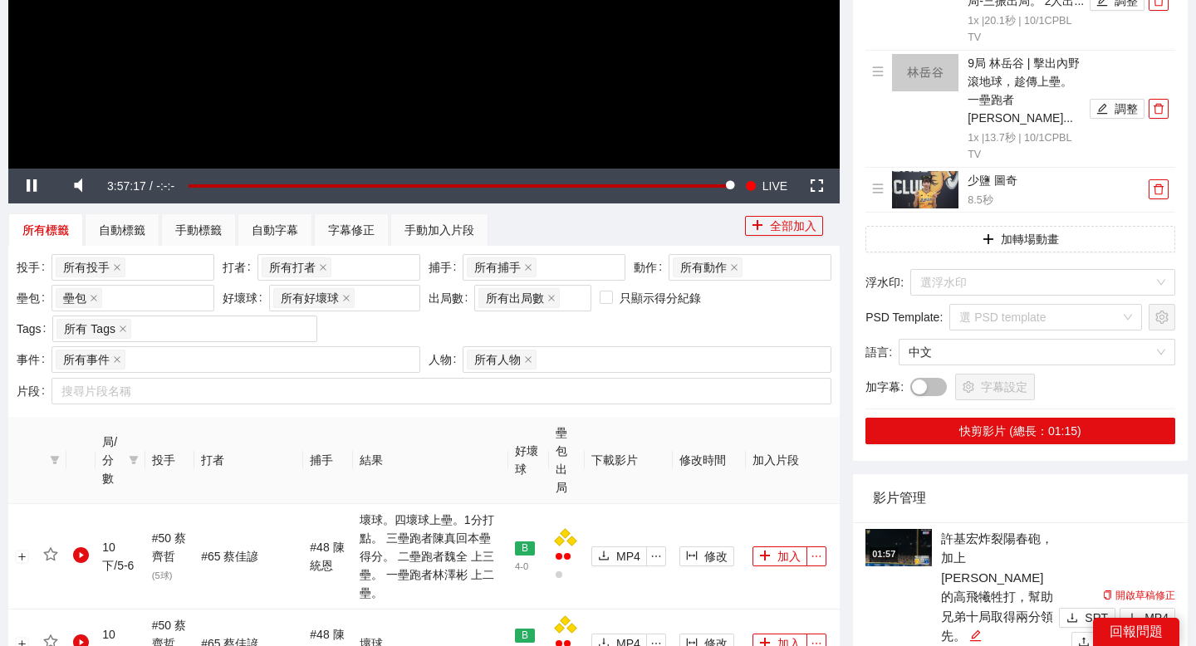
scroll to position [356, 0]
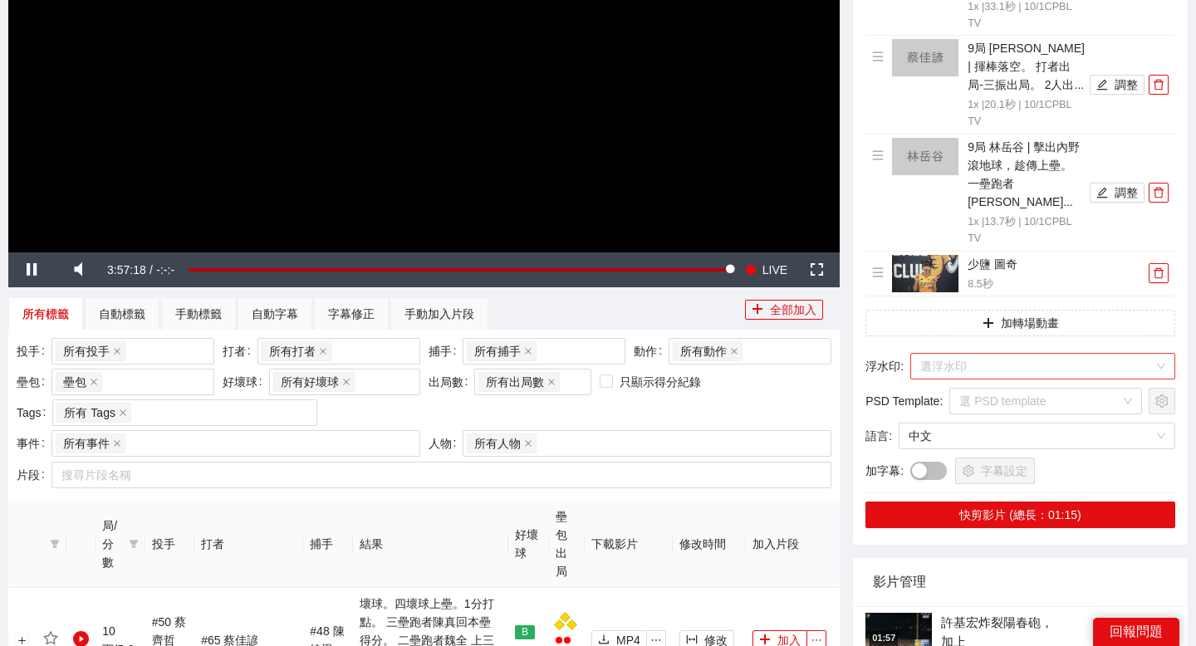
click at [977, 354] on input "search" at bounding box center [1036, 366] width 233 height 25
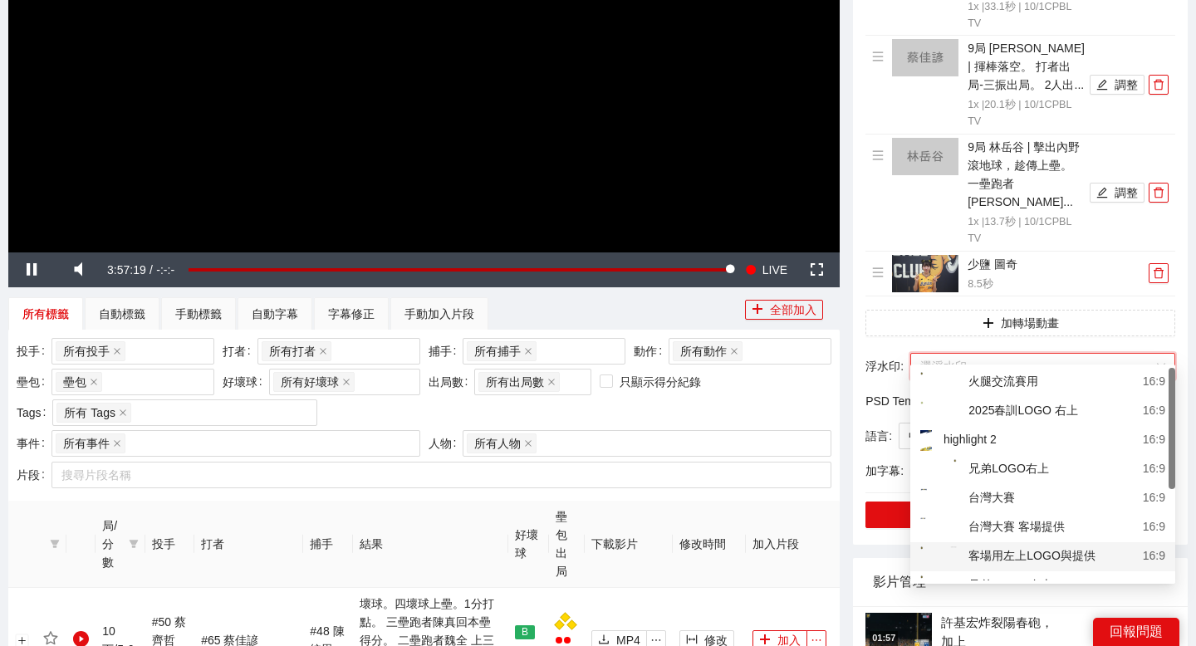
click at [1012, 549] on div "客場用左上LOGO與提供" at bounding box center [1007, 556] width 175 height 21
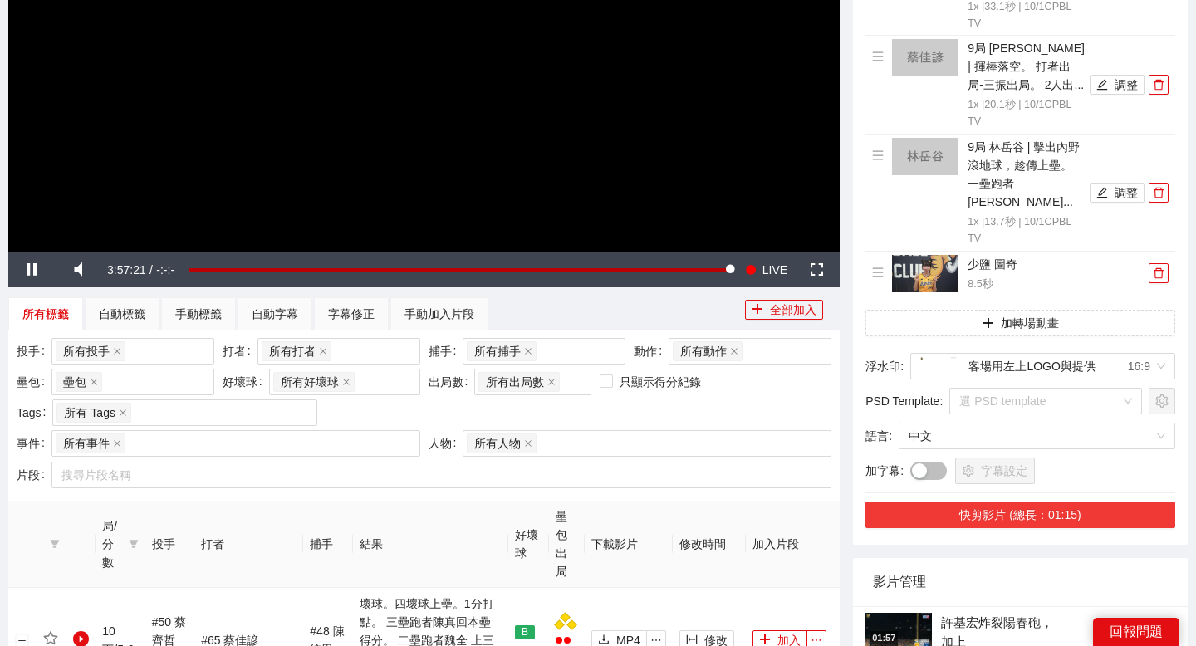
click at [986, 502] on button "快剪影片 (總長：01:15)" at bounding box center [1020, 515] width 310 height 27
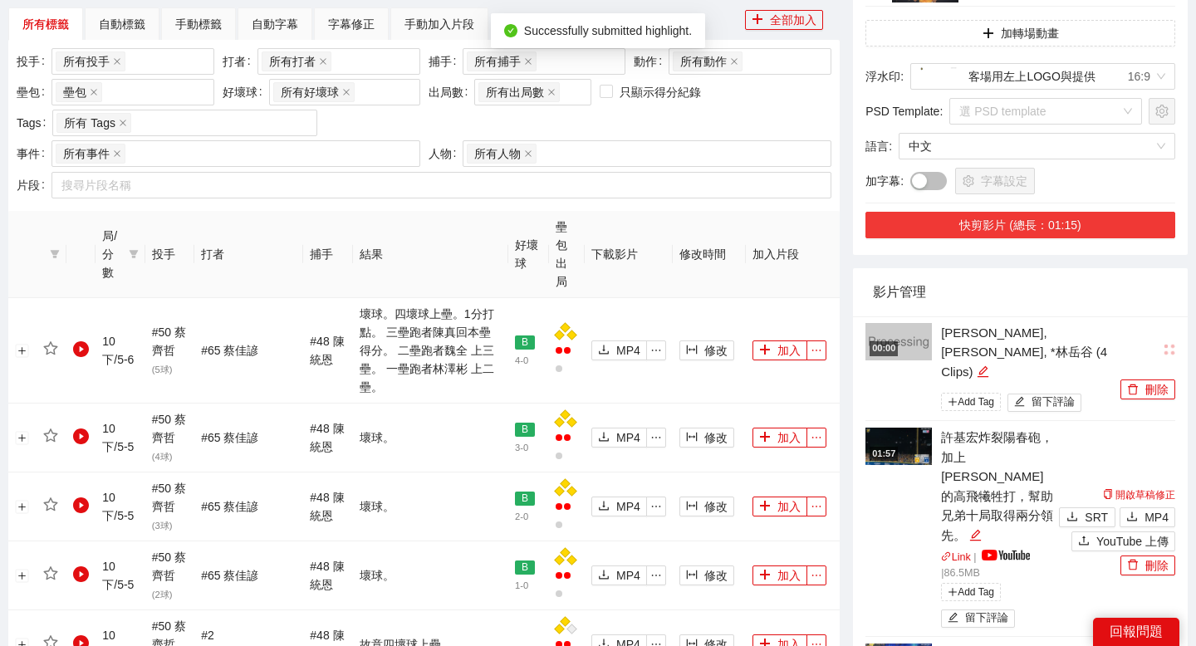
scroll to position [700, 0]
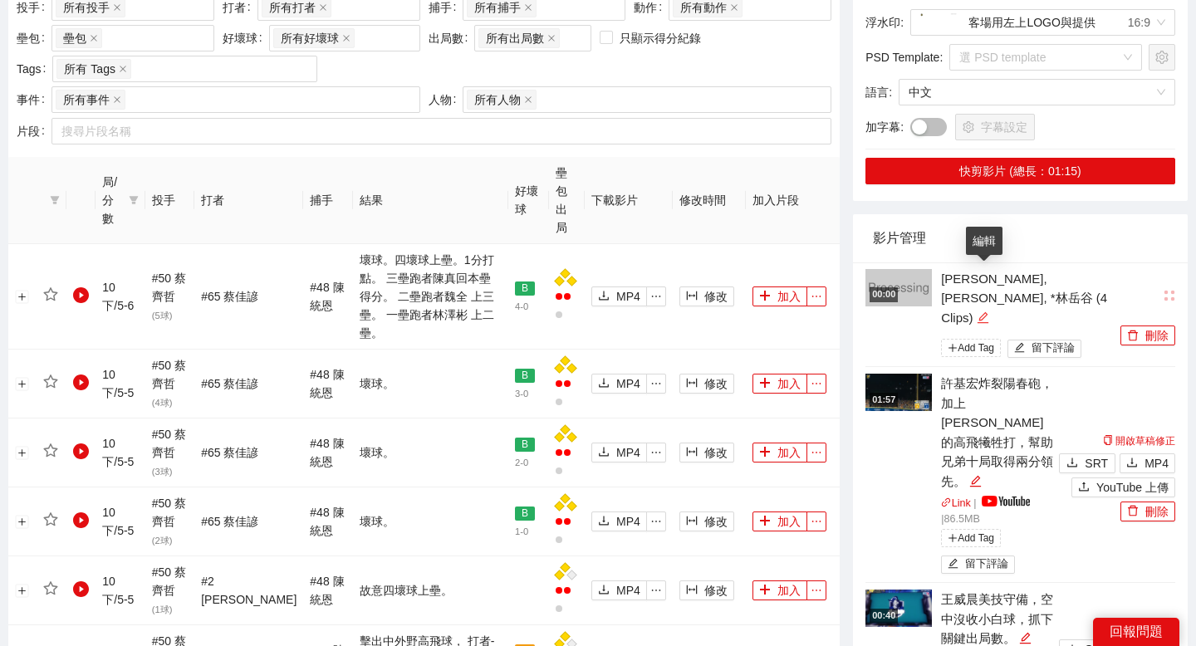
click at [984, 311] on icon "edit" at bounding box center [983, 317] width 12 height 12
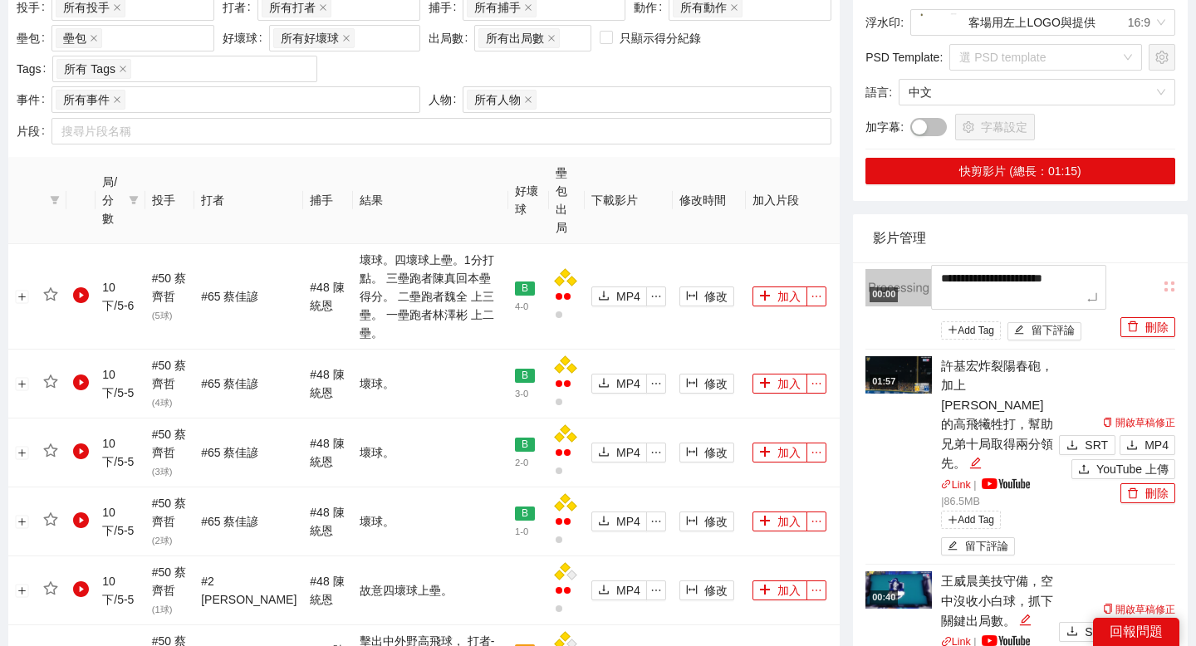
drag, startPoint x: 967, startPoint y: 278, endPoint x: 909, endPoint y: 257, distance: 61.7
click at [909, 269] on div "**********" at bounding box center [990, 307] width 251 height 76
type textarea "***"
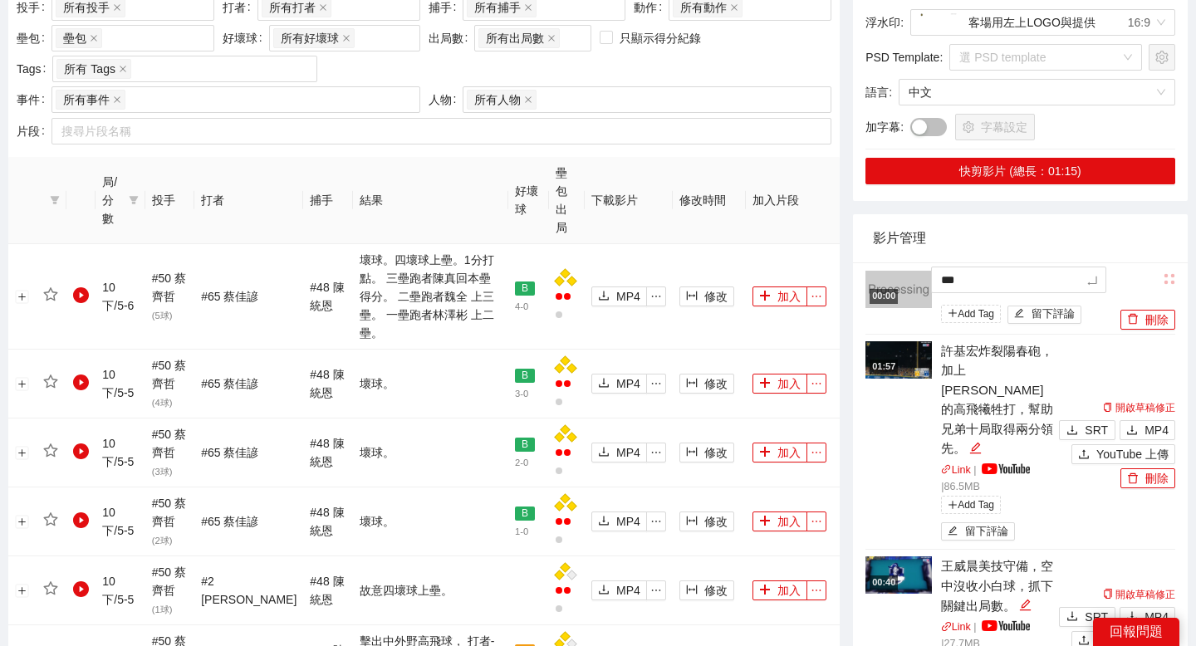
type textarea "****"
type textarea "*****"
type textarea "******"
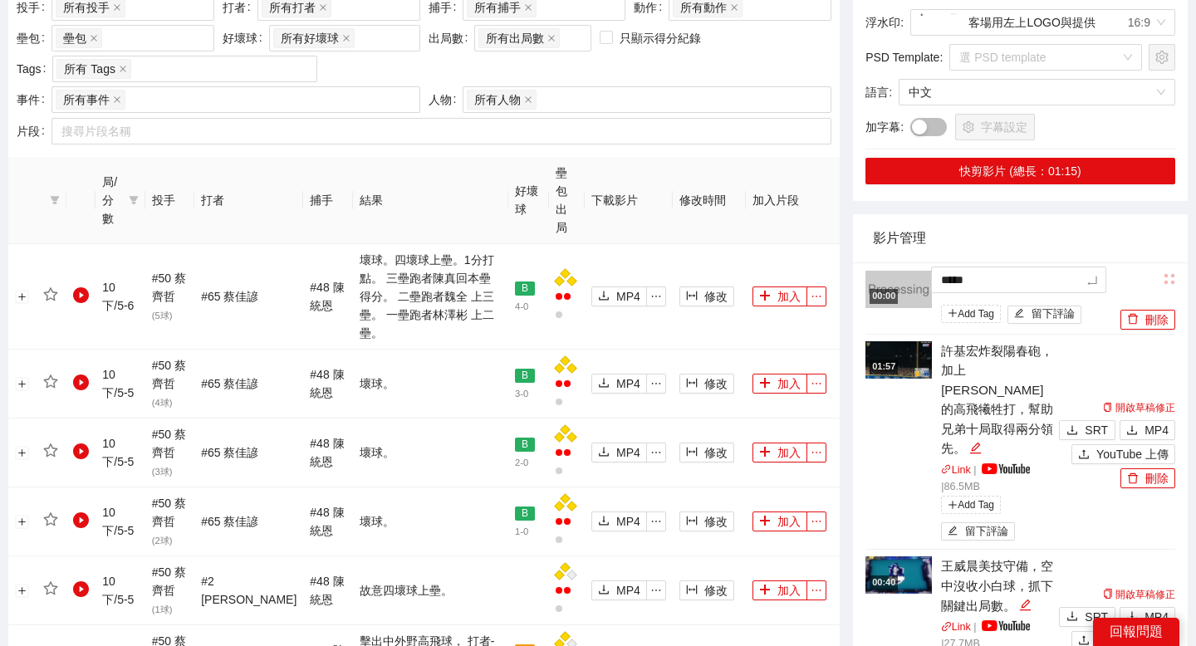
type textarea "******"
type textarea "****"
type textarea "*****"
type textarea "******"
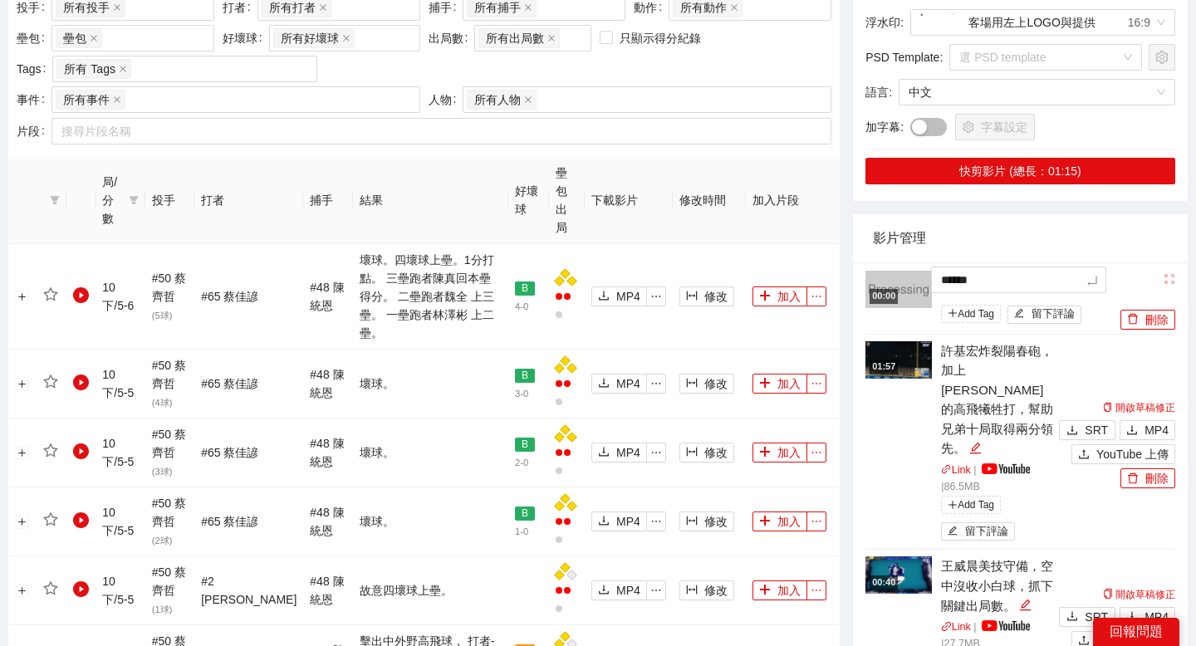
type textarea "*****"
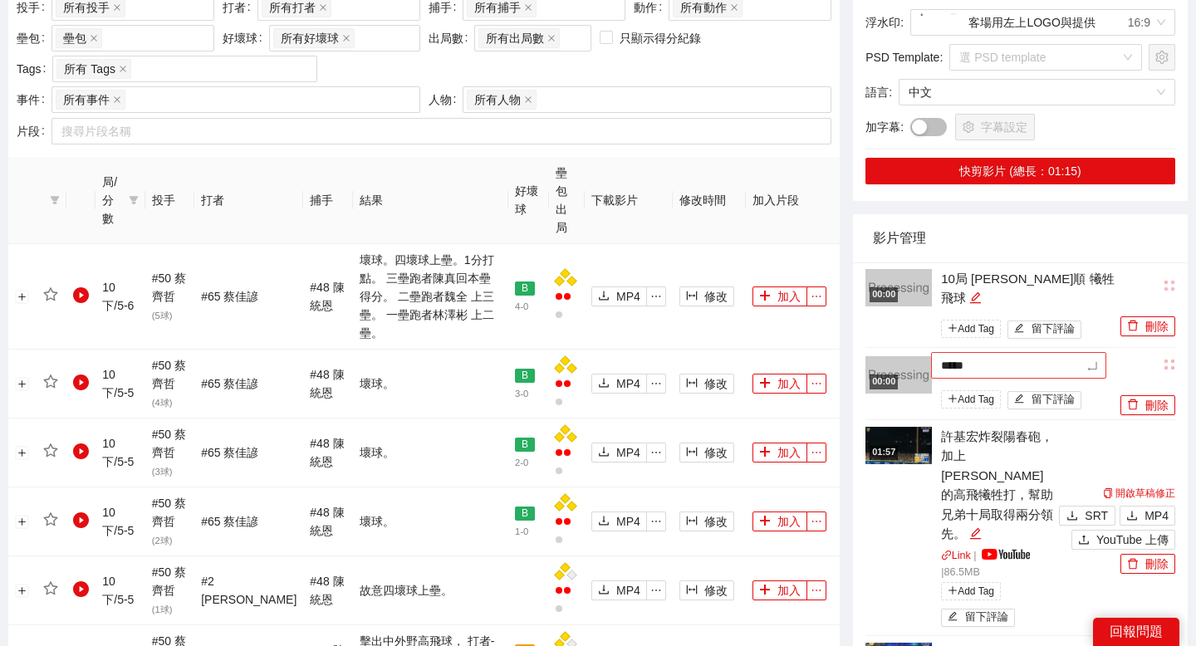
type textarea "******"
type textarea "*******"
type textarea "******"
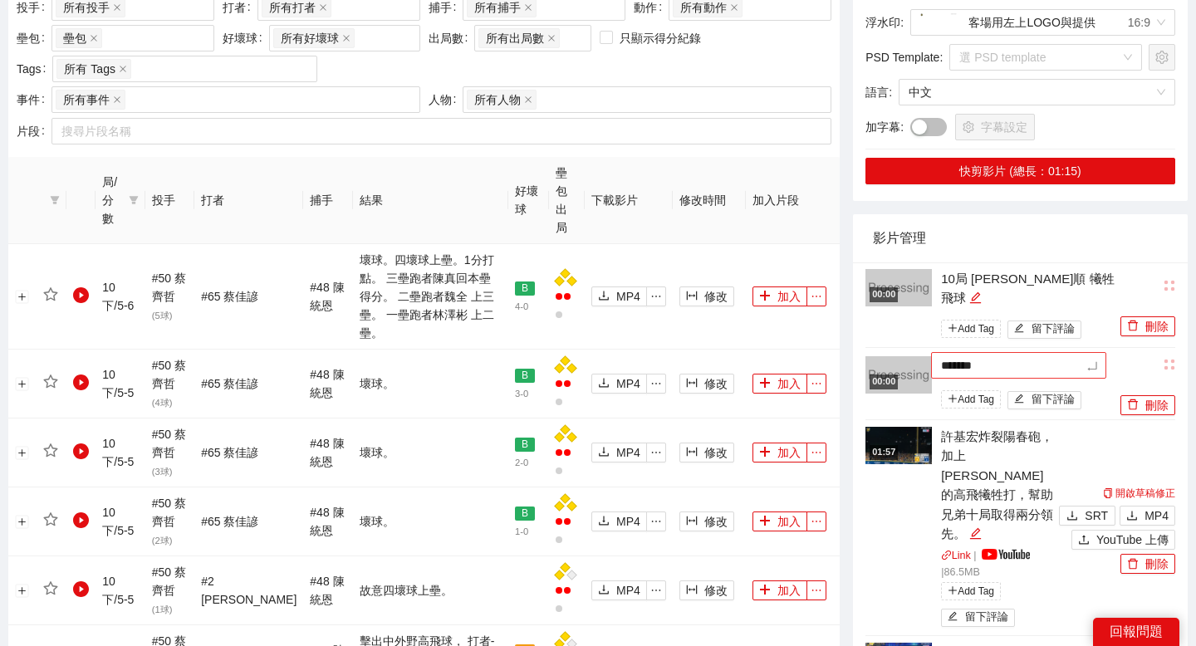
type textarea "******"
type textarea "*******"
type textarea "********"
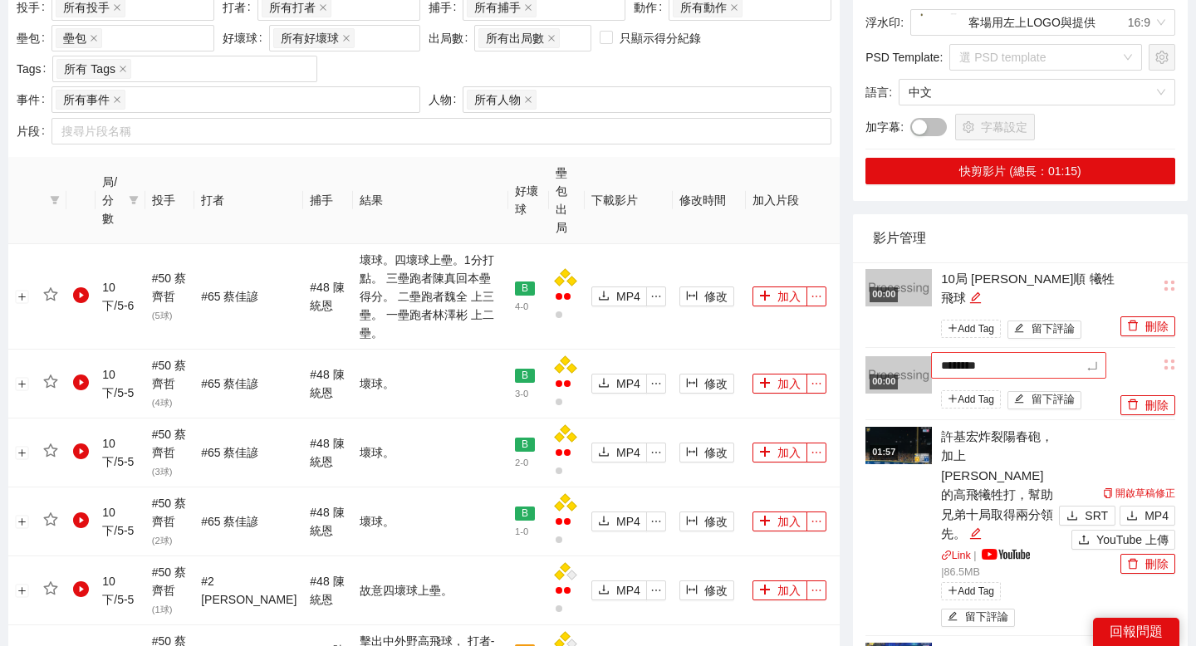
type textarea "********"
type textarea "*******"
type textarea "******"
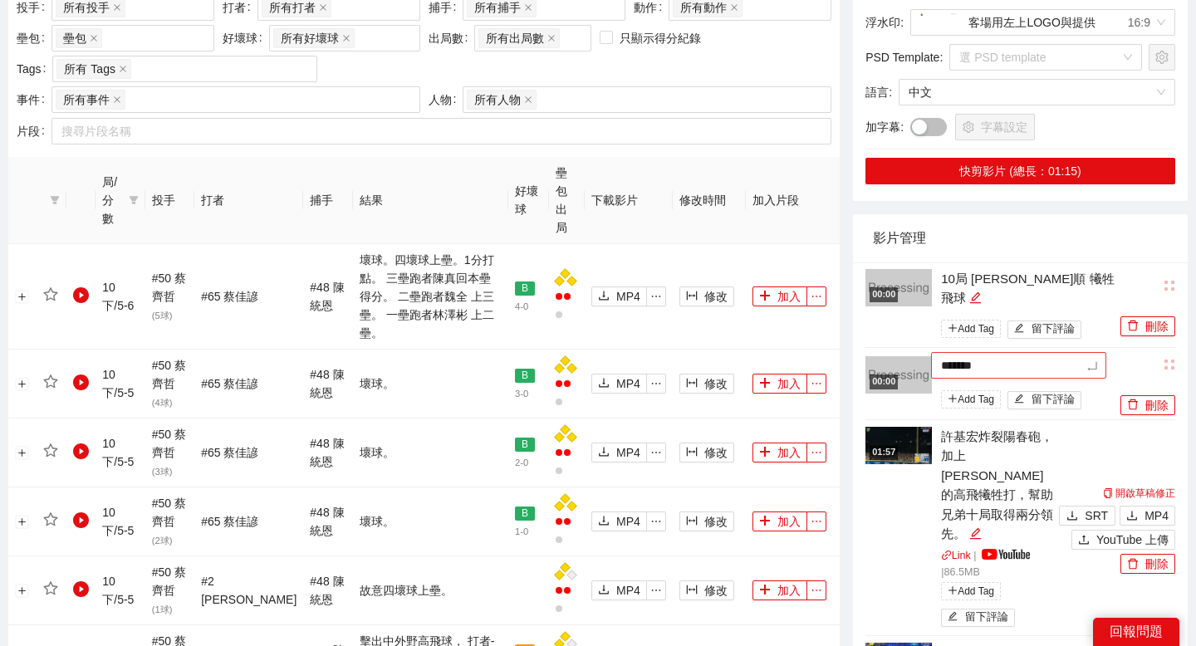
type textarea "******"
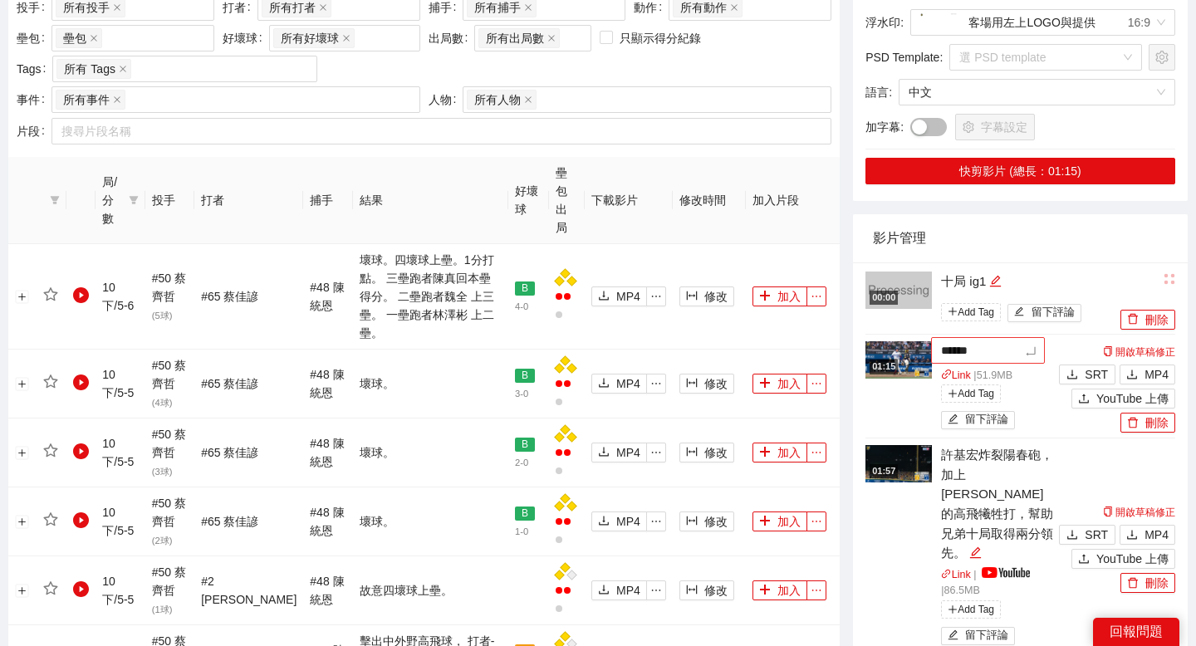
type textarea "*******"
type textarea "******"
type textarea "*******"
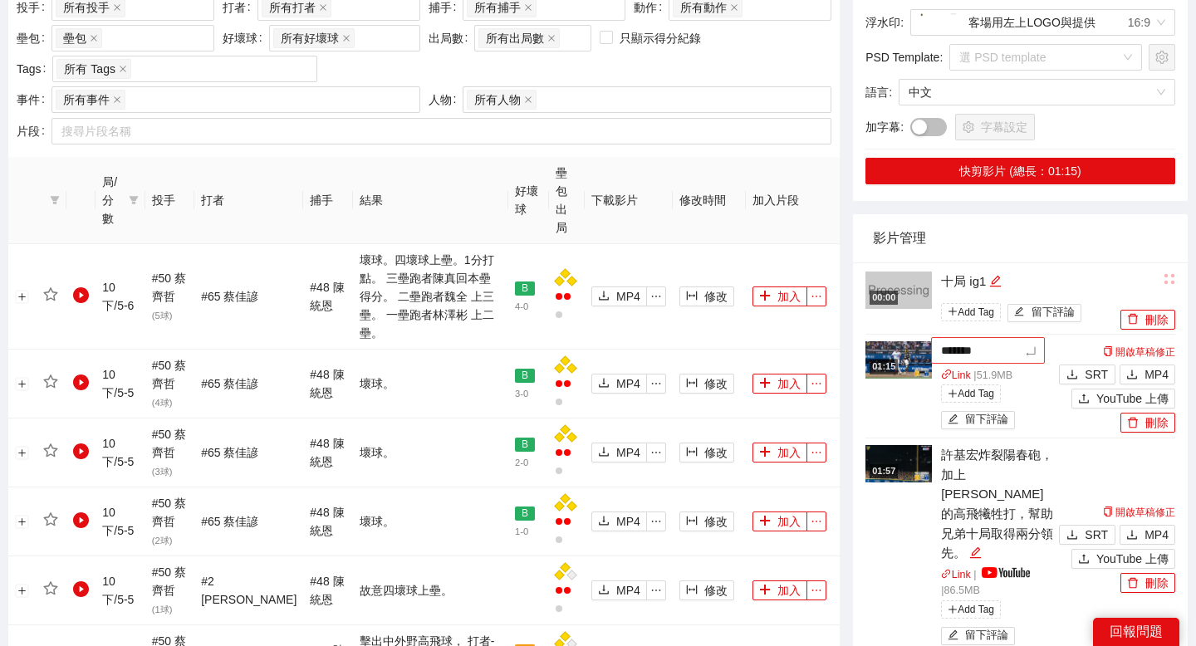
type textarea "********"
type textarea "*******"
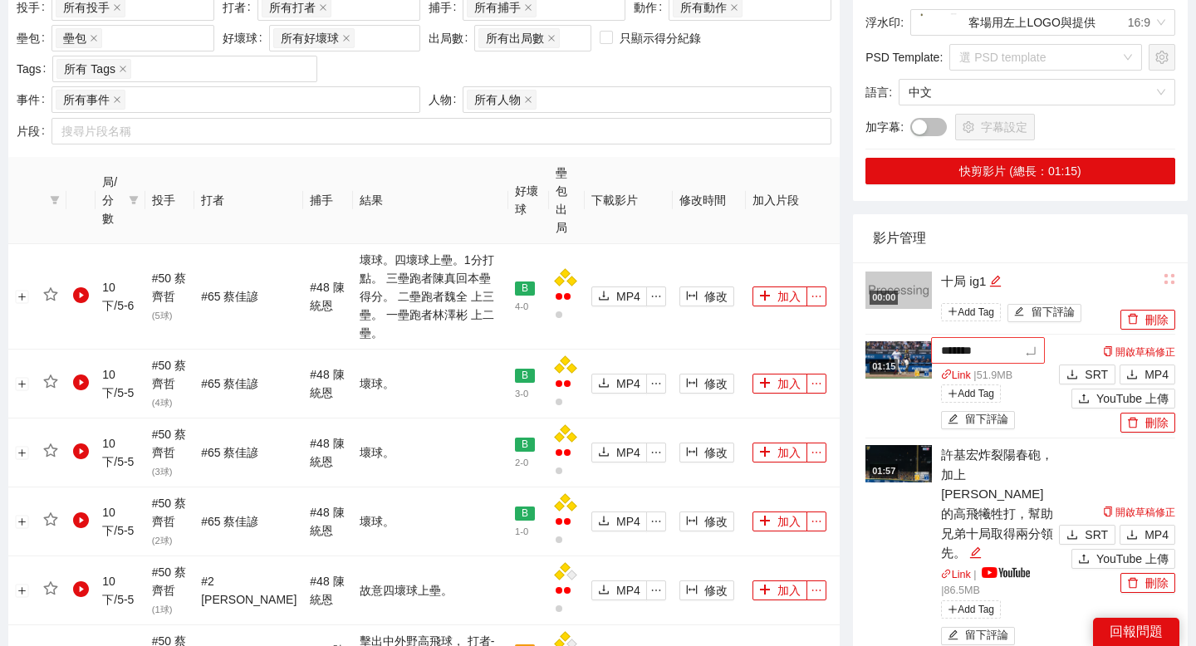
type textarea "******"
type textarea "*******"
type textarea "********"
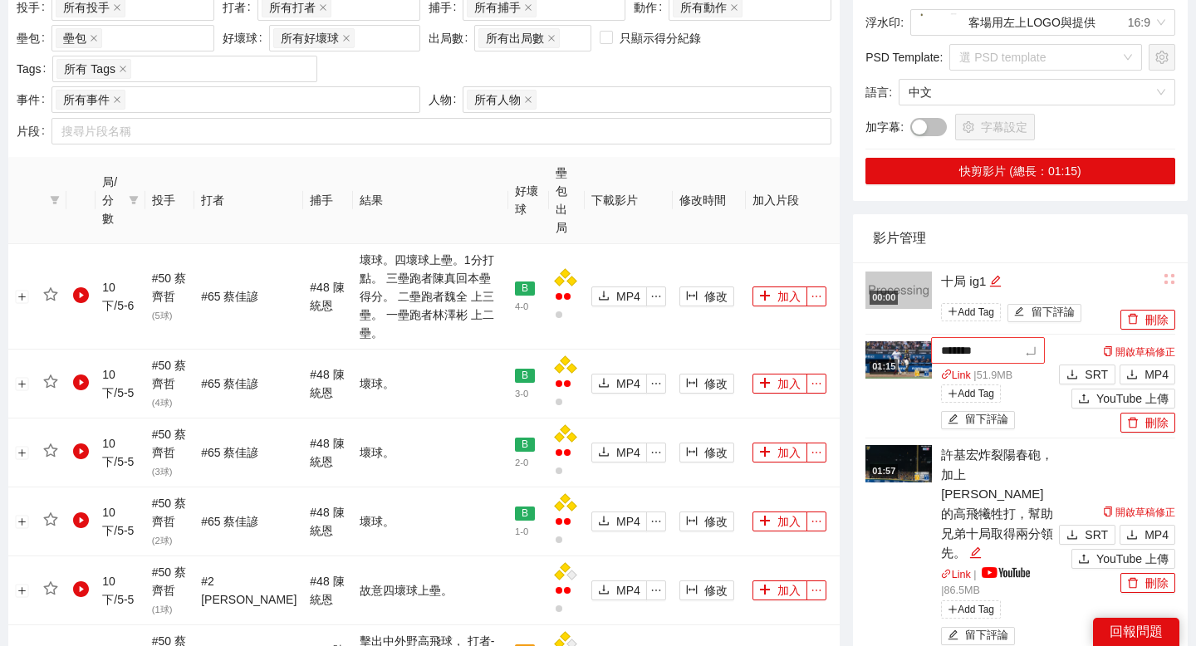
type textarea "********"
type textarea "*******"
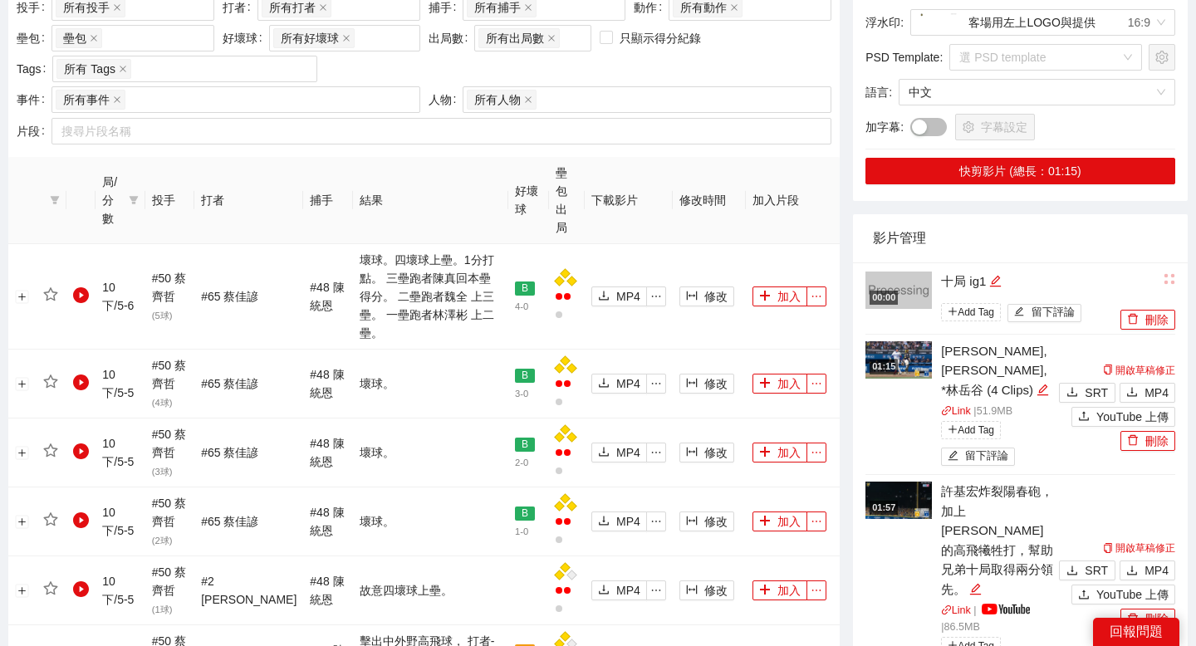
click at [1046, 272] on div "十局 ig1" at bounding box center [1028, 282] width 175 height 20
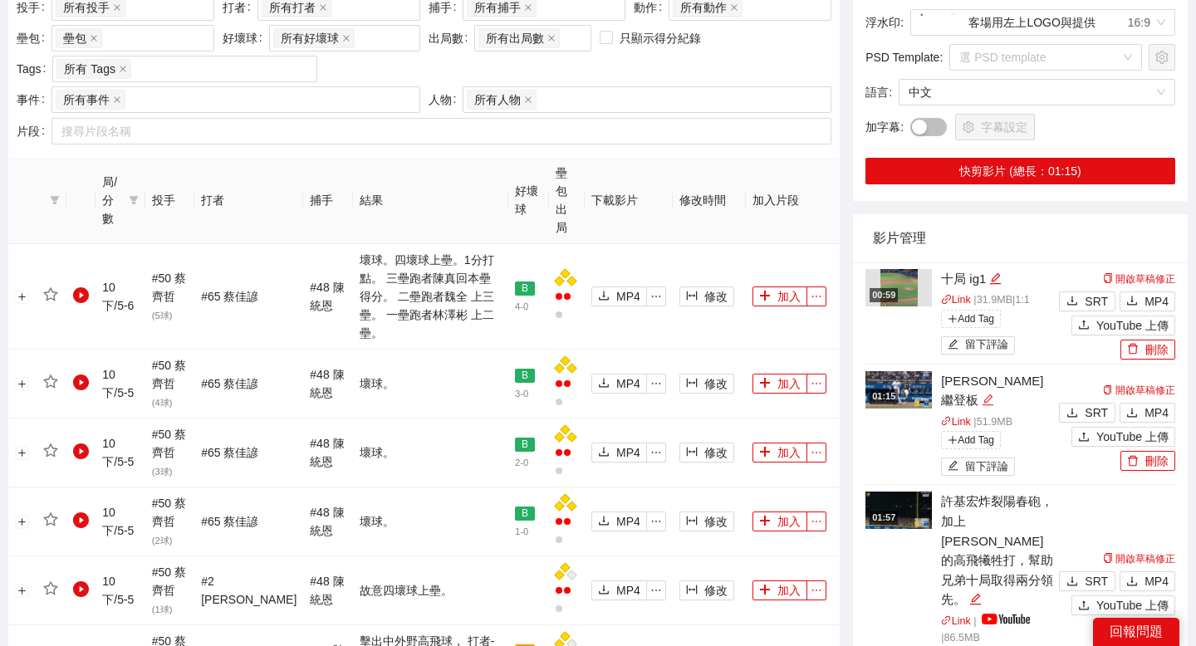
click at [994, 394] on icon "edit" at bounding box center [988, 400] width 12 height 12
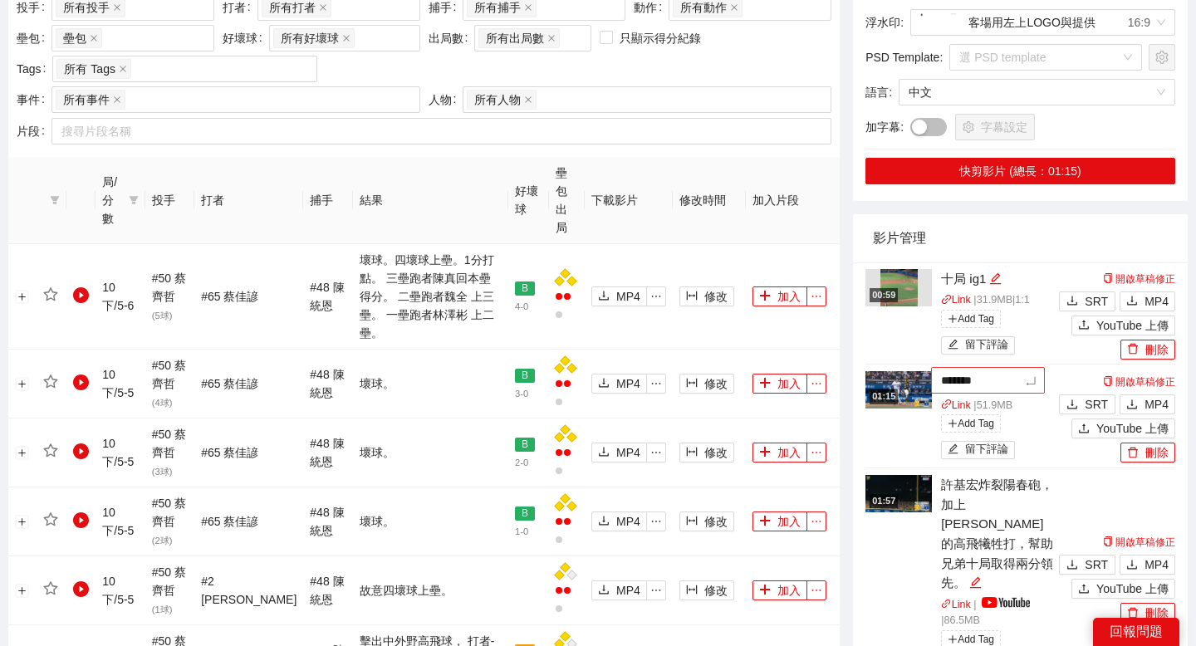
type textarea "********"
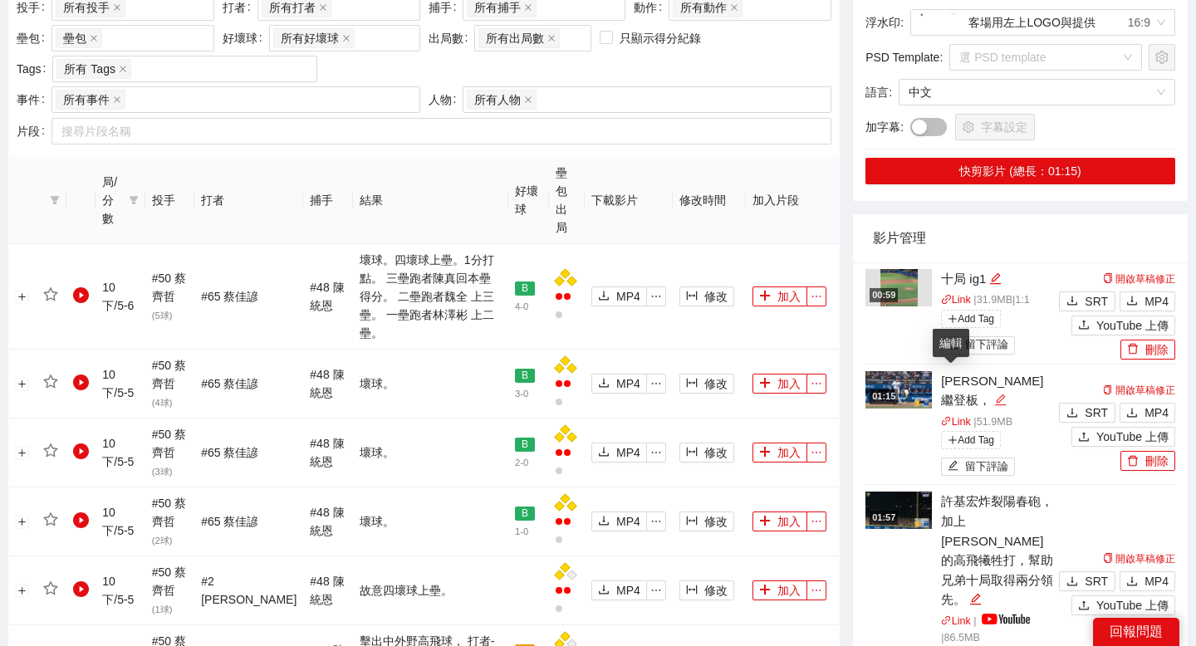
click at [994, 394] on icon "edit" at bounding box center [1000, 400] width 12 height 12
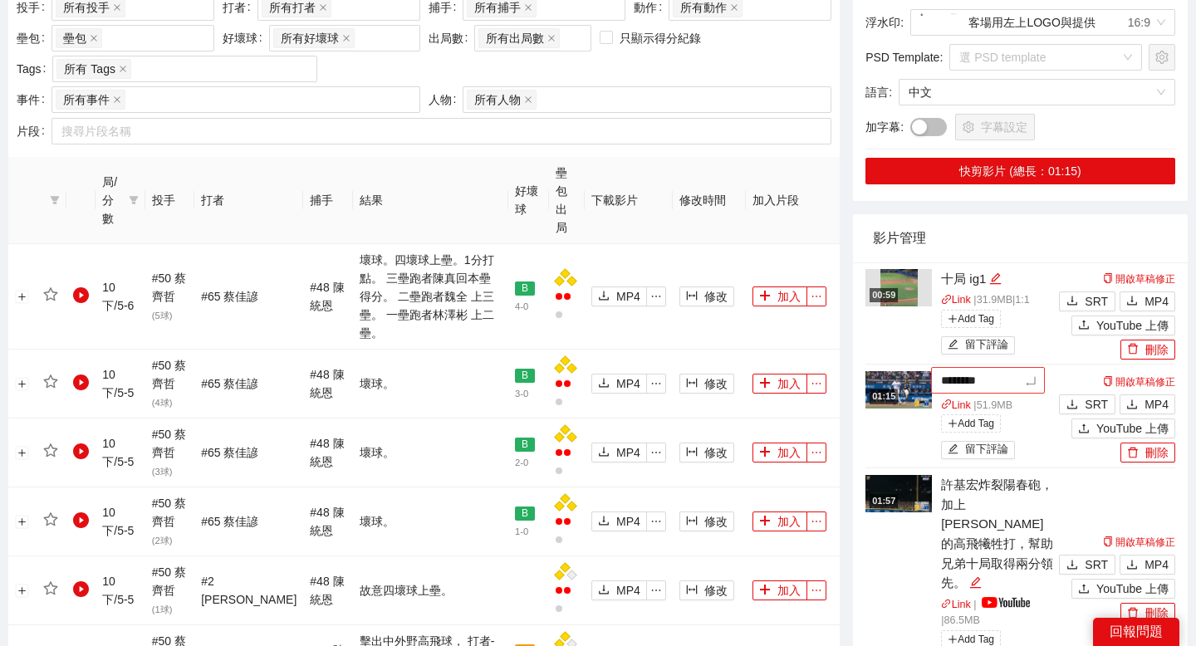
type textarea "*********"
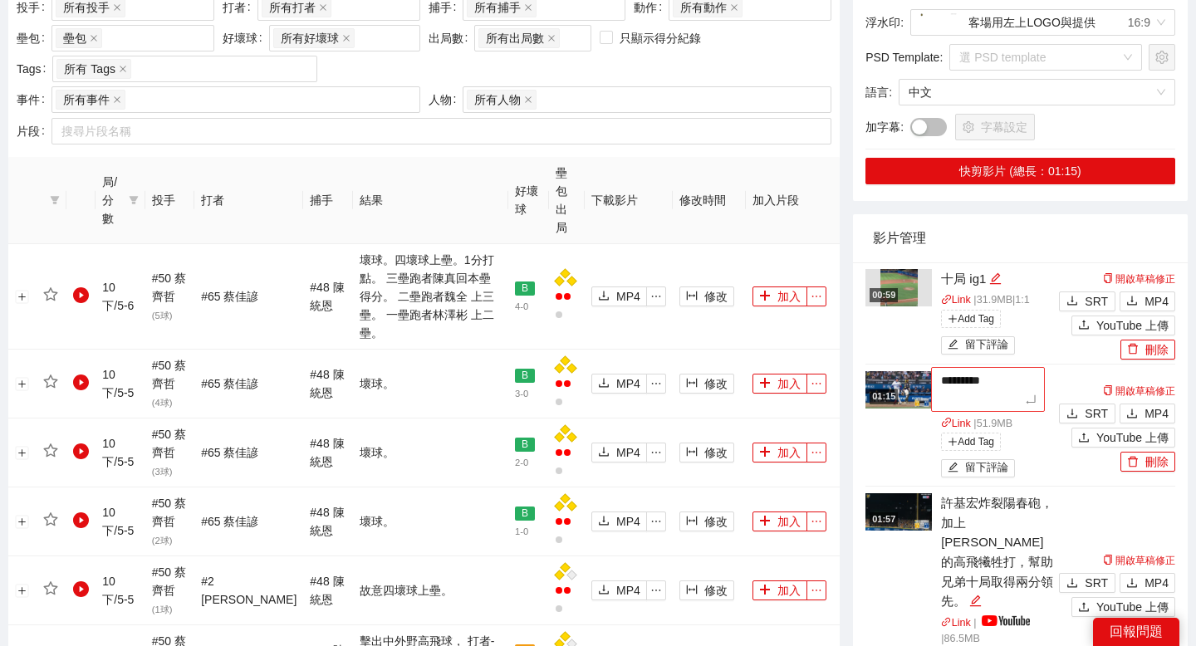
type textarea "**********"
type textarea "*********"
type textarea "**********"
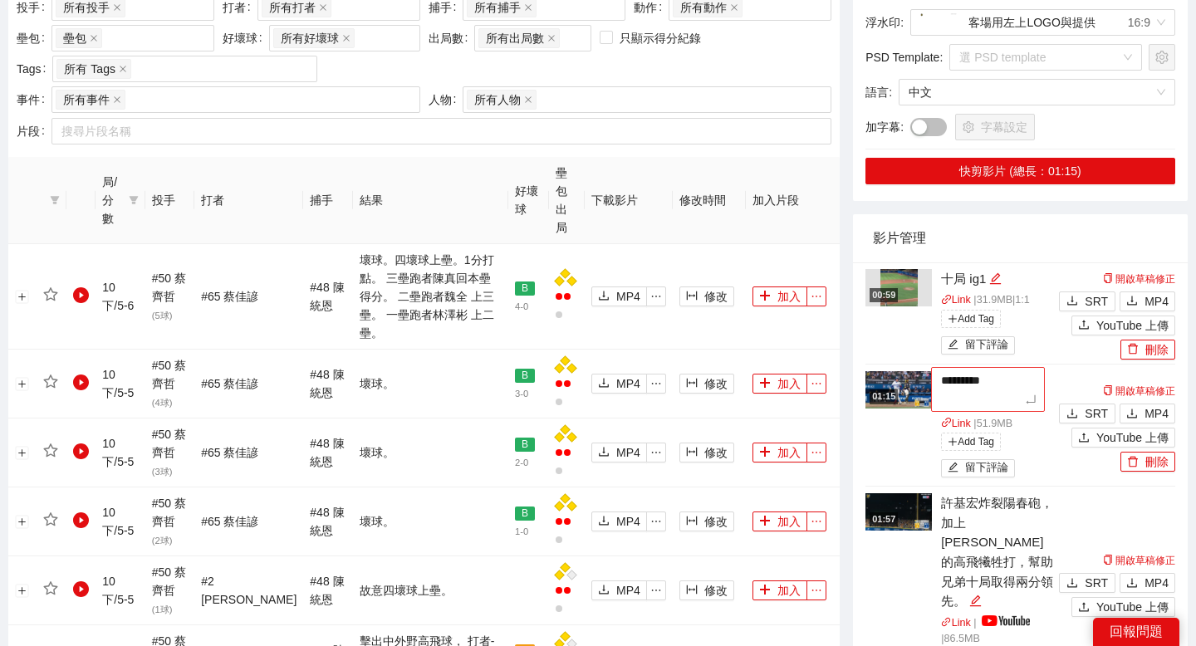
type textarea "**********"
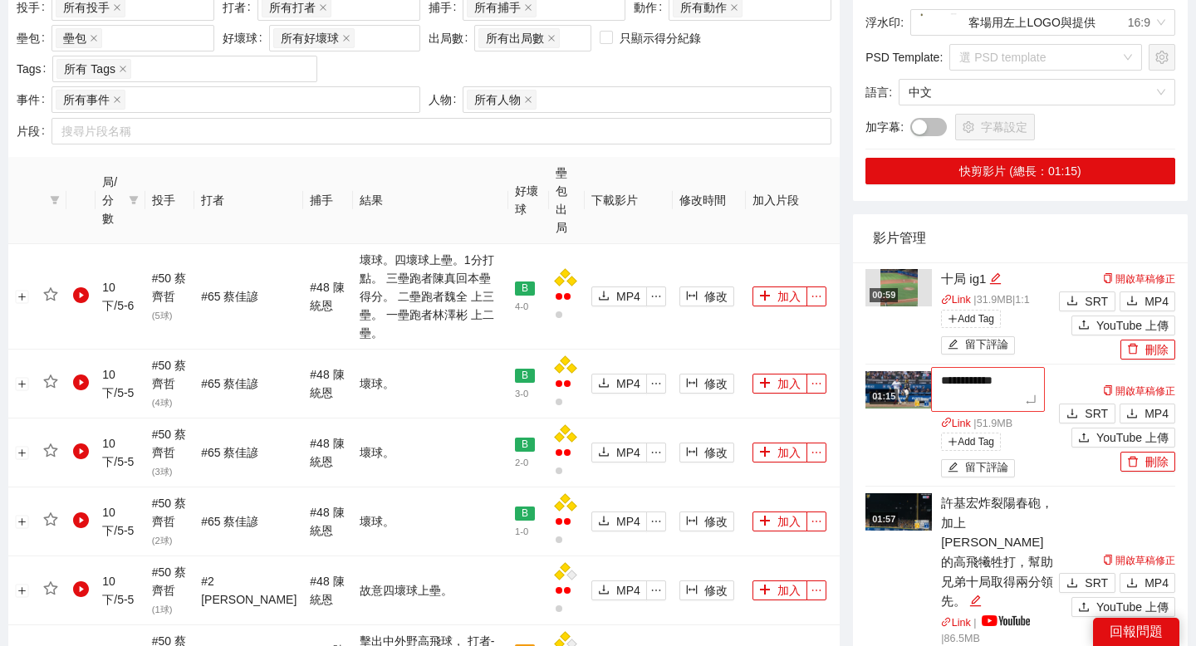
type textarea "**********"
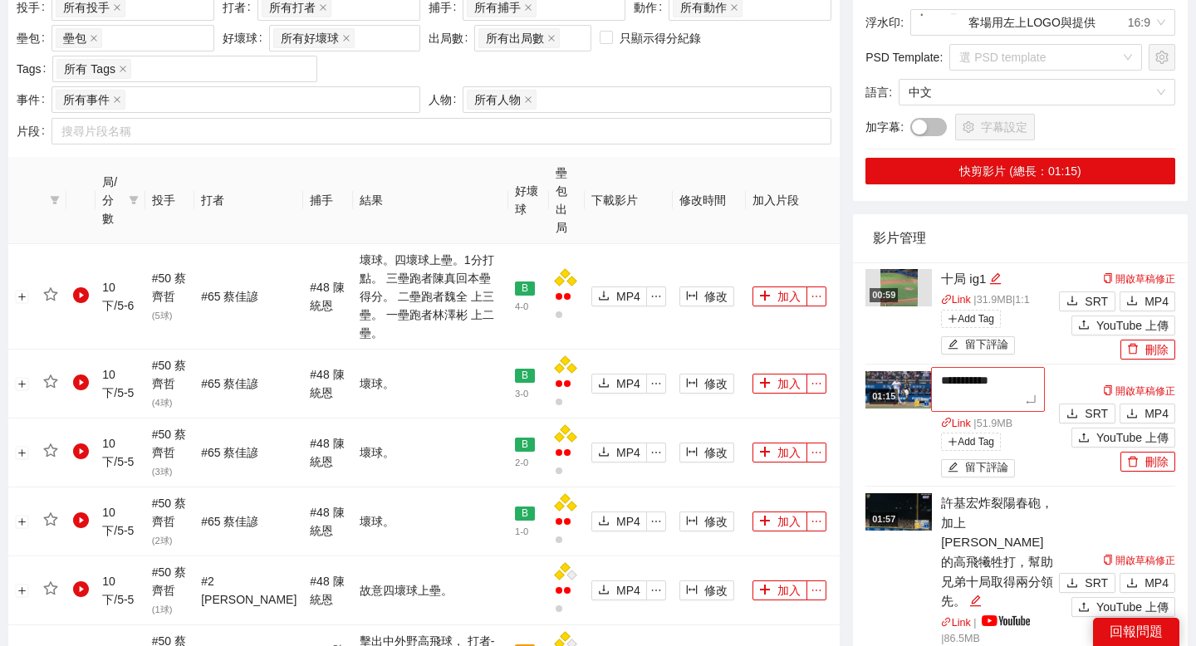
type textarea "**********"
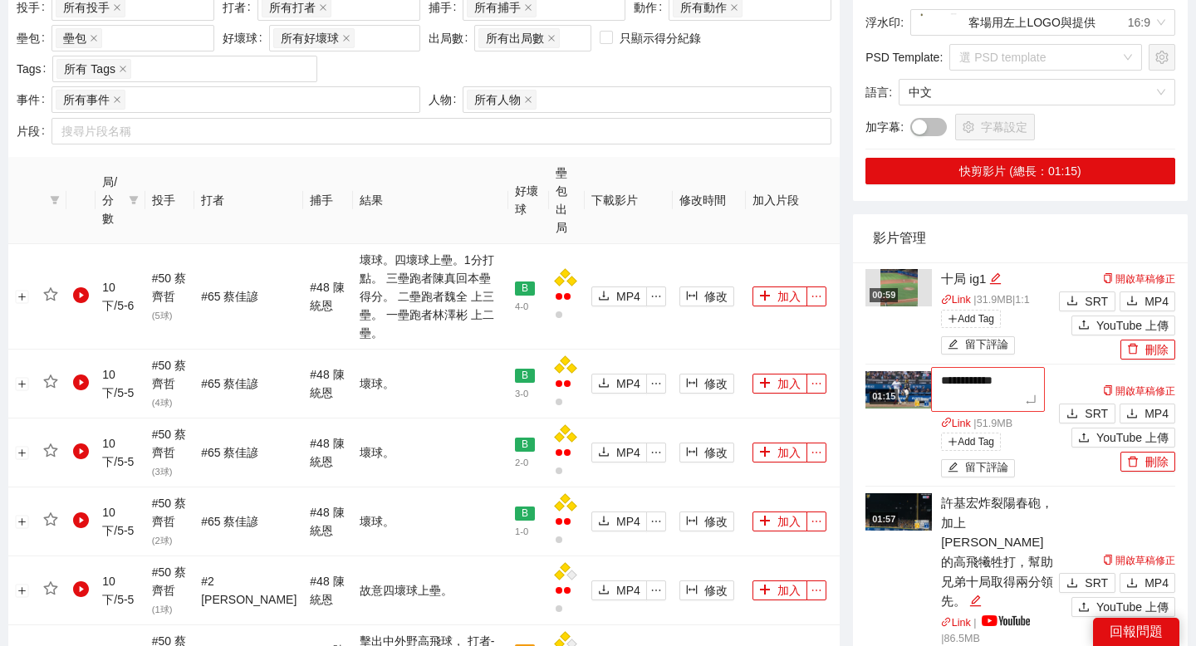
type textarea "**********"
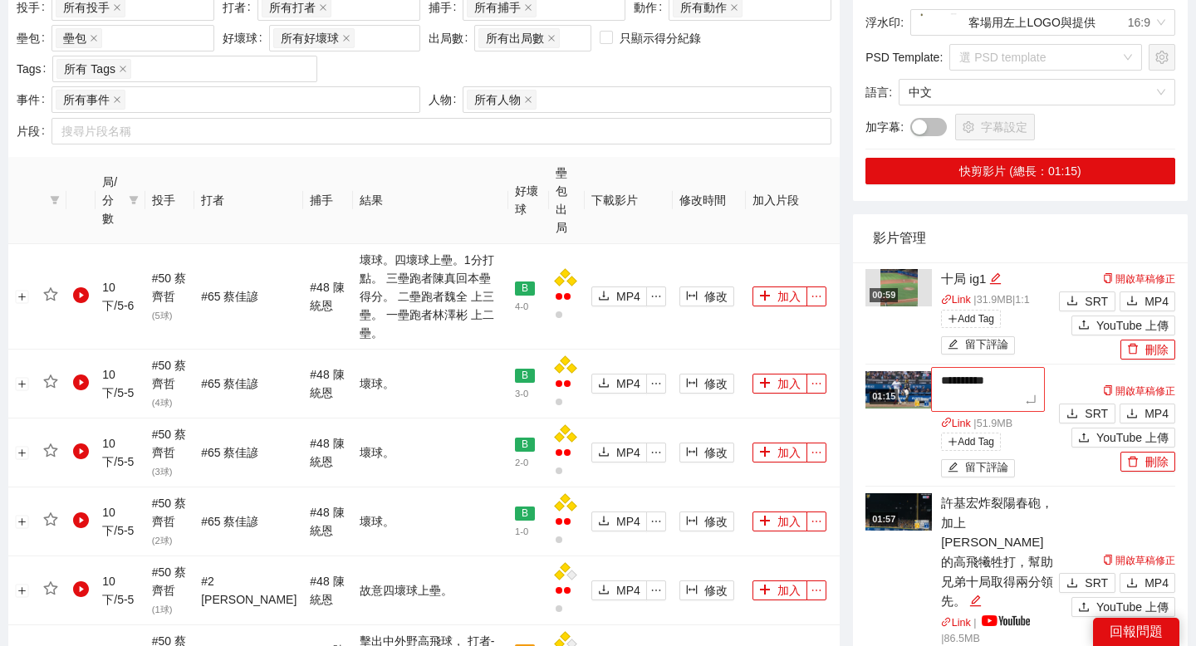
type textarea "**********"
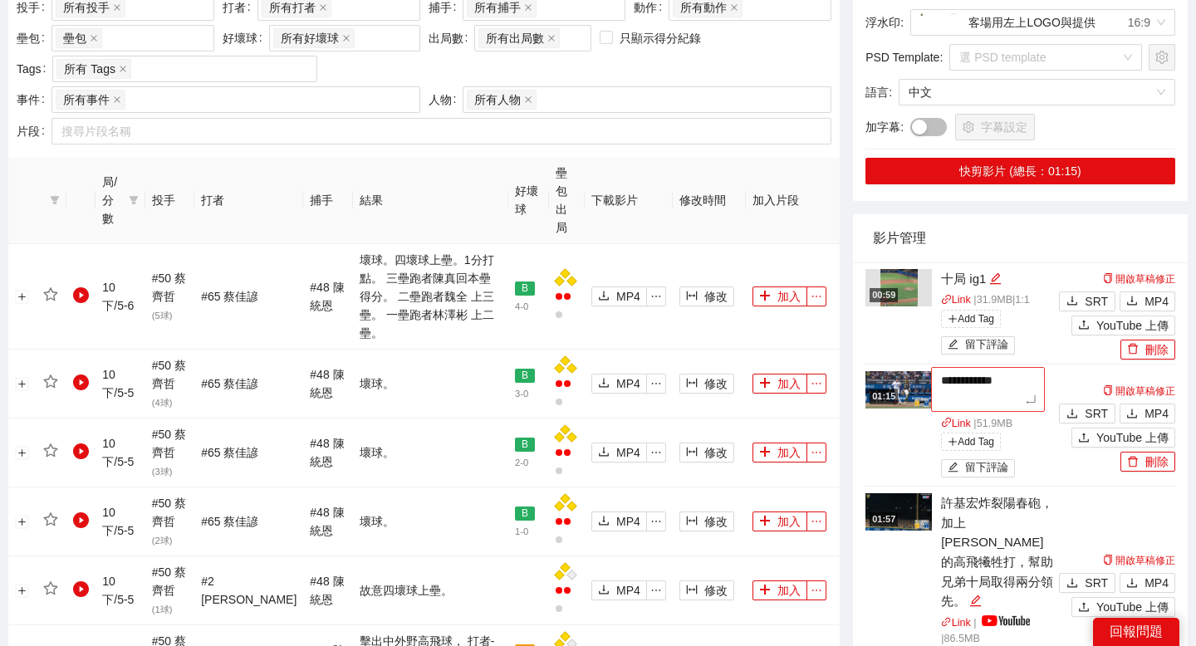
type textarea "**********"
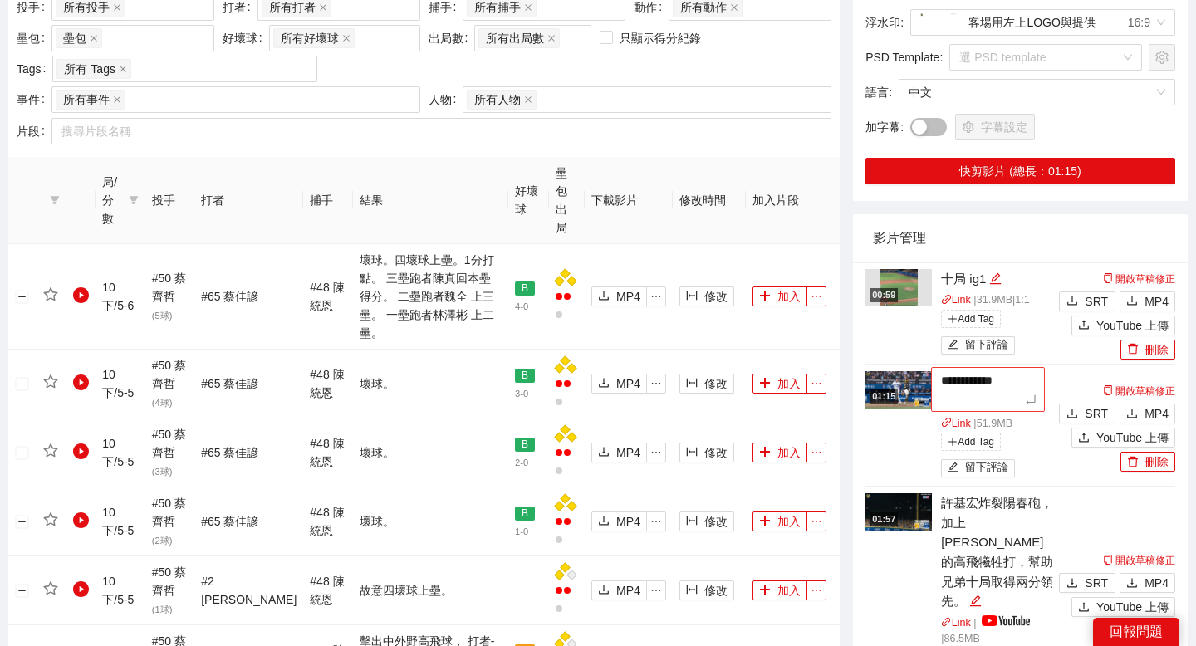
type textarea "**********"
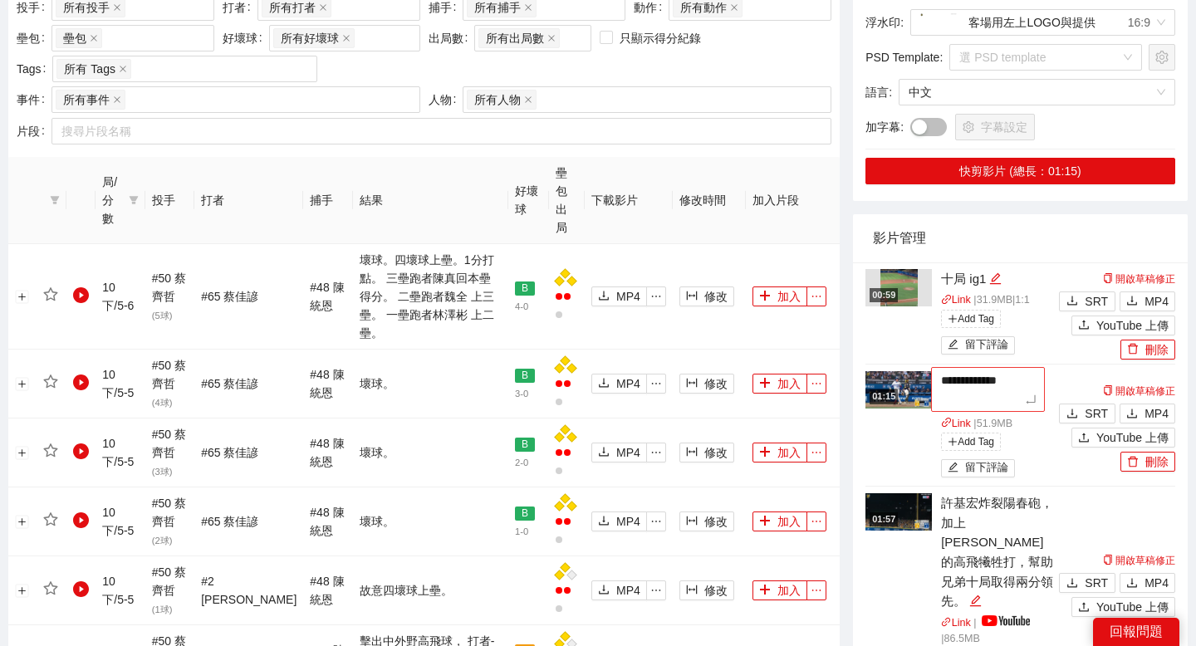
type textarea "**********"
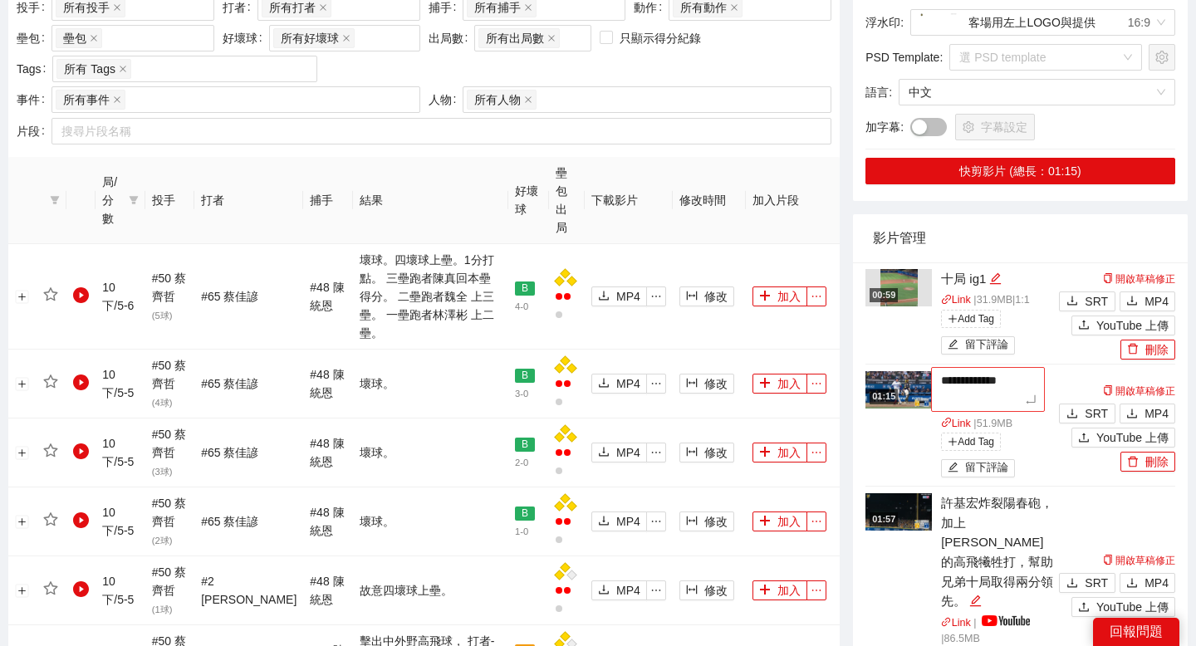
type textarea "**********"
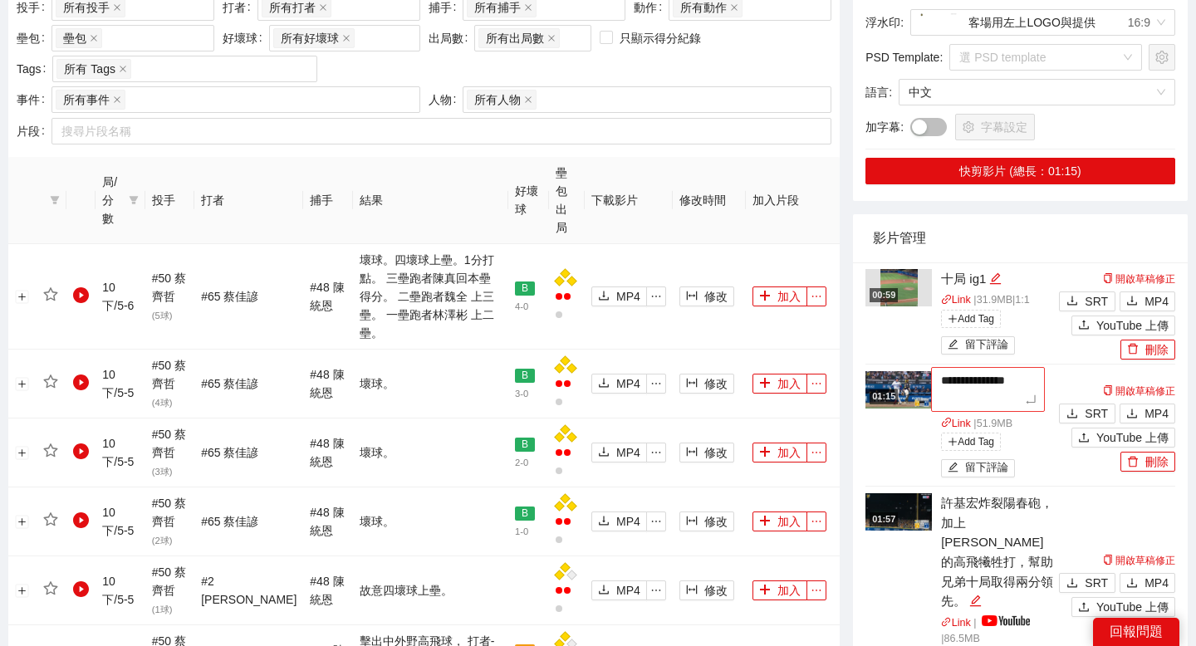
type textarea "**********"
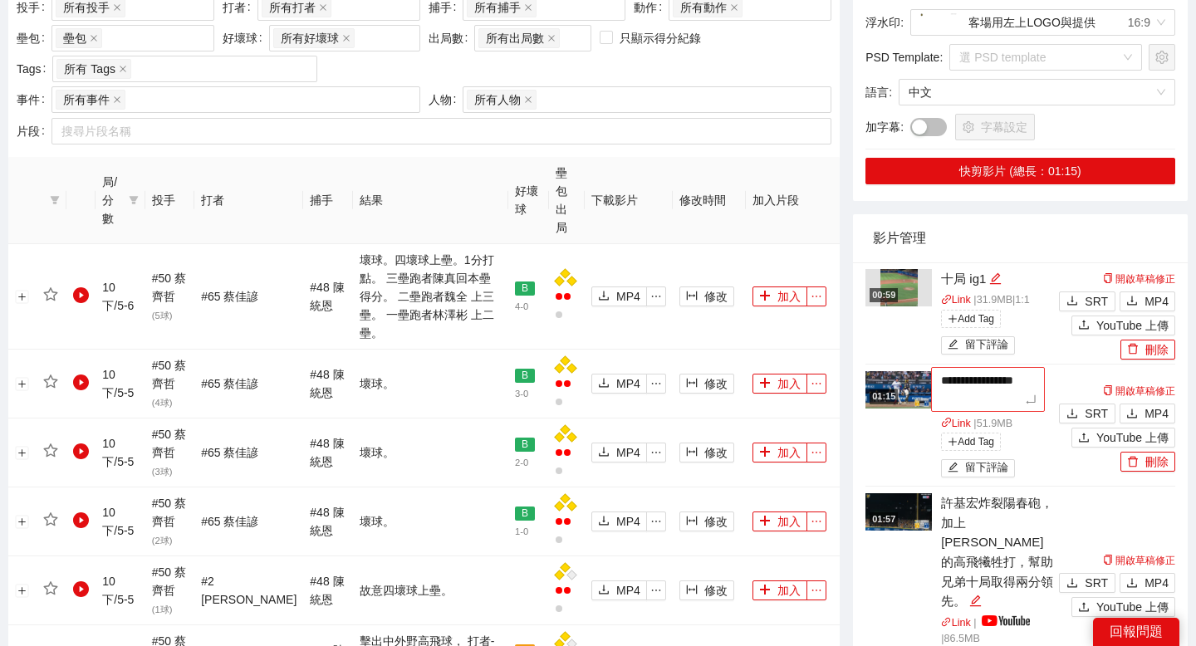
type textarea "**********"
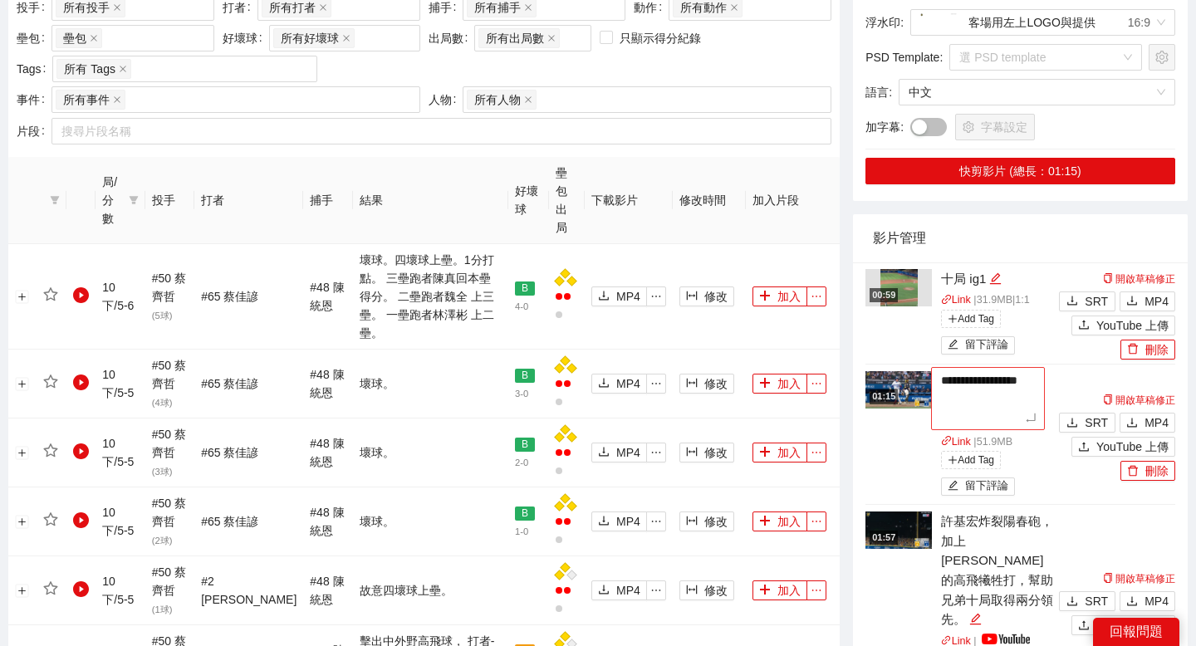
type textarea "**********"
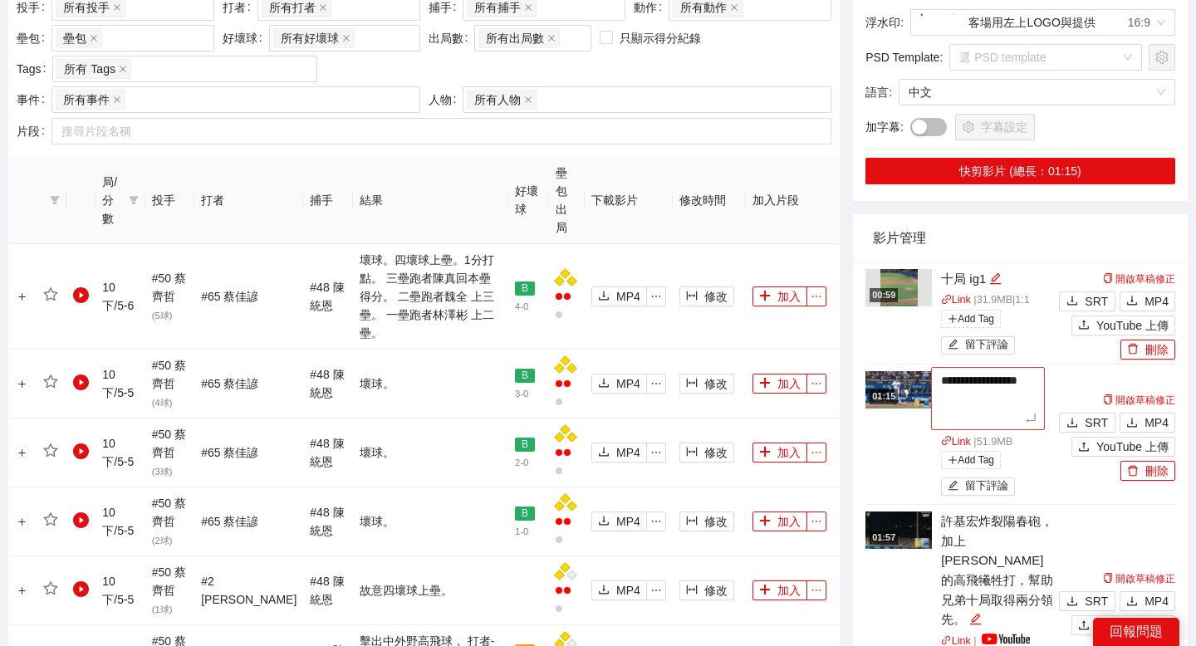
type textarea "**********"
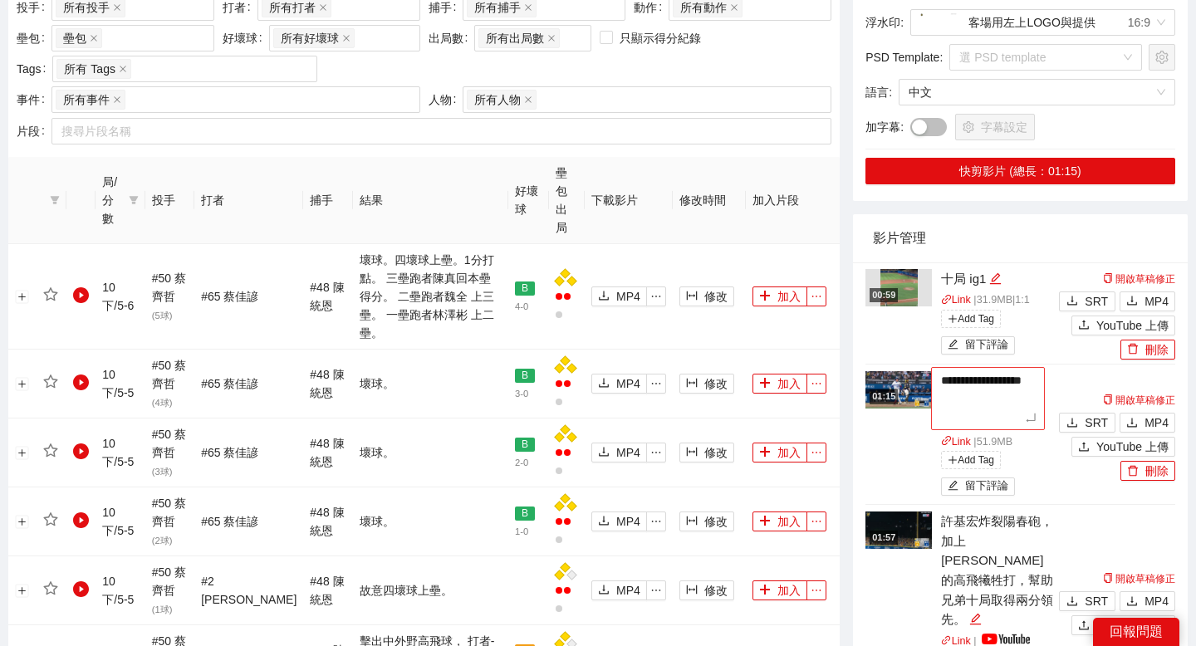
type textarea "**********"
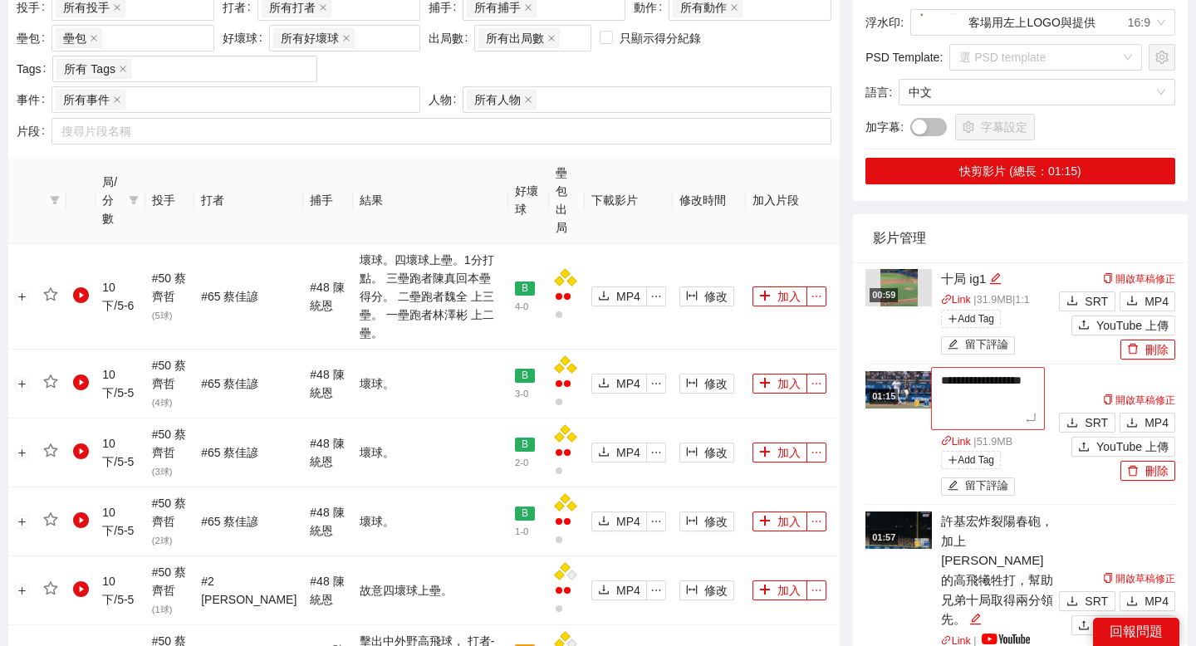
type textarea "**********"
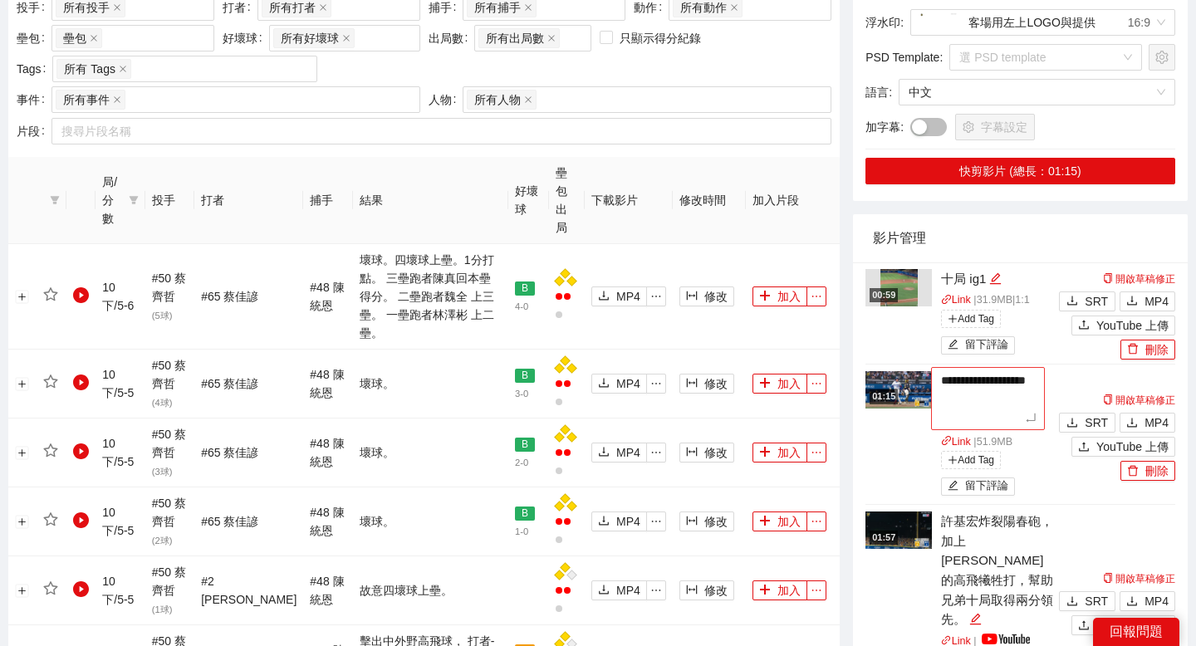
type textarea "**********"
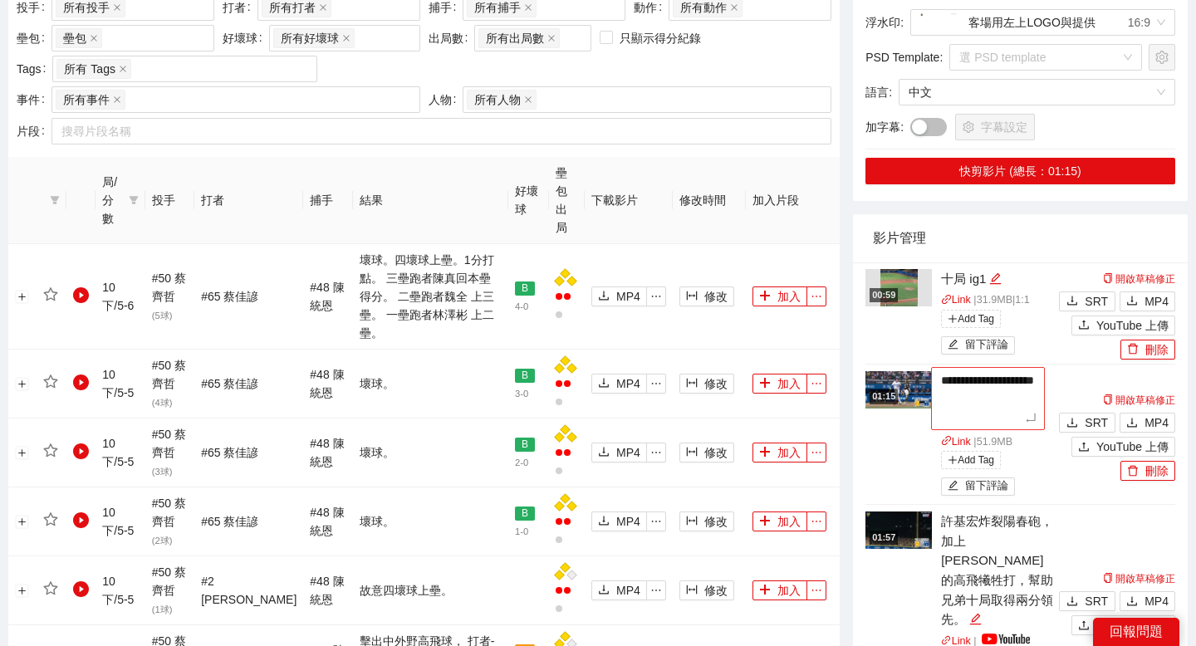
type textarea "**********"
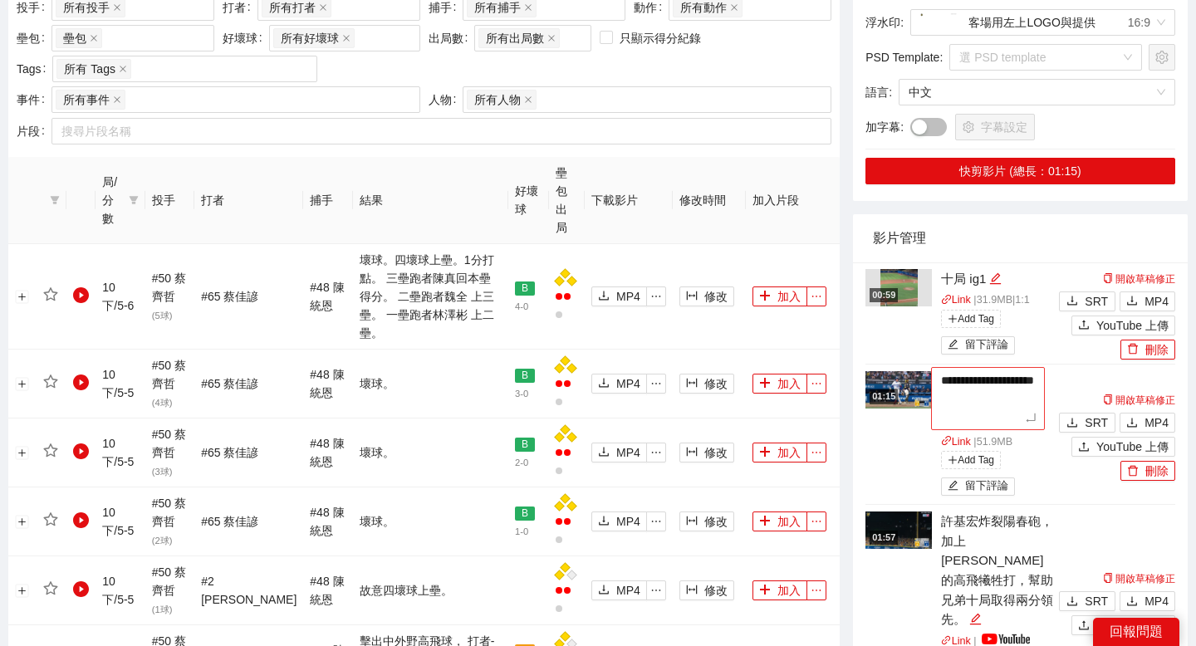
type textarea "**********"
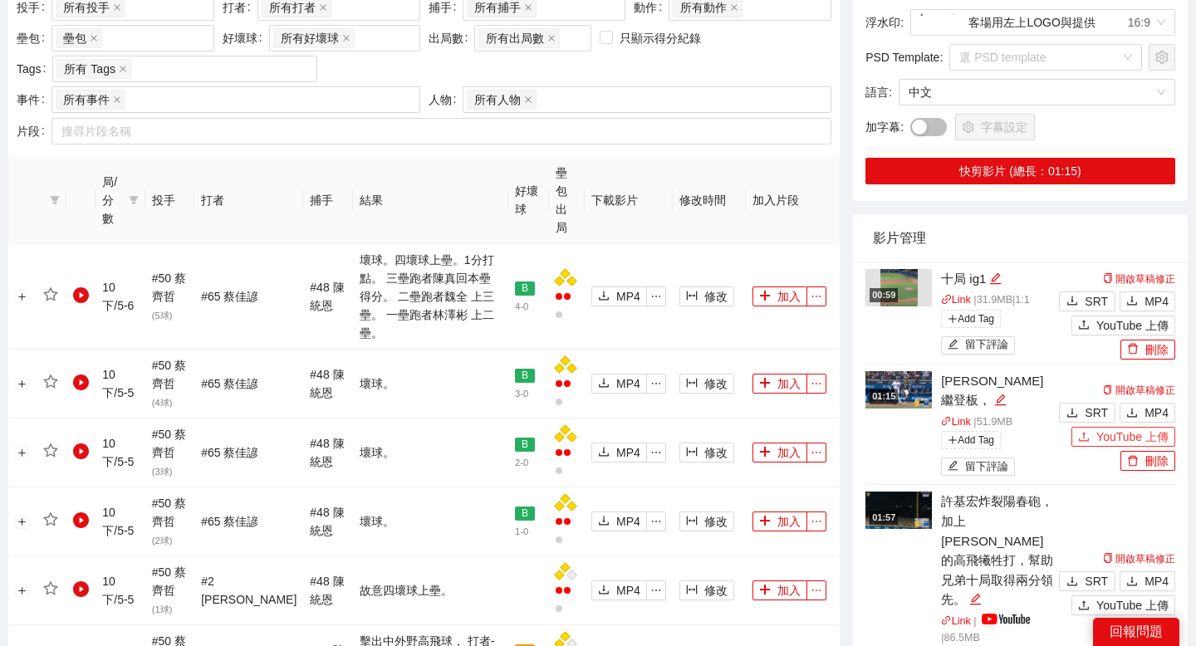
click at [1085, 433] on div "開啟草稿修正 SRT MP4 YouTube 上傳 刪除" at bounding box center [1115, 425] width 120 height 91
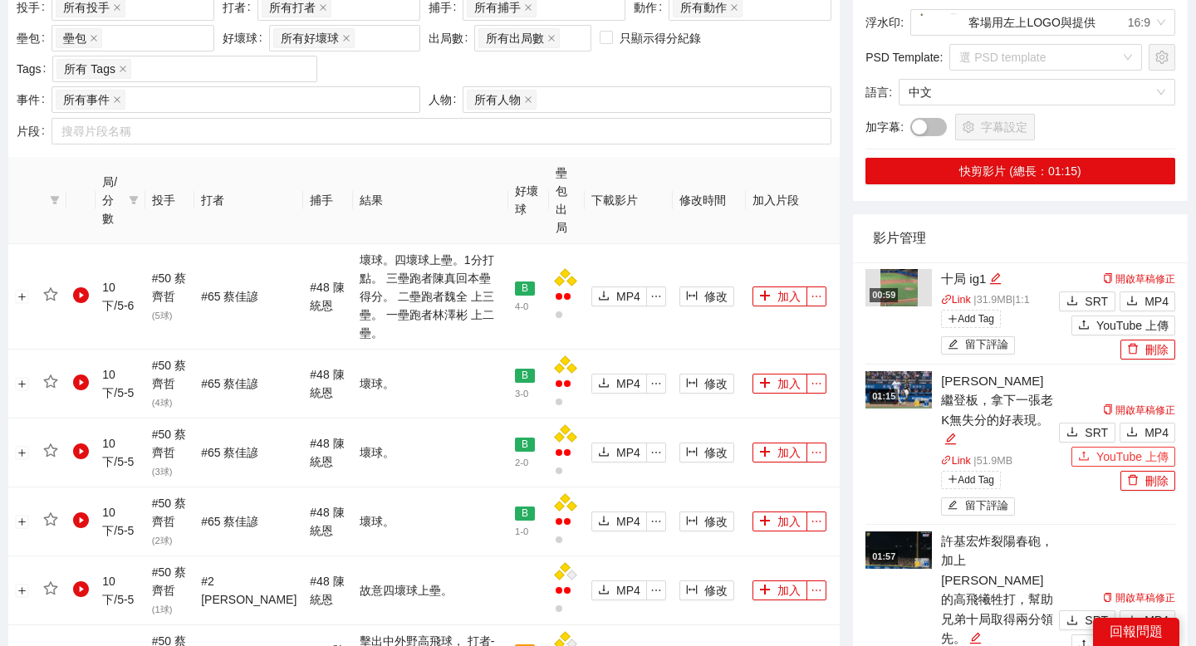
click at [1086, 450] on icon "upload" at bounding box center [1084, 456] width 12 height 12
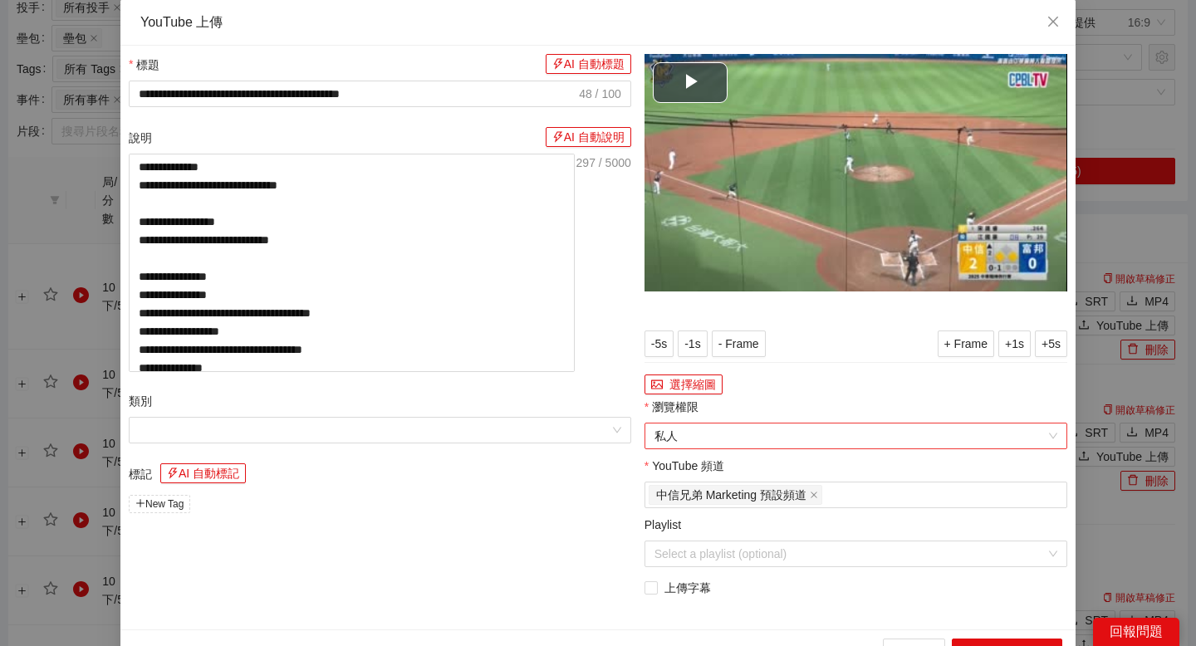
click at [830, 441] on span "私人" at bounding box center [855, 436] width 403 height 25
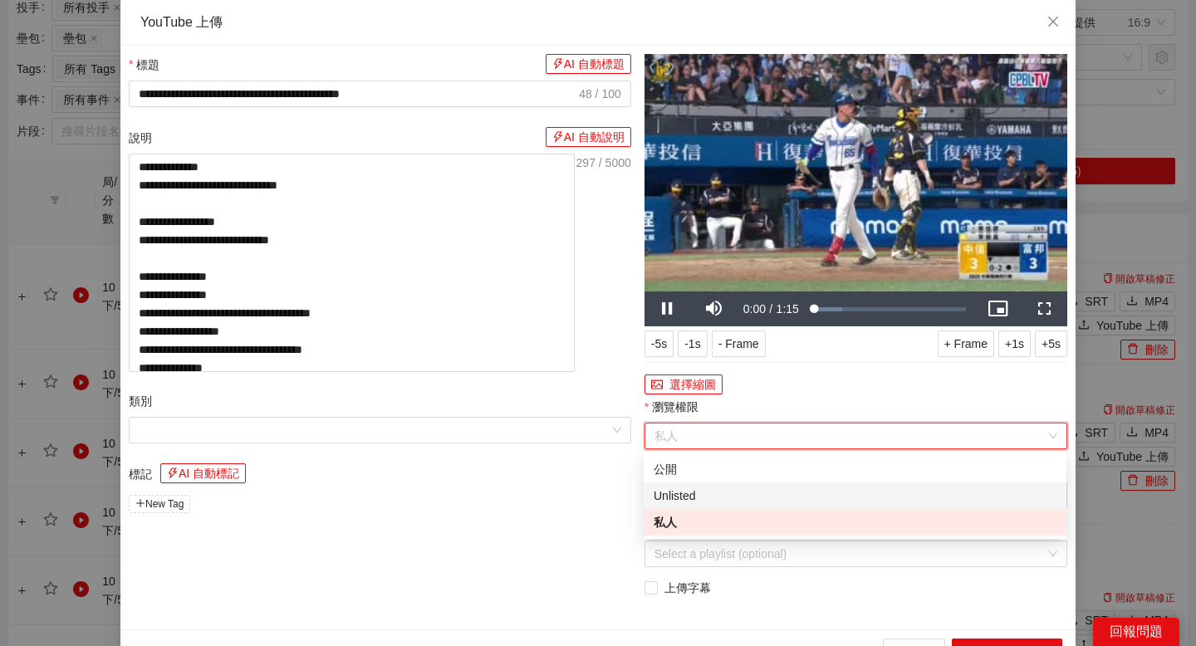
click at [781, 496] on div "Unlisted" at bounding box center [855, 496] width 403 height 18
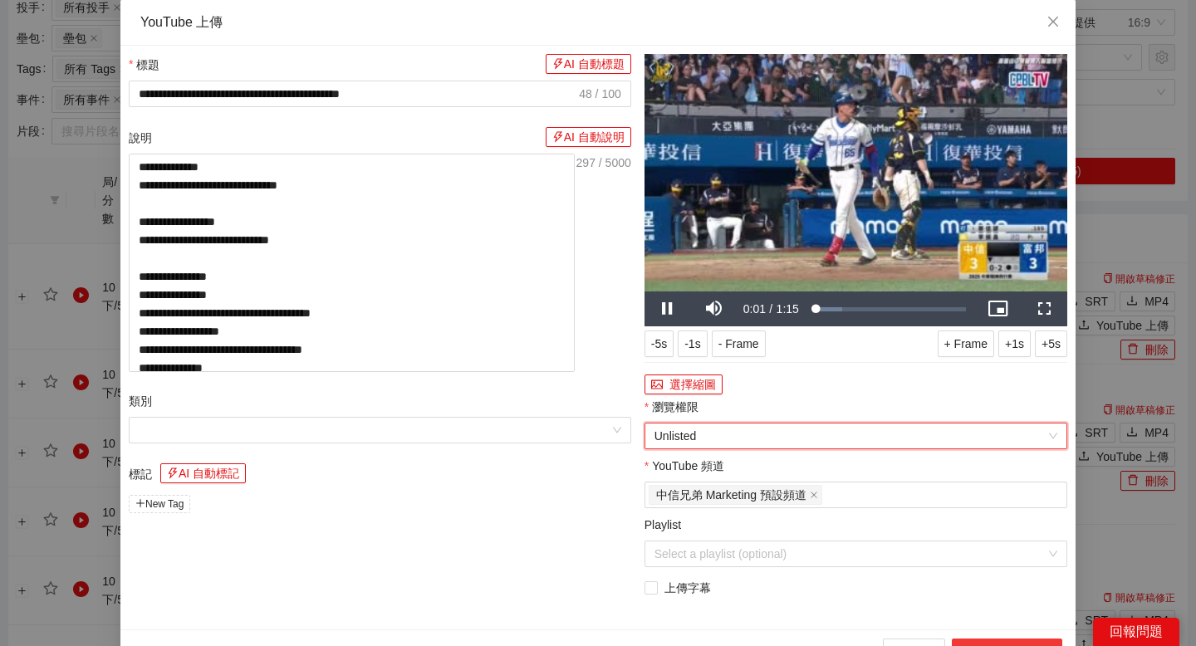
click at [980, 640] on button "上傳到 YouTube" at bounding box center [1007, 652] width 110 height 27
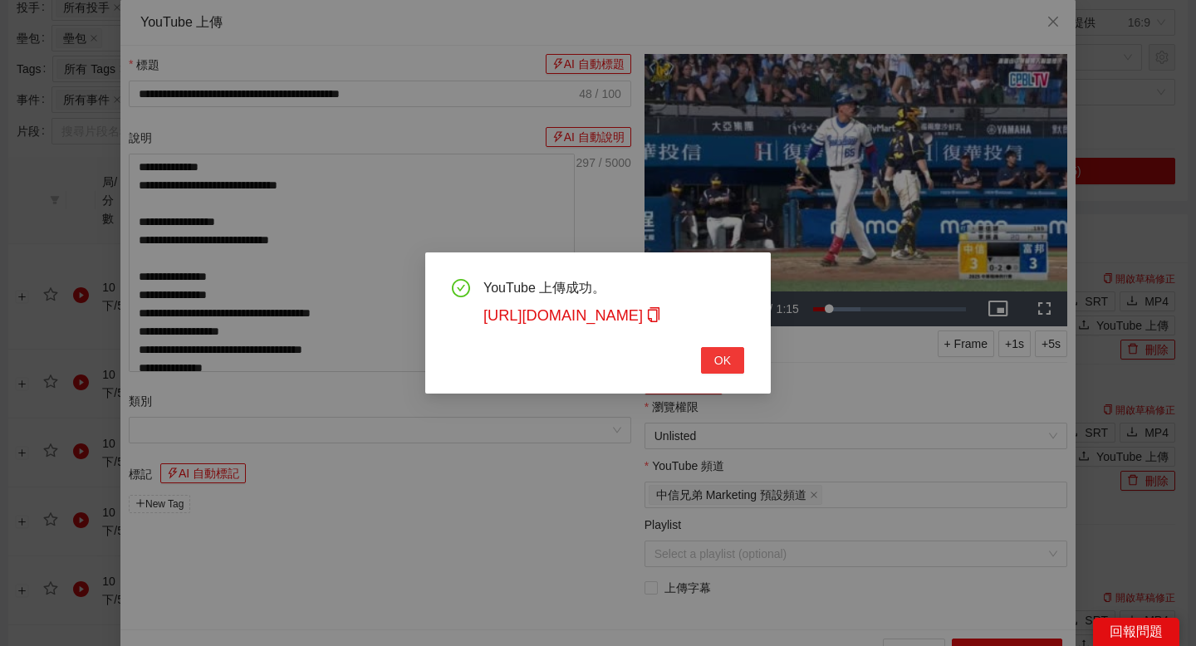
click at [712, 352] on button "OK" at bounding box center [722, 360] width 43 height 27
type textarea "**********"
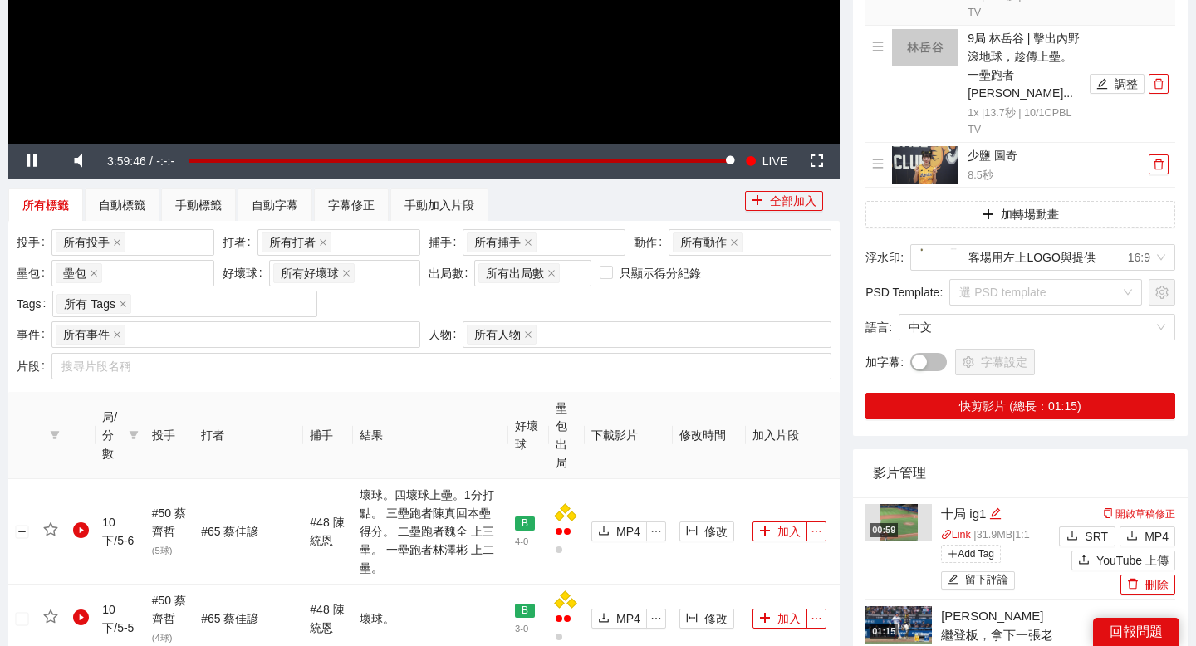
scroll to position [478, 0]
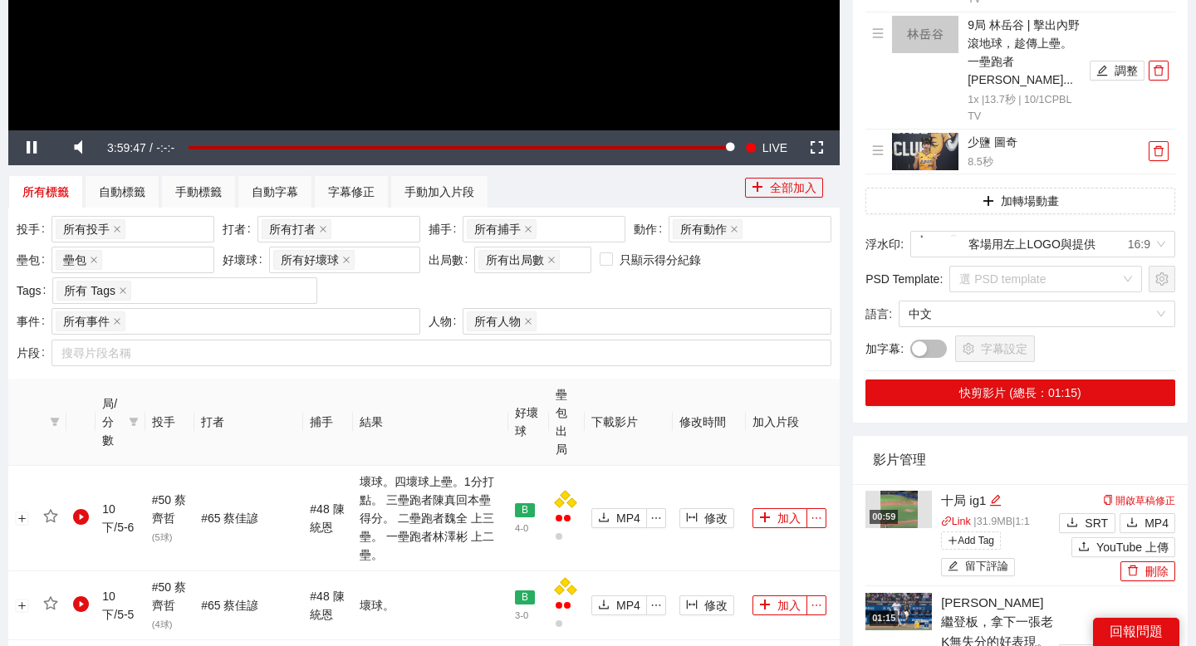
click at [892, 611] on div "01:15" at bounding box center [883, 618] width 28 height 14
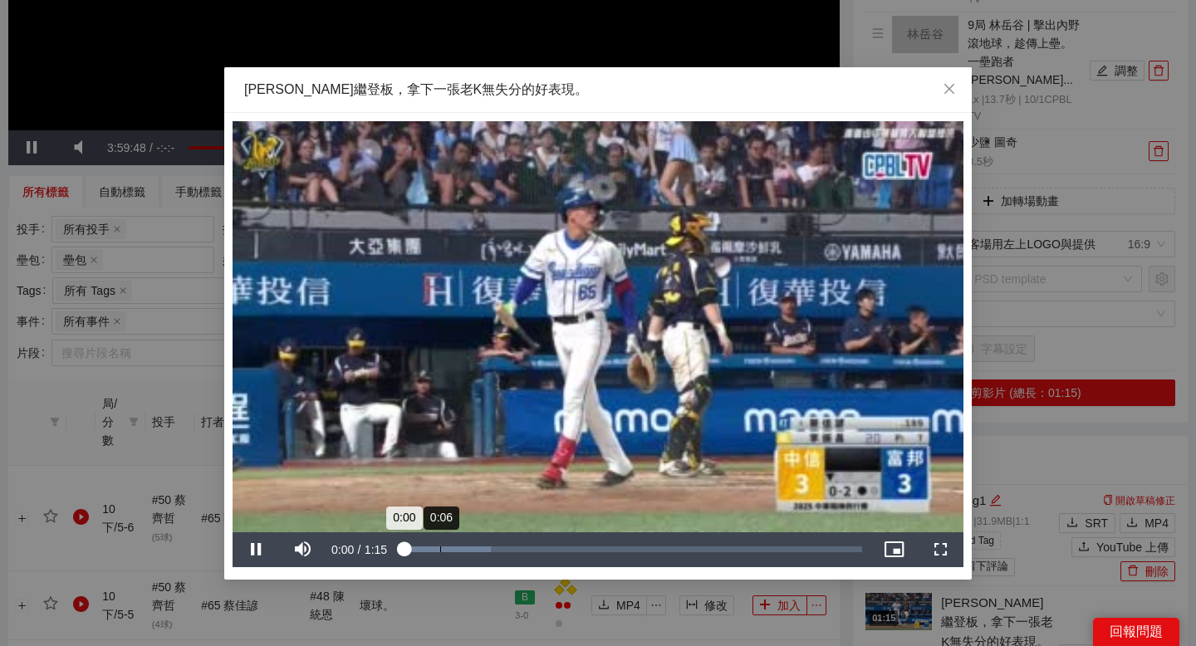
click at [440, 548] on div "0:06" at bounding box center [440, 549] width 1 height 6
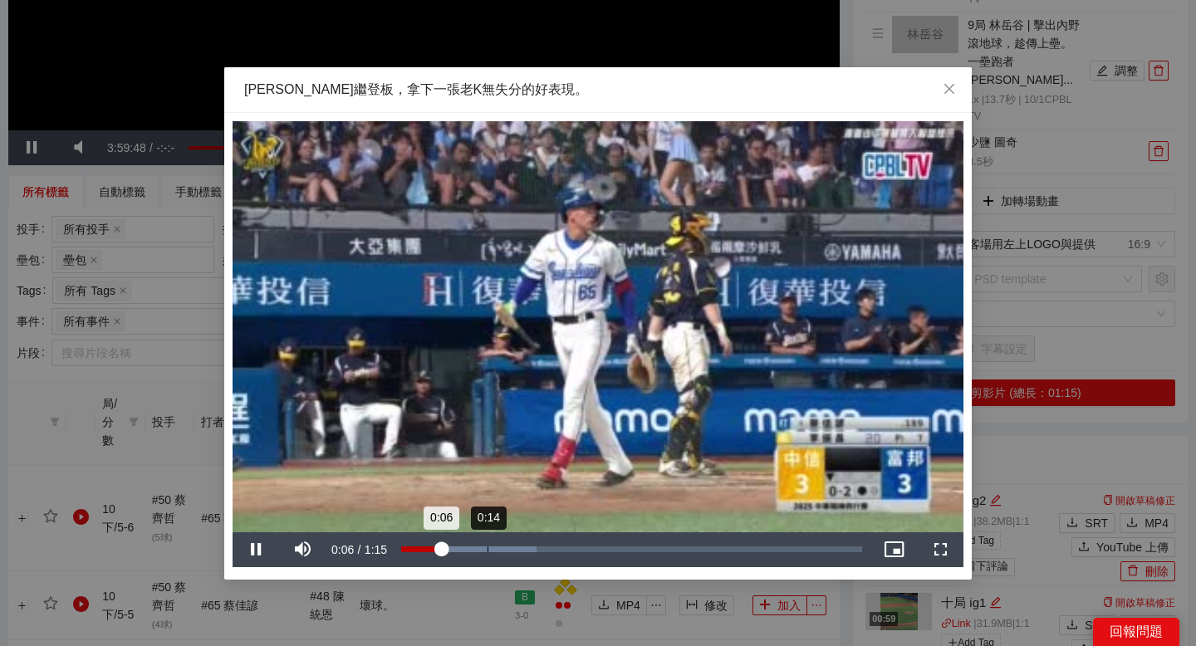
click at [487, 548] on div "Loaded : 29.27% 0:14 0:06" at bounding box center [631, 549] width 461 height 6
click at [501, 548] on div "0:16" at bounding box center [500, 549] width 1 height 6
click at [580, 551] on div "Loaded : 57.87% 0:24 0:24" at bounding box center [631, 549] width 461 height 6
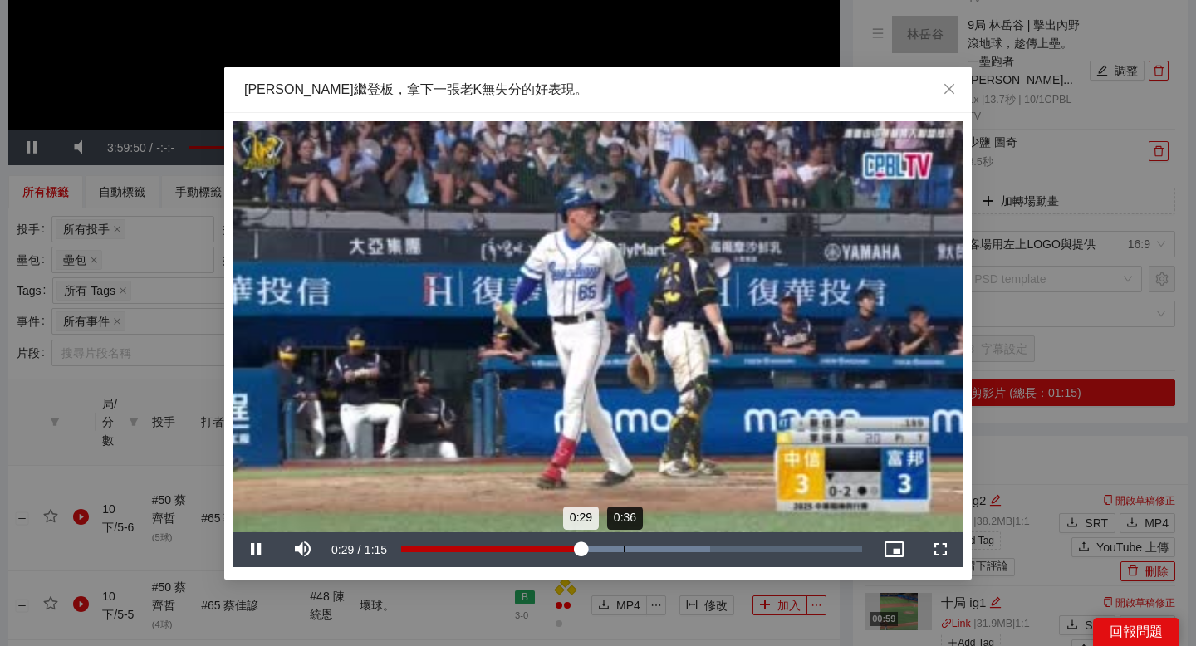
click at [624, 551] on div "Loaded : 66.99% 0:36 0:29" at bounding box center [631, 549] width 461 height 6
click at [666, 551] on div "Loaded : 77.14% 0:43 0:43" at bounding box center [631, 549] width 461 height 6
click at [708, 543] on div "Loaded : 86.90% 0:50 0:43" at bounding box center [631, 549] width 477 height 35
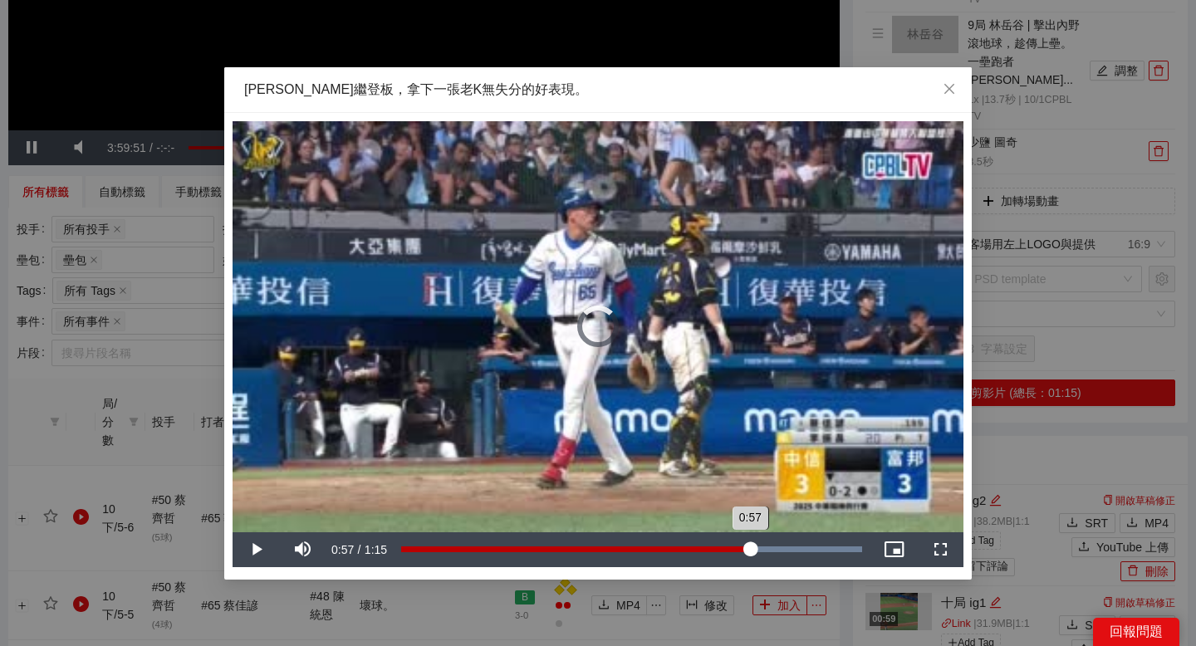
click at [750, 546] on div "Loaded : 100.00% 0:57 0:57" at bounding box center [631, 549] width 461 height 6
click at [766, 545] on div "Loaded : 100.00% 0:59 0:57" at bounding box center [631, 549] width 477 height 35
click at [782, 543] on div "Loaded : 100.00% 1:02 1:02" at bounding box center [631, 549] width 477 height 35
click at [262, 550] on span "Video Player" at bounding box center [256, 550] width 47 height 0
click at [789, 546] on div "1:04" at bounding box center [596, 549] width 390 height 6
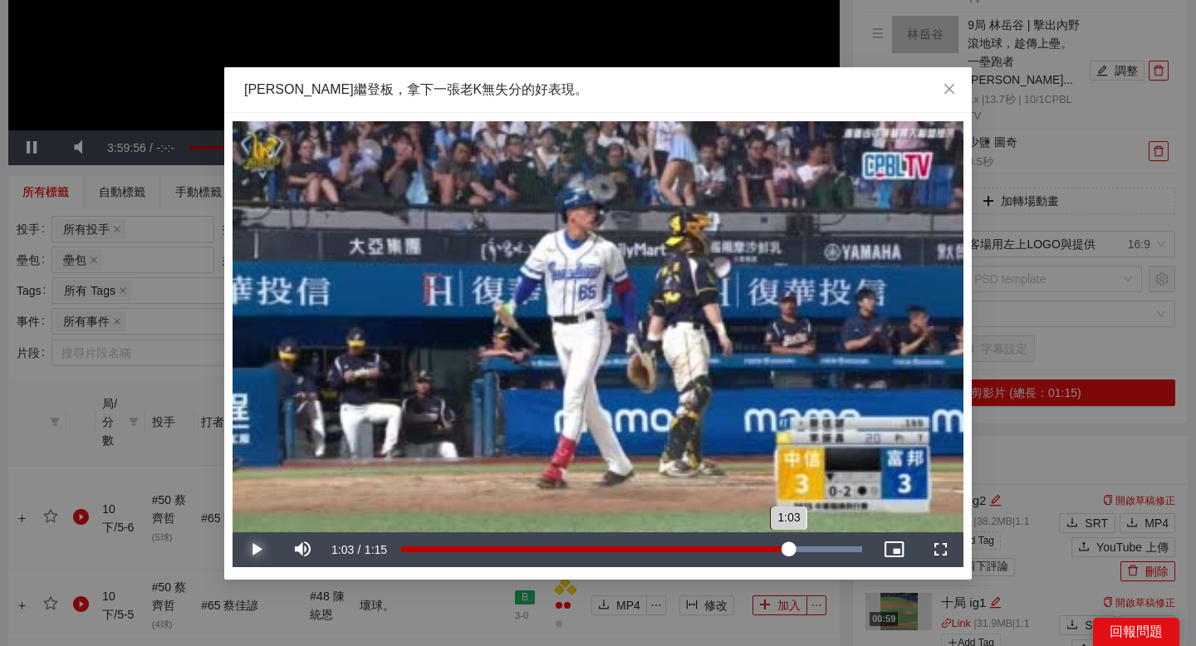
click at [786, 546] on div "1:03" at bounding box center [594, 549] width 387 height 6
click at [806, 548] on div "Loaded : 100.00% 1:06 1:06" at bounding box center [631, 549] width 461 height 6
click at [816, 548] on div "Loaded : 100.00% 1:07 1:06" at bounding box center [631, 549] width 461 height 6
click at [785, 548] on div "1:08" at bounding box center [593, 549] width 384 height 6
click at [776, 548] on div "1:03" at bounding box center [593, 549] width 384 height 6
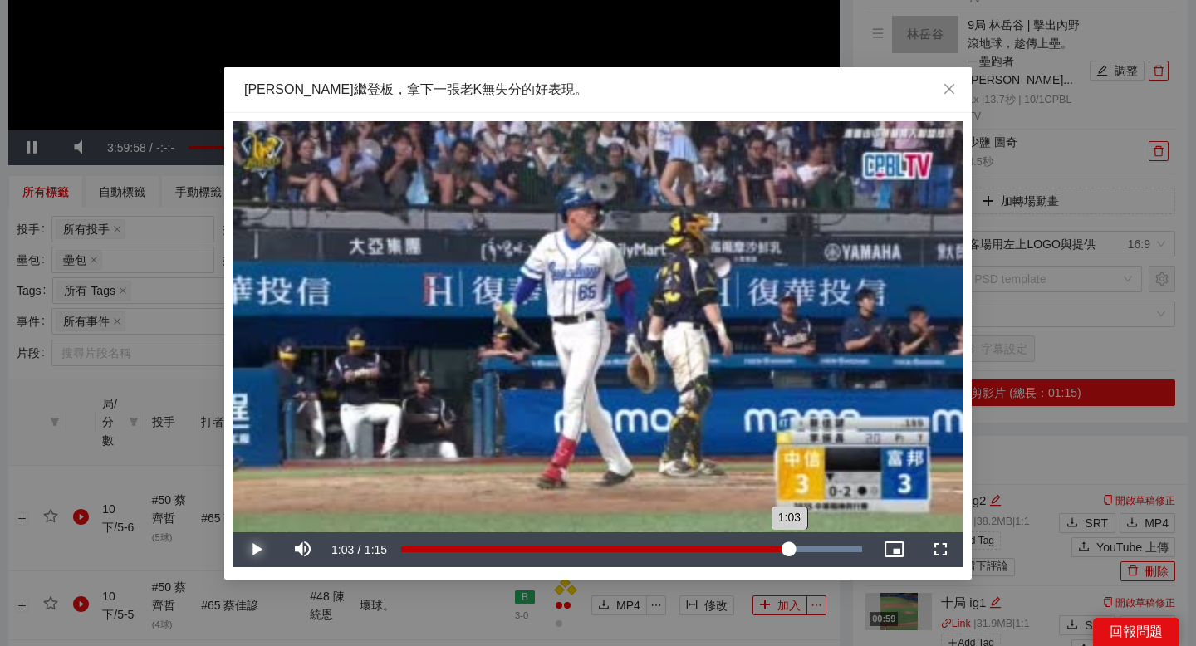
click at [788, 547] on div "Loaded : 100.00% 1:03 1:03" at bounding box center [631, 549] width 461 height 6
click at [781, 548] on div "1:03" at bounding box center [595, 549] width 388 height 6
click at [257, 550] on span "Video Player" at bounding box center [256, 550] width 47 height 0
click at [806, 546] on div "1:06" at bounding box center [806, 549] width 1 height 6
click at [809, 547] on div "1:07" at bounding box center [605, 549] width 408 height 6
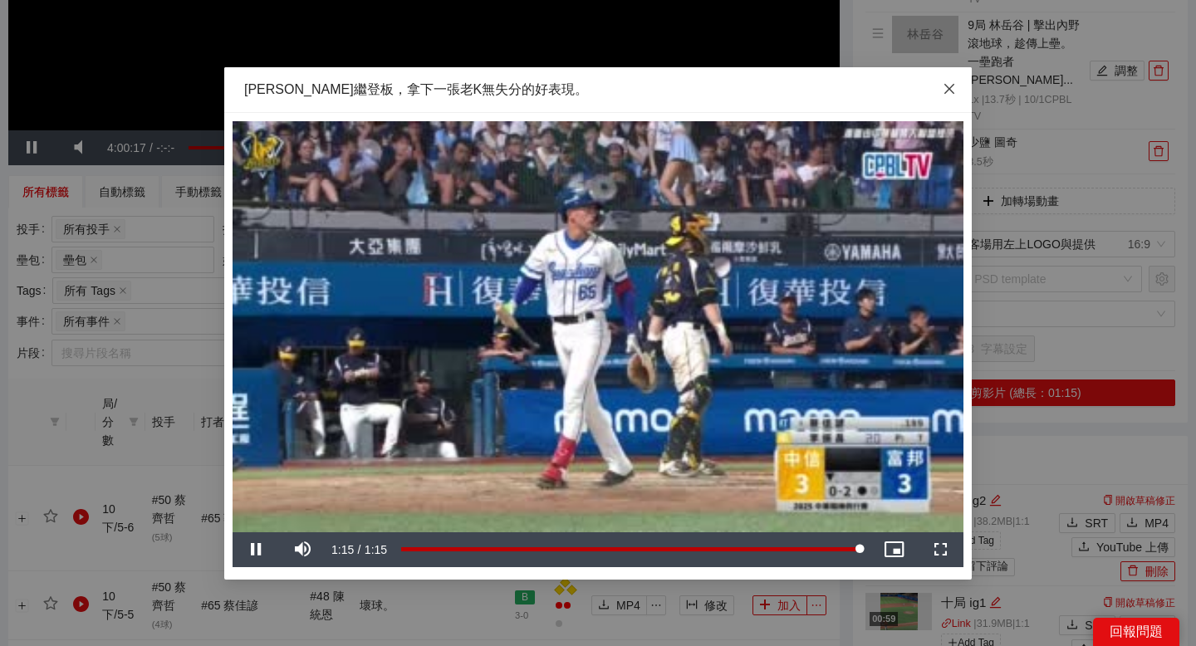
click at [948, 84] on icon "close" at bounding box center [949, 88] width 13 height 13
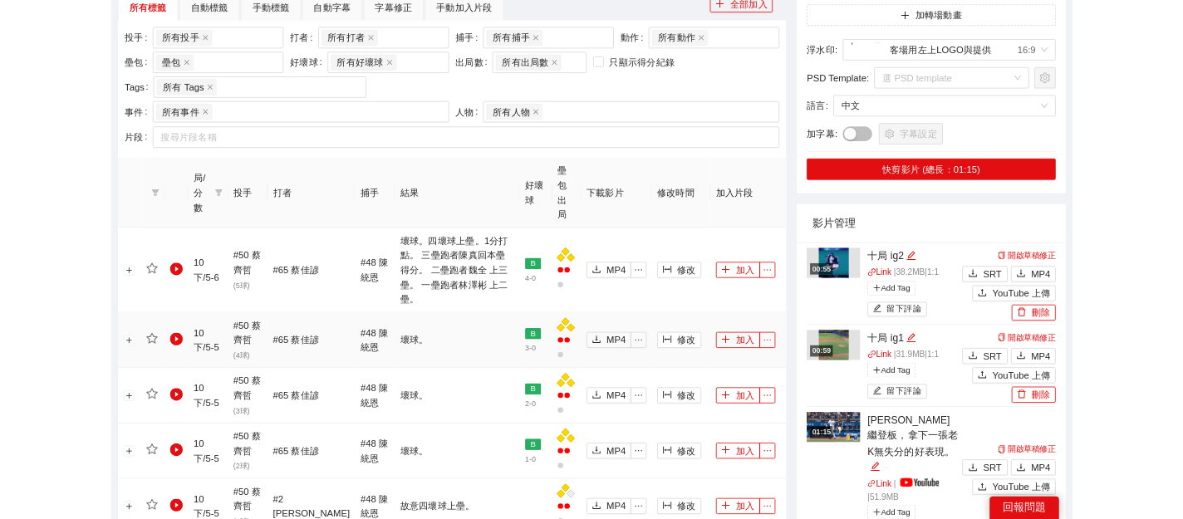
scroll to position [814, 0]
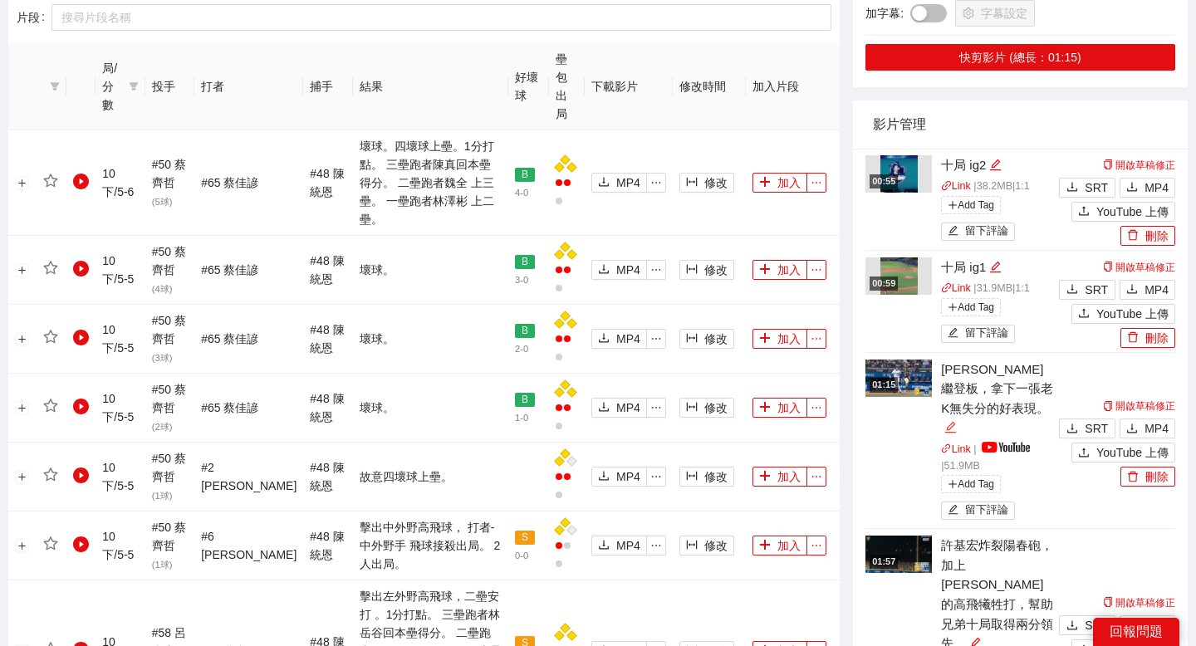
click at [957, 418] on div "編輯" at bounding box center [950, 428] width 12 height 20
type textarea "**********"
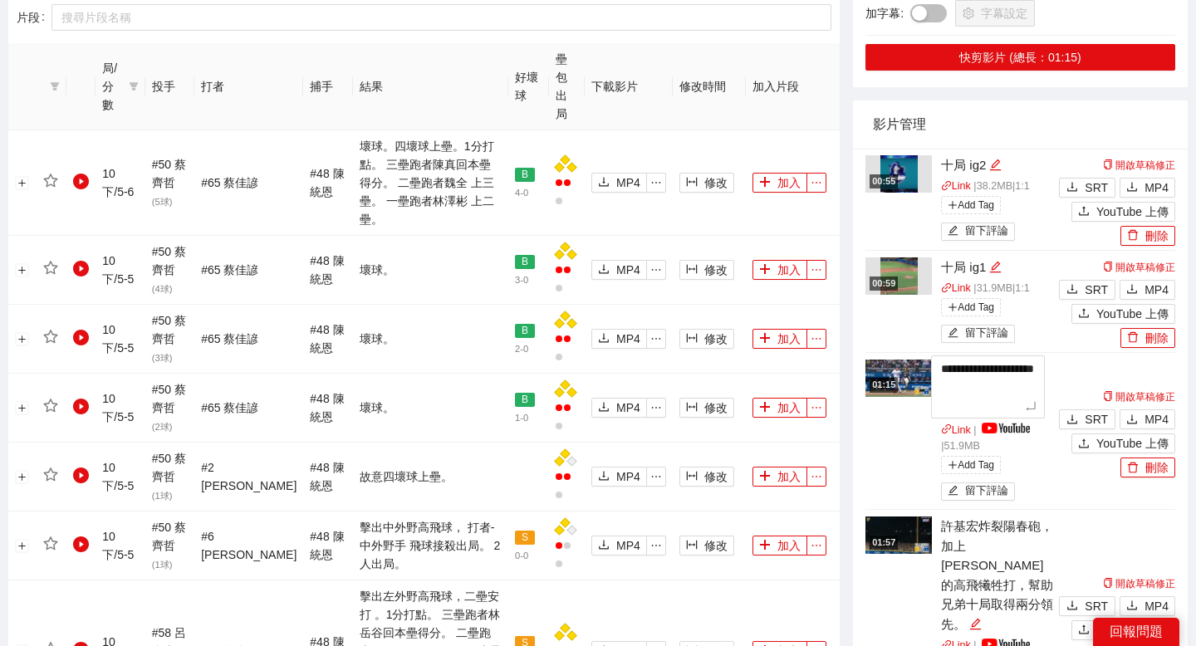
drag, startPoint x: 1015, startPoint y: 384, endPoint x: 918, endPoint y: 336, distance: 108.4
click at [918, 353] on li "**********" at bounding box center [1020, 432] width 310 height 158
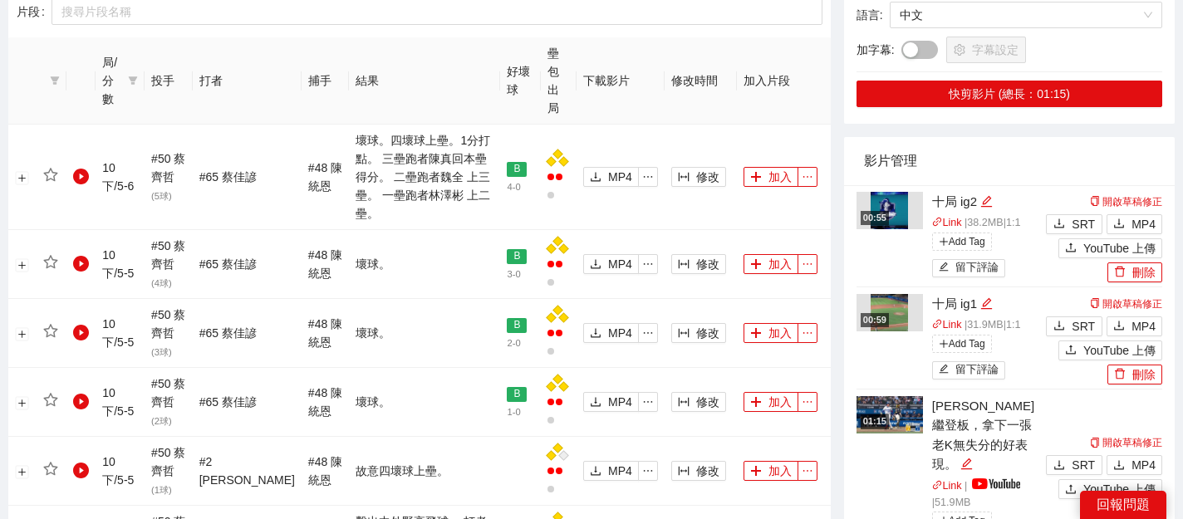
click at [893, 396] on img at bounding box center [889, 414] width 66 height 37
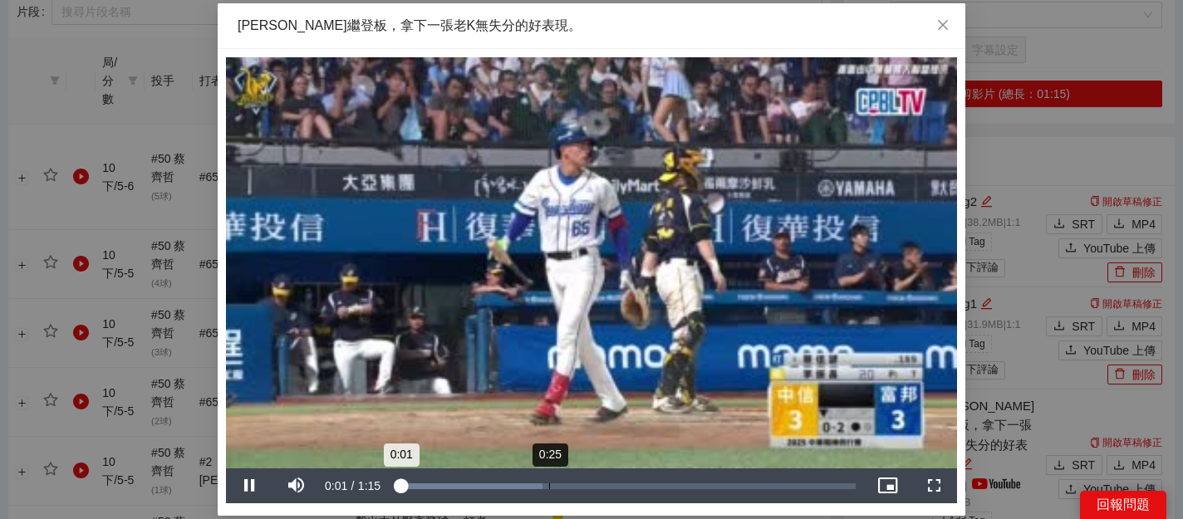
click at [548, 490] on div "Loaded : 32.04% 0:25 0:01" at bounding box center [624, 485] width 477 height 35
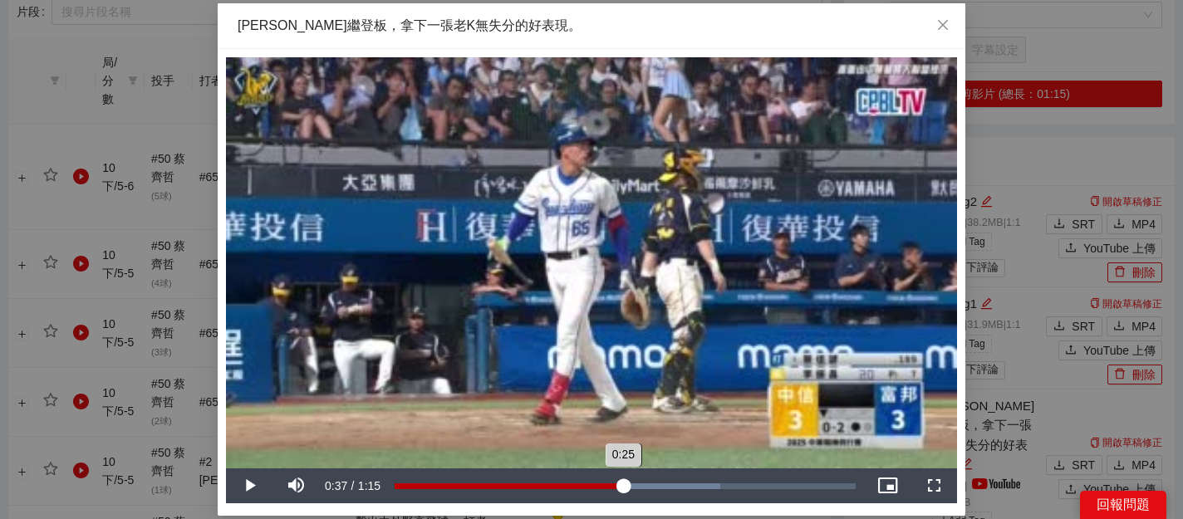
click at [623, 490] on div "Loaded : 70.58% 0:37 0:25" at bounding box center [624, 485] width 477 height 35
click at [677, 487] on div "Loaded : 87.02% 0:45 0:37" at bounding box center [624, 486] width 461 height 6
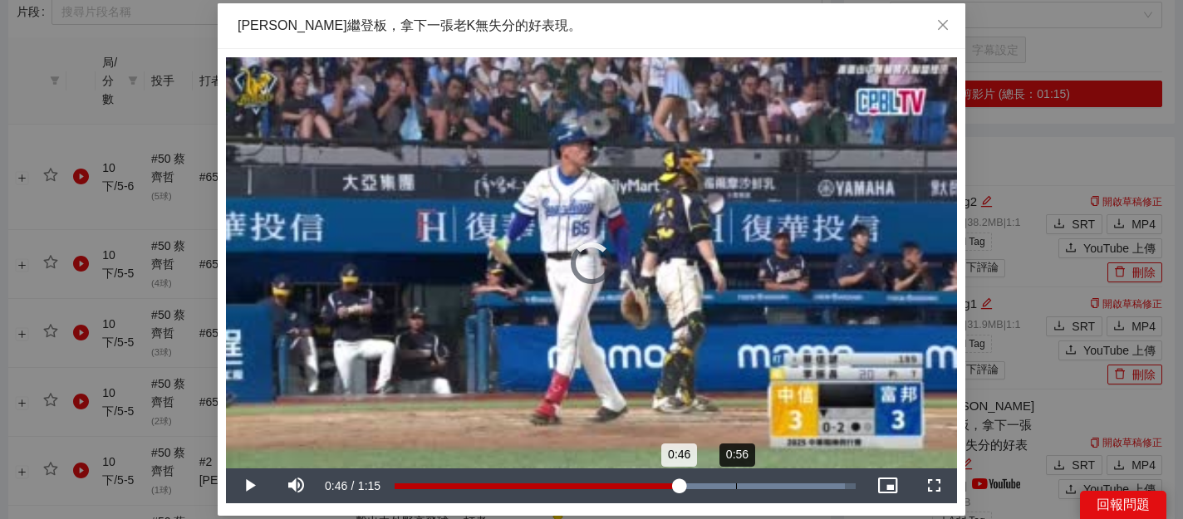
click at [736, 487] on div "Loaded : 97.61% 0:56 0:46" at bounding box center [624, 486] width 461 height 6
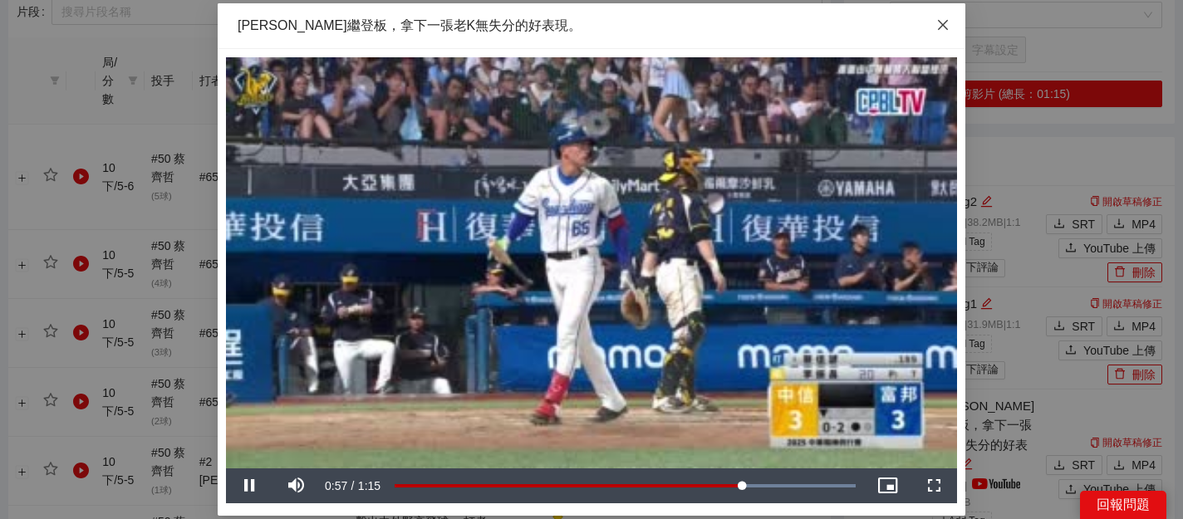
click at [940, 20] on icon "close" at bounding box center [942, 24] width 13 height 13
